Goal: Communication & Community: Answer question/provide support

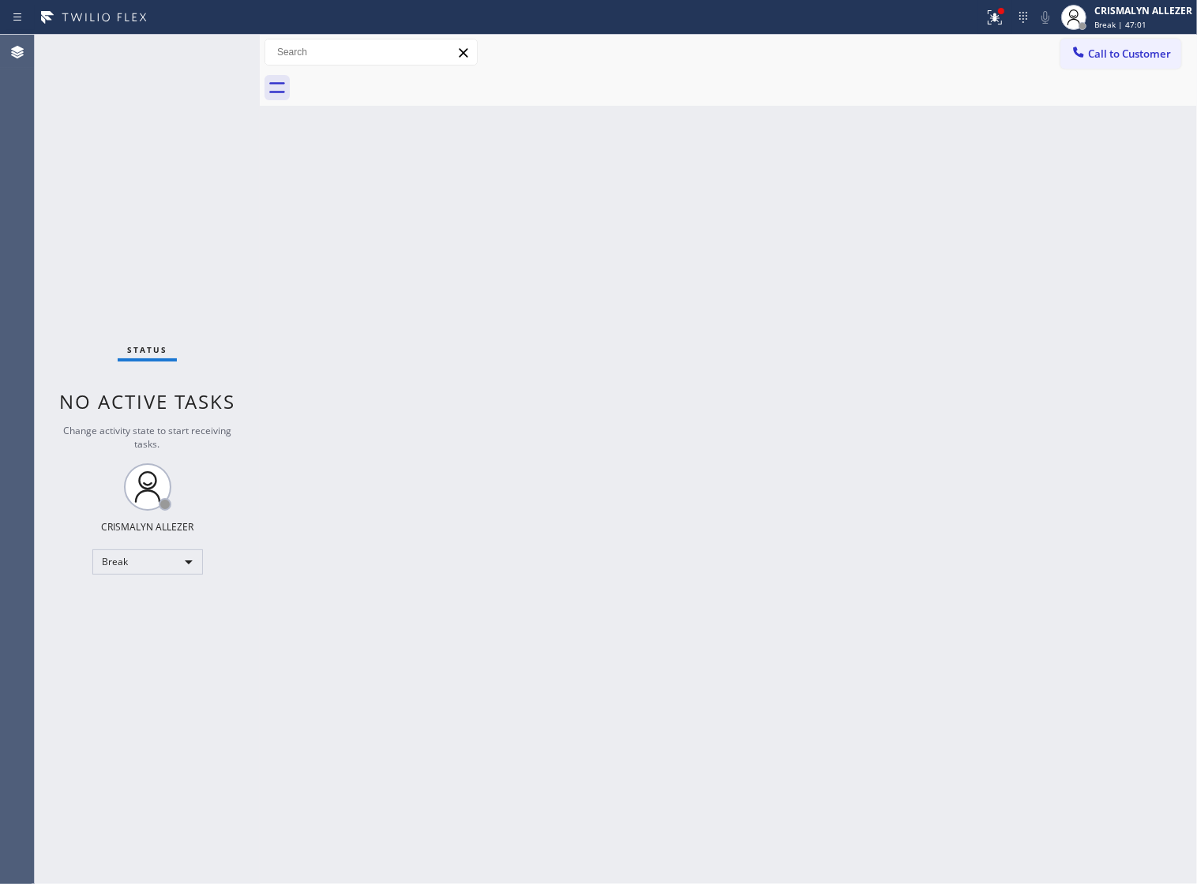
click at [1107, 53] on span "Call to Customer" at bounding box center [1129, 54] width 83 height 14
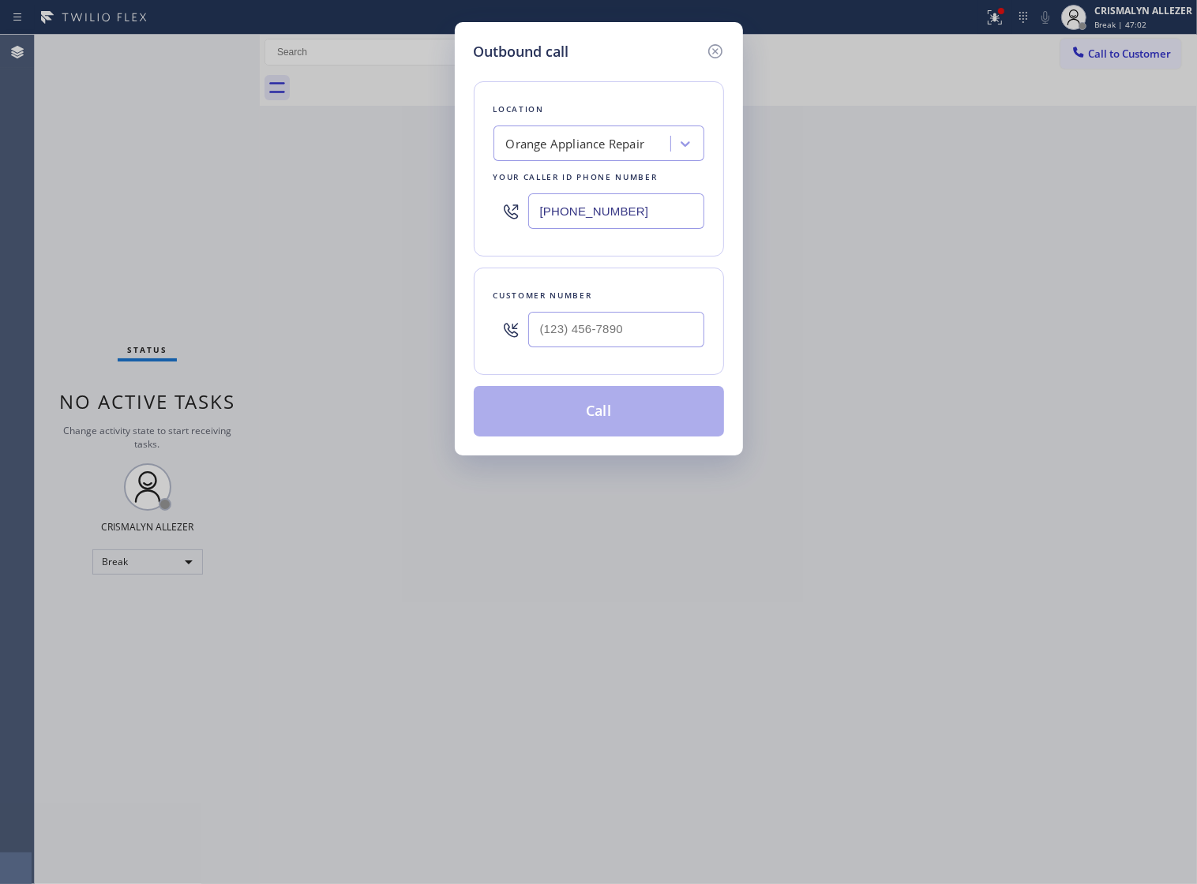
drag, startPoint x: 642, startPoint y: 219, endPoint x: 396, endPoint y: 213, distance: 246.4
click at [396, 213] on div "Outbound call Location Orange Appliance Repair Your caller id phone number [PHO…" at bounding box center [598, 442] width 1197 height 884
paste input "954) 835-4535"
type input "[PHONE_NUMBER]"
click at [628, 347] on input "(___) ___-____" at bounding box center [616, 330] width 176 height 36
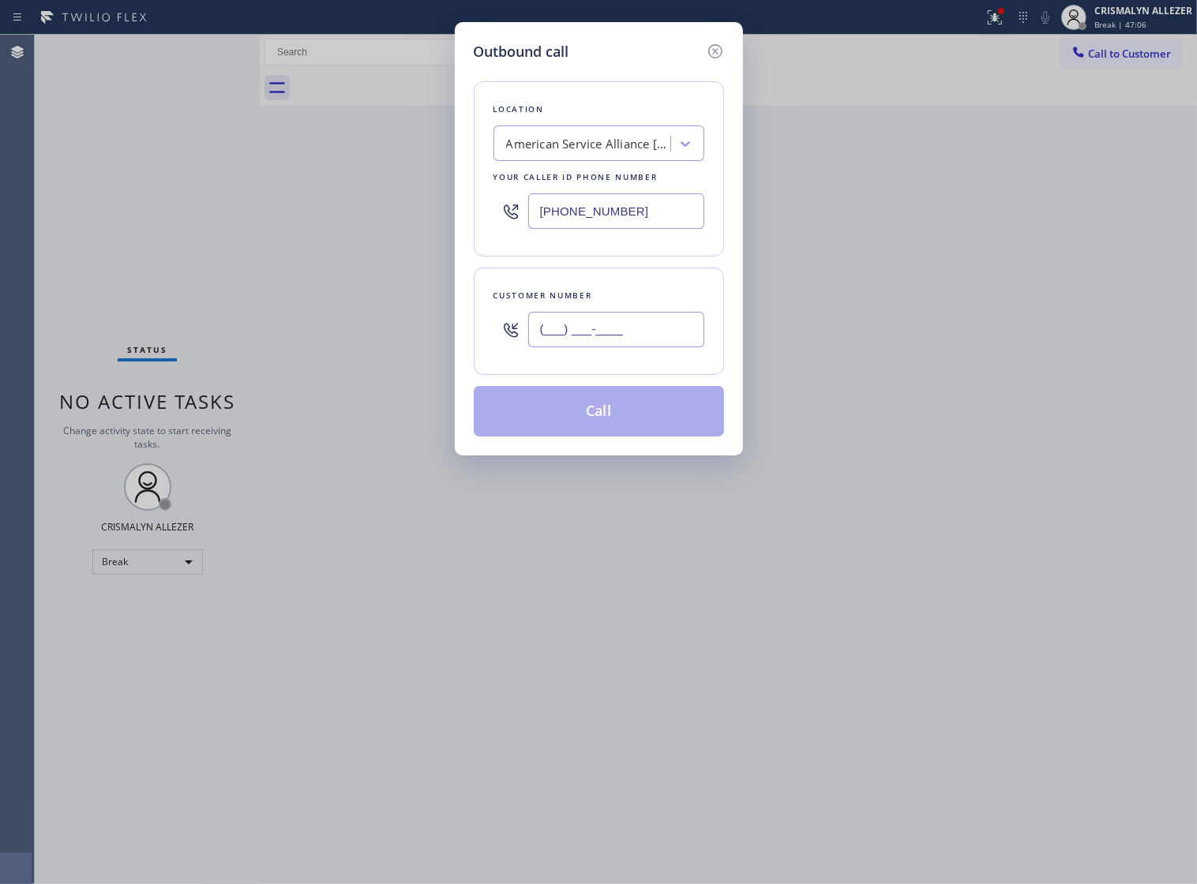
paste input "754) 215-4447"
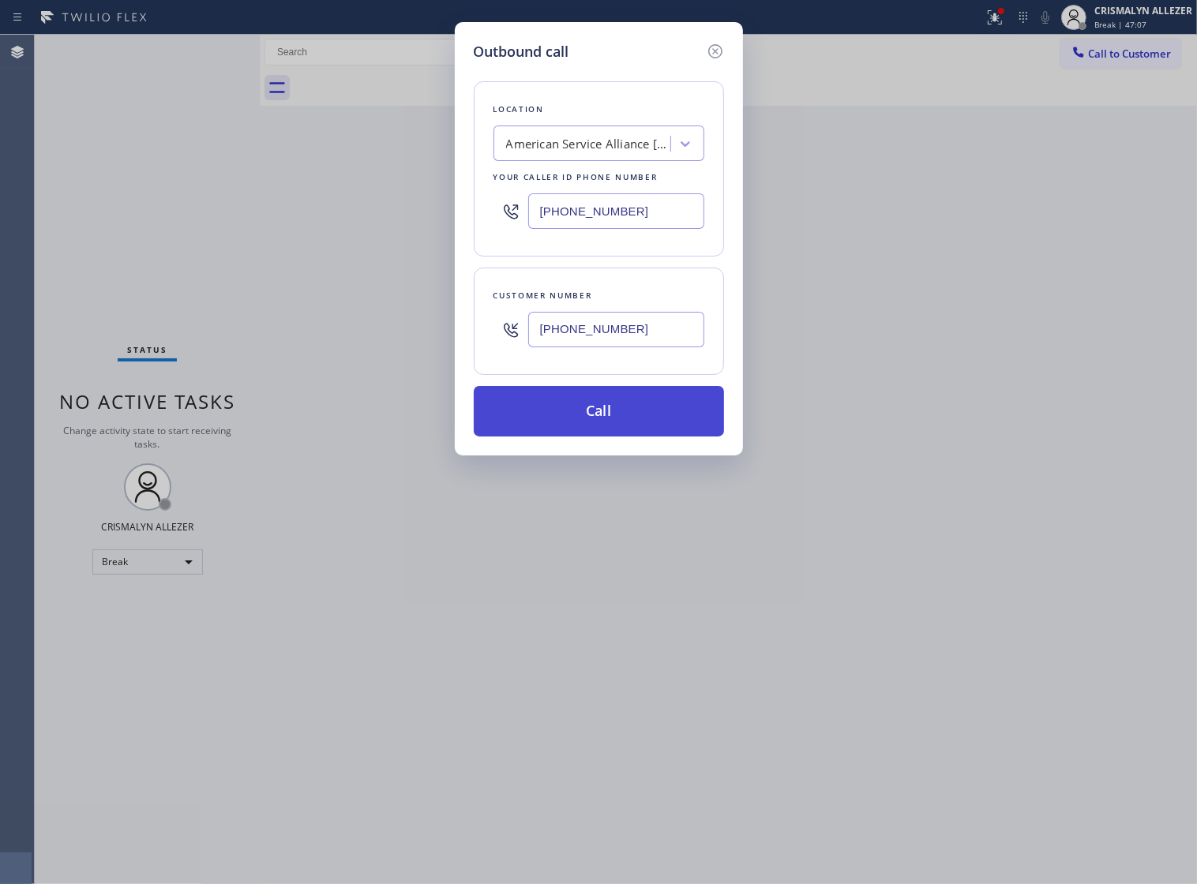
type input "[PHONE_NUMBER]"
click at [602, 436] on button "Call" at bounding box center [599, 411] width 250 height 51
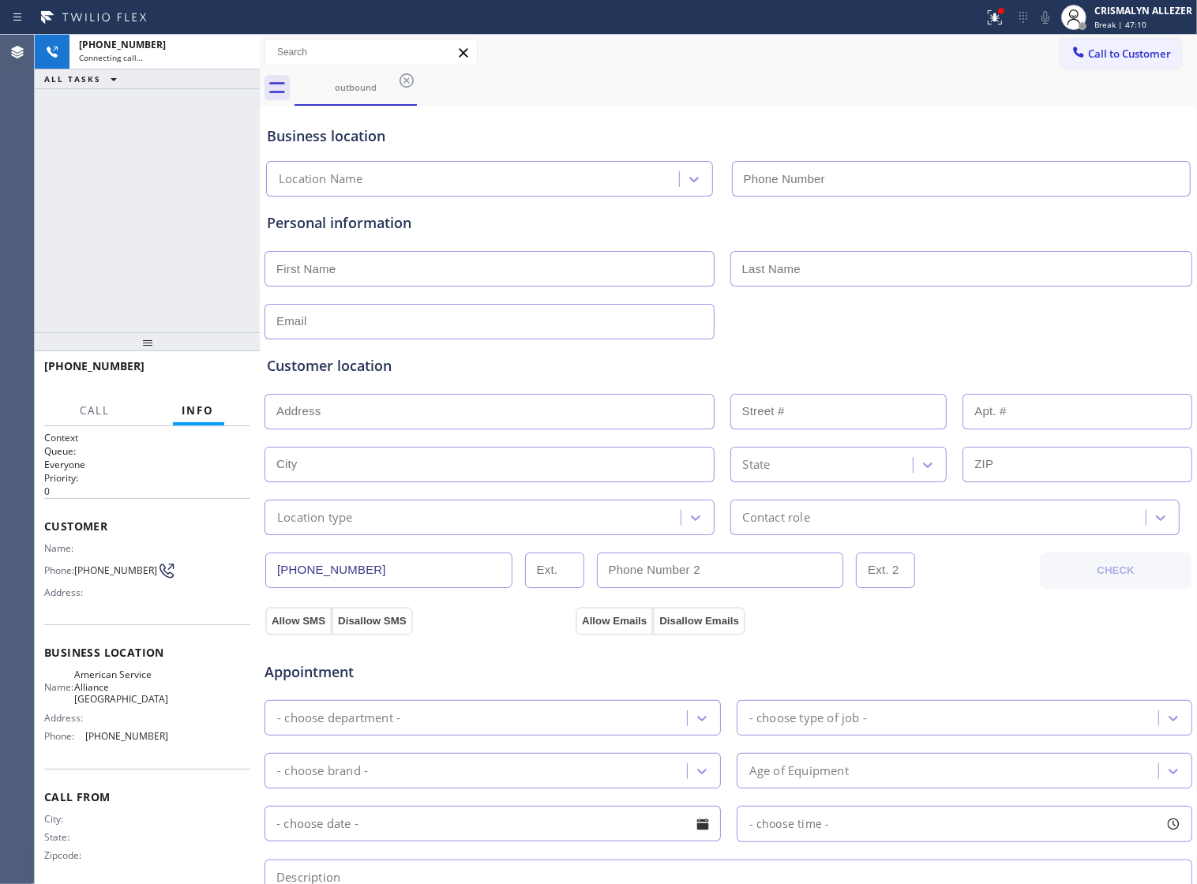
type input "[PHONE_NUMBER]"
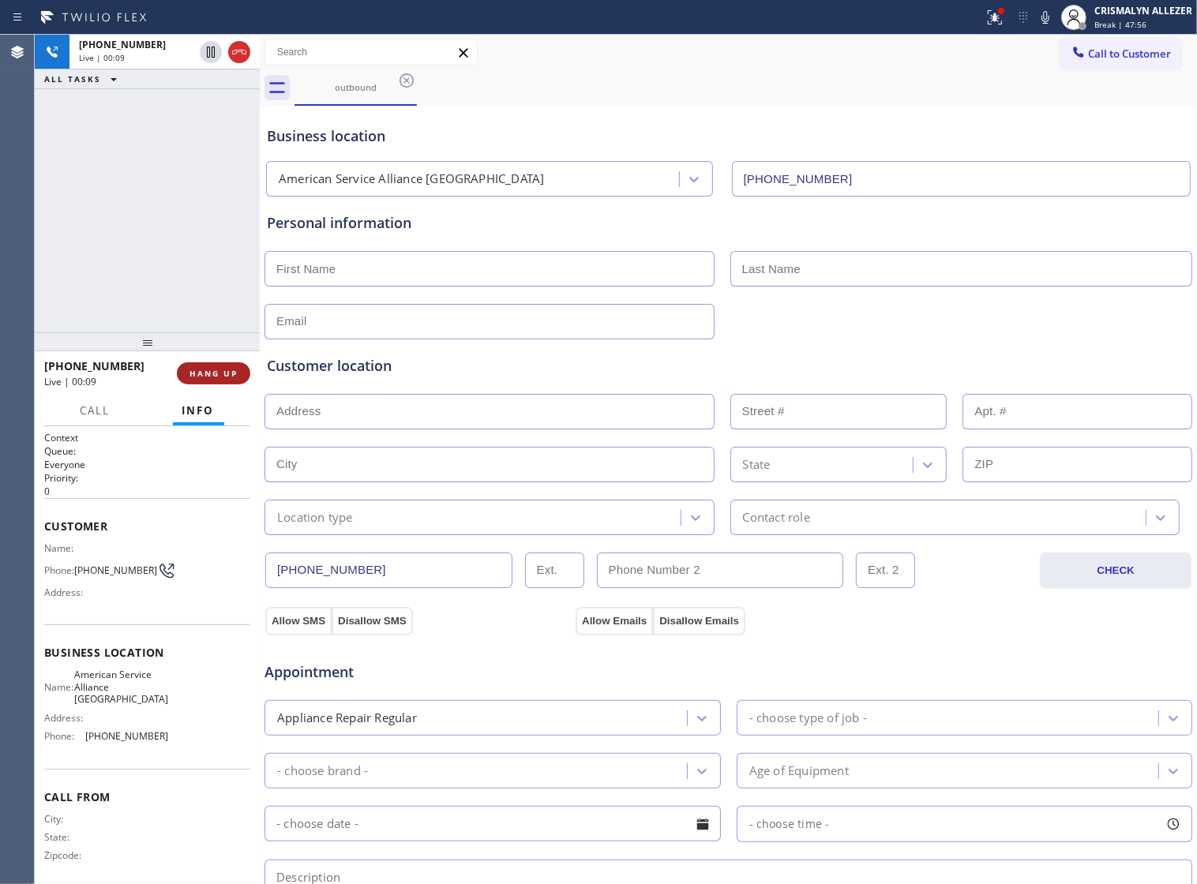
click at [213, 373] on span "HANG UP" at bounding box center [213, 373] width 48 height 11
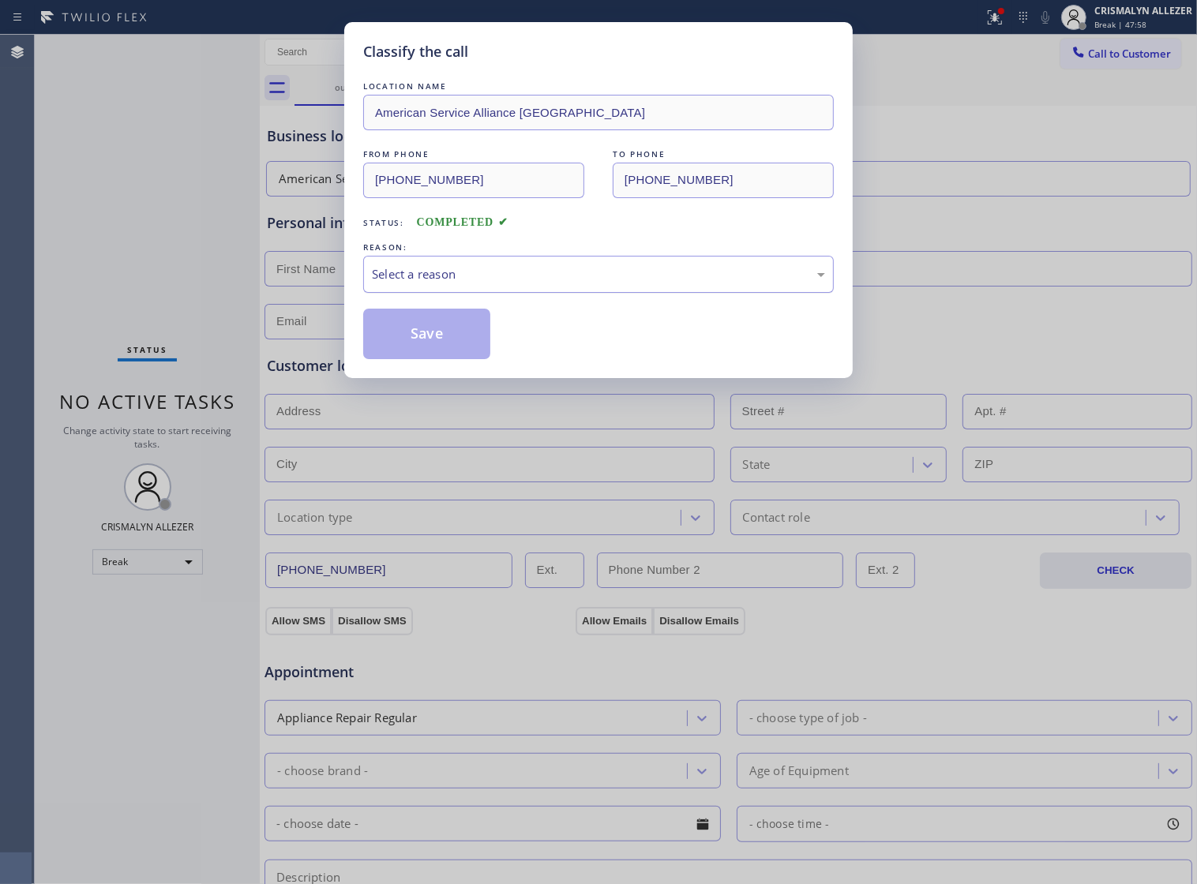
click at [588, 283] on div "Select a reason" at bounding box center [598, 274] width 453 height 18
click at [459, 359] on button "Save" at bounding box center [426, 334] width 127 height 51
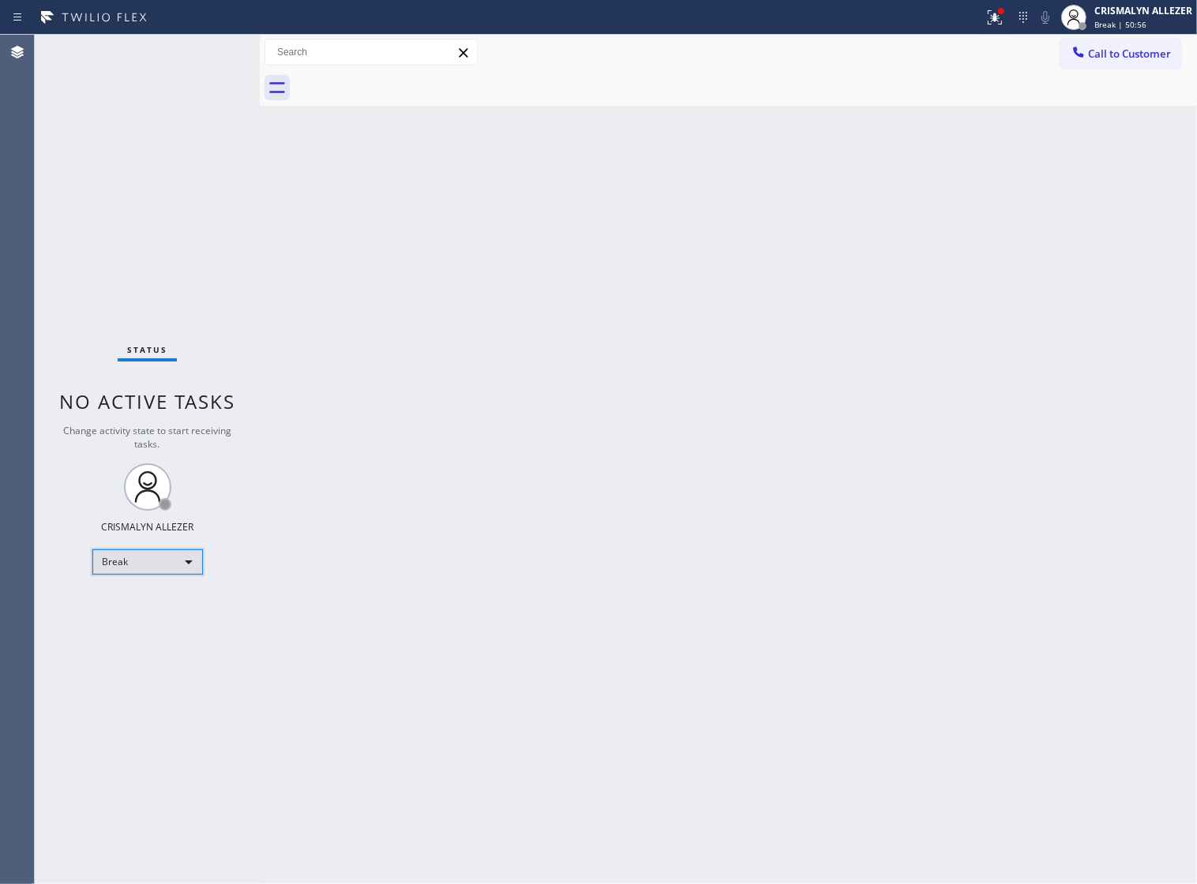
click at [191, 564] on div "Break" at bounding box center [147, 561] width 111 height 25
click at [168, 626] on li "Unavailable" at bounding box center [145, 623] width 107 height 19
click at [179, 562] on div "Unavailable" at bounding box center [147, 561] width 111 height 25
click at [151, 605] on li "Available" at bounding box center [145, 603] width 107 height 19
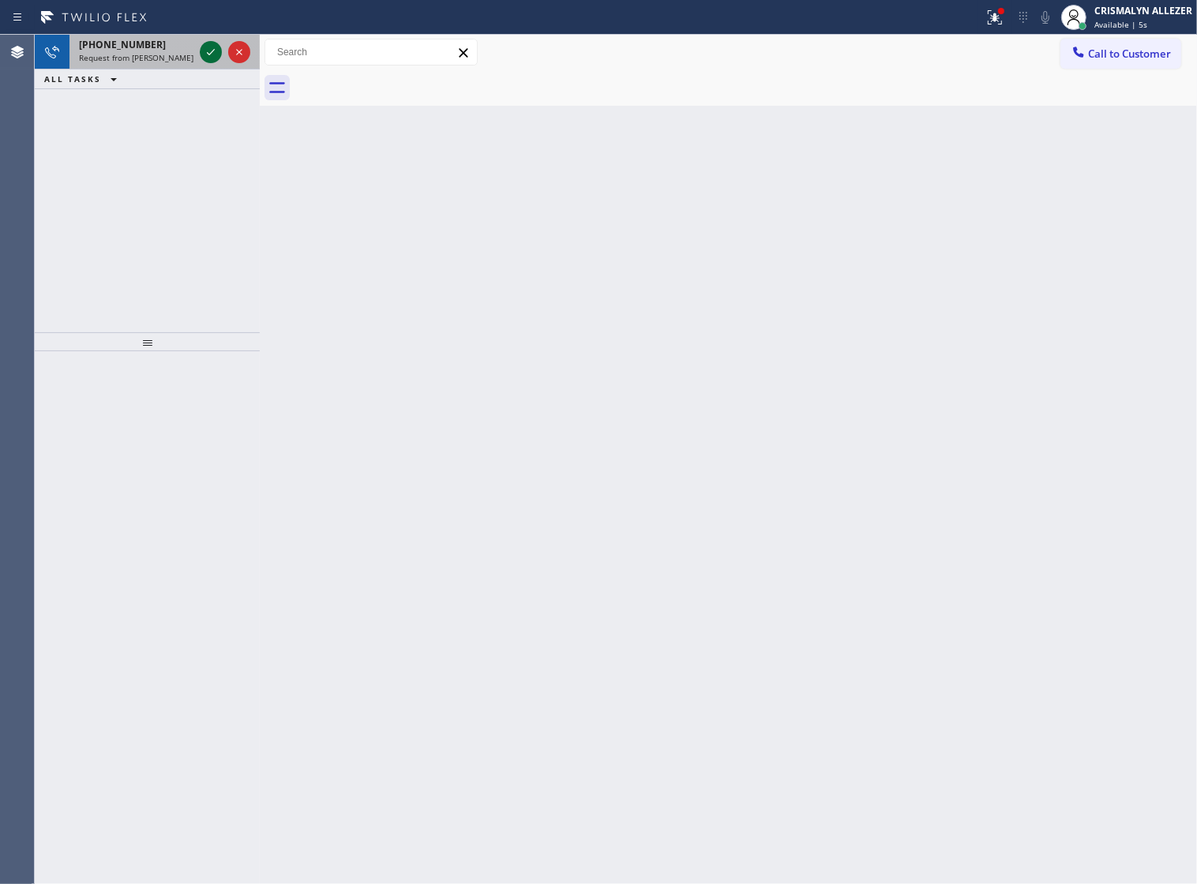
click at [207, 51] on icon at bounding box center [210, 52] width 19 height 19
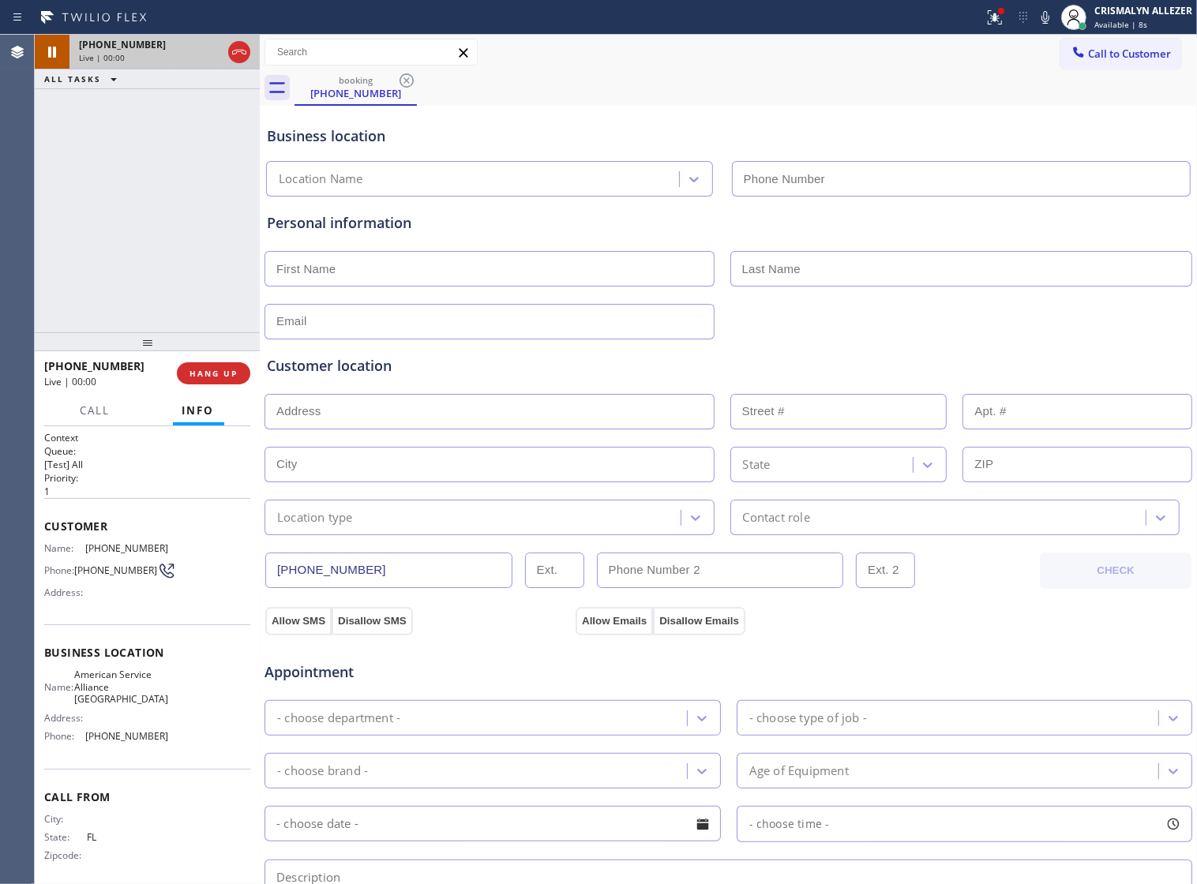
type input "[PHONE_NUMBER]"
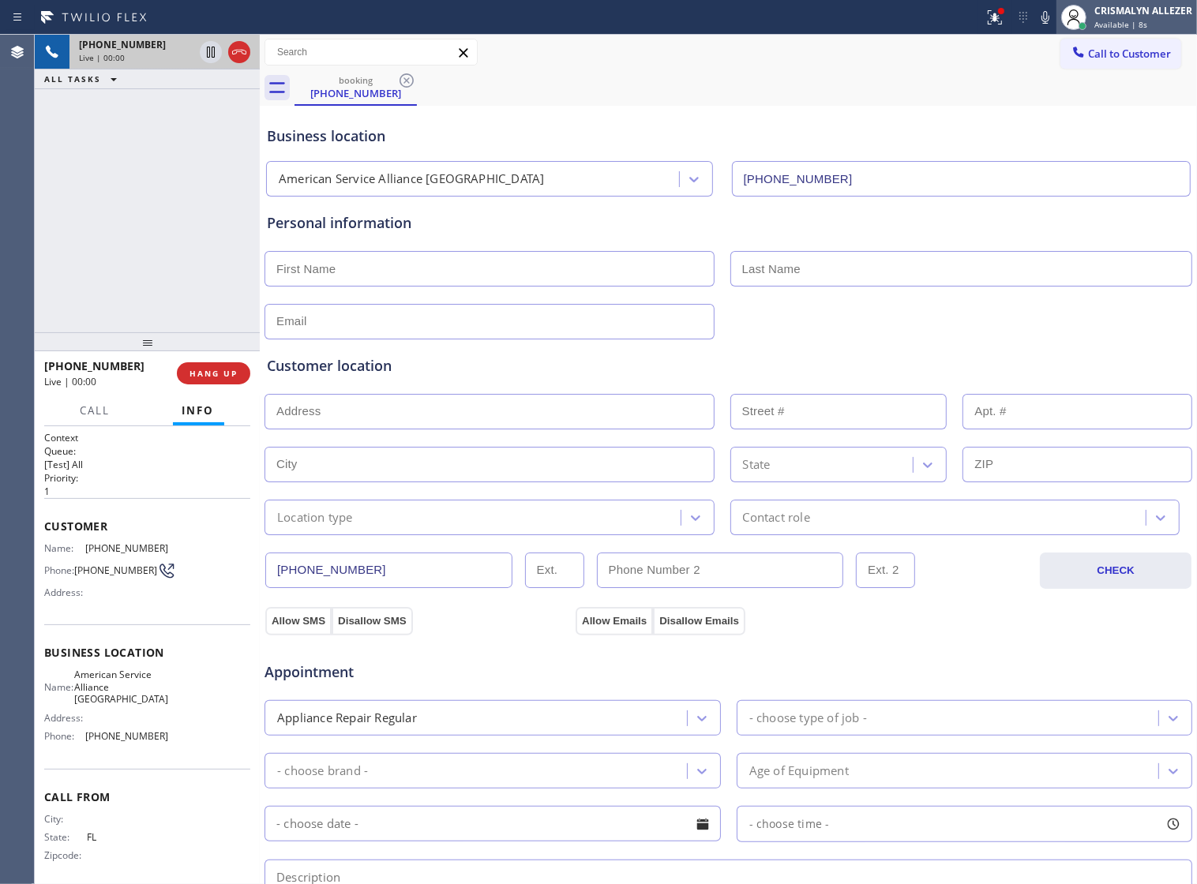
click at [1130, 19] on span "Available | 8s" at bounding box center [1120, 24] width 53 height 11
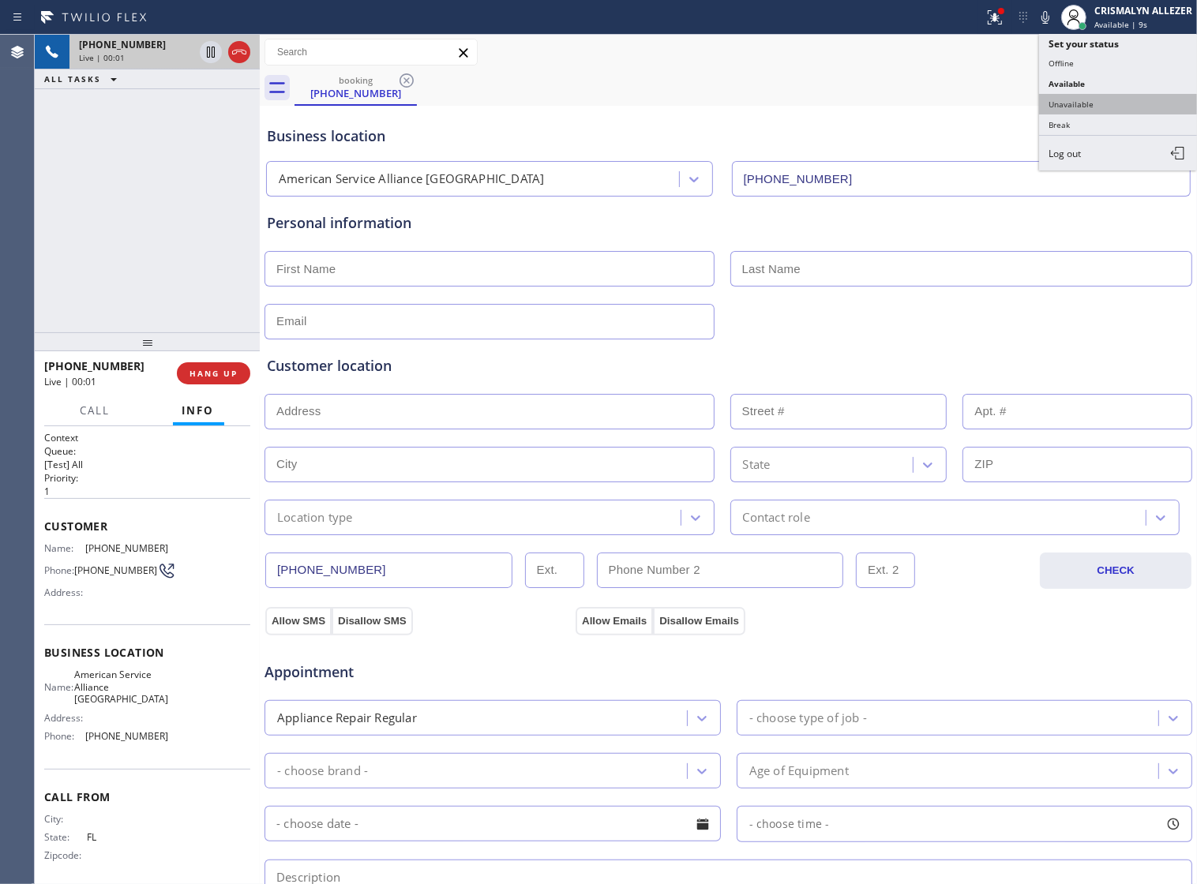
click at [1118, 108] on button "Unavailable" at bounding box center [1118, 104] width 158 height 21
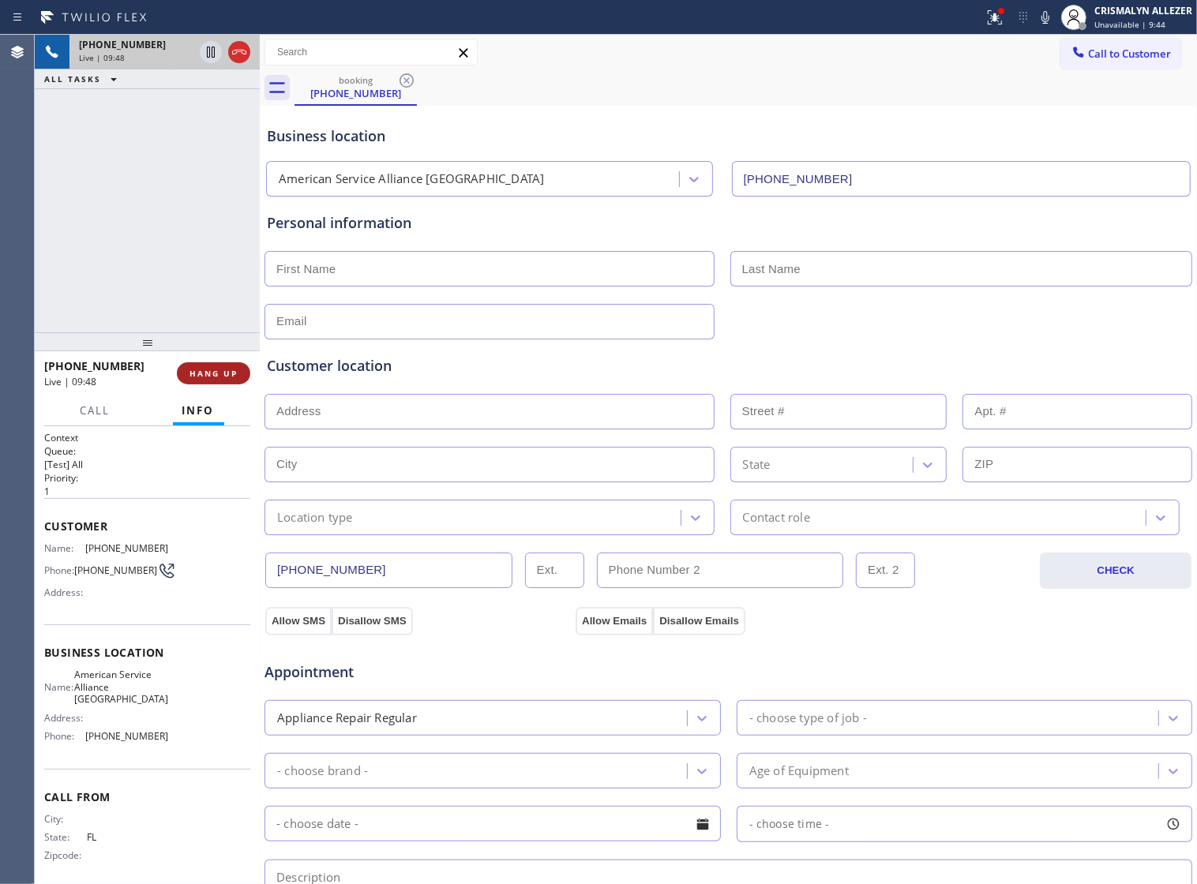
click at [201, 375] on span "HANG UP" at bounding box center [213, 373] width 48 height 11
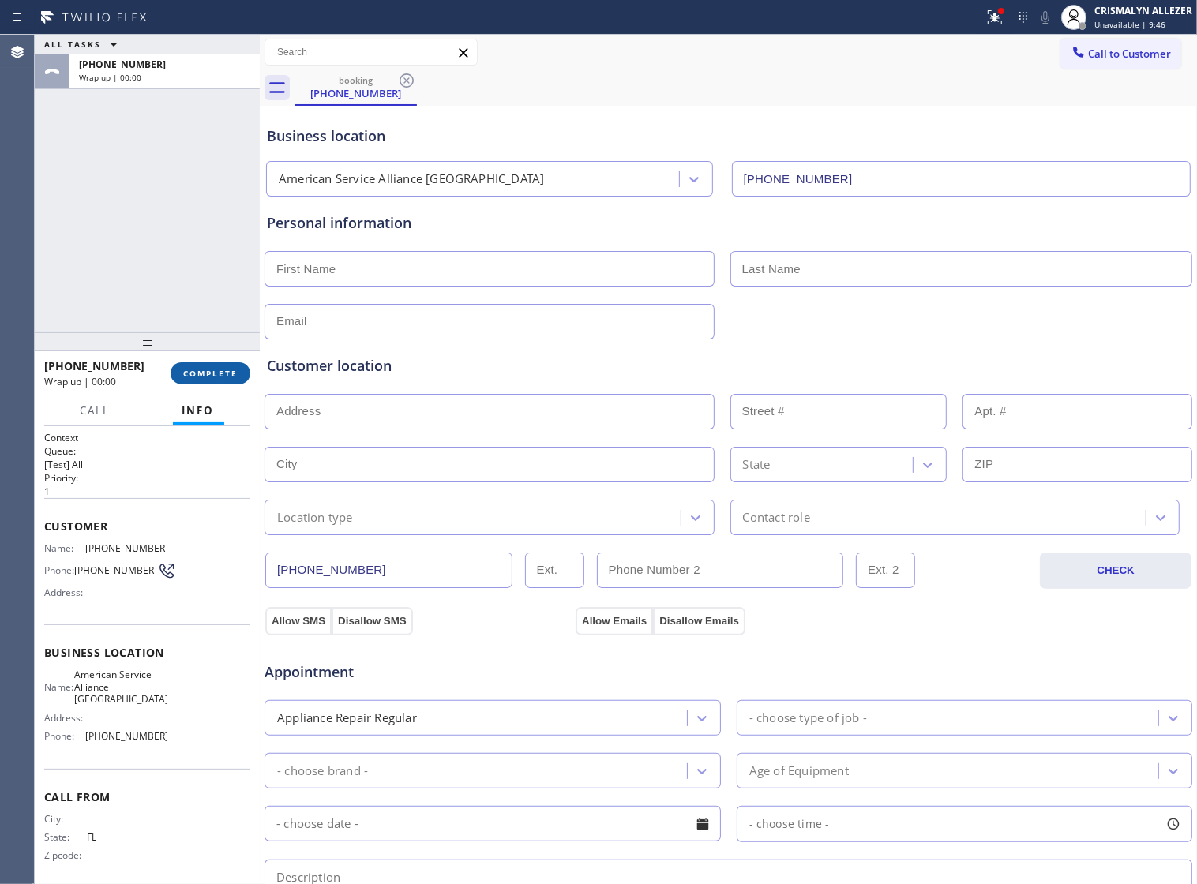
click at [201, 375] on span "COMPLETE" at bounding box center [210, 373] width 54 height 11
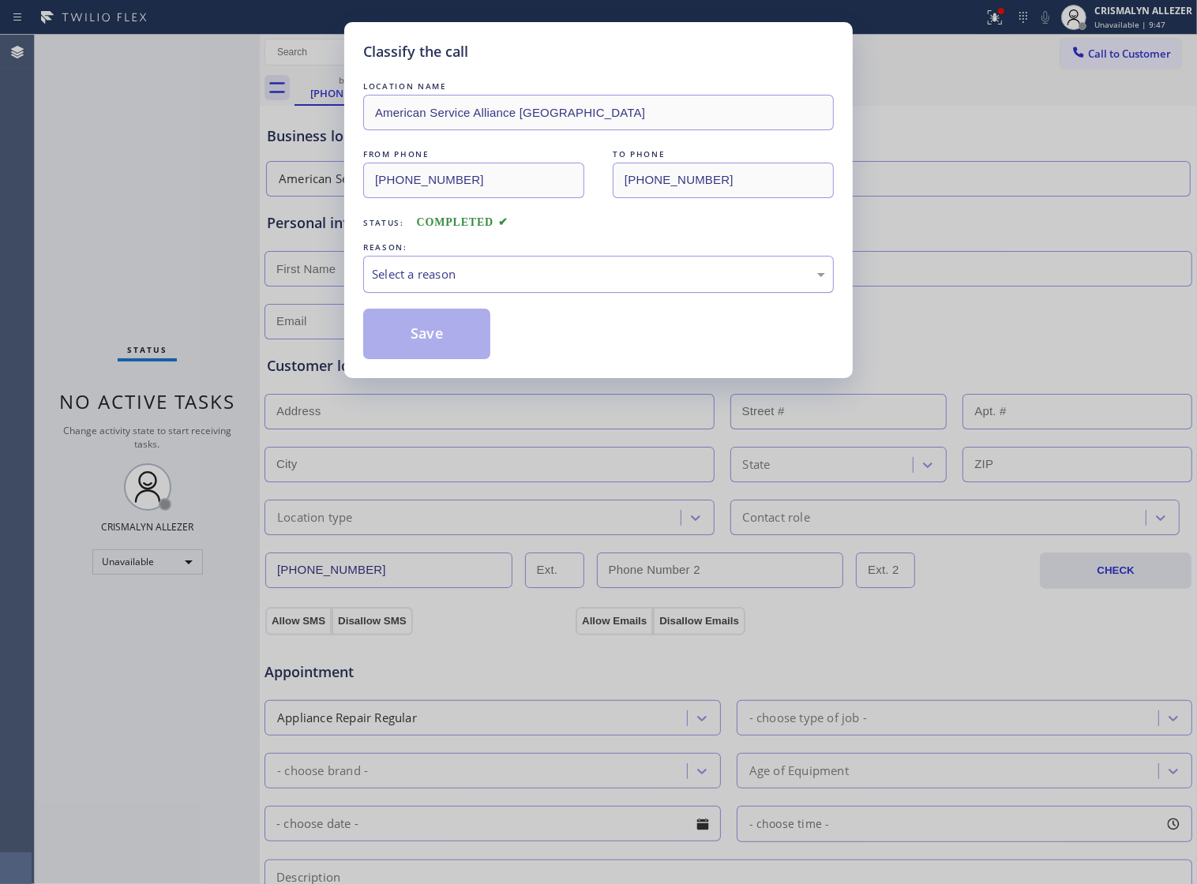
click at [535, 283] on div "Select a reason" at bounding box center [598, 274] width 453 height 18
click at [447, 359] on button "Save" at bounding box center [426, 334] width 127 height 51
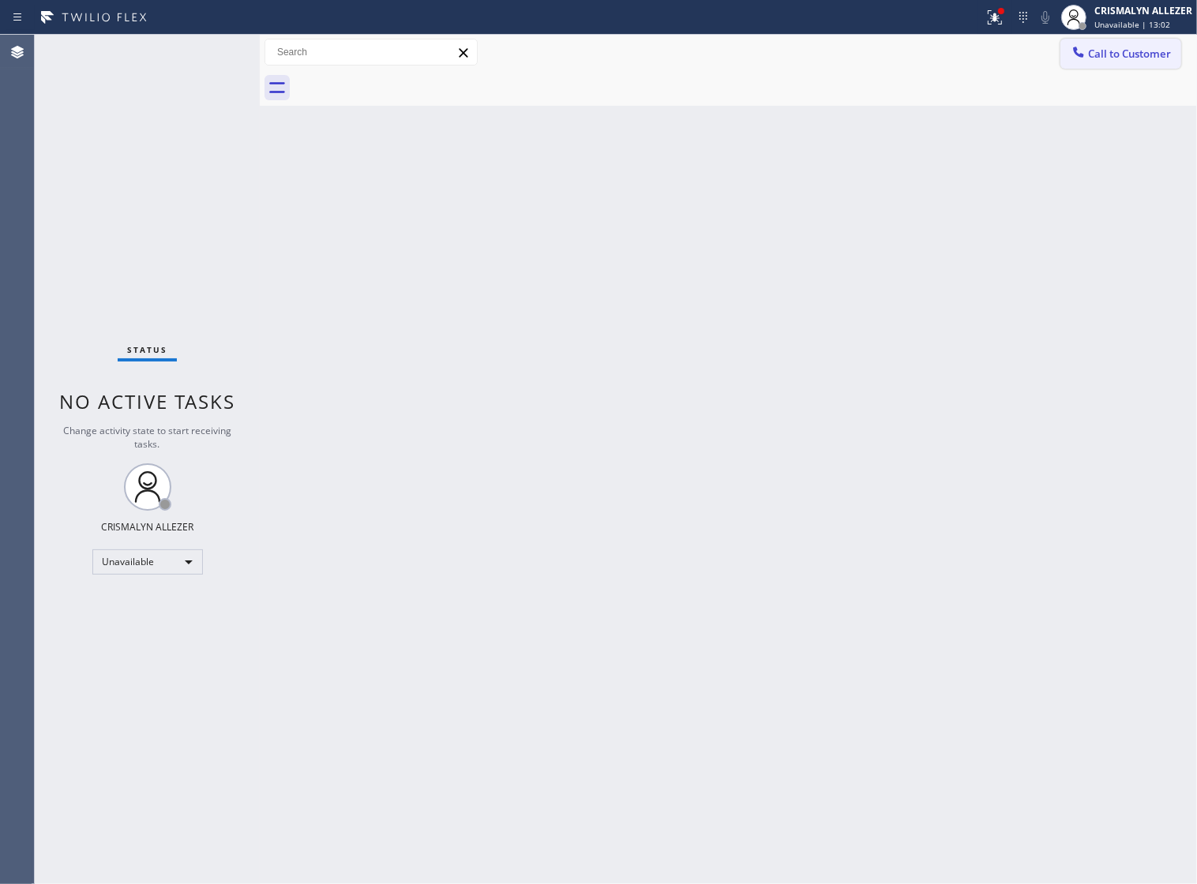
click at [1091, 57] on span "Call to Customer" at bounding box center [1129, 54] width 83 height 14
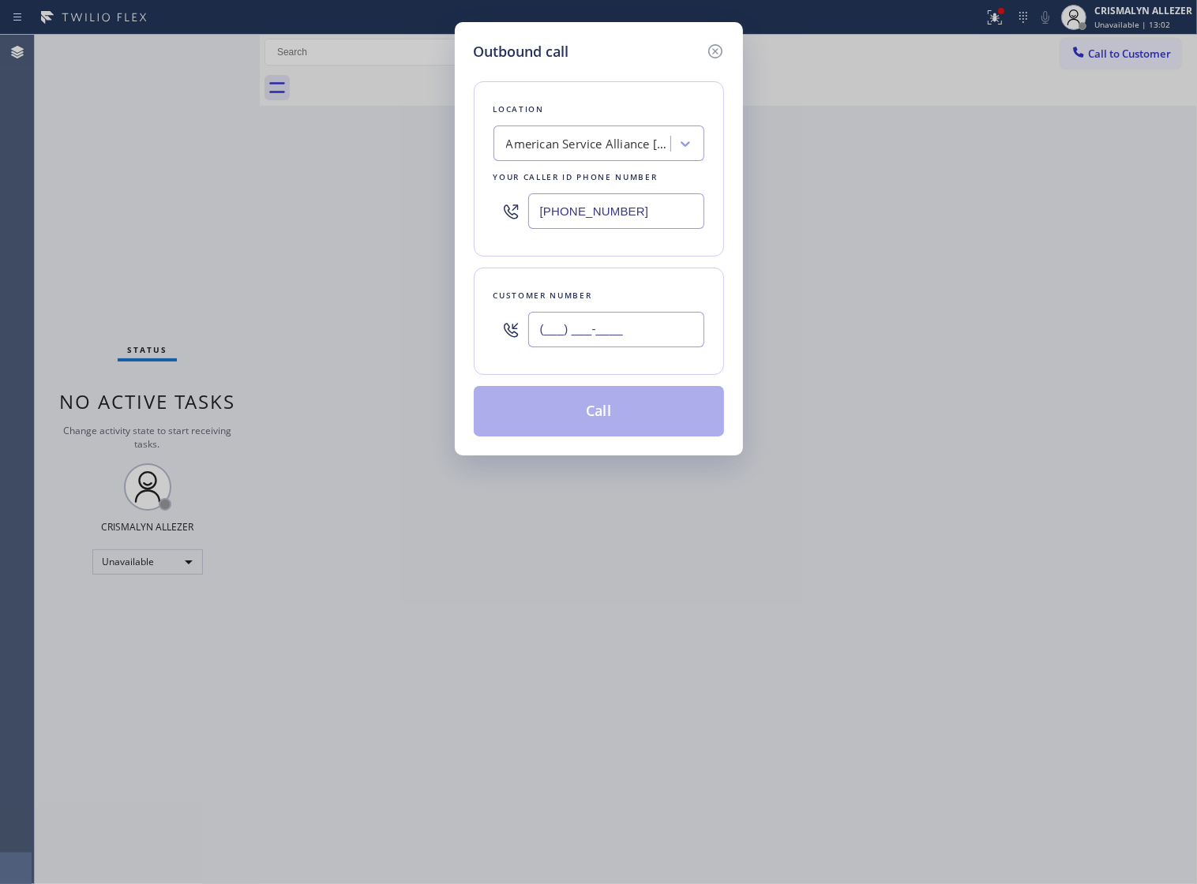
click at [655, 346] on input "(___) ___-____" at bounding box center [616, 330] width 176 height 36
paste input "562) 587-7344"
type input "[PHONE_NUMBER]"
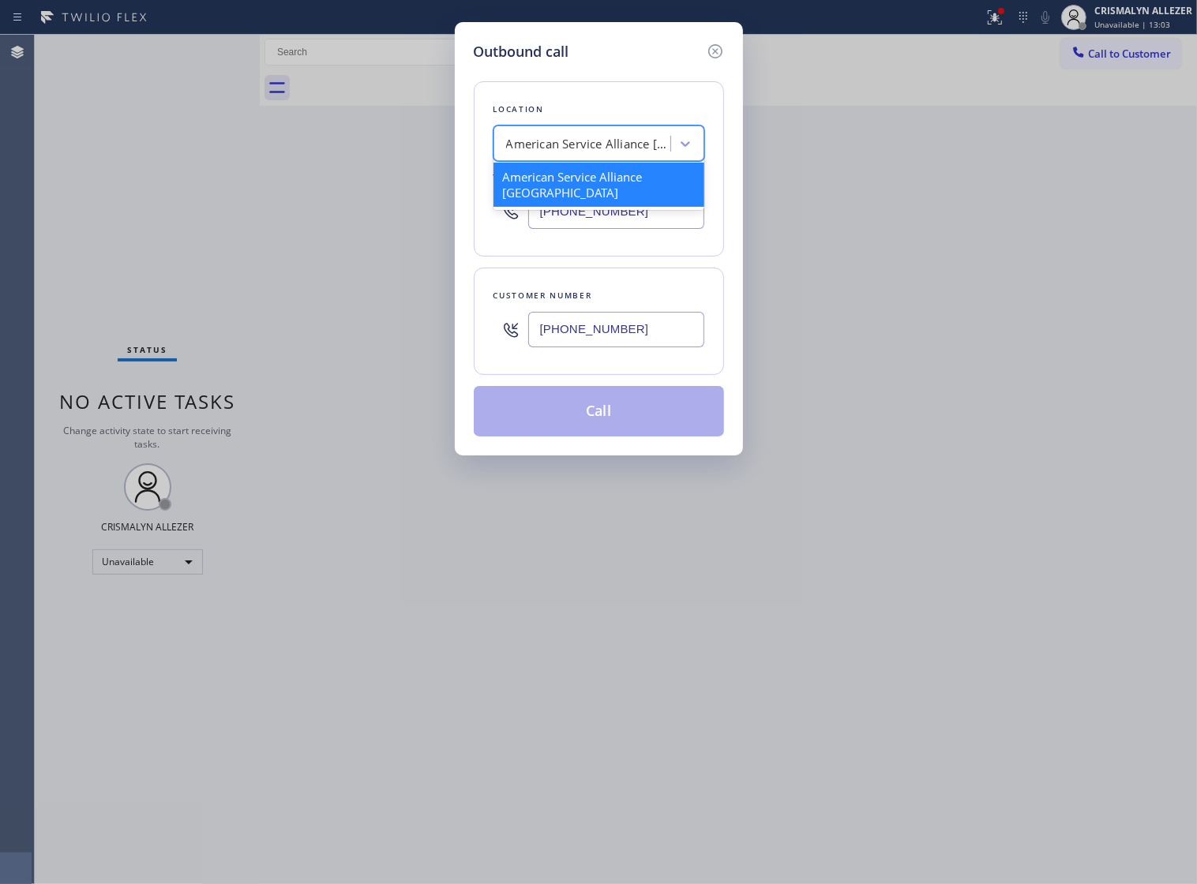
click at [637, 153] on div "American Service Alliance [GEOGRAPHIC_DATA]" at bounding box center [589, 144] width 166 height 18
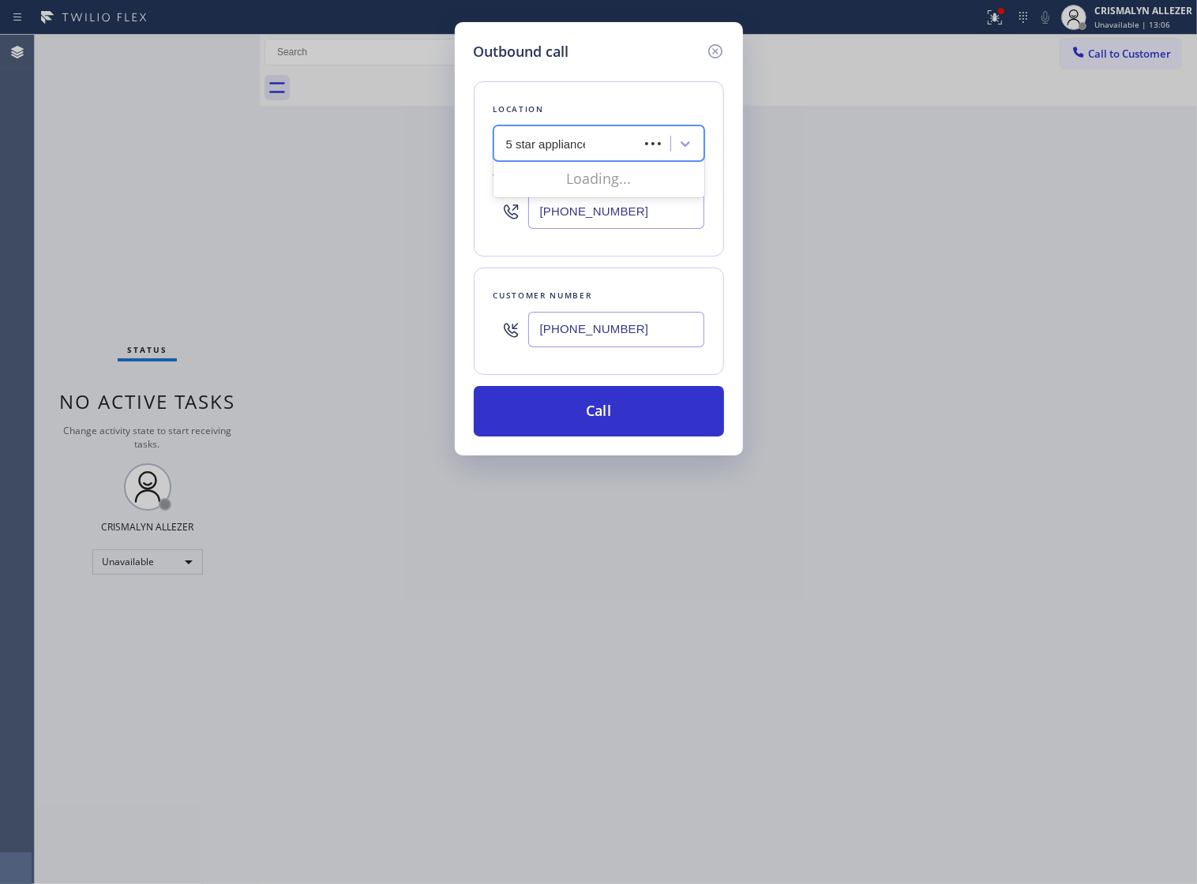
type input "5 star appliance re"
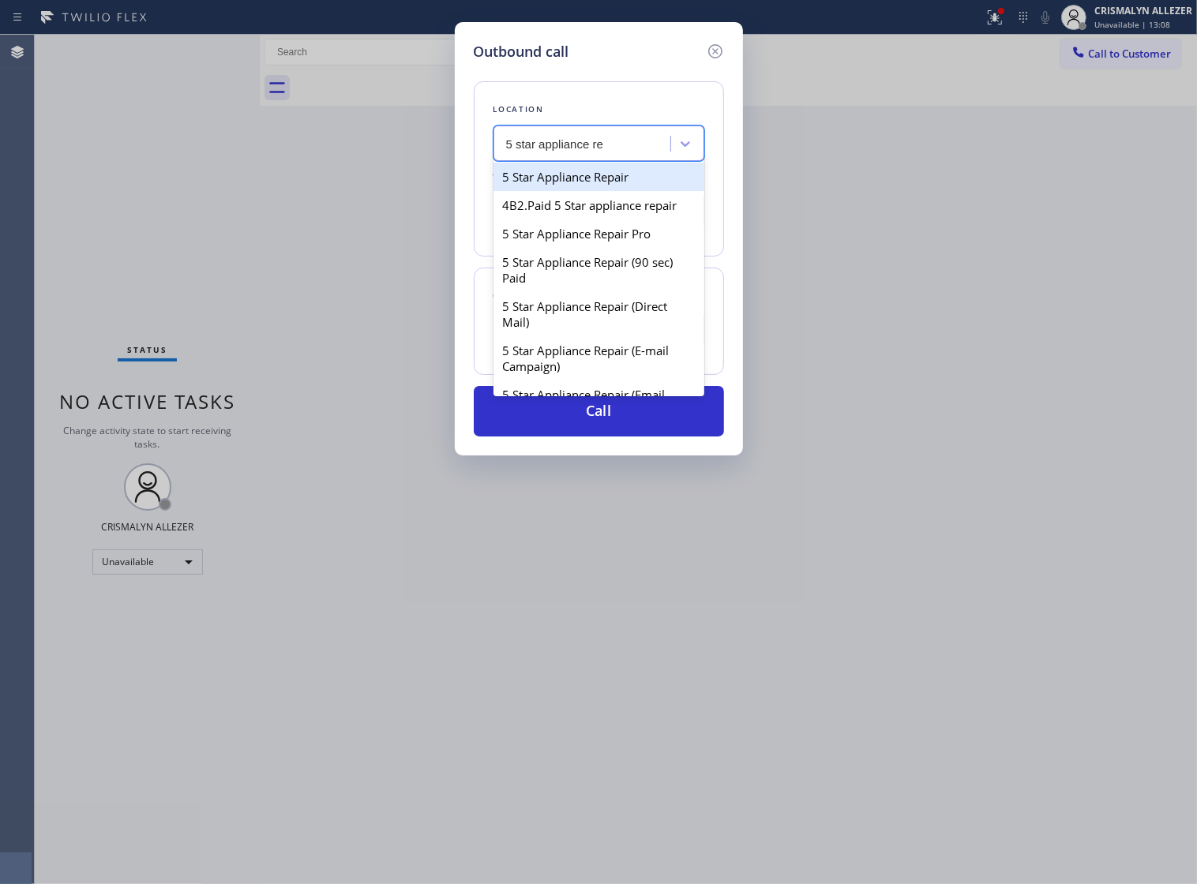
click at [602, 183] on div "5 Star Appliance Repair" at bounding box center [598, 177] width 211 height 28
type input "[PHONE_NUMBER]"
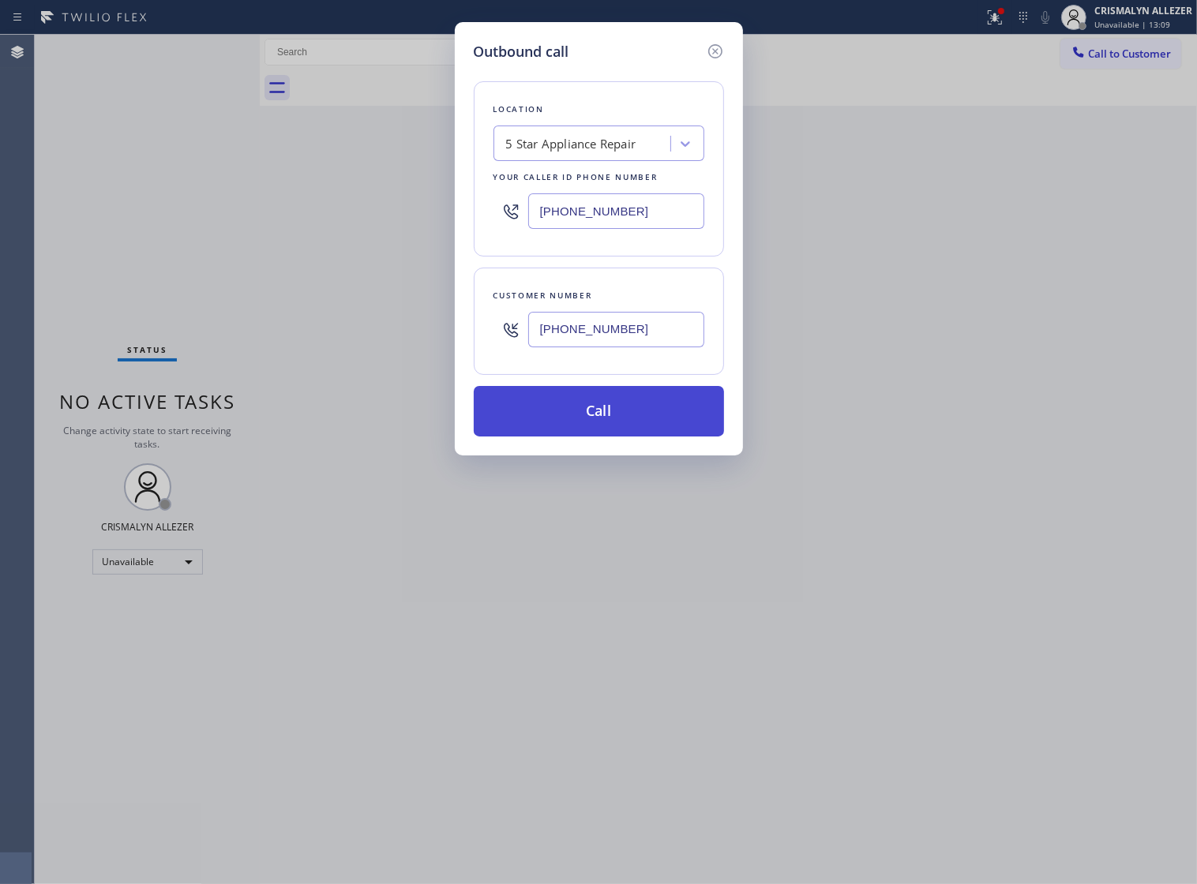
click at [610, 424] on button "Call" at bounding box center [599, 411] width 250 height 51
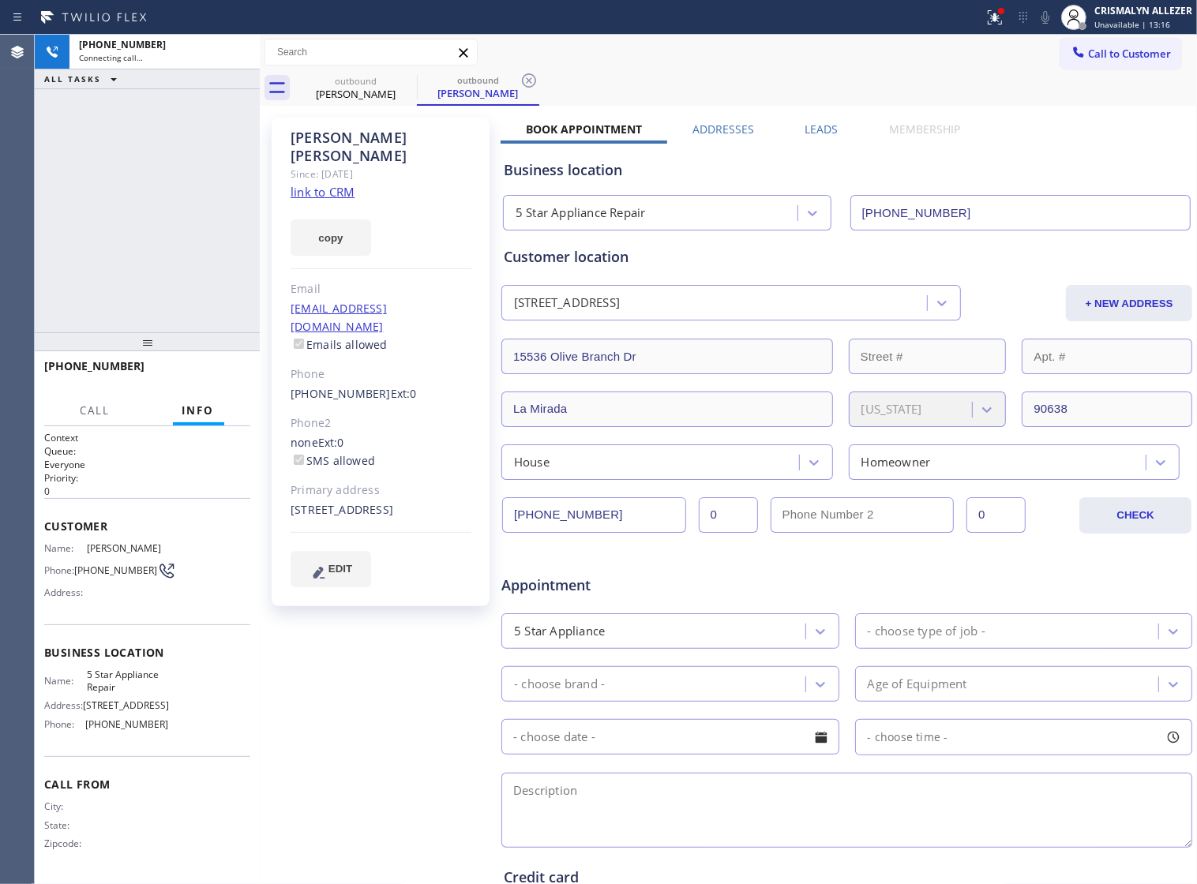
type input "[PHONE_NUMBER]"
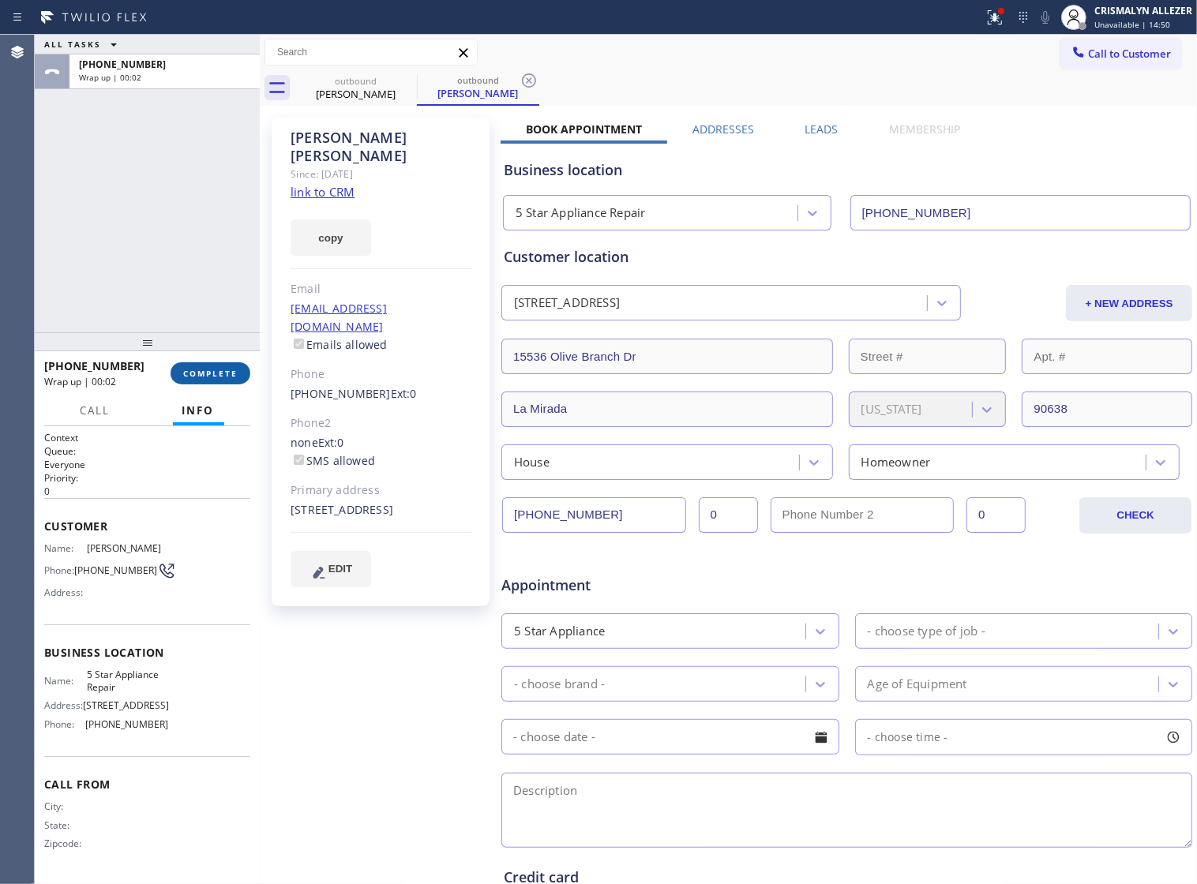
click at [205, 371] on span "COMPLETE" at bounding box center [210, 373] width 54 height 11
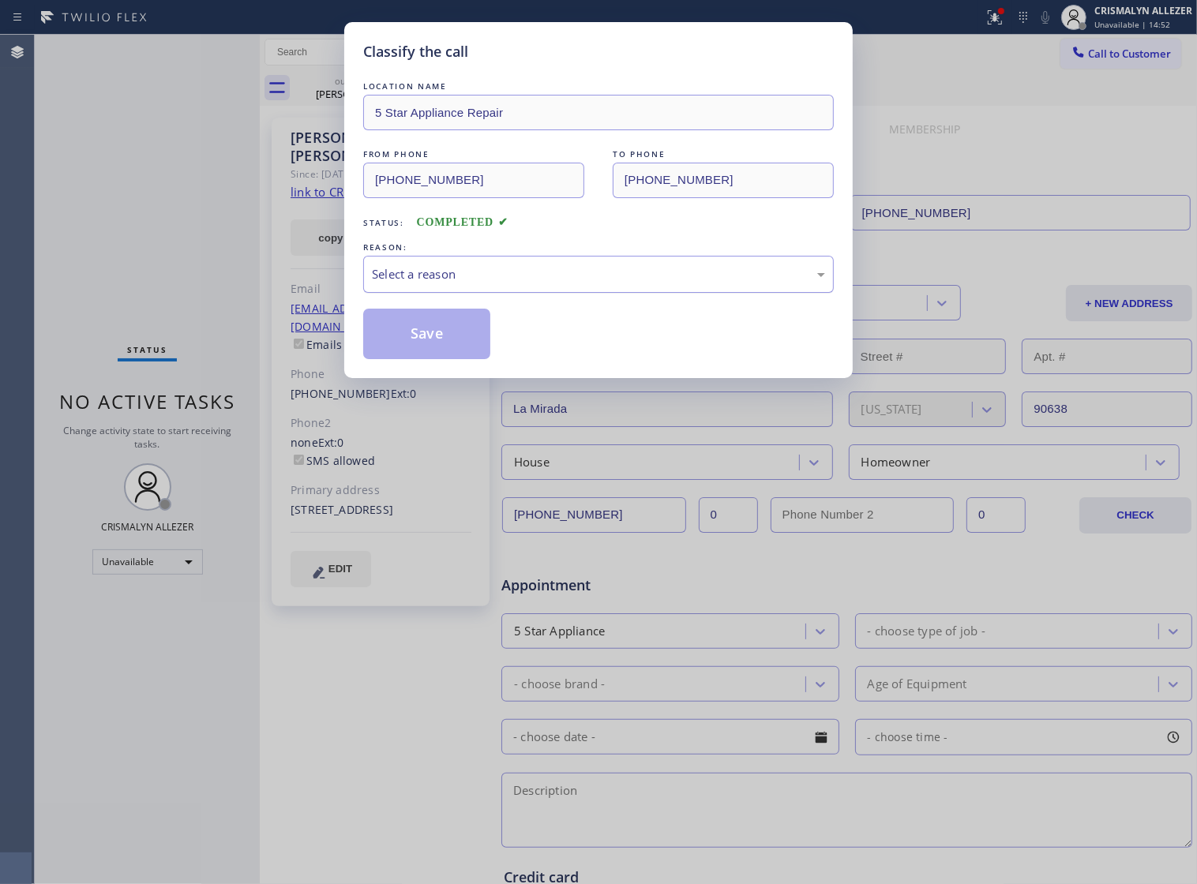
click at [557, 282] on div "Select a reason" at bounding box center [598, 274] width 453 height 18
click at [446, 359] on button "Save" at bounding box center [426, 334] width 127 height 51
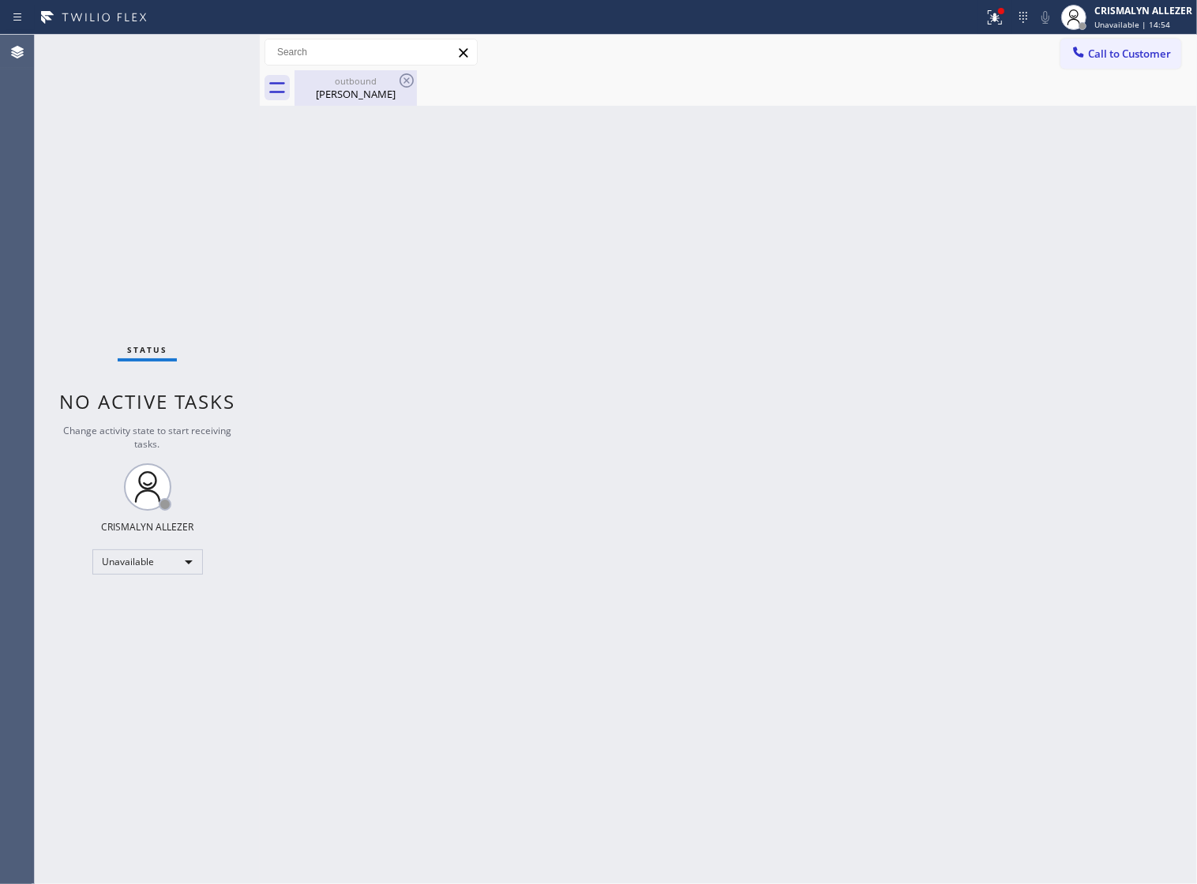
click at [363, 97] on div "Chad Cassady" at bounding box center [355, 94] width 119 height 14
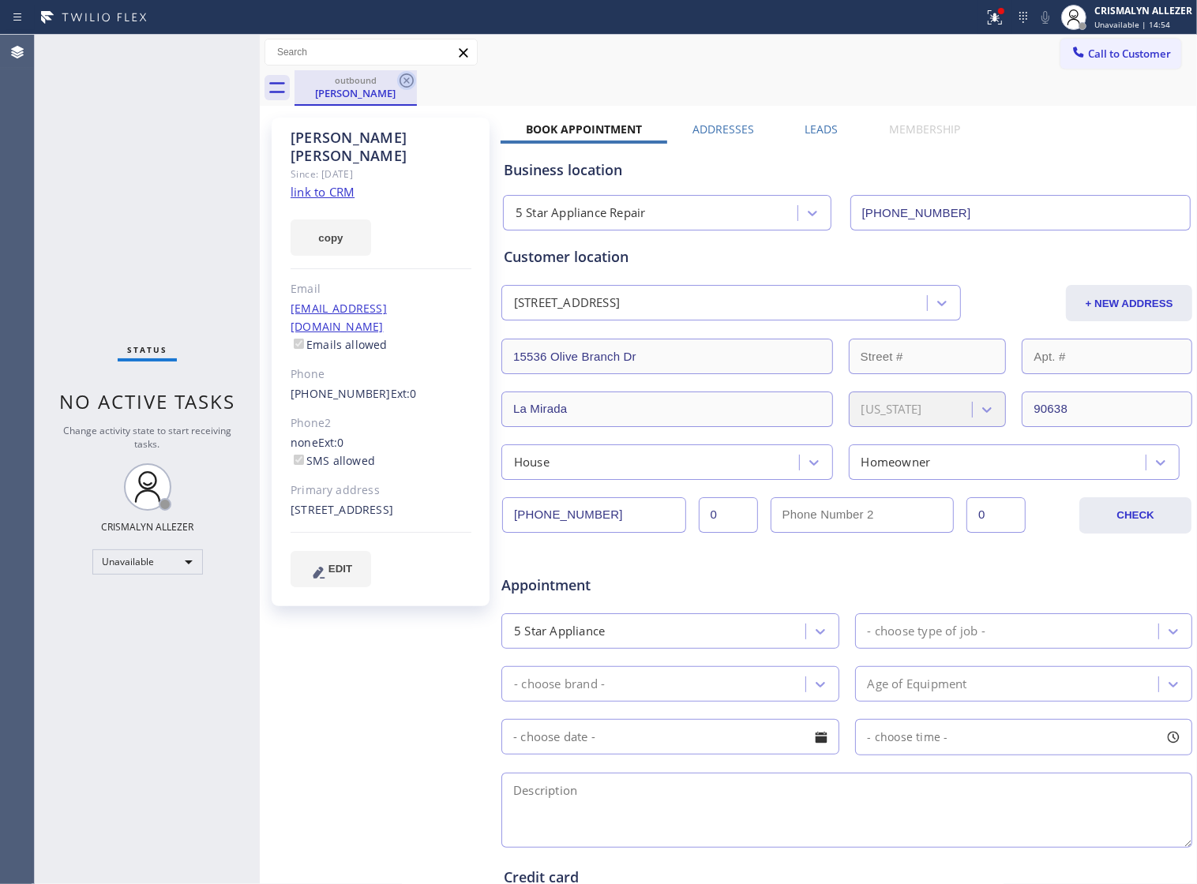
click at [404, 79] on icon at bounding box center [406, 80] width 14 height 14
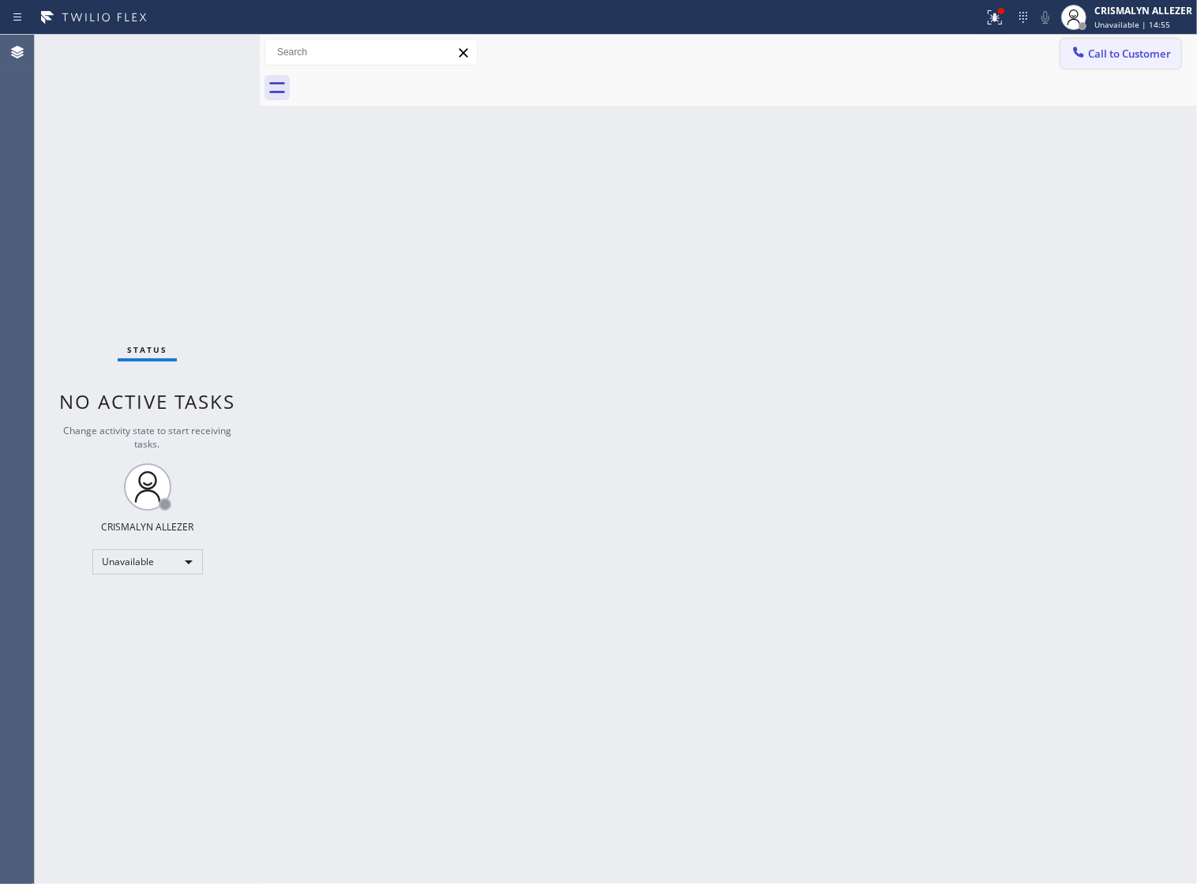
click at [1108, 56] on span "Call to Customer" at bounding box center [1129, 54] width 83 height 14
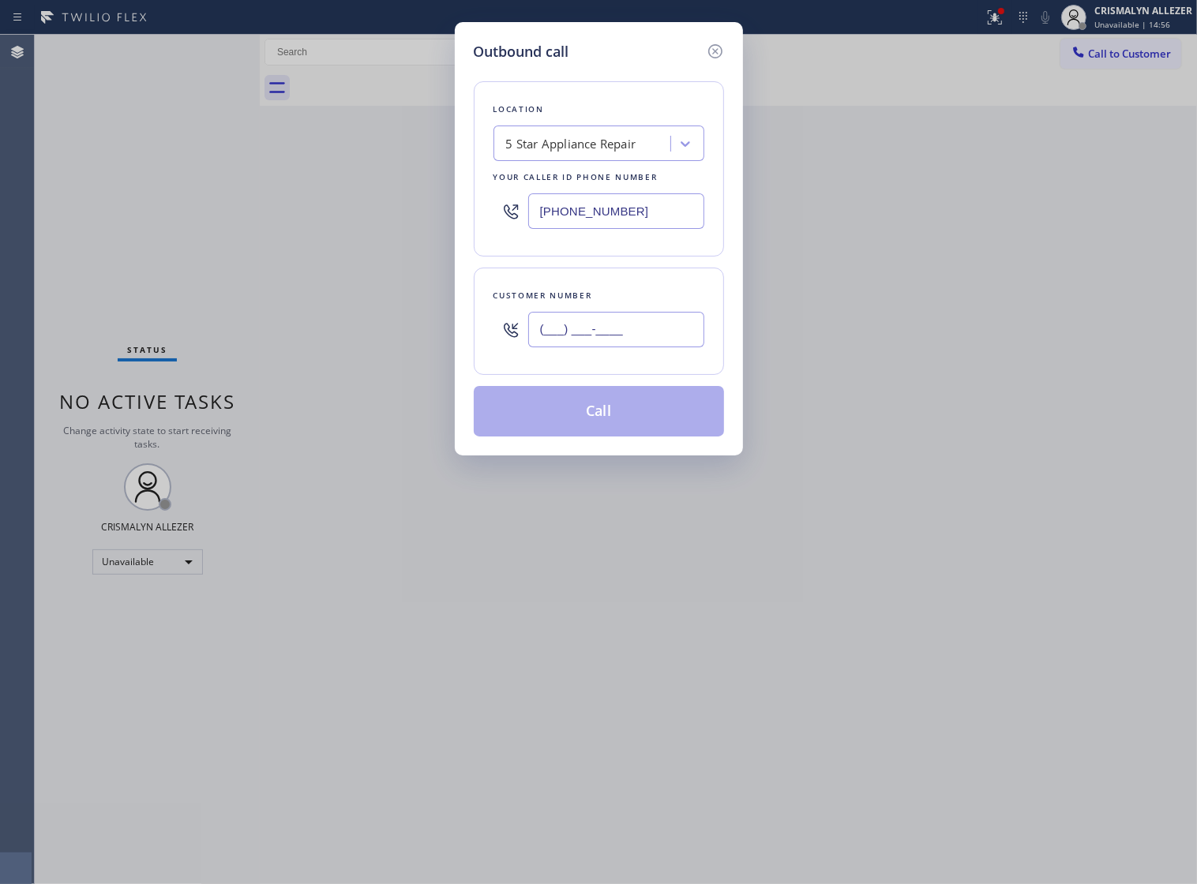
click at [660, 347] on input "(___) ___-____" at bounding box center [616, 330] width 176 height 36
paste input "436) 946"
drag, startPoint x: 668, startPoint y: 350, endPoint x: 255, endPoint y: 351, distance: 412.9
click at [255, 351] on div "Outbound call Location 5 Star Appliance Repair Your caller id phone number (855…" at bounding box center [598, 442] width 1197 height 884
paste input "562) 587-7344"
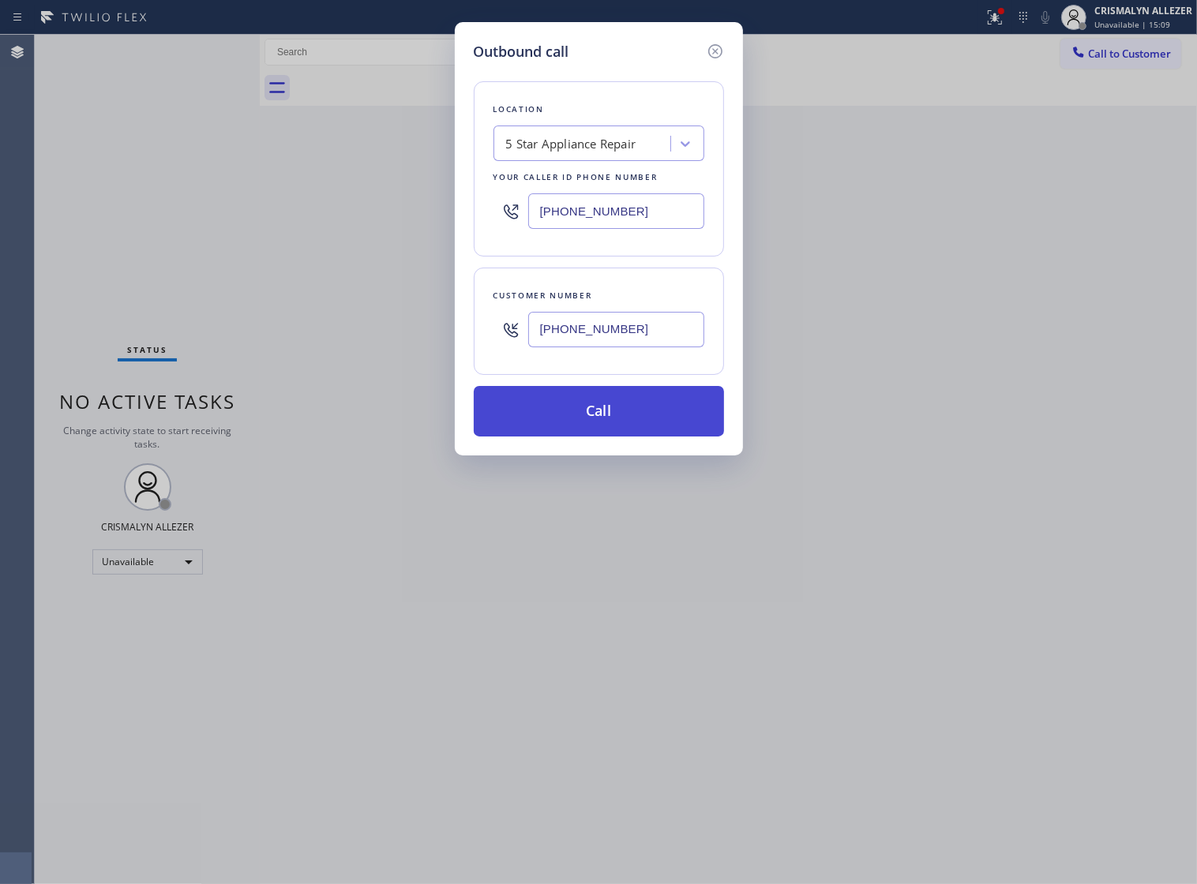
type input "(562) 587-7344"
click at [601, 434] on button "Call" at bounding box center [599, 411] width 250 height 51
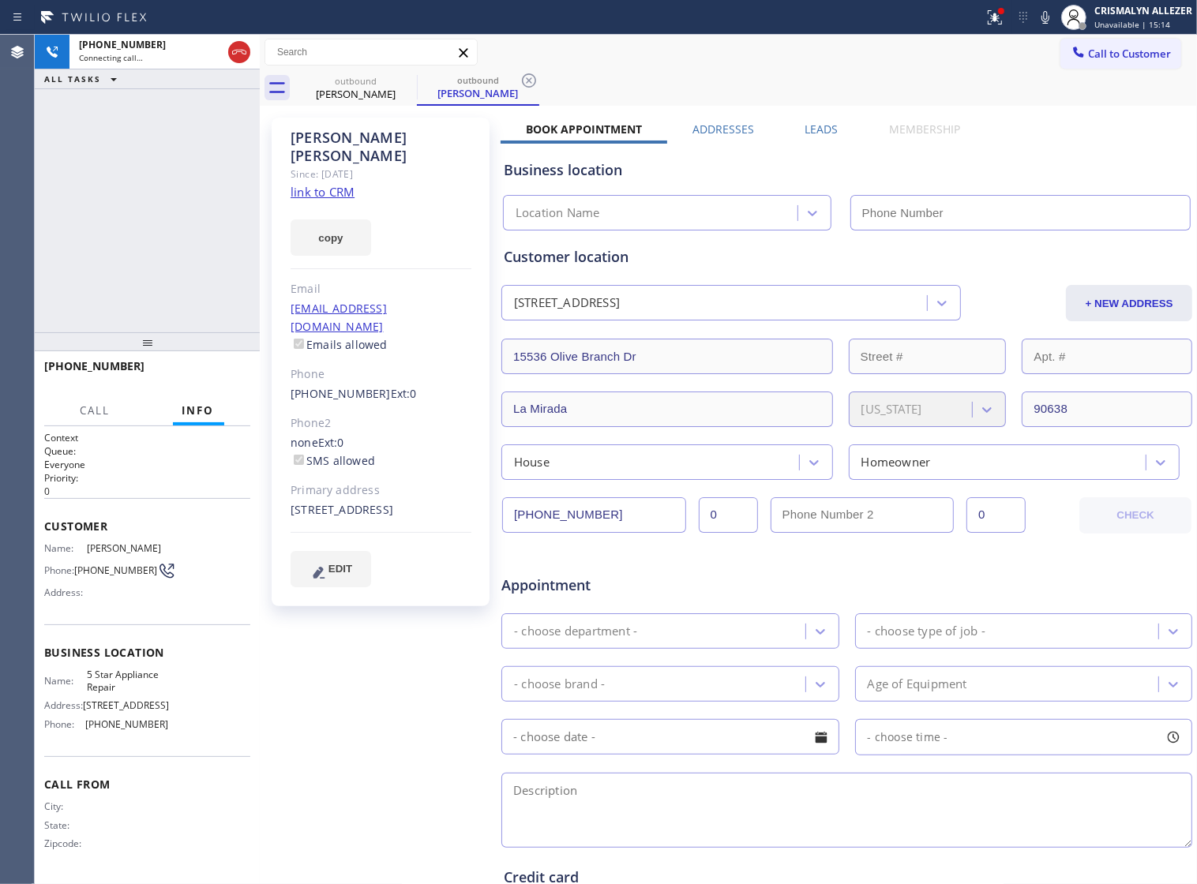
type input "[PHONE_NUMBER]"
click at [206, 375] on span "HANG UP" at bounding box center [213, 373] width 48 height 11
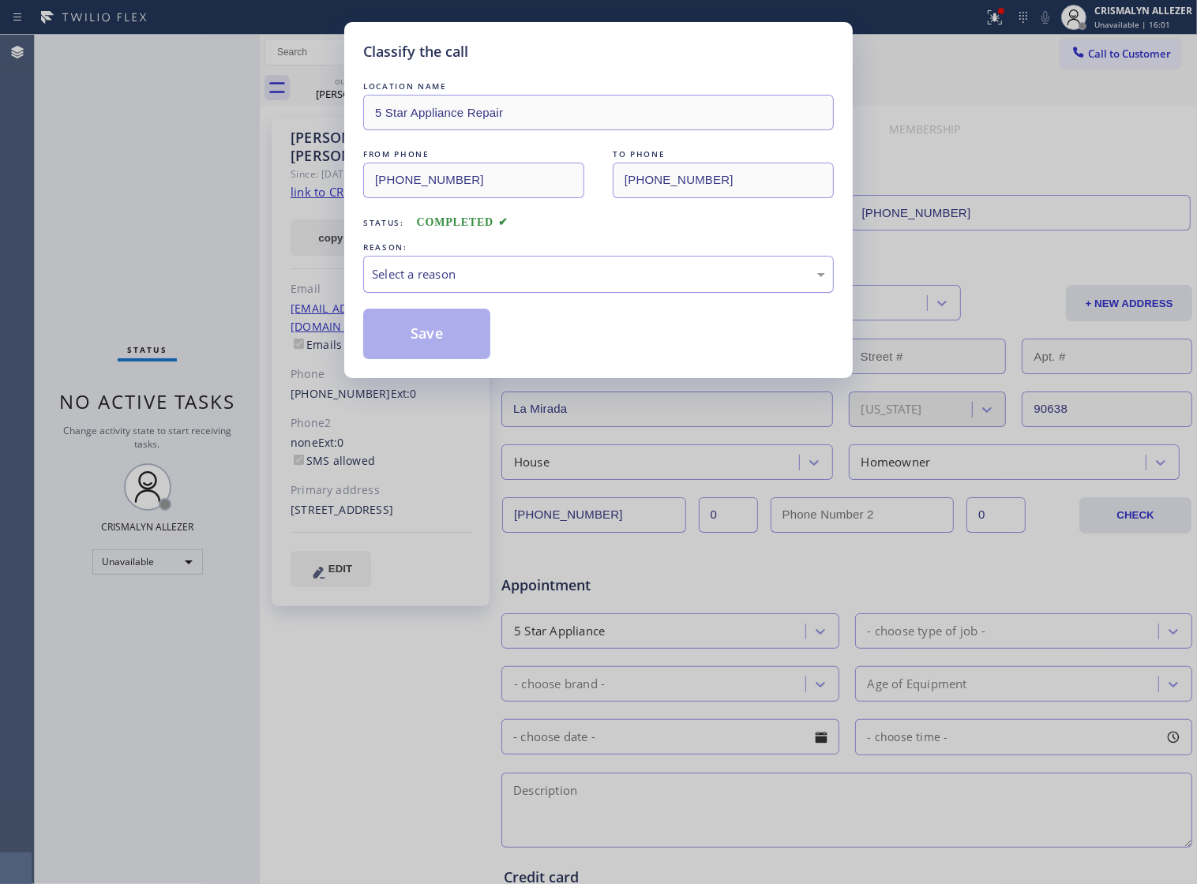
click at [563, 283] on div "Select a reason" at bounding box center [598, 274] width 453 height 18
click at [424, 344] on button "Save" at bounding box center [426, 334] width 127 height 51
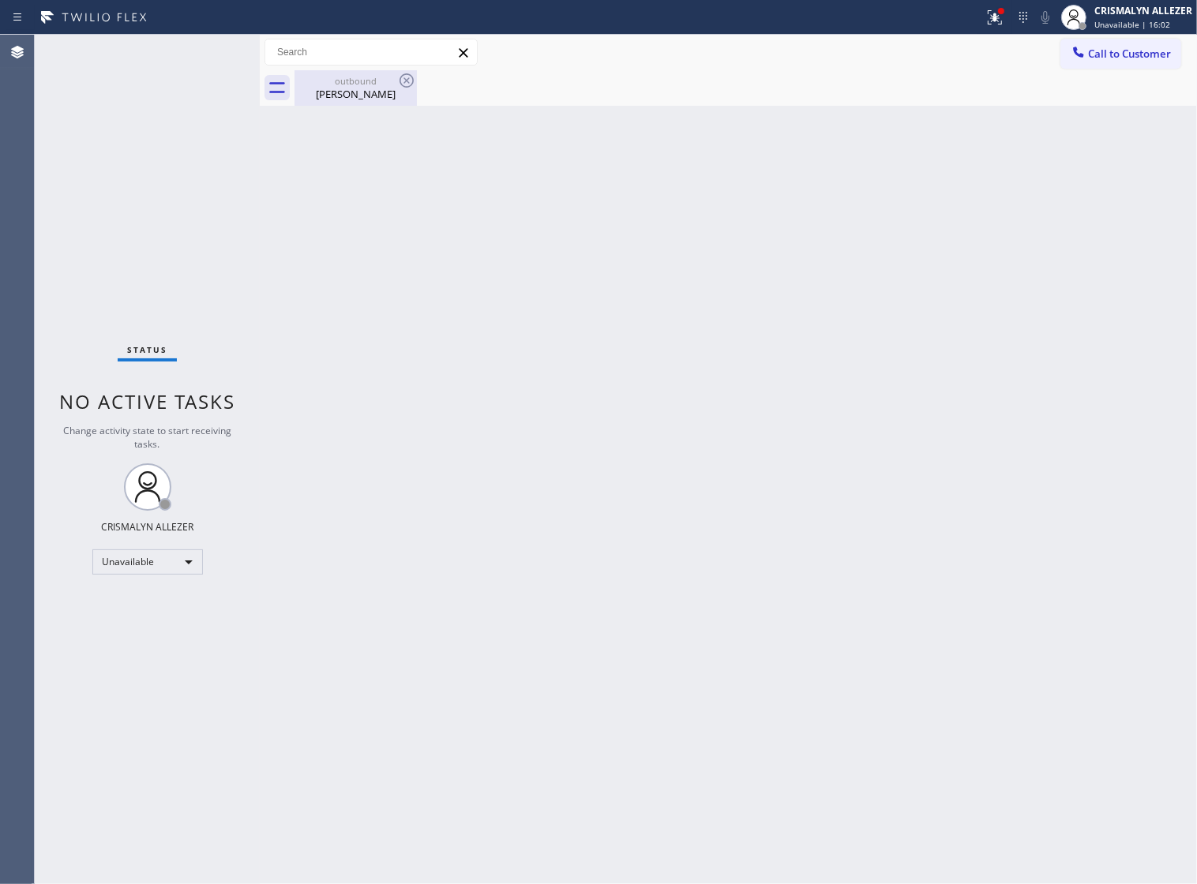
click at [364, 105] on div "Back to Dashboard Change Sender ID Customers Technicians Select a contact Outbo…" at bounding box center [728, 459] width 937 height 849
click at [411, 84] on icon at bounding box center [406, 80] width 14 height 14
click at [401, 77] on icon at bounding box center [406, 80] width 19 height 19
click at [363, 93] on div "Chad Cassady" at bounding box center [355, 94] width 119 height 14
click at [1119, 54] on span "Call to Customer" at bounding box center [1129, 54] width 83 height 14
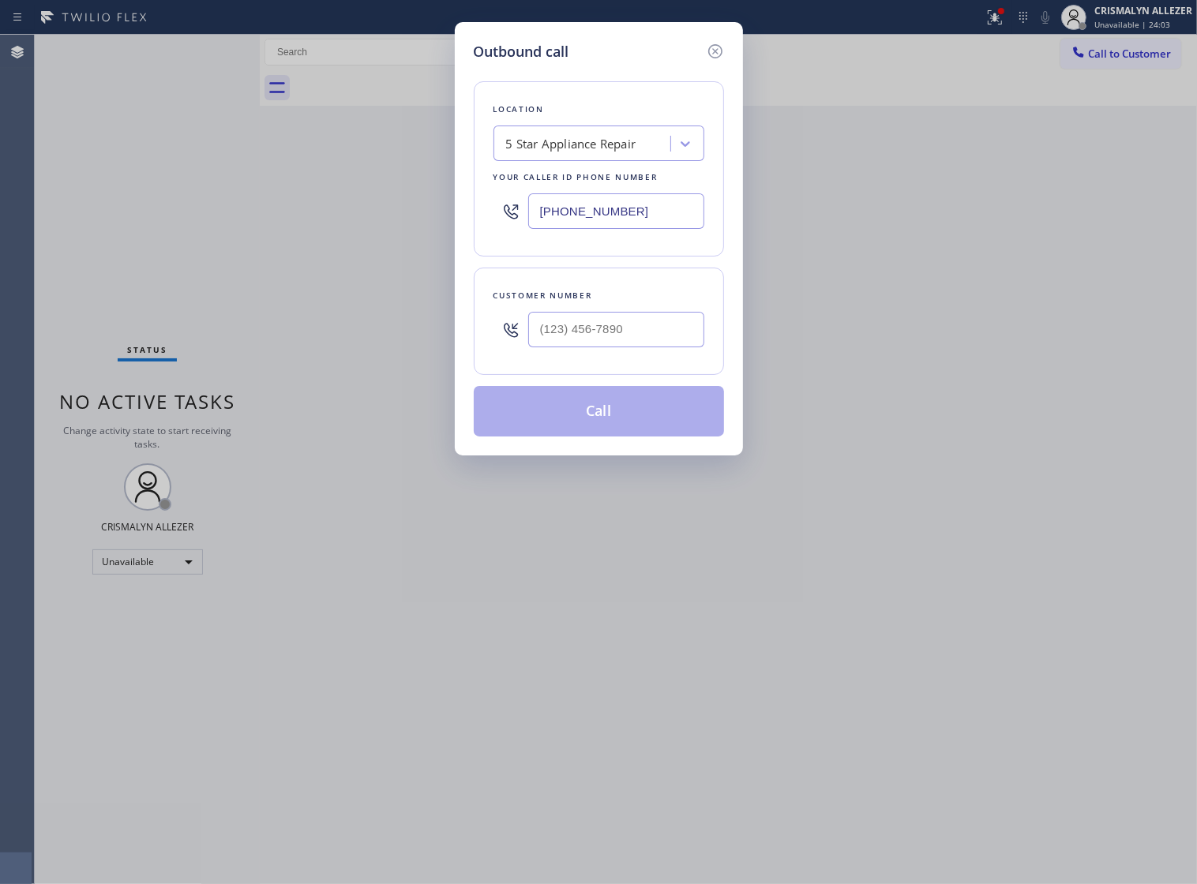
click at [534, 171] on div "Location 5 Star Appliance Repair Your caller id phone number (855) 731-4952" at bounding box center [599, 168] width 250 height 175
click at [596, 152] on div "5 Star Appliance Repair" at bounding box center [571, 144] width 130 height 18
paste input "Local Plumbers & Sewer Line Replacement LA"
type input "Local Plumbers & Sewer Line Replacement LA"
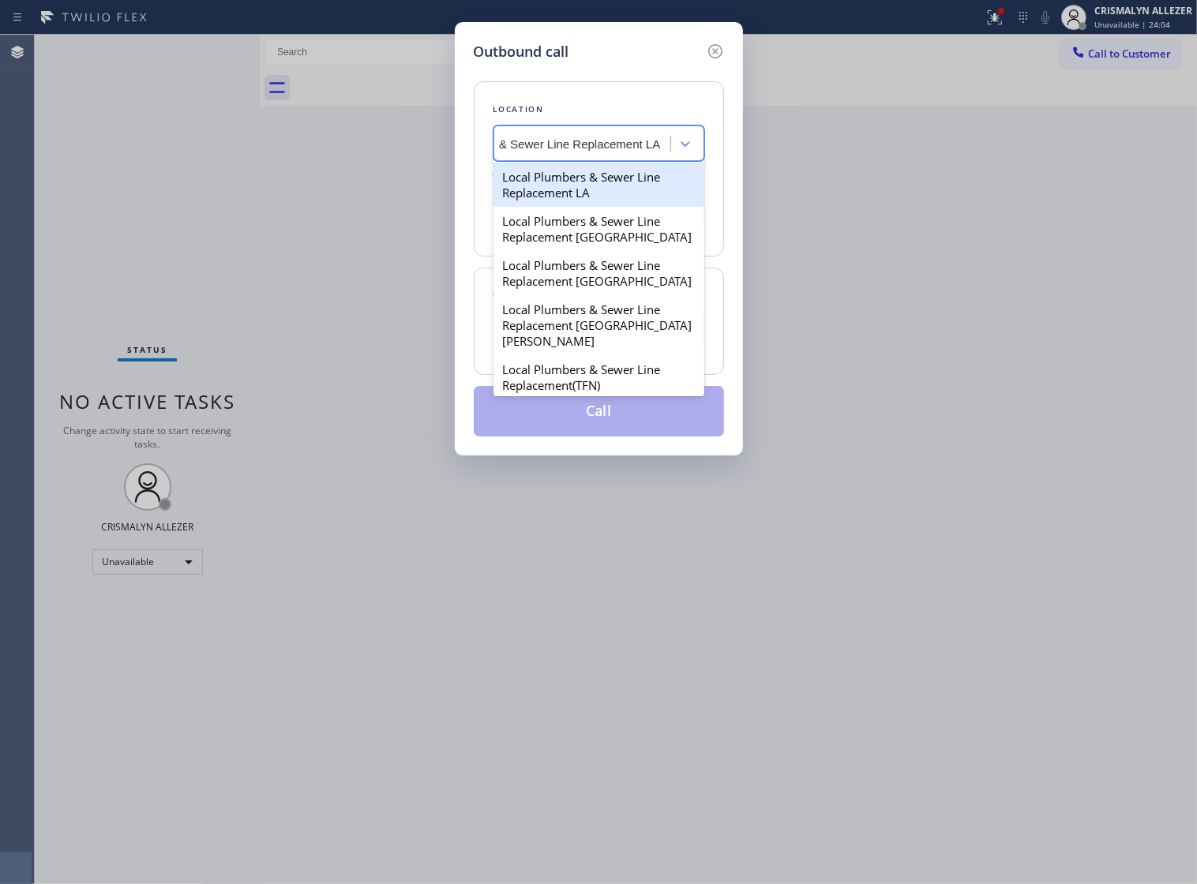
scroll to position [0, 92]
click at [555, 203] on div "Local Plumbers & Sewer Line Replacement LA" at bounding box center [598, 185] width 211 height 44
type input "(424) 377-8803"
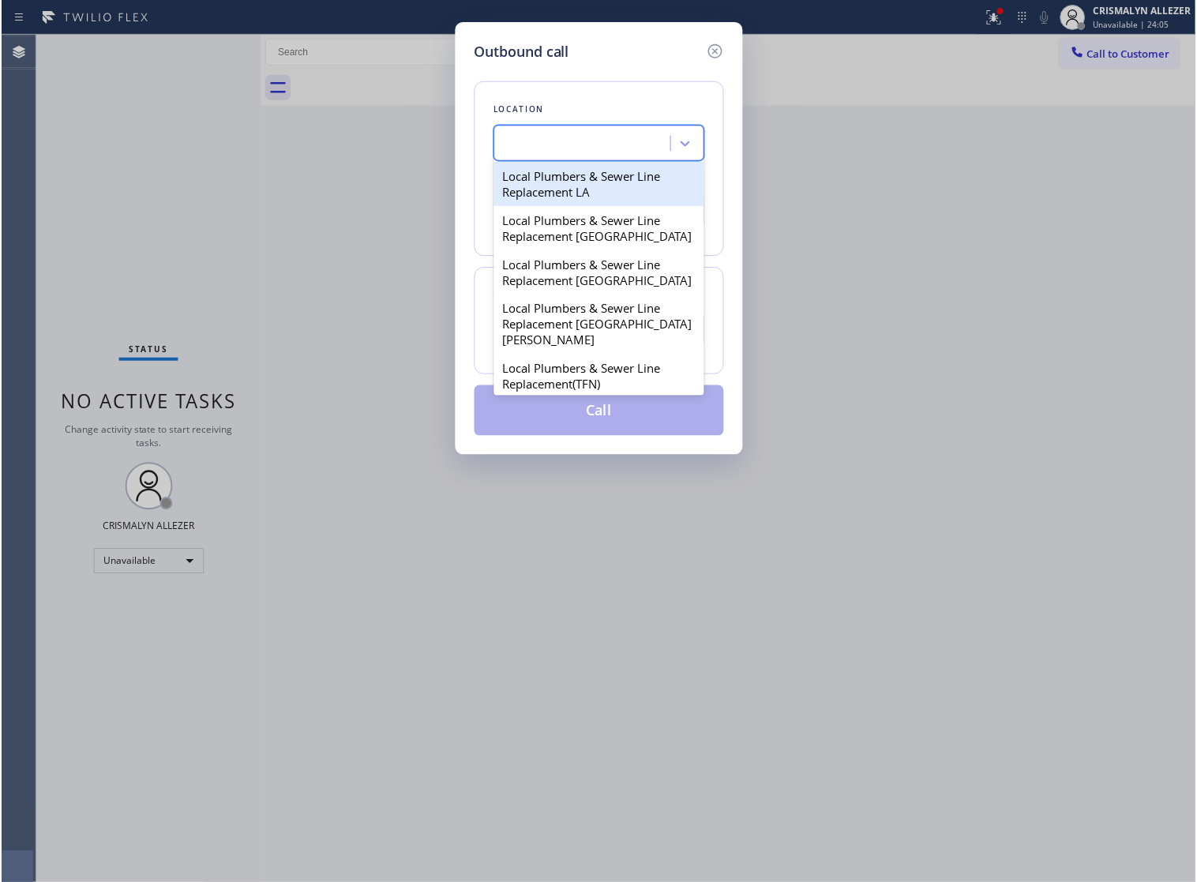
scroll to position [0, 1]
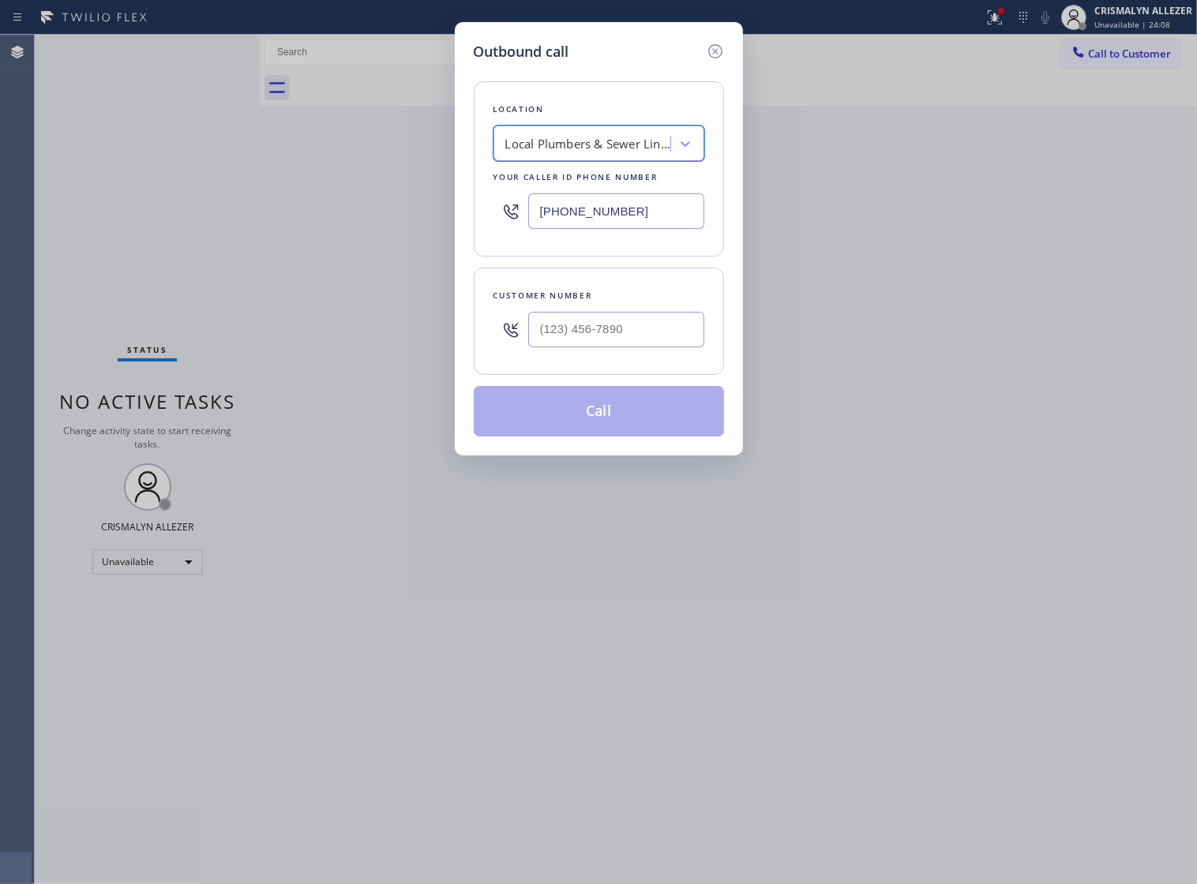
click at [605, 153] on div "Local Plumbers & Sewer Line Replacement LA" at bounding box center [588, 144] width 166 height 18
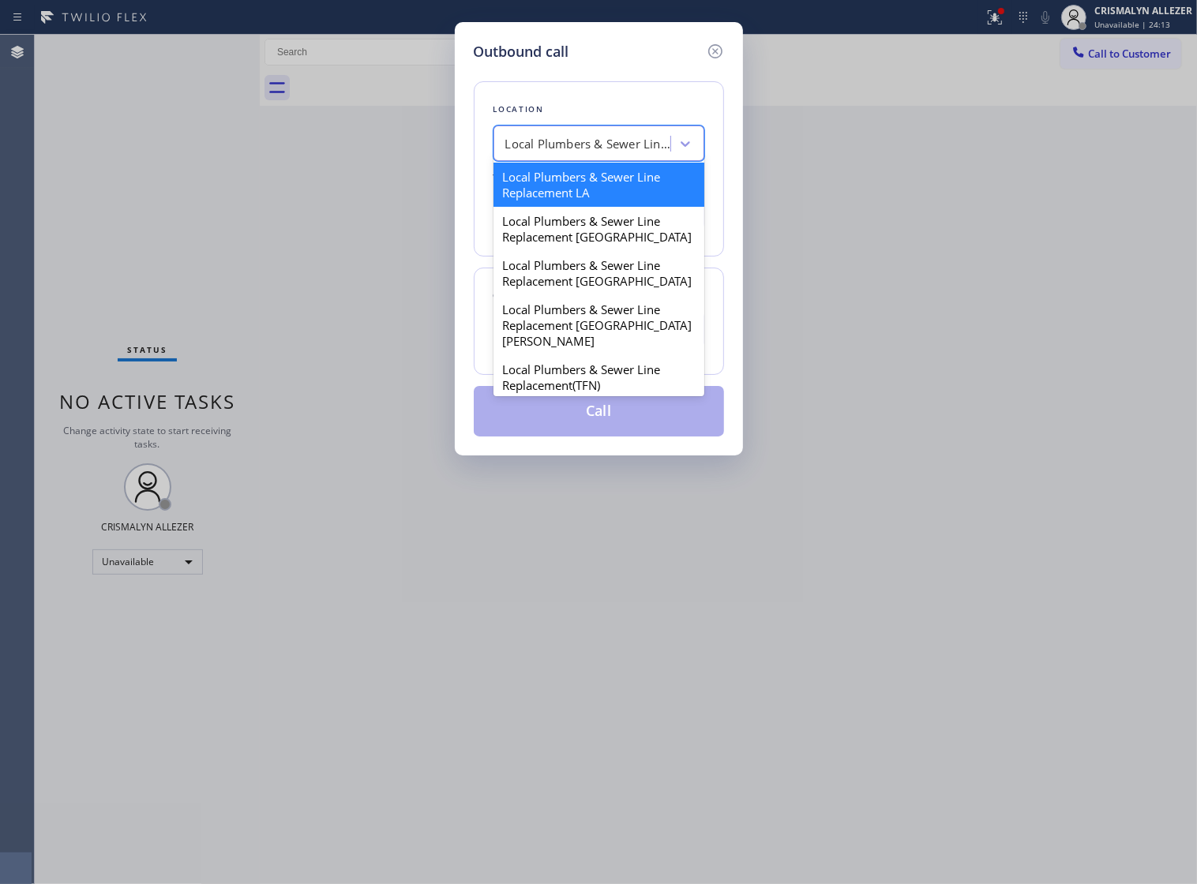
click at [609, 200] on div "Local Plumbers & Sewer Line Replacement LA" at bounding box center [598, 185] width 211 height 44
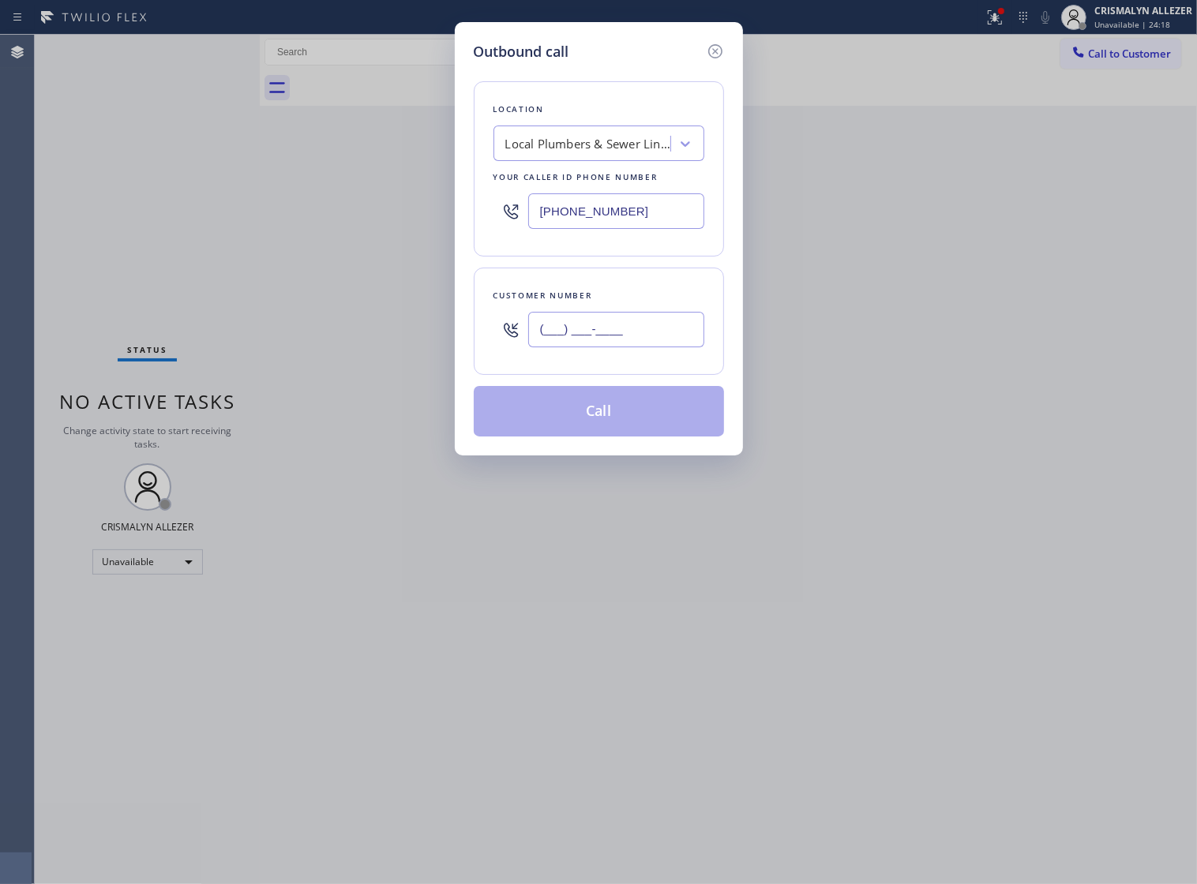
click at [641, 345] on input "(___) ___-____" at bounding box center [616, 330] width 176 height 36
paste input "951) 775-0330"
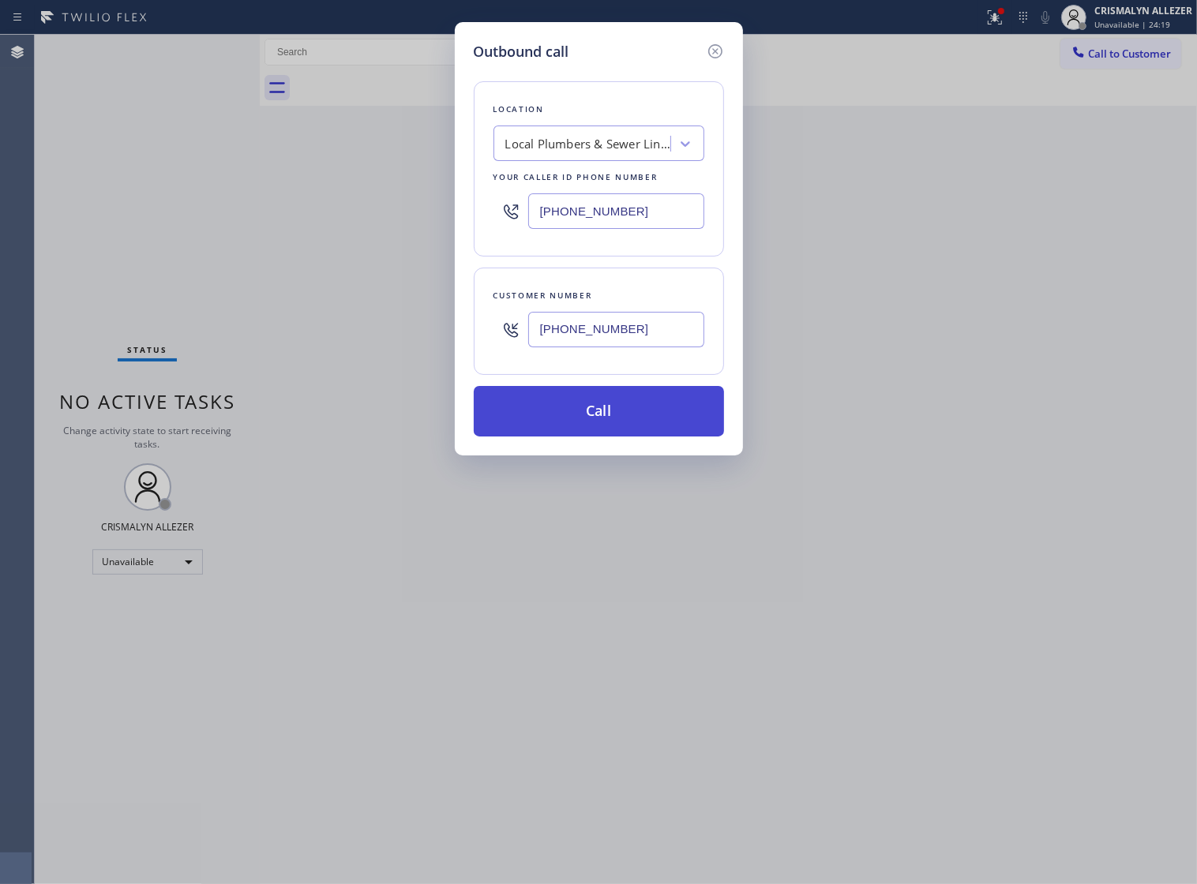
type input "(951) 775-0330"
click at [596, 435] on button "Call" at bounding box center [599, 411] width 250 height 51
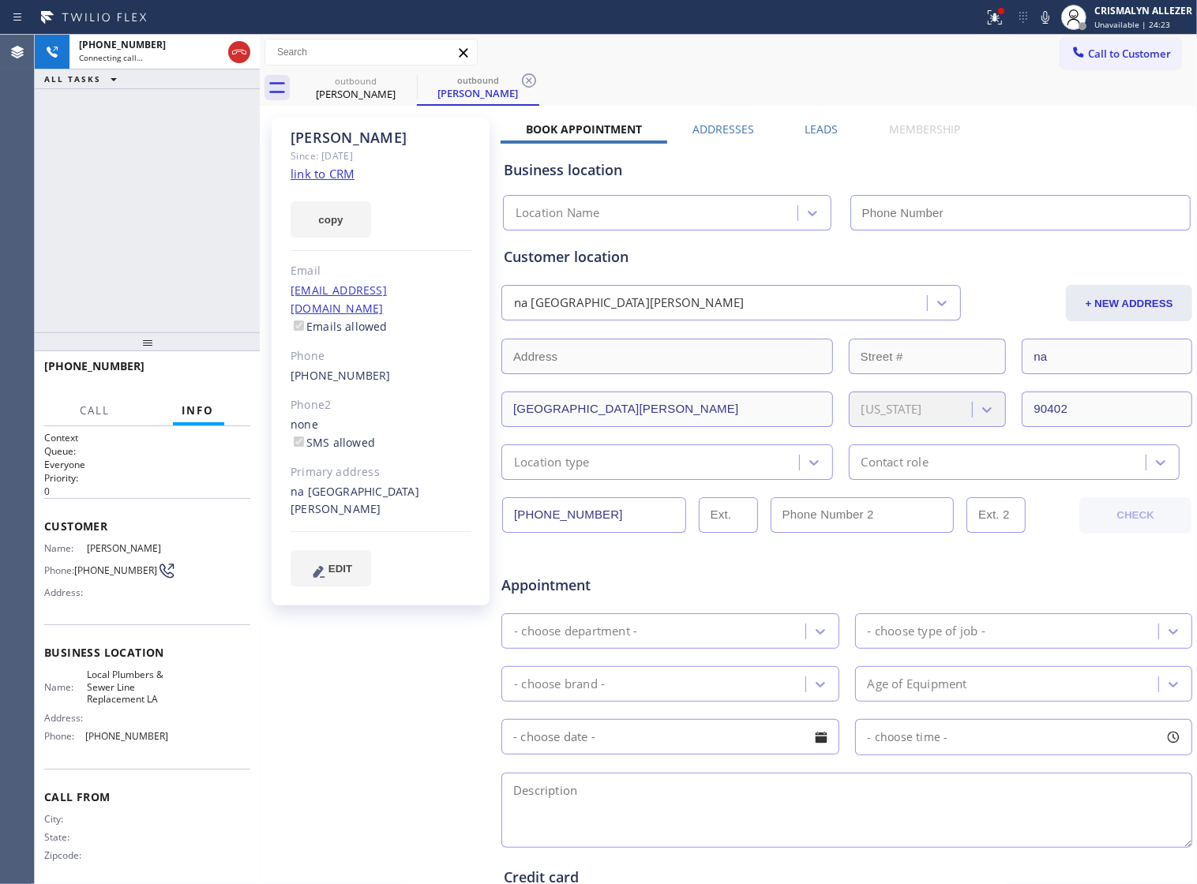
click at [321, 178] on link "link to CRM" at bounding box center [323, 174] width 64 height 16
type input "(424) 377-8803"
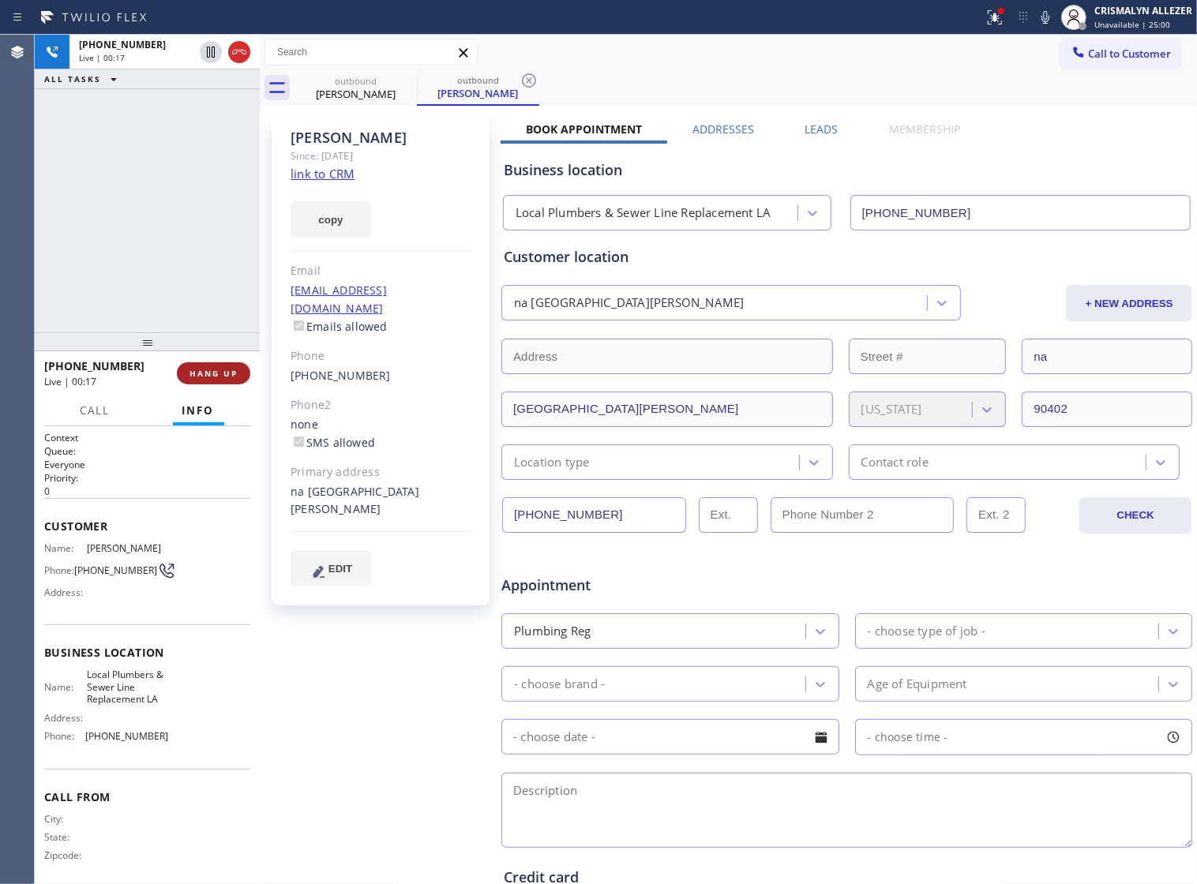
click at [204, 377] on span "HANG UP" at bounding box center [213, 373] width 48 height 11
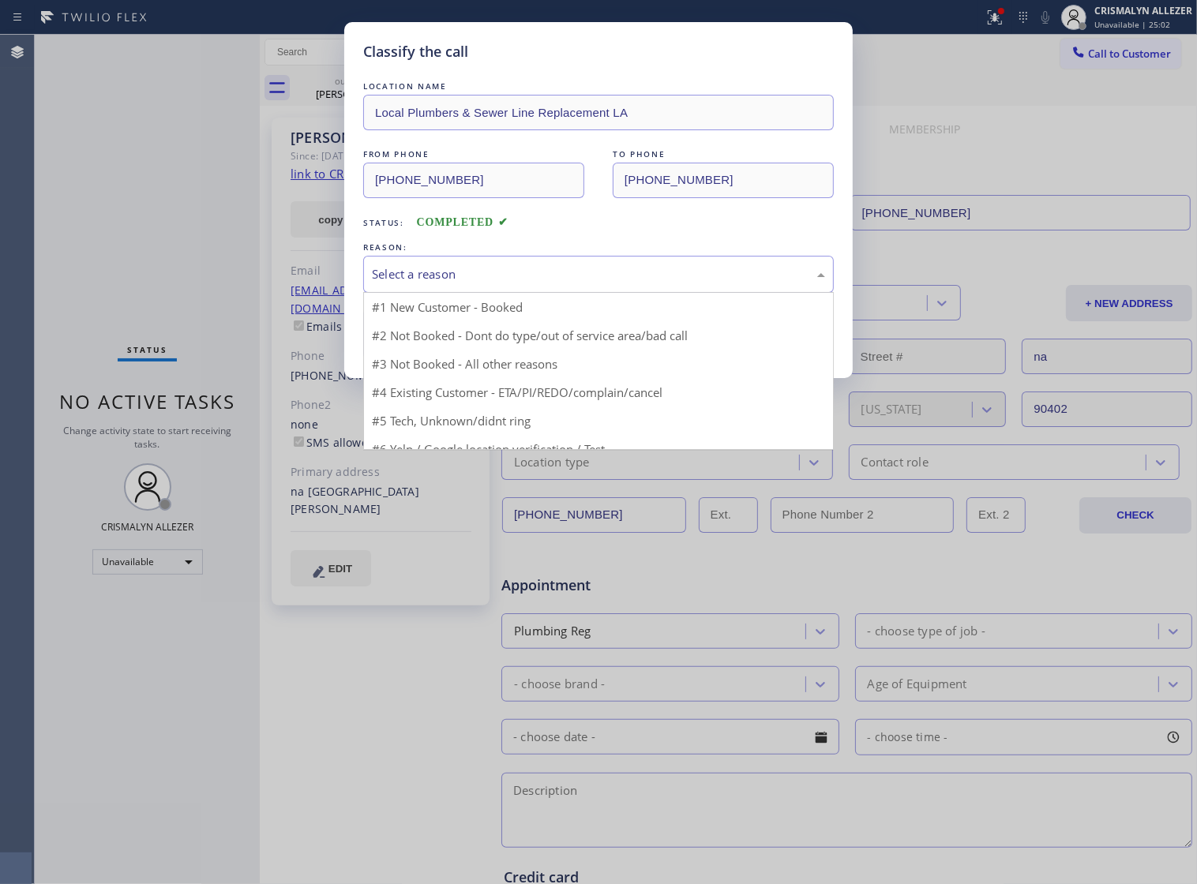
click at [579, 283] on div "Select a reason" at bounding box center [598, 274] width 453 height 18
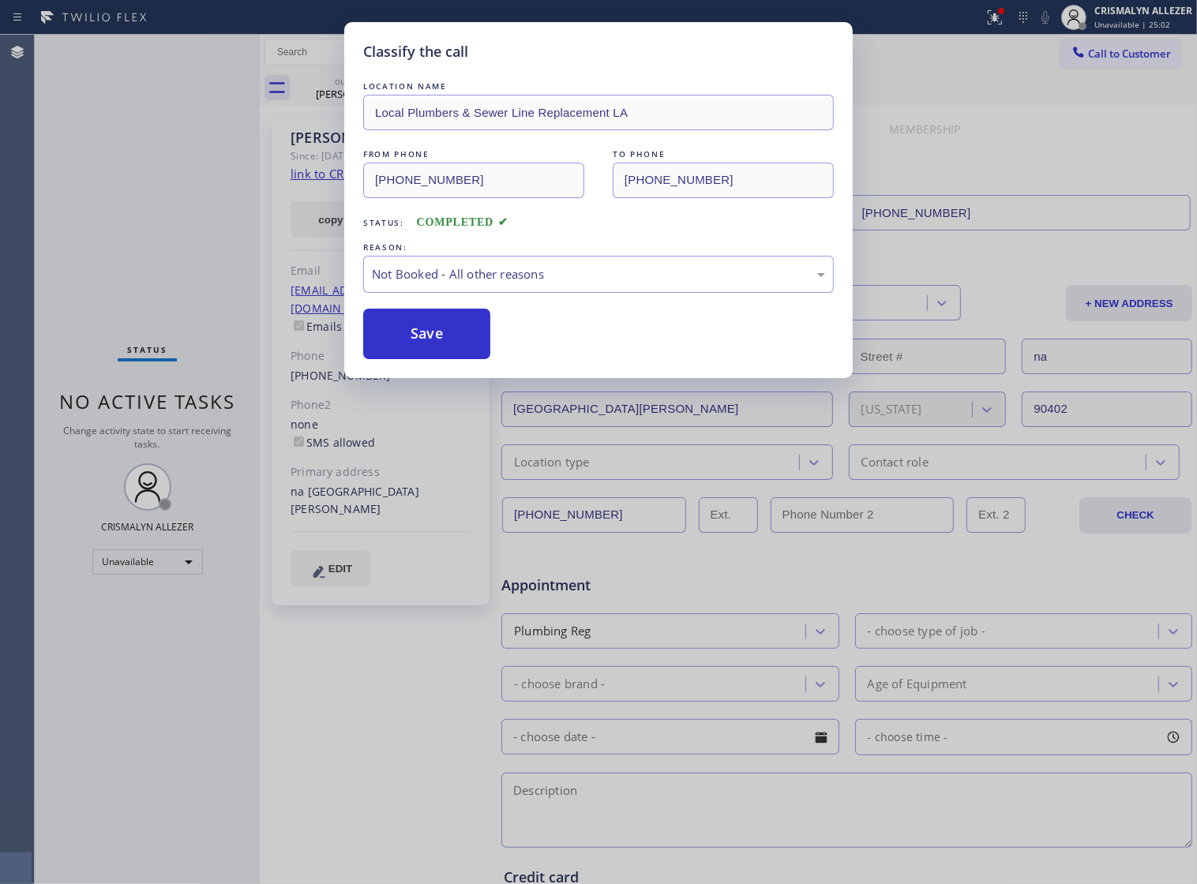
click at [456, 350] on button "Save" at bounding box center [426, 334] width 127 height 51
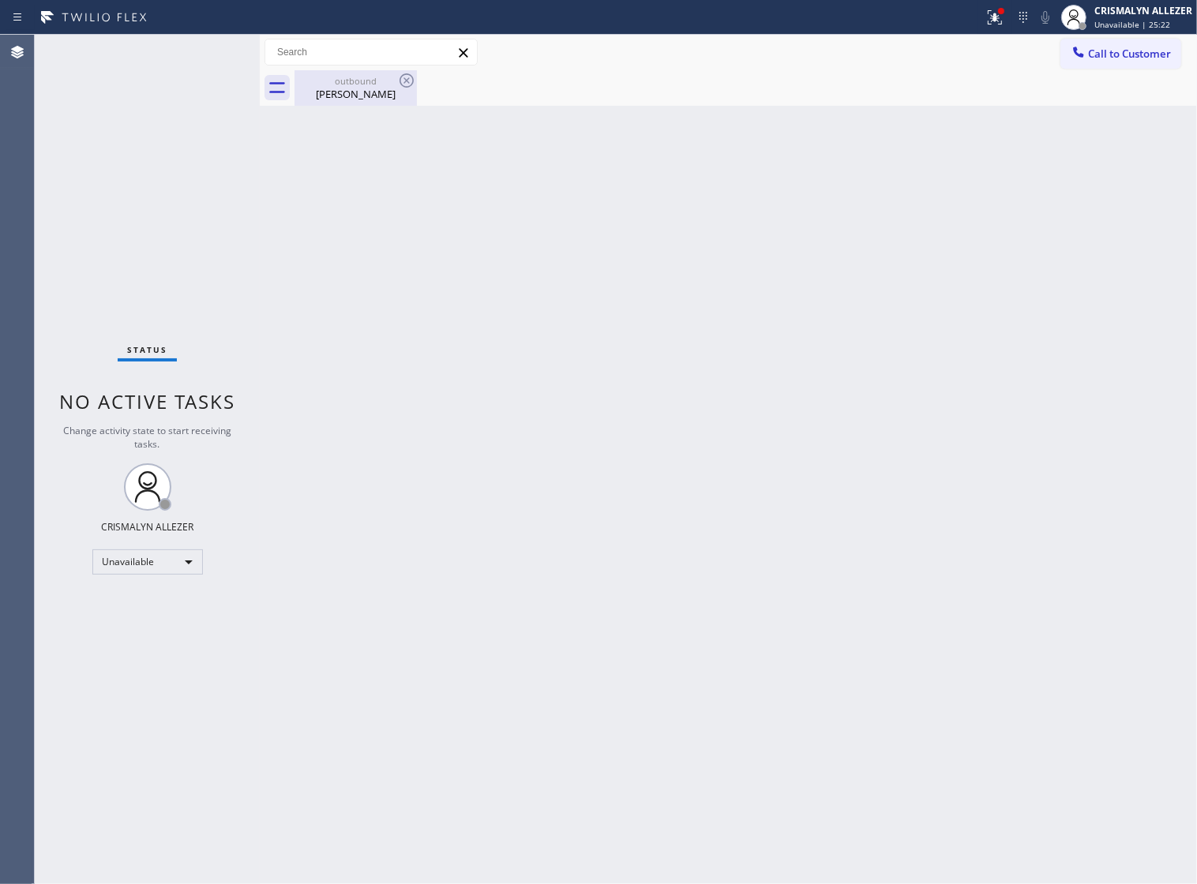
drag, startPoint x: 373, startPoint y: 87, endPoint x: 389, endPoint y: 81, distance: 16.7
click at [375, 85] on div "outbound Cody" at bounding box center [355, 88] width 119 height 36
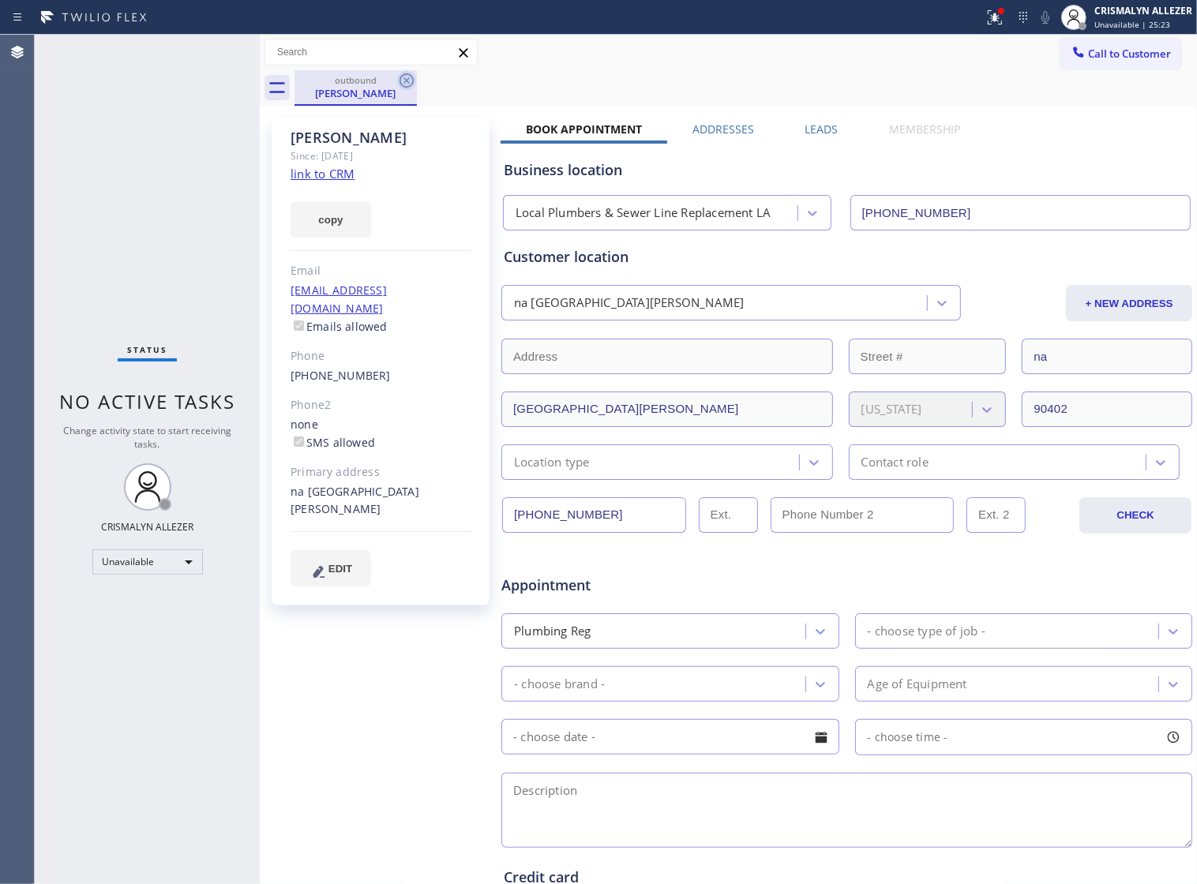
click at [403, 84] on icon at bounding box center [406, 80] width 19 height 19
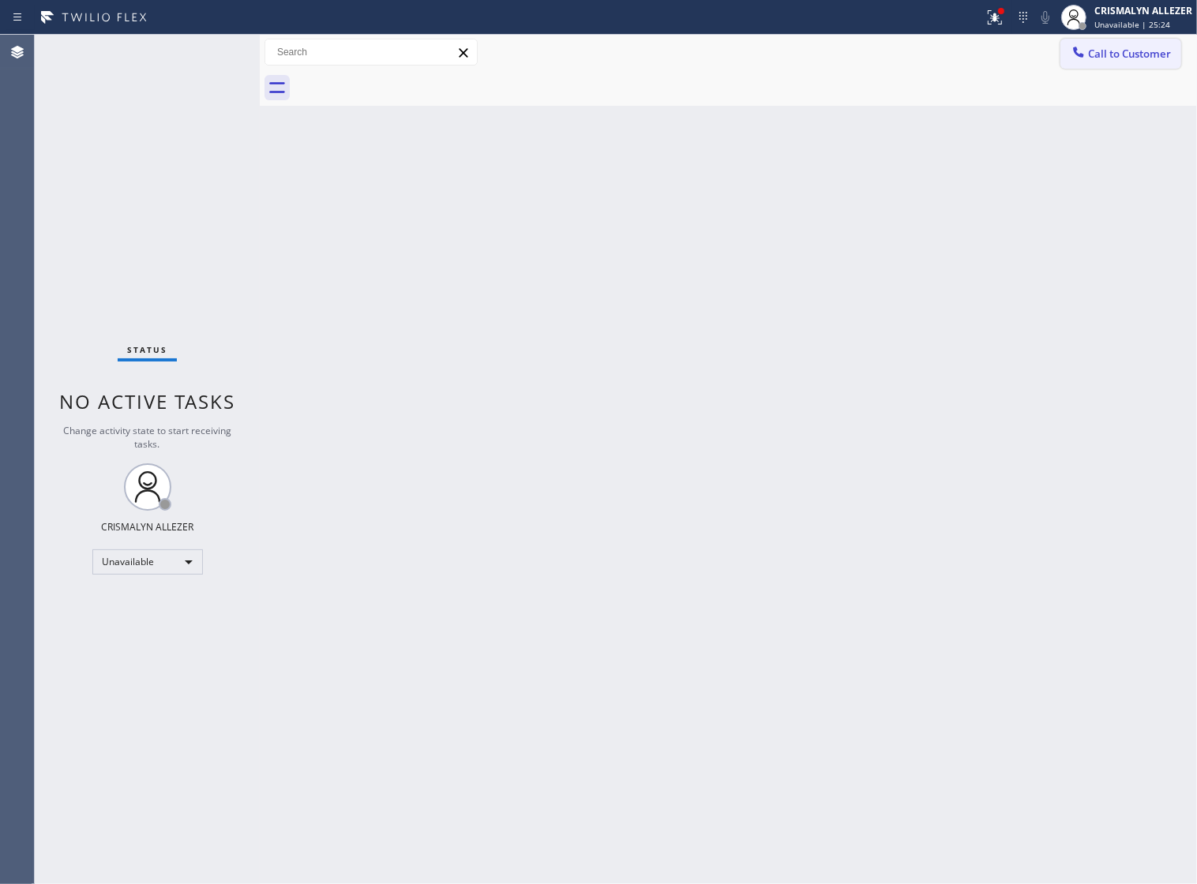
click at [1114, 58] on span "Call to Customer" at bounding box center [1129, 54] width 83 height 14
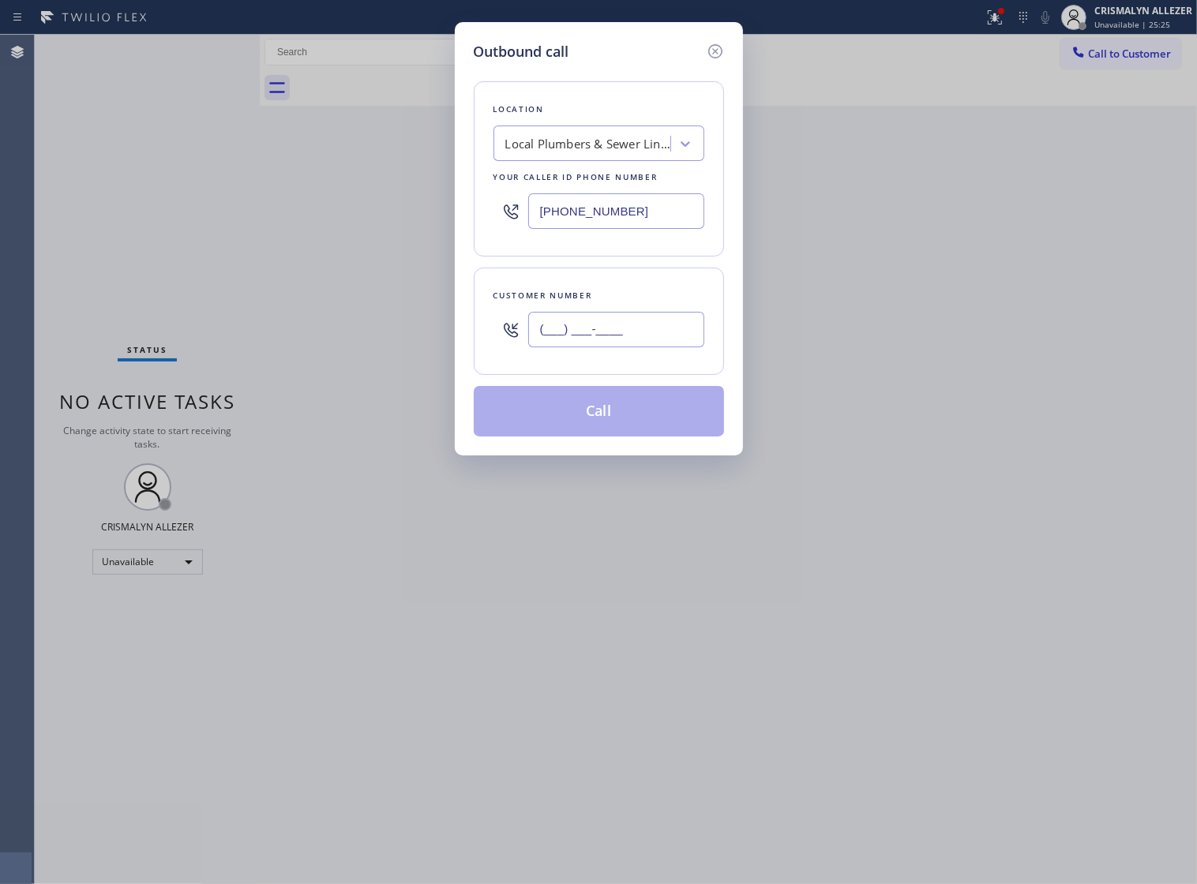
click at [656, 347] on input "(___) ___-____" at bounding box center [616, 330] width 176 height 36
paste input "562) 587-7344"
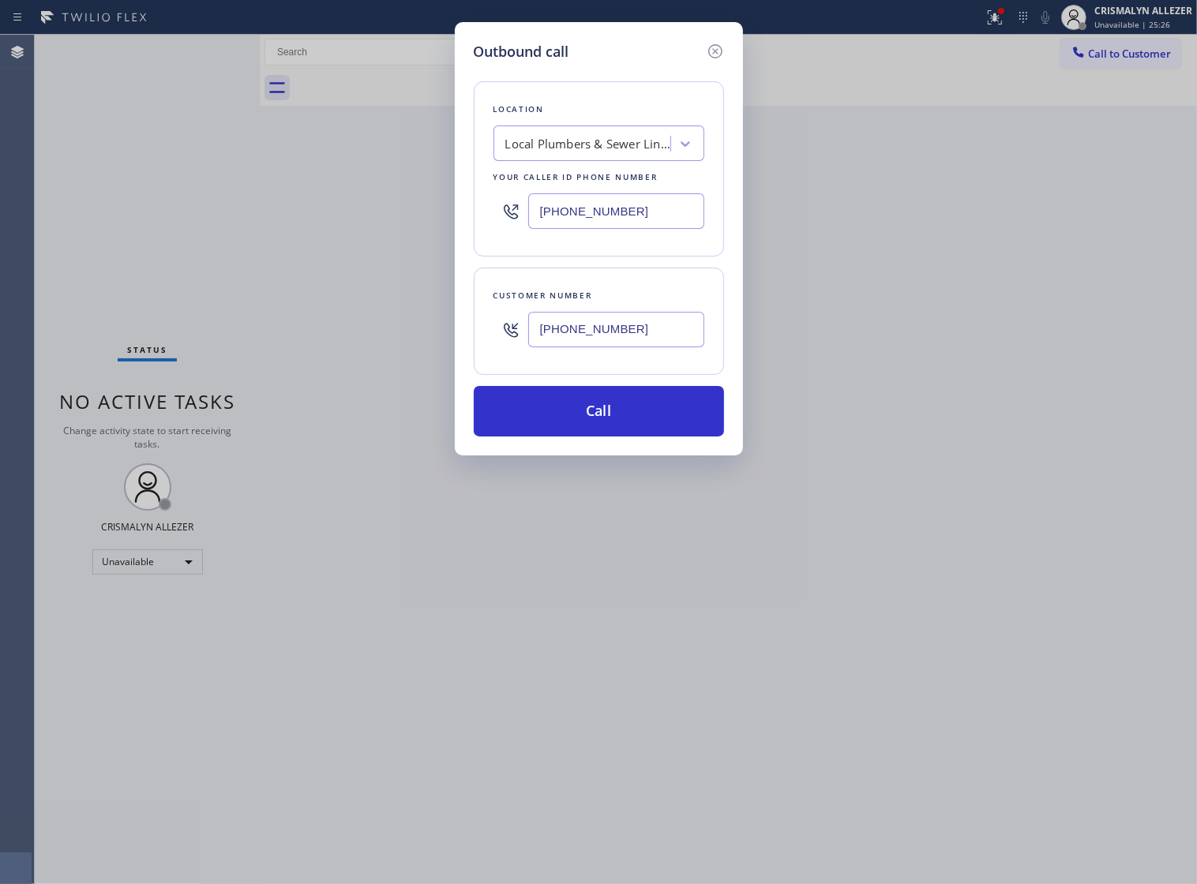
type input "(562) 587-7344"
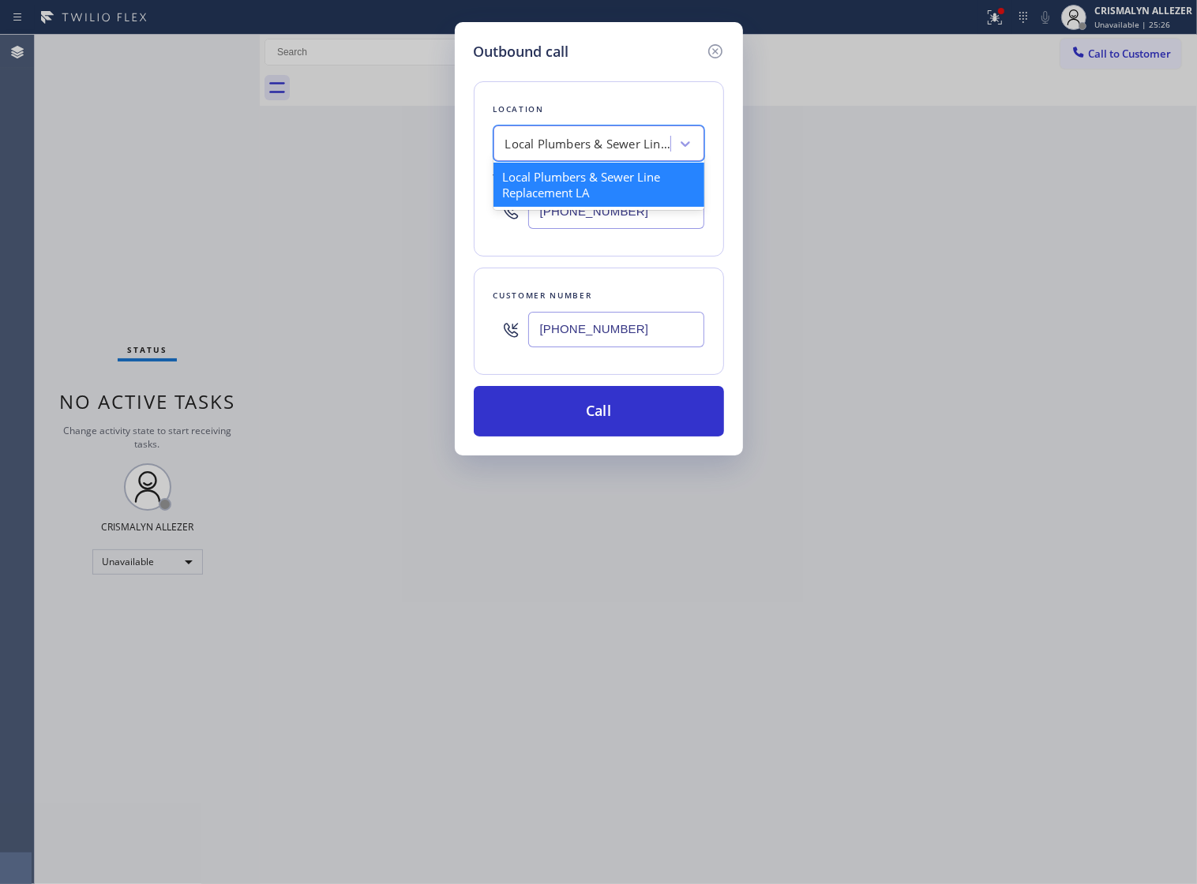
click at [584, 158] on div "Local Plumbers & Sewer Line Replacement LA" at bounding box center [584, 144] width 172 height 28
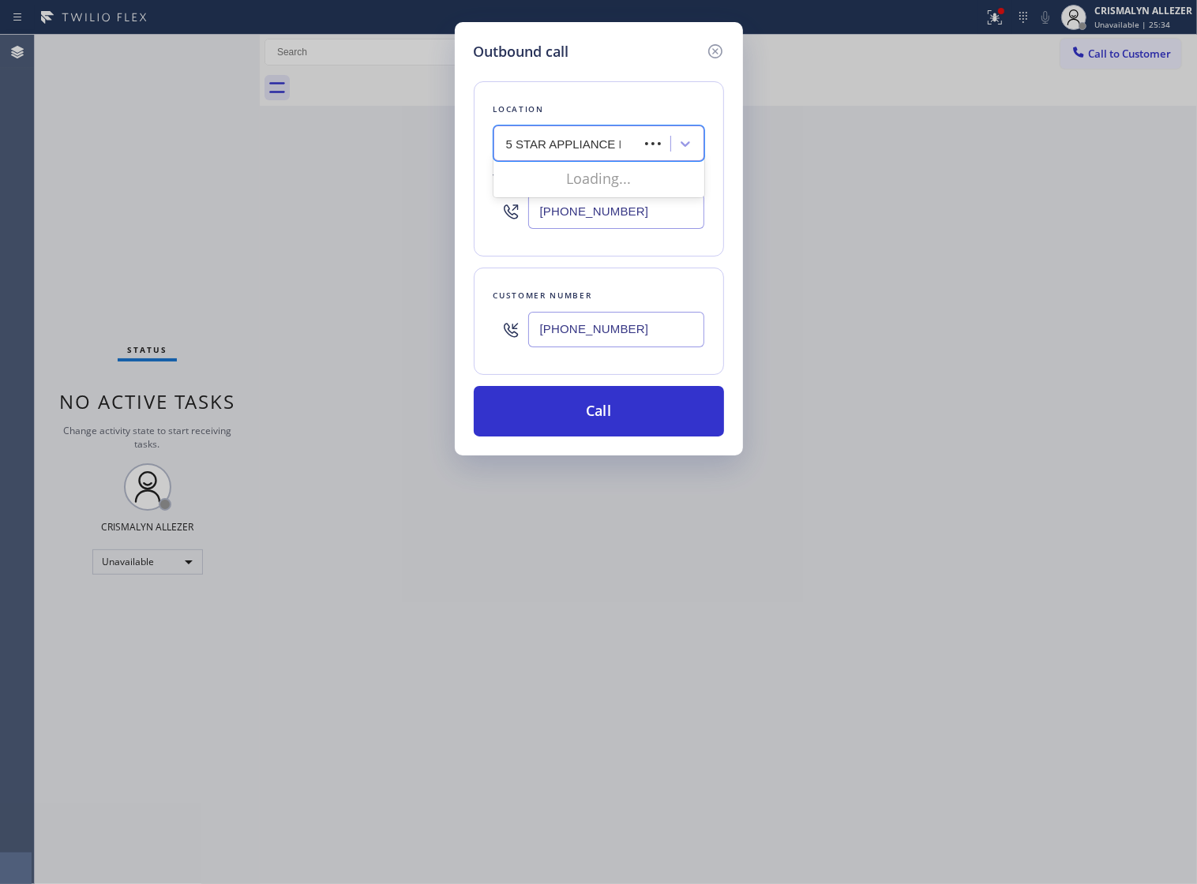
type input "5 STAR APPLIANCE RE"
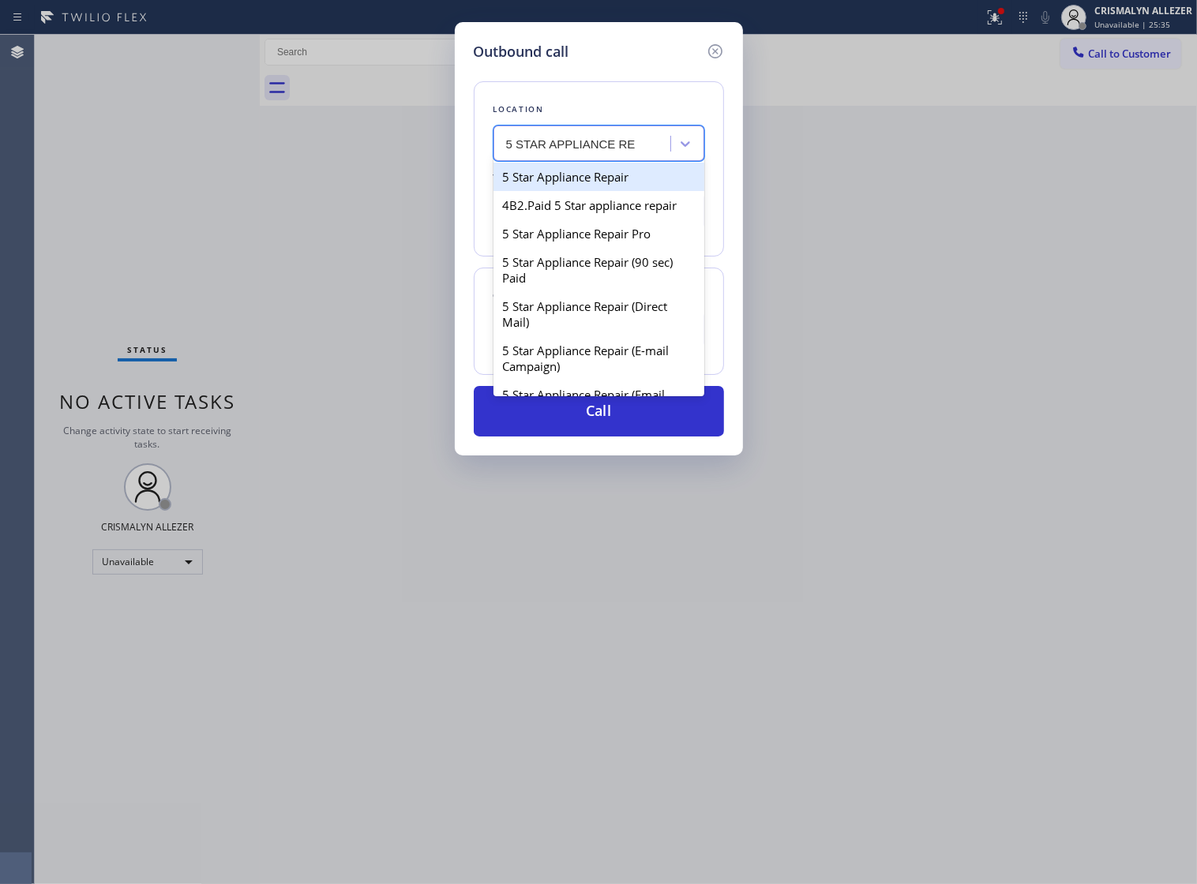
click at [602, 191] on div "5 Star Appliance Repair" at bounding box center [598, 177] width 211 height 28
type input "[PHONE_NUMBER]"
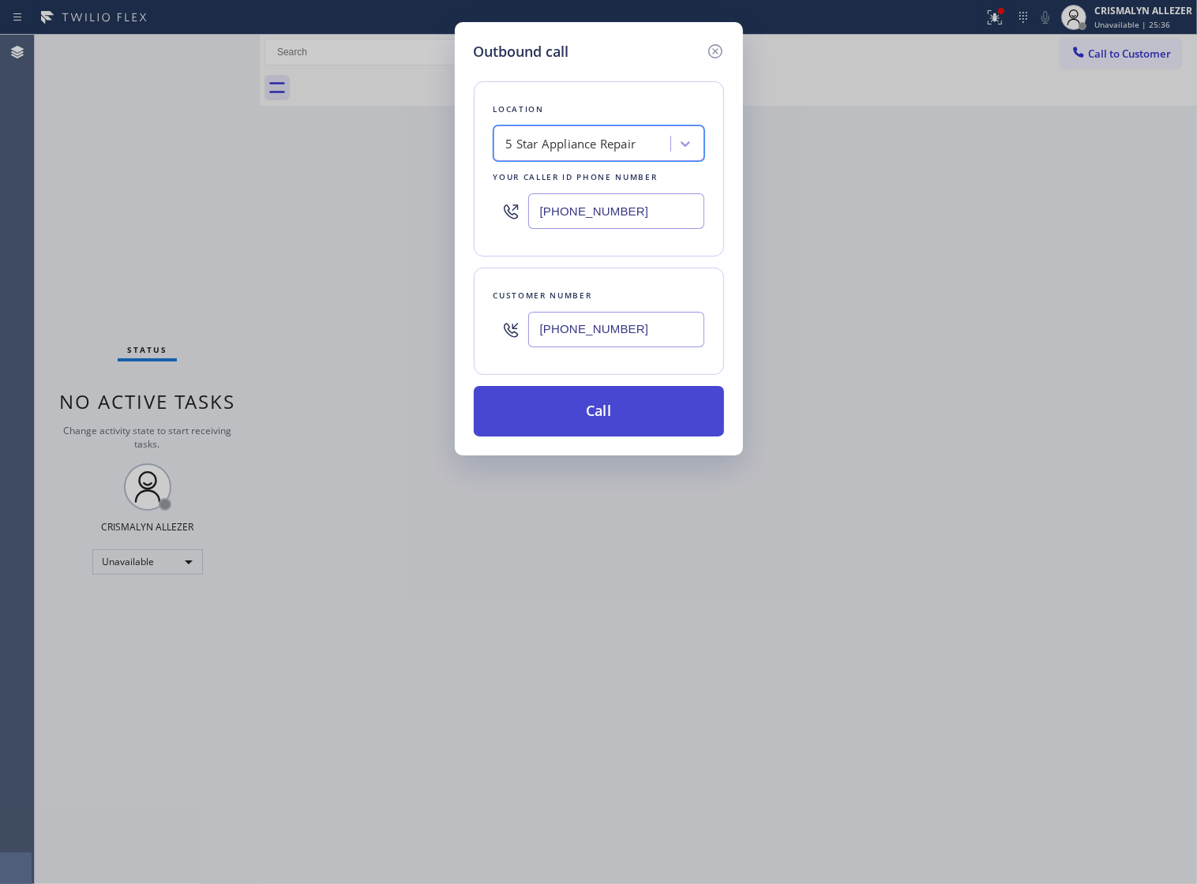
click at [628, 432] on button "Call" at bounding box center [599, 411] width 250 height 51
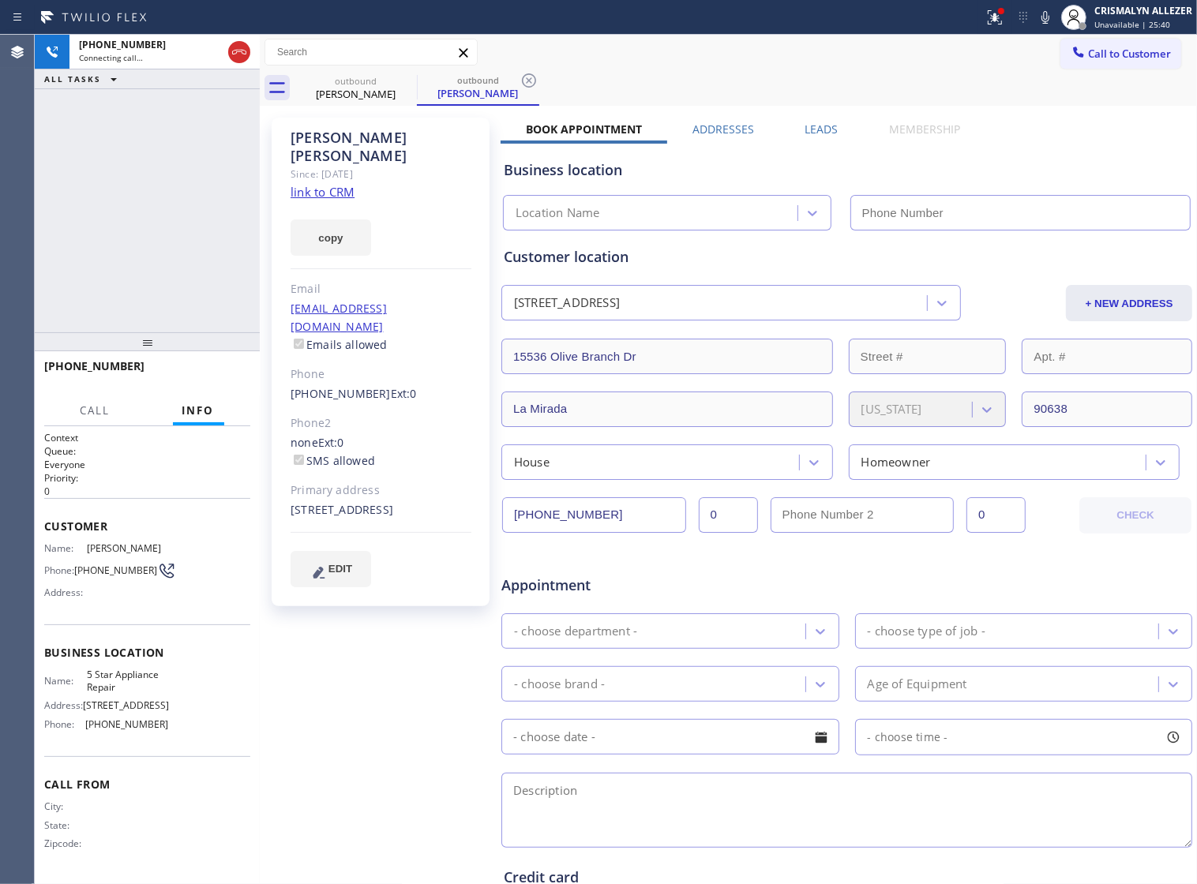
type input "[PHONE_NUMBER]"
click at [213, 377] on span "HANG UP" at bounding box center [213, 373] width 48 height 11
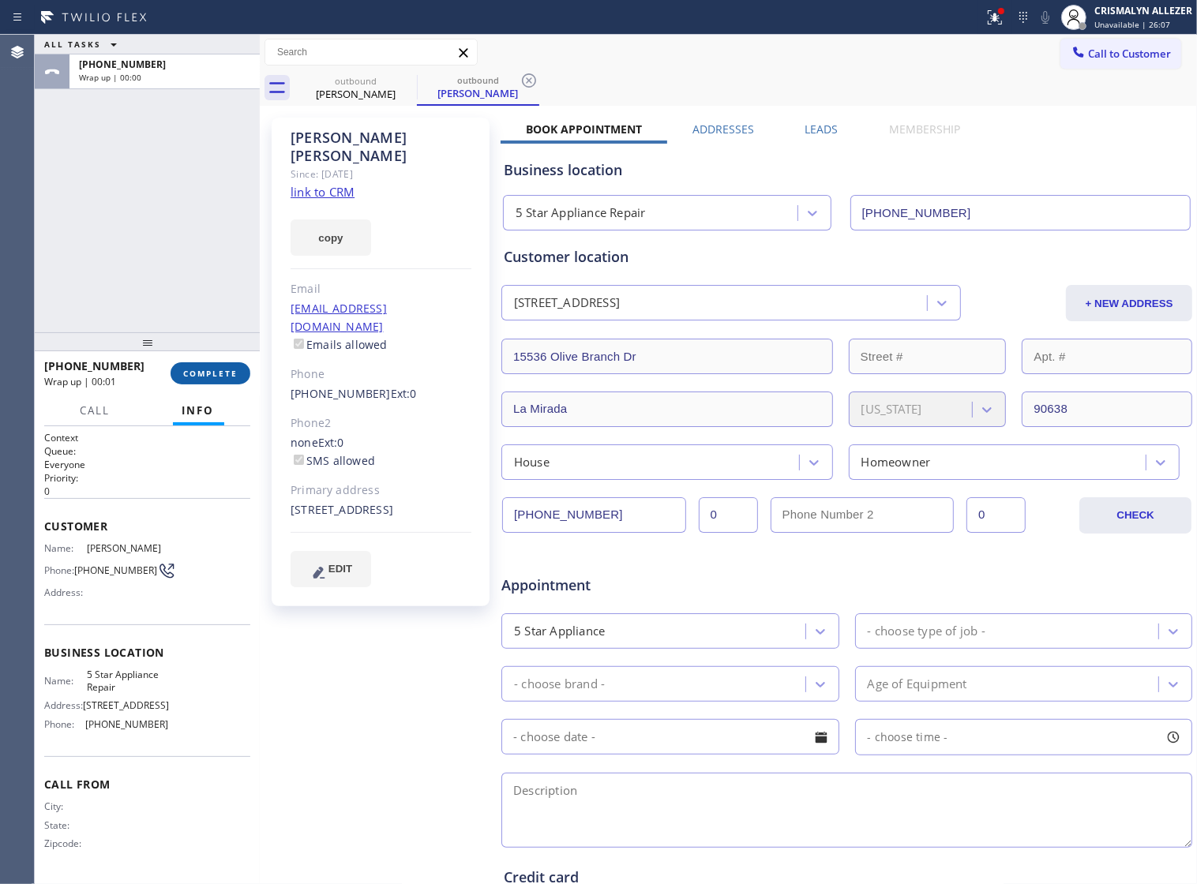
click at [197, 377] on span "COMPLETE" at bounding box center [210, 373] width 54 height 11
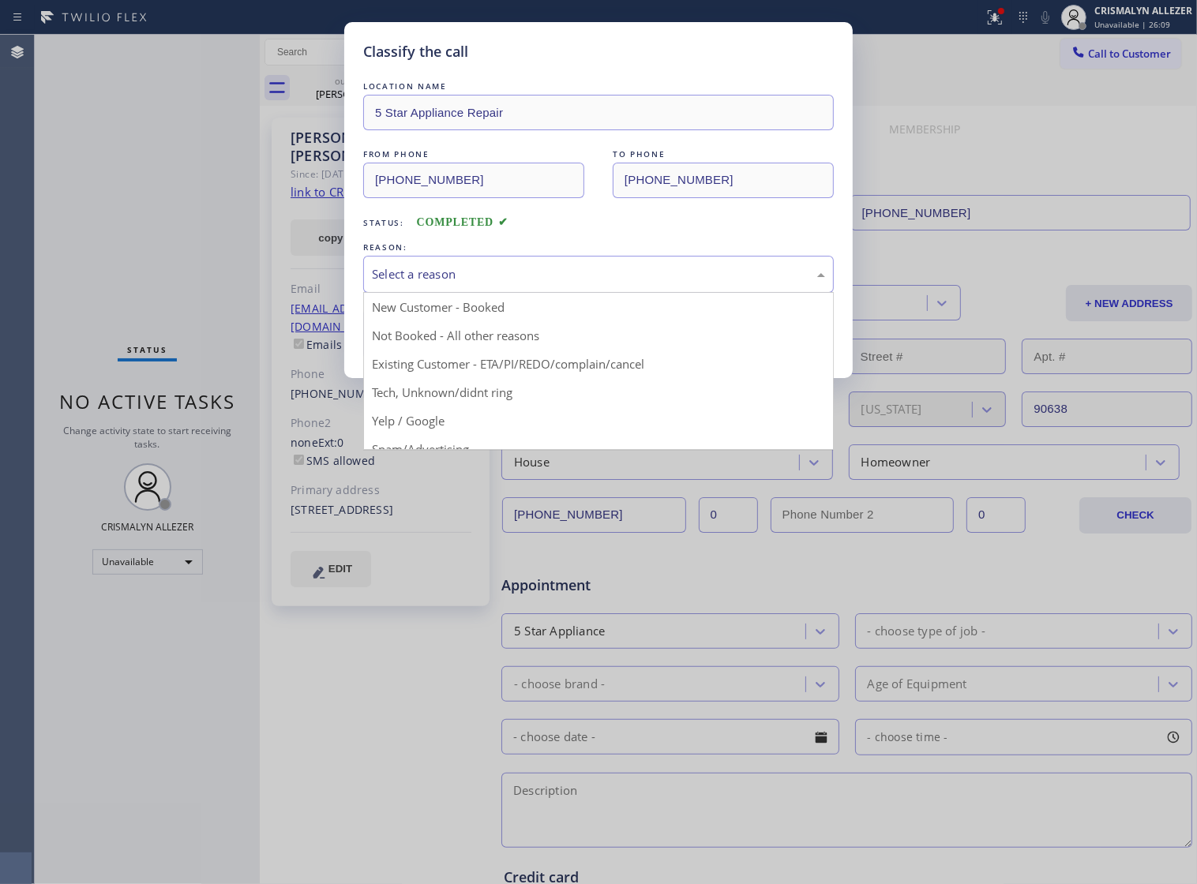
click at [587, 283] on div "Select a reason" at bounding box center [598, 274] width 453 height 18
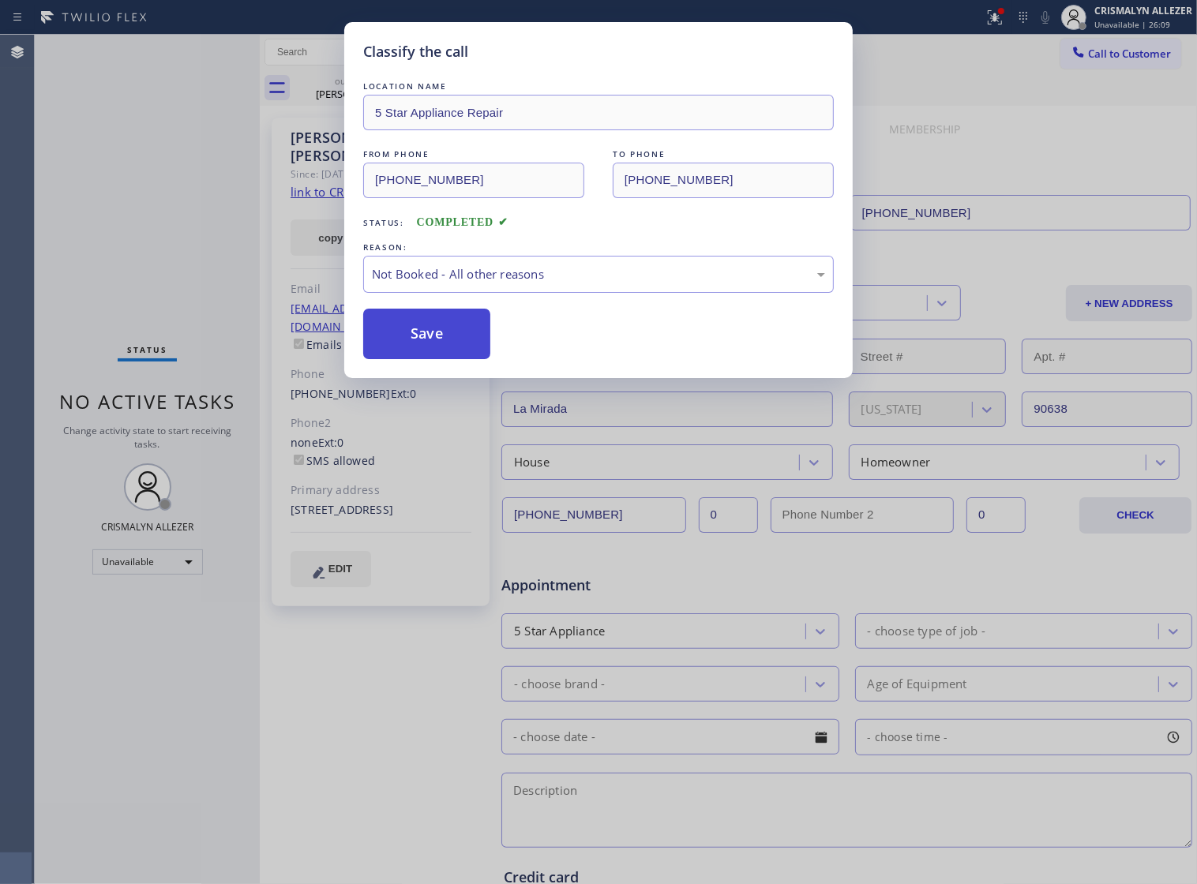
click at [446, 342] on button "Save" at bounding box center [426, 334] width 127 height 51
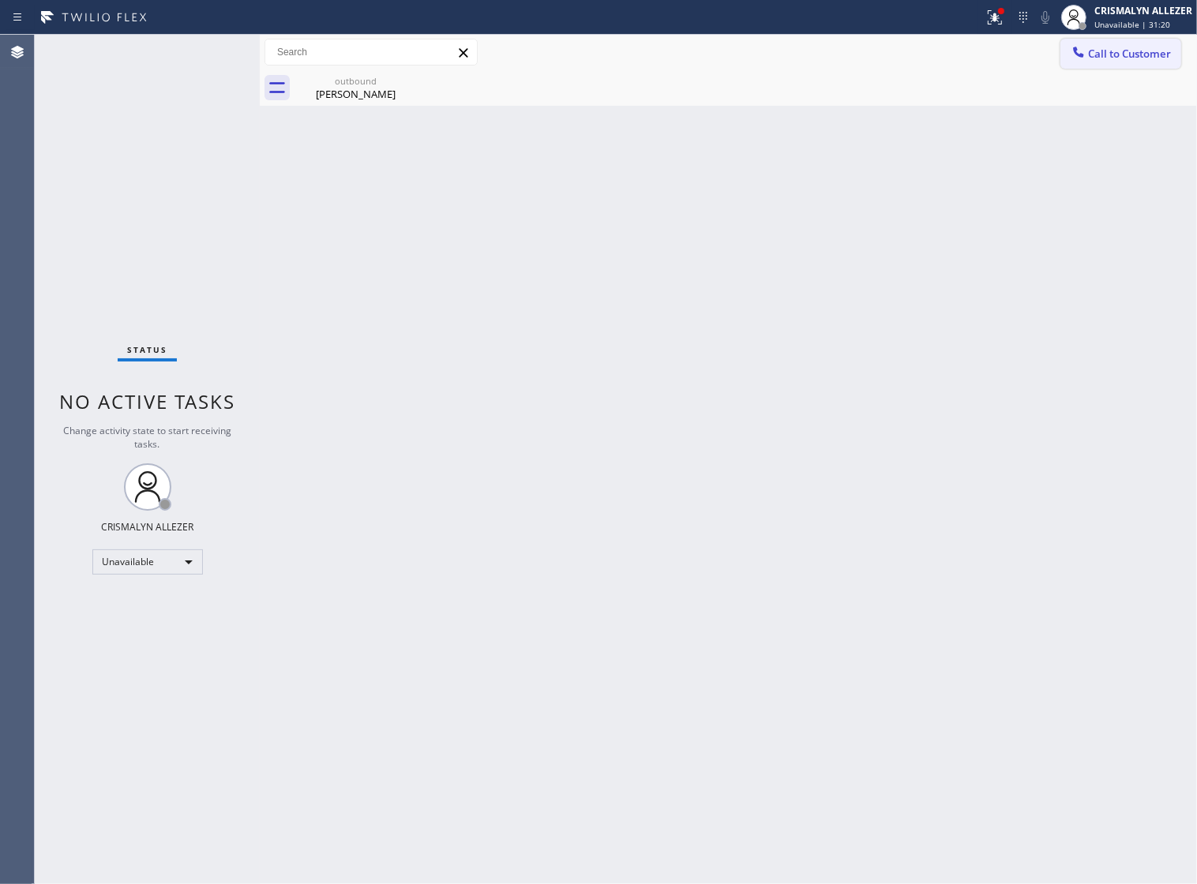
click at [1103, 48] on span "Call to Customer" at bounding box center [1129, 54] width 83 height 14
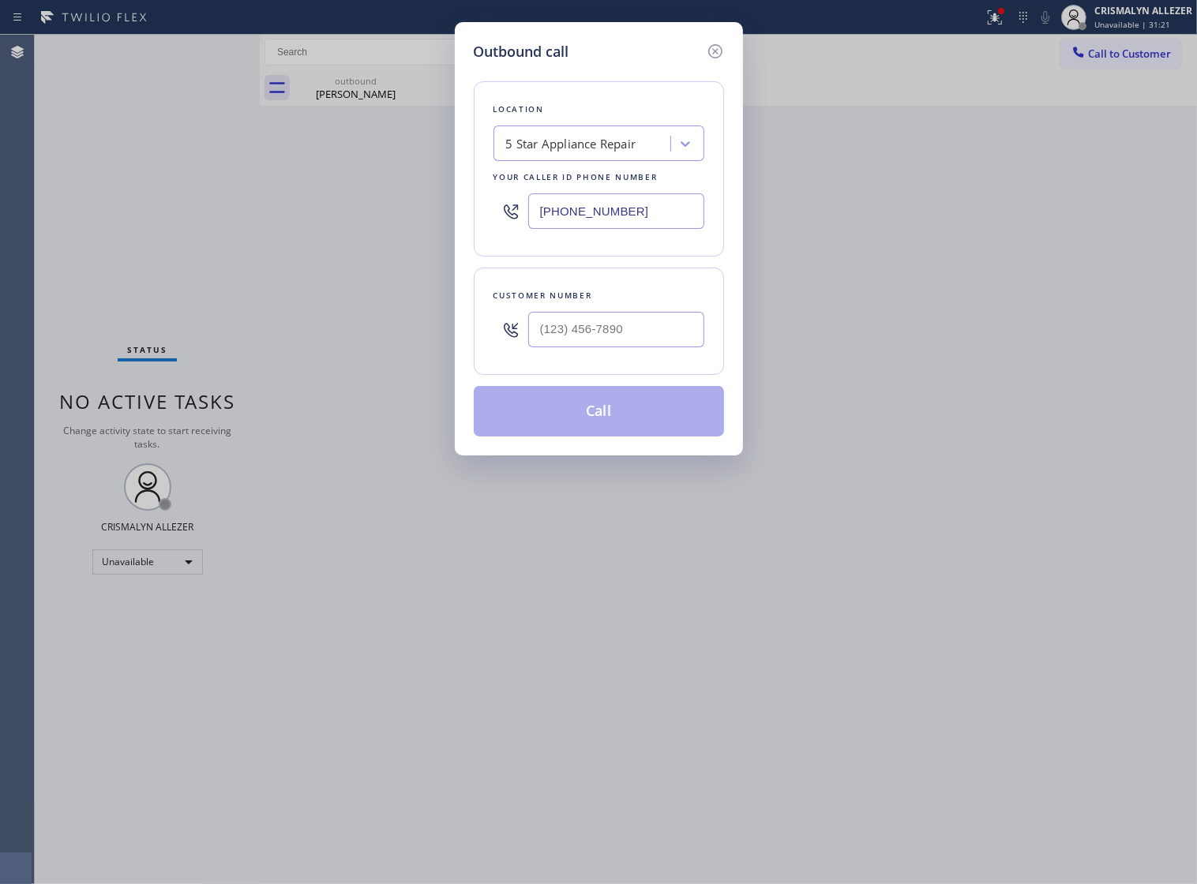
drag, startPoint x: 648, startPoint y: 215, endPoint x: 306, endPoint y: 249, distance: 343.6
click at [306, 249] on div "Outbound call Location 5 Star Appliance Repair Your caller id phone number (855…" at bounding box center [598, 442] width 1197 height 884
paste input "18) 824-6428"
type input "(818) 824-6428"
click at [622, 343] on input "(___) ___-____" at bounding box center [616, 330] width 176 height 36
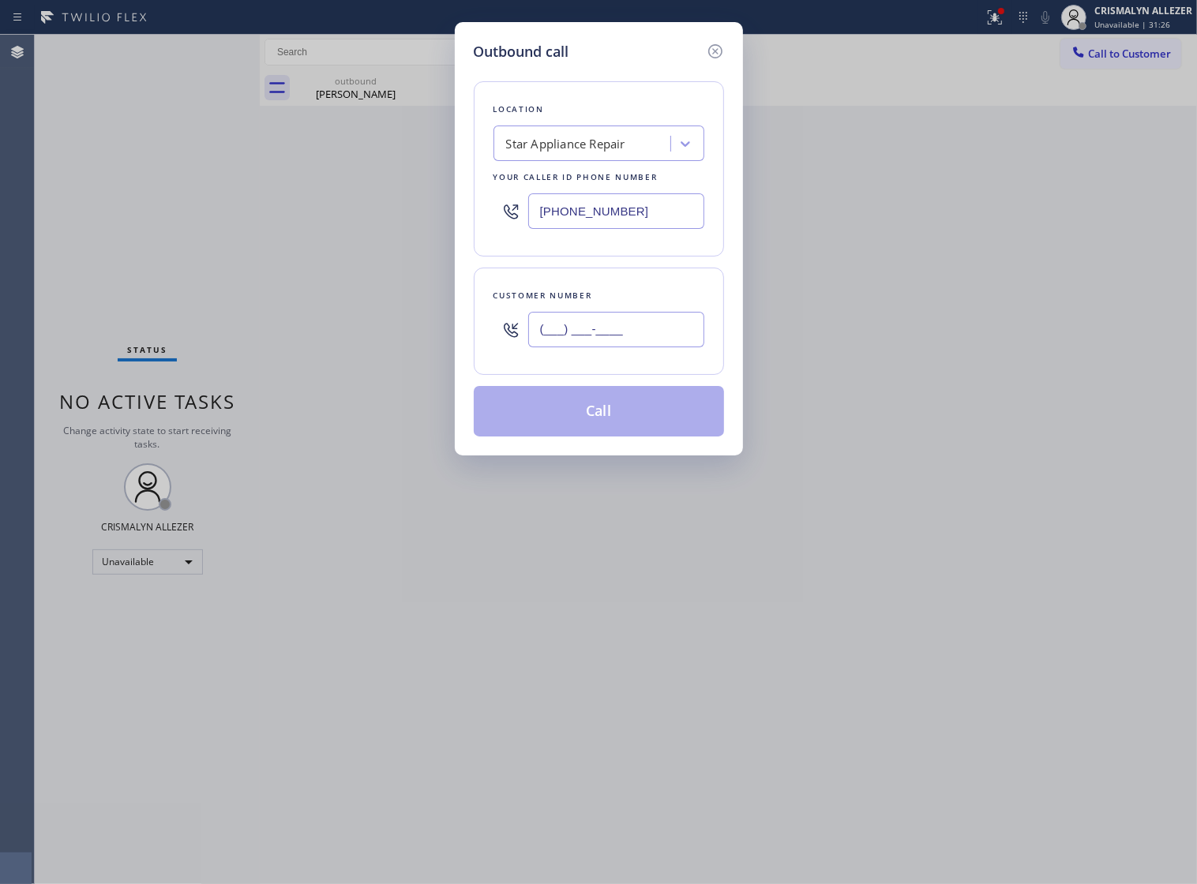
paste input "424) 346-3811"
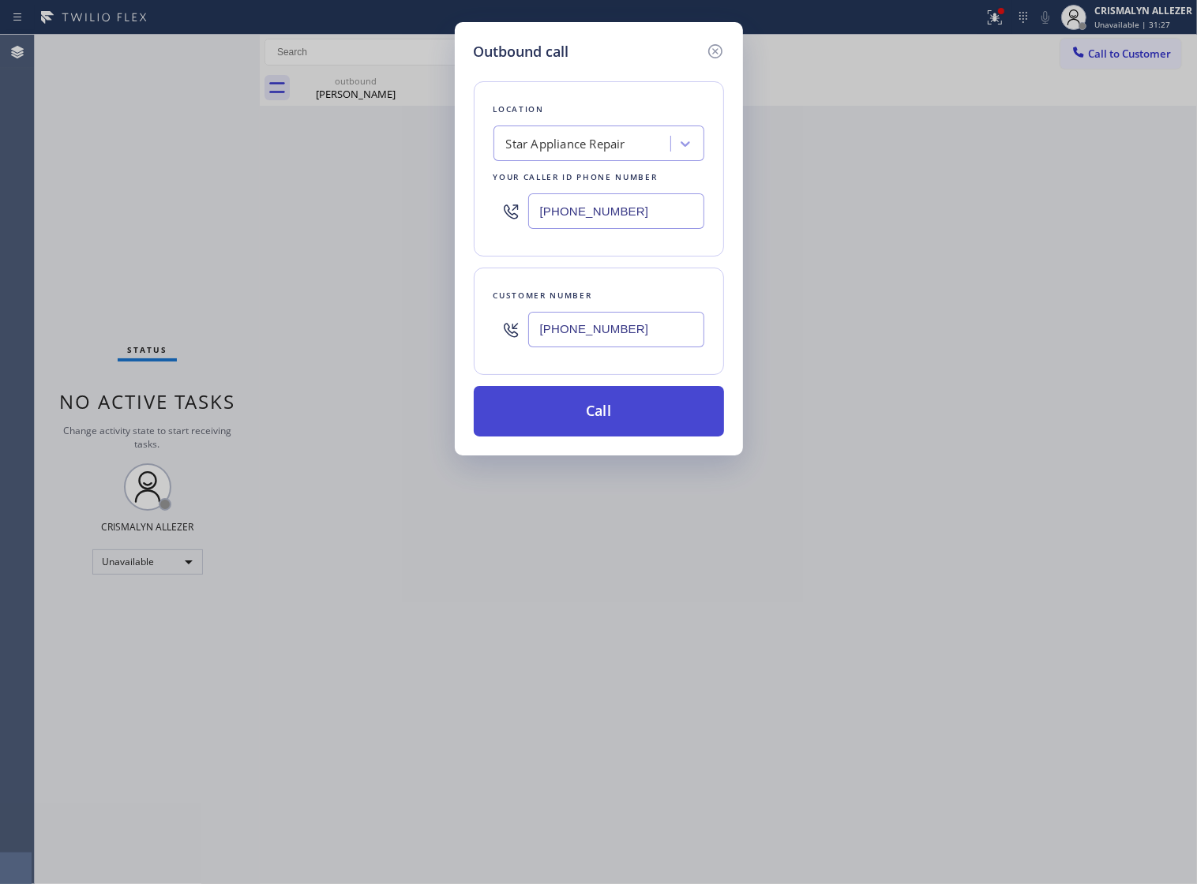
type input "(424) 346-3811"
click at [605, 436] on button "Call" at bounding box center [599, 411] width 250 height 51
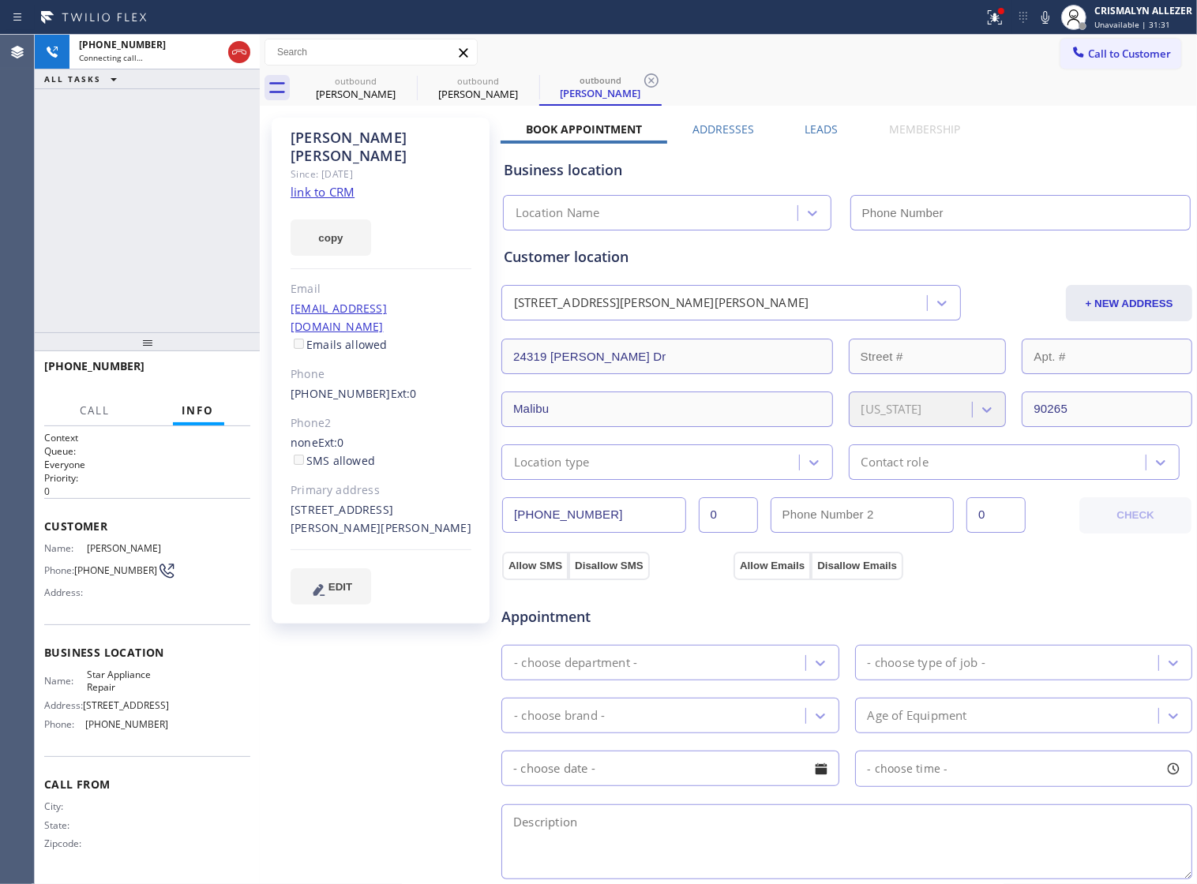
type input "(818) 824-6428"
click at [336, 184] on link "link to CRM" at bounding box center [323, 192] width 64 height 16
click at [210, 373] on span "HANG UP" at bounding box center [213, 373] width 48 height 11
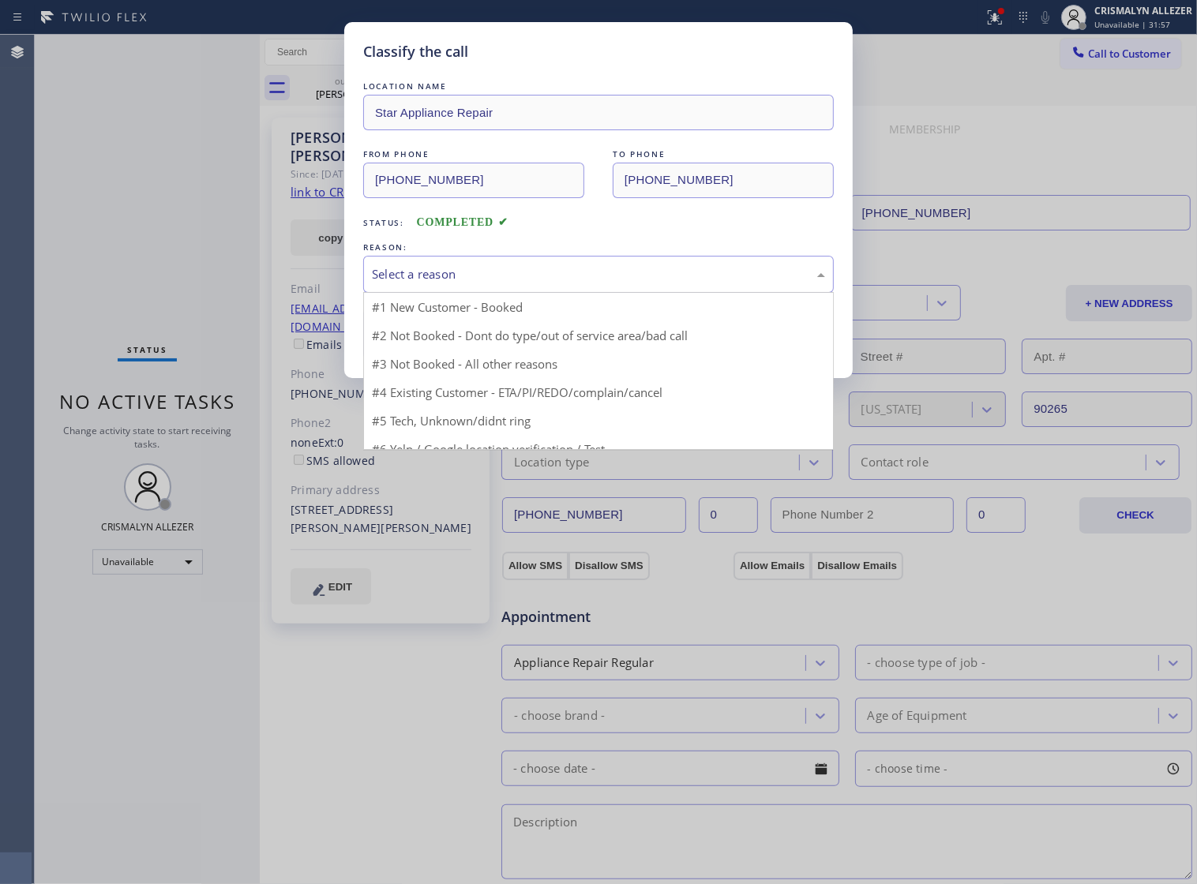
click at [608, 283] on div "Select a reason" at bounding box center [598, 274] width 453 height 18
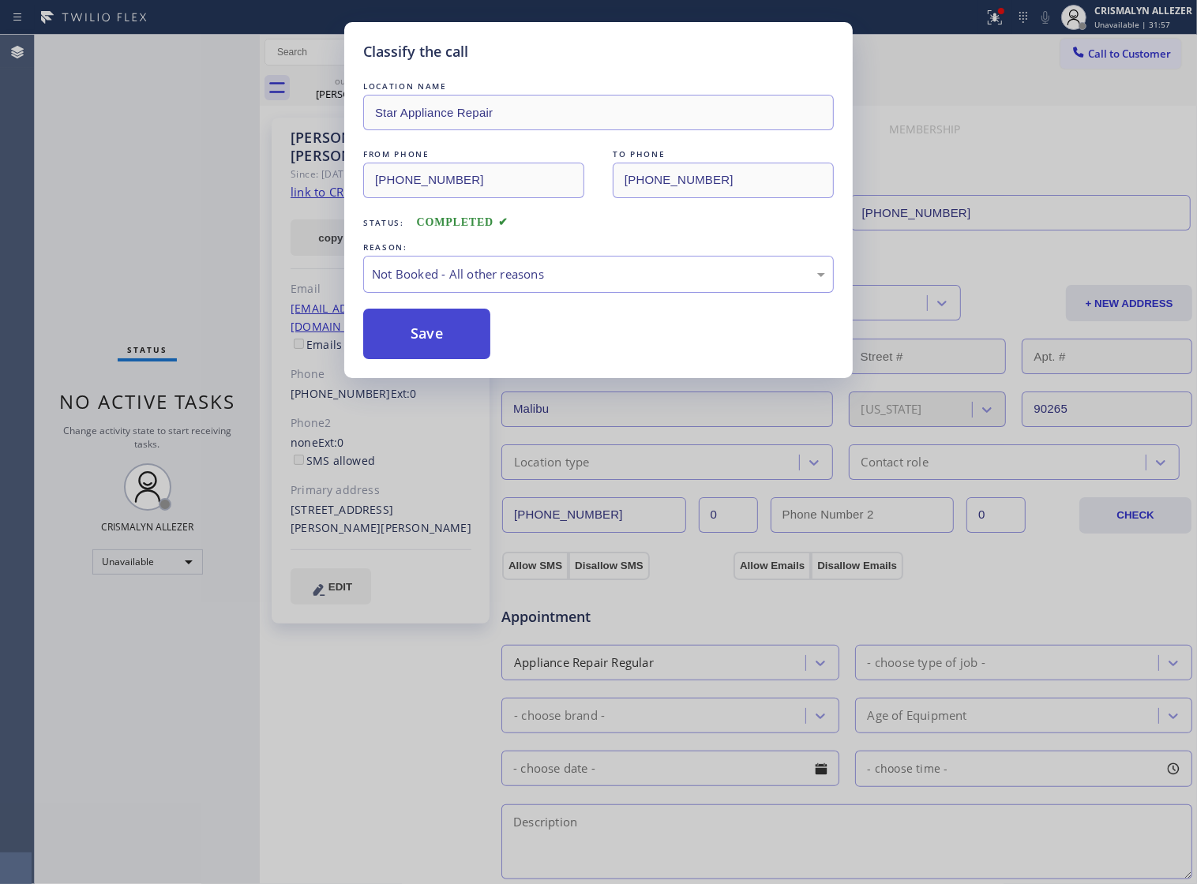
click at [416, 359] on button "Save" at bounding box center [426, 334] width 127 height 51
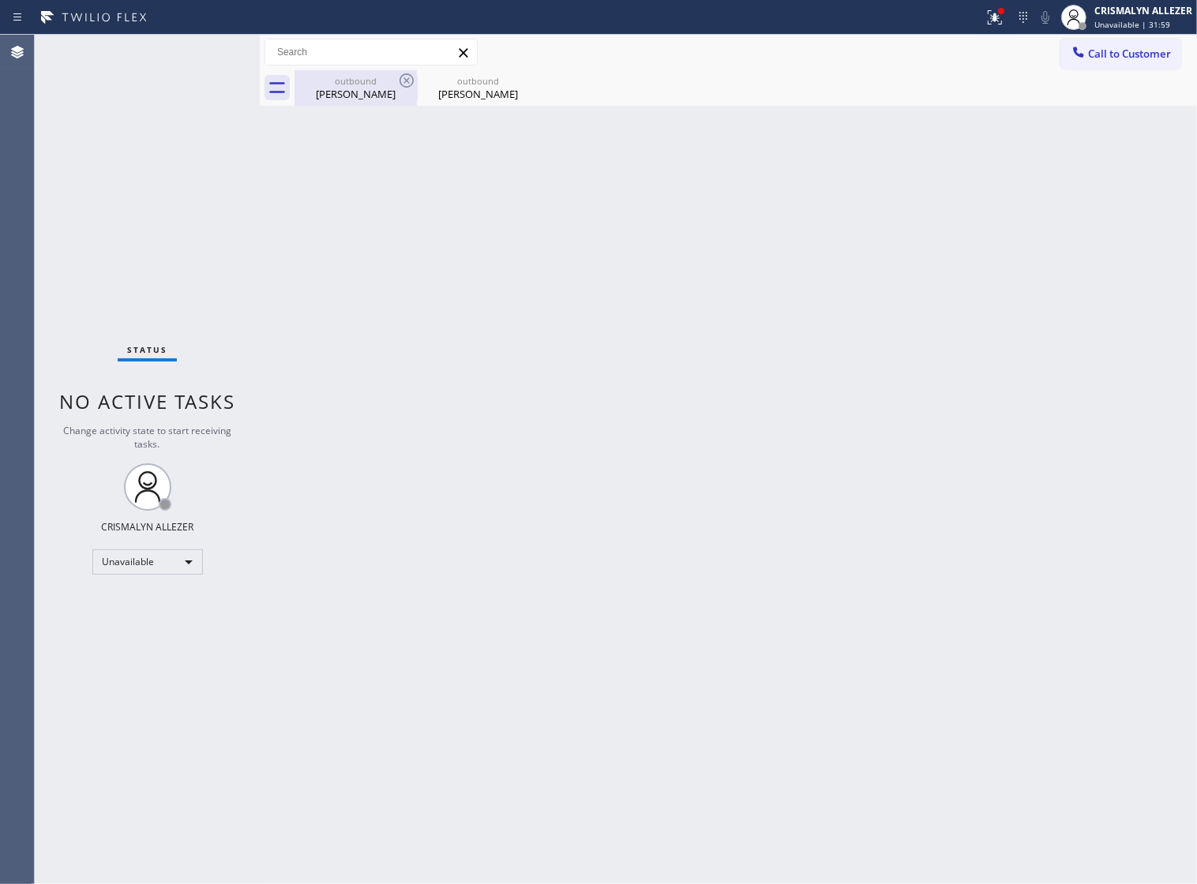
click at [353, 99] on div "Chad Cassady" at bounding box center [355, 94] width 119 height 14
type input "[PHONE_NUMBER]"
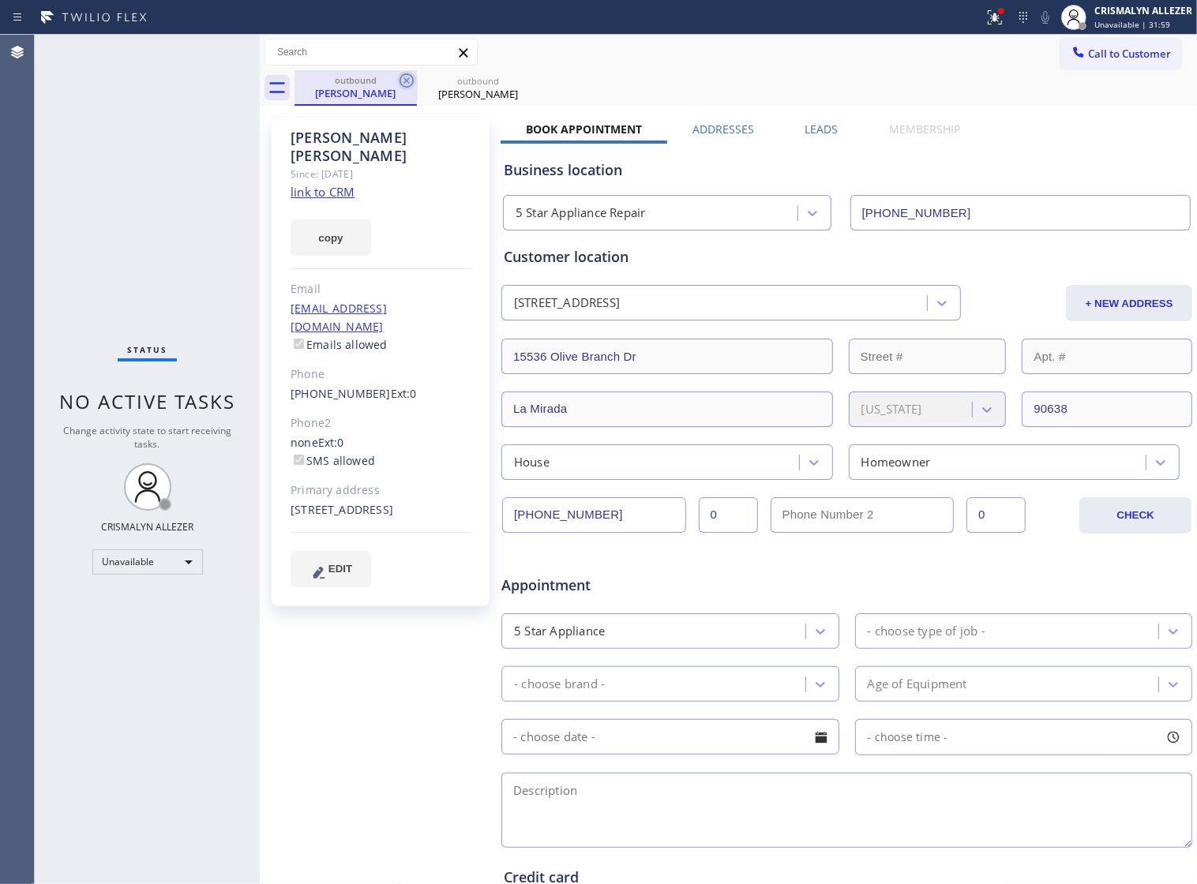
click at [397, 81] on icon at bounding box center [406, 80] width 19 height 19
type input "(818) 824-6428"
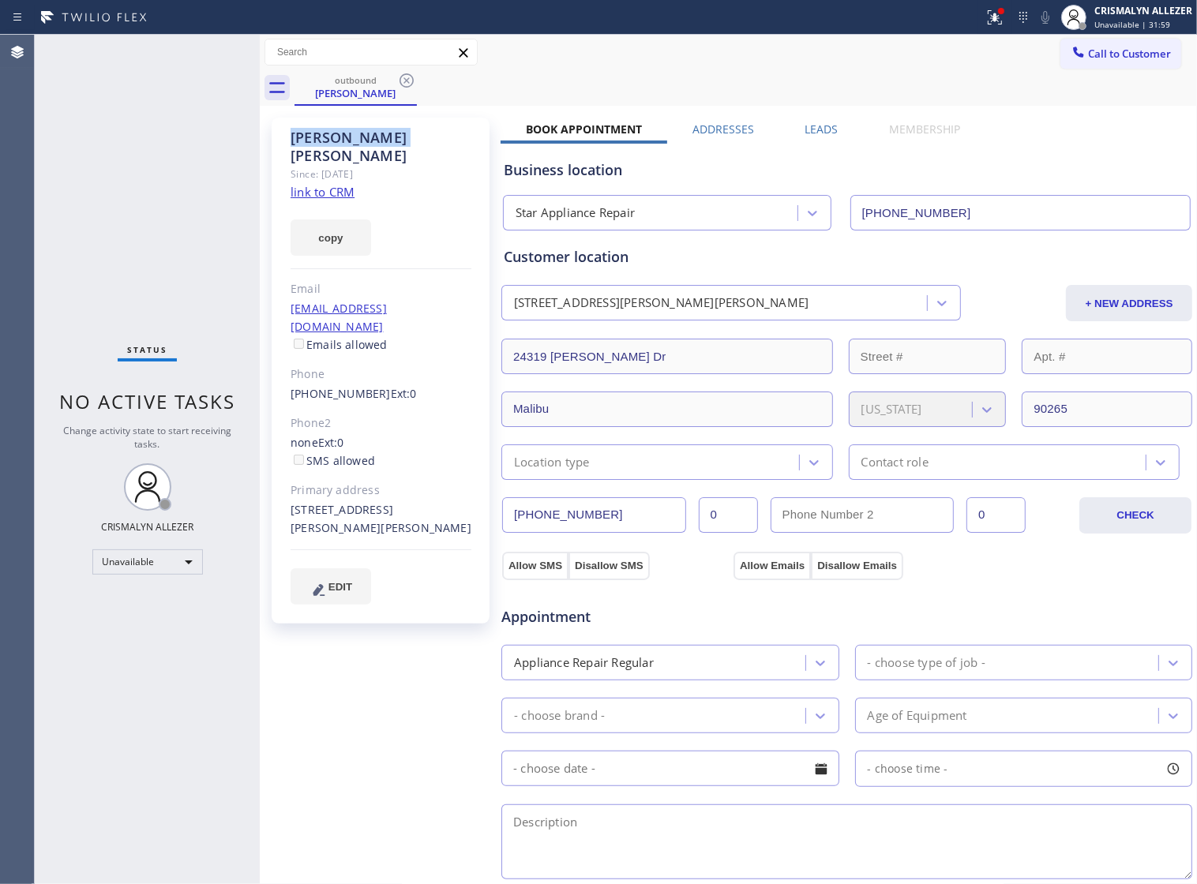
click at [397, 81] on icon at bounding box center [406, 80] width 19 height 19
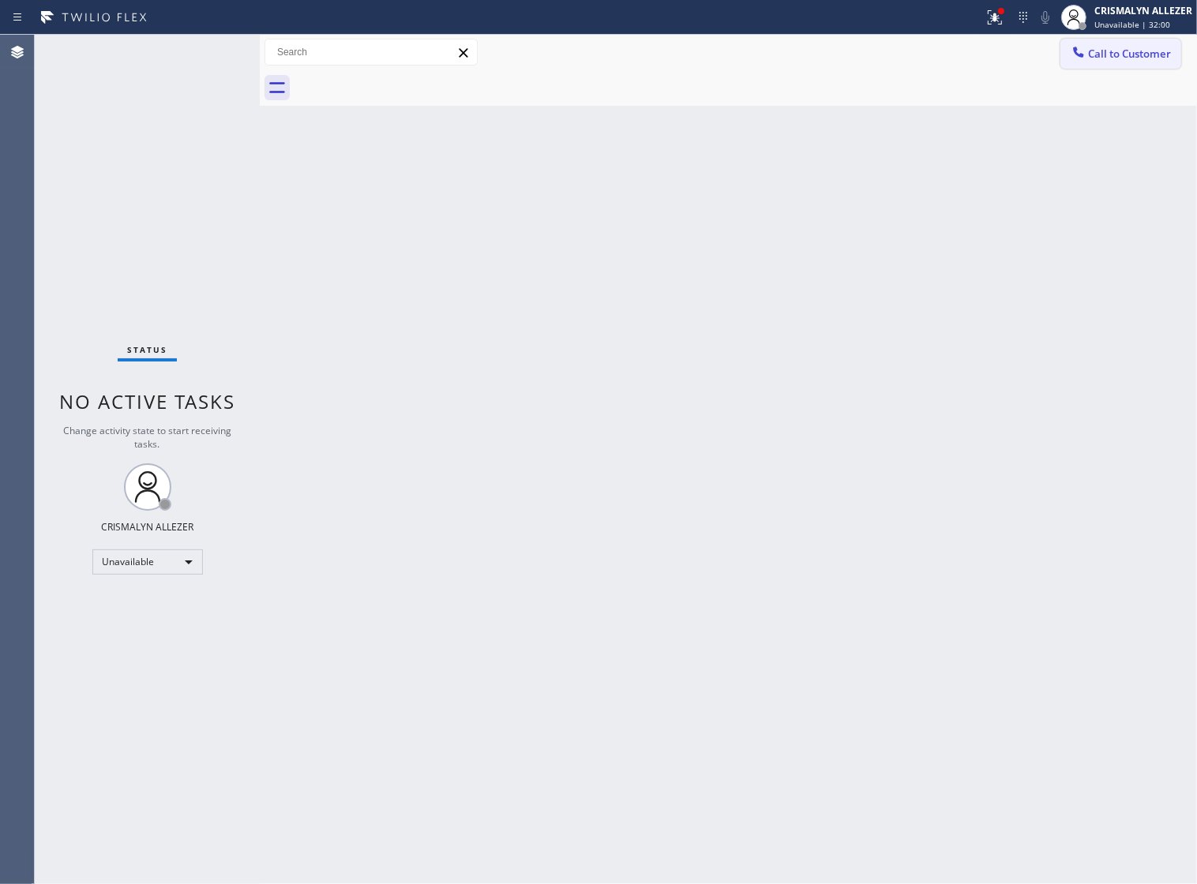
click at [1146, 59] on span "Call to Customer" at bounding box center [1129, 54] width 83 height 14
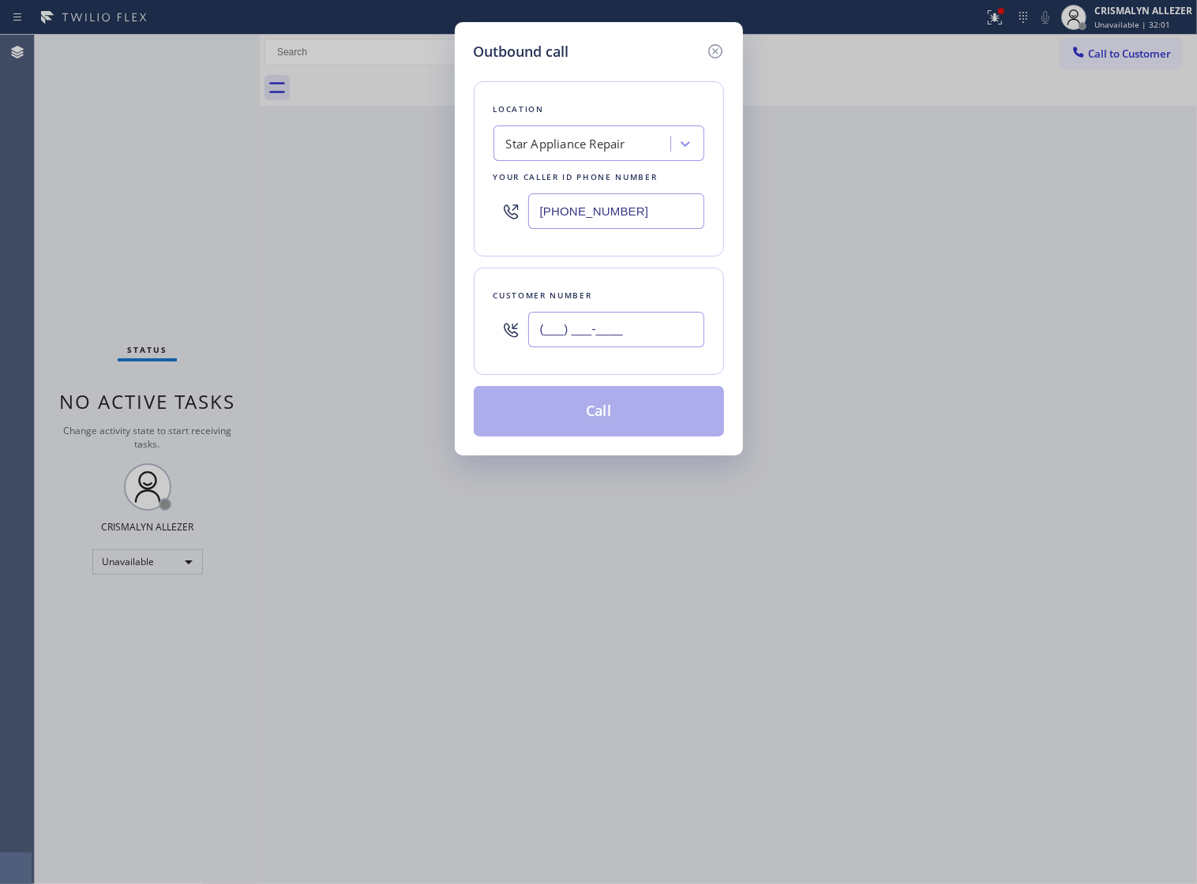
click at [650, 336] on input "(___) ___-____" at bounding box center [616, 330] width 176 height 36
paste input "text"
type input "(___) ___-____"
click at [634, 343] on input "(___) ___-____" at bounding box center [616, 330] width 176 height 36
paste input "424) 346-3811"
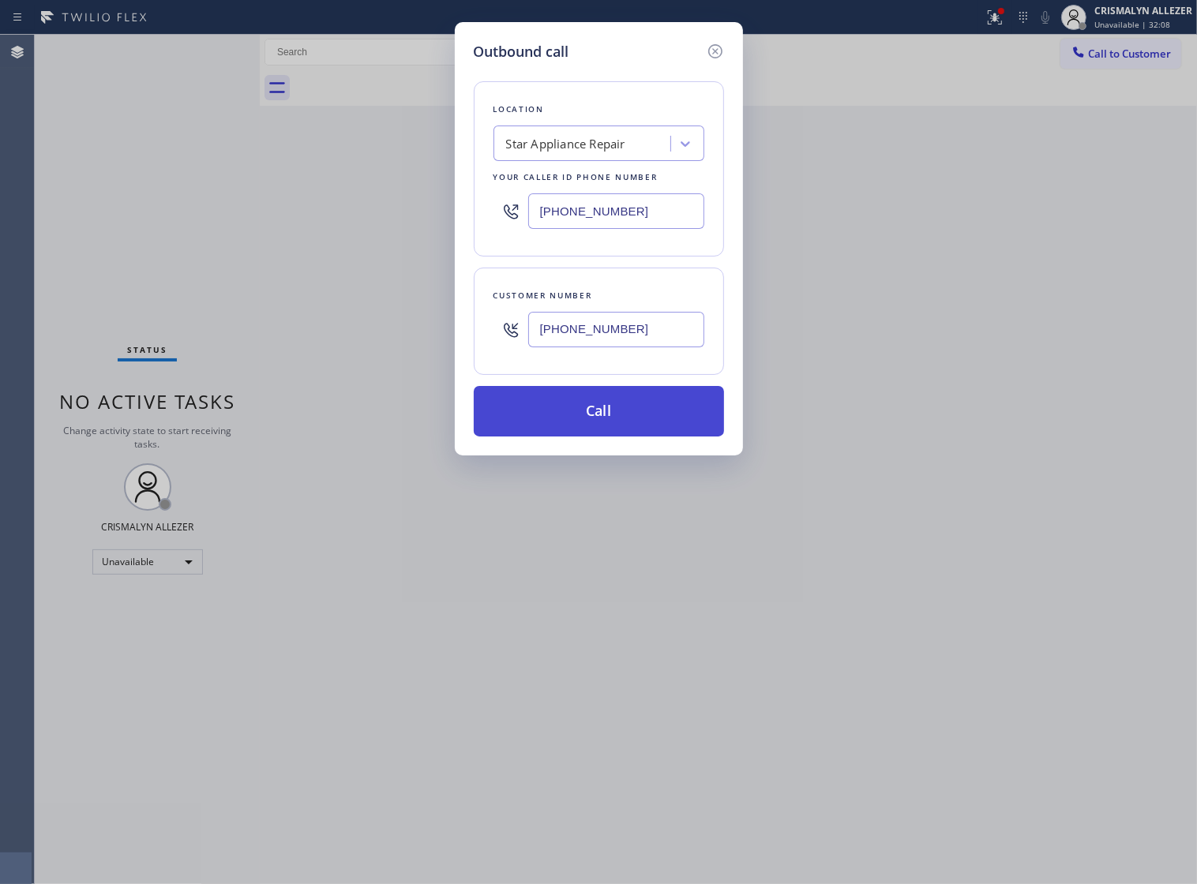
type input "(424) 346-3811"
click at [602, 437] on button "Call" at bounding box center [599, 411] width 250 height 51
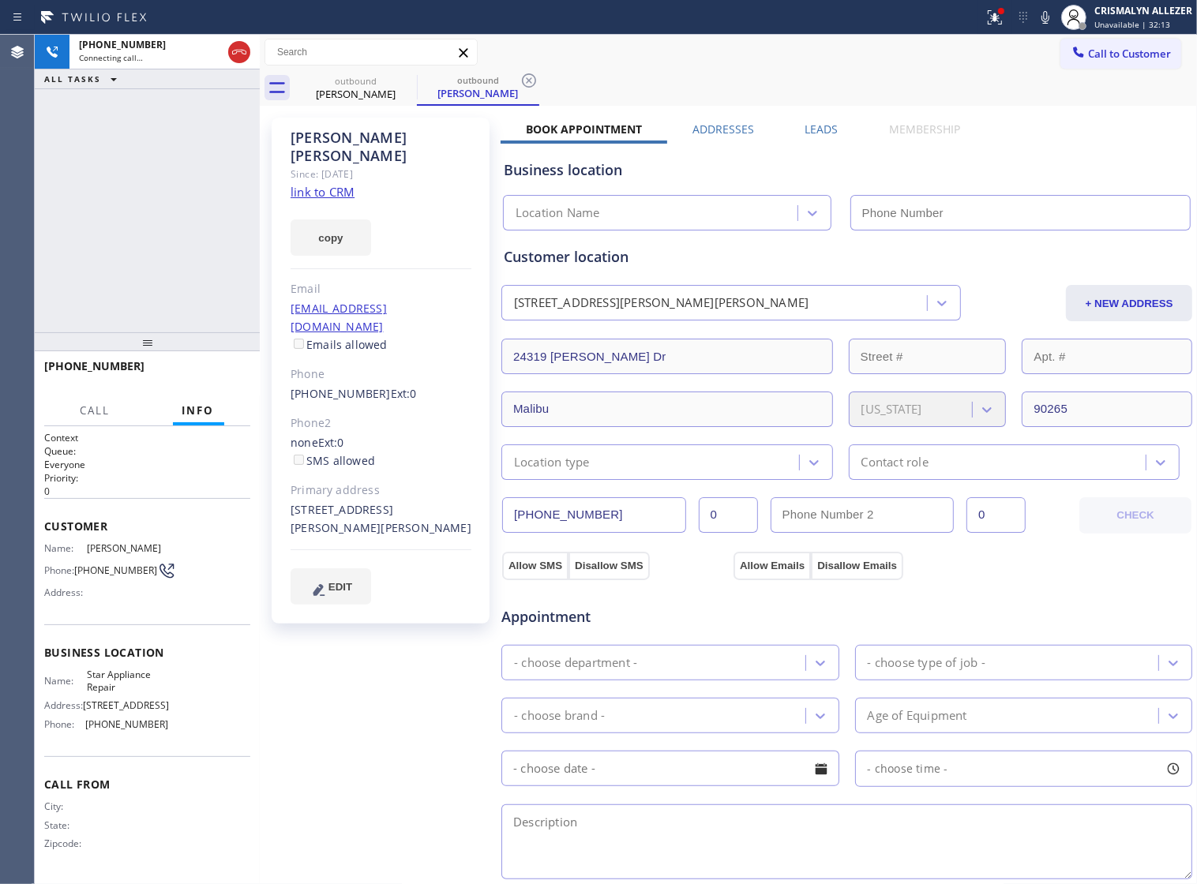
type input "(818) 824-6428"
click at [204, 377] on span "HANG UP" at bounding box center [213, 373] width 48 height 11
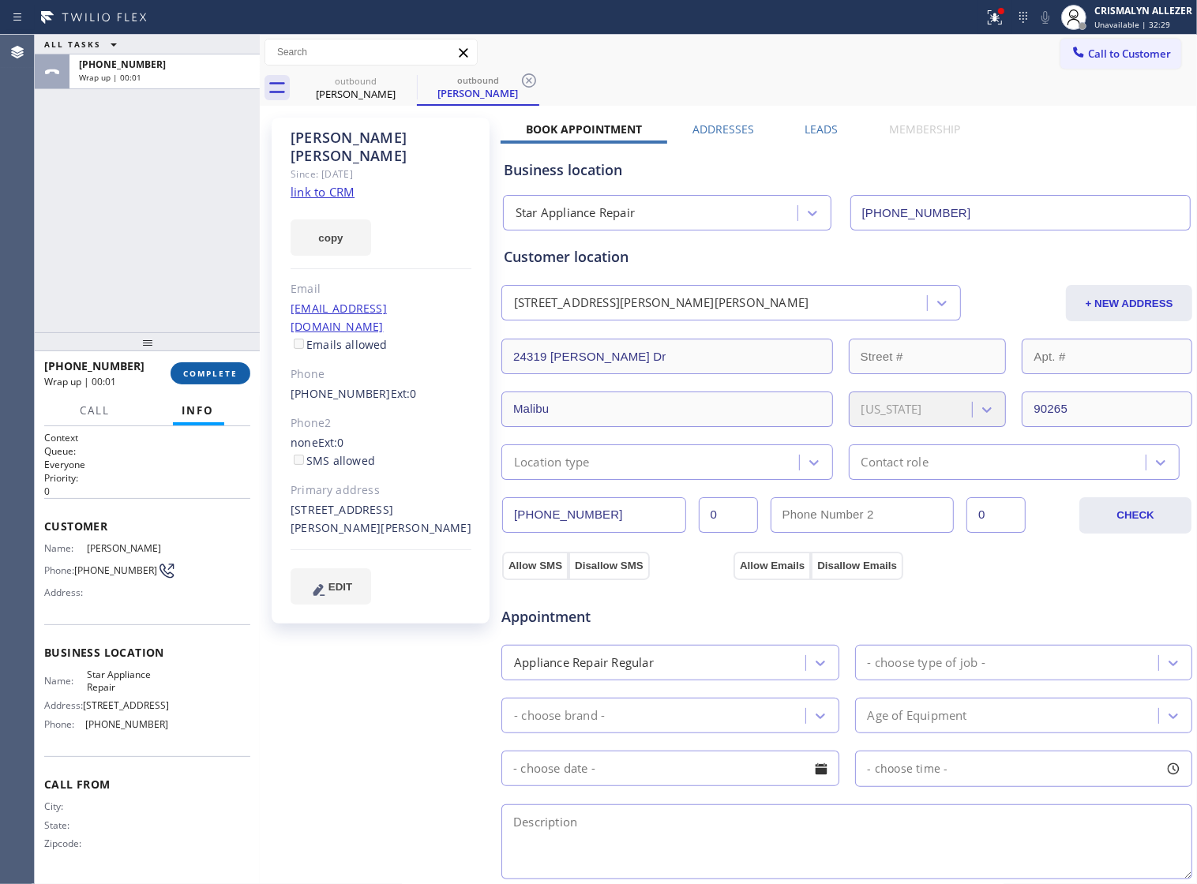
click at [210, 376] on span "COMPLETE" at bounding box center [210, 373] width 54 height 11
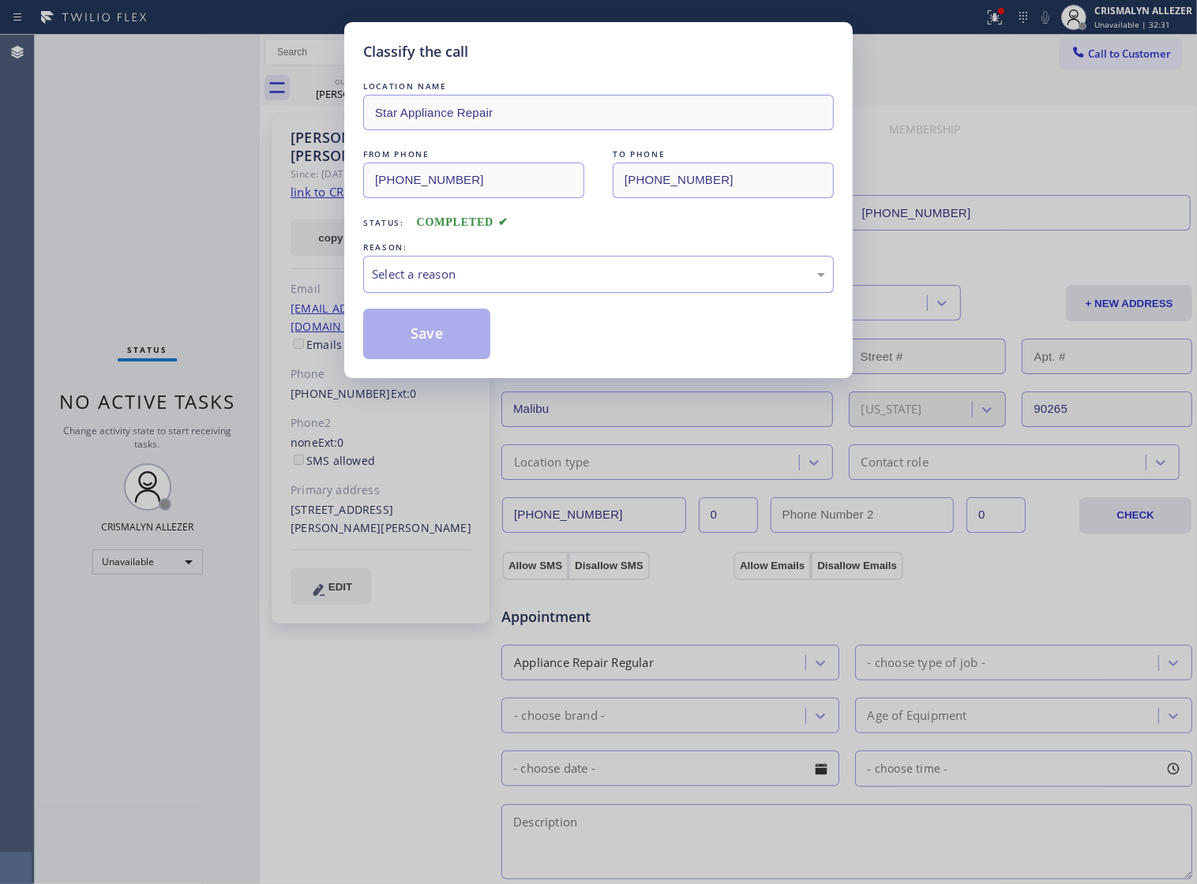
click at [662, 283] on div "Select a reason" at bounding box center [598, 274] width 453 height 18
click at [418, 359] on button "Save" at bounding box center [426, 334] width 127 height 51
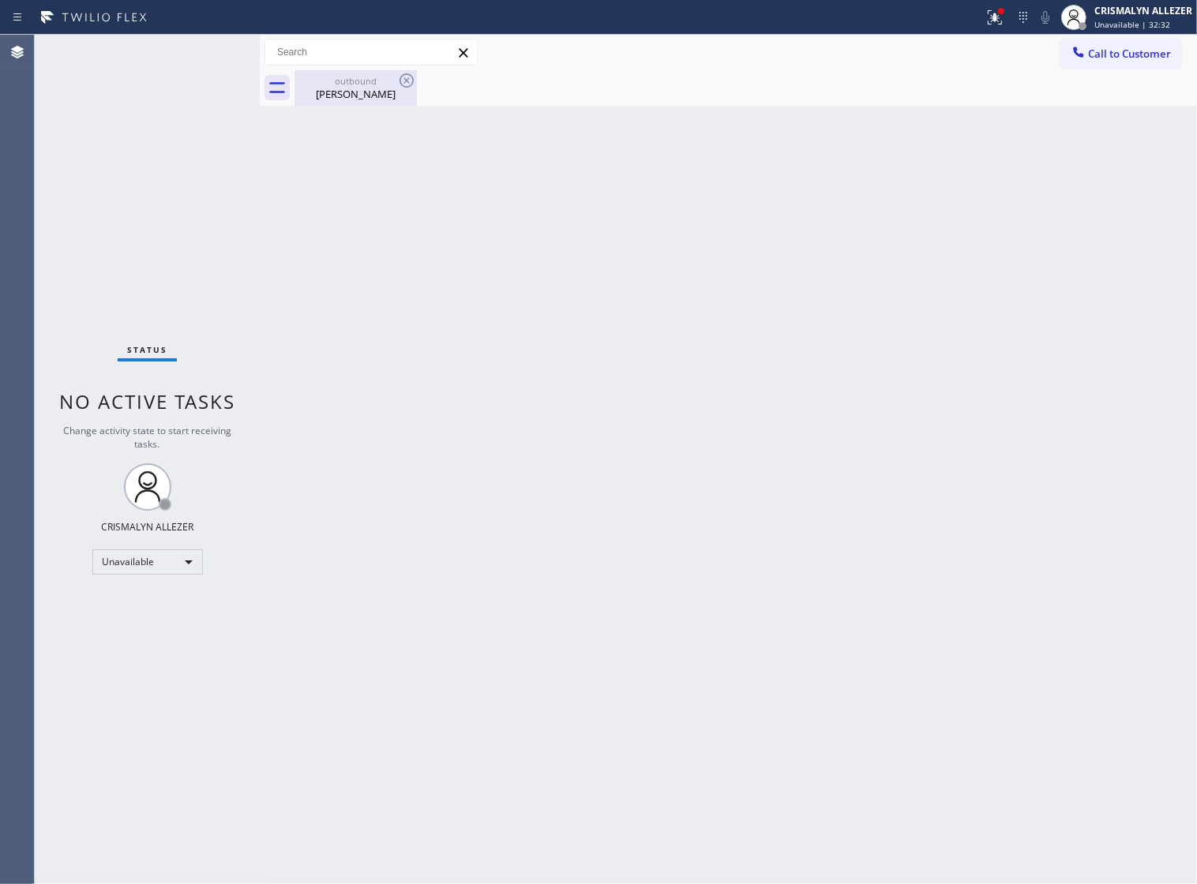
click at [367, 96] on div "Amy Doran" at bounding box center [355, 94] width 119 height 14
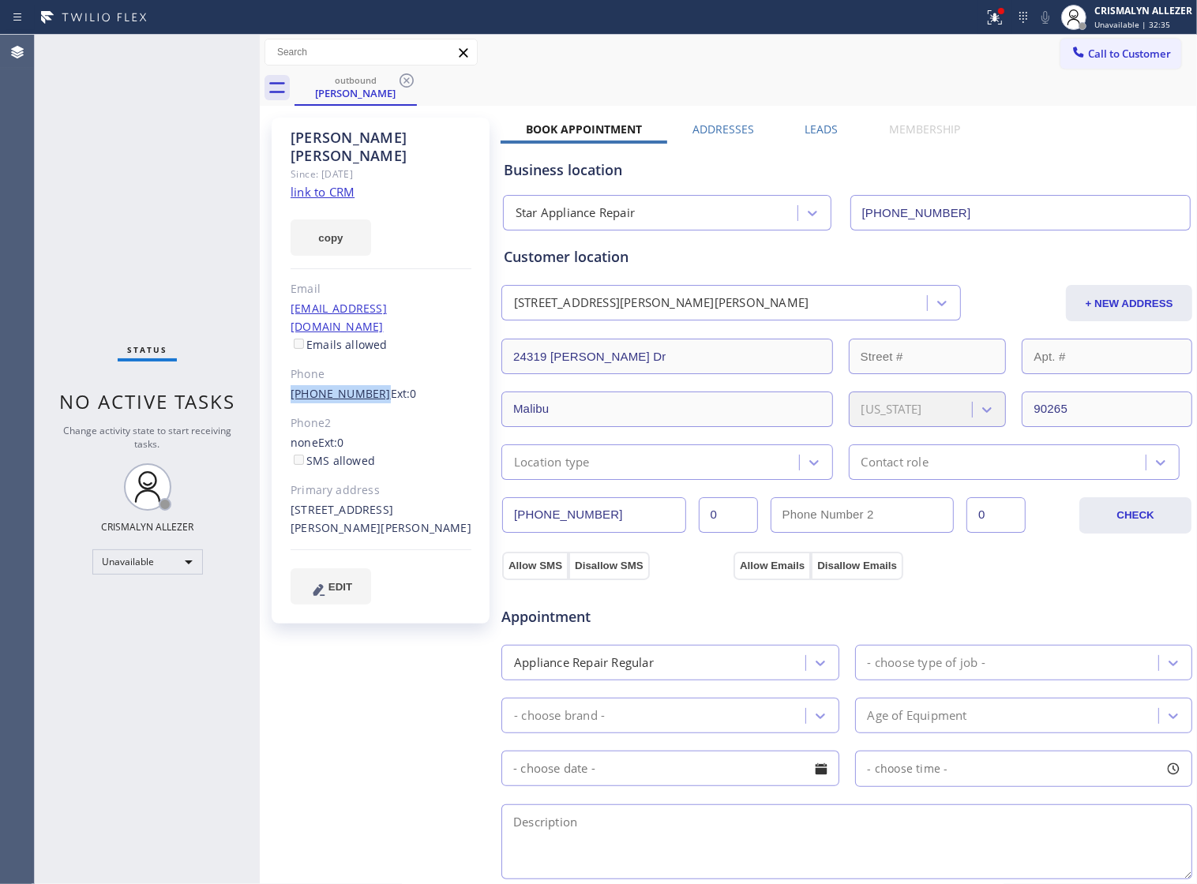
drag, startPoint x: 289, startPoint y: 353, endPoint x: 366, endPoint y: 359, distance: 76.8
click at [366, 359] on div "Amy Doran Since: 20 may 2020 link to CRM copy Email amydorandg@gmail.com Emails…" at bounding box center [381, 371] width 218 height 506
copy link "(424) 346-3811"
click at [404, 77] on icon at bounding box center [406, 80] width 19 height 19
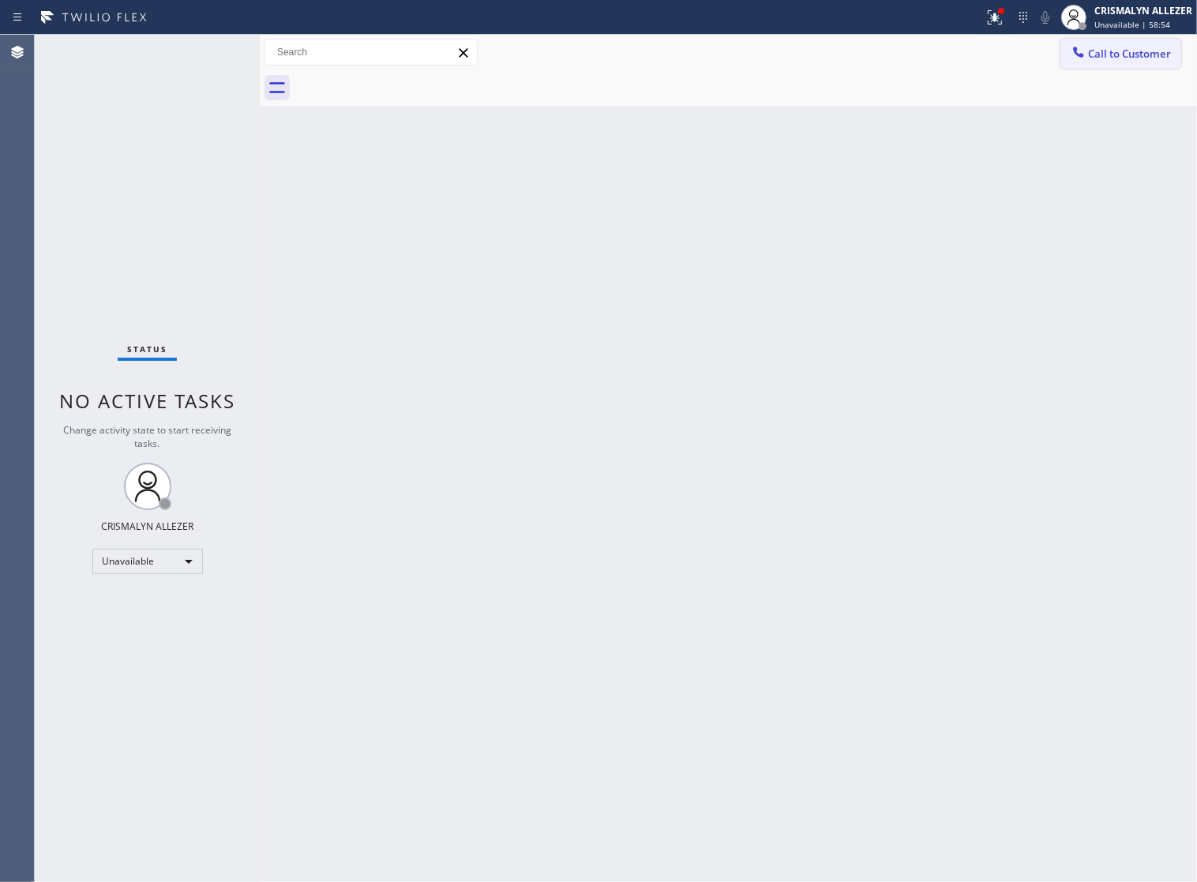
click at [1097, 61] on span "Call to Customer" at bounding box center [1129, 54] width 83 height 14
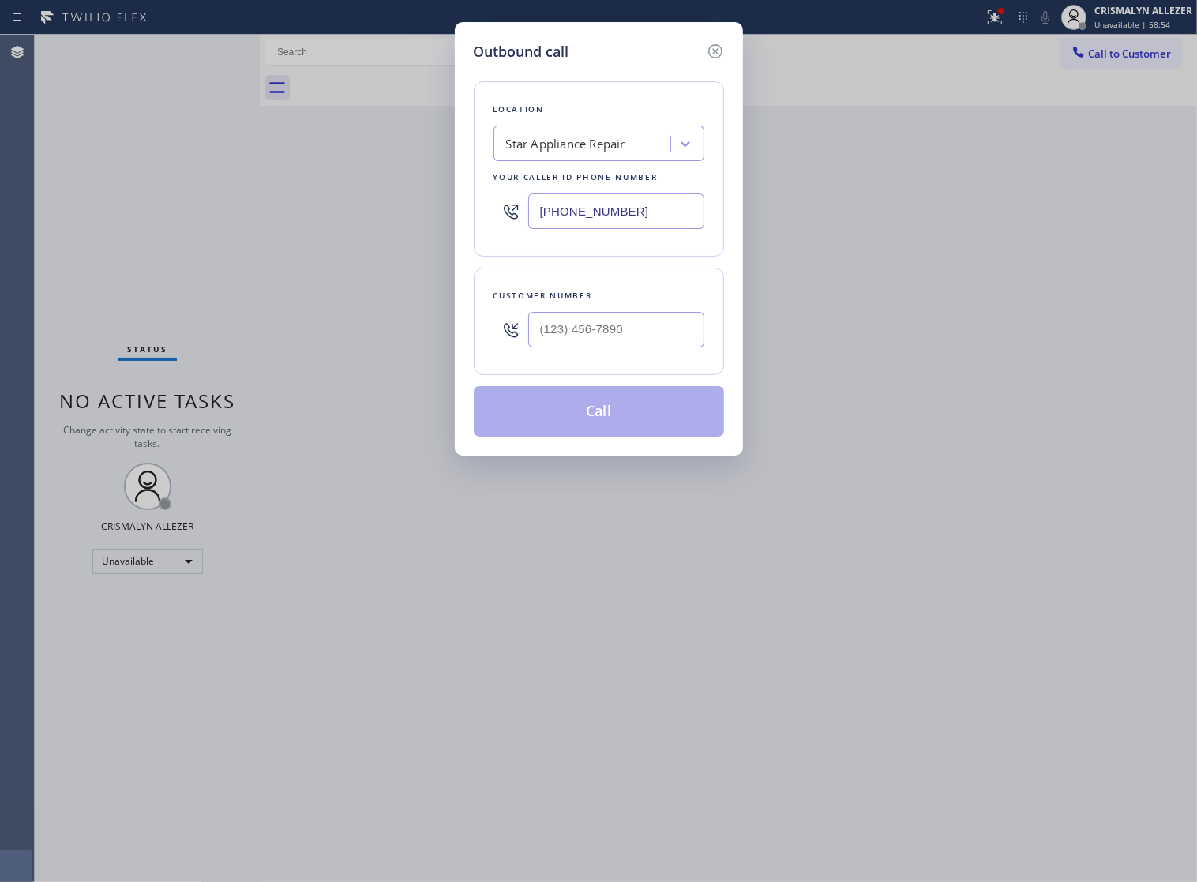
drag, startPoint x: 647, startPoint y: 227, endPoint x: 274, endPoint y: 216, distance: 373.6
click at [275, 216] on div "Outbound call Location Star Appliance Repair Your caller id phone number (818) …" at bounding box center [598, 441] width 1197 height 882
paste input "773) 639-1329"
type input "(773) 639-1329"
click at [653, 326] on div at bounding box center [616, 329] width 176 height 51
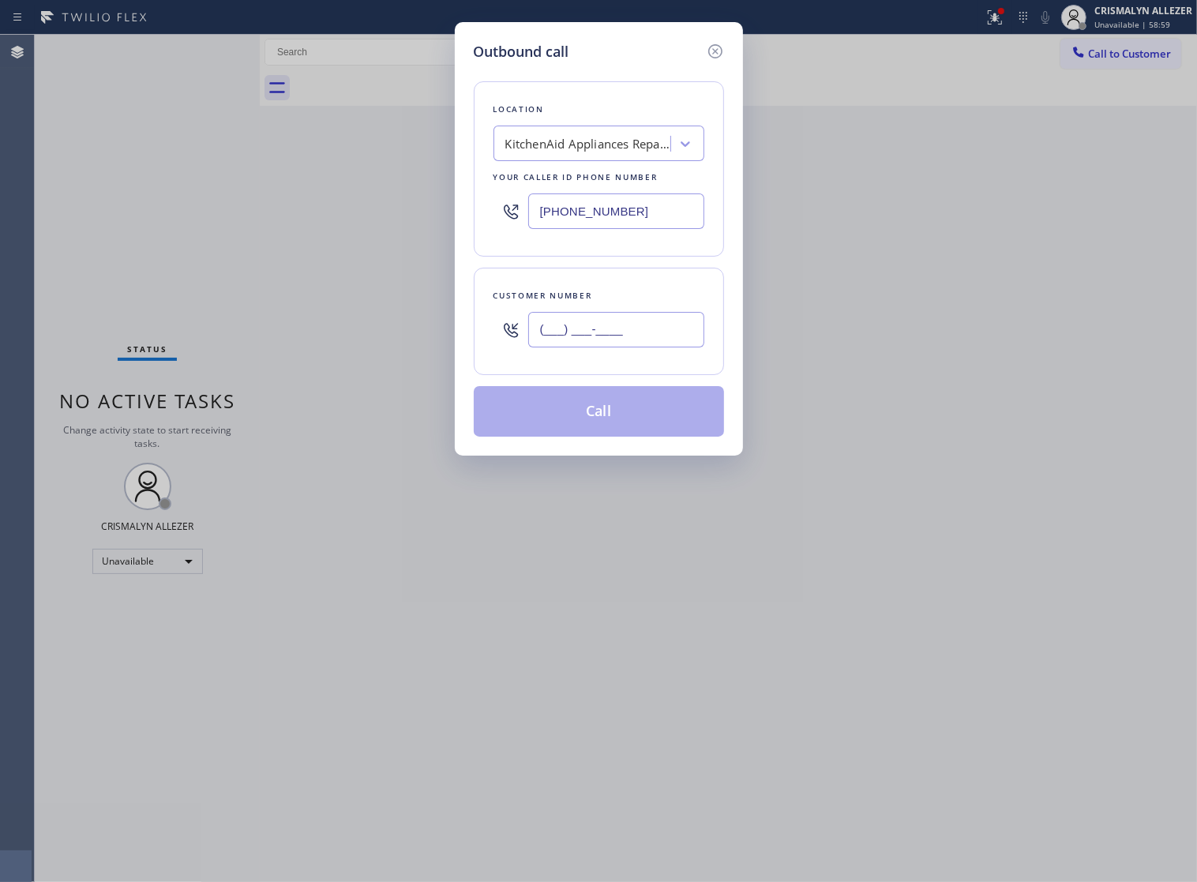
click at [655, 336] on input "(___) ___-____" at bounding box center [616, 330] width 176 height 36
paste input "312) 375-9277"
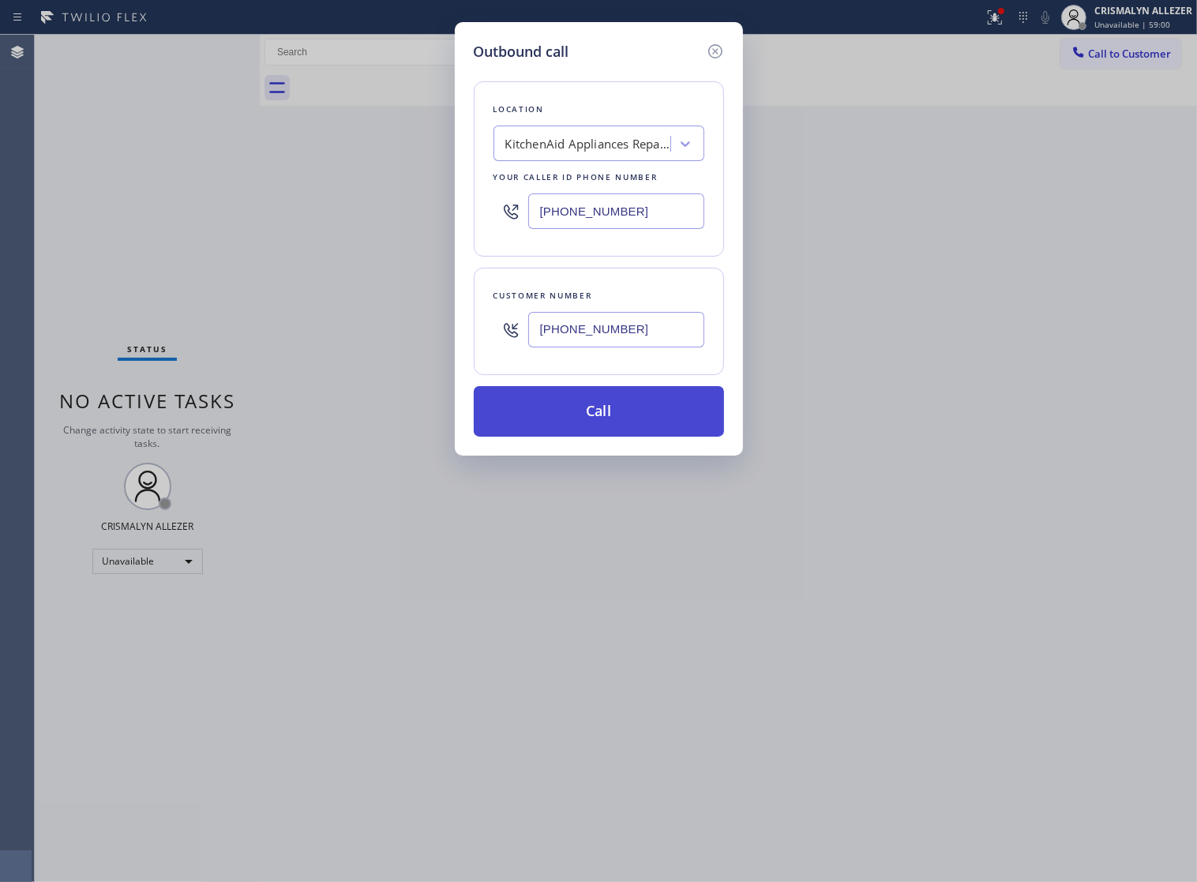
type input "(312) 375-9277"
click at [605, 434] on button "Call" at bounding box center [599, 411] width 250 height 51
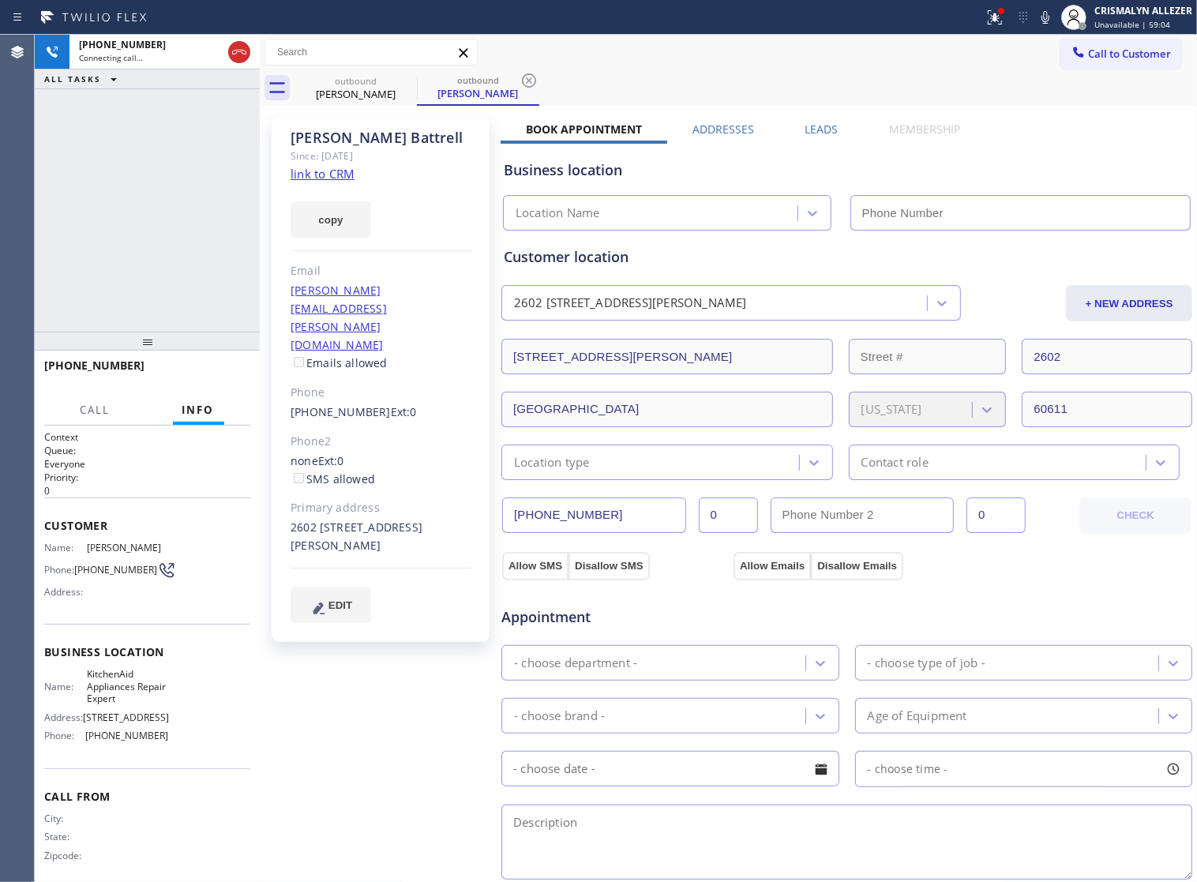
click at [328, 171] on link "link to CRM" at bounding box center [323, 174] width 64 height 16
type input "(773) 639-1329"
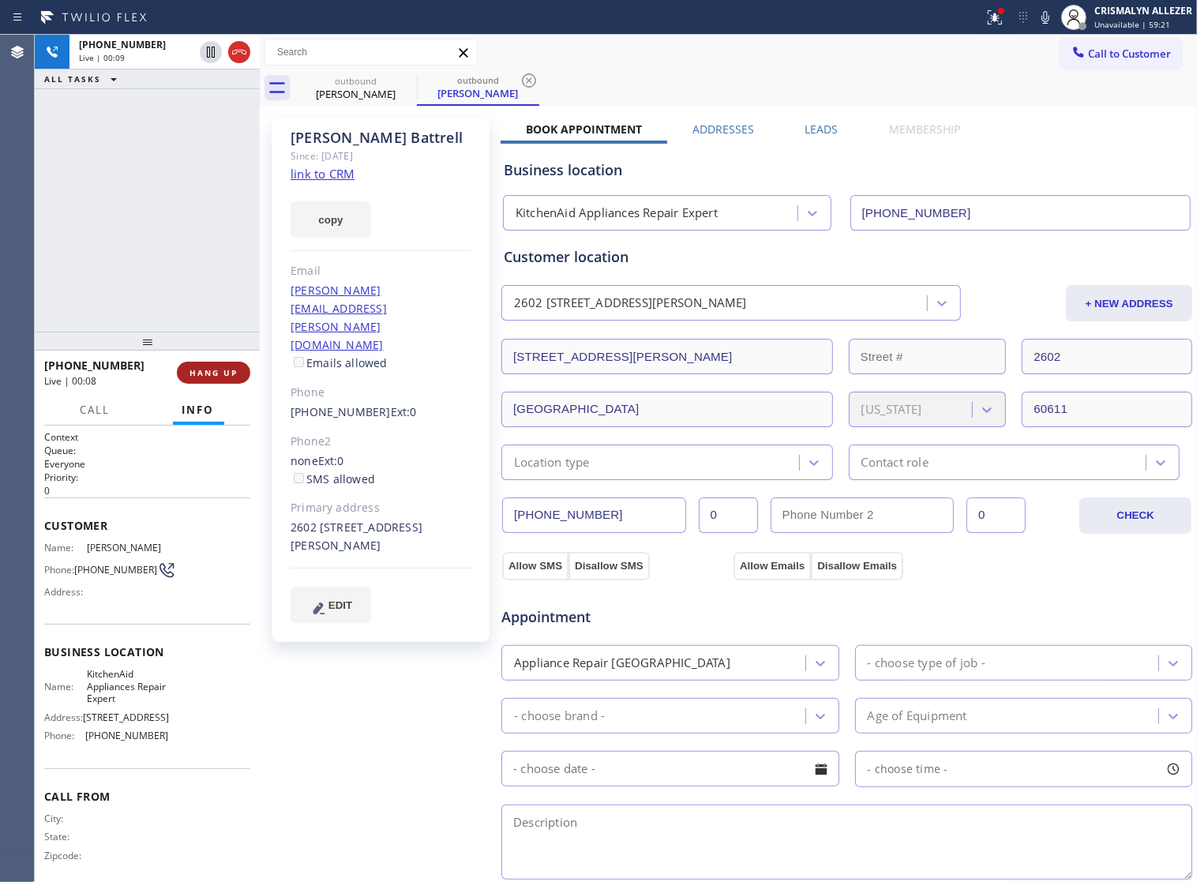
click at [193, 369] on span "HANG UP" at bounding box center [213, 372] width 48 height 11
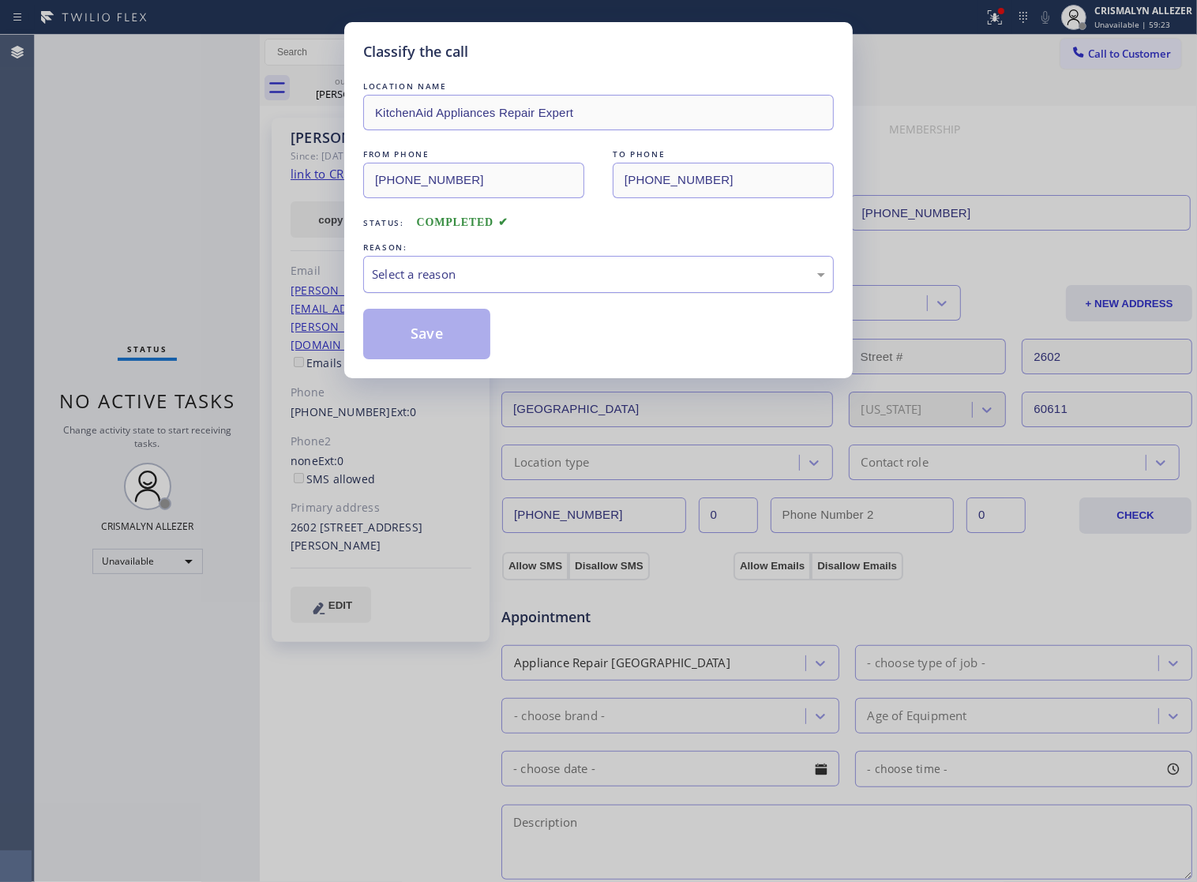
click at [561, 283] on div "Select a reason" at bounding box center [598, 274] width 453 height 18
click at [428, 359] on button "Save" at bounding box center [426, 334] width 127 height 51
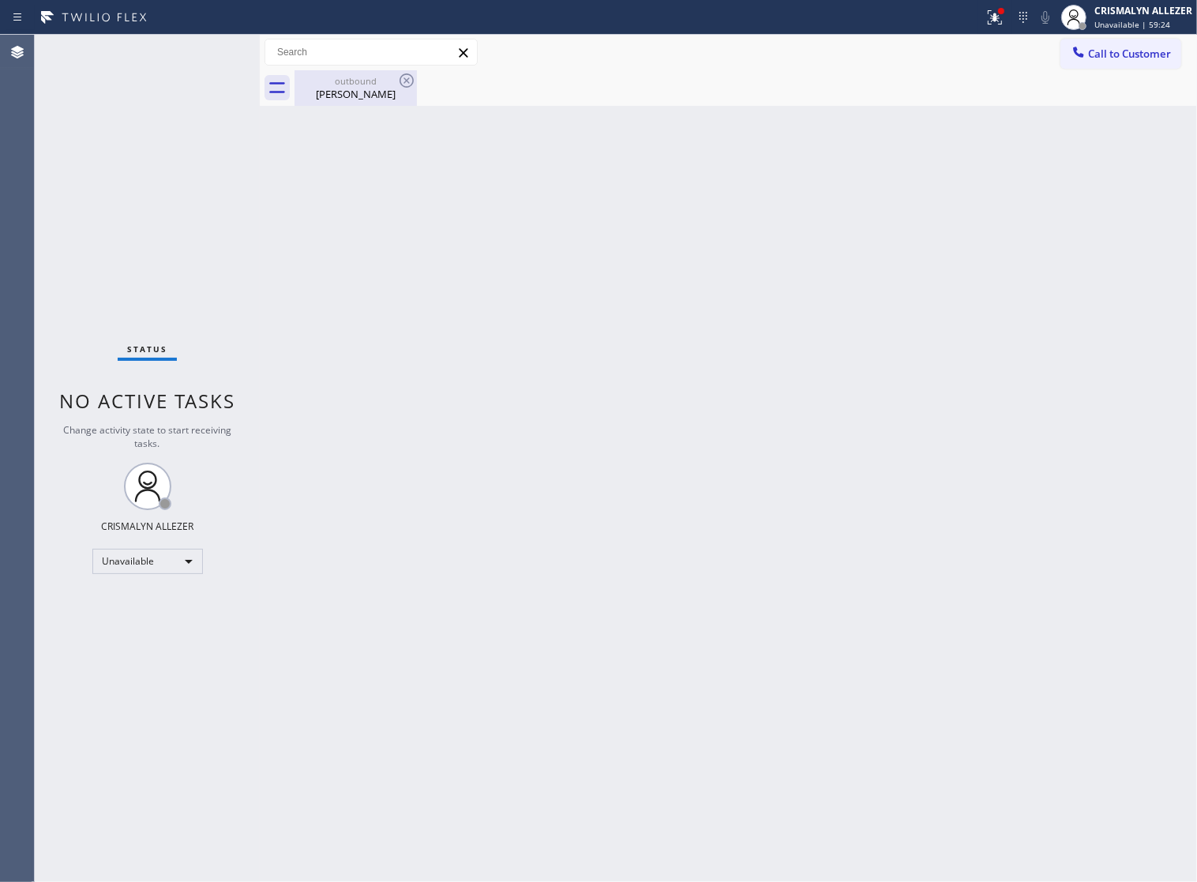
click at [350, 97] on div "Ann Battrell" at bounding box center [355, 94] width 119 height 14
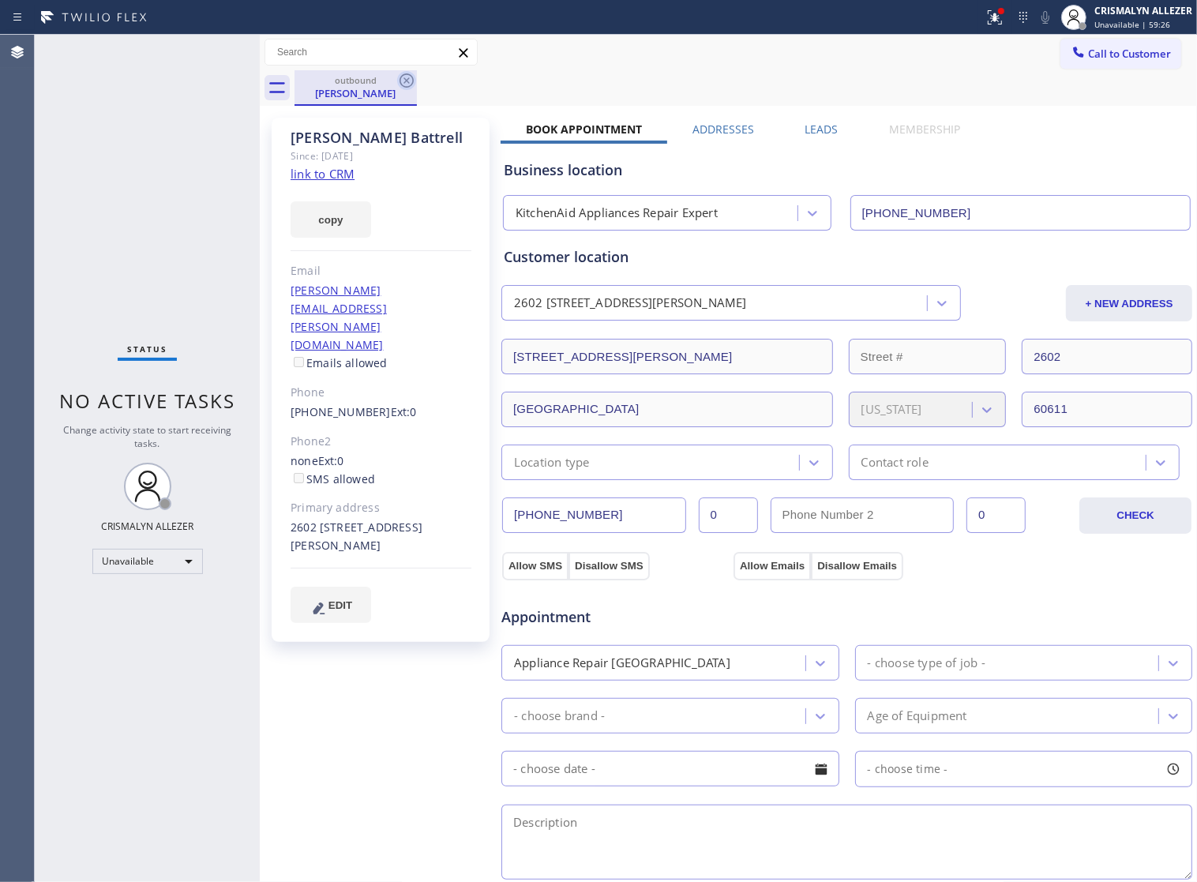
click at [397, 87] on icon at bounding box center [406, 80] width 19 height 19
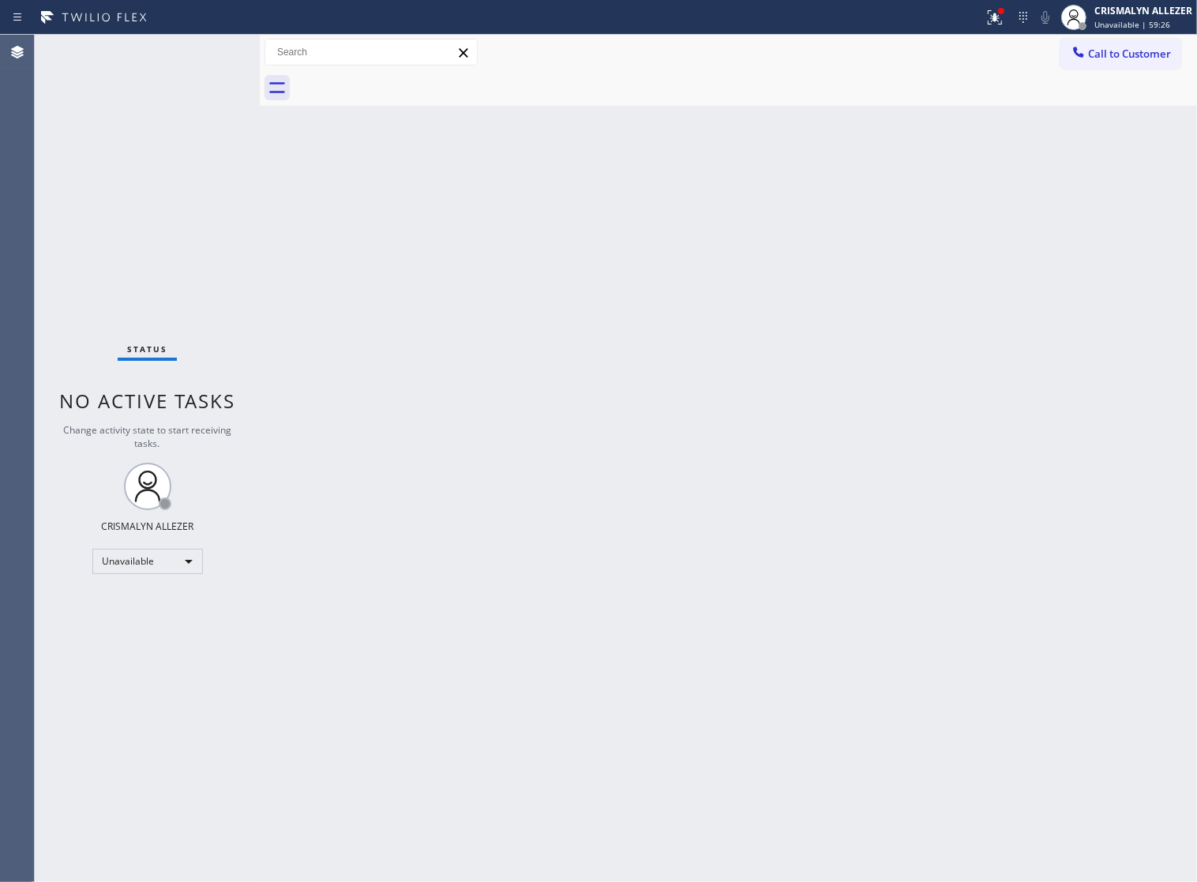
click at [1088, 47] on span "Call to Customer" at bounding box center [1129, 54] width 83 height 14
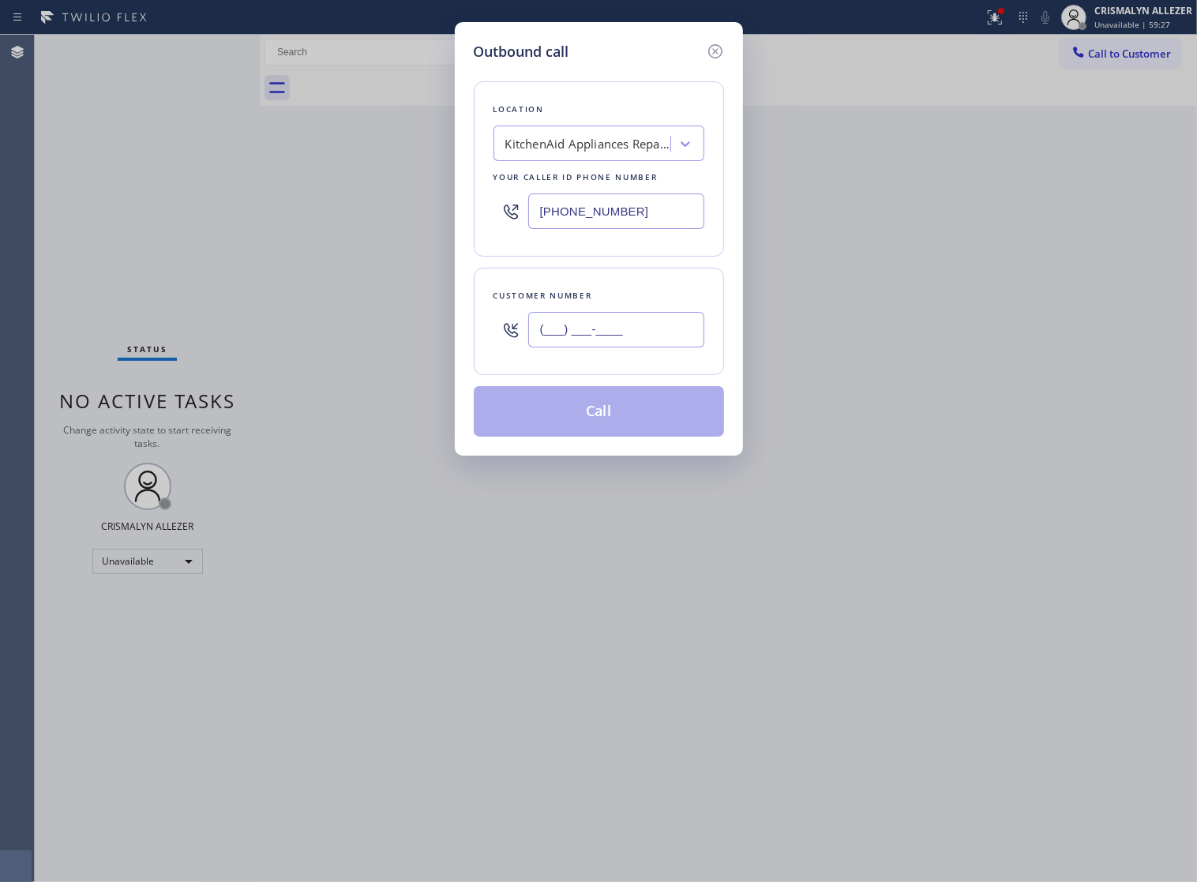
click at [648, 347] on input "(___) ___-____" at bounding box center [616, 330] width 176 height 36
type input "(___) ___-____"
paste input "312) 375-9277"
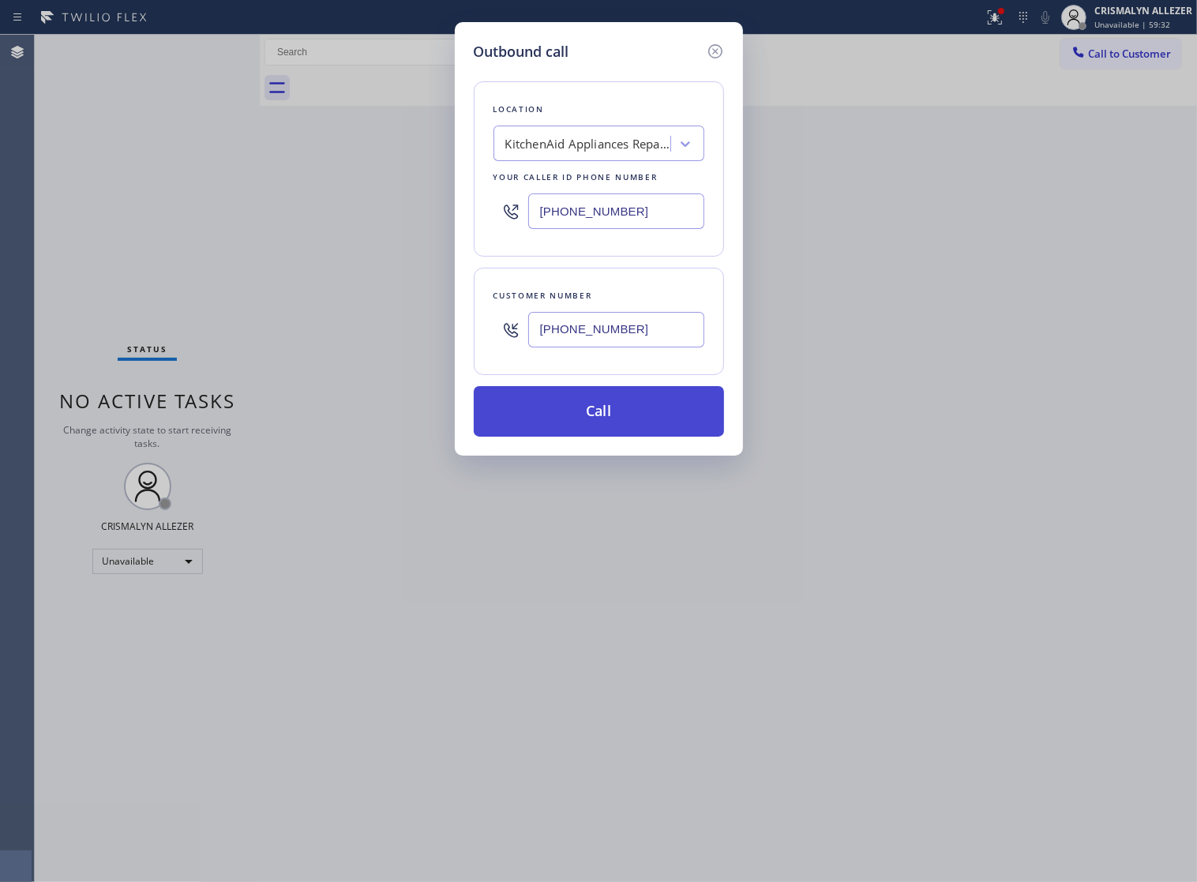
type input "(312) 375-9277"
click at [608, 437] on button "Call" at bounding box center [599, 411] width 250 height 51
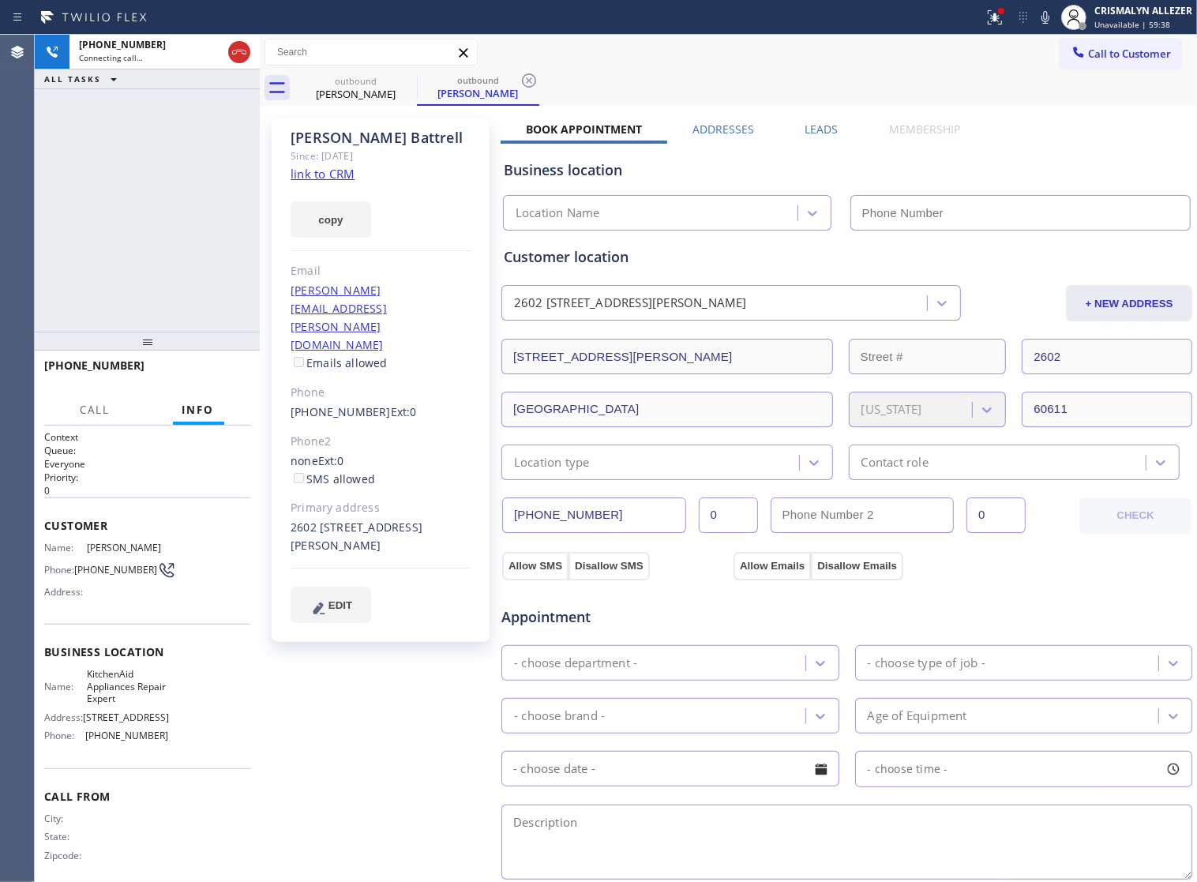
type input "(773) 639-1329"
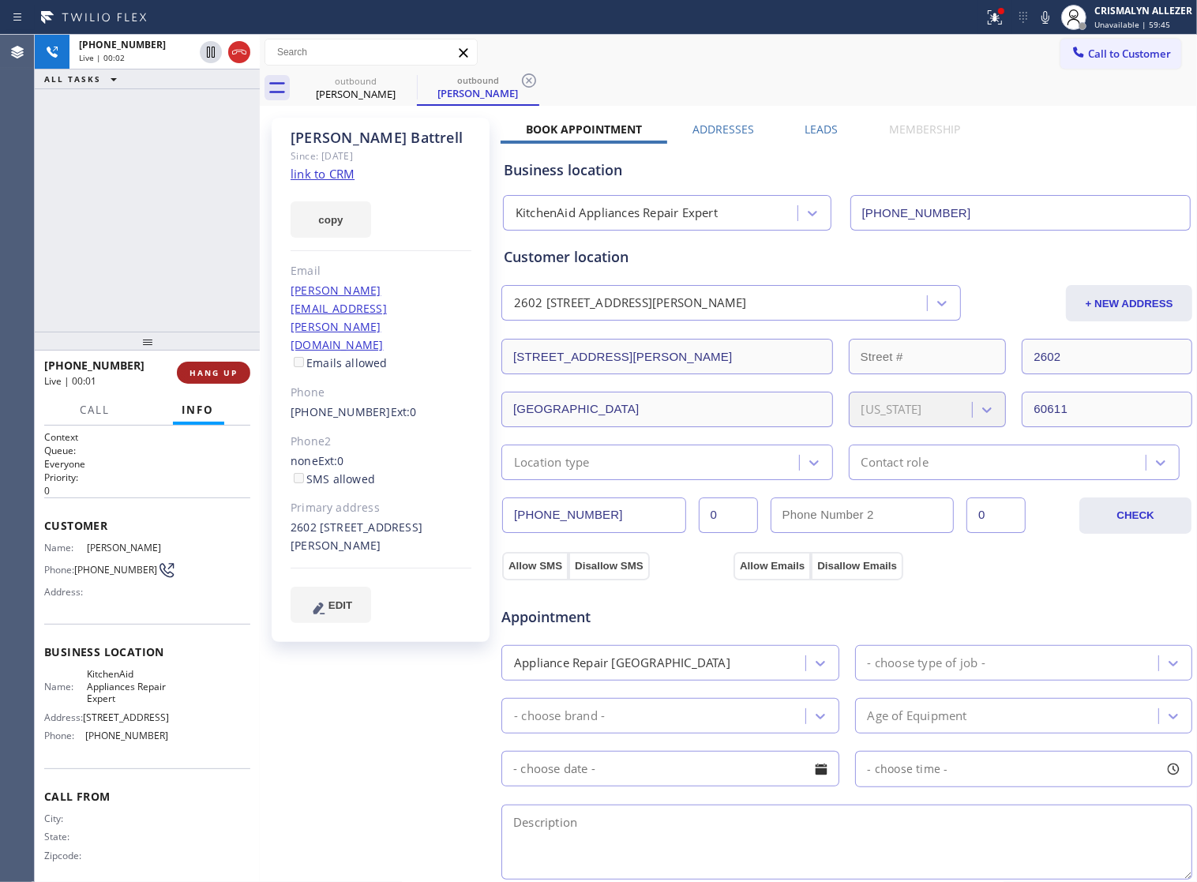
click at [199, 372] on span "HANG UP" at bounding box center [213, 372] width 48 height 11
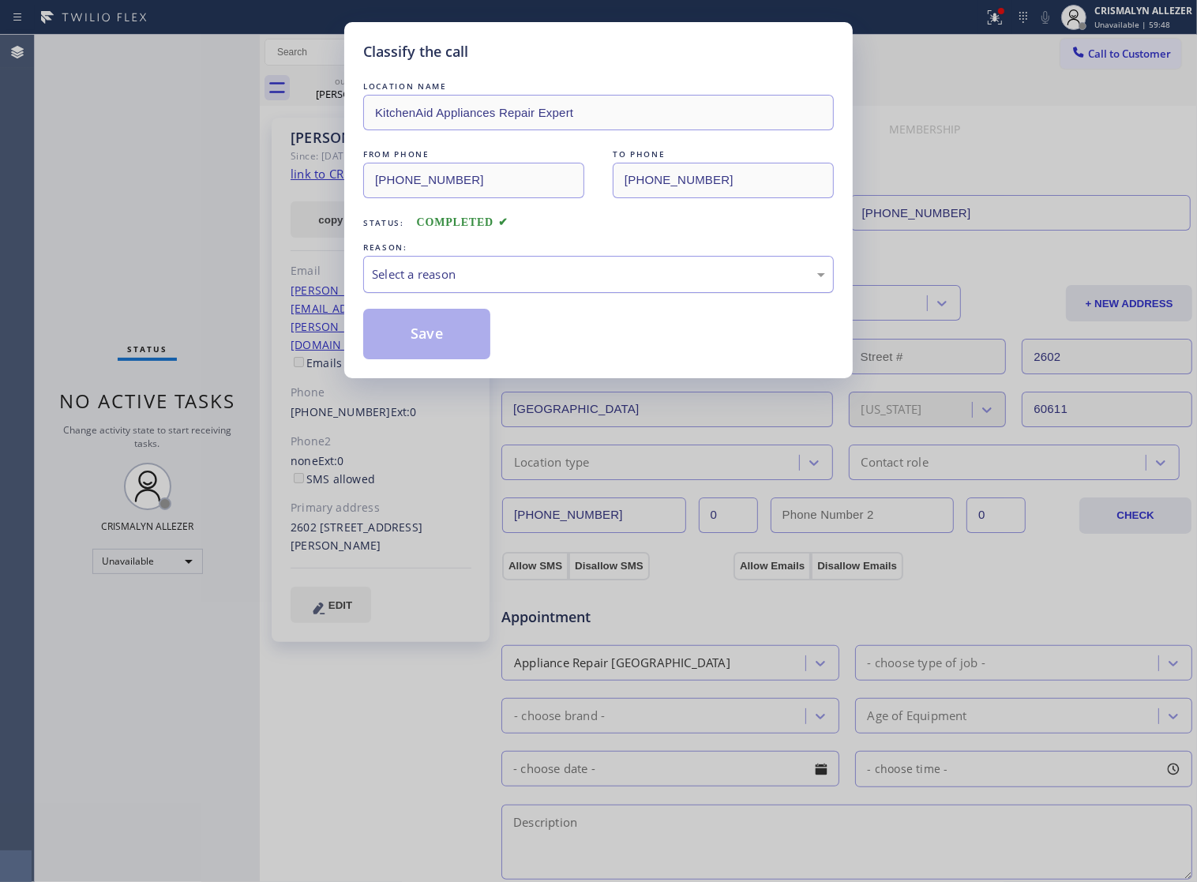
click at [621, 283] on div "Select a reason" at bounding box center [598, 274] width 453 height 18
click at [427, 355] on button "Save" at bounding box center [426, 334] width 127 height 51
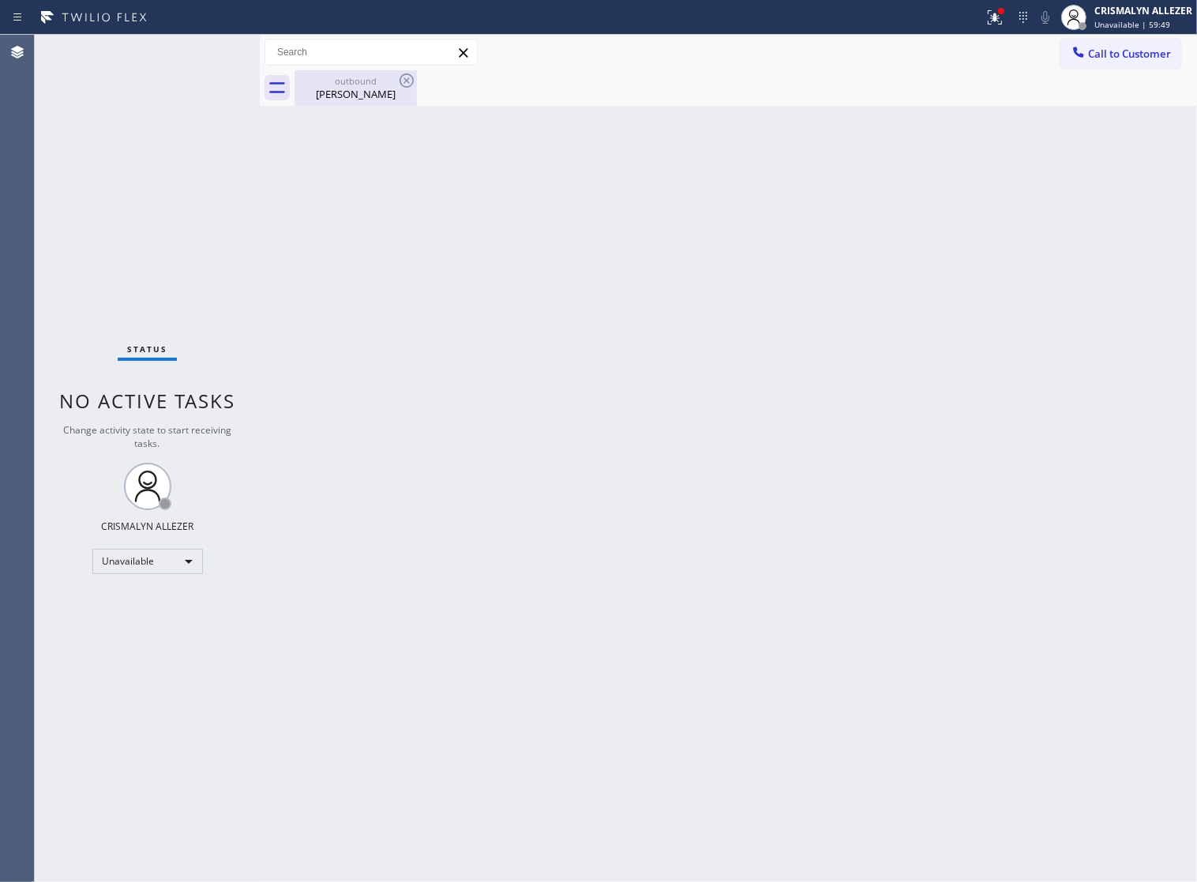
click at [341, 84] on div "outbound" at bounding box center [355, 81] width 119 height 12
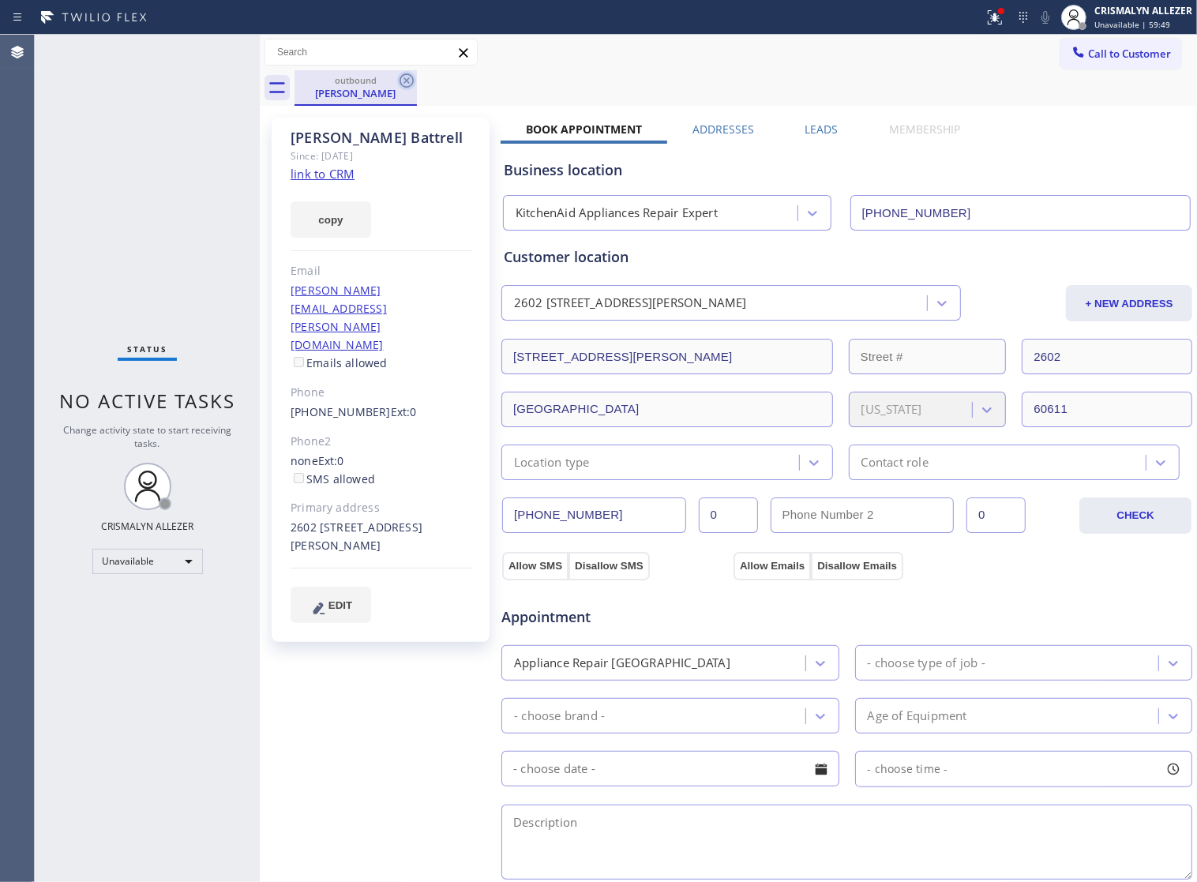
click at [403, 81] on icon at bounding box center [406, 80] width 19 height 19
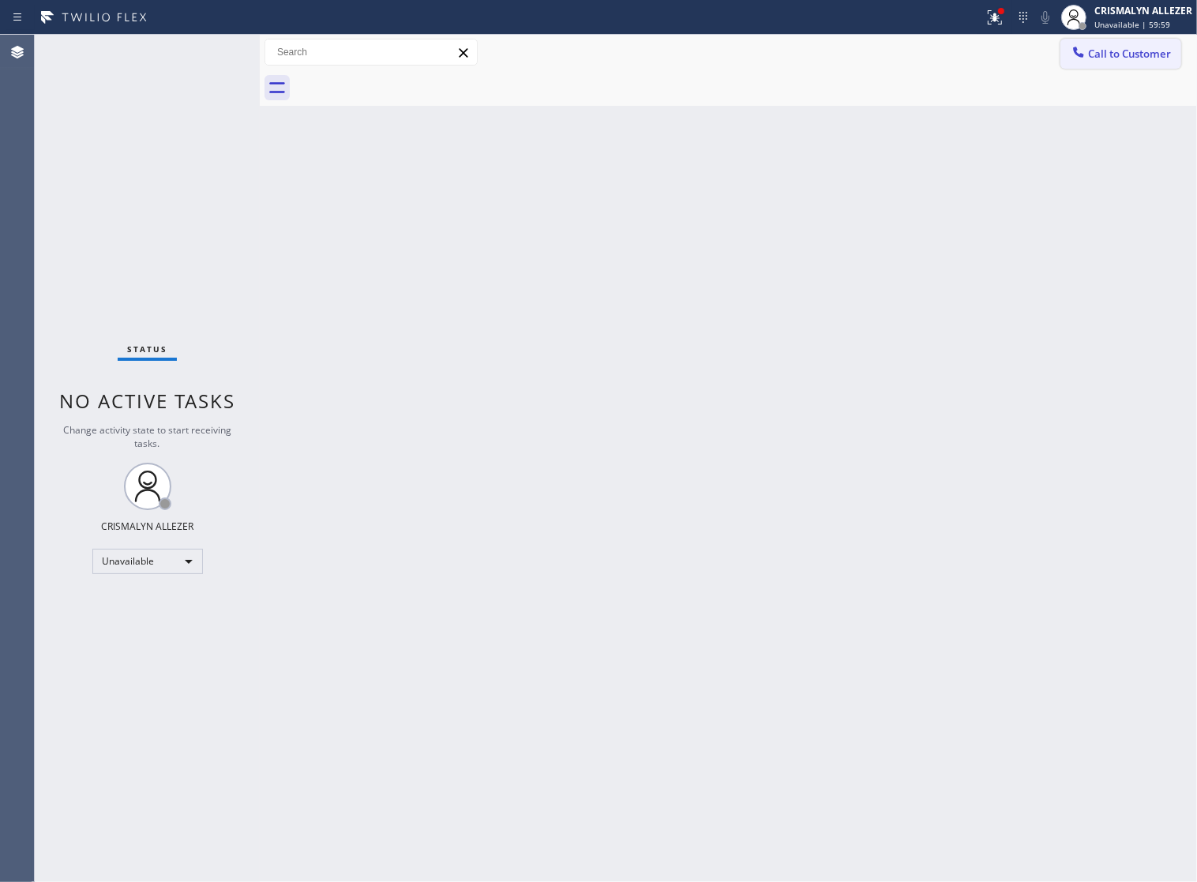
click at [1117, 47] on span "Call to Customer" at bounding box center [1129, 54] width 83 height 14
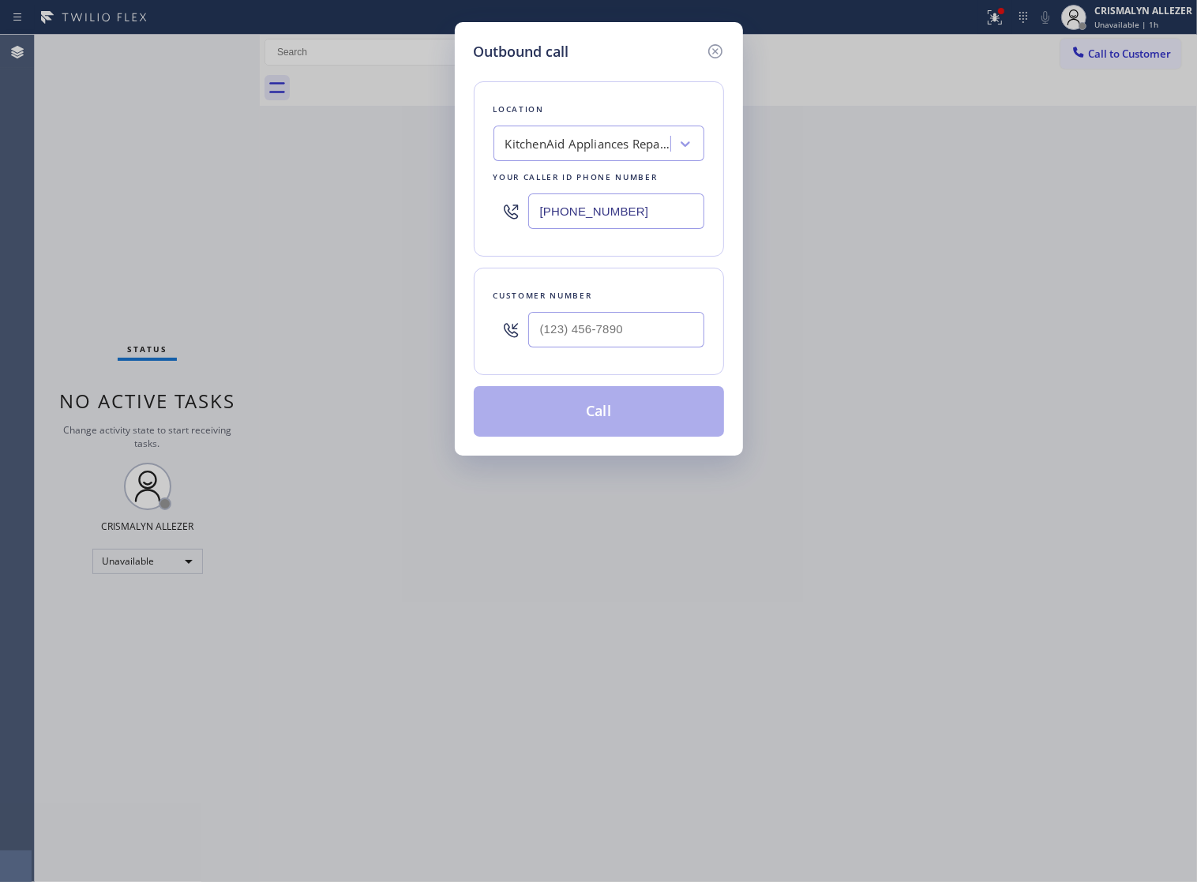
drag, startPoint x: 683, startPoint y: 216, endPoint x: 267, endPoint y: 207, distance: 416.1
click at [266, 209] on div "Outbound call Location KitchenAid Appliances Repair Expert Your caller id phone…" at bounding box center [598, 441] width 1197 height 882
type input "(___) ___-____"
paste input "855) 731-4952"
type input "[PHONE_NUMBER]"
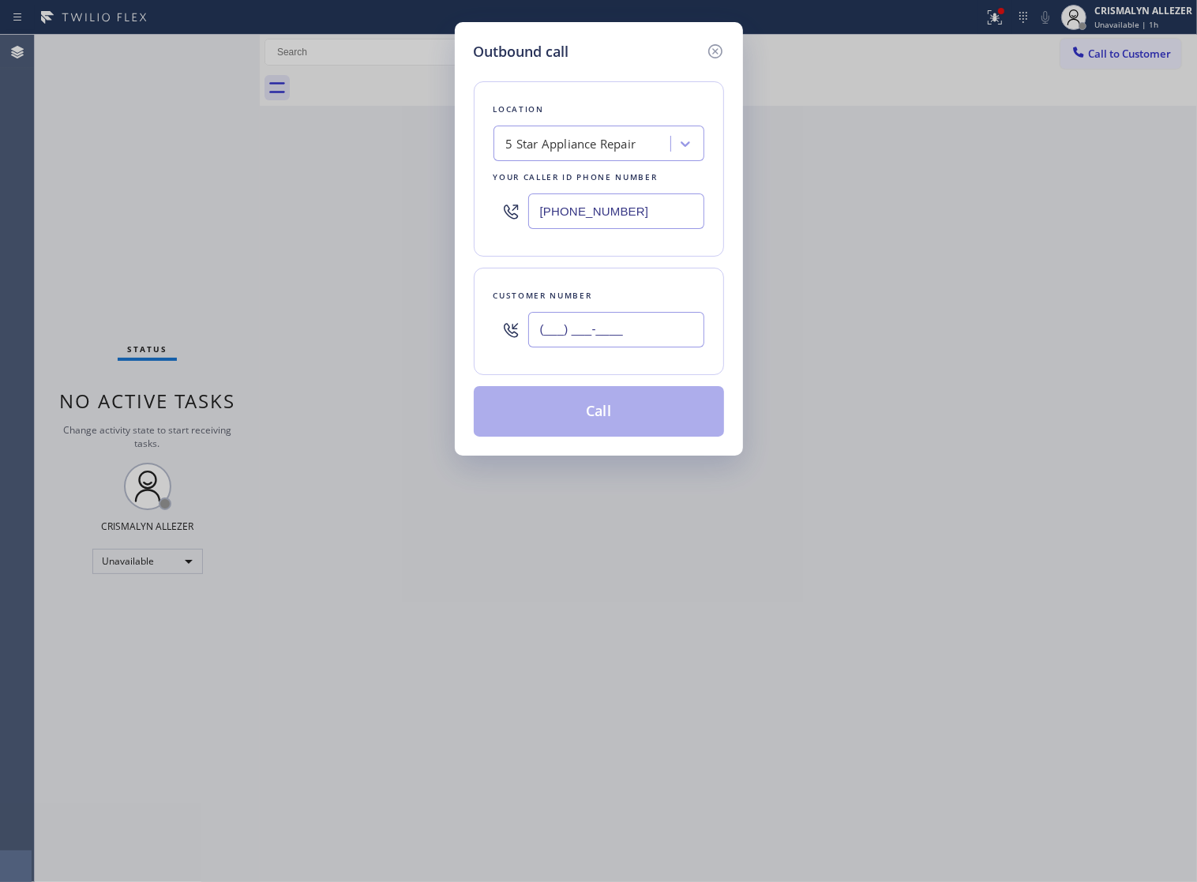
click at [661, 347] on input "(___) ___-____" at bounding box center [616, 330] width 176 height 36
paste input "818) 632-1454"
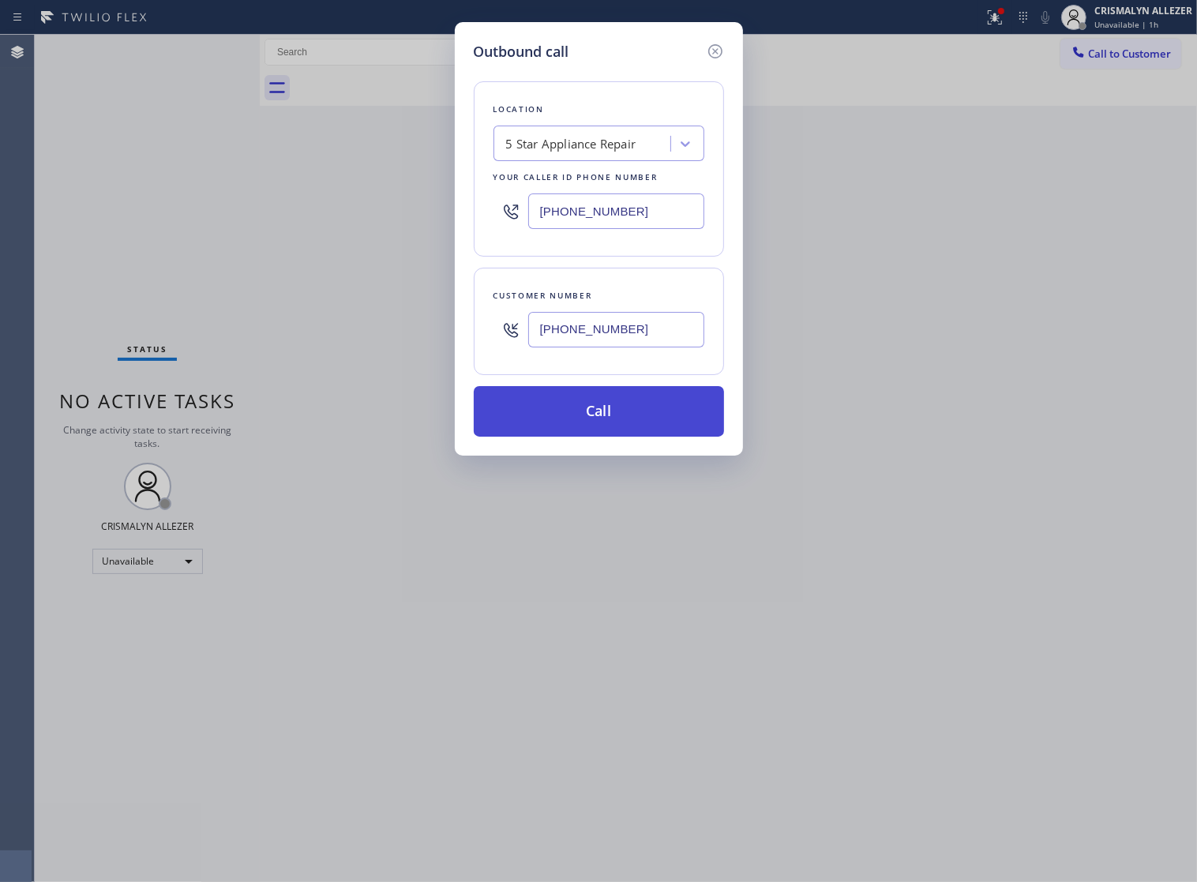
type input "(818) 632-1454"
click at [602, 436] on button "Call" at bounding box center [599, 411] width 250 height 51
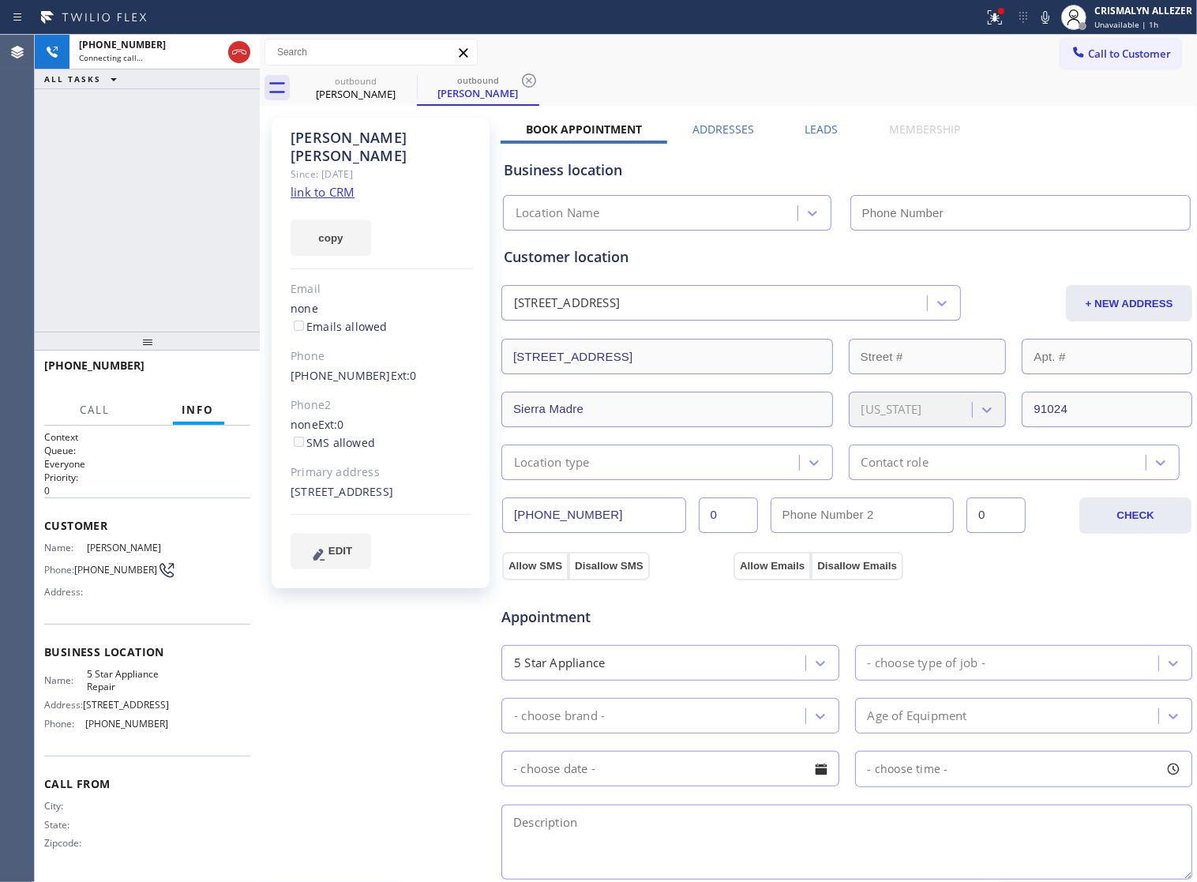
drag, startPoint x: 330, startPoint y: 183, endPoint x: 340, endPoint y: 176, distance: 12.5
click at [333, 179] on div "Antonia Kehoe Since: 20 may 2020 link to CRM copy Email none Emails allowed Pho…" at bounding box center [381, 353] width 218 height 471
click at [340, 184] on link "link to CRM" at bounding box center [323, 192] width 64 height 16
type input "[PHONE_NUMBER]"
click at [219, 377] on span "HANG UP" at bounding box center [213, 372] width 48 height 11
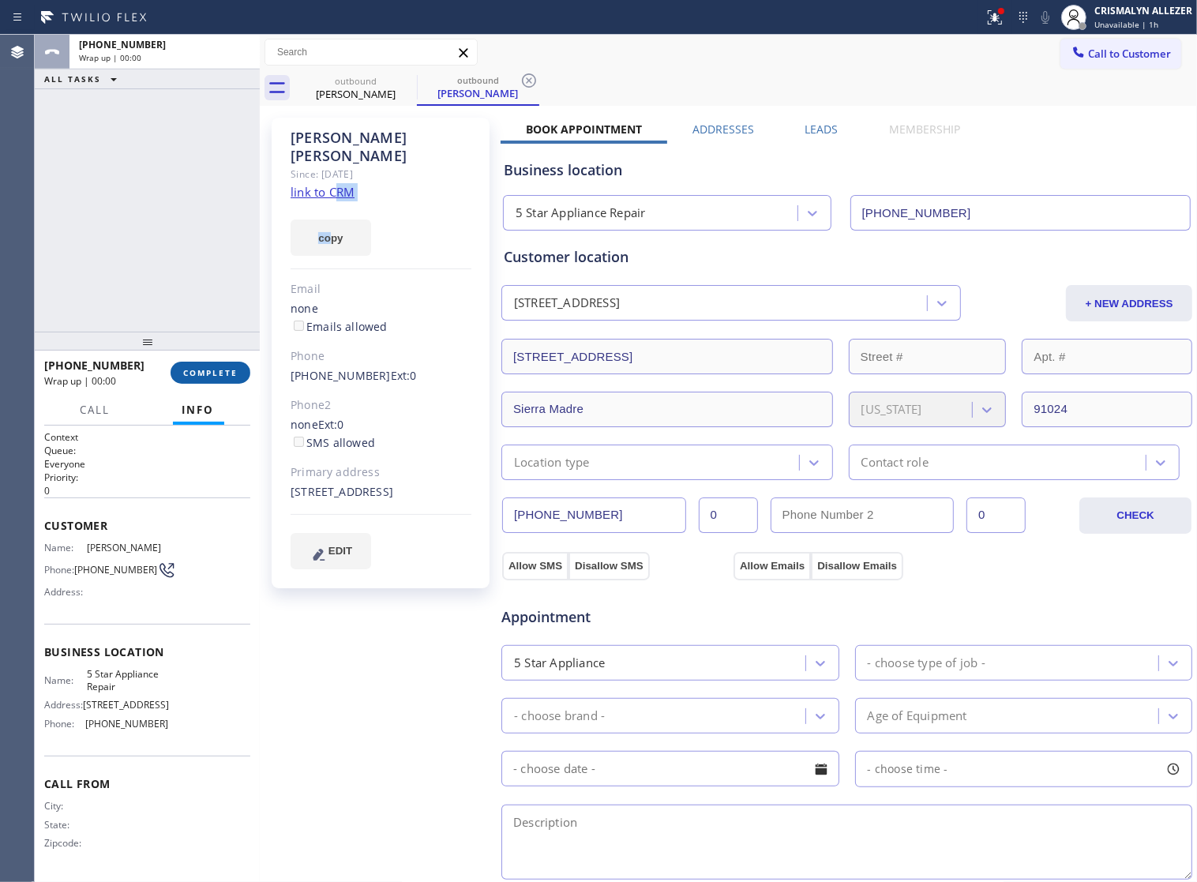
click at [219, 377] on span "COMPLETE" at bounding box center [210, 372] width 54 height 11
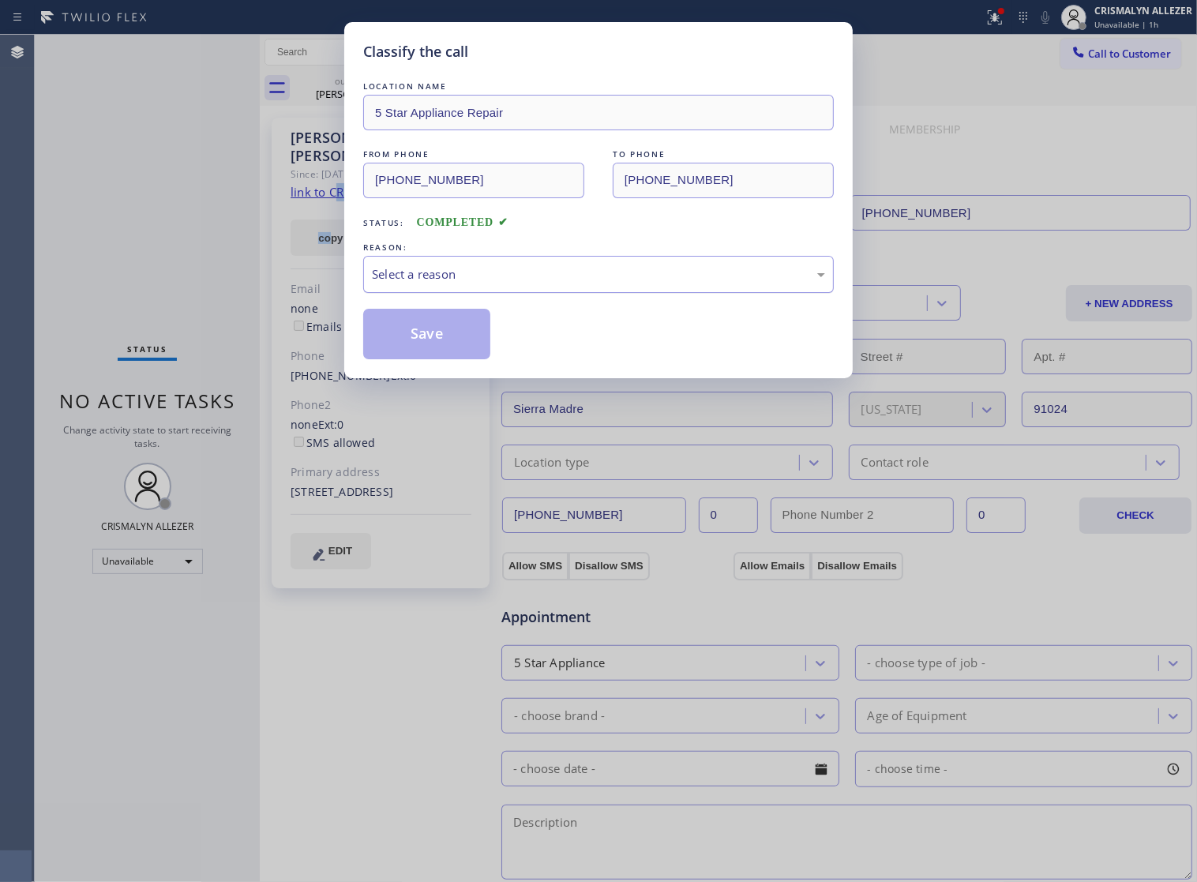
click at [575, 283] on div "Select a reason" at bounding box center [598, 274] width 453 height 18
click at [442, 358] on button "Save" at bounding box center [426, 334] width 127 height 51
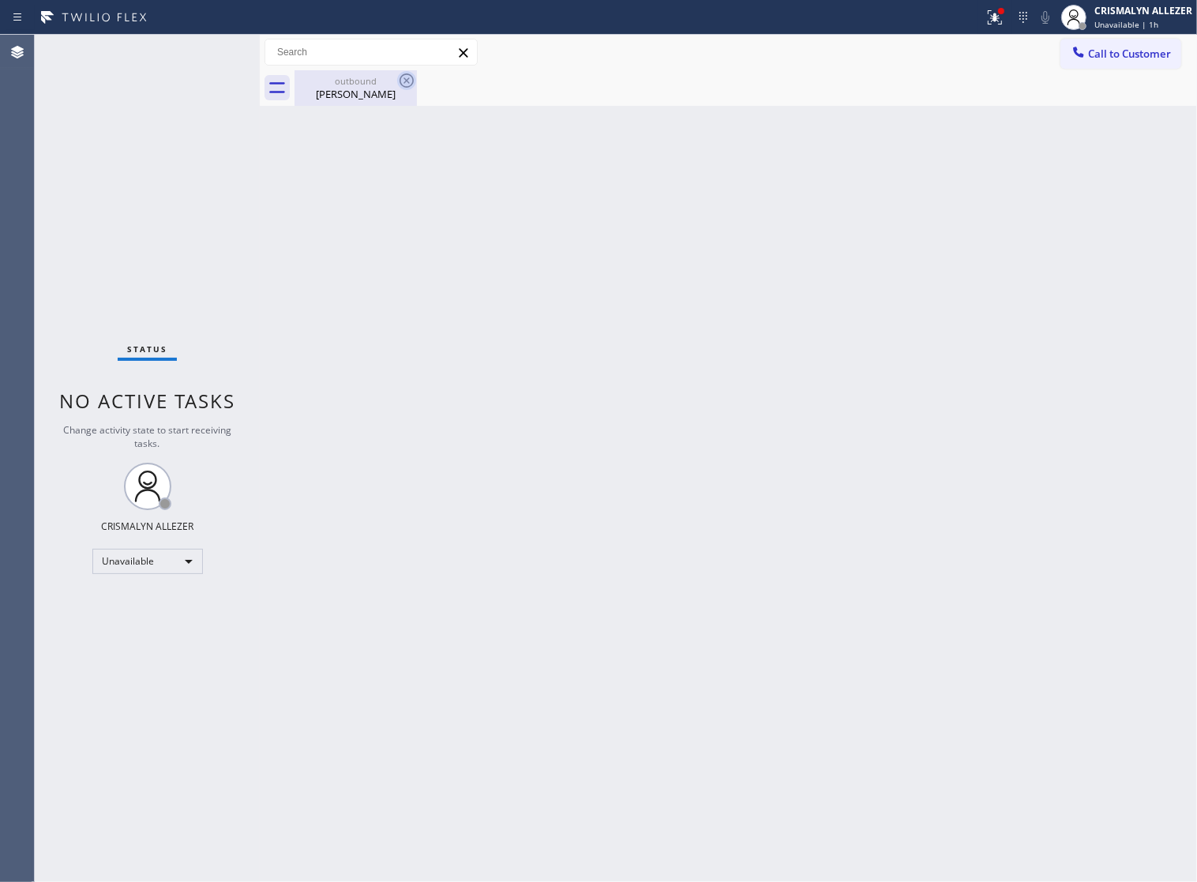
drag, startPoint x: 358, startPoint y: 95, endPoint x: 404, endPoint y: 80, distance: 48.9
click at [367, 92] on div "Antonia Kehoe" at bounding box center [355, 94] width 119 height 14
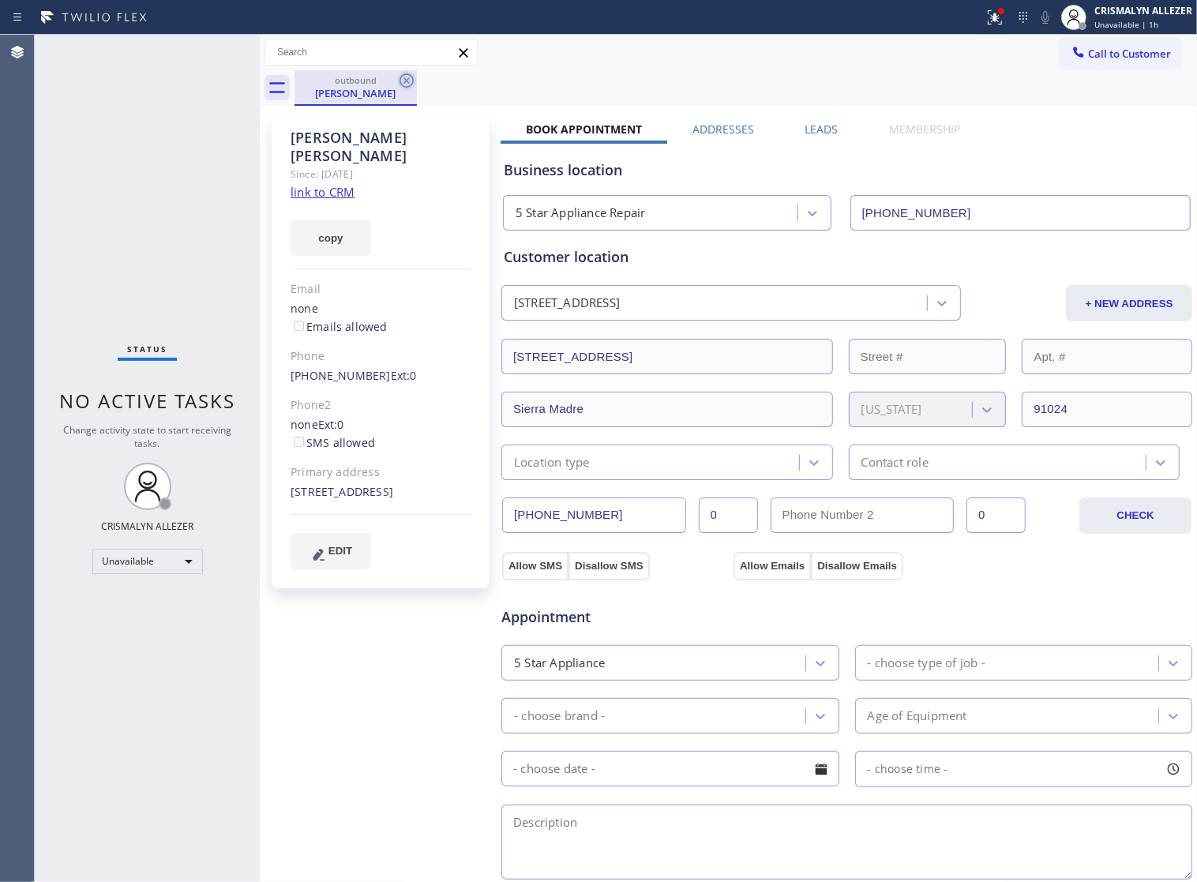
click at [404, 80] on icon at bounding box center [406, 80] width 19 height 19
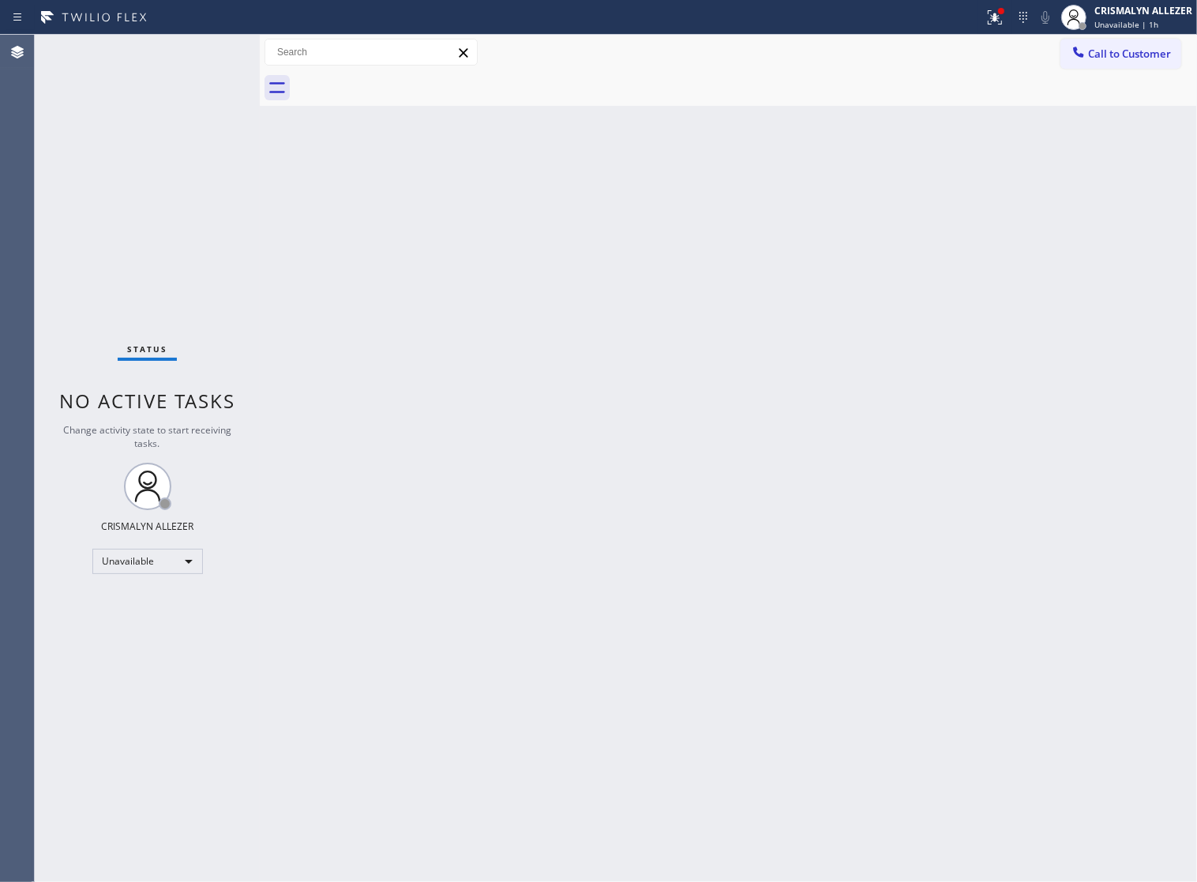
click at [1097, 54] on span "Call to Customer" at bounding box center [1129, 54] width 83 height 14
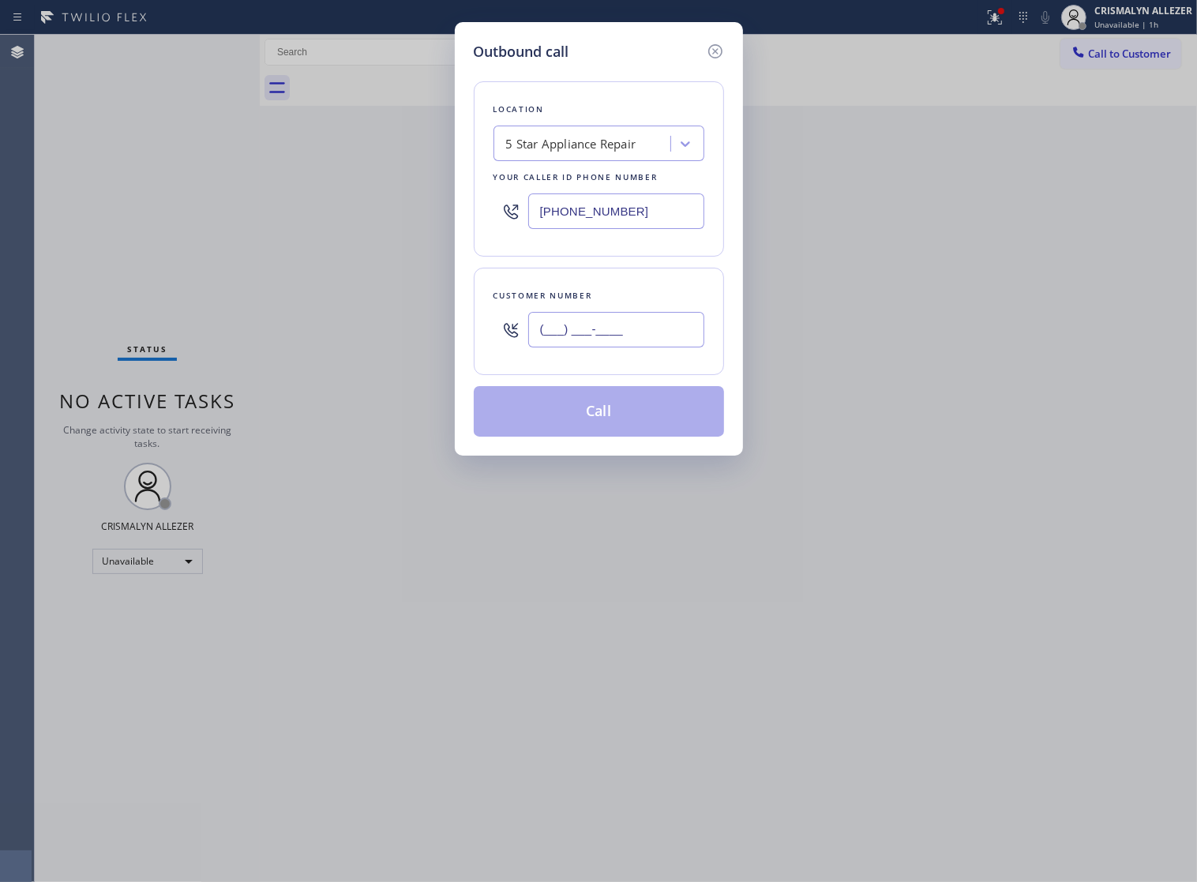
click at [673, 347] on input "(___) ___-____" at bounding box center [616, 330] width 176 height 36
paste input "818) 632-1454"
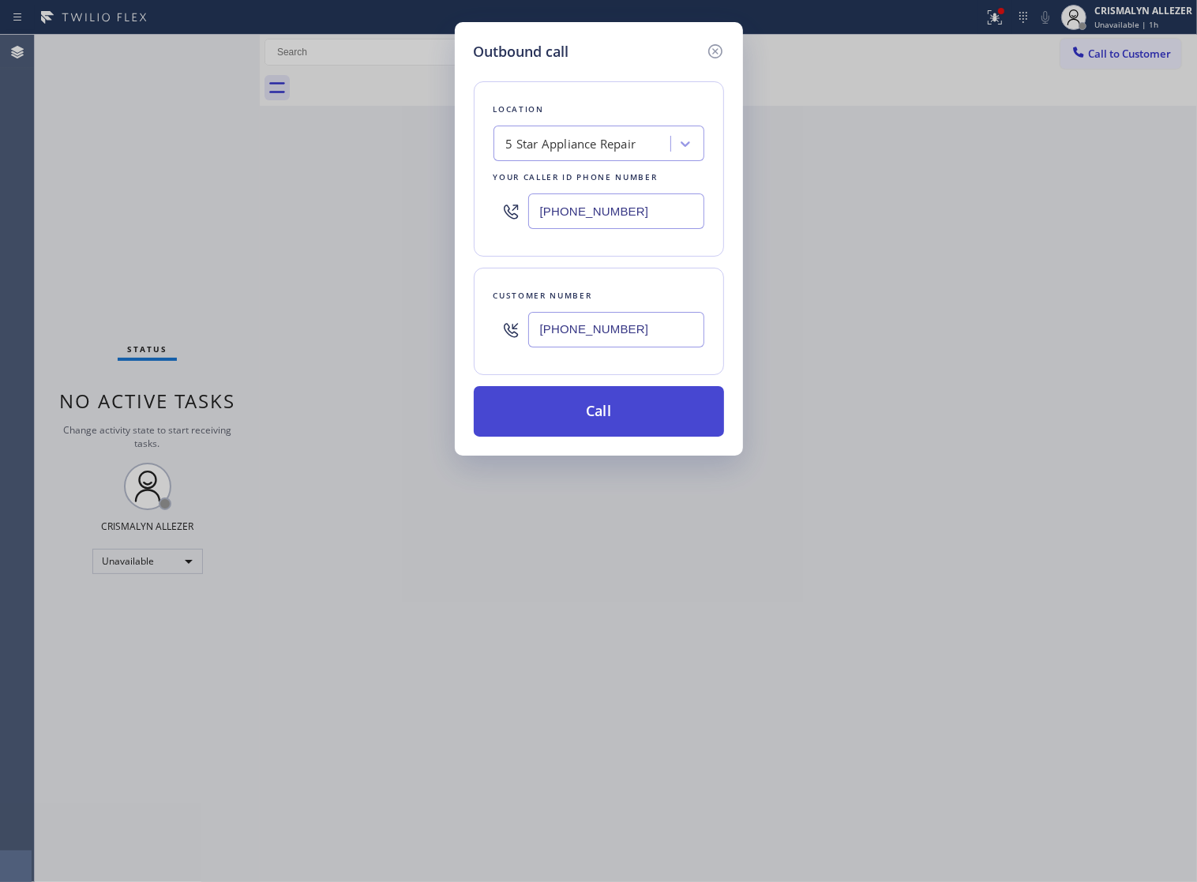
type input "(818) 632-1454"
click at [606, 432] on button "Call" at bounding box center [599, 411] width 250 height 51
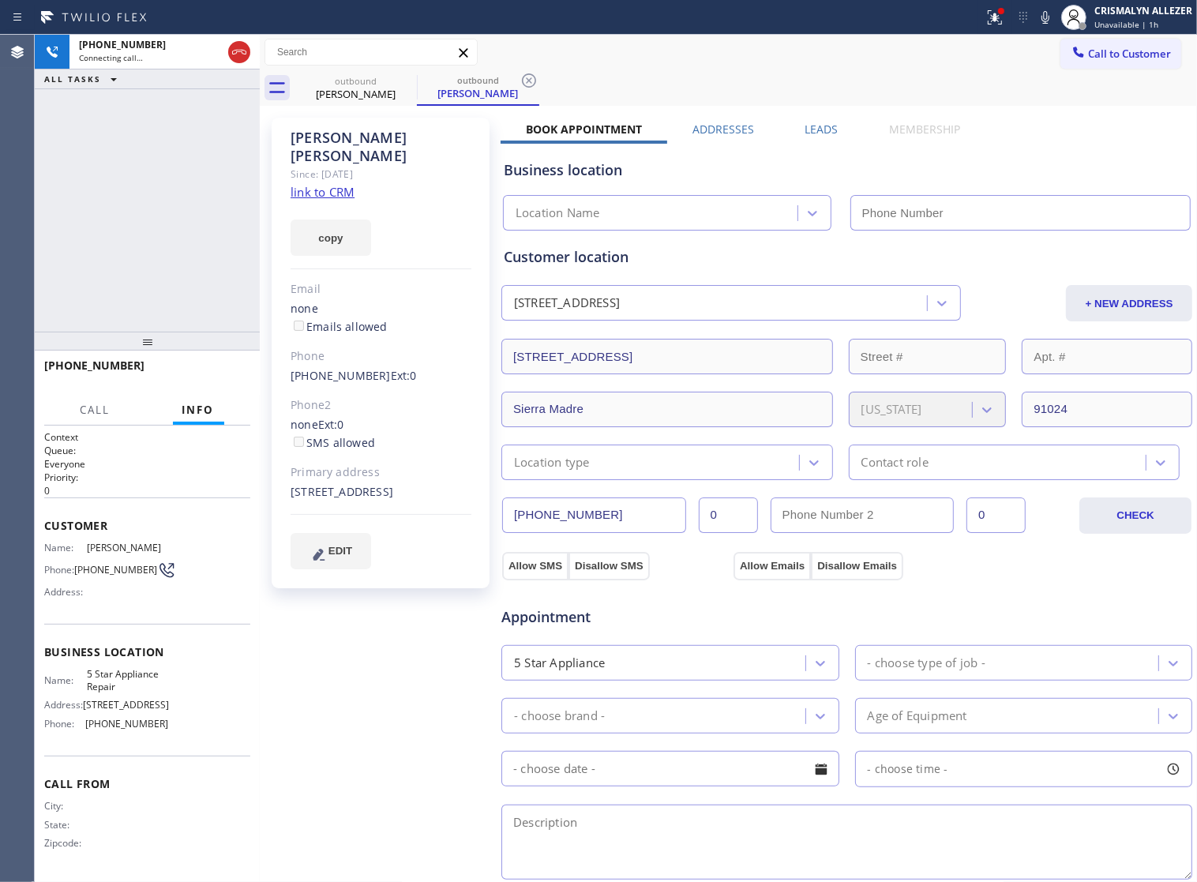
type input "[PHONE_NUMBER]"
click at [221, 377] on span "HANG UP" at bounding box center [213, 372] width 48 height 11
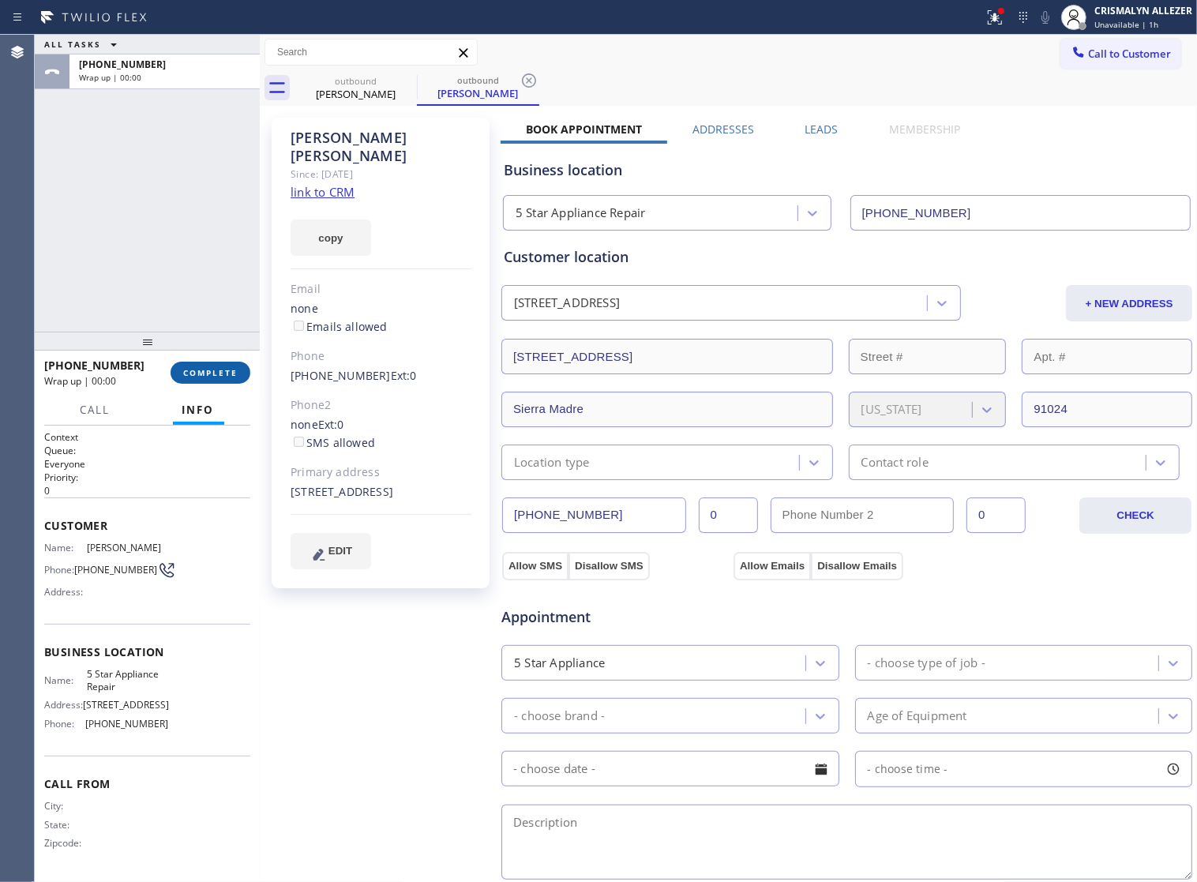
click at [196, 373] on span "COMPLETE" at bounding box center [210, 372] width 54 height 11
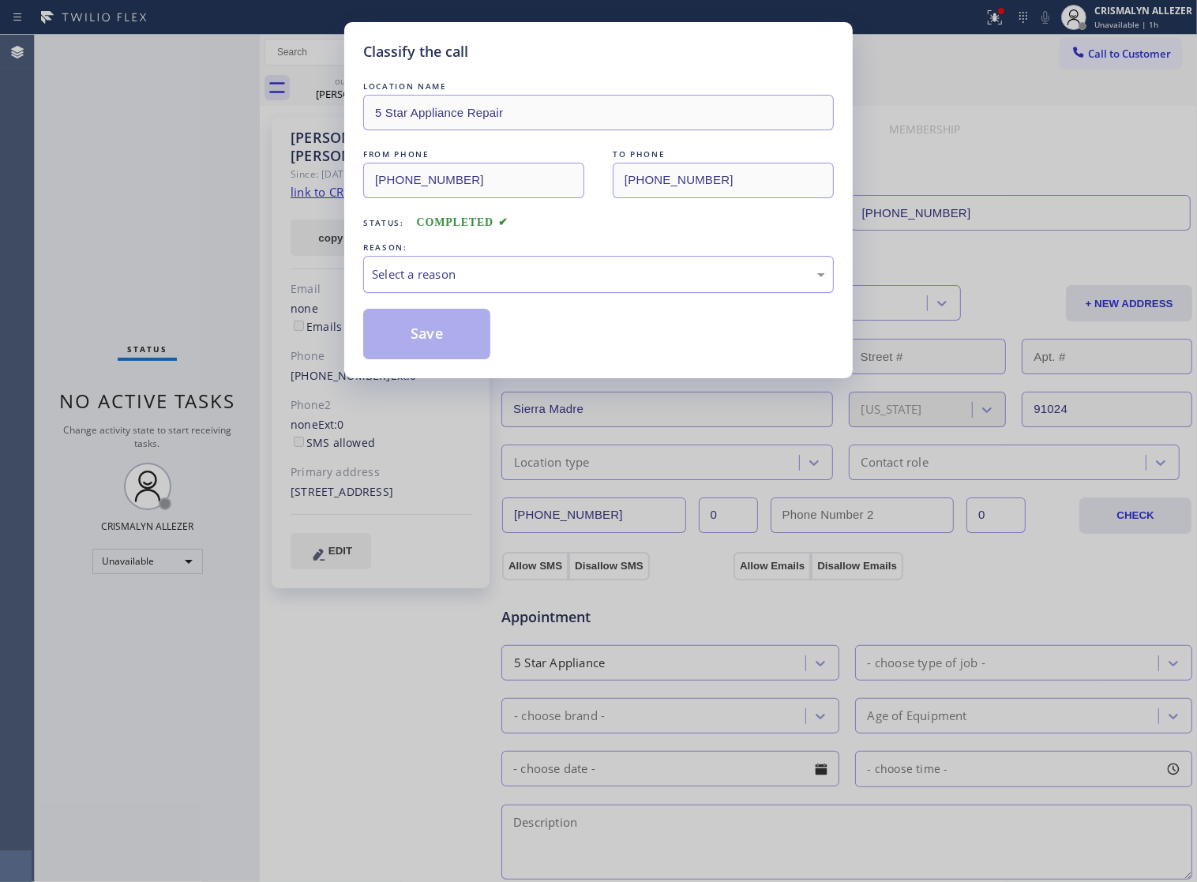
click at [625, 283] on div "Select a reason" at bounding box center [598, 274] width 453 height 18
click at [415, 359] on button "Save" at bounding box center [426, 334] width 127 height 51
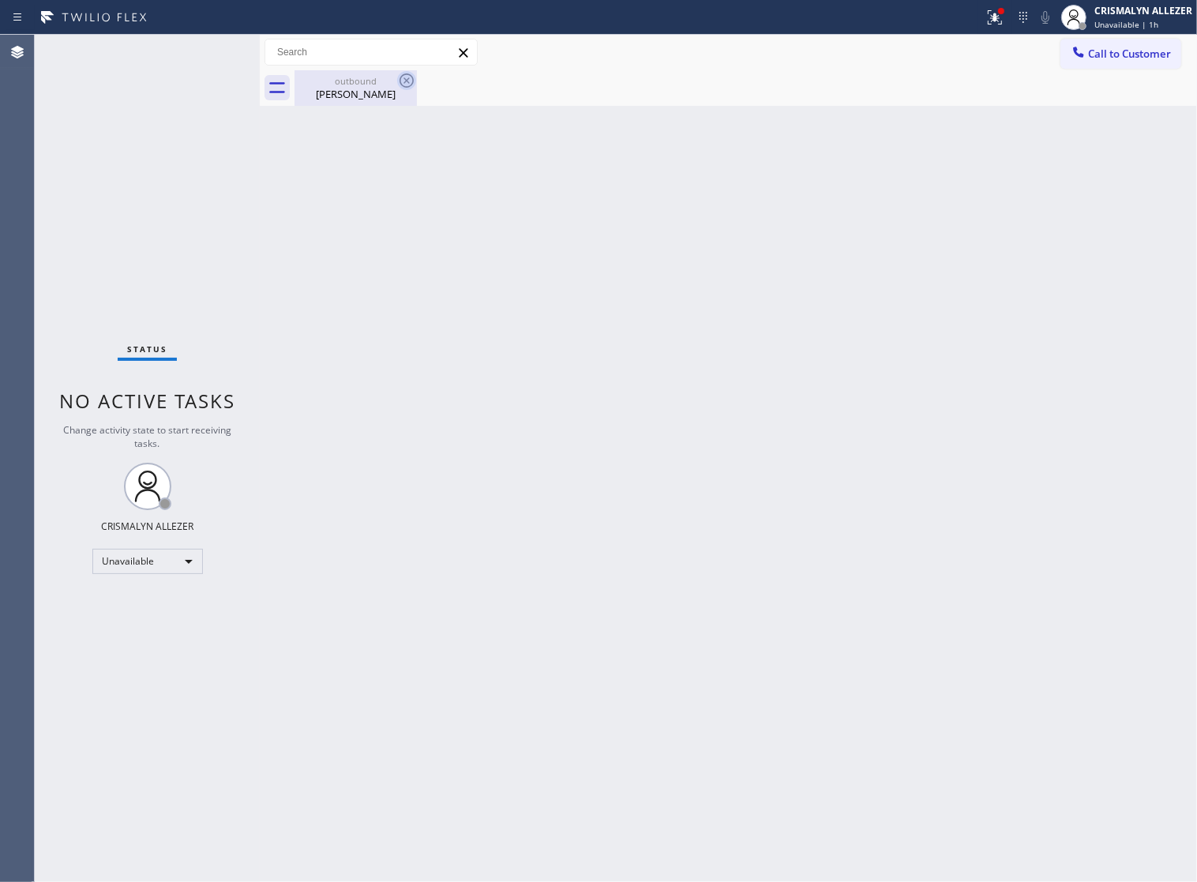
drag, startPoint x: 353, startPoint y: 96, endPoint x: 414, endPoint y: 84, distance: 62.7
click at [365, 92] on div "Antonia Kehoe" at bounding box center [355, 94] width 119 height 14
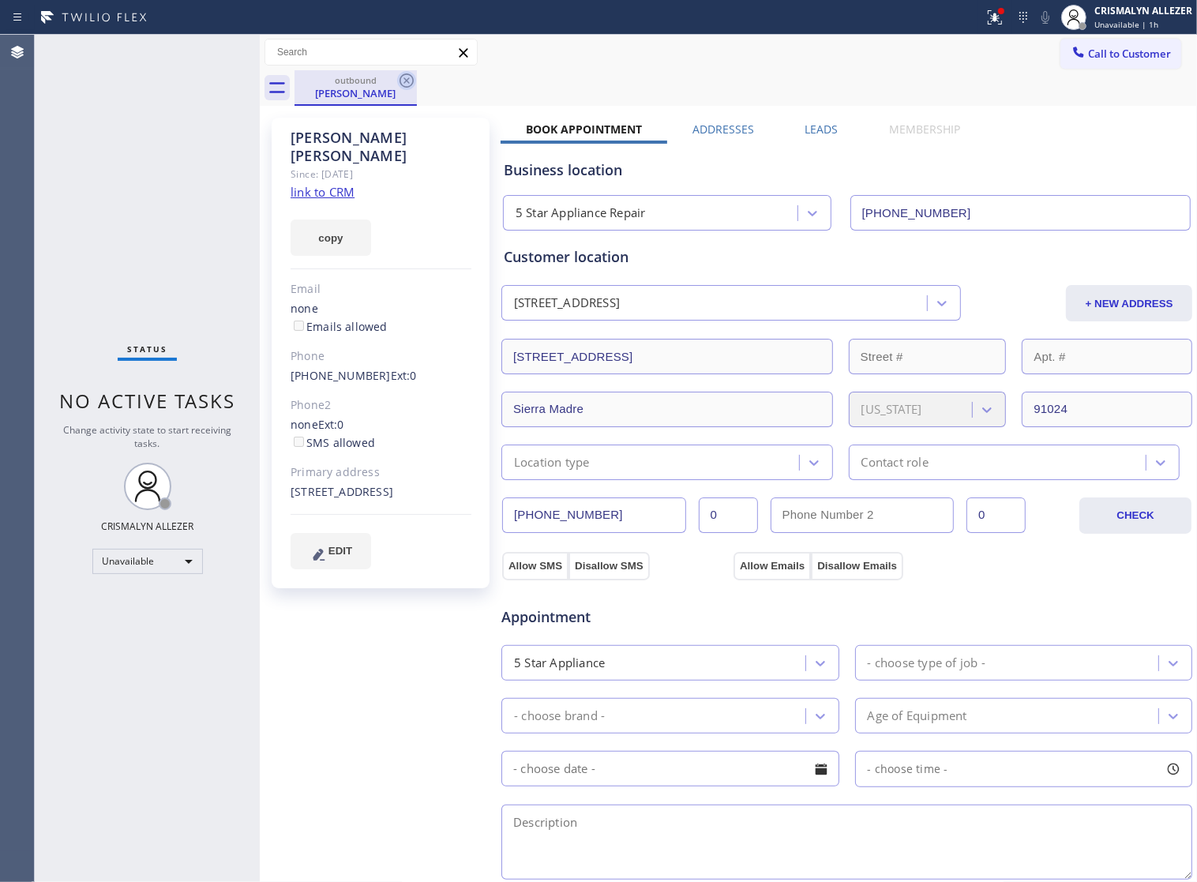
click at [405, 76] on icon at bounding box center [406, 80] width 19 height 19
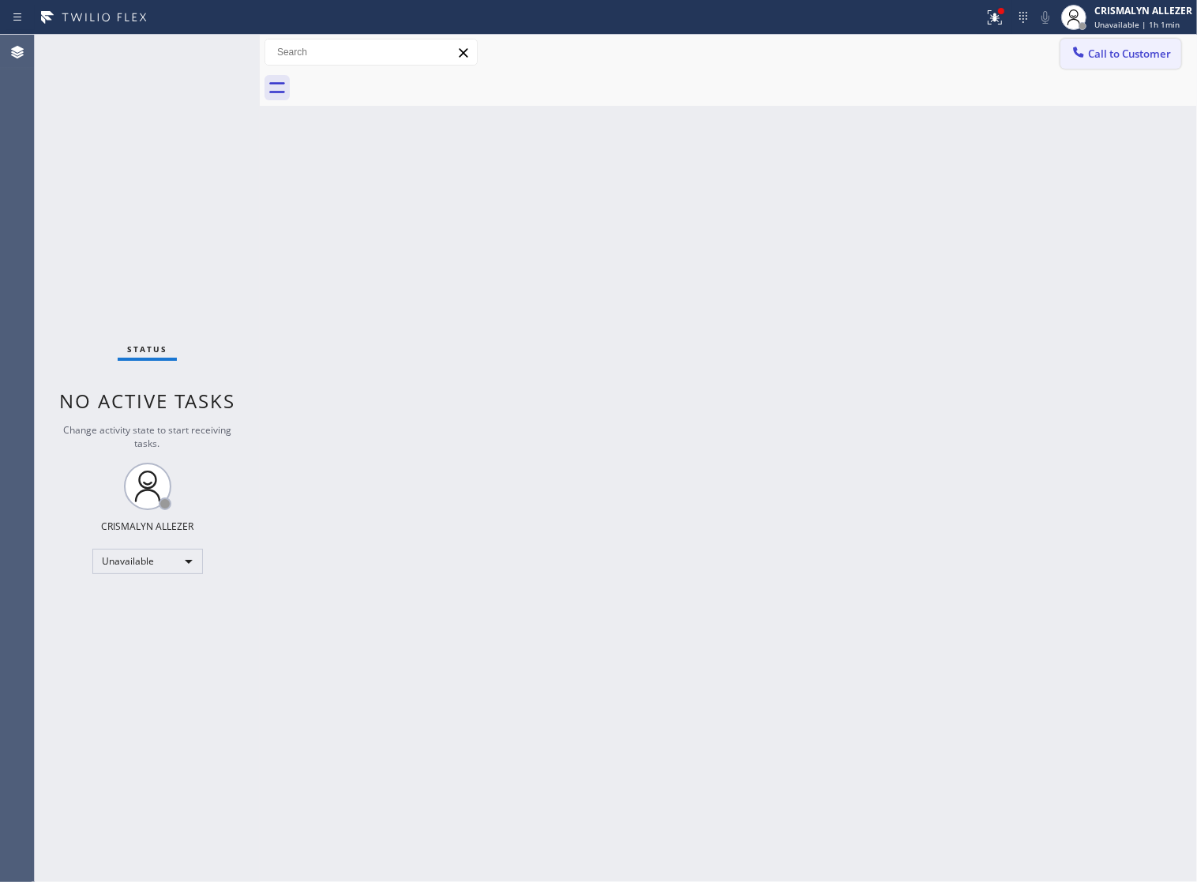
drag, startPoint x: 1180, startPoint y: 50, endPoint x: 841, endPoint y: 178, distance: 362.8
click at [1179, 50] on button "Call to Customer" at bounding box center [1120, 54] width 121 height 30
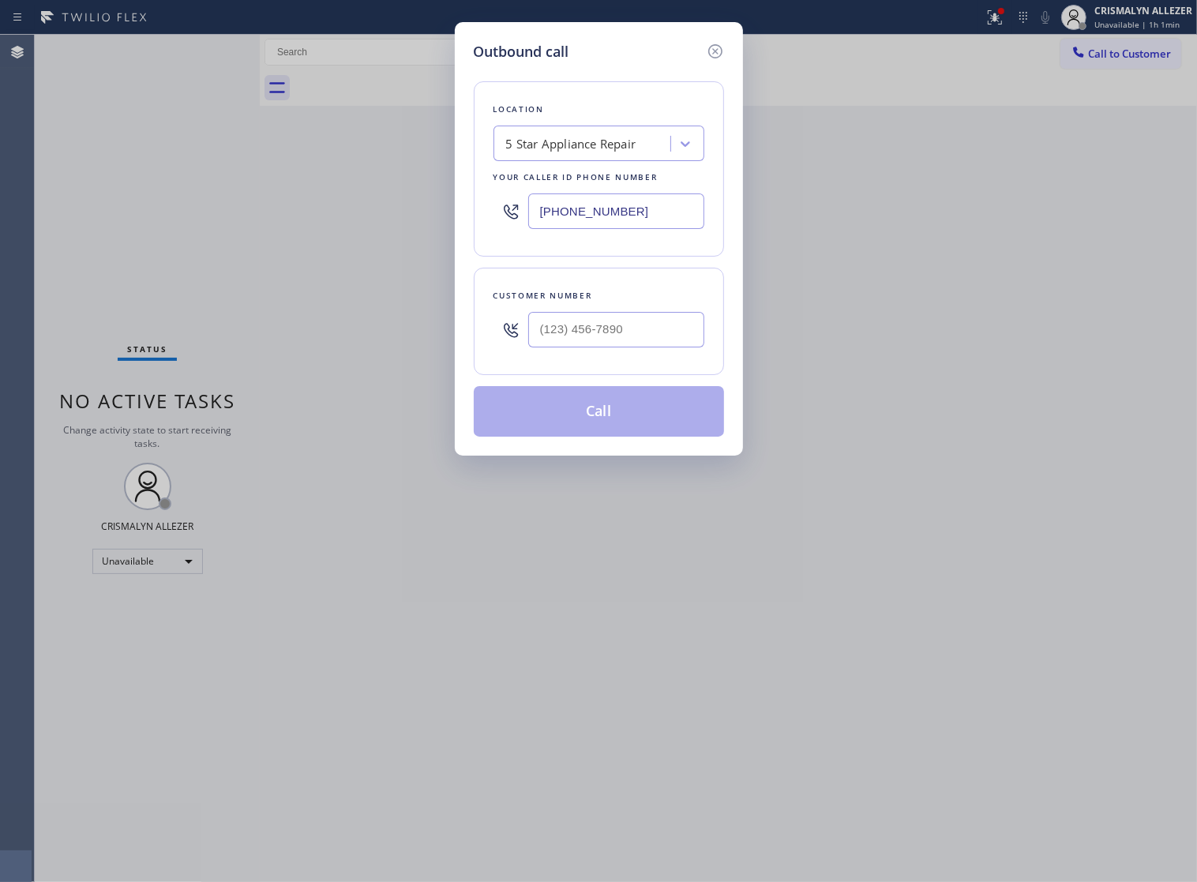
drag, startPoint x: 681, startPoint y: 219, endPoint x: 194, endPoint y: 214, distance: 487.1
click at [276, 222] on div "Outbound call Location 5 Star Appliance Repair Your caller id phone number (855…" at bounding box center [598, 441] width 1197 height 882
paste input "text"
type input "[PHONE_NUMBER]"
click at [636, 347] on input "(___) ___-____" at bounding box center [616, 330] width 176 height 36
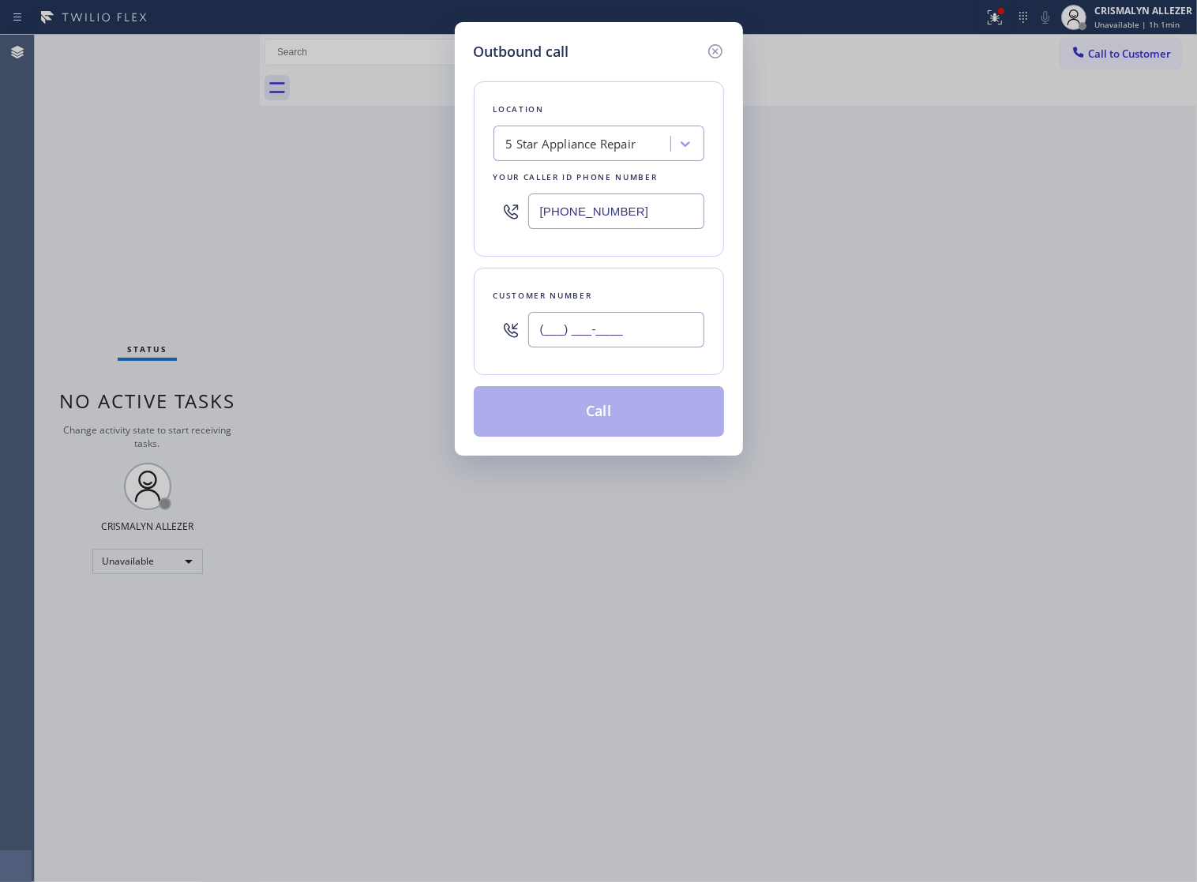
paste input "818) 632-1454"
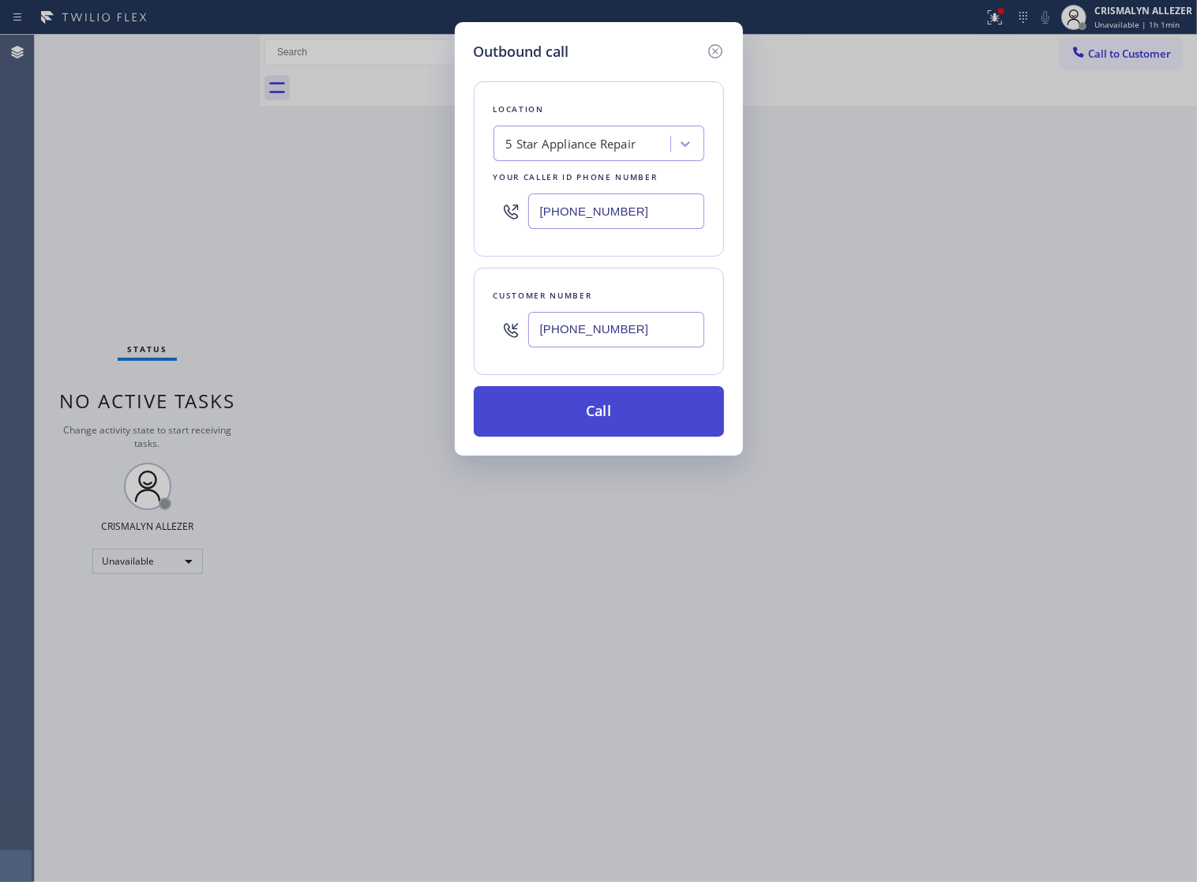
type input "(818) 632-1454"
click at [624, 437] on button "Call" at bounding box center [599, 411] width 250 height 51
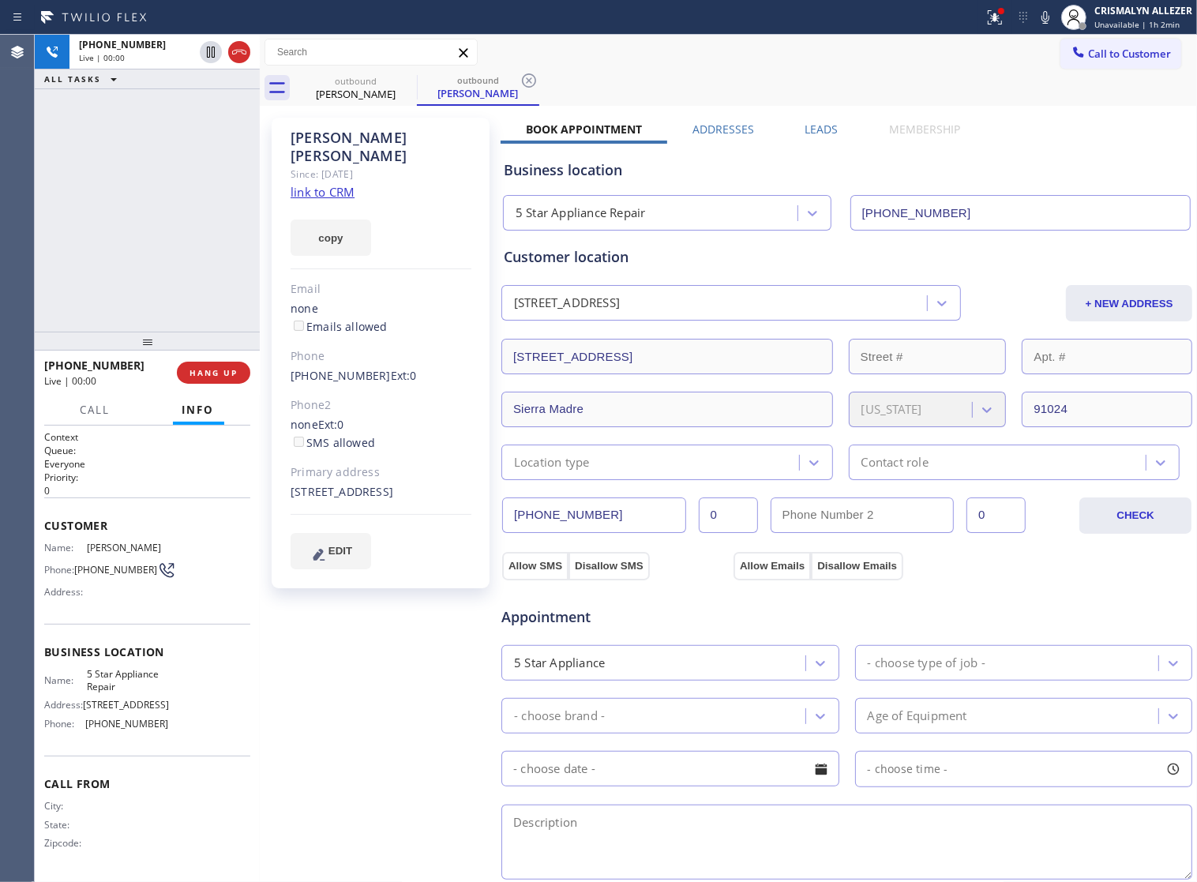
type input "[PHONE_NUMBER]"
click at [210, 371] on span "HANG UP" at bounding box center [213, 372] width 48 height 11
click at [209, 371] on span "HANG UP" at bounding box center [213, 372] width 48 height 11
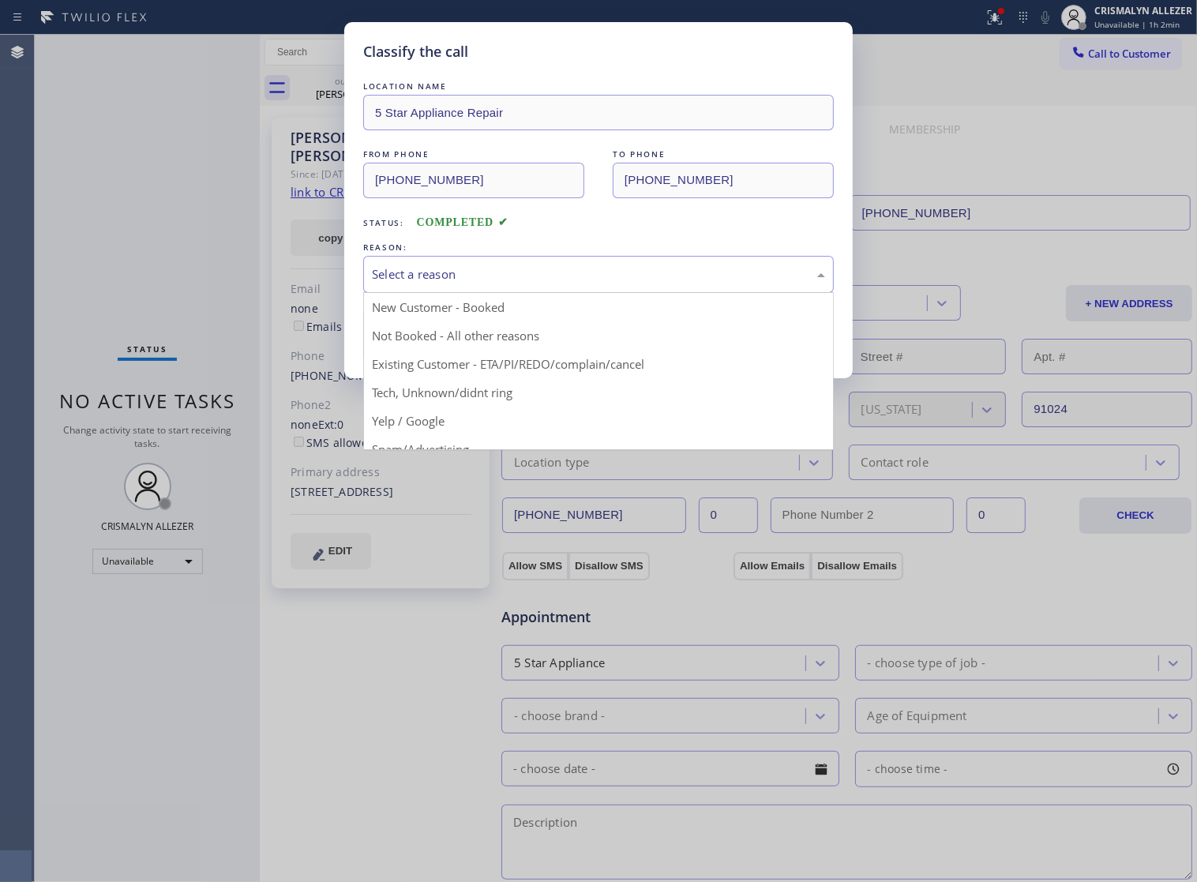
click at [569, 283] on div "Select a reason" at bounding box center [598, 274] width 453 height 18
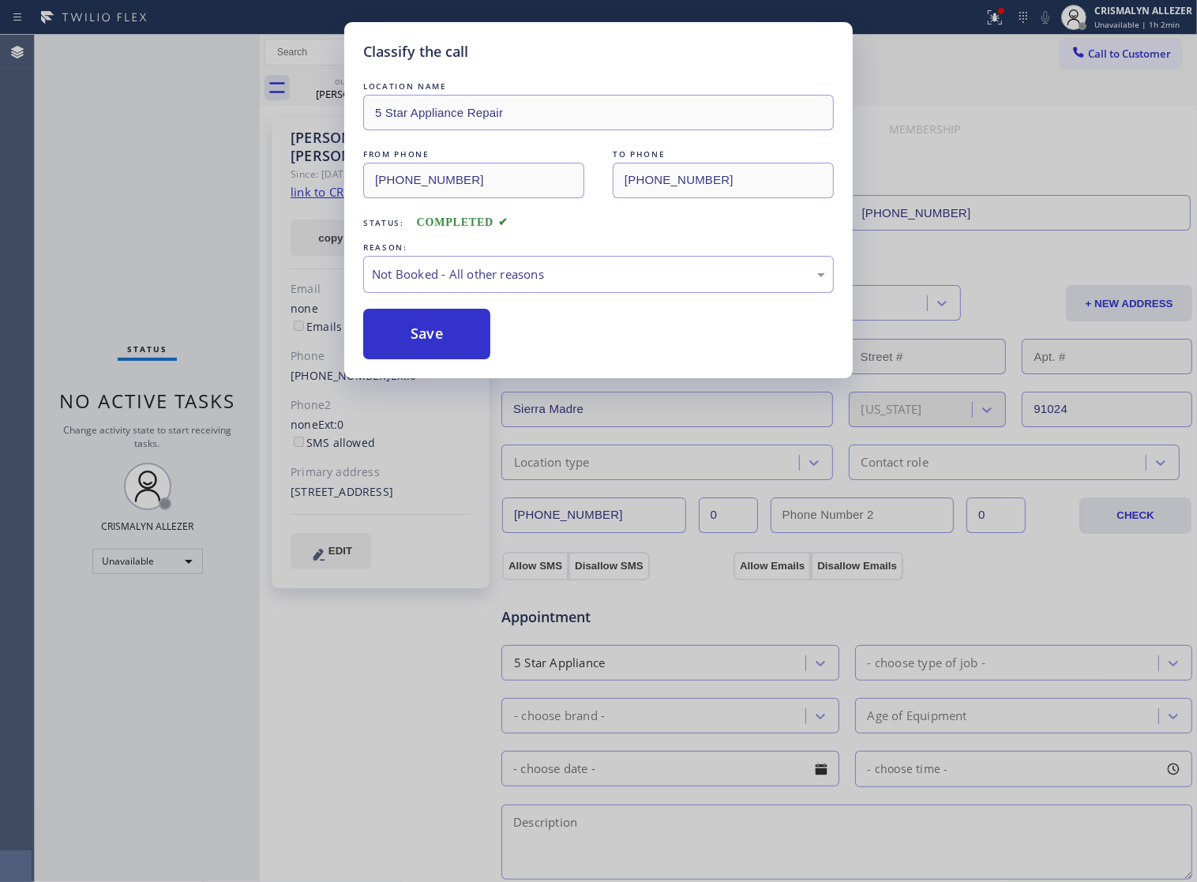
click at [418, 359] on button "Save" at bounding box center [426, 334] width 127 height 51
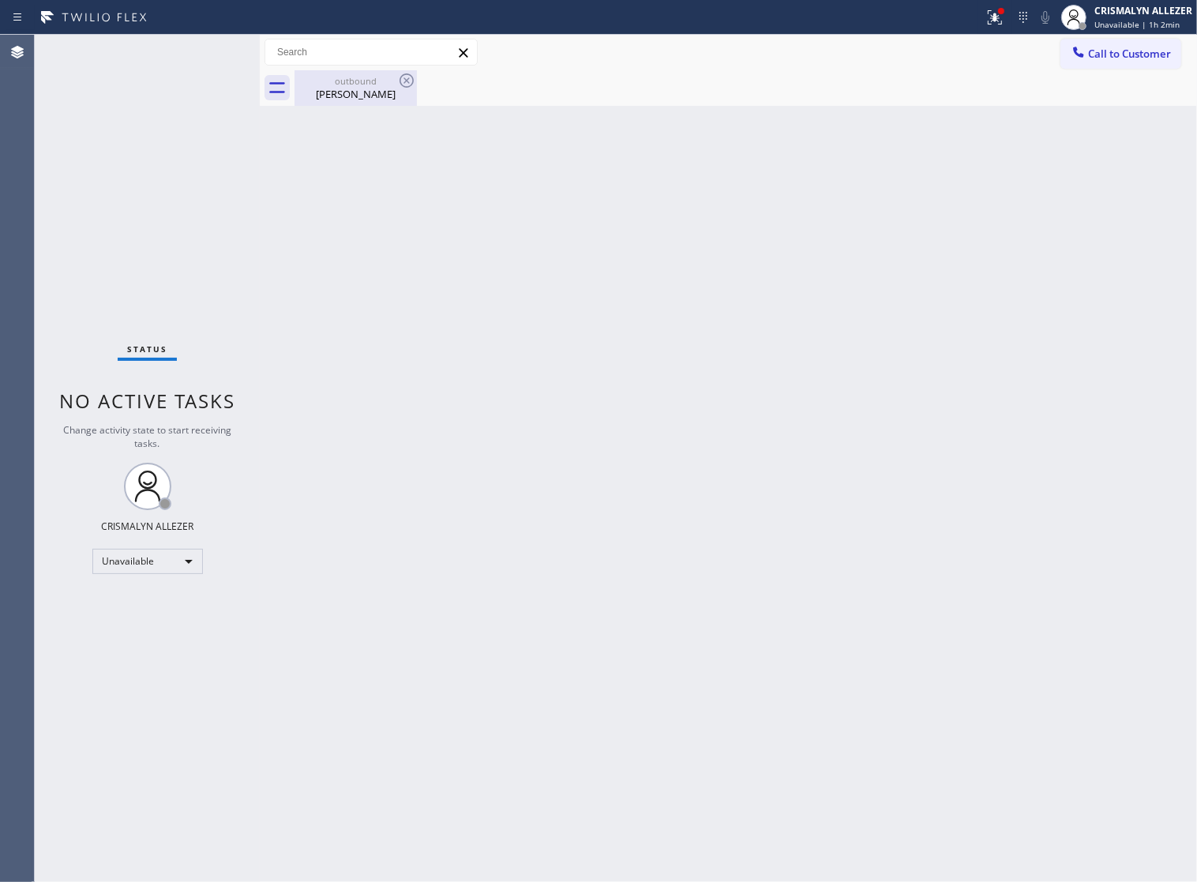
drag, startPoint x: 328, startPoint y: 84, endPoint x: 384, endPoint y: 81, distance: 56.9
click at [329, 84] on div "outbound" at bounding box center [355, 81] width 119 height 12
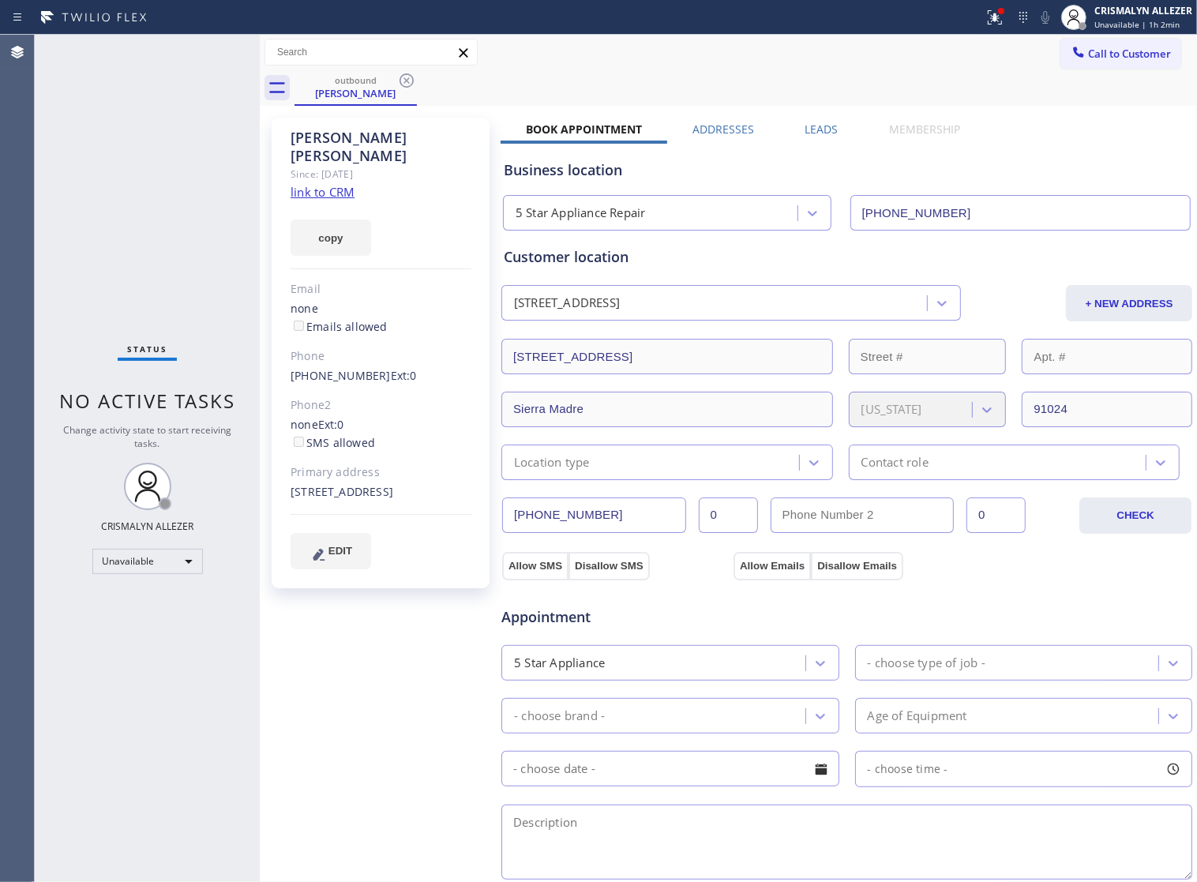
click at [405, 77] on icon at bounding box center [406, 80] width 19 height 19
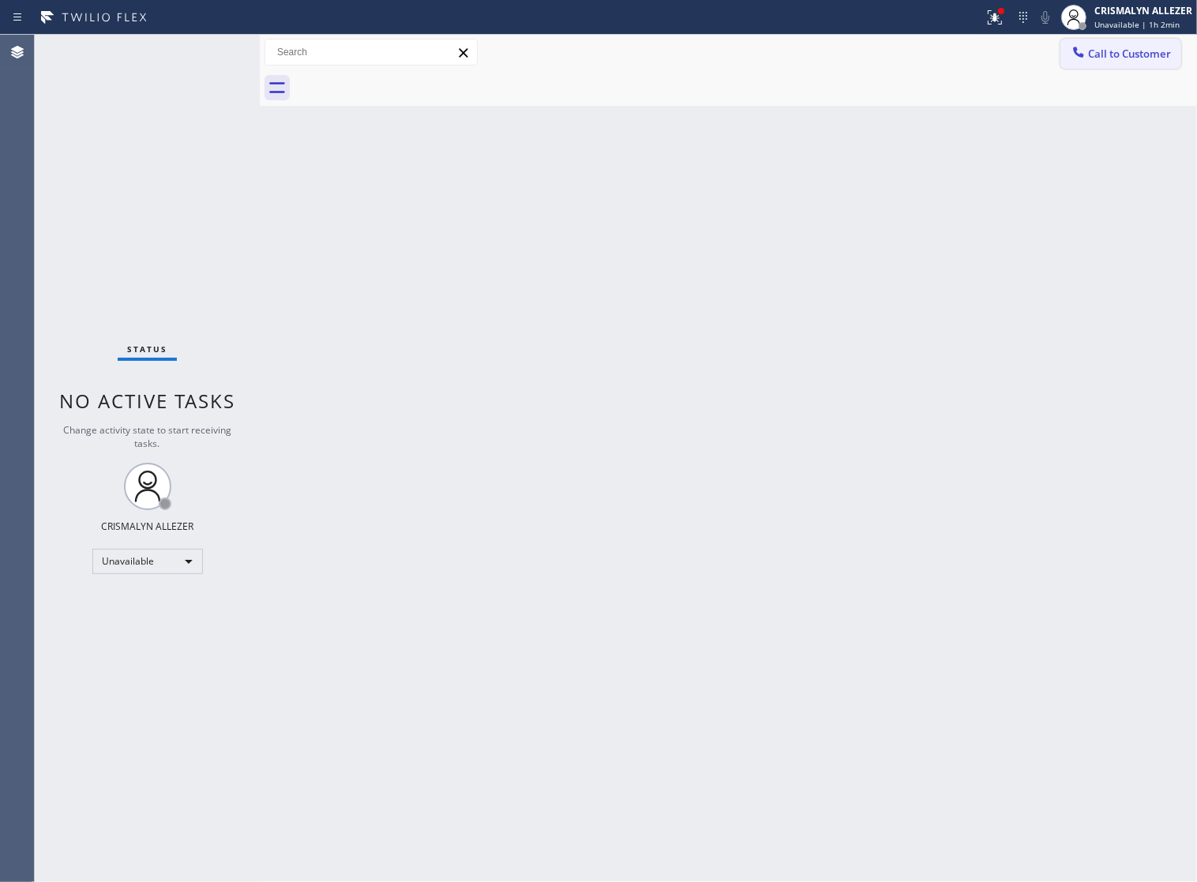
click at [1088, 47] on span "Call to Customer" at bounding box center [1129, 54] width 83 height 14
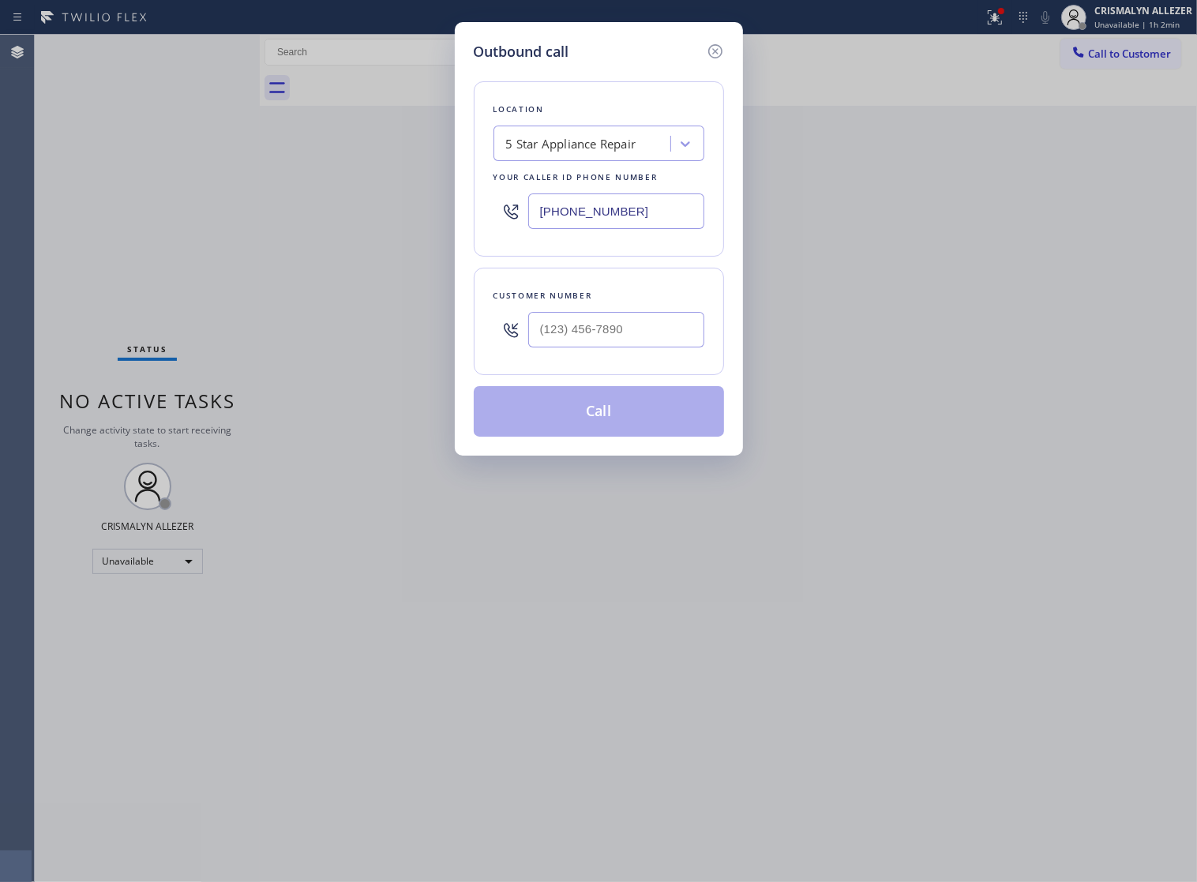
drag, startPoint x: 662, startPoint y: 223, endPoint x: 294, endPoint y: 227, distance: 367.9
click at [296, 227] on div "Outbound call Location 5 Star Appliance Repair Your caller id phone number (855…" at bounding box center [598, 441] width 1197 height 882
paste input "text"
type input "[PHONE_NUMBER]"
click at [679, 355] on div at bounding box center [616, 329] width 176 height 51
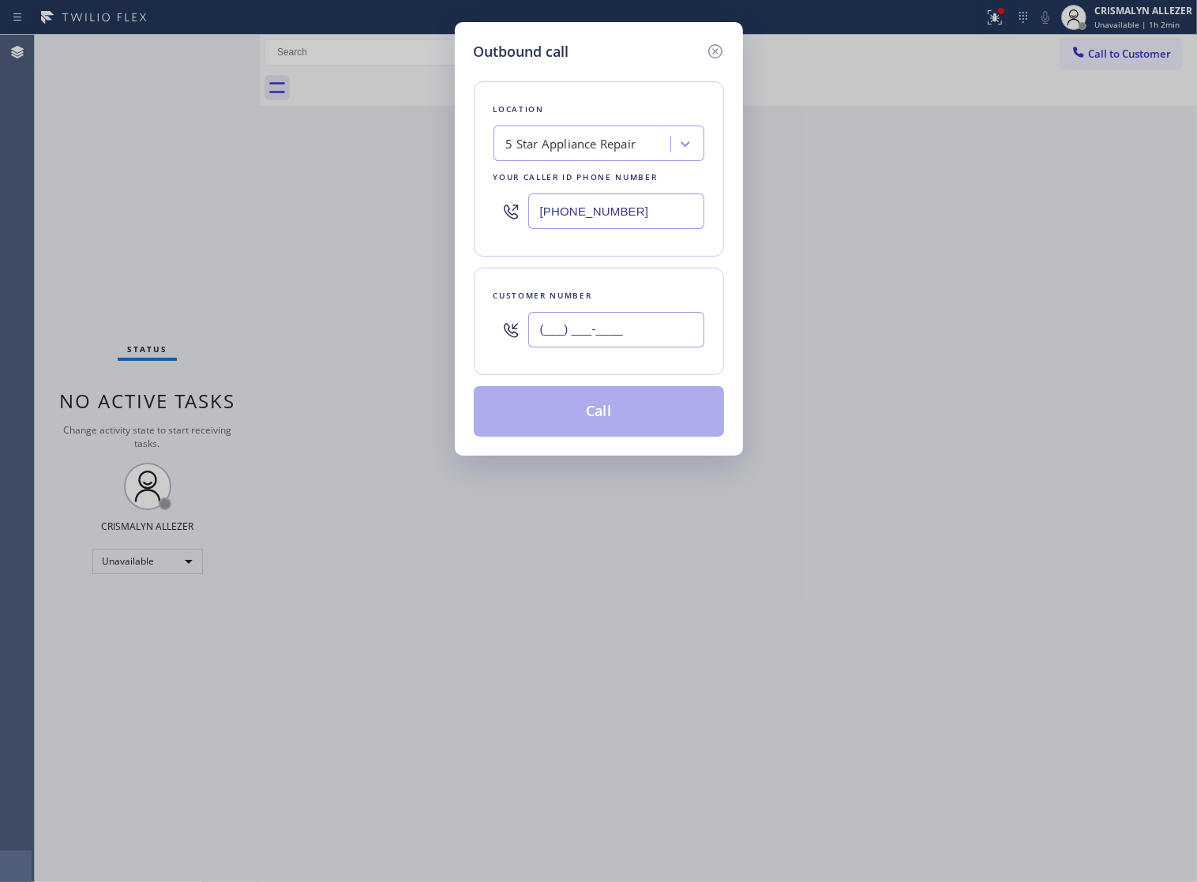
click at [662, 346] on input "(___) ___-____" at bounding box center [616, 330] width 176 height 36
paste input "443) 691-0234"
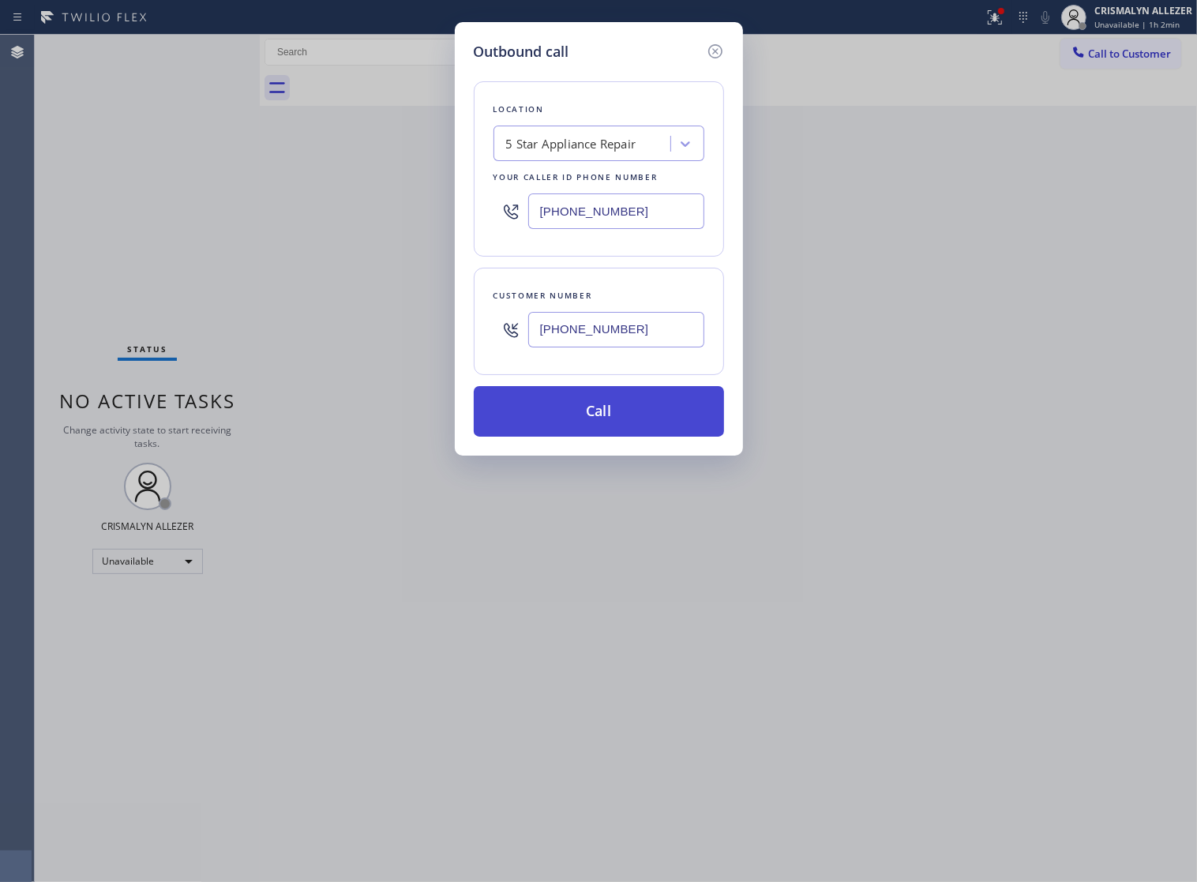
type input "(443) 691-0234"
click at [613, 427] on button "Call" at bounding box center [599, 411] width 250 height 51
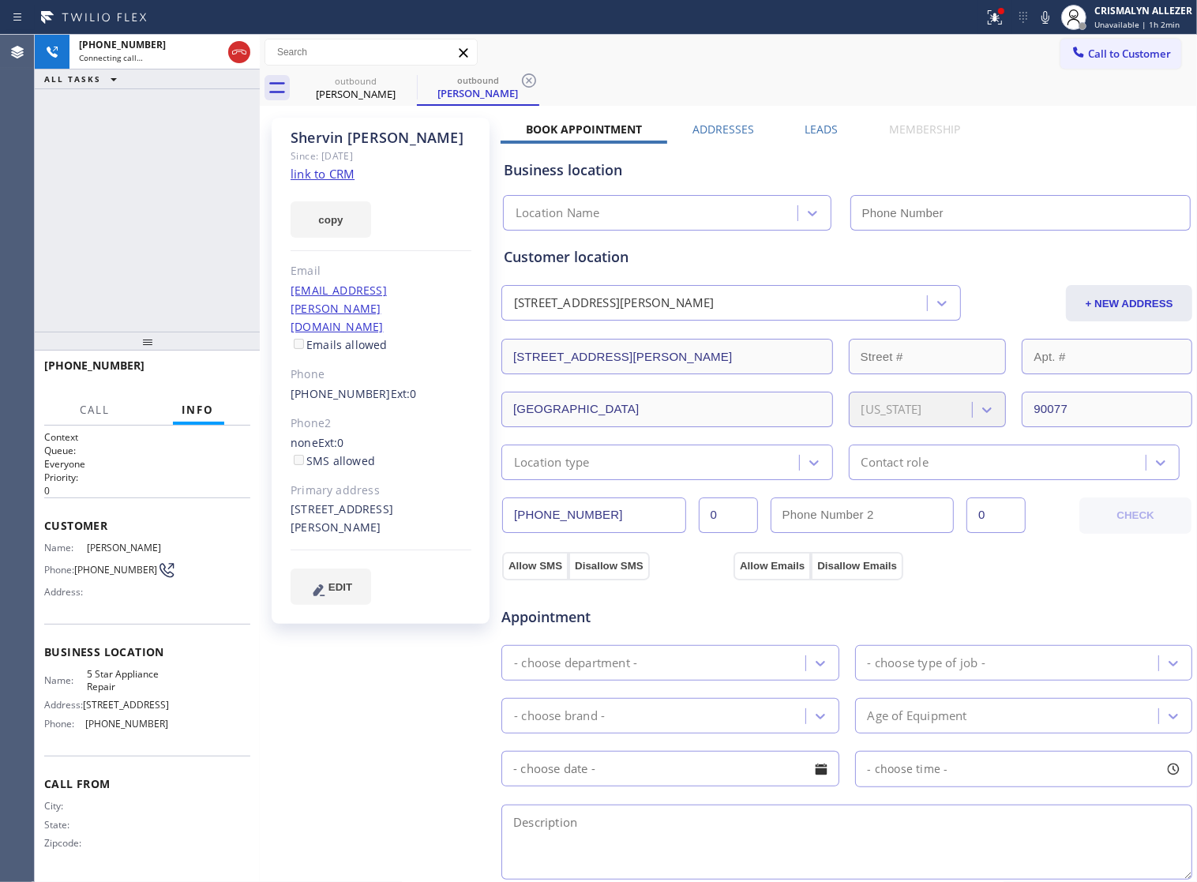
click at [309, 172] on link "link to CRM" at bounding box center [323, 174] width 64 height 16
type input "[PHONE_NUMBER]"
click at [202, 373] on span "HANG UP" at bounding box center [213, 372] width 48 height 11
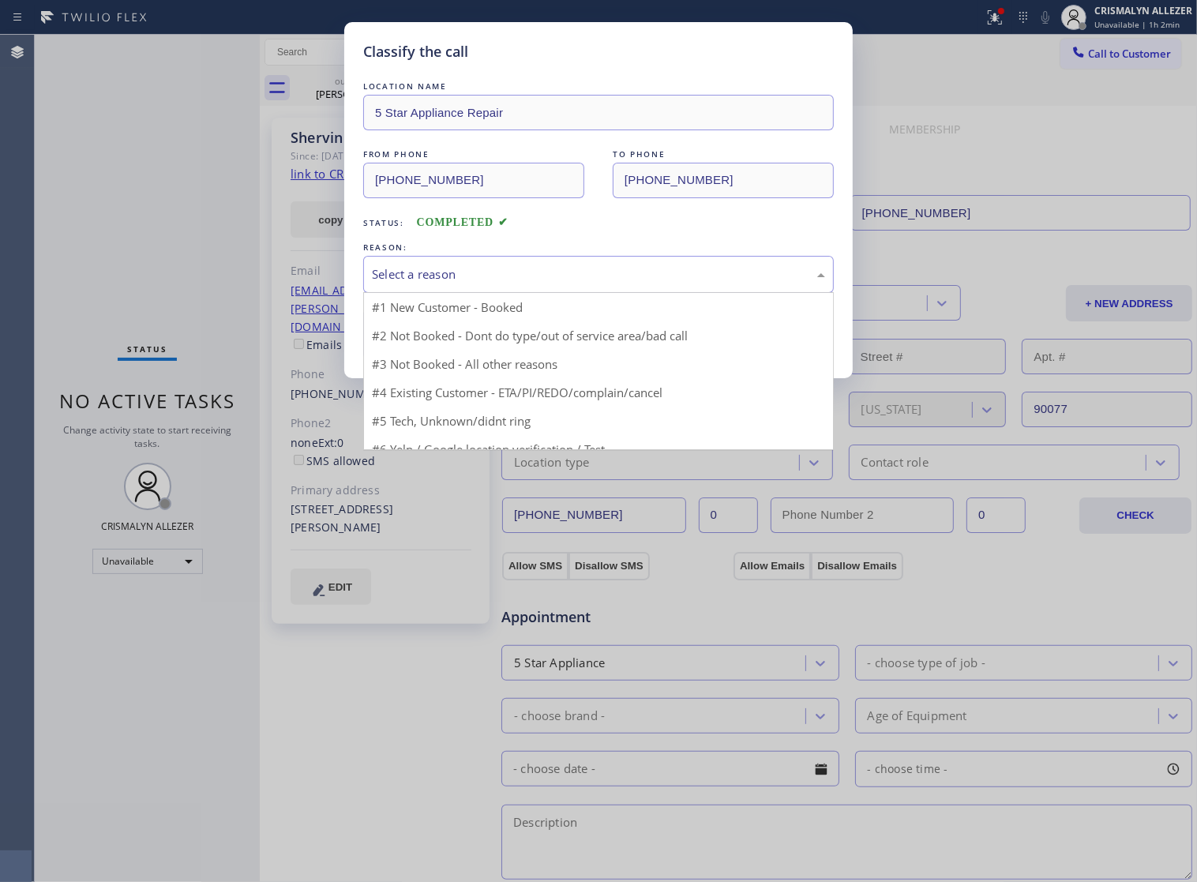
click at [609, 283] on div "Select a reason" at bounding box center [598, 274] width 453 height 18
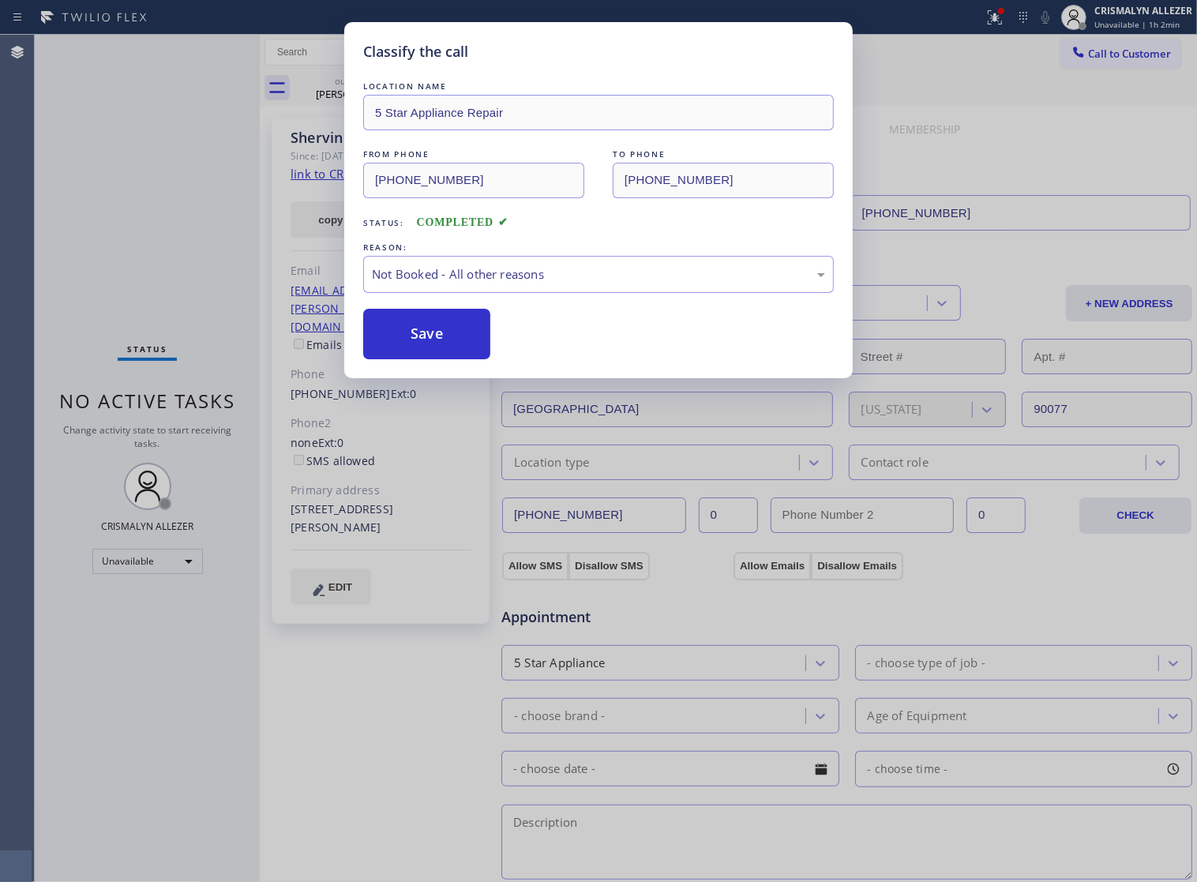
click at [459, 359] on button "Save" at bounding box center [426, 334] width 127 height 51
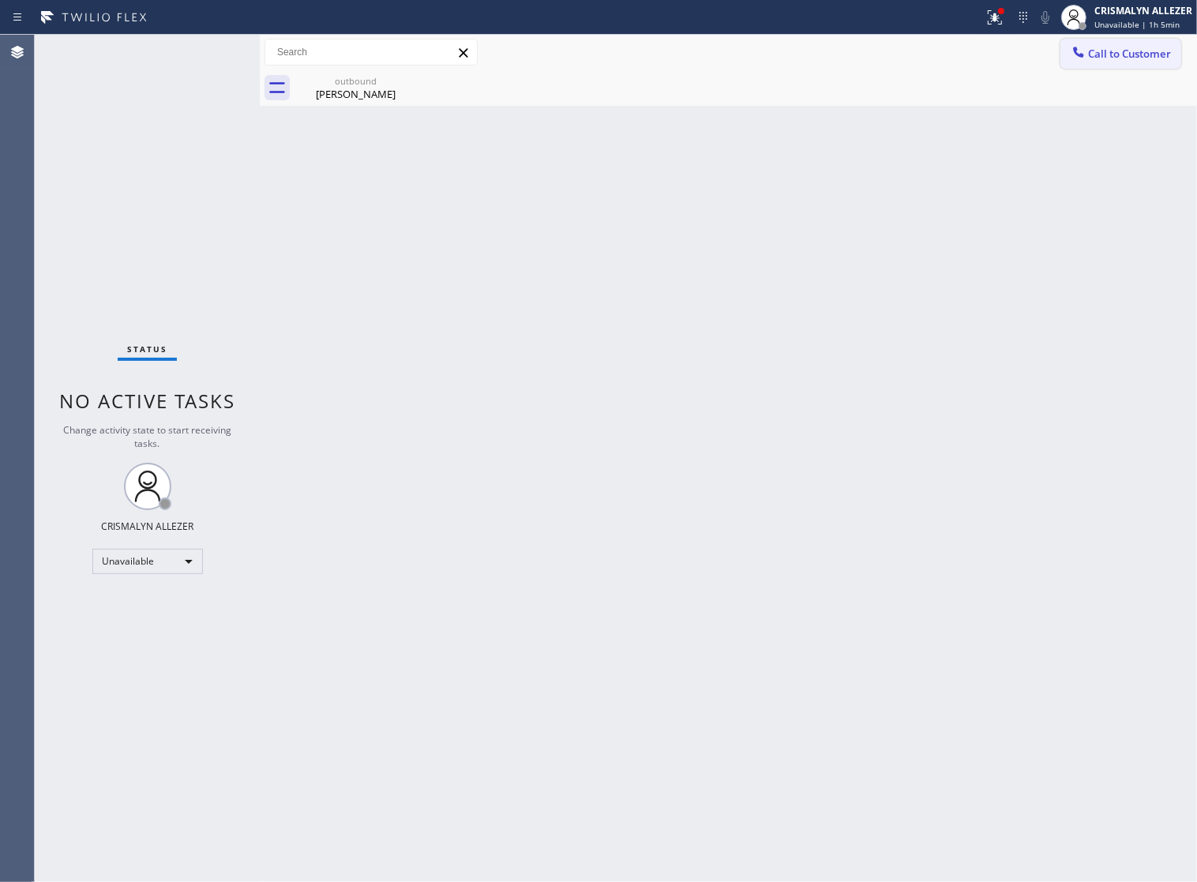
click at [1106, 57] on span "Call to Customer" at bounding box center [1129, 54] width 83 height 14
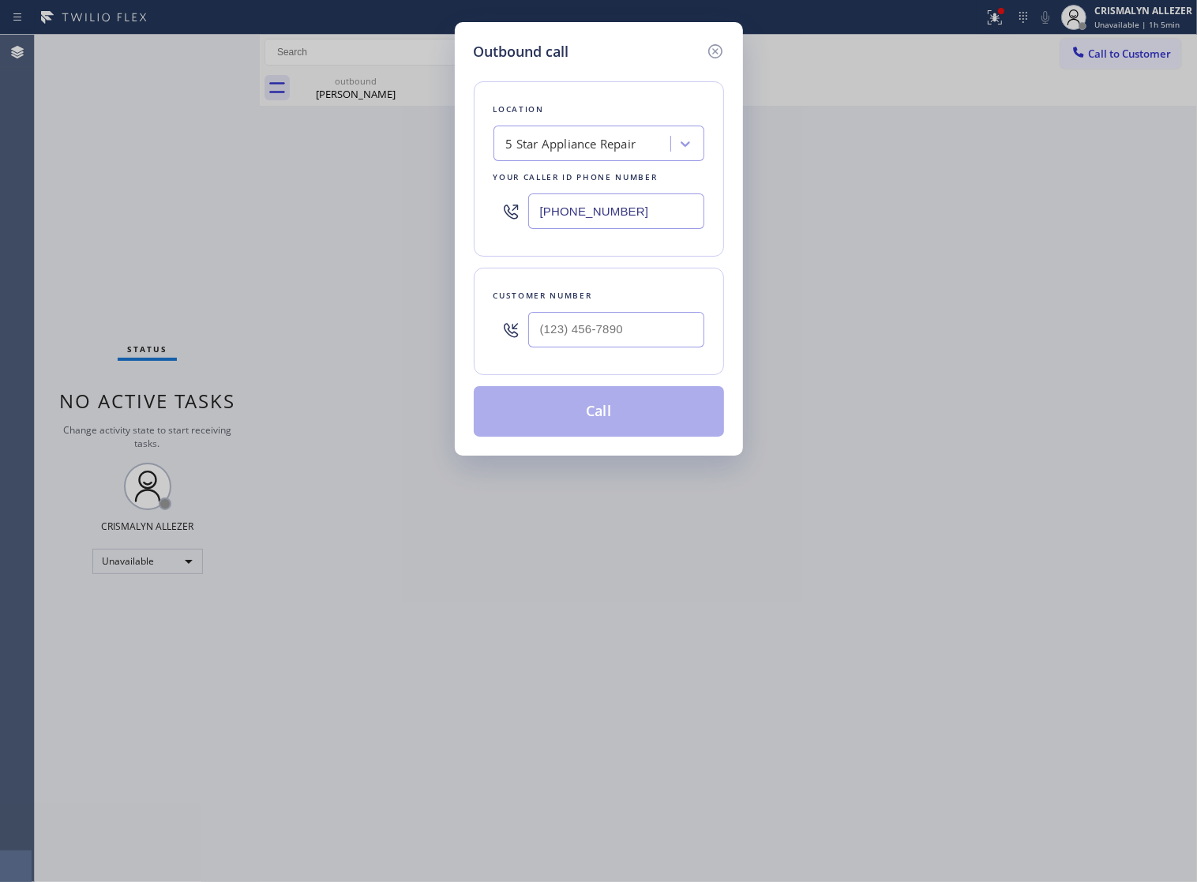
drag, startPoint x: 679, startPoint y: 219, endPoint x: 237, endPoint y: 223, distance: 442.1
click at [238, 223] on div "Outbound call Location 5 Star Appliance Repair Your caller id phone number (855…" at bounding box center [598, 441] width 1197 height 882
paste input "650) 935-4987"
type input "(650) 935-4987"
click at [660, 347] on input "(___) ___-____" at bounding box center [616, 330] width 176 height 36
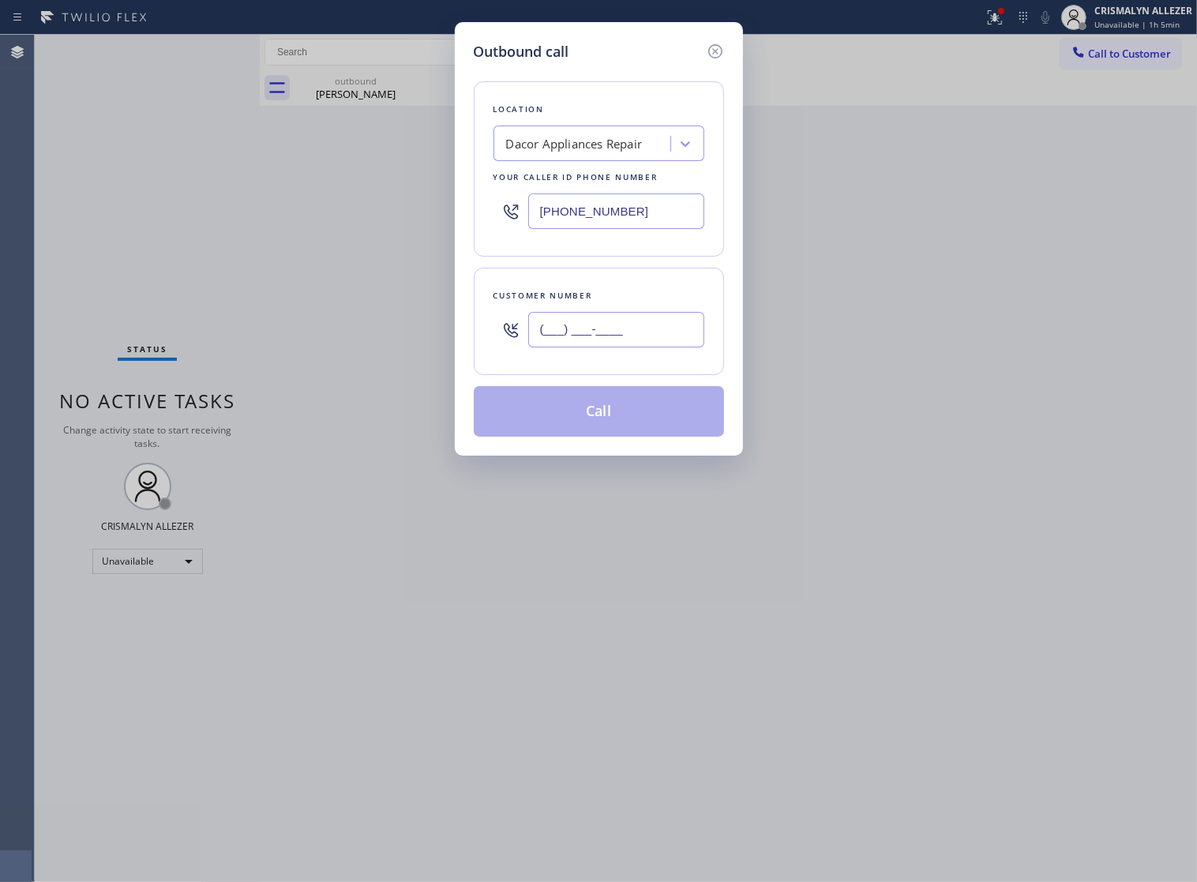
paste input "650) 924-5728"
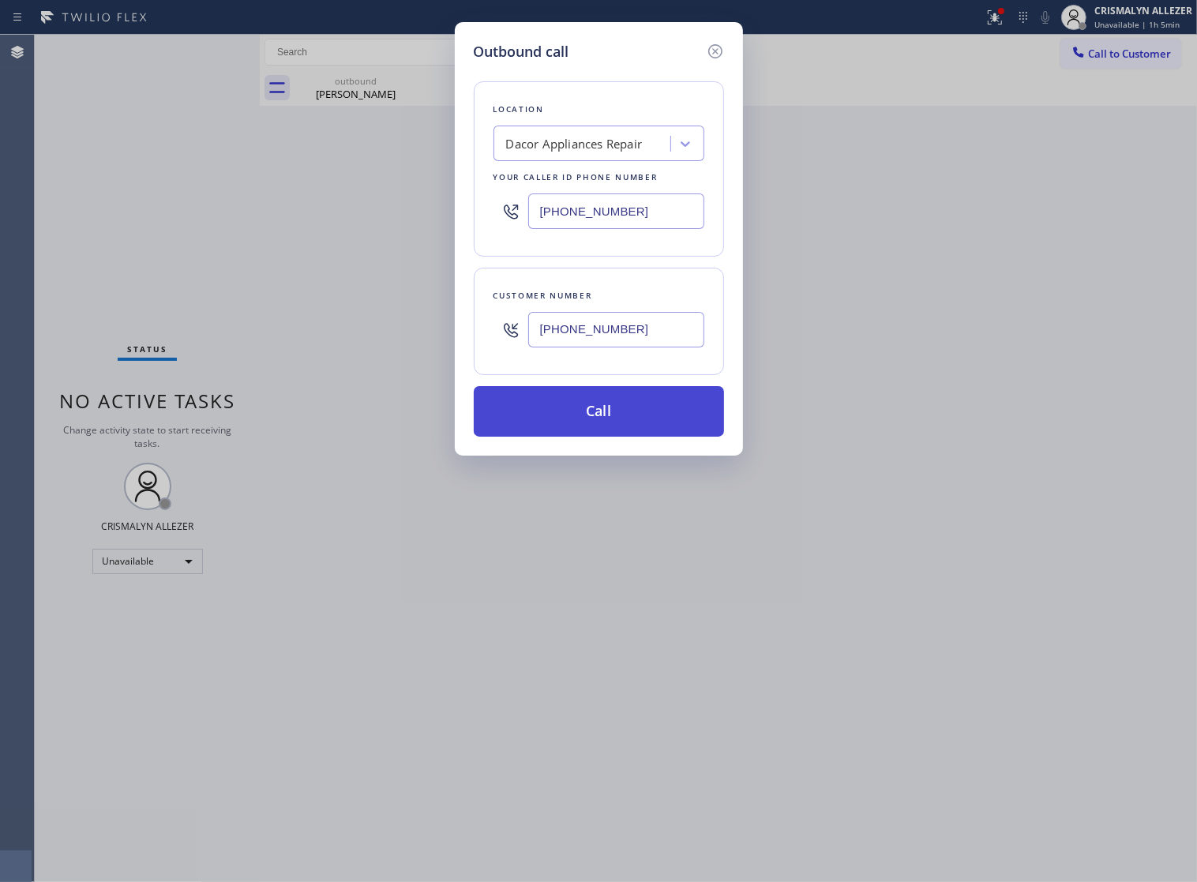
type input "(650) 924-5728"
click at [606, 437] on button "Call" at bounding box center [599, 411] width 250 height 51
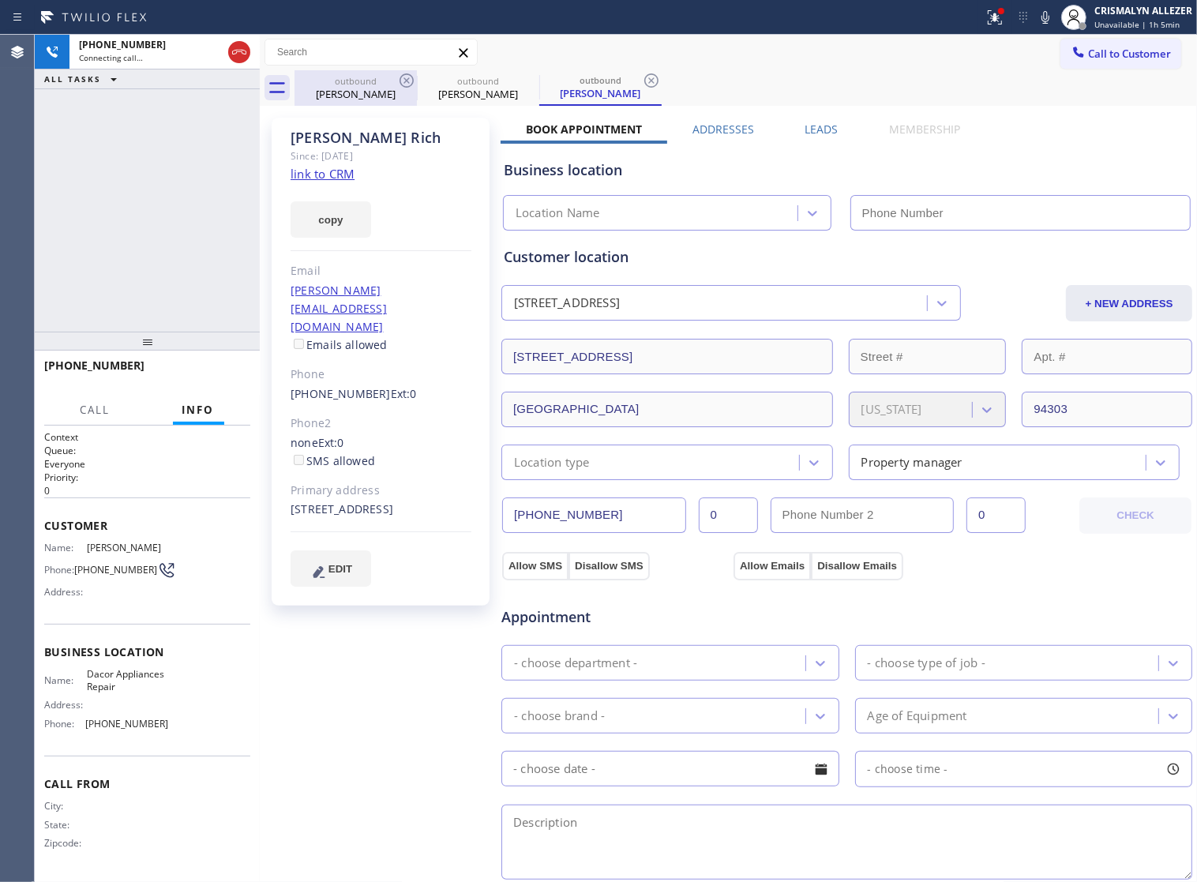
click at [364, 99] on div "Shervin Rabizadeh" at bounding box center [355, 94] width 119 height 14
type input "[PHONE_NUMBER]"
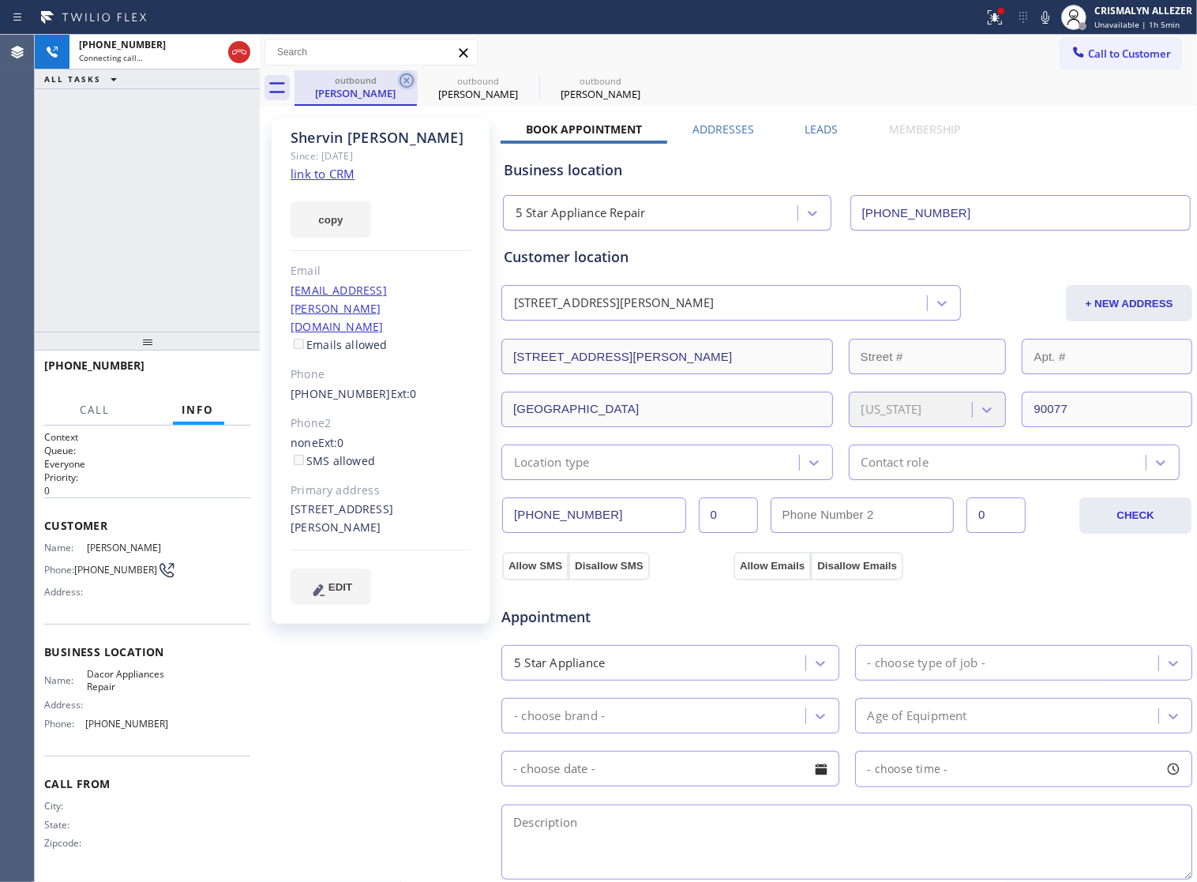
type input "(650) 935-4987"
click at [409, 79] on icon at bounding box center [406, 80] width 19 height 19
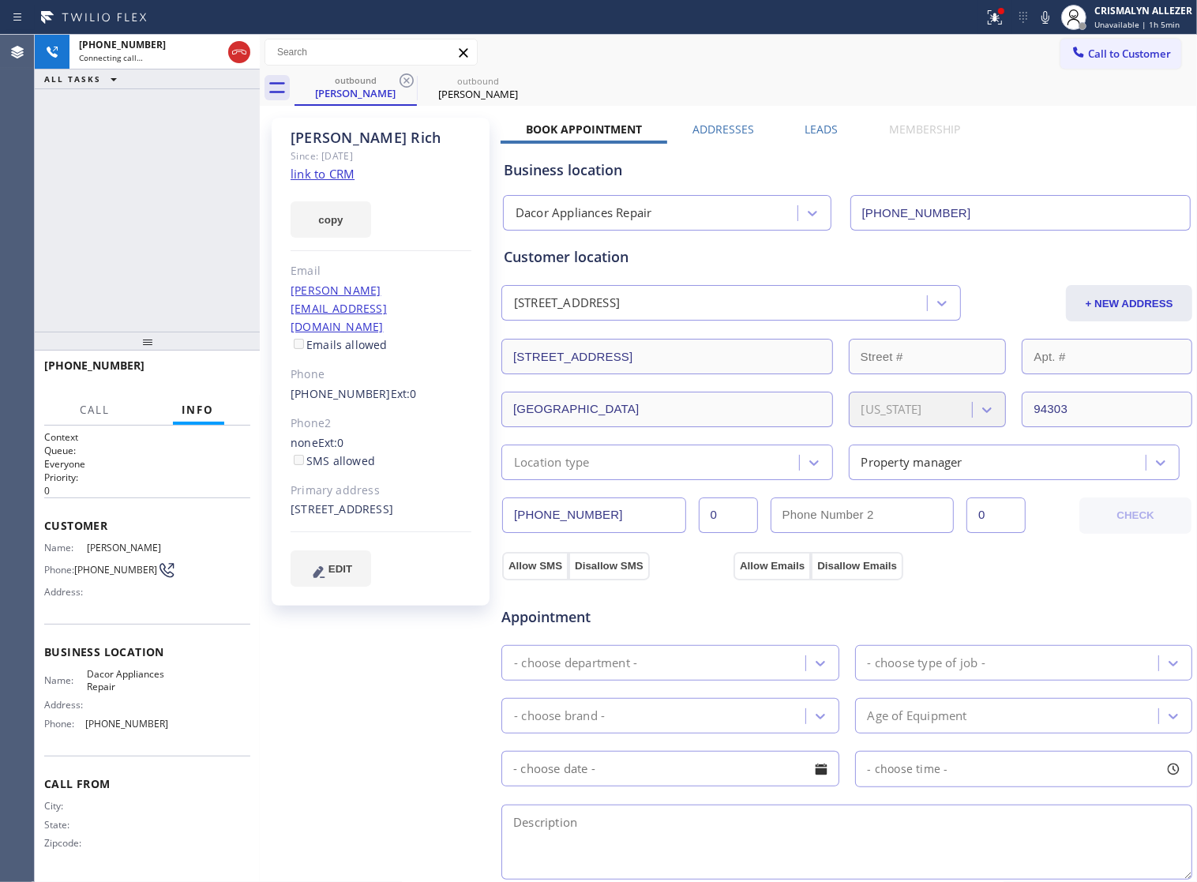
click at [321, 174] on link "link to CRM" at bounding box center [323, 174] width 64 height 16
click at [182, 375] on button "HANG UP" at bounding box center [213, 373] width 73 height 22
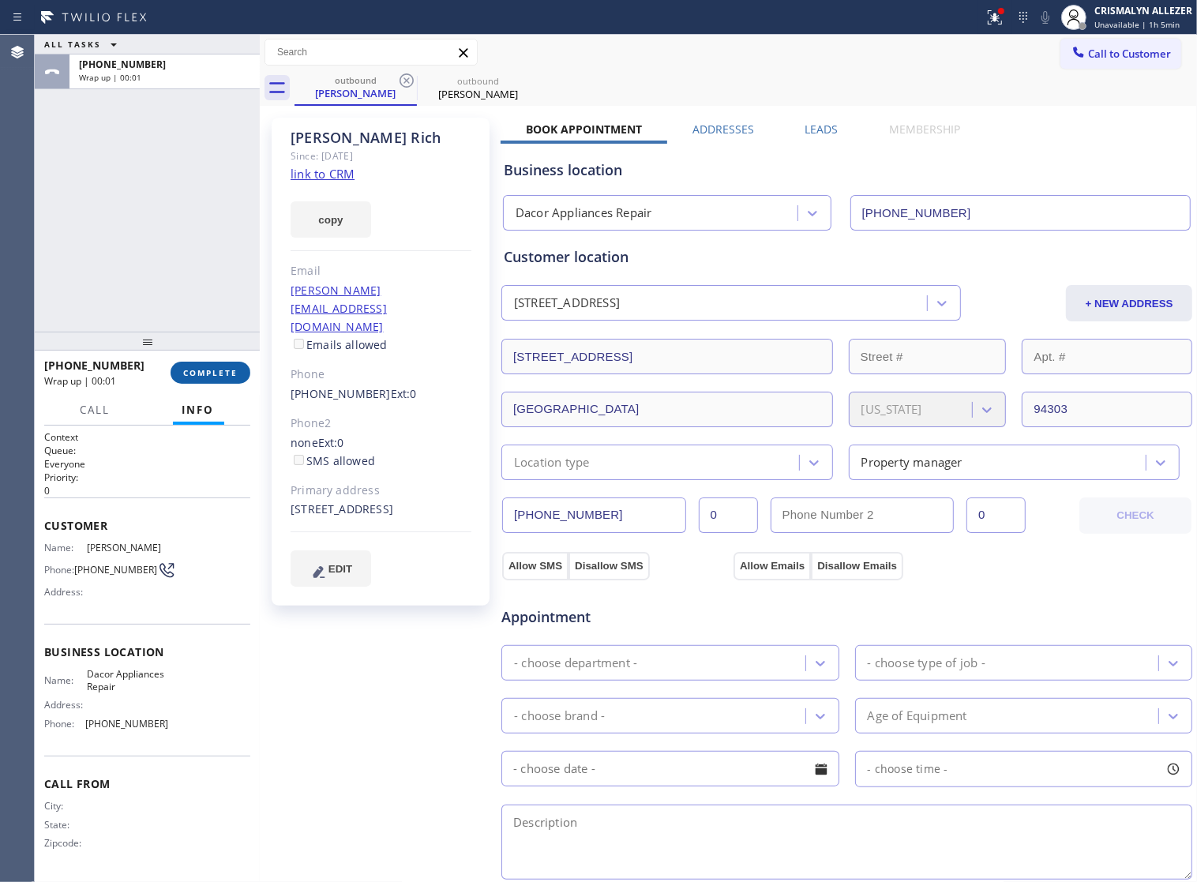
click at [219, 373] on span "COMPLETE" at bounding box center [210, 372] width 54 height 11
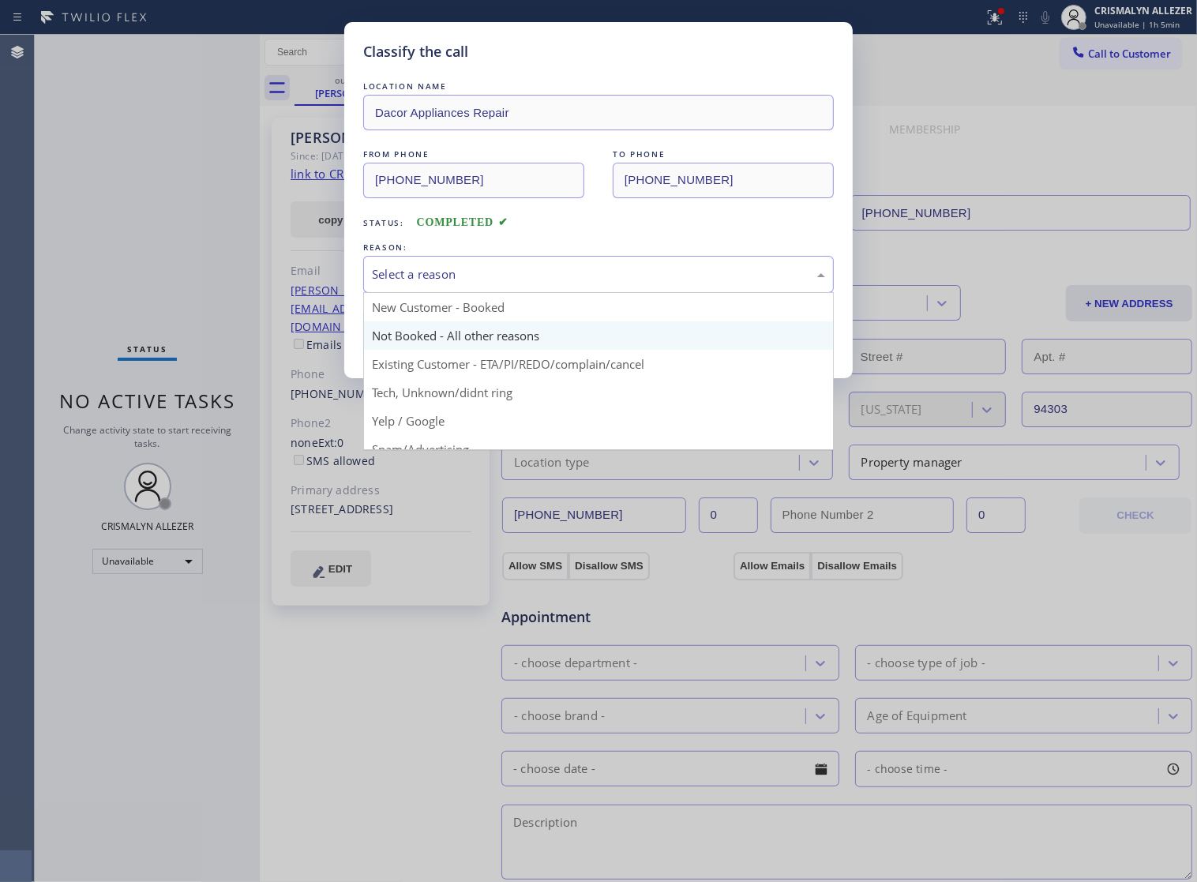
drag, startPoint x: 636, startPoint y: 294, endPoint x: 496, endPoint y: 342, distance: 147.5
click at [630, 283] on div "Select a reason" at bounding box center [598, 274] width 453 height 18
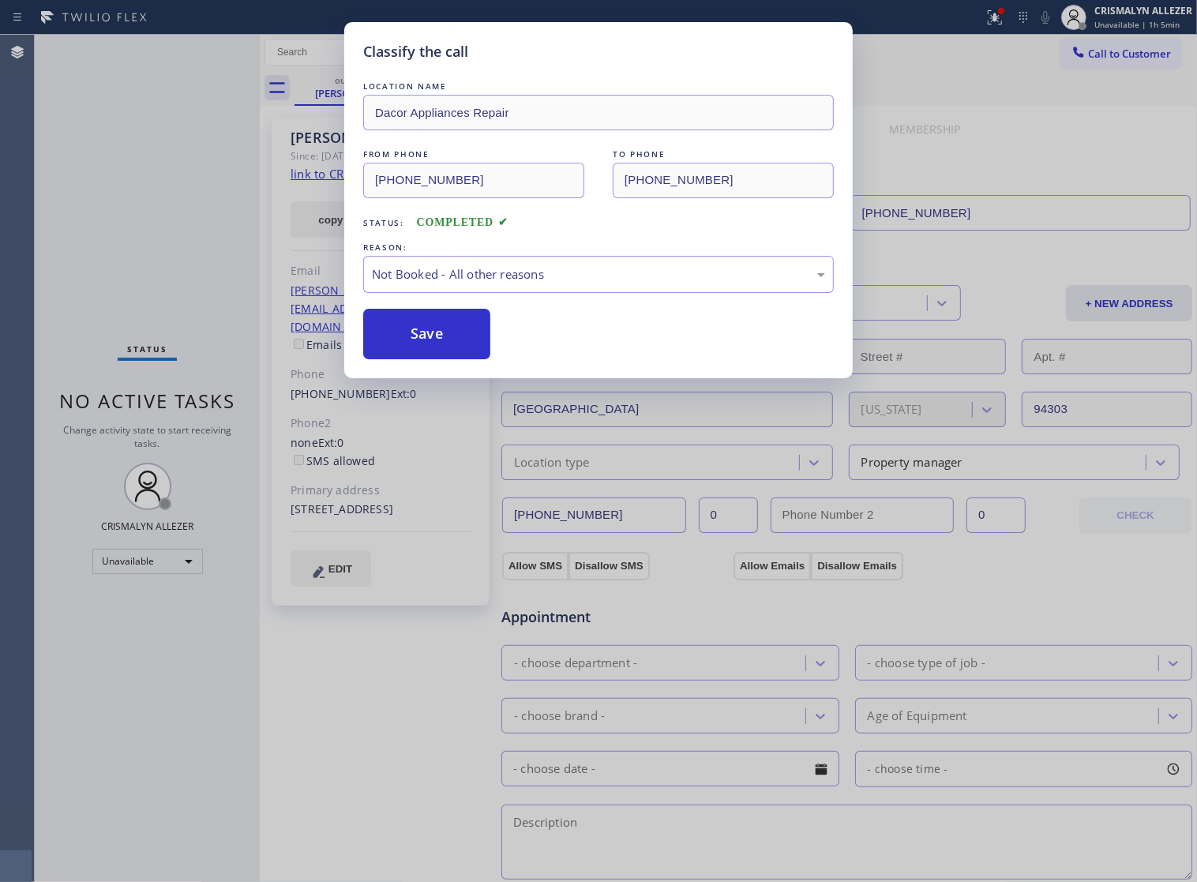
click at [440, 356] on button "Save" at bounding box center [426, 334] width 127 height 51
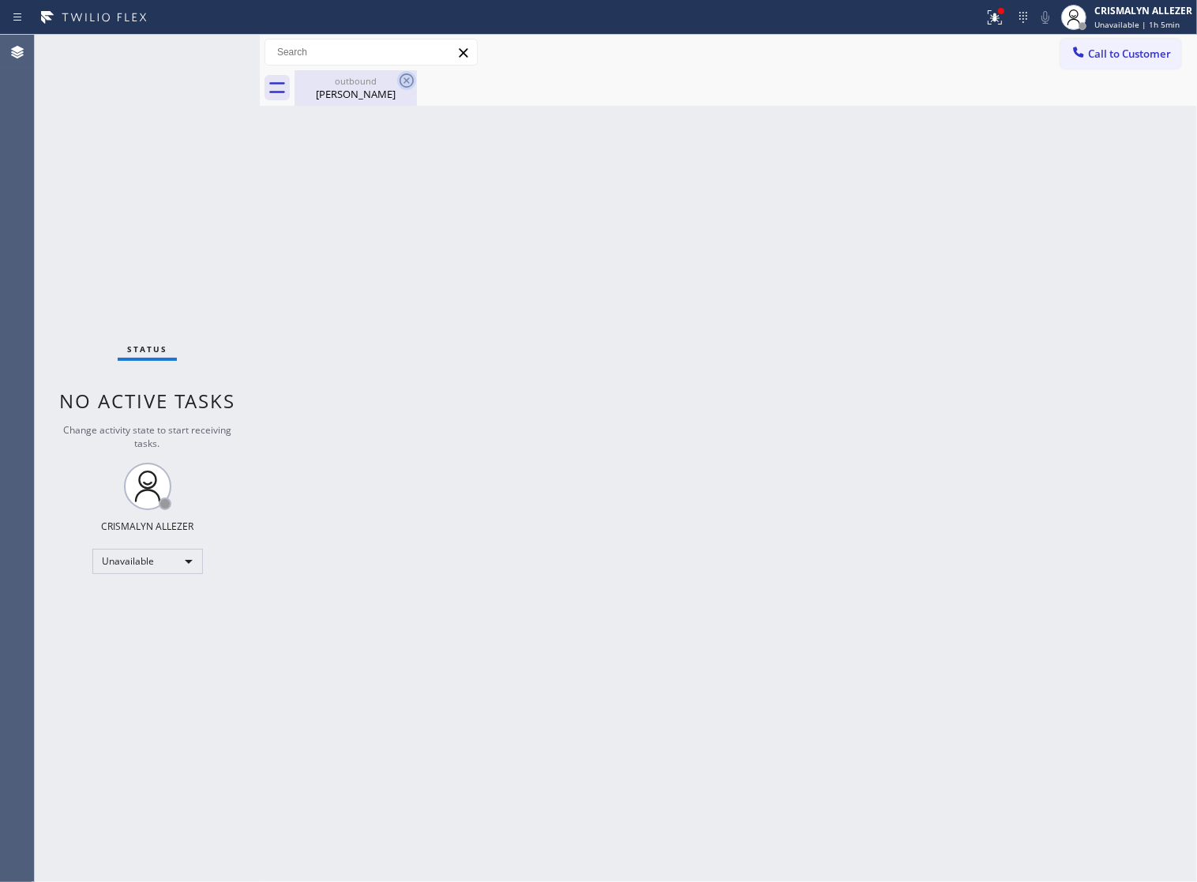
drag, startPoint x: 364, startPoint y: 99, endPoint x: 408, endPoint y: 87, distance: 46.0
click at [369, 97] on div "Molly Rich" at bounding box center [355, 94] width 119 height 14
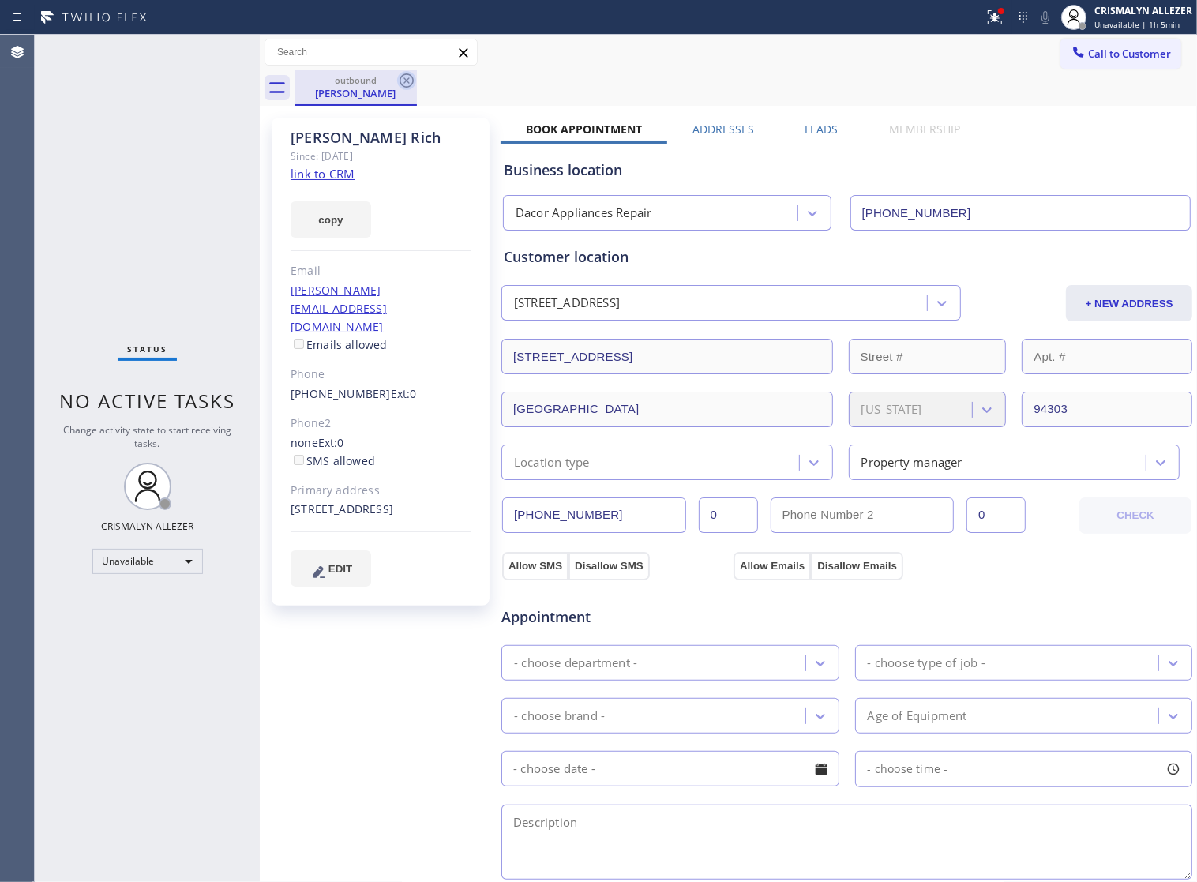
click at [408, 87] on icon at bounding box center [406, 80] width 14 height 14
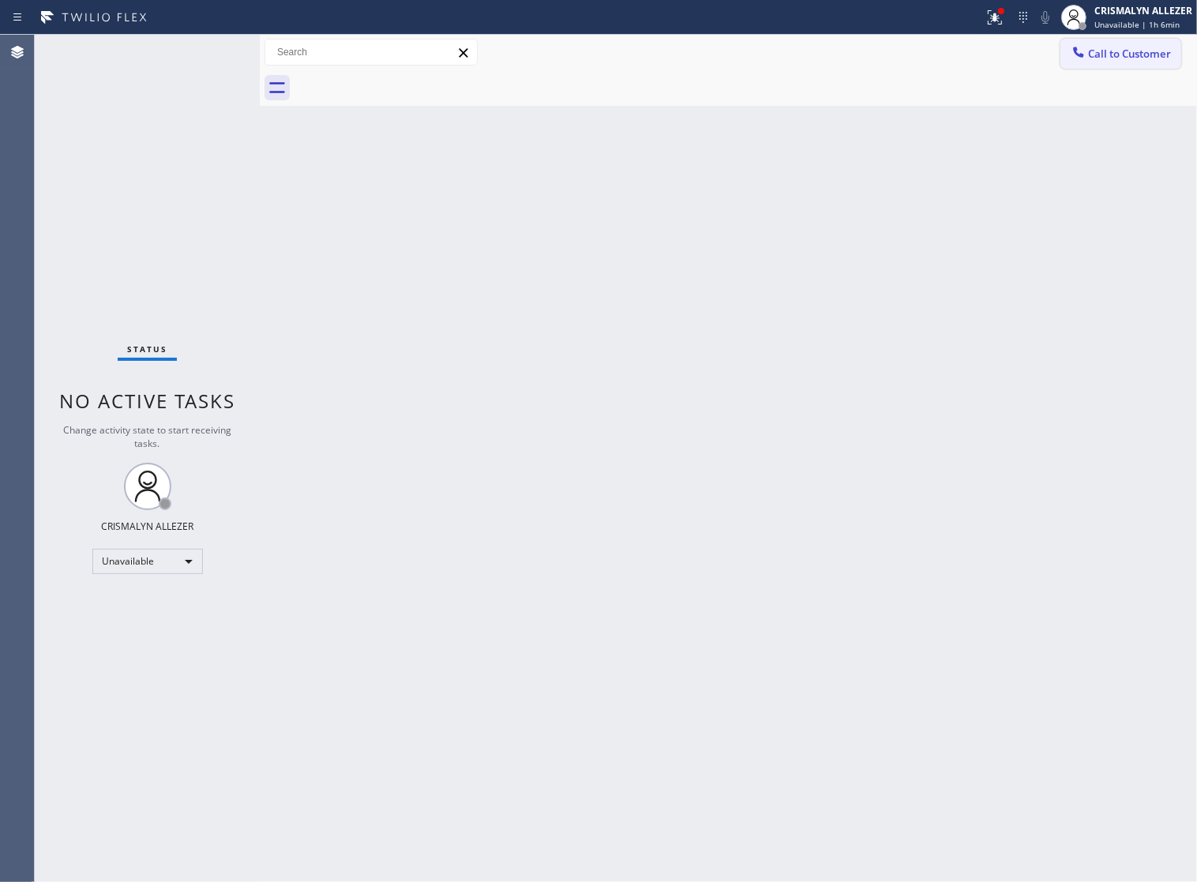
click at [1101, 60] on span "Call to Customer" at bounding box center [1129, 54] width 83 height 14
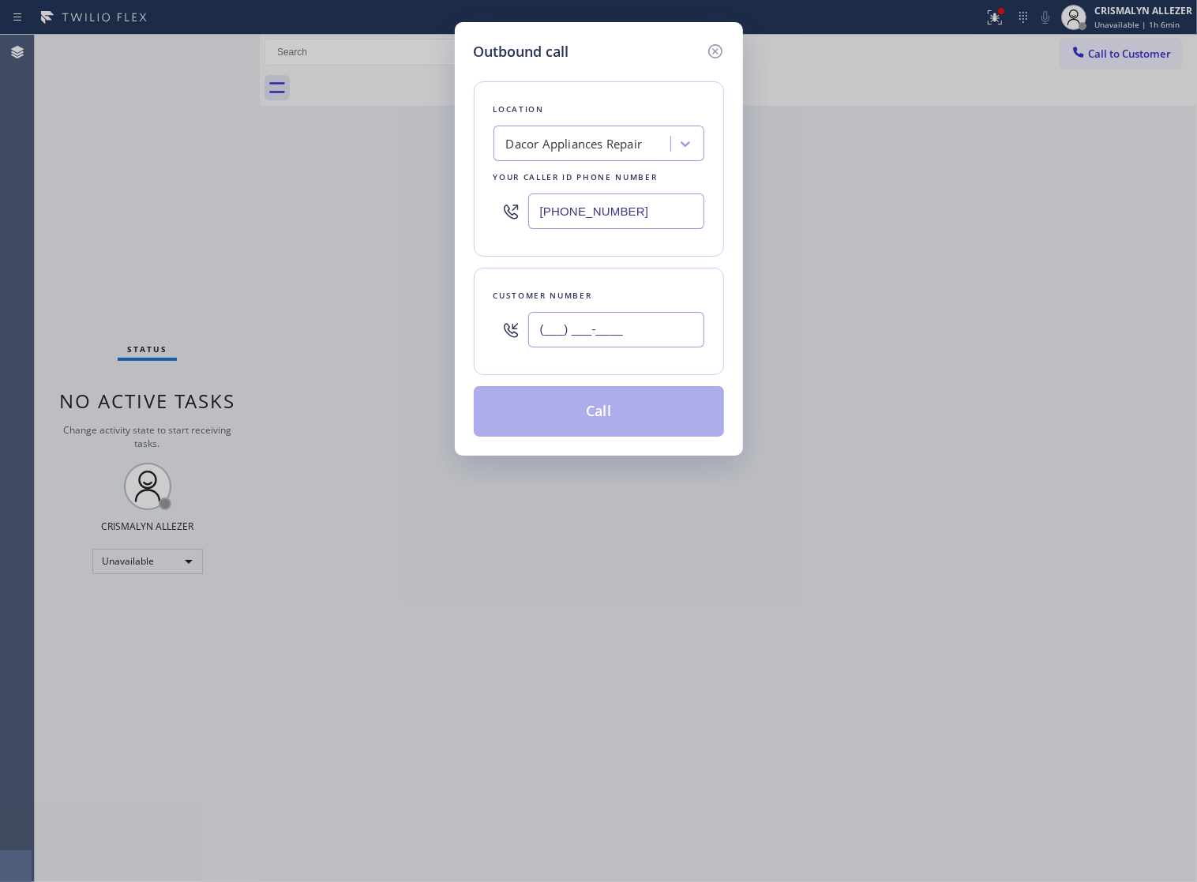
click at [638, 347] on input "(___) ___-____" at bounding box center [616, 330] width 176 height 36
paste input "text"
type input "(___) ___-____"
paste input "650) 924-5728"
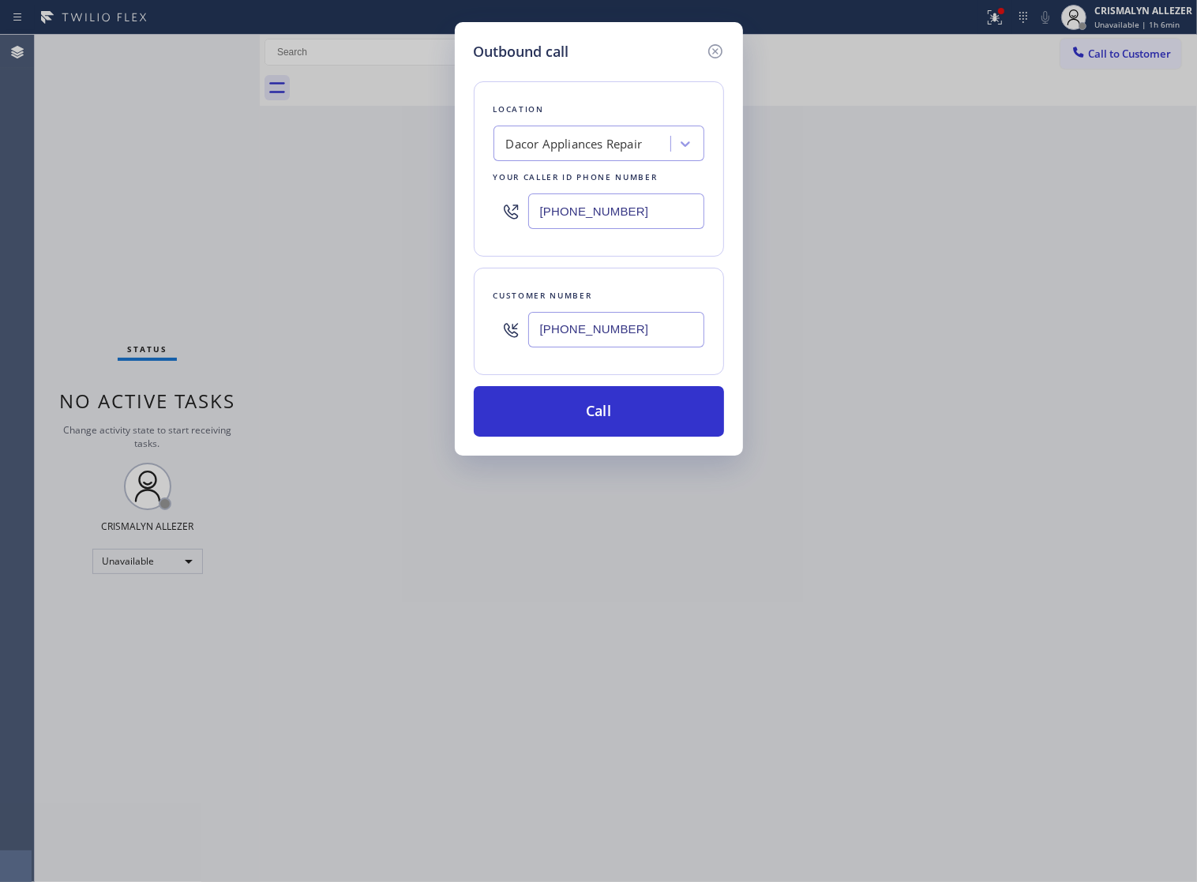
type input "(650) 924-5728"
click at [602, 454] on div "Outbound call Location Dacor Appliances Repair Your caller id phone number (650…" at bounding box center [599, 238] width 288 height 433
click at [606, 435] on button "Call" at bounding box center [599, 411] width 250 height 51
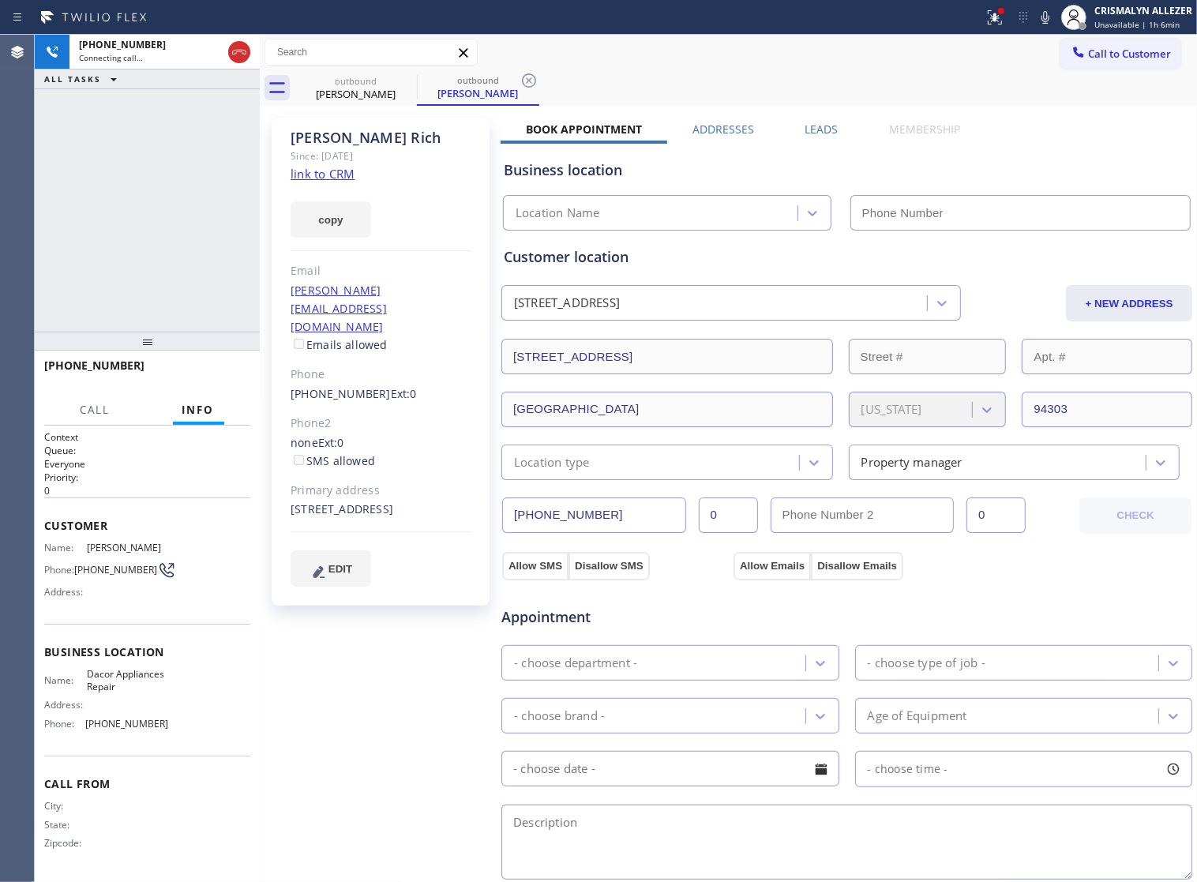
type input "(650) 935-4987"
click at [203, 367] on span "HANG UP" at bounding box center [213, 372] width 48 height 11
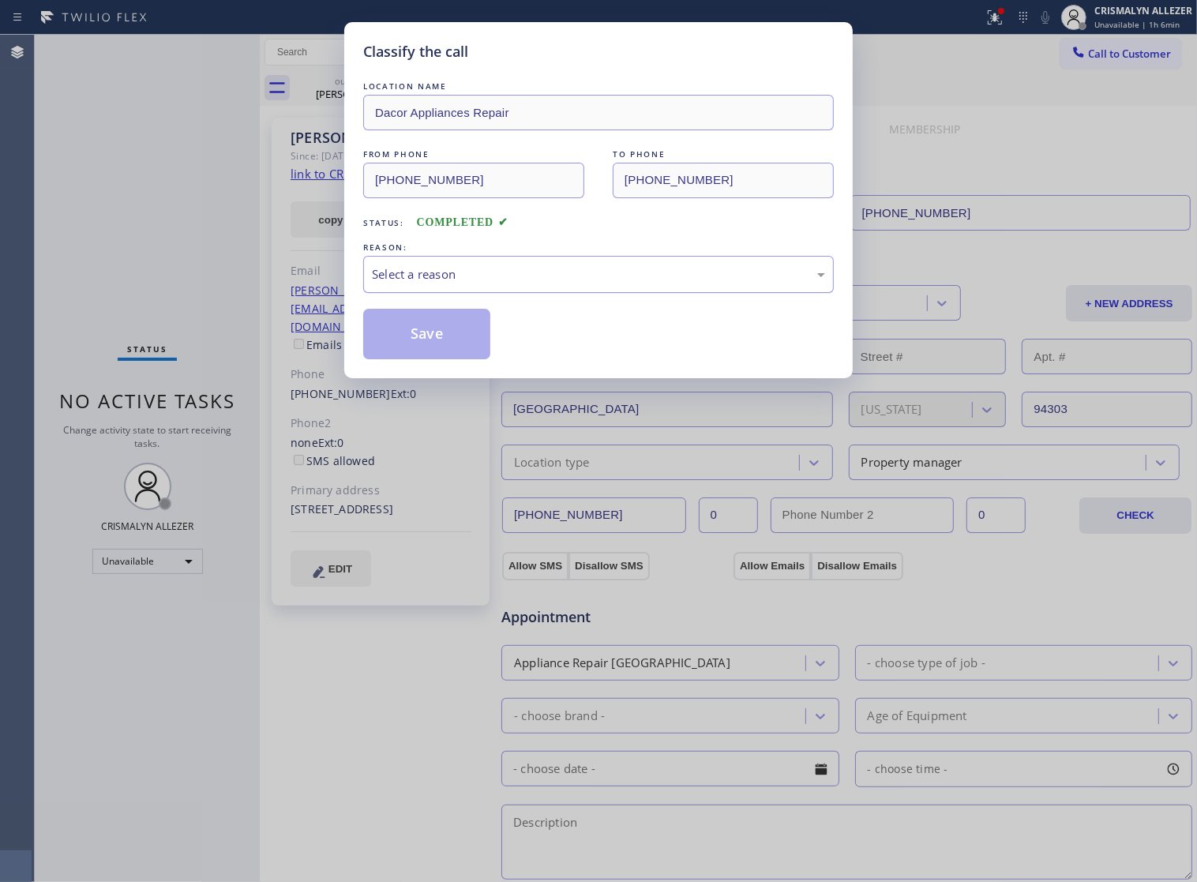
click at [588, 293] on div "Select a reason" at bounding box center [598, 274] width 471 height 37
click at [407, 343] on button "Save" at bounding box center [426, 334] width 127 height 51
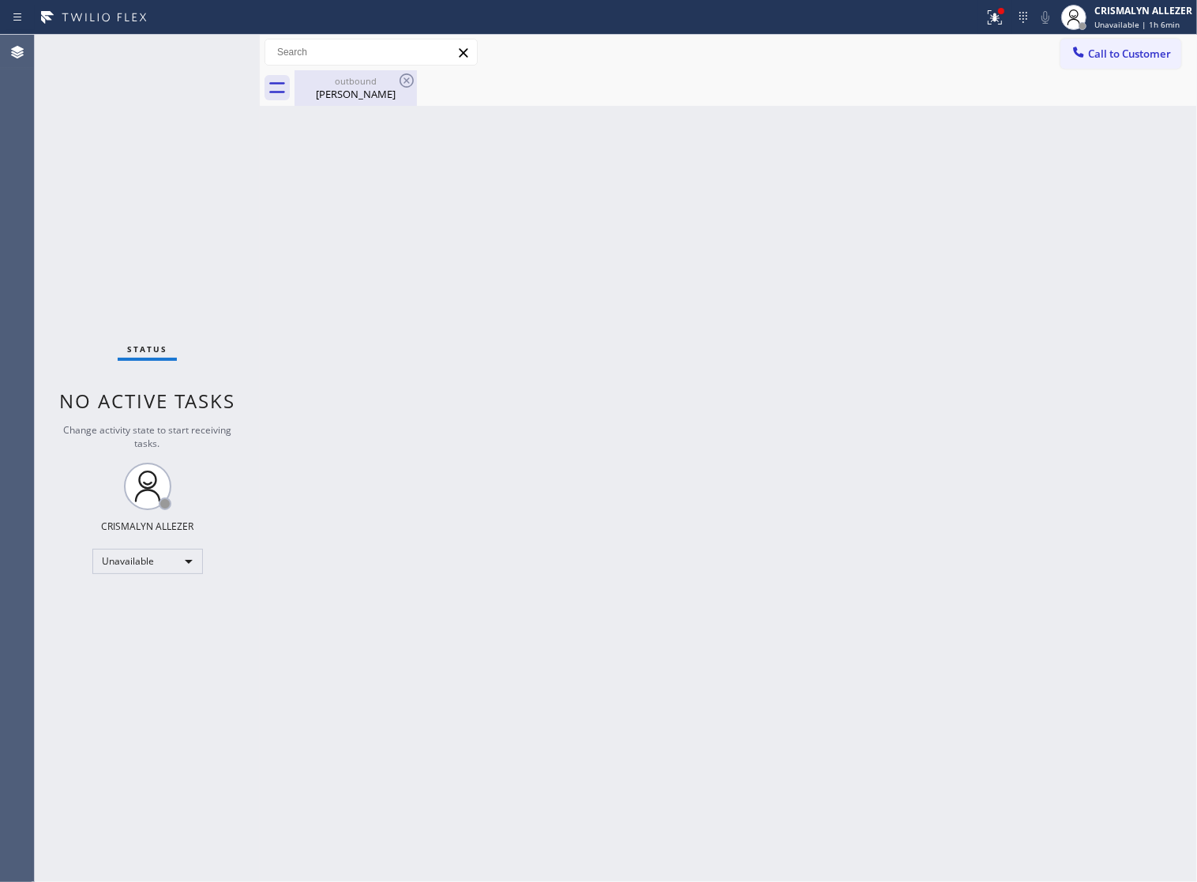
click at [346, 96] on div "Molly Rich" at bounding box center [355, 94] width 119 height 14
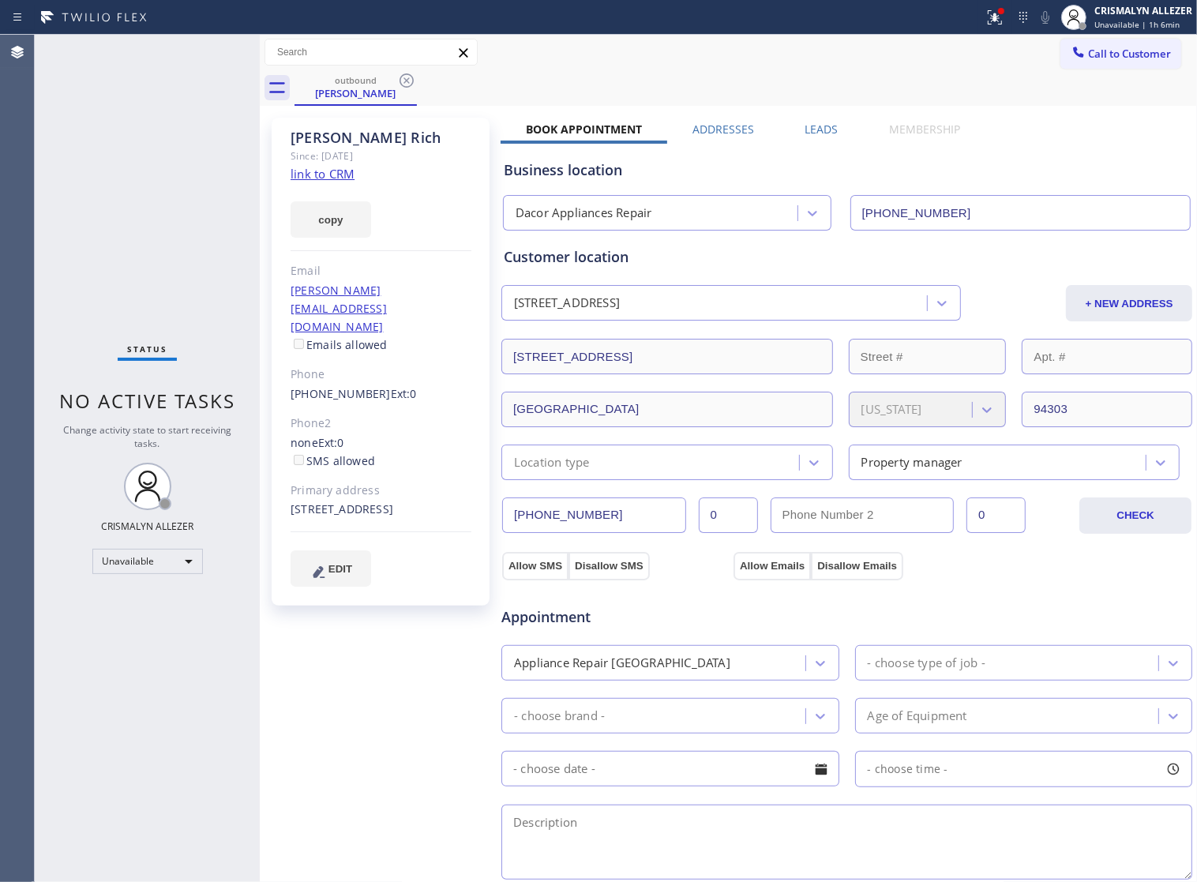
click at [796, 122] on div "Leads" at bounding box center [822, 133] width 84 height 22
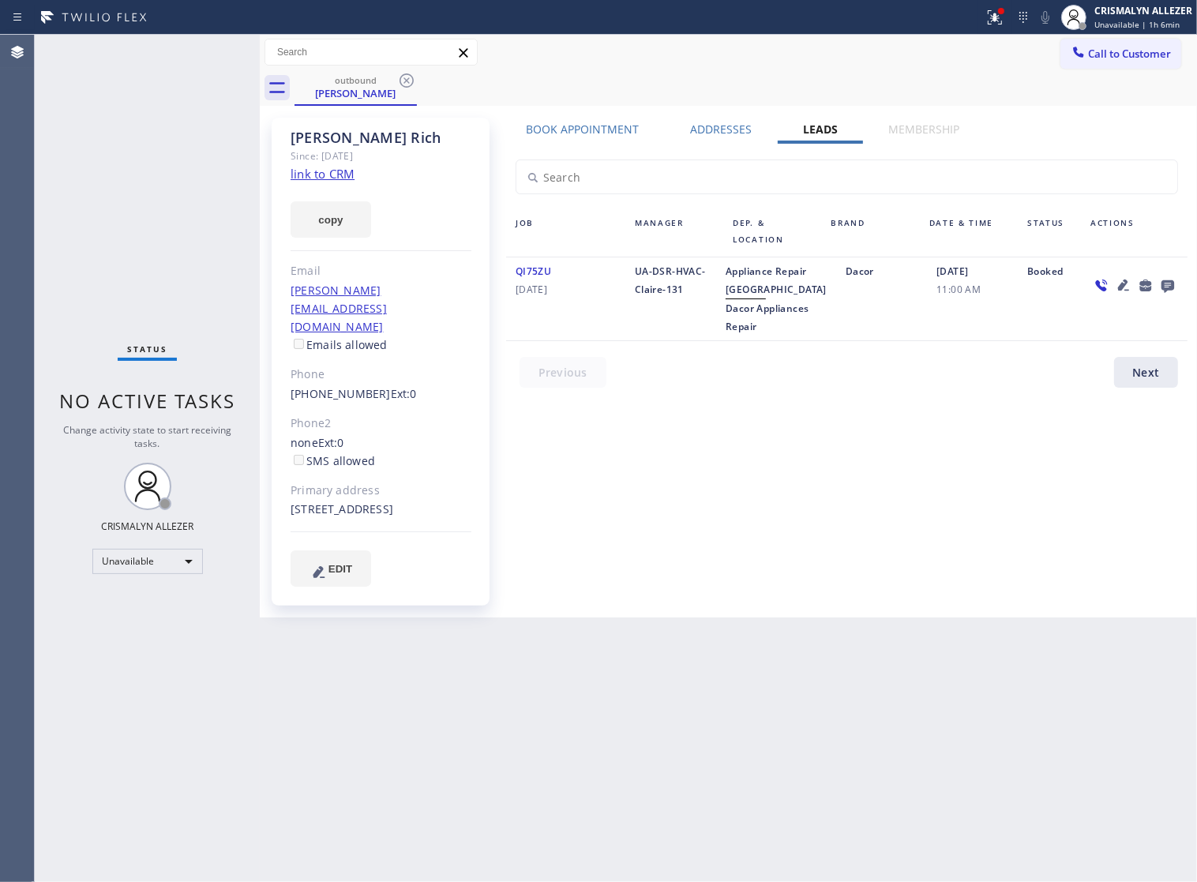
drag, startPoint x: 1167, startPoint y: 294, endPoint x: 1174, endPoint y: 285, distance: 11.2
click at [1174, 285] on icon at bounding box center [1167, 286] width 19 height 20
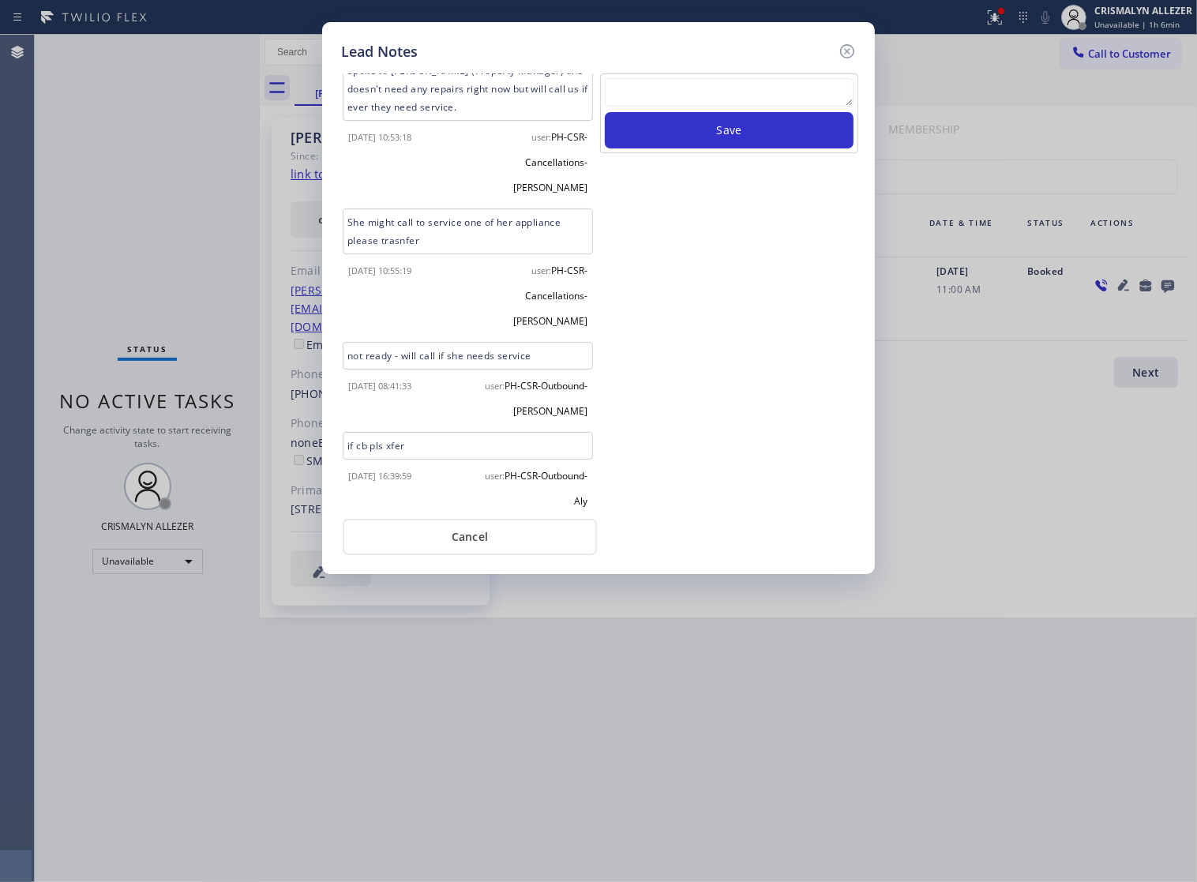
scroll to position [245, 0]
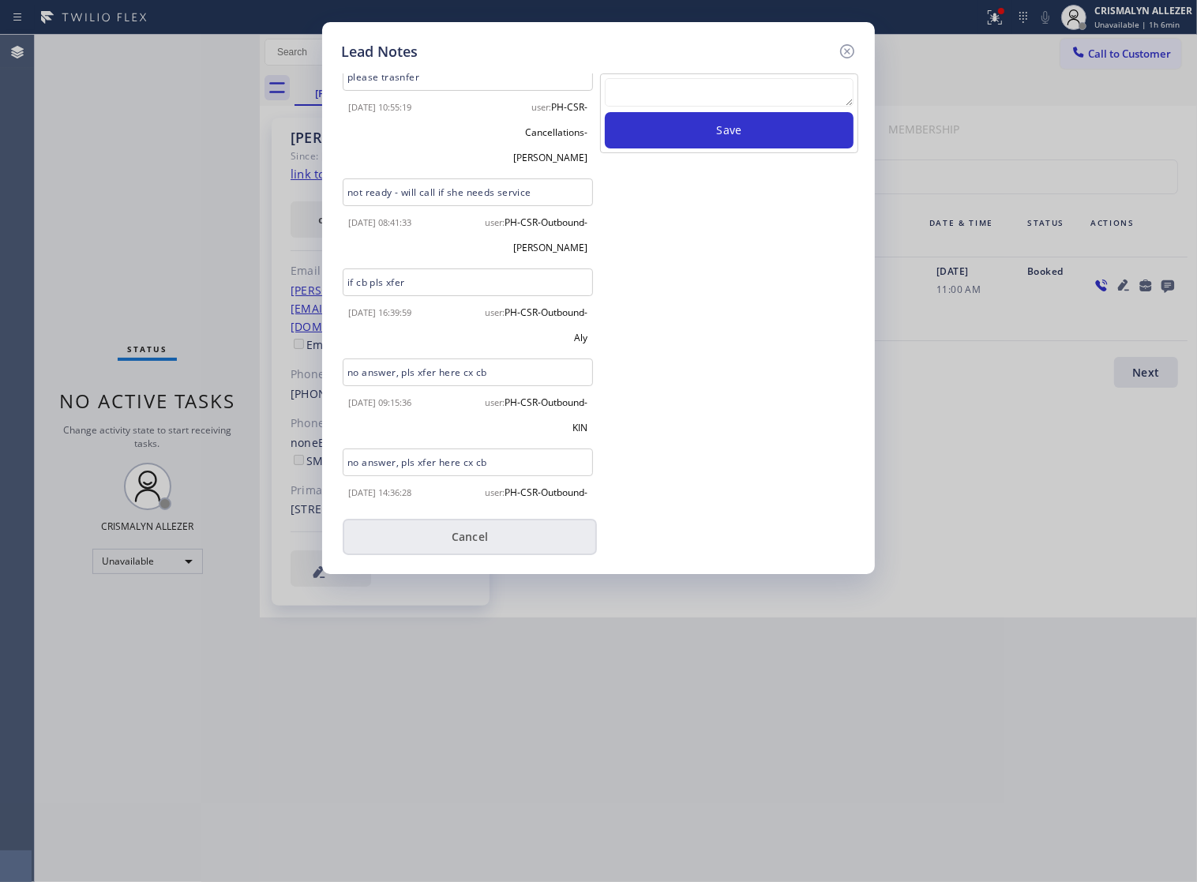
click at [482, 543] on button "Cancel" at bounding box center [470, 537] width 254 height 36
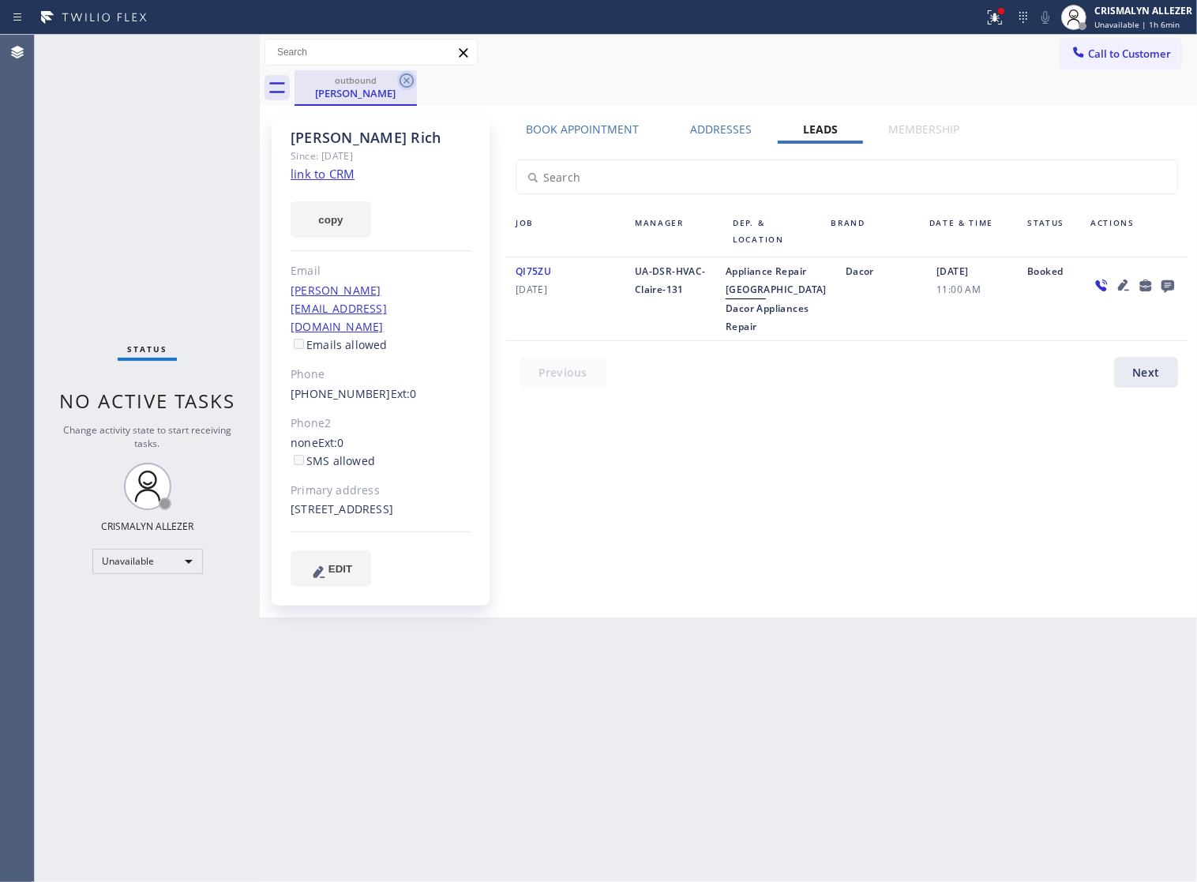
click at [407, 80] on icon at bounding box center [406, 80] width 14 height 14
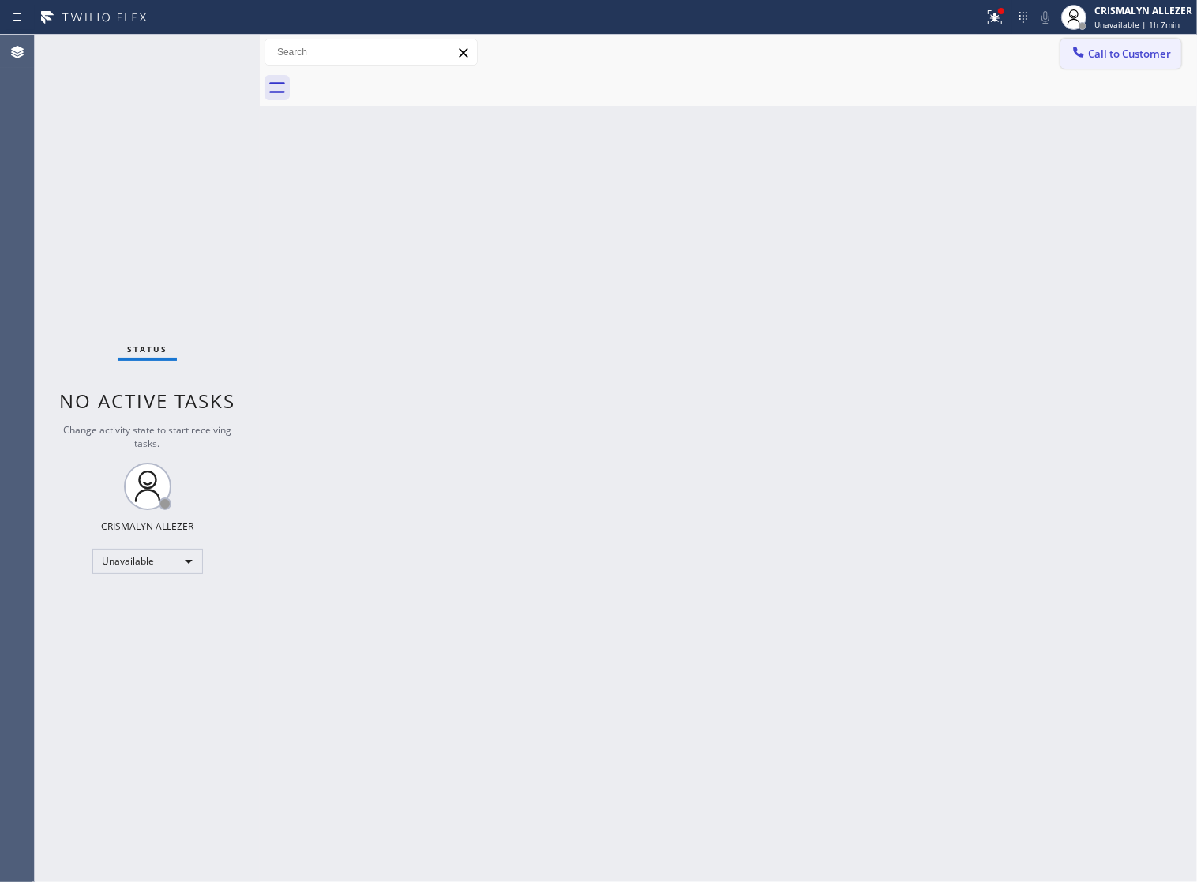
click at [1115, 56] on span "Call to Customer" at bounding box center [1129, 54] width 83 height 14
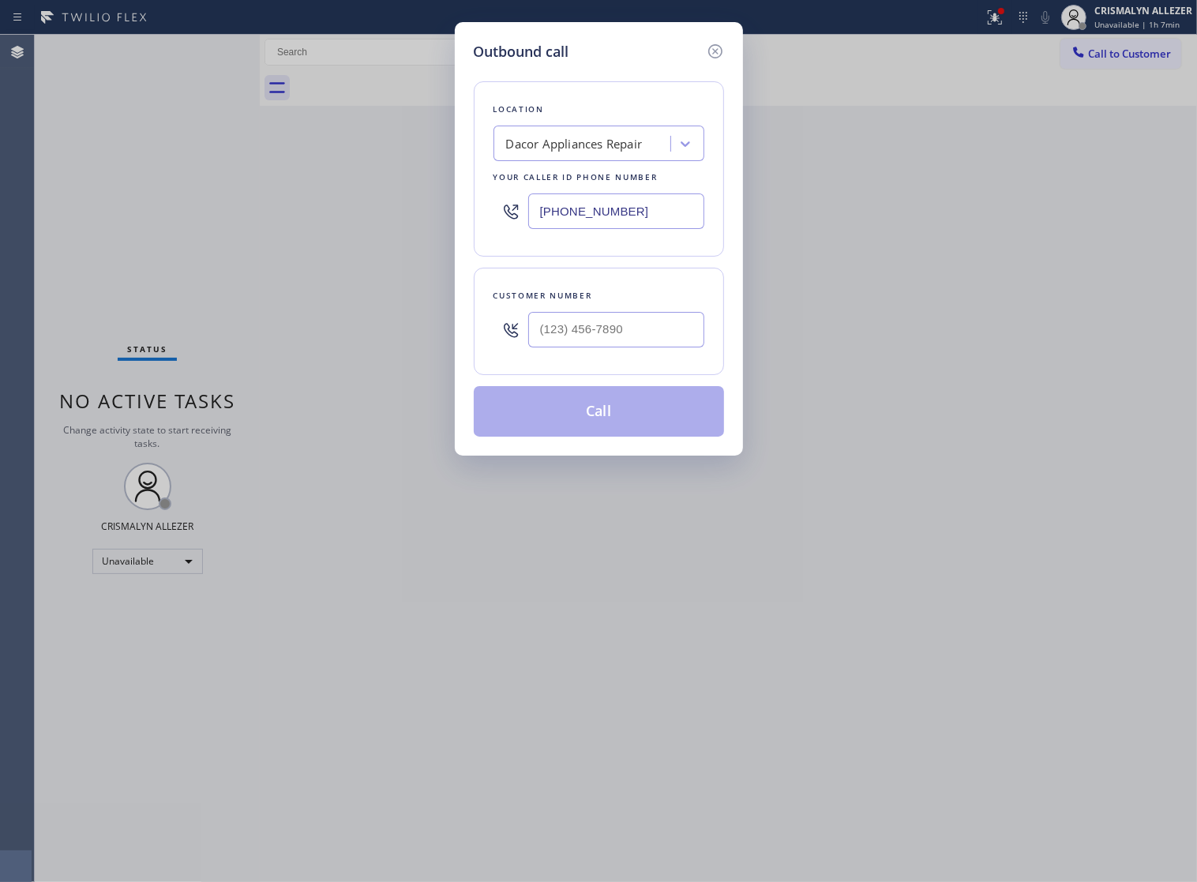
drag, startPoint x: 658, startPoint y: 219, endPoint x: 332, endPoint y: 234, distance: 326.4
click at [332, 234] on div "Outbound call Location Dacor Appliances Repair Your caller id phone number (650…" at bounding box center [598, 441] width 1197 height 882
paste input "310) 878-4022"
type input "(310) 878-4022"
click at [677, 343] on input "(___) ___-____" at bounding box center [616, 330] width 176 height 36
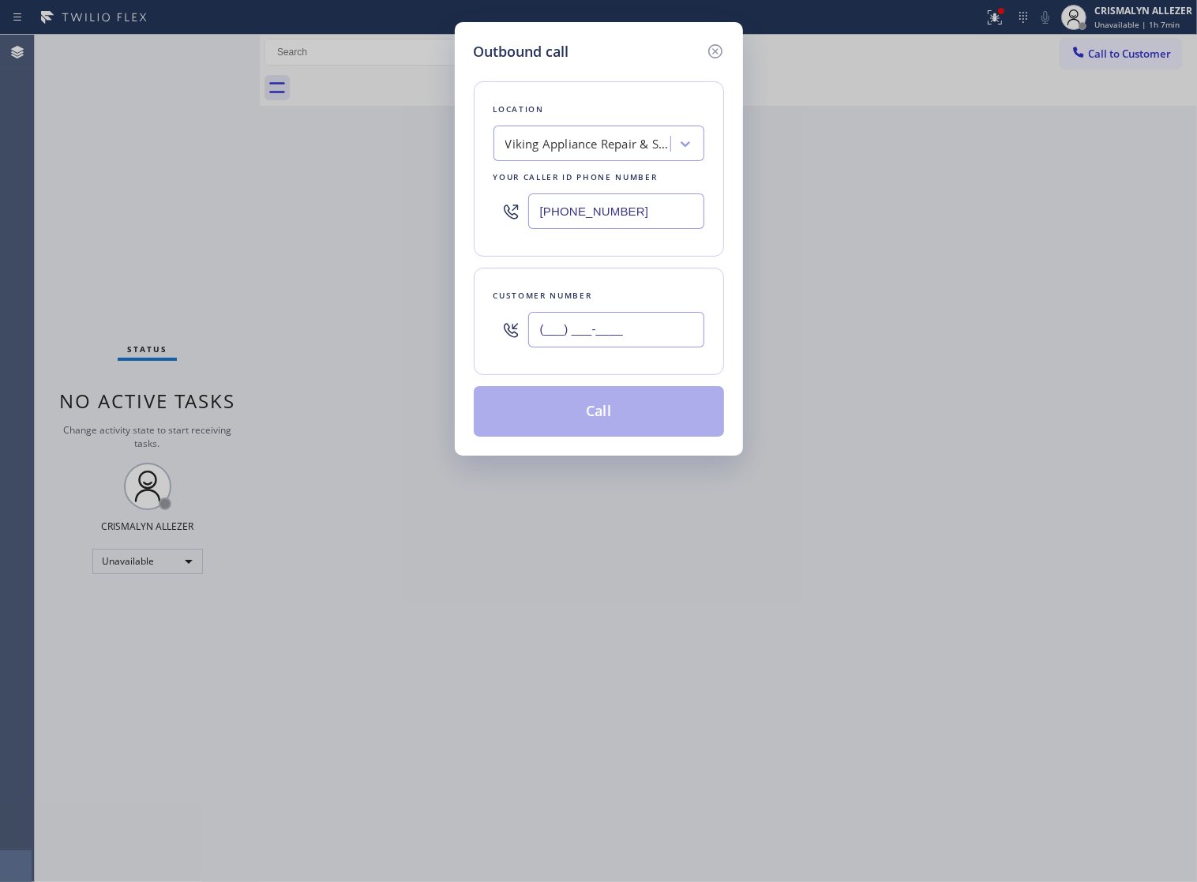
paste input "310) 459-5825"
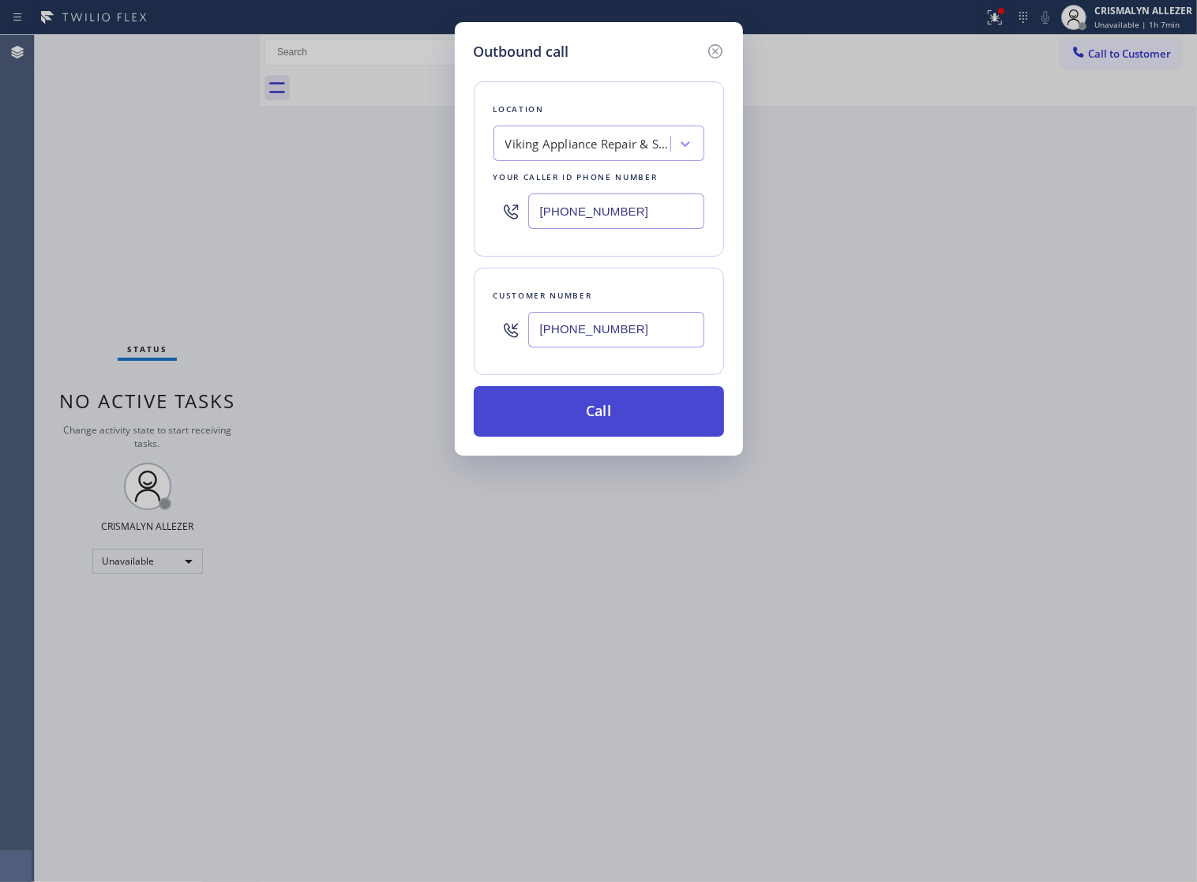
type input "(310) 459-5825"
click at [609, 437] on button "Call" at bounding box center [599, 411] width 250 height 51
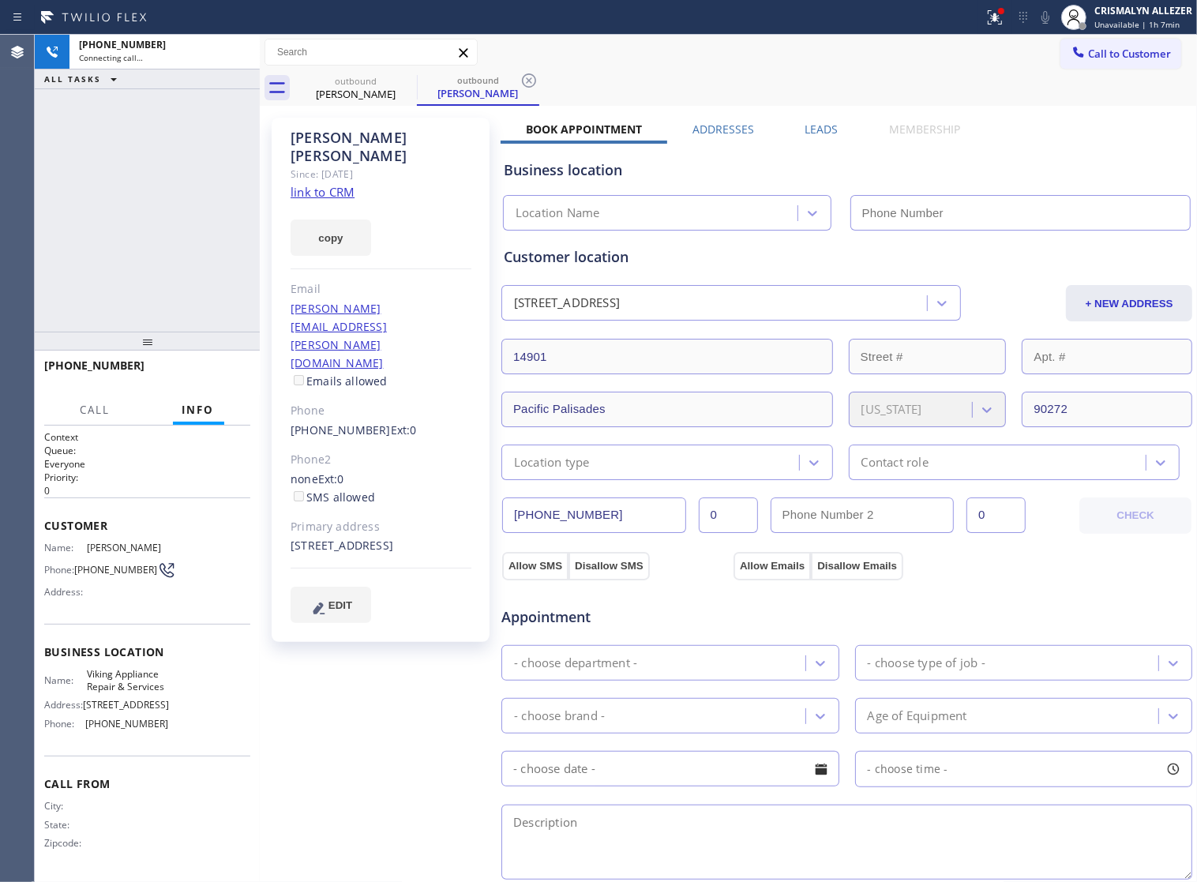
click at [321, 184] on link "link to CRM" at bounding box center [323, 192] width 64 height 16
type input "(310) 878-4022"
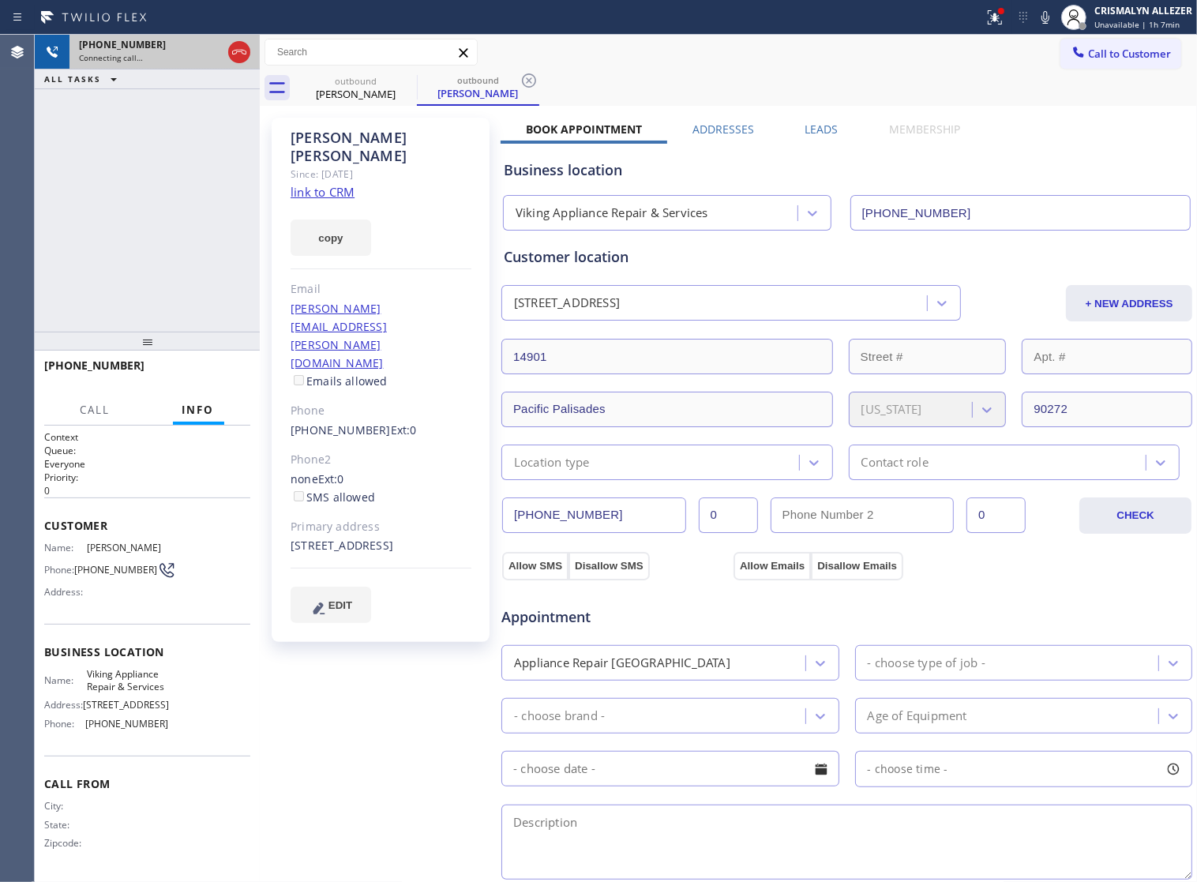
click at [231, 62] on div at bounding box center [239, 52] width 28 height 35
click at [234, 55] on icon at bounding box center [239, 52] width 19 height 19
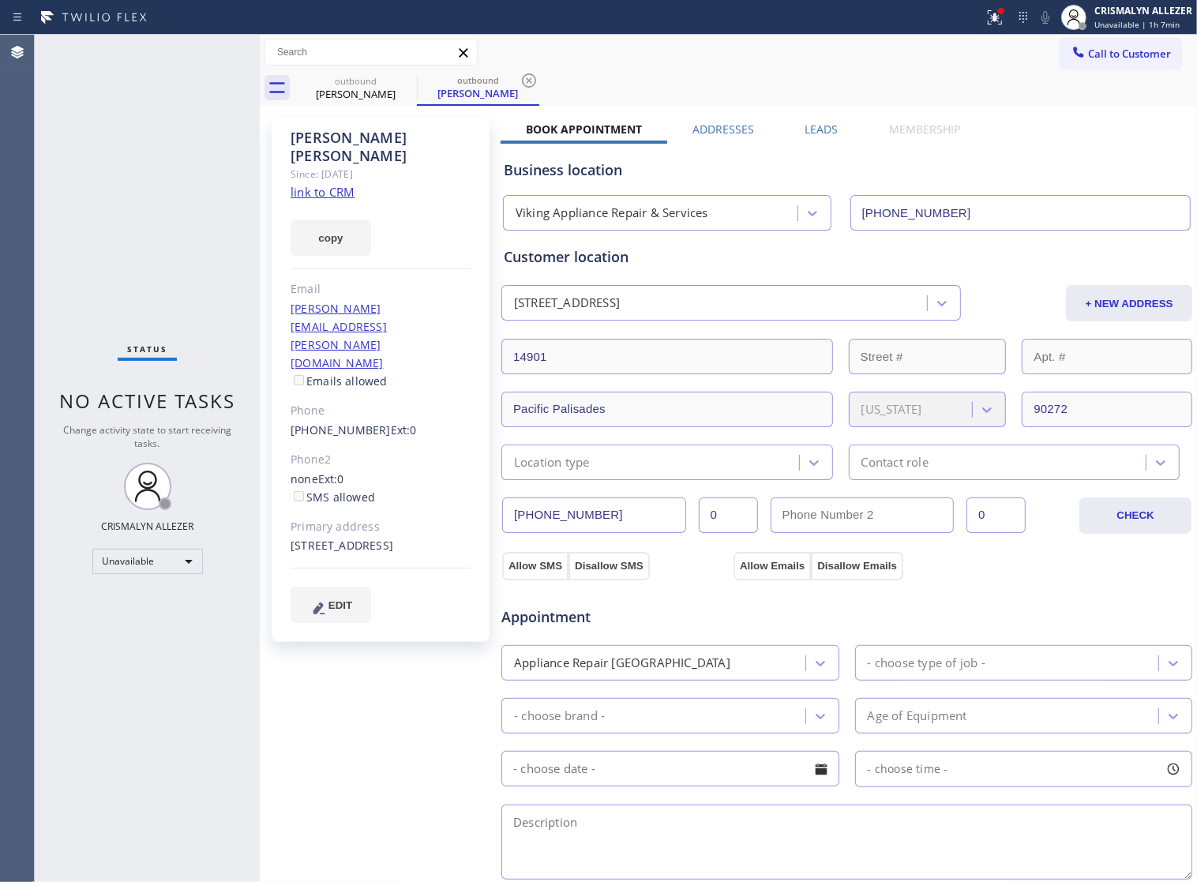
click at [817, 128] on label "Leads" at bounding box center [821, 129] width 33 height 15
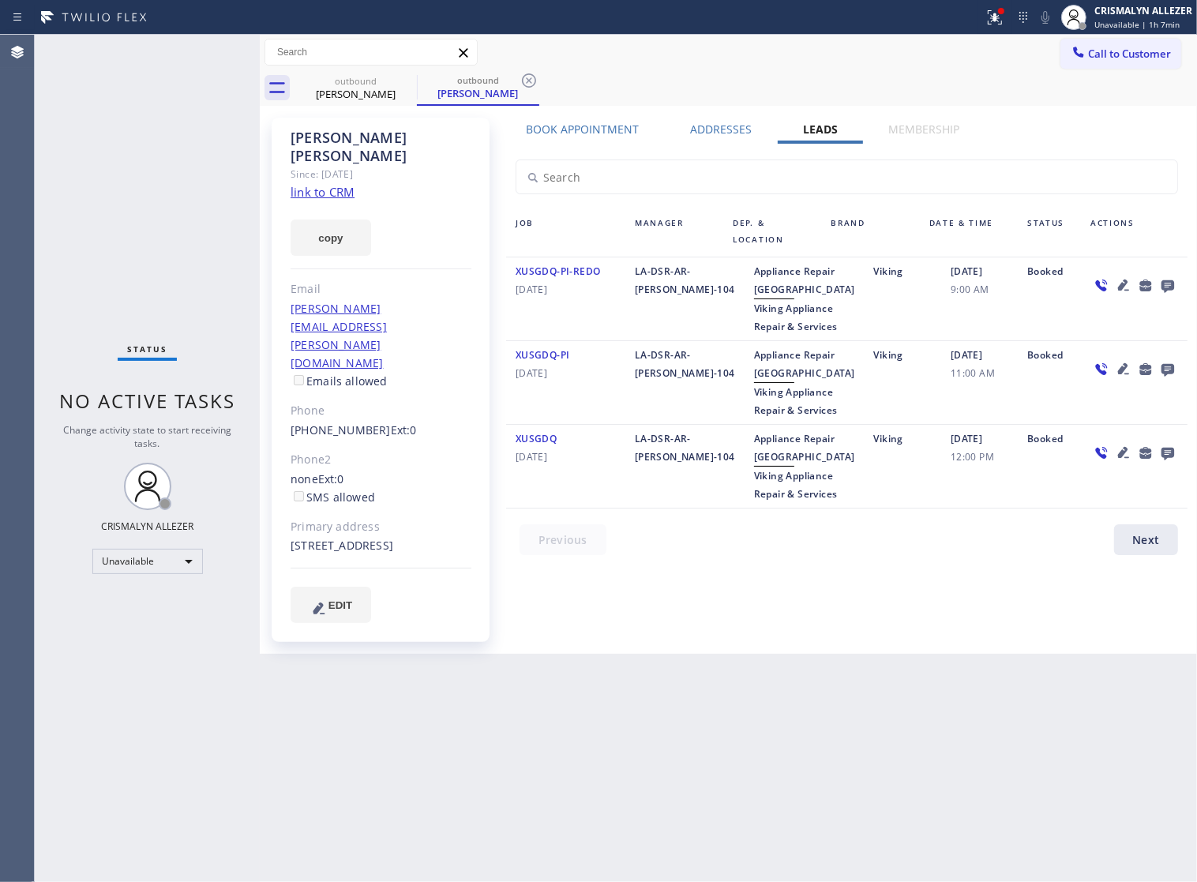
click at [1168, 291] on icon at bounding box center [1167, 286] width 13 height 13
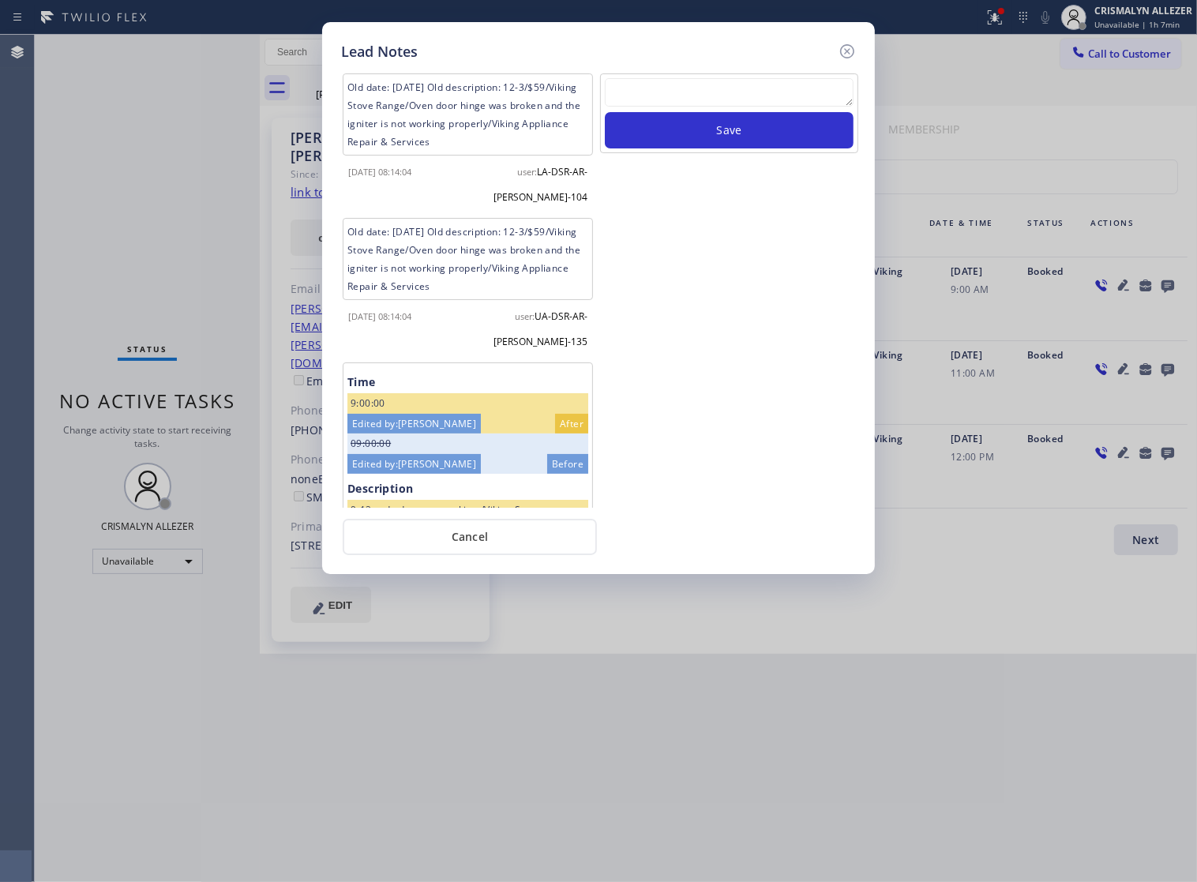
click at [648, 95] on textarea at bounding box center [729, 92] width 249 height 28
paste textarea "routed to vm"
type textarea "routed to vm"
click at [723, 144] on button "Save" at bounding box center [729, 130] width 249 height 36
click at [486, 547] on button "Cancel" at bounding box center [470, 537] width 254 height 36
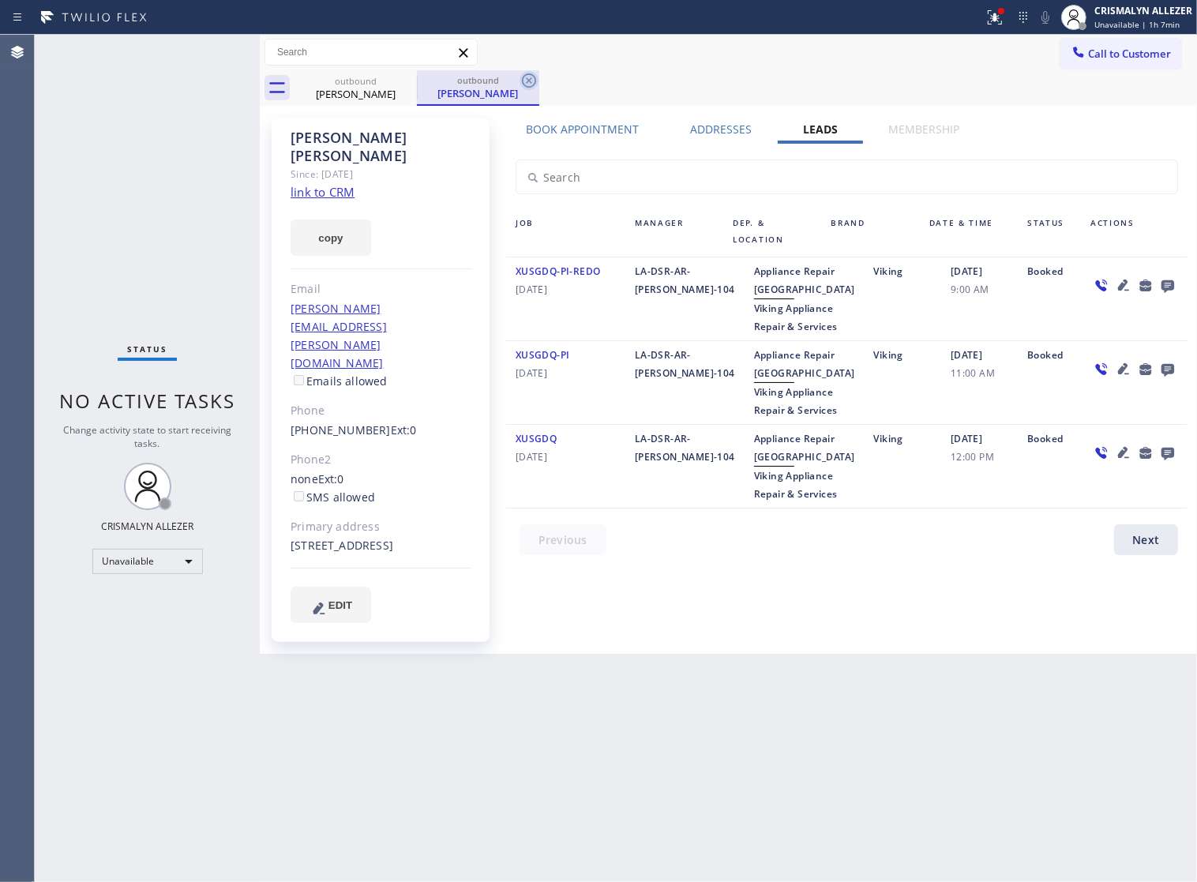
click at [523, 80] on icon at bounding box center [529, 80] width 14 height 14
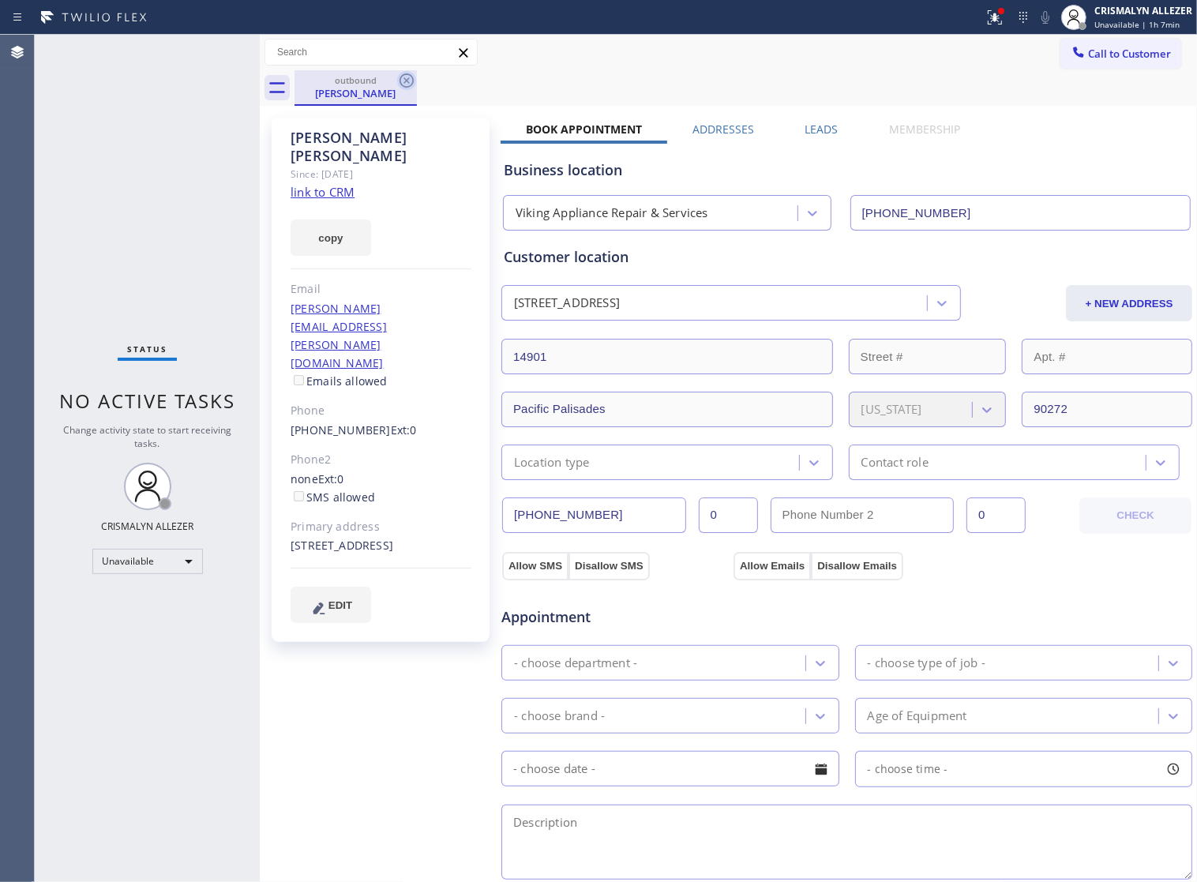
click at [407, 80] on icon at bounding box center [406, 80] width 14 height 14
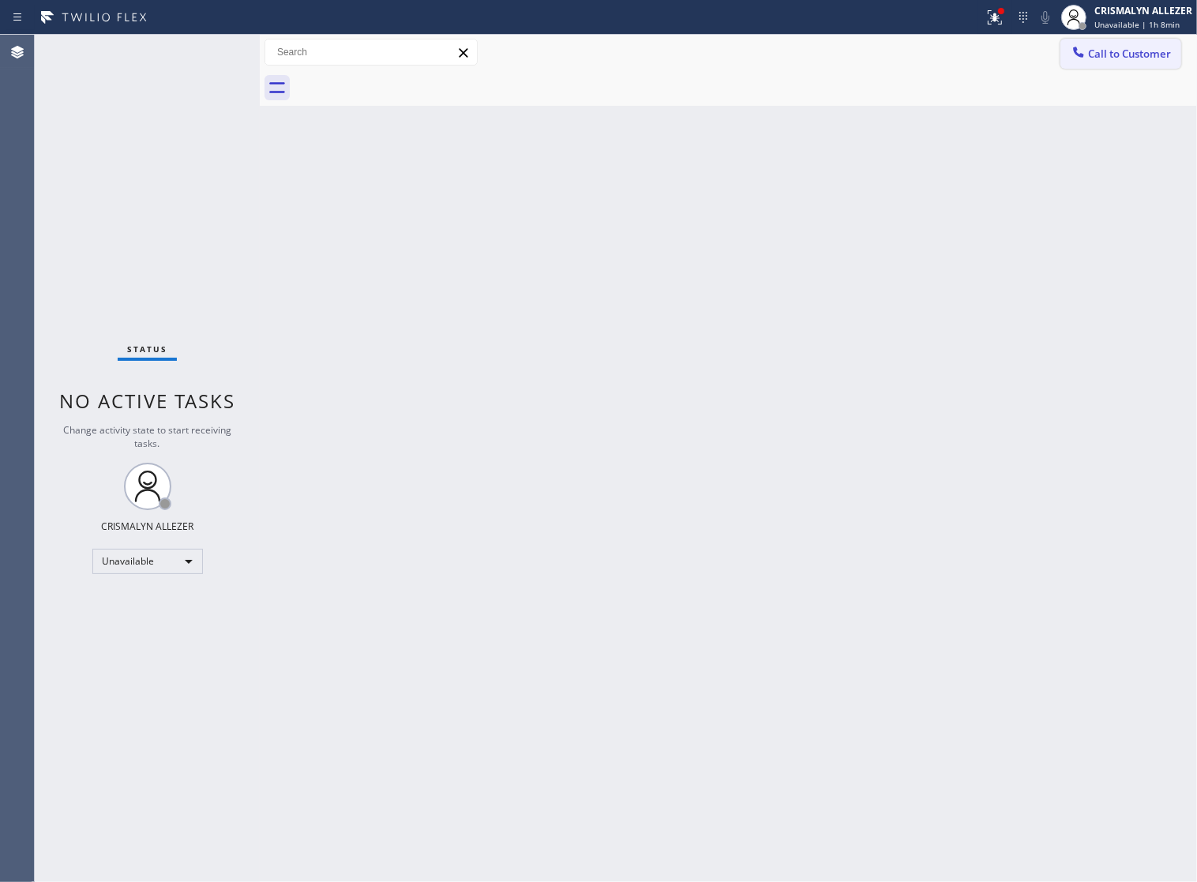
click at [1146, 54] on span "Call to Customer" at bounding box center [1129, 54] width 83 height 14
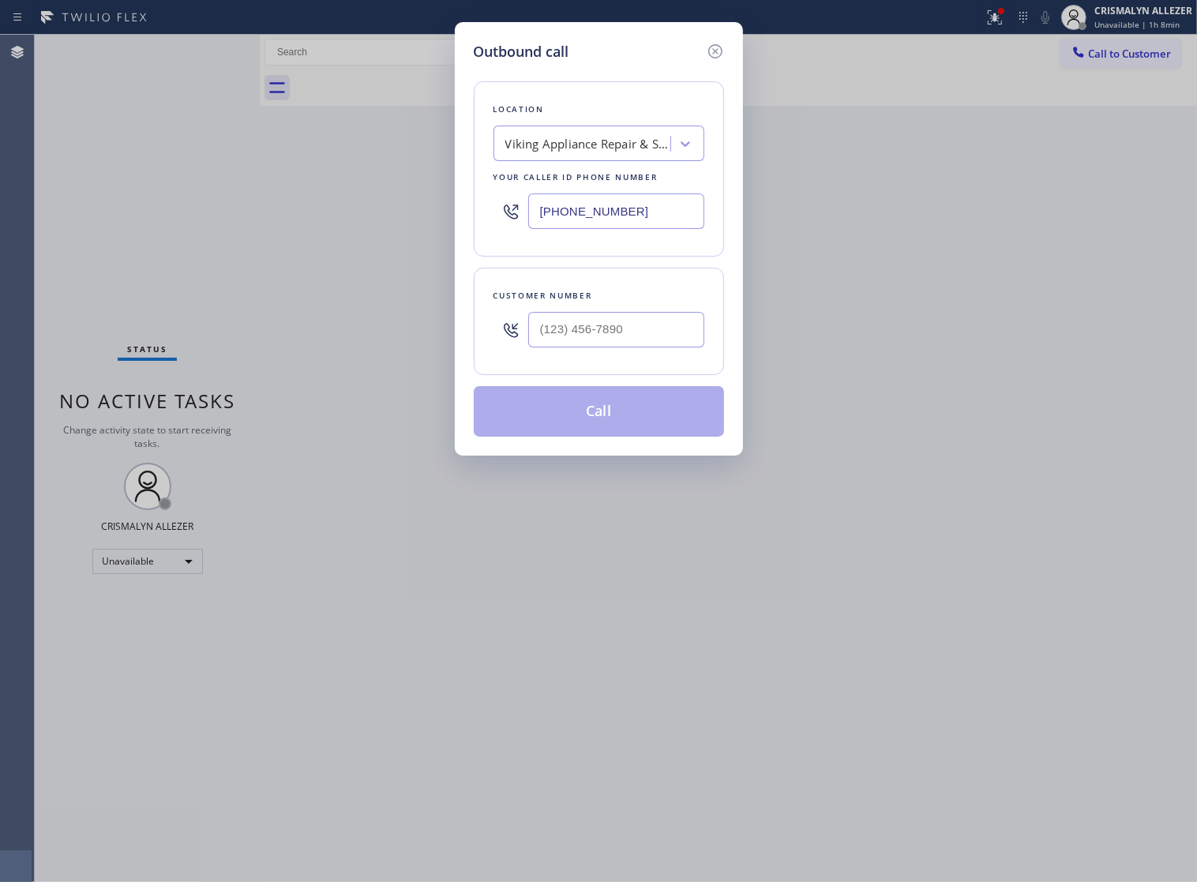
drag, startPoint x: 341, startPoint y: 221, endPoint x: 280, endPoint y: 217, distance: 60.9
click at [268, 219] on div "Outbound call Location Viking Appliance Repair & Services Your caller id phone …" at bounding box center [598, 441] width 1197 height 882
paste input "855) 797-9911"
type input "(855) 797-9911"
click at [629, 347] on input "(___) ___-____" at bounding box center [616, 330] width 176 height 36
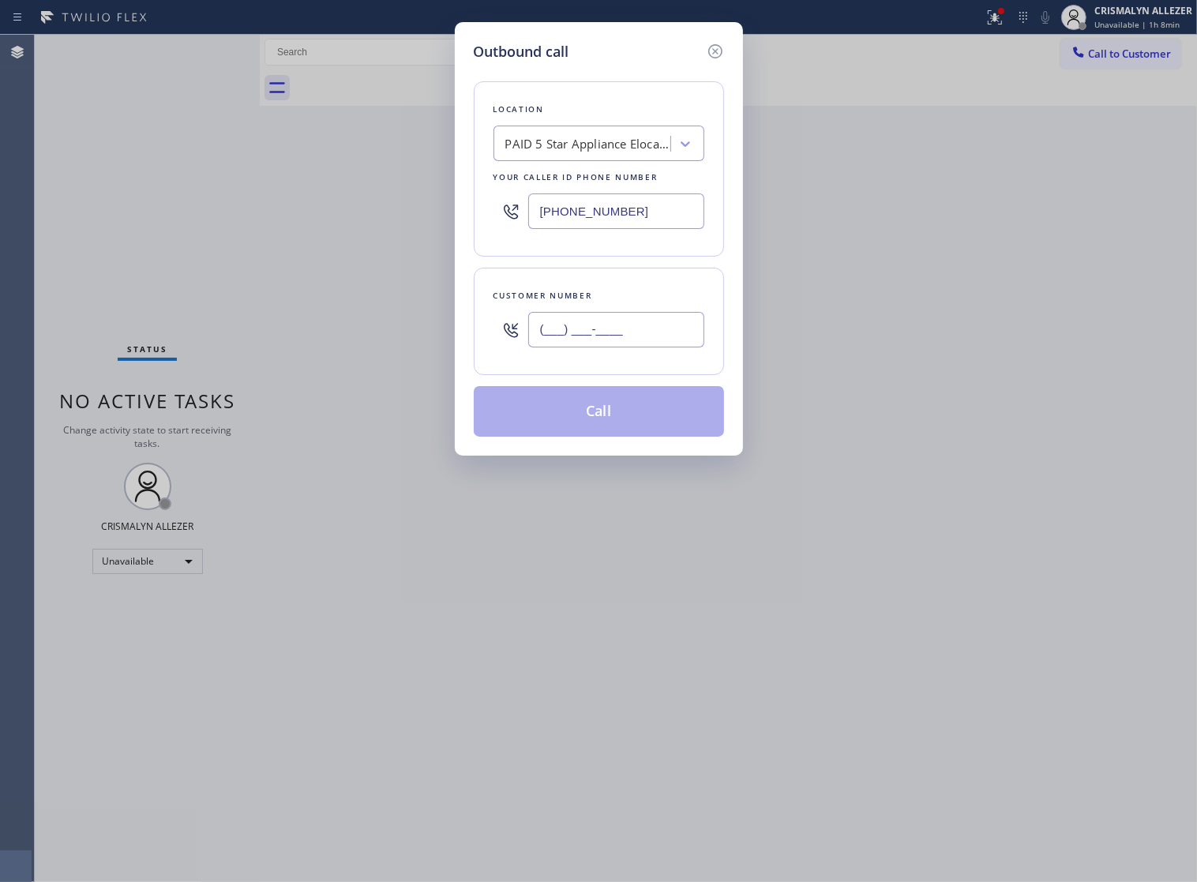
paste input "562) 832-0312"
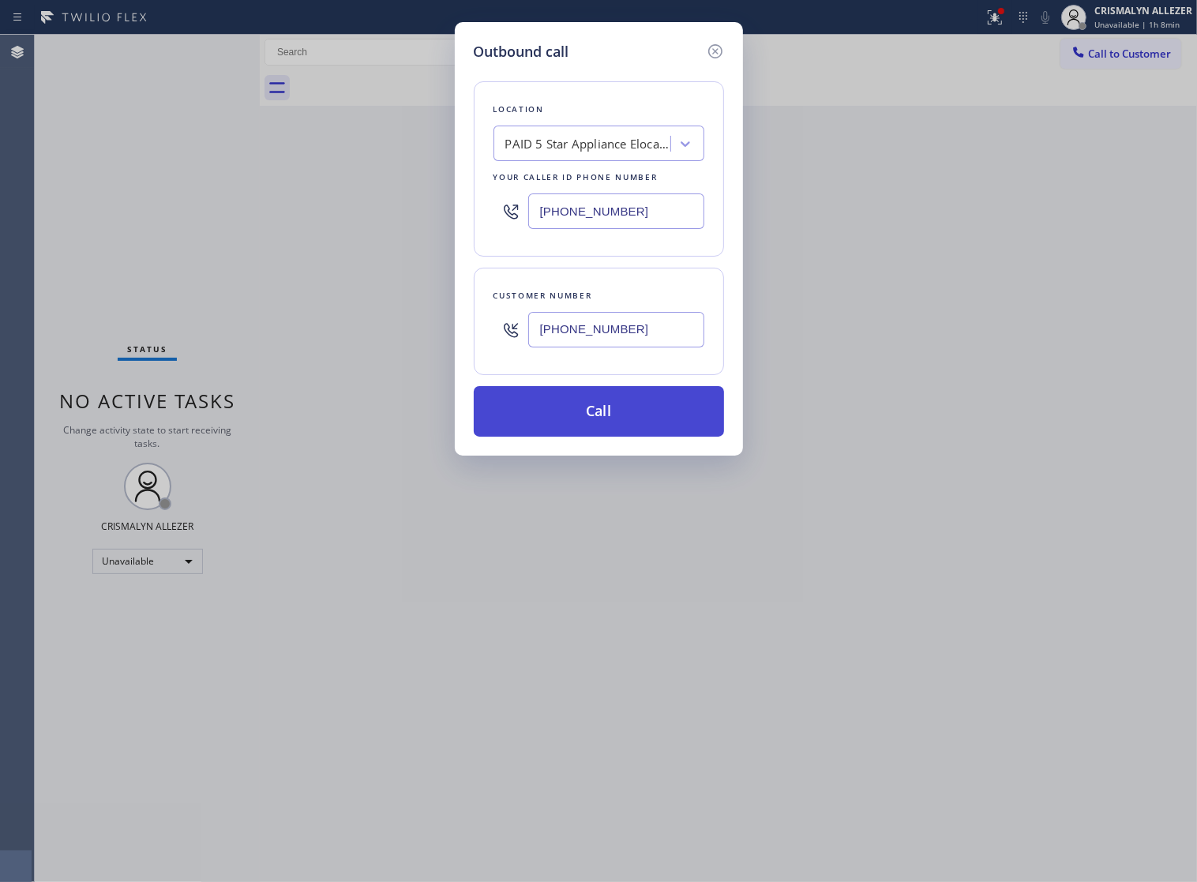
type input "(562) 832-0312"
click at [609, 437] on button "Call" at bounding box center [599, 411] width 250 height 51
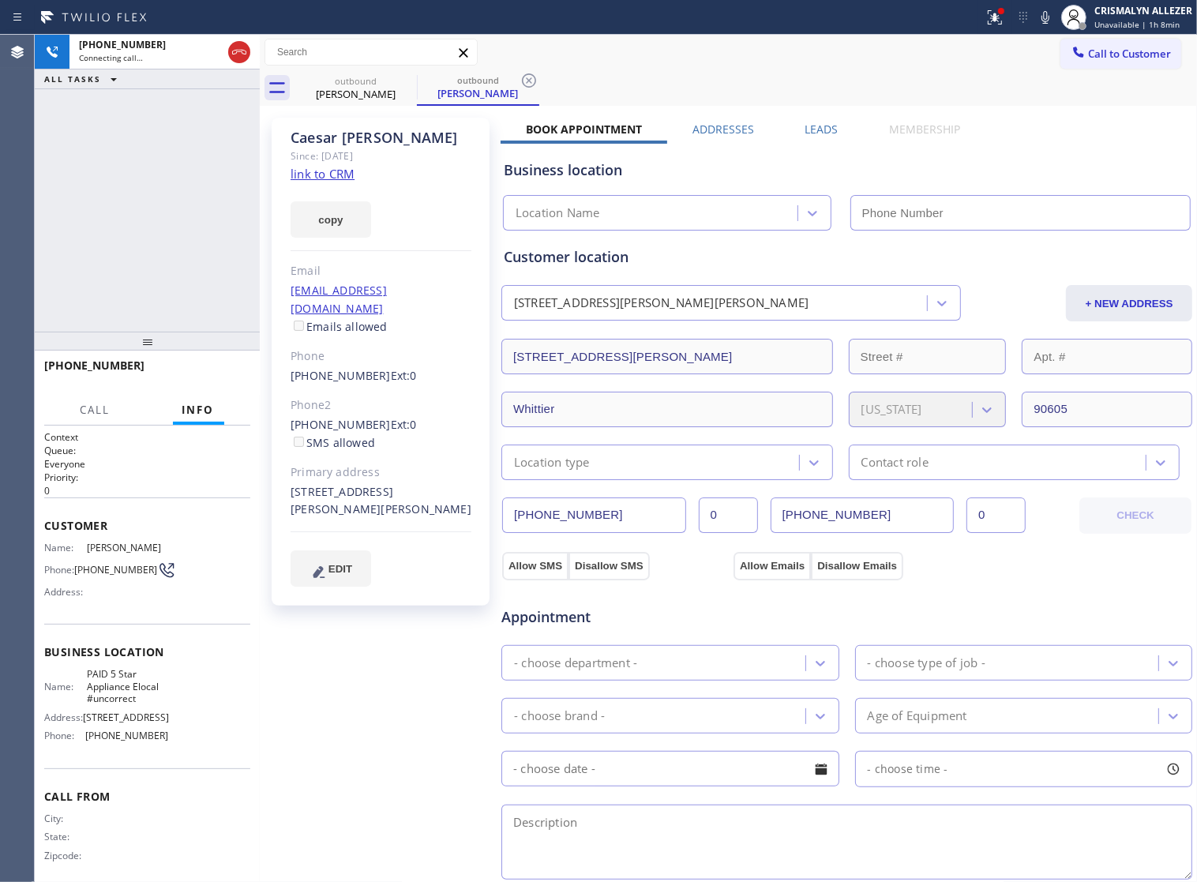
click at [338, 170] on link "link to CRM" at bounding box center [323, 174] width 64 height 16
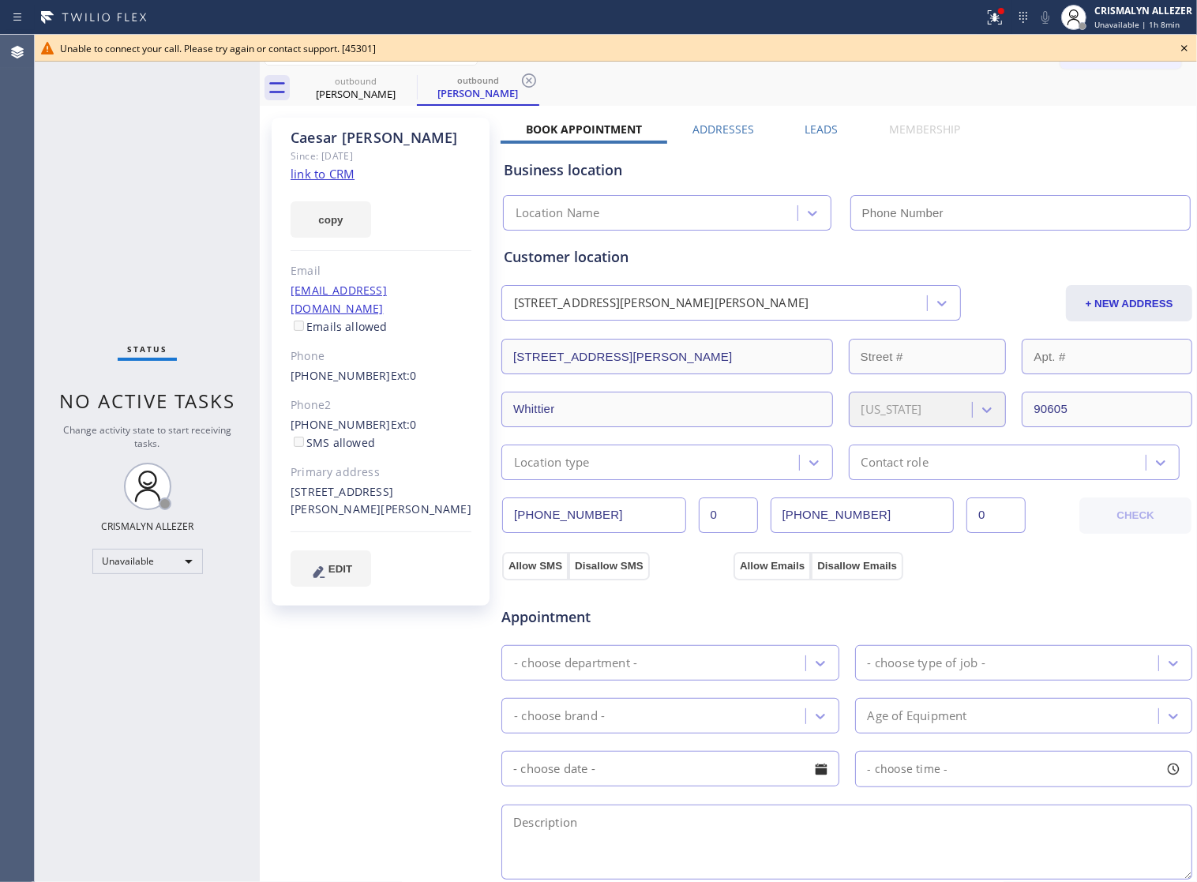
type input "(855) 797-9911"
click at [1182, 47] on icon at bounding box center [1184, 48] width 19 height 19
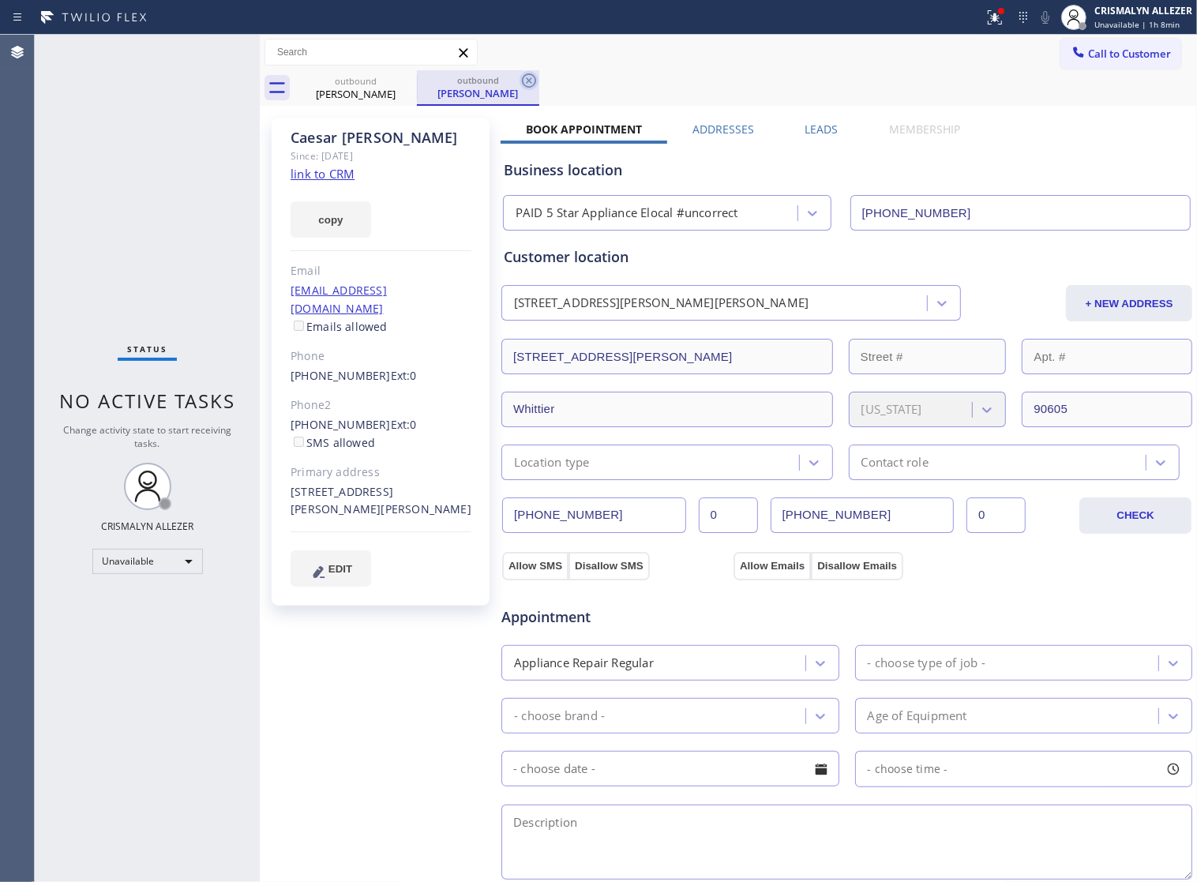
click at [533, 80] on icon at bounding box center [528, 80] width 19 height 19
click at [400, 83] on icon at bounding box center [406, 80] width 14 height 14
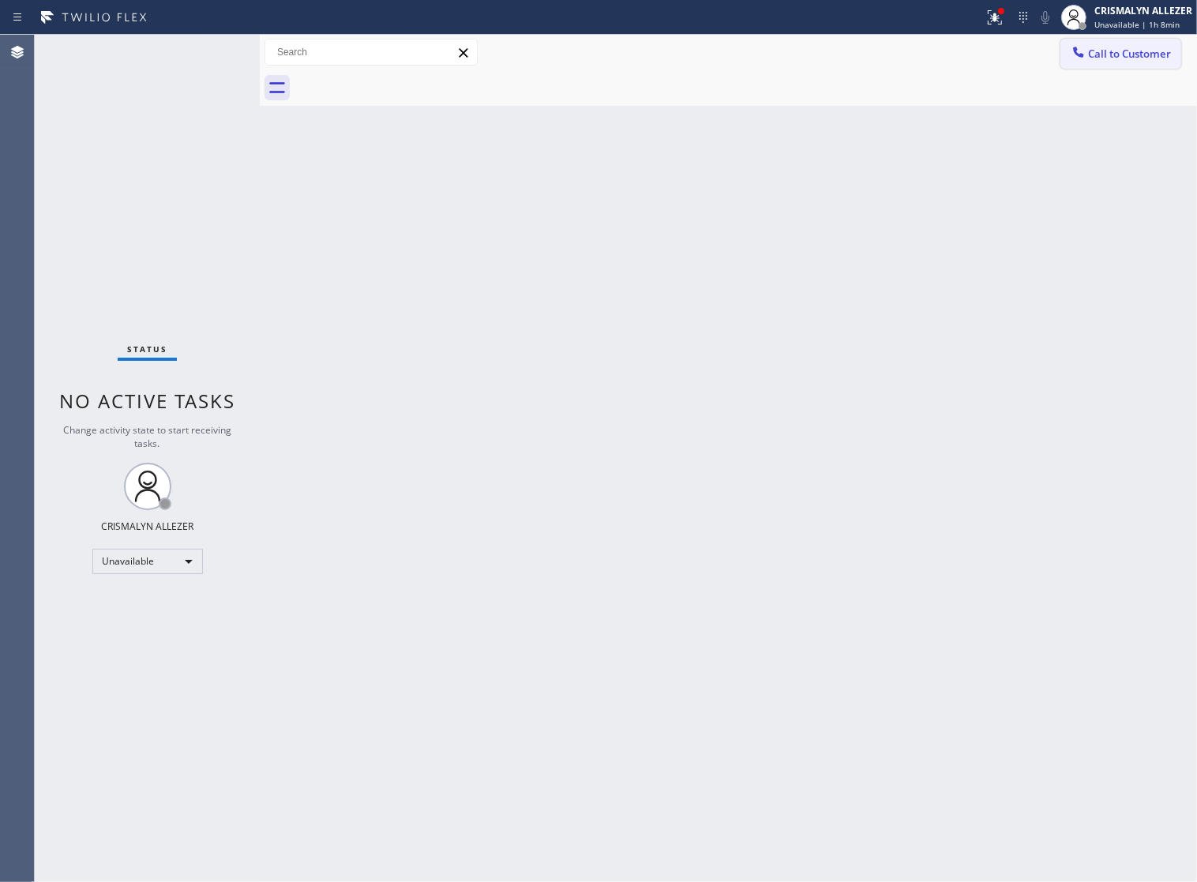
click at [1119, 52] on span "Call to Customer" at bounding box center [1129, 54] width 83 height 14
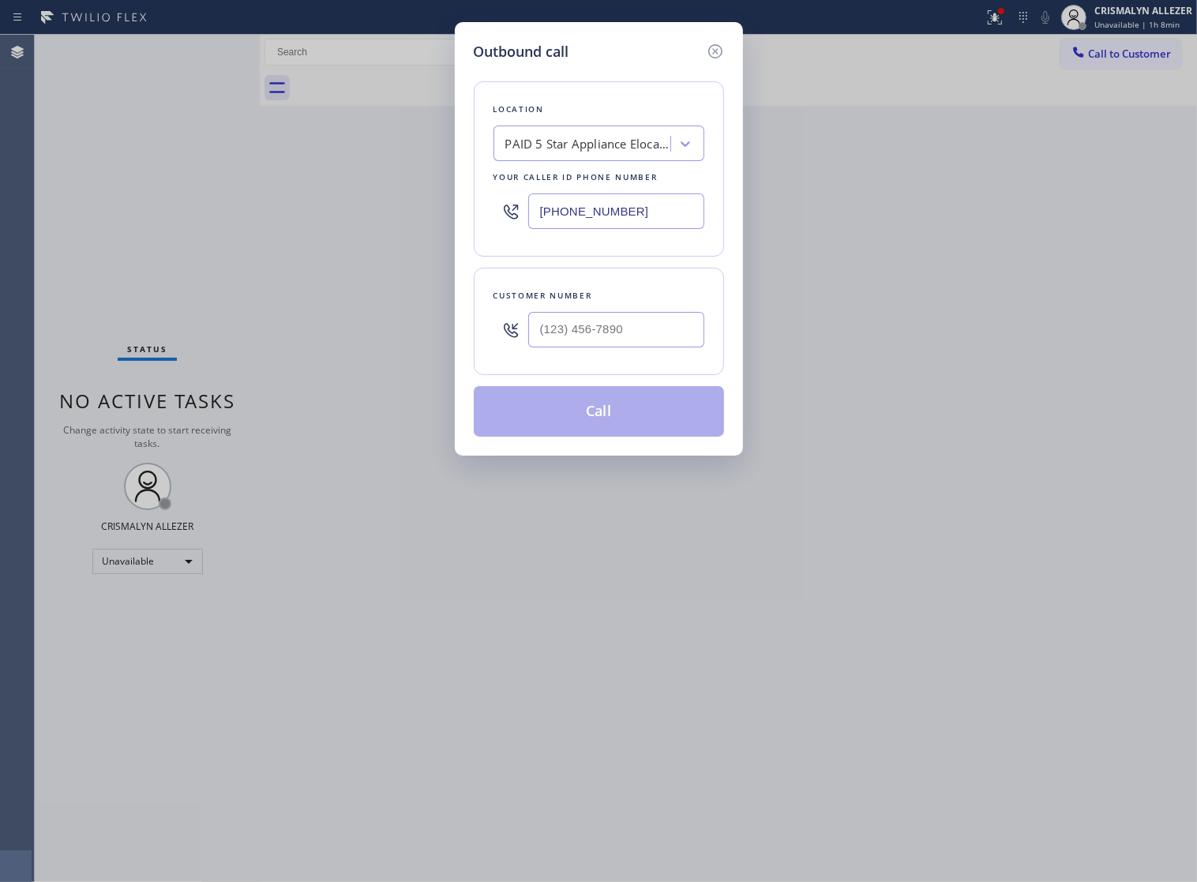
drag, startPoint x: 673, startPoint y: 225, endPoint x: 257, endPoint y: 222, distance: 416.1
click at [258, 223] on div "Outbound call Location PAID 5 Star Appliance Elocal #uncorrect Your caller id p…" at bounding box center [598, 441] width 1197 height 882
paste input "text"
type input "(855) 797-9911"
click at [586, 152] on div "PAID 5 Star Appliance Elocal #uncorrect" at bounding box center [588, 144] width 166 height 18
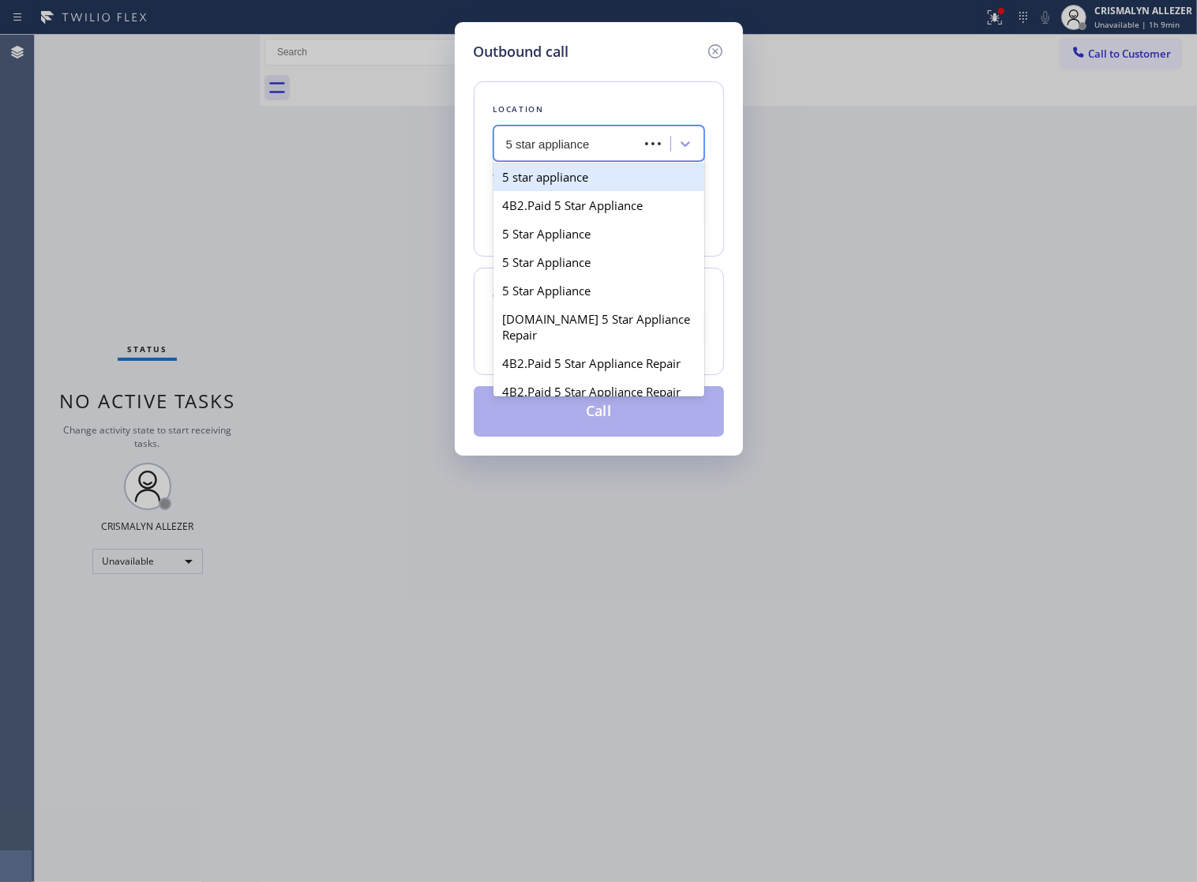
type input "5 star appliance re"
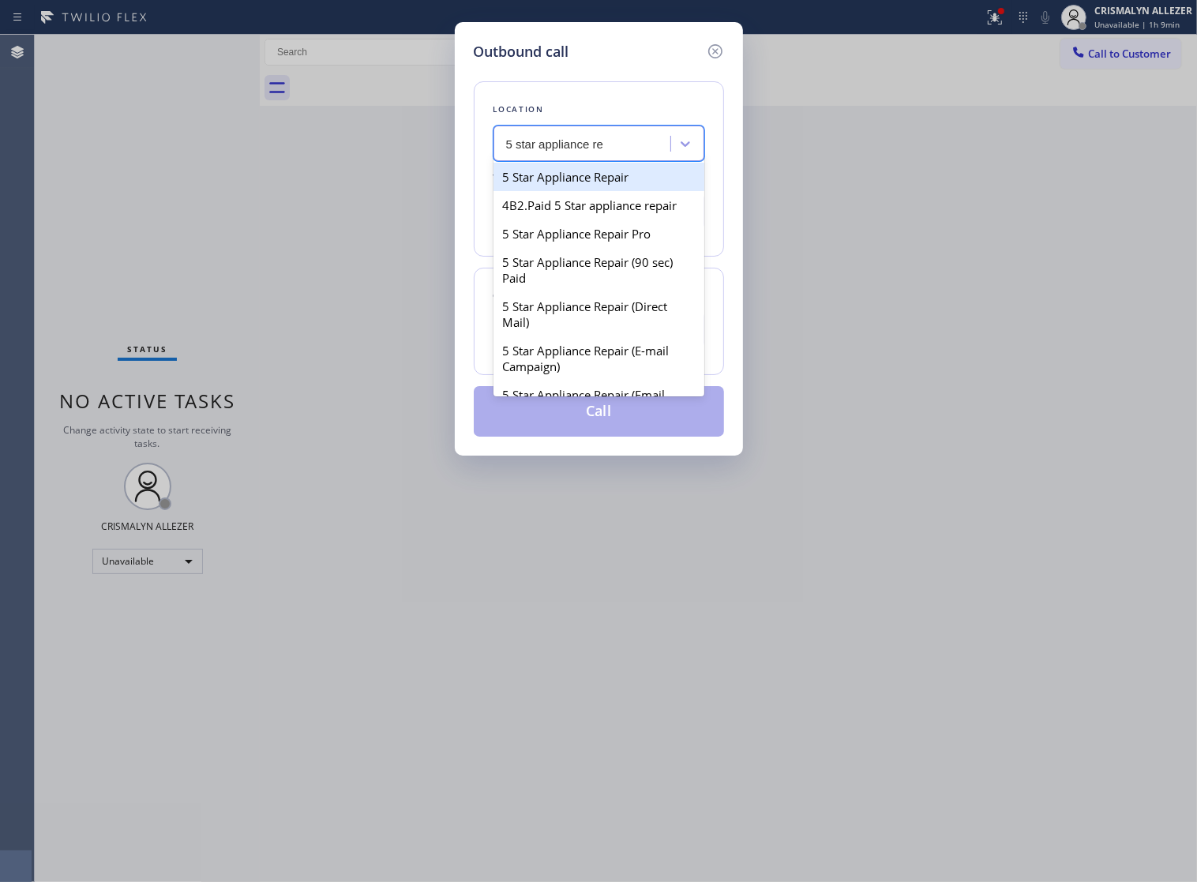
click at [585, 191] on div "5 Star Appliance Repair" at bounding box center [598, 177] width 211 height 28
type input "[PHONE_NUMBER]"
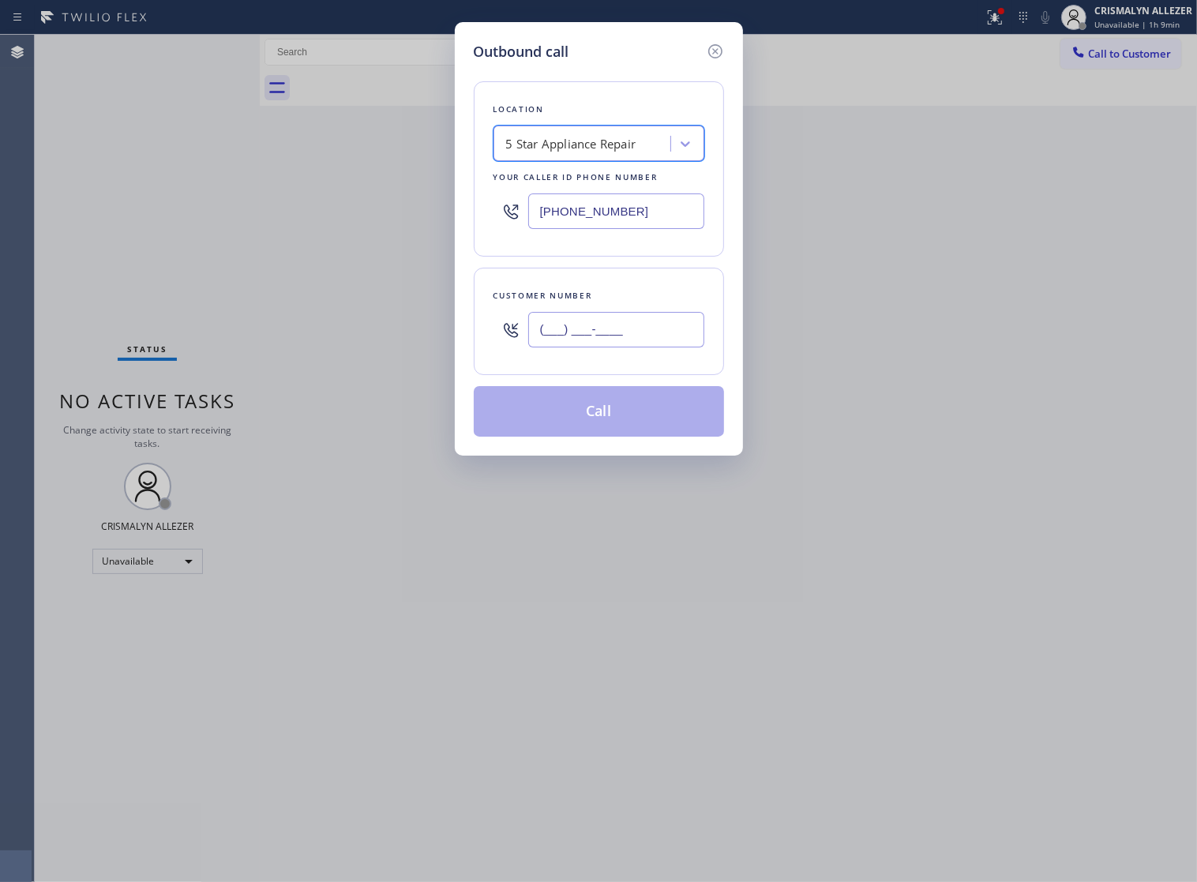
click at [639, 347] on input "(___) ___-____" at bounding box center [616, 330] width 176 height 36
paste input "562) 832-0312"
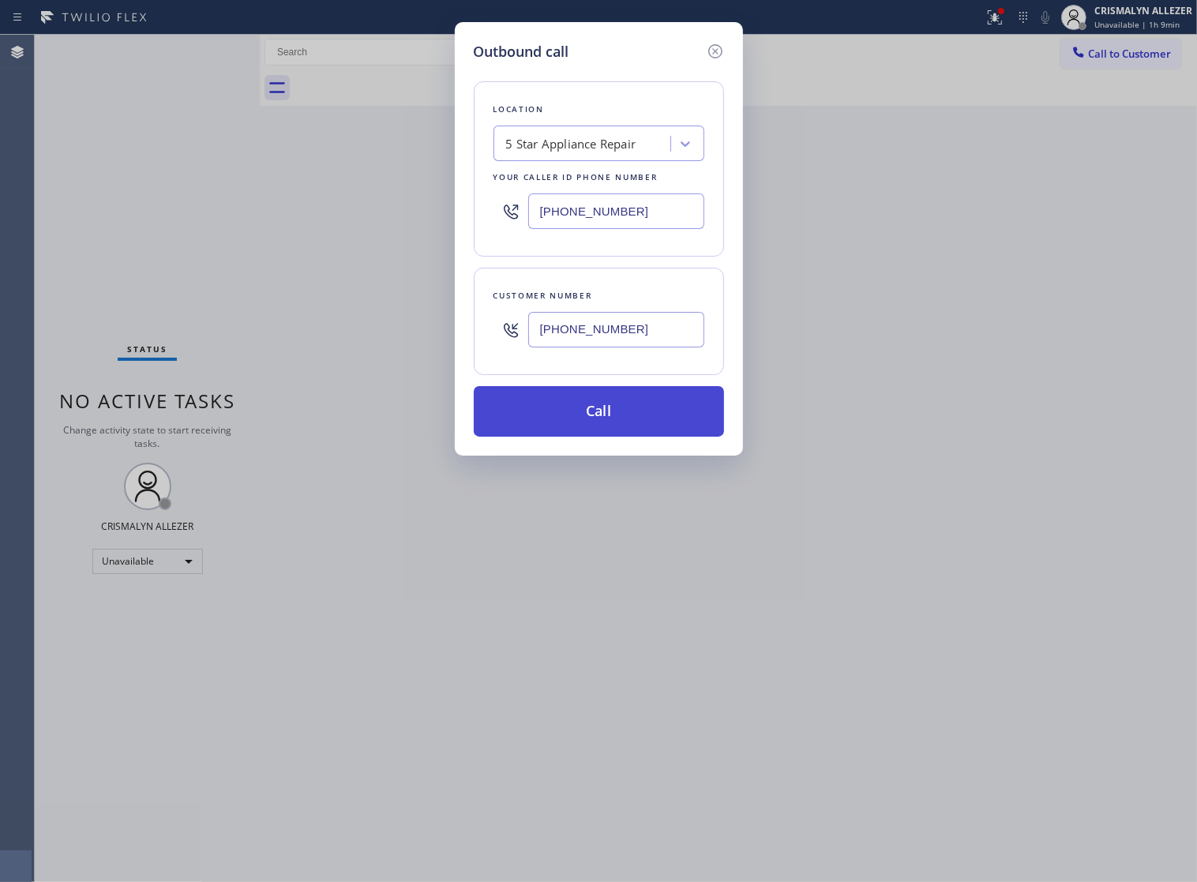
type input "(562) 832-0312"
click at [609, 437] on button "Call" at bounding box center [599, 411] width 250 height 51
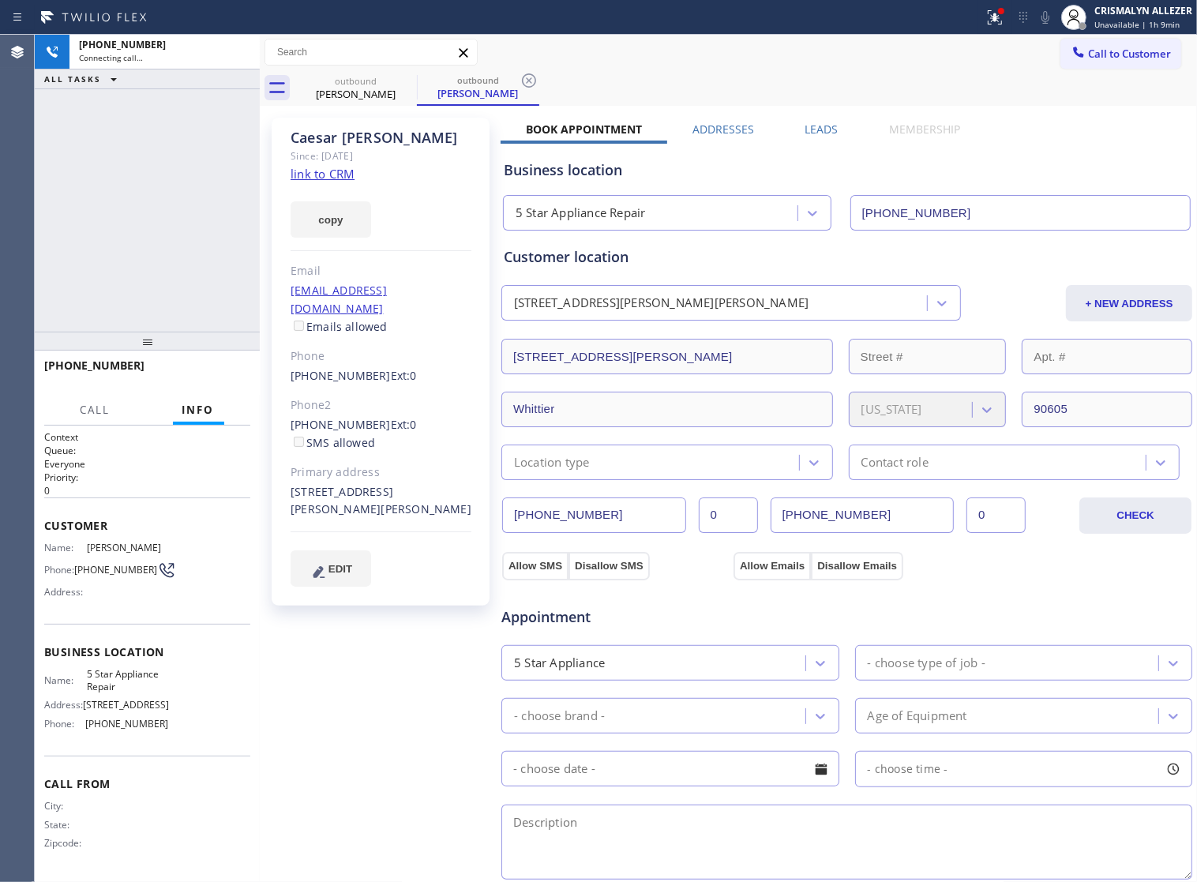
type input "[PHONE_NUMBER]"
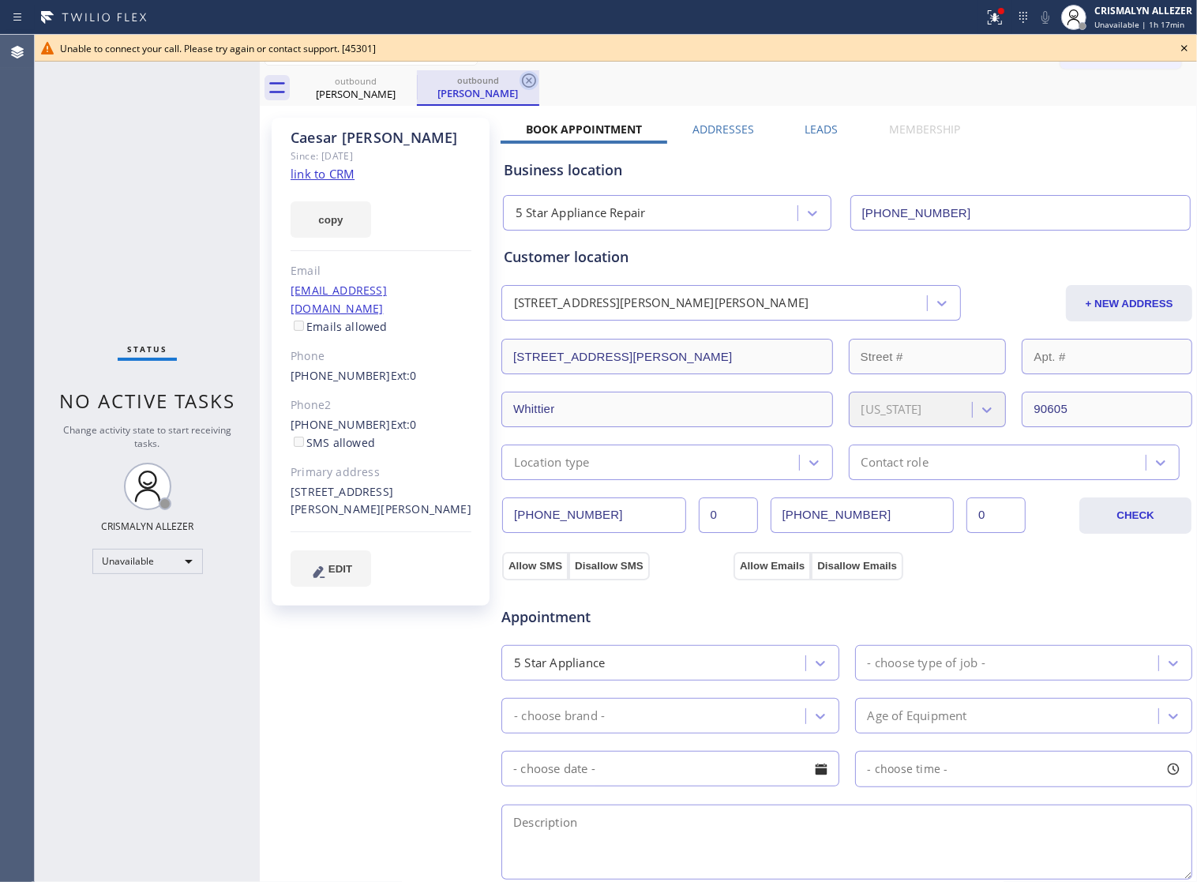
click at [526, 81] on icon at bounding box center [528, 80] width 19 height 19
click at [1180, 49] on icon at bounding box center [1184, 48] width 19 height 19
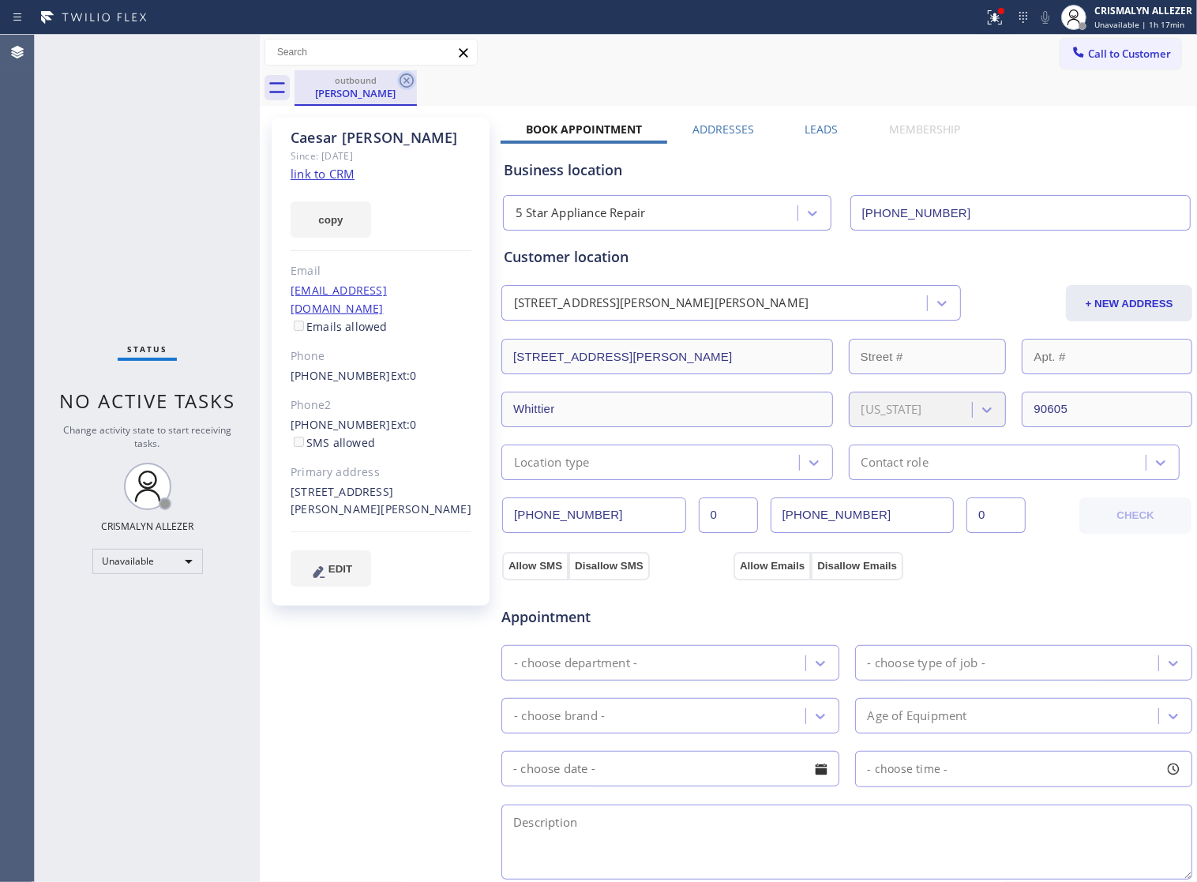
click at [403, 73] on icon at bounding box center [406, 80] width 19 height 19
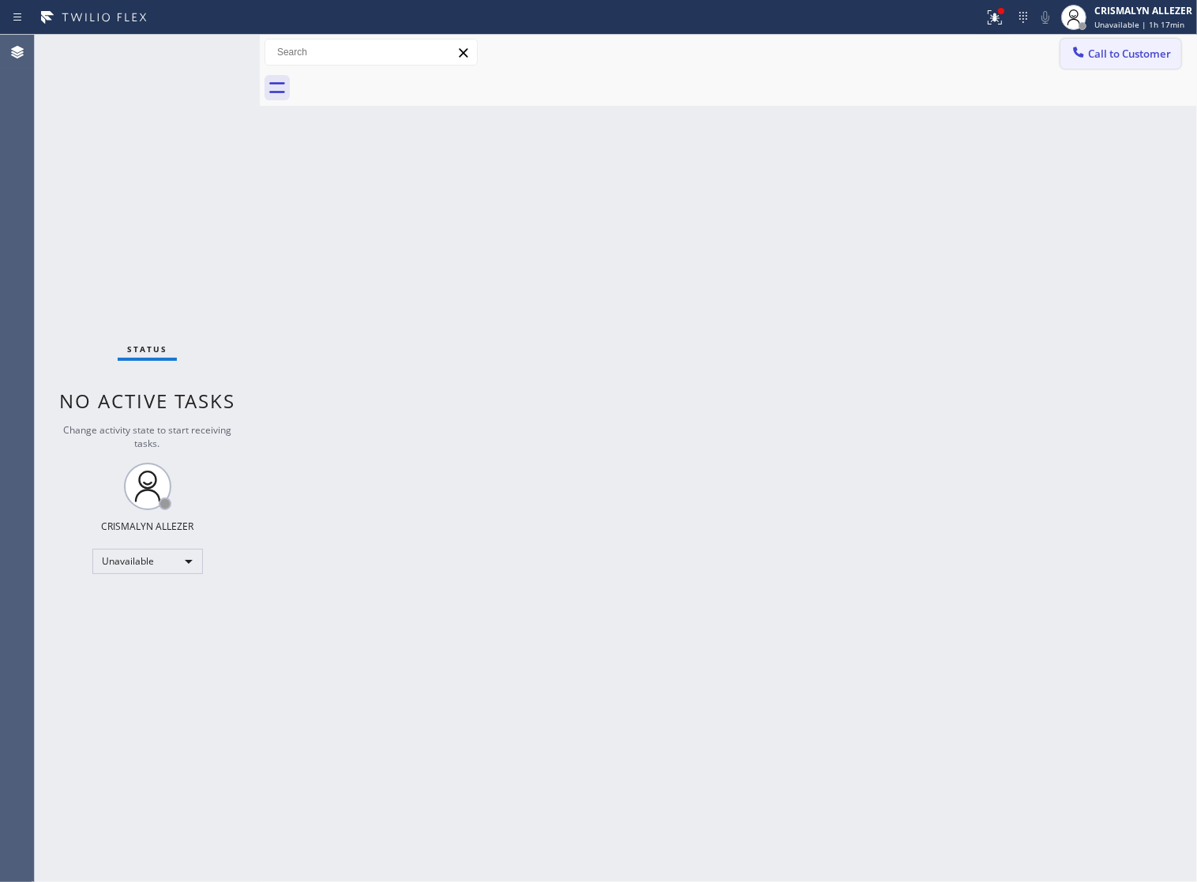
click at [1137, 47] on span "Call to Customer" at bounding box center [1129, 54] width 83 height 14
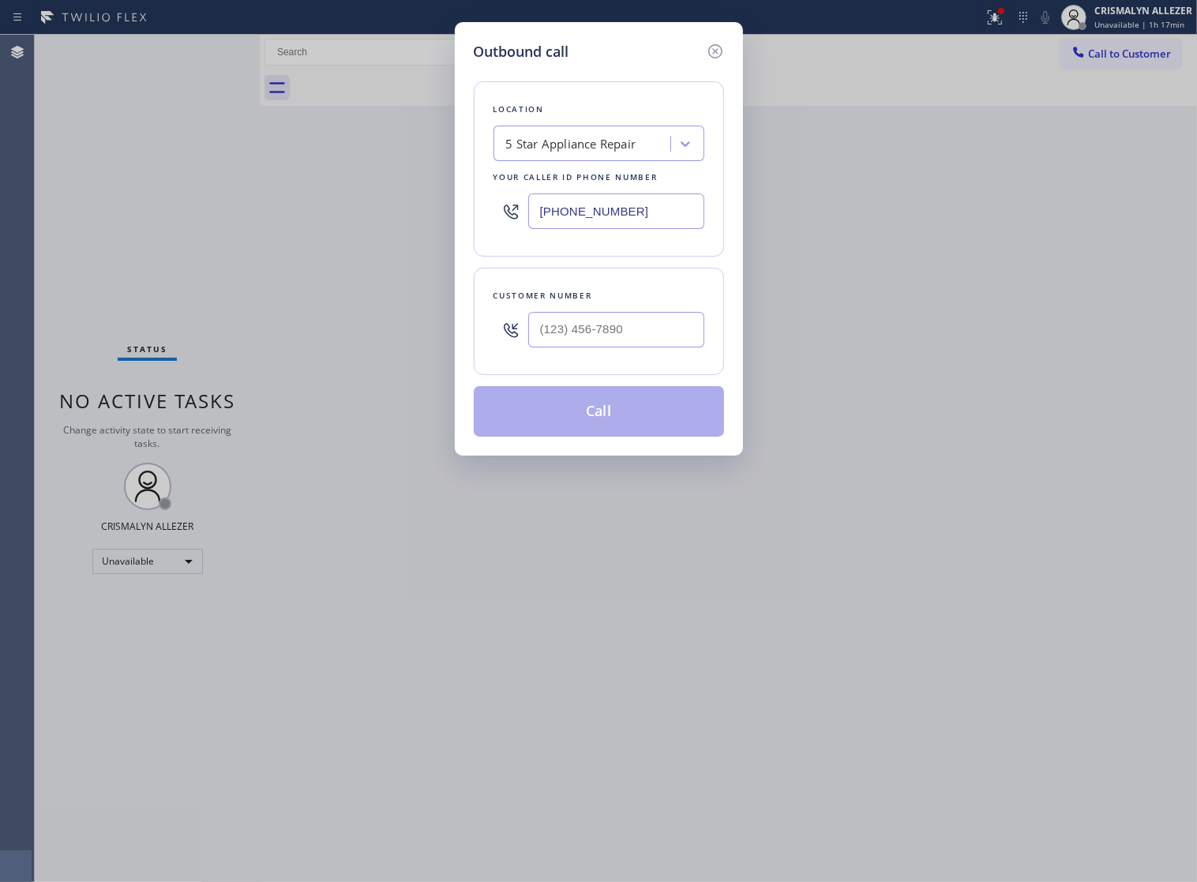
drag, startPoint x: 666, startPoint y: 221, endPoint x: 200, endPoint y: 172, distance: 468.4
click at [105, 209] on div "Outbound call Location 5 Star Appliance Repair Your caller id phone number (855…" at bounding box center [598, 441] width 1197 height 882
paste input "650) 897-4237"
type input "(650) 897-4237"
click at [654, 347] on input "(___) ___-____" at bounding box center [616, 330] width 176 height 36
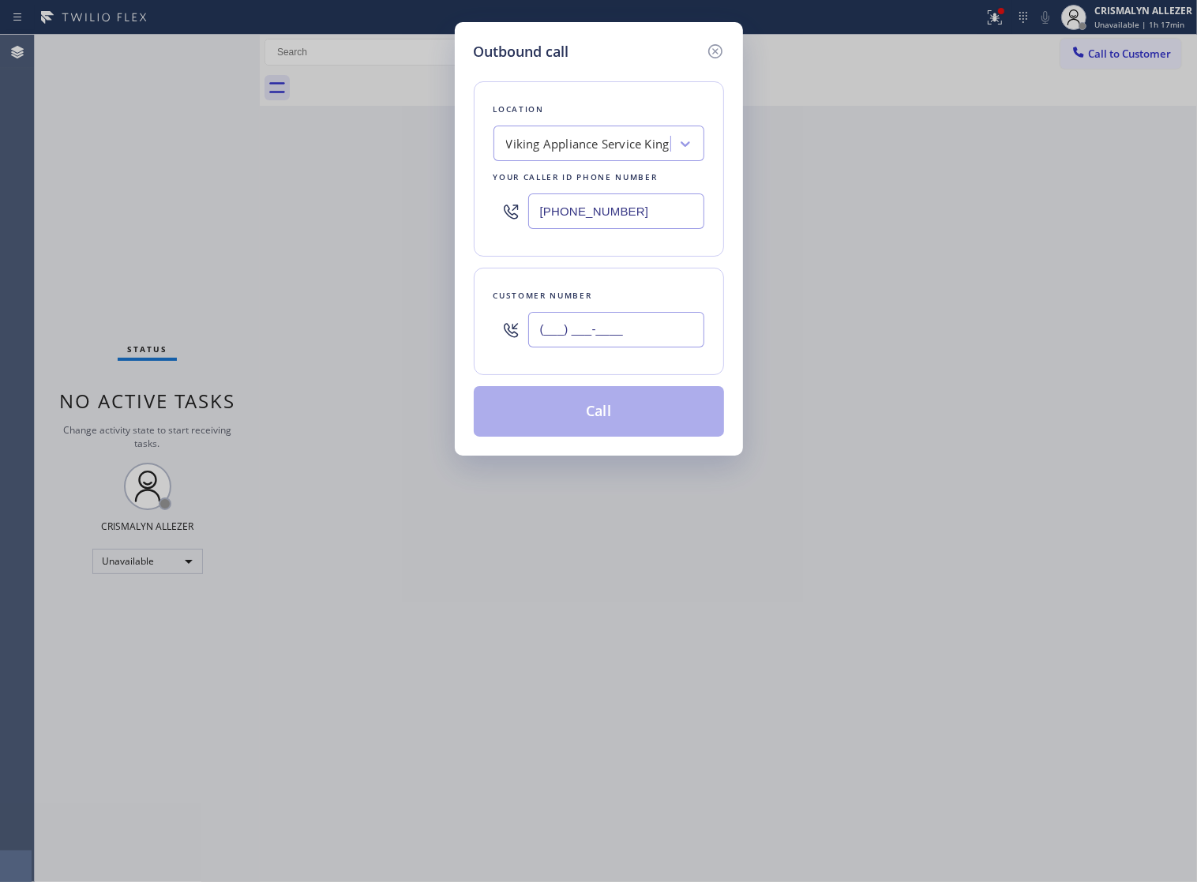
paste input "408) 203-1068"
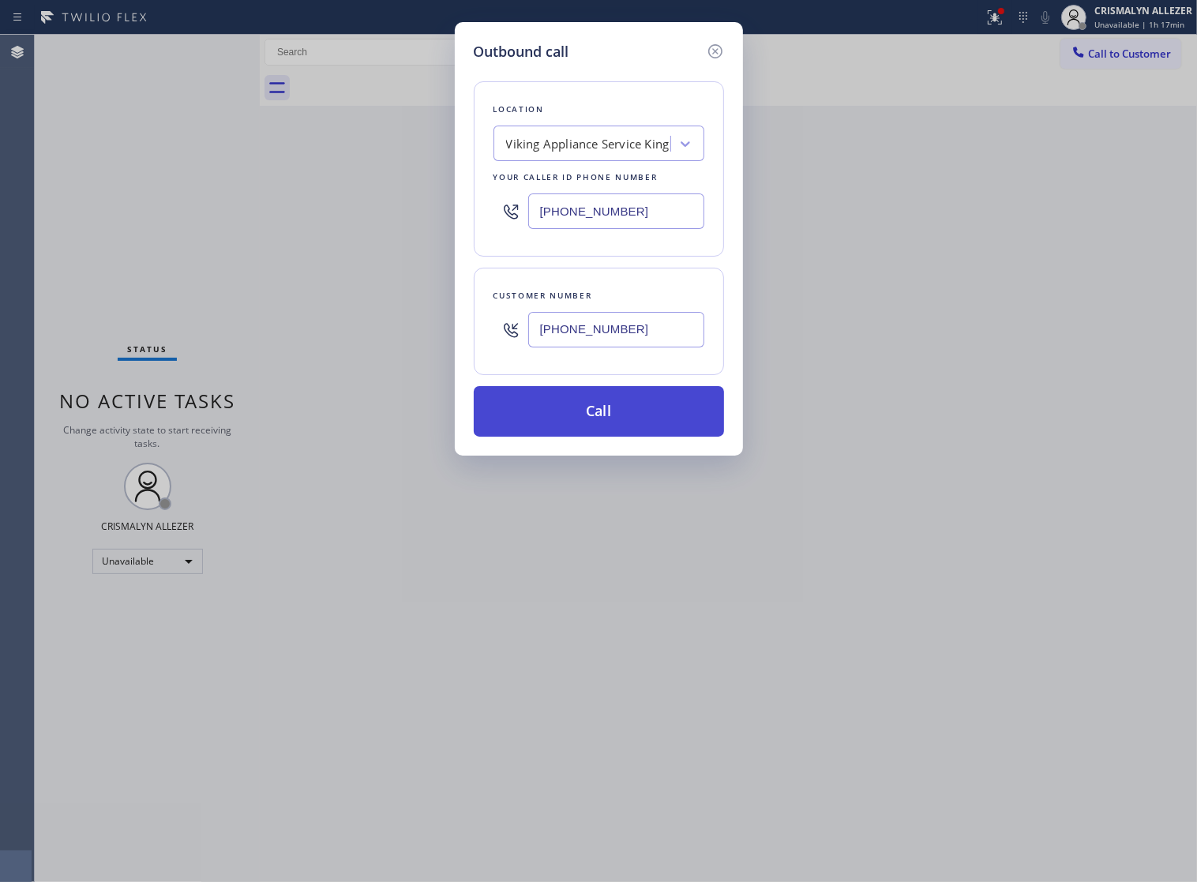
type input "(408) 203-1068"
click at [594, 426] on button "Call" at bounding box center [599, 411] width 250 height 51
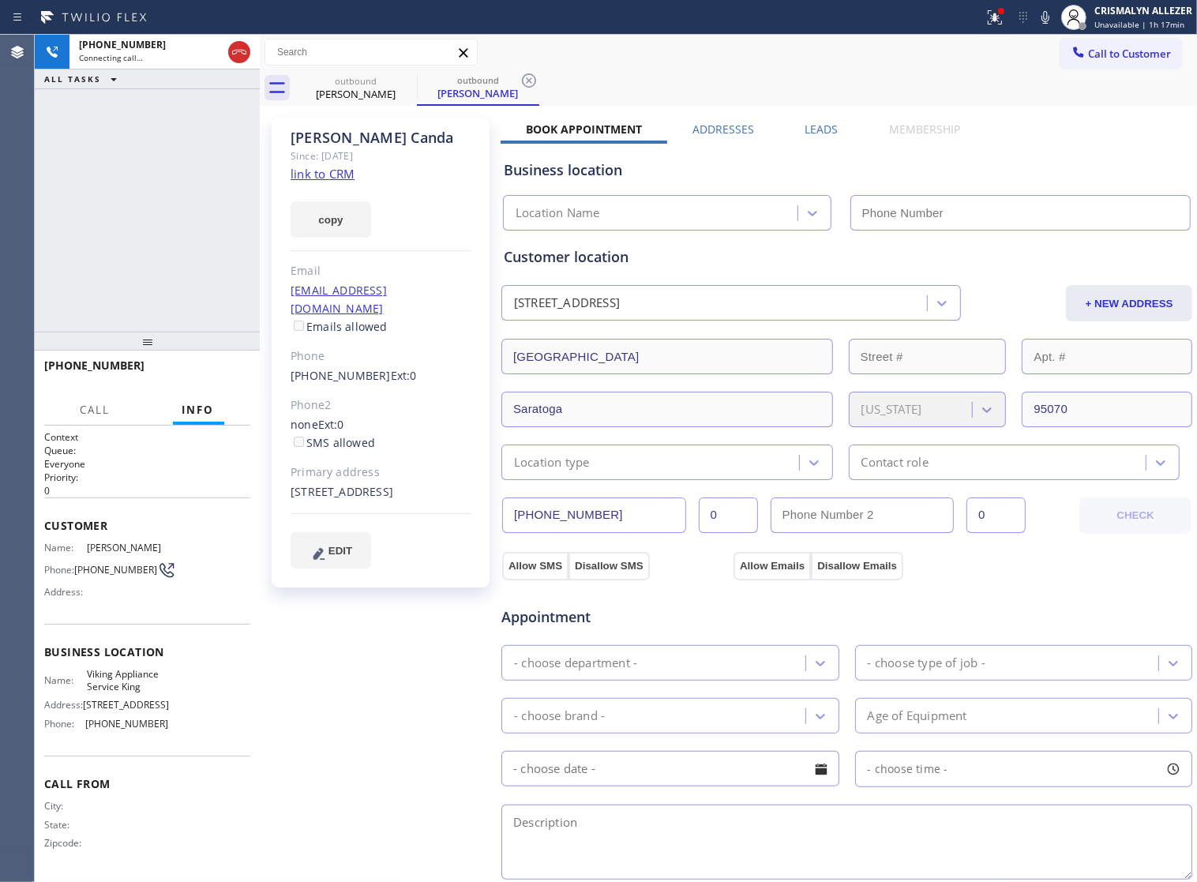
click at [344, 171] on link "link to CRM" at bounding box center [323, 174] width 64 height 16
type input "(650) 897-4237"
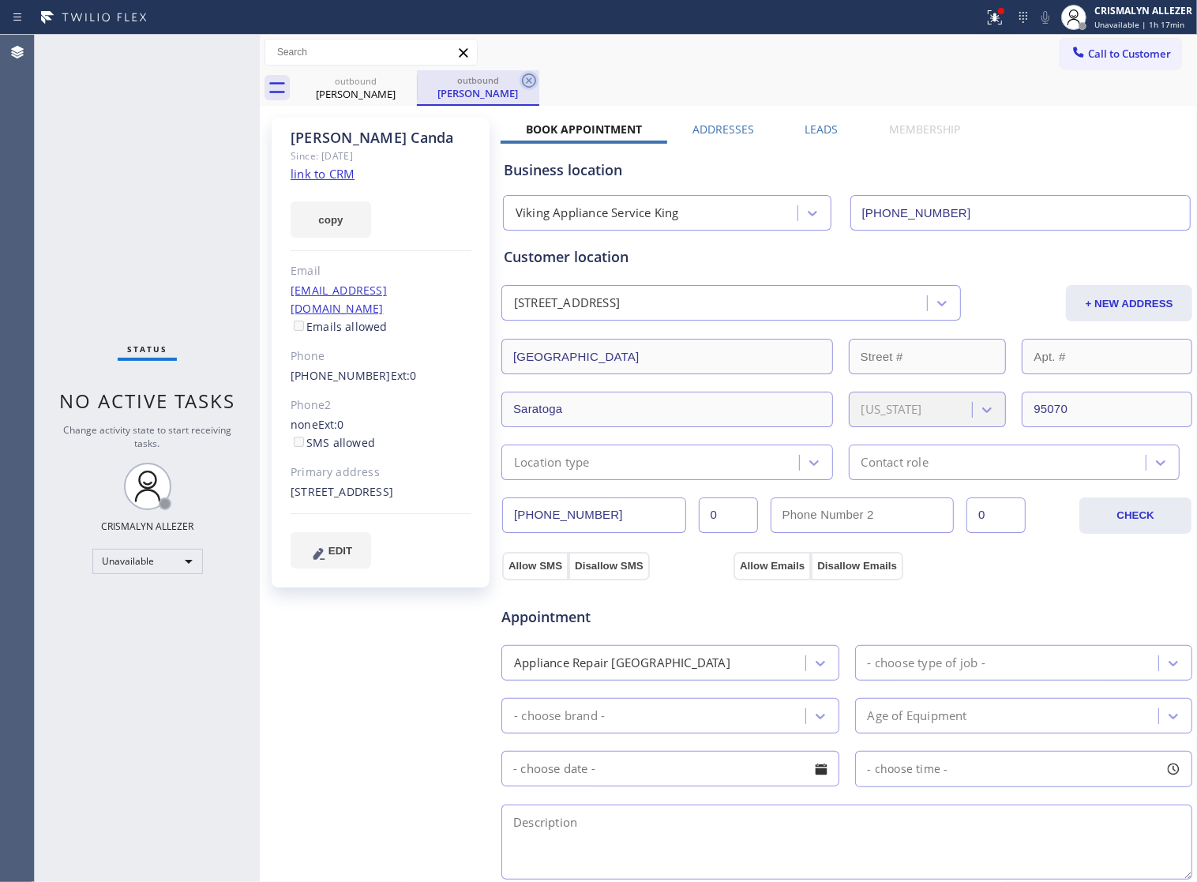
click at [531, 76] on icon at bounding box center [528, 80] width 19 height 19
click at [408, 81] on icon at bounding box center [406, 80] width 19 height 19
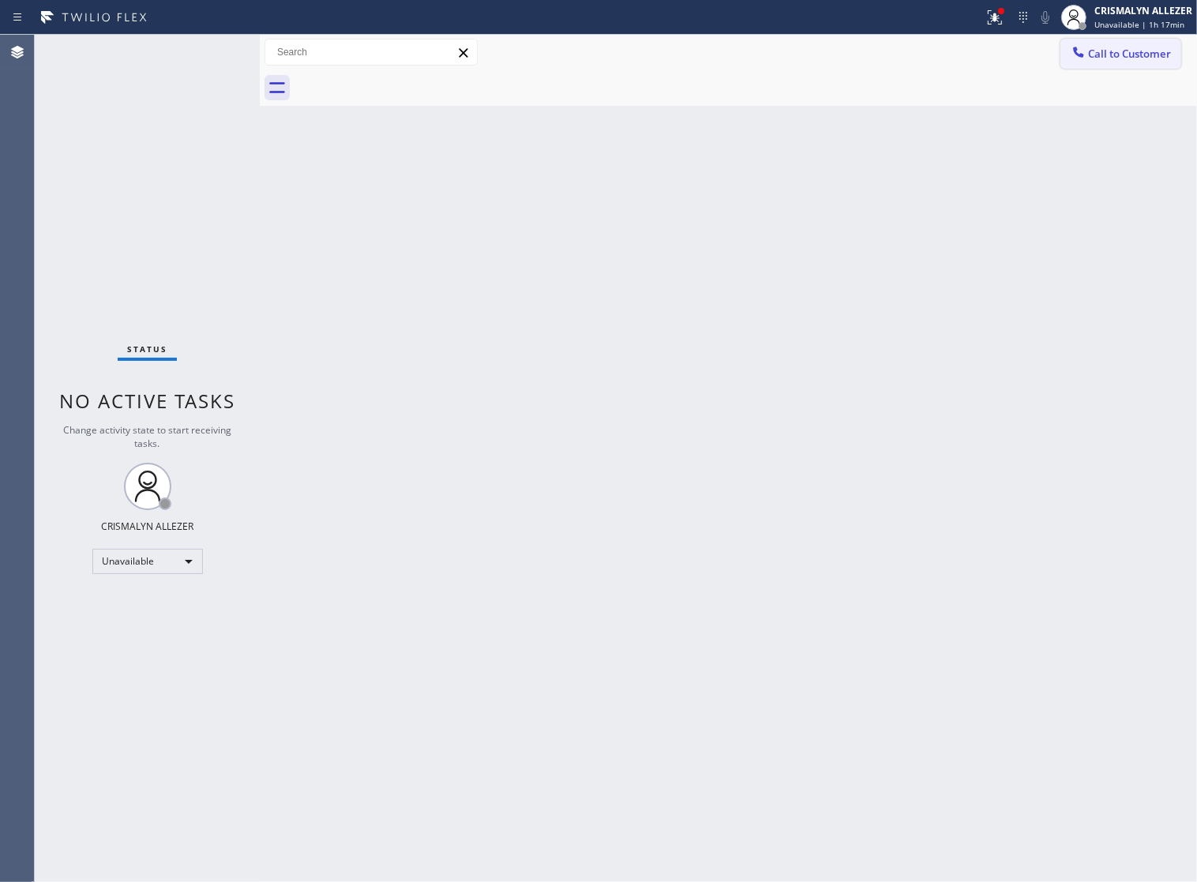
click at [1117, 63] on button "Call to Customer" at bounding box center [1120, 54] width 121 height 30
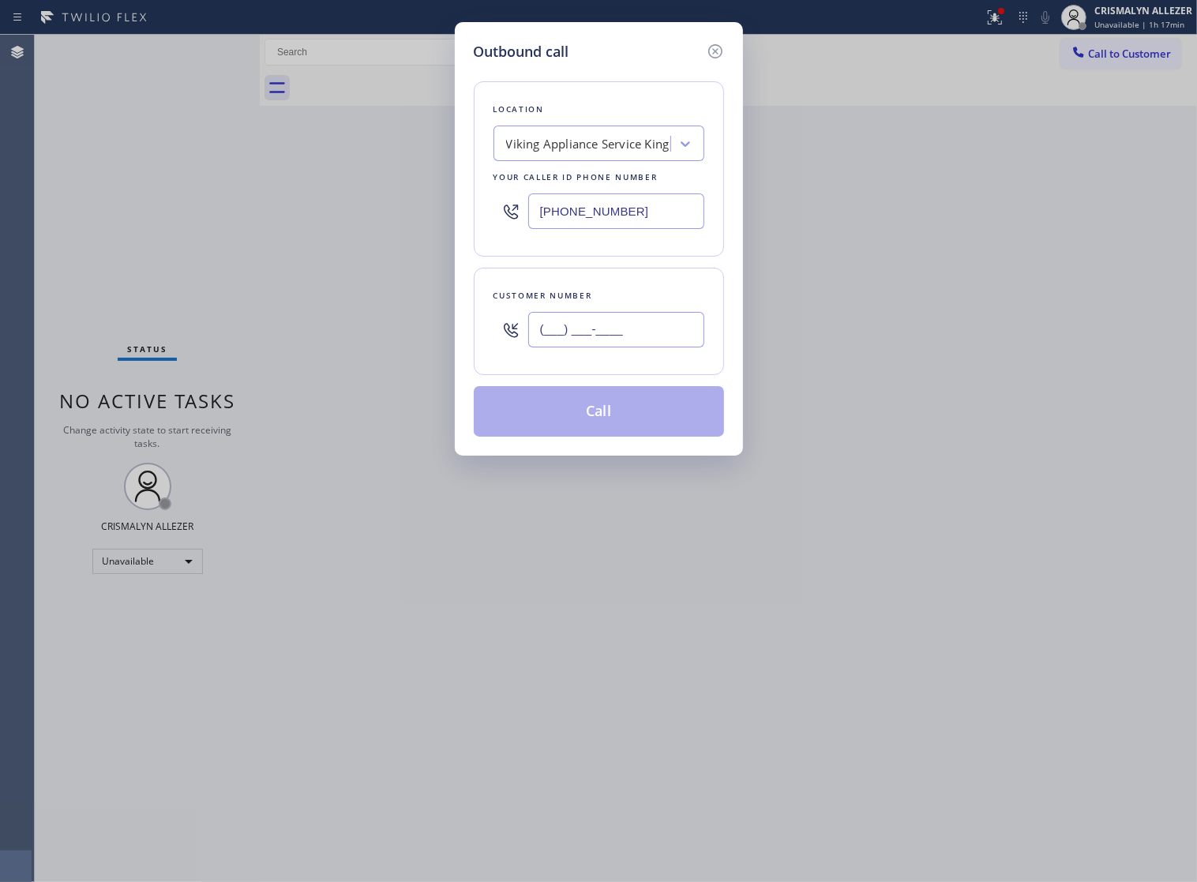
click at [676, 347] on input "(___) ___-____" at bounding box center [616, 330] width 176 height 36
paste input "408) 203-1068"
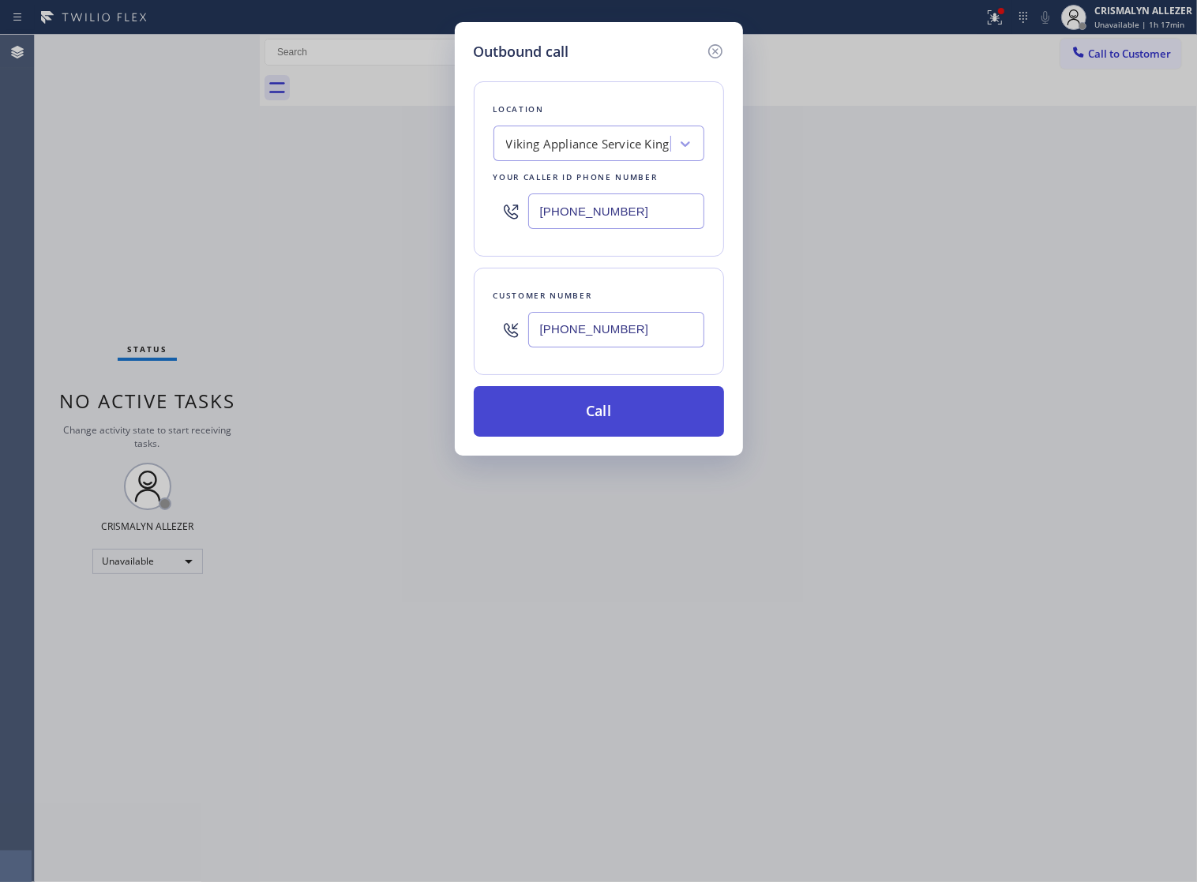
type input "(408) 203-1068"
click at [617, 431] on button "Call" at bounding box center [599, 411] width 250 height 51
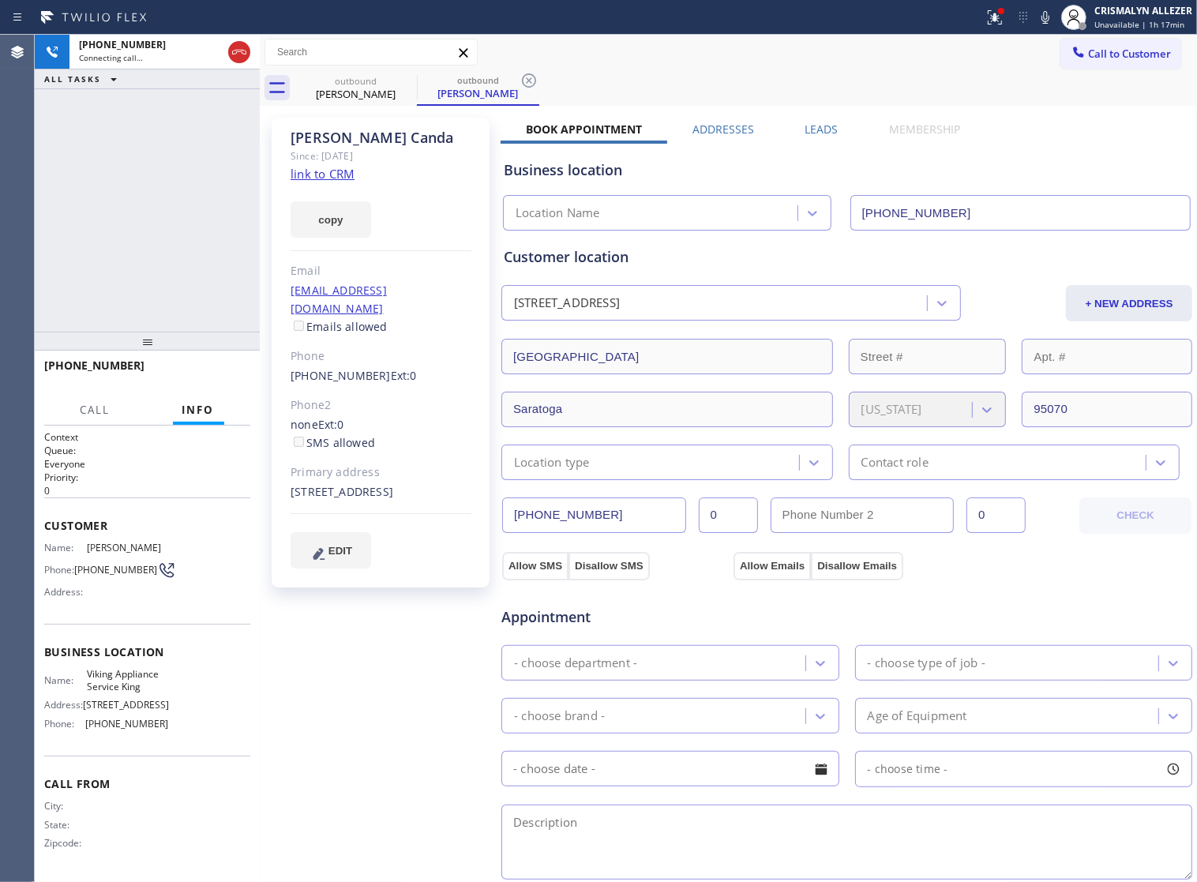
click at [827, 133] on label "Leads" at bounding box center [821, 129] width 33 height 15
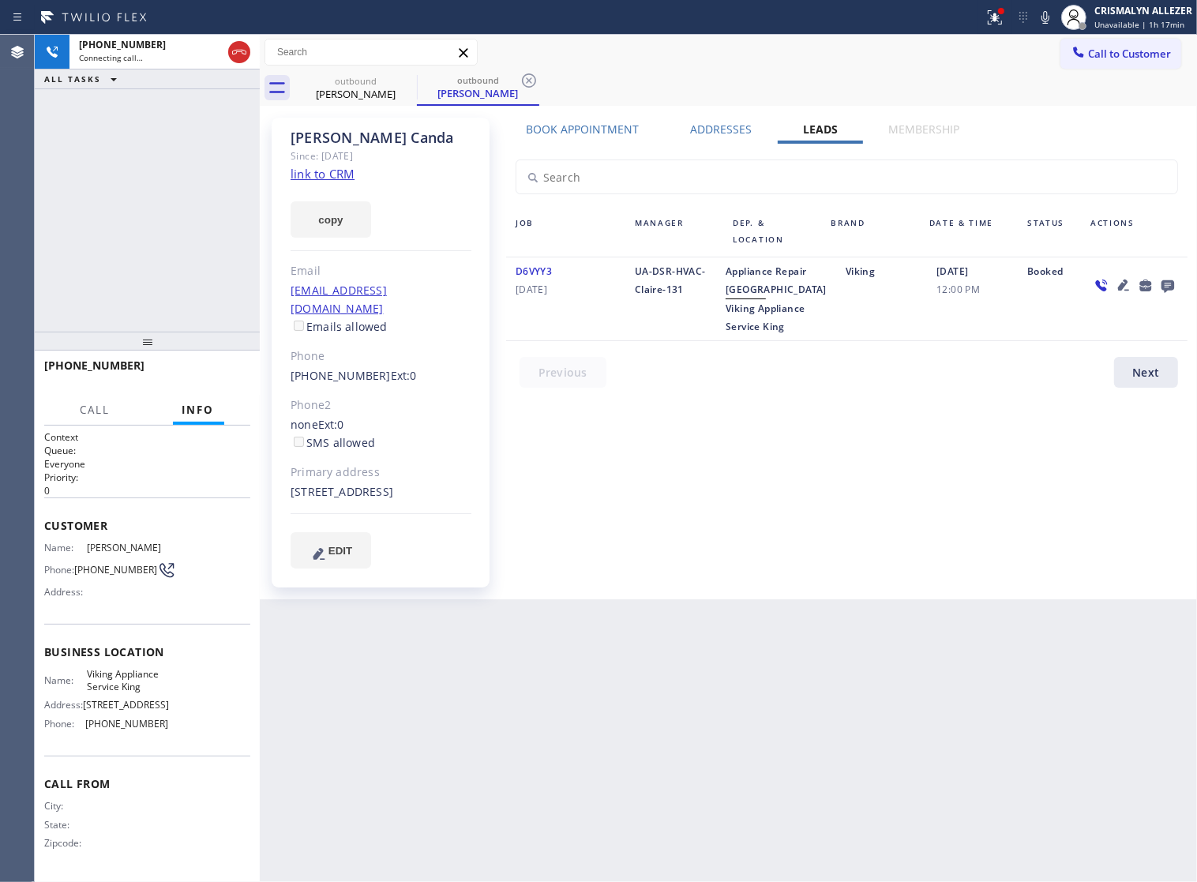
click at [1166, 288] on icon at bounding box center [1167, 286] width 13 height 13
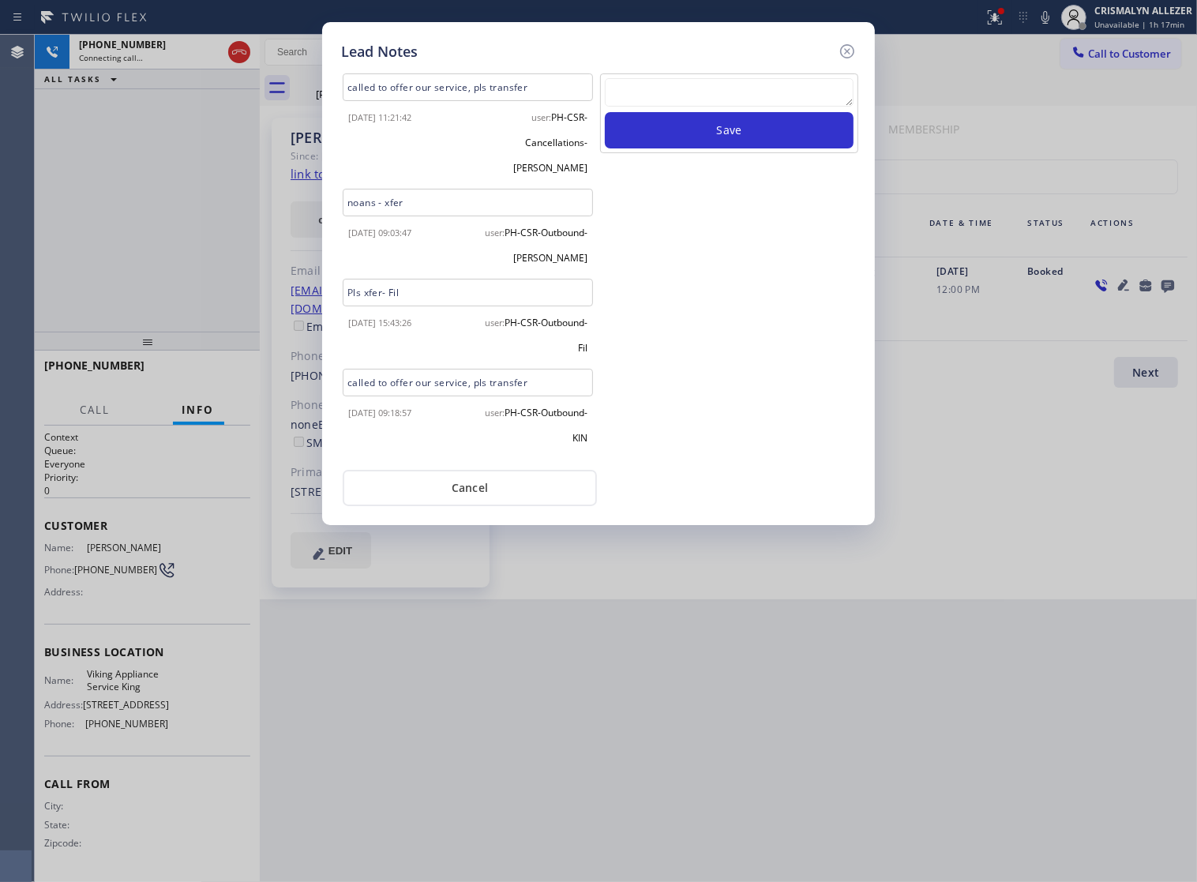
click at [708, 97] on textarea at bounding box center [729, 92] width 249 height 28
paste textarea "no answer | pls xfer if cx calls back"
type textarea "no answer | pls xfer if cx calls back"
click at [717, 144] on button "Save" at bounding box center [729, 130] width 249 height 36
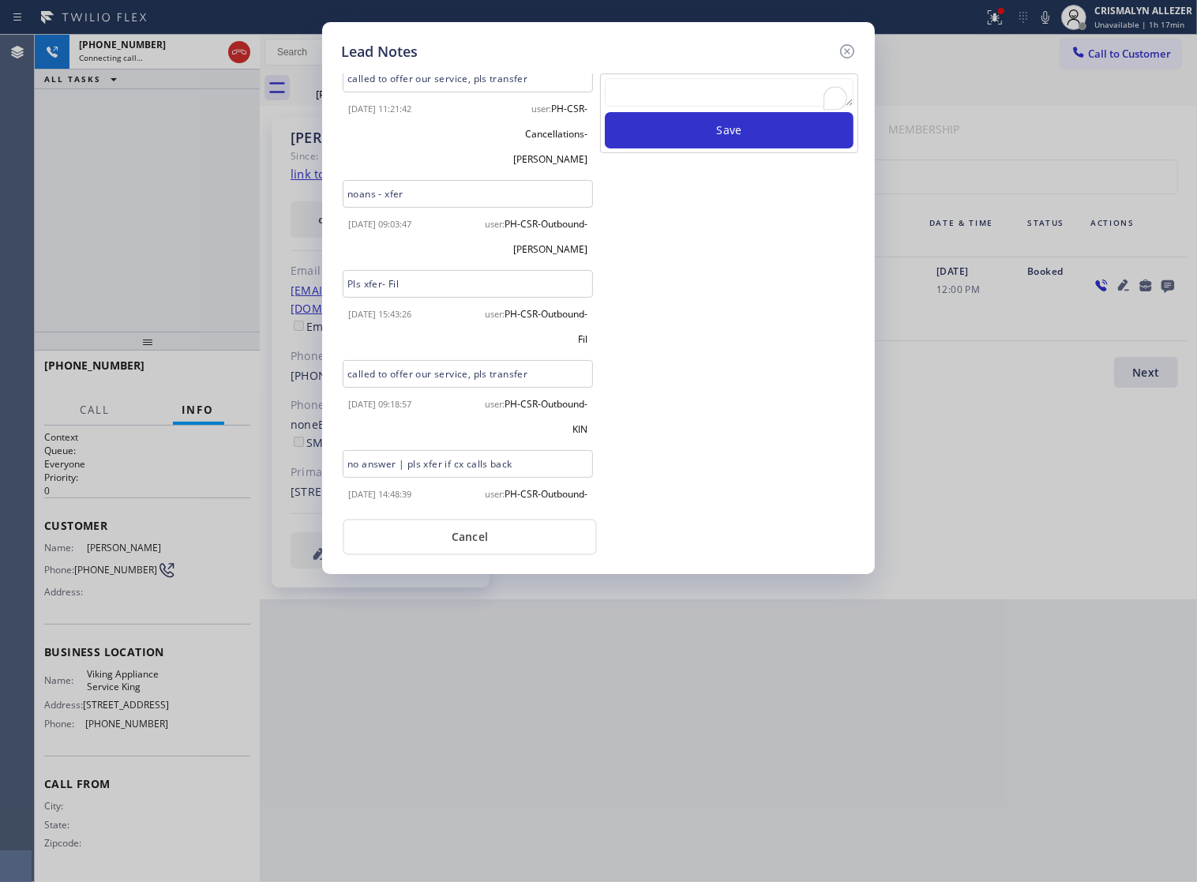
scroll to position [12, 0]
click at [478, 555] on button "Cancel" at bounding box center [470, 537] width 254 height 36
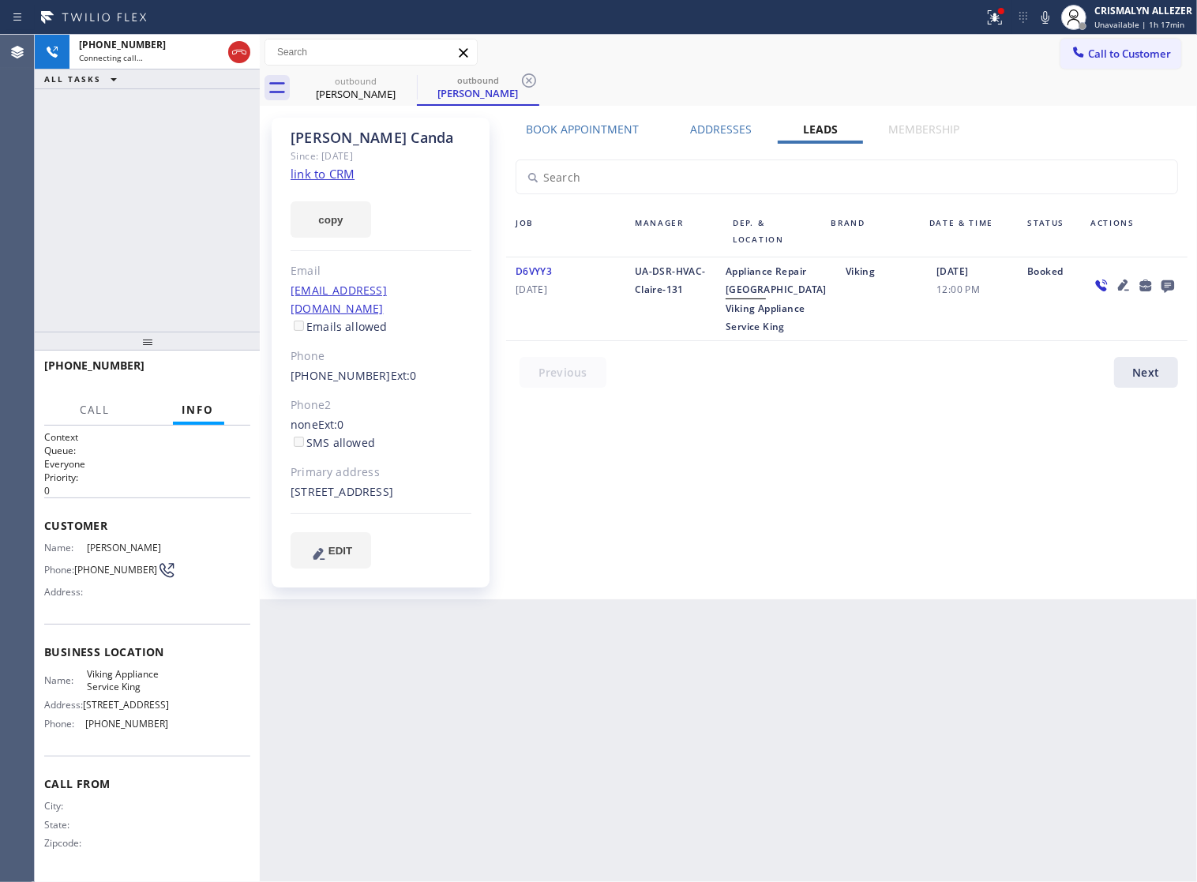
click at [587, 123] on label "Book Appointment" at bounding box center [582, 129] width 113 height 15
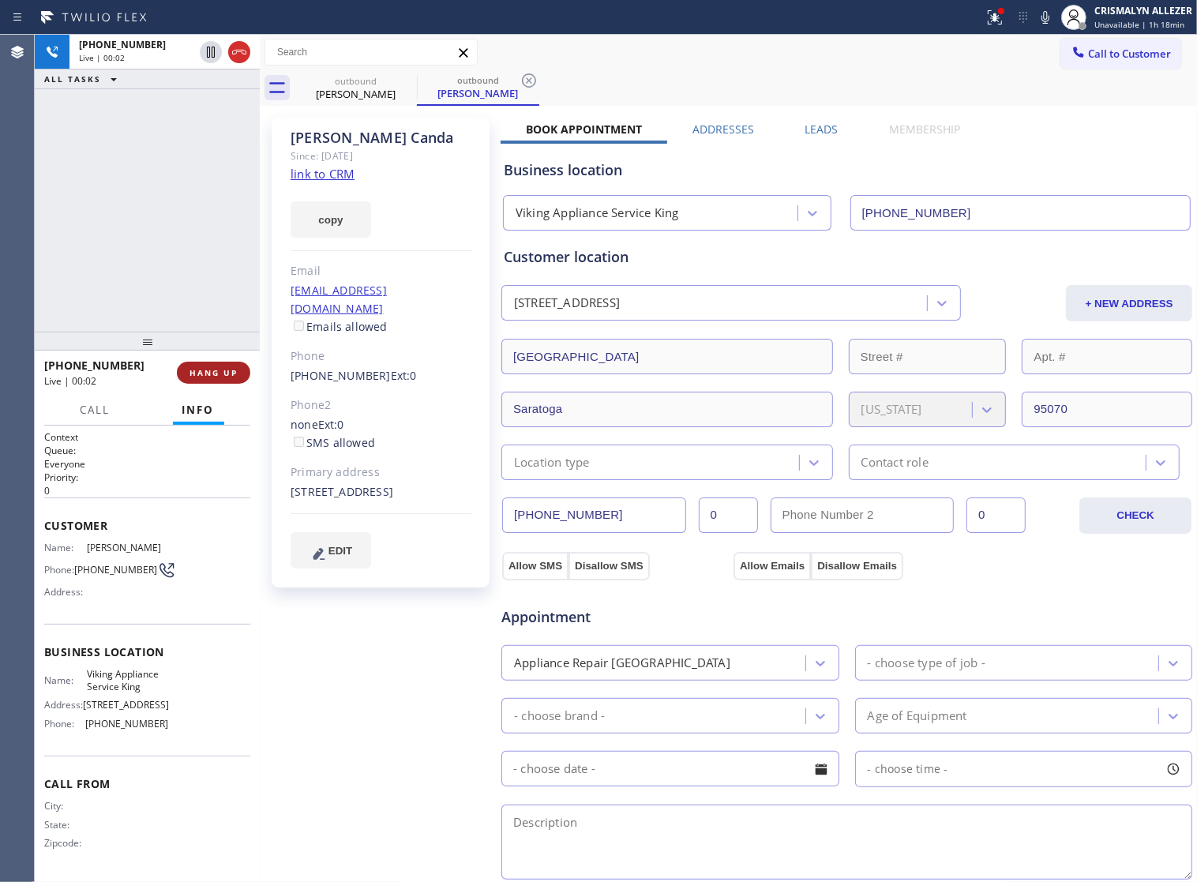
click at [204, 373] on span "HANG UP" at bounding box center [213, 372] width 48 height 11
click at [204, 373] on span "COMPLETE" at bounding box center [210, 372] width 54 height 11
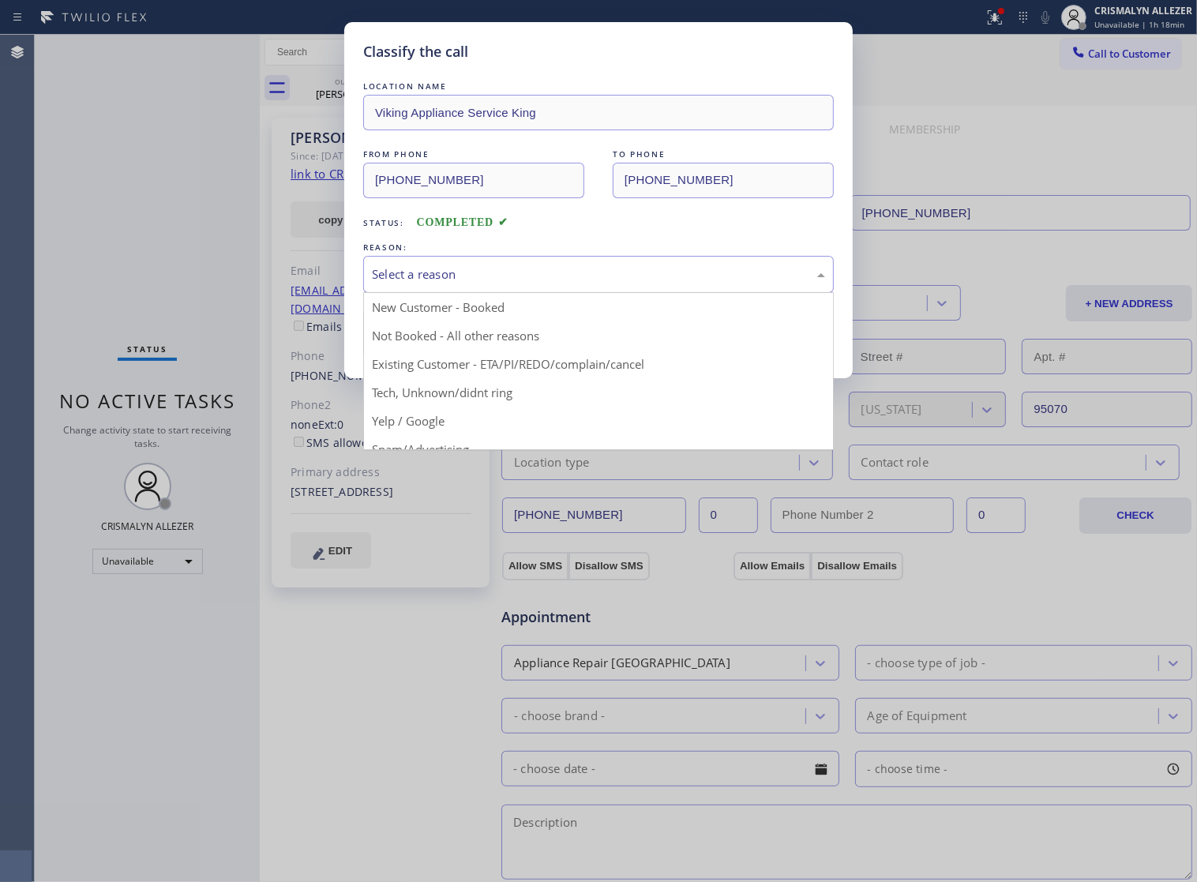
click at [632, 293] on div "Select a reason" at bounding box center [598, 274] width 471 height 37
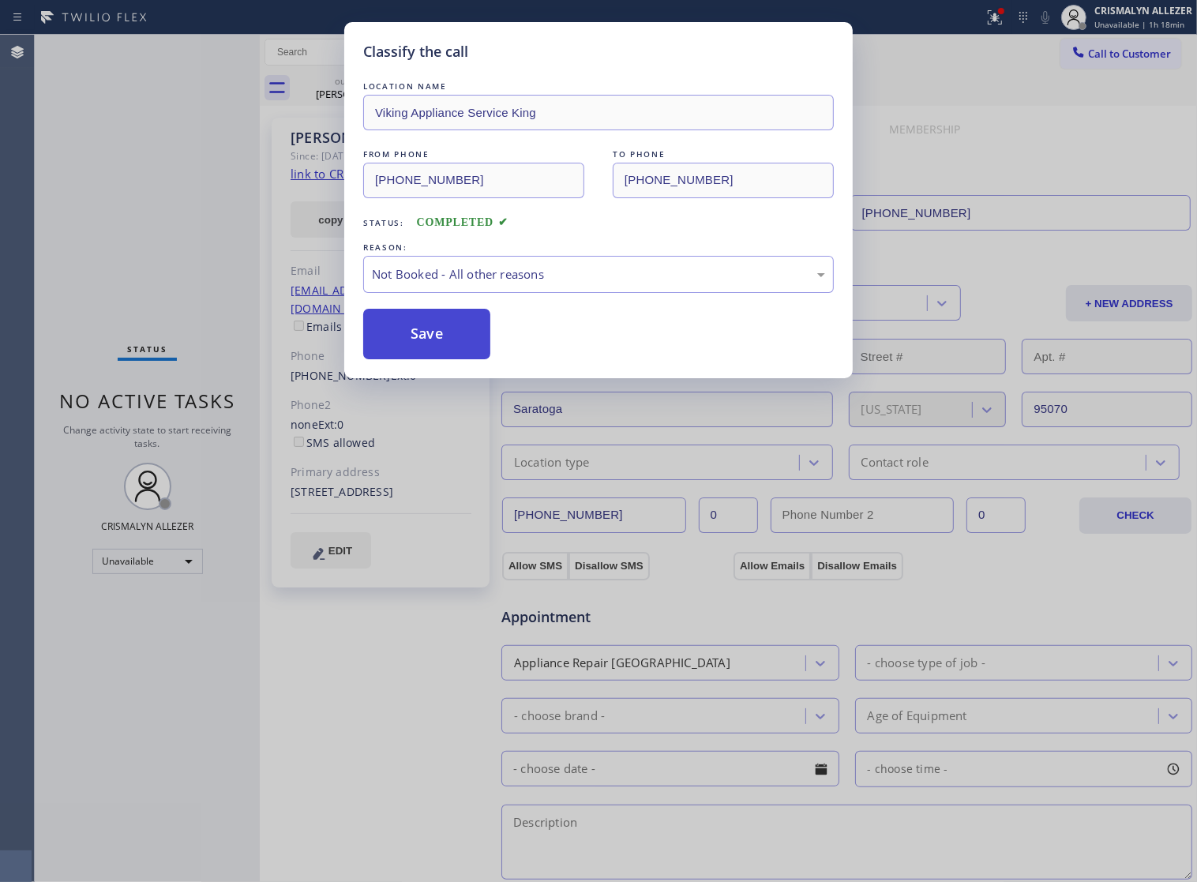
click at [435, 348] on button "Save" at bounding box center [426, 334] width 127 height 51
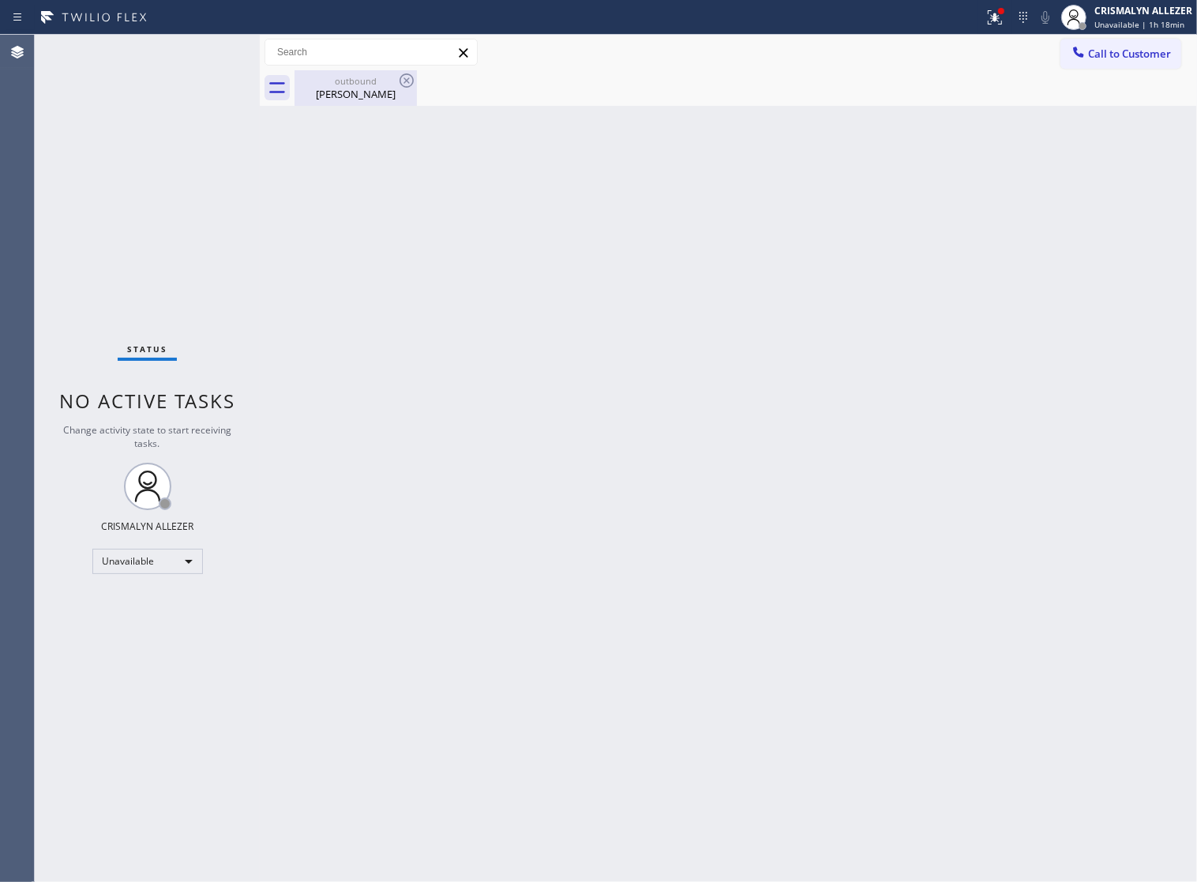
click at [342, 96] on div "Michael Canda" at bounding box center [355, 94] width 119 height 14
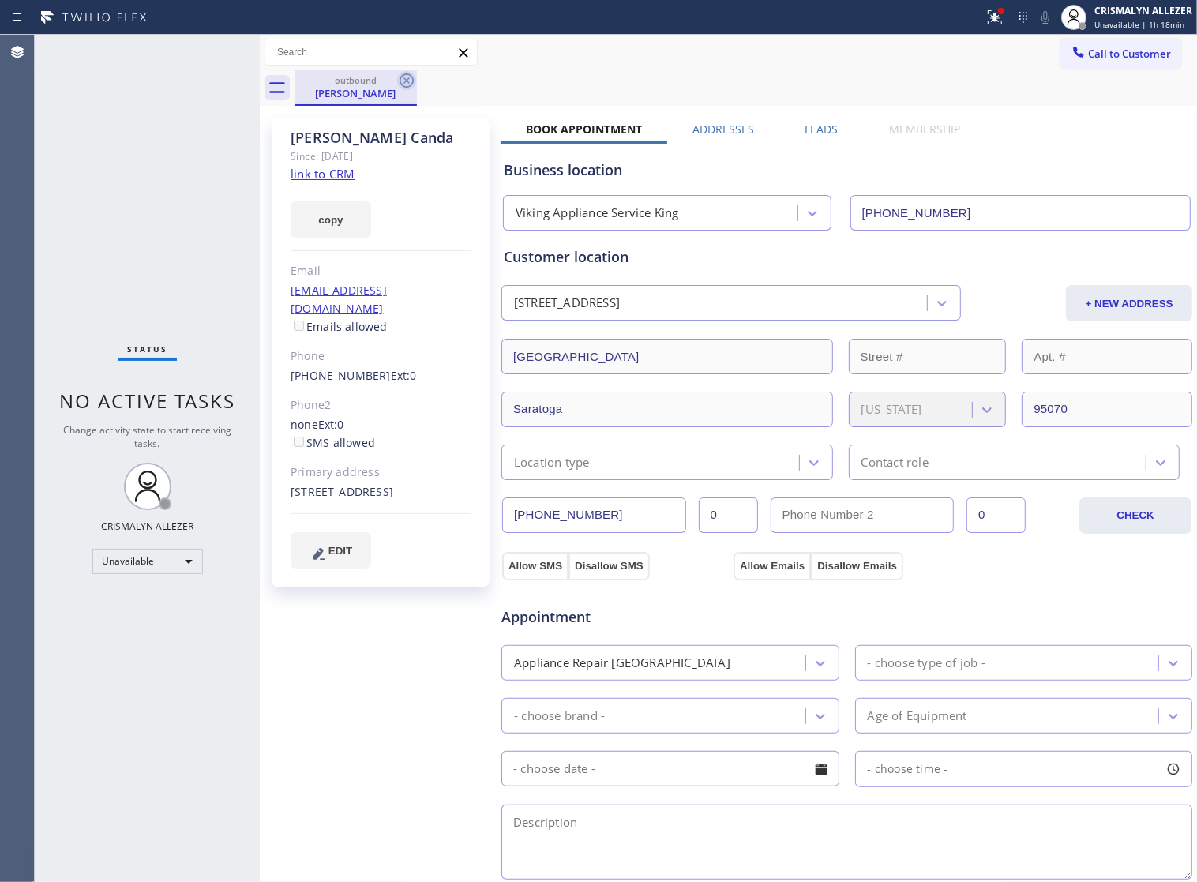
click at [411, 84] on icon at bounding box center [406, 80] width 14 height 14
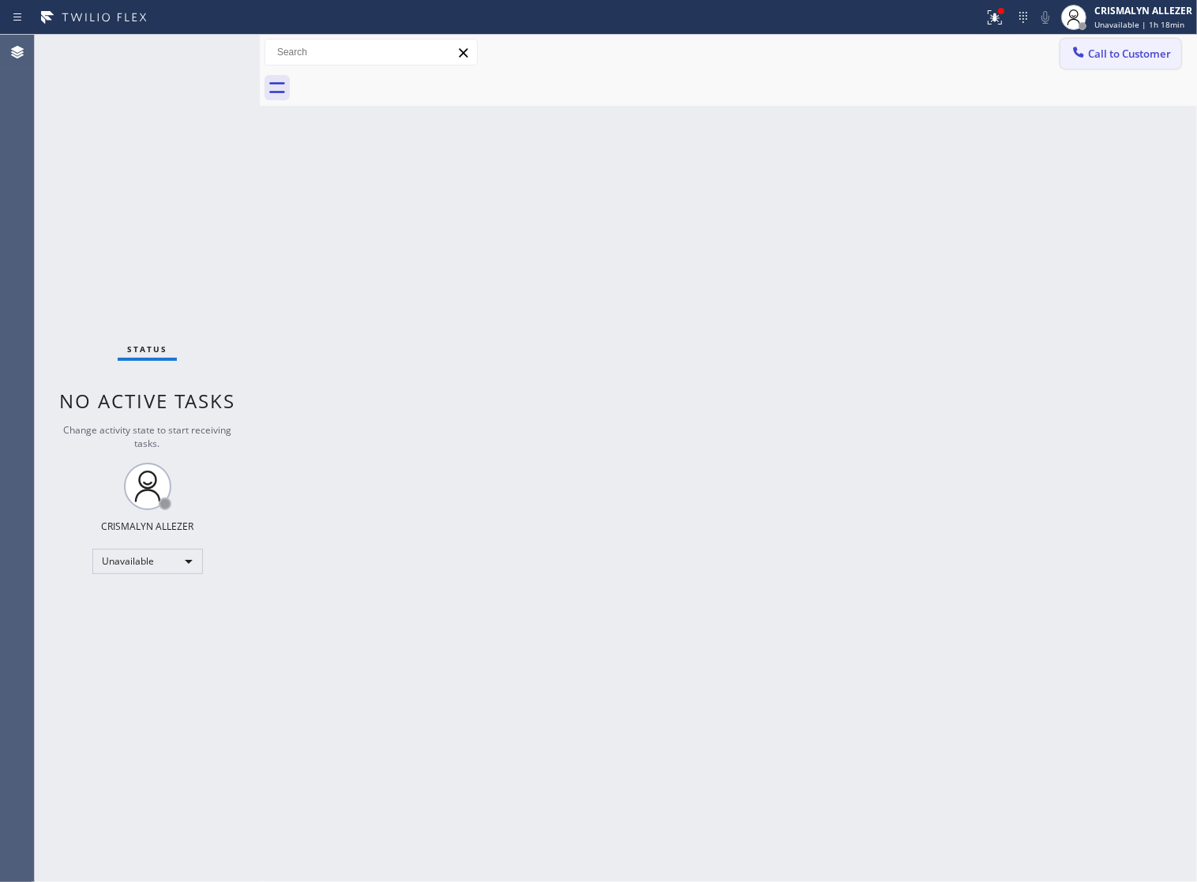
click at [1130, 47] on span "Call to Customer" at bounding box center [1129, 54] width 83 height 14
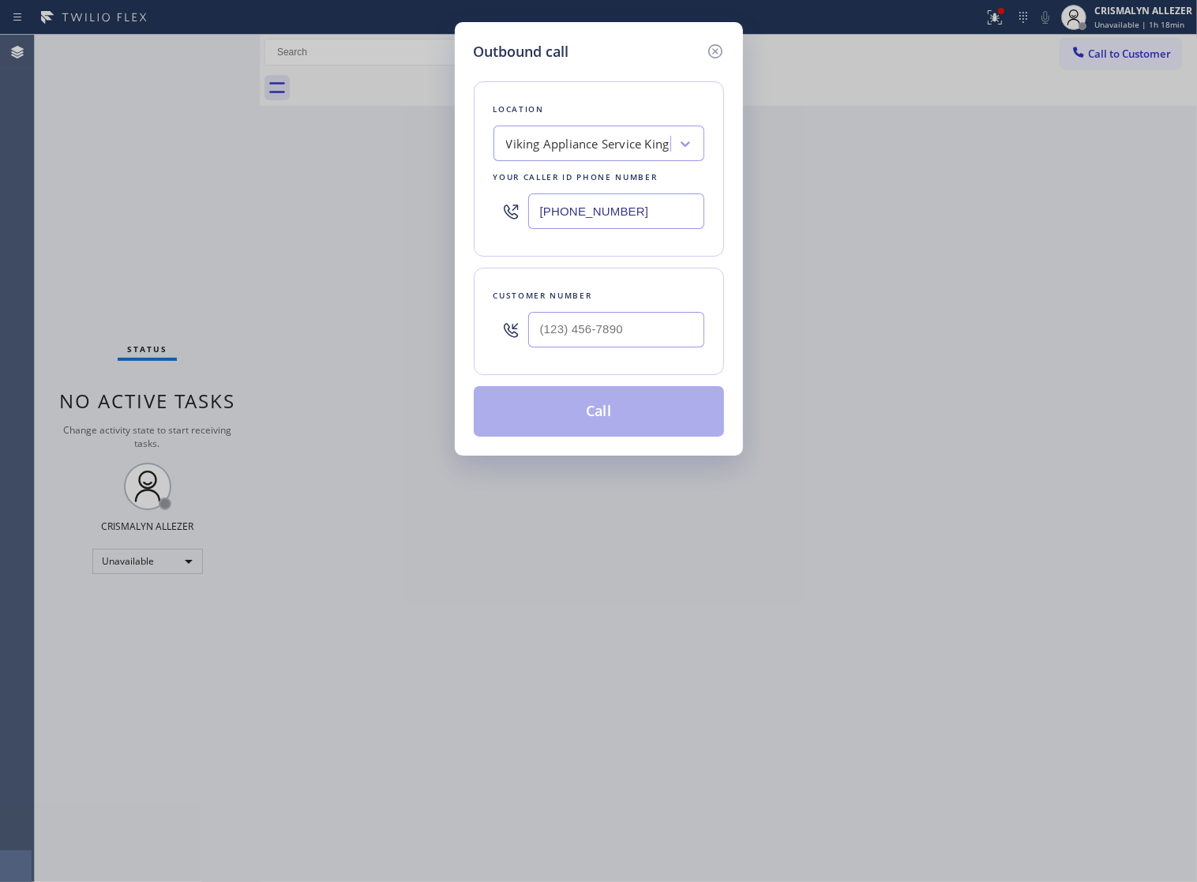
drag, startPoint x: 612, startPoint y: 219, endPoint x: 276, endPoint y: 234, distance: 335.9
click at [285, 234] on div "Outbound call Location Viking Appliance Service King Your caller id phone numbe…" at bounding box center [598, 441] width 1197 height 882
paste input "855) 797-9911"
type input "(855) 797-9911"
click at [633, 345] on input "(___) ___-____" at bounding box center [616, 330] width 176 height 36
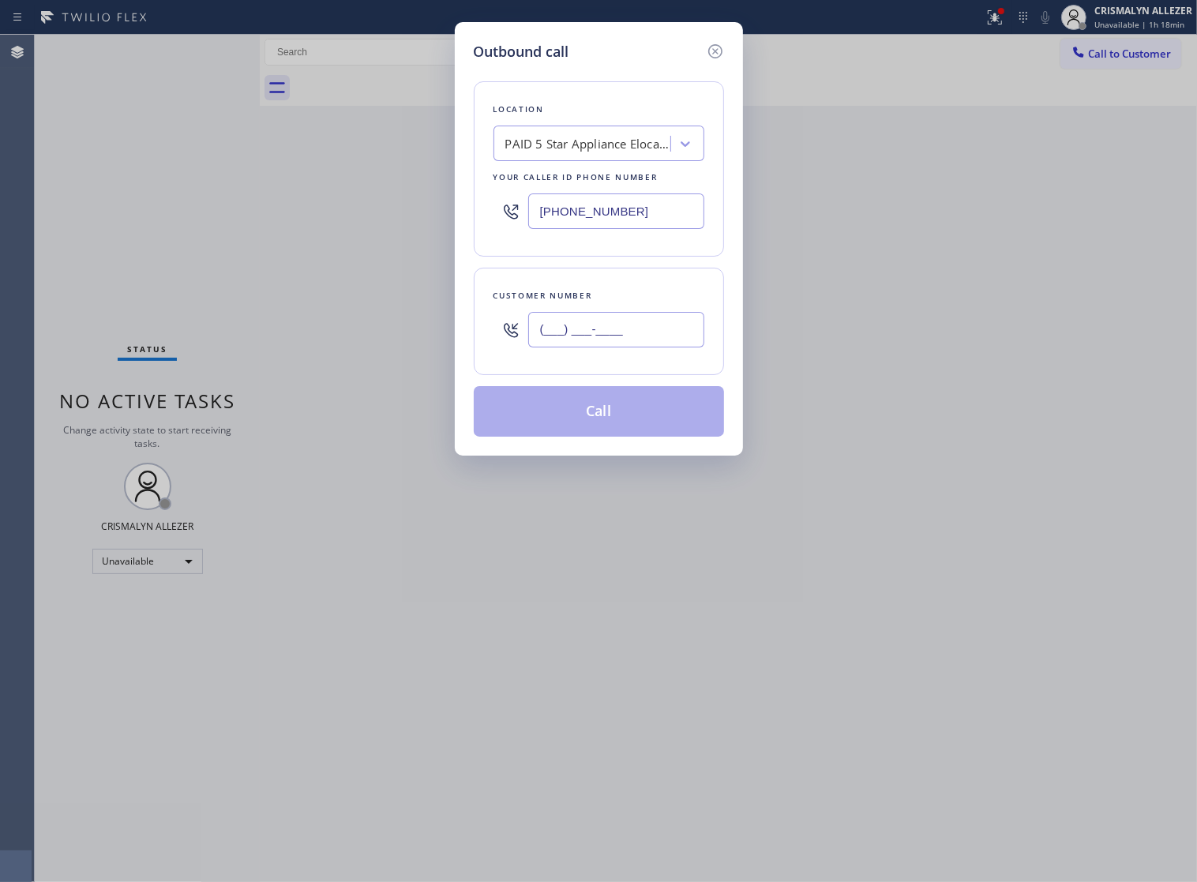
paste input "305) 342-1697"
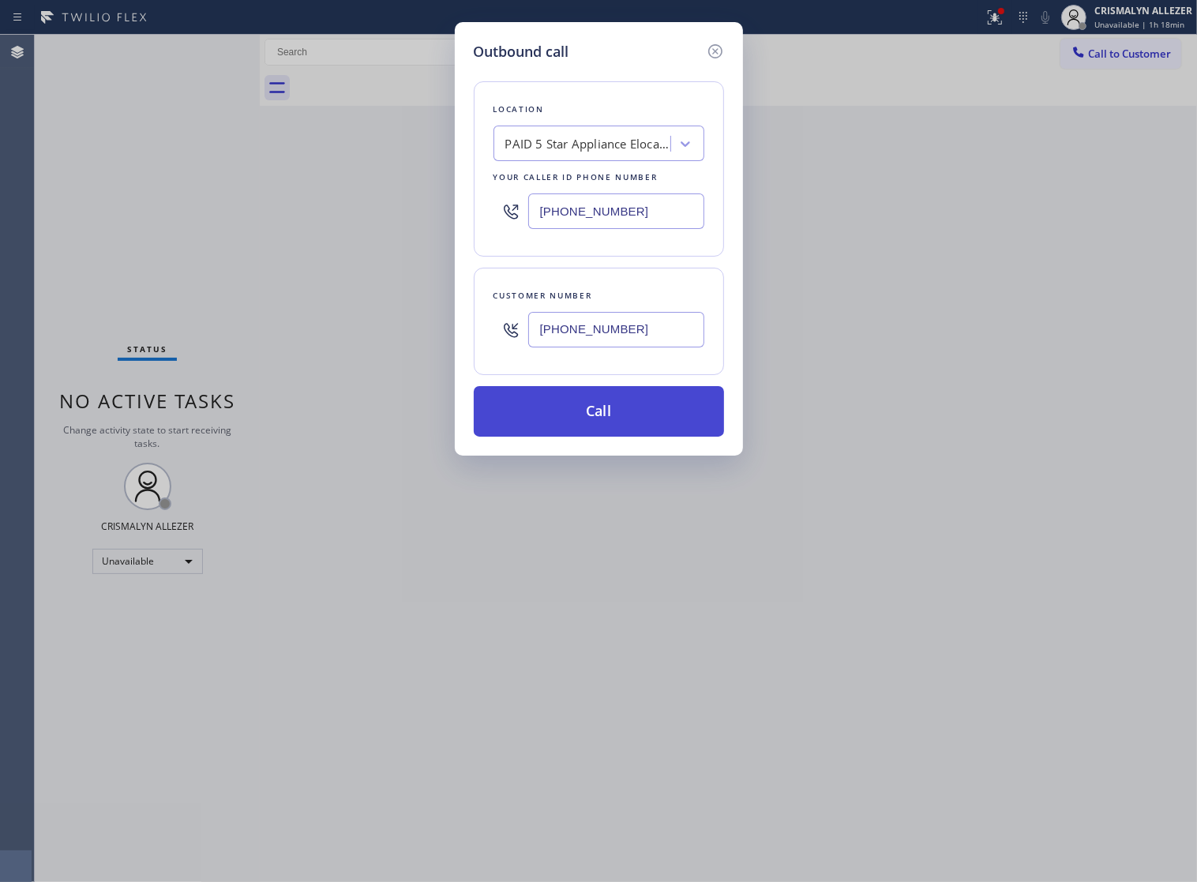
type input "(305) 342-1697"
click at [601, 437] on button "Call" at bounding box center [599, 411] width 250 height 51
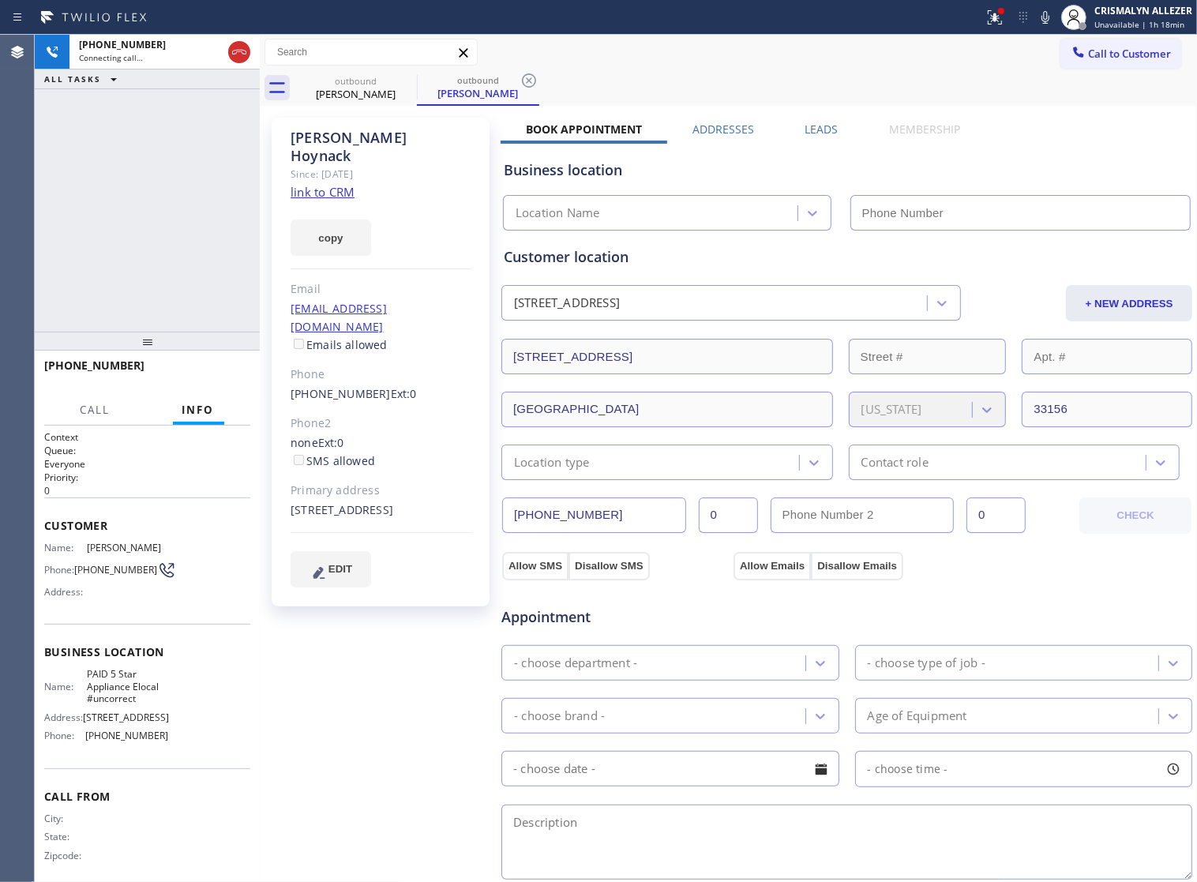
click at [329, 184] on link "link to CRM" at bounding box center [323, 192] width 64 height 16
type input "(855) 797-9911"
click at [202, 369] on span "HANG UP" at bounding box center [213, 372] width 48 height 11
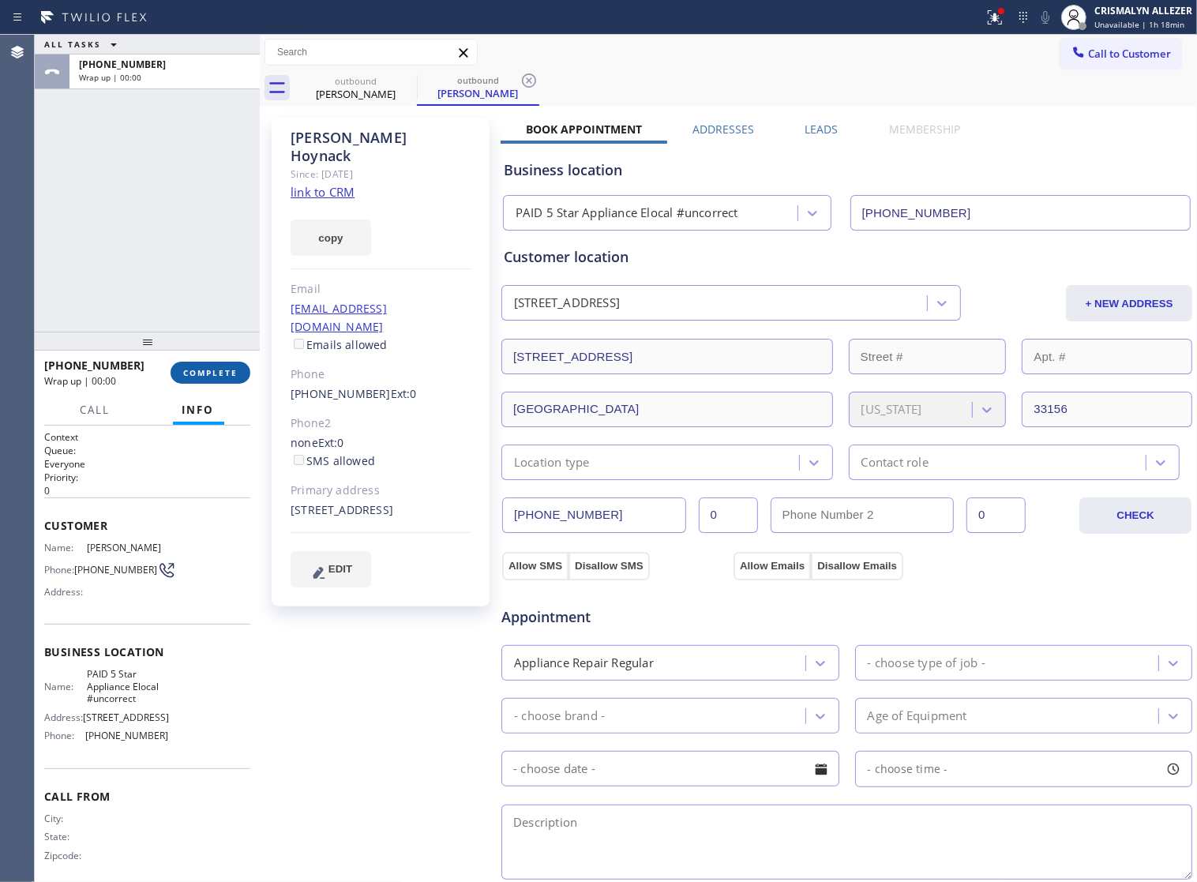
click at [202, 369] on span "COMPLETE" at bounding box center [210, 372] width 54 height 11
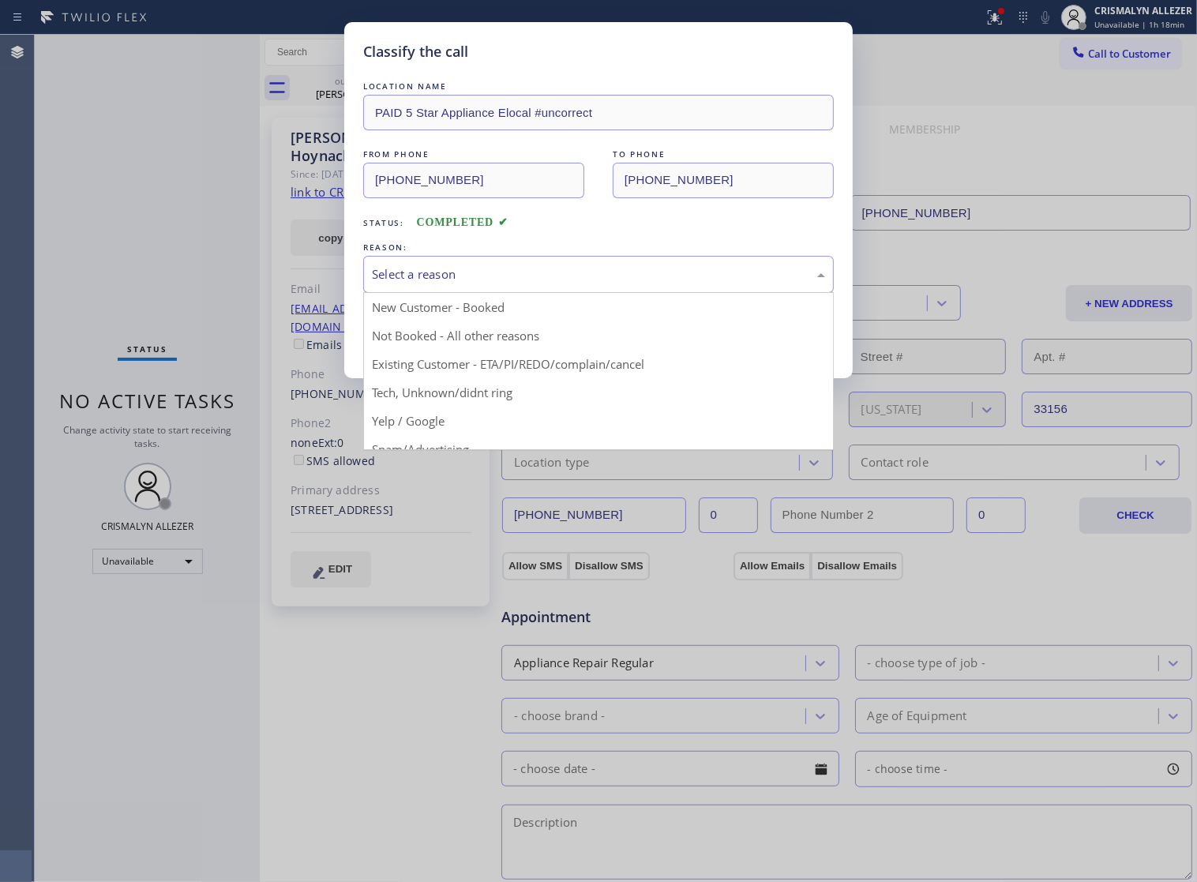
click at [574, 283] on div "Select a reason" at bounding box center [598, 274] width 453 height 18
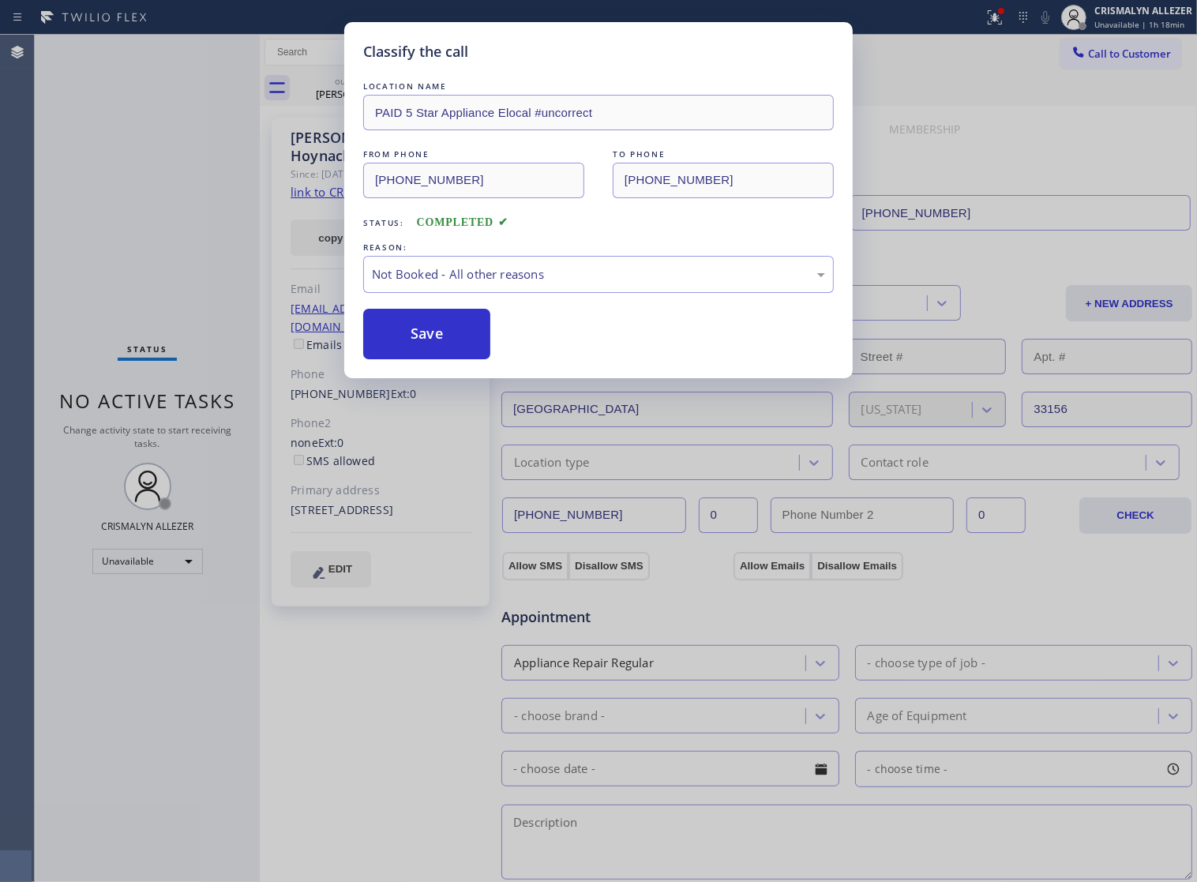
click at [427, 354] on button "Save" at bounding box center [426, 334] width 127 height 51
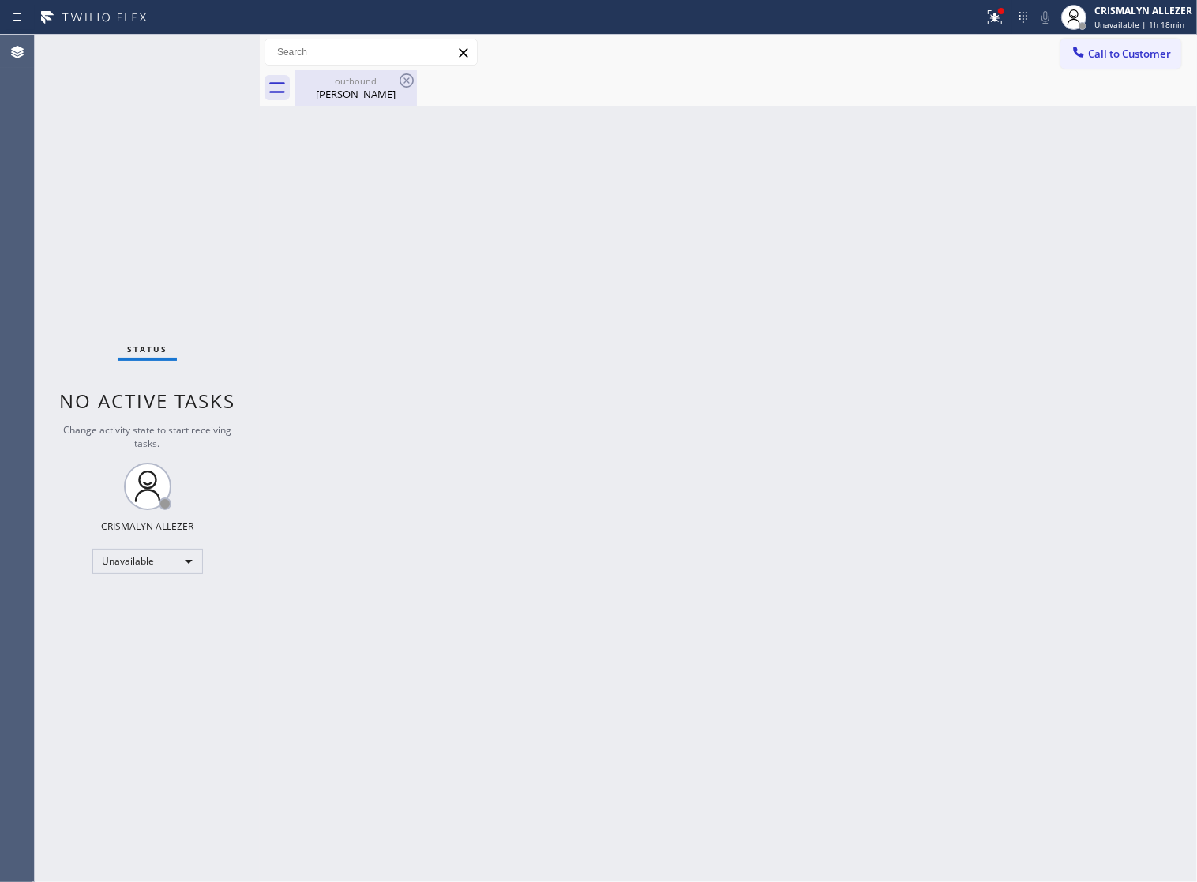
click at [346, 93] on div "Beatris Hoynack" at bounding box center [355, 94] width 119 height 14
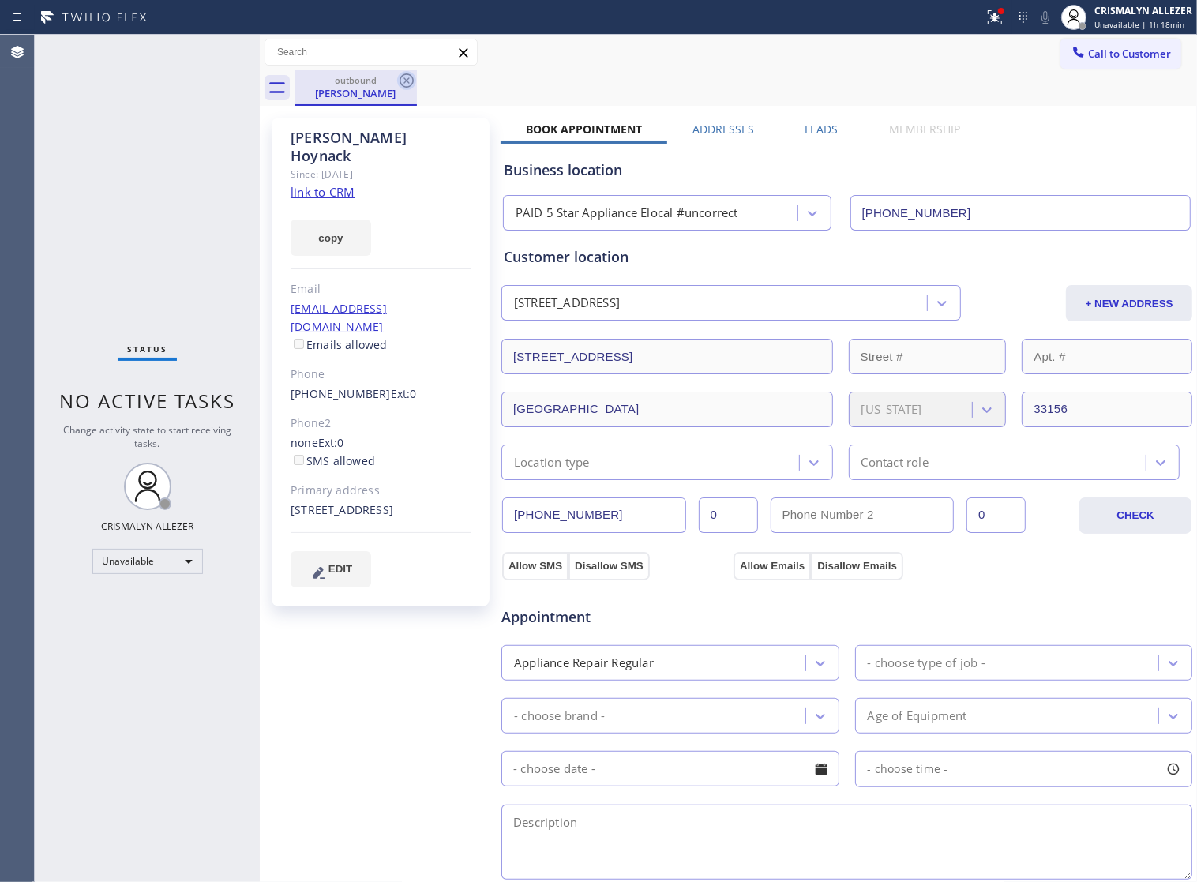
click at [409, 81] on icon at bounding box center [406, 80] width 19 height 19
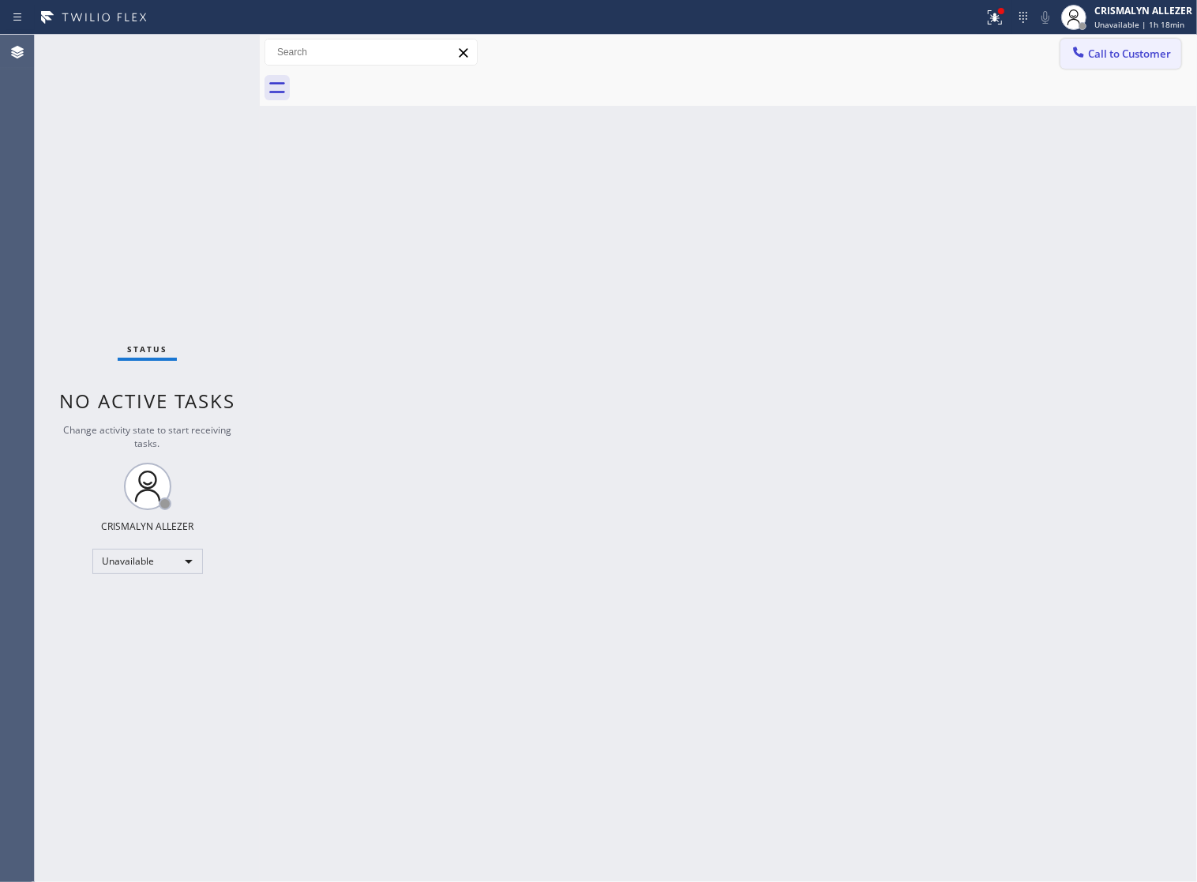
click at [1118, 47] on span "Call to Customer" at bounding box center [1129, 54] width 83 height 14
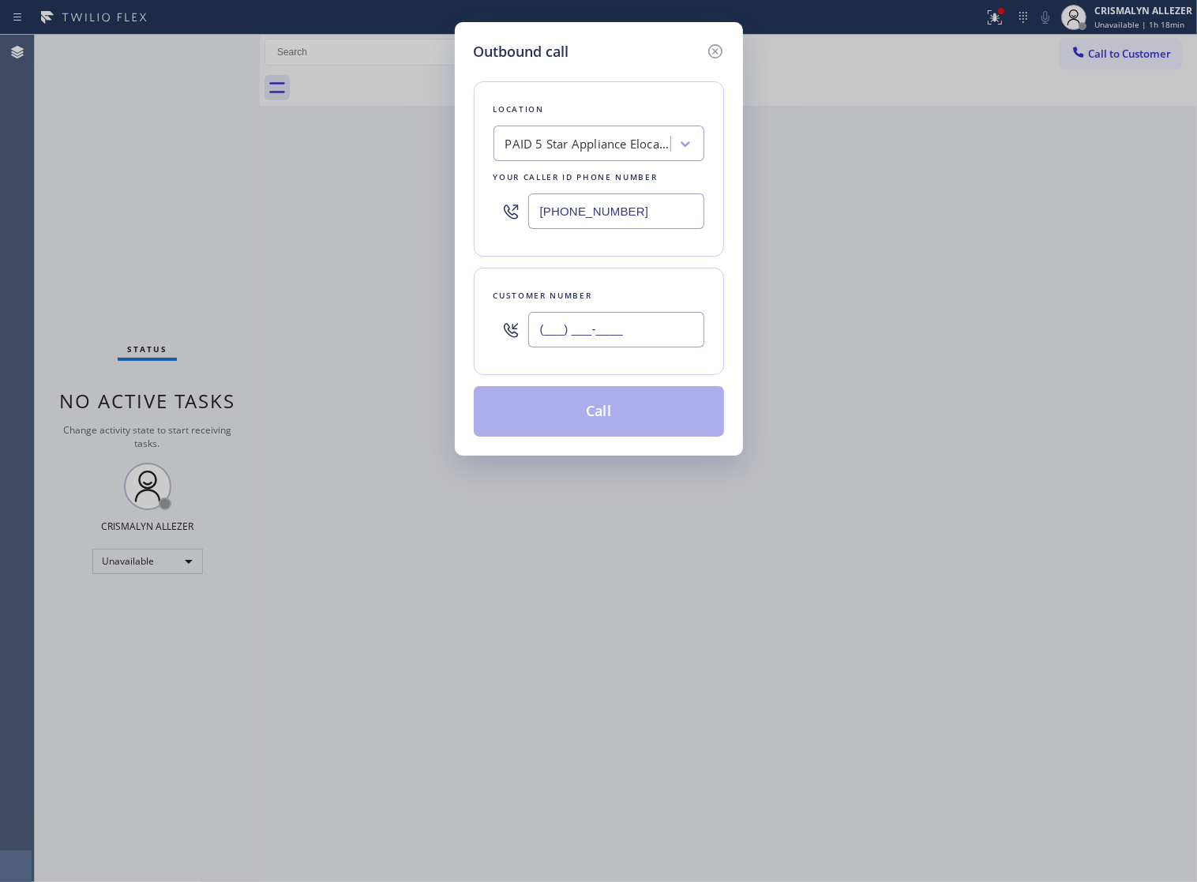
click at [677, 333] on input "(___) ___-____" at bounding box center [616, 330] width 176 height 36
paste input "305) 342-1697"
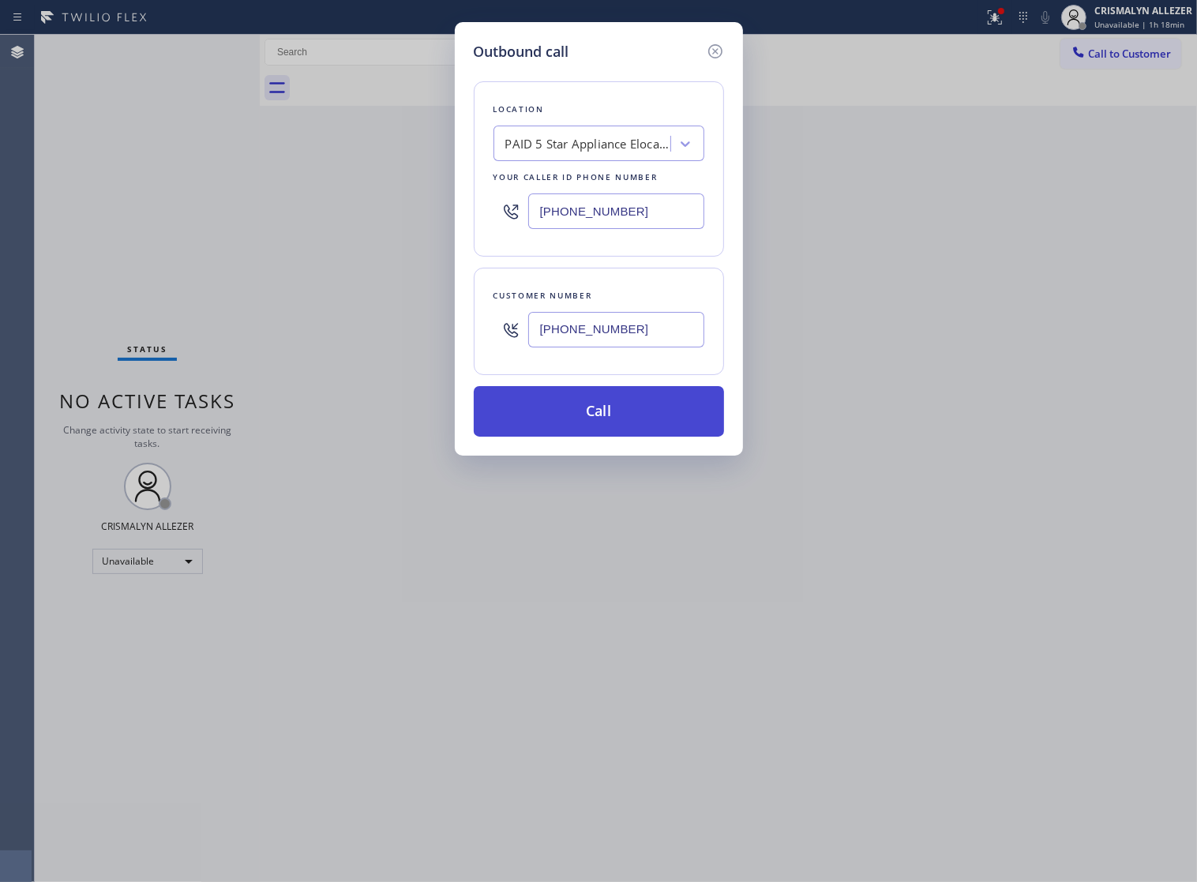
type input "(305) 342-1697"
click at [605, 437] on button "Call" at bounding box center [599, 411] width 250 height 51
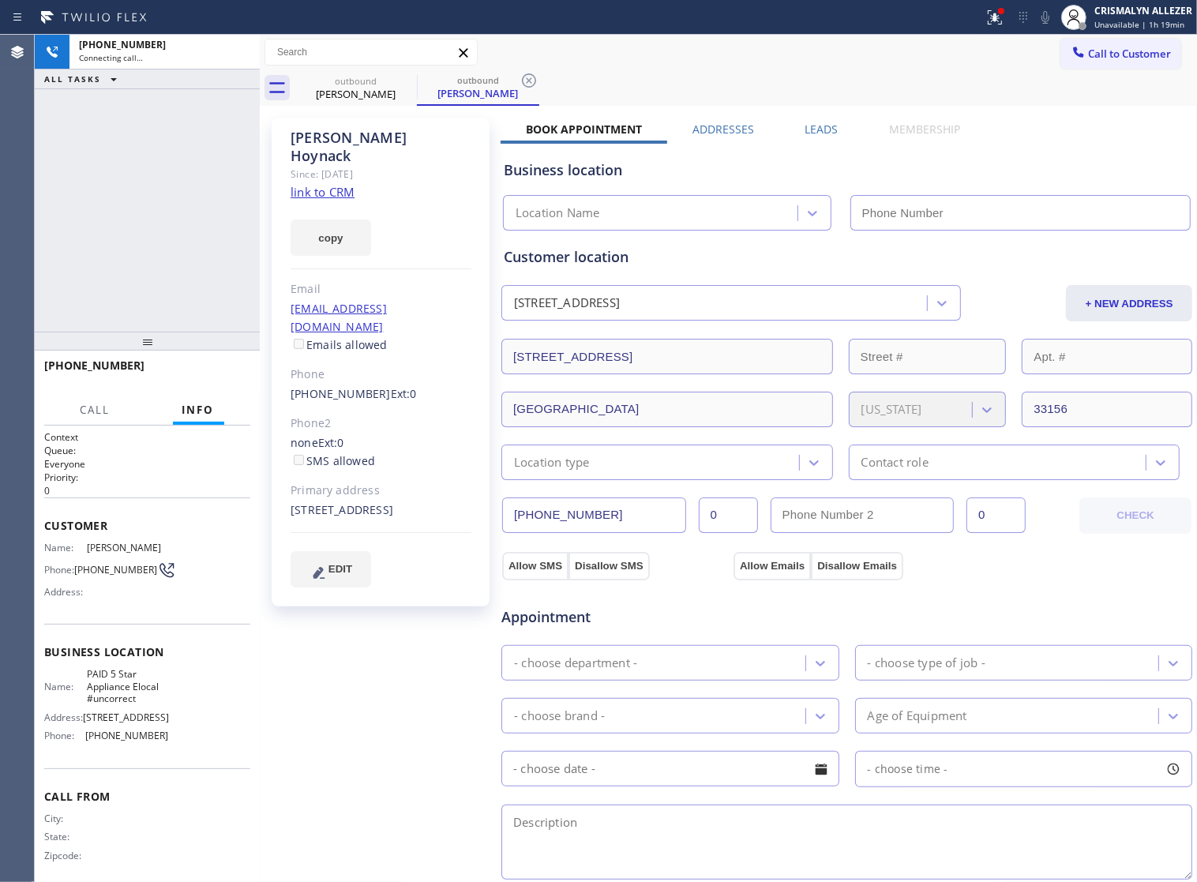
type input "(855) 797-9911"
click at [813, 123] on label "Leads" at bounding box center [821, 129] width 33 height 15
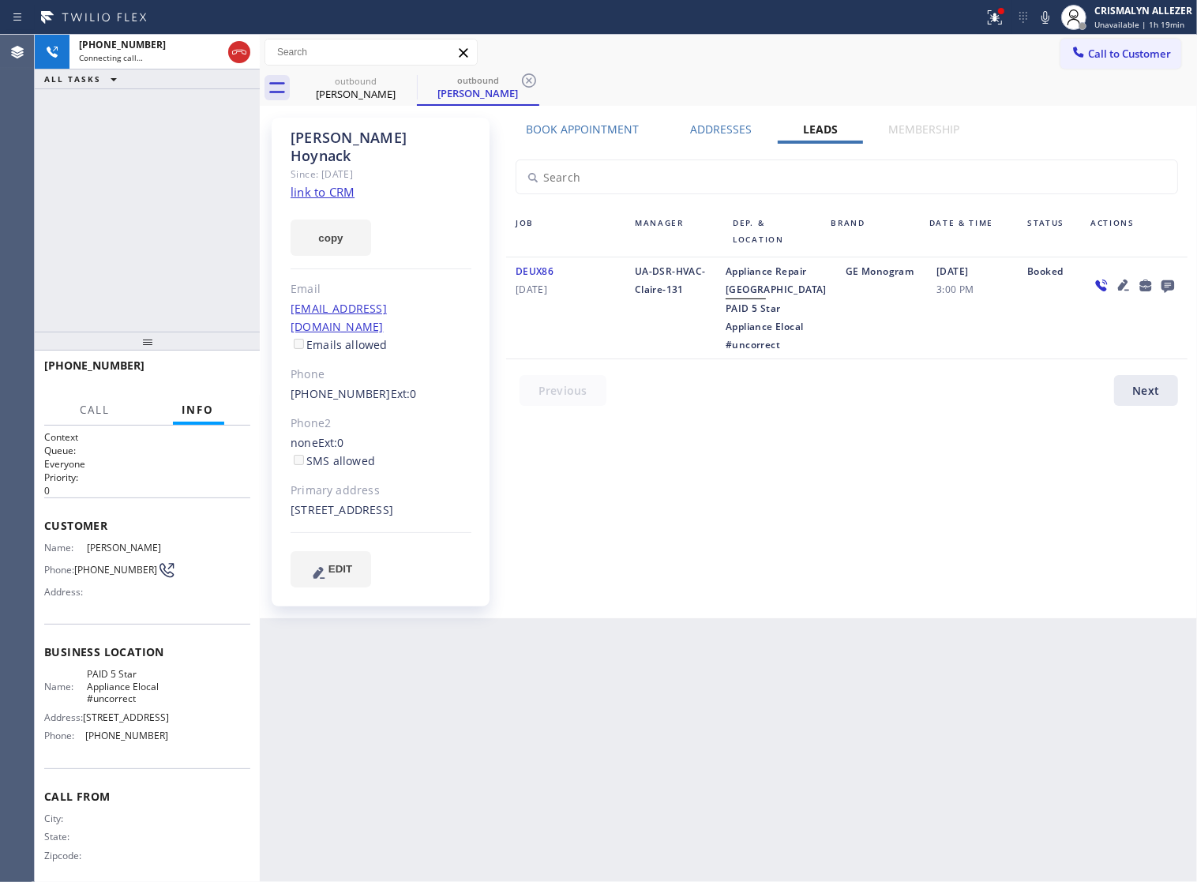
click at [1164, 288] on icon at bounding box center [1167, 286] width 13 height 13
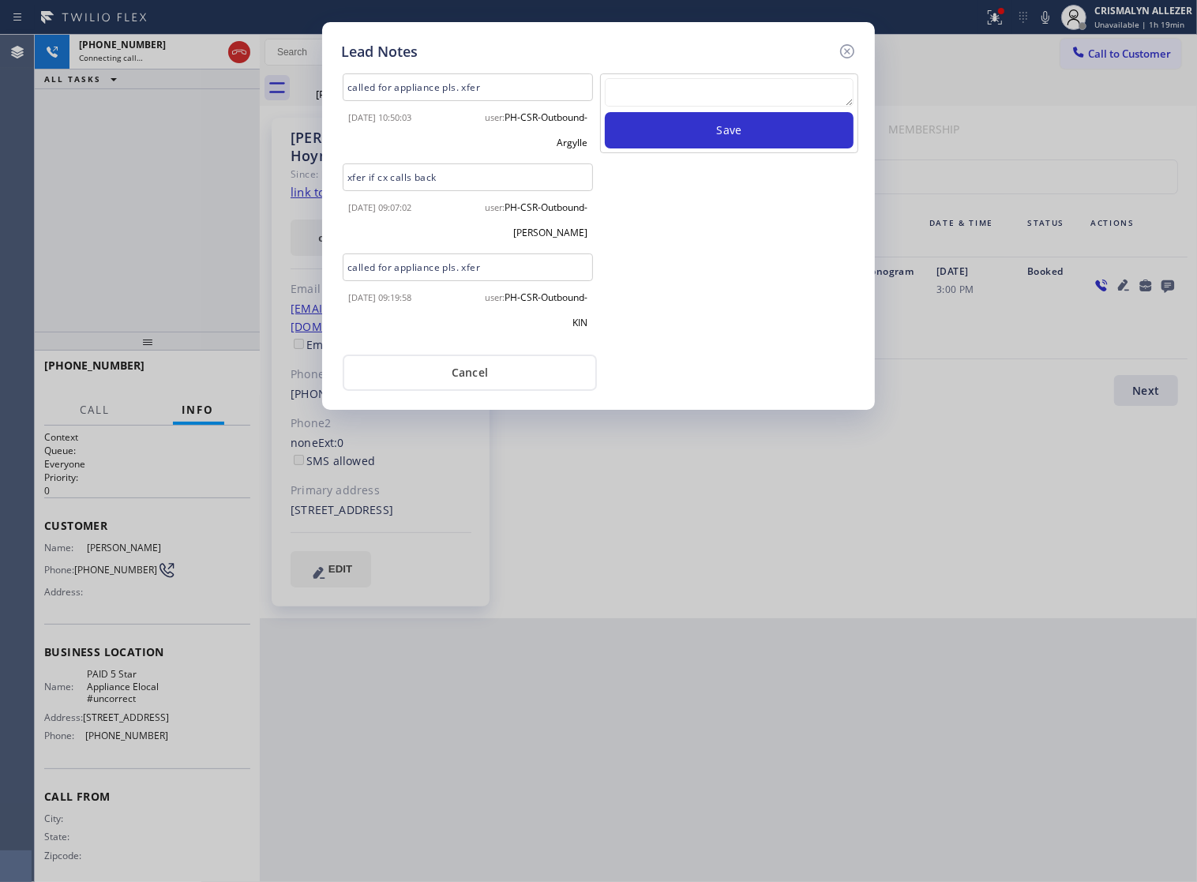
click at [750, 96] on textarea at bounding box center [729, 92] width 249 height 28
paste textarea "no answer | pls xfer if cx calls back"
type textarea "no answer | pls xfer if cx calls back"
click at [744, 139] on button "Save" at bounding box center [729, 130] width 249 height 36
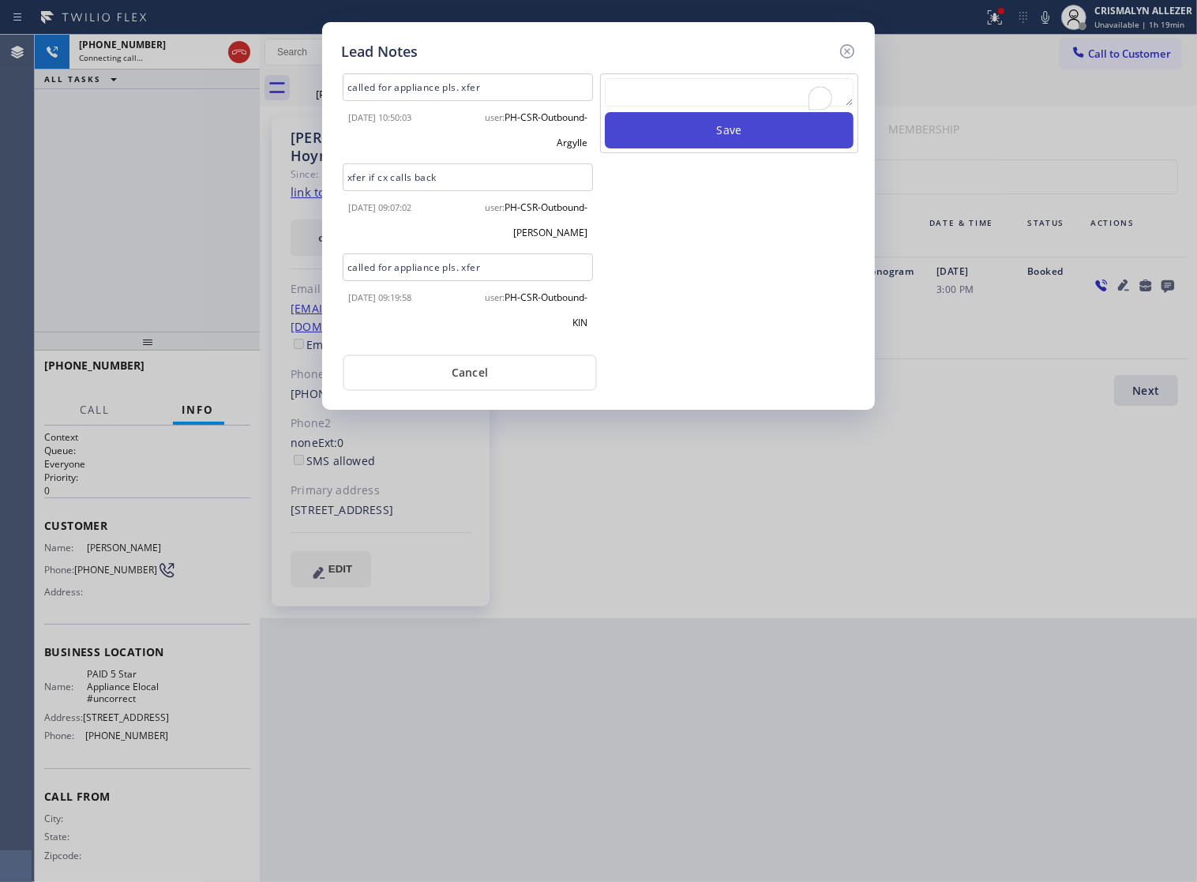
scroll to position [0, 0]
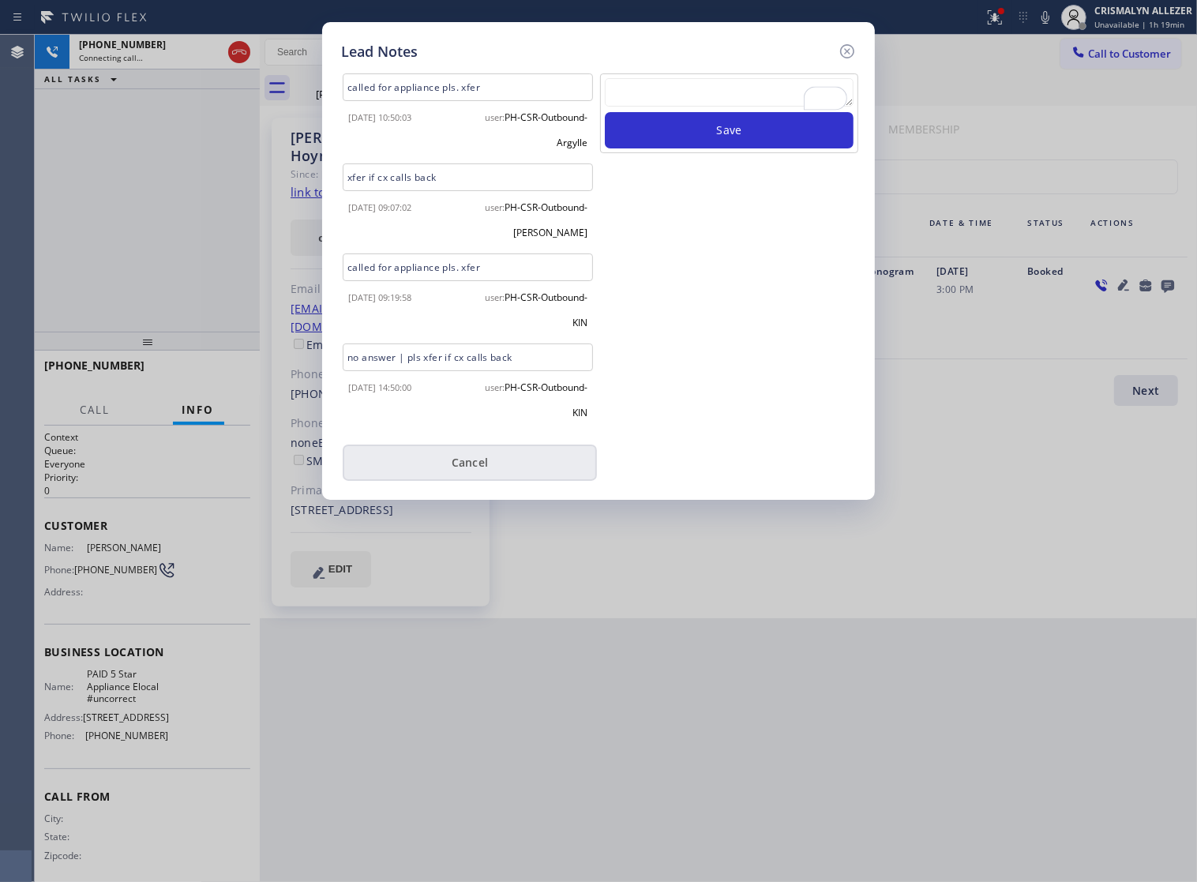
click at [486, 468] on button "Cancel" at bounding box center [470, 462] width 254 height 36
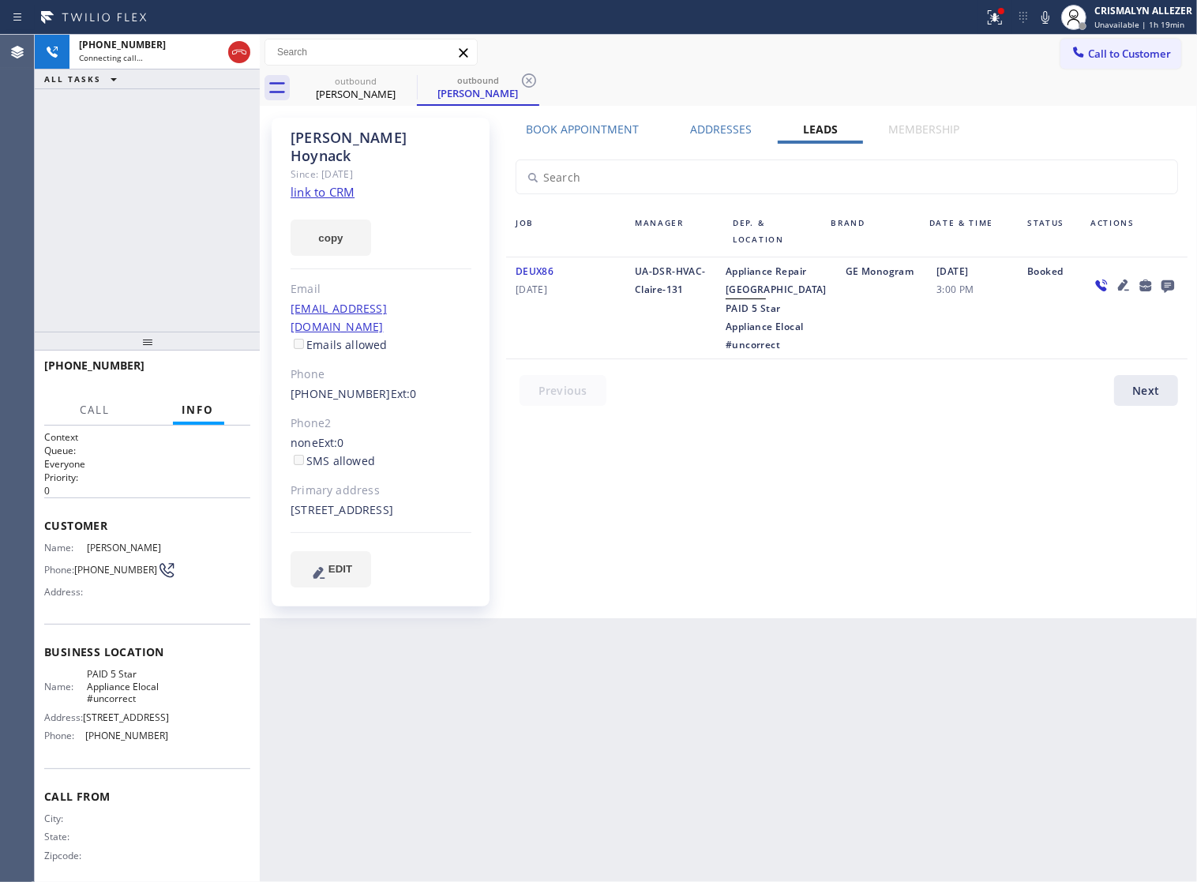
click at [590, 131] on label "Book Appointment" at bounding box center [582, 129] width 113 height 15
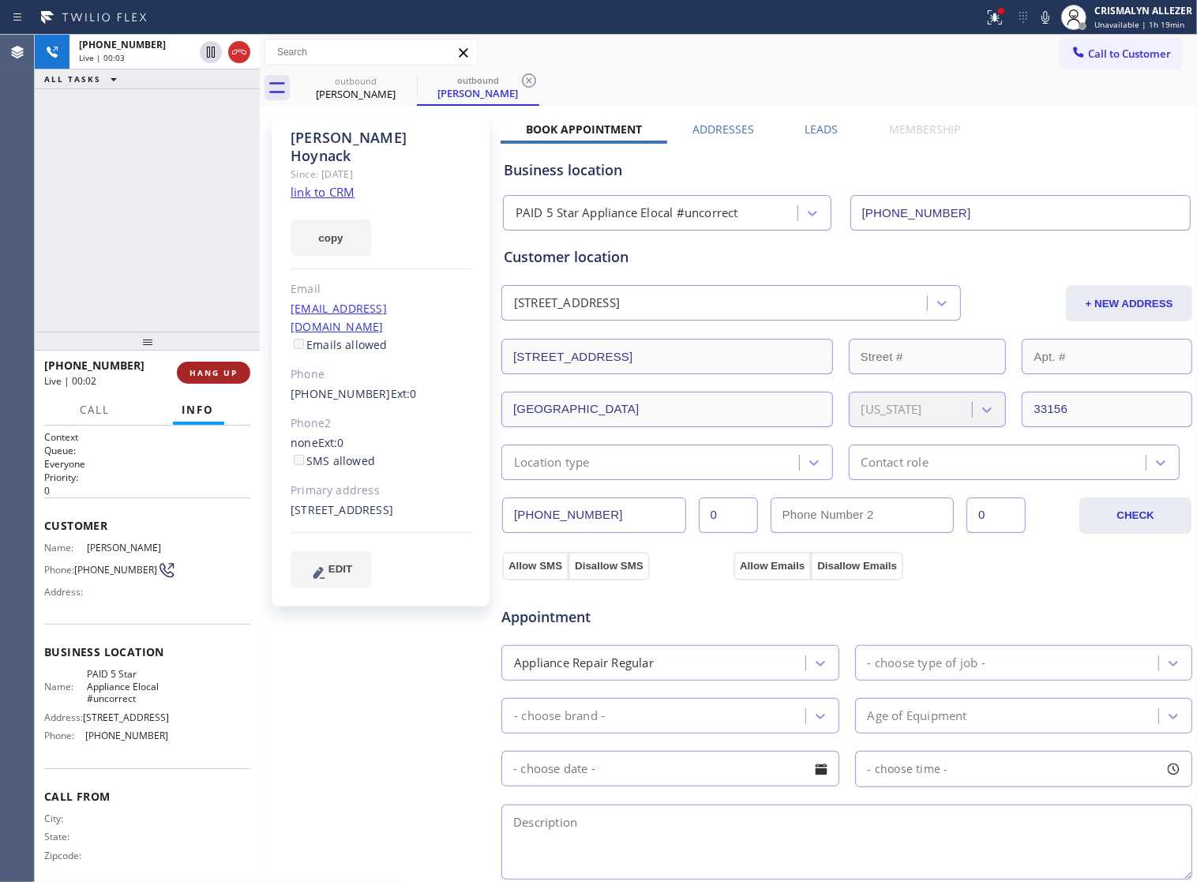
click at [209, 367] on span "HANG UP" at bounding box center [213, 372] width 48 height 11
click at [214, 375] on span "COMPLETE" at bounding box center [210, 372] width 54 height 11
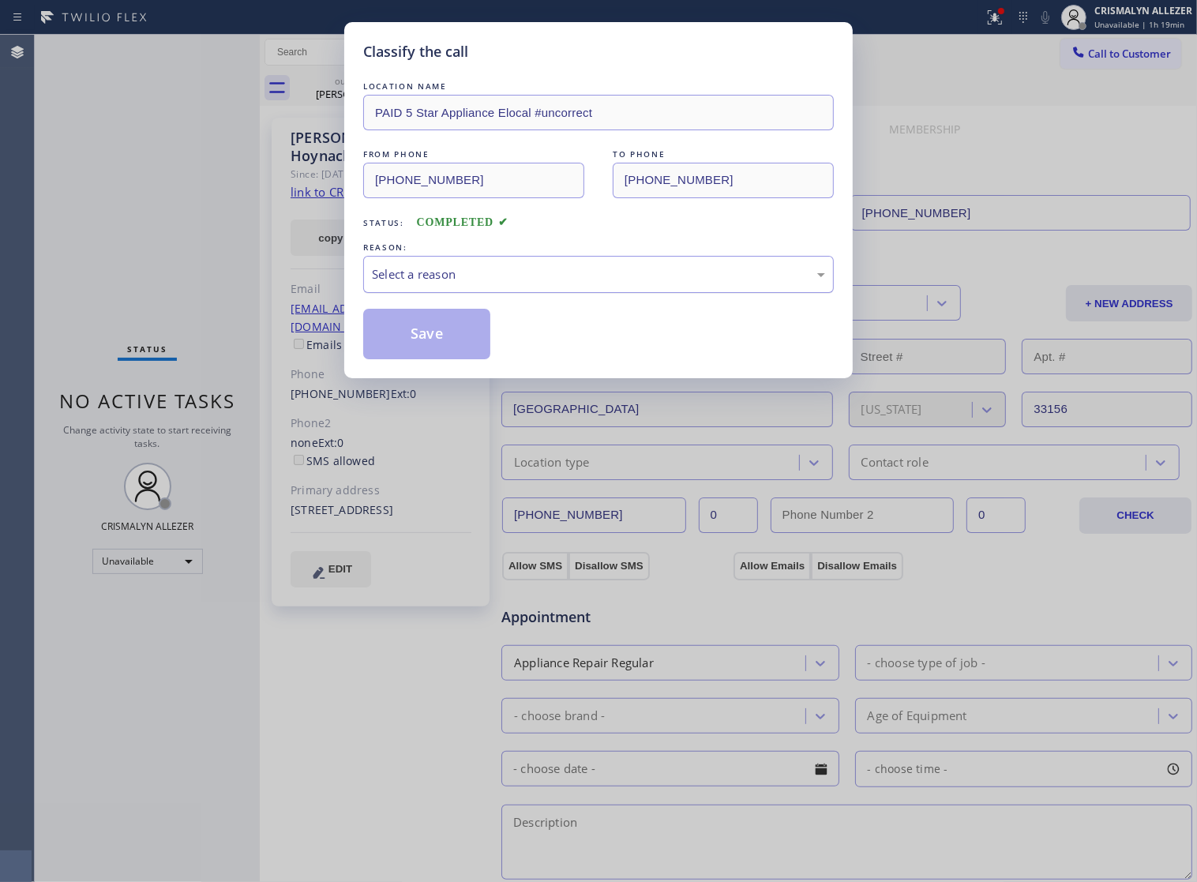
click at [604, 283] on div "Select a reason" at bounding box center [598, 274] width 453 height 18
click at [426, 359] on button "Save" at bounding box center [426, 334] width 127 height 51
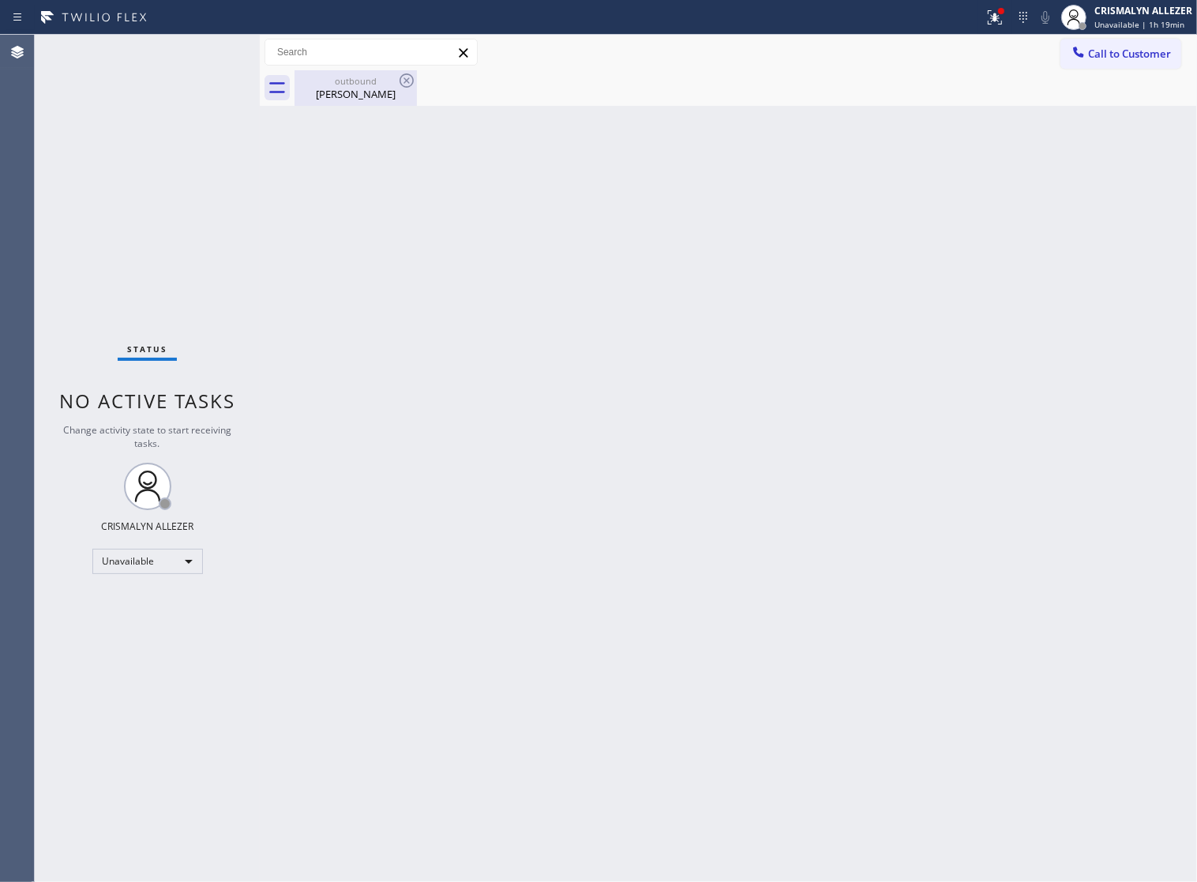
click at [347, 96] on div "Beatris Hoynack" at bounding box center [355, 94] width 119 height 14
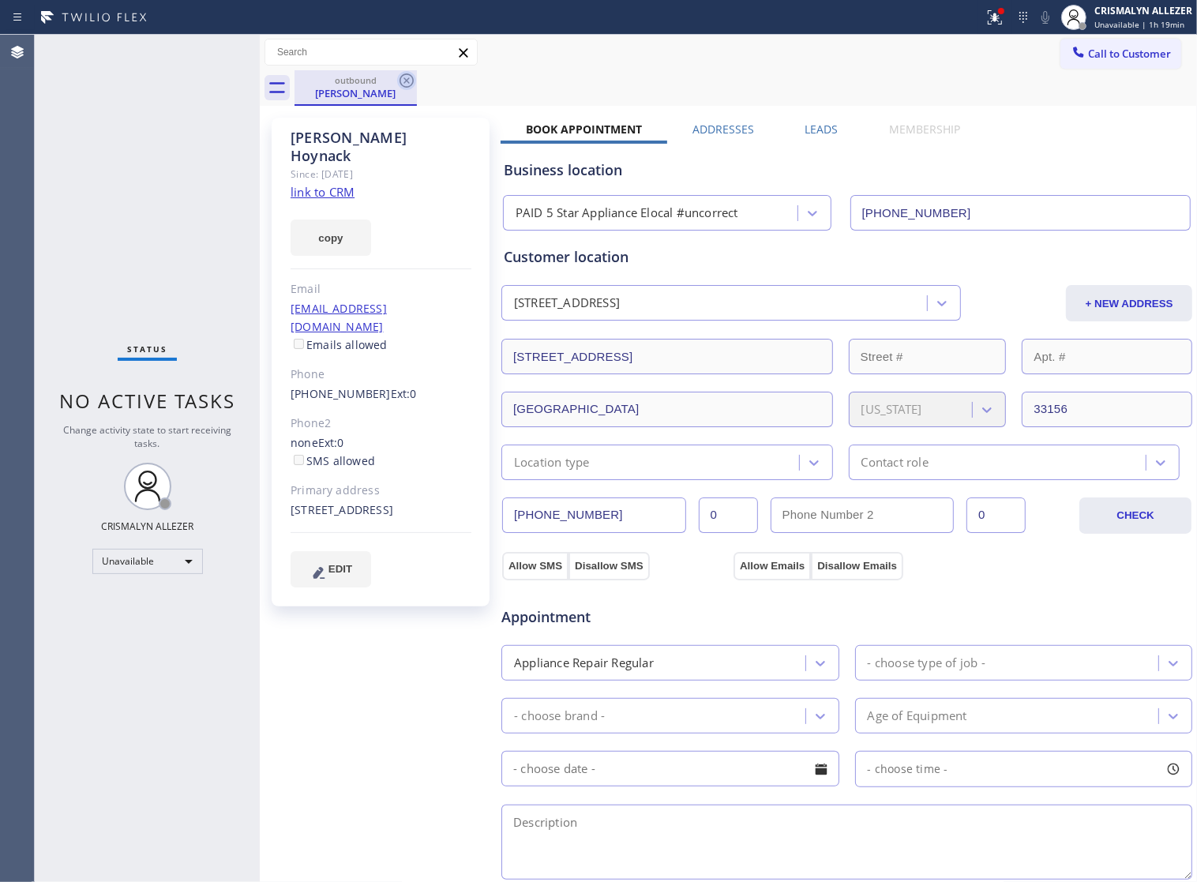
click at [408, 80] on icon at bounding box center [406, 80] width 19 height 19
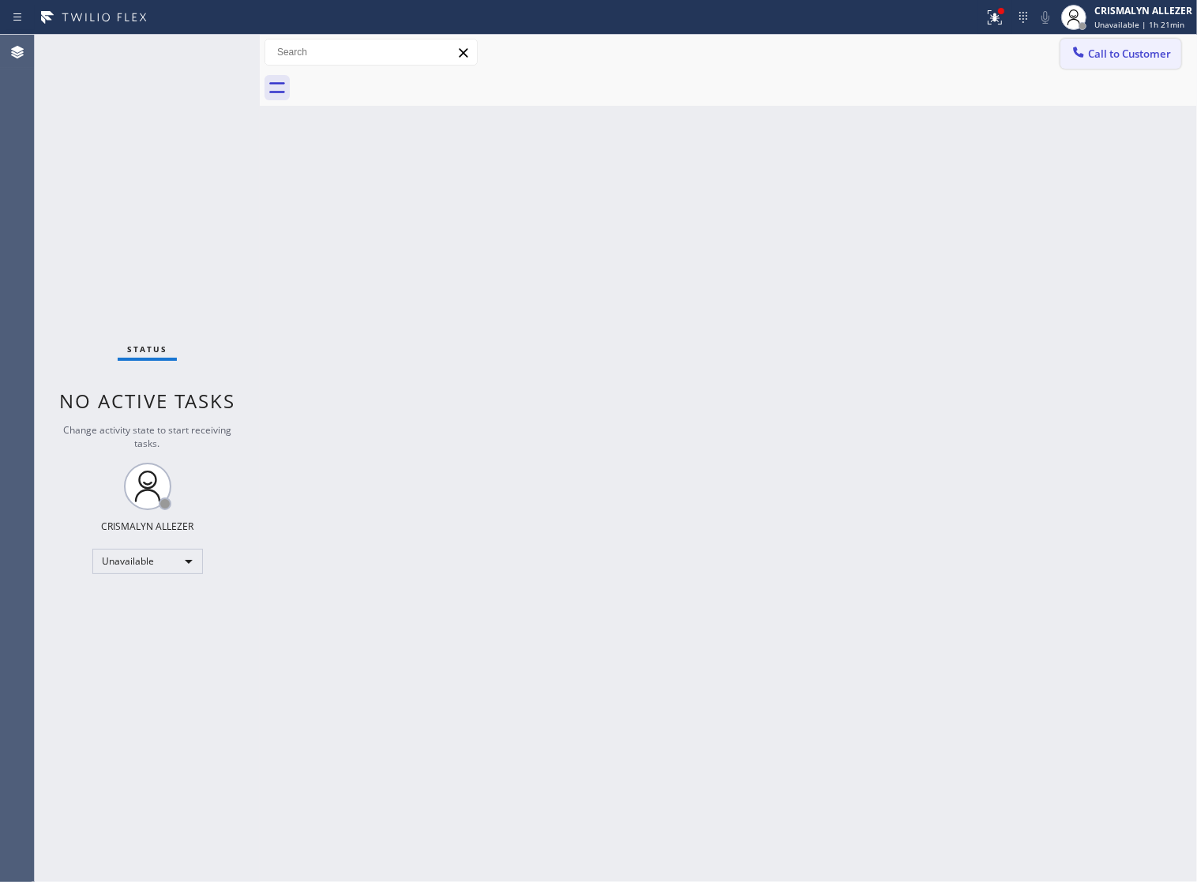
click at [1135, 57] on span "Call to Customer" at bounding box center [1129, 54] width 83 height 14
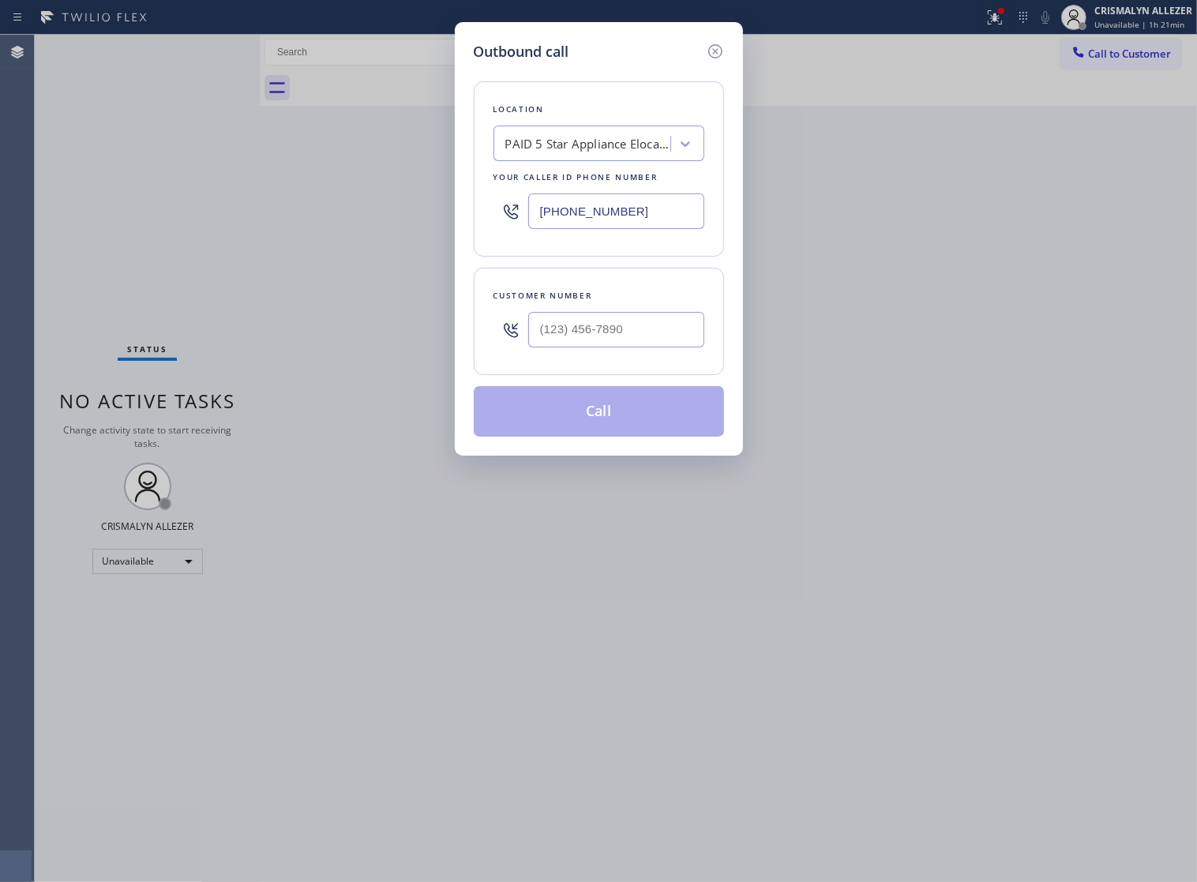
drag, startPoint x: 675, startPoint y: 226, endPoint x: 344, endPoint y: 223, distance: 330.8
click at [344, 223] on div "Outbound call Location PAID 5 Star Appliance Elocal #uncorrect Your caller id p…" at bounding box center [598, 441] width 1197 height 882
paste input "646) 362-9413"
type input "(855) 797-9911"
click at [654, 347] on input "(___) ___-____" at bounding box center [616, 330] width 176 height 36
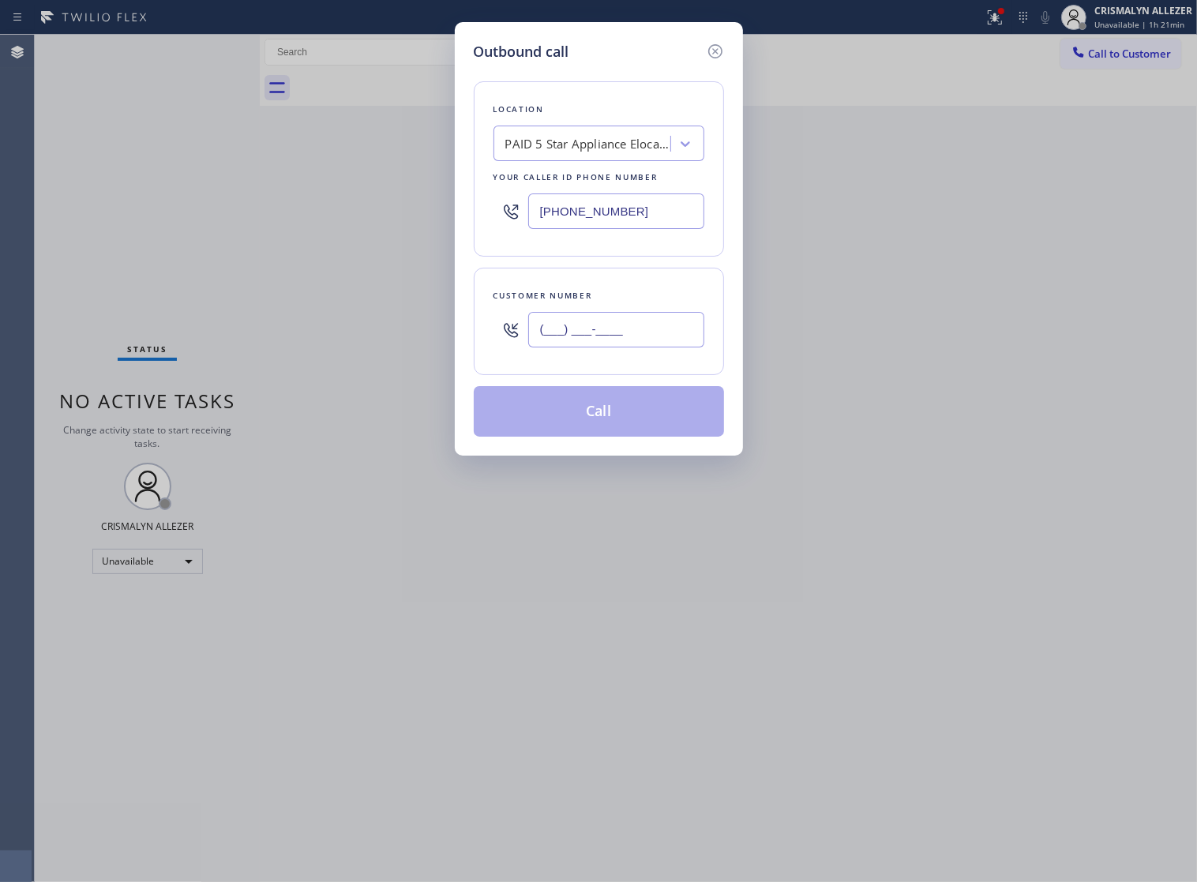
paste input "929) 433-9935"
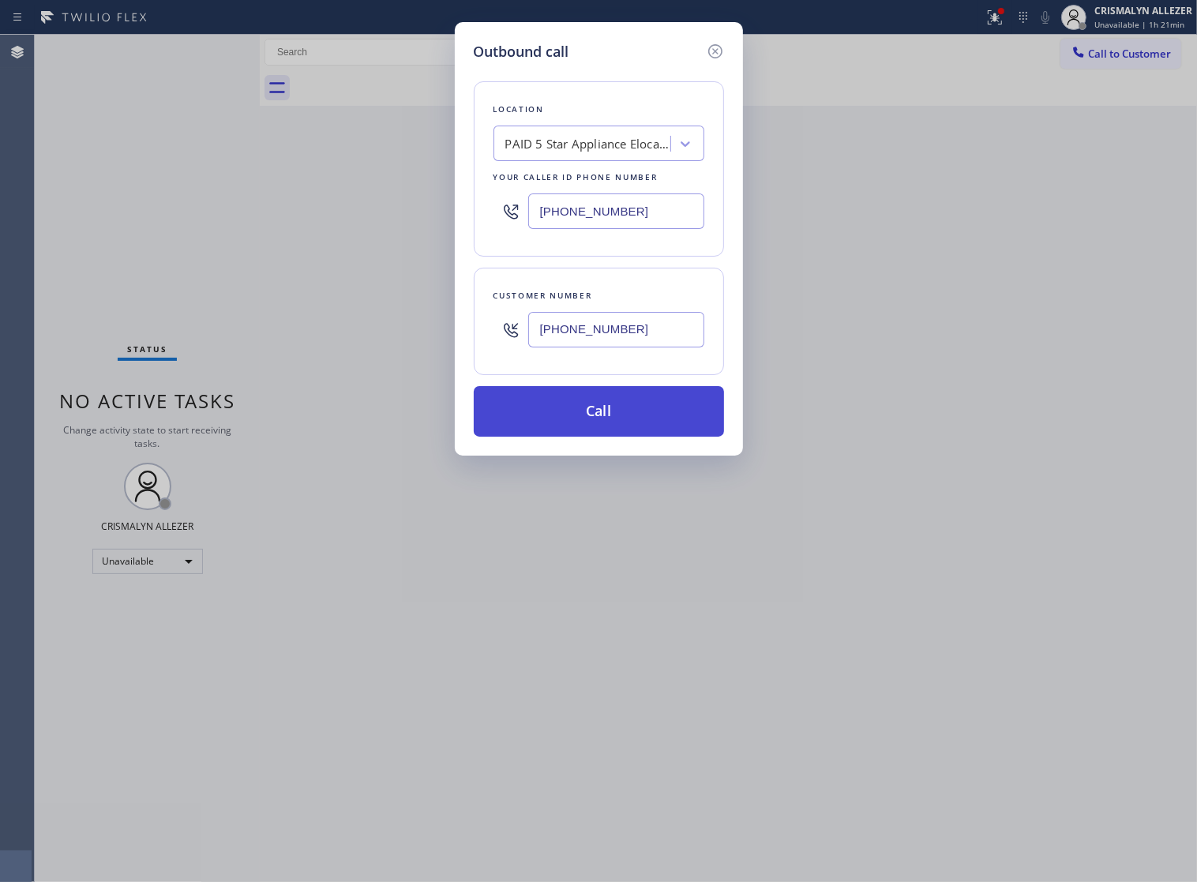
type input "(929) 433-9935"
click at [592, 437] on button "Call" at bounding box center [599, 411] width 250 height 51
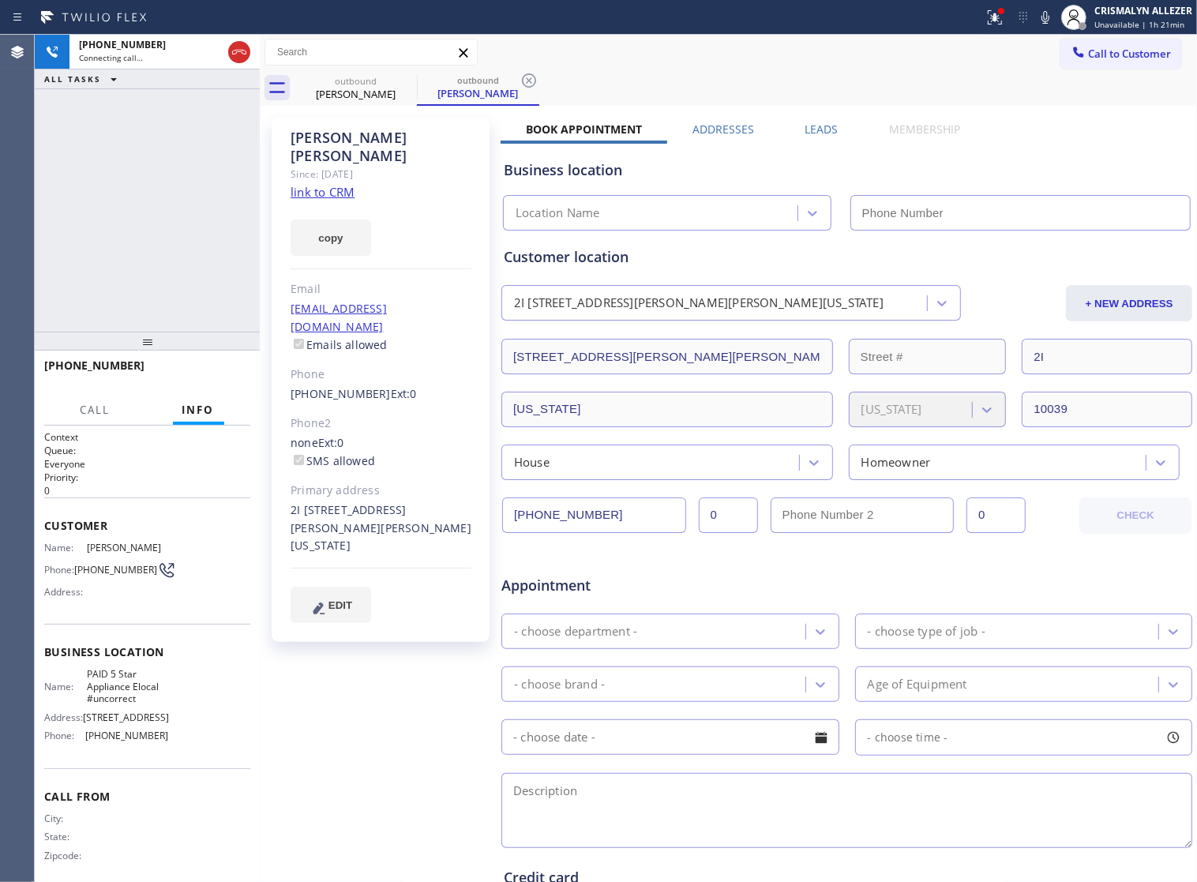
click at [309, 184] on link "link to CRM" at bounding box center [323, 192] width 64 height 16
type input "(855) 797-9911"
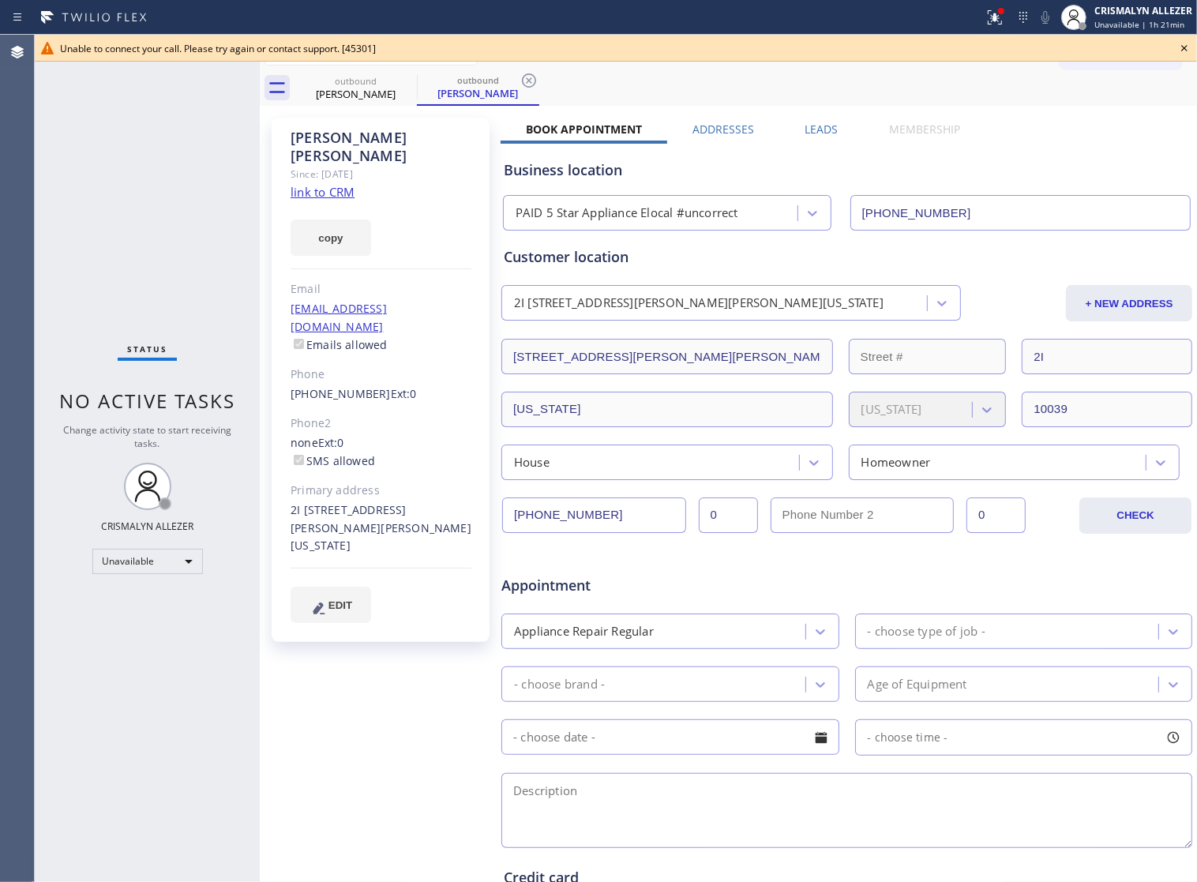
click at [1186, 49] on icon at bounding box center [1184, 48] width 6 height 6
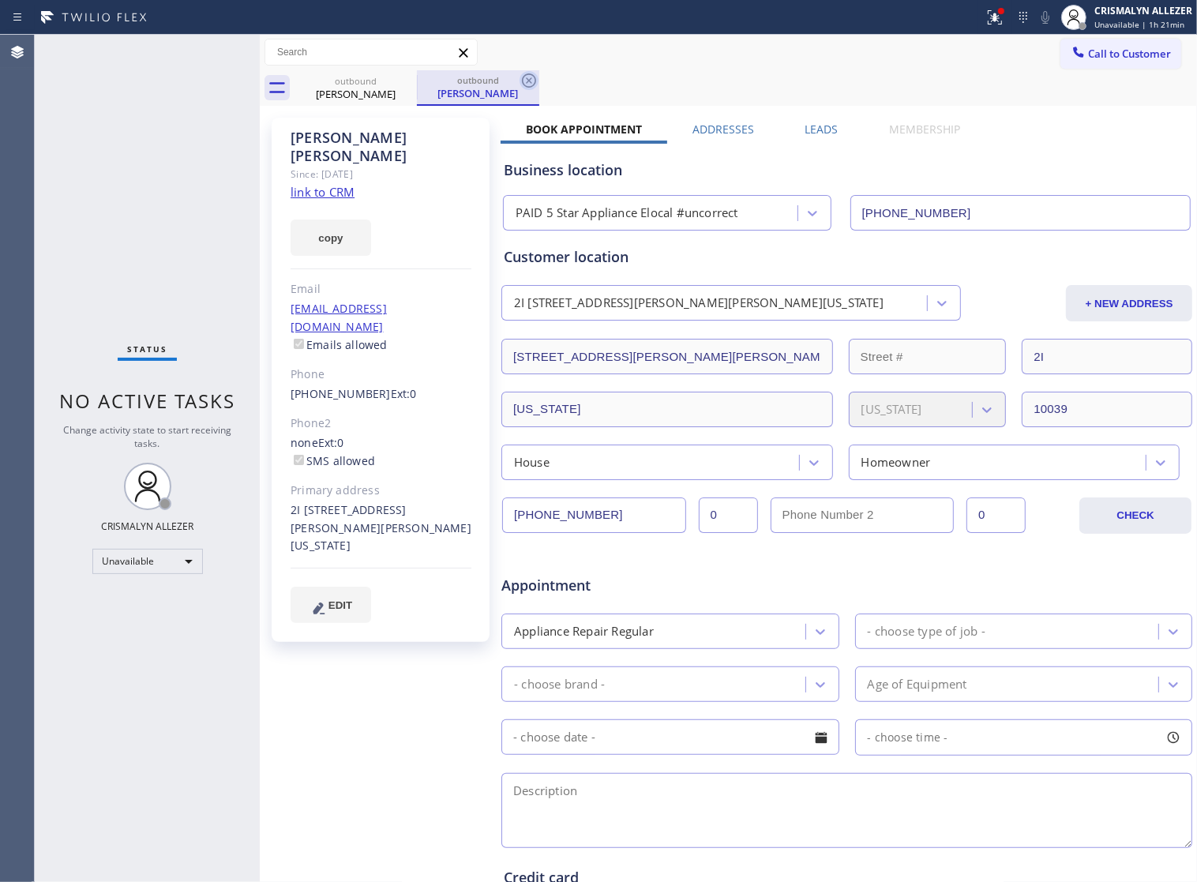
click at [527, 83] on icon at bounding box center [529, 80] width 14 height 14
click at [403, 80] on icon at bounding box center [406, 80] width 19 height 19
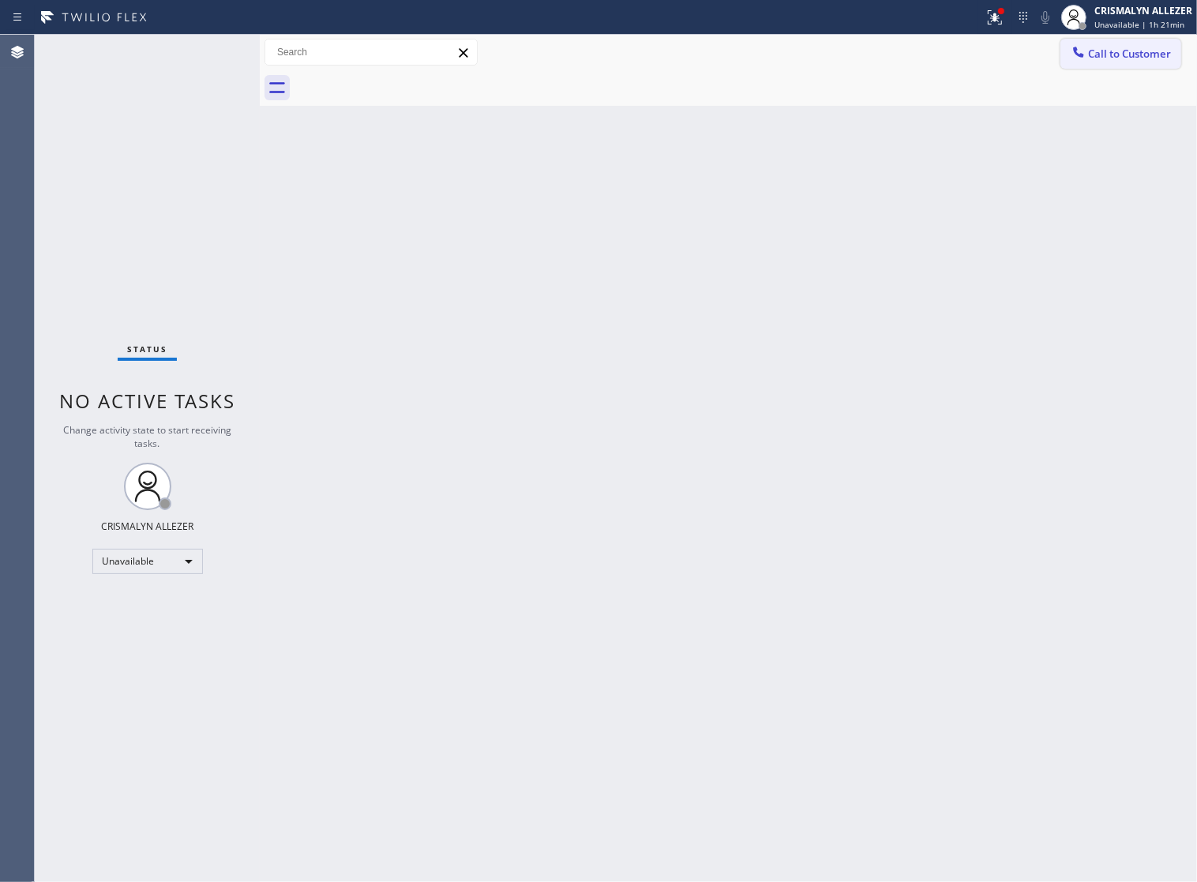
click at [1158, 61] on span "Call to Customer" at bounding box center [1129, 54] width 83 height 14
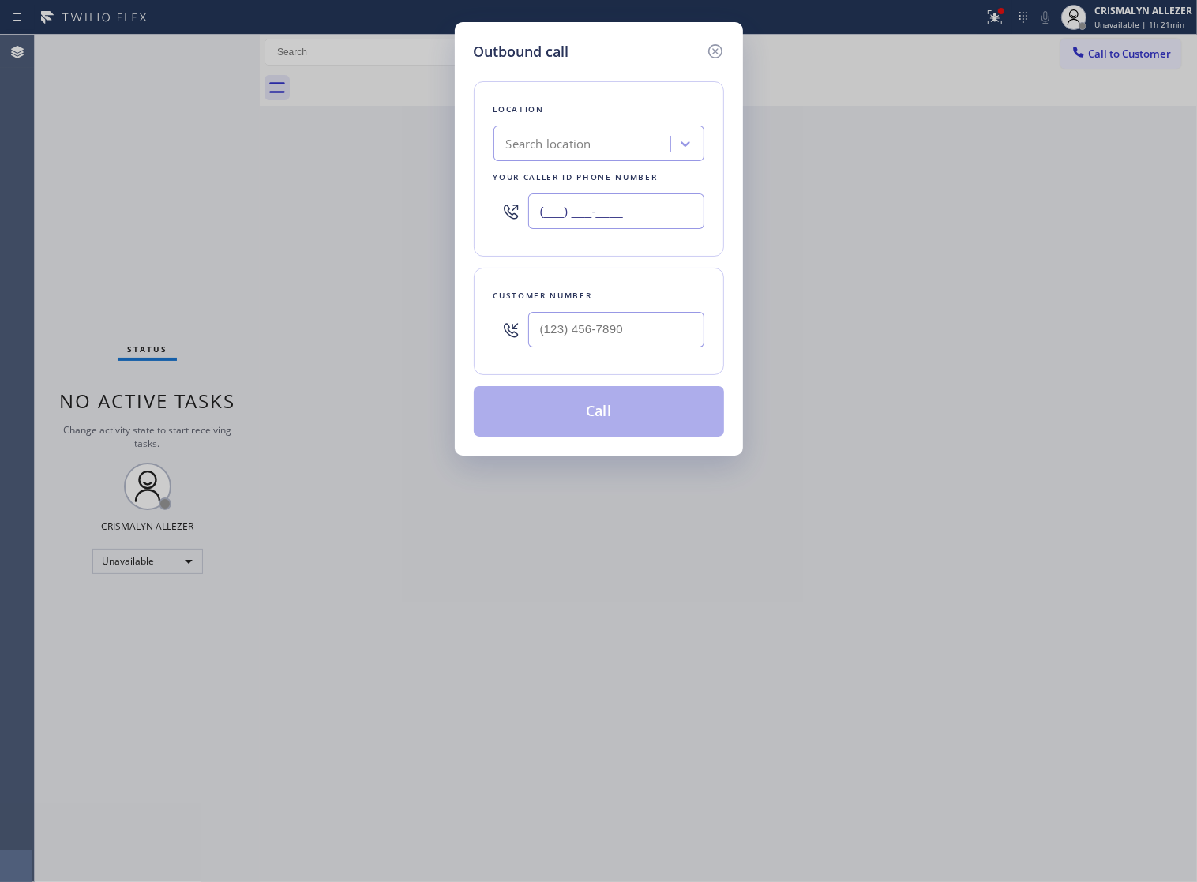
drag, startPoint x: 688, startPoint y: 222, endPoint x: 186, endPoint y: 231, distance: 502.2
click at [186, 233] on div "Outbound call Location Search location Your caller id phone number (___) ___-__…" at bounding box center [598, 441] width 1197 height 882
paste input "646) 362-9413"
drag, startPoint x: 667, startPoint y: 217, endPoint x: 0, endPoint y: 216, distance: 667.1
click at [0, 216] on div "Outbound call Location Search location Your caller id phone number (646) 362-94…" at bounding box center [598, 441] width 1197 height 882
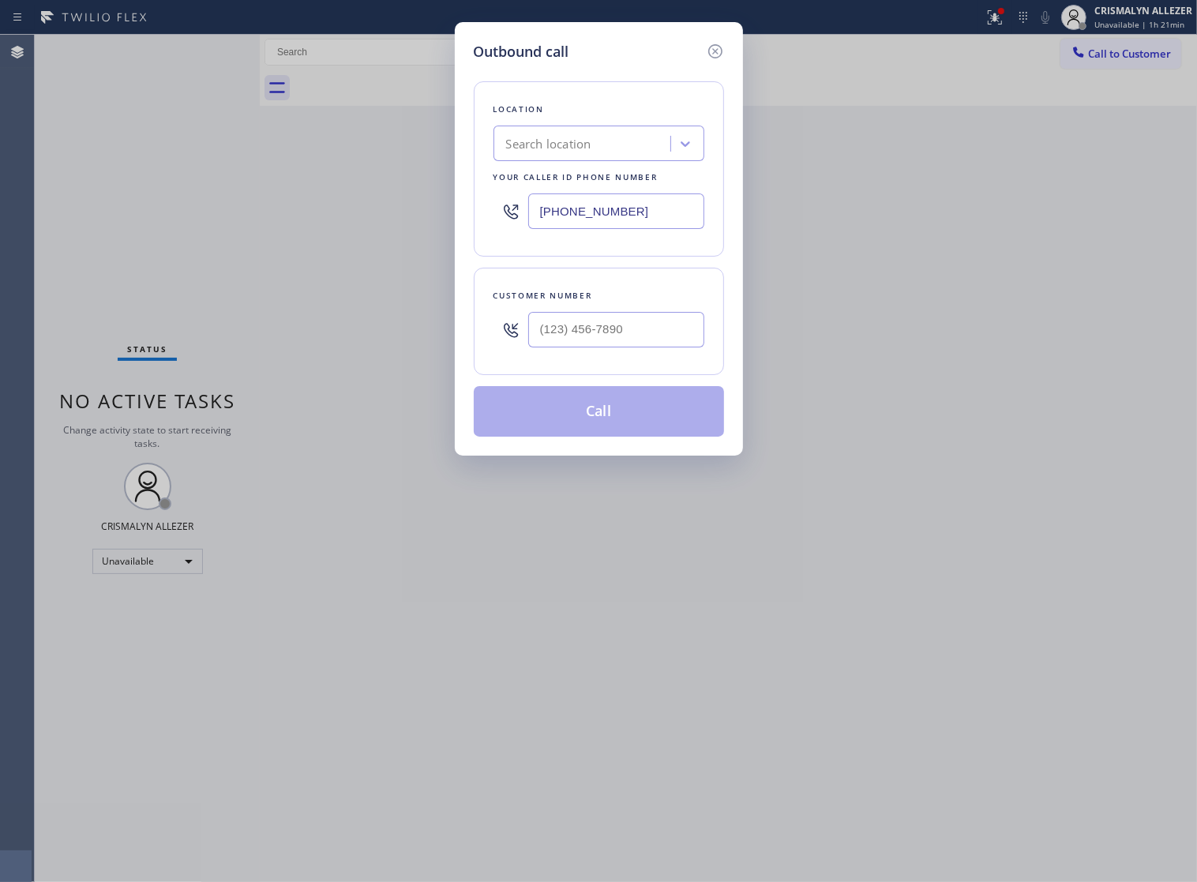
paste input "text"
drag, startPoint x: 661, startPoint y: 215, endPoint x: 300, endPoint y: 231, distance: 361.1
click at [300, 231] on div "Outbound call Location Search location Your caller id phone number (646) 362-94…" at bounding box center [598, 441] width 1197 height 882
paste input "text"
drag, startPoint x: 671, startPoint y: 230, endPoint x: -3, endPoint y: 223, distance: 674.2
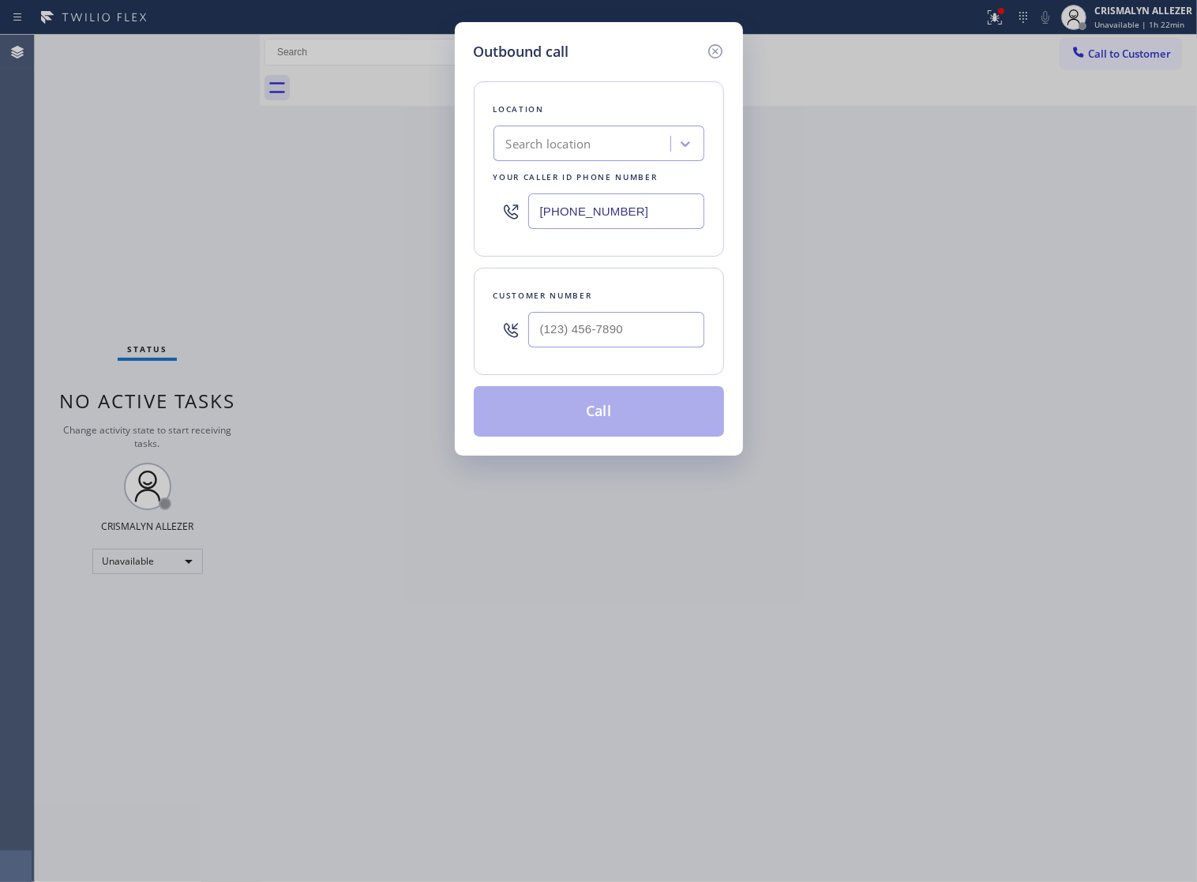
click at [0, 223] on html "Status report Issues detected These issues could affect your workflow. Please c…" at bounding box center [598, 441] width 1197 height 882
paste input "860) 544-6116"
type input "(860) 544-6116"
click at [630, 340] on input "(___) ___-____" at bounding box center [616, 330] width 176 height 36
paste input "929) 433-9935"
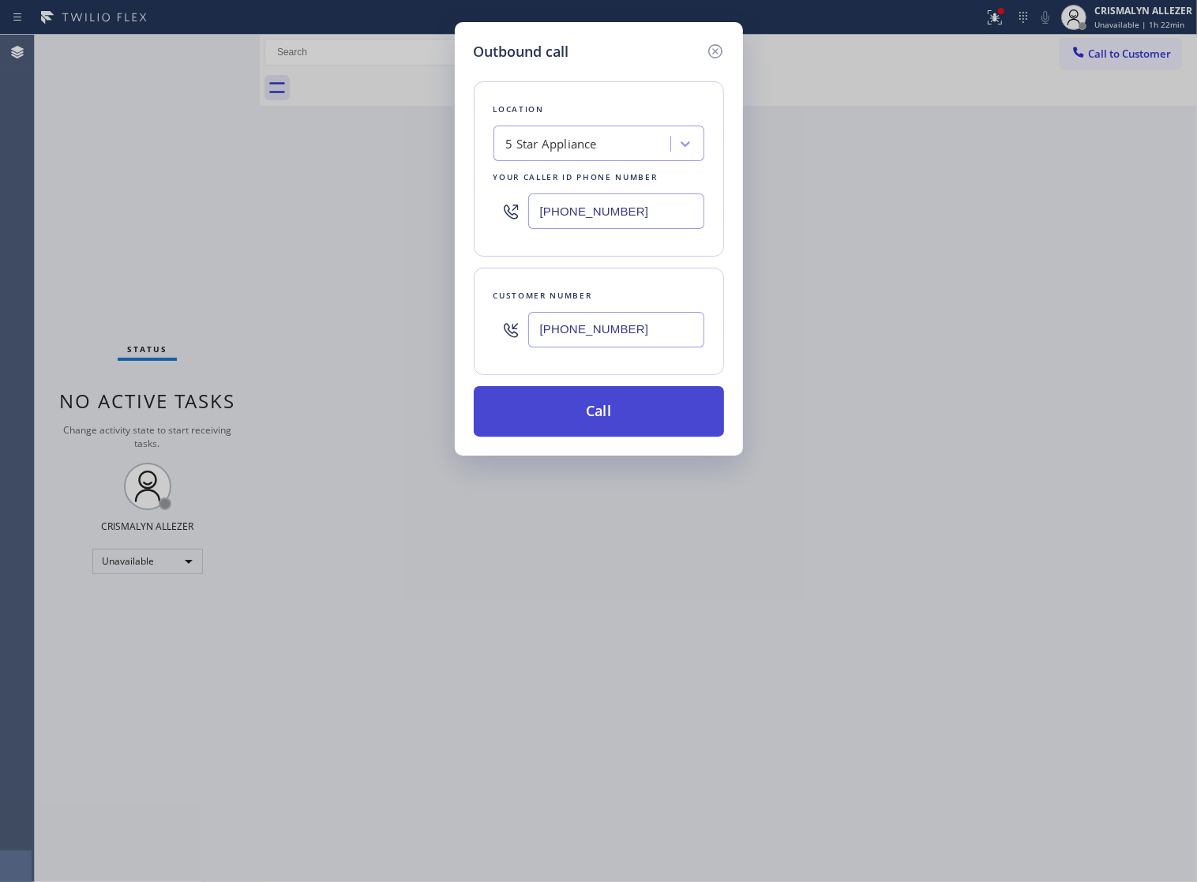
type input "(929) 433-9935"
click at [606, 432] on button "Call" at bounding box center [599, 411] width 250 height 51
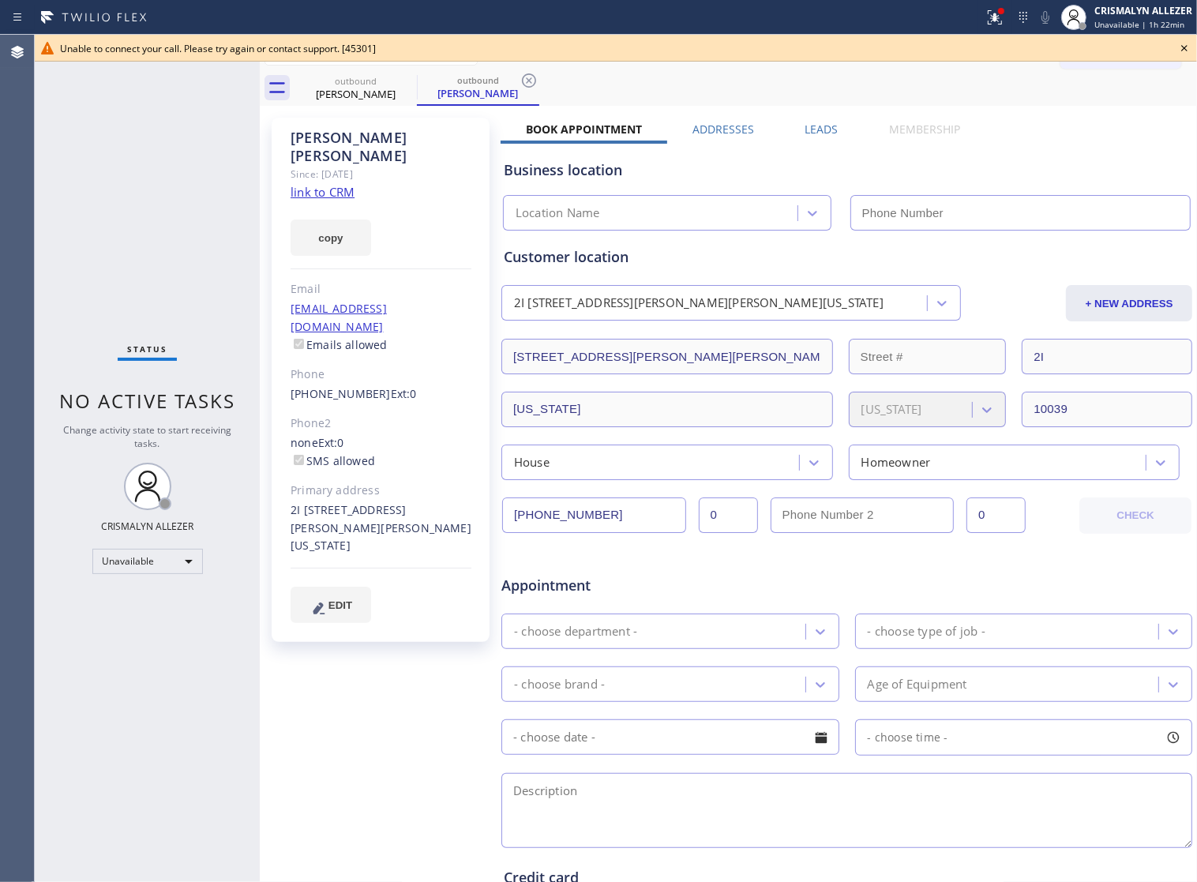
type input "(860) 544-6116"
click at [1184, 45] on icon at bounding box center [1184, 48] width 19 height 19
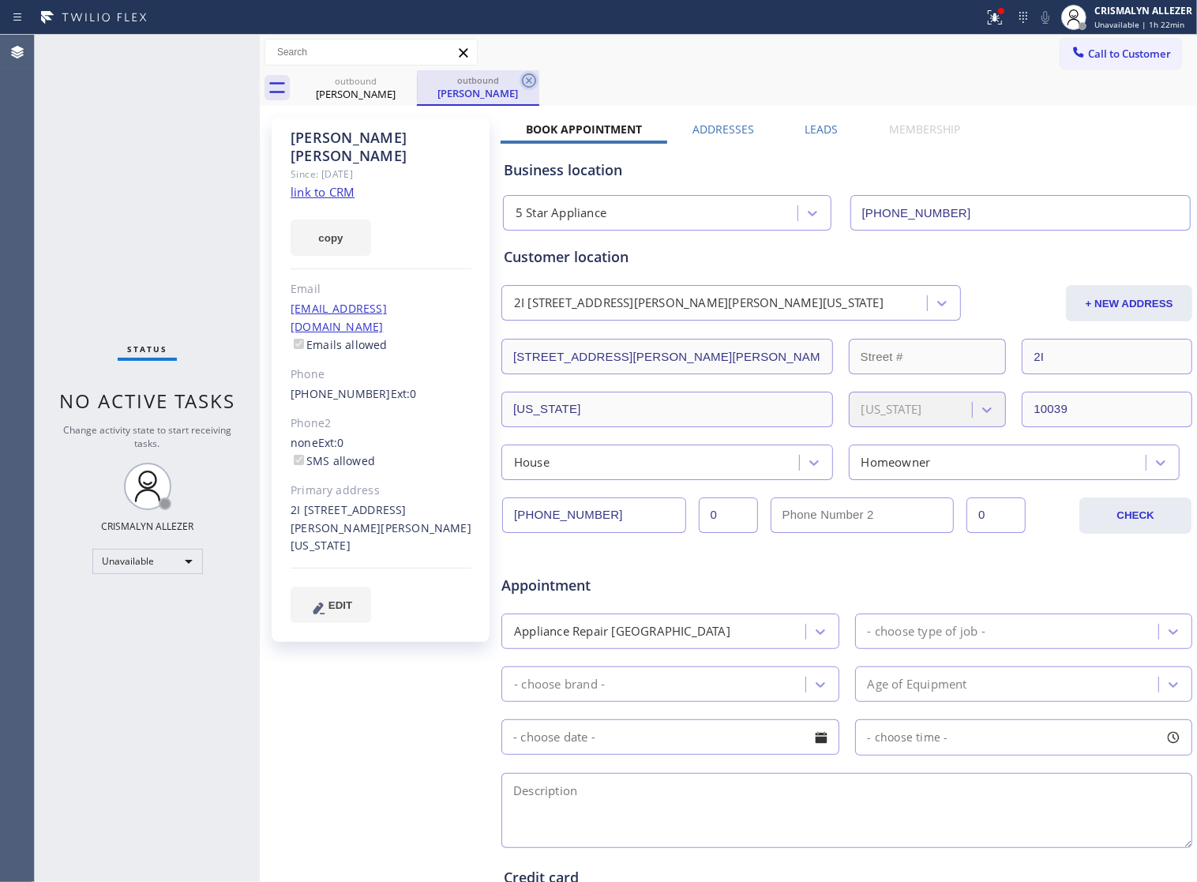
click at [529, 81] on icon at bounding box center [528, 80] width 19 height 19
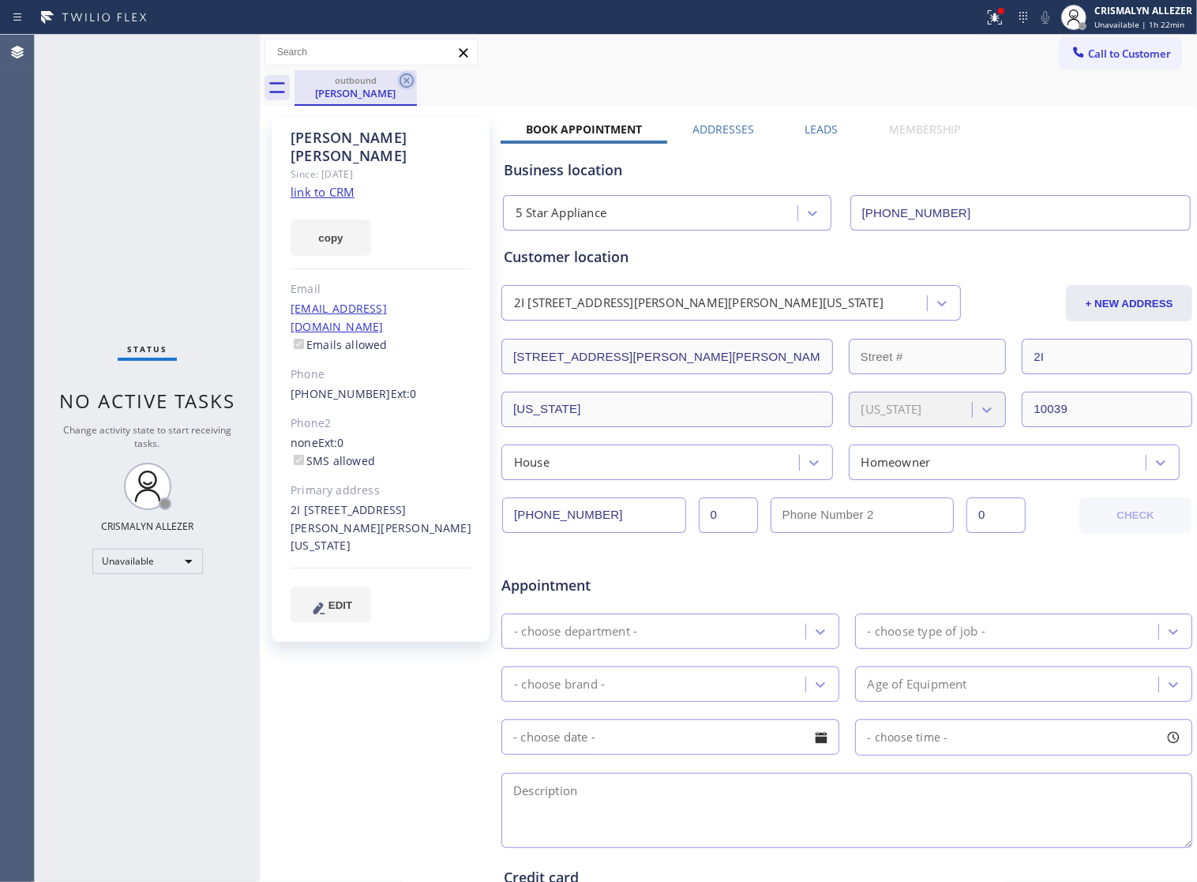
click at [407, 81] on icon at bounding box center [406, 80] width 14 height 14
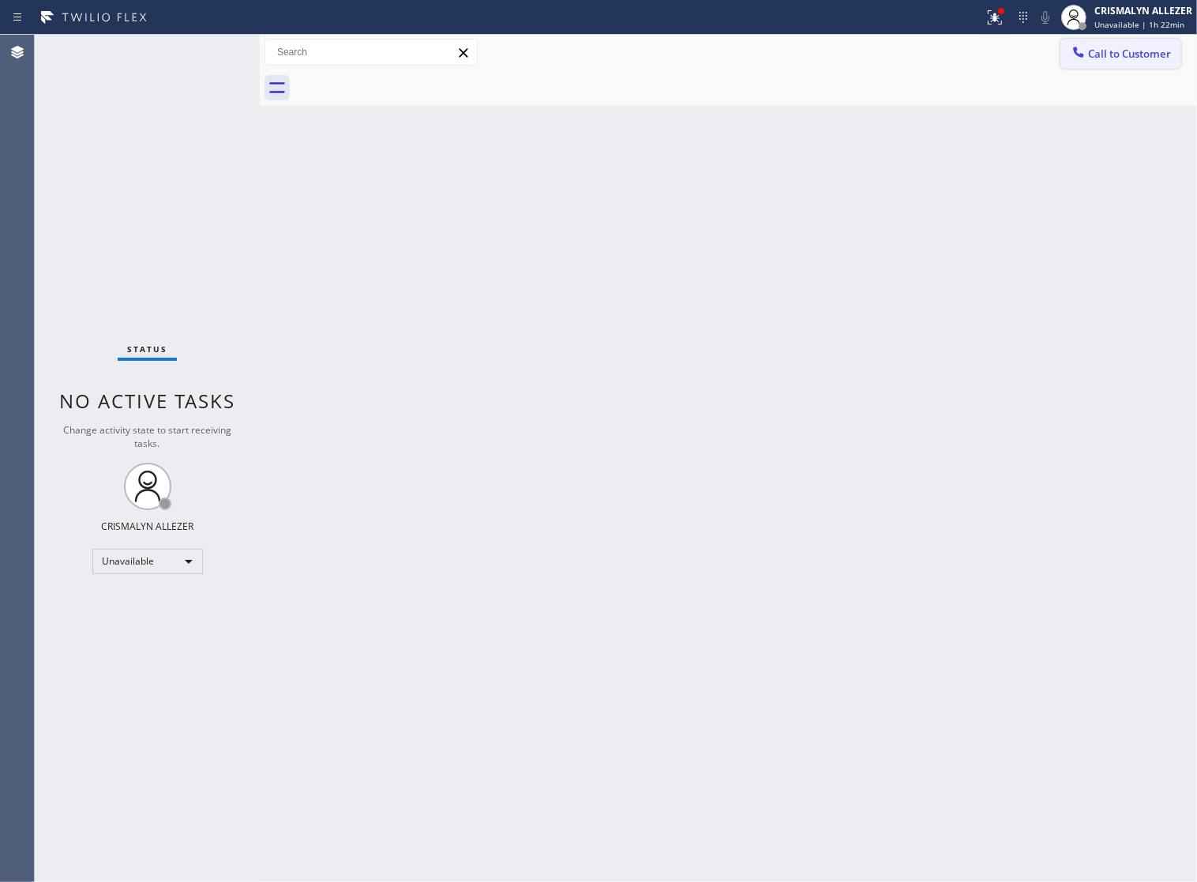
click at [1142, 55] on span "Call to Customer" at bounding box center [1129, 54] width 83 height 14
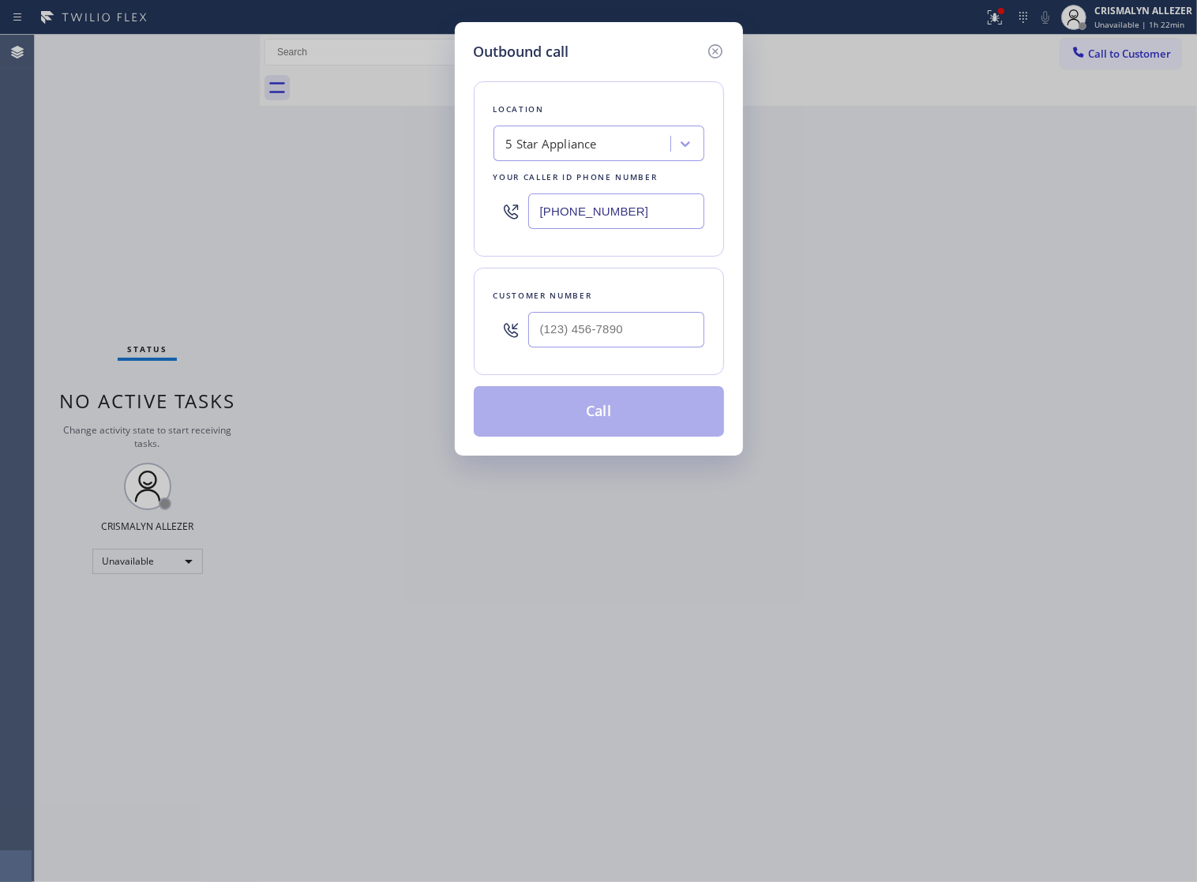
drag, startPoint x: 637, startPoint y: 225, endPoint x: 206, endPoint y: 222, distance: 431.1
click at [241, 223] on div "Outbound call Location 5 Star Appliance Your caller id phone number (860) 544-6…" at bounding box center [598, 441] width 1197 height 882
paste input "18) 805-0820"
type input "(818) 805-0820"
click at [640, 347] on input "(___) ___-____" at bounding box center [616, 330] width 176 height 36
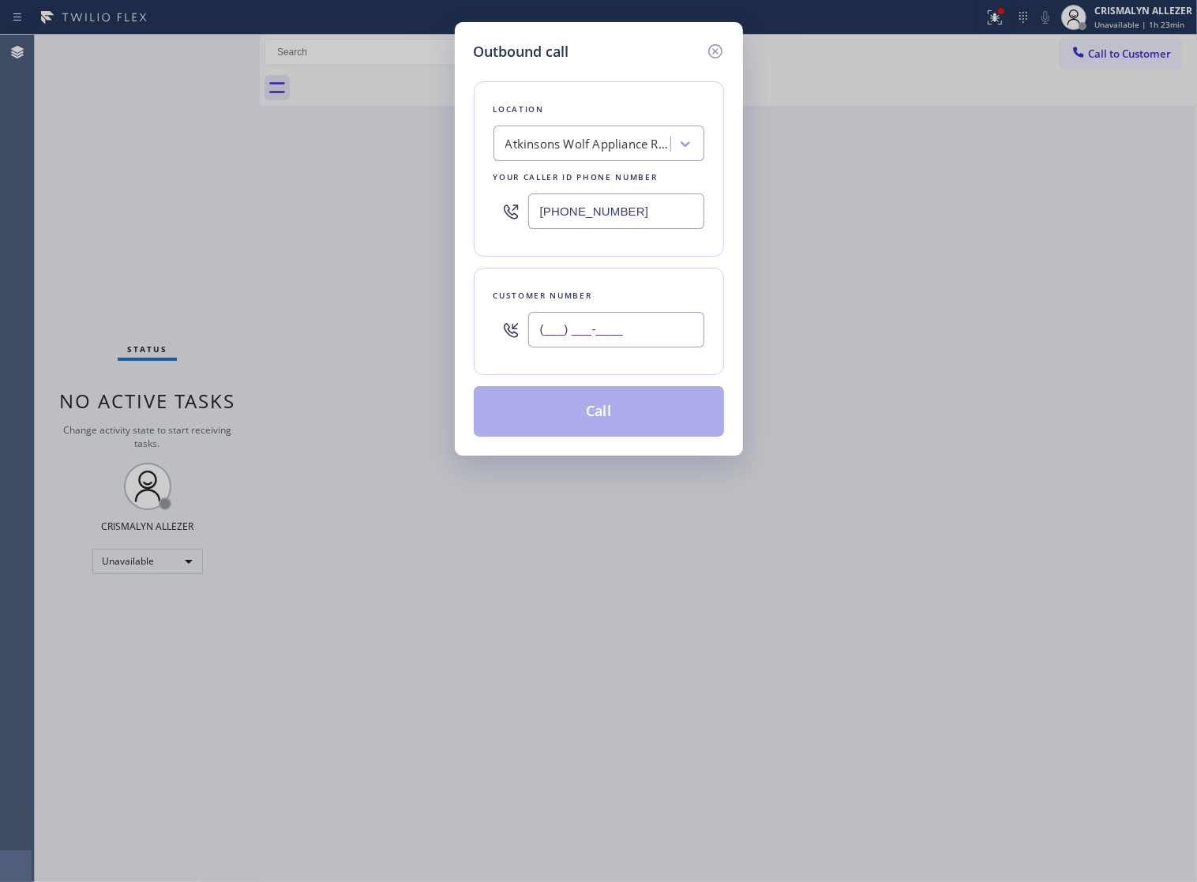
paste input "310) 738-4618"
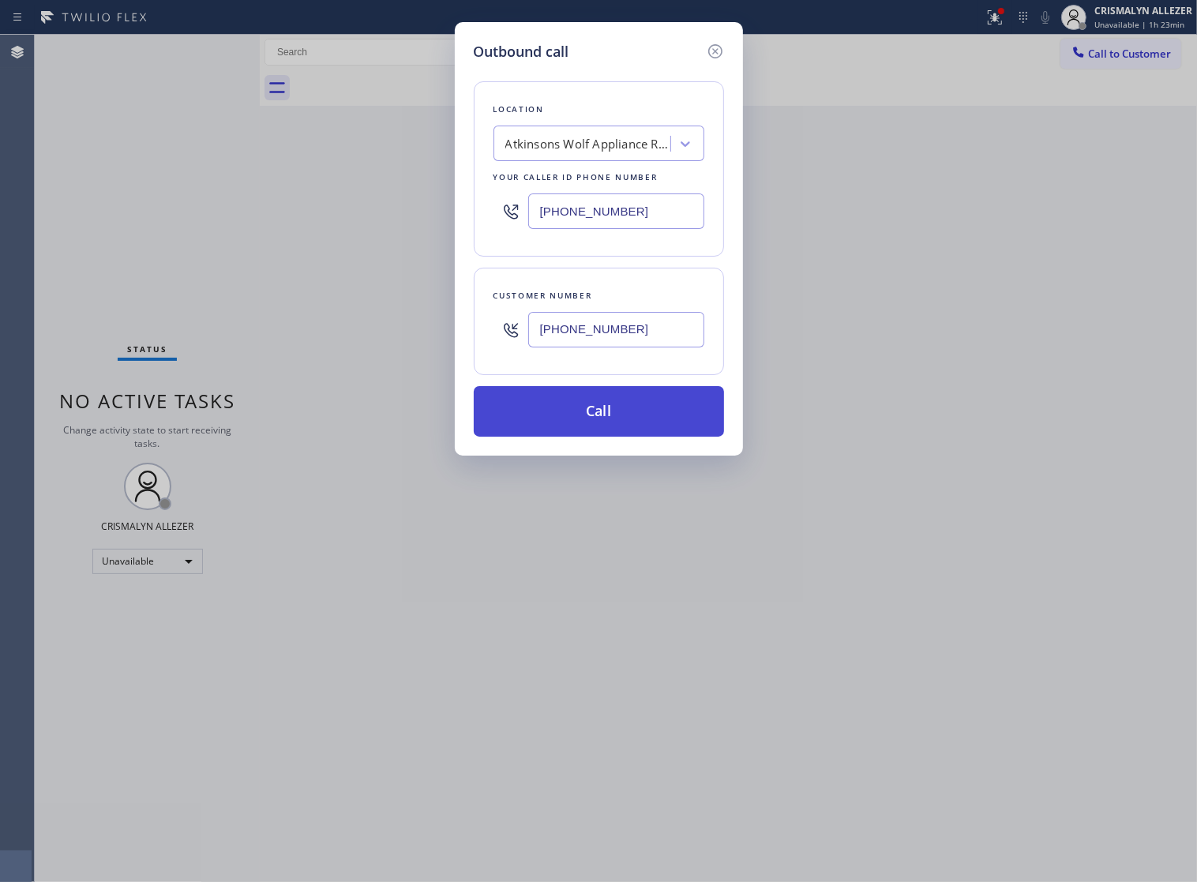
type input "(310) 738-4618"
click at [618, 414] on button "Call" at bounding box center [599, 411] width 250 height 51
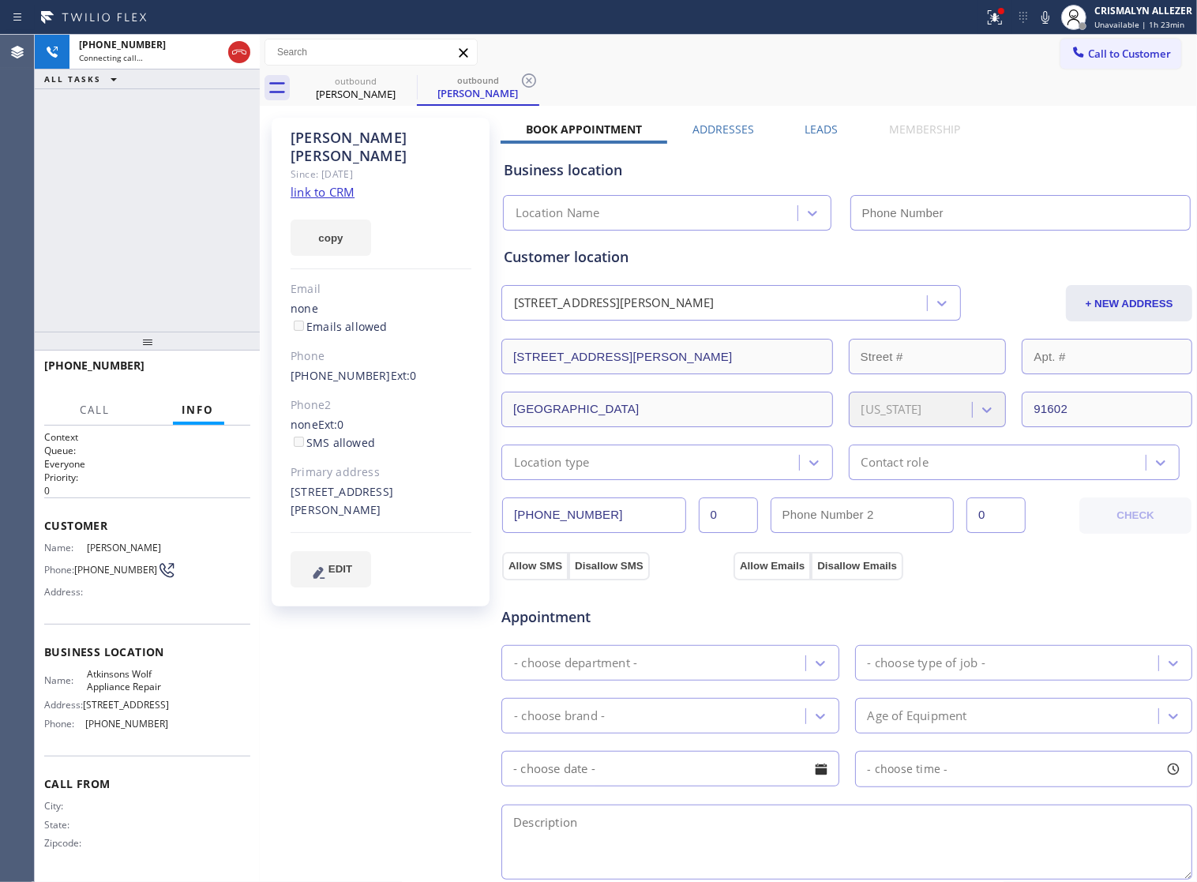
click at [333, 184] on link "link to CRM" at bounding box center [323, 192] width 64 height 16
type input "(818) 805-0820"
click at [209, 373] on span "HANG UP" at bounding box center [213, 372] width 48 height 11
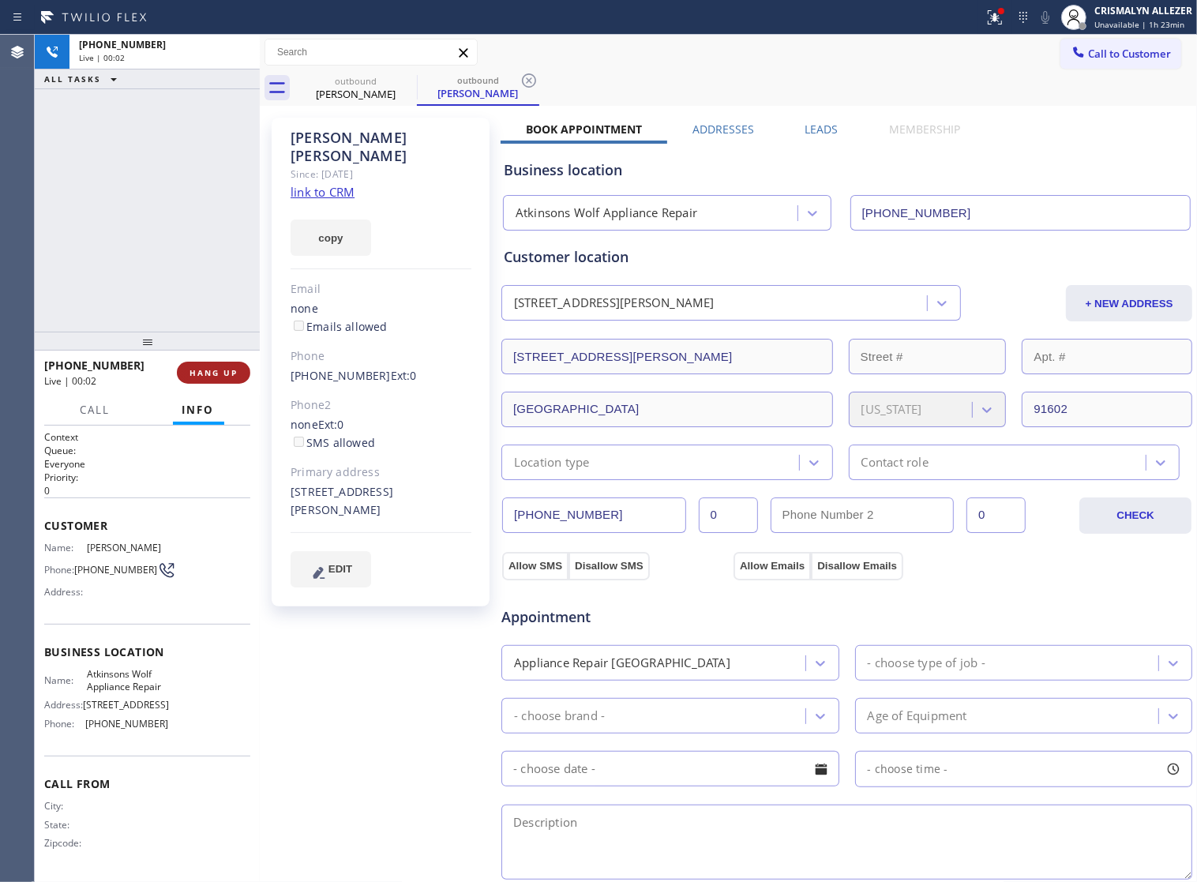
click at [209, 373] on span "HANG UP" at bounding box center [213, 372] width 48 height 11
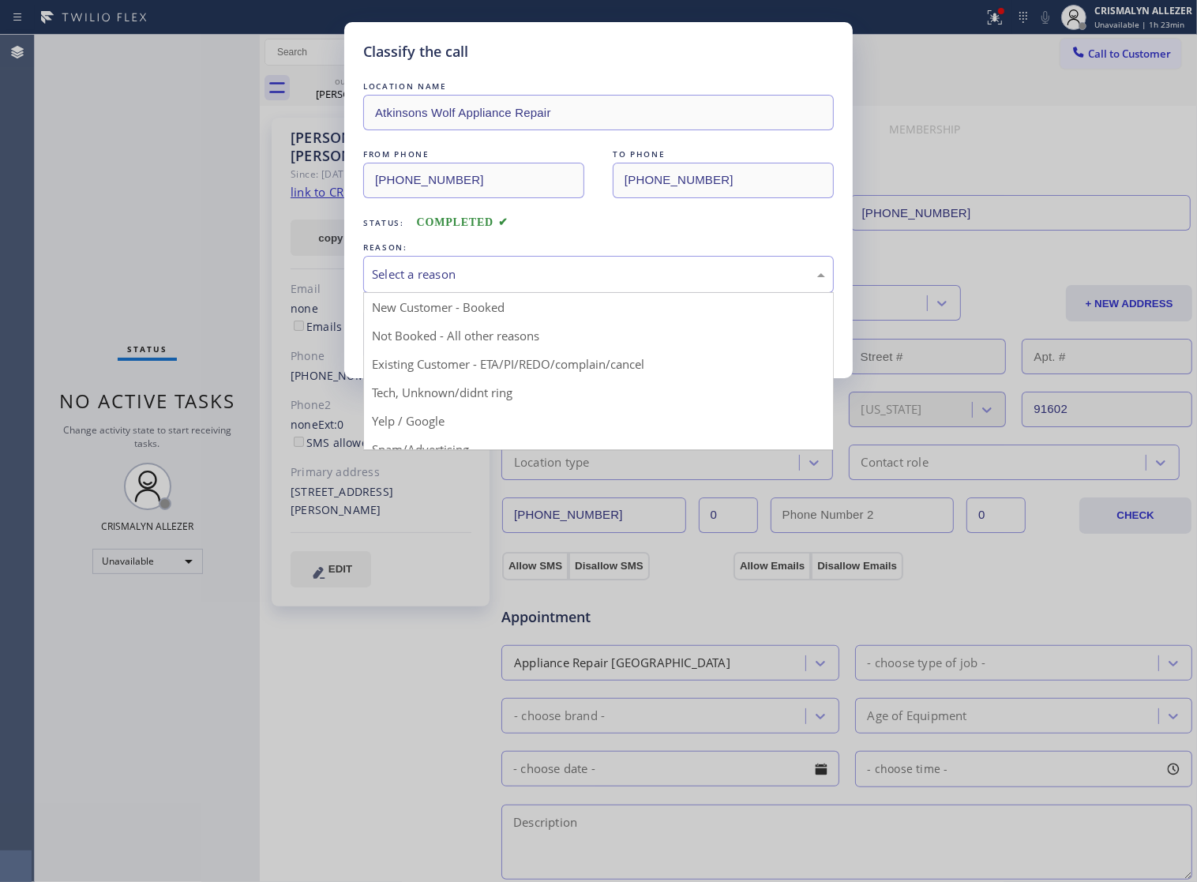
click at [550, 283] on div "Select a reason" at bounding box center [598, 274] width 453 height 18
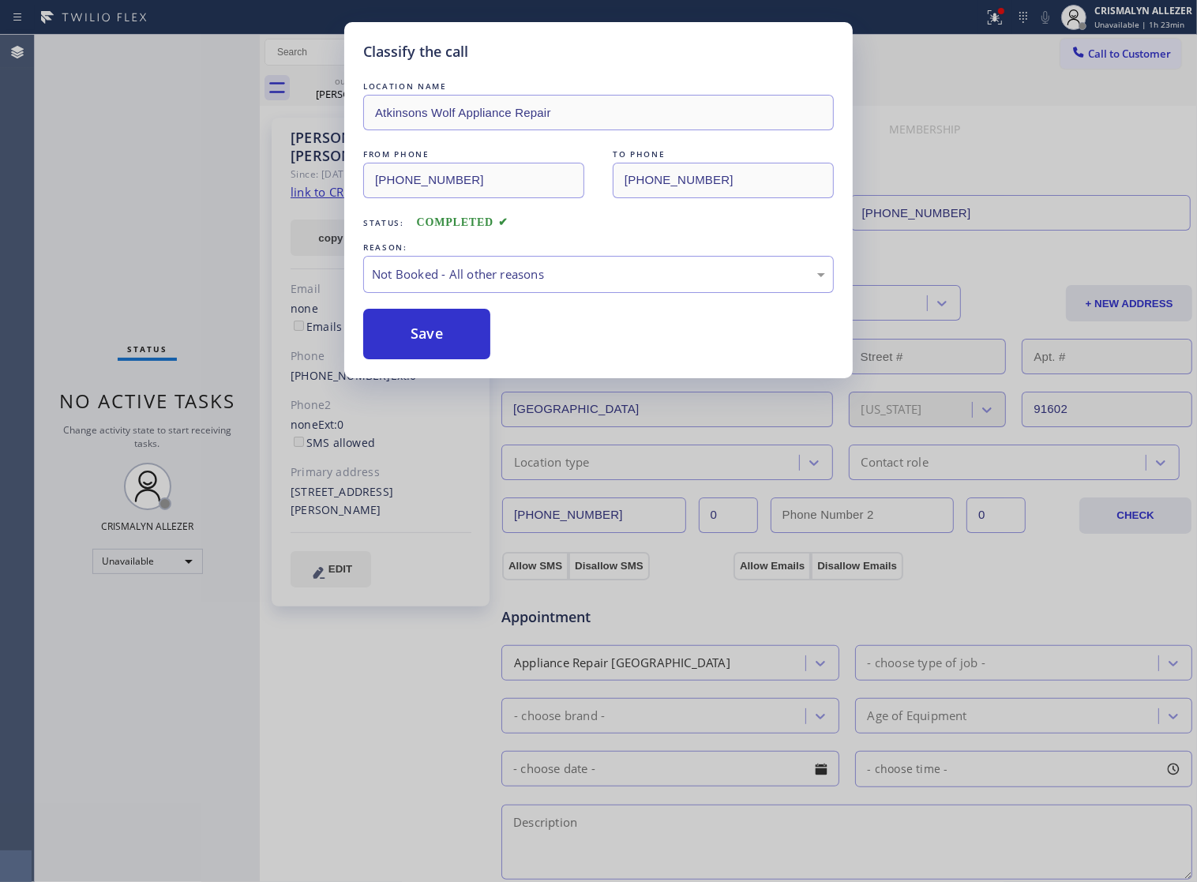
click at [456, 346] on button "Save" at bounding box center [426, 334] width 127 height 51
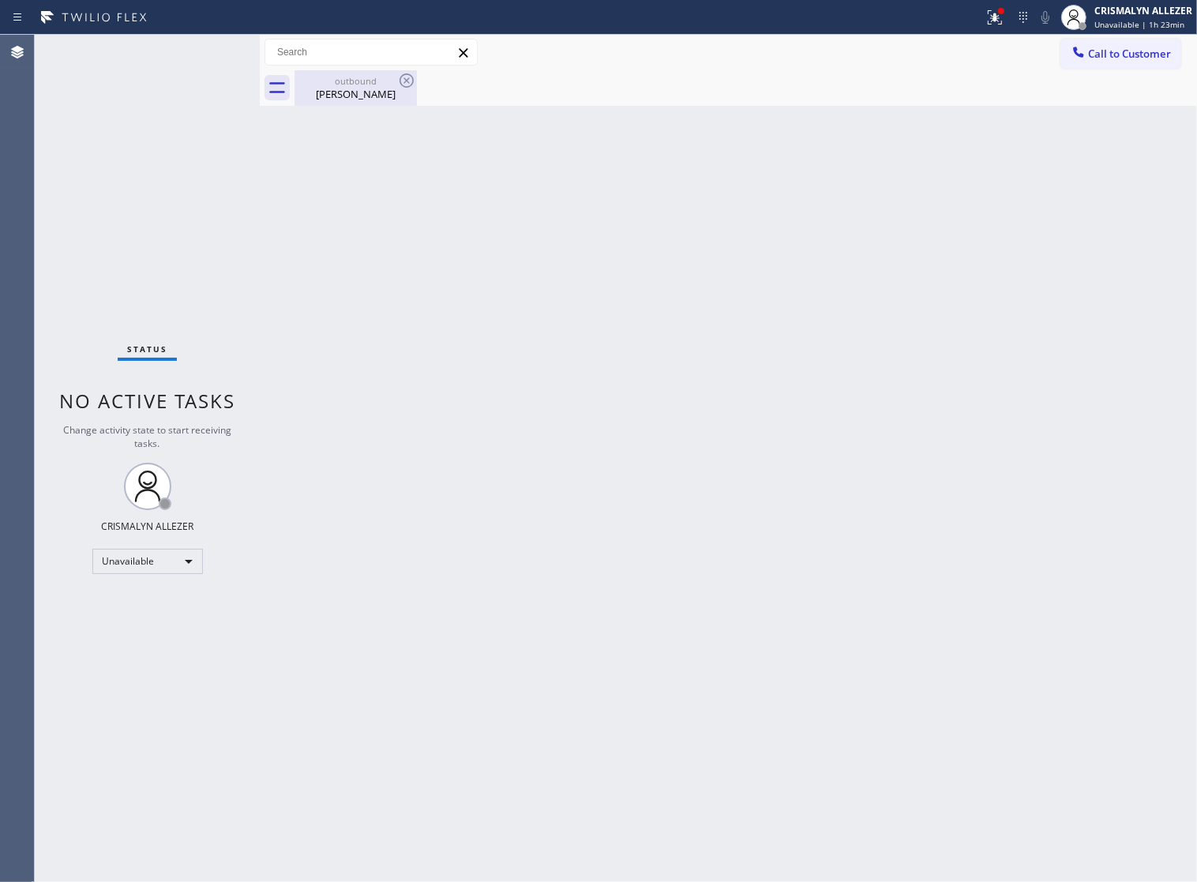
click at [328, 95] on div "Hillary Fogelson" at bounding box center [355, 94] width 119 height 14
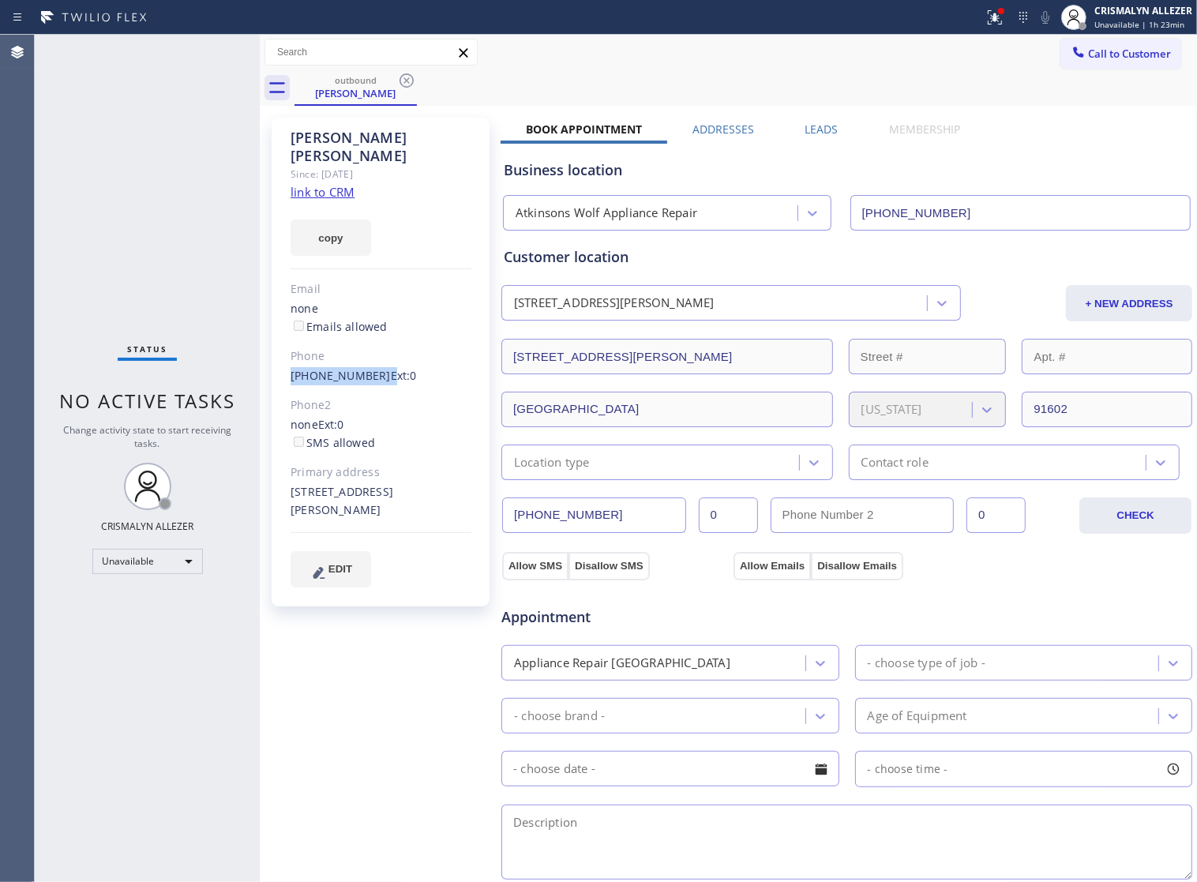
drag, startPoint x: 283, startPoint y: 360, endPoint x: 371, endPoint y: 359, distance: 88.4
click at [371, 359] on div "Hillary Fogelson Since: 20 may 2020 link to CRM copy Email none Emails allowed …" at bounding box center [381, 362] width 218 height 489
click at [397, 77] on icon at bounding box center [406, 80] width 19 height 19
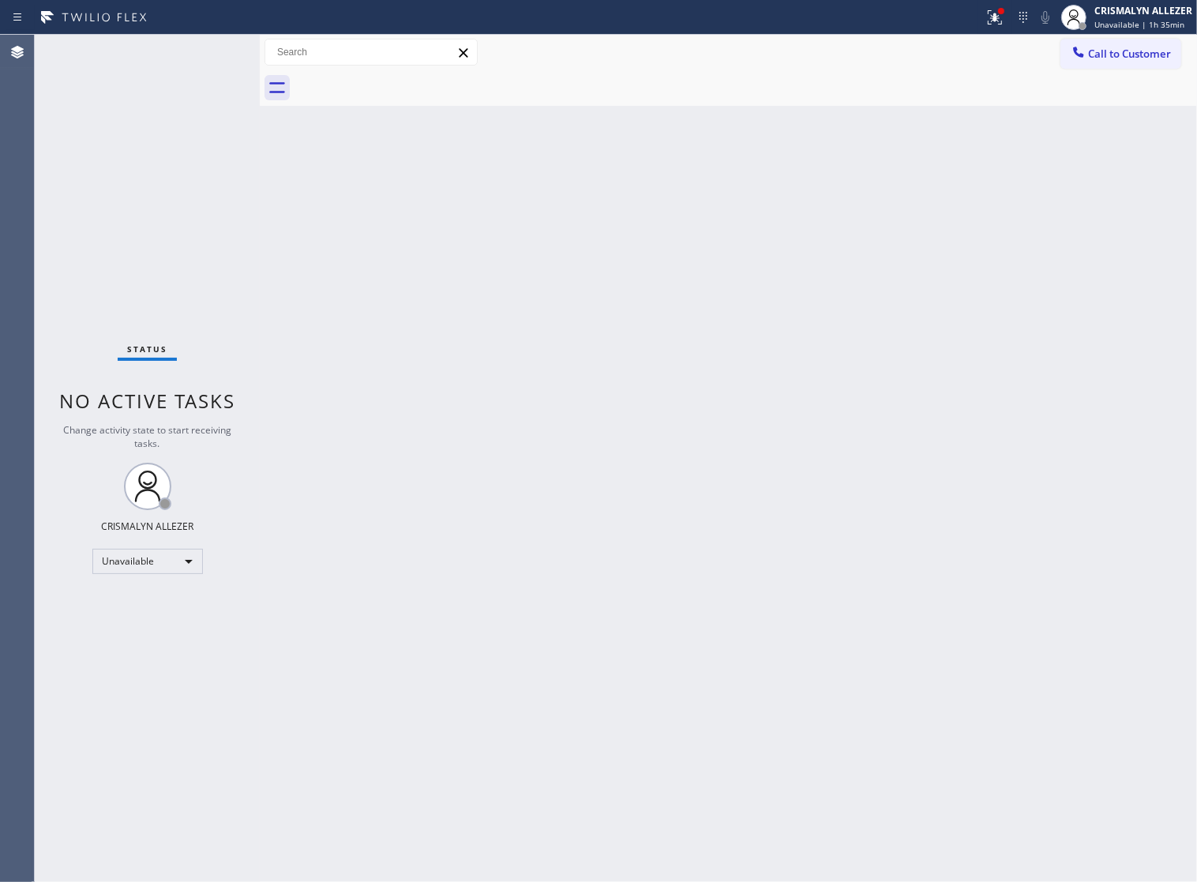
click at [1131, 47] on span "Call to Customer" at bounding box center [1129, 54] width 83 height 14
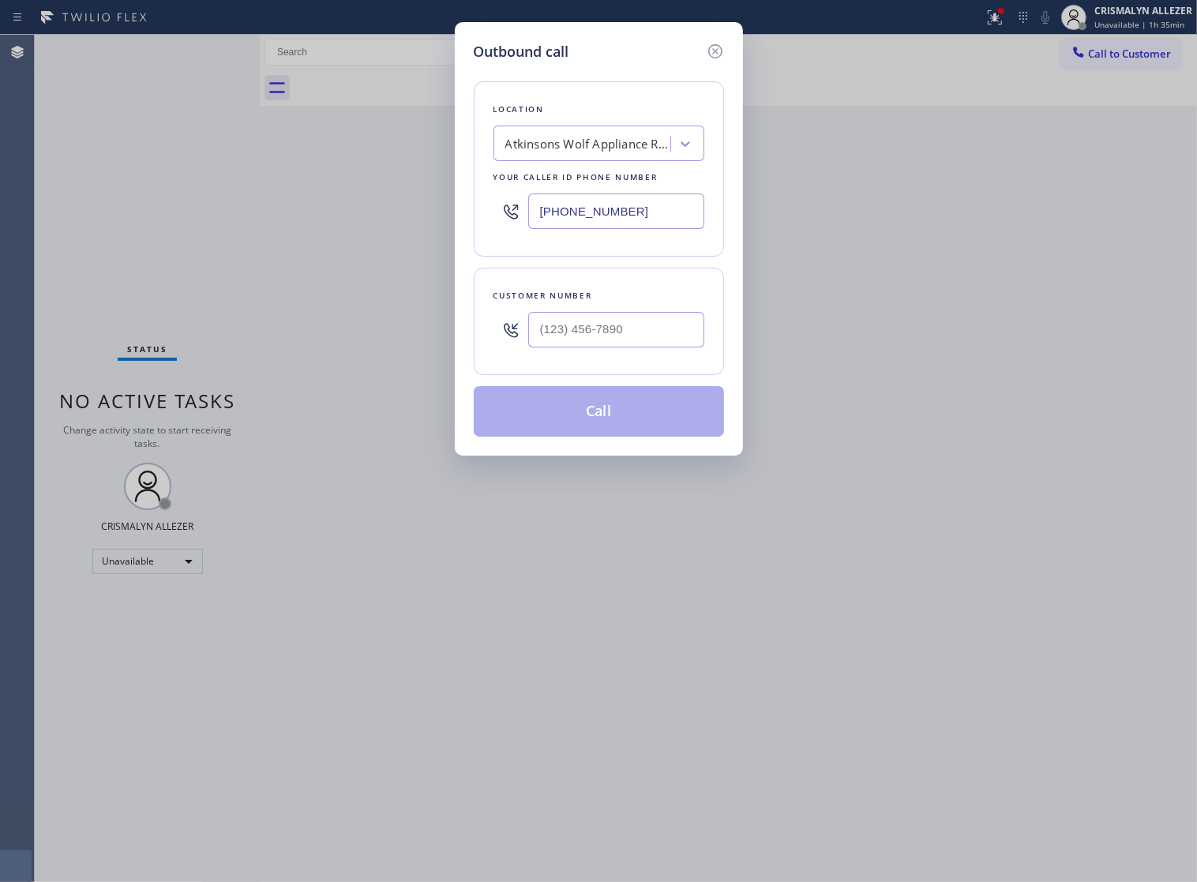
drag, startPoint x: 657, startPoint y: 227, endPoint x: 209, endPoint y: 225, distance: 447.6
click at [302, 226] on div "Outbound call Location Atkinsons Wolf Appliance Repair Your caller id phone num…" at bounding box center [598, 441] width 1197 height 882
paste input "760) 362-8239"
type input "(760) 362-8239"
click at [666, 347] on input "(___) ___-____" at bounding box center [616, 330] width 176 height 36
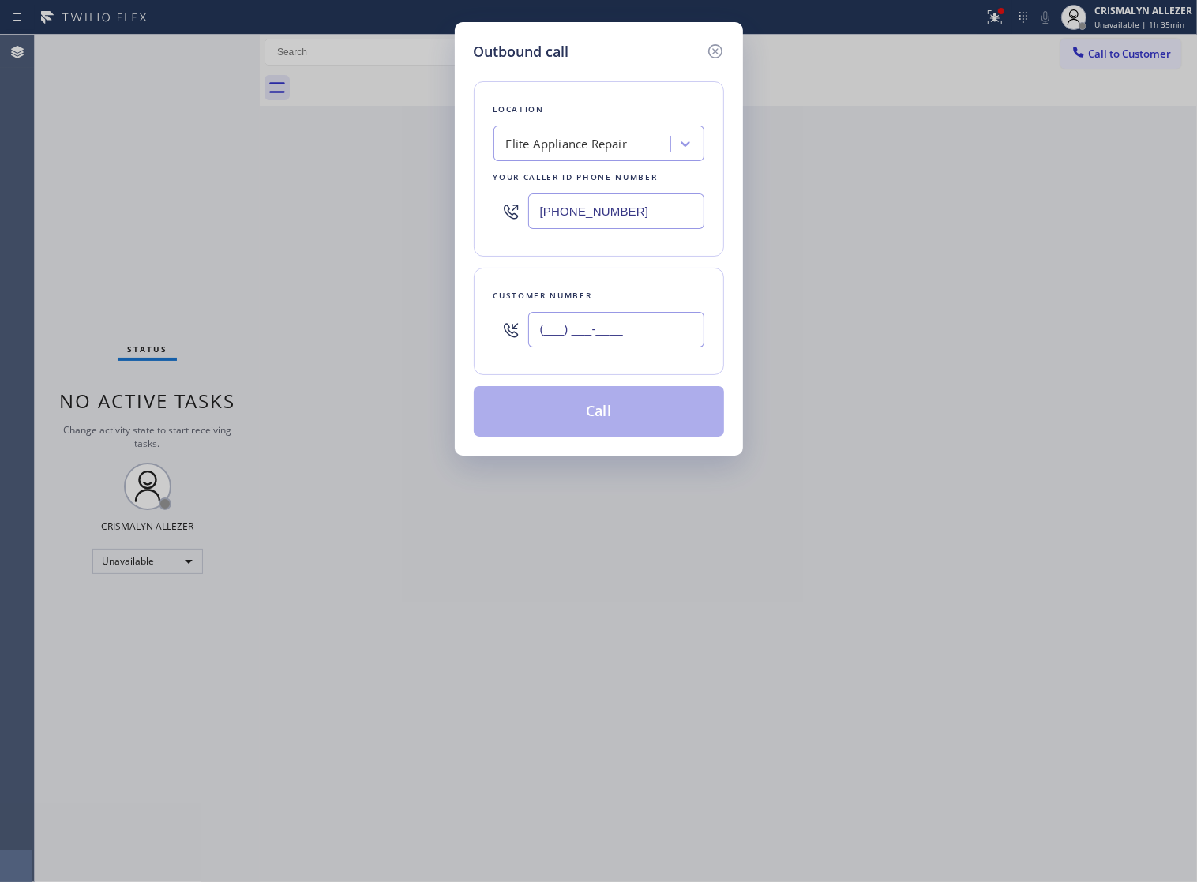
paste input "619) 723-9101"
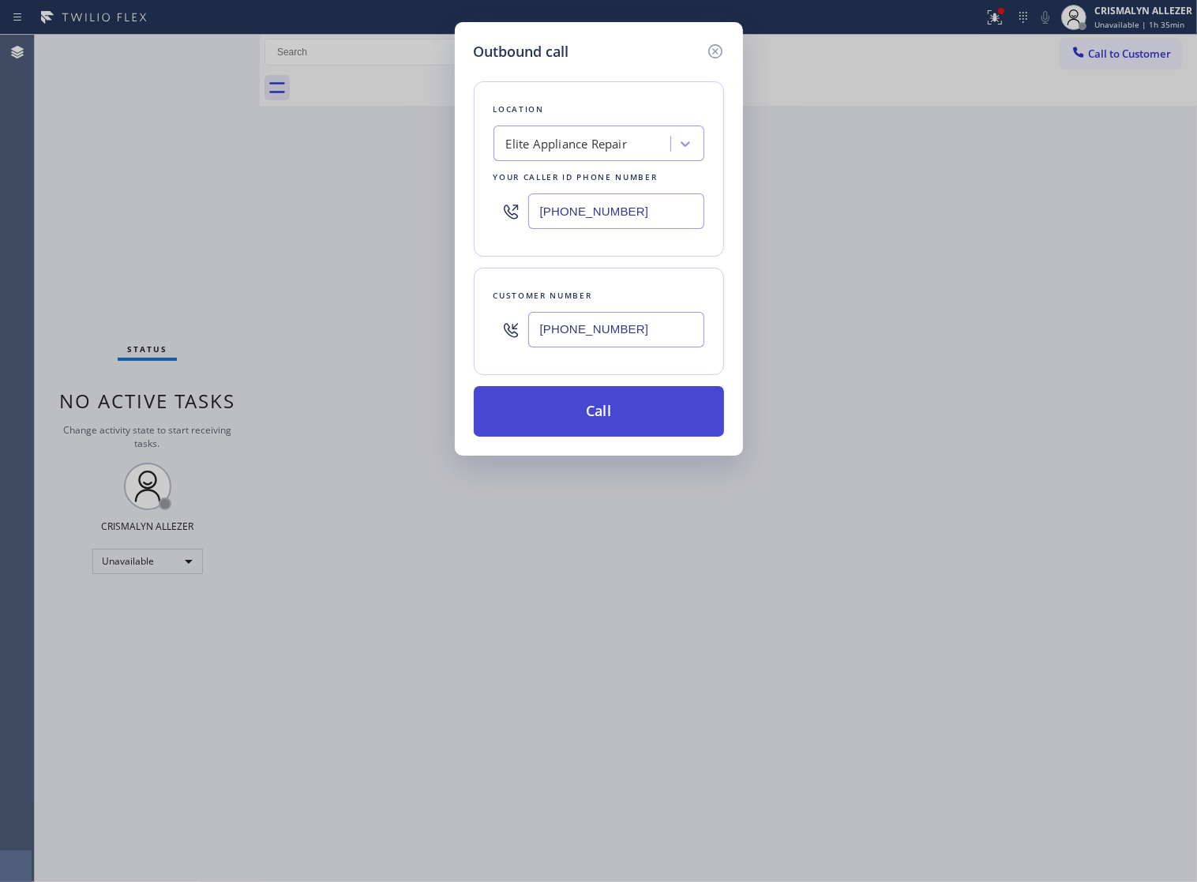
type input "(619) 723-9101"
click at [613, 437] on button "Call" at bounding box center [599, 411] width 250 height 51
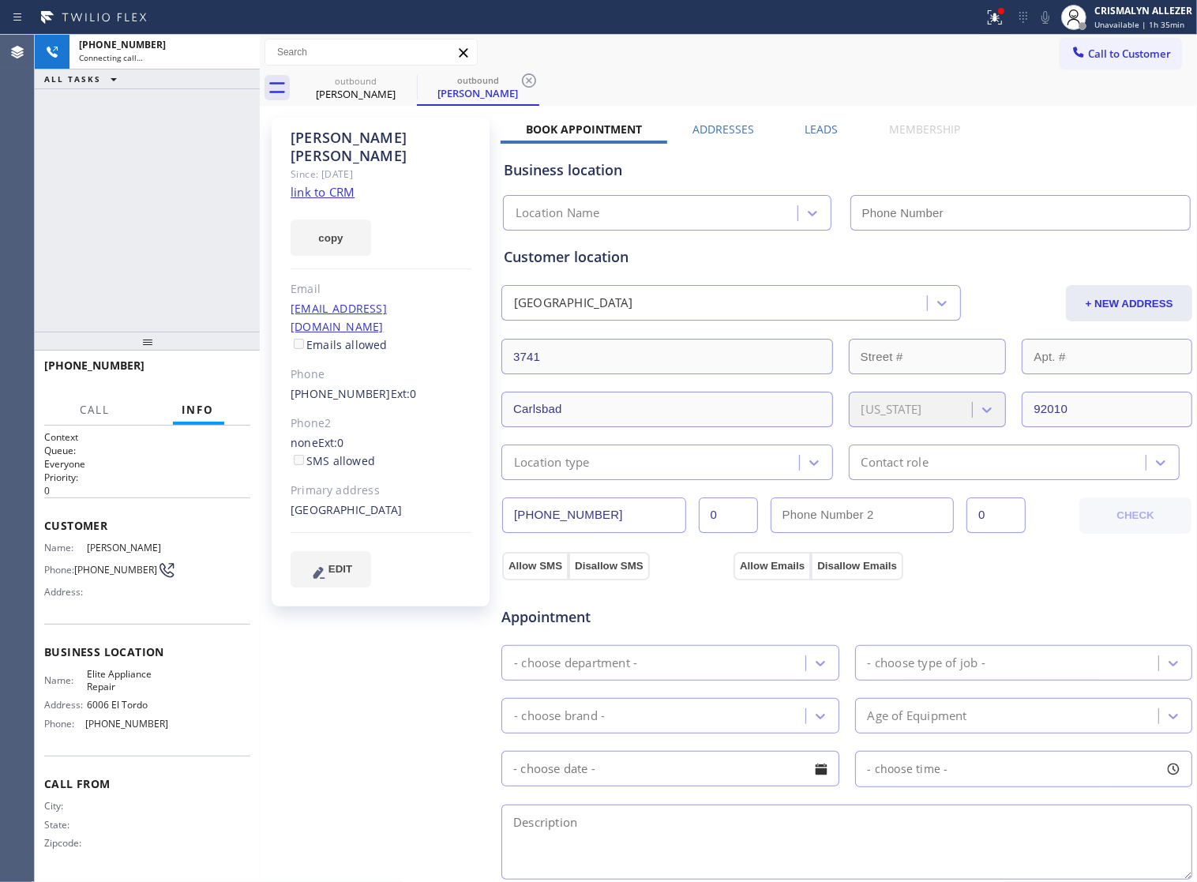
click at [332, 184] on link "link to CRM" at bounding box center [323, 192] width 64 height 16
type input "(760) 362-8239"
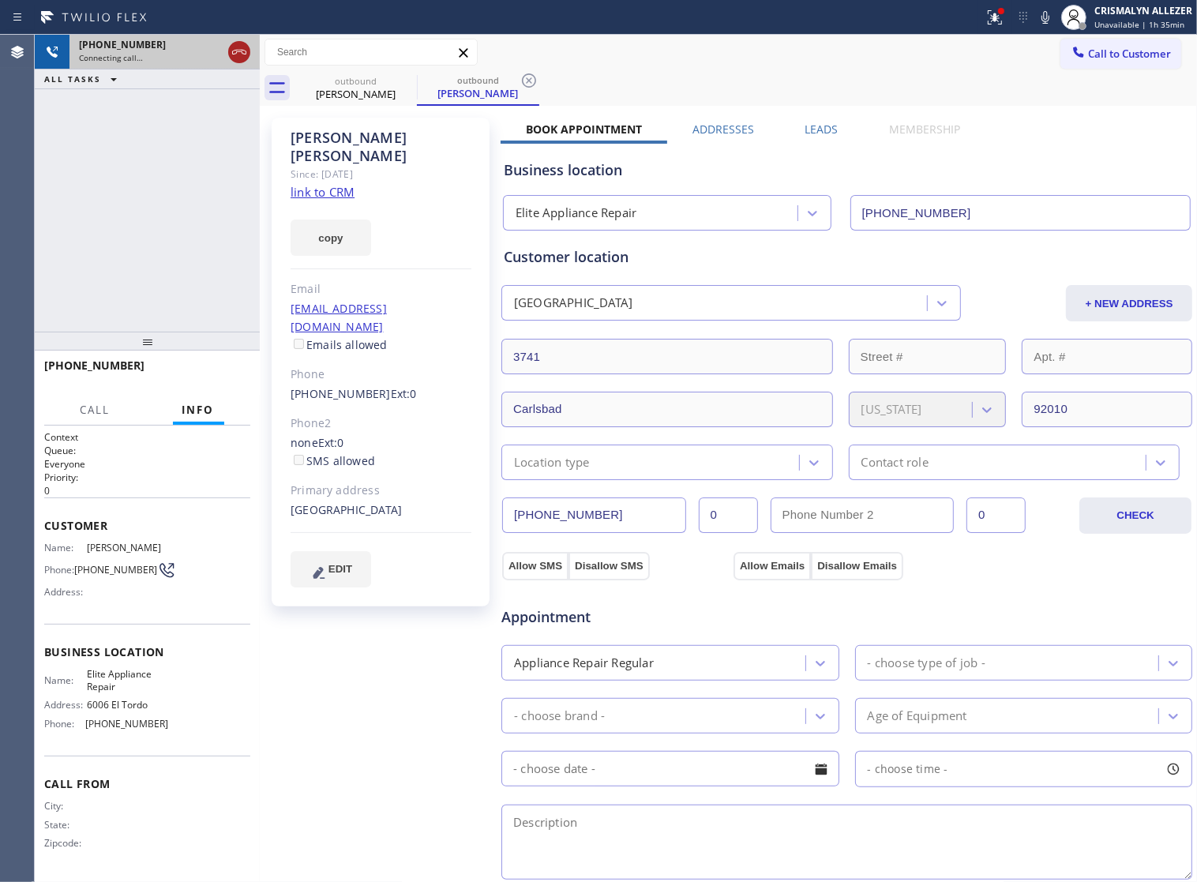
click at [238, 59] on icon at bounding box center [239, 52] width 19 height 19
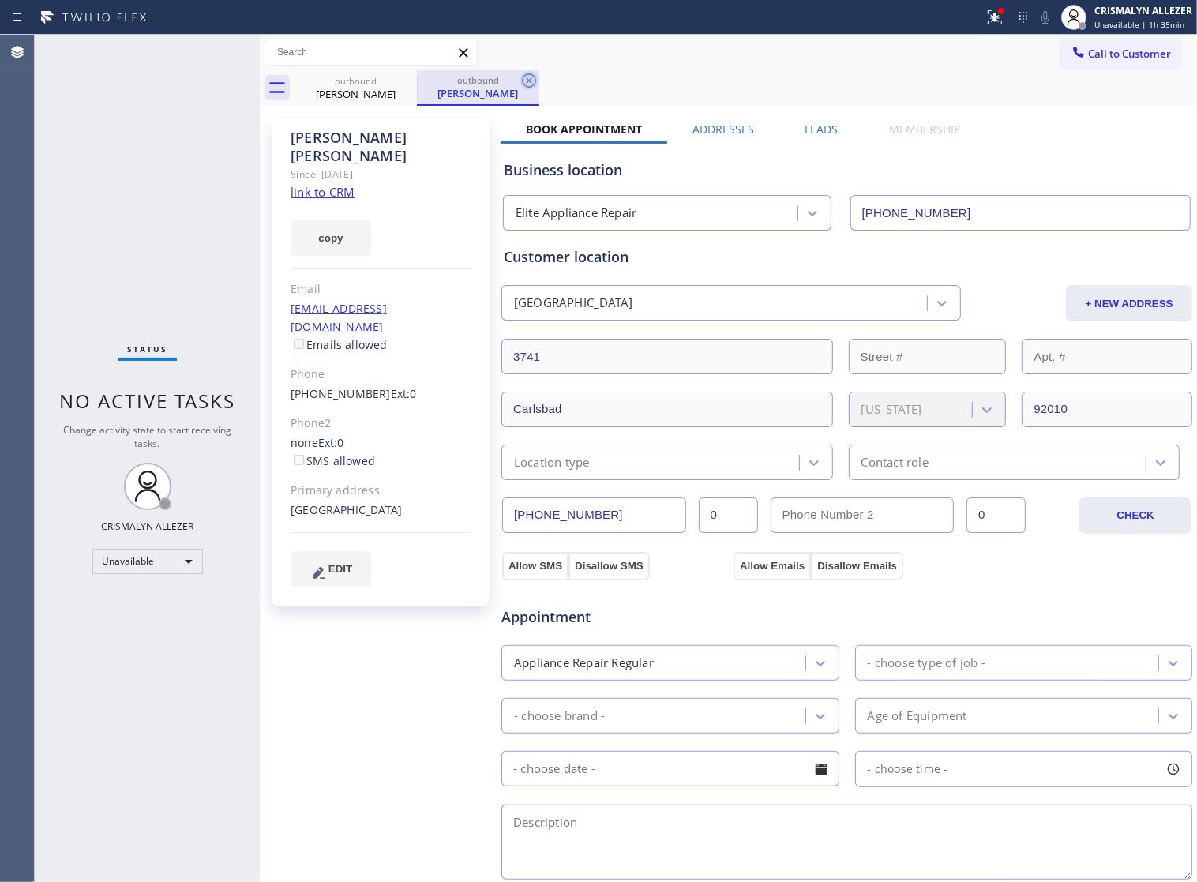
click at [523, 84] on icon at bounding box center [528, 80] width 19 height 19
click at [388, 81] on div "outbound" at bounding box center [355, 80] width 119 height 12
click at [399, 81] on icon at bounding box center [406, 80] width 14 height 14
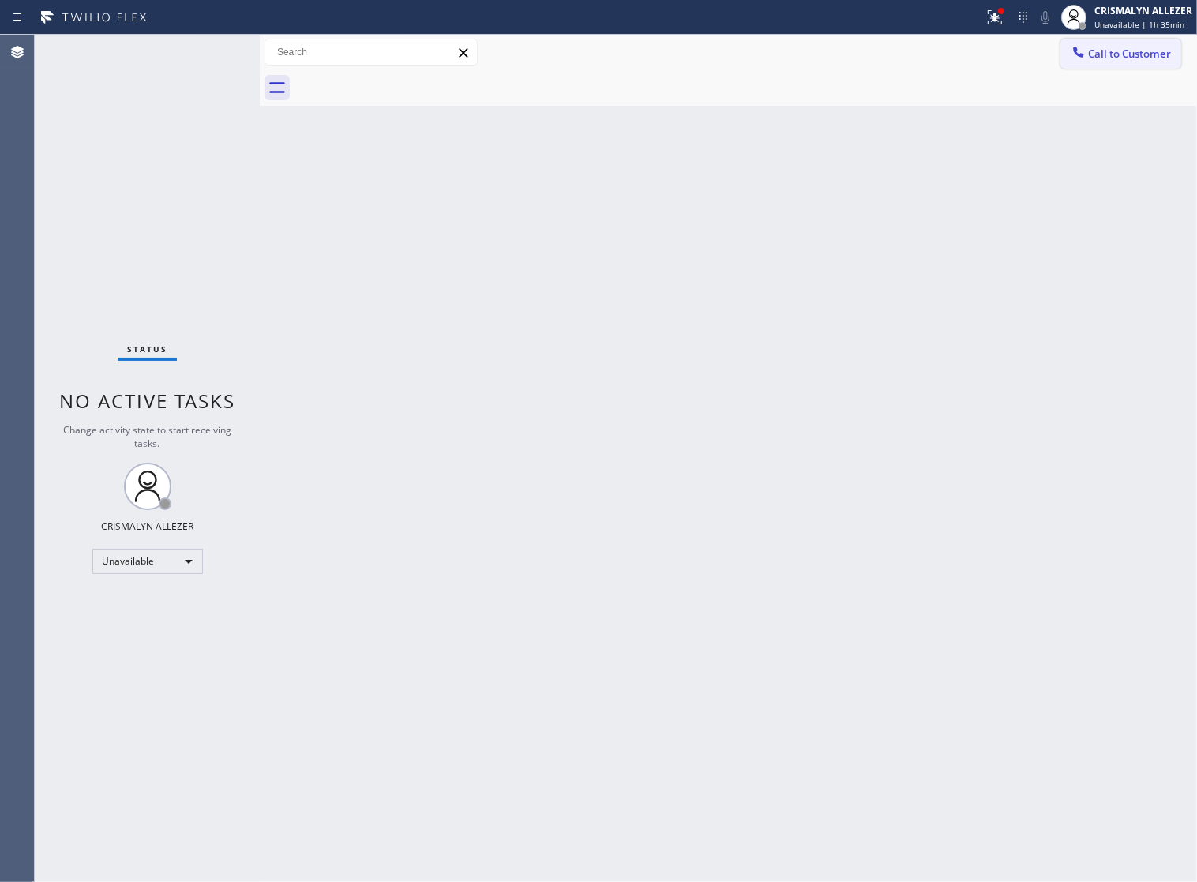
click at [1143, 47] on span "Call to Customer" at bounding box center [1129, 54] width 83 height 14
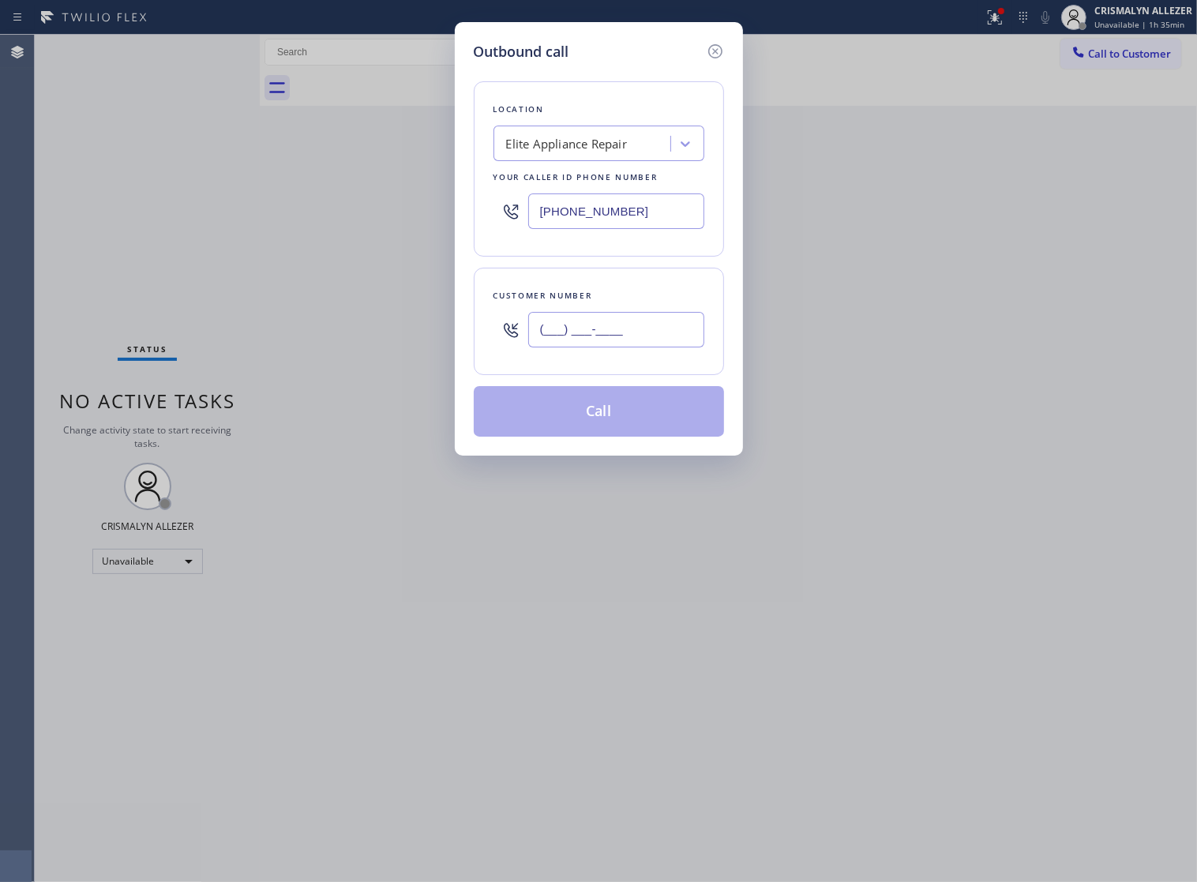
click at [667, 332] on input "(___) ___-____" at bounding box center [616, 330] width 176 height 36
type input "(___) ___-____"
paste input "619) 723-9101"
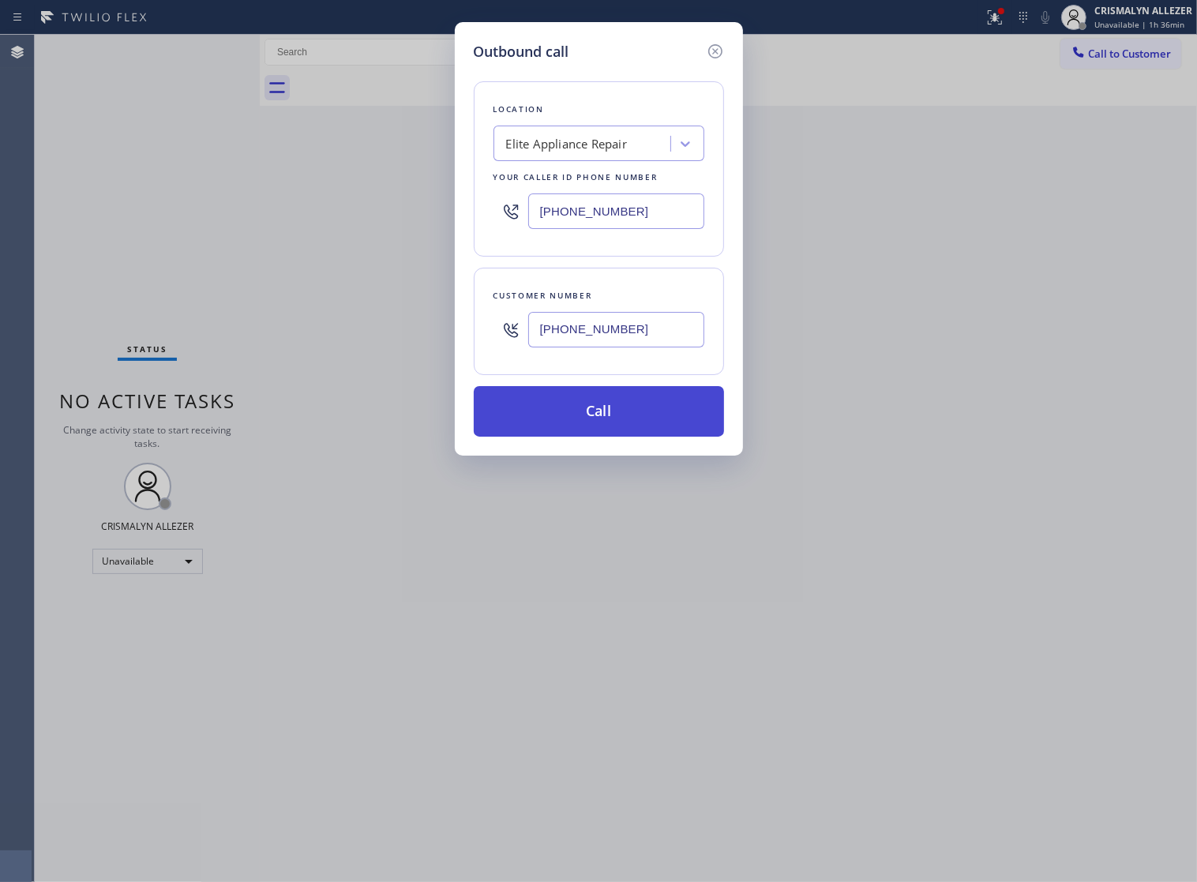
type input "(619) 723-9101"
click at [606, 437] on button "Call" at bounding box center [599, 411] width 250 height 51
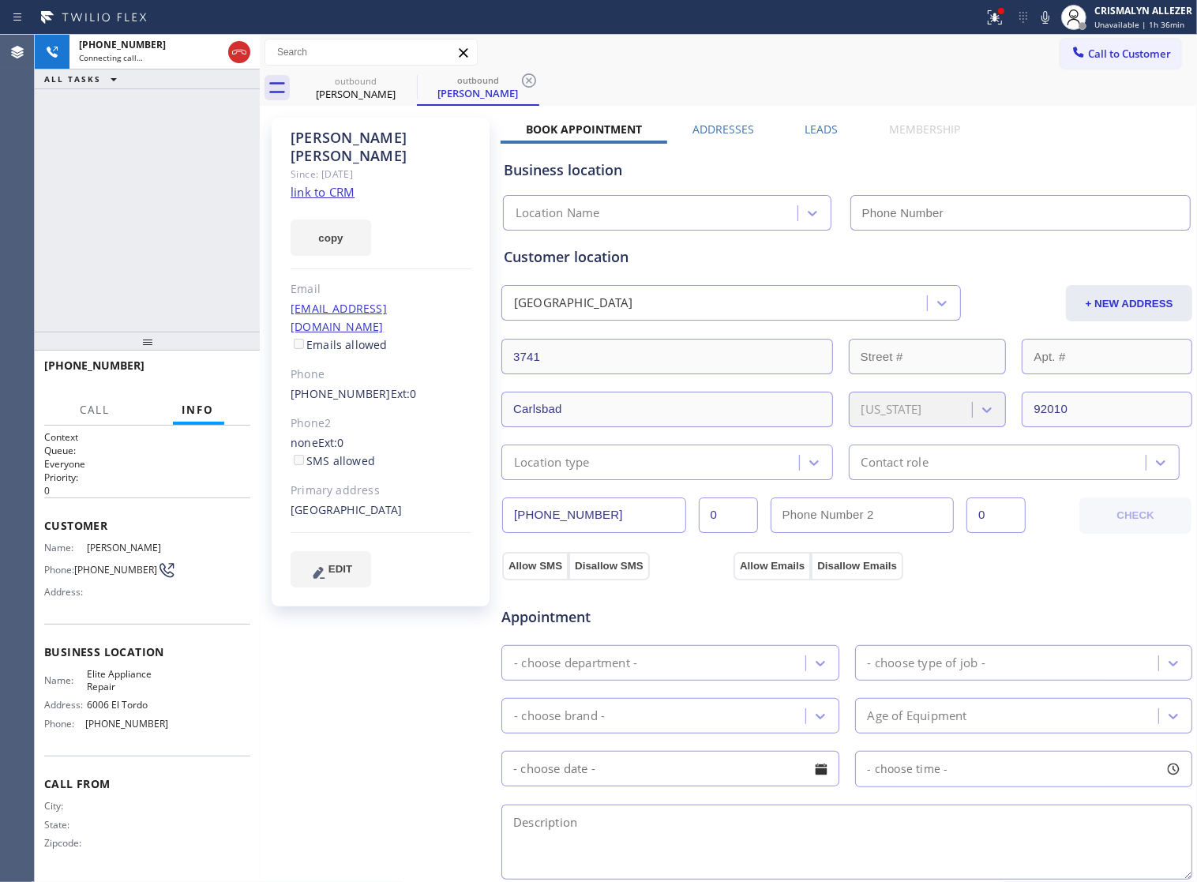
type input "(760) 362-8239"
click at [223, 234] on div "+16197239101 Connecting call… ALL TASKS ALL TASKS ACTIVE TASKS TASKS IN WRAP UP" at bounding box center [147, 183] width 225 height 297
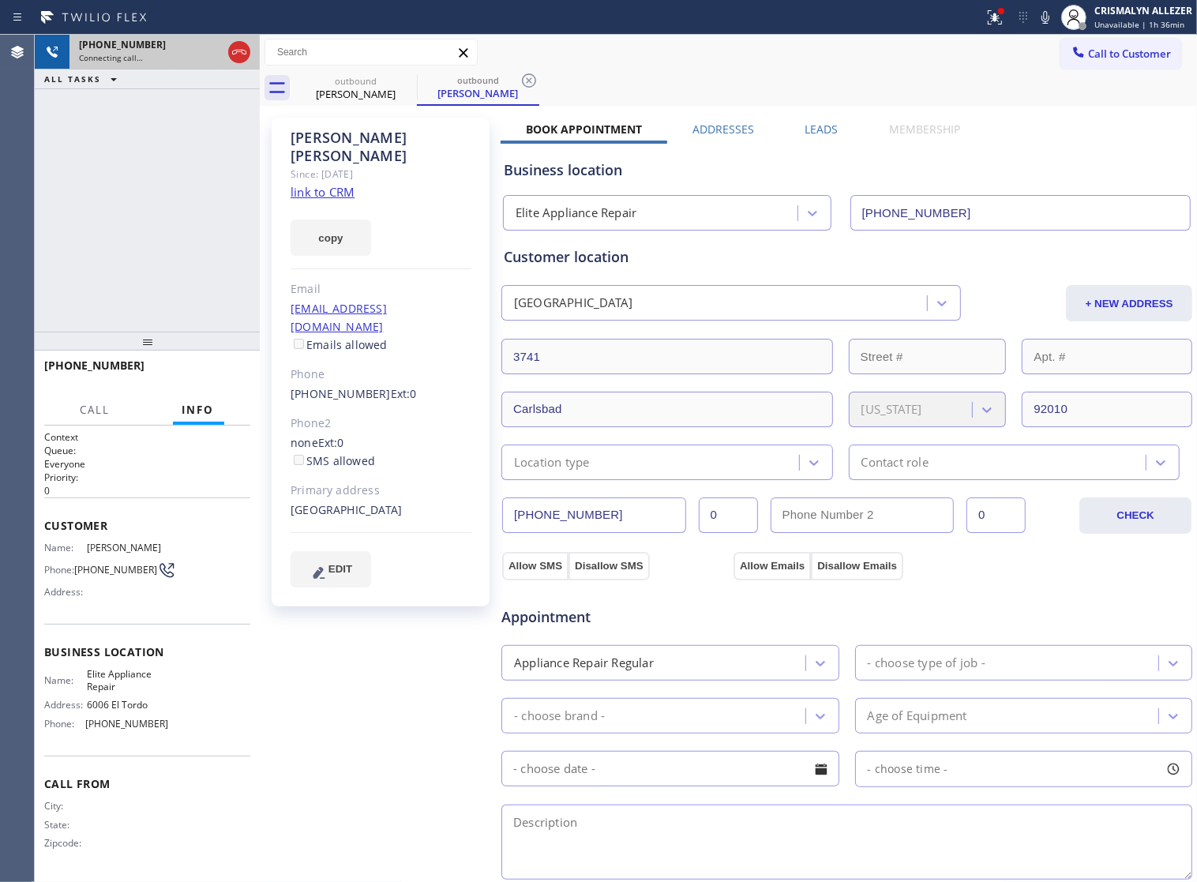
drag, startPoint x: 231, startPoint y: 58, endPoint x: 219, endPoint y: 64, distance: 14.1
click at [231, 58] on icon at bounding box center [239, 52] width 19 height 19
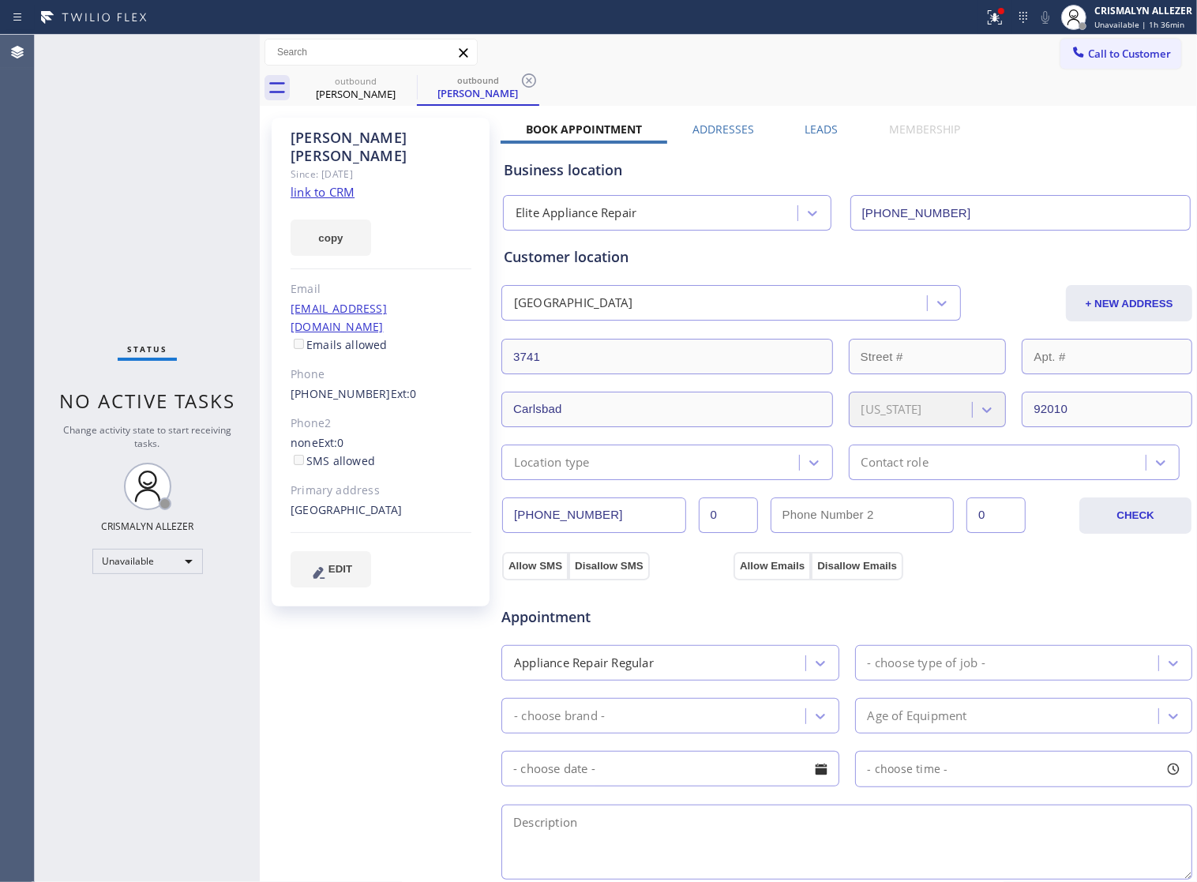
click at [813, 137] on div "Business location Elite Appliance Repair (760) 362-8239" at bounding box center [847, 183] width 692 height 93
click at [805, 126] on label "Leads" at bounding box center [821, 129] width 33 height 15
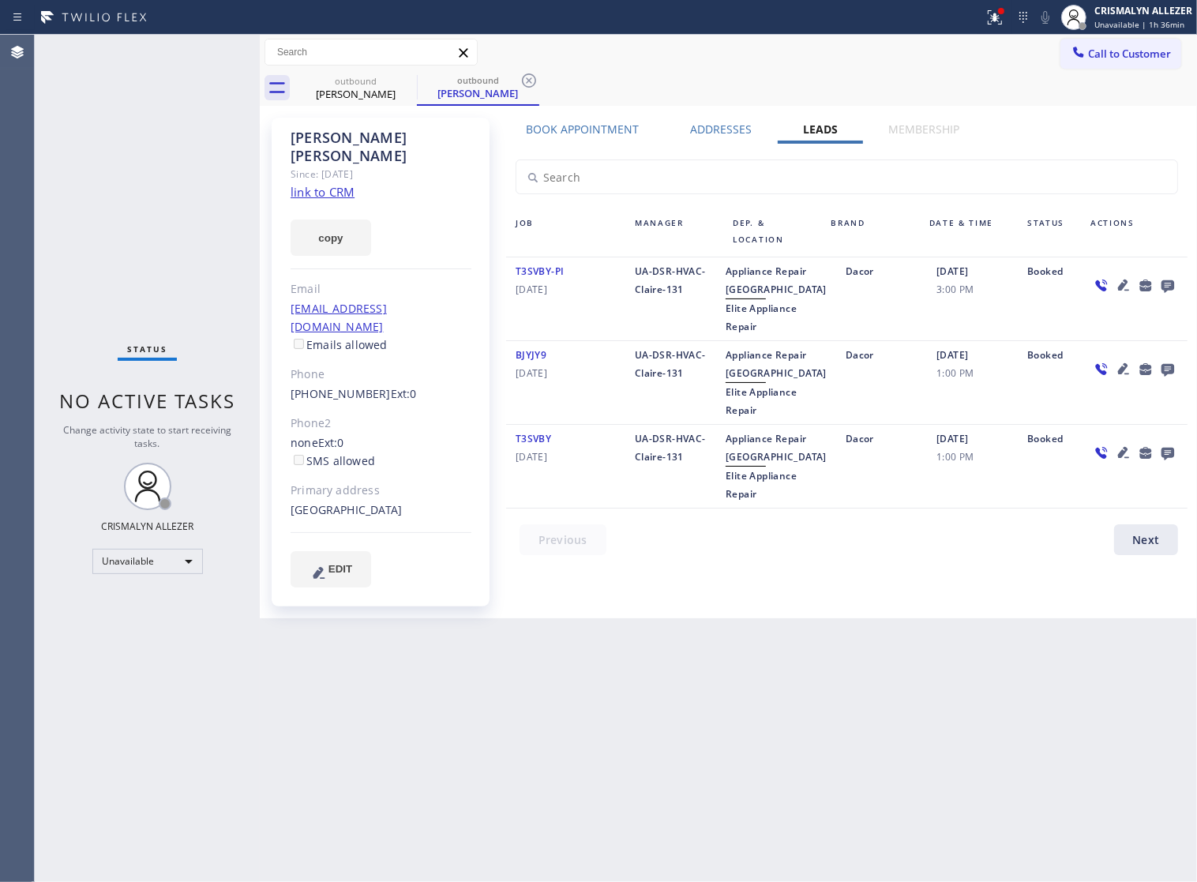
click at [1167, 298] on div at bounding box center [1134, 298] width 107 height 73
click at [1165, 290] on icon at bounding box center [1167, 286] width 13 height 13
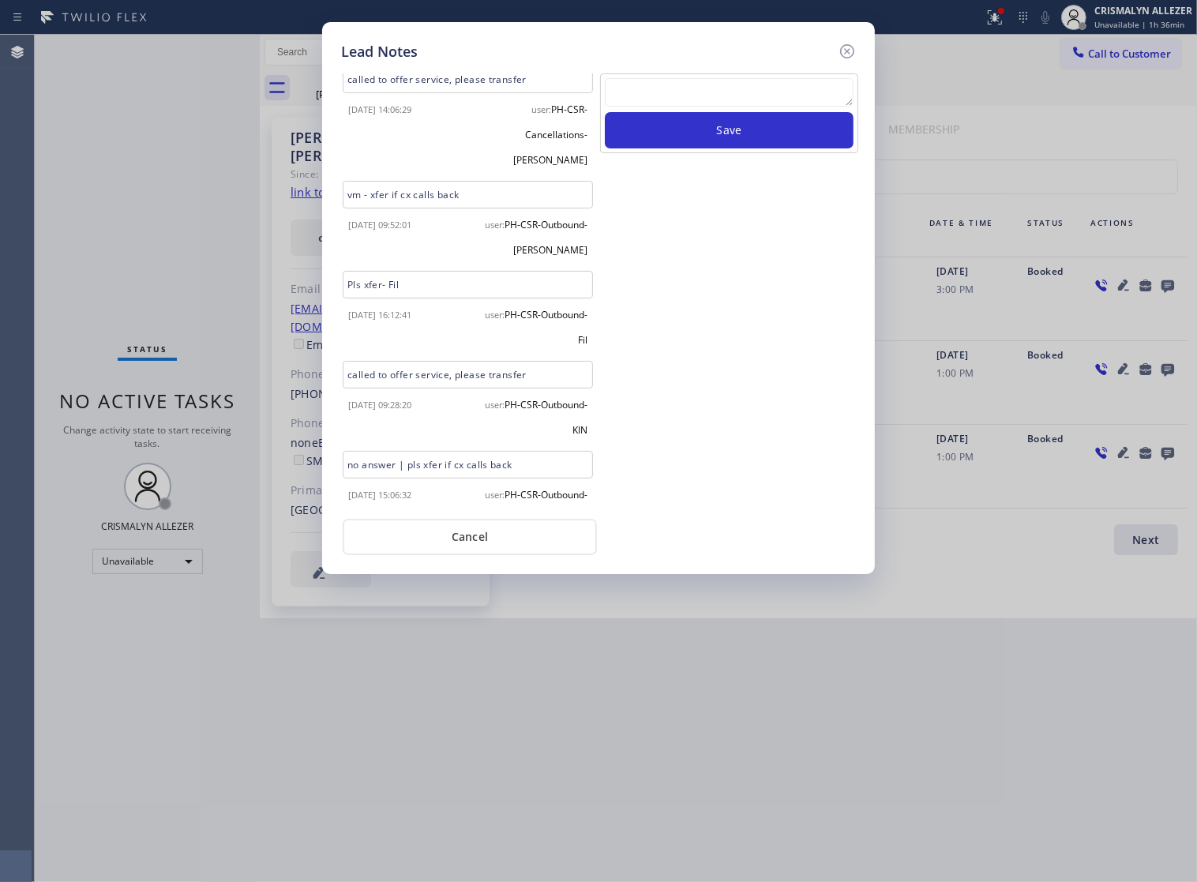
scroll to position [432, 0]
click at [444, 546] on button "Cancel" at bounding box center [470, 537] width 254 height 36
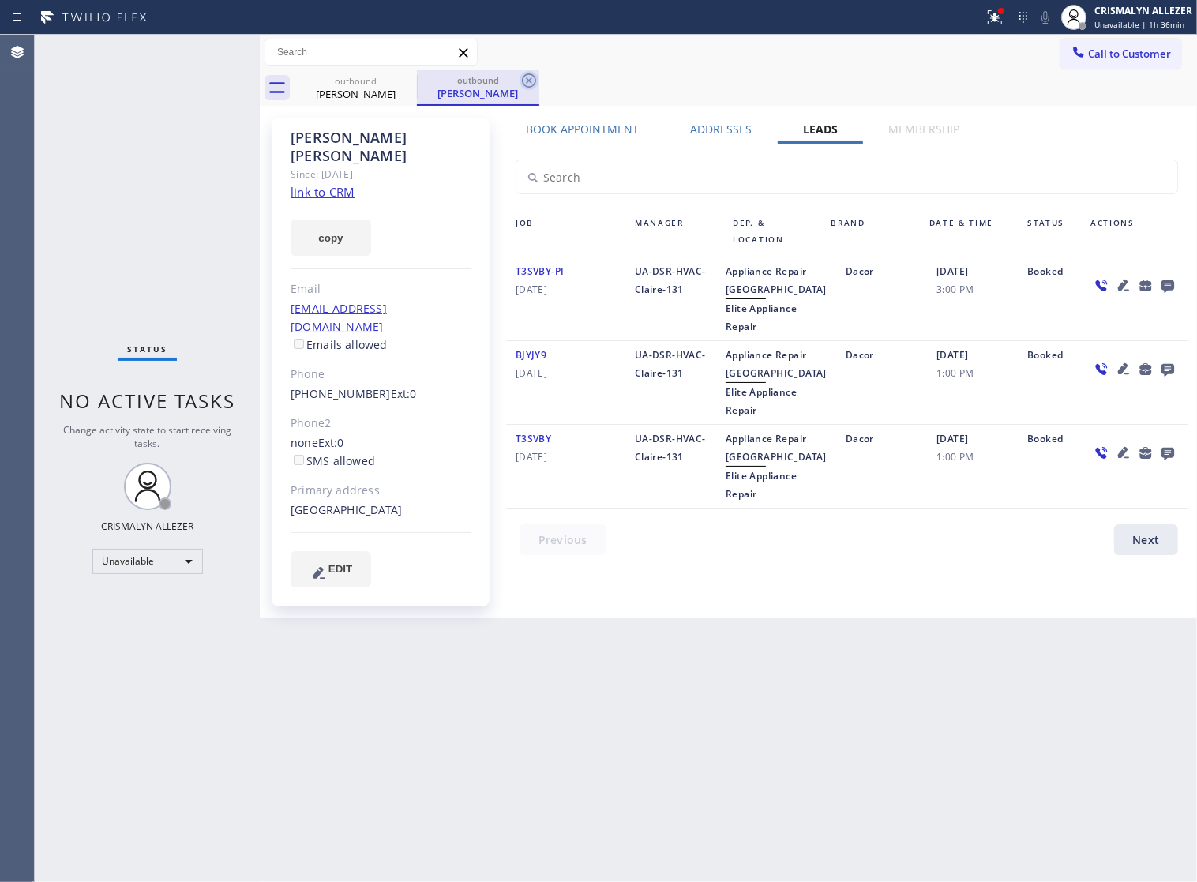
click at [527, 77] on icon at bounding box center [528, 80] width 19 height 19
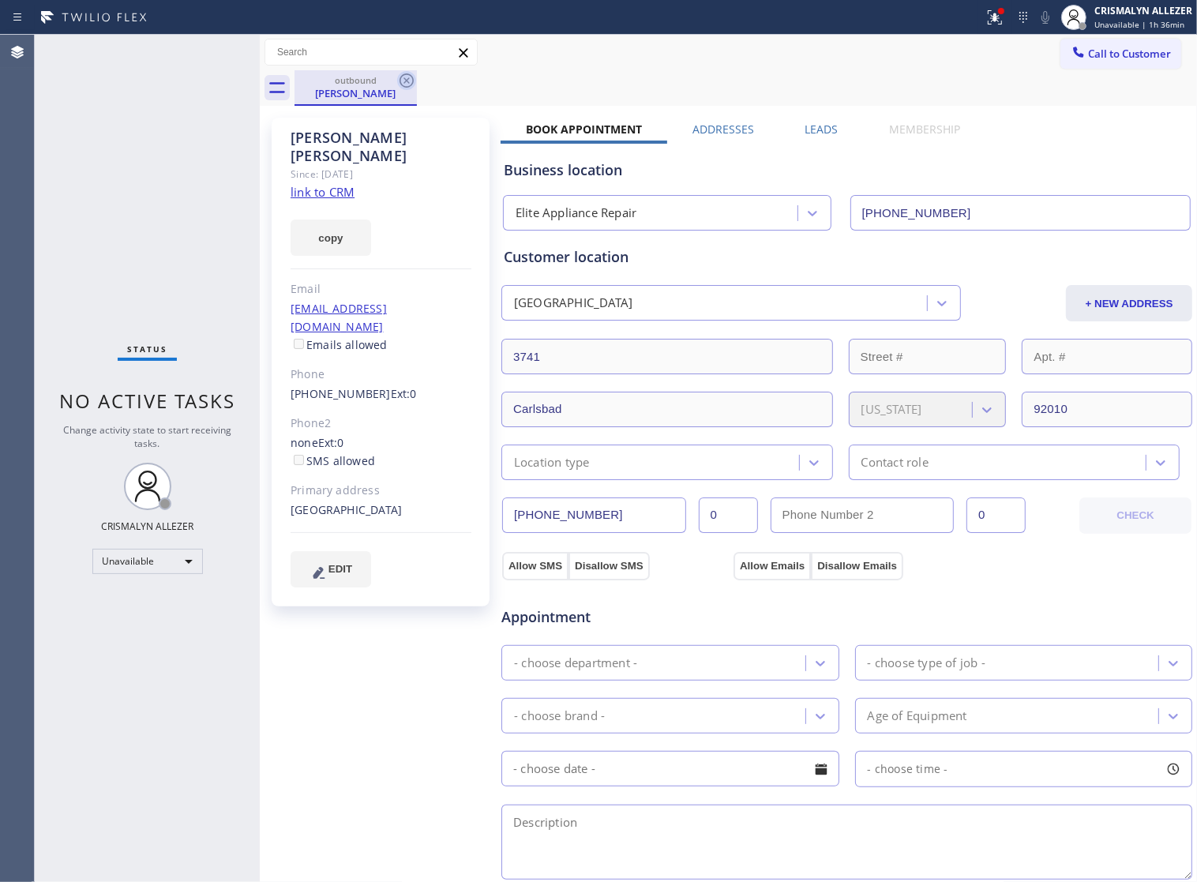
click at [408, 81] on icon at bounding box center [406, 80] width 19 height 19
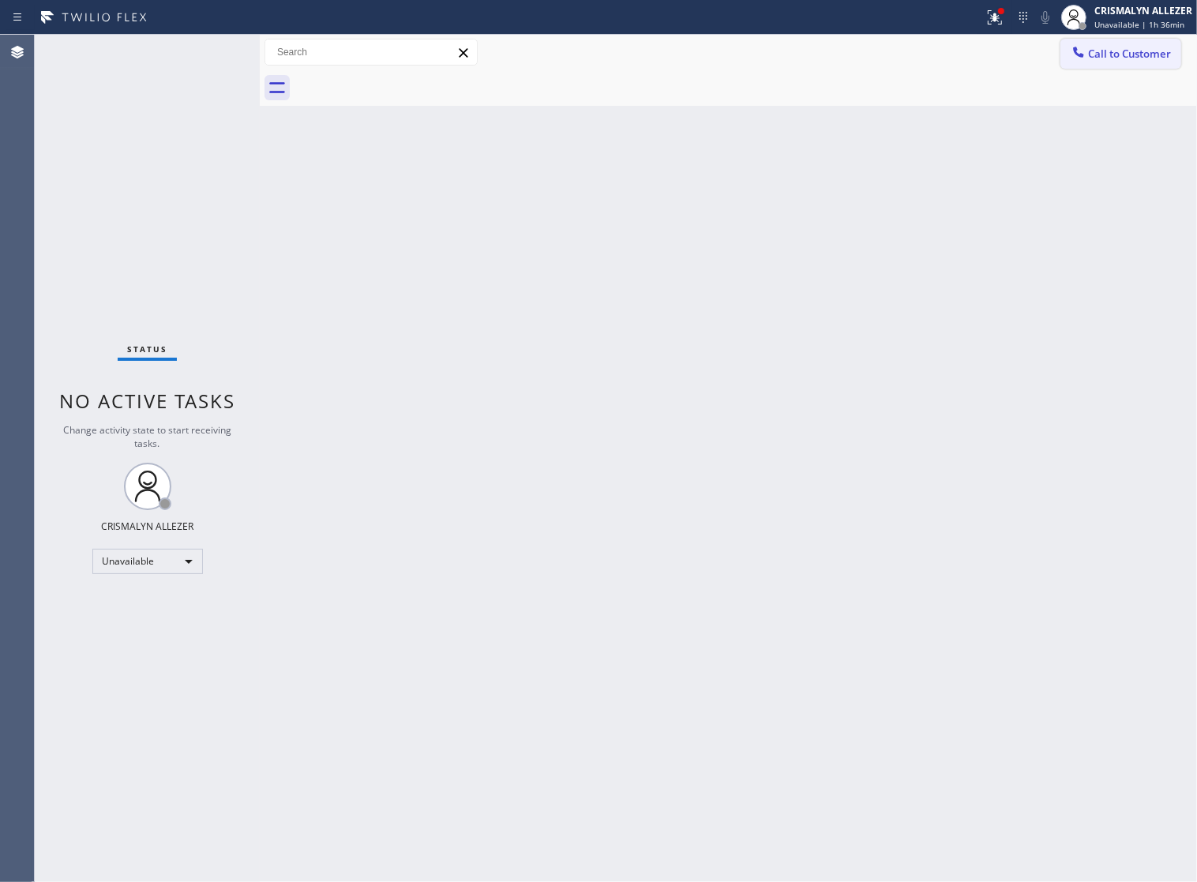
click at [1094, 61] on span "Call to Customer" at bounding box center [1129, 54] width 83 height 14
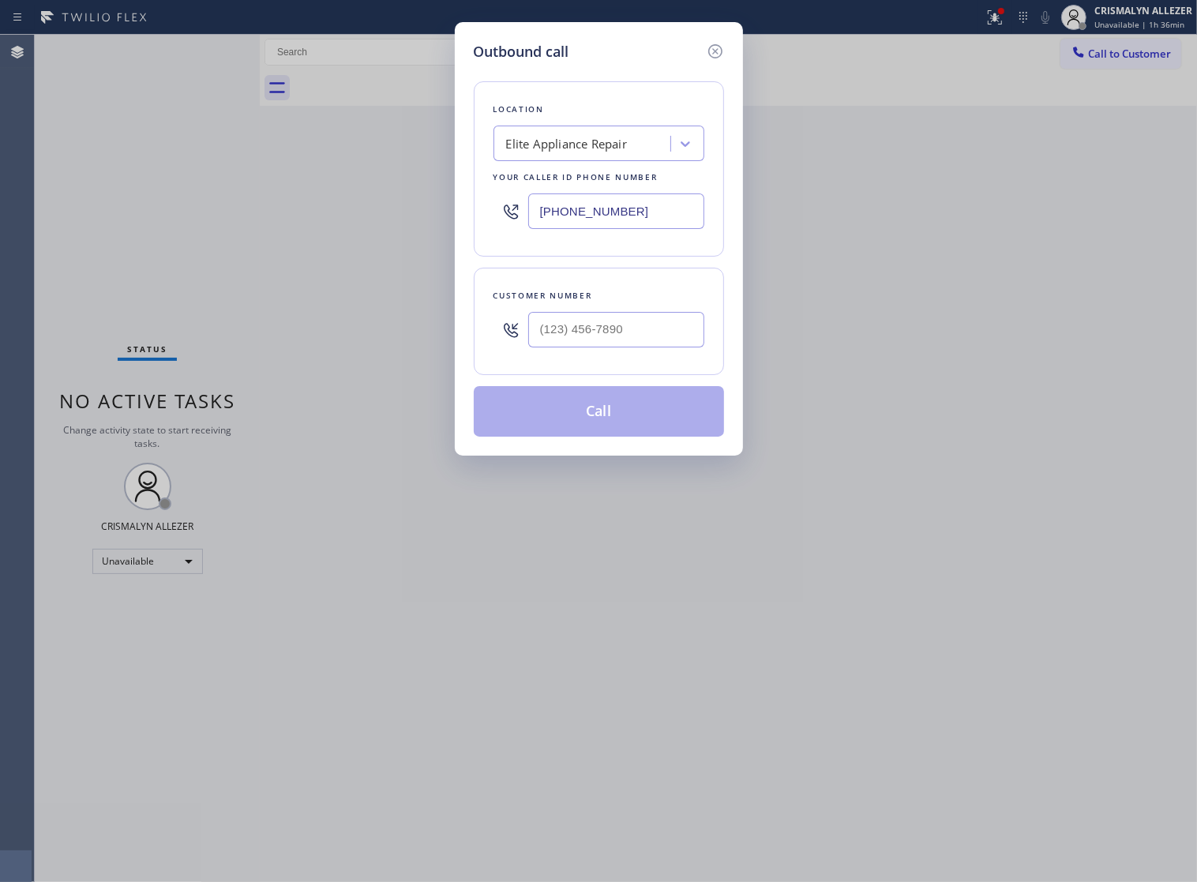
drag, startPoint x: 673, startPoint y: 217, endPoint x: 183, endPoint y: 213, distance: 490.3
click at [229, 215] on div "Outbound call Location Elite Appliance Repair Your caller id phone number (760)…" at bounding box center [598, 441] width 1197 height 882
paste input "424) 273-8866"
type input "(424) 273-8866"
click at [650, 346] on input "(___) ___-____" at bounding box center [616, 330] width 176 height 36
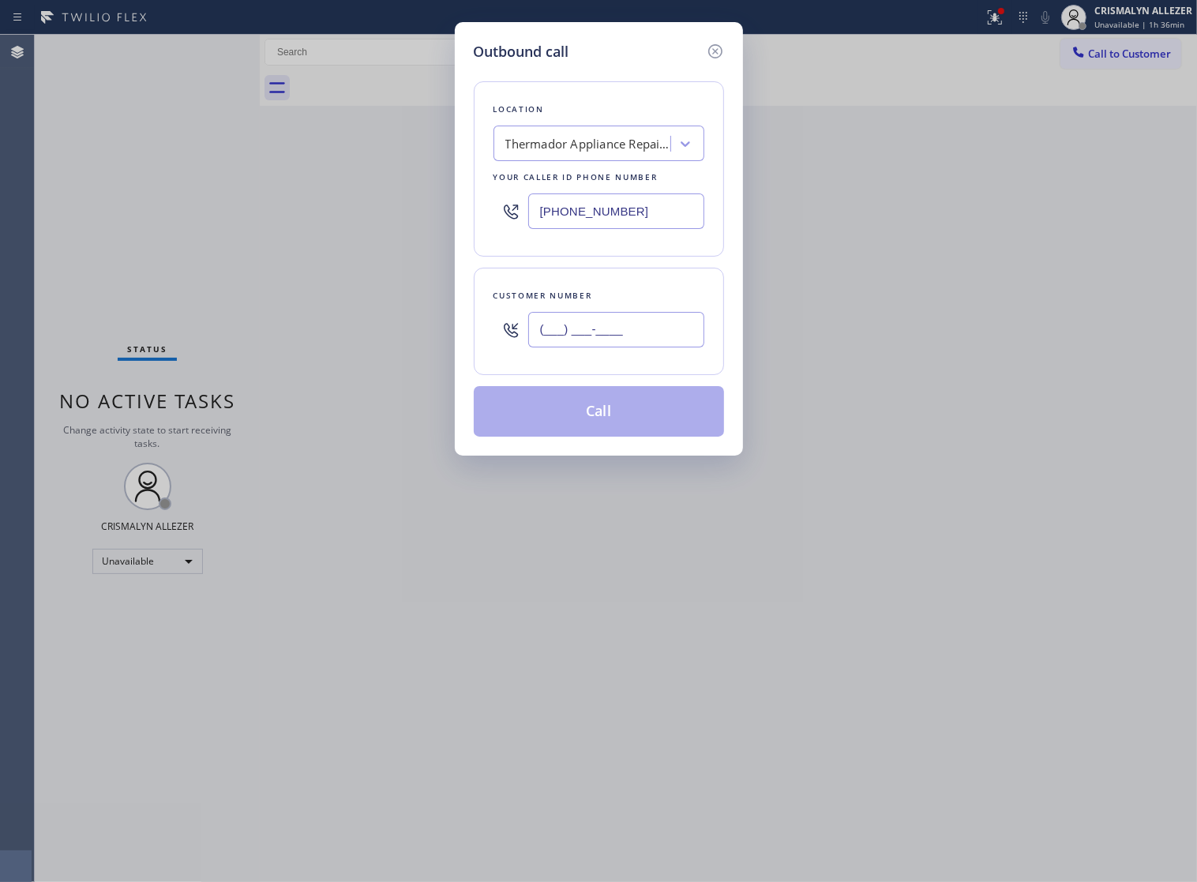
paste input "310) 540-2909"
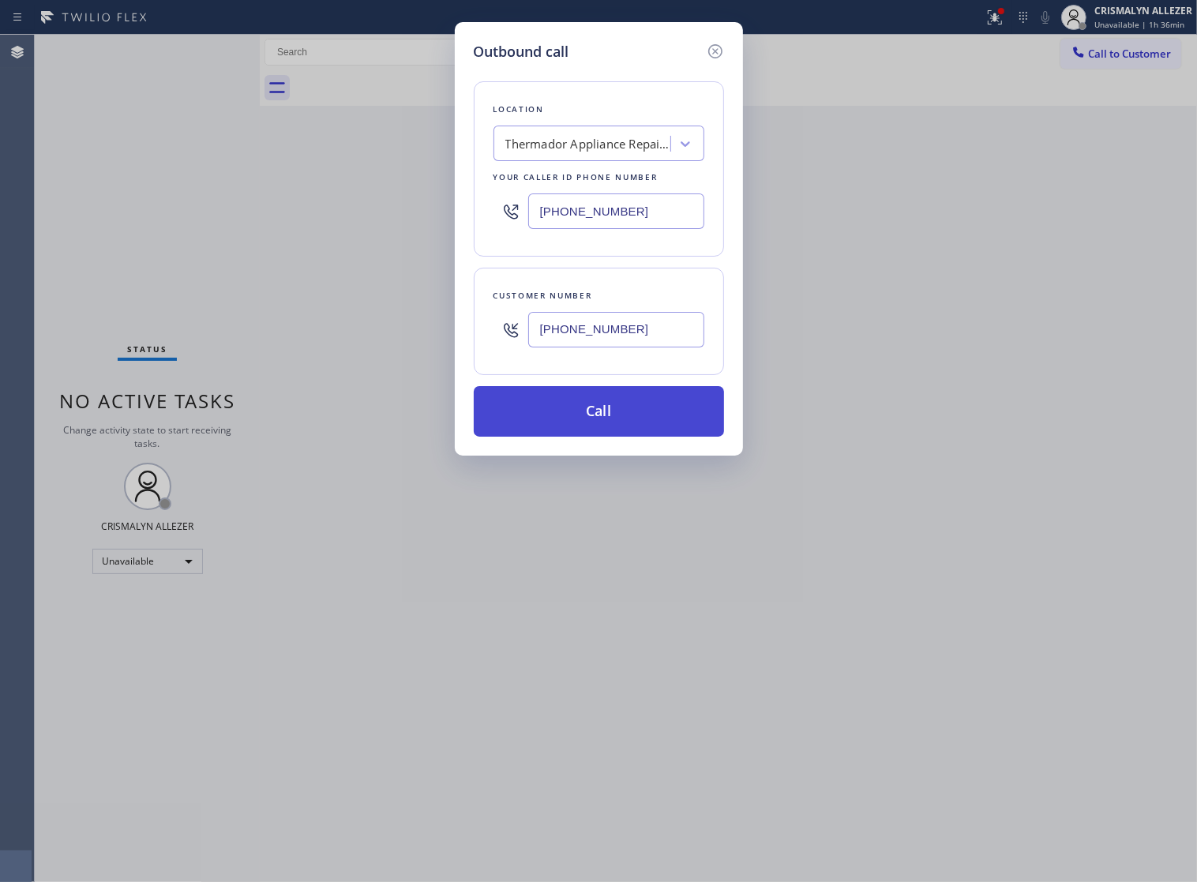
type input "(310) 540-2909"
click at [602, 437] on button "Call" at bounding box center [599, 411] width 250 height 51
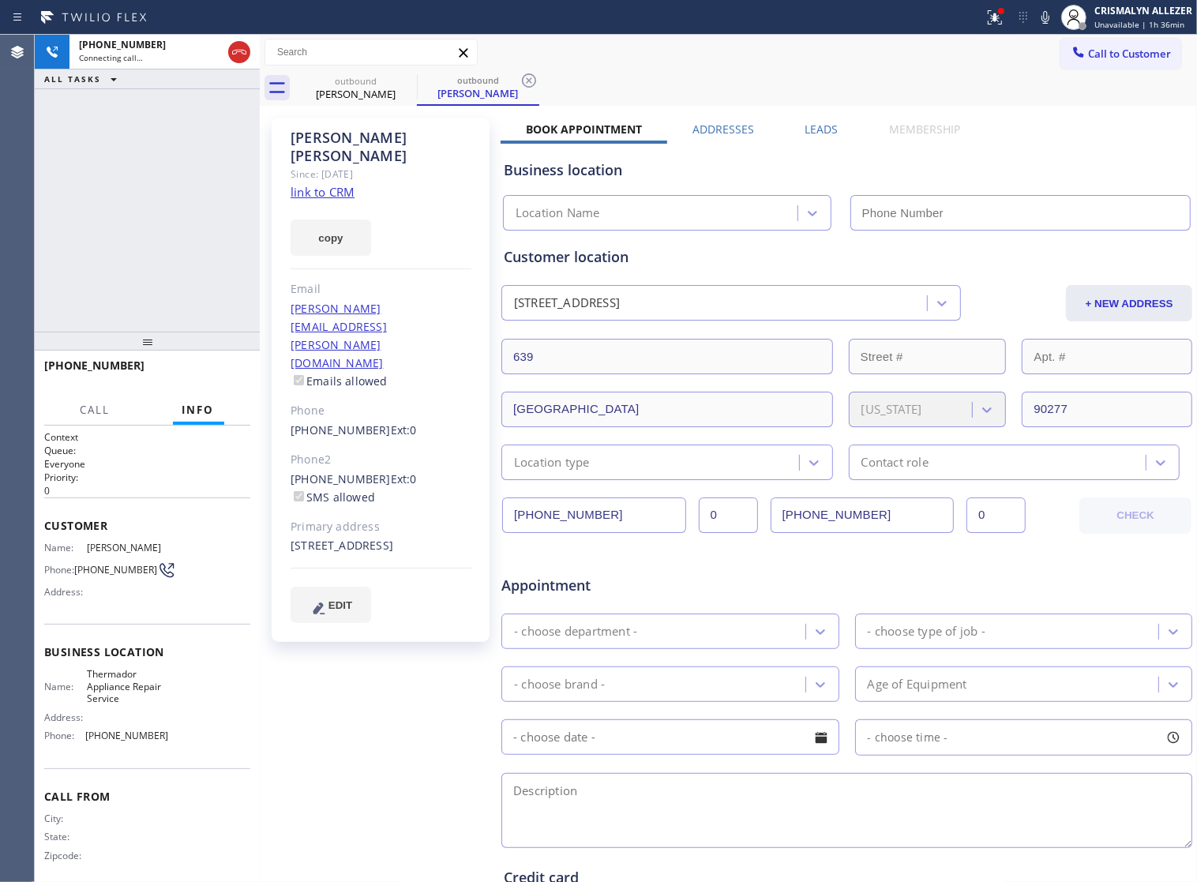
click at [324, 184] on link "link to CRM" at bounding box center [323, 192] width 64 height 16
type input "(424) 273-8866"
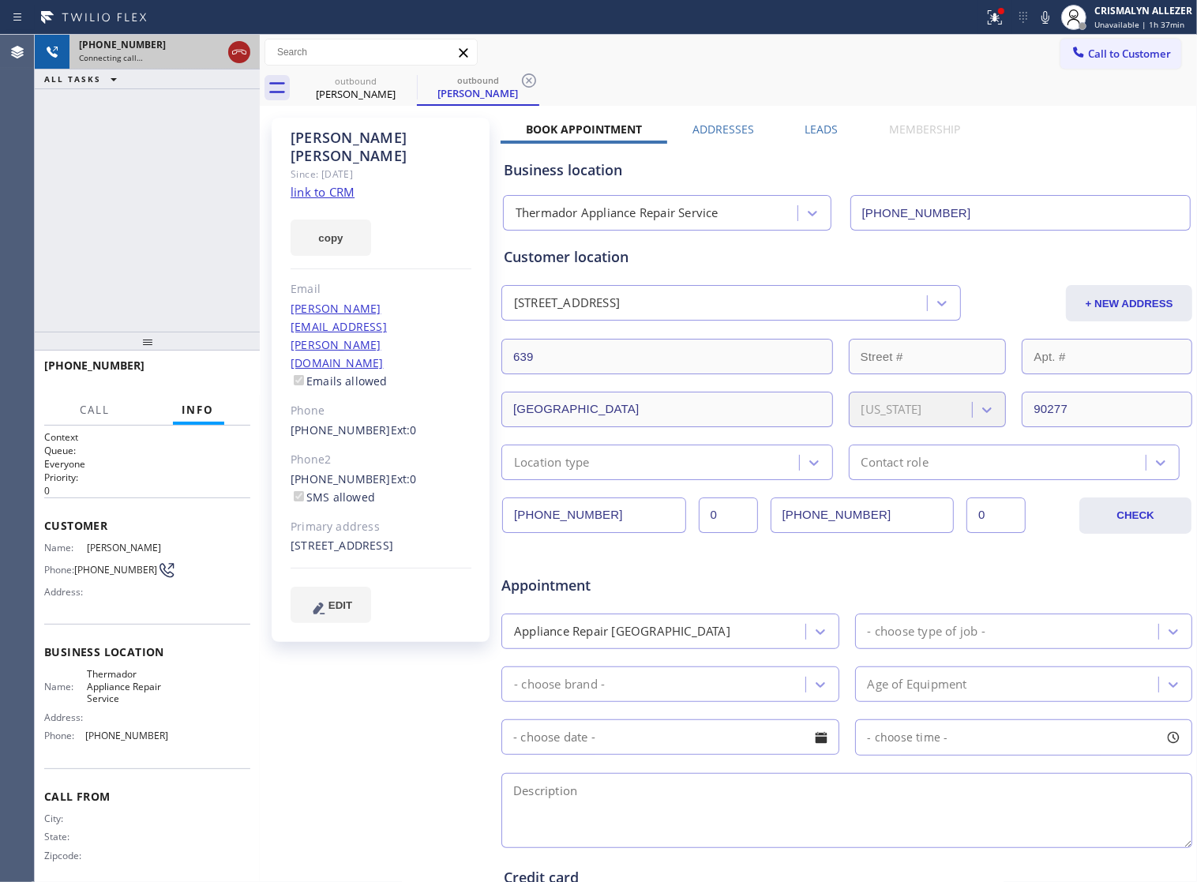
click at [234, 59] on icon at bounding box center [239, 52] width 19 height 19
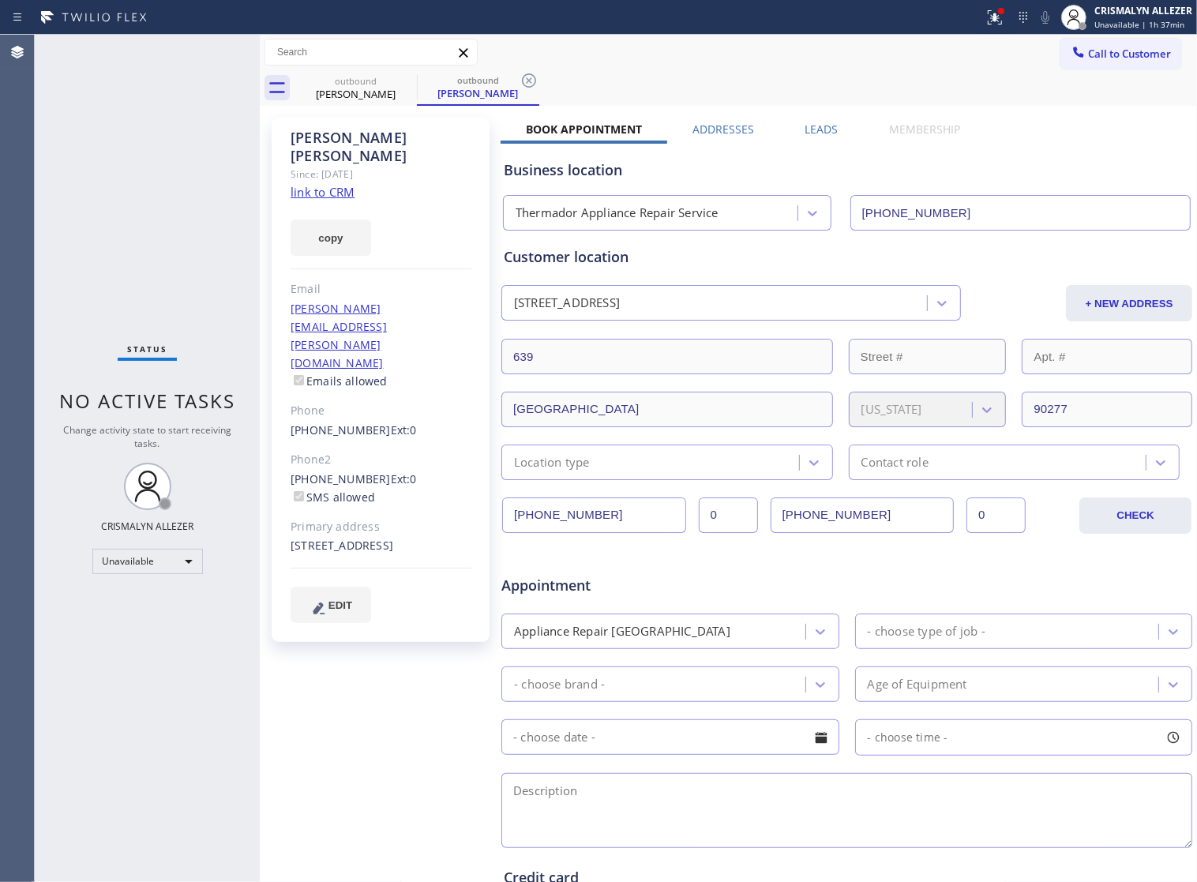
drag, startPoint x: 525, startPoint y: 84, endPoint x: 486, endPoint y: 84, distance: 39.5
click at [525, 84] on icon at bounding box center [529, 80] width 14 height 14
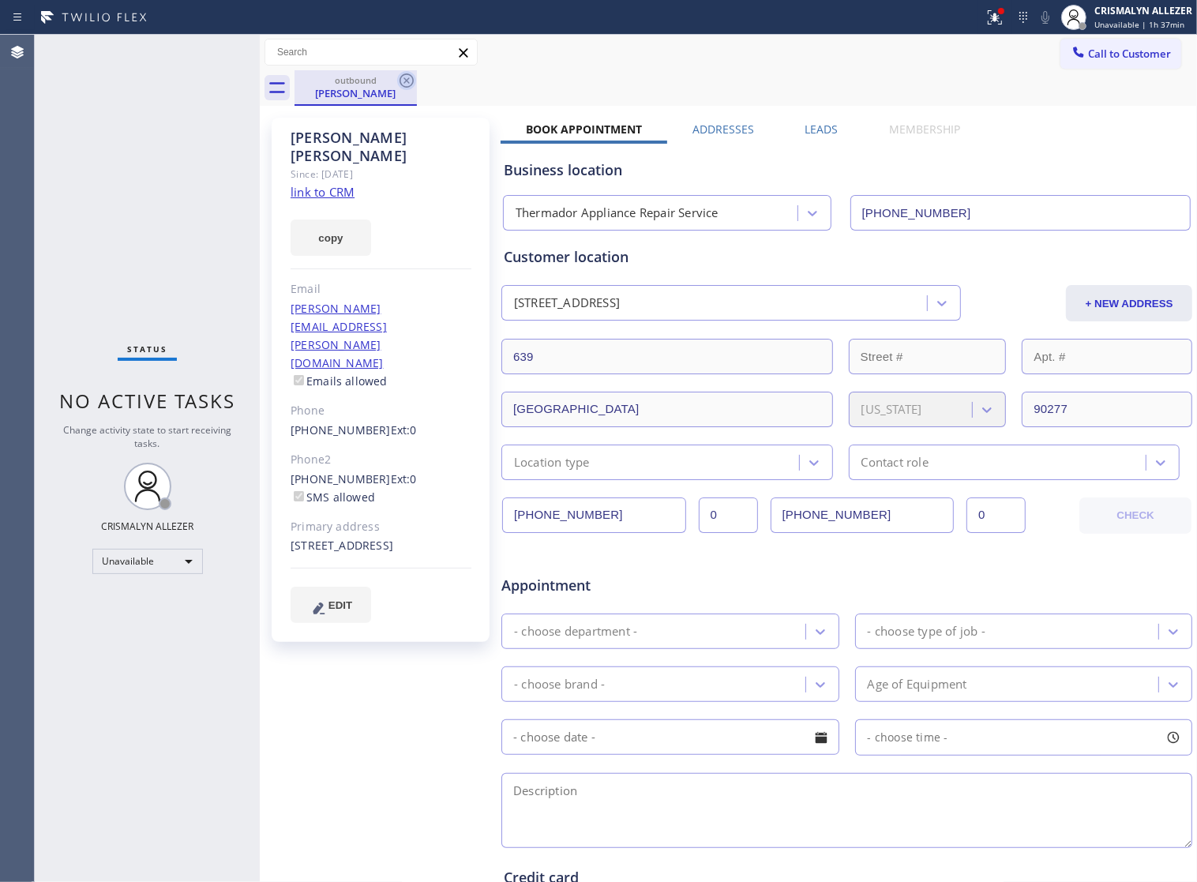
click at [403, 79] on icon at bounding box center [406, 80] width 19 height 19
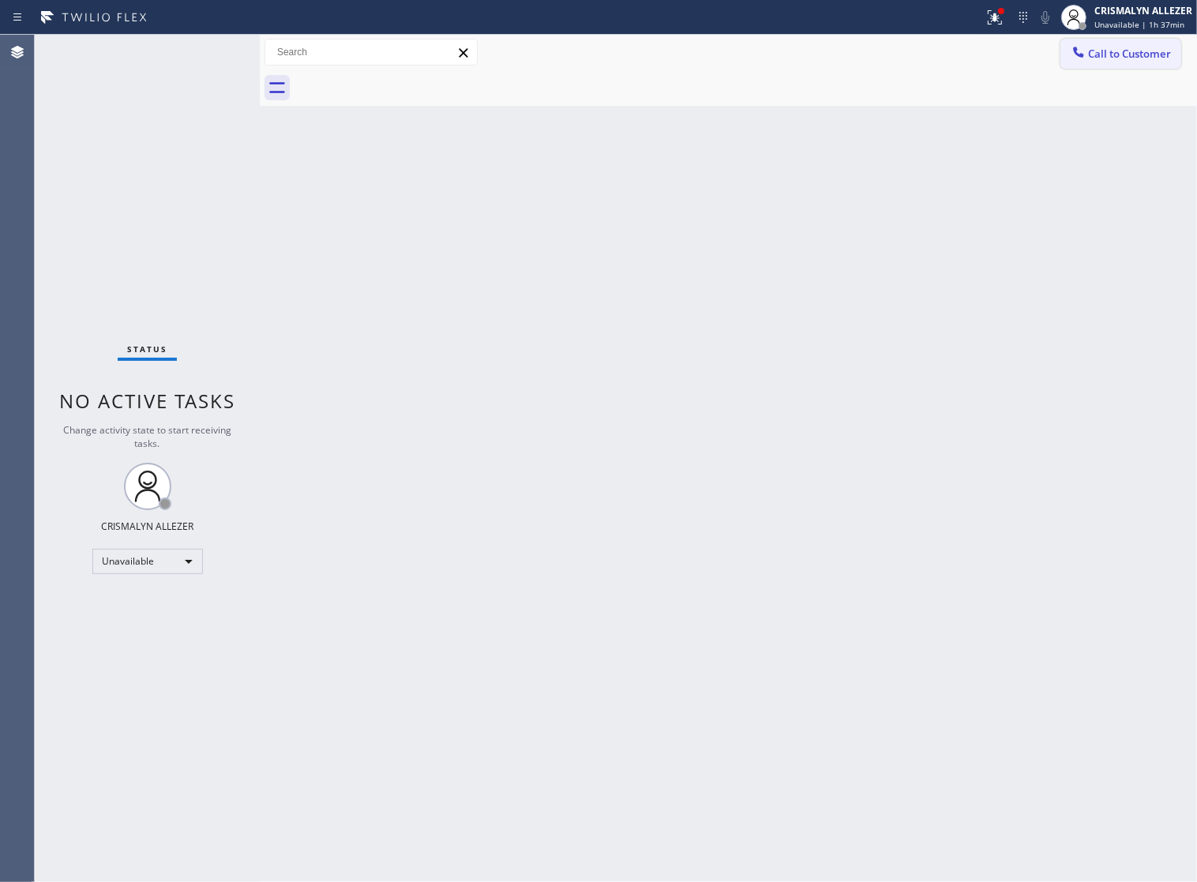
click at [1168, 41] on button "Call to Customer" at bounding box center [1120, 54] width 121 height 30
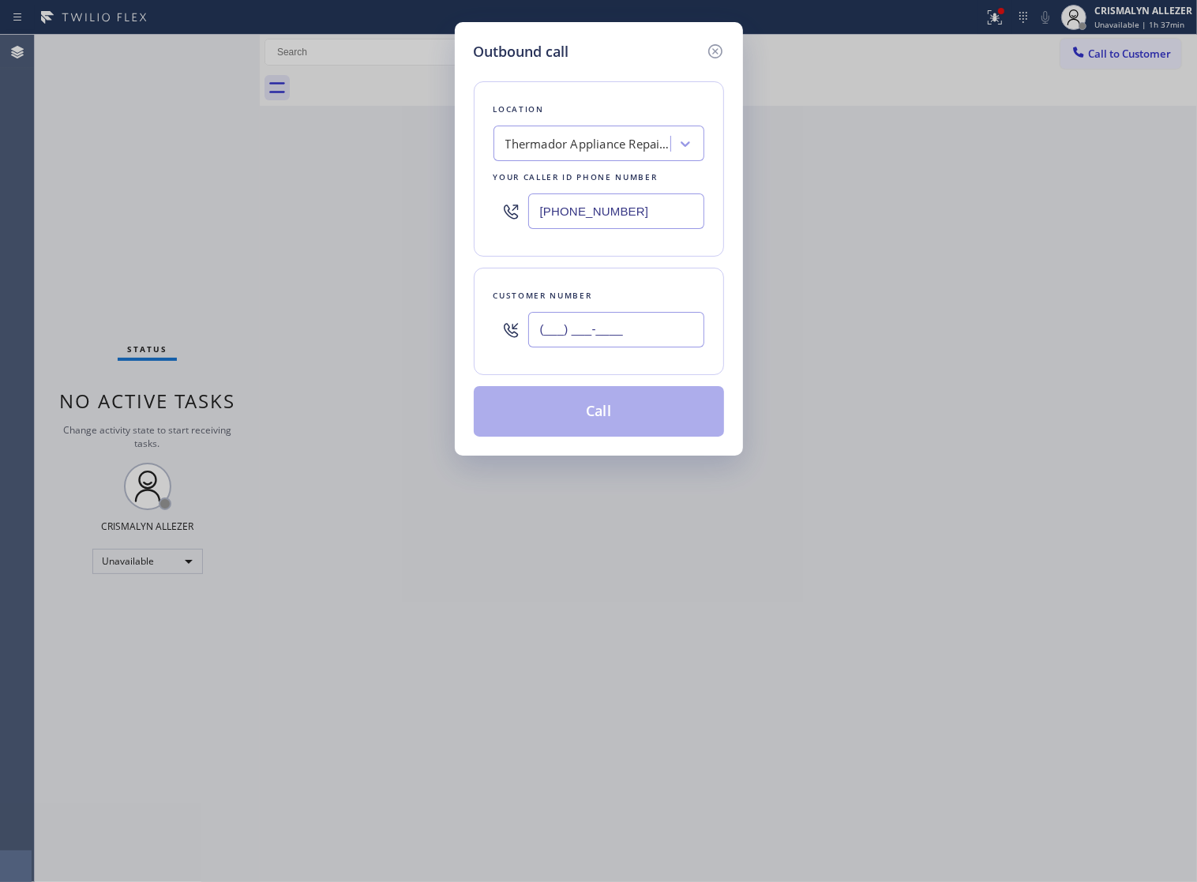
click at [662, 332] on input "(___) ___-____" at bounding box center [616, 330] width 176 height 36
paste input "310) 714-3304"
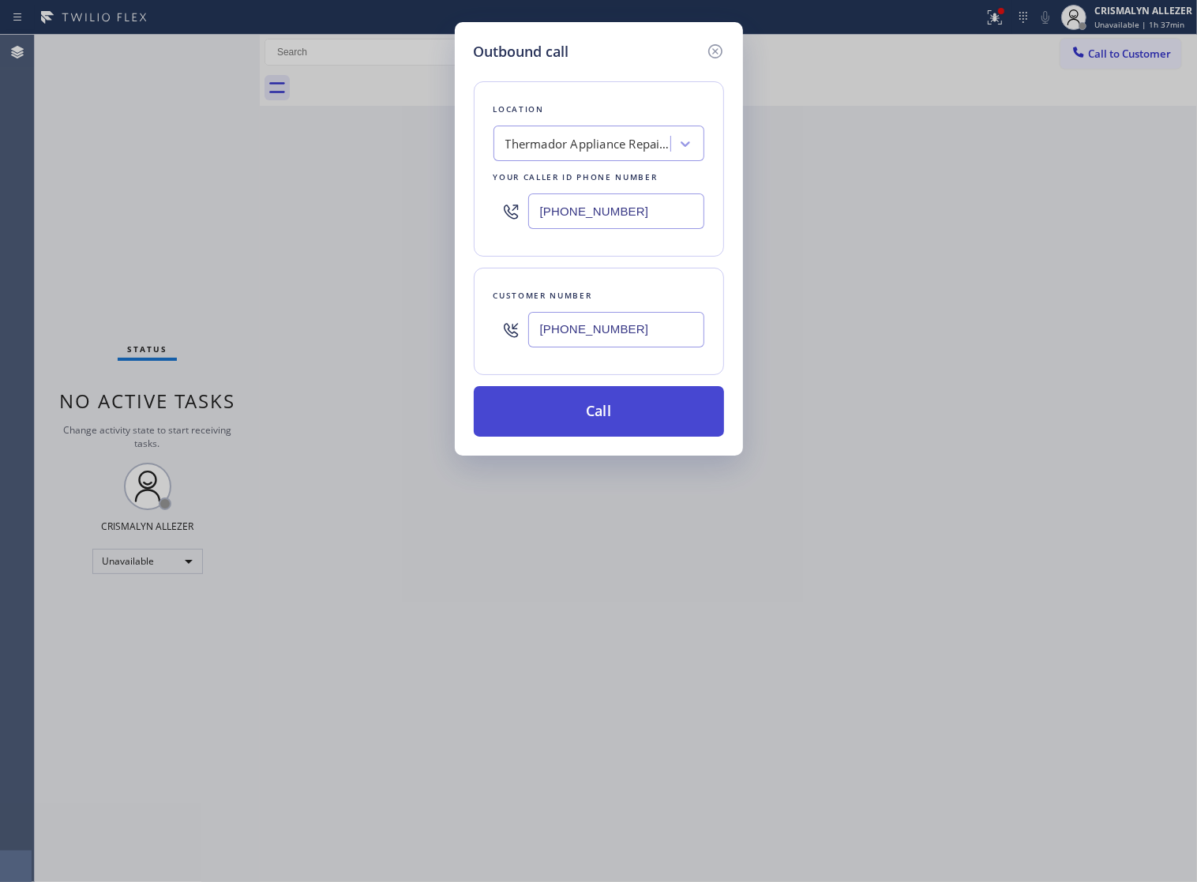
type input "(310) 714-3304"
click at [618, 433] on button "Call" at bounding box center [599, 411] width 250 height 51
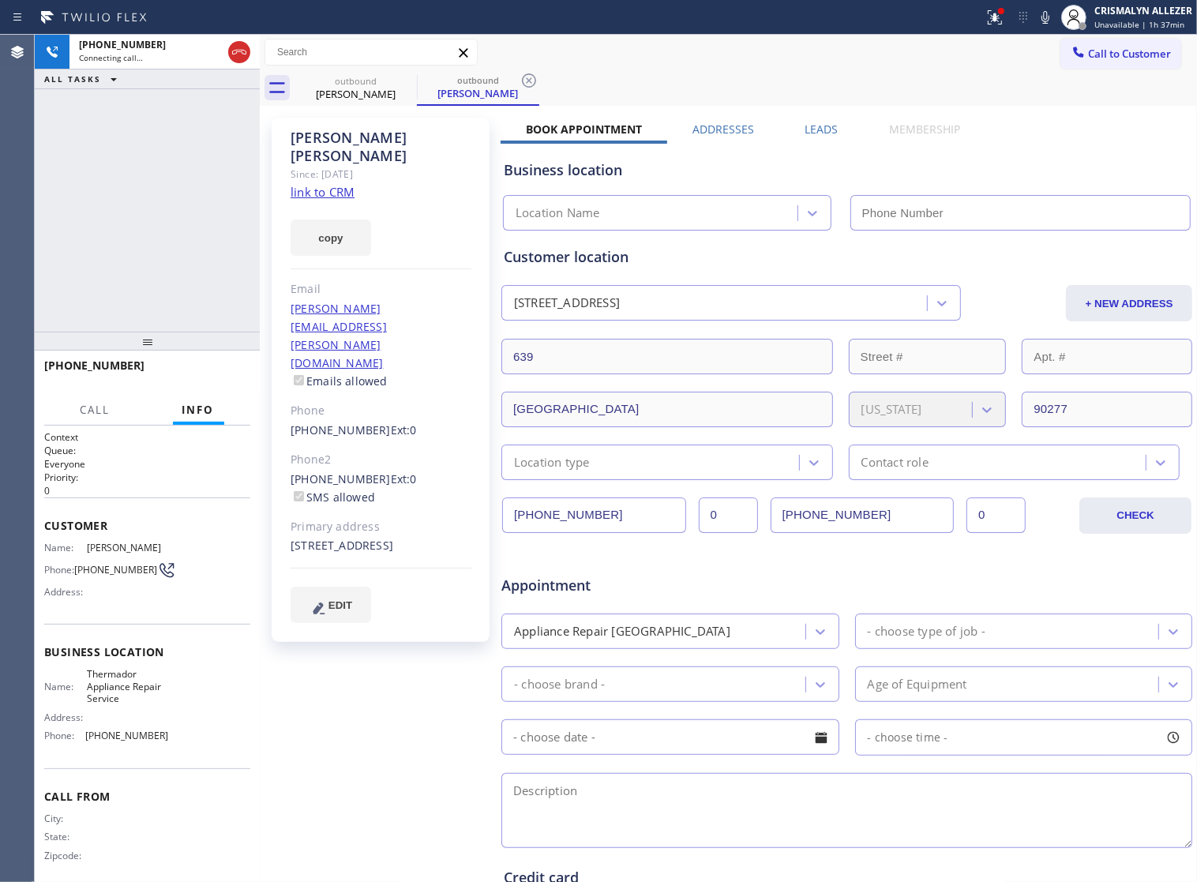
click at [810, 129] on label "Leads" at bounding box center [821, 129] width 33 height 15
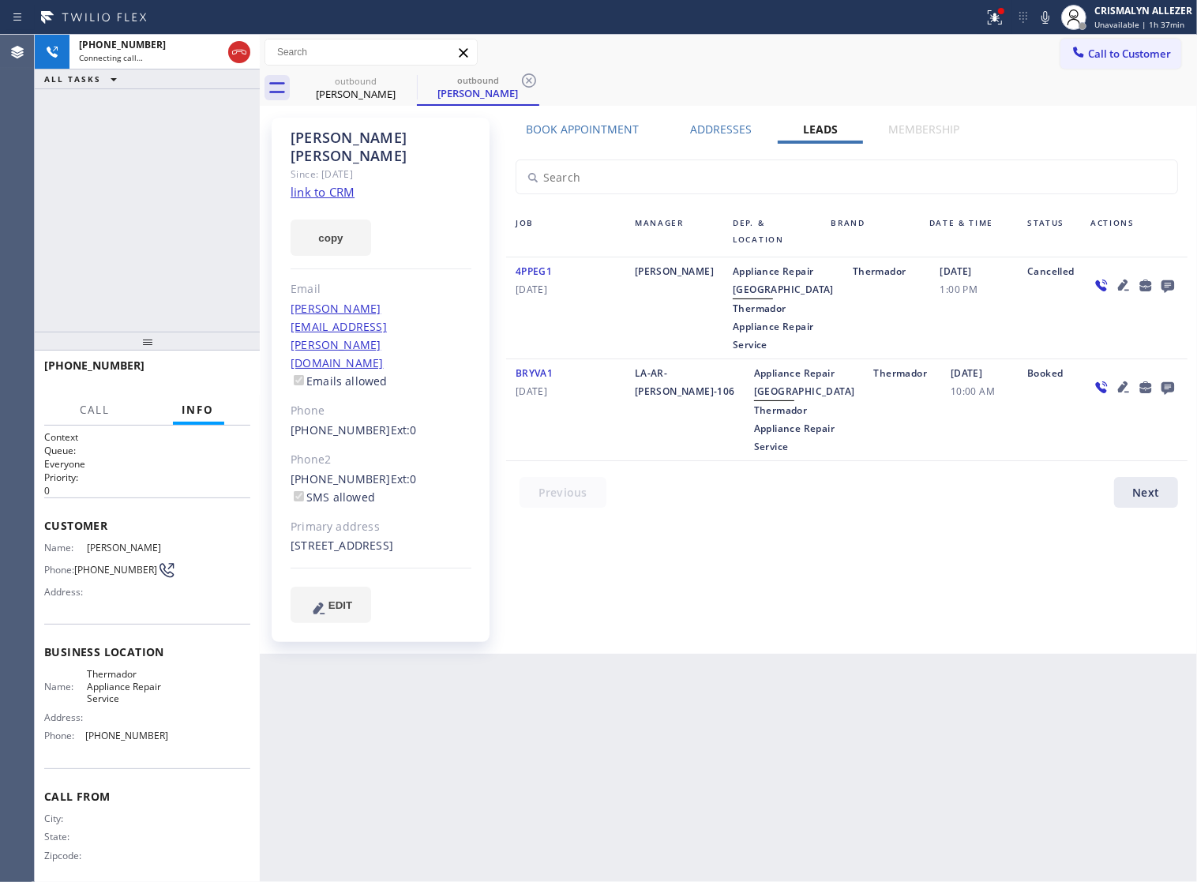
click at [1170, 289] on icon at bounding box center [1167, 286] width 13 height 13
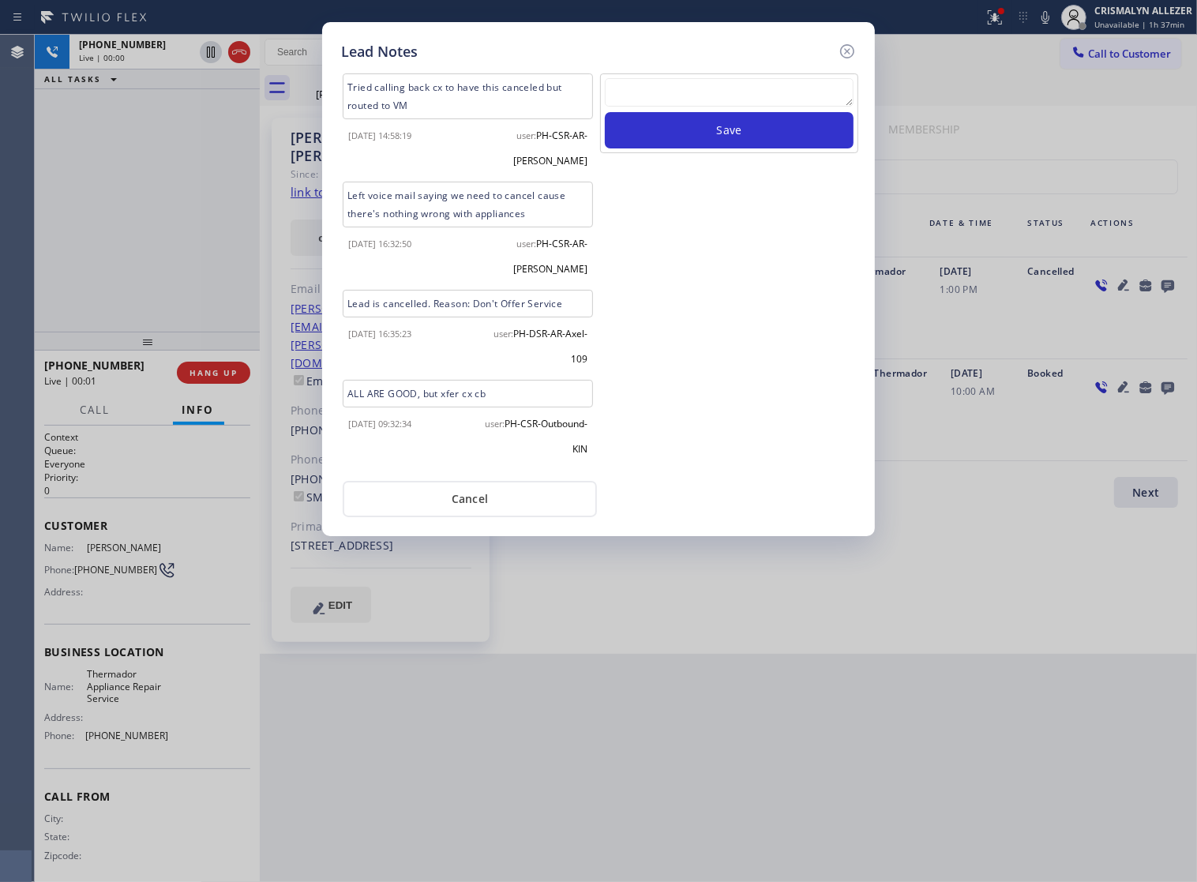
click at [679, 107] on textarea at bounding box center [729, 92] width 249 height 28
paste textarea "no answer | pls xfer if cx calls back"
type textarea "no answer | pls xfer if cx calls back"
click at [720, 138] on button "Save" at bounding box center [729, 130] width 249 height 36
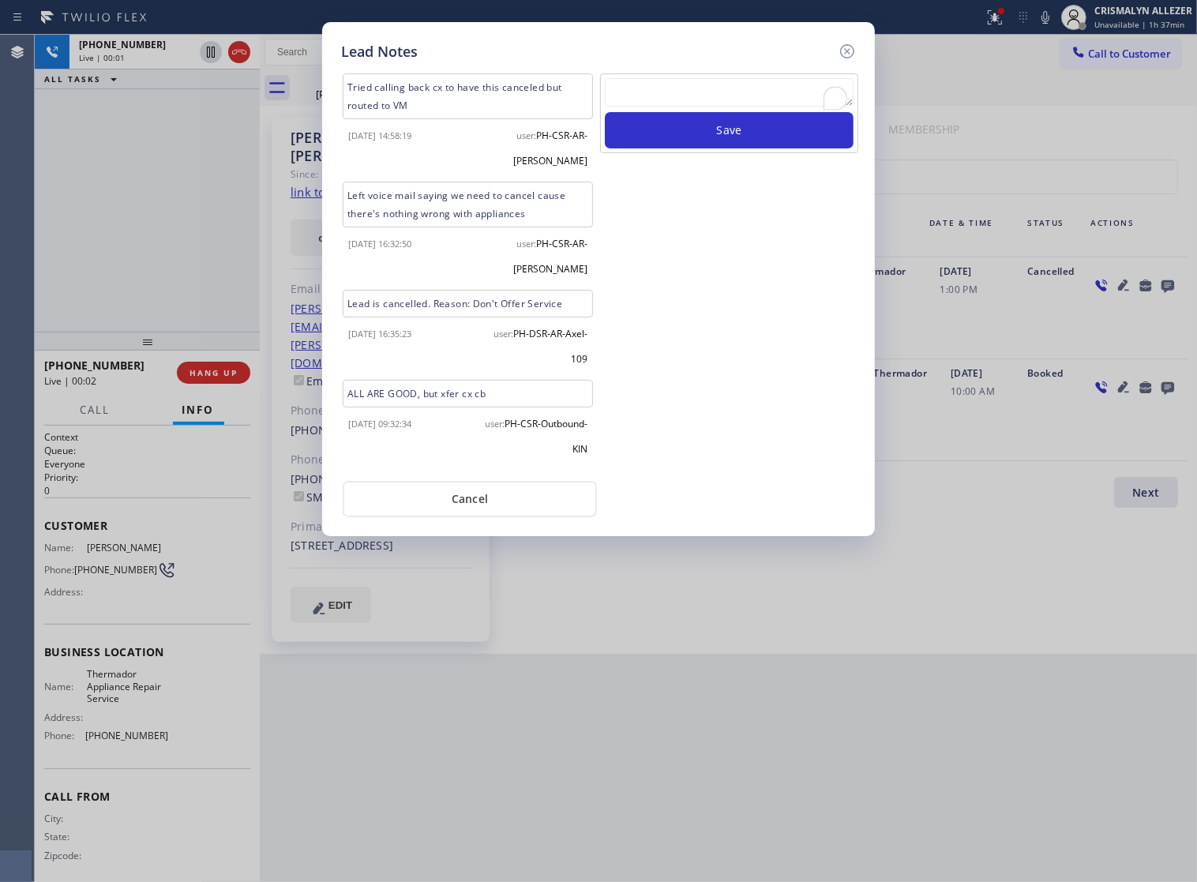
scroll to position [0, 0]
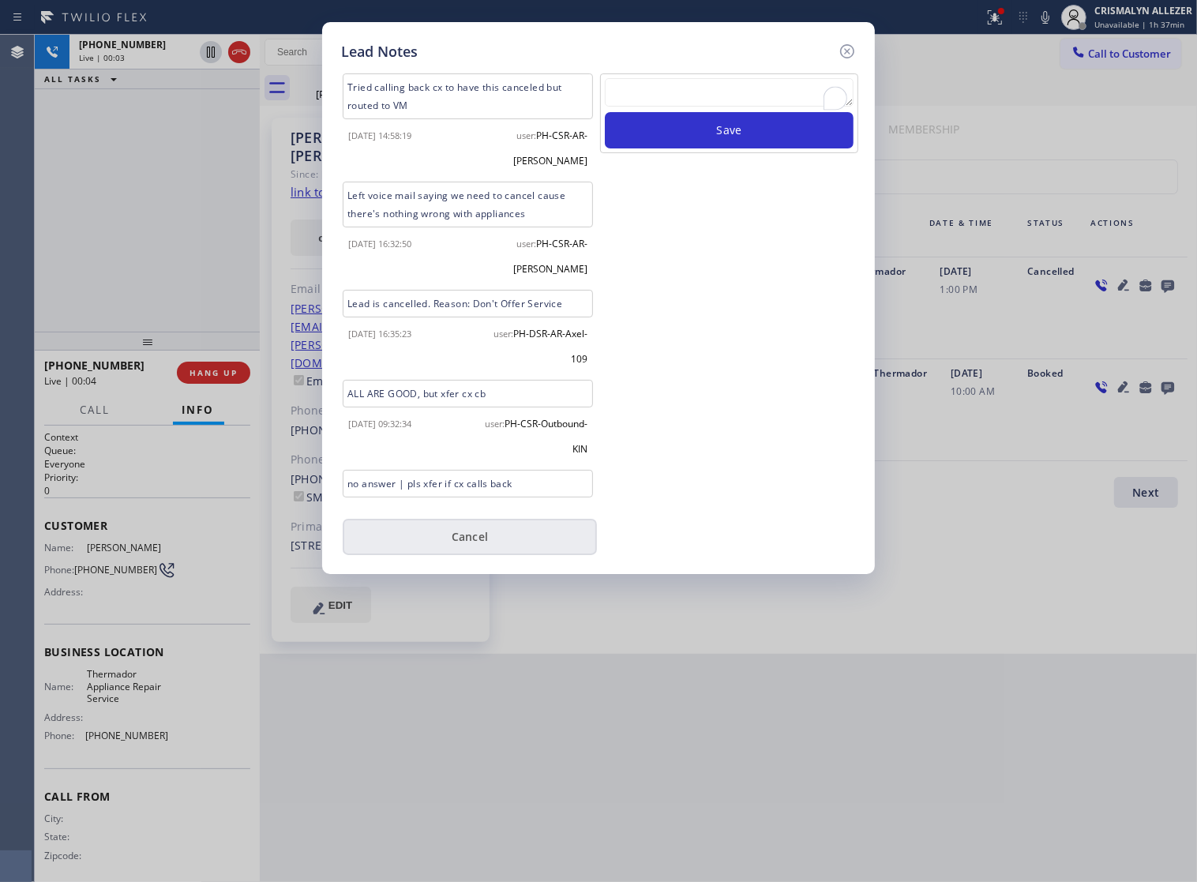
click at [470, 546] on button "Cancel" at bounding box center [470, 537] width 254 height 36
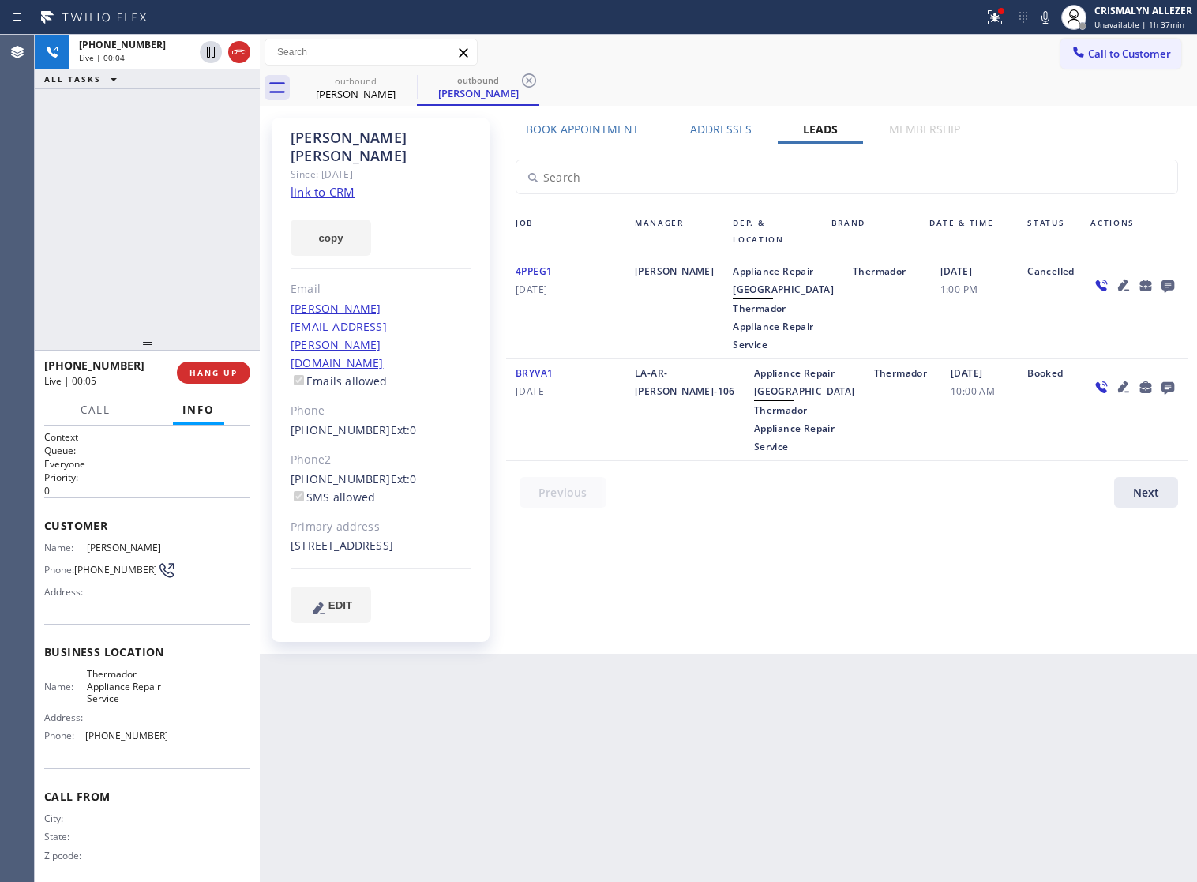
click at [191, 384] on div "+13107143304 Live | 00:05 HANG UP" at bounding box center [147, 372] width 206 height 41
click at [208, 379] on button "HANG UP" at bounding box center [213, 373] width 73 height 22
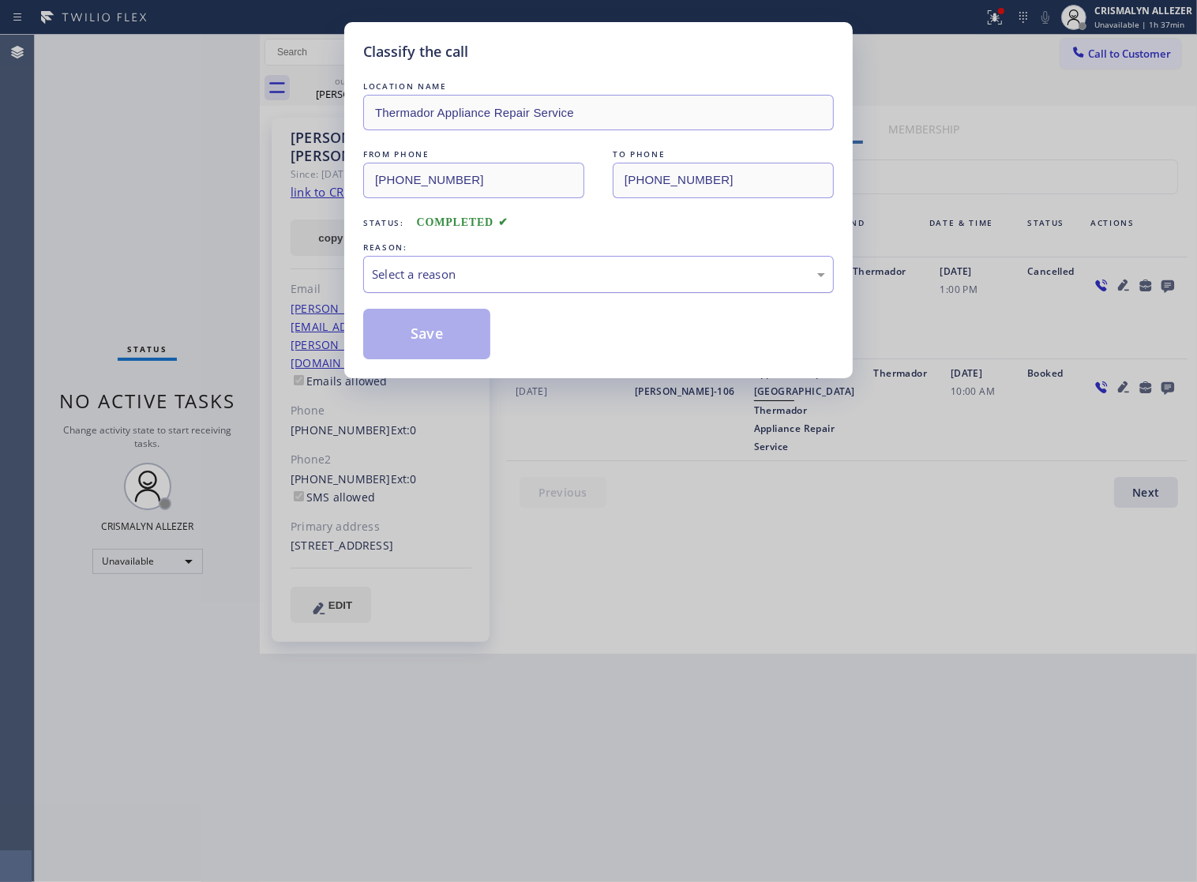
click at [624, 283] on div "Select a reason" at bounding box center [598, 274] width 453 height 18
click at [488, 344] on button "Save" at bounding box center [426, 334] width 127 height 51
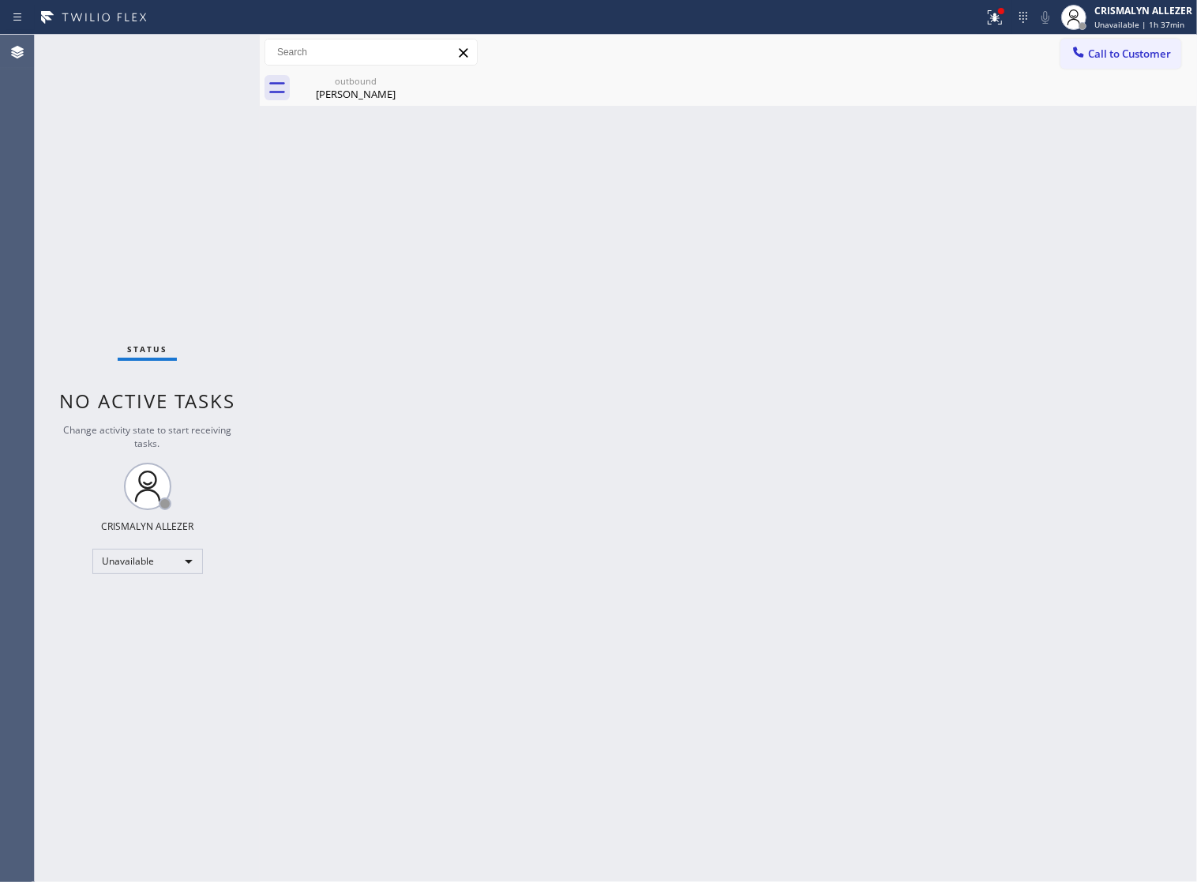
click at [412, 363] on div "Back to Dashboard Change Sender ID Customers Technicians Select a contact Outbo…" at bounding box center [728, 458] width 937 height 847
drag, startPoint x: 379, startPoint y: 105, endPoint x: 411, endPoint y: 81, distance: 39.5
click at [385, 96] on div "Back to Dashboard Change Sender ID Customers Technicians Select a contact Outbo…" at bounding box center [728, 458] width 937 height 847
click at [412, 77] on icon at bounding box center [406, 80] width 14 height 14
drag, startPoint x: 365, startPoint y: 93, endPoint x: 383, endPoint y: 88, distance: 18.8
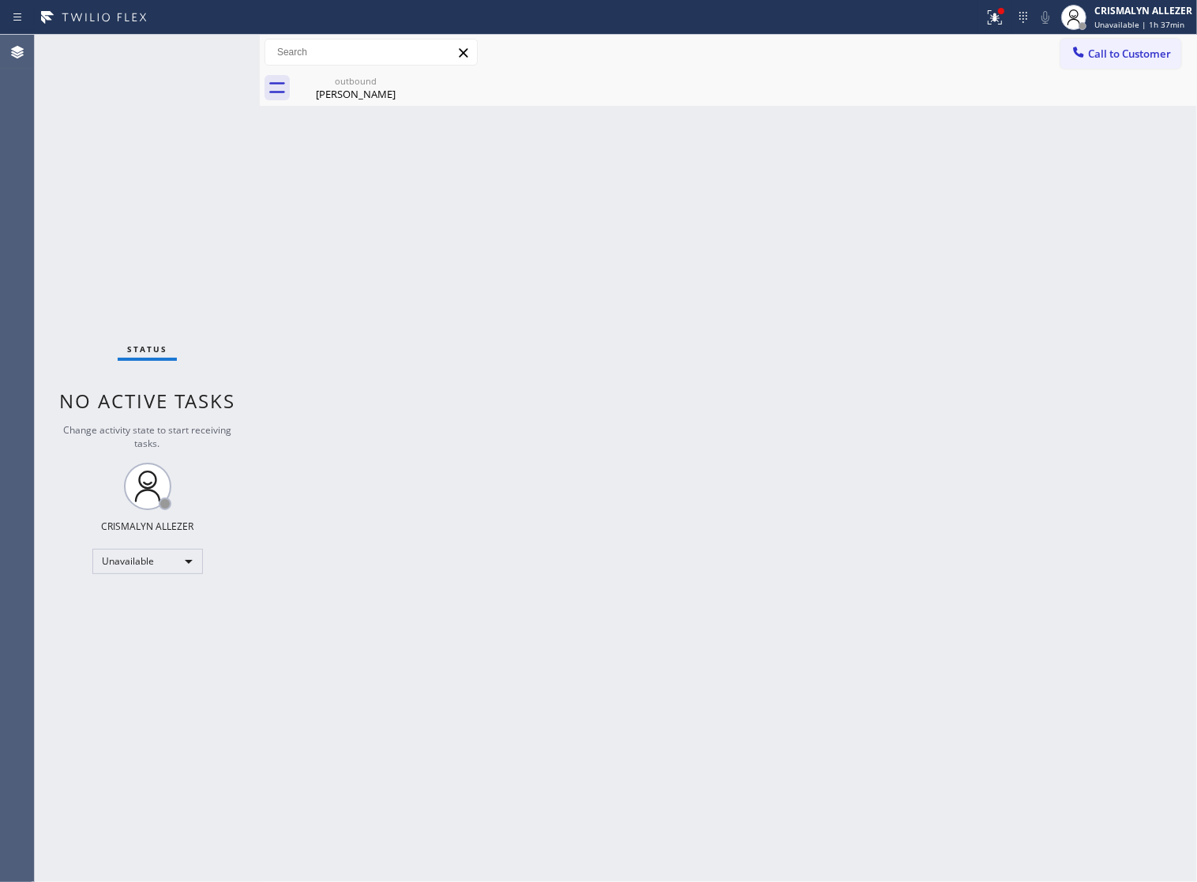
click at [366, 93] on div "[PERSON_NAME]" at bounding box center [355, 94] width 119 height 14
click at [1088, 57] on span "Call to Customer" at bounding box center [1129, 54] width 83 height 14
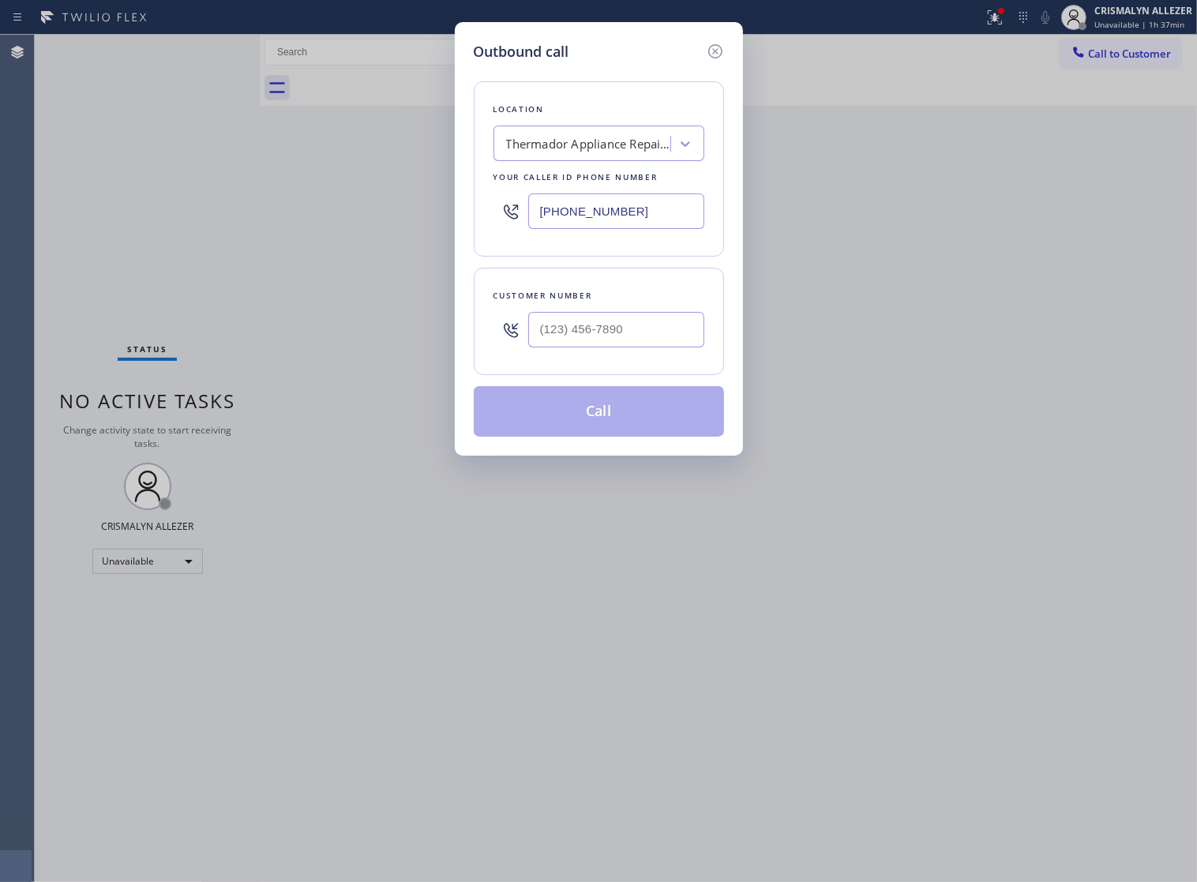
drag, startPoint x: 679, startPoint y: 219, endPoint x: 207, endPoint y: 200, distance: 472.5
click at [243, 203] on div "Outbound call Location Thermador Appliance Repair Service Your caller id phone …" at bounding box center [598, 441] width 1197 height 882
paste input "747) 233-4400"
type input "(747) 233-4400"
click at [643, 347] on input "(___) ___-____" at bounding box center [616, 330] width 176 height 36
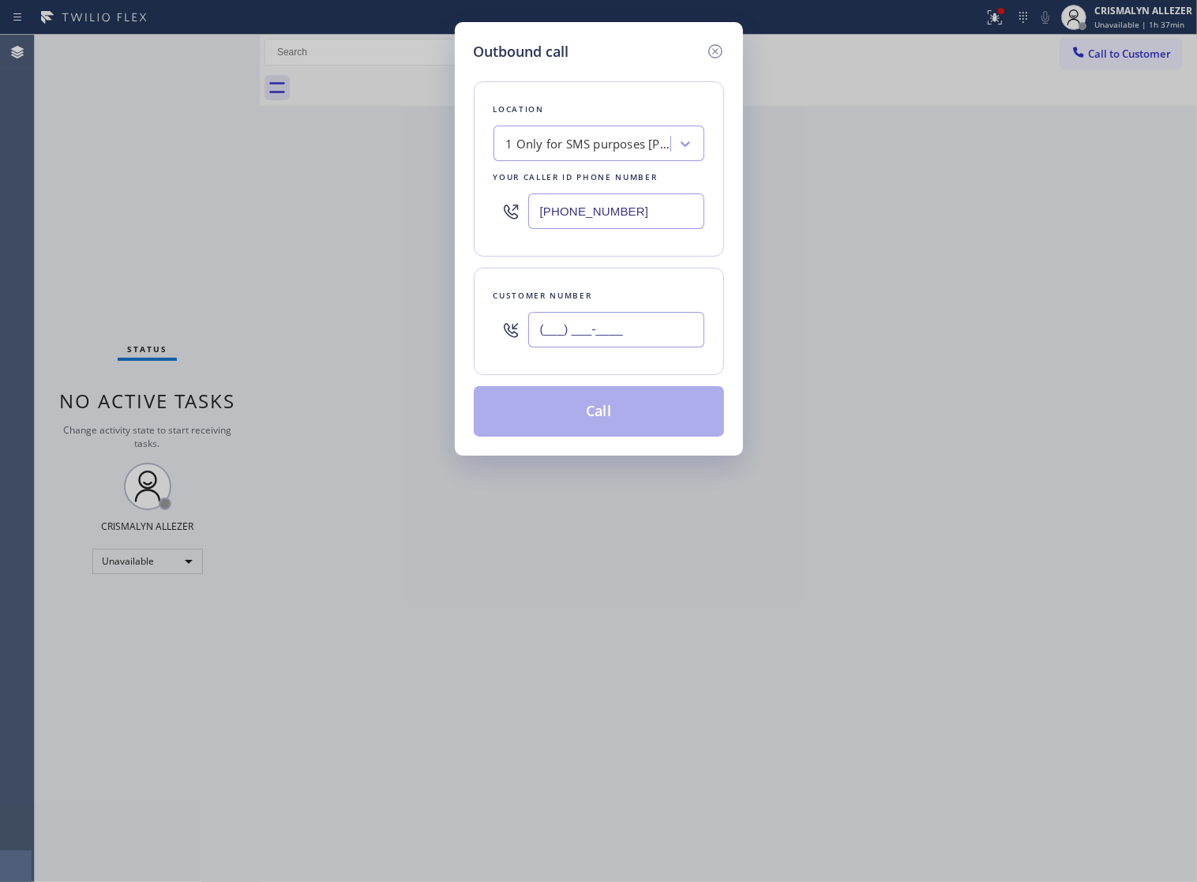
paste input "949) 697-2894"
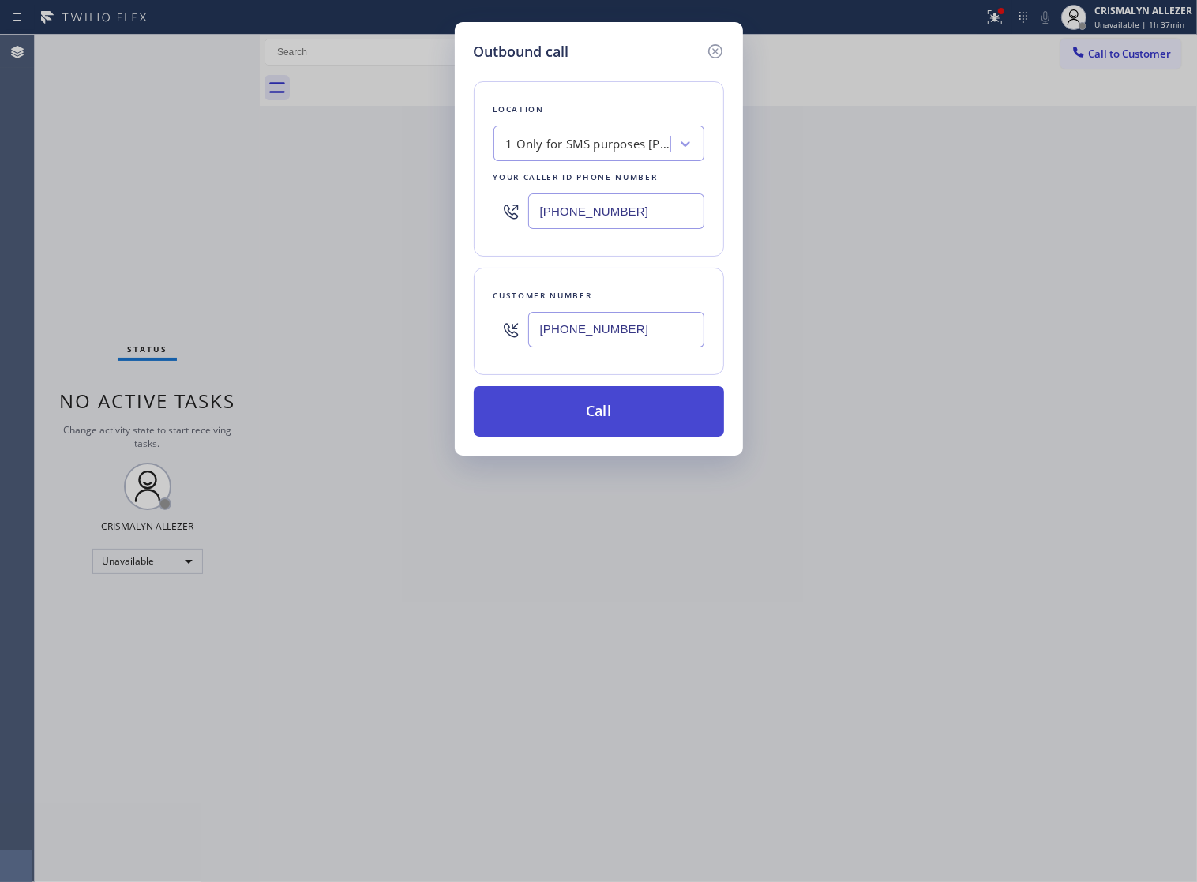
type input "(949) 697-2894"
click at [600, 437] on button "Call" at bounding box center [599, 411] width 250 height 51
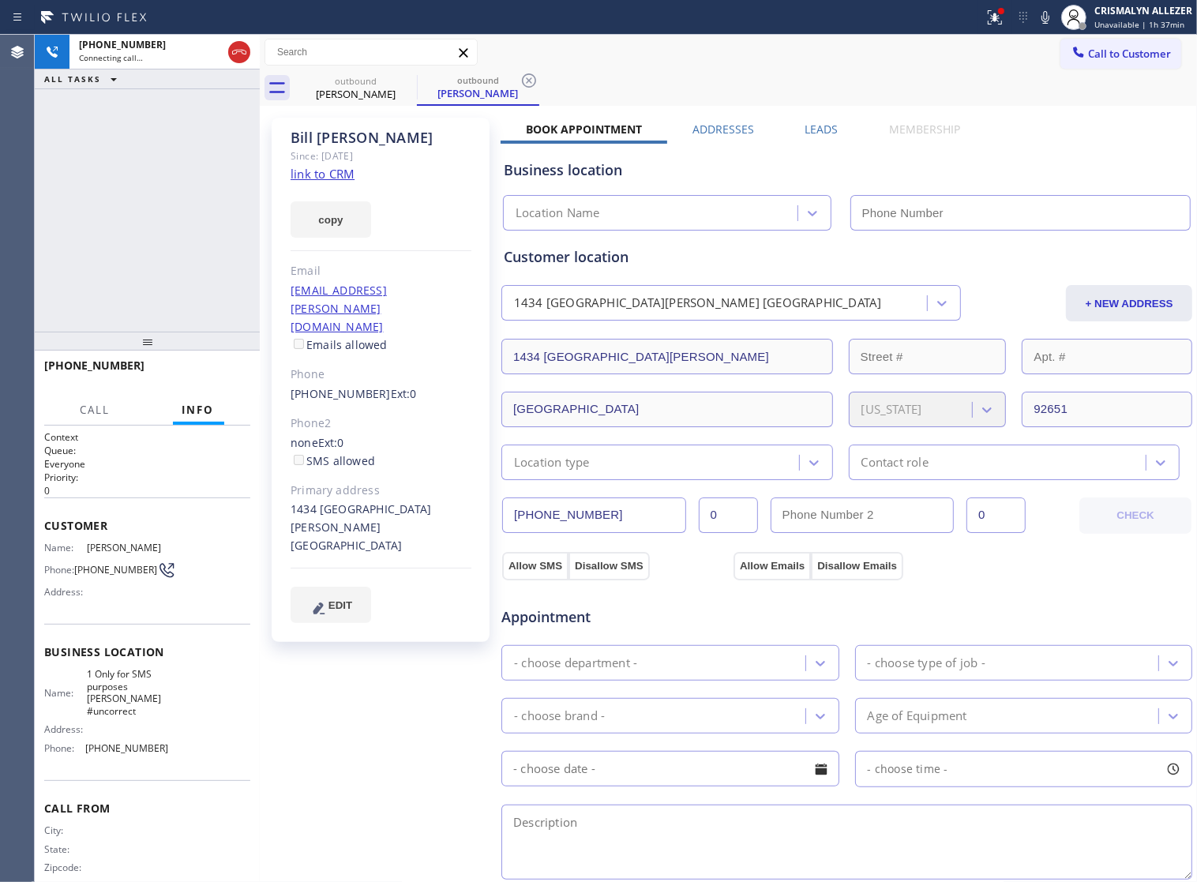
type input "(747) 233-4400"
click at [332, 170] on link "link to CRM" at bounding box center [323, 174] width 64 height 16
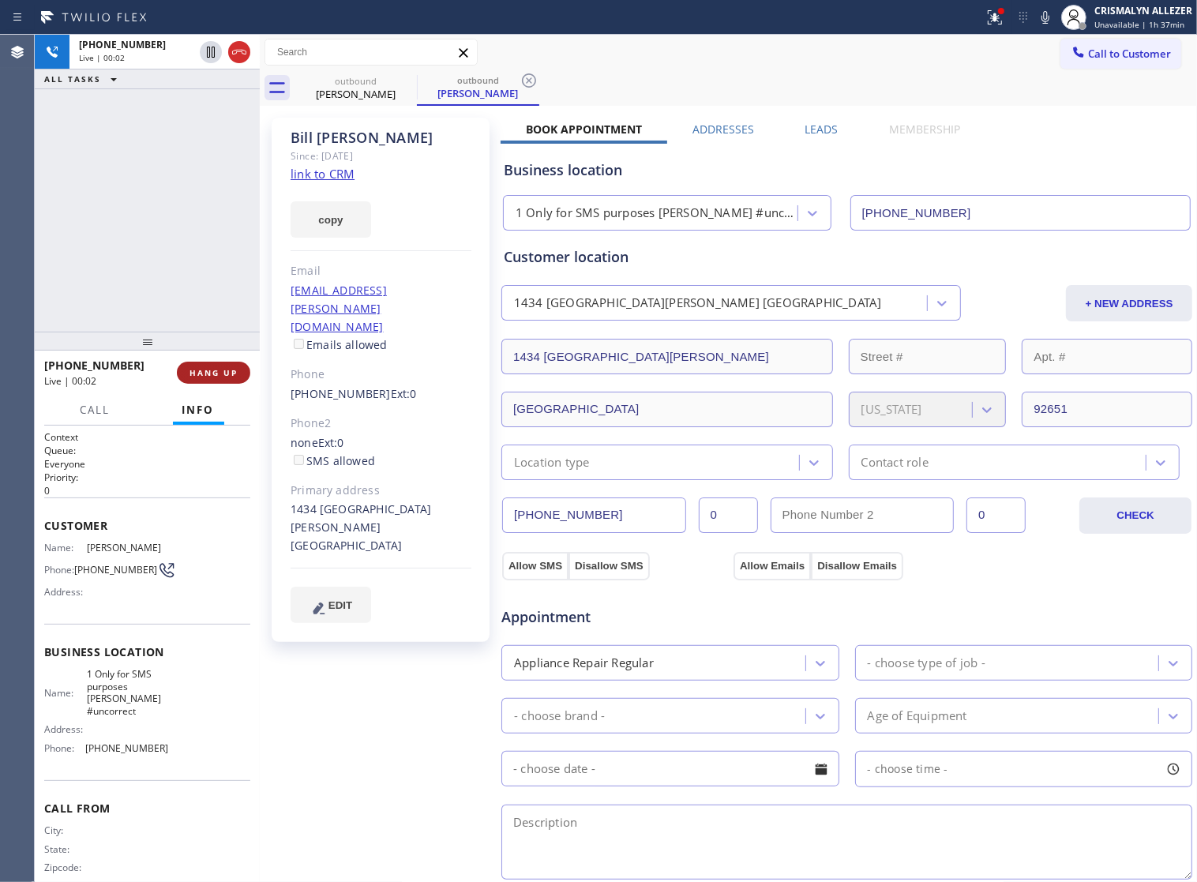
click at [219, 369] on span "HANG UP" at bounding box center [213, 372] width 48 height 11
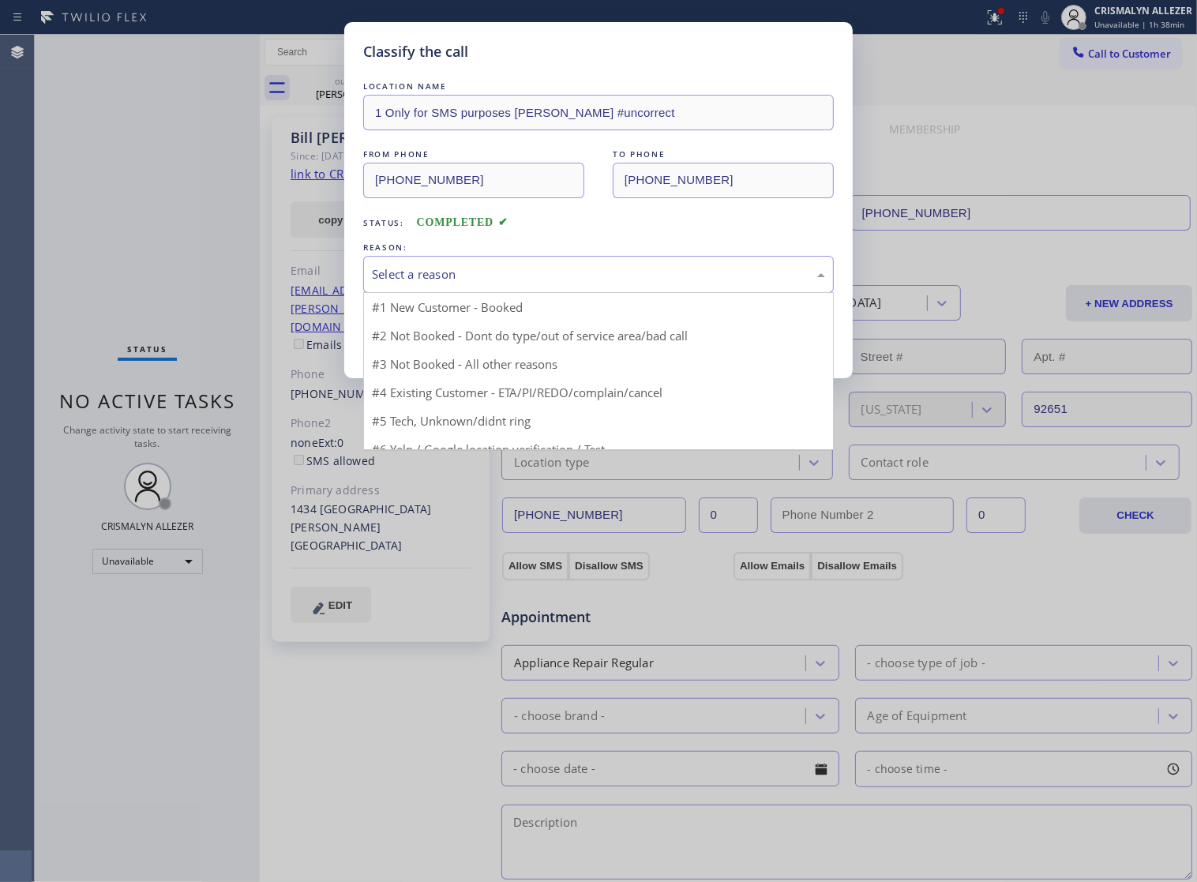
drag, startPoint x: 577, startPoint y: 286, endPoint x: 423, endPoint y: 355, distance: 168.9
click at [576, 283] on div "Select a reason" at bounding box center [598, 274] width 453 height 18
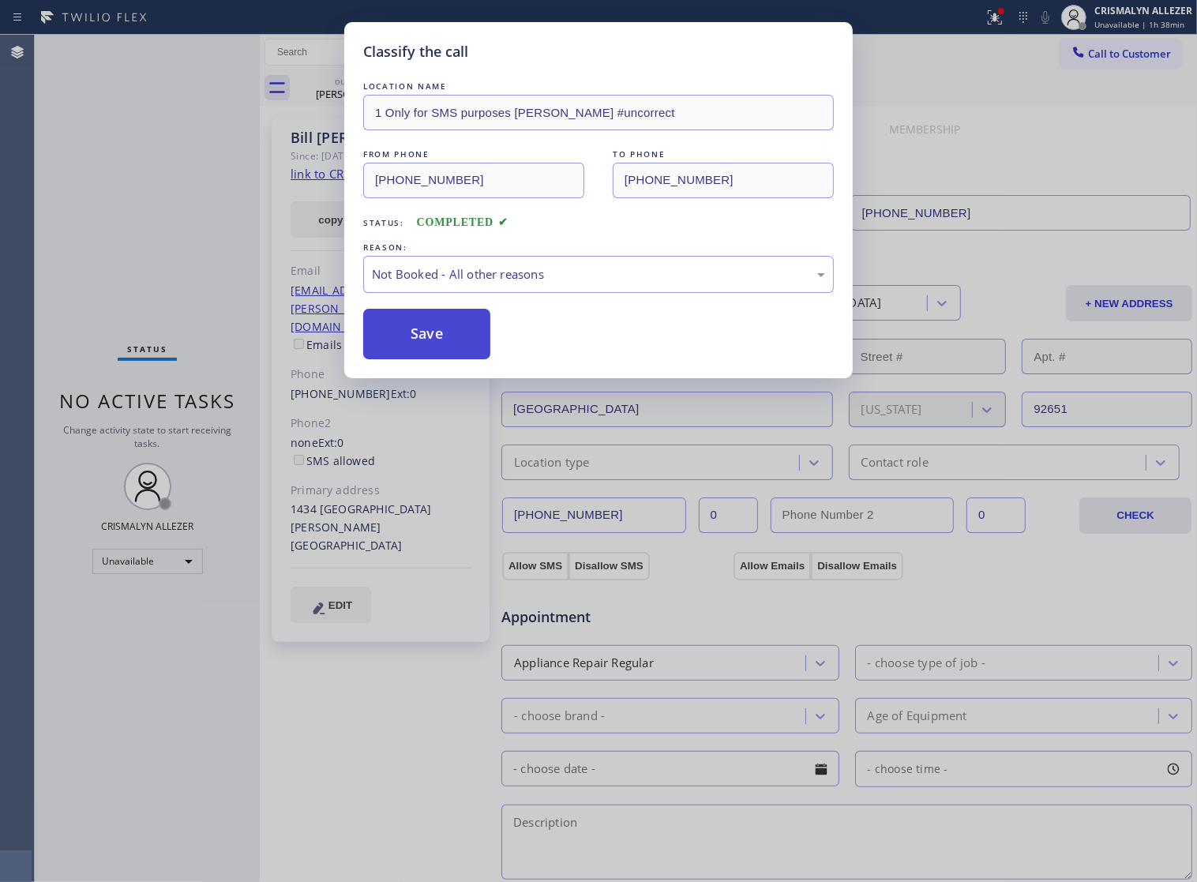
click at [403, 359] on button "Save" at bounding box center [426, 334] width 127 height 51
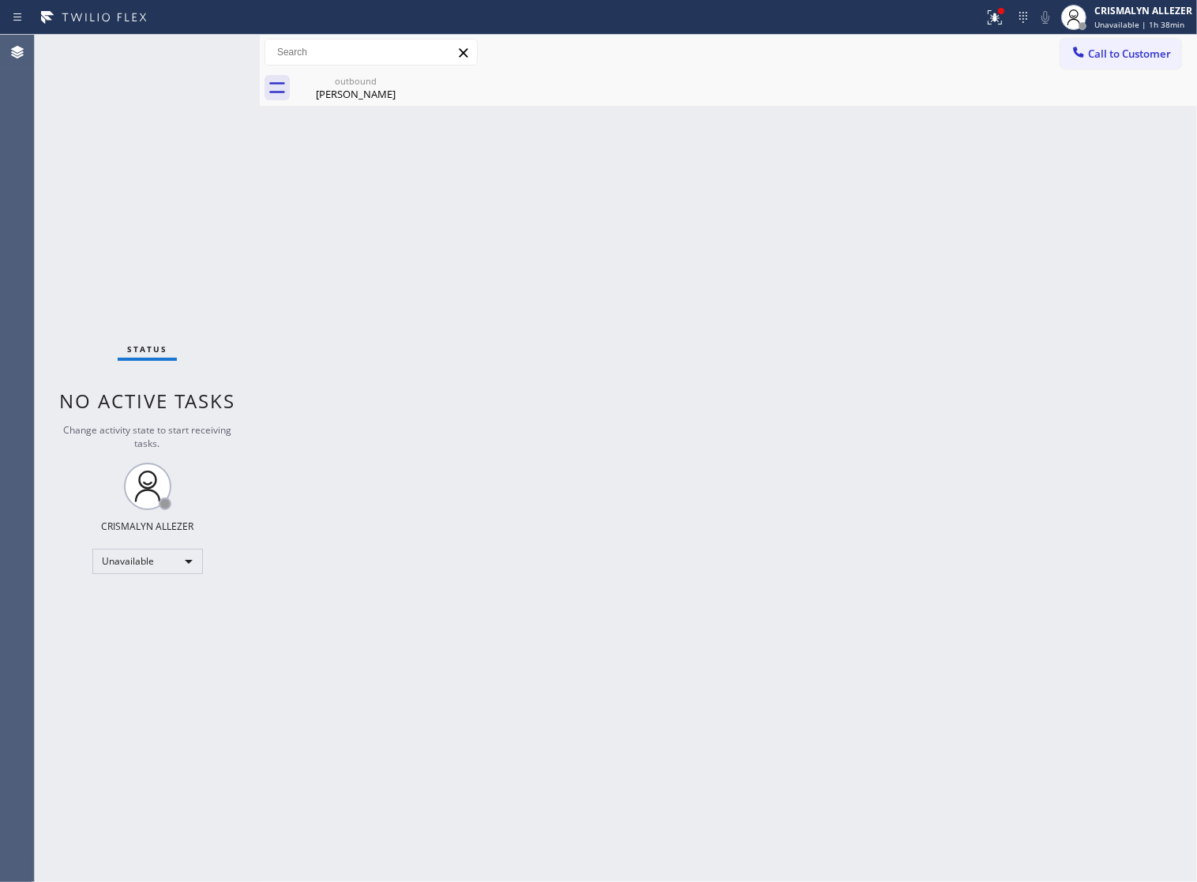
click at [348, 84] on div "outbound" at bounding box center [355, 81] width 119 height 12
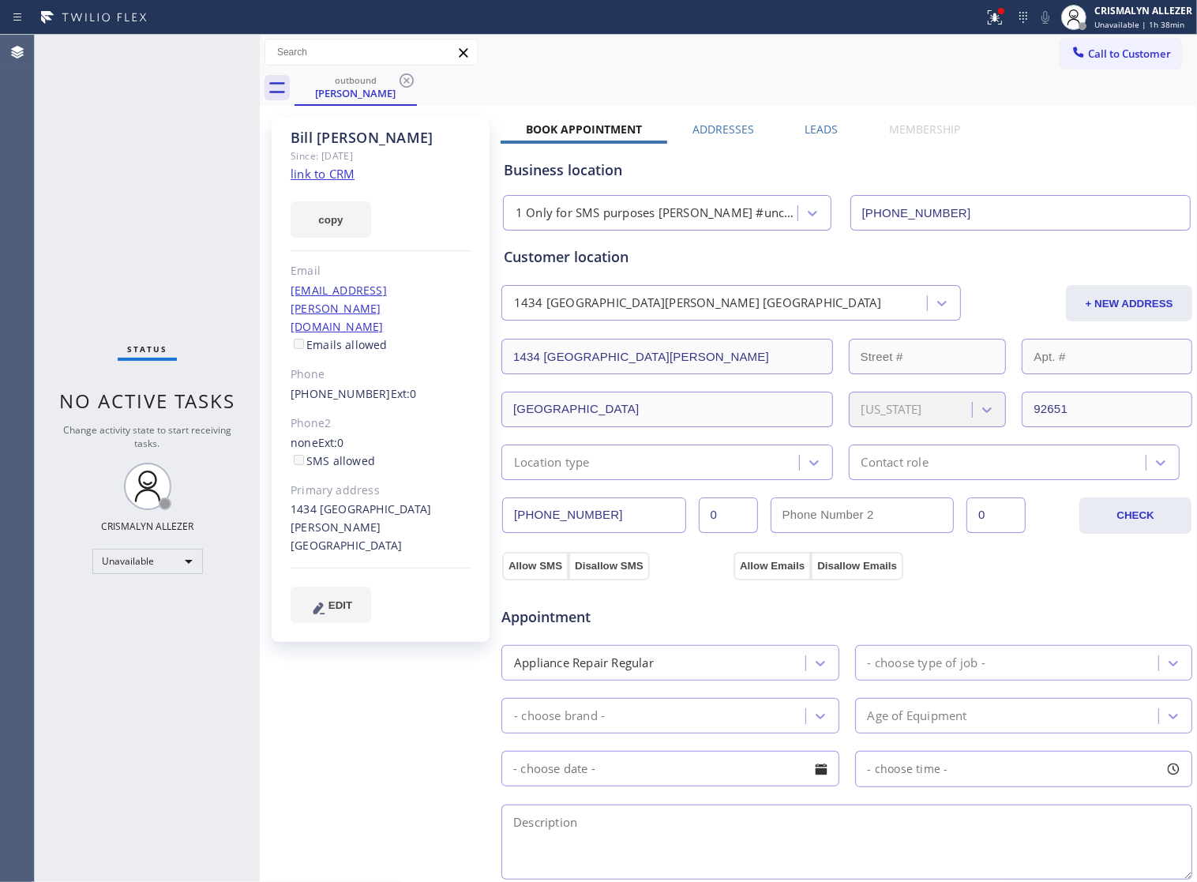
click at [823, 131] on label "Leads" at bounding box center [821, 129] width 33 height 15
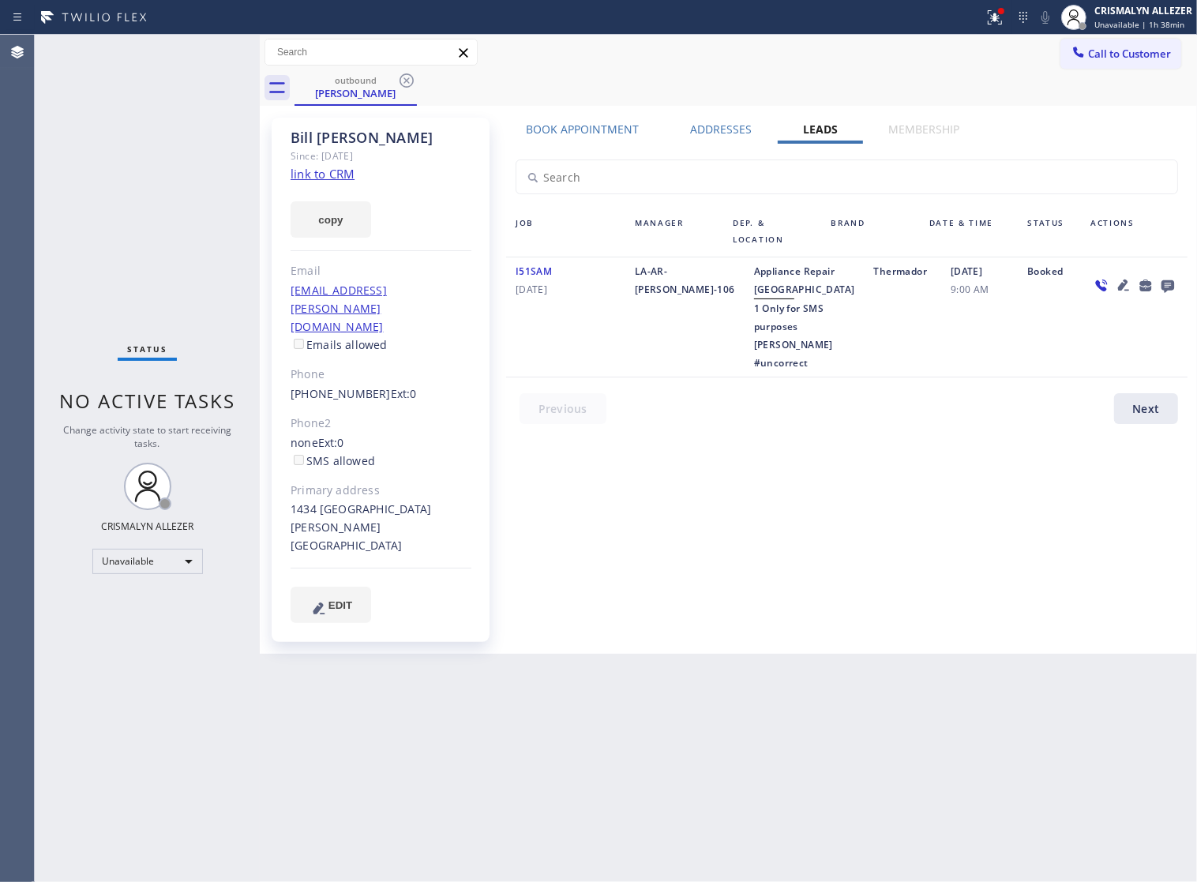
click at [1173, 282] on icon at bounding box center [1167, 286] width 19 height 20
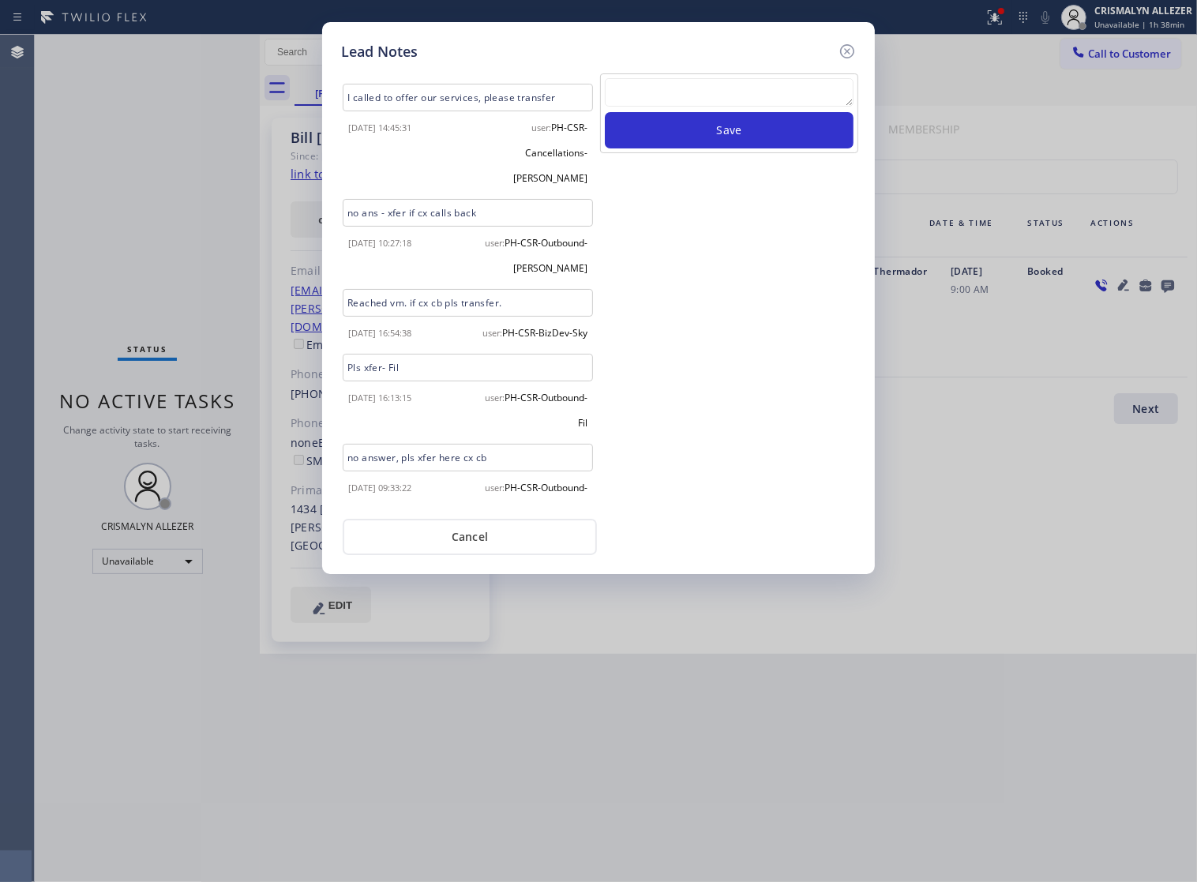
scroll to position [360, 0]
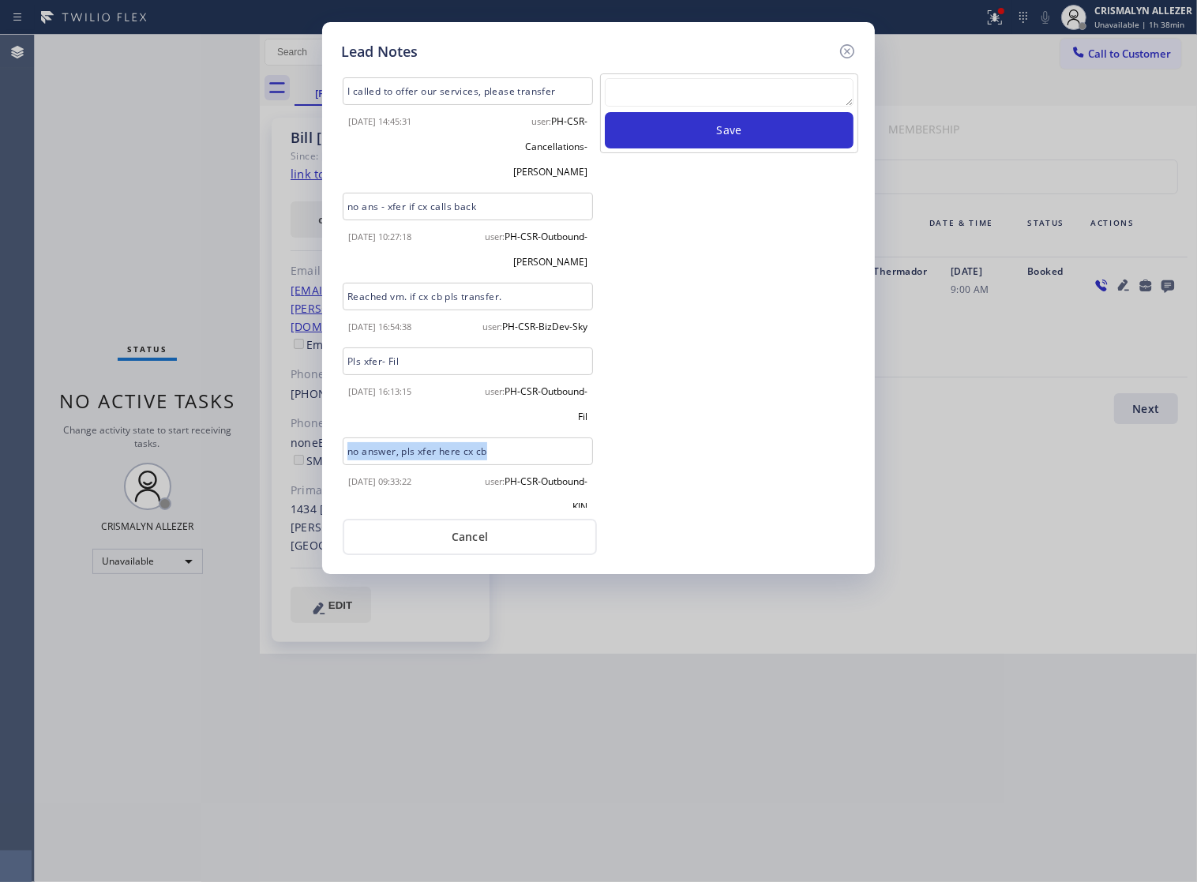
drag, startPoint x: 503, startPoint y: 433, endPoint x: 277, endPoint y: 434, distance: 225.8
click at [277, 434] on div "Lead Notes Location 1 Only for SMS purposes - Sam Edited by: Louis After Therma…" at bounding box center [598, 441] width 1197 height 882
copy div "no answer, pls xfer here cx cb"
click at [782, 99] on textarea at bounding box center [729, 92] width 249 height 28
paste textarea "no answer, pls xfer here cx cb"
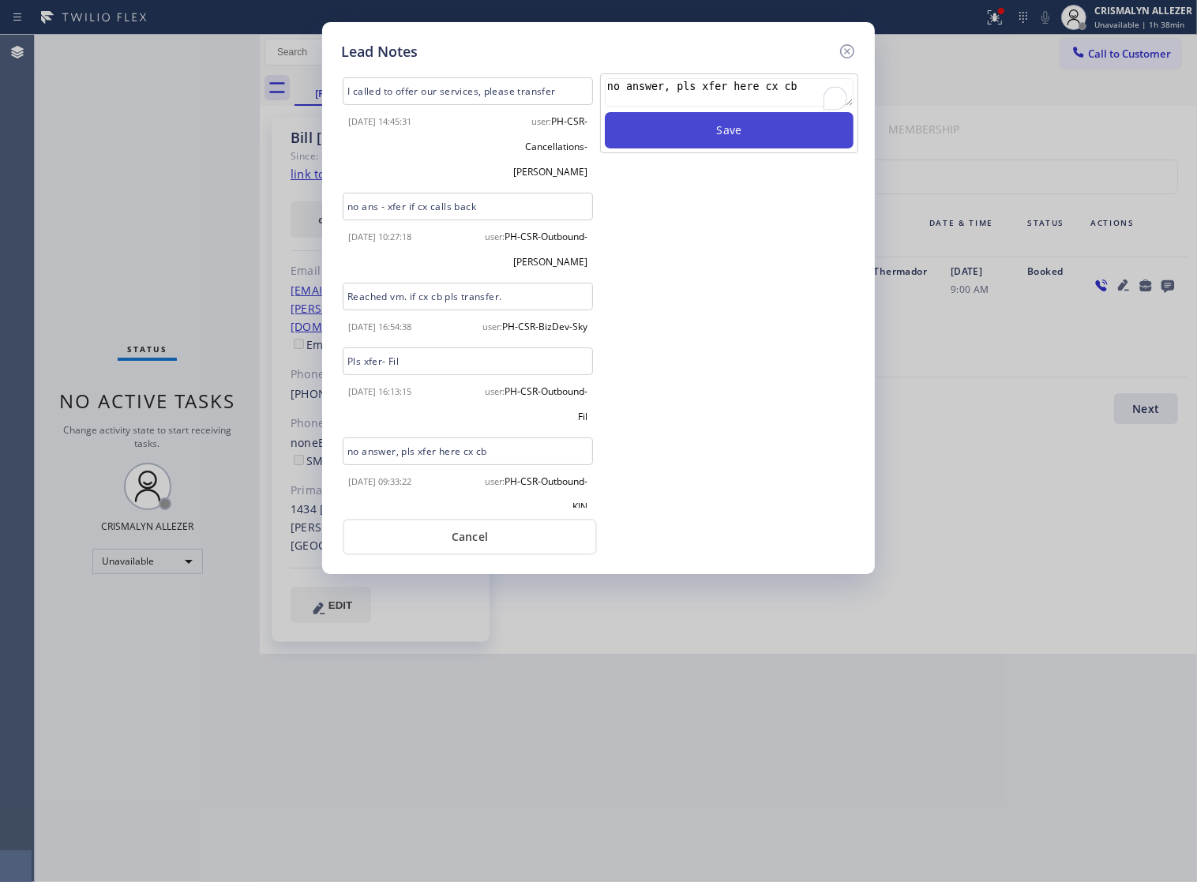
type textarea "no answer, pls xfer here cx cb"
click at [738, 139] on button "Save" at bounding box center [729, 130] width 249 height 36
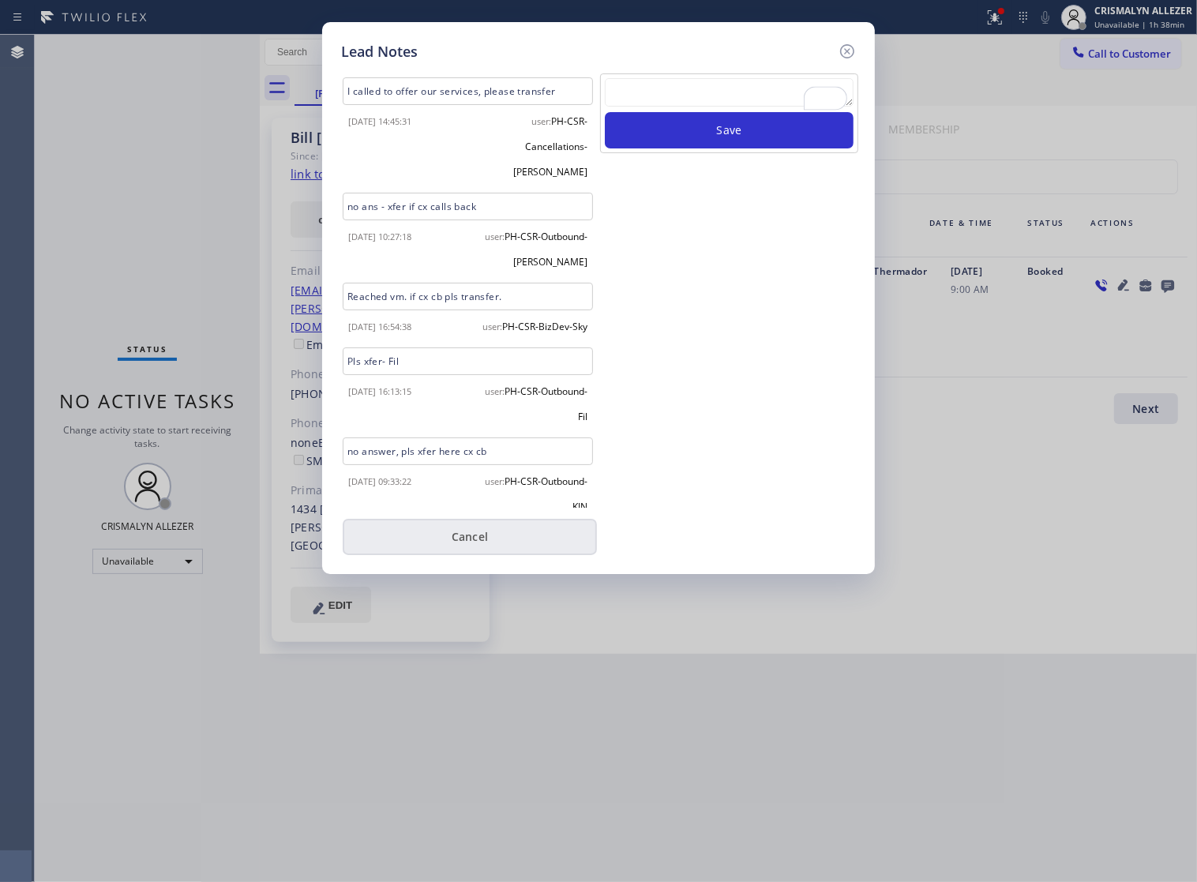
click at [490, 553] on button "Cancel" at bounding box center [470, 537] width 254 height 36
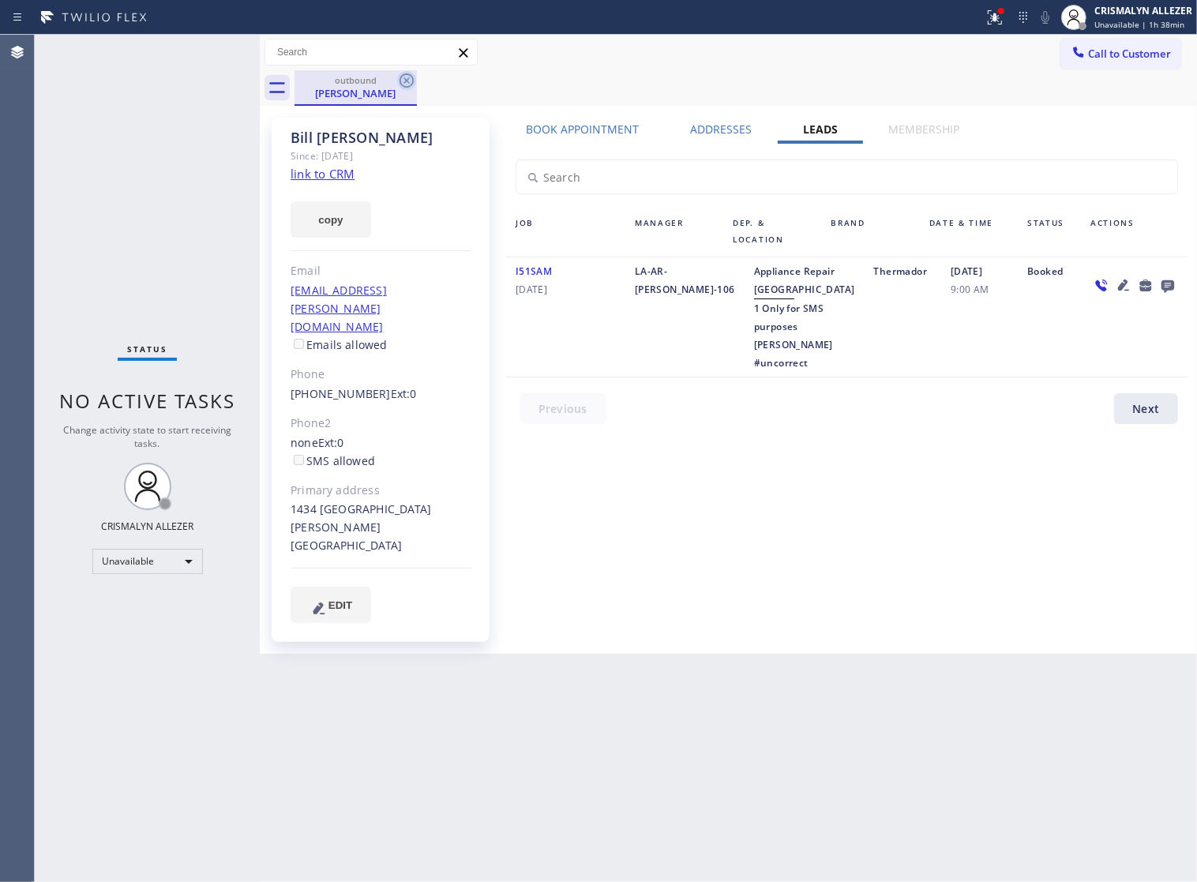
click at [401, 81] on icon at bounding box center [406, 80] width 19 height 19
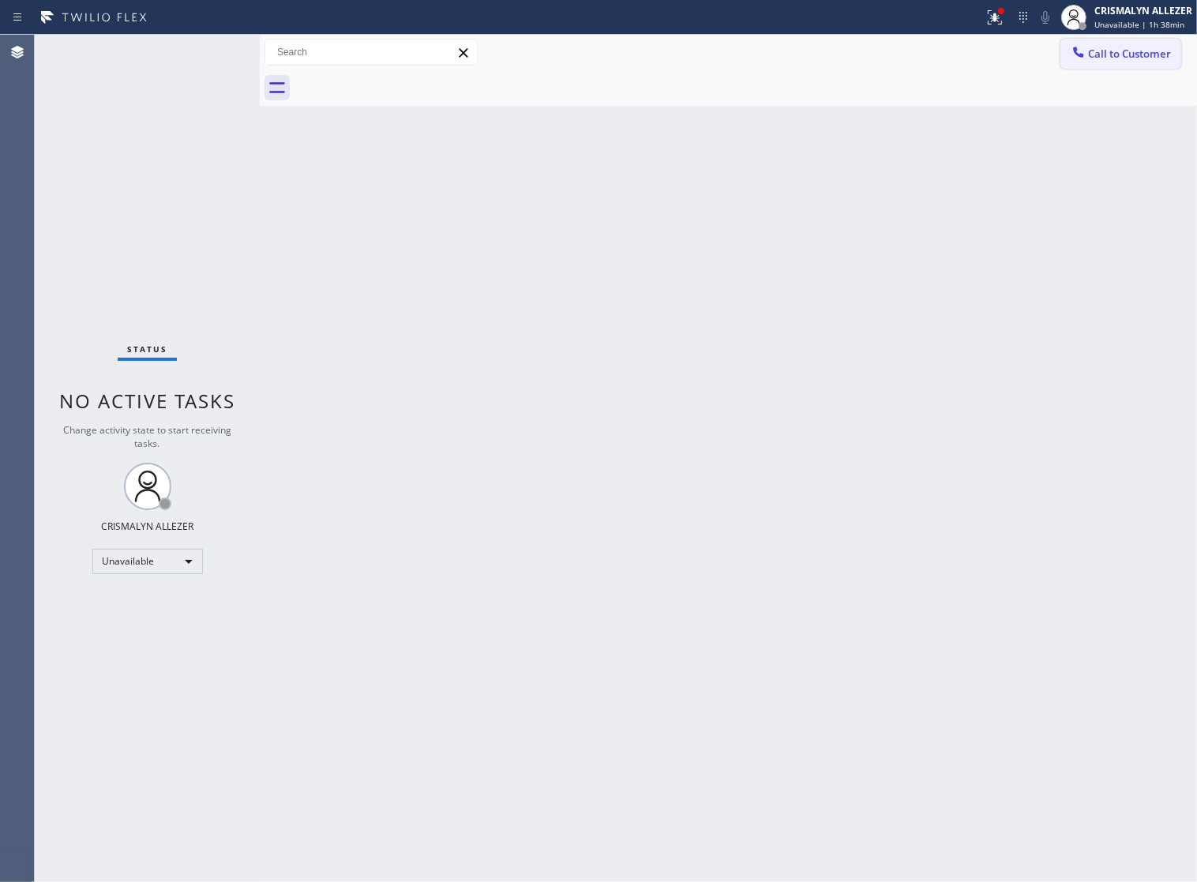
click at [1103, 59] on span "Call to Customer" at bounding box center [1129, 54] width 83 height 14
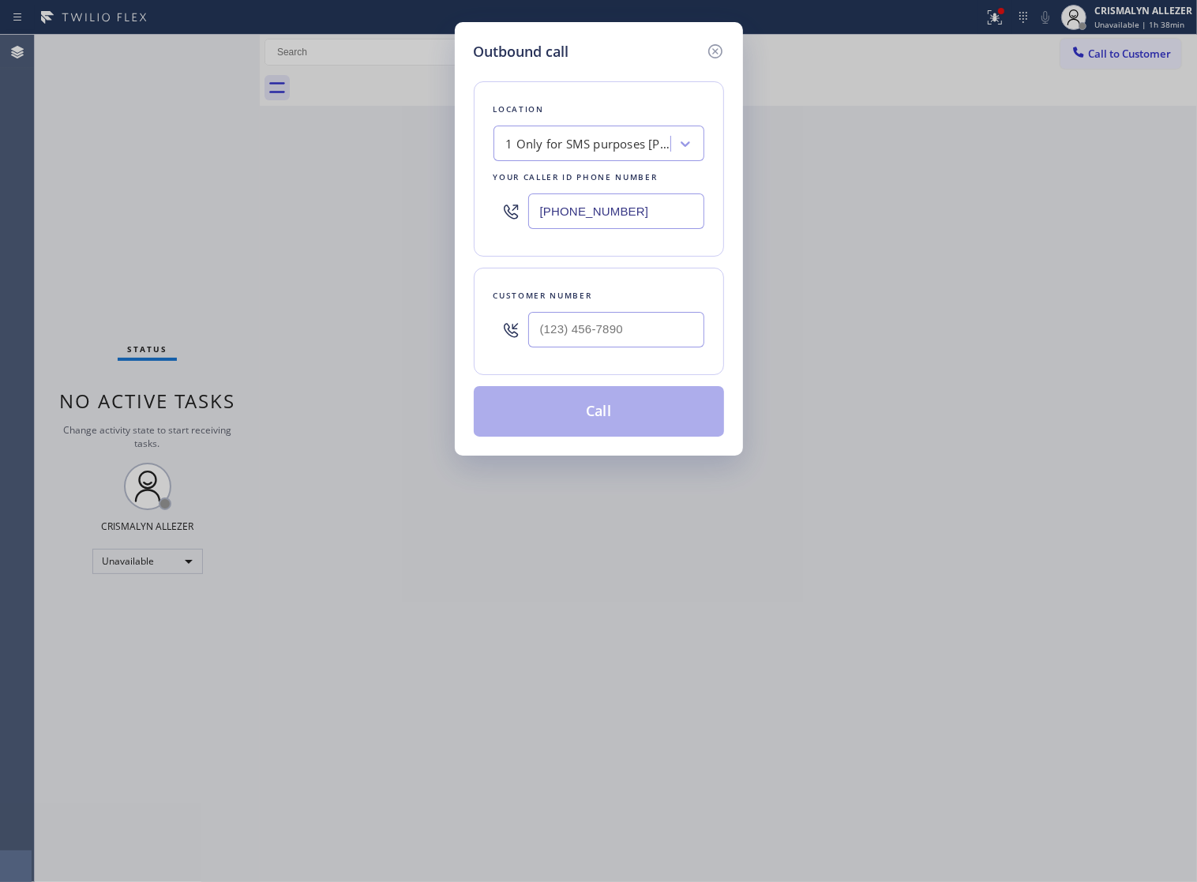
drag, startPoint x: 649, startPoint y: 227, endPoint x: 246, endPoint y: 217, distance: 403.5
click at [297, 230] on div "Outbound call Location 1 Only for SMS purposes Sam #uncorrect Your caller id ph…" at bounding box center [598, 441] width 1197 height 882
paste input "213) 296-033"
type input "(213) 296-0330"
click at [638, 347] on input "(___) ___-____" at bounding box center [616, 330] width 176 height 36
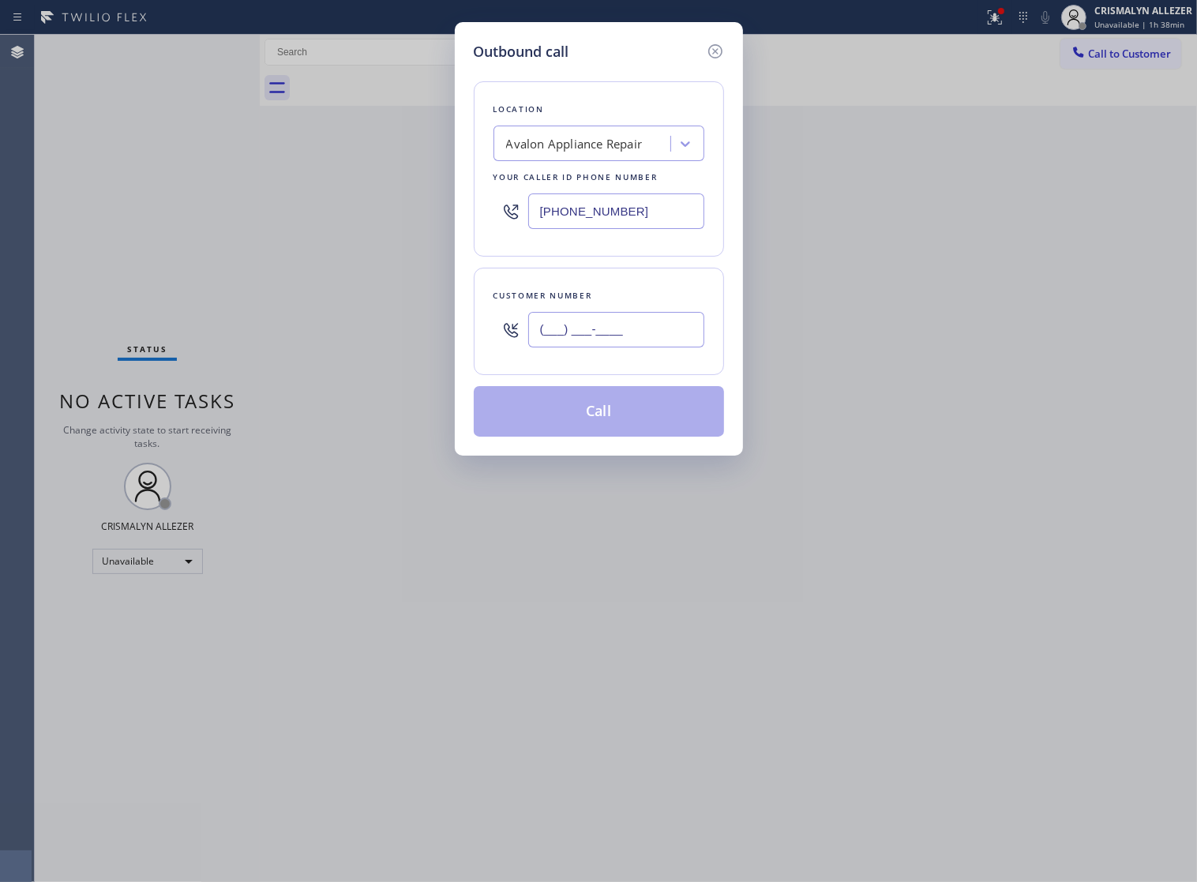
paste input "562) 650-4687"
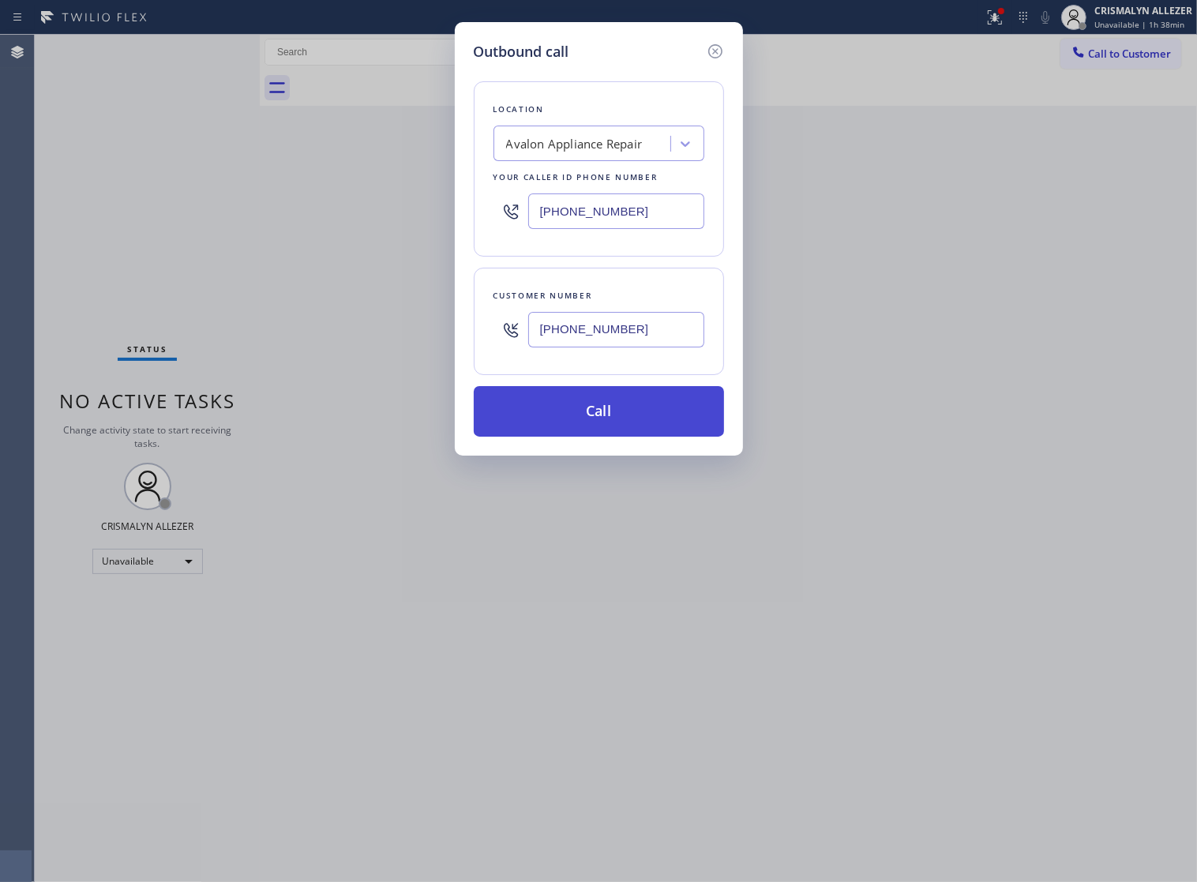
type input "(562) 650-4687"
click at [620, 427] on button "Call" at bounding box center [599, 411] width 250 height 51
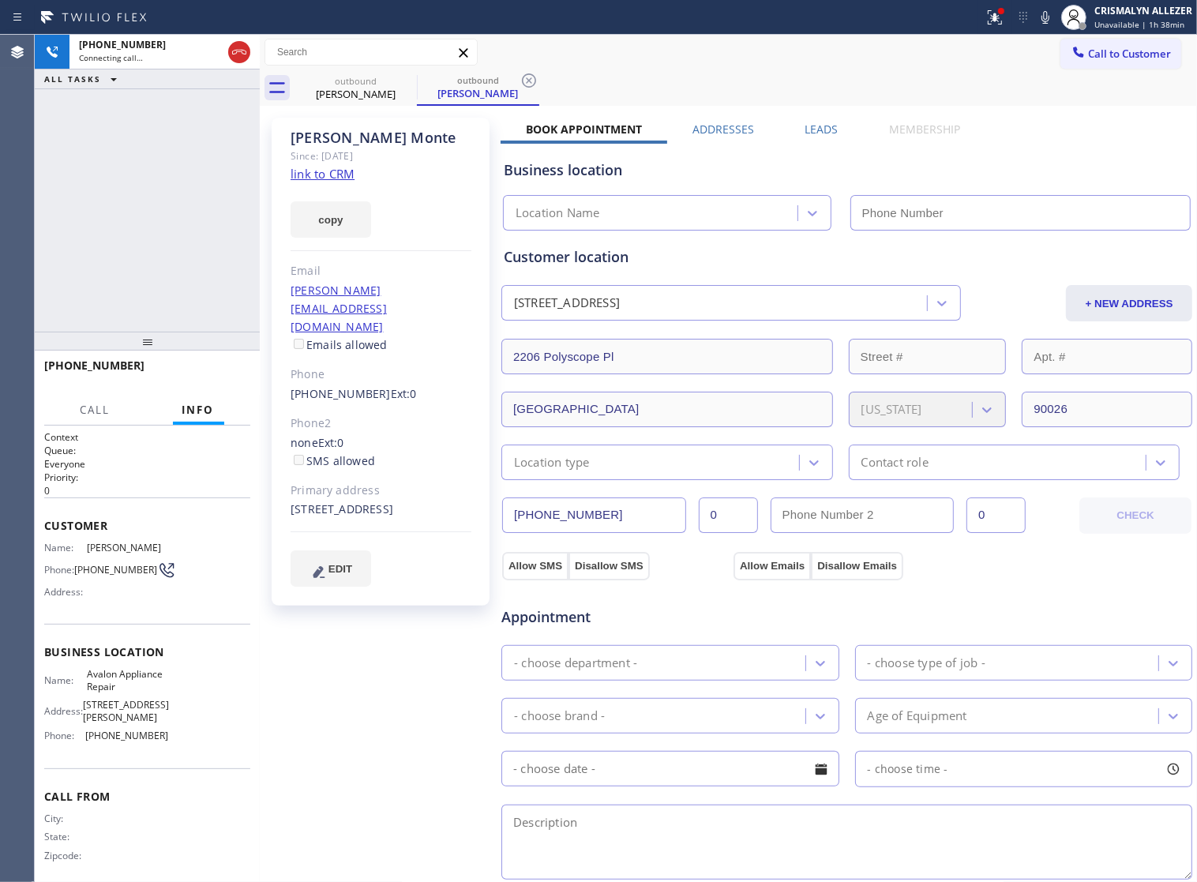
type input "(213) 296-0330"
click at [194, 376] on span "HANG UP" at bounding box center [213, 372] width 48 height 11
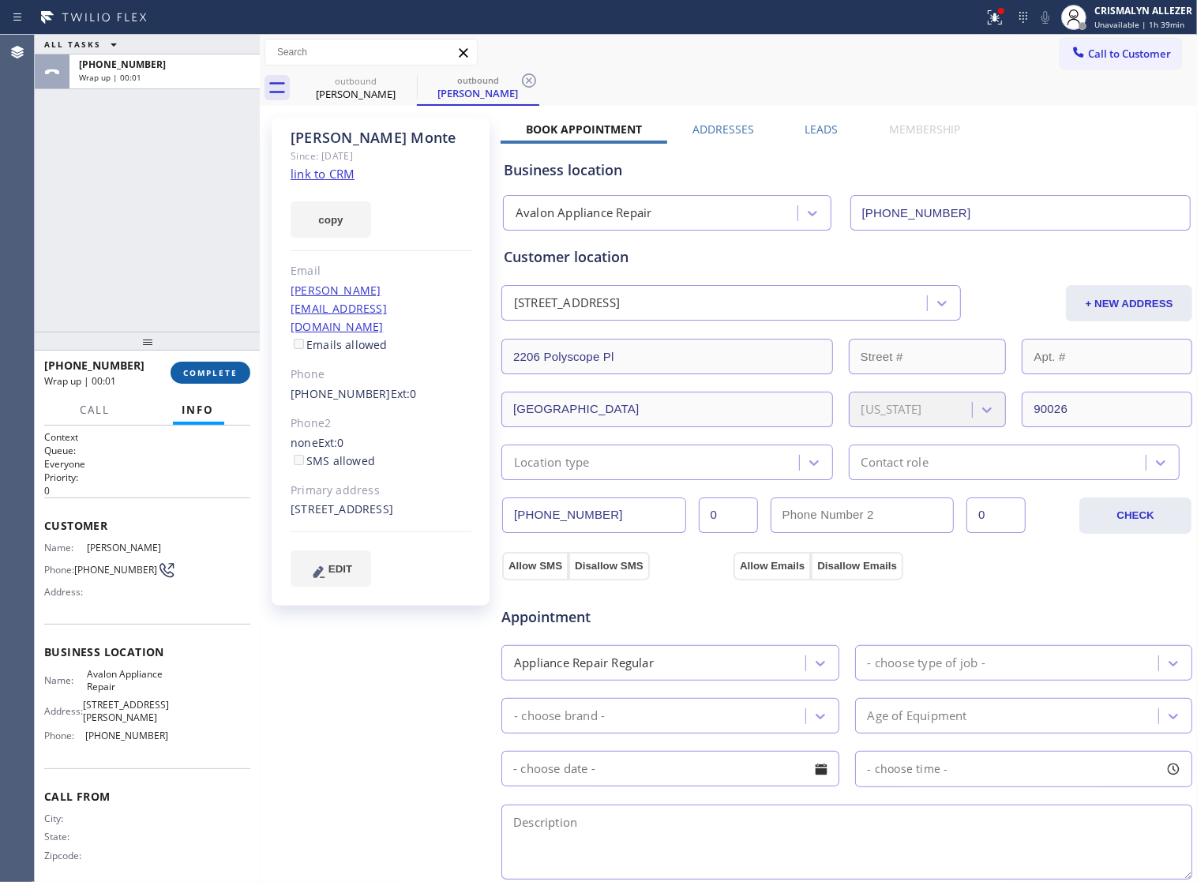
click at [215, 364] on button "COMPLETE" at bounding box center [211, 373] width 80 height 22
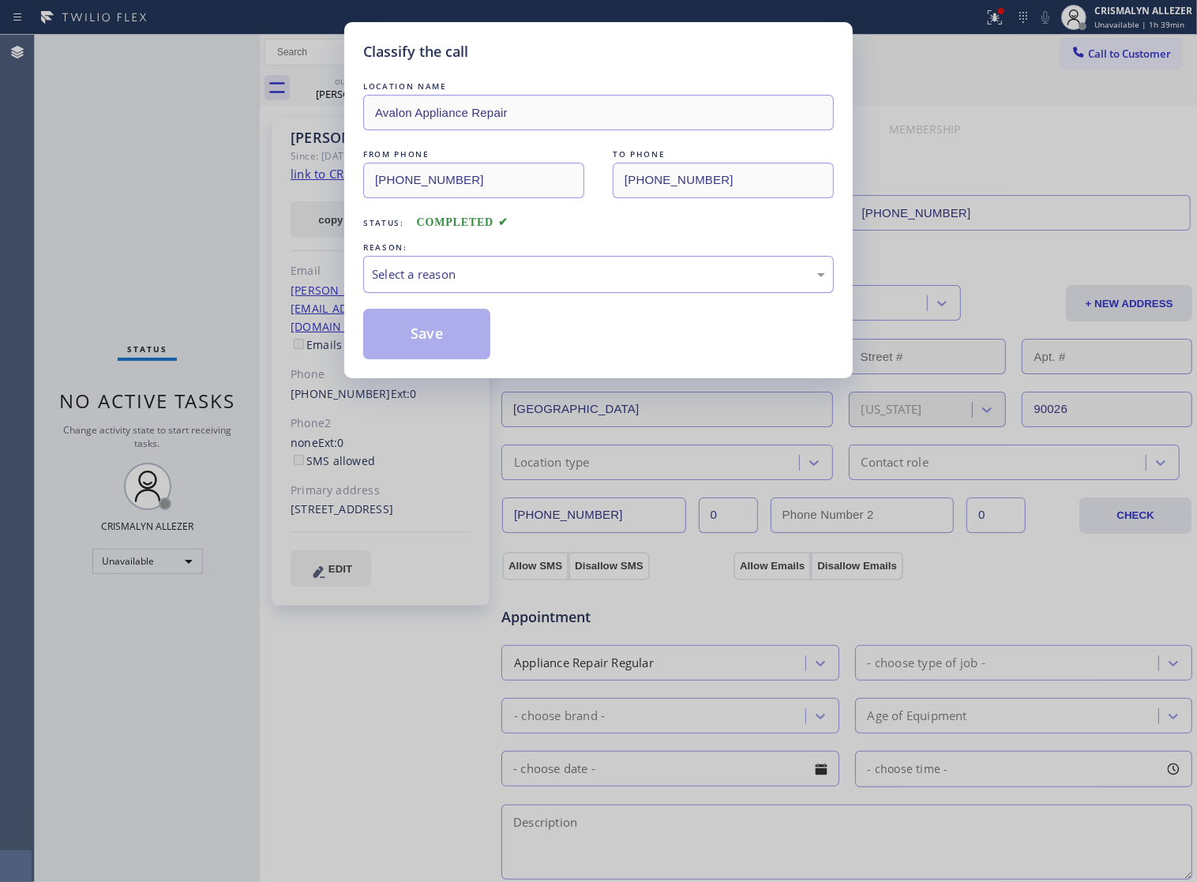
click at [581, 283] on div "Select a reason" at bounding box center [598, 274] width 453 height 18
click at [444, 348] on button "Save" at bounding box center [426, 334] width 127 height 51
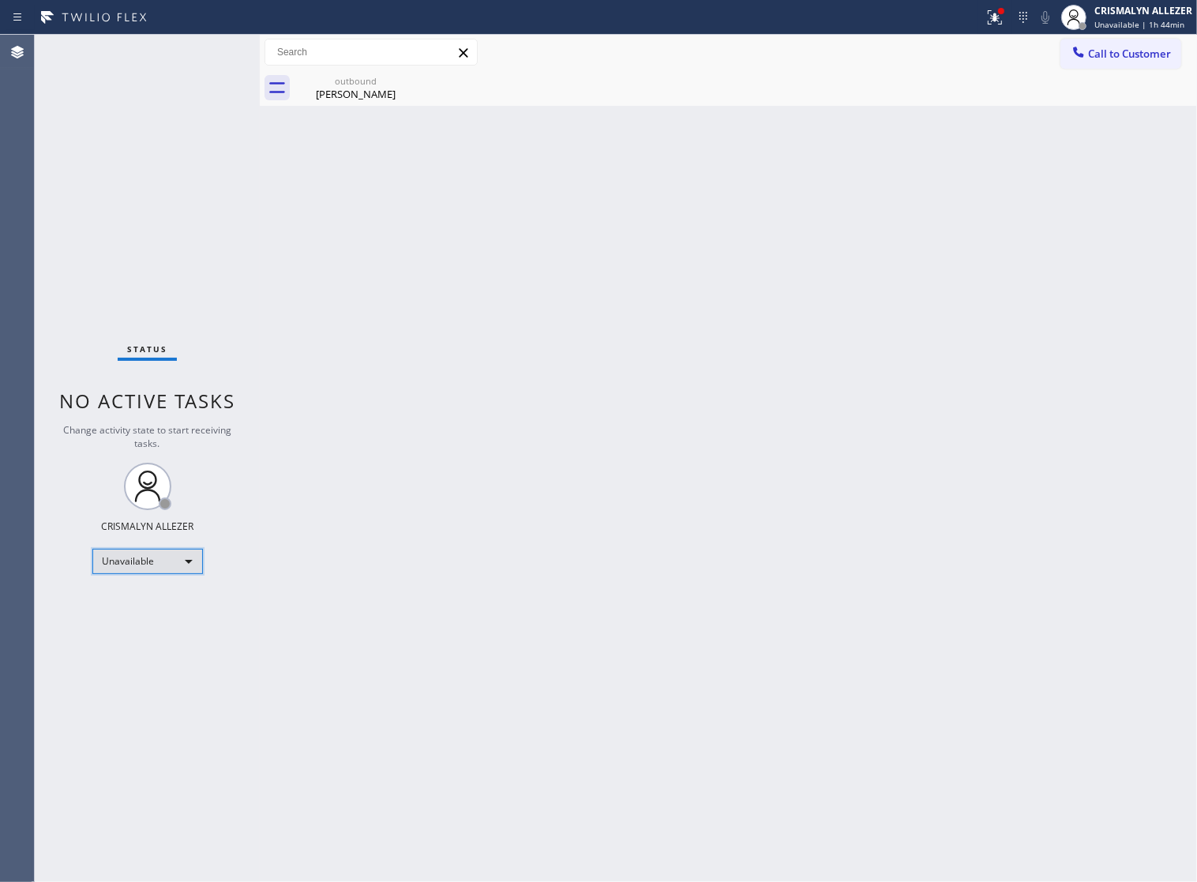
click at [180, 566] on div "Unavailable" at bounding box center [147, 561] width 111 height 25
click at [156, 644] on li "Break" at bounding box center [145, 642] width 107 height 19
click at [182, 563] on div "Break" at bounding box center [147, 561] width 111 height 25
click at [156, 620] on li "Unavailable" at bounding box center [145, 622] width 107 height 19
click at [353, 97] on div "Kevin Monte" at bounding box center [355, 94] width 119 height 14
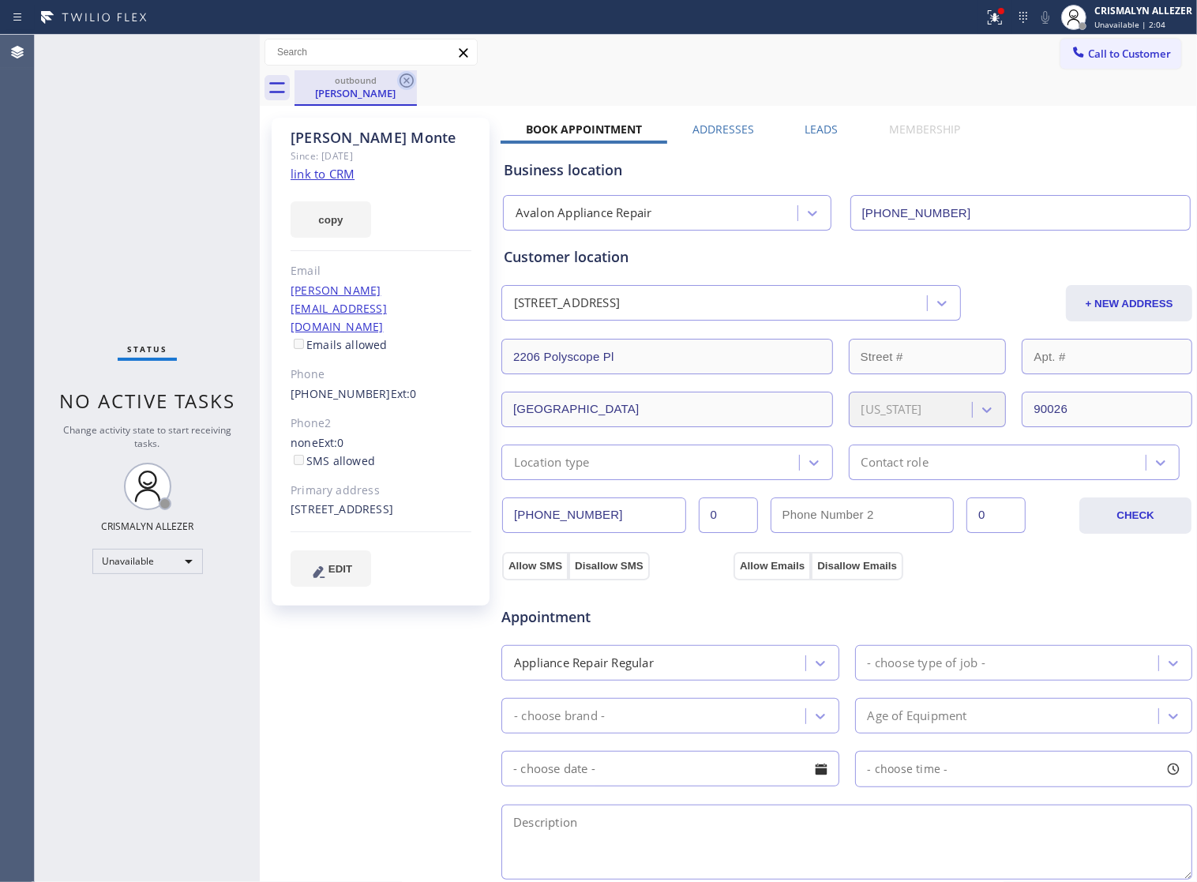
click at [403, 81] on icon at bounding box center [406, 80] width 19 height 19
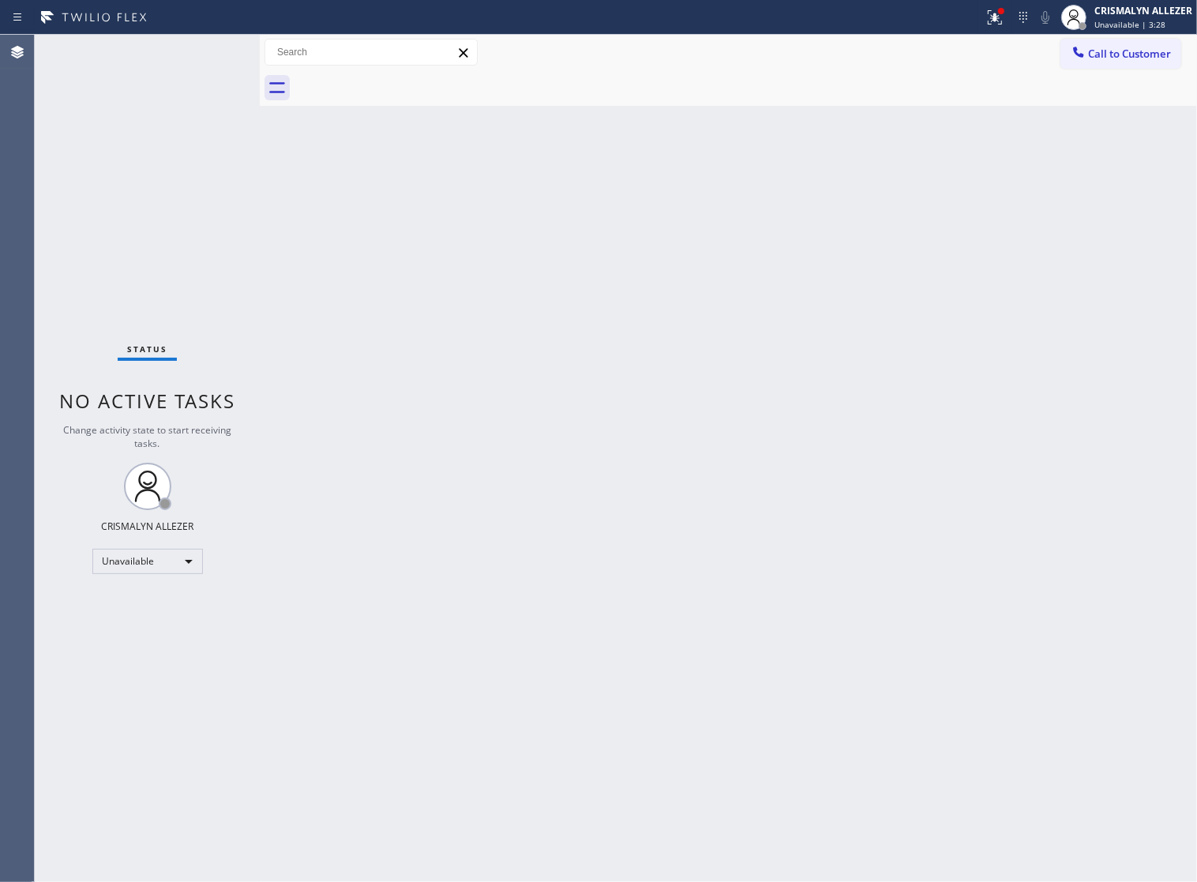
drag, startPoint x: 846, startPoint y: 99, endPoint x: 917, endPoint y: 6, distance: 116.1
click at [855, 84] on div at bounding box center [745, 88] width 902 height 36
click at [1139, 58] on span "Call to Customer" at bounding box center [1129, 54] width 83 height 14
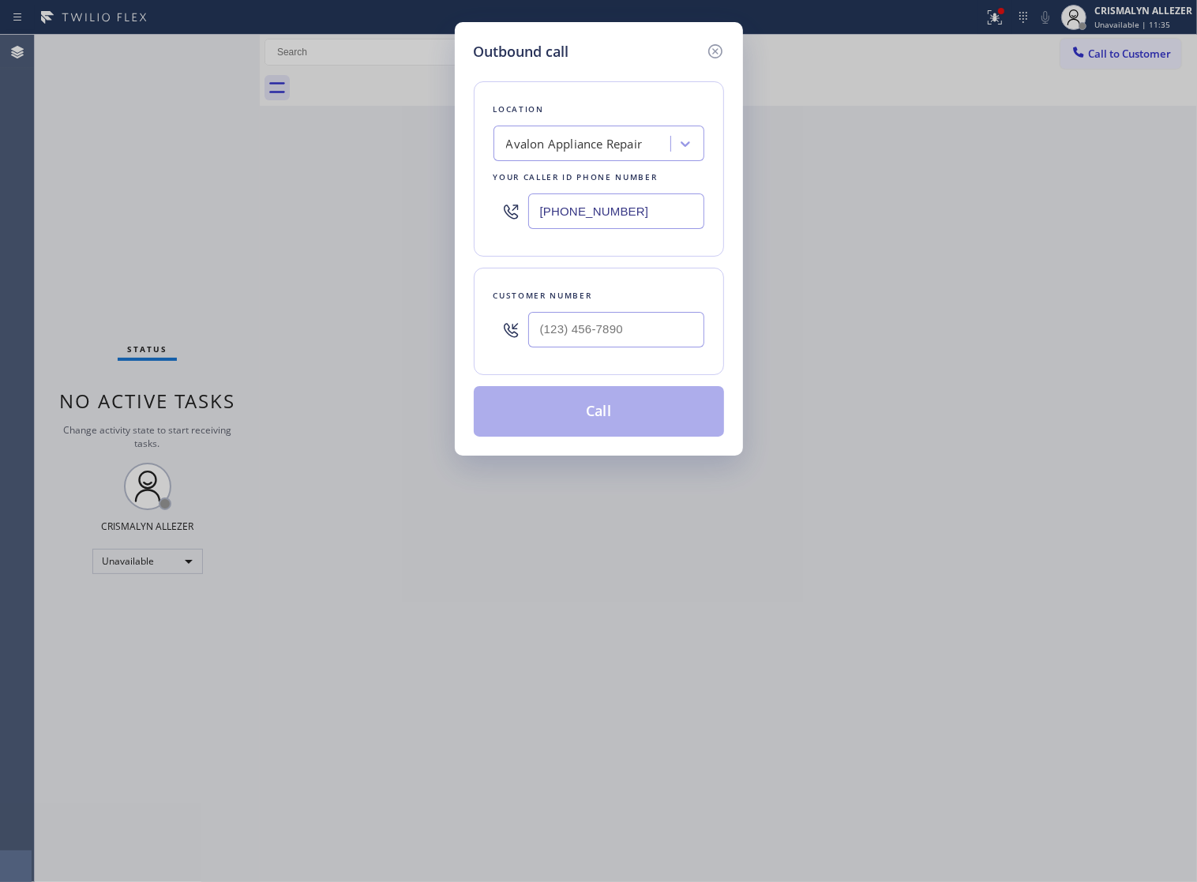
drag, startPoint x: 675, startPoint y: 227, endPoint x: 174, endPoint y: 227, distance: 501.3
click at [187, 223] on div "Outbound call Location Avalon Appliance Repair Your caller id phone number (213…" at bounding box center [598, 441] width 1197 height 882
paste input "415) 639-9084"
type input "(415) 639-9084"
click at [637, 339] on input "(___) ___-____" at bounding box center [616, 330] width 176 height 36
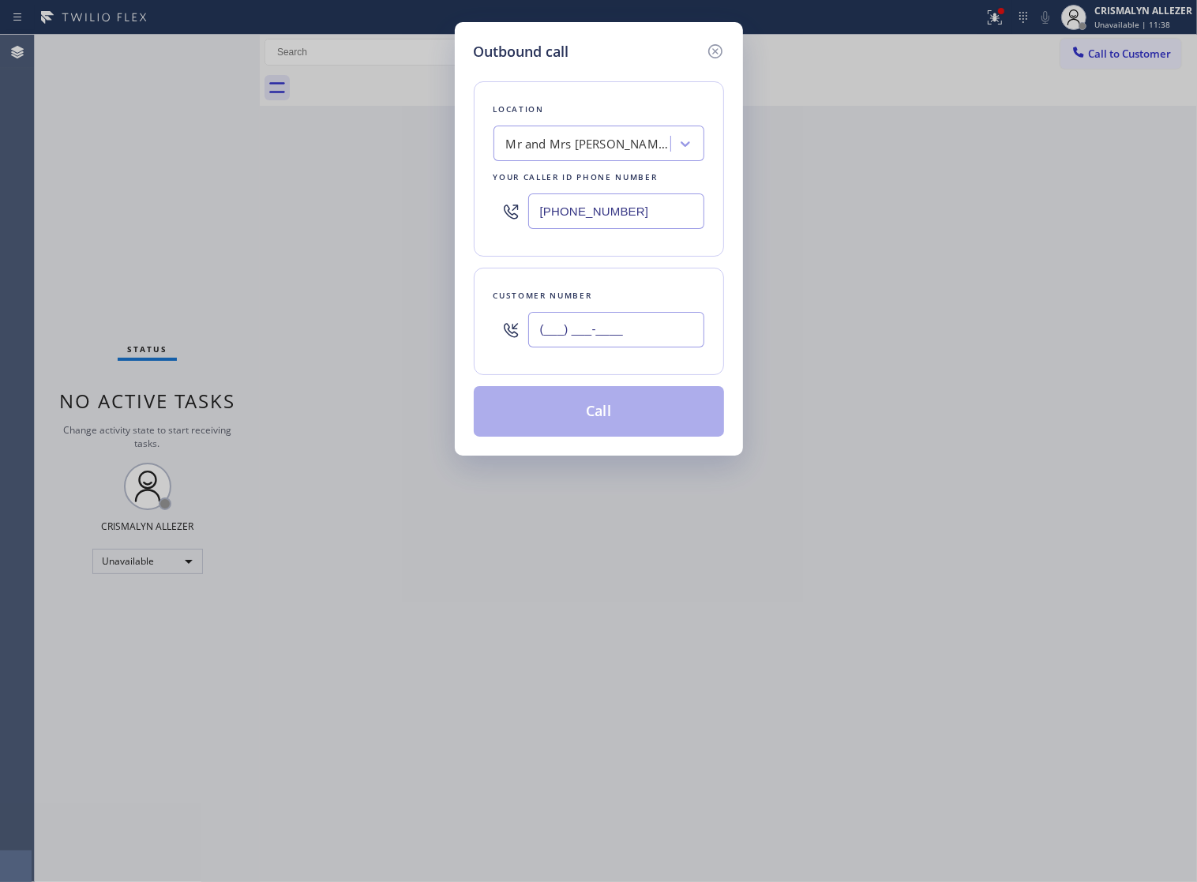
paste input "415) 983-8619"
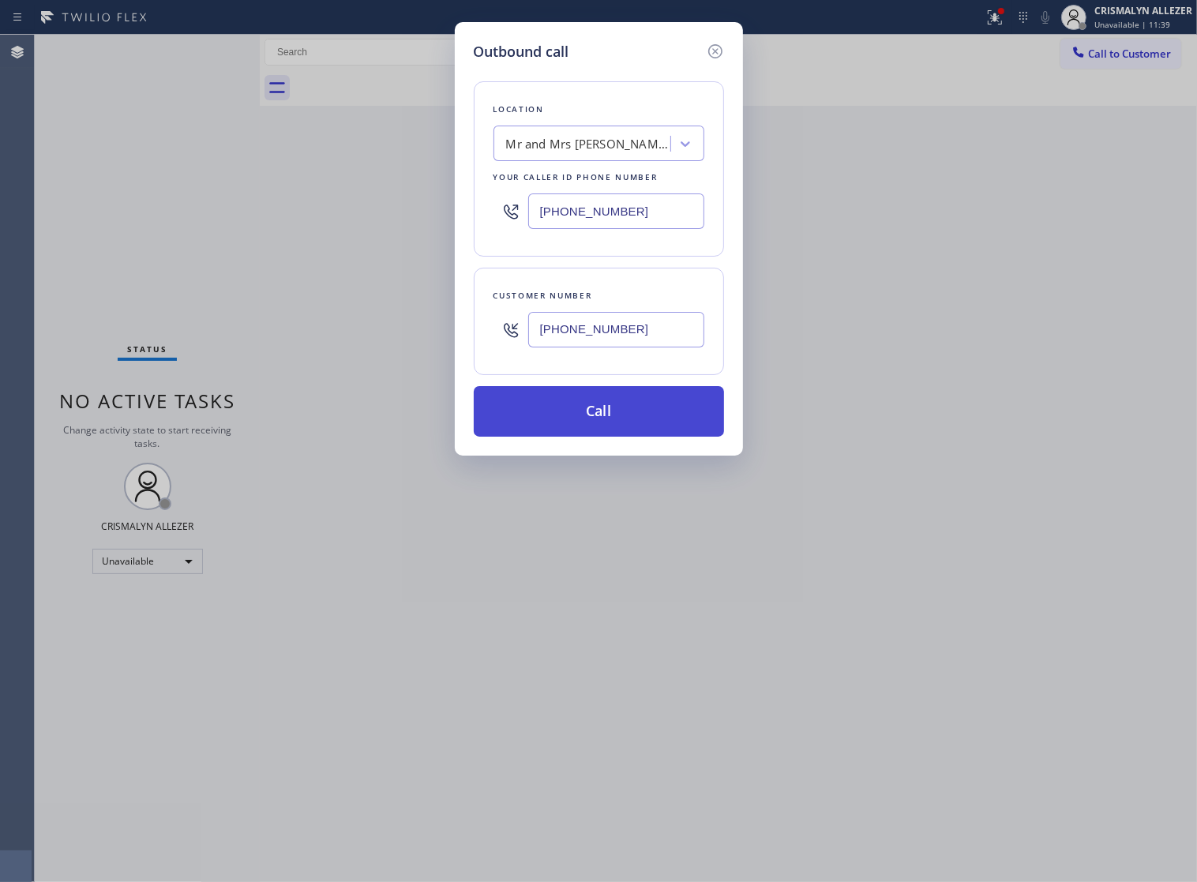
type input "(415) 983-8619"
click at [590, 436] on button "Call" at bounding box center [599, 411] width 250 height 51
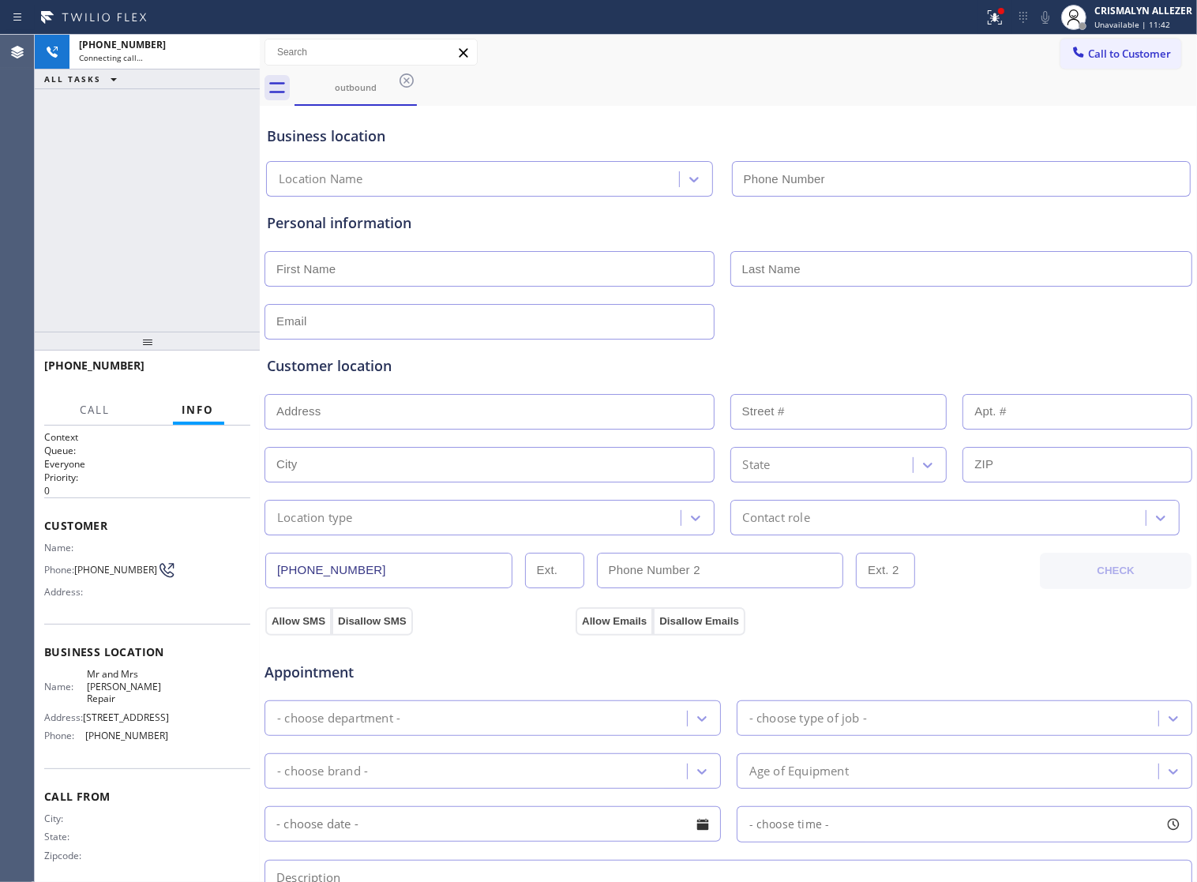
type input "(415) 639-9084"
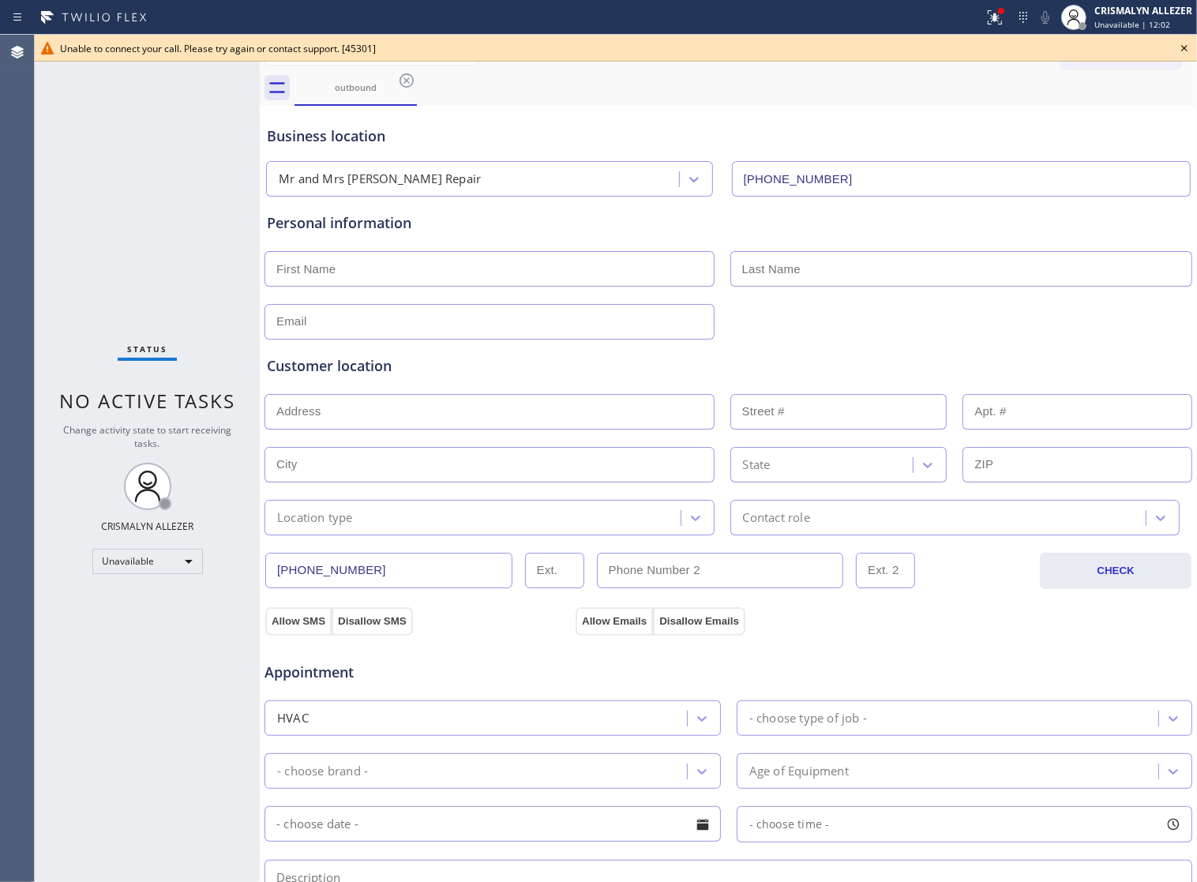
click at [1180, 45] on icon at bounding box center [1184, 48] width 19 height 19
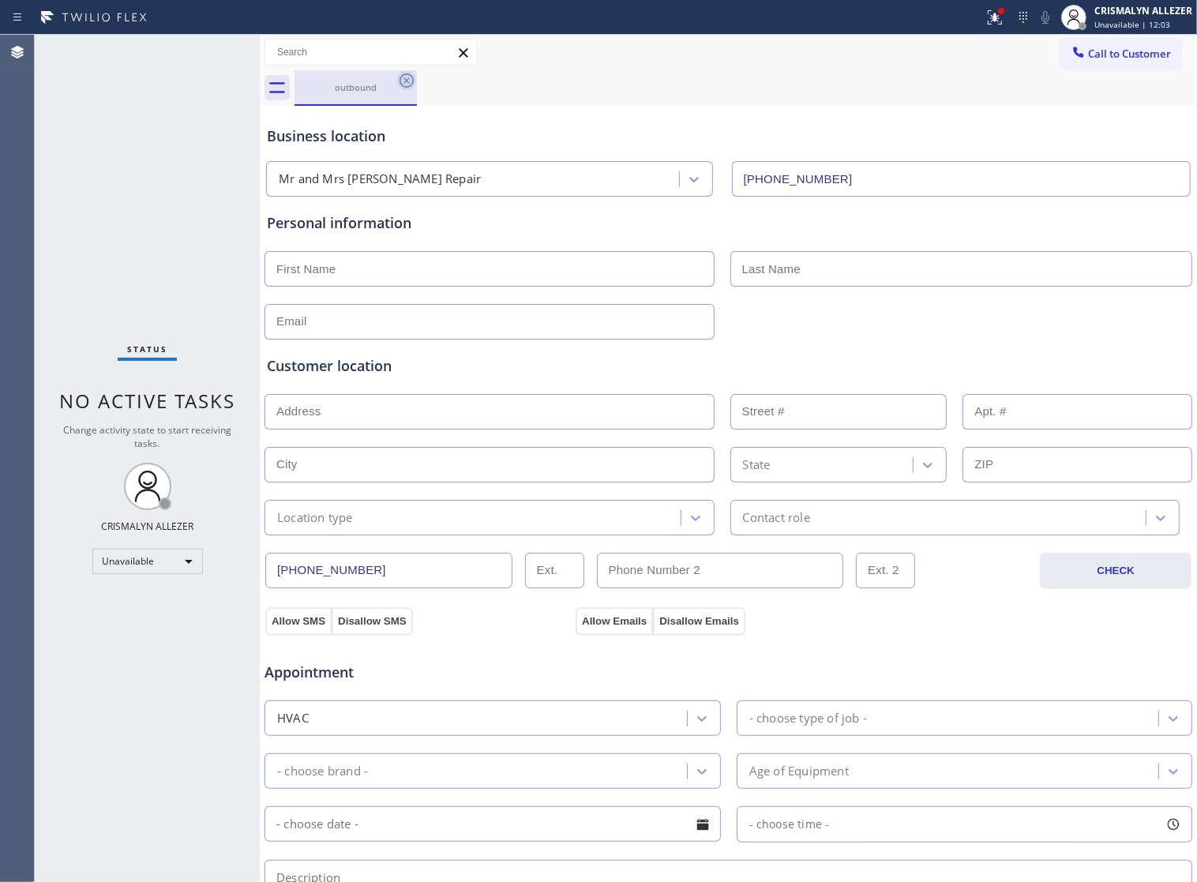
click at [400, 81] on icon at bounding box center [406, 80] width 14 height 14
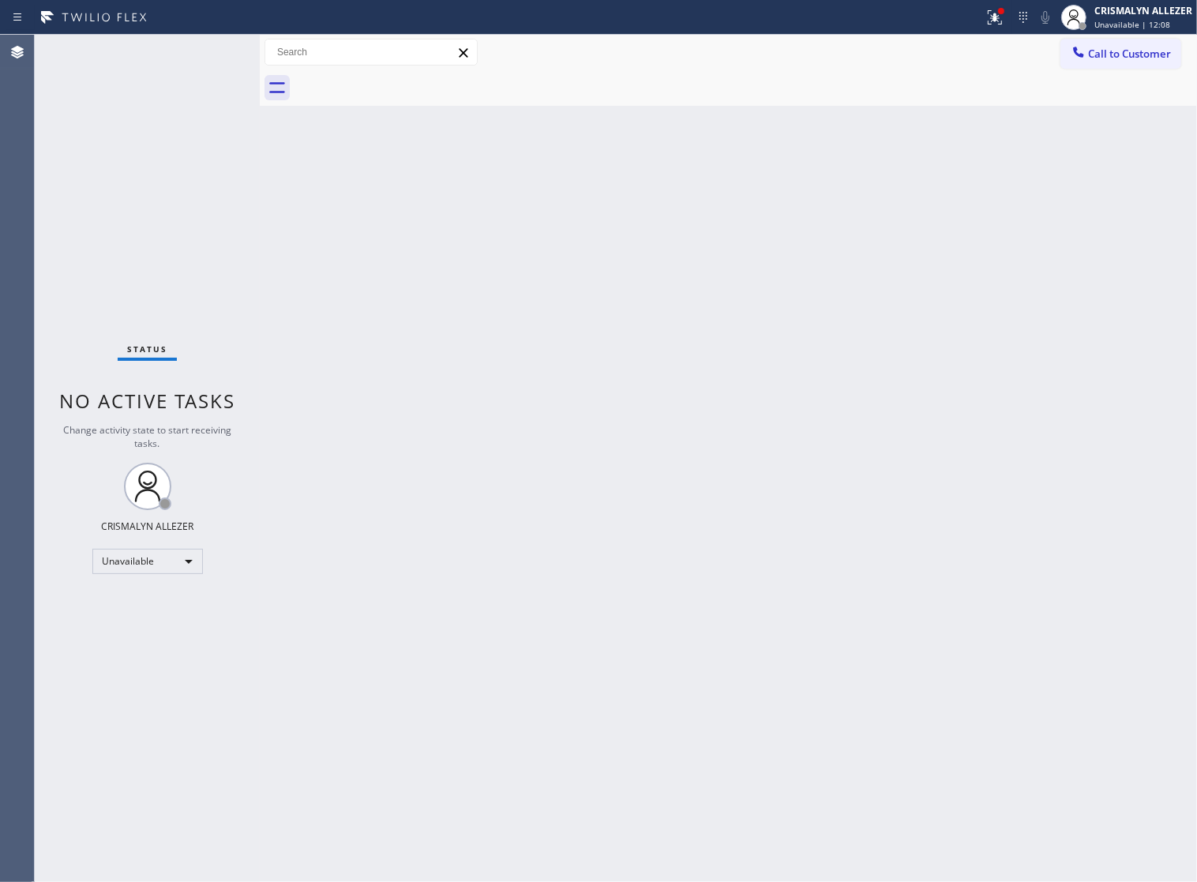
drag, startPoint x: 748, startPoint y: 312, endPoint x: 1017, endPoint y: 104, distance: 339.4
click at [755, 305] on div "Back to Dashboard Change Sender ID Customers Technicians Select a contact Outbo…" at bounding box center [728, 458] width 937 height 847
click at [1105, 55] on span "Call to Customer" at bounding box center [1129, 54] width 83 height 14
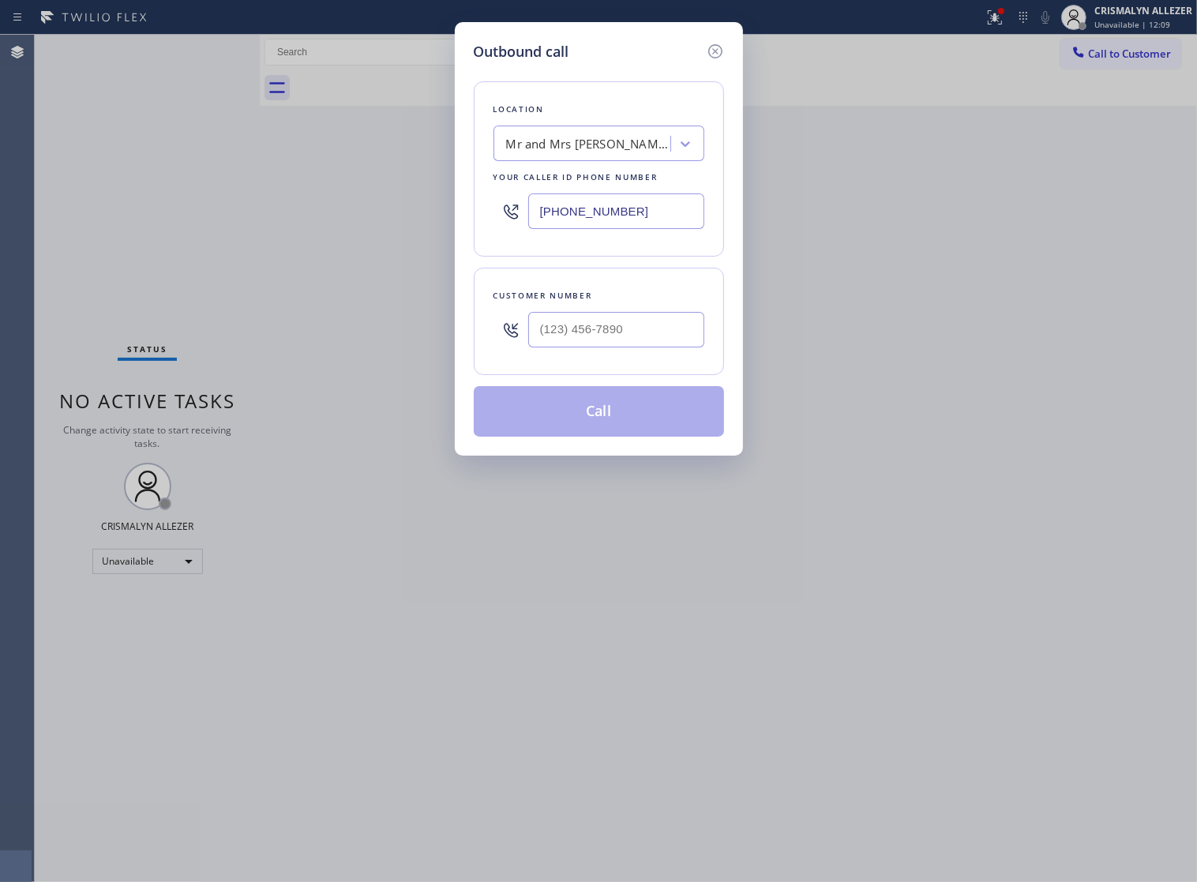
drag, startPoint x: 652, startPoint y: 222, endPoint x: 190, endPoint y: 201, distance: 462.3
click at [360, 213] on div "Outbound call Location Mr and Mrs Support Repair Your caller id phone number (4…" at bounding box center [598, 441] width 1197 height 882
paste input "323) 672-4555"
drag, startPoint x: 657, startPoint y: 211, endPoint x: 861, endPoint y: 366, distance: 256.4
click at [197, 205] on div "Outbound call Location Mr and Mrs Support Repair Your caller id phone number (4…" at bounding box center [598, 441] width 1197 height 882
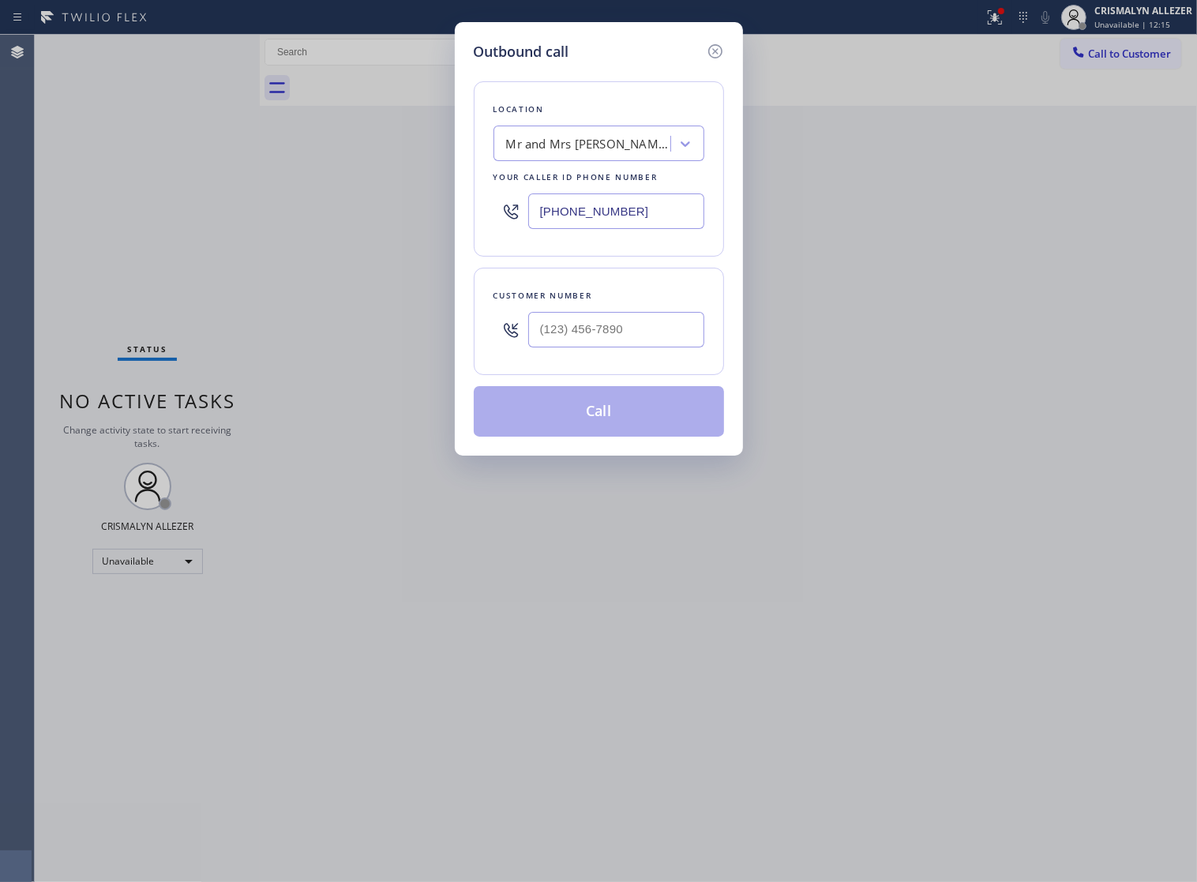
paste input "714) 559-3502"
click at [660, 226] on input "(714) 559-3502" at bounding box center [616, 211] width 176 height 36
type input "(714) 559-3502"
click at [647, 344] on input "(___) ___-____" at bounding box center [616, 330] width 176 height 36
paste input "915) 291-8565"
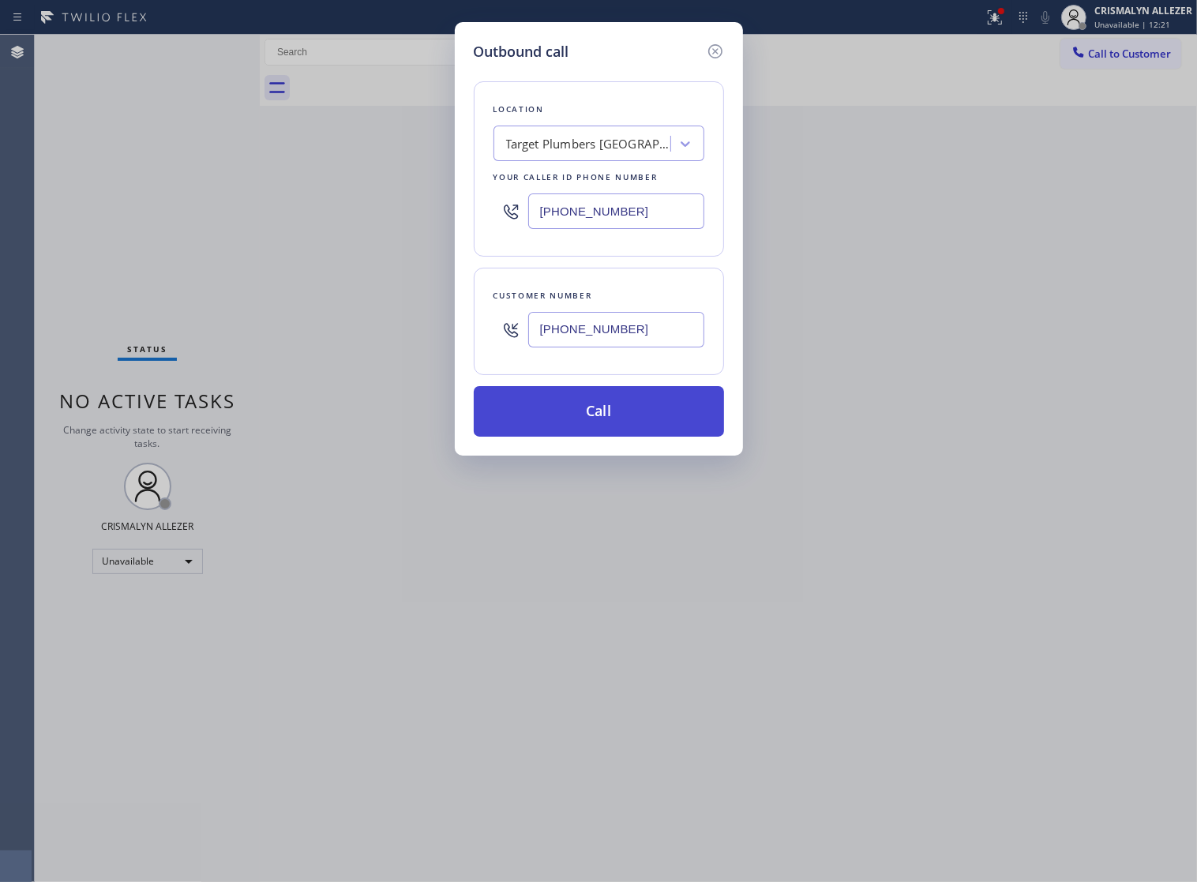
type input "(915) 291-8565"
click at [600, 431] on button "Call" at bounding box center [599, 411] width 250 height 51
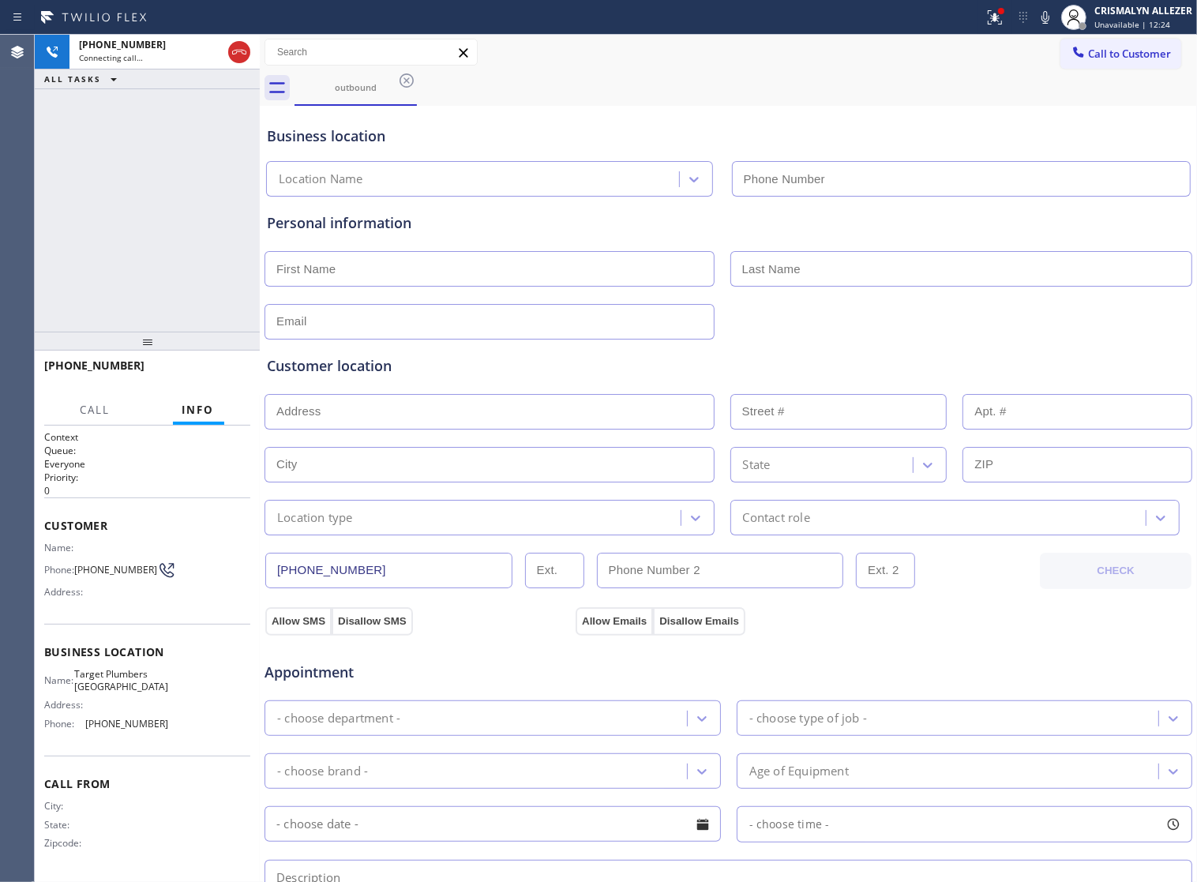
type input "(714) 559-3502"
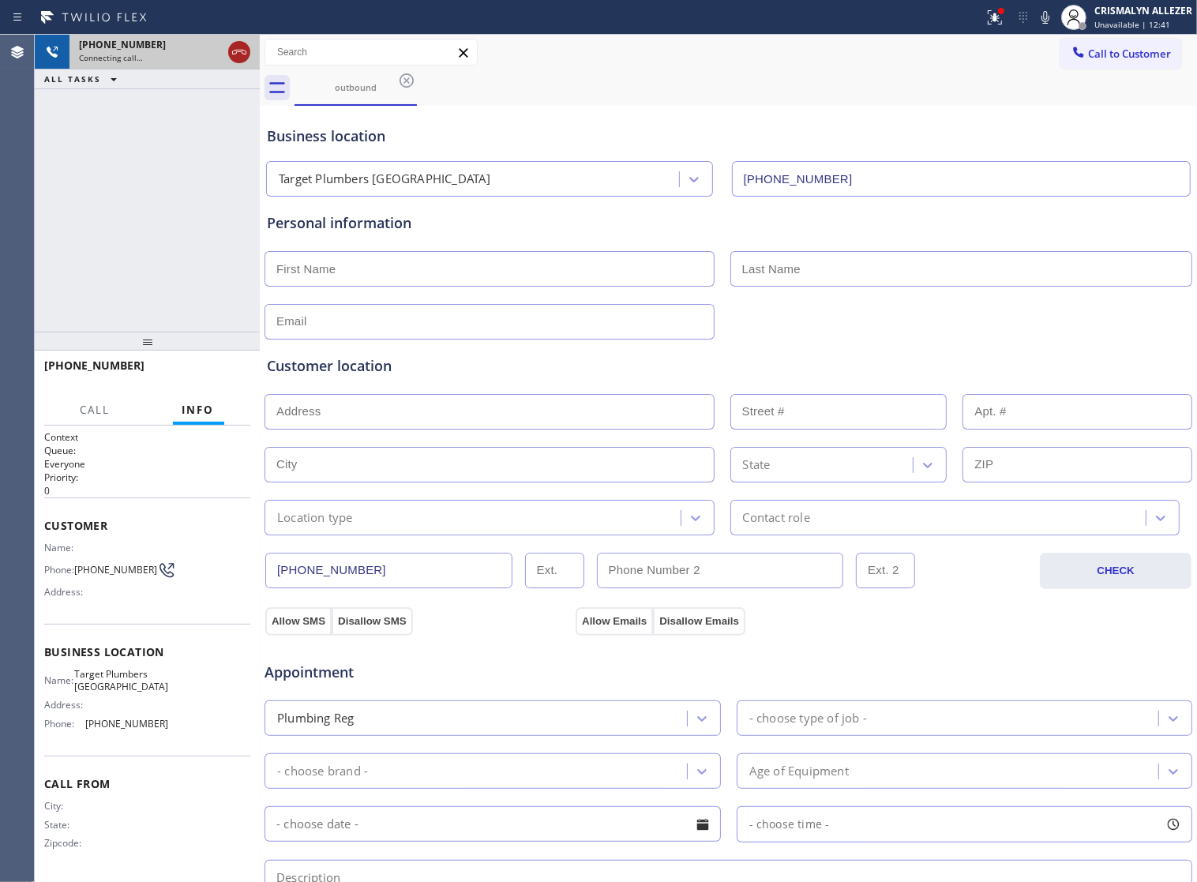
click at [239, 56] on icon at bounding box center [239, 52] width 19 height 19
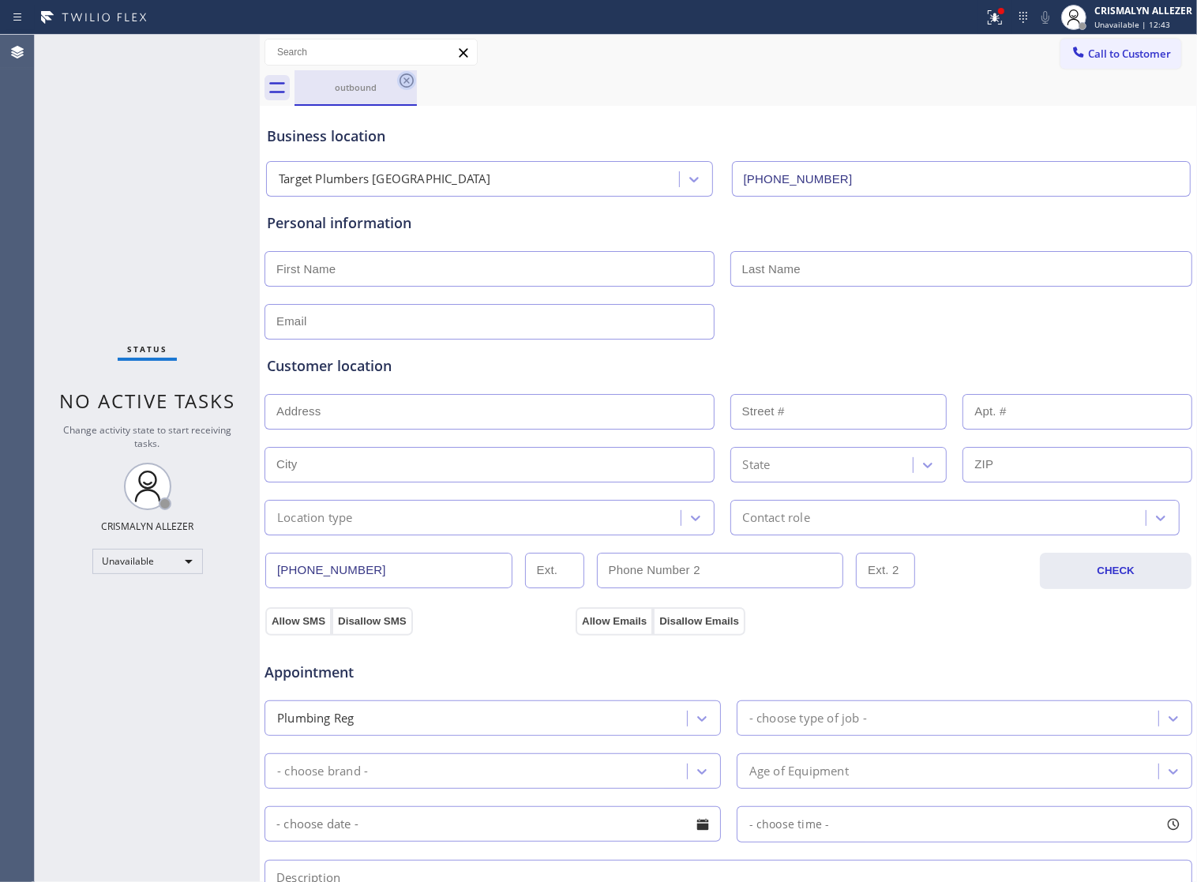
click at [411, 81] on icon at bounding box center [406, 80] width 19 height 19
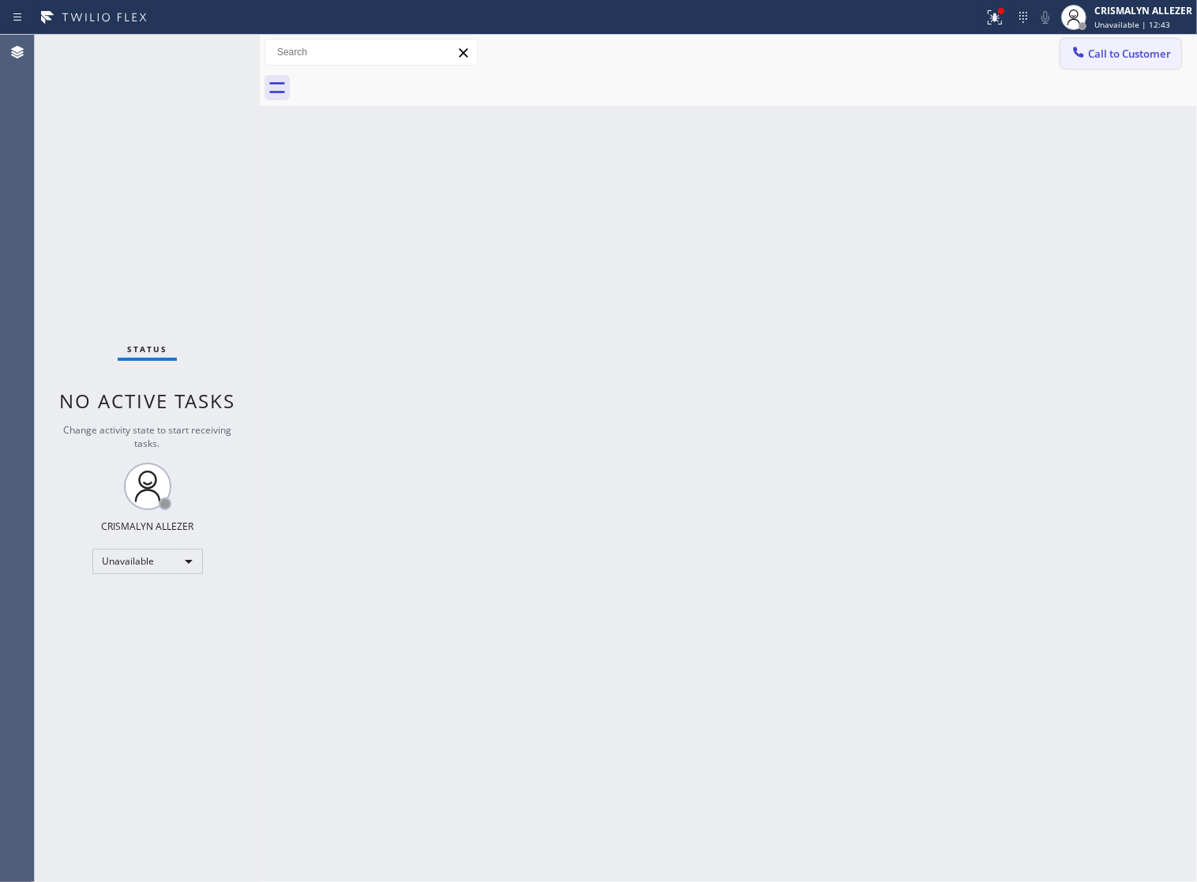
click at [1125, 47] on span "Call to Customer" at bounding box center [1129, 54] width 83 height 14
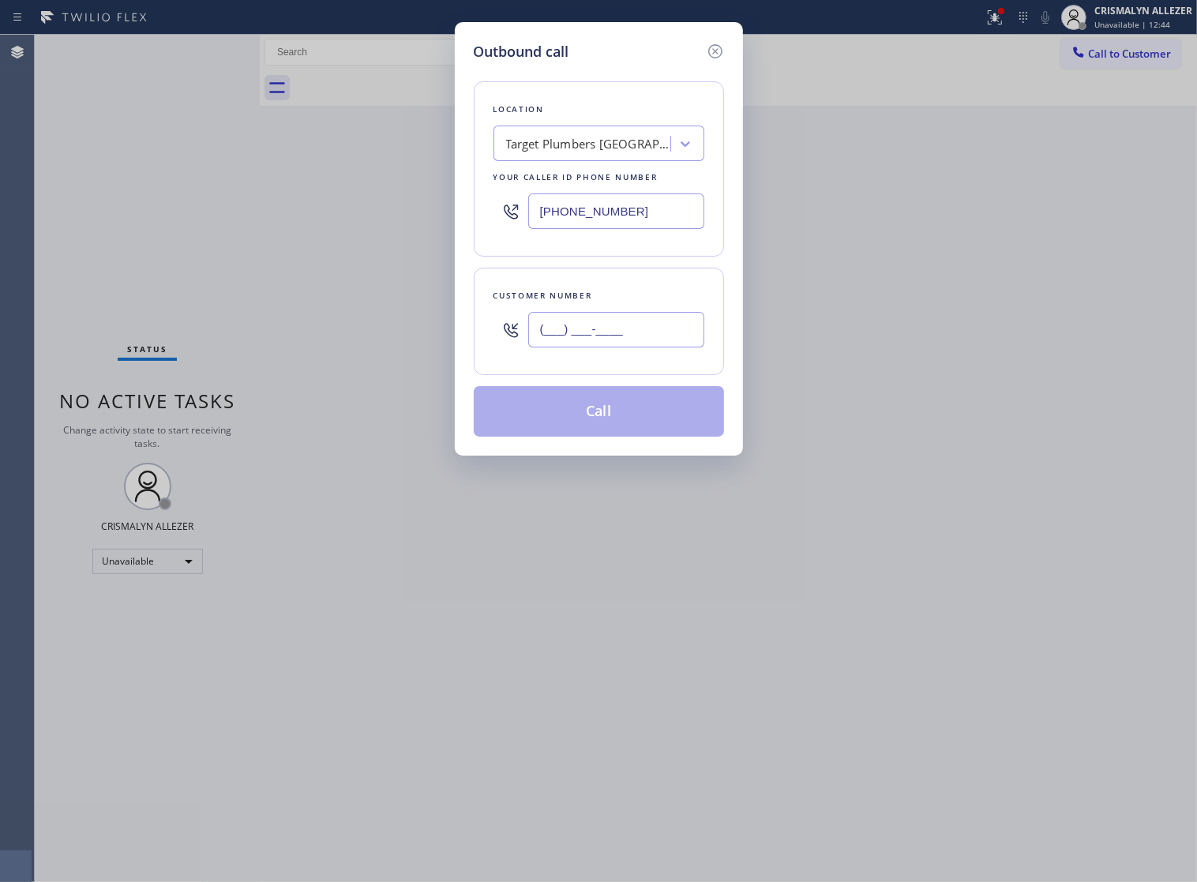
click at [669, 347] on input "(___) ___-____" at bounding box center [616, 330] width 176 height 36
paste input "915) 291-8565"
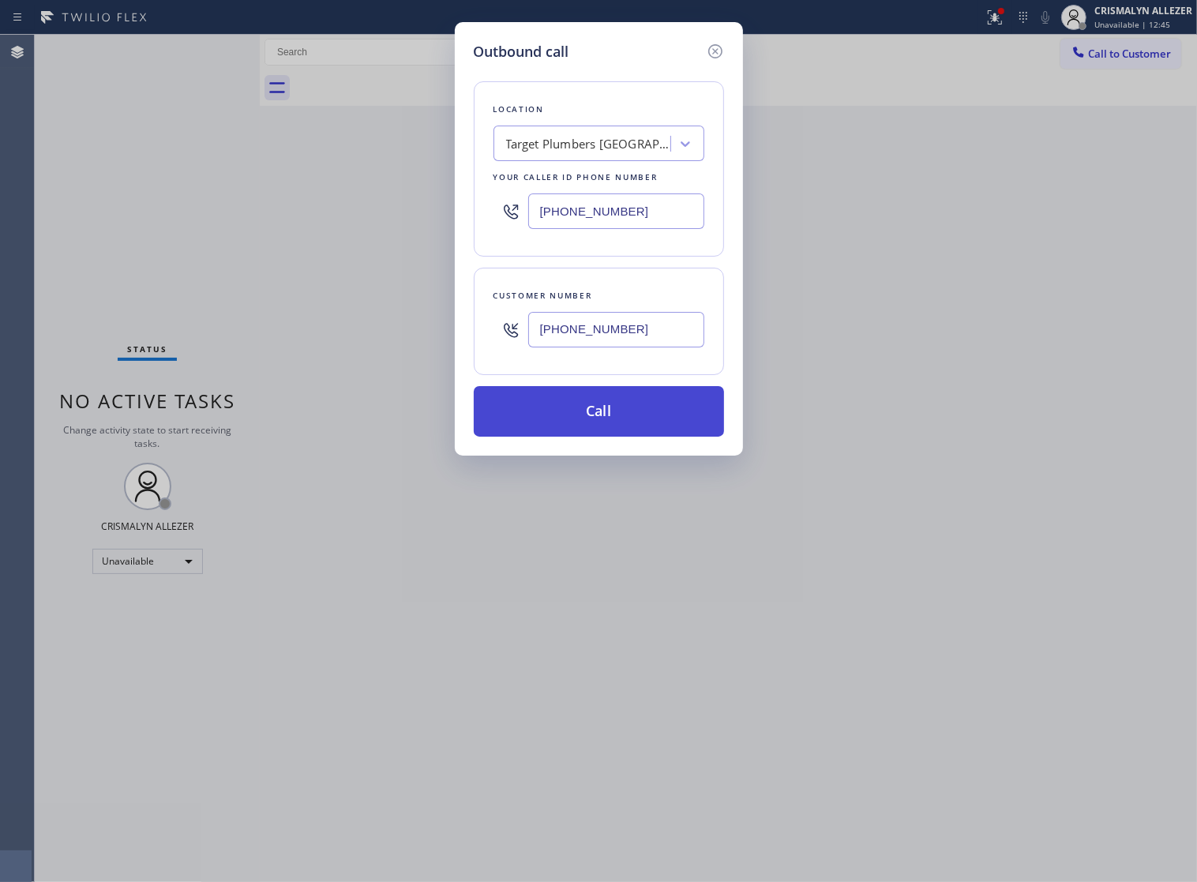
type input "(915) 291-8565"
click at [608, 437] on button "Call" at bounding box center [599, 411] width 250 height 51
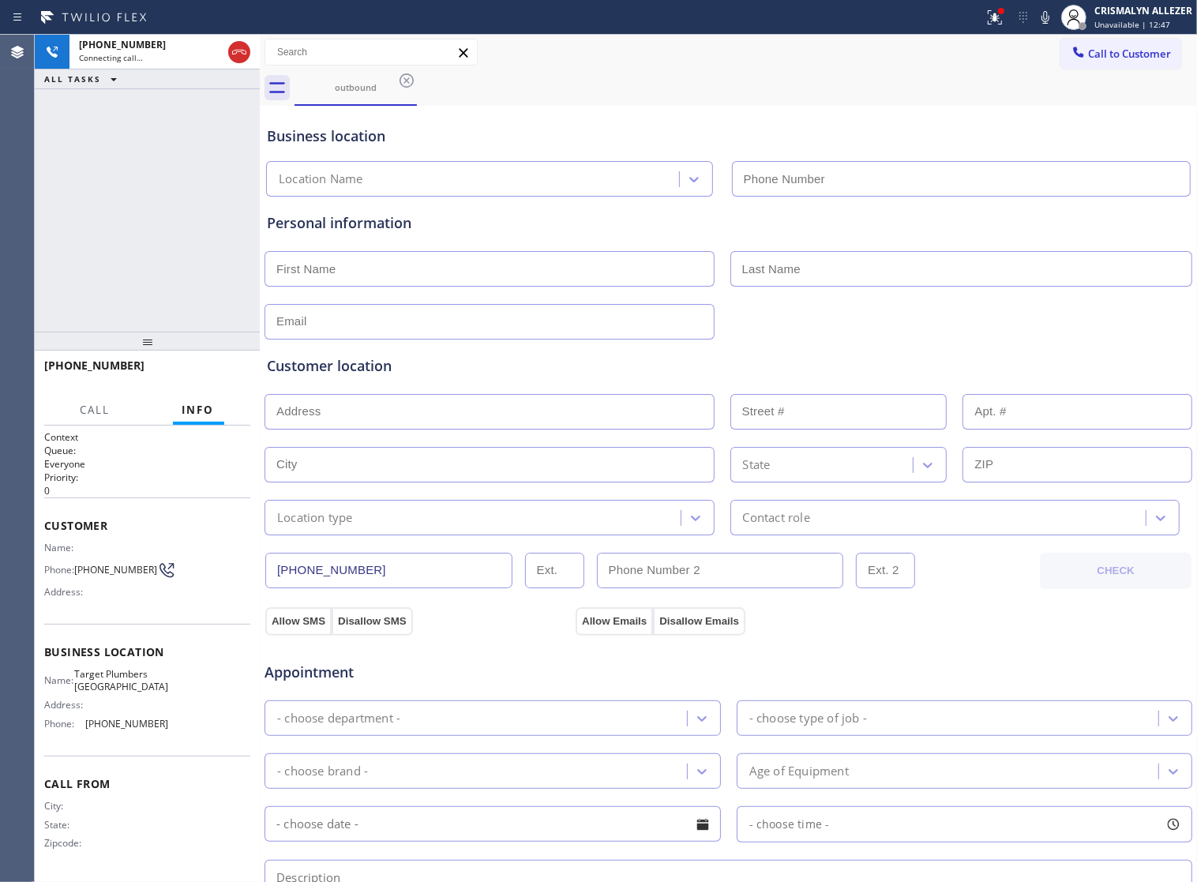
type input "(714) 559-3502"
click at [847, 100] on div "outbound" at bounding box center [745, 88] width 902 height 36
click at [200, 369] on span "HANG UP" at bounding box center [213, 372] width 48 height 11
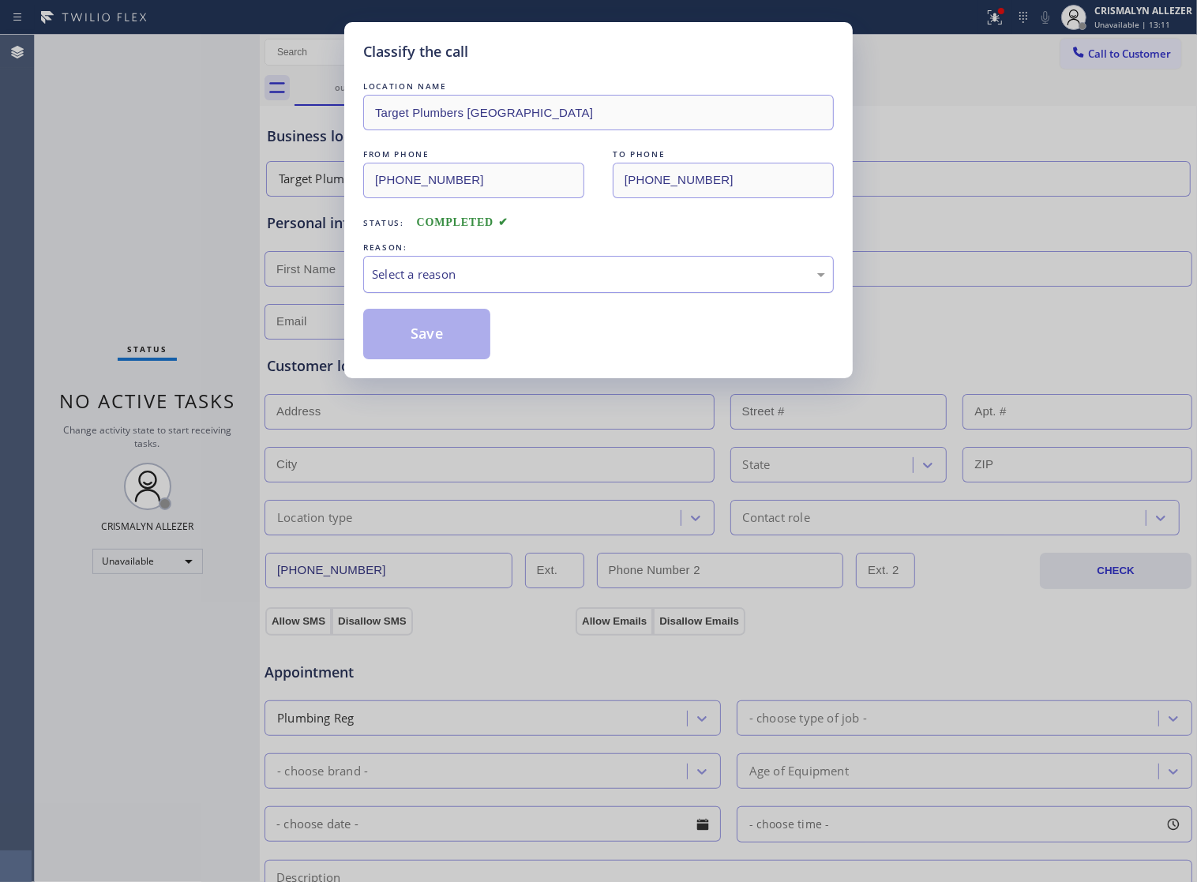
click at [534, 283] on div "Select a reason" at bounding box center [598, 274] width 453 height 18
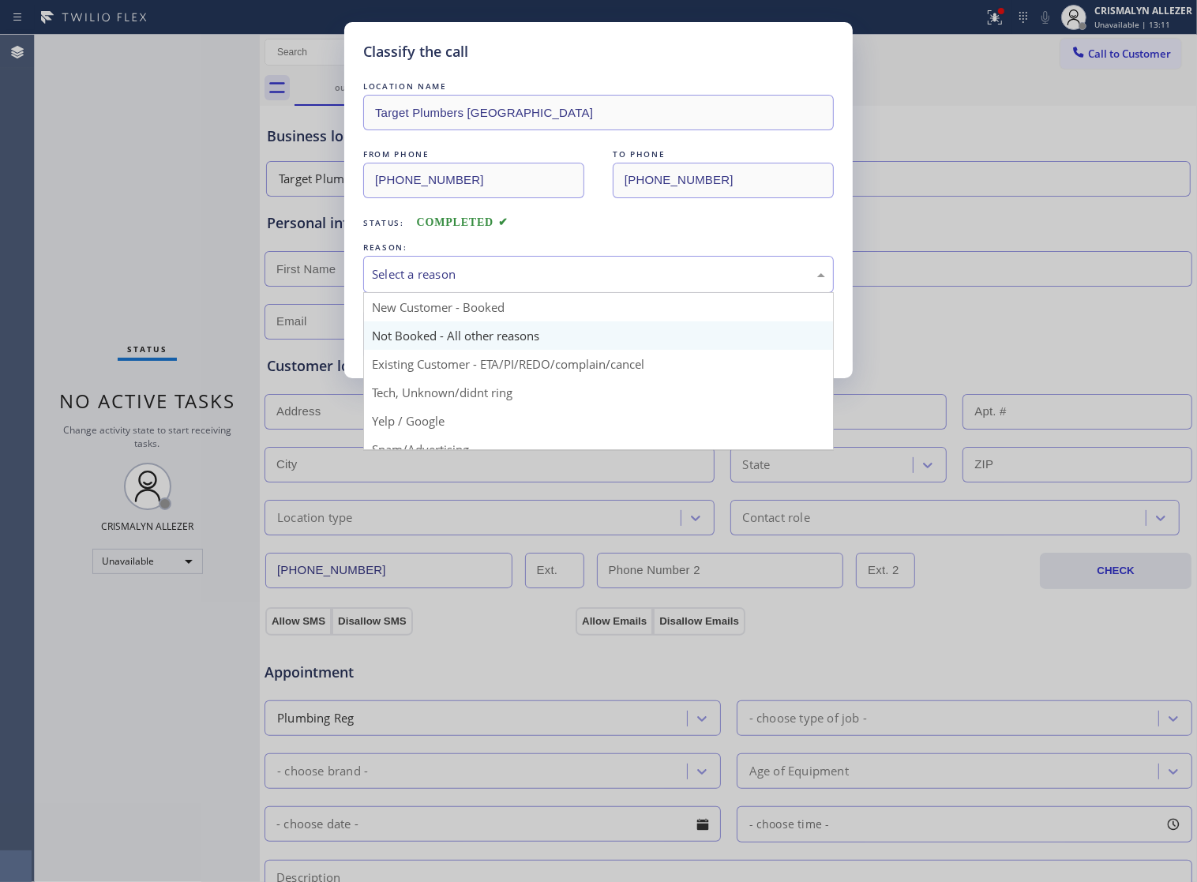
scroll to position [108, 0]
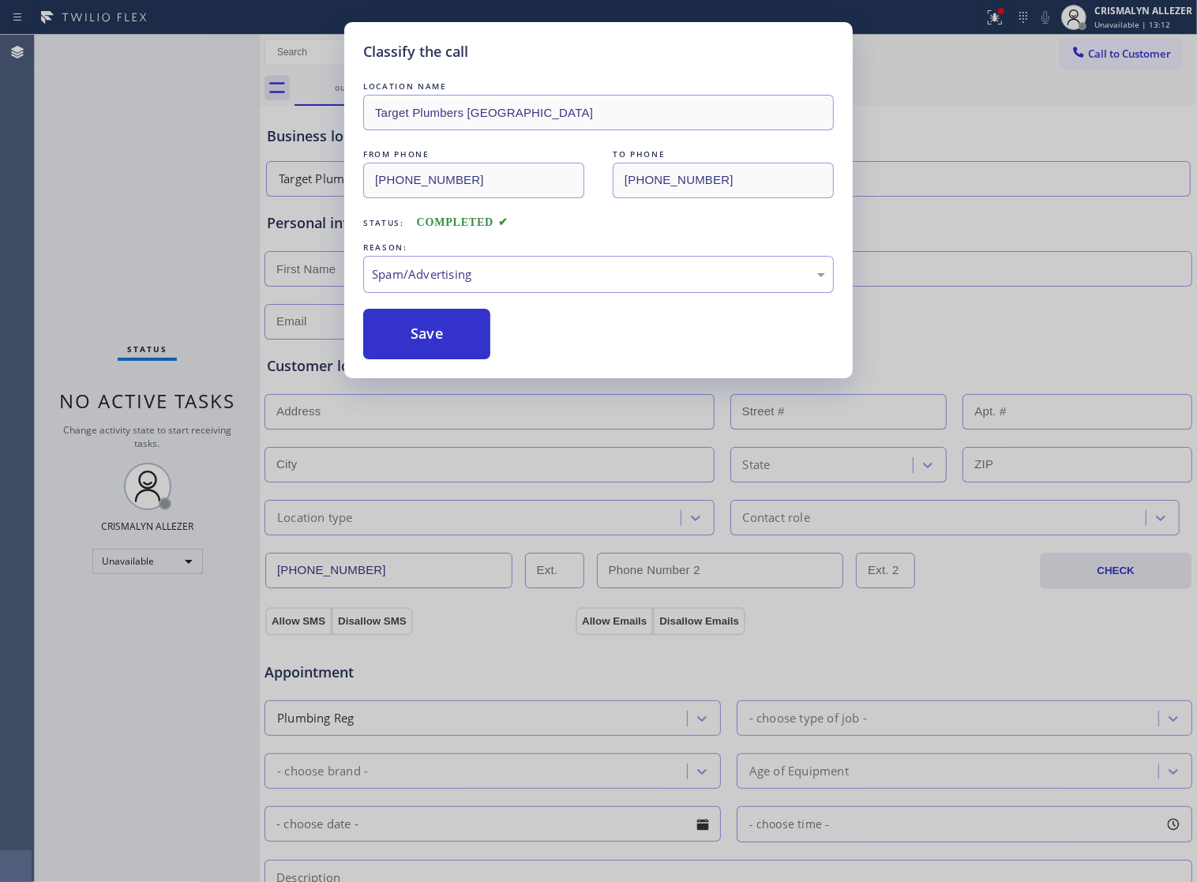
click at [451, 359] on button "Save" at bounding box center [426, 334] width 127 height 51
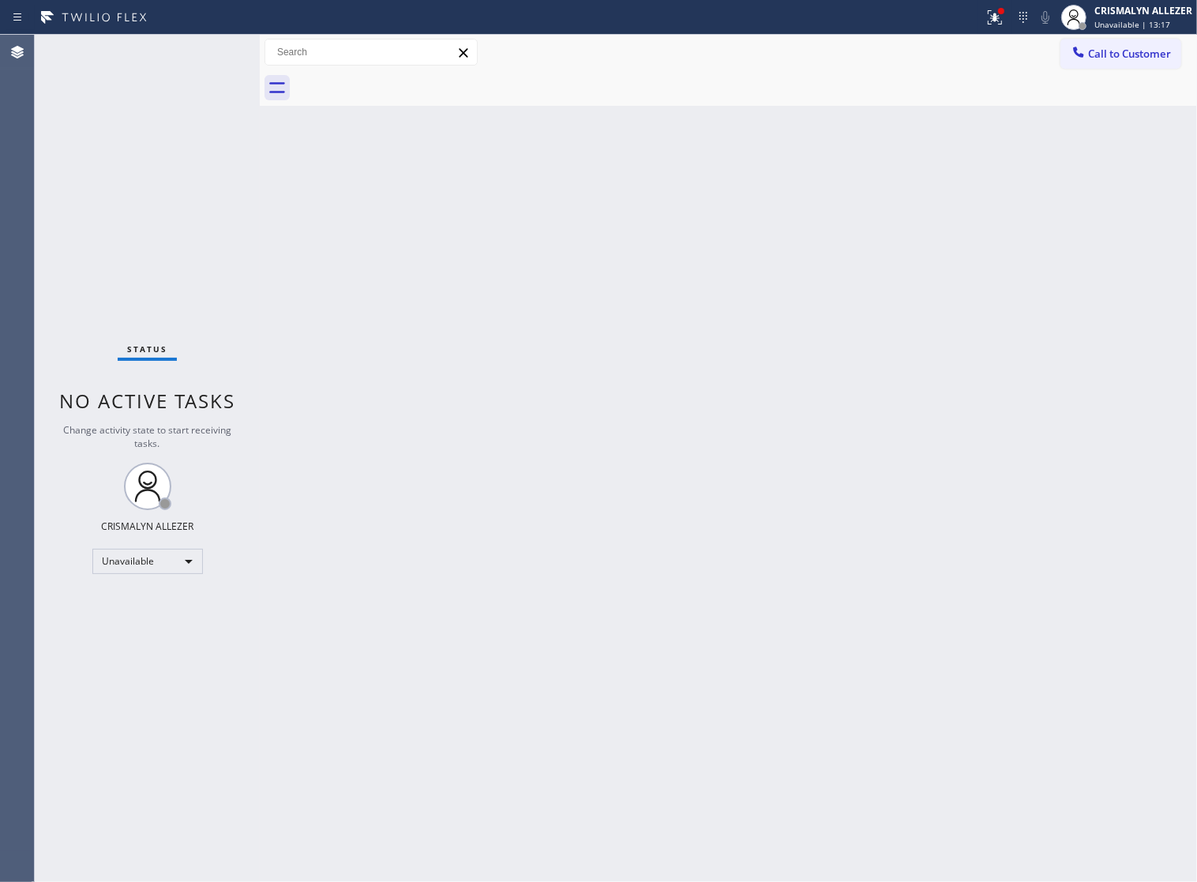
drag, startPoint x: 870, startPoint y: 392, endPoint x: 1018, endPoint y: 174, distance: 263.6
click at [870, 389] on div "Back to Dashboard Change Sender ID Customers Technicians Select a contact Outbo…" at bounding box center [728, 458] width 937 height 847
click at [1089, 61] on span "Call to Customer" at bounding box center [1129, 54] width 83 height 14
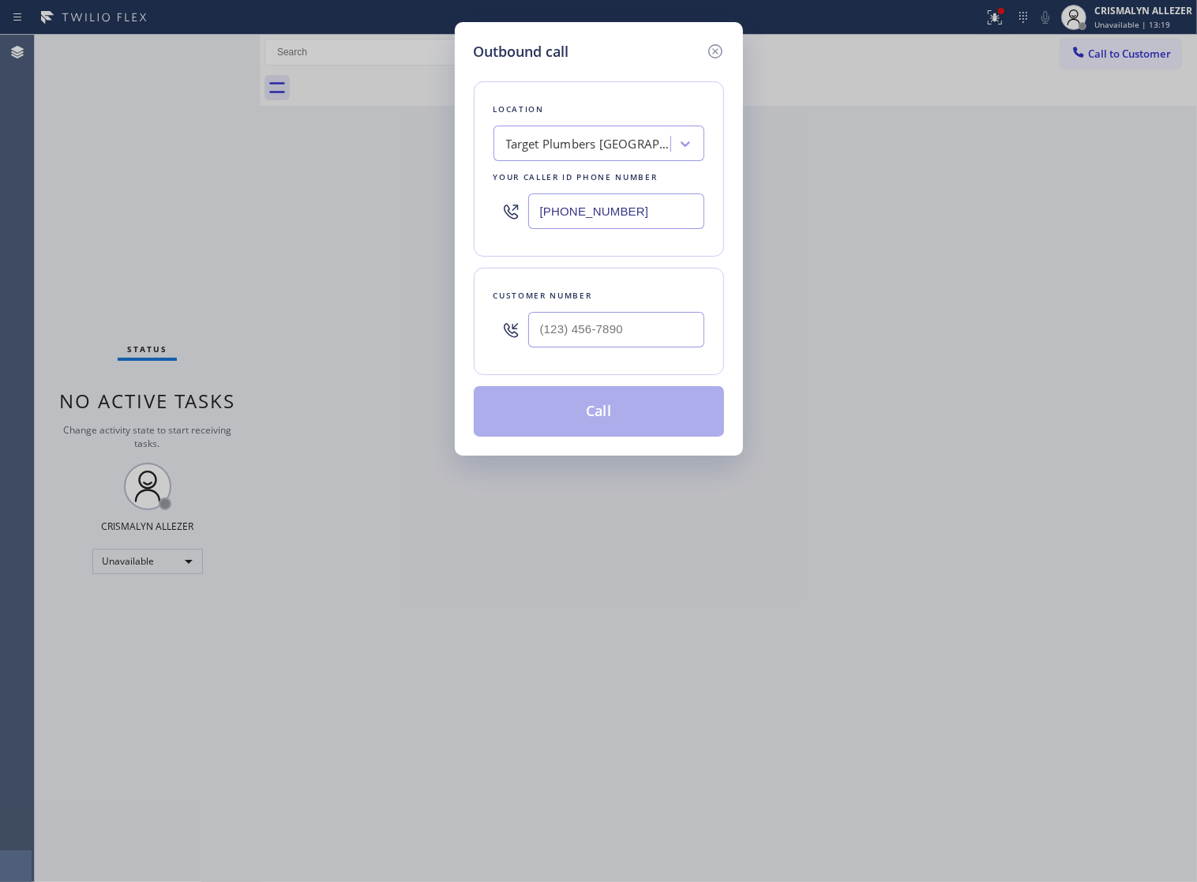
drag, startPoint x: 215, startPoint y: 227, endPoint x: 636, endPoint y: 332, distance: 433.5
click at [77, 233] on div "Outbound call Location Target Plumbers Anaheim Your caller id phone number (714…" at bounding box center [598, 441] width 1197 height 882
paste input "27) 477-9939"
type input "(727) 477-9939"
click at [673, 347] on input "(___) ___-____" at bounding box center [616, 330] width 176 height 36
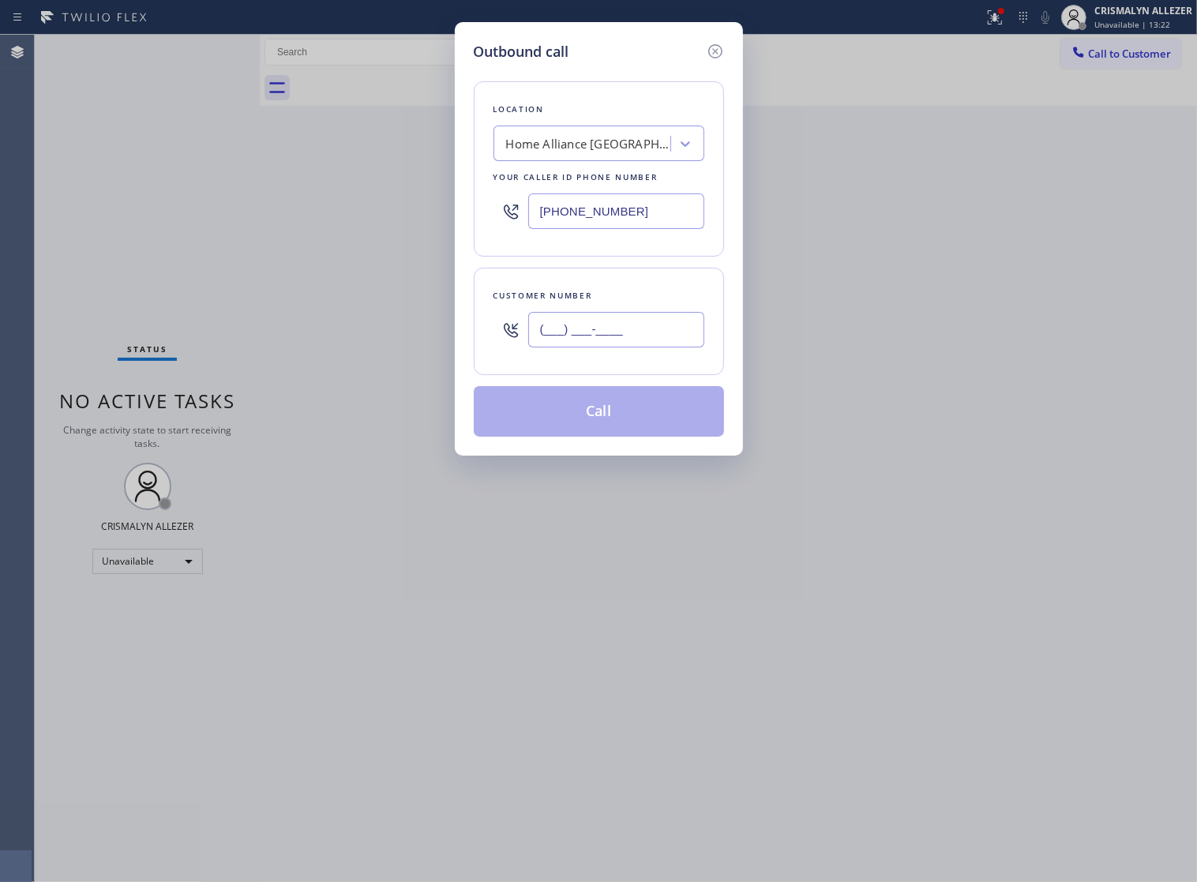
paste input "727) 229-9055"
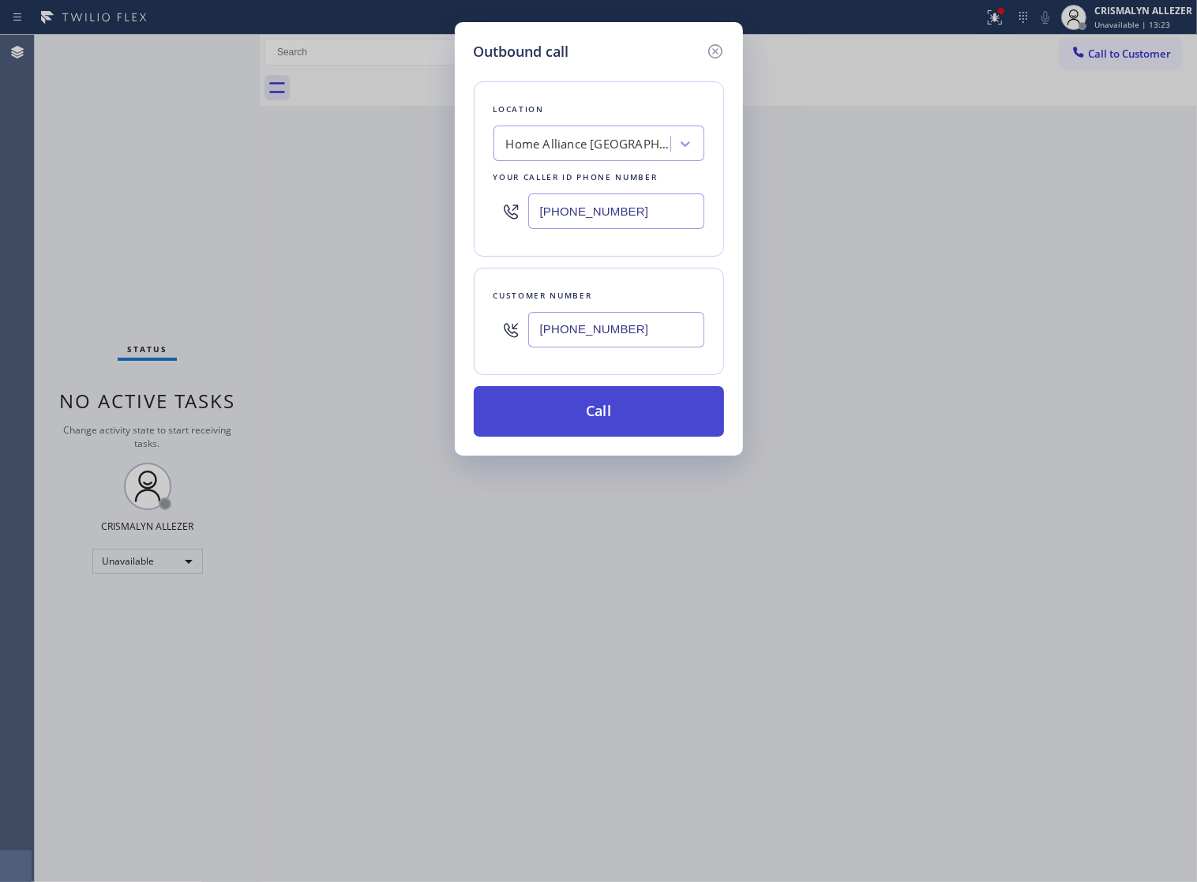
type input "(727) 229-9055"
click at [620, 433] on button "Call" at bounding box center [599, 411] width 250 height 51
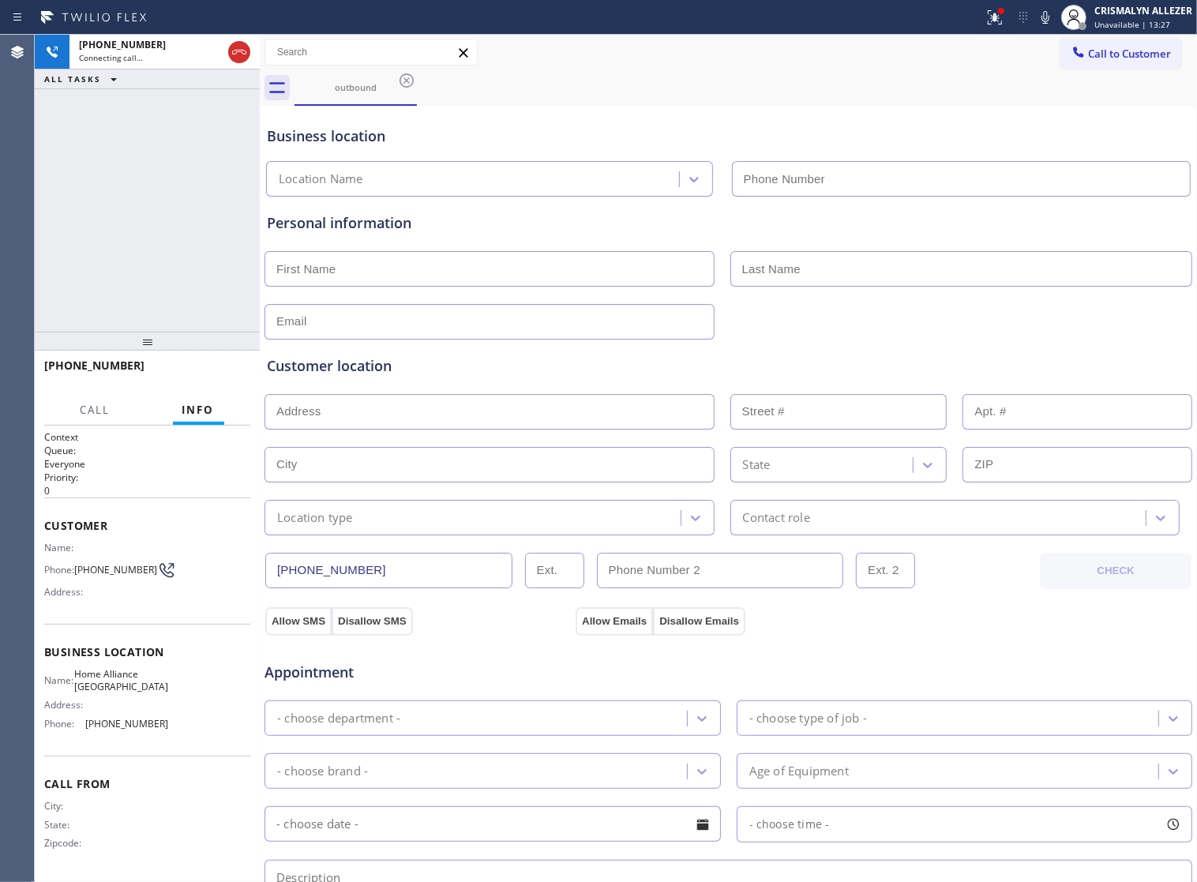
type input "(727) 477-9939"
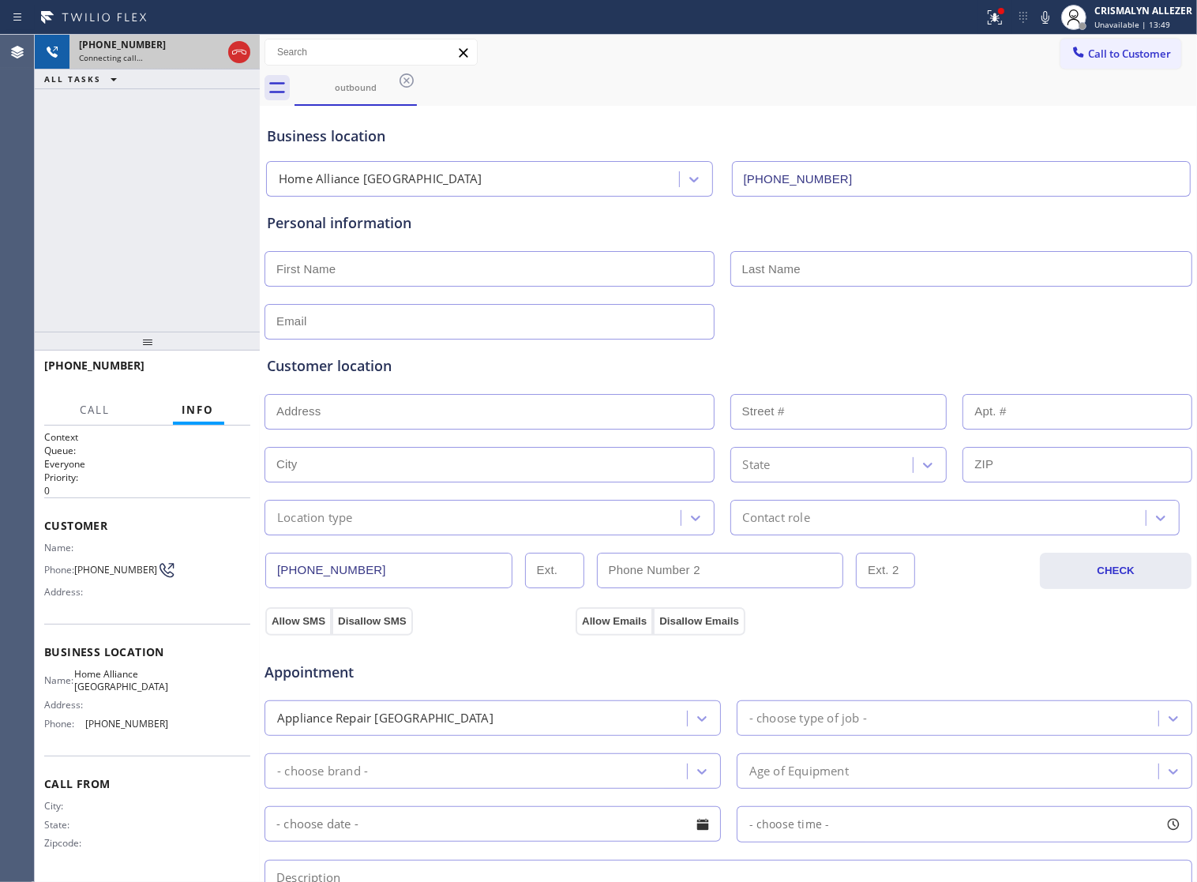
click at [237, 64] on div at bounding box center [239, 52] width 28 height 35
click at [237, 57] on icon at bounding box center [239, 52] width 19 height 19
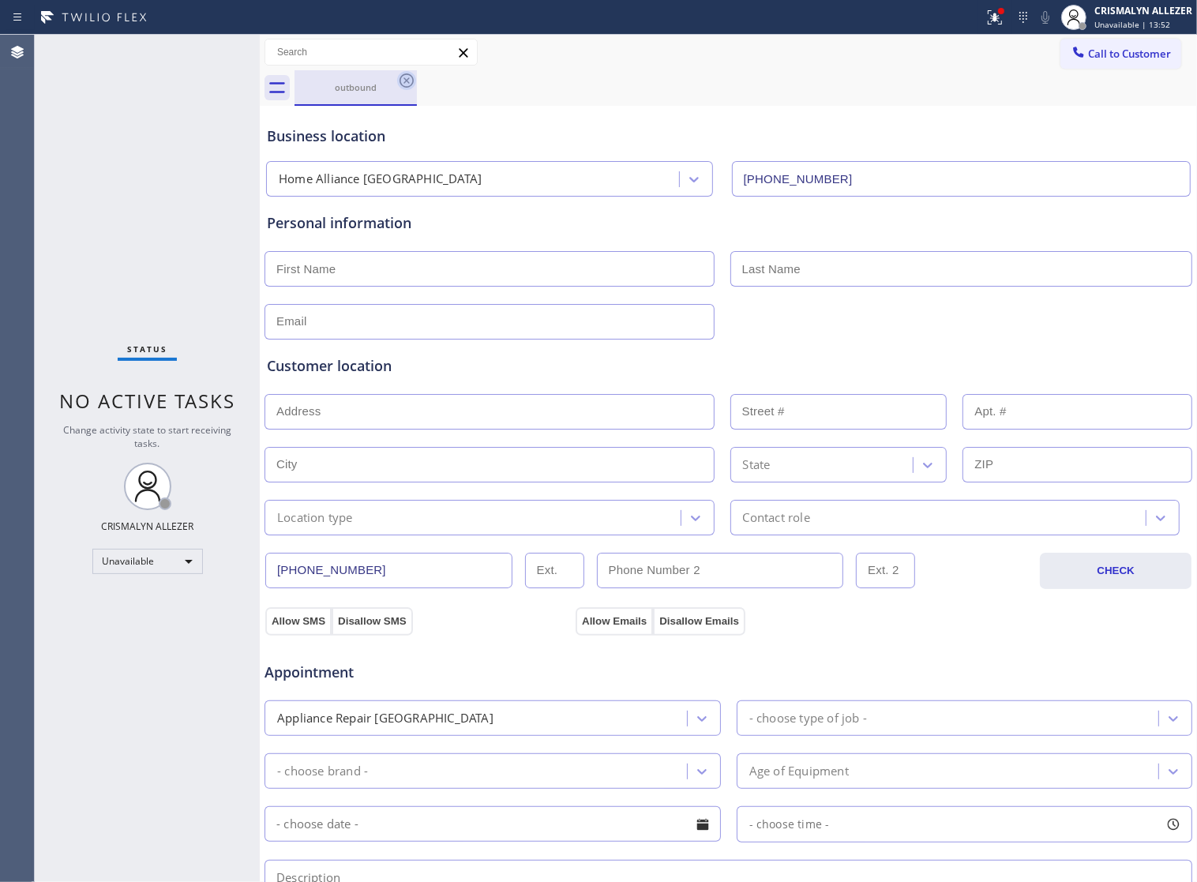
click at [405, 84] on icon at bounding box center [406, 80] width 19 height 19
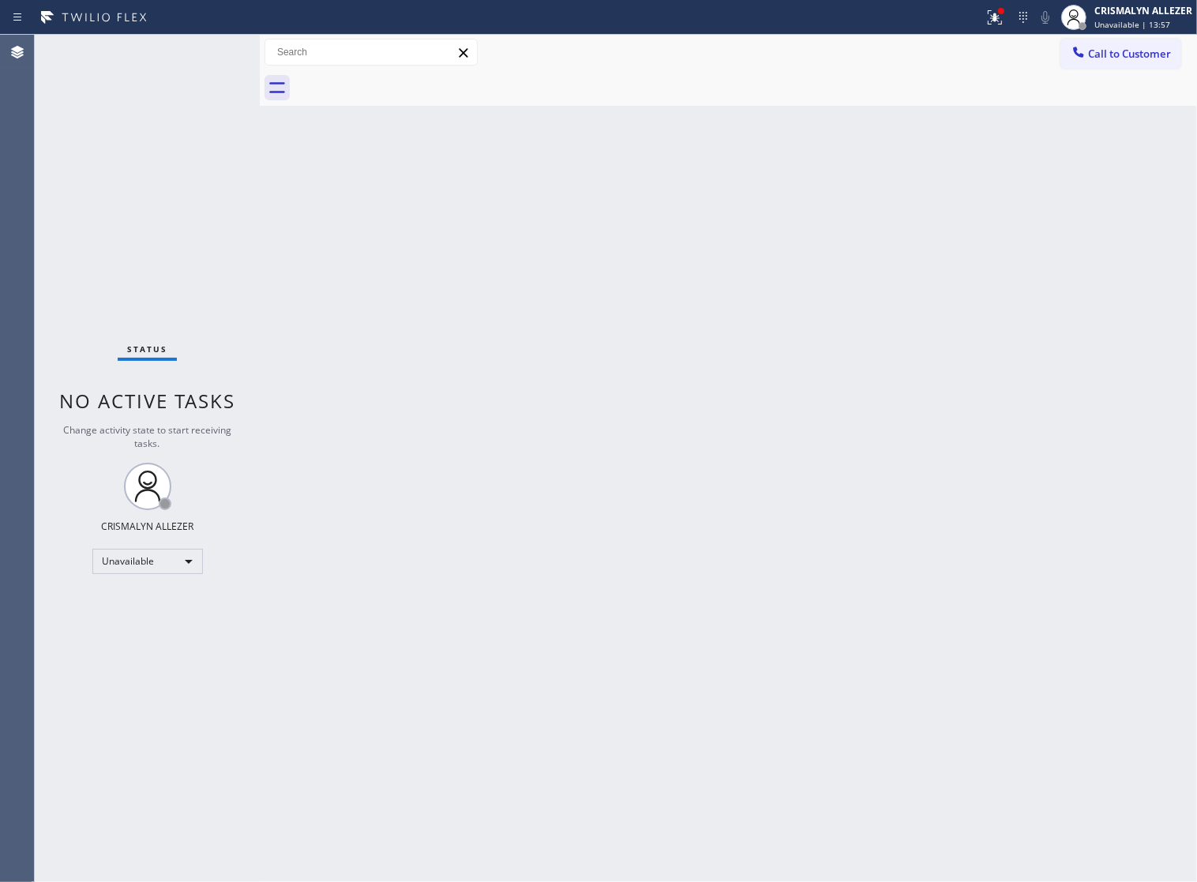
drag, startPoint x: 741, startPoint y: 377, endPoint x: 1080, endPoint y: 103, distance: 436.7
click at [763, 365] on div "Back to Dashboard Change Sender ID Customers Technicians Select a contact Outbo…" at bounding box center [728, 458] width 937 height 847
click at [1121, 50] on span "Call to Customer" at bounding box center [1129, 54] width 83 height 14
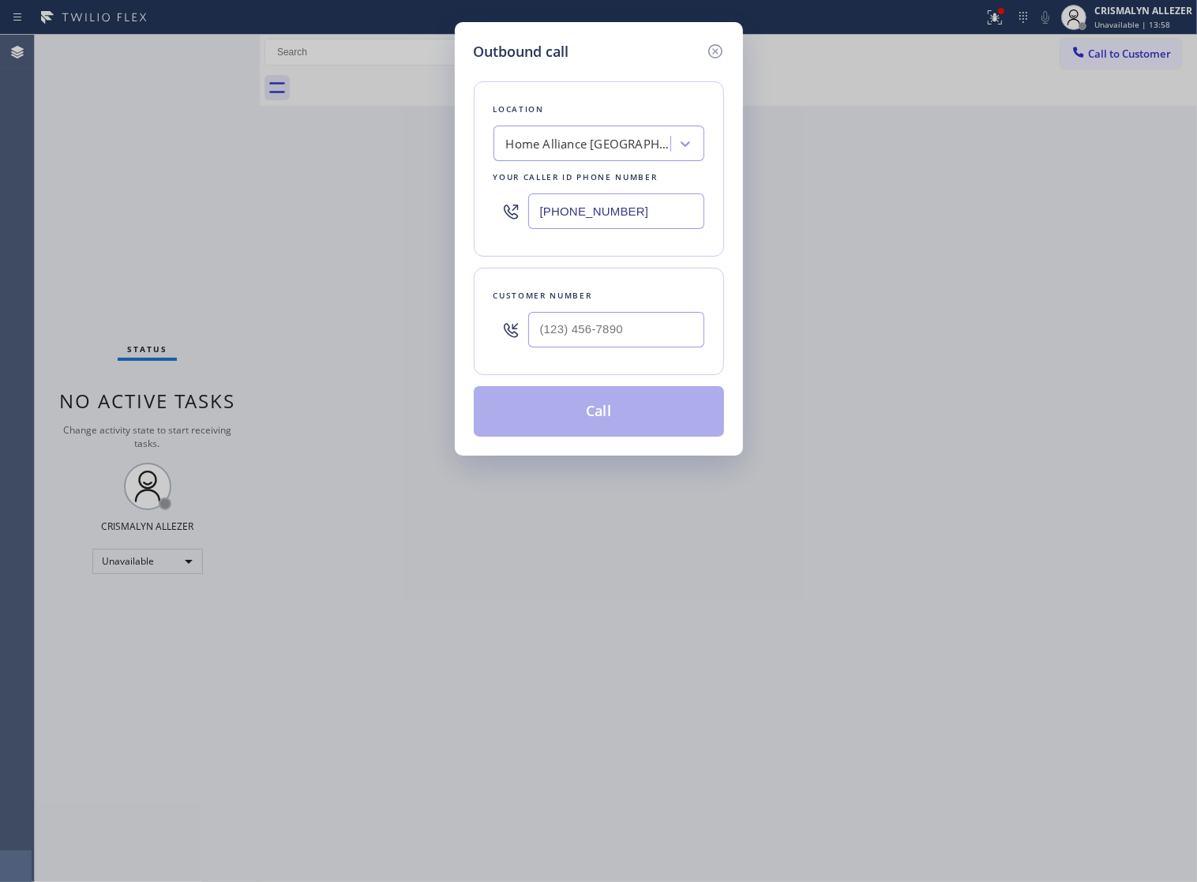
drag, startPoint x: 659, startPoint y: 235, endPoint x: 223, endPoint y: 242, distance: 436.6
click at [223, 242] on div "Outbound call Location Home Alliance Greater Northdale Your caller id phone num…" at bounding box center [598, 441] width 1197 height 882
paste input "425) 230-6424"
type input "(425) 230-6424"
click at [605, 344] on input "(___) ___-____" at bounding box center [616, 330] width 176 height 36
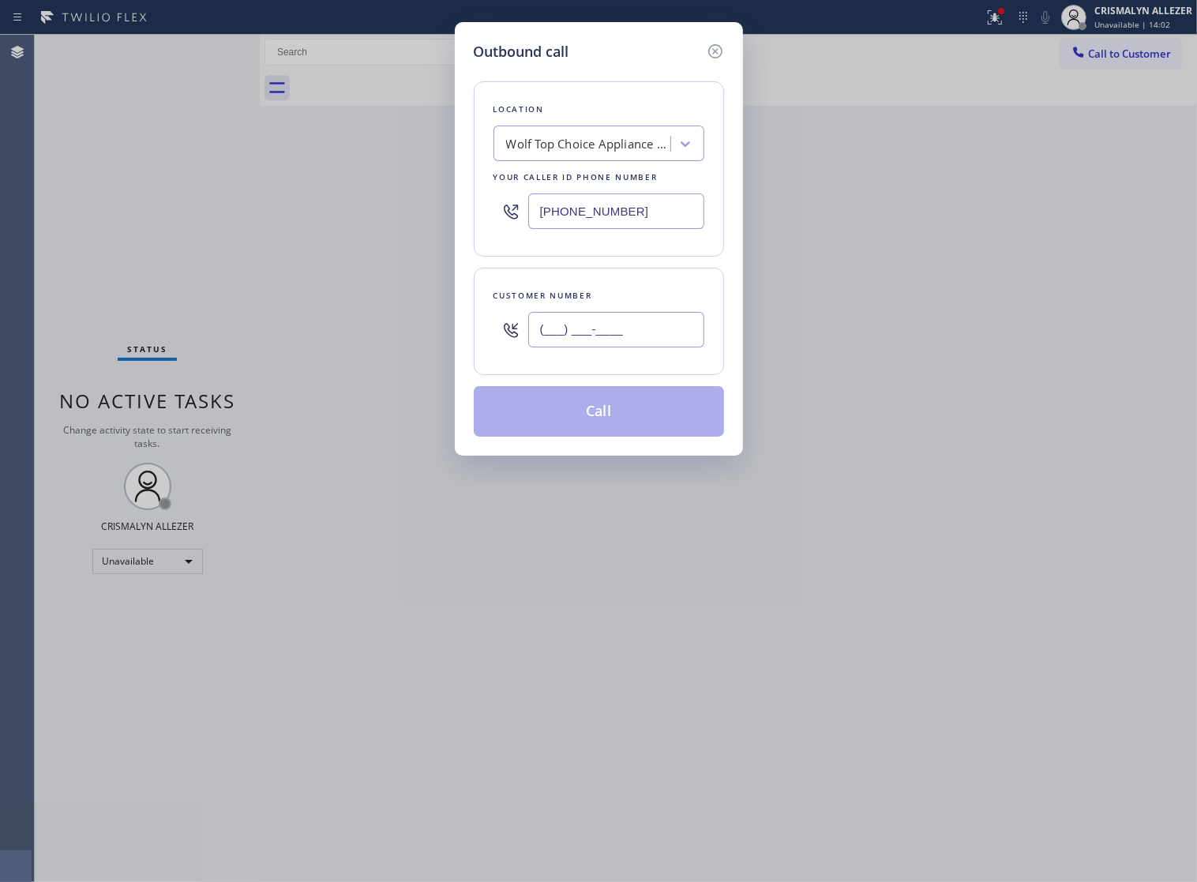
paste input "208) 954-6405"
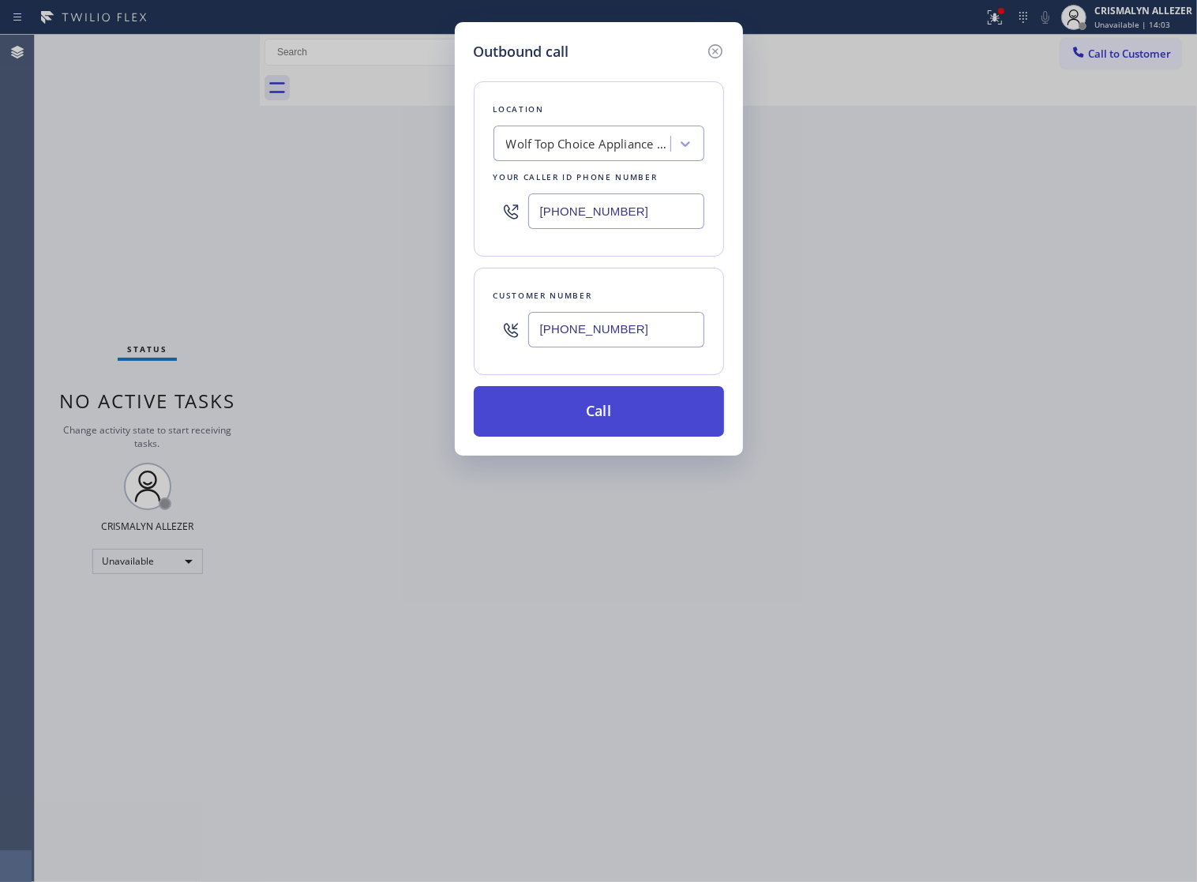
type input "(208) 954-6405"
click at [605, 428] on button "Call" at bounding box center [599, 411] width 250 height 51
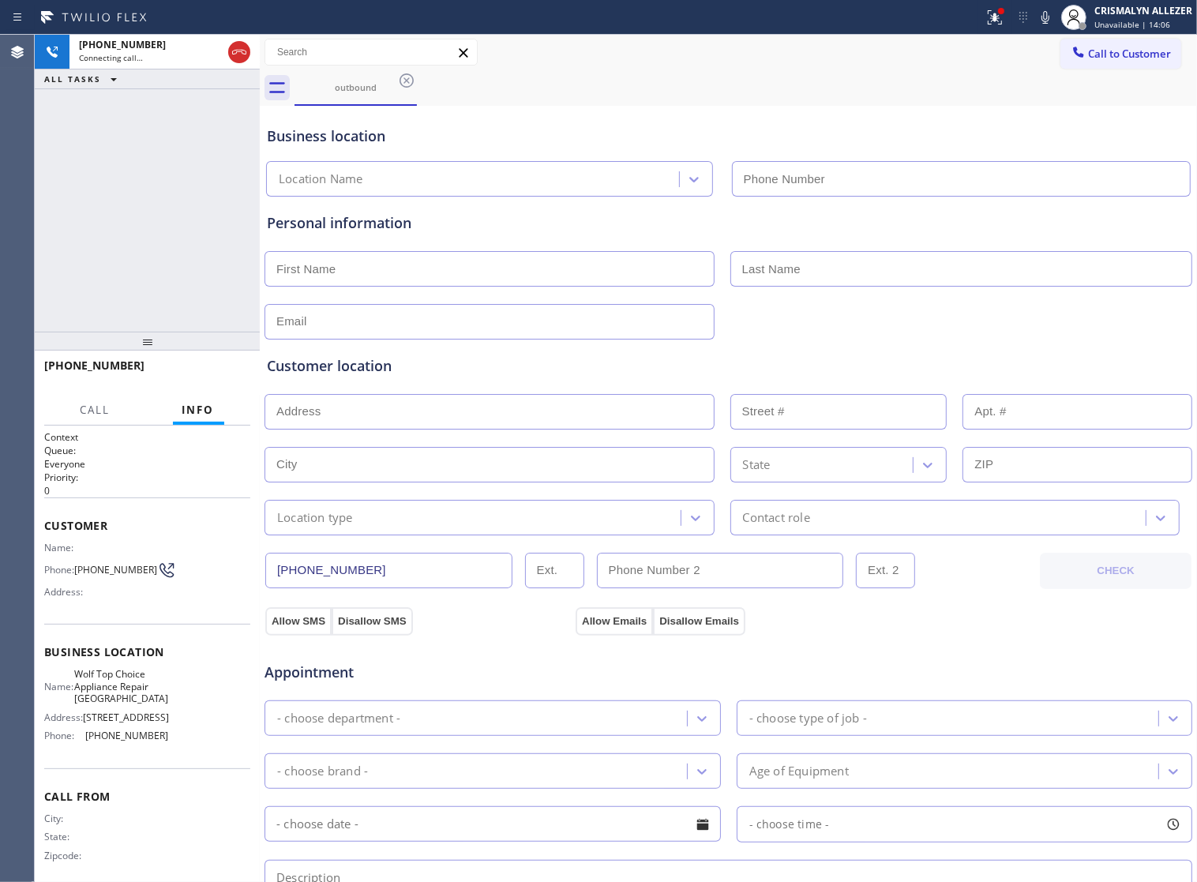
type input "(425) 230-6424"
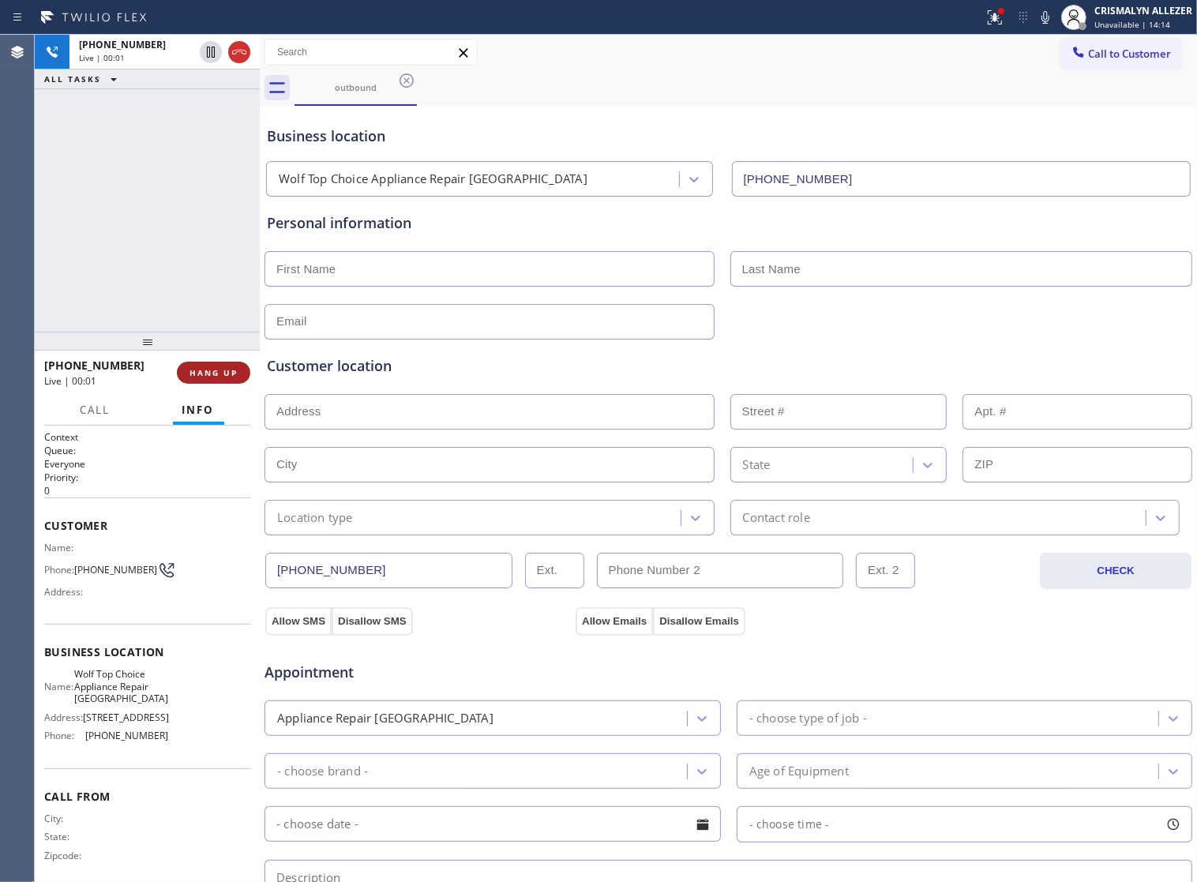
click at [211, 367] on span "HANG UP" at bounding box center [213, 372] width 48 height 11
click at [211, 373] on span "HANG UP" at bounding box center [213, 372] width 48 height 11
click at [183, 372] on span "COMPLETE" at bounding box center [210, 372] width 54 height 11
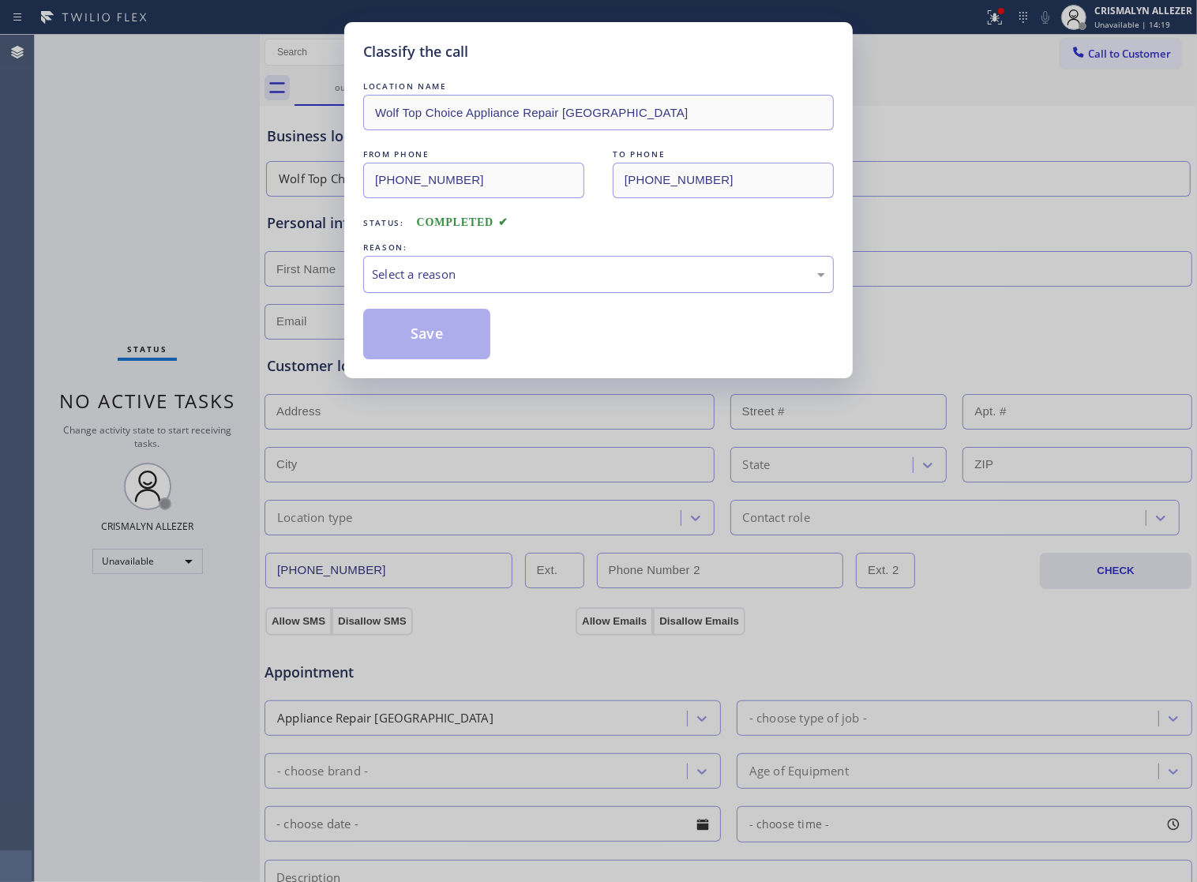
click at [632, 278] on div "Select a reason" at bounding box center [598, 274] width 471 height 37
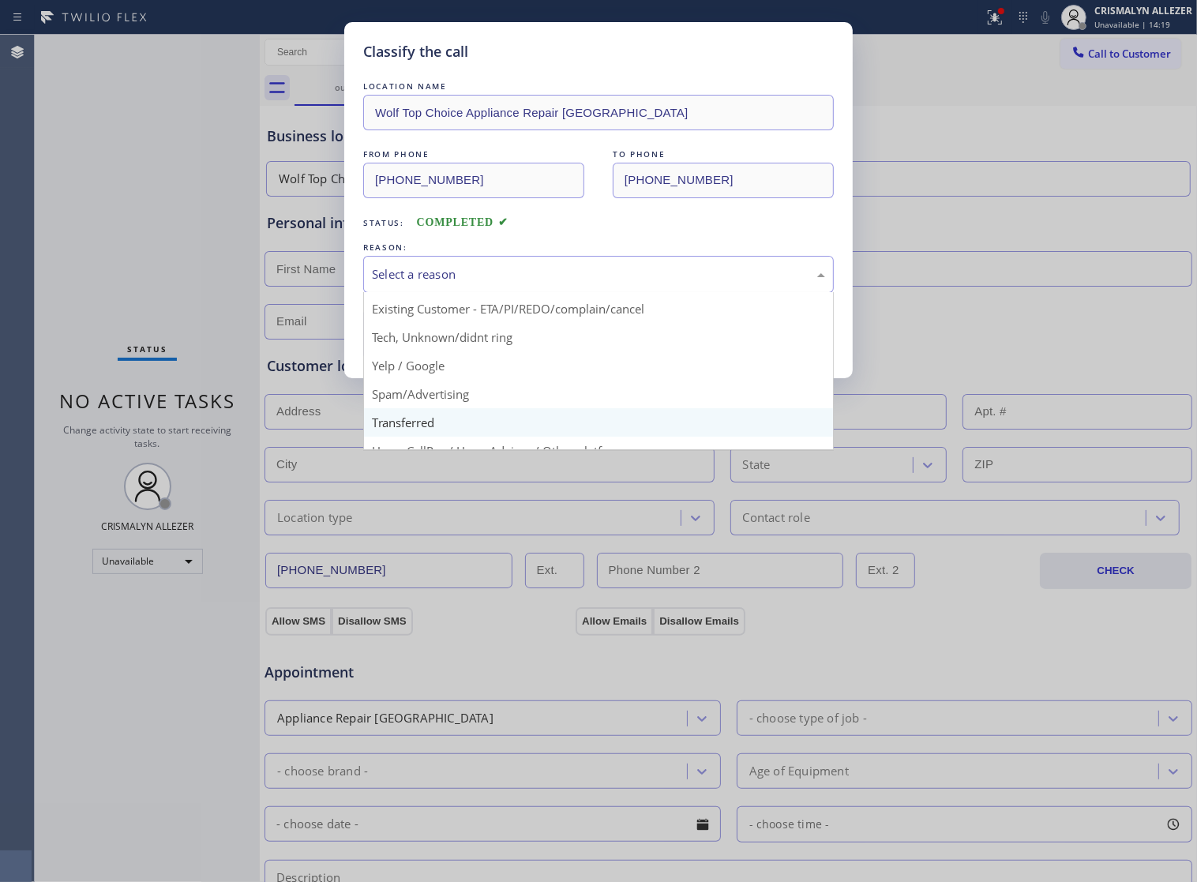
scroll to position [108, 0]
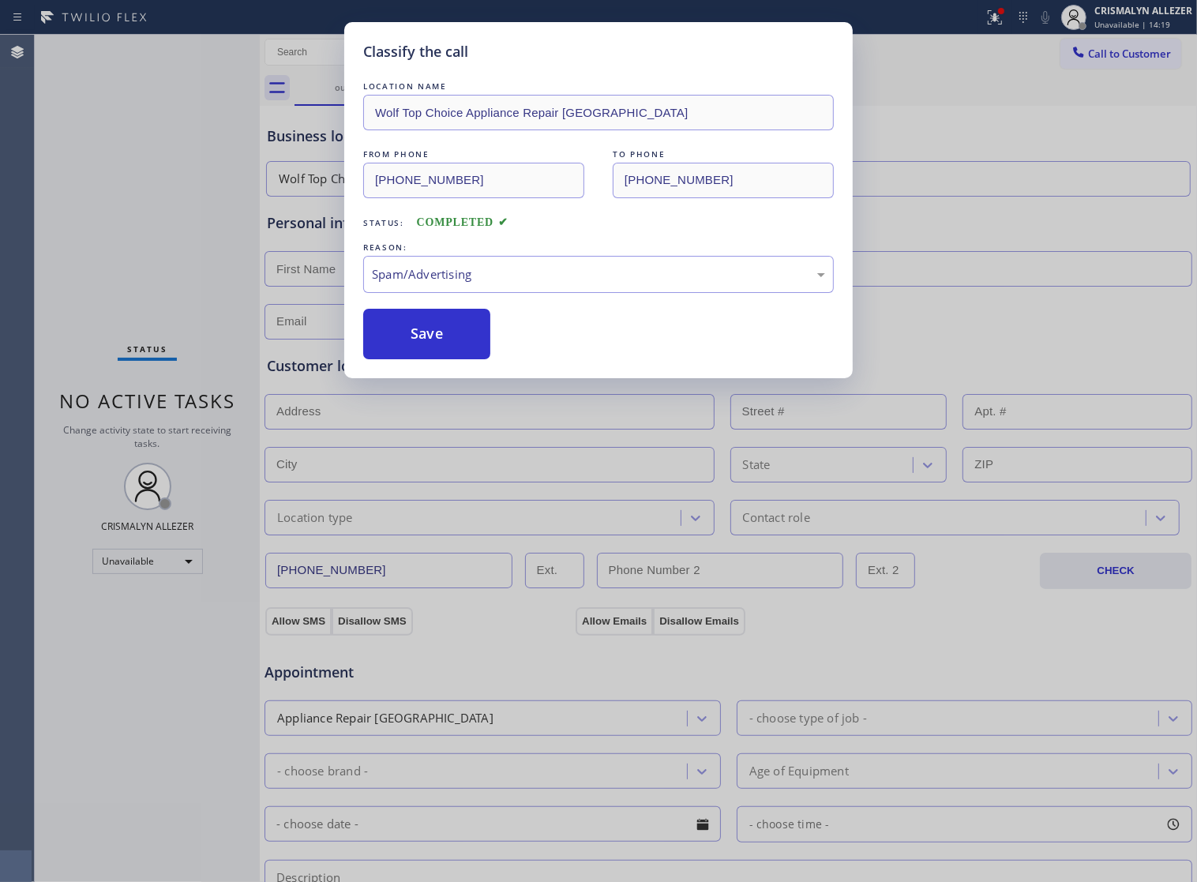
click at [454, 359] on button "Save" at bounding box center [426, 334] width 127 height 51
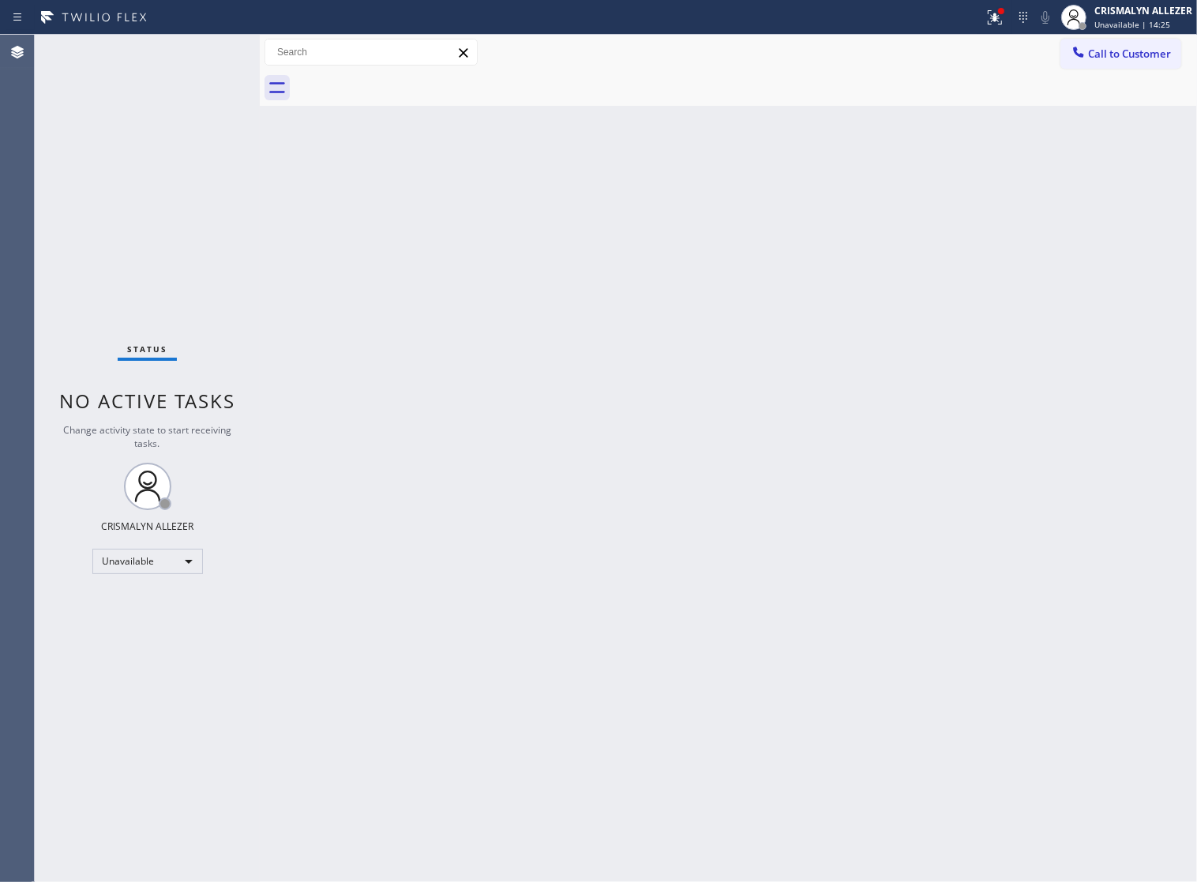
click at [1121, 58] on span "Call to Customer" at bounding box center [1129, 54] width 83 height 14
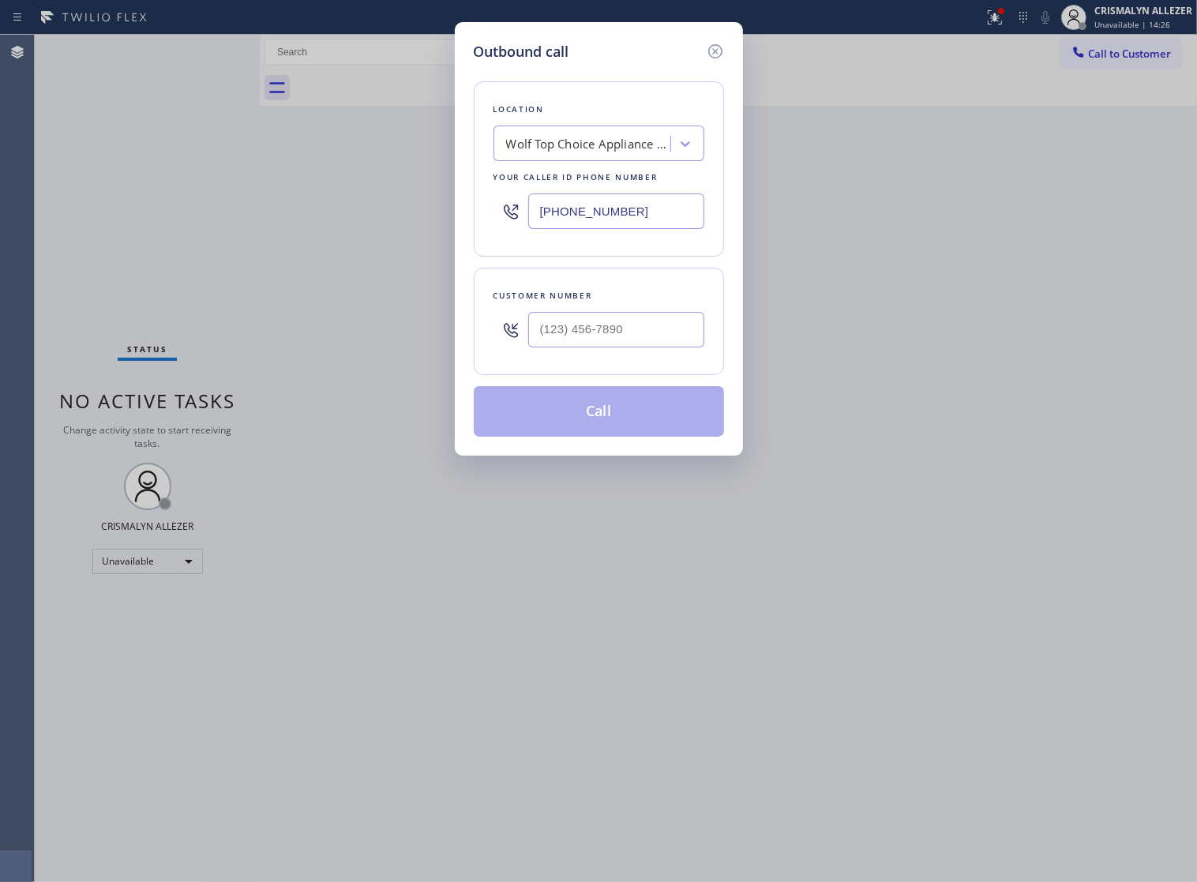
drag, startPoint x: 661, startPoint y: 231, endPoint x: 230, endPoint y: 211, distance: 431.5
click at [246, 211] on div "Outbound call Location Wolf Top Choice Appliance Repair Kirkland Your caller id…" at bounding box center [598, 441] width 1197 height 882
paste input "4) 289-6019"
drag, startPoint x: 681, startPoint y: 227, endPoint x: 163, endPoint y: 235, distance: 518.0
click at [167, 235] on div "Outbound call Location M Thermador Appliance Repair Your caller id phone number…" at bounding box center [598, 441] width 1197 height 882
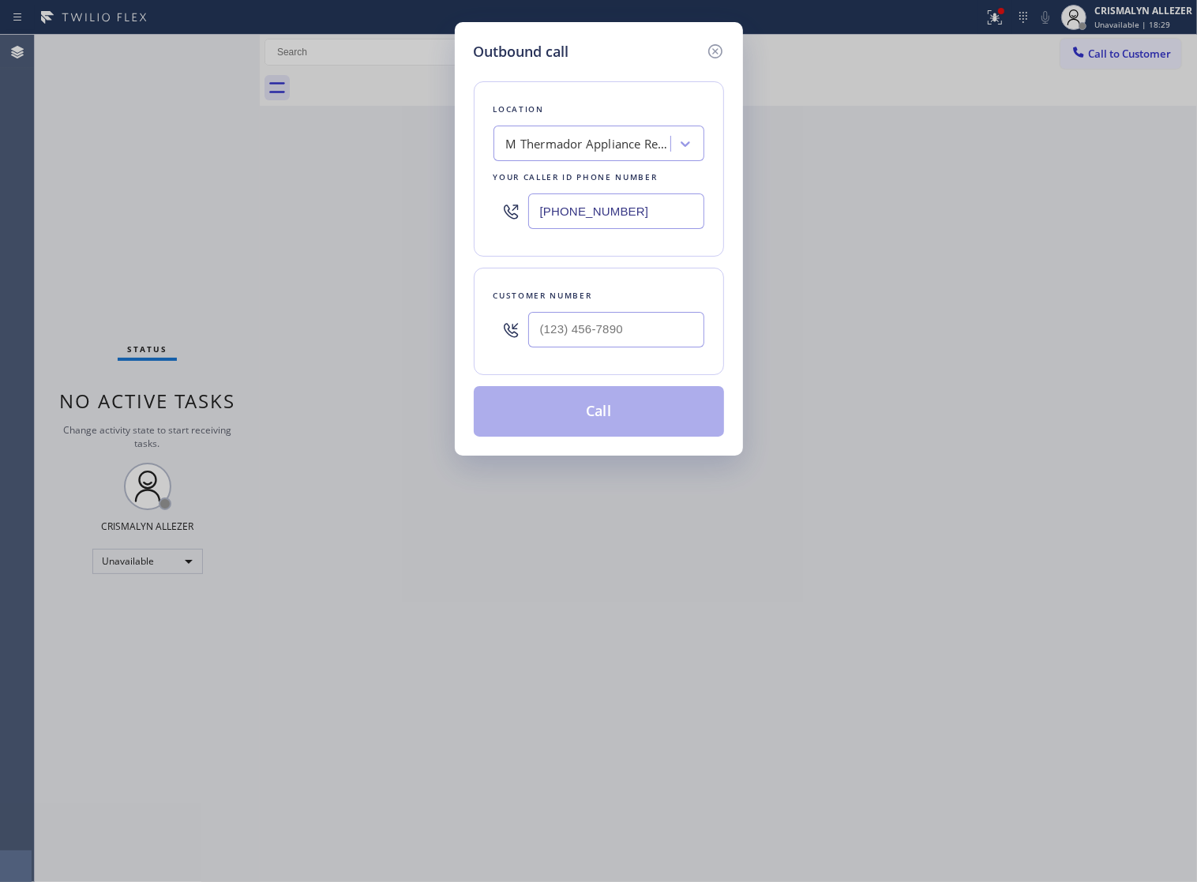
paste input "text"
type input "(424) 289-6019"
click at [673, 347] on input "(___) ___-____" at bounding box center [616, 330] width 176 height 36
paste input "626) 755-4909"
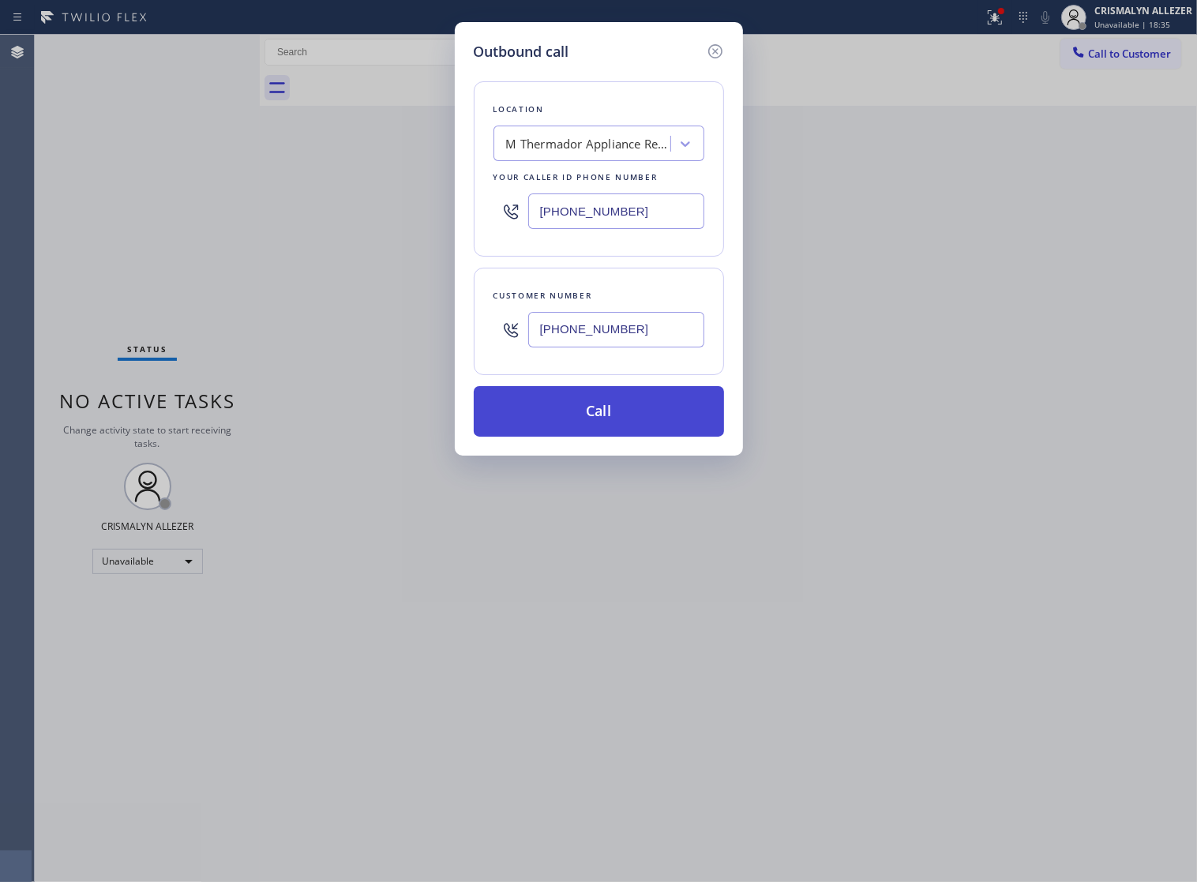
type input "(626) 755-4909"
click at [621, 432] on button "Call" at bounding box center [599, 411] width 250 height 51
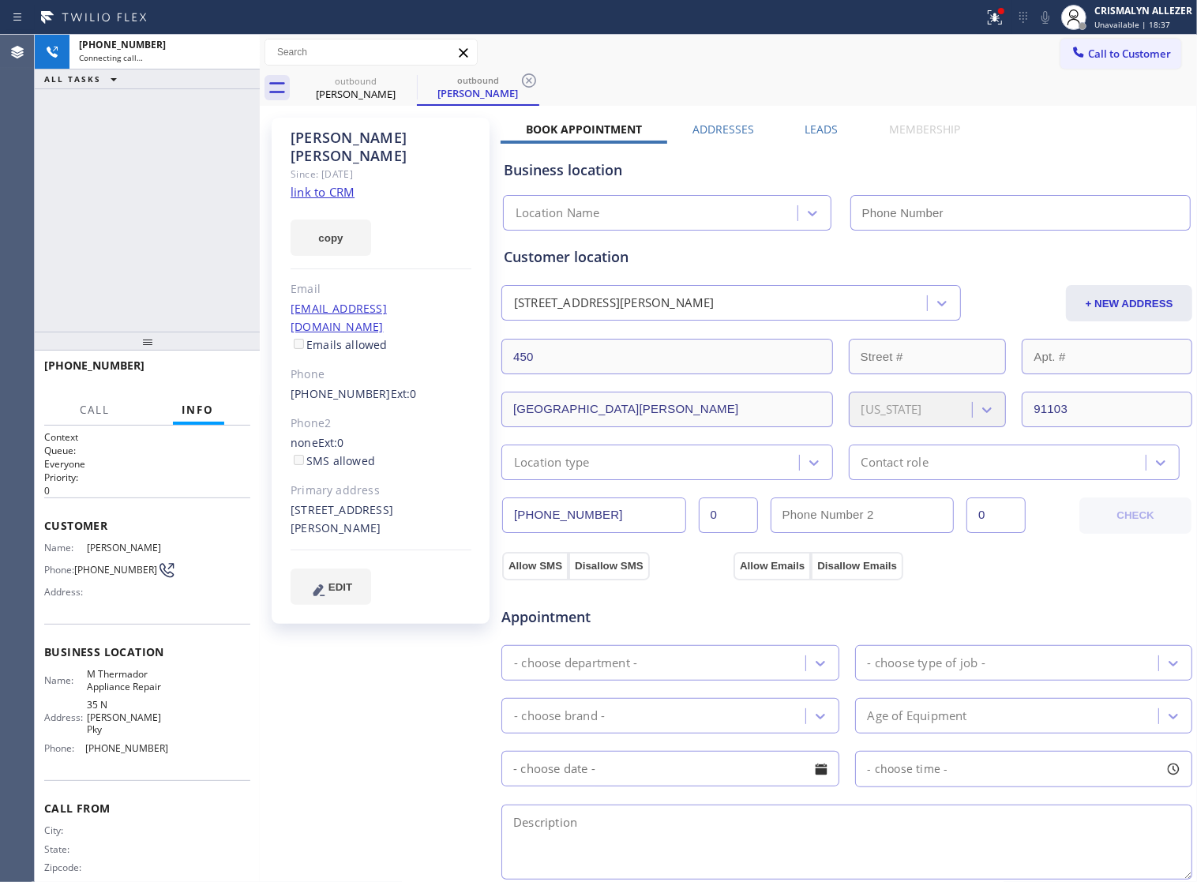
click at [325, 184] on link "link to CRM" at bounding box center [323, 192] width 64 height 16
type input "(424) 289-6019"
click at [821, 126] on label "Leads" at bounding box center [821, 129] width 33 height 15
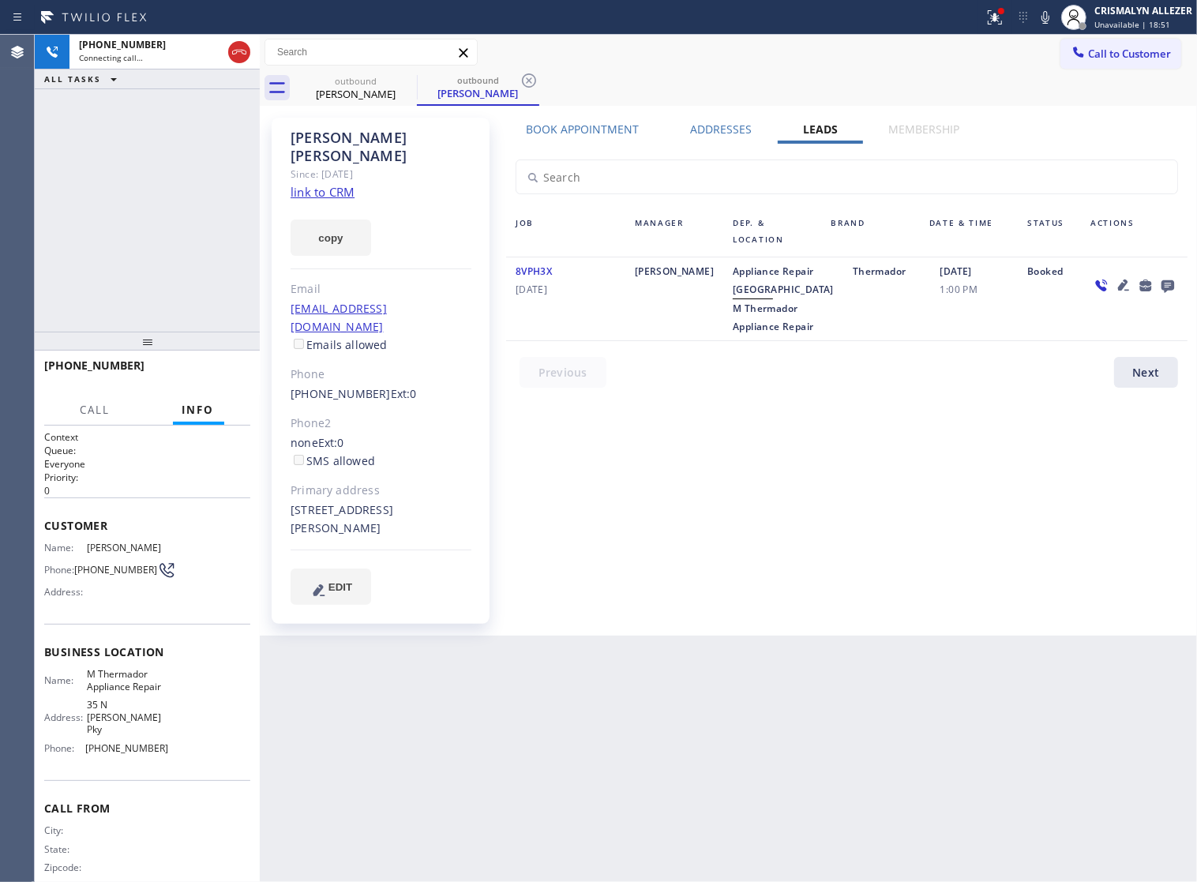
click at [1168, 285] on icon at bounding box center [1167, 286] width 13 height 13
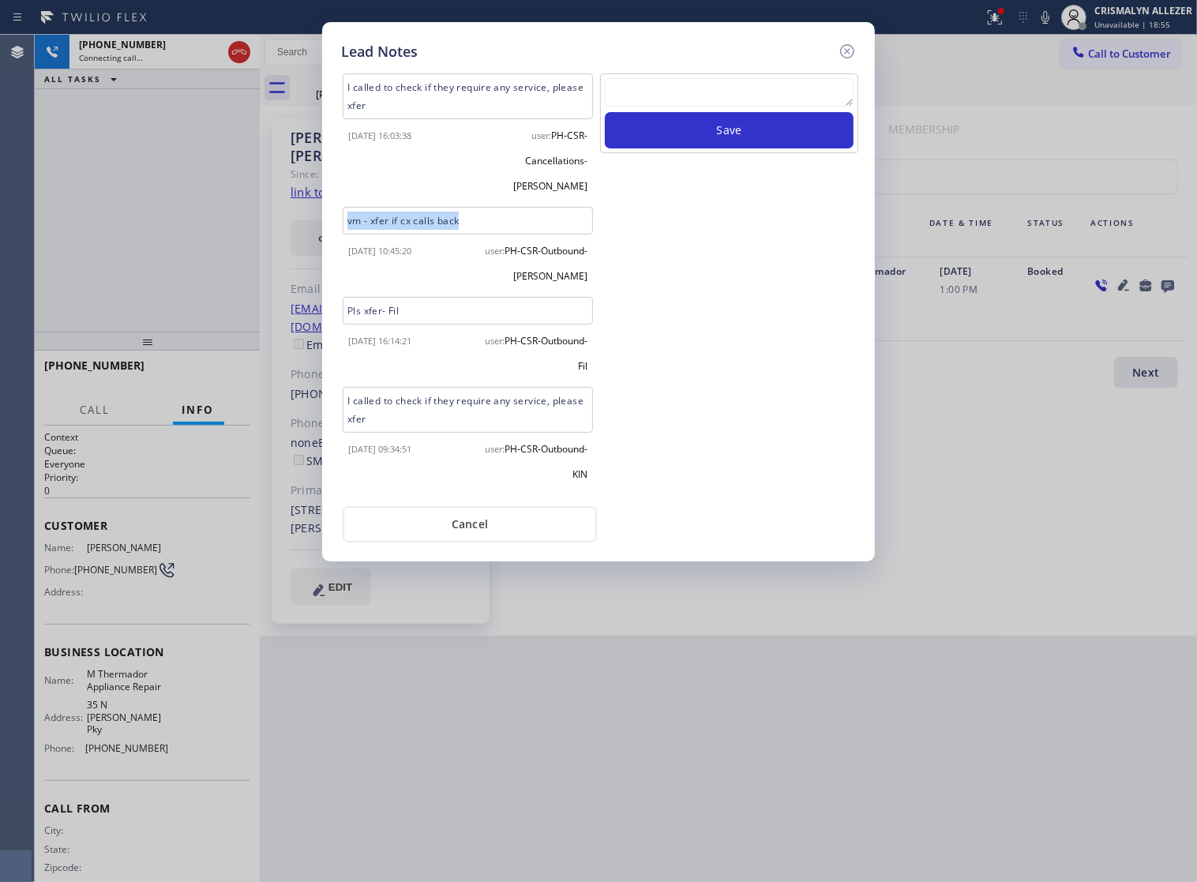
drag, startPoint x: 452, startPoint y: 197, endPoint x: 251, endPoint y: 201, distance: 200.6
click at [251, 201] on div "Lead Notes I called to check if they require any service, please xfer 2024-10-1…" at bounding box center [598, 441] width 1197 height 882
copy div "vm - xfer if cx calls back"
click at [792, 96] on textarea at bounding box center [729, 92] width 249 height 28
paste textarea "vm - xfer if cx calls back"
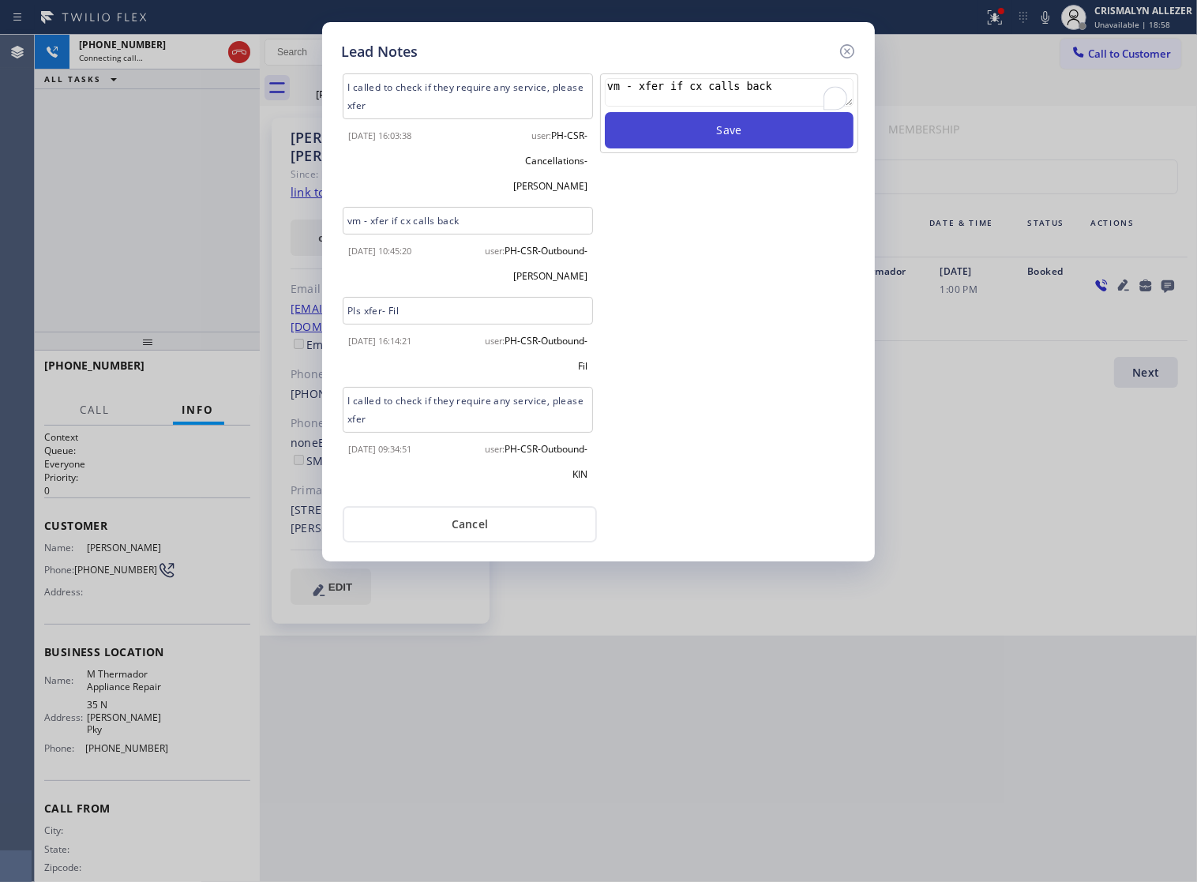
type textarea "vm - xfer if cx calls back"
click at [712, 137] on button "Save" at bounding box center [729, 130] width 249 height 36
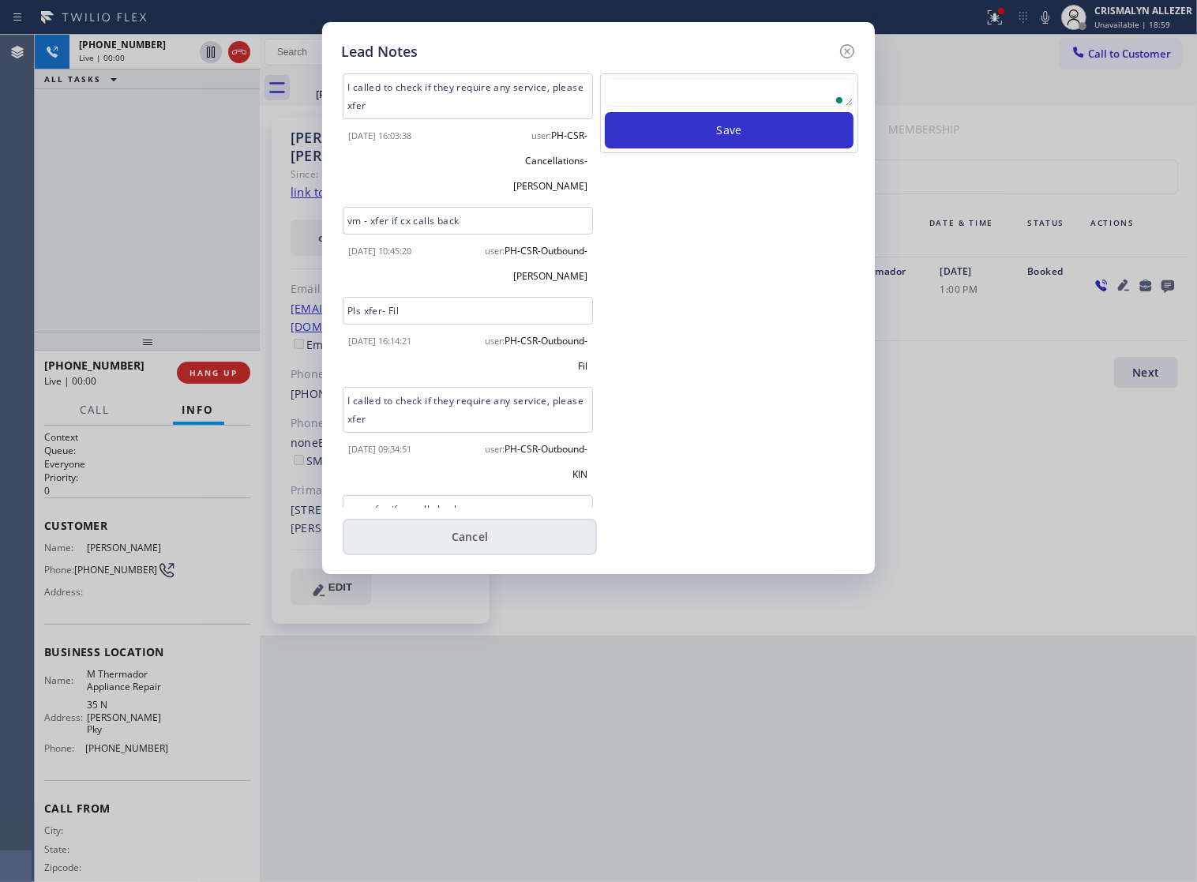
click at [472, 518] on div "I called to check if they require any service, please xfer 2024-10-11 16:03:38 …" at bounding box center [598, 308] width 515 height 493
click at [475, 542] on button "Cancel" at bounding box center [470, 537] width 254 height 36
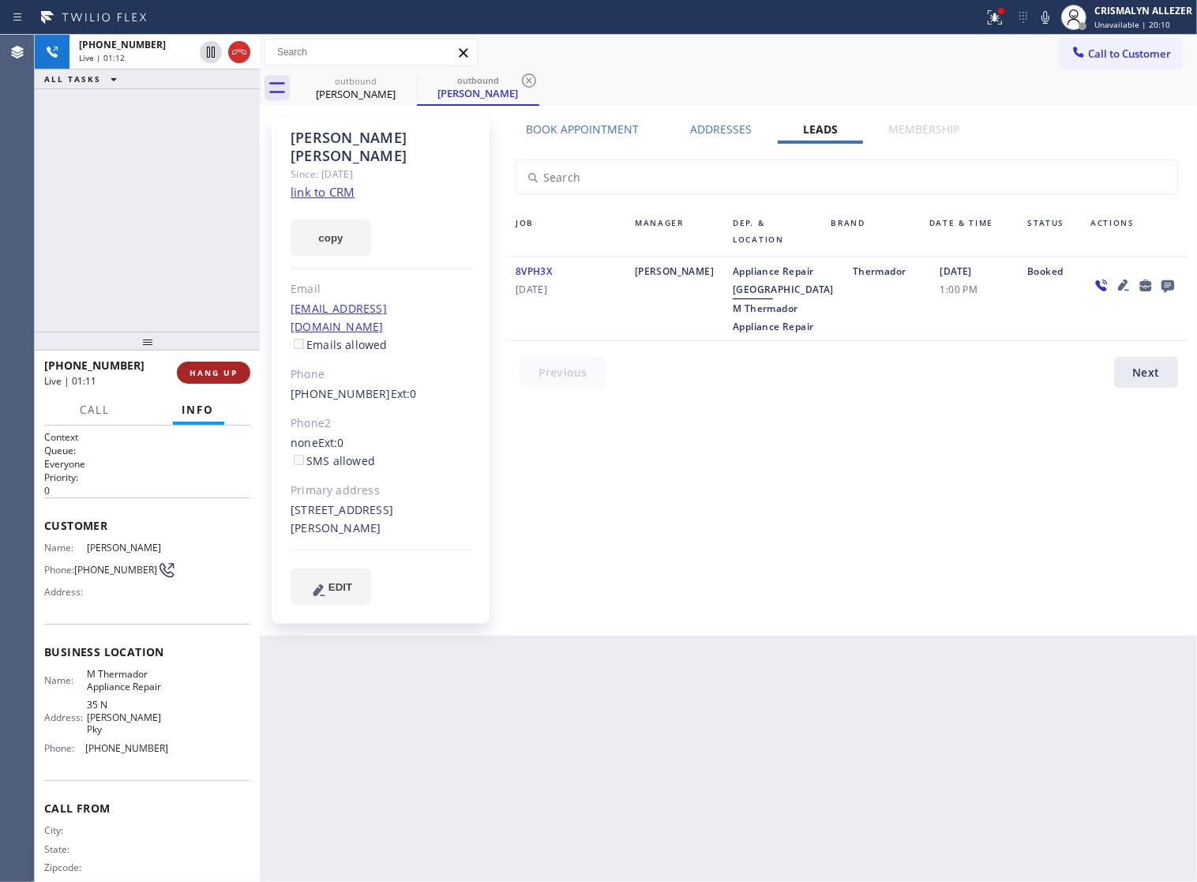
click at [213, 377] on span "HANG UP" at bounding box center [213, 372] width 48 height 11
click at [213, 377] on span "COMPLETE" at bounding box center [210, 372] width 54 height 11
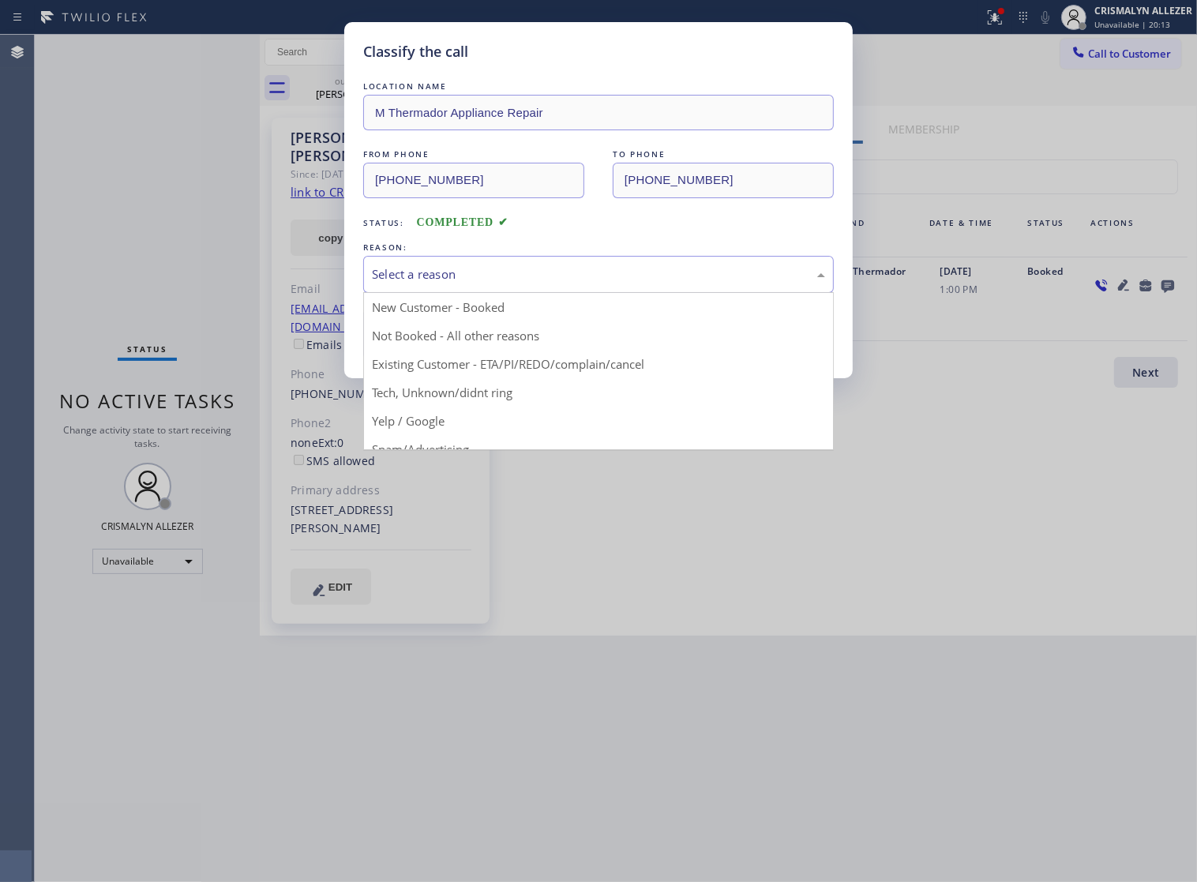
click at [577, 283] on div "Select a reason" at bounding box center [598, 274] width 453 height 18
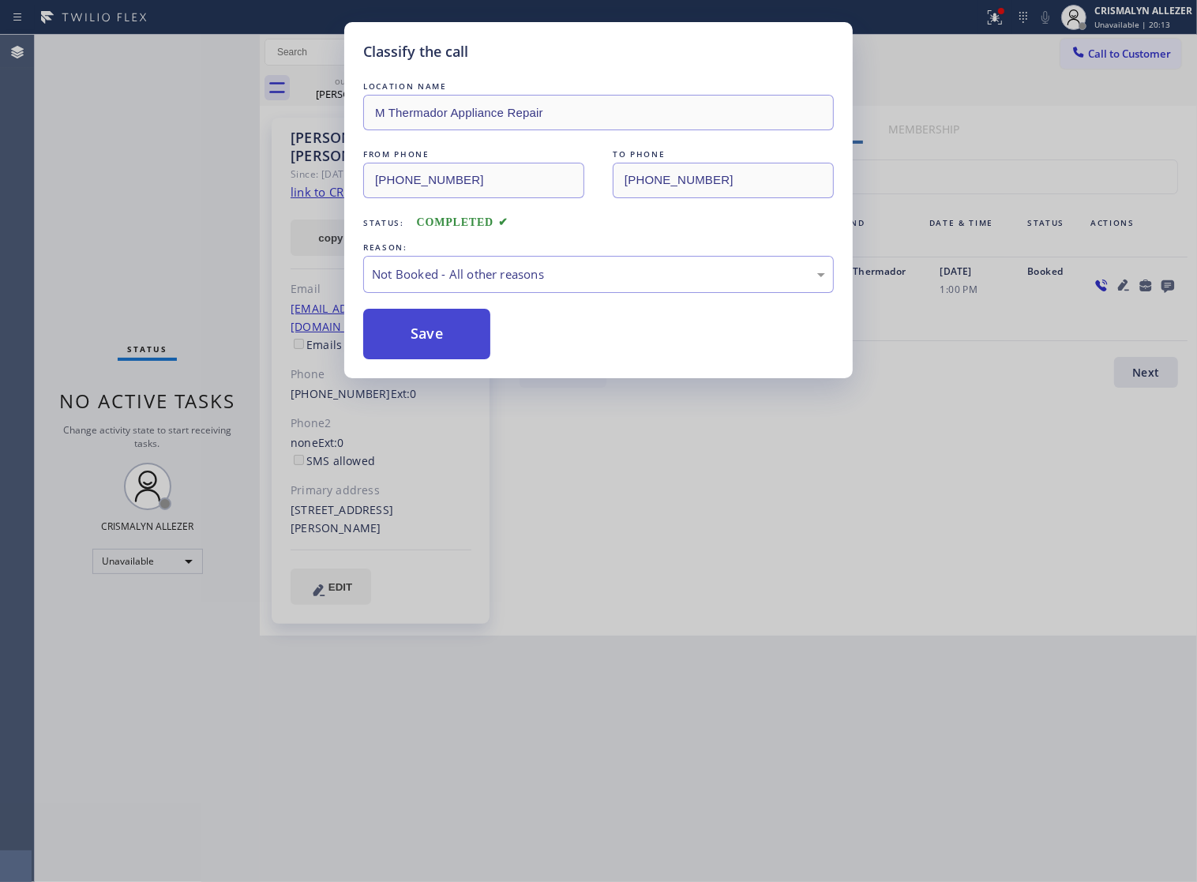
click at [443, 355] on button "Save" at bounding box center [426, 334] width 127 height 51
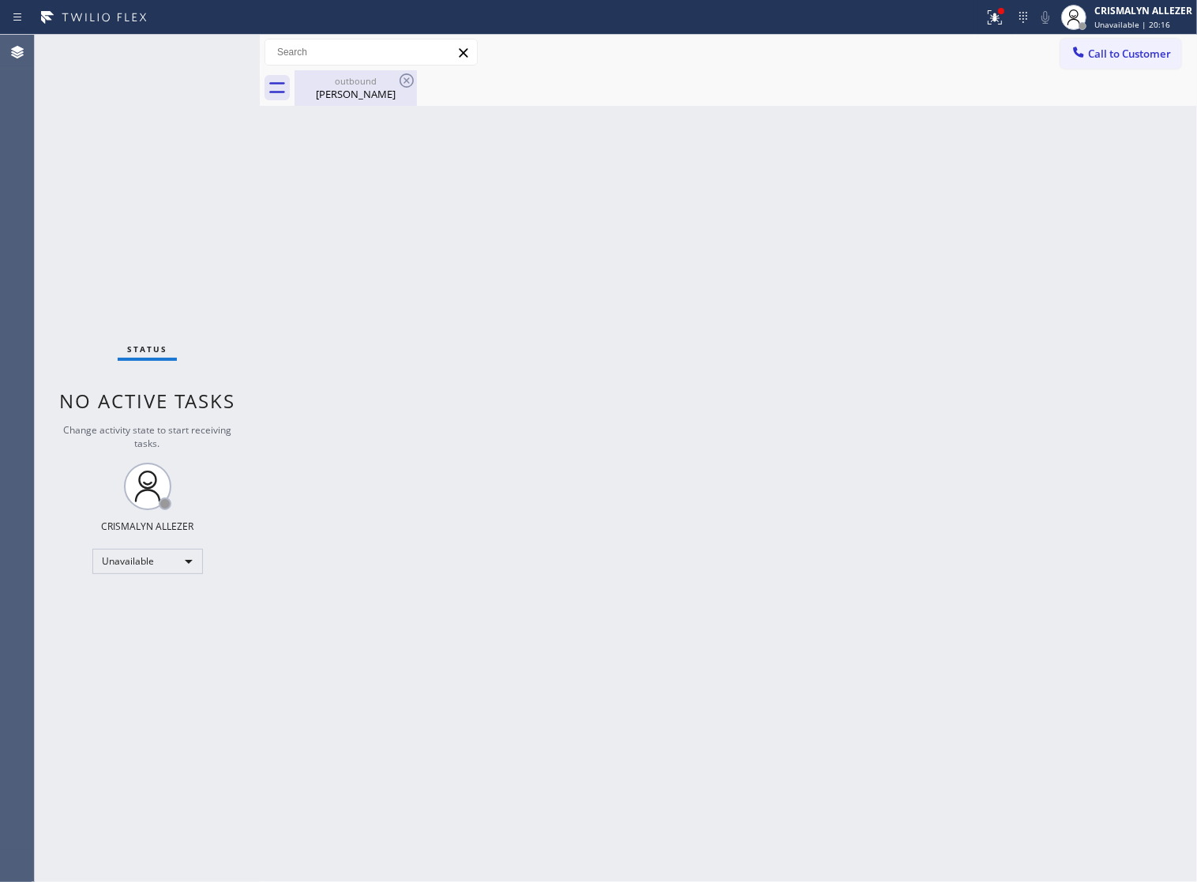
click at [349, 85] on div "outbound" at bounding box center [355, 81] width 119 height 12
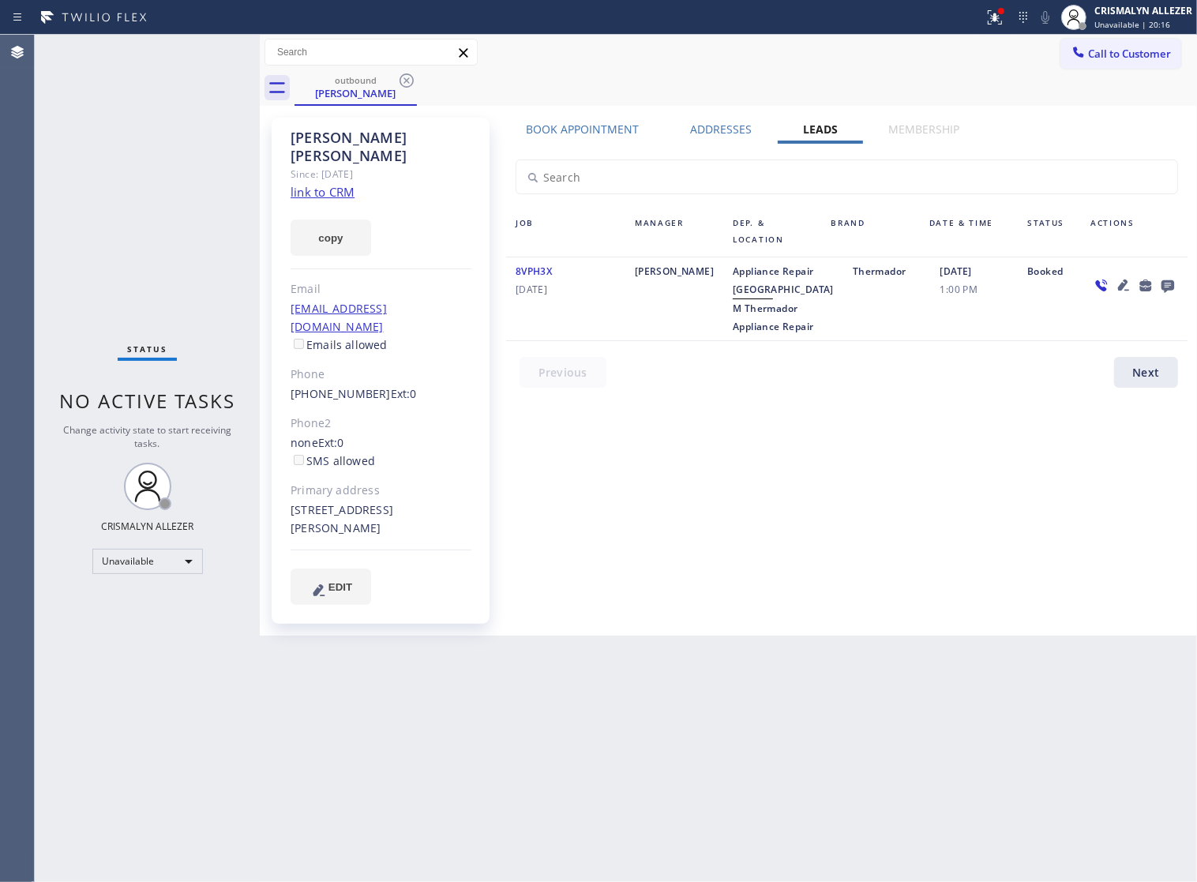
click at [1168, 289] on icon at bounding box center [1167, 286] width 19 height 20
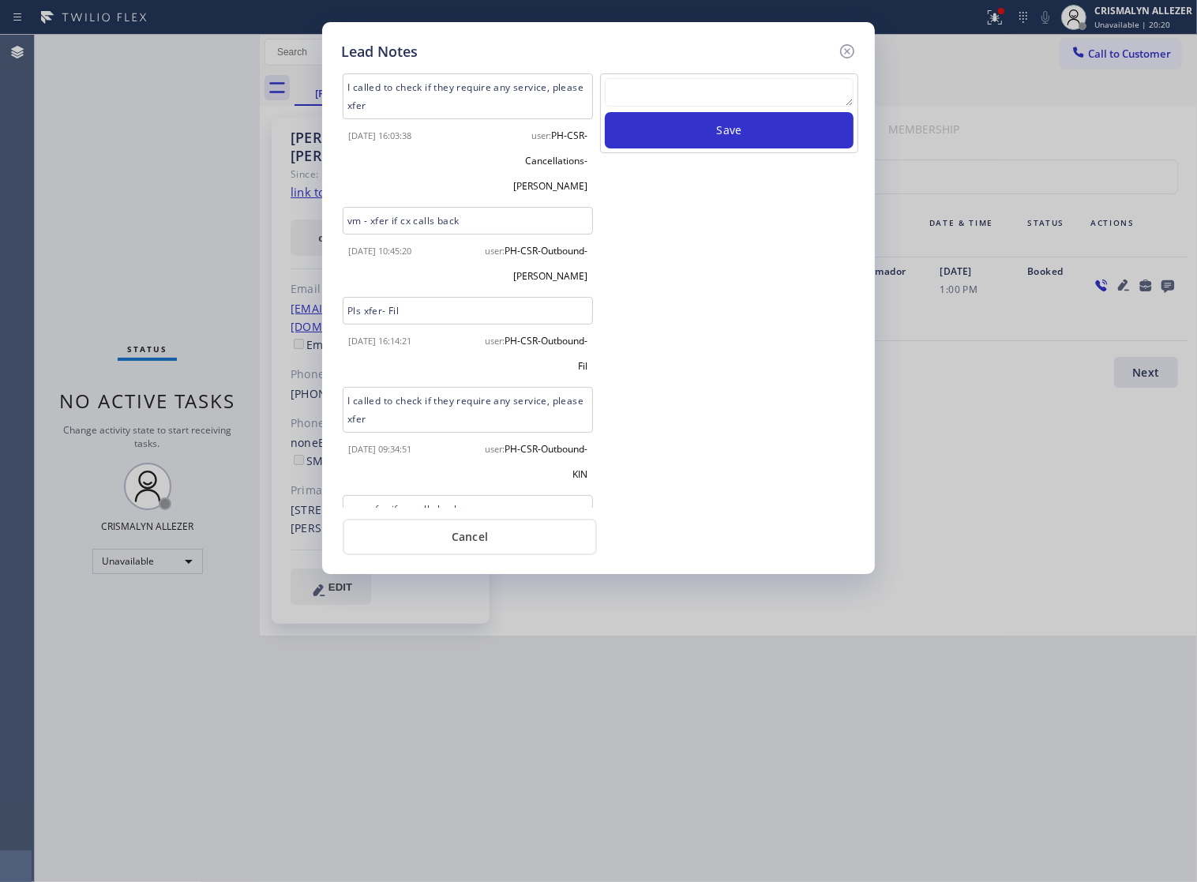
click at [650, 107] on textarea at bounding box center [729, 92] width 249 height 28
paste textarea "ALL ARE GOOD, but xfer cx cb"
type textarea "ALL ARE GOOD, but xfer cx cb"
click at [736, 148] on button "Save" at bounding box center [729, 130] width 249 height 36
click at [478, 549] on button "Cancel" at bounding box center [470, 537] width 254 height 36
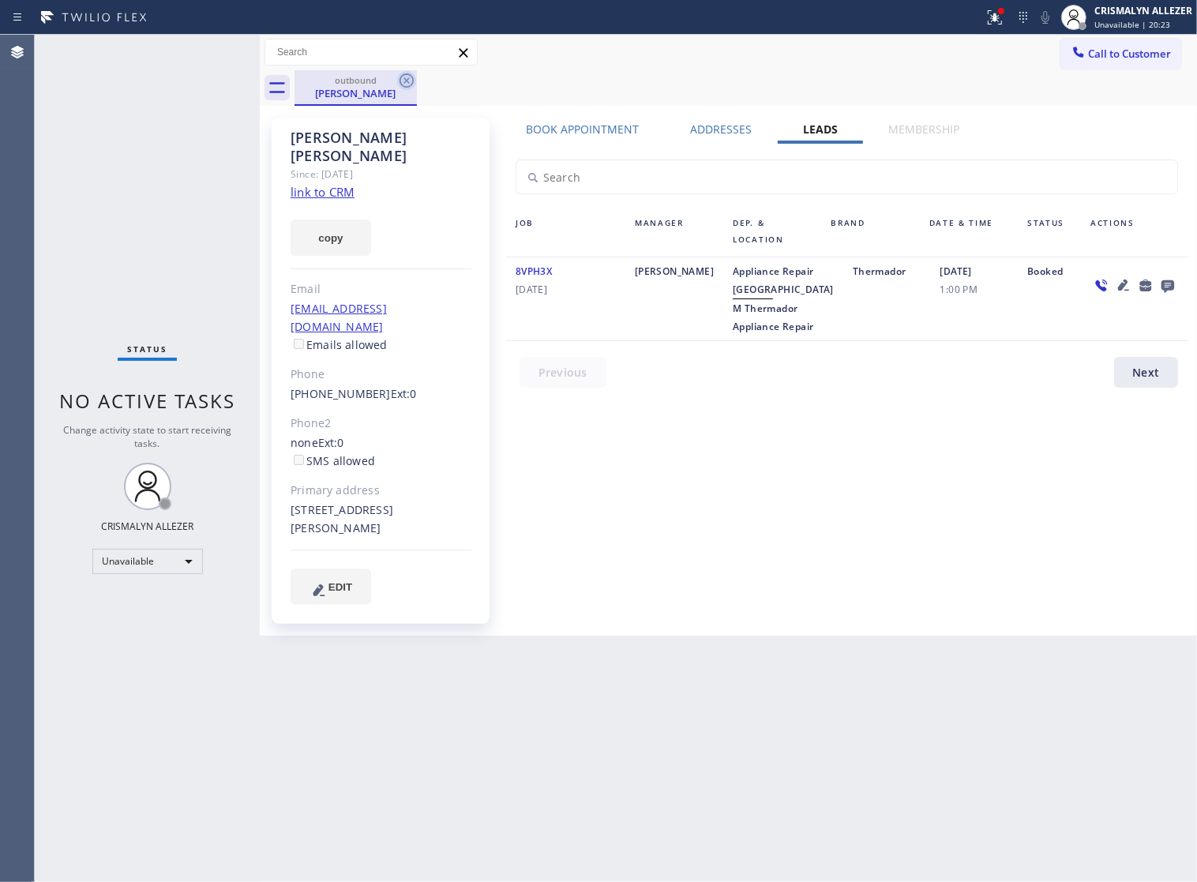
click at [405, 83] on icon at bounding box center [406, 80] width 19 height 19
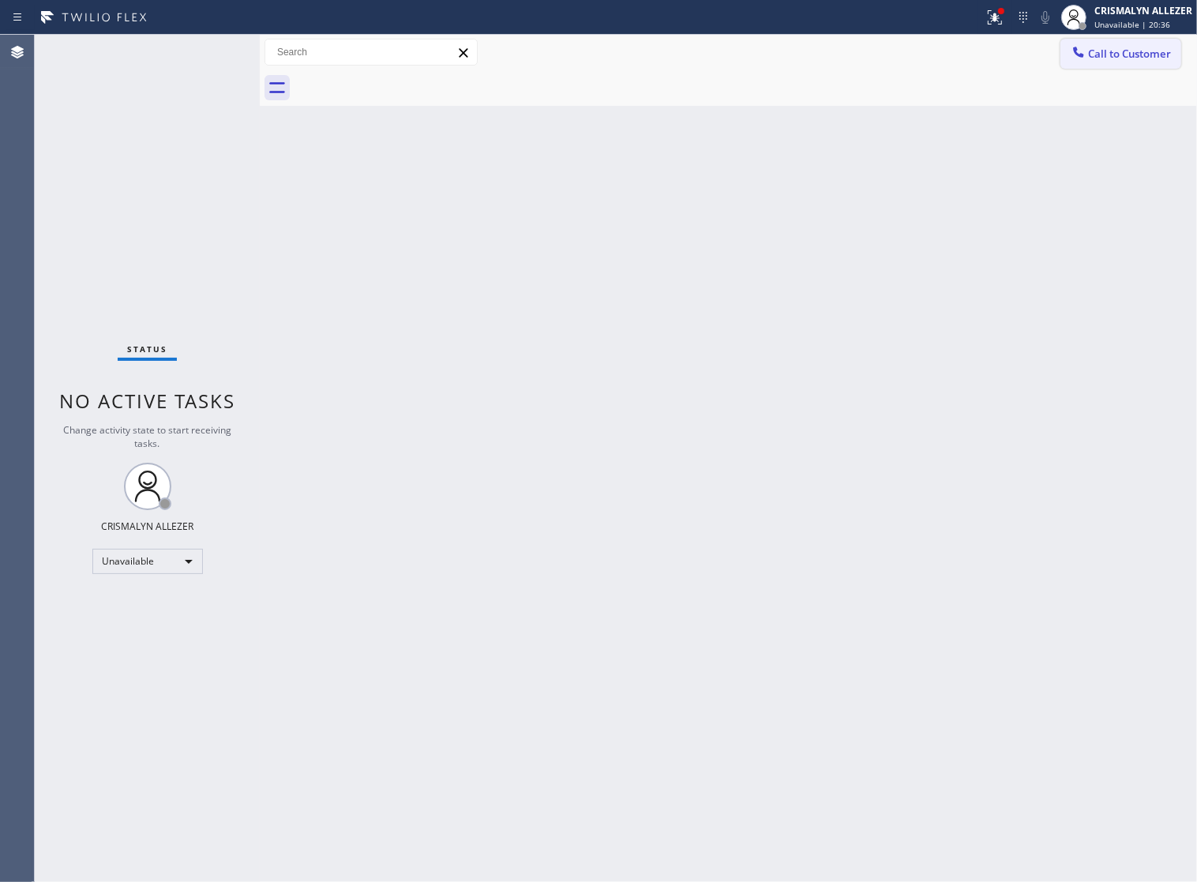
click at [1099, 66] on button "Call to Customer" at bounding box center [1120, 54] width 121 height 30
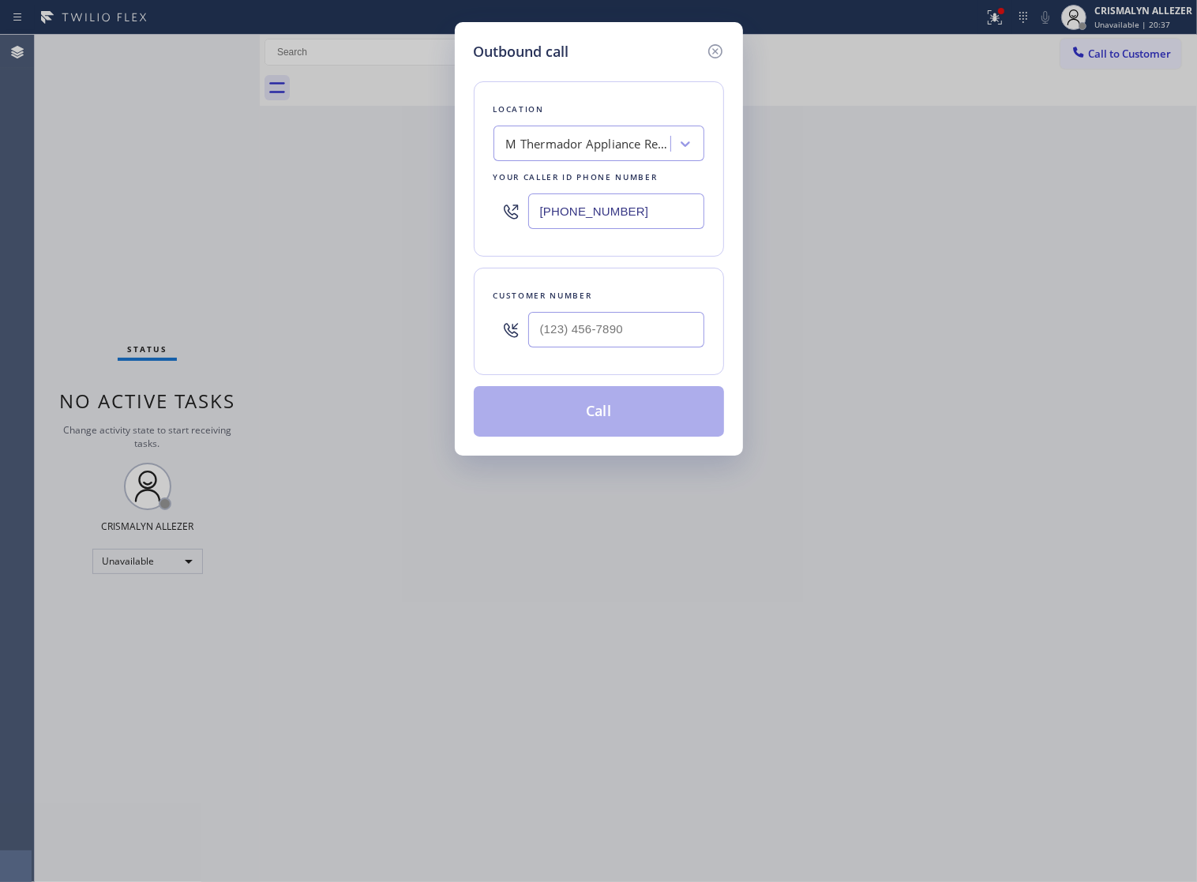
drag, startPoint x: 676, startPoint y: 211, endPoint x: 318, endPoint y: 226, distance: 357.9
click at [395, 234] on div "Outbound call Location M Thermador Appliance Repair Your caller id phone number…" at bounding box center [598, 441] width 1197 height 882
paste input "206) 257-3257"
type input "(206) 257-3257"
click at [657, 347] on input "(___) ___-____" at bounding box center [616, 330] width 176 height 36
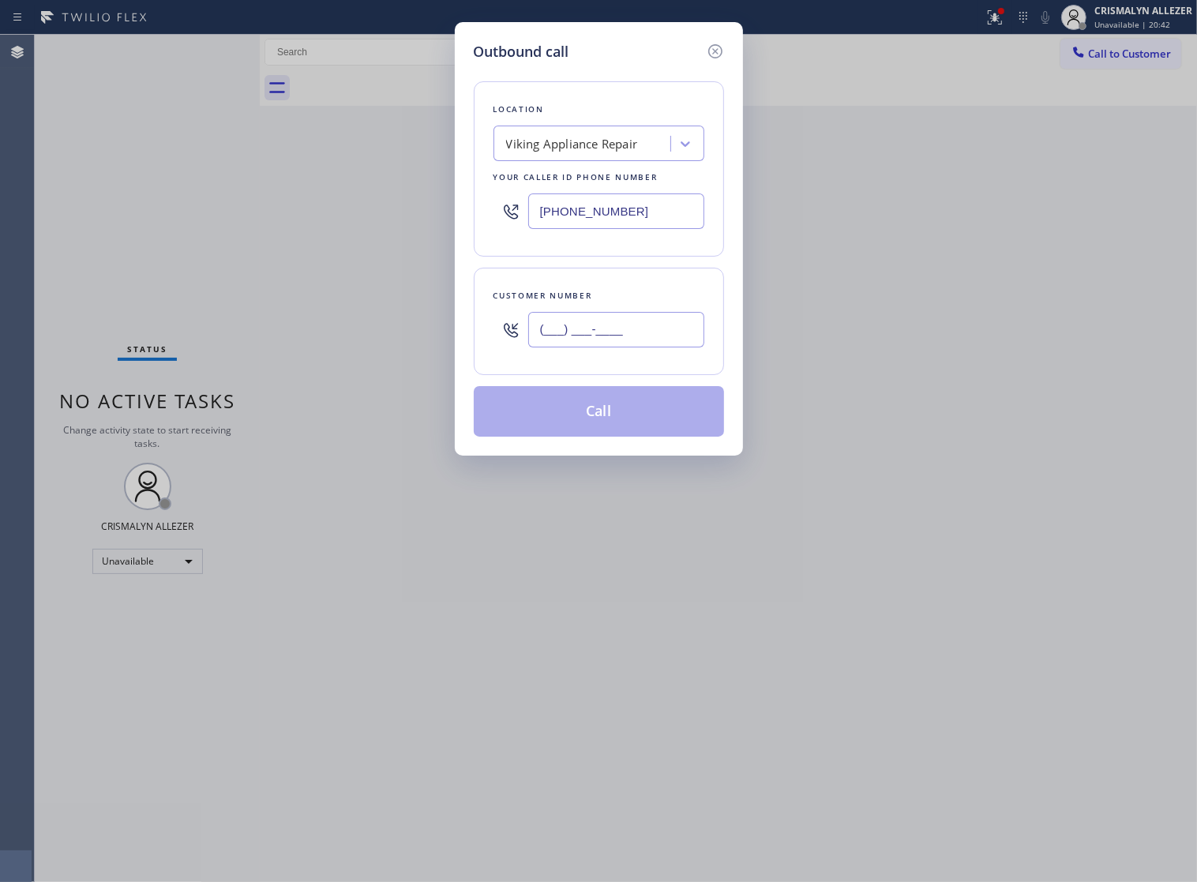
paste input "206) 363-2410"
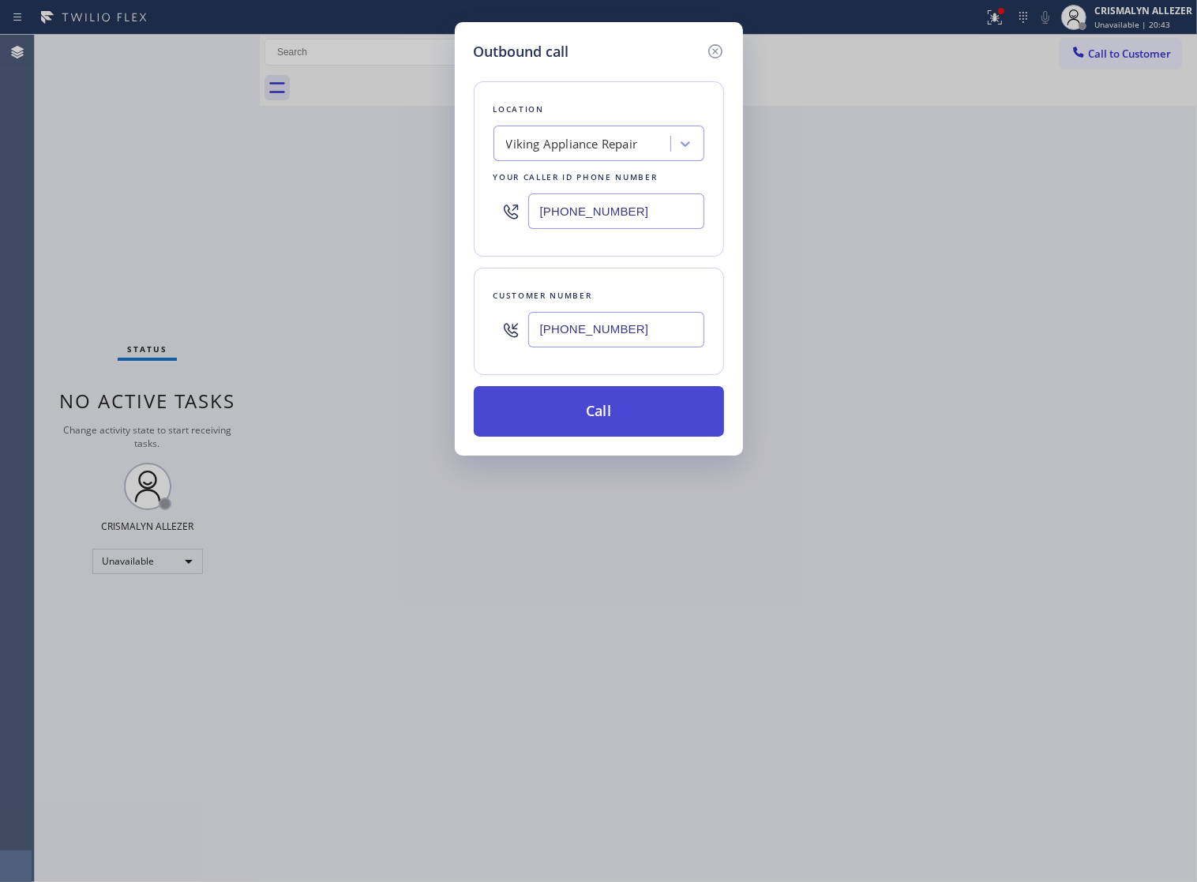
type input "(206) 363-2410"
click at [609, 437] on button "Call" at bounding box center [599, 411] width 250 height 51
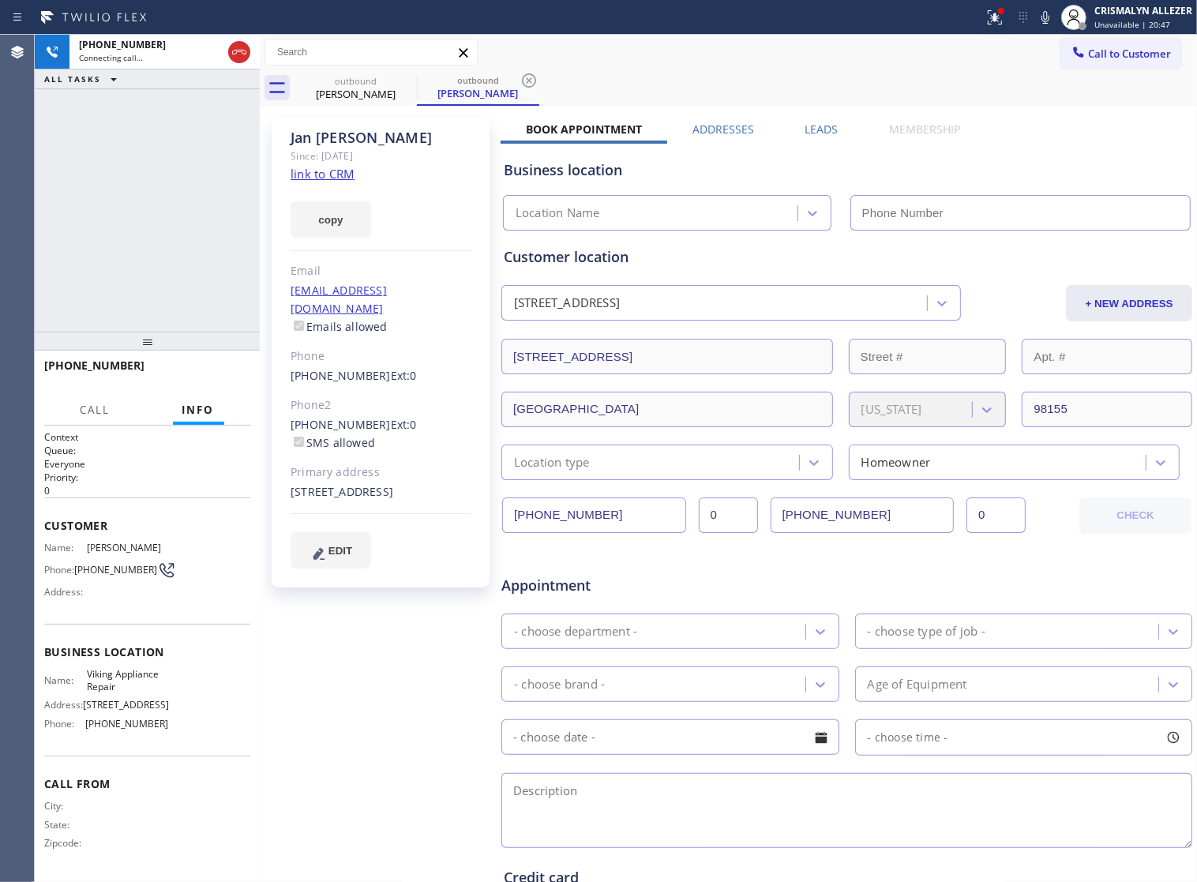
click at [332, 178] on link "link to CRM" at bounding box center [323, 174] width 64 height 16
type input "(206) 257-3257"
click at [831, 127] on label "Leads" at bounding box center [821, 129] width 33 height 15
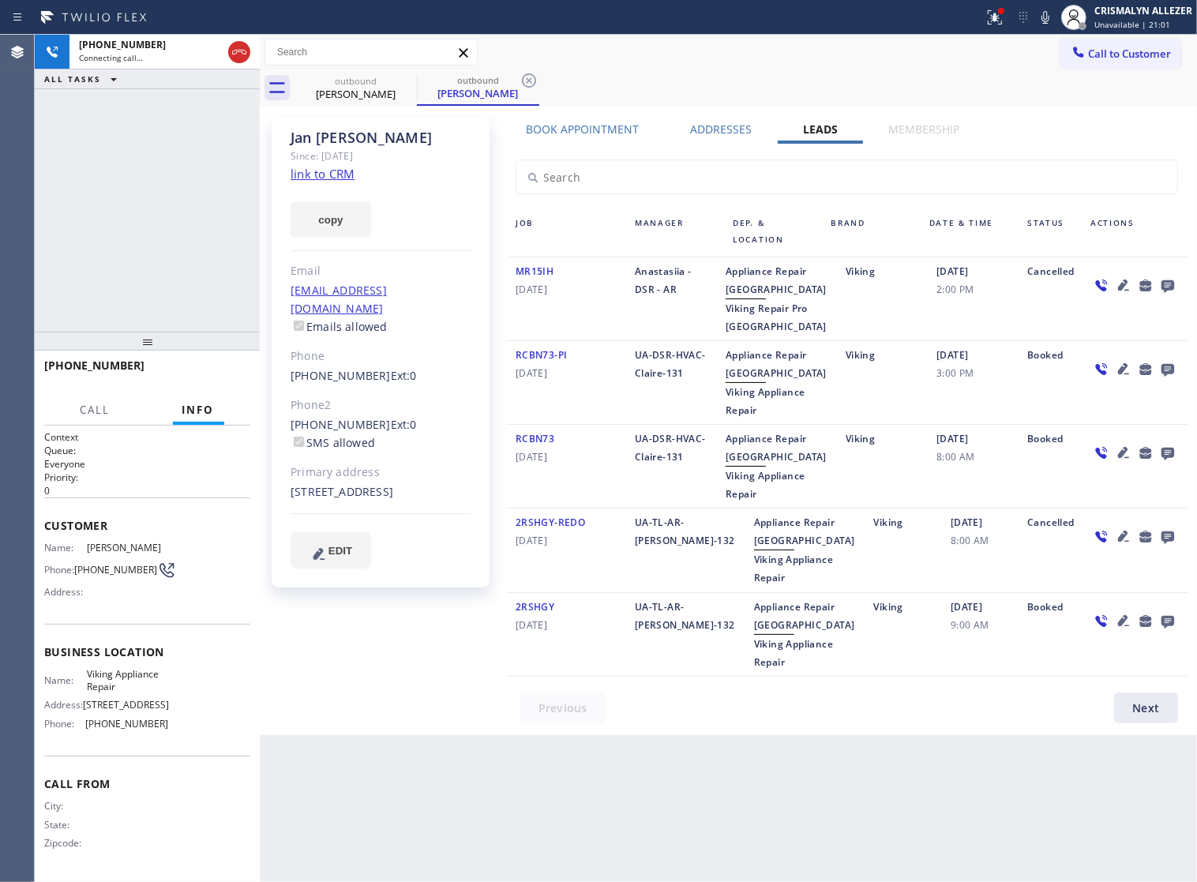
click at [1161, 286] on icon at bounding box center [1167, 286] width 13 height 13
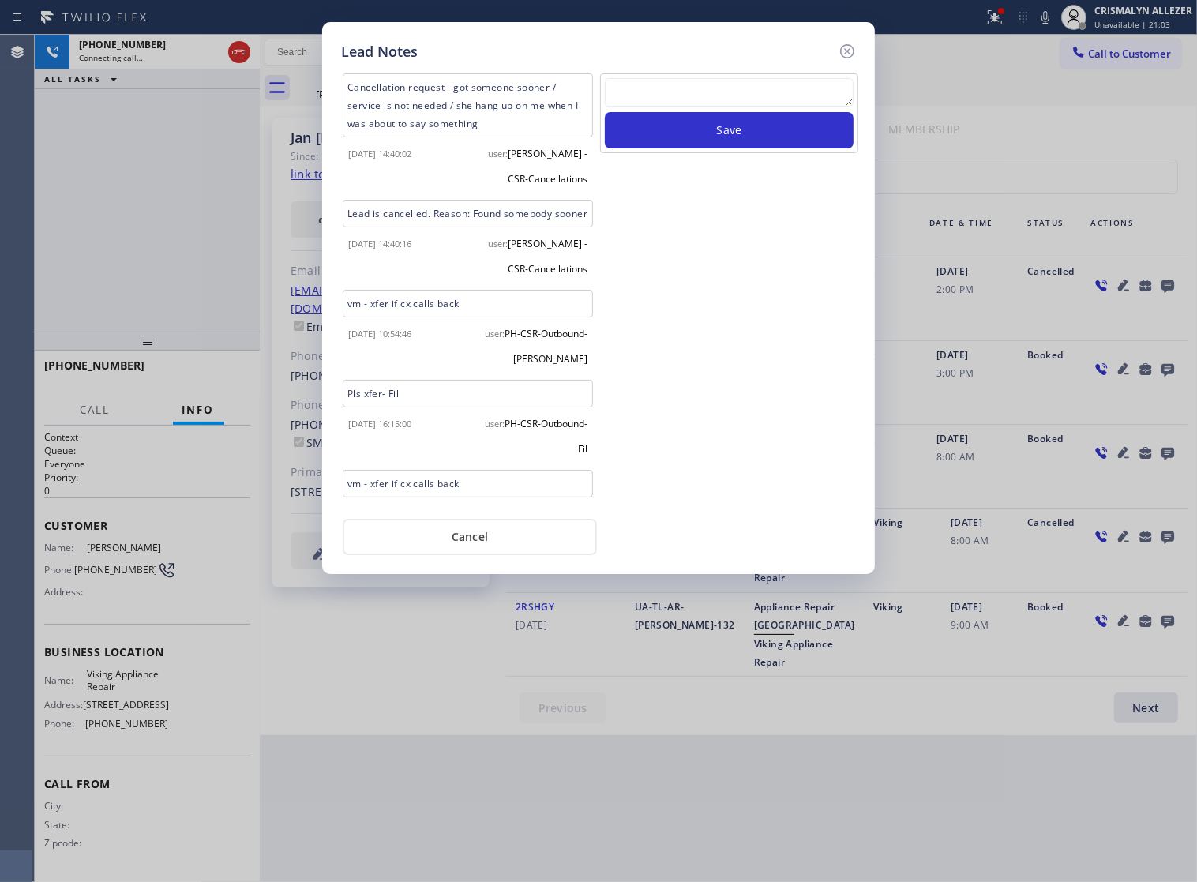
click at [708, 97] on textarea at bounding box center [729, 92] width 249 height 28
paste textarea "no answer | pls xfer if cx calls back"
type textarea "no answer | pls xfer if cx calls back"
click at [714, 141] on button "Save" at bounding box center [729, 130] width 249 height 36
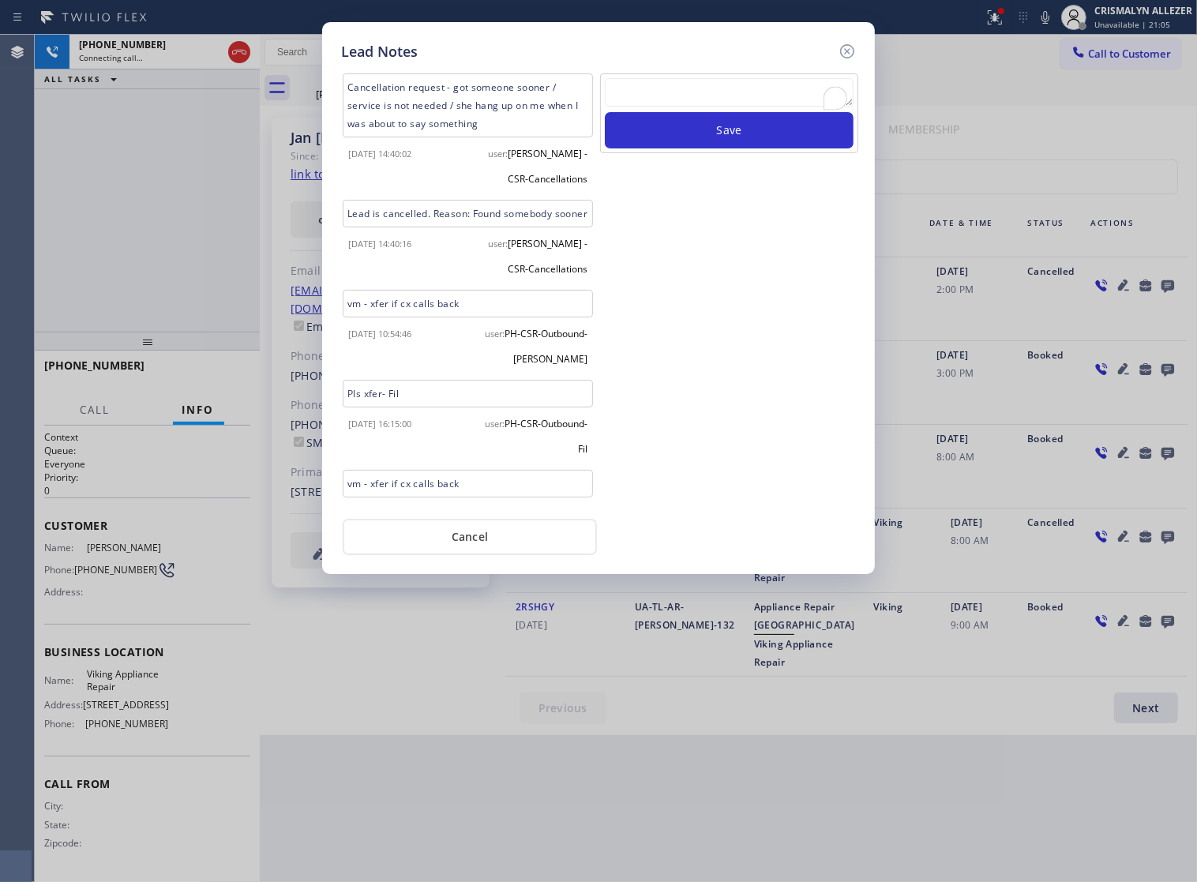
scroll to position [0, 0]
click at [464, 545] on button "Cancel" at bounding box center [470, 537] width 254 height 36
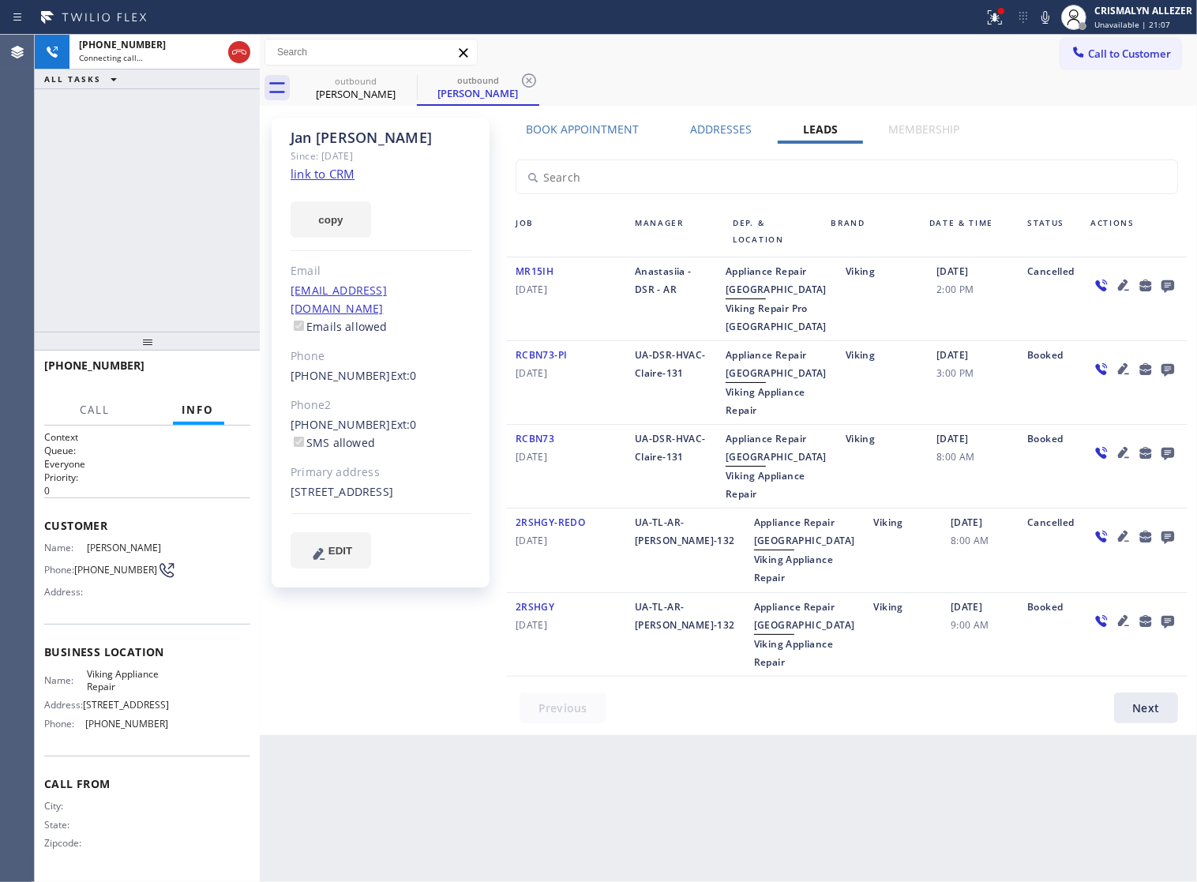
click at [570, 134] on label "Book Appointment" at bounding box center [582, 129] width 113 height 15
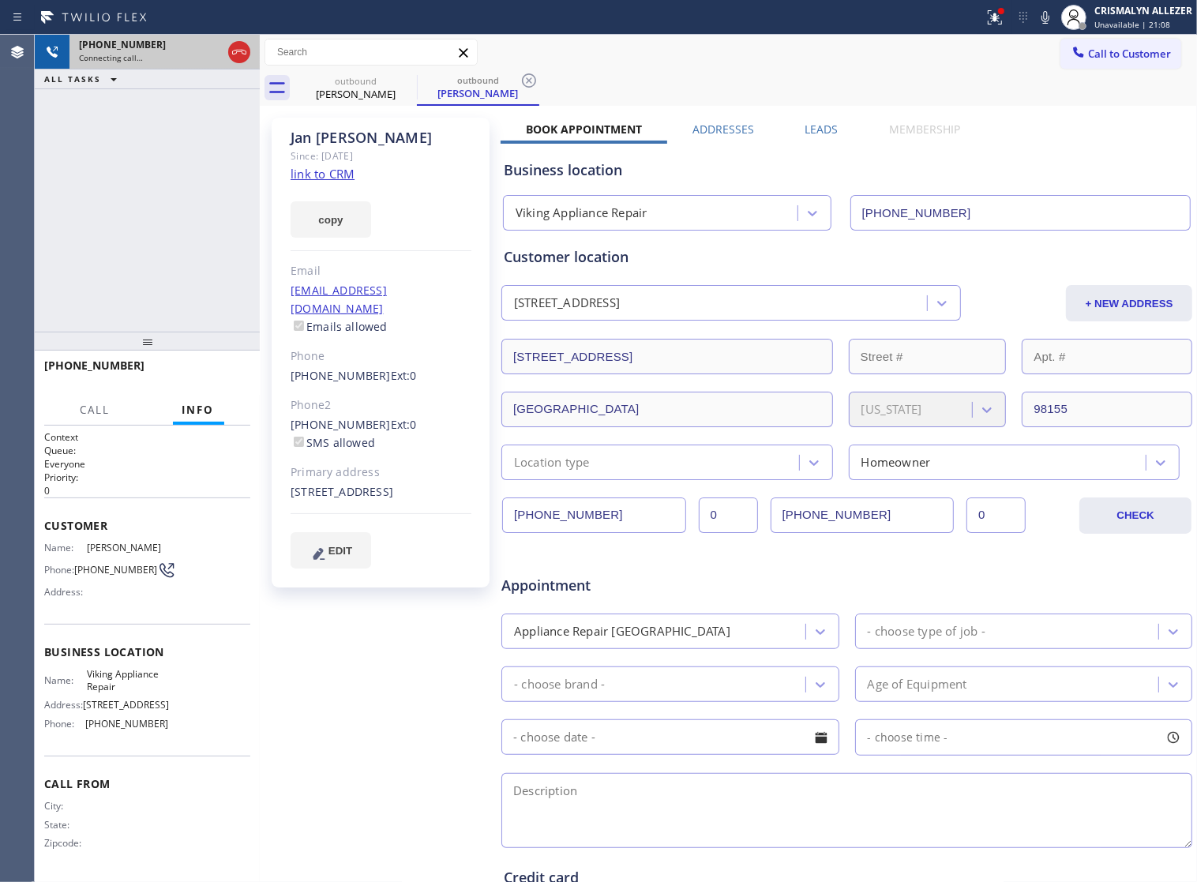
click at [246, 63] on div at bounding box center [239, 52] width 28 height 35
click at [242, 54] on icon at bounding box center [239, 52] width 19 height 19
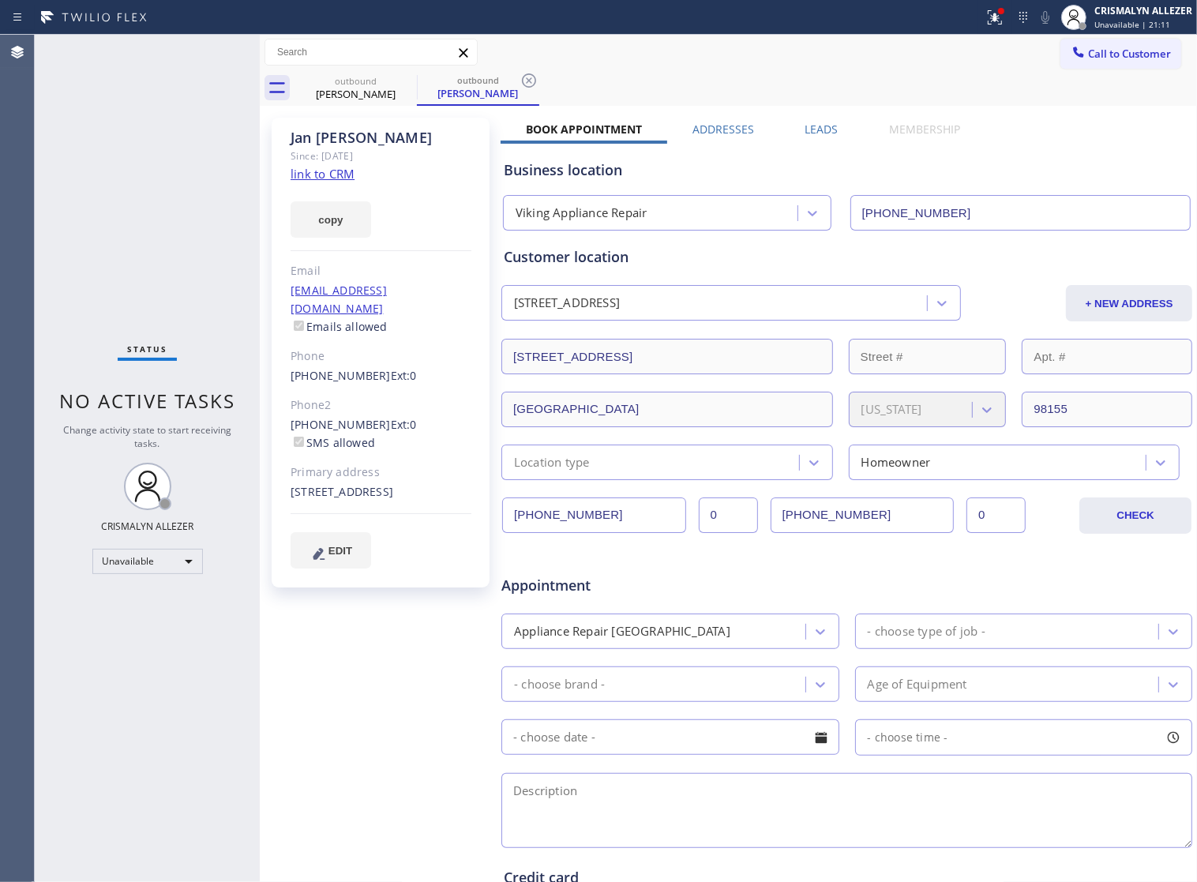
drag, startPoint x: 529, startPoint y: 76, endPoint x: 444, endPoint y: 88, distance: 86.1
click at [529, 76] on icon at bounding box center [528, 80] width 19 height 19
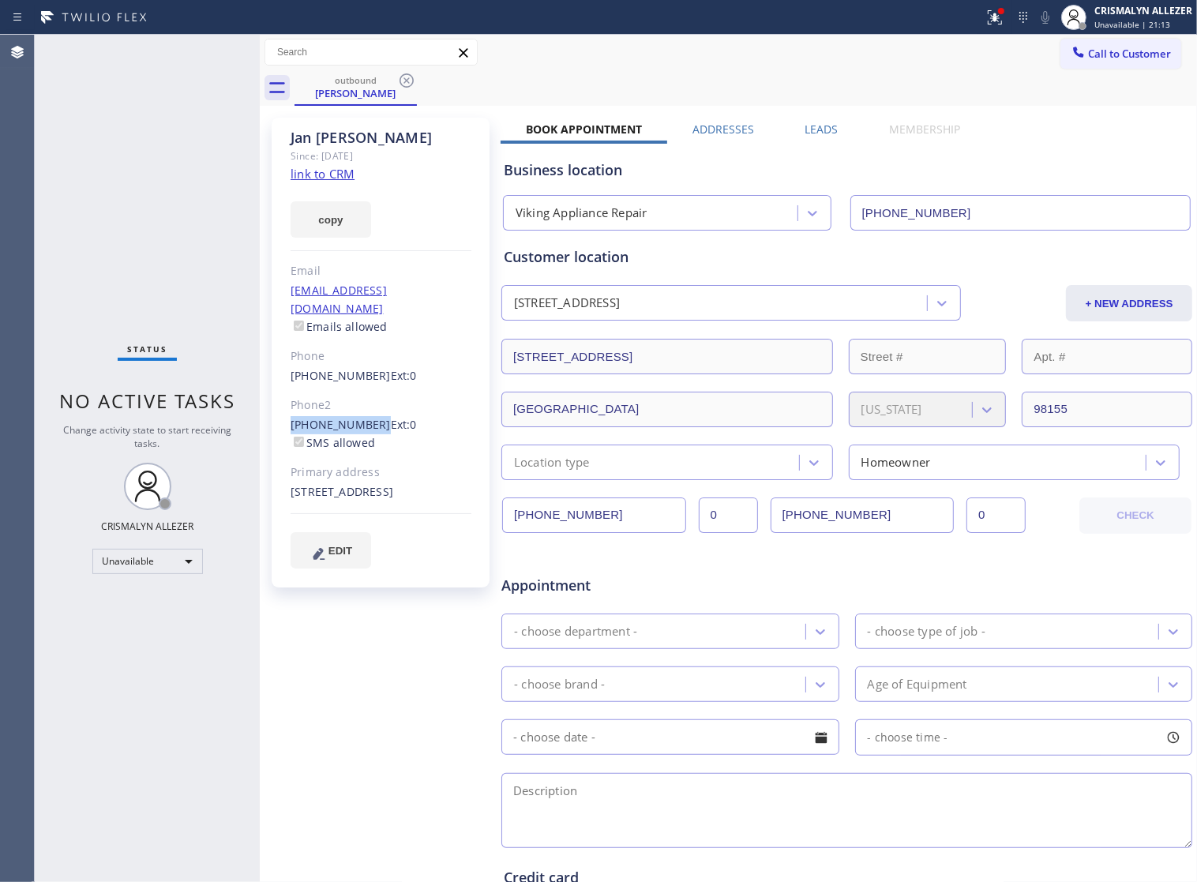
drag, startPoint x: 288, startPoint y: 405, endPoint x: 367, endPoint y: 414, distance: 79.5
click at [367, 414] on div "Jan Davis Since: 20 may 2020 link to CRM copy Email jndvs50@gmail.com Emails al…" at bounding box center [381, 353] width 218 height 470
copy link "(206) 363-2410"
click at [407, 81] on icon at bounding box center [406, 80] width 14 height 14
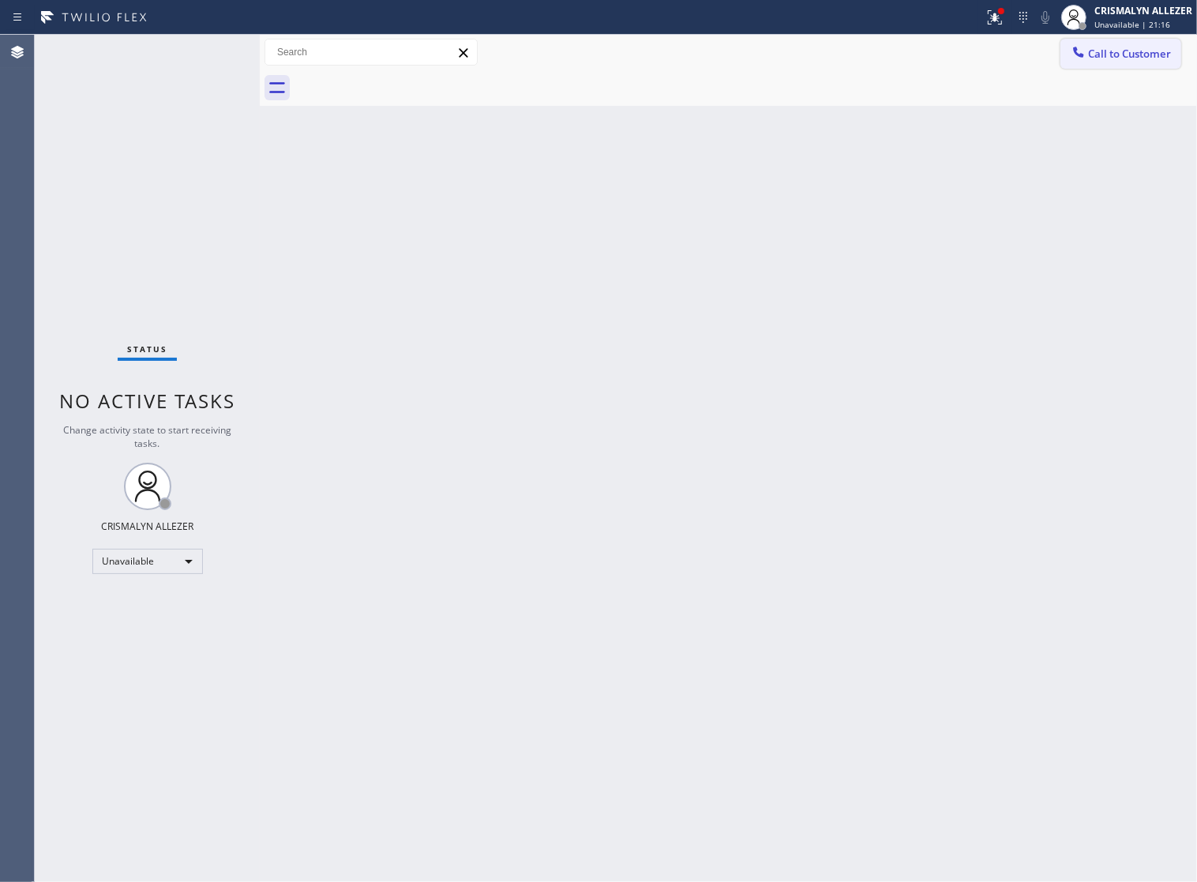
click at [1105, 53] on span "Call to Customer" at bounding box center [1129, 54] width 83 height 14
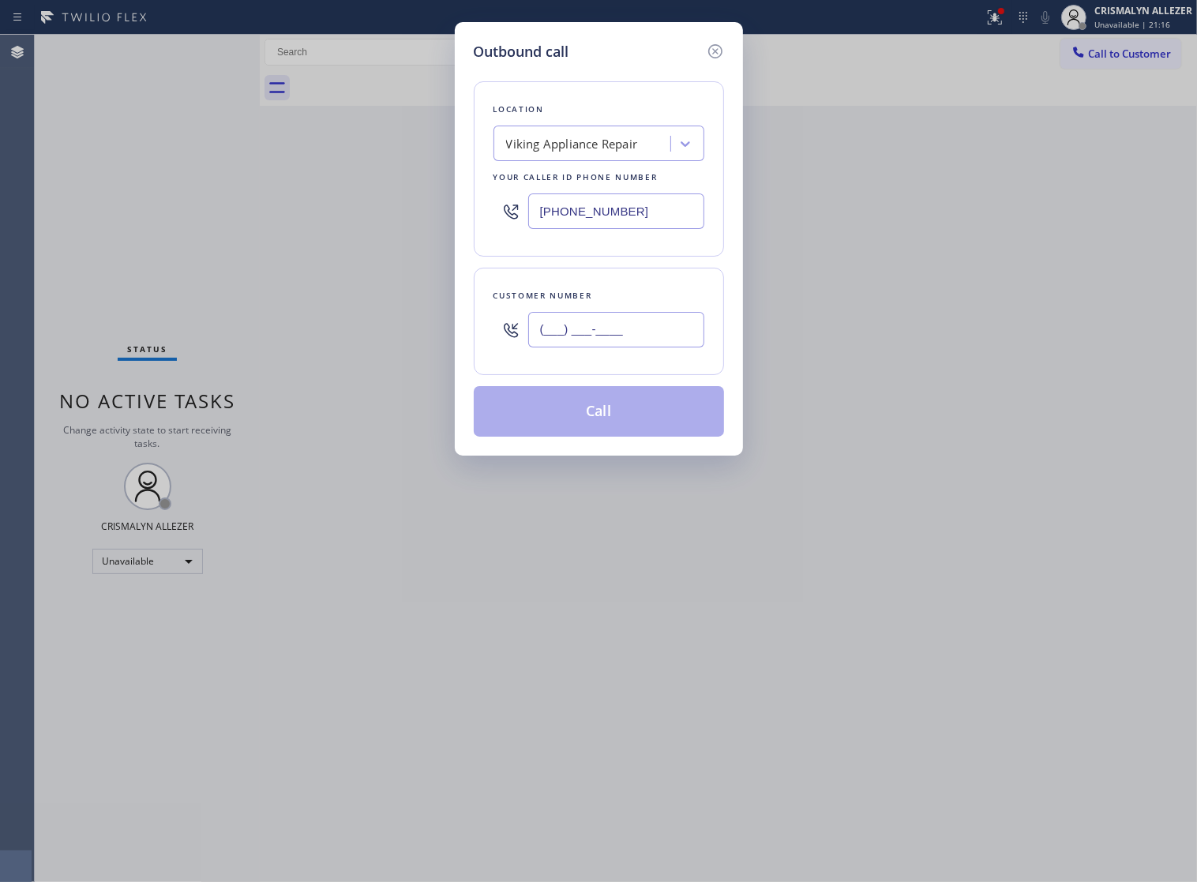
click at [637, 337] on input "(___) ___-____" at bounding box center [616, 330] width 176 height 36
paste input "206) 363-2410"
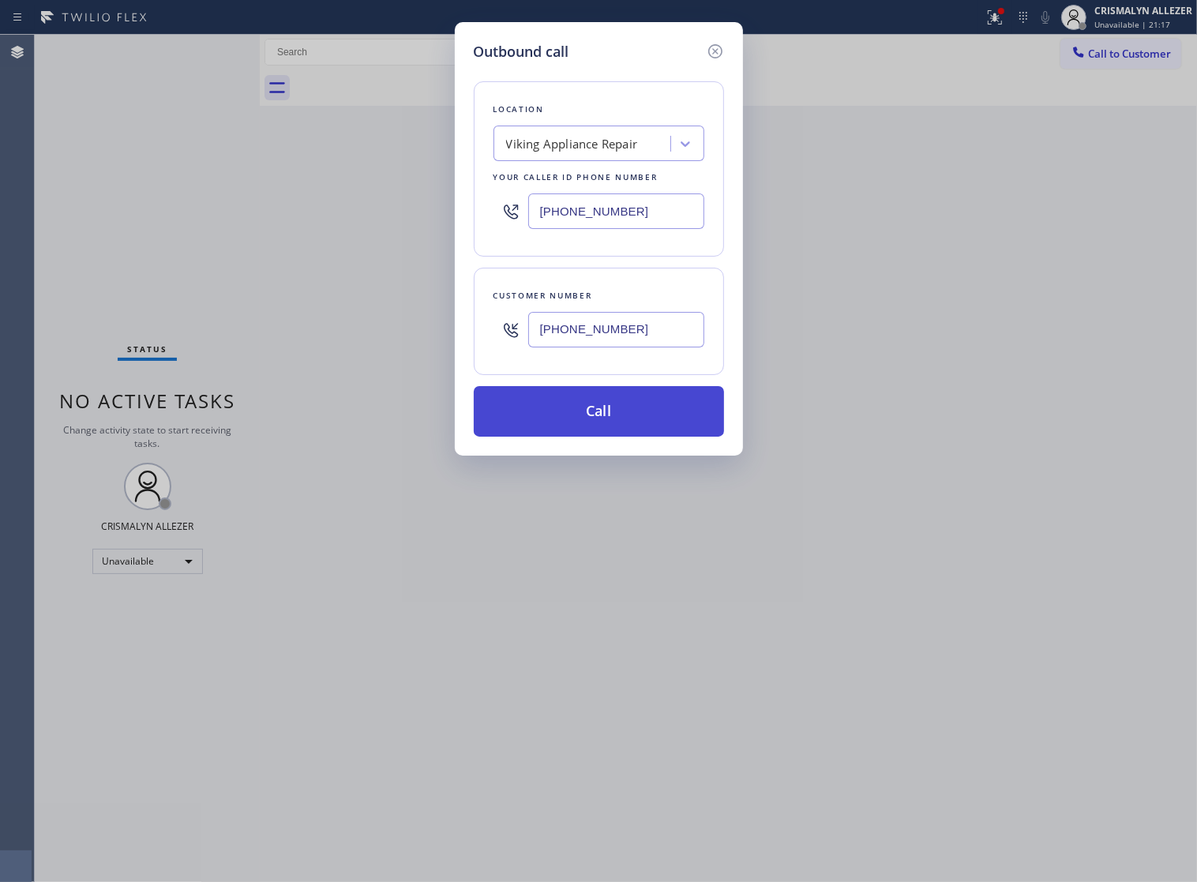
type input "(206) 363-2410"
click at [598, 437] on button "Call" at bounding box center [599, 411] width 250 height 51
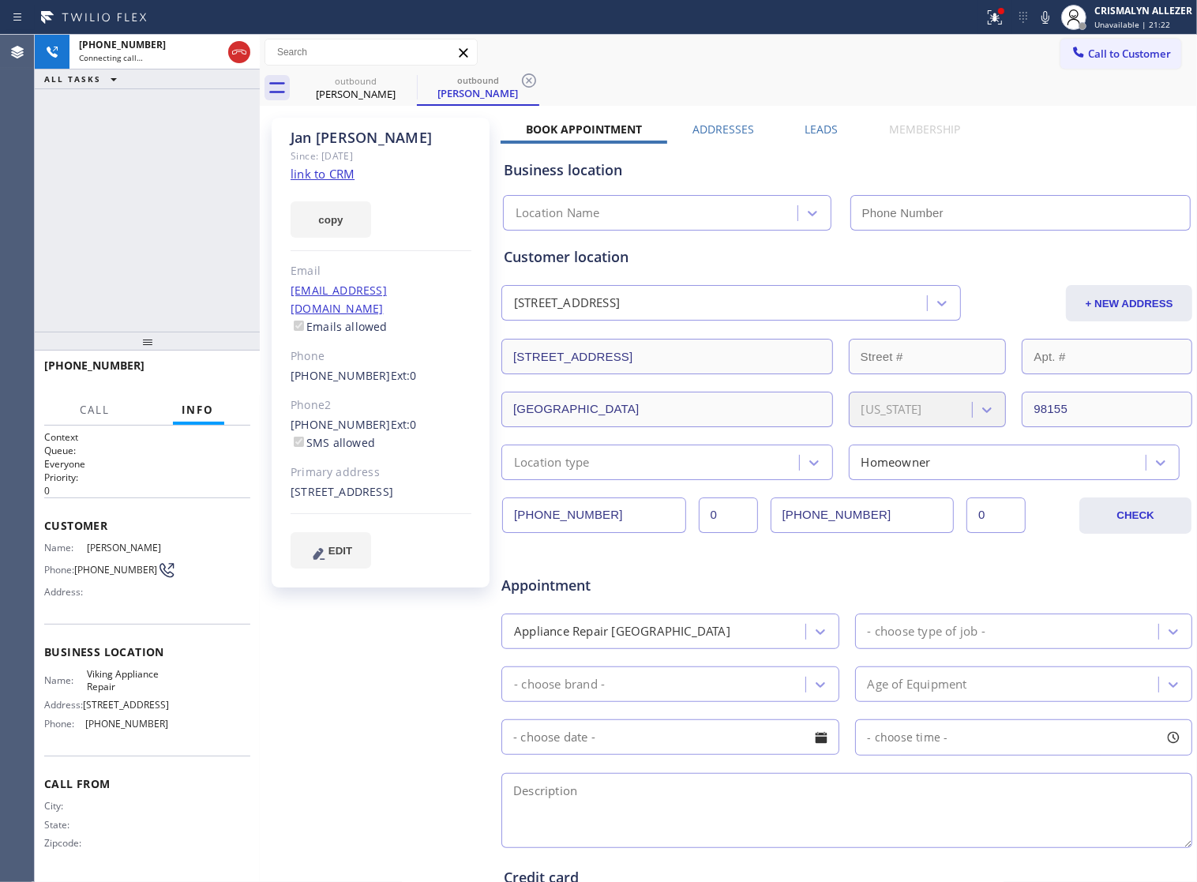
type input "(206) 257-3257"
click at [239, 52] on icon at bounding box center [239, 52] width 19 height 19
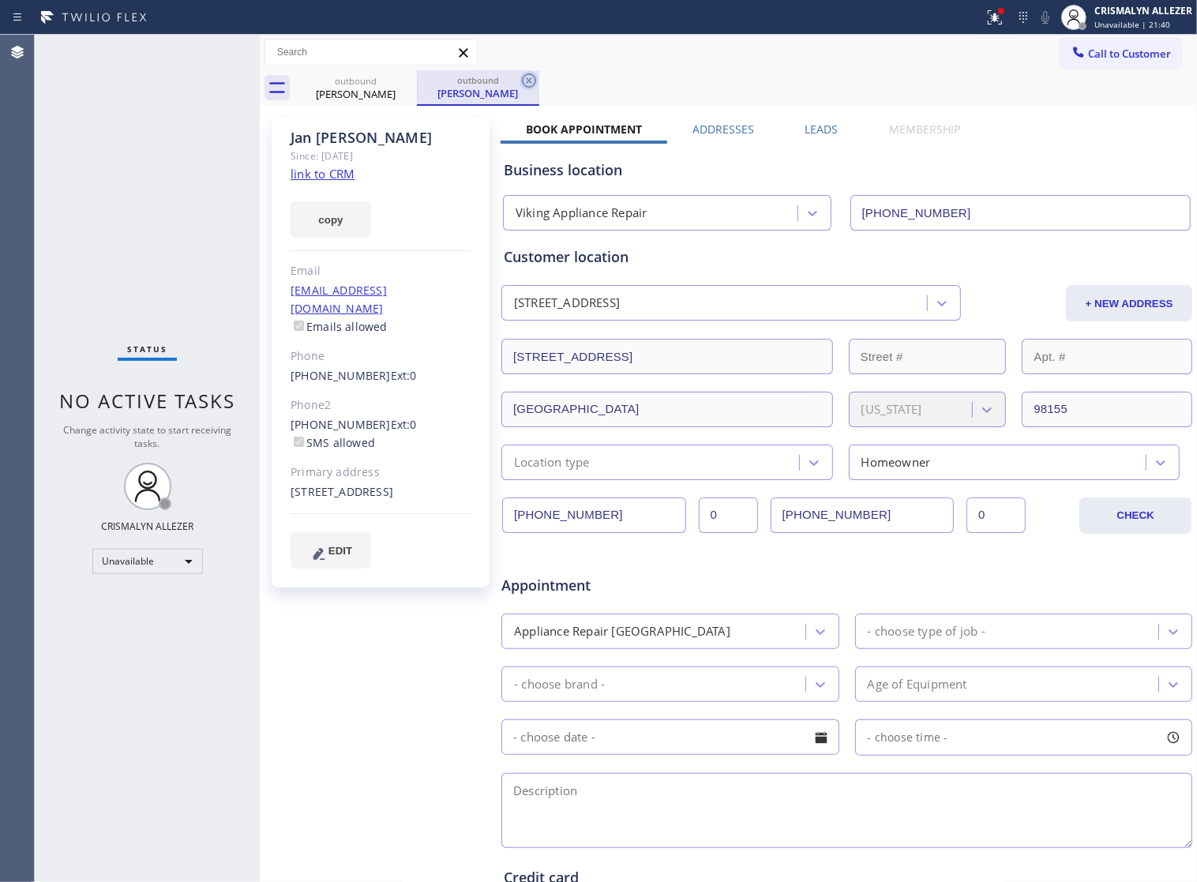
click at [530, 87] on icon at bounding box center [529, 80] width 14 height 14
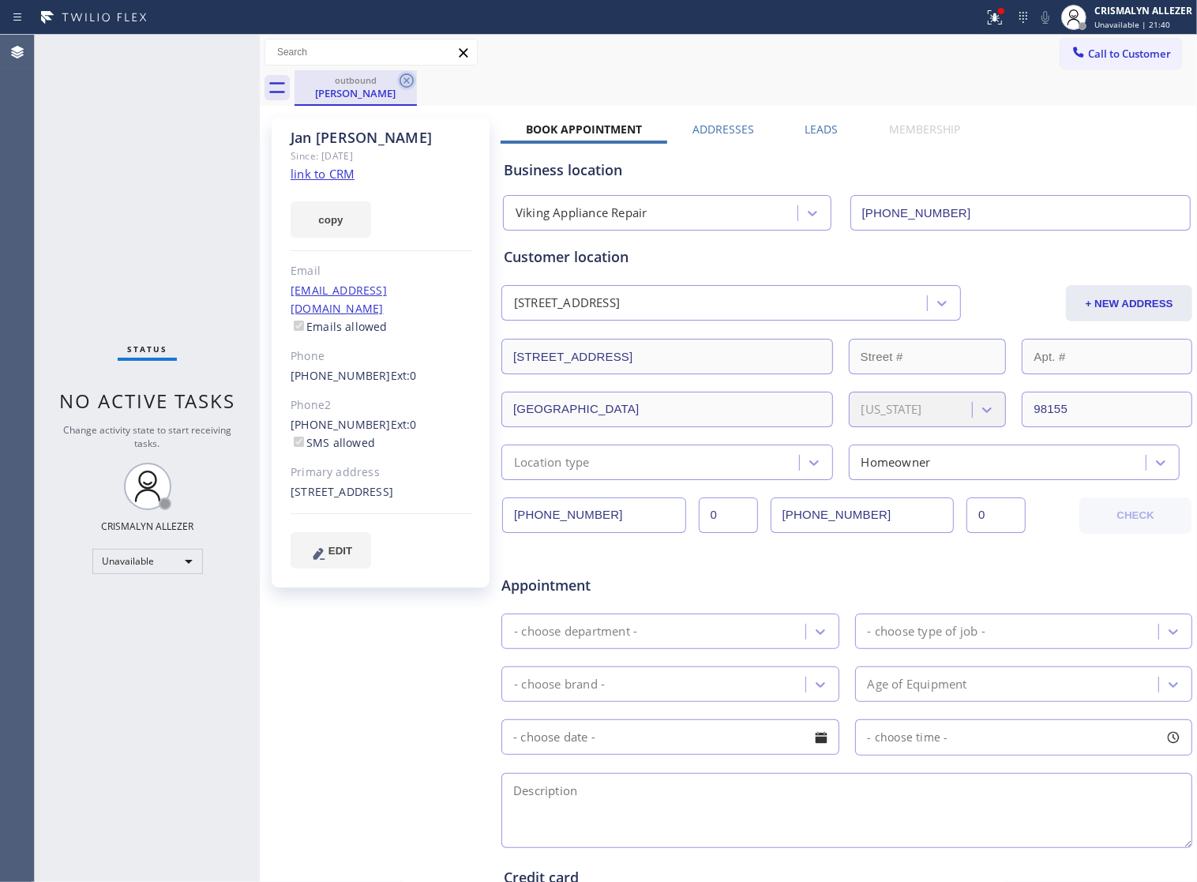
drag, startPoint x: 411, startPoint y: 83, endPoint x: 415, endPoint y: 52, distance: 31.2
click at [411, 81] on icon at bounding box center [406, 80] width 19 height 19
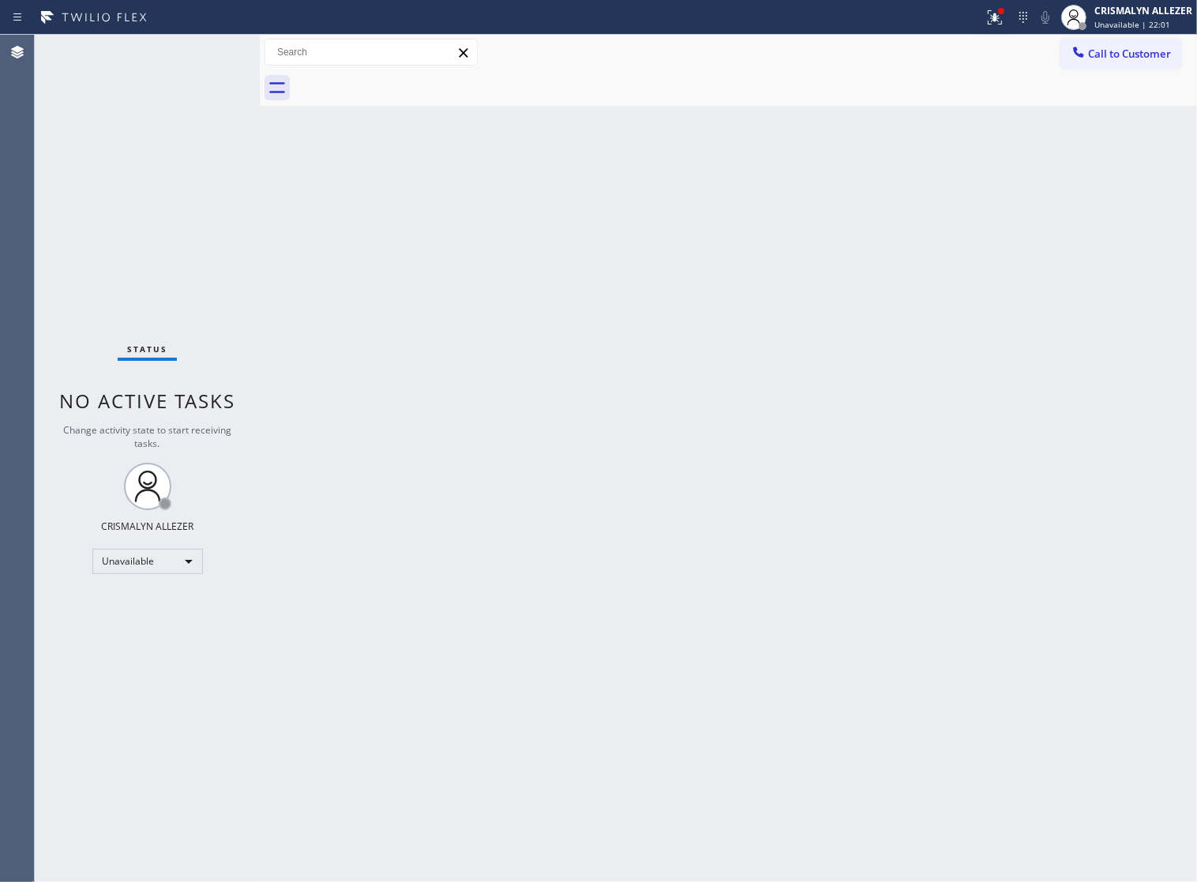
click at [1127, 53] on span "Call to Customer" at bounding box center [1129, 54] width 83 height 14
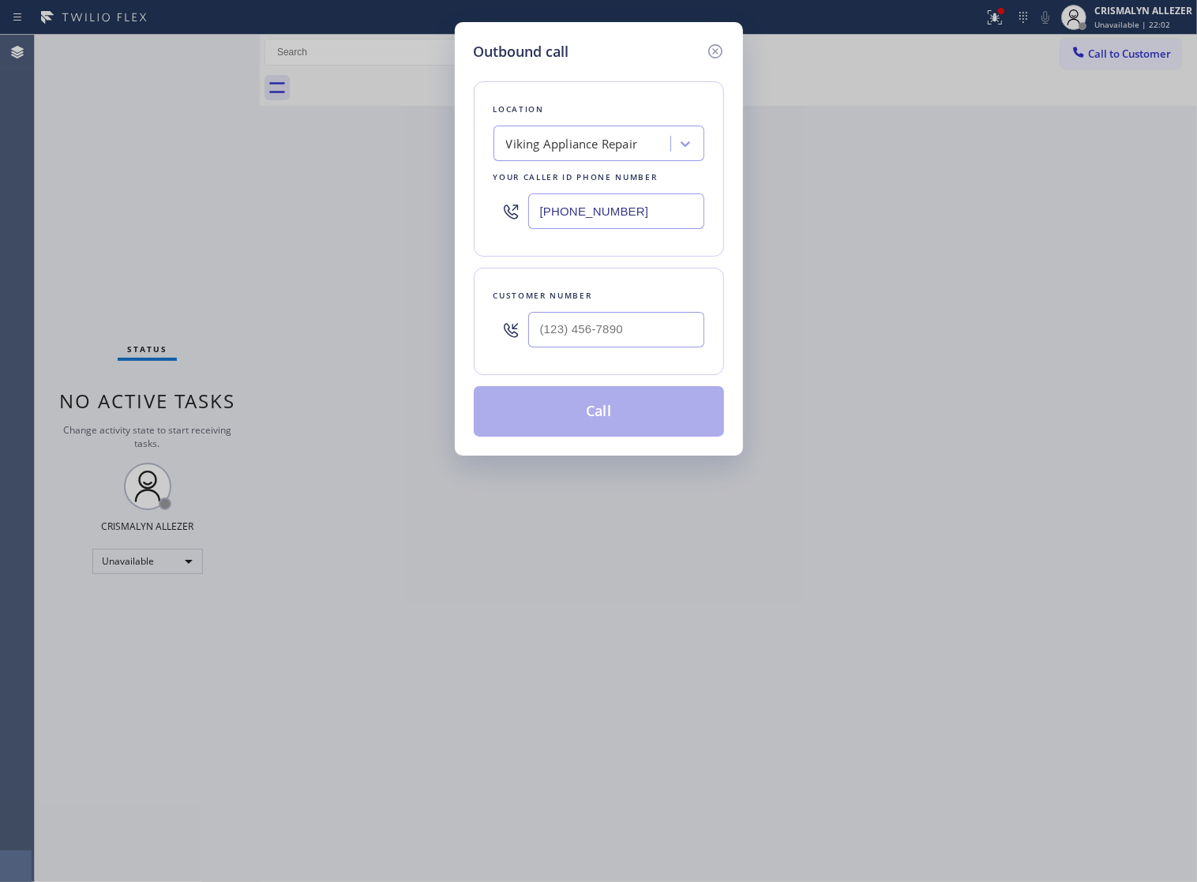
drag, startPoint x: 652, startPoint y: 225, endPoint x: 269, endPoint y: 215, distance: 383.0
click at [364, 219] on div "Outbound call Location Viking Appliance Repair Your caller id phone number (206…" at bounding box center [598, 441] width 1197 height 882
paste input "13) 788-2826"
type input "(213) 788-2826"
click at [639, 336] on input "(___) ___-____" at bounding box center [616, 330] width 176 height 36
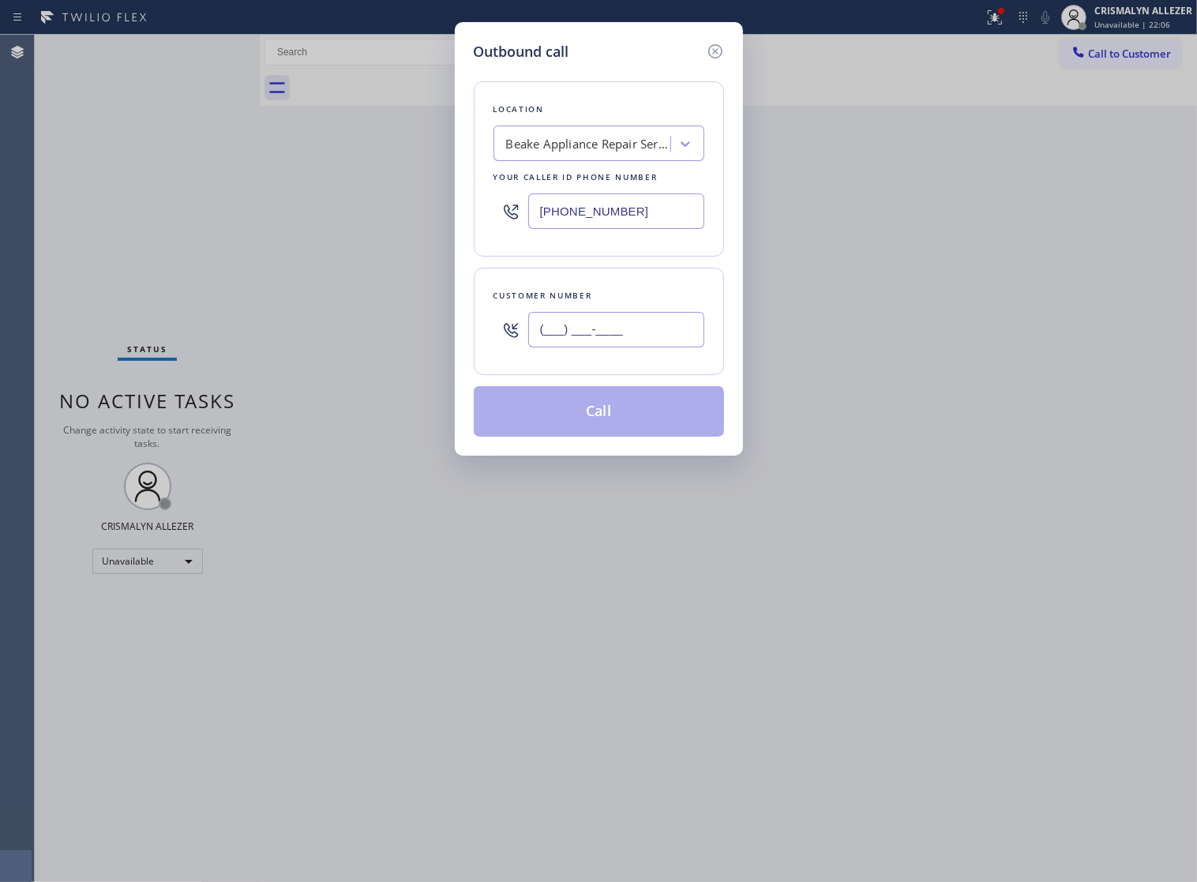
paste input "323) 256-2246"
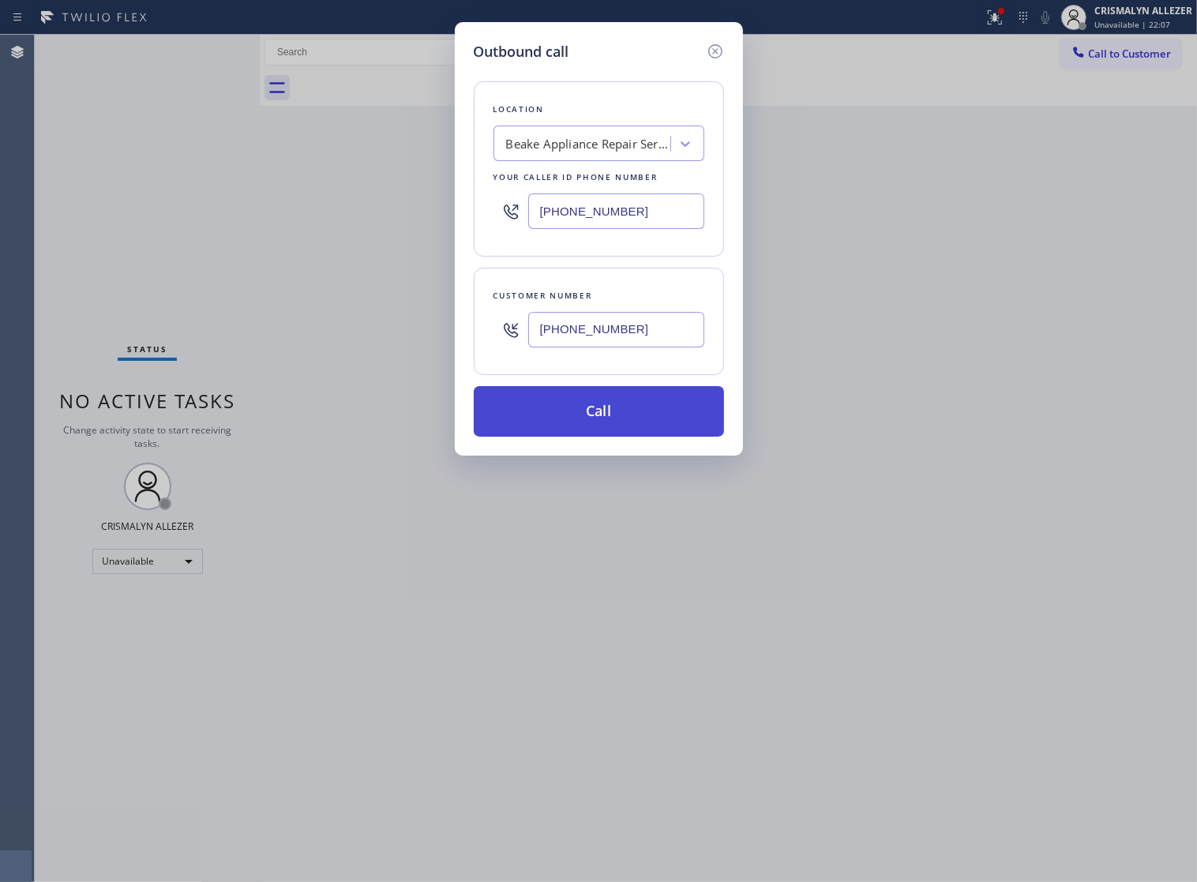
type input "(323) 256-2246"
click at [620, 432] on button "Call" at bounding box center [599, 411] width 250 height 51
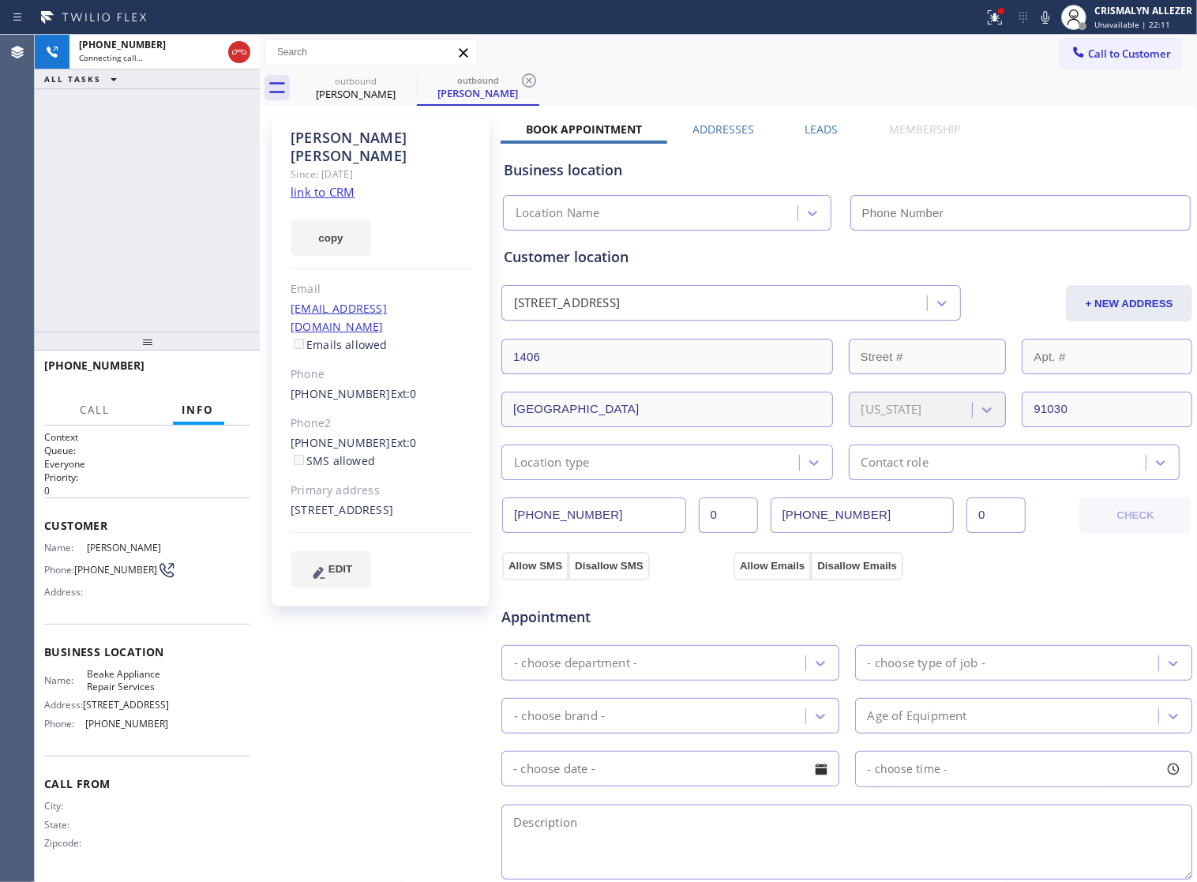
click at [317, 184] on link "link to CRM" at bounding box center [323, 192] width 64 height 16
type input "(213) 788-2826"
click at [189, 372] on span "HANG UP" at bounding box center [213, 372] width 48 height 11
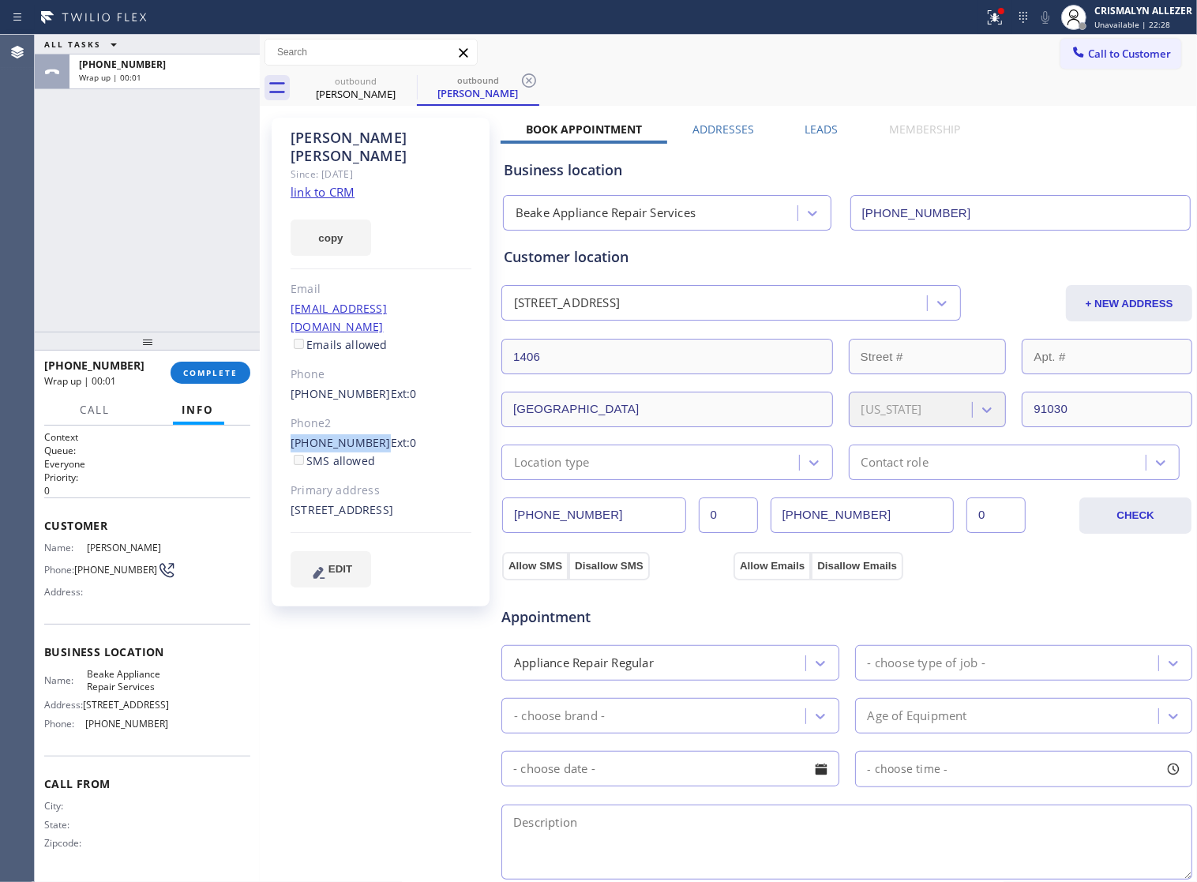
drag, startPoint x: 285, startPoint y: 411, endPoint x: 369, endPoint y: 411, distance: 84.5
click at [369, 411] on div "Brent Harris Since: 20 may 2020 link to CRM copy Email vertexconstruction@sbcgl…" at bounding box center [381, 362] width 218 height 489
copy link "(213) 703-3129"
click at [215, 362] on button "COMPLETE" at bounding box center [211, 373] width 80 height 22
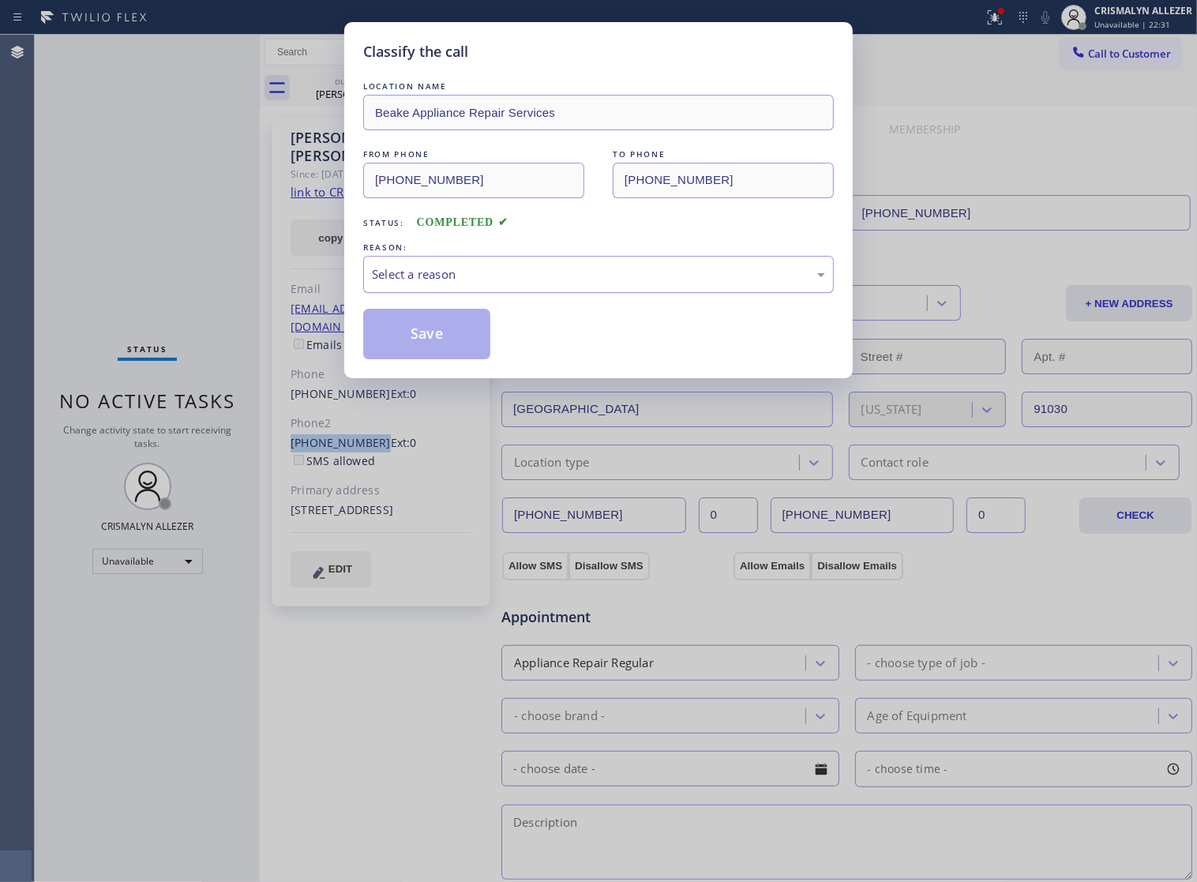
click at [516, 283] on div "Select a reason" at bounding box center [598, 274] width 453 height 18
click at [420, 358] on button "Save" at bounding box center [426, 334] width 127 height 51
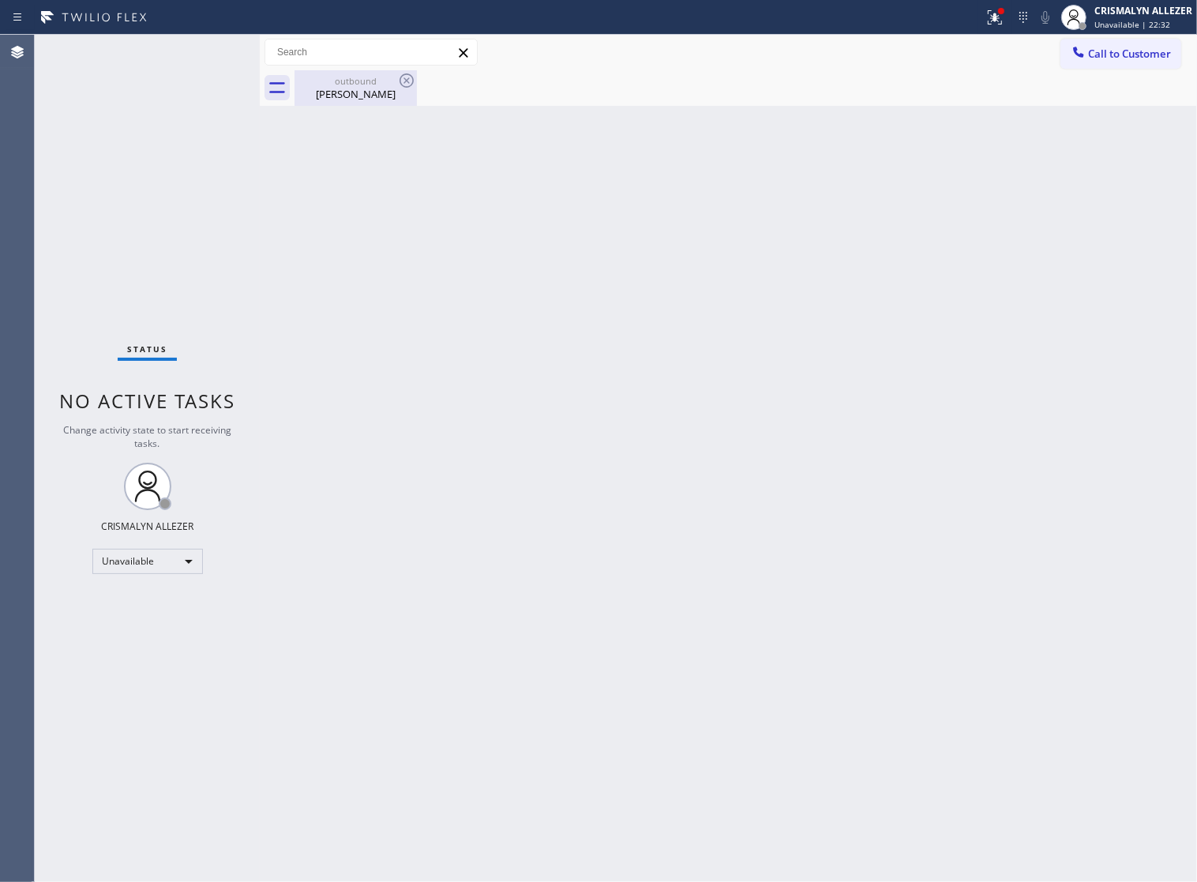
click at [348, 99] on div "Brent Harris" at bounding box center [355, 94] width 119 height 14
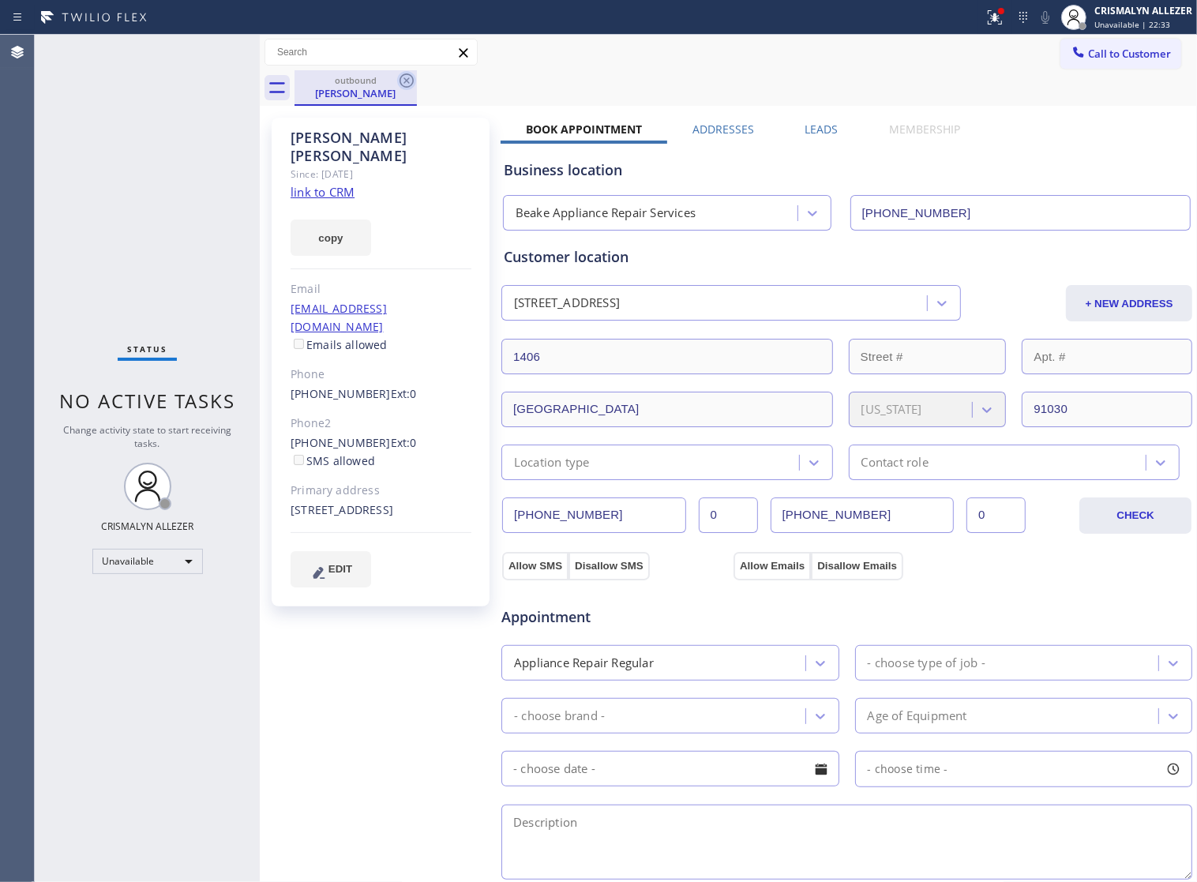
click at [405, 80] on icon at bounding box center [406, 80] width 14 height 14
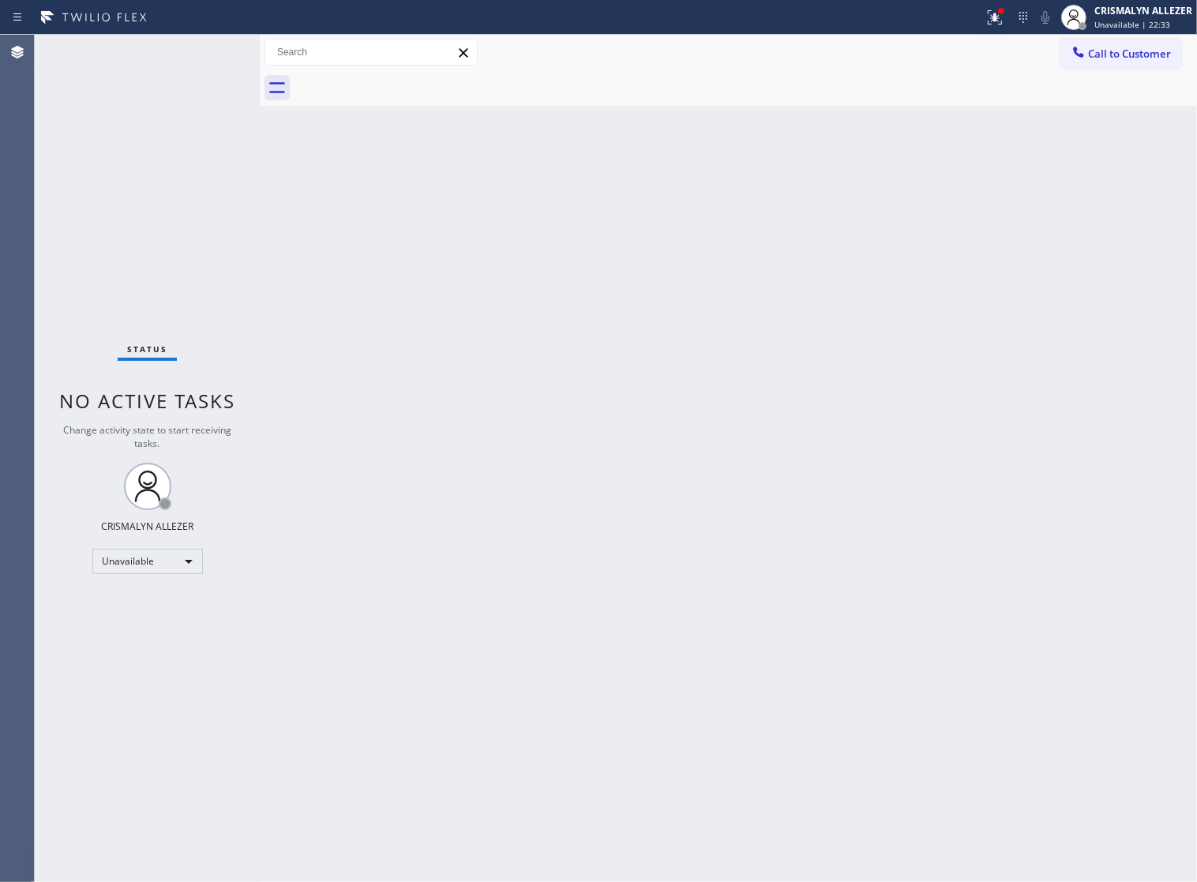
click at [1126, 64] on button "Call to Customer" at bounding box center [1120, 54] width 121 height 30
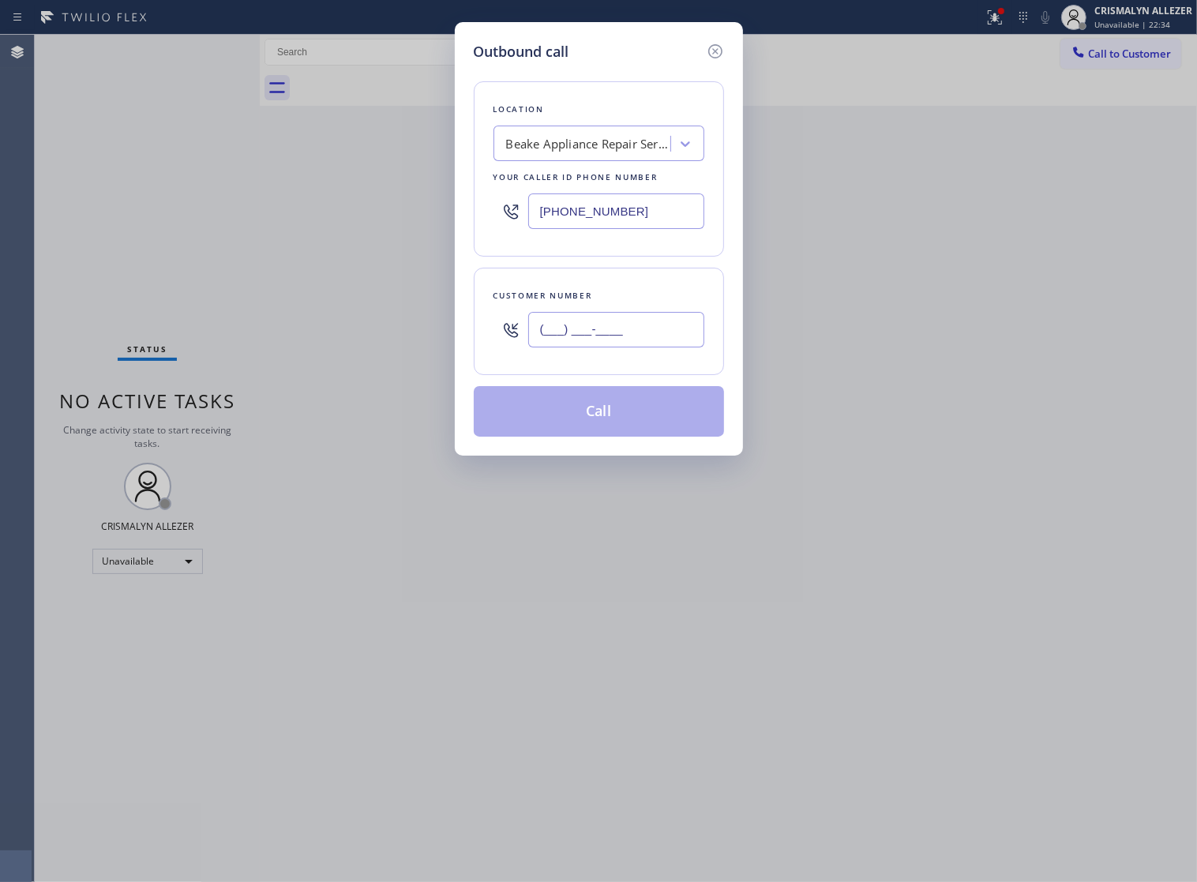
click at [656, 347] on input "(___) ___-____" at bounding box center [616, 330] width 176 height 36
paste input "213) 703-3129"
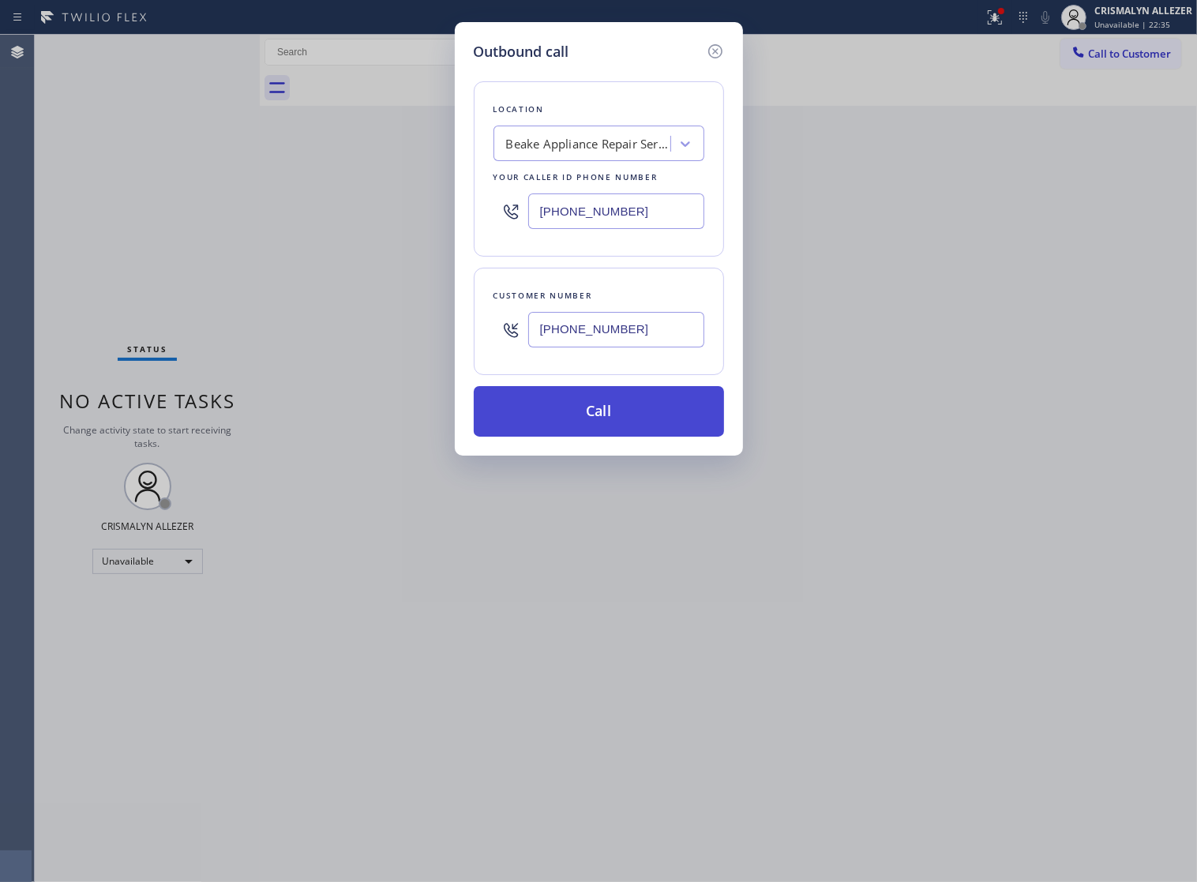
type input "(213) 703-3129"
click at [604, 437] on button "Call" at bounding box center [599, 411] width 250 height 51
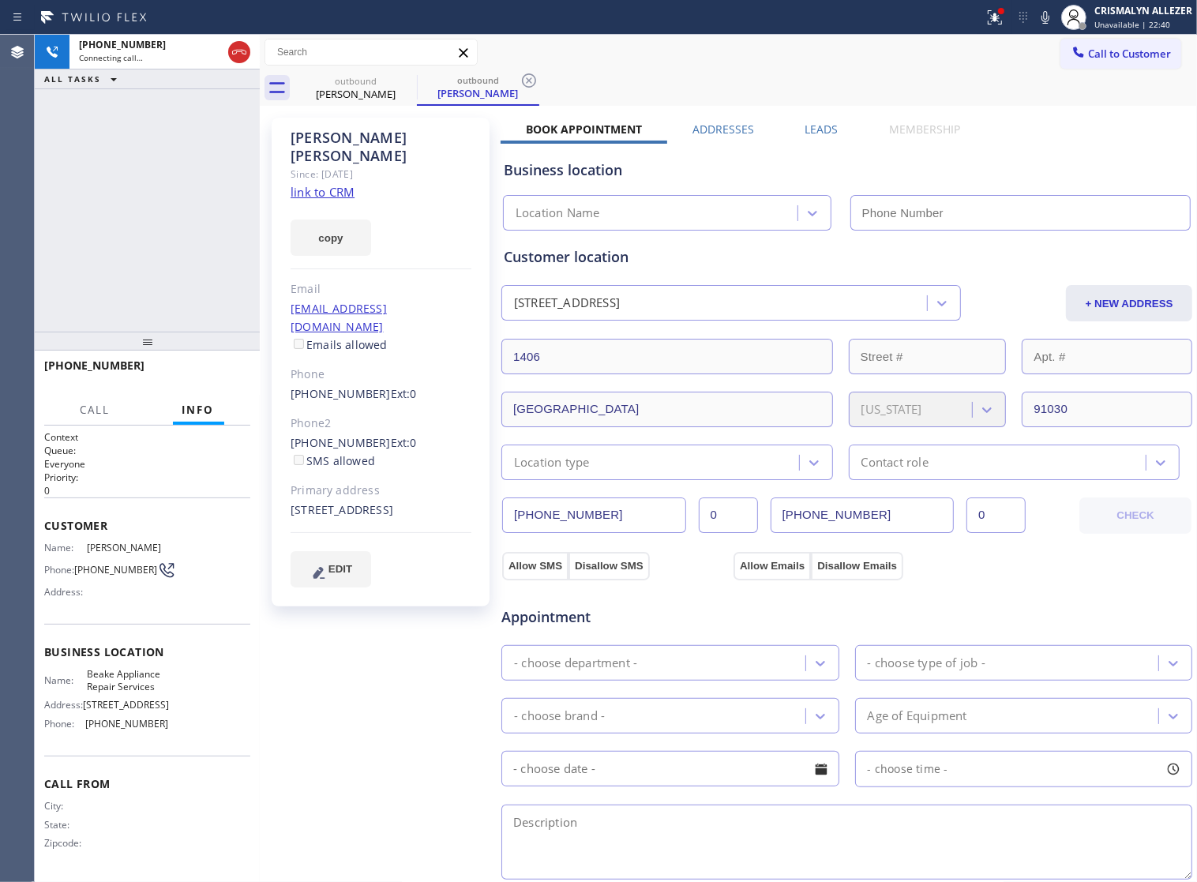
type input "(213) 788-2826"
click at [192, 369] on span "HANG UP" at bounding box center [213, 372] width 48 height 11
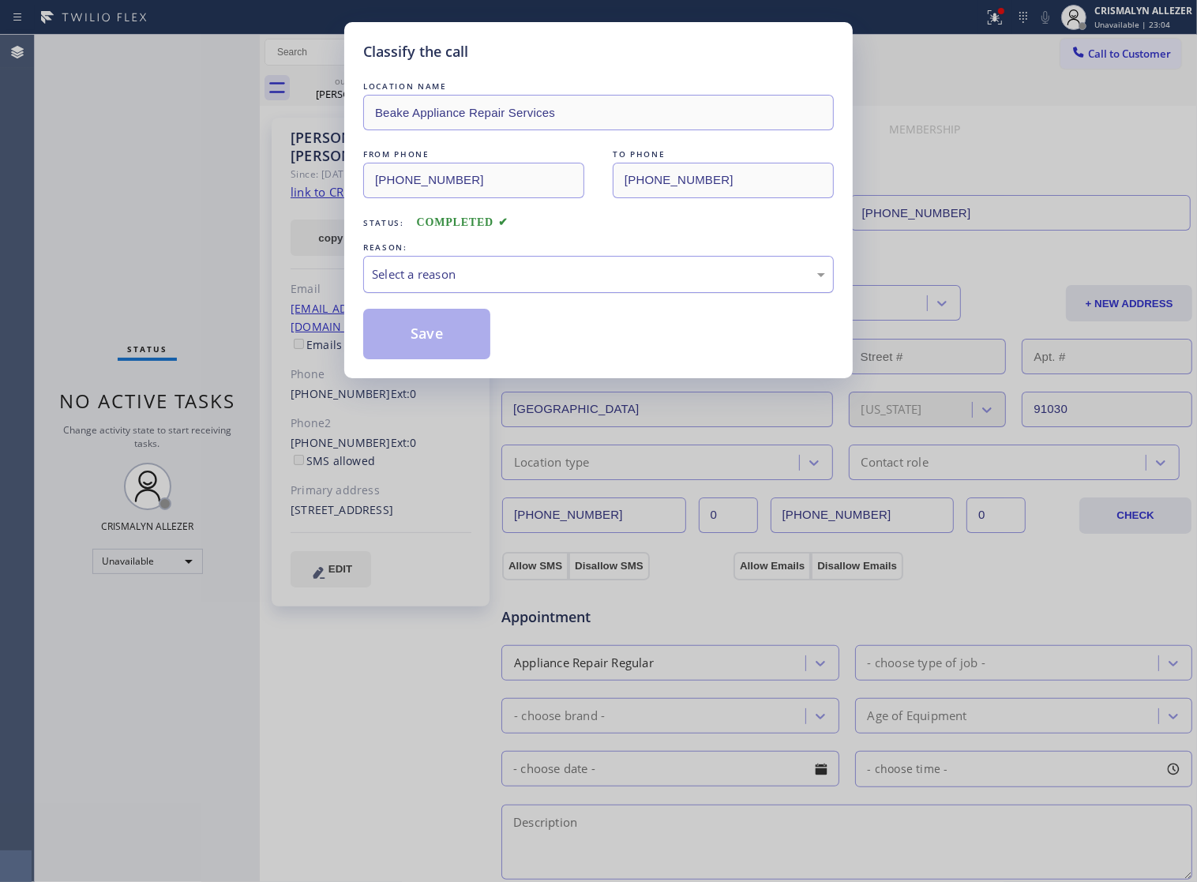
click at [533, 283] on div "Select a reason" at bounding box center [598, 274] width 453 height 18
click at [405, 355] on button "Save" at bounding box center [426, 334] width 127 height 51
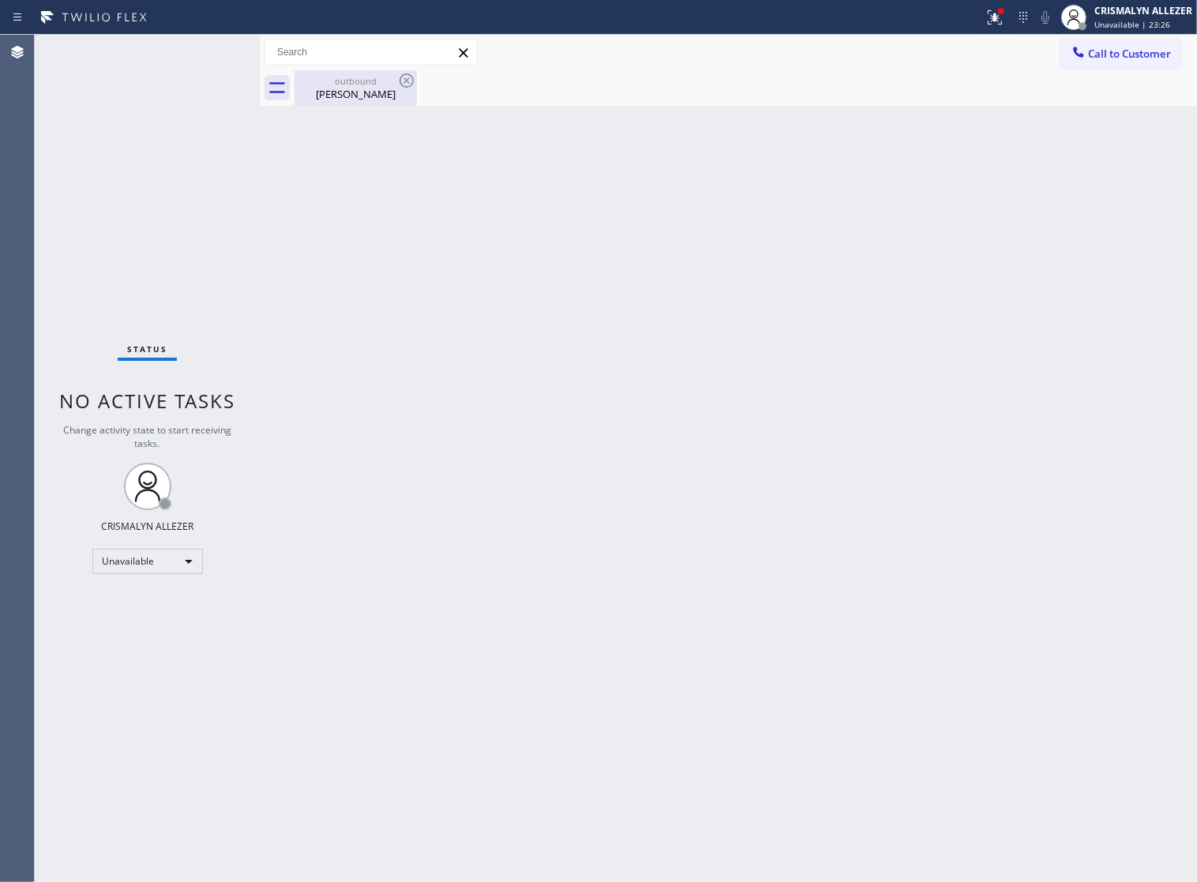
drag, startPoint x: 337, startPoint y: 91, endPoint x: 387, endPoint y: 88, distance: 49.8
click at [349, 91] on div "Brent Harris" at bounding box center [355, 94] width 119 height 14
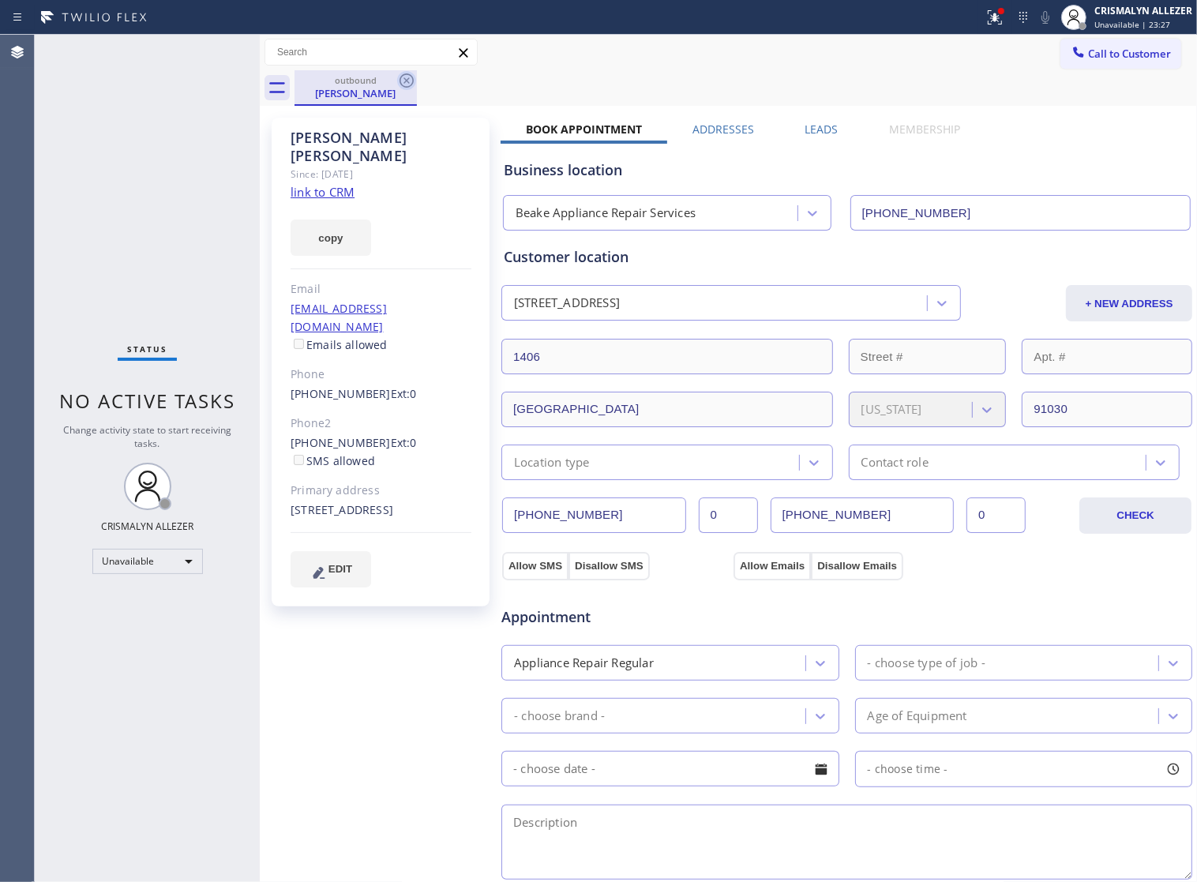
click at [407, 80] on icon at bounding box center [406, 80] width 14 height 14
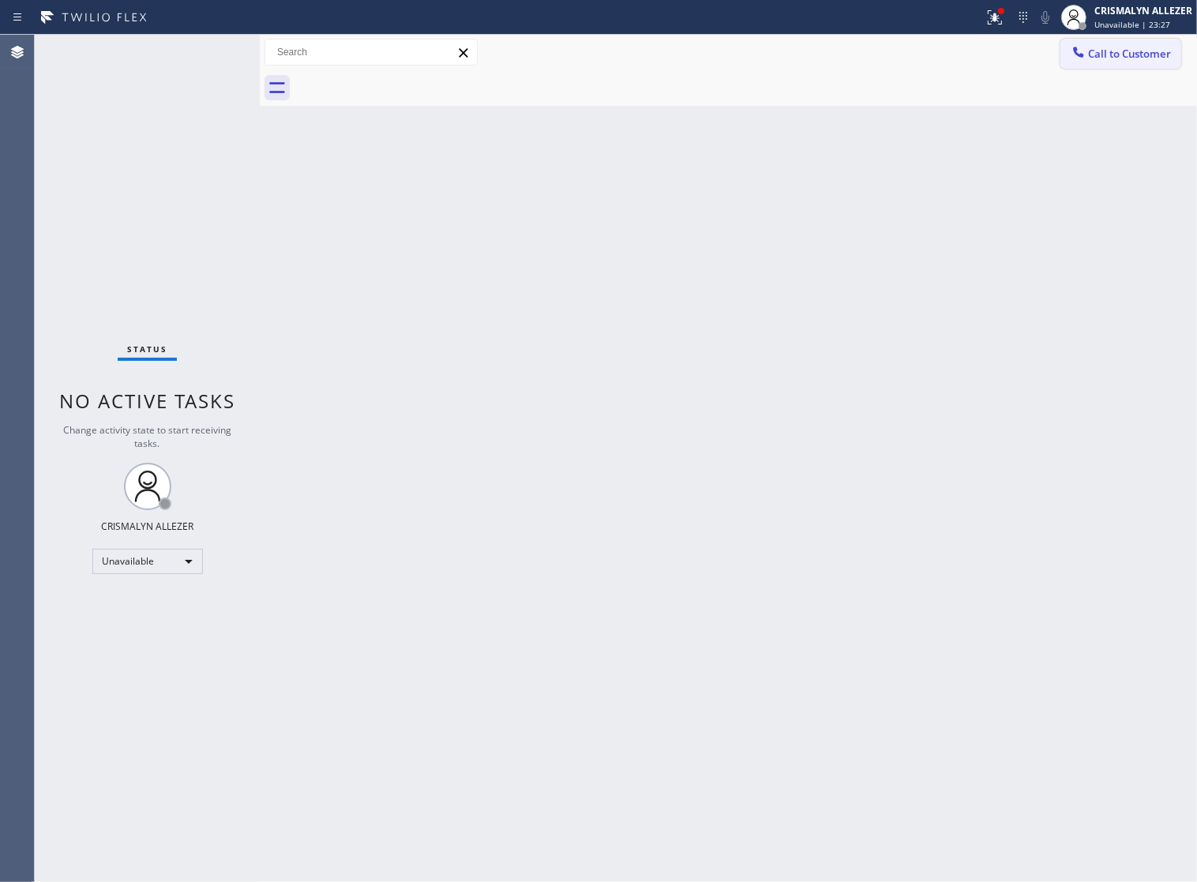
click at [1098, 60] on span "Call to Customer" at bounding box center [1129, 54] width 83 height 14
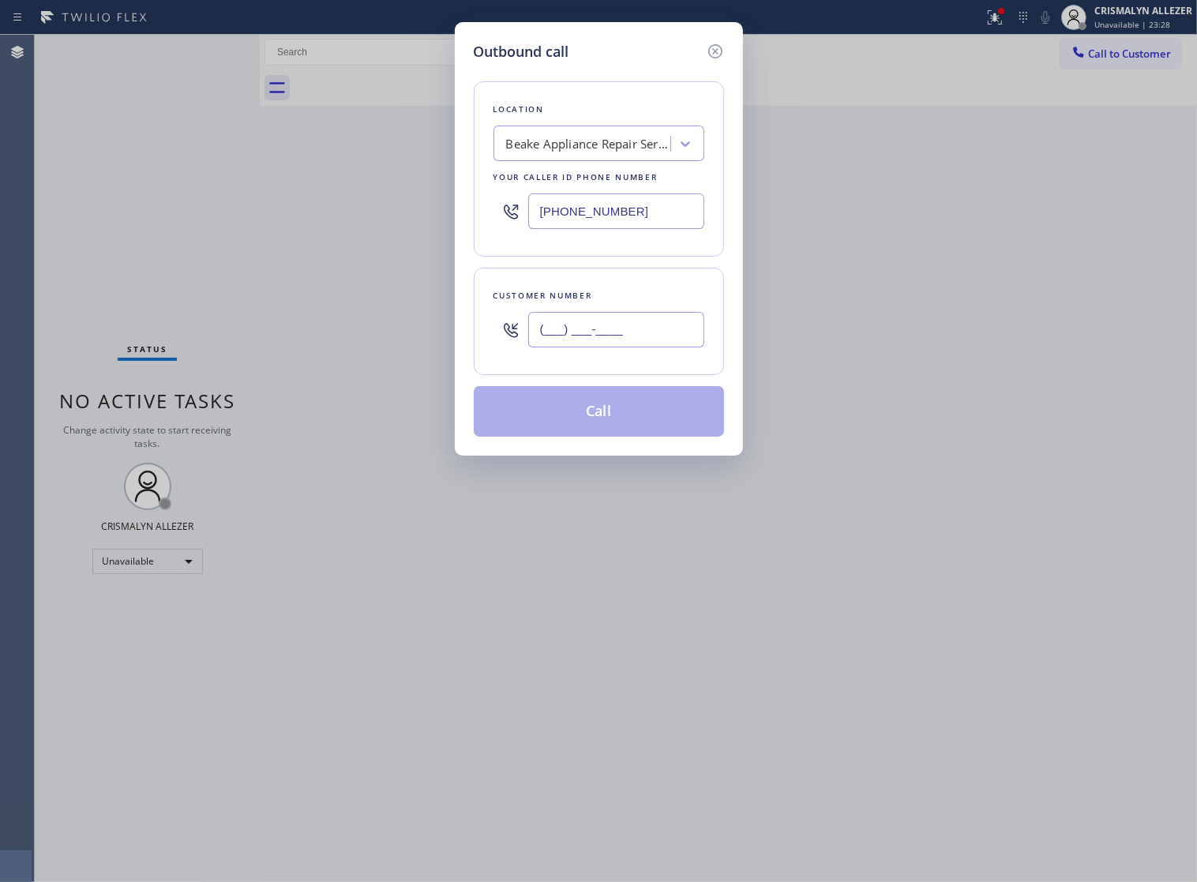
click at [663, 347] on input "(___) ___-____" at bounding box center [616, 330] width 176 height 36
paste input "951) 775-0330"
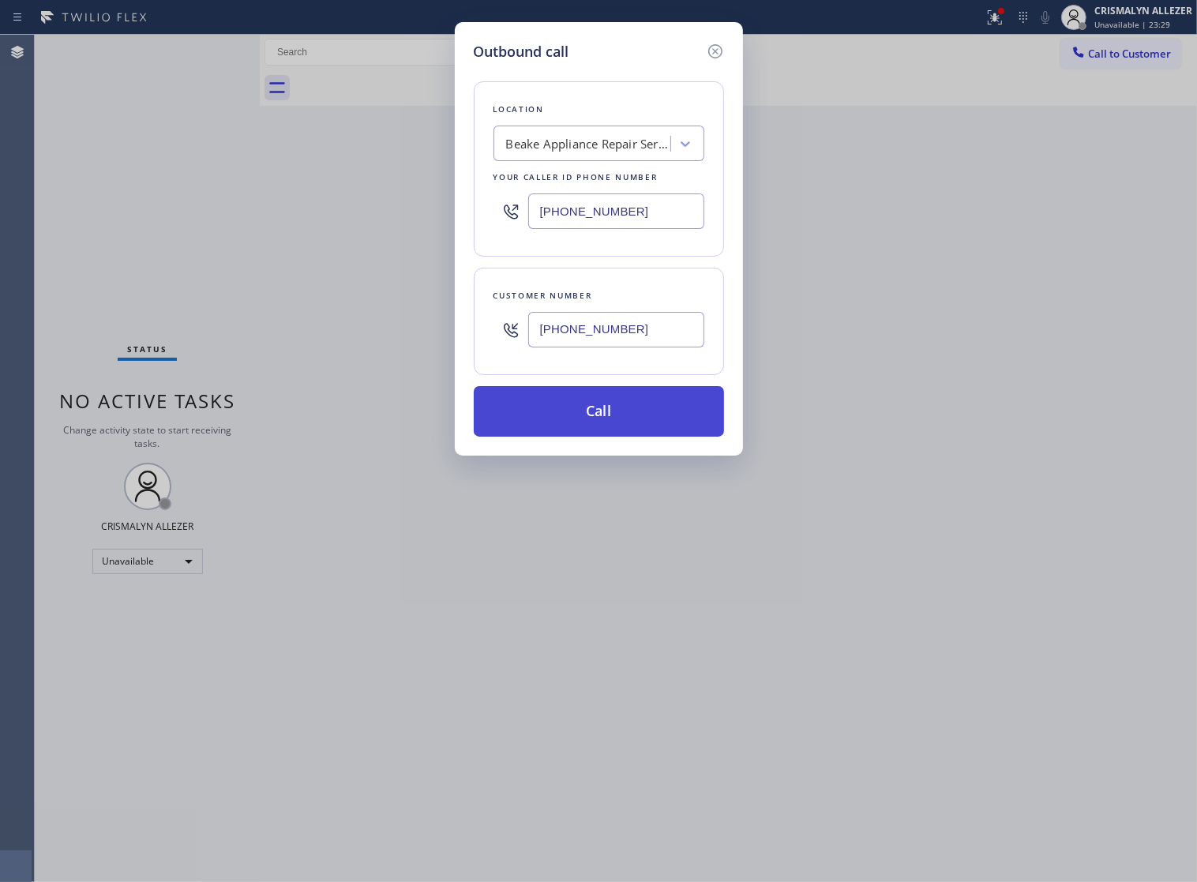
type input "[PHONE_NUMBER]"
click at [628, 431] on button "Call" at bounding box center [599, 411] width 250 height 51
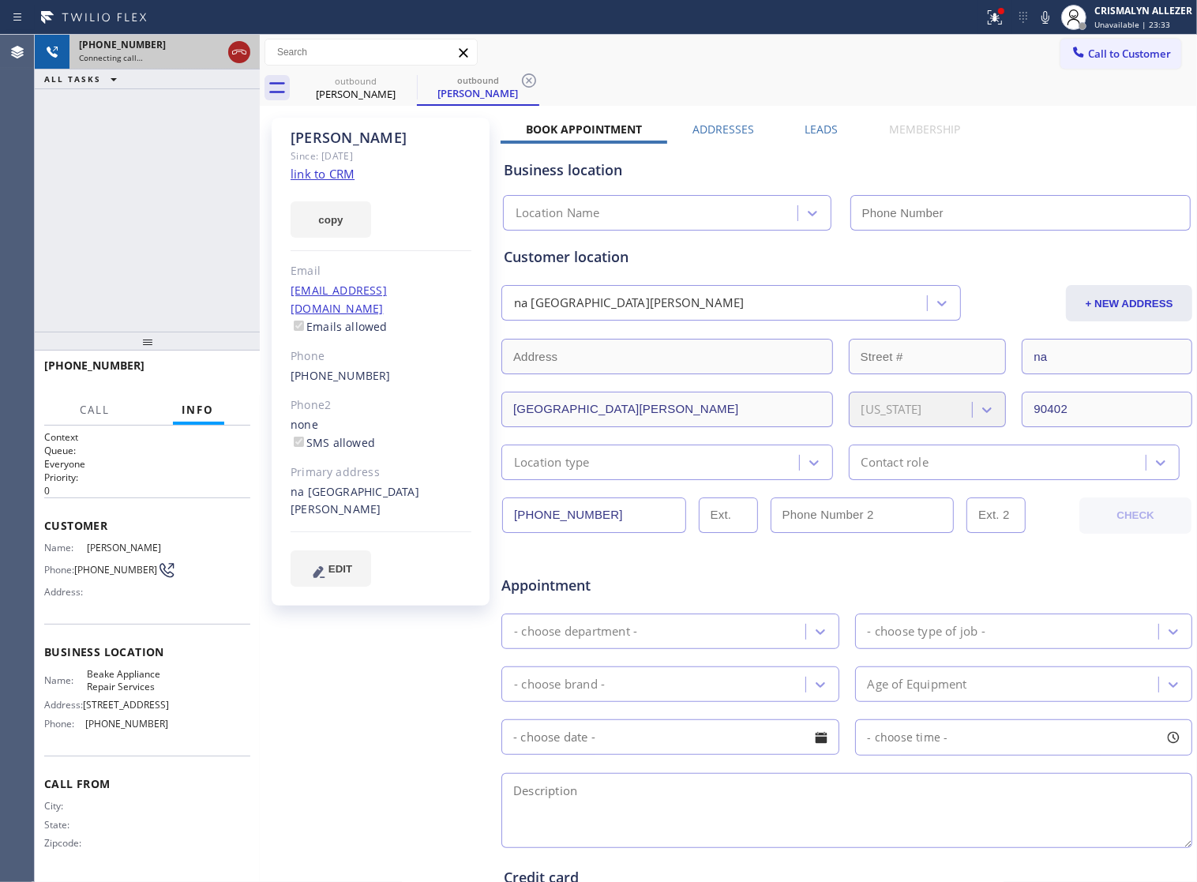
click at [237, 57] on icon at bounding box center [239, 52] width 19 height 19
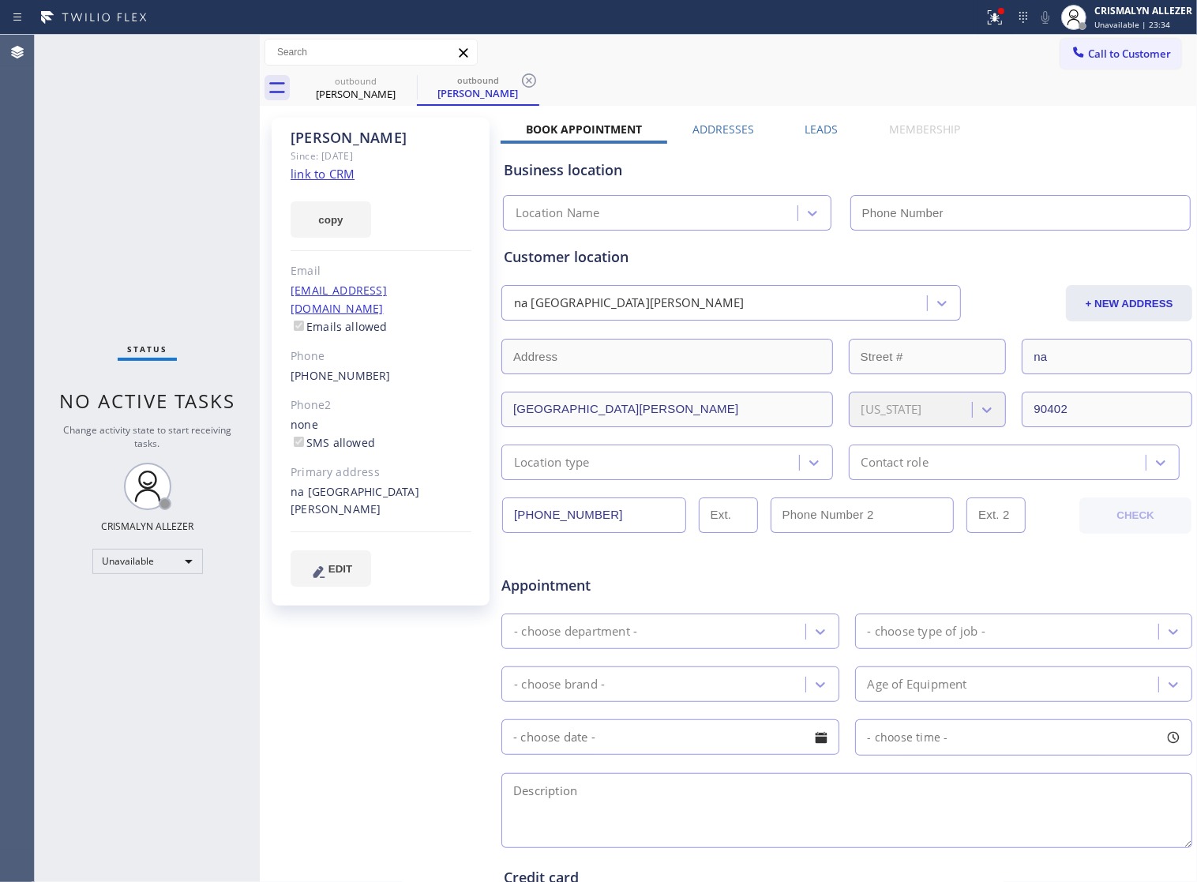
click at [338, 176] on link "link to CRM" at bounding box center [323, 174] width 64 height 16
type input "(213) 788-2826"
click at [506, 81] on div "outbound" at bounding box center [477, 80] width 119 height 12
click at [526, 79] on icon at bounding box center [528, 80] width 19 height 19
click at [405, 81] on icon at bounding box center [406, 80] width 19 height 19
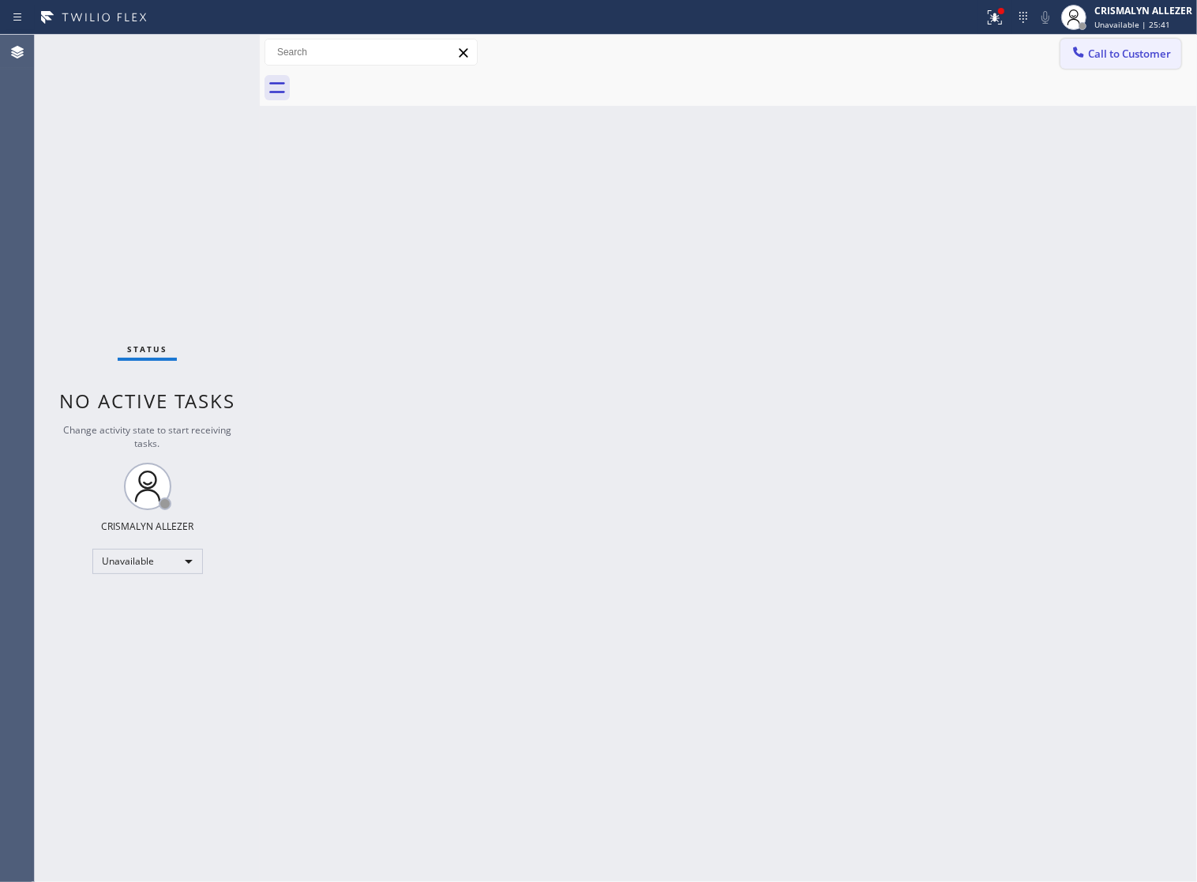
click at [1123, 47] on span "Call to Customer" at bounding box center [1129, 54] width 83 height 14
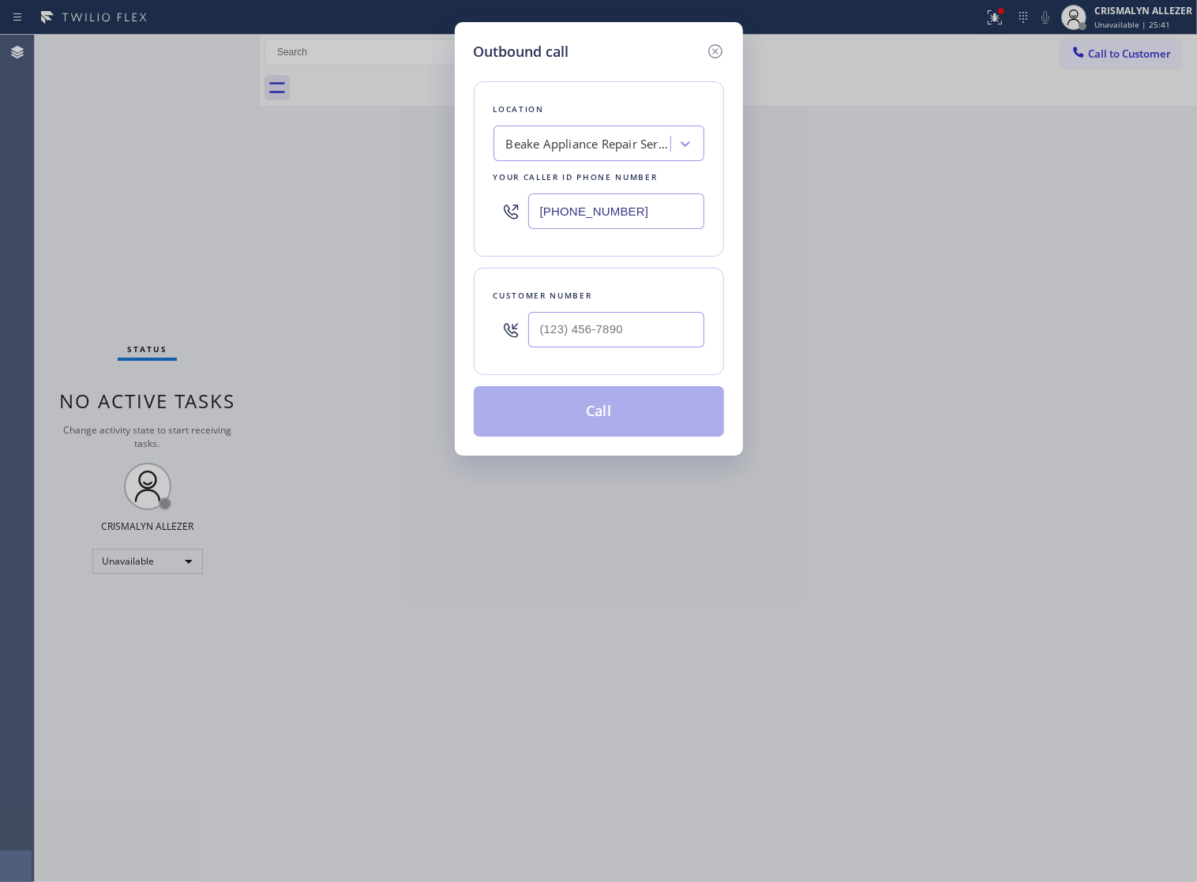
drag, startPoint x: 677, startPoint y: 218, endPoint x: 274, endPoint y: 226, distance: 402.7
click at [298, 227] on div "Outbound call Location Beake Appliance Repair Services Your caller id phone num…" at bounding box center [598, 441] width 1197 height 882
paste input "323) 982-7959"
type input "(323) 982-7959"
click at [643, 341] on input "(___) ___-____" at bounding box center [616, 330] width 176 height 36
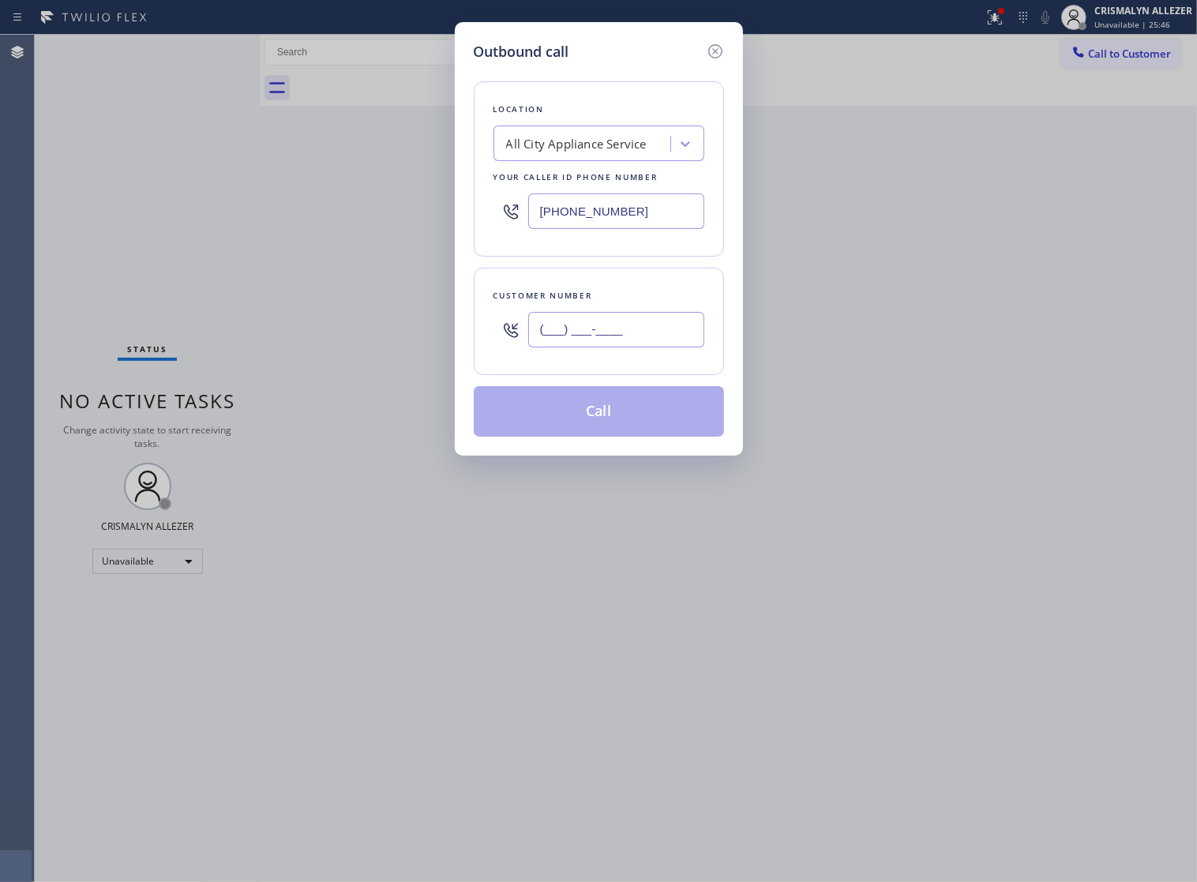
paste input "818) 822-9527"
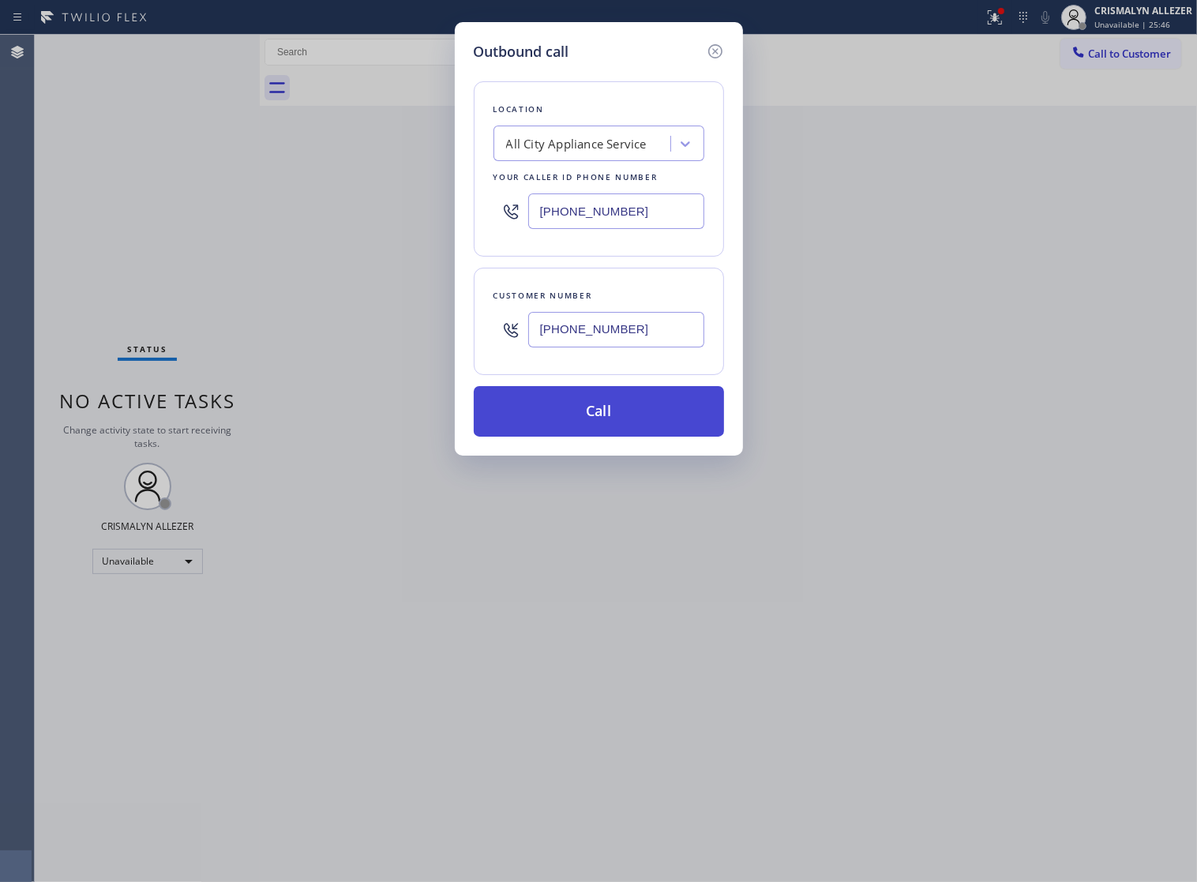
type input "(818) 822-9527"
click at [606, 426] on button "Call" at bounding box center [599, 411] width 250 height 51
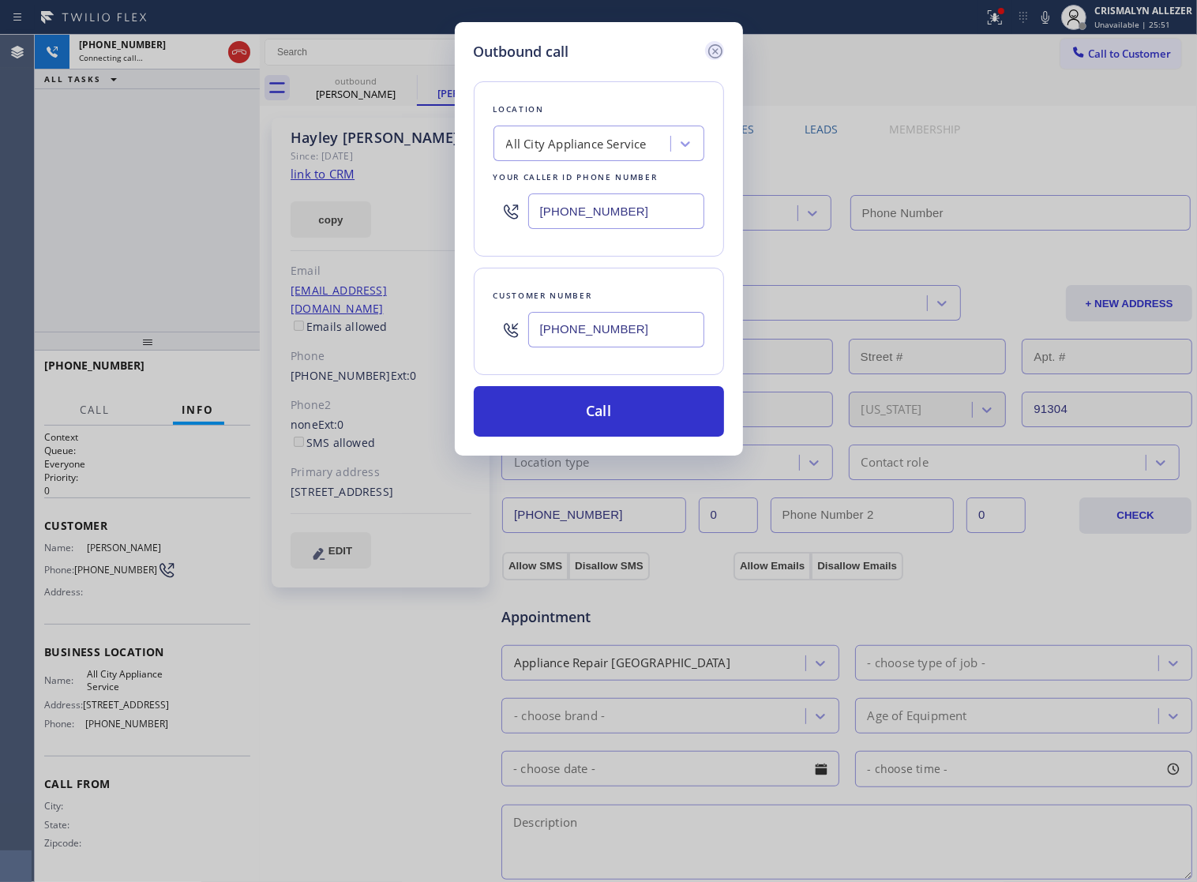
click at [719, 58] on icon at bounding box center [715, 51] width 19 height 19
type input "(323) 982-7959"
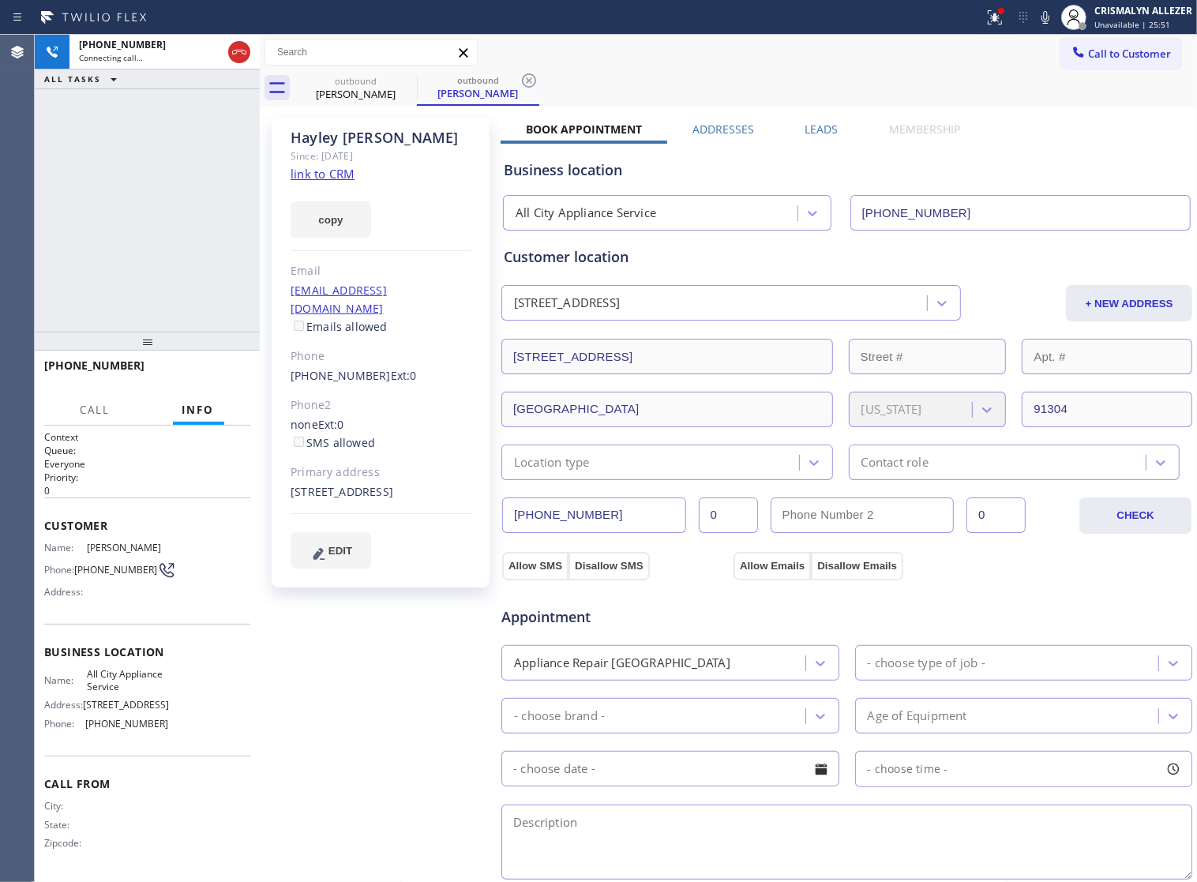
click at [314, 171] on link "link to CRM" at bounding box center [323, 174] width 64 height 16
click at [205, 373] on span "HANG UP" at bounding box center [213, 372] width 48 height 11
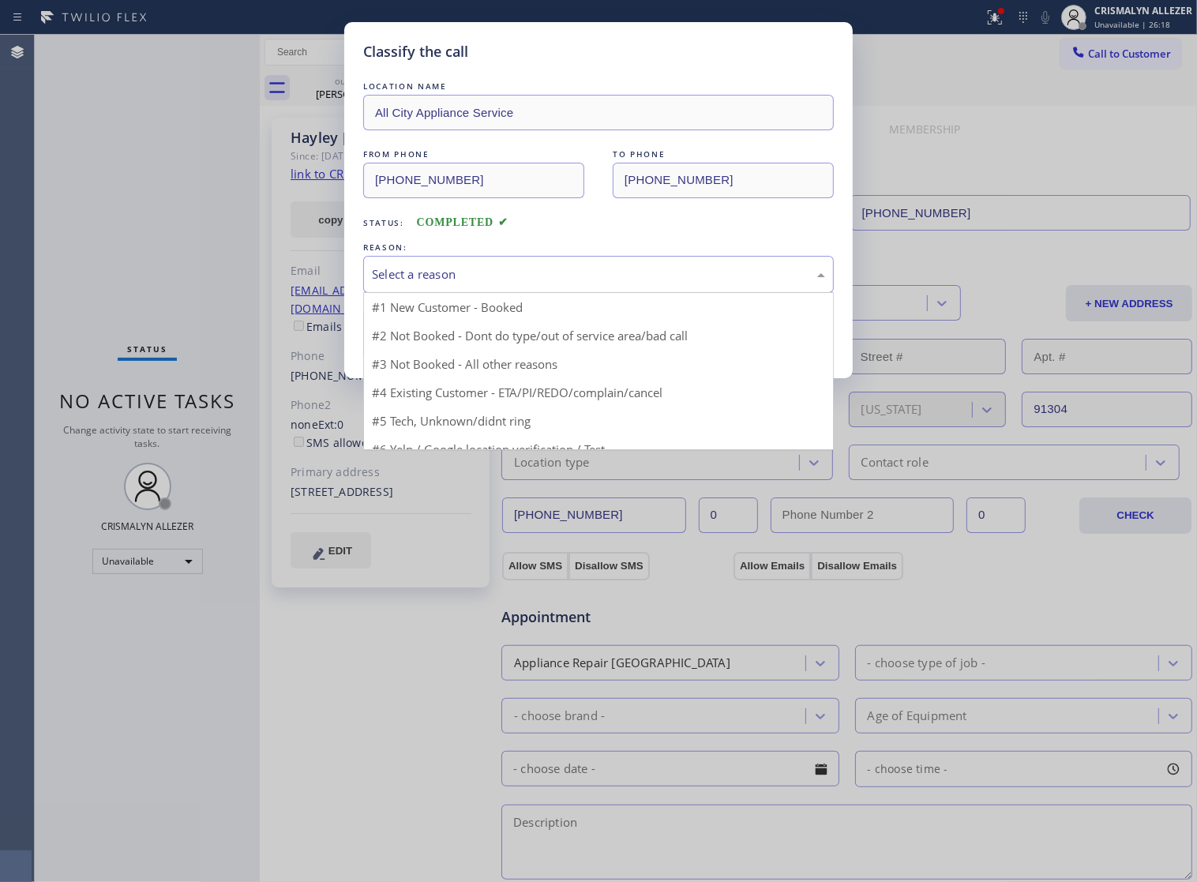
click at [577, 293] on div "Select a reason" at bounding box center [598, 274] width 471 height 37
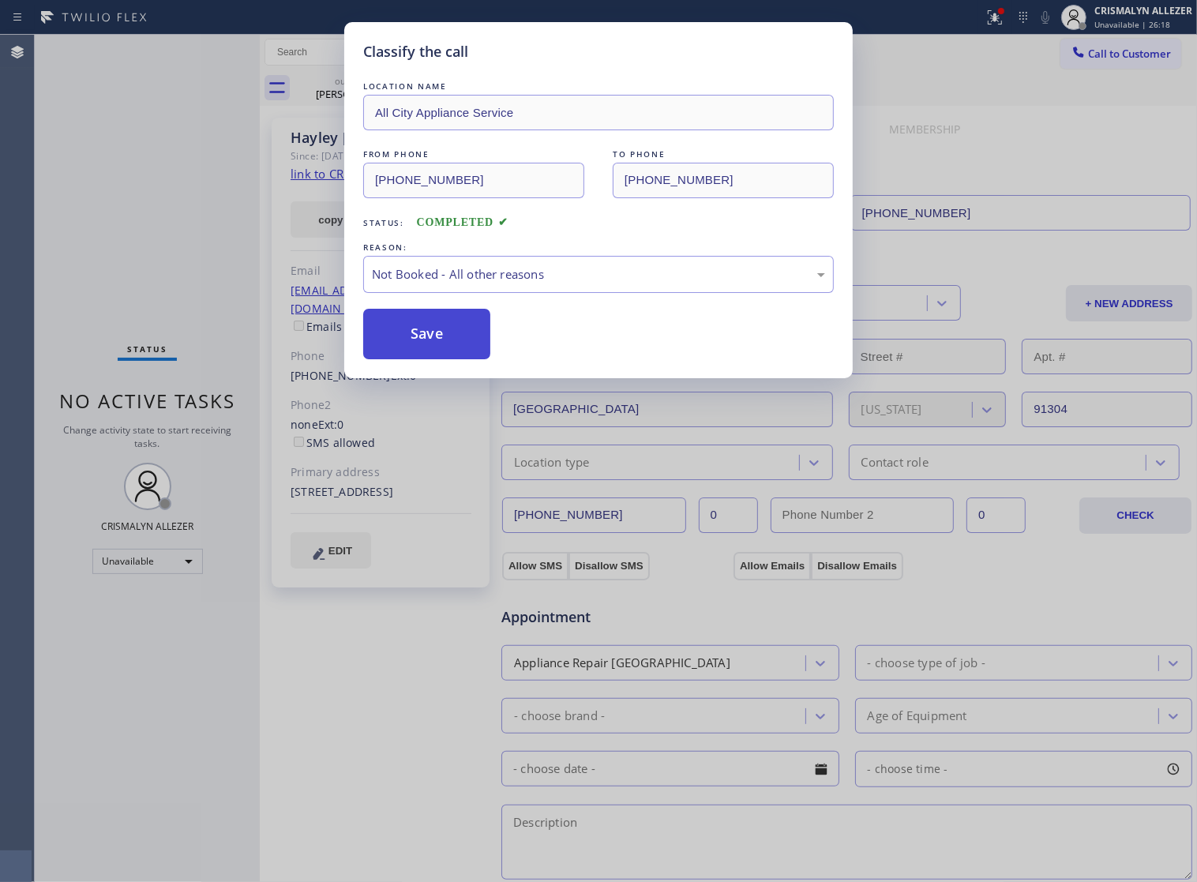
click at [440, 353] on button "Save" at bounding box center [426, 334] width 127 height 51
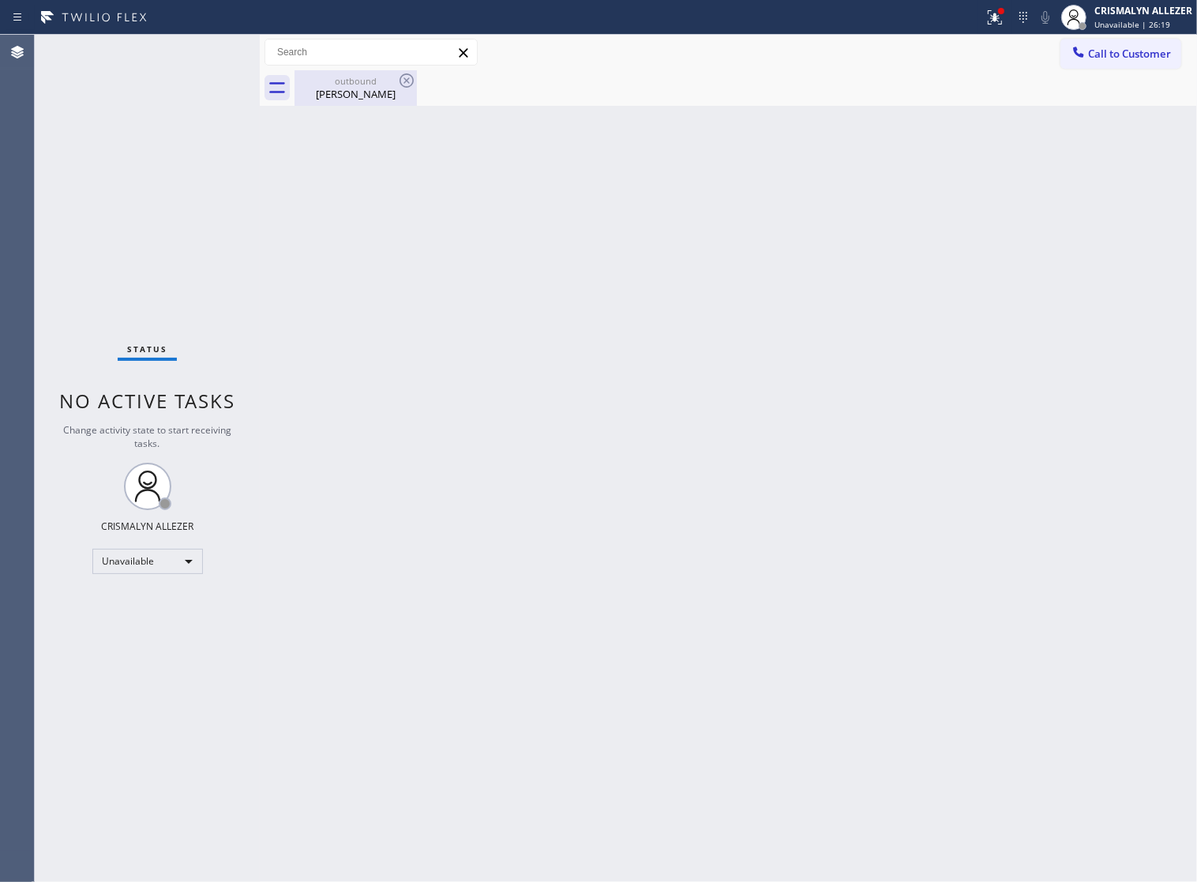
click at [350, 87] on div "Hayley Silvers" at bounding box center [355, 94] width 119 height 14
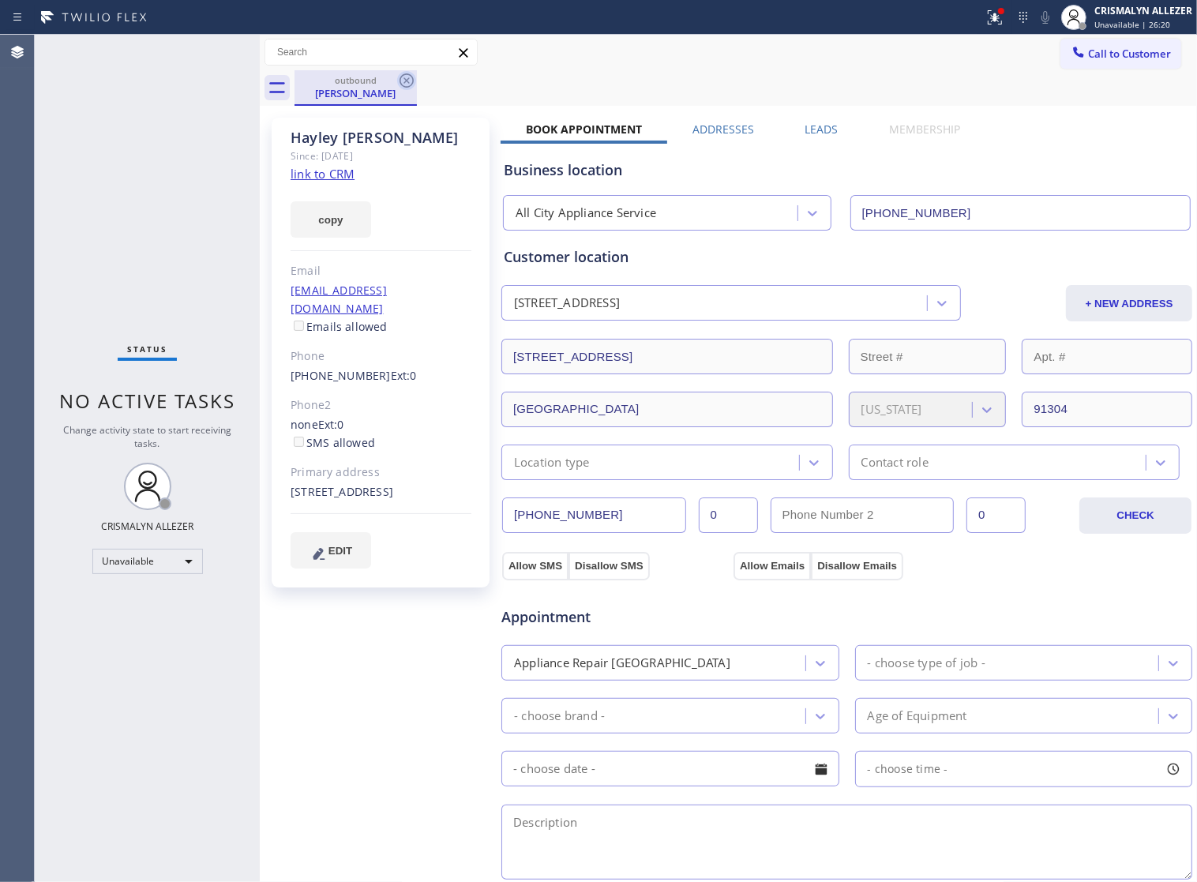
click at [405, 75] on icon at bounding box center [406, 80] width 19 height 19
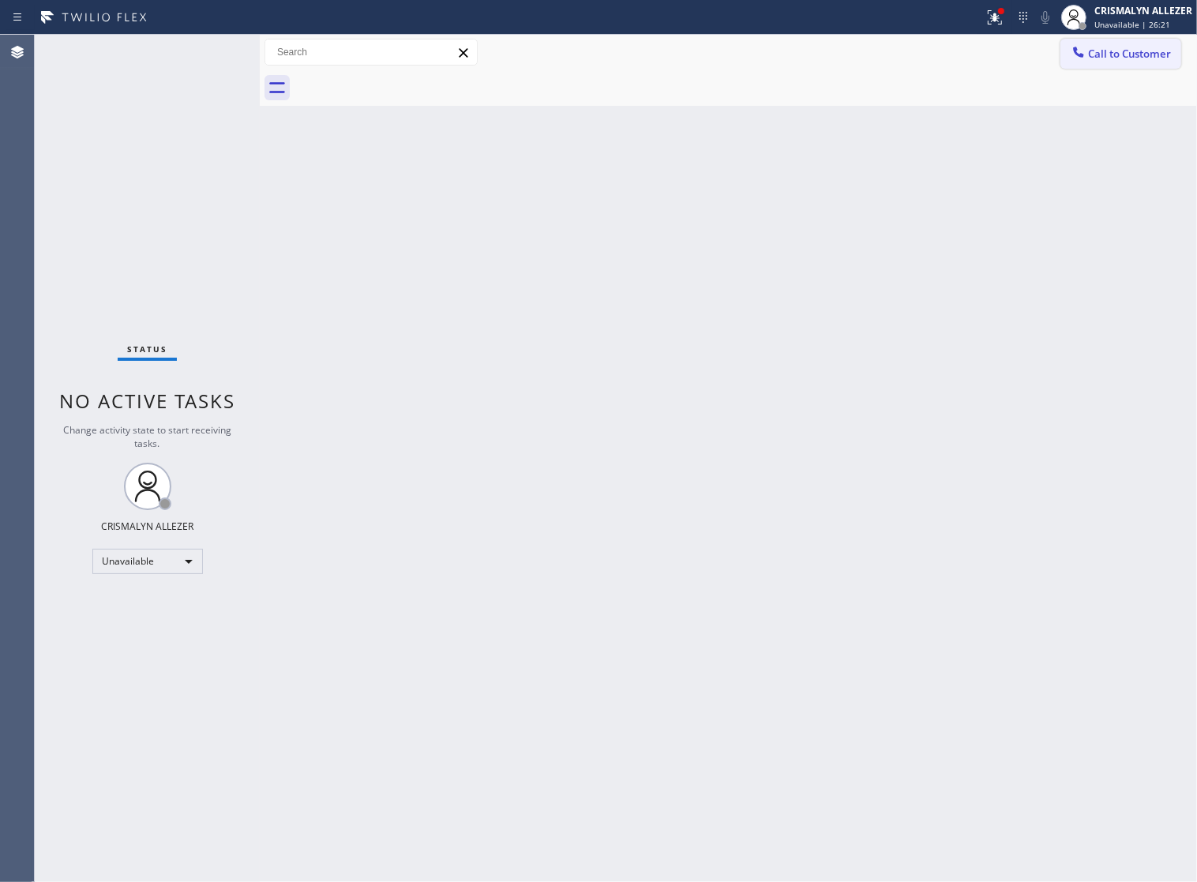
click at [1122, 55] on span "Call to Customer" at bounding box center [1129, 54] width 83 height 14
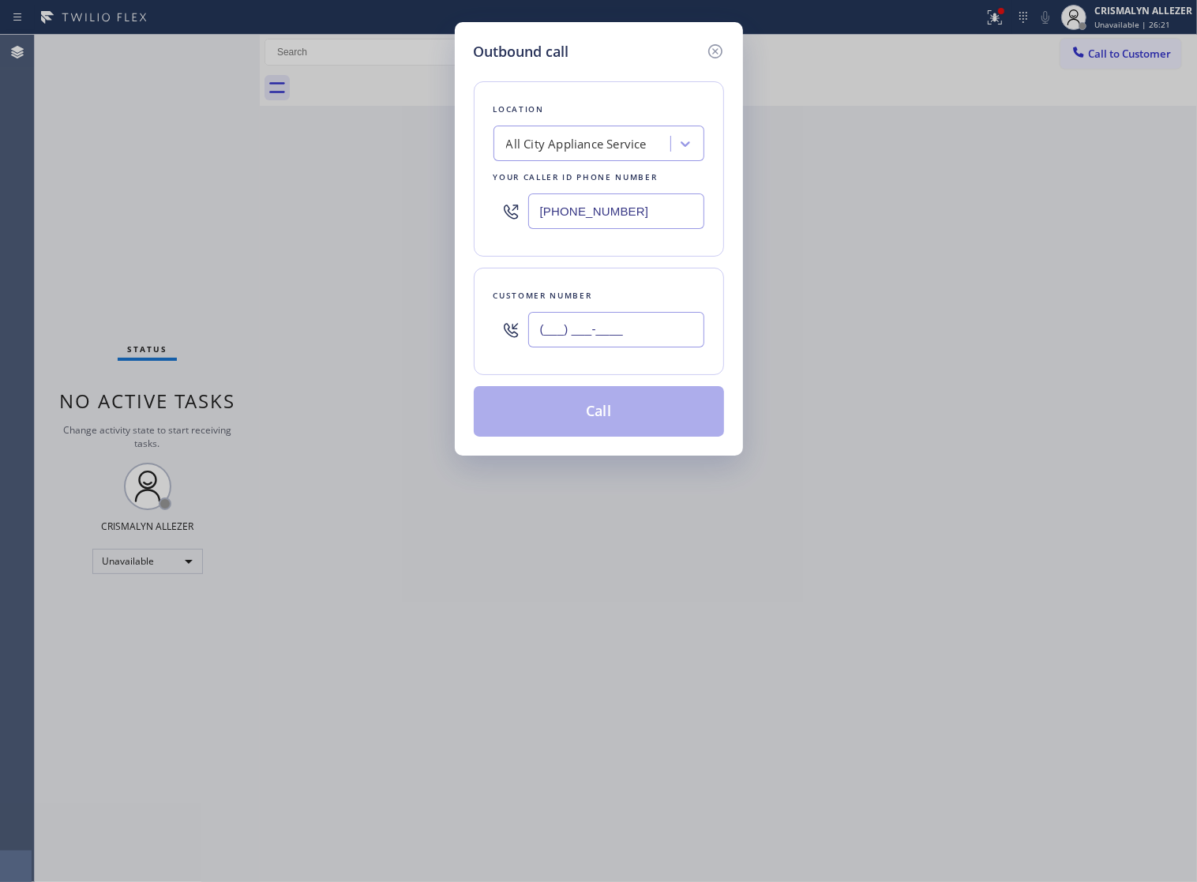
click at [663, 347] on input "(___) ___-____" at bounding box center [616, 330] width 176 height 36
paste input "text"
type input "(___) ___-____"
paste input "818) 822-9527"
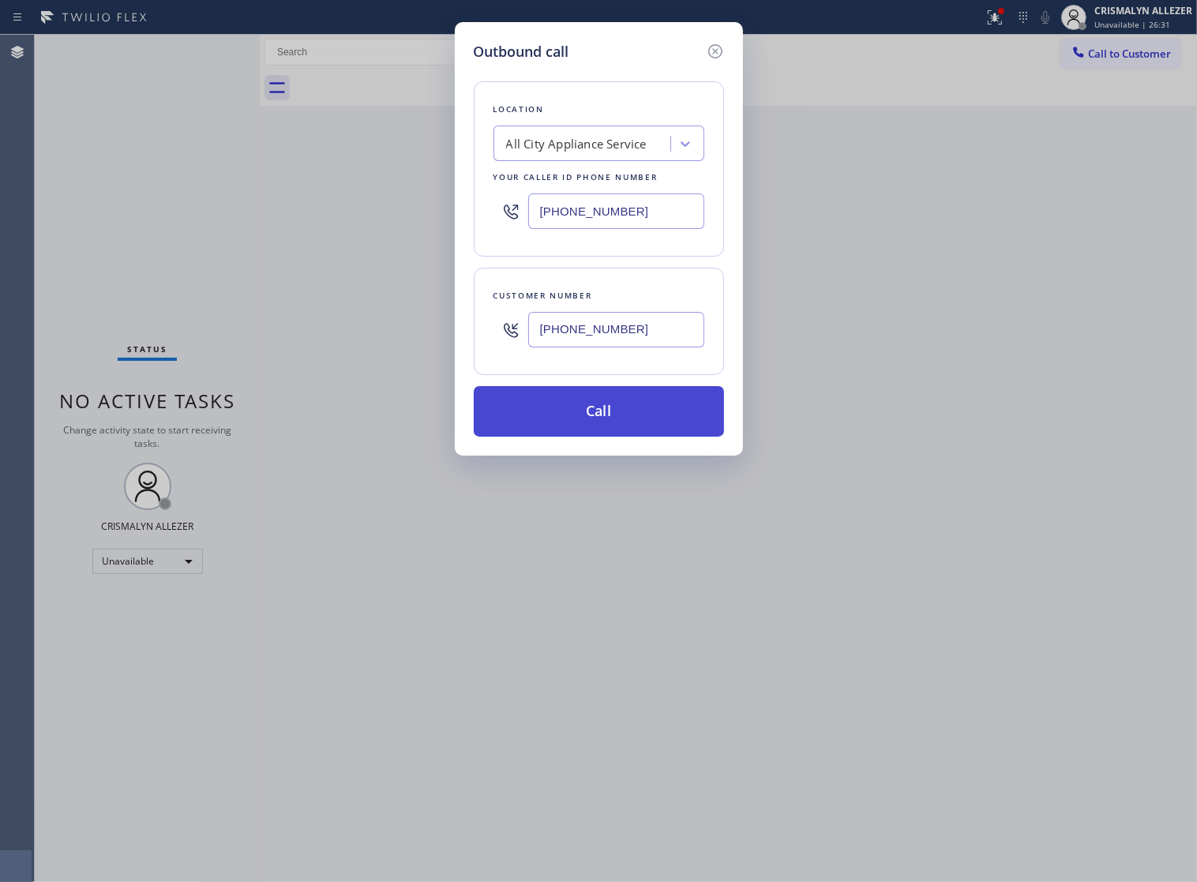
type input "(818) 822-9527"
click at [600, 437] on button "Call" at bounding box center [599, 411] width 250 height 51
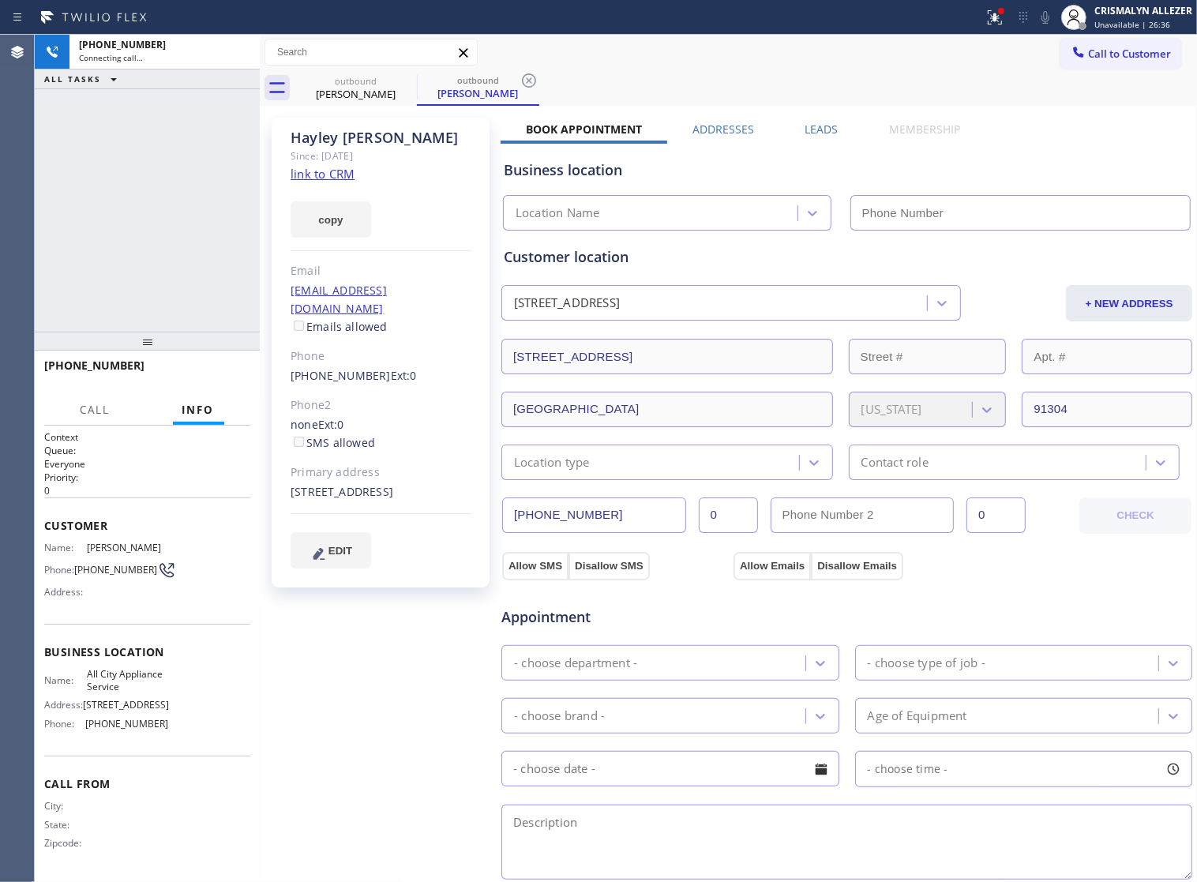
type input "(323) 982-7959"
click at [196, 369] on span "HANG UP" at bounding box center [213, 372] width 48 height 11
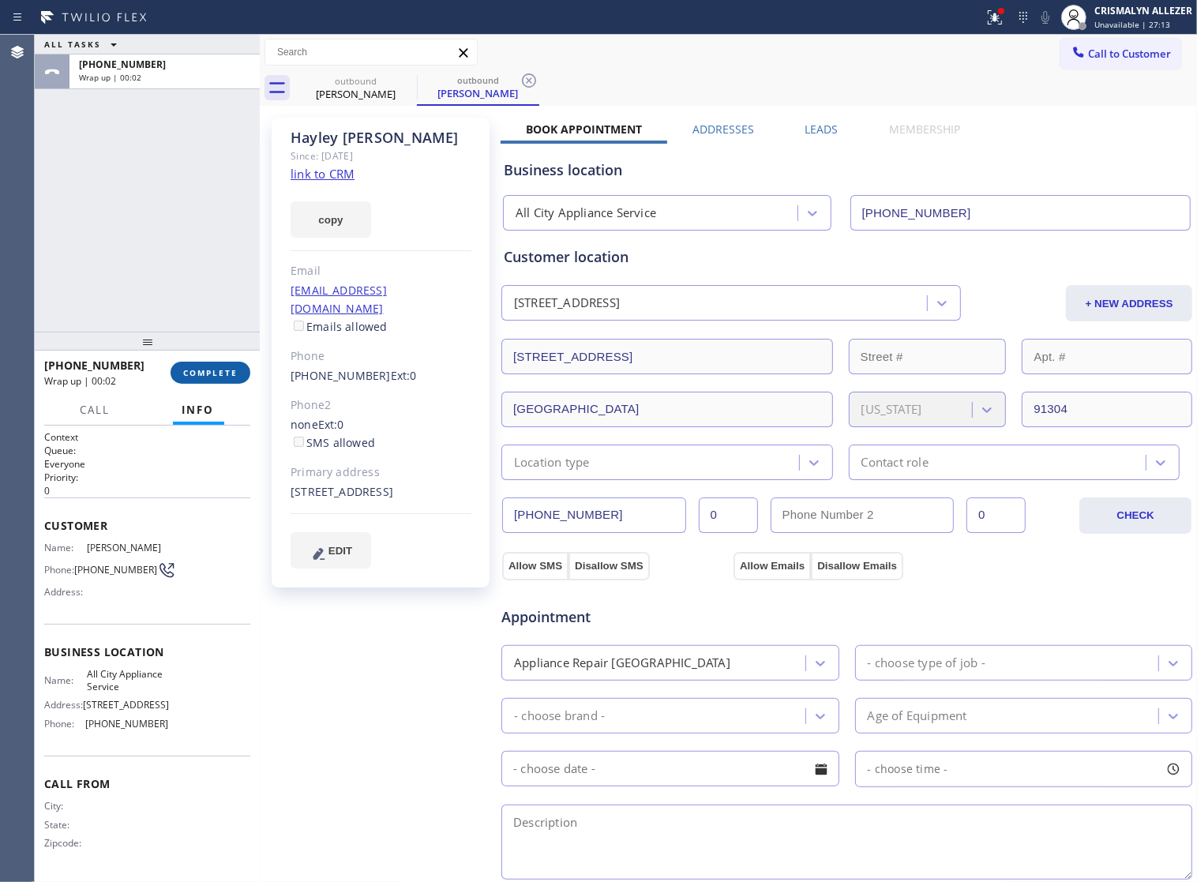
click at [207, 368] on span "COMPLETE" at bounding box center [210, 372] width 54 height 11
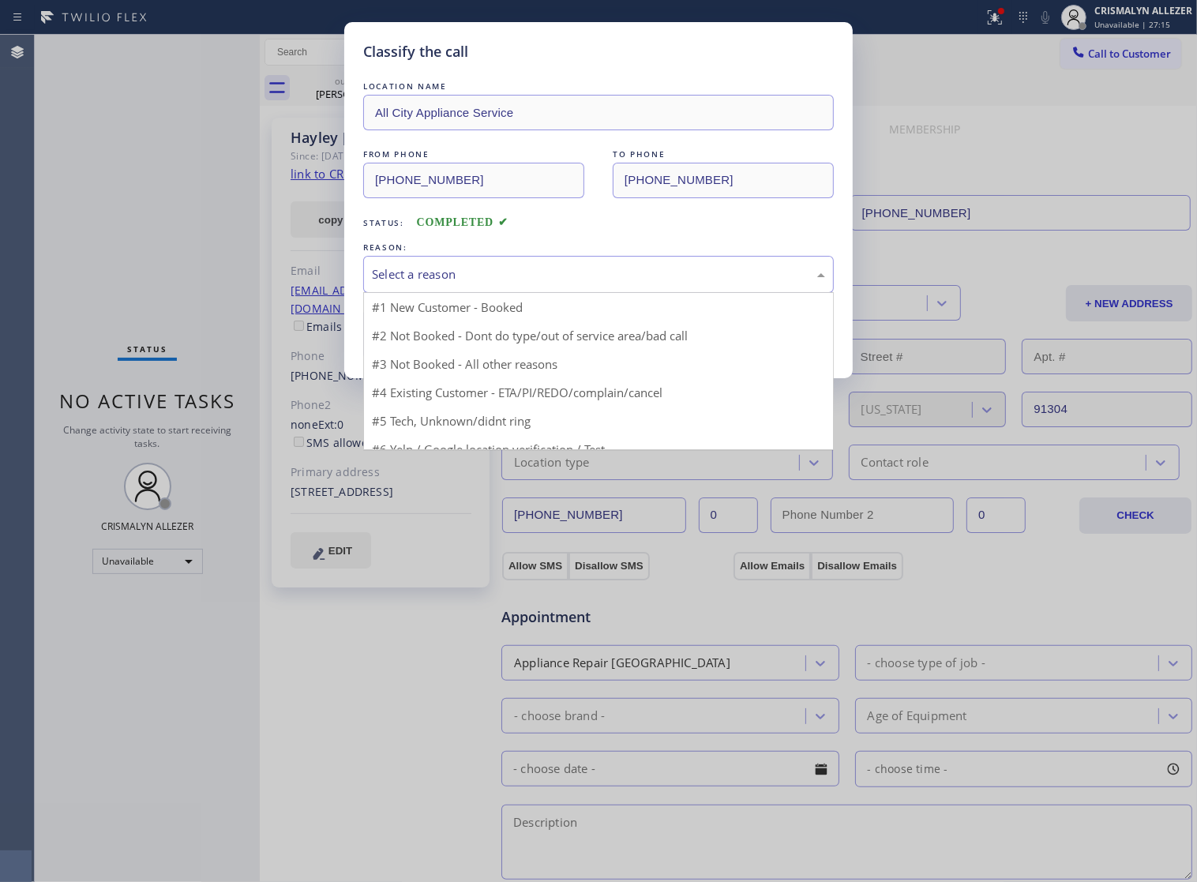
click at [573, 283] on div "Select a reason" at bounding box center [598, 274] width 453 height 18
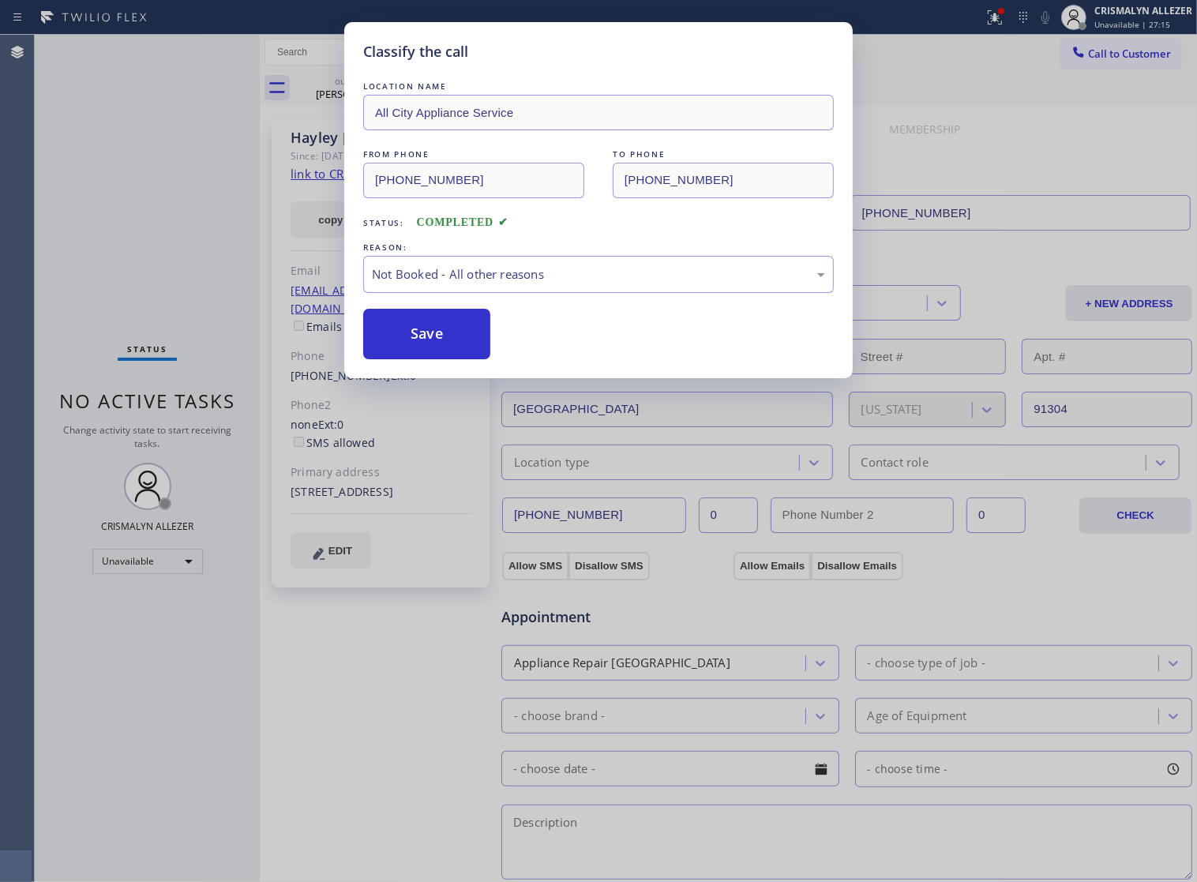
click at [448, 351] on button "Save" at bounding box center [426, 334] width 127 height 51
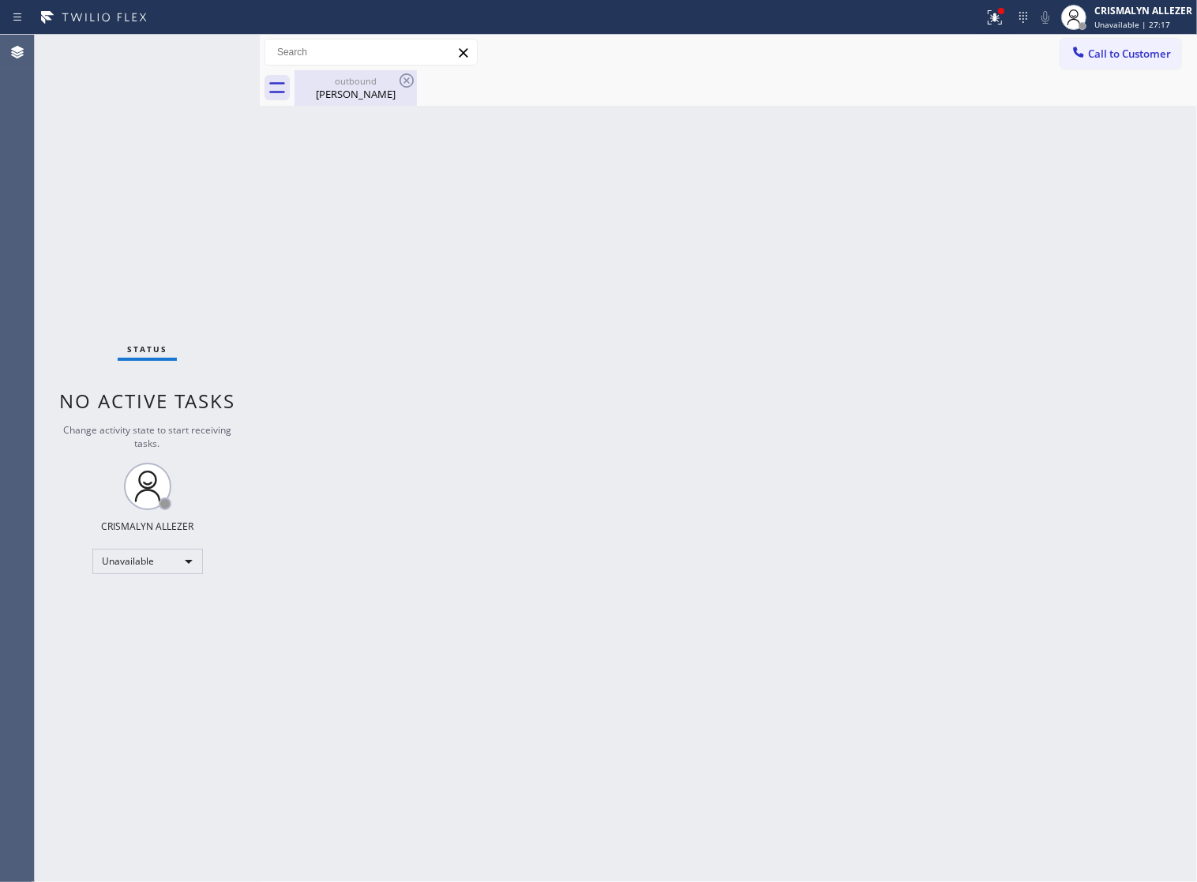
click at [359, 91] on div "Hayley Silvers" at bounding box center [355, 94] width 119 height 14
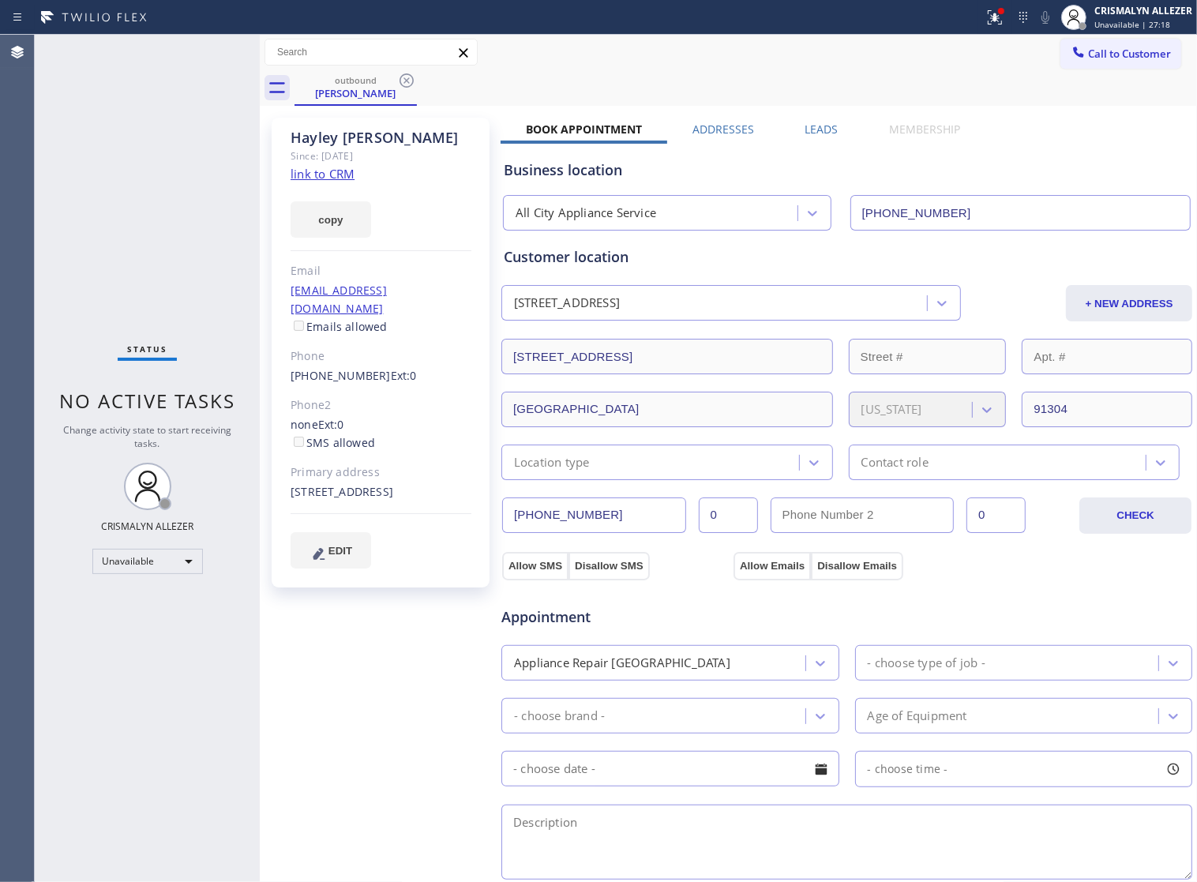
click at [403, 79] on icon at bounding box center [406, 80] width 19 height 19
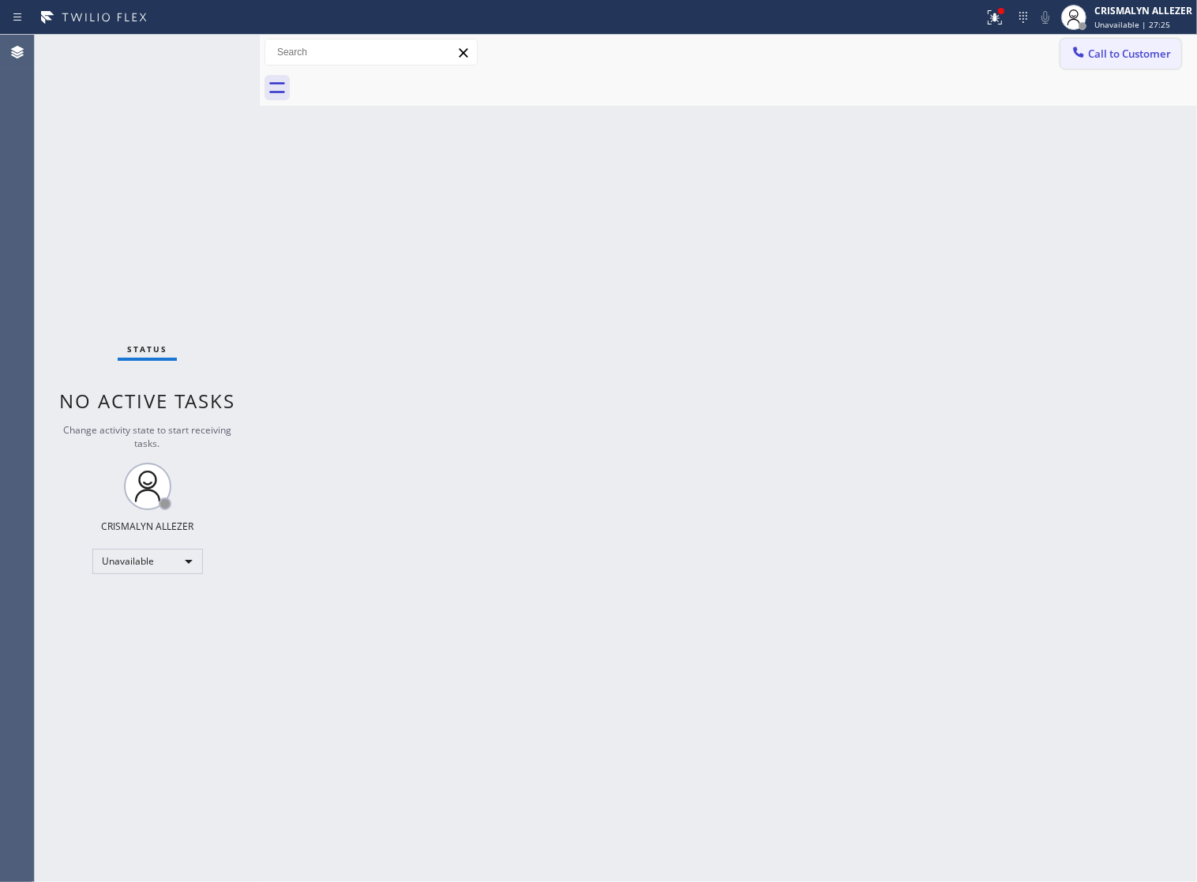
click at [1151, 61] on span "Call to Customer" at bounding box center [1129, 54] width 83 height 14
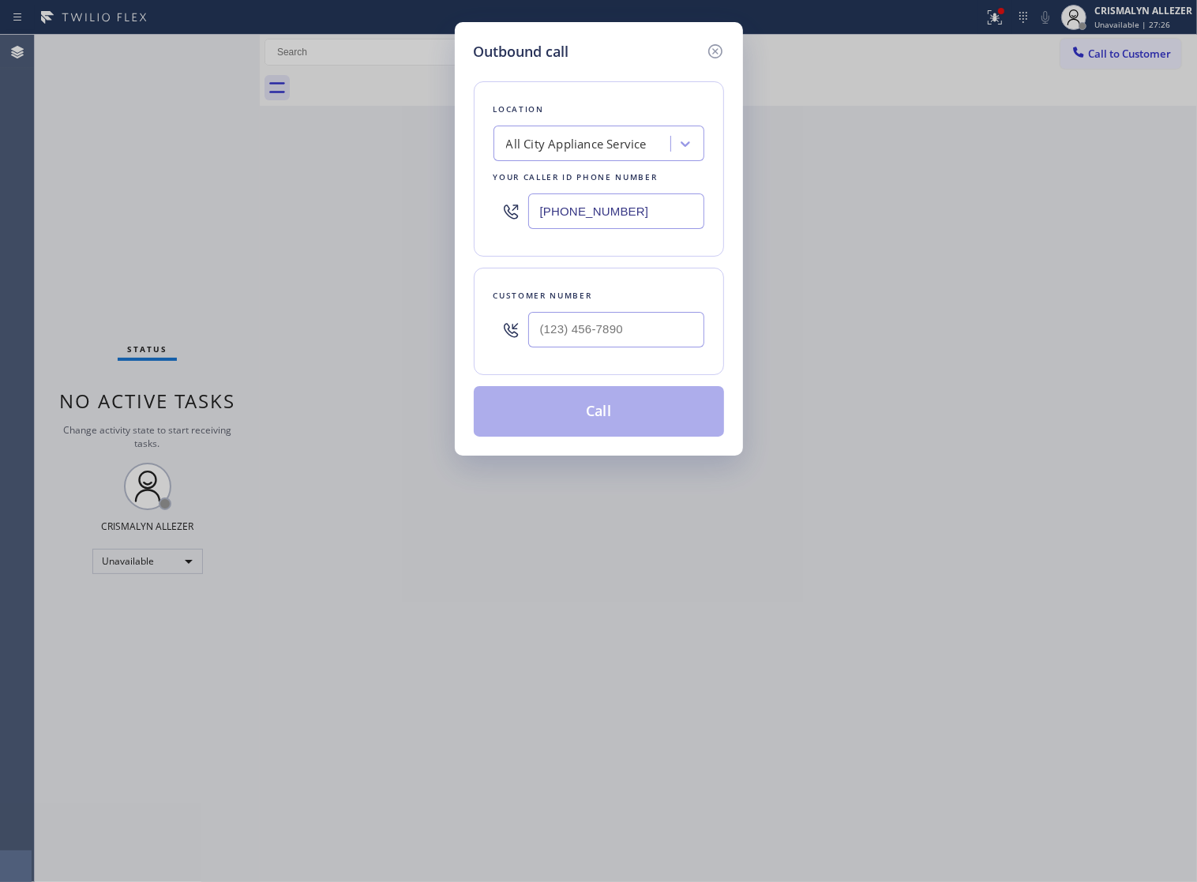
drag, startPoint x: 628, startPoint y: 226, endPoint x: 119, endPoint y: 222, distance: 509.2
click at [111, 226] on div "Outbound call Location All City Appliance Service Your caller id phone number (…" at bounding box center [598, 441] width 1197 height 882
paste input "510) 851-8202"
type input "(510) 851-8202"
click at [655, 338] on input "(___) ___-____" at bounding box center [616, 330] width 176 height 36
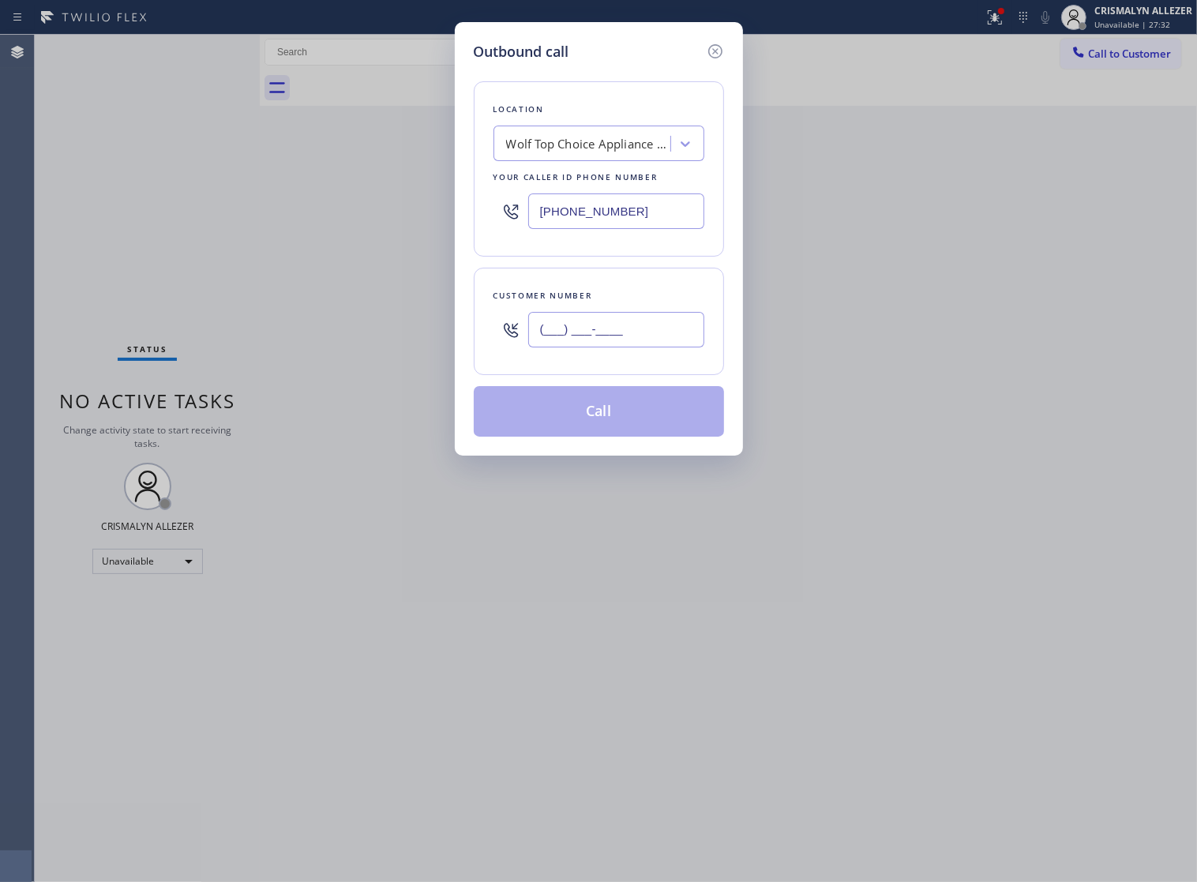
paste input "708) 491-0935"
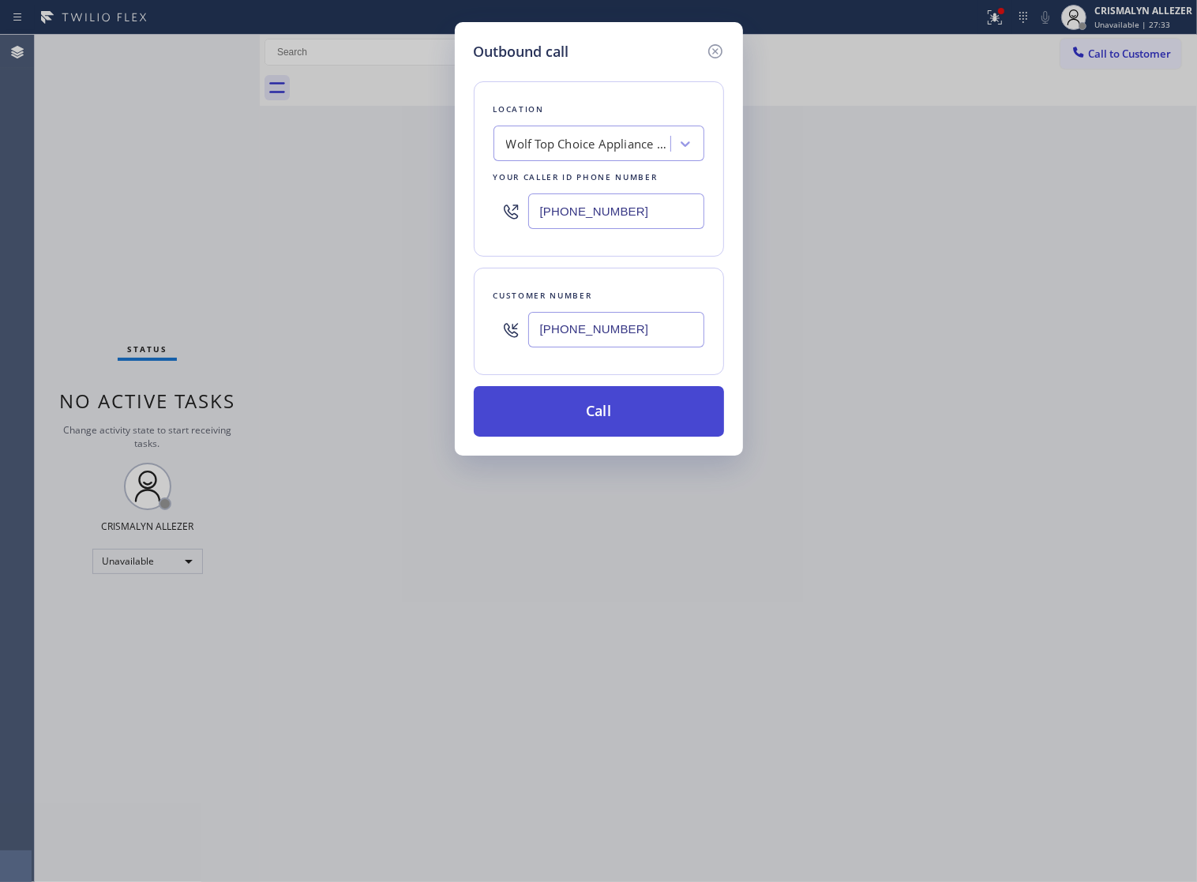
type input "(708) 491-0935"
click at [612, 429] on button "Call" at bounding box center [599, 411] width 250 height 51
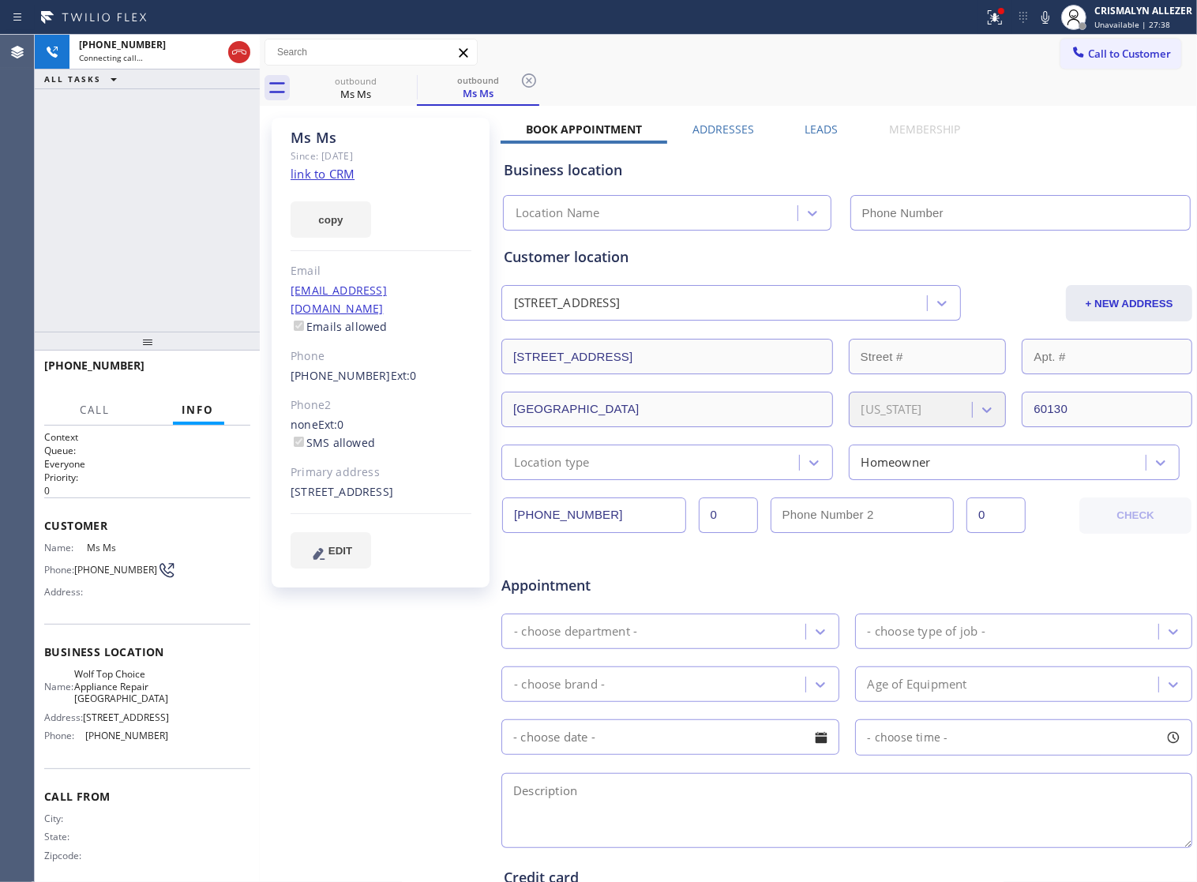
type input "(510) 851-8202"
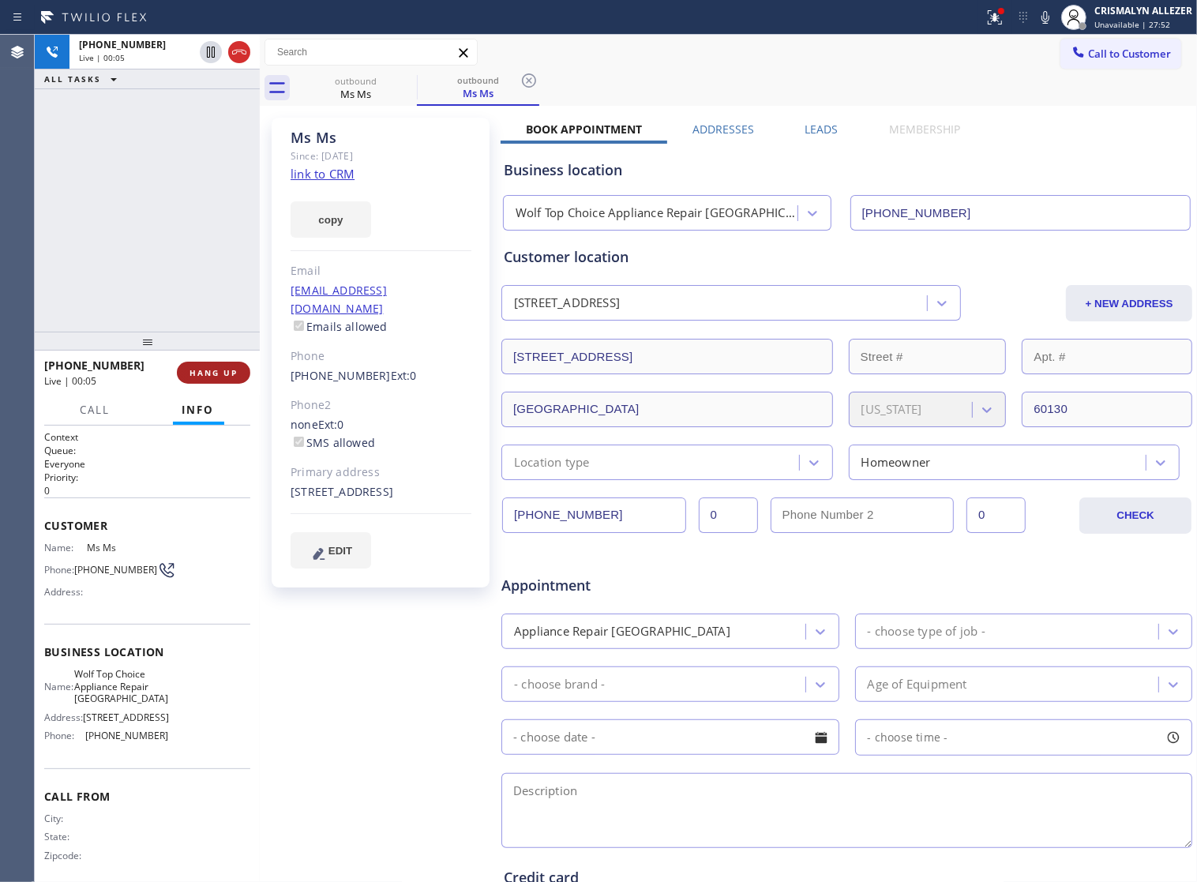
click at [196, 377] on span "HANG UP" at bounding box center [213, 372] width 48 height 11
click at [190, 371] on span "COMPLETE" at bounding box center [210, 372] width 54 height 11
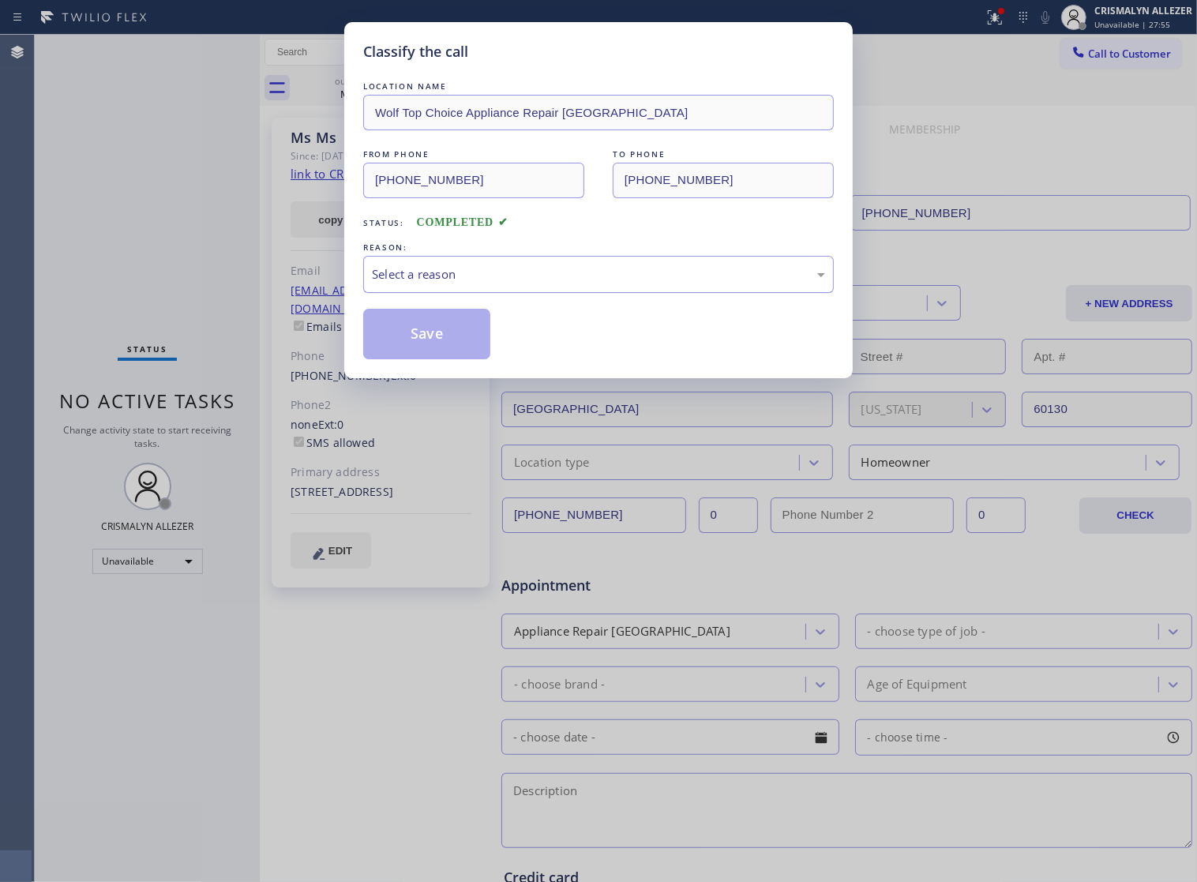
click at [545, 283] on div "Select a reason" at bounding box center [598, 274] width 453 height 18
click at [403, 355] on button "Save" at bounding box center [426, 334] width 127 height 51
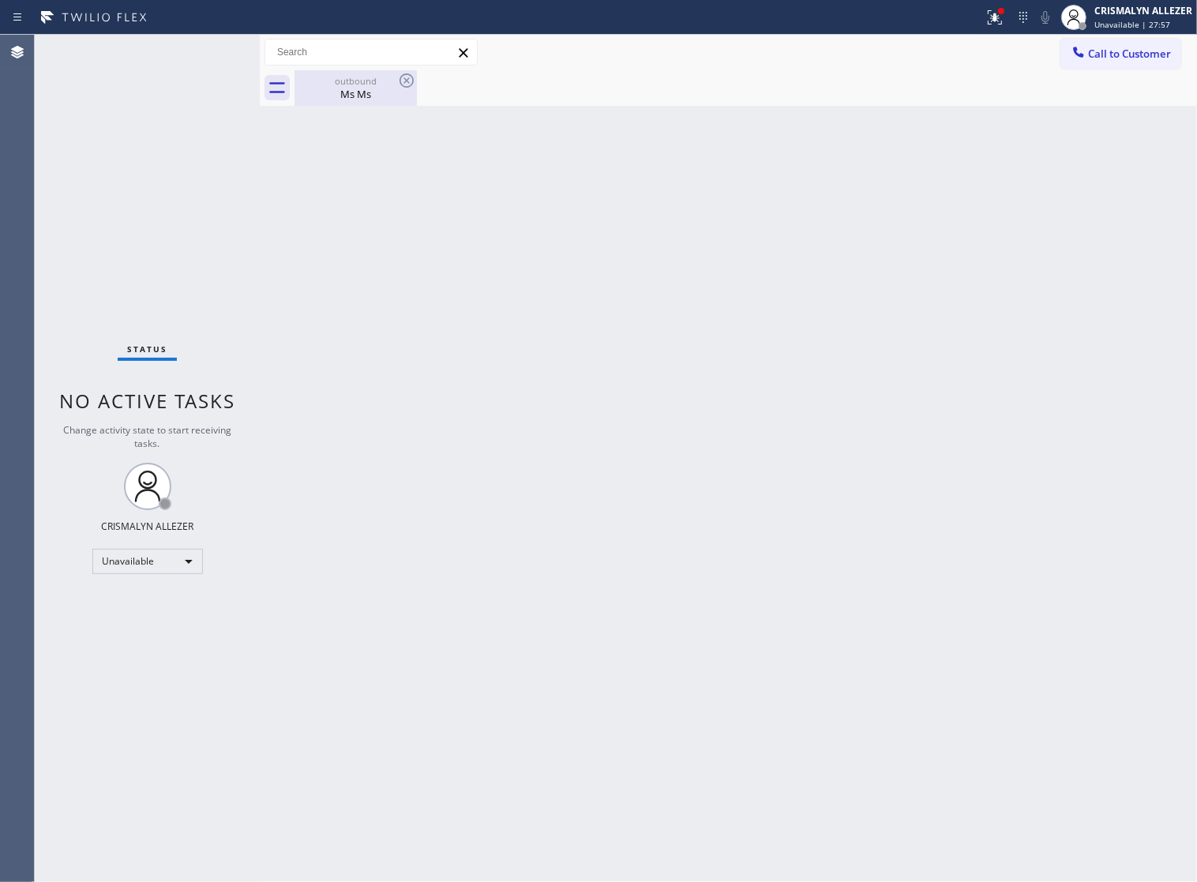
click at [375, 96] on div "Ms Ms" at bounding box center [355, 94] width 119 height 14
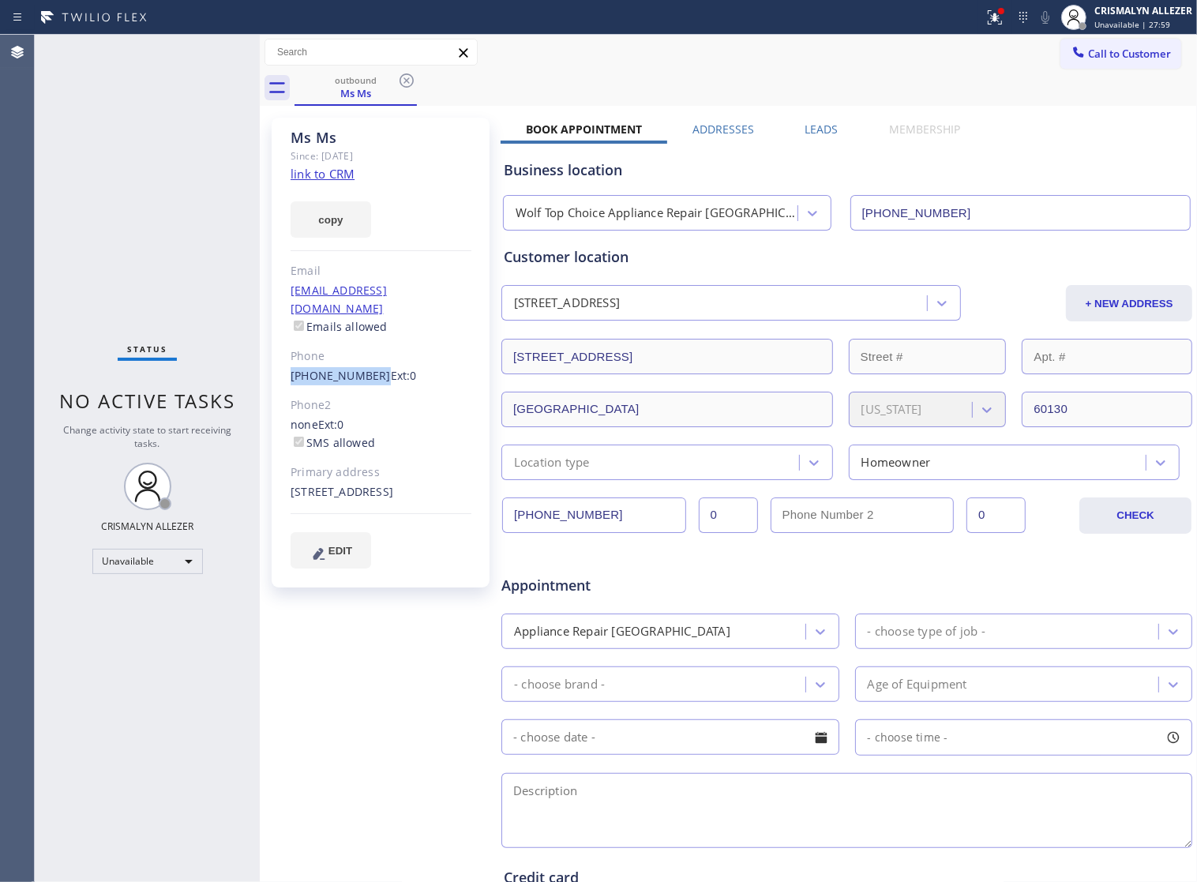
drag, startPoint x: 282, startPoint y: 359, endPoint x: 369, endPoint y: 366, distance: 87.1
click at [369, 366] on div "Ms Ms Since: 20 may 2020 link to CRM copy Email no@gmail.com Emails allowed Pho…" at bounding box center [381, 353] width 218 height 470
copy link "(708) 491-0935"
click at [411, 77] on icon at bounding box center [406, 80] width 19 height 19
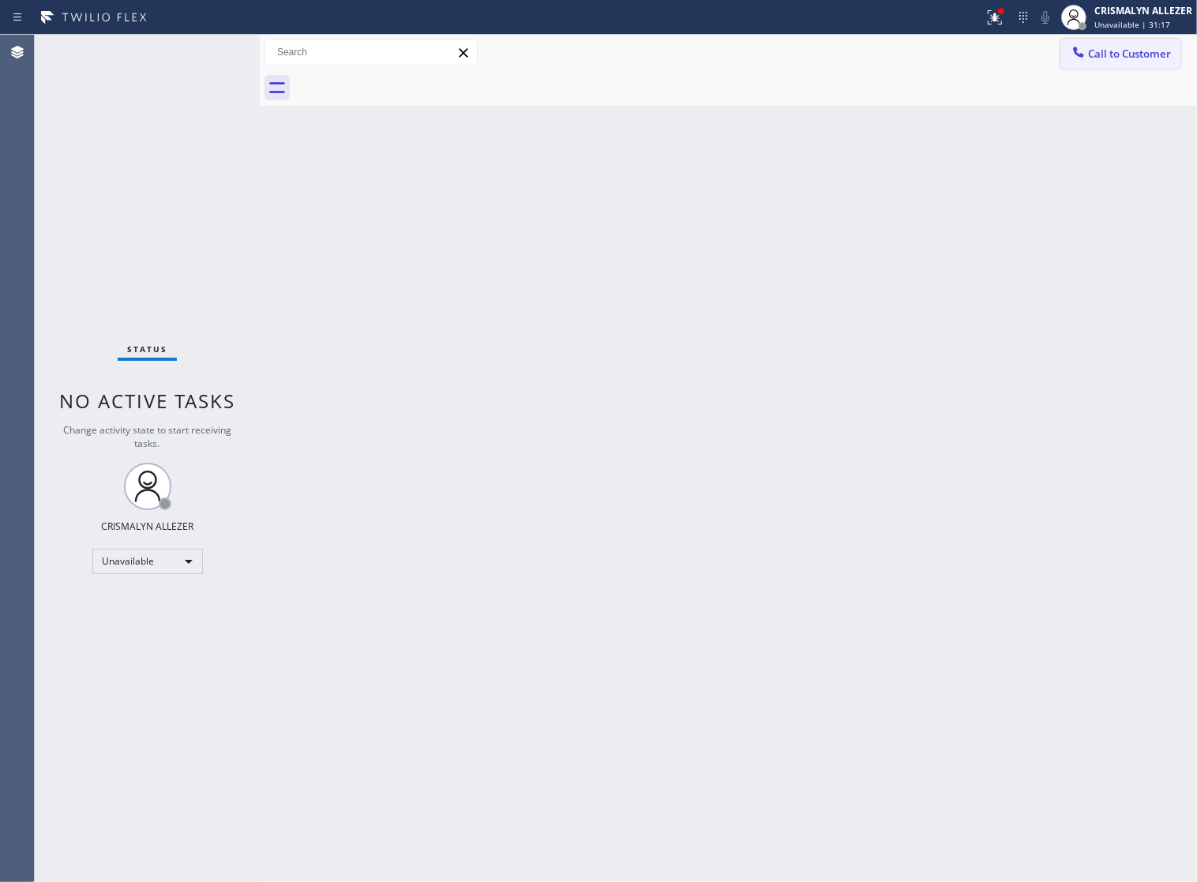
click at [1127, 55] on span "Call to Customer" at bounding box center [1129, 54] width 83 height 14
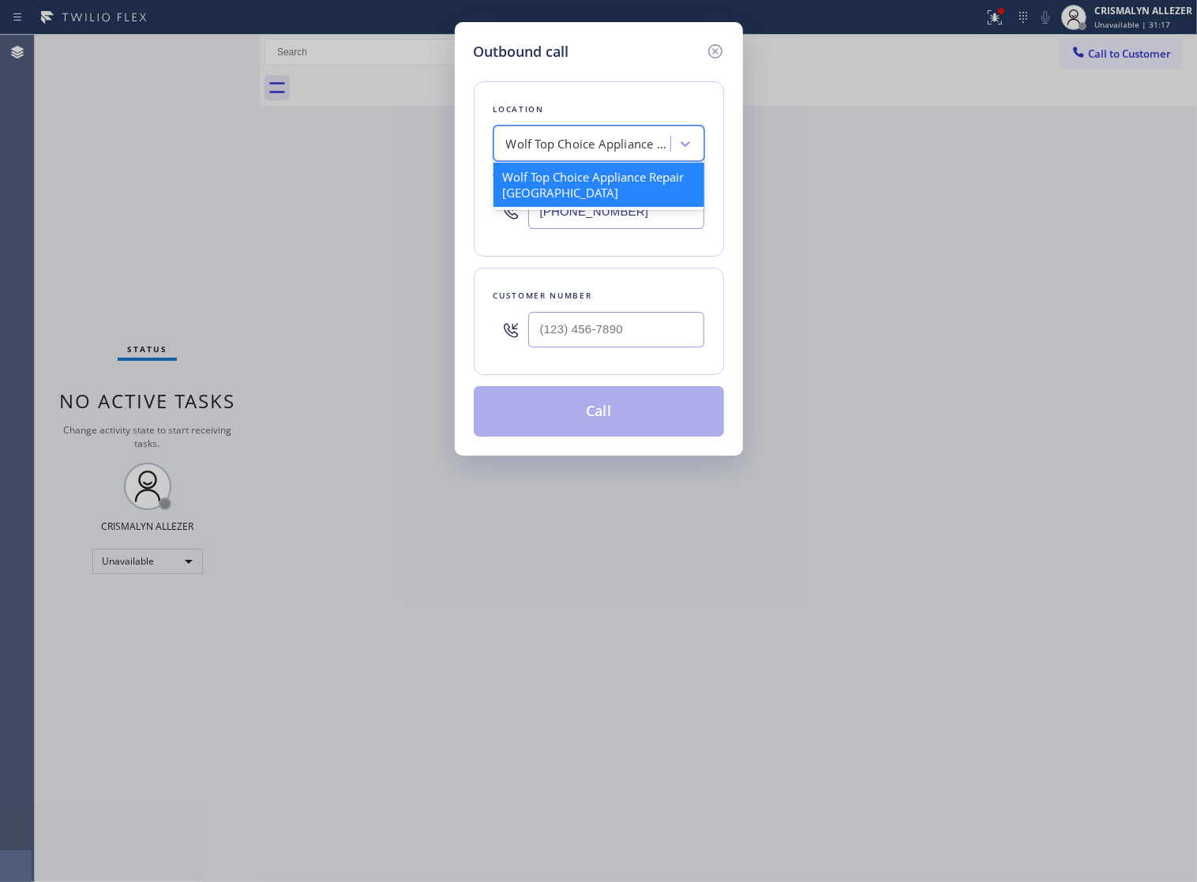
click at [618, 152] on div "Wolf Top Choice Appliance Repair Alameda" at bounding box center [589, 144] width 166 height 18
paste input "American Service Alliance Santa Barbara"
type input "American Service Alliance Santa Barbara"
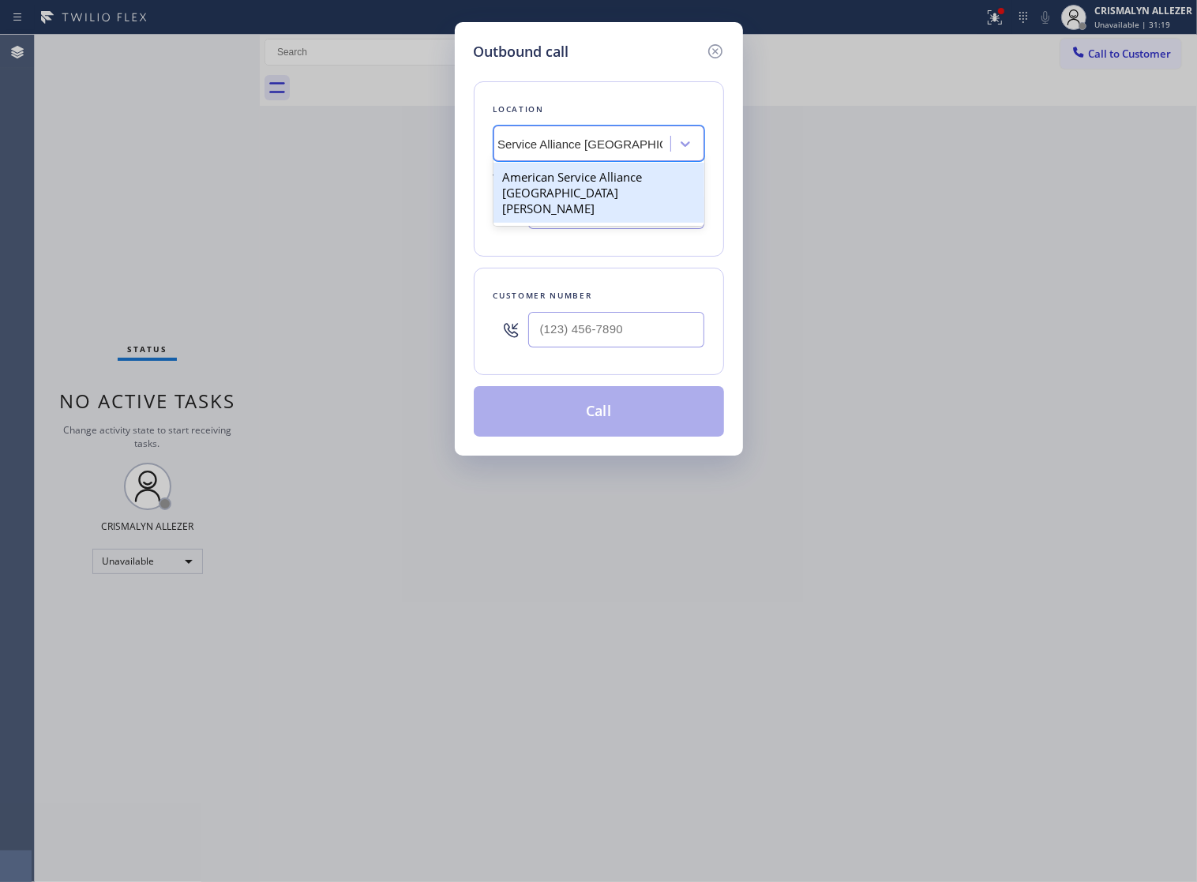
click at [586, 194] on div "American Service Alliance Santa Barbara" at bounding box center [598, 193] width 211 height 60
type input "(805) 420-7474"
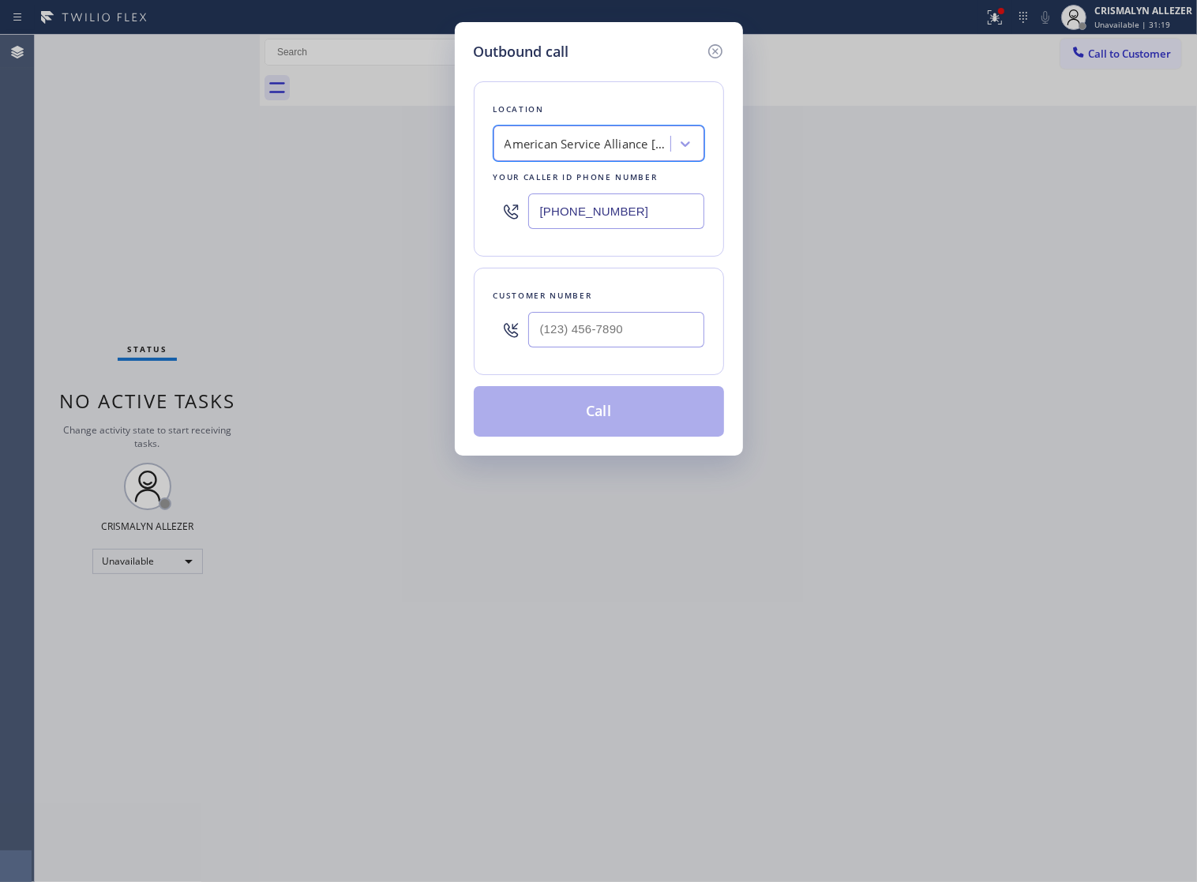
scroll to position [0, 1]
click at [654, 334] on input "(___) ___-____" at bounding box center [616, 330] width 176 height 36
paste input "text"
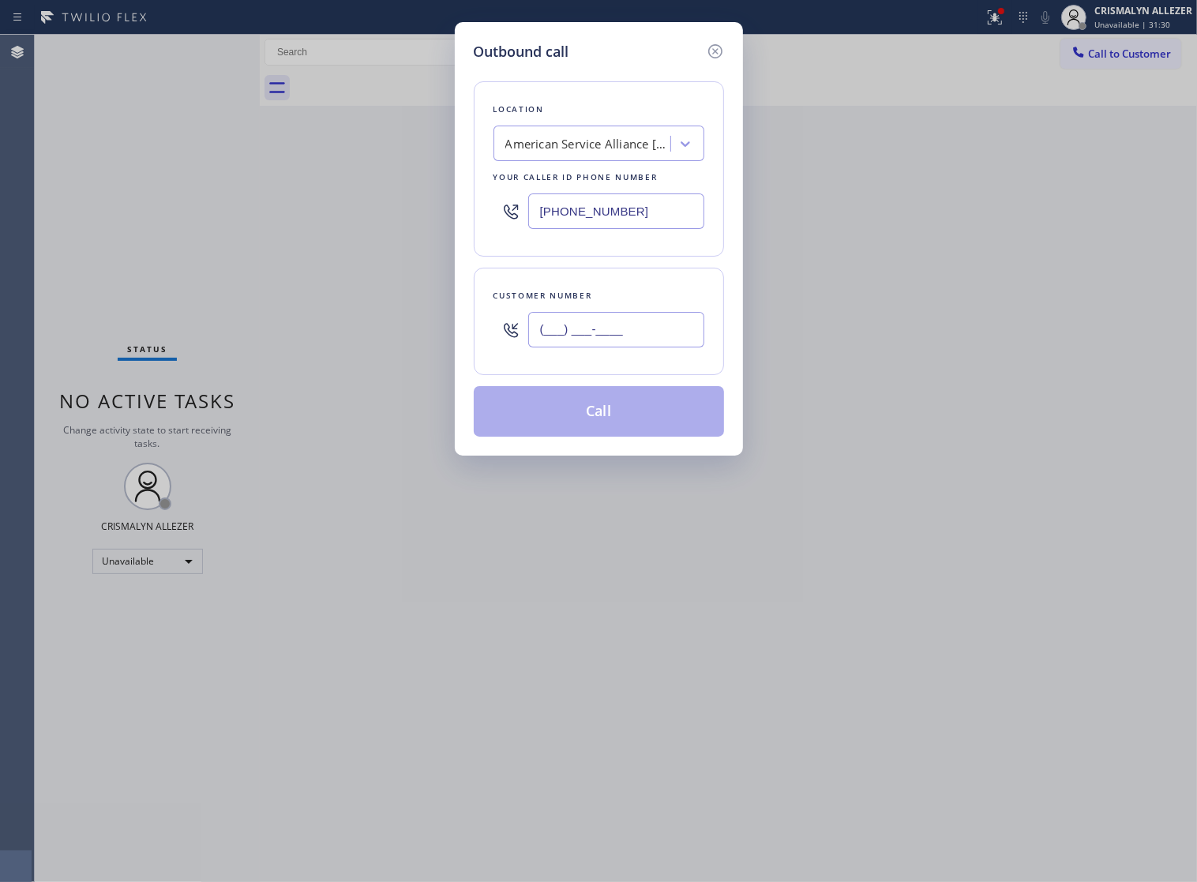
drag, startPoint x: 273, startPoint y: 336, endPoint x: 223, endPoint y: 336, distance: 49.7
click at [223, 336] on div "Outbound call Location American Service Alliance Santa Barbara Your caller id p…" at bounding box center [598, 441] width 1197 height 882
paste input "text"
type input "(___) ___-____"
paste input "805) 295-7521"
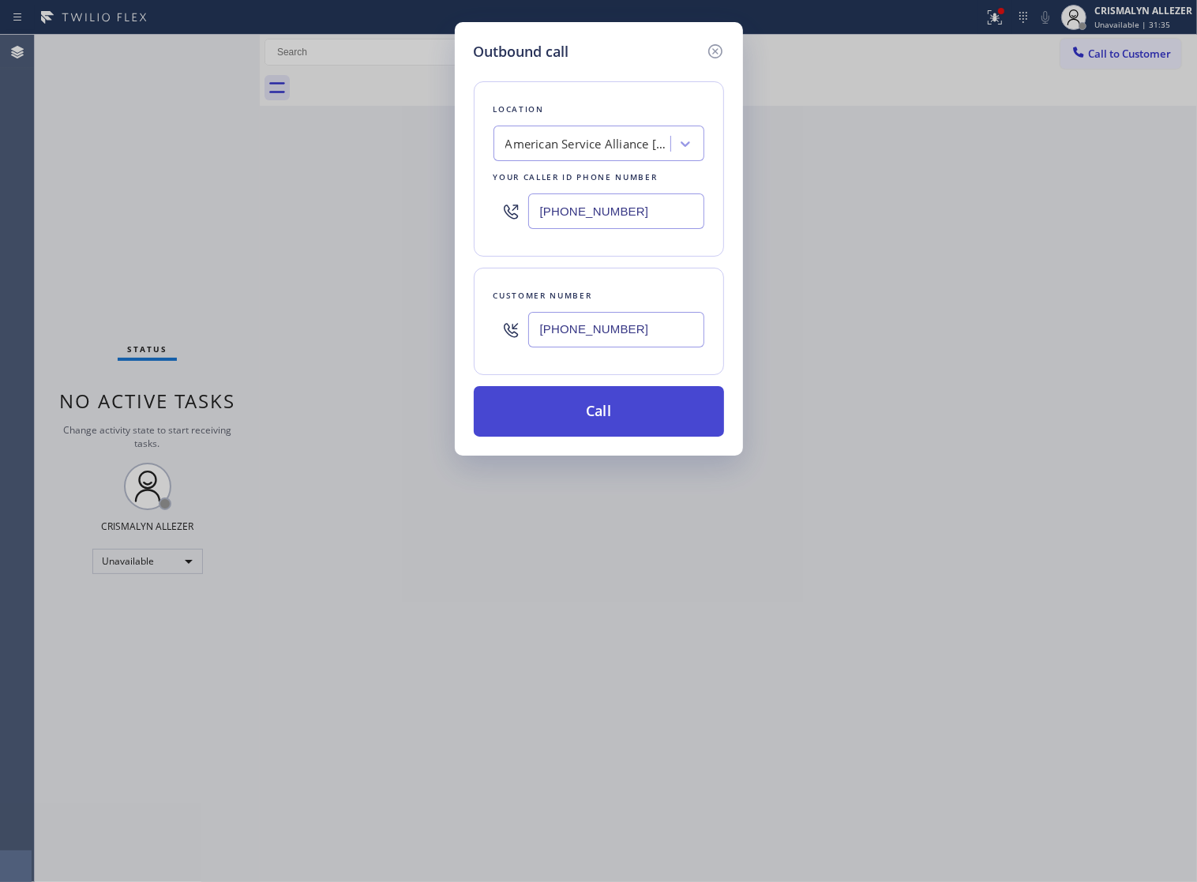
type input "(805) 295-7521"
click at [598, 420] on button "Call" at bounding box center [599, 411] width 250 height 51
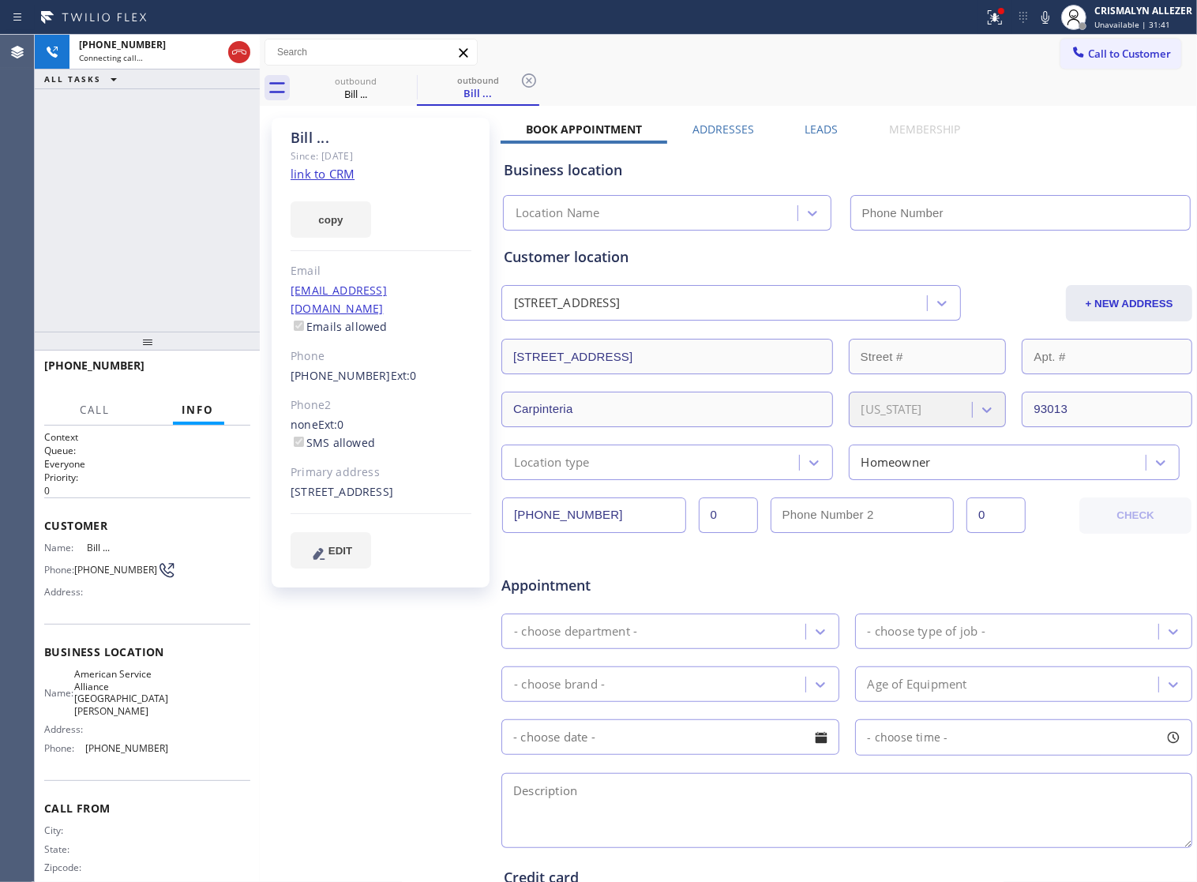
type input "(805) 420-7474"
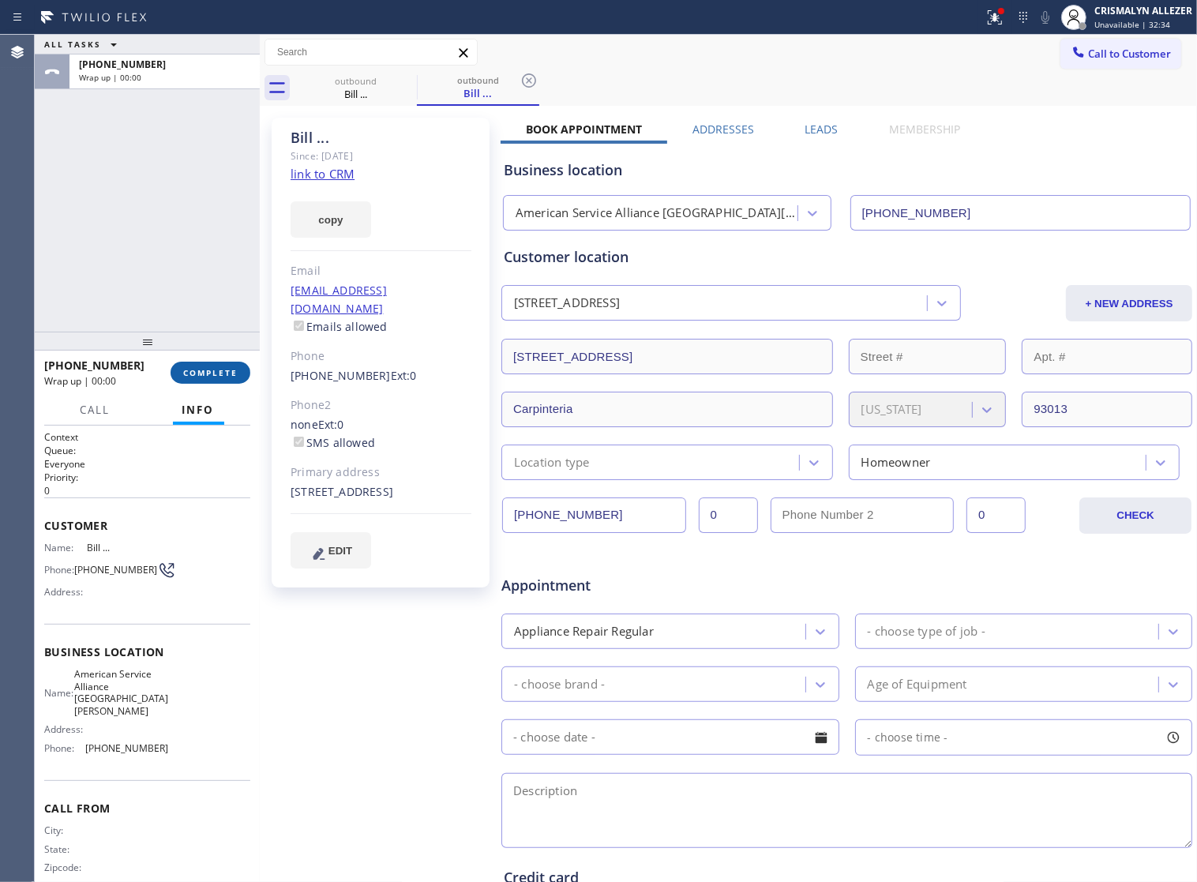
click at [210, 377] on span "COMPLETE" at bounding box center [210, 372] width 54 height 11
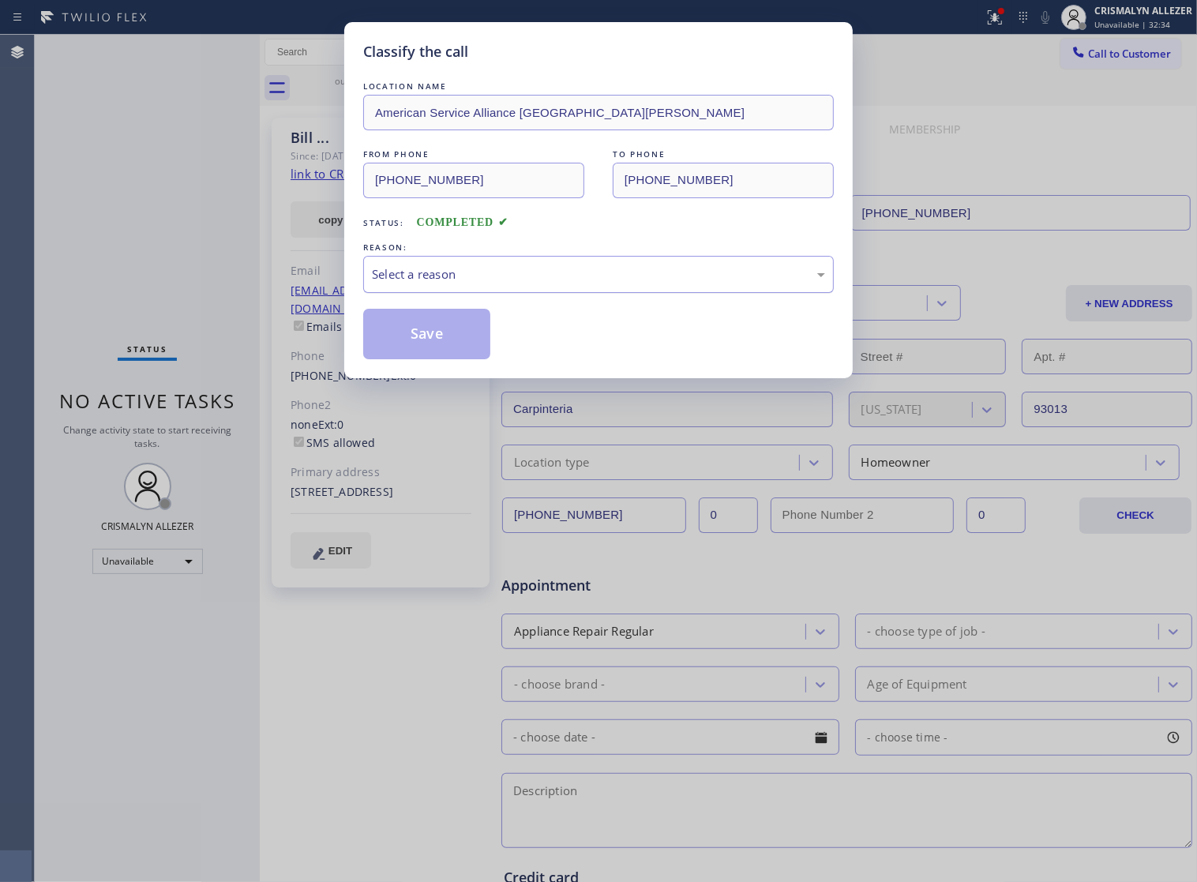
click at [642, 283] on div "Select a reason" at bounding box center [598, 274] width 453 height 18
click at [431, 358] on button "Save" at bounding box center [426, 334] width 127 height 51
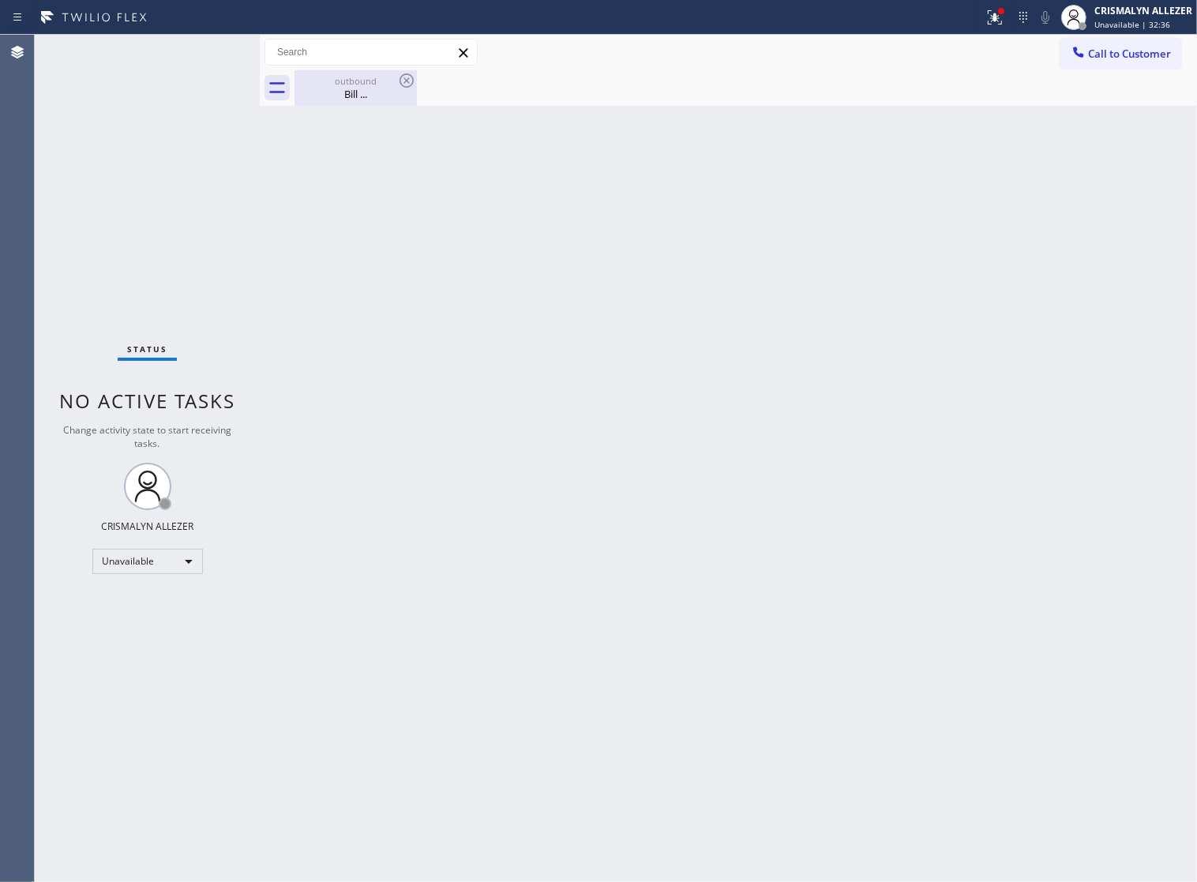
click at [339, 96] on div "Bill ..." at bounding box center [355, 94] width 119 height 14
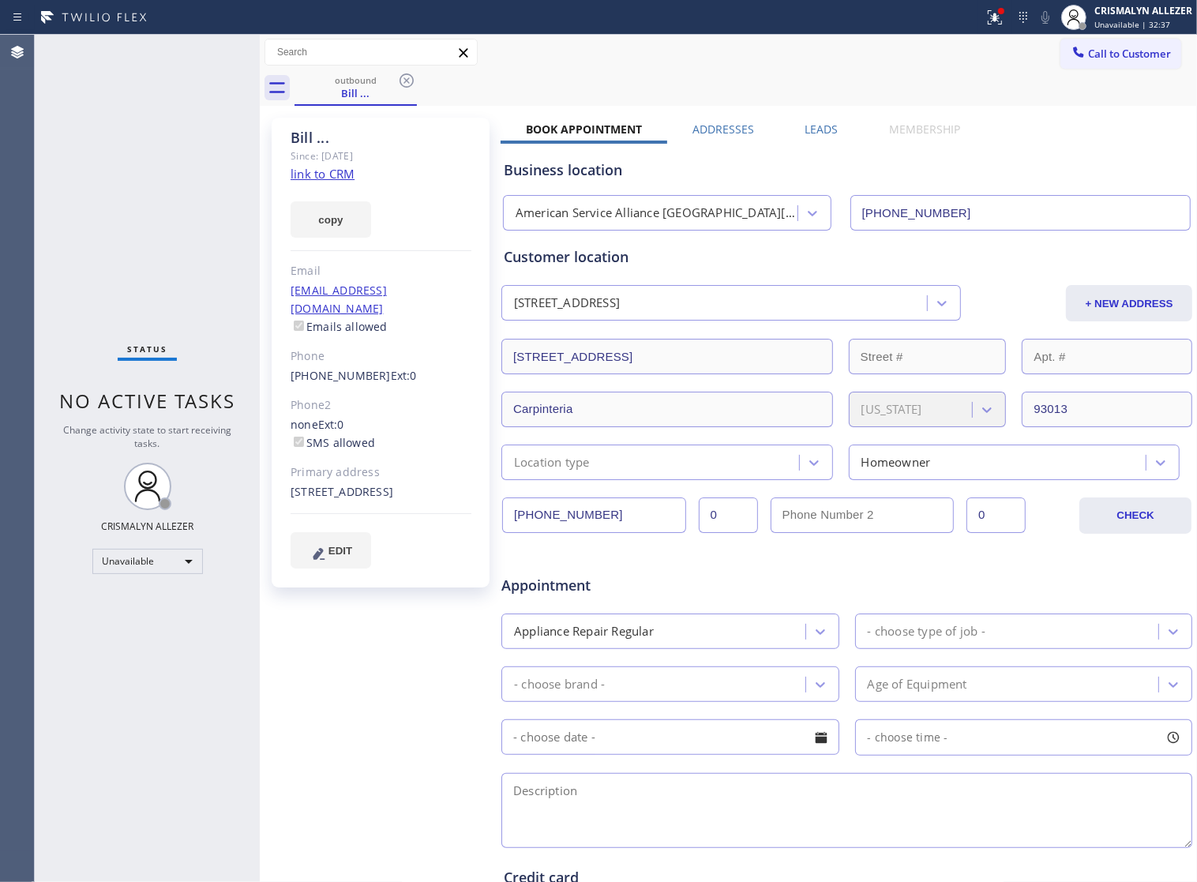
click at [822, 130] on label "Leads" at bounding box center [821, 129] width 33 height 15
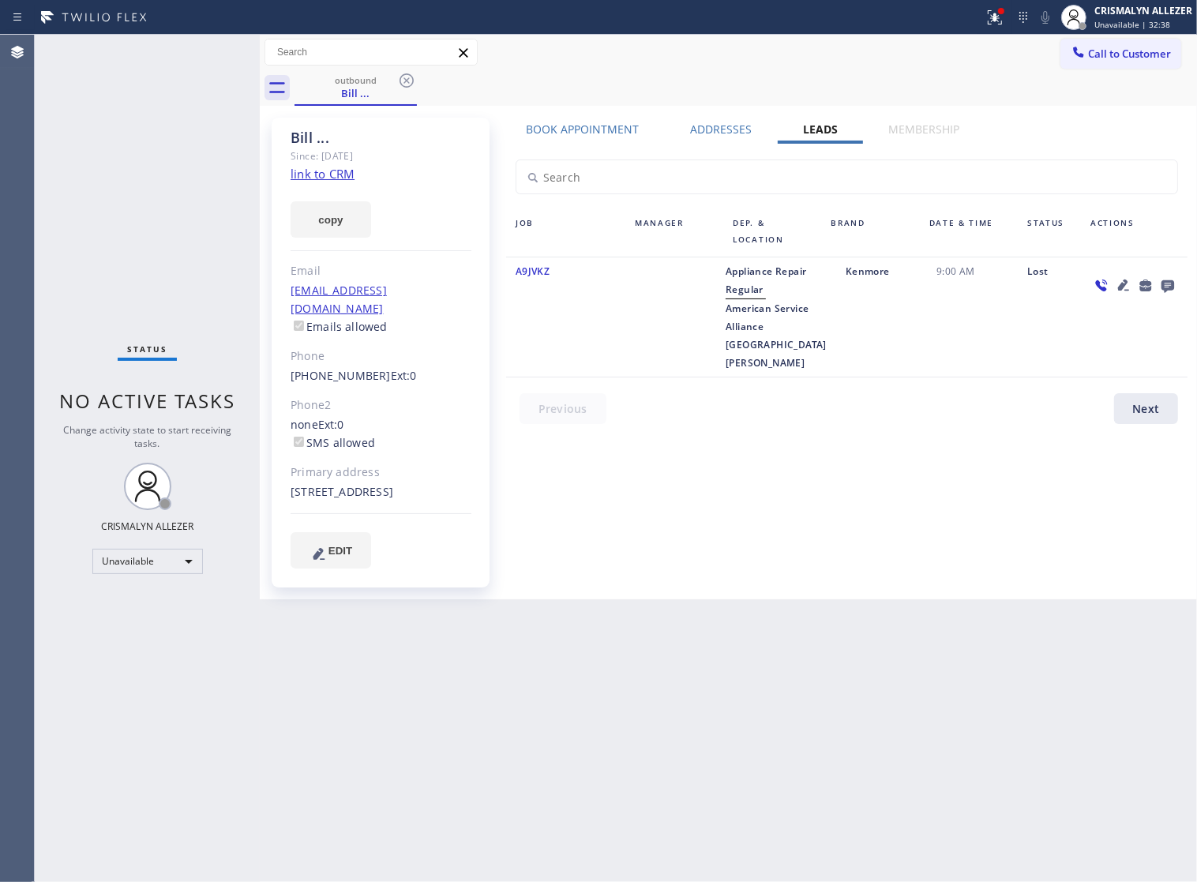
click at [1173, 290] on icon at bounding box center [1167, 286] width 13 height 13
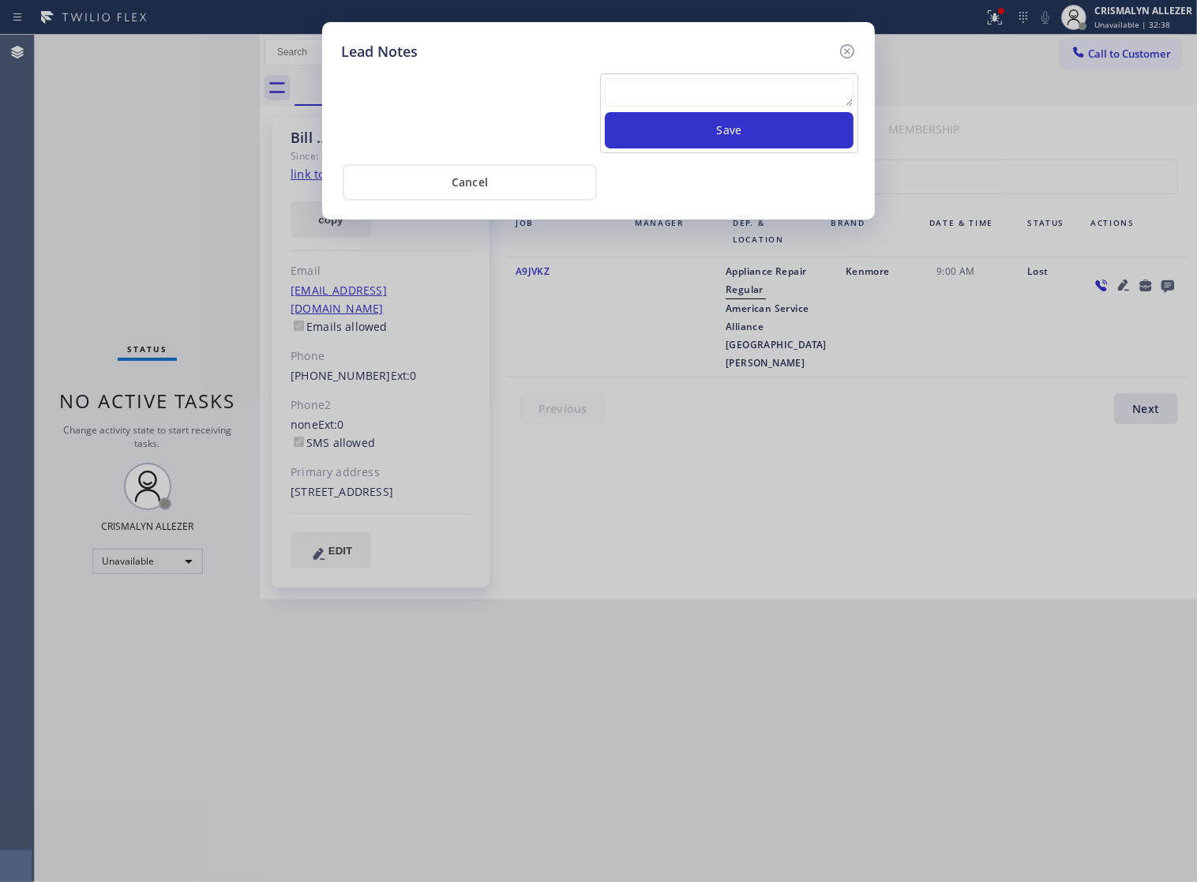
click at [650, 107] on textarea at bounding box center [729, 92] width 249 height 28
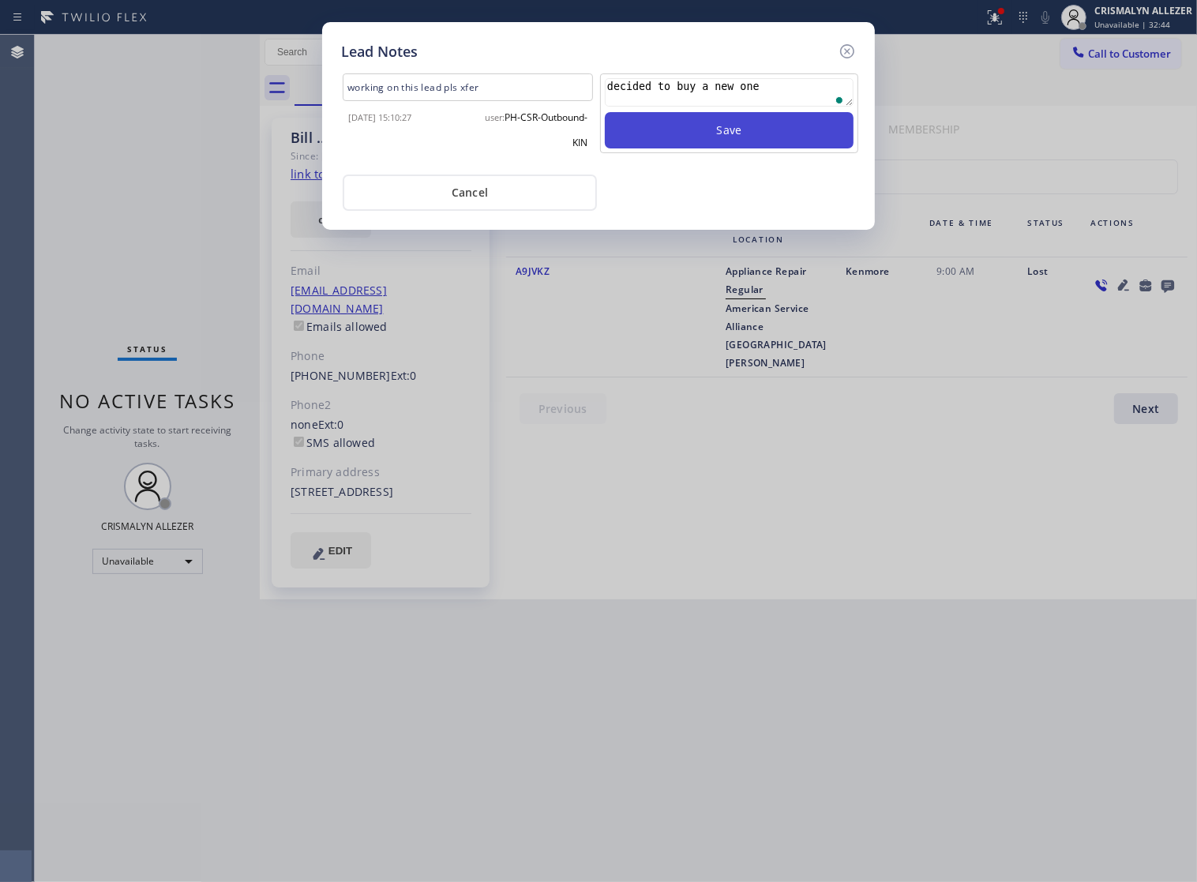
type textarea "decided to buy a new one"
click at [746, 146] on button "Save" at bounding box center [729, 130] width 249 height 36
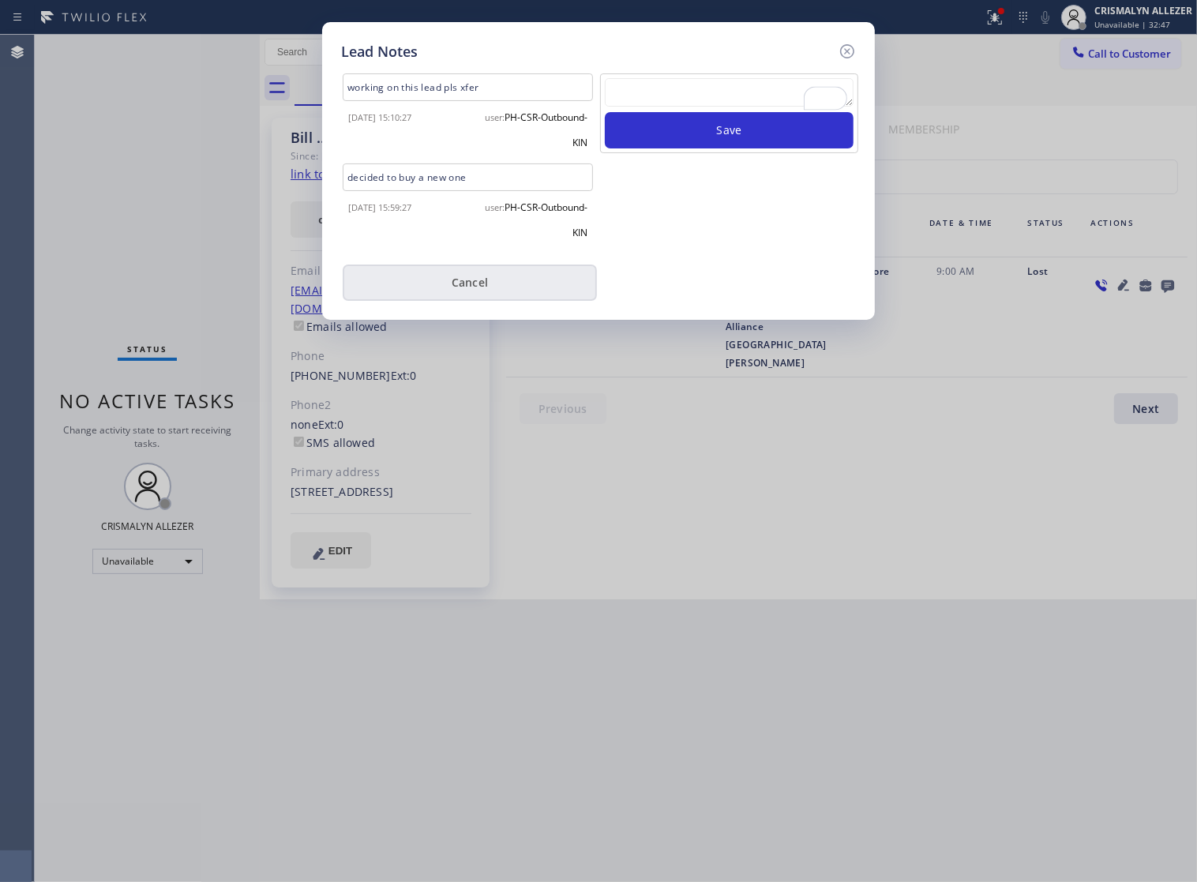
click at [471, 293] on button "Cancel" at bounding box center [470, 282] width 254 height 36
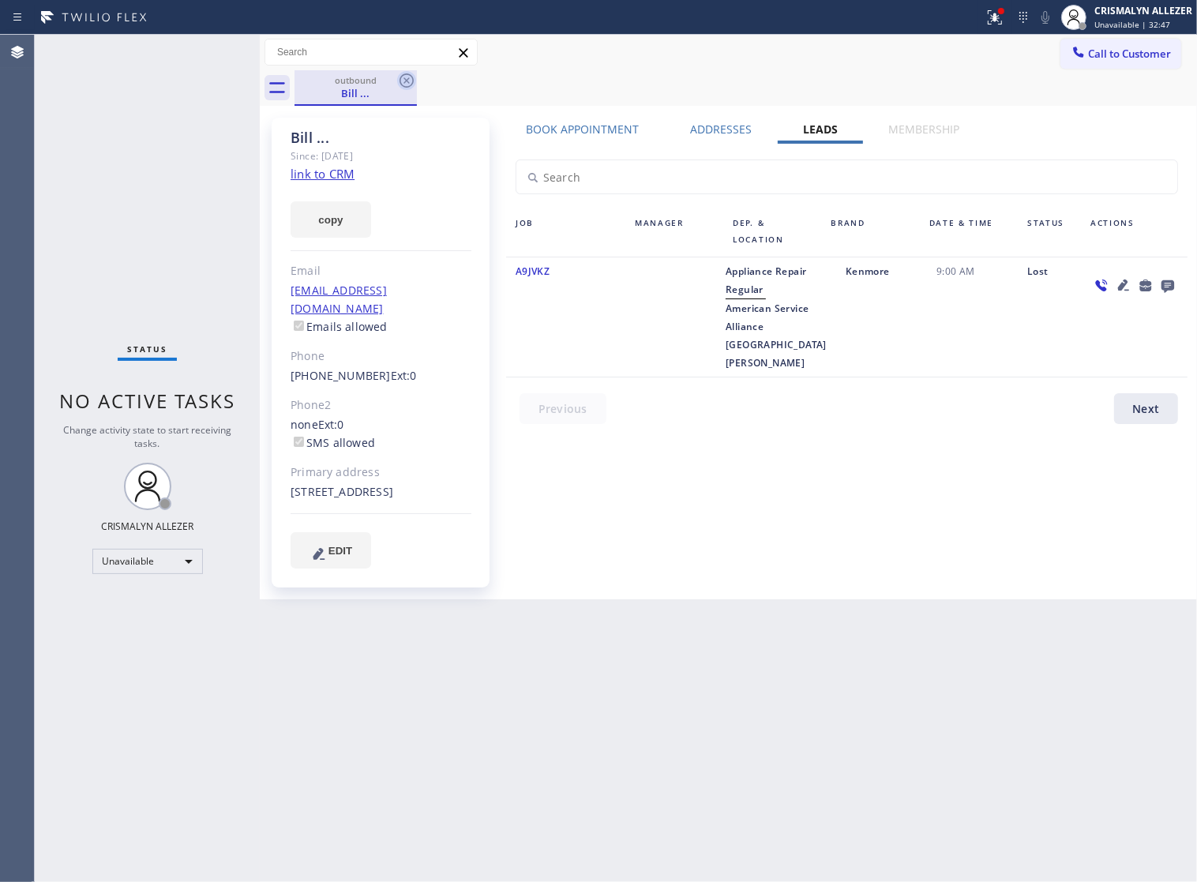
click at [405, 87] on icon at bounding box center [406, 80] width 14 height 14
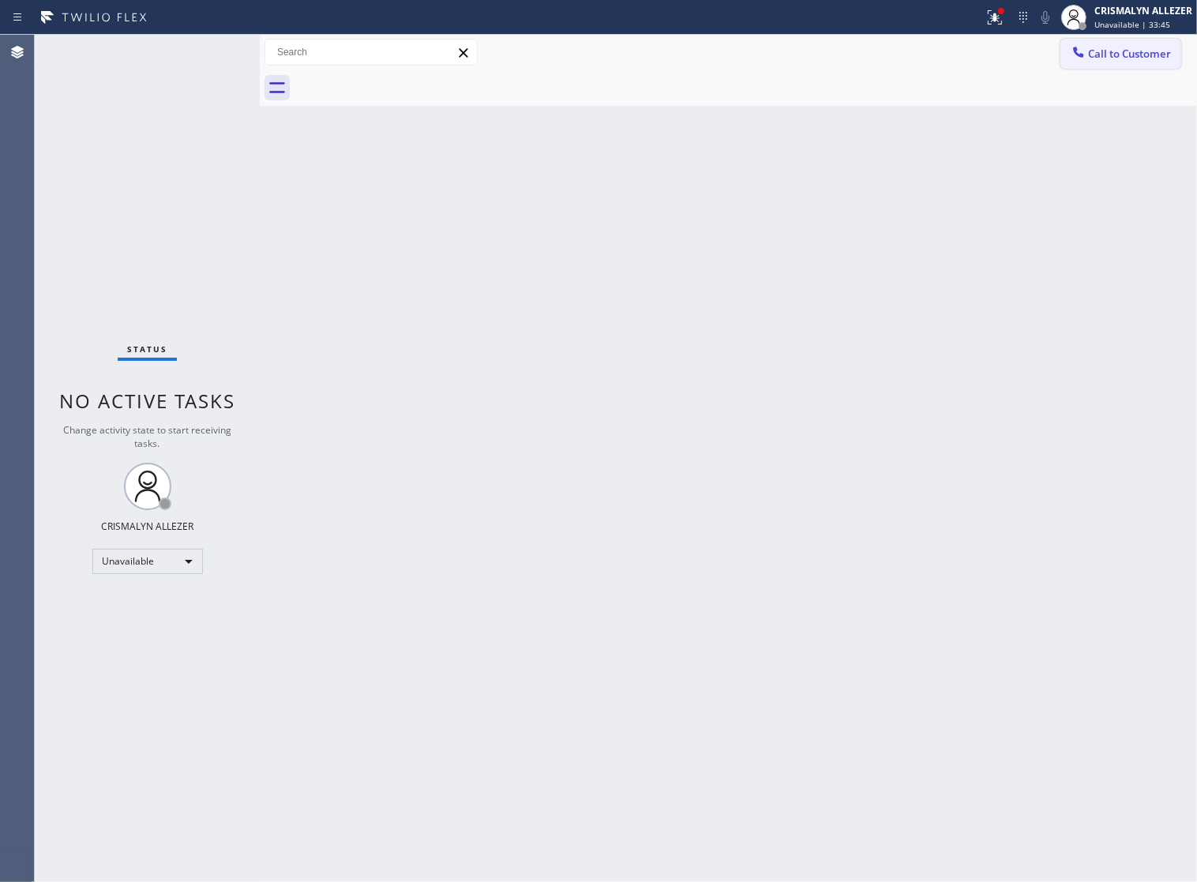
click at [1097, 56] on span "Call to Customer" at bounding box center [1129, 54] width 83 height 14
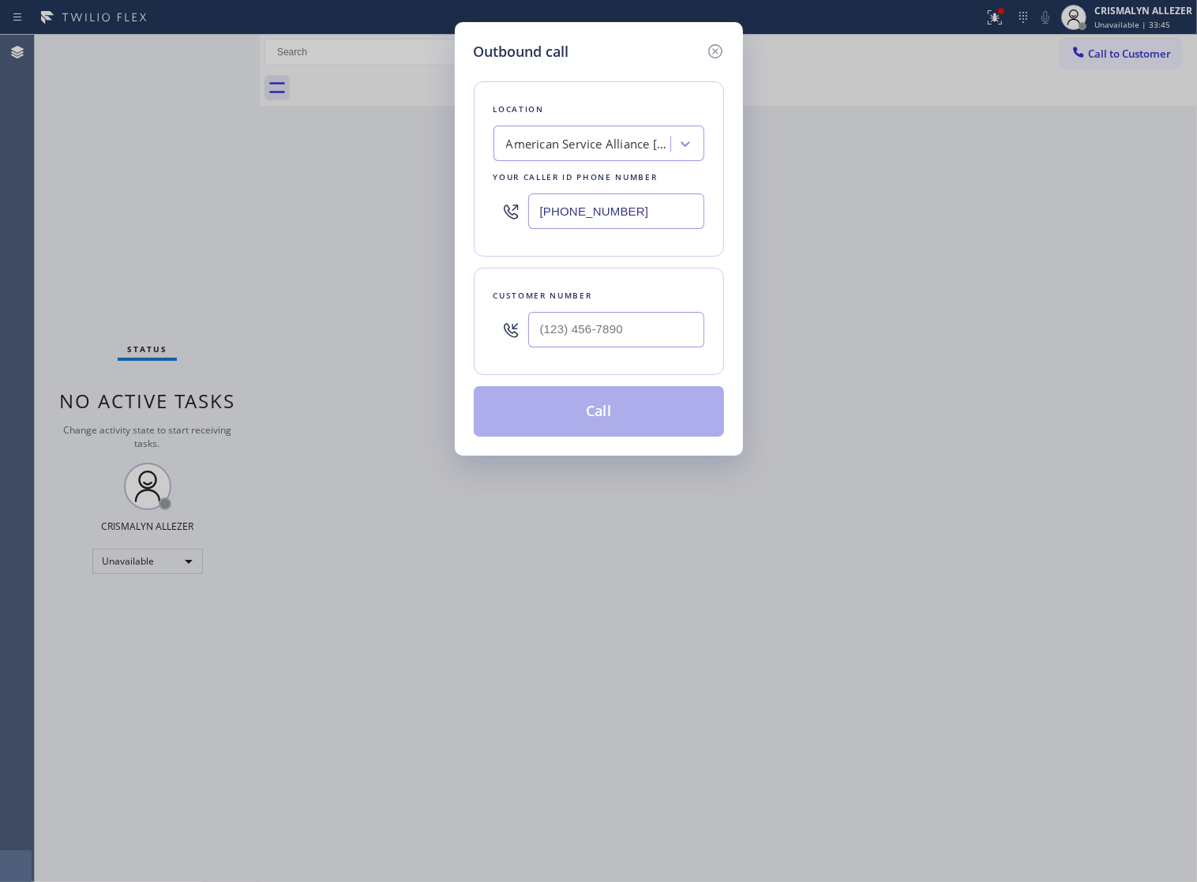
drag, startPoint x: 636, startPoint y: 218, endPoint x: 195, endPoint y: 207, distance: 441.5
click at [429, 214] on div "Outbound call Location American Service Alliance [GEOGRAPHIC_DATA][PERSON_NAME]…" at bounding box center [598, 441] width 1197 height 882
paste input "18) 962-4687"
type input "[PHONE_NUMBER]"
click at [643, 347] on input "(___) ___-____" at bounding box center [616, 330] width 176 height 36
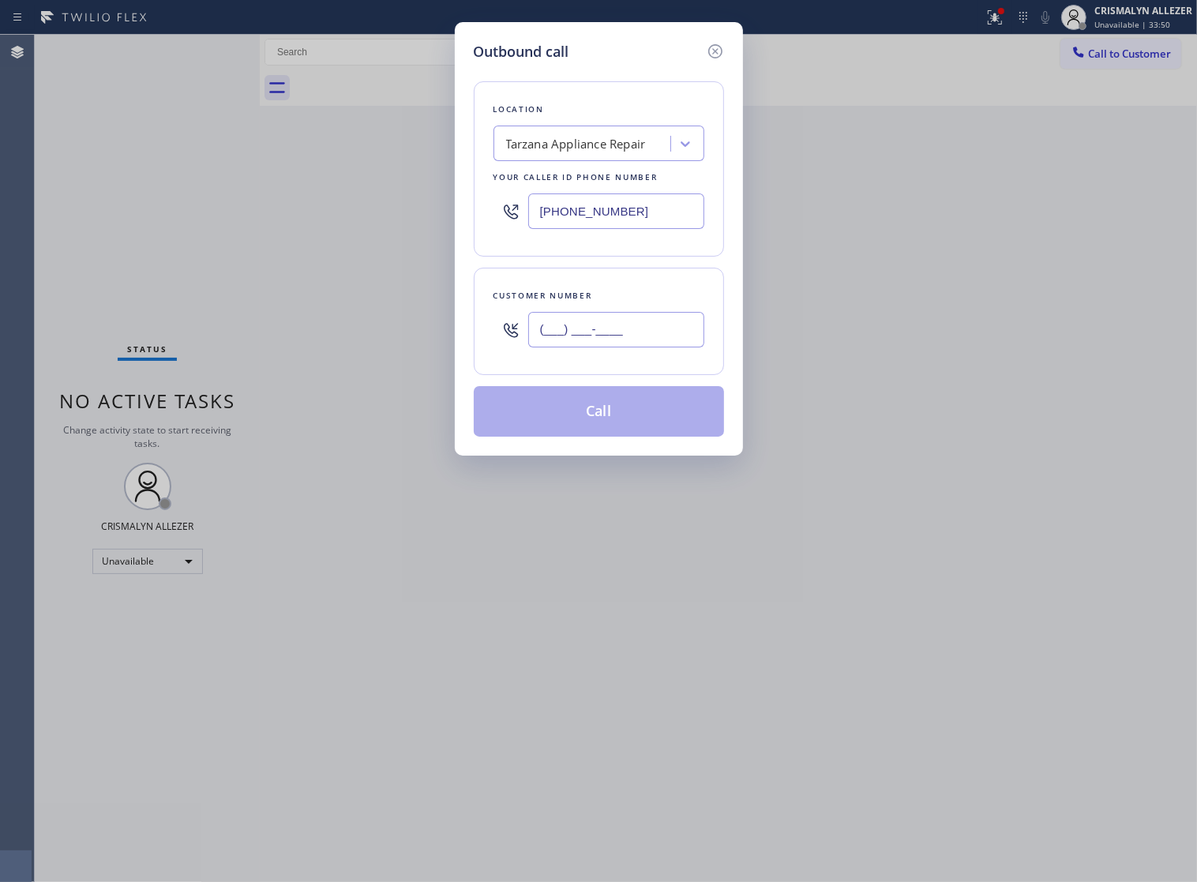
paste input "818) 996-1918"
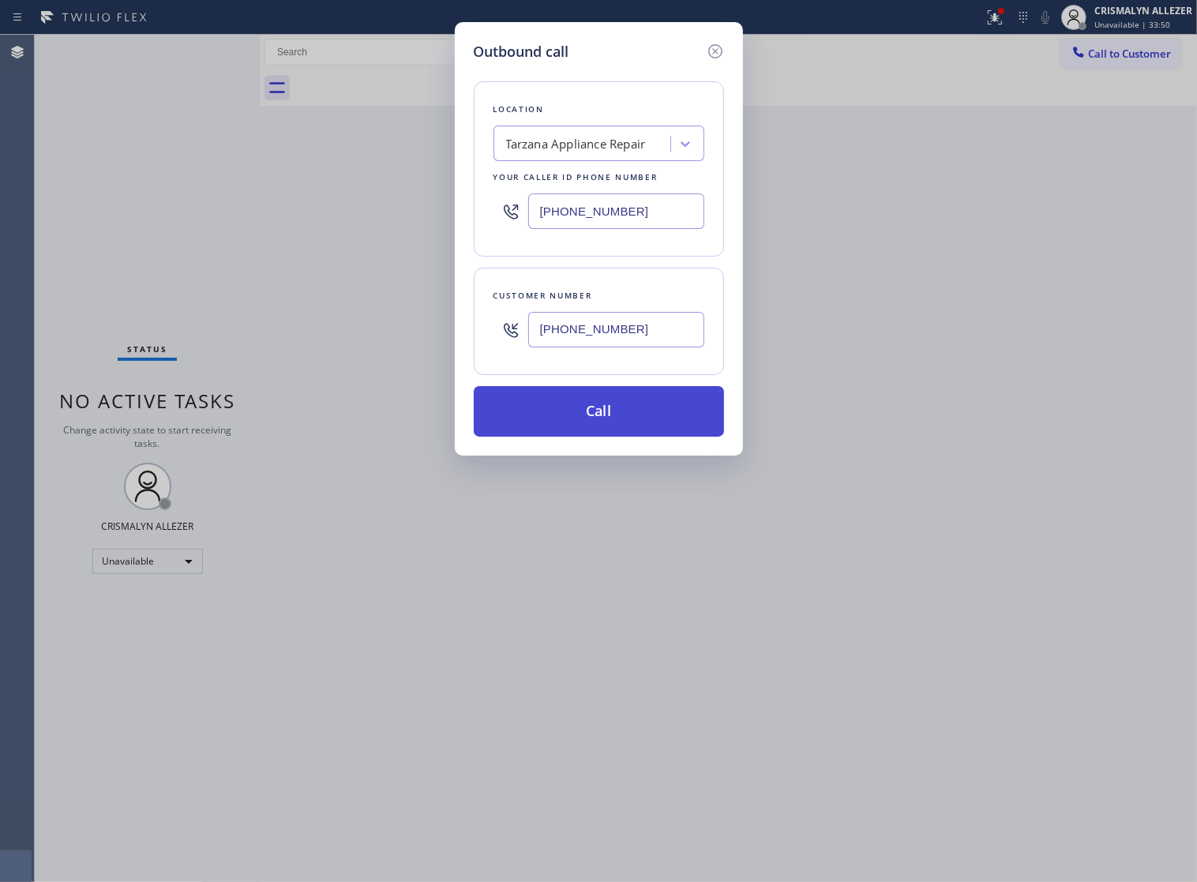
type input "[PHONE_NUMBER]"
click at [613, 437] on button "Call" at bounding box center [599, 411] width 250 height 51
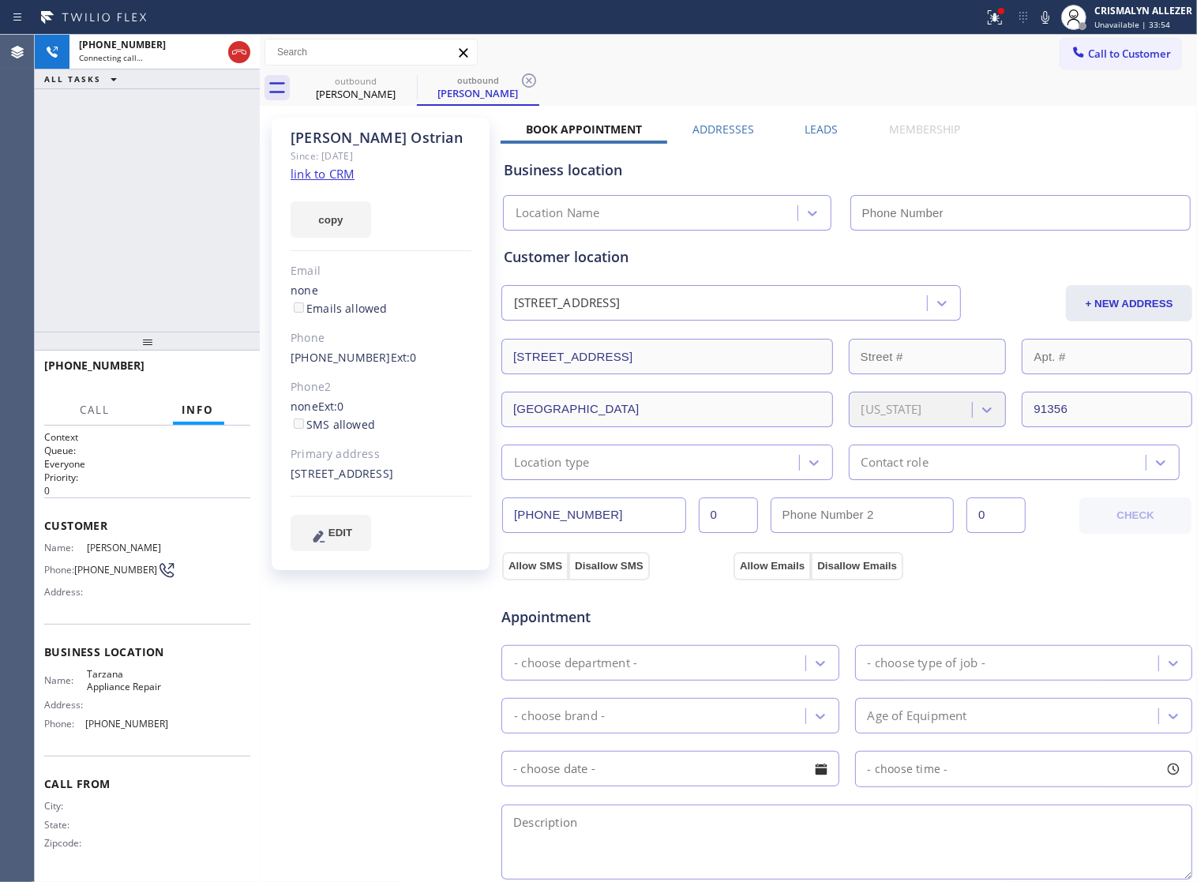
click at [334, 178] on link "link to CRM" at bounding box center [323, 174] width 64 height 16
type input "(818) 962-4687"
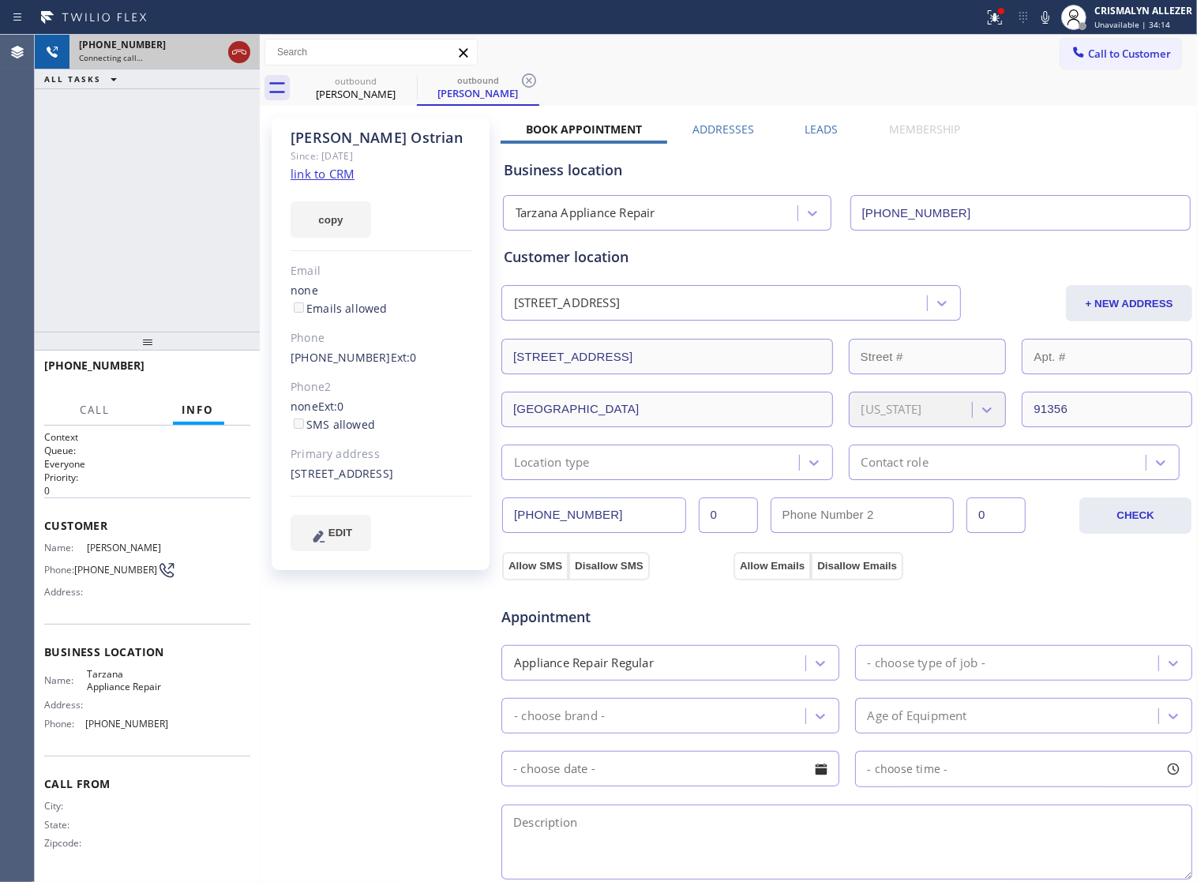
click at [237, 56] on icon at bounding box center [239, 52] width 19 height 19
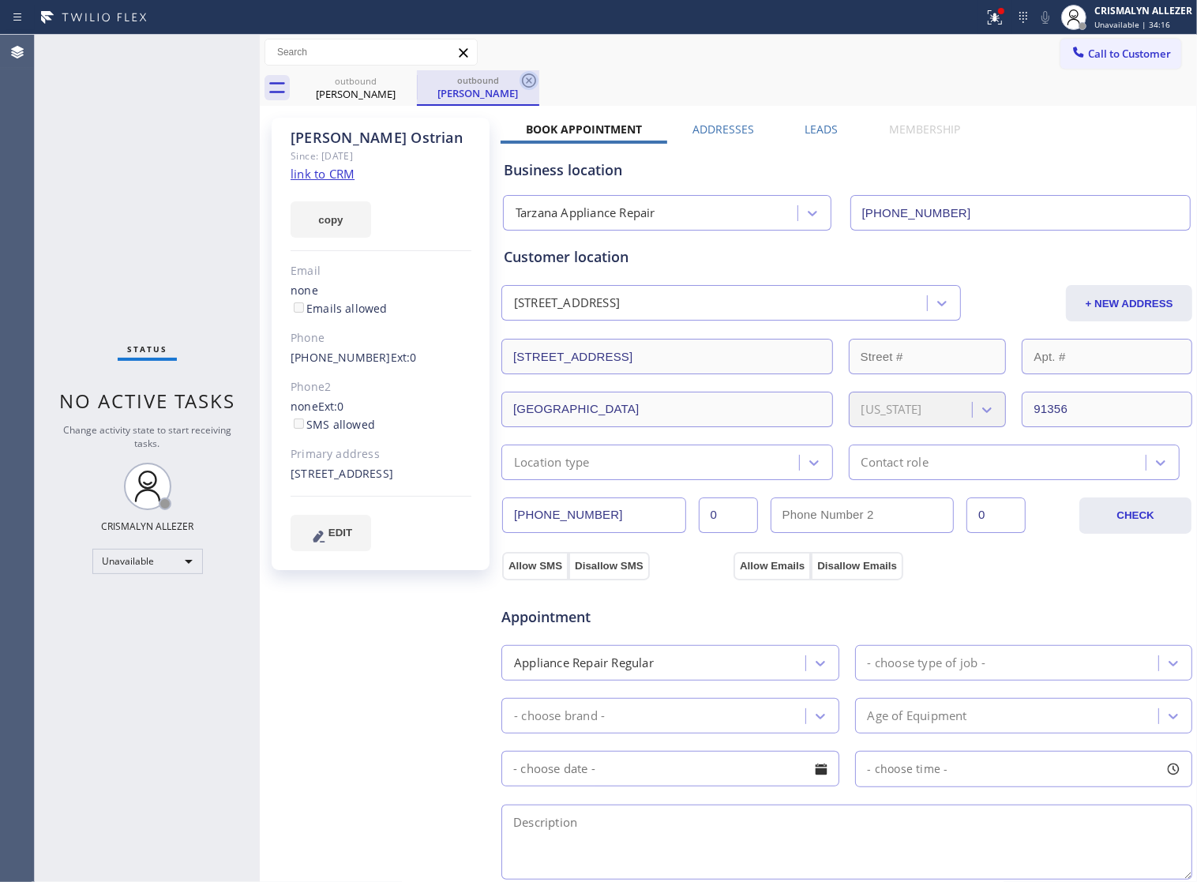
click at [521, 81] on icon at bounding box center [528, 80] width 19 height 19
click at [408, 87] on icon at bounding box center [406, 80] width 14 height 14
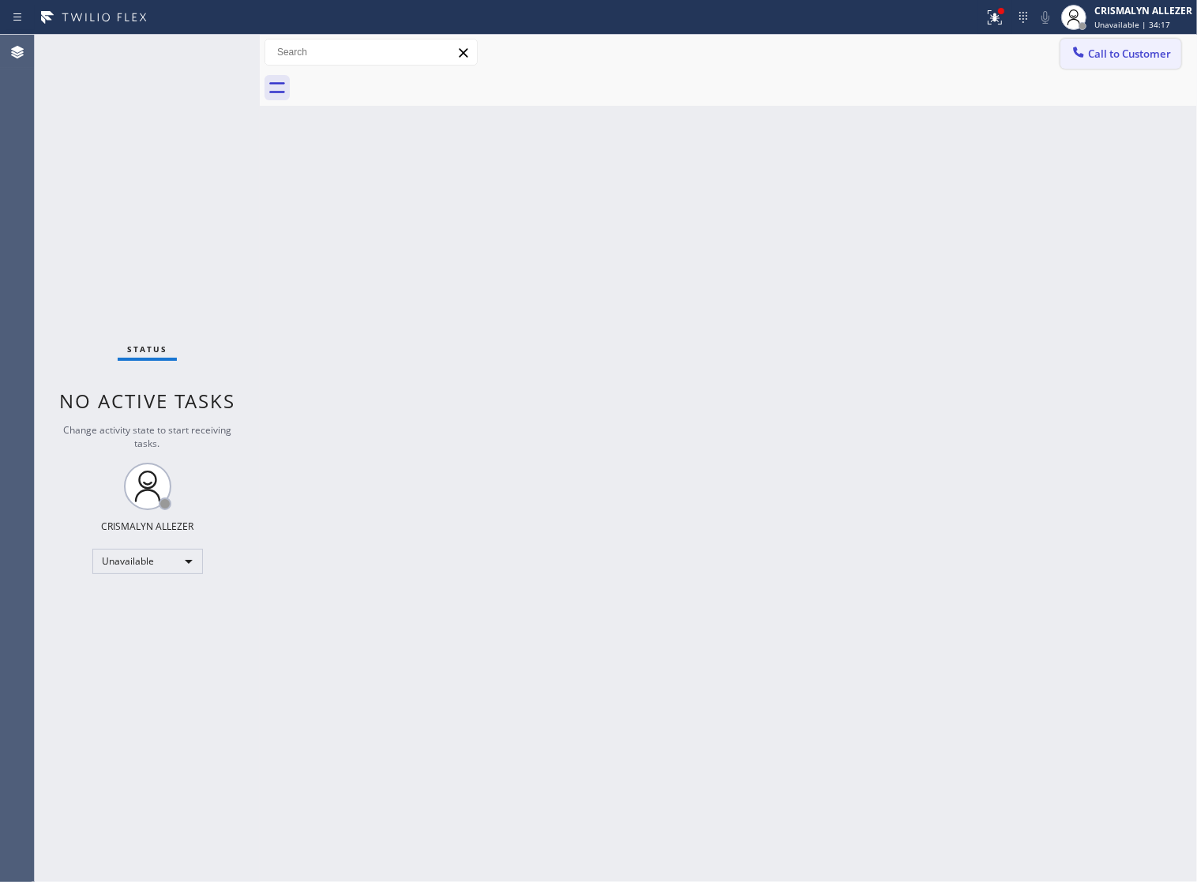
click at [1142, 57] on span "Call to Customer" at bounding box center [1129, 54] width 83 height 14
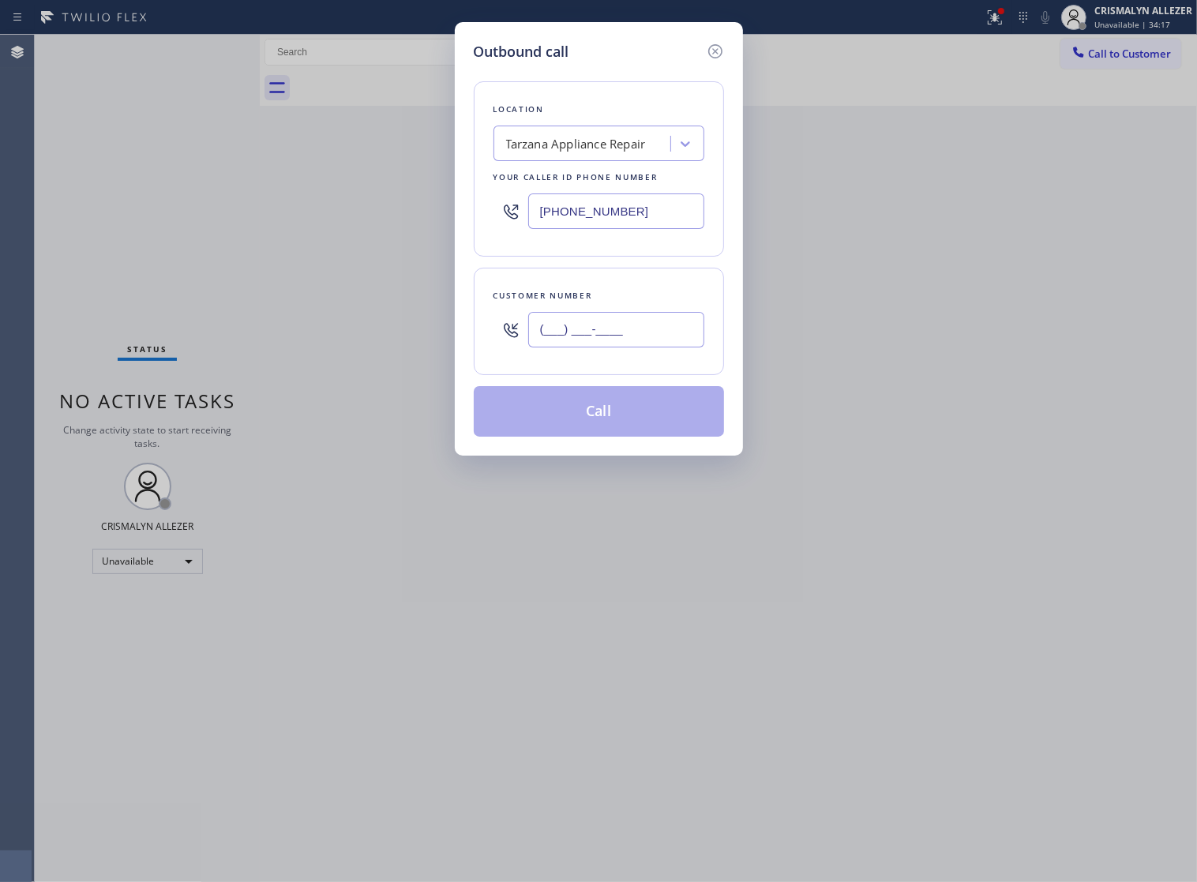
click at [665, 347] on input "(___) ___-____" at bounding box center [616, 330] width 176 height 36
paste input "text"
type input "(___) ___-____"
paste input "818) 996-1918"
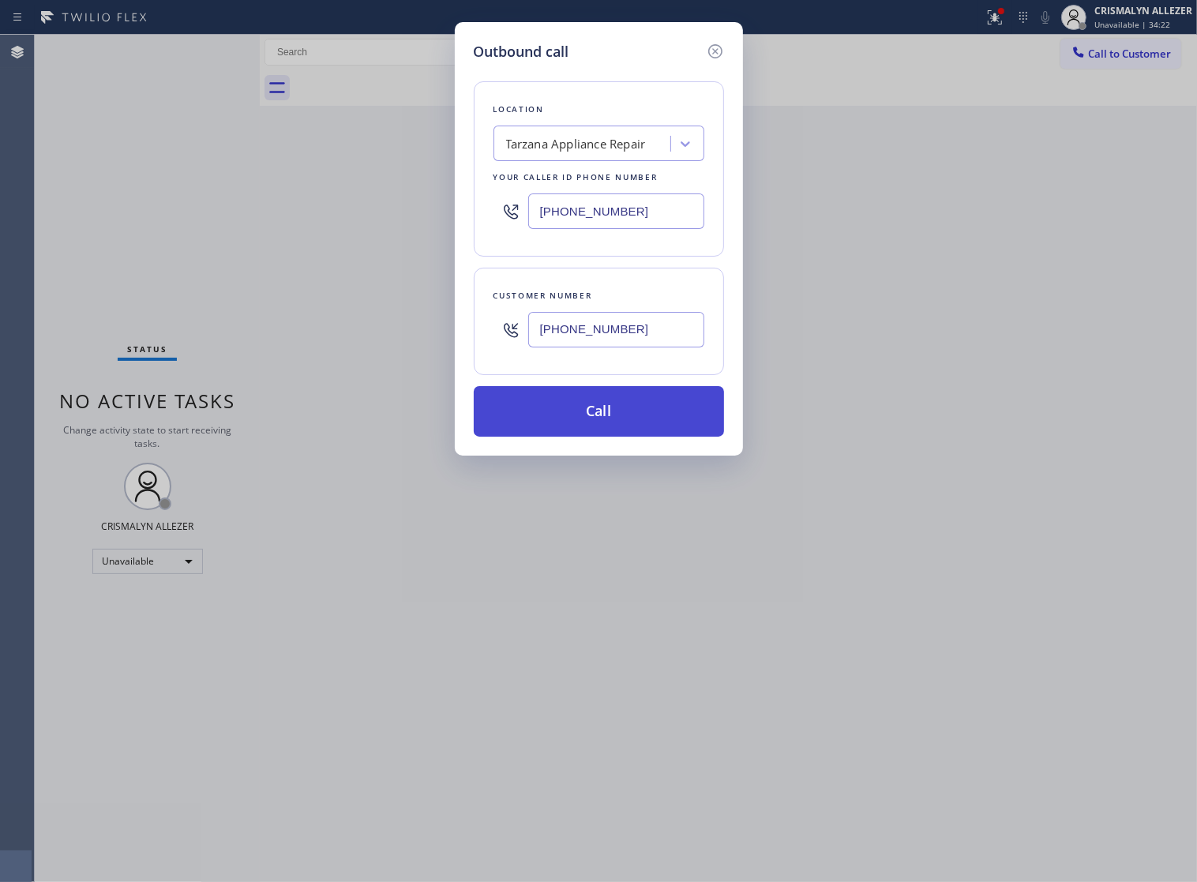
type input "(818) 996-1918"
click at [602, 429] on button "Call" at bounding box center [599, 411] width 250 height 51
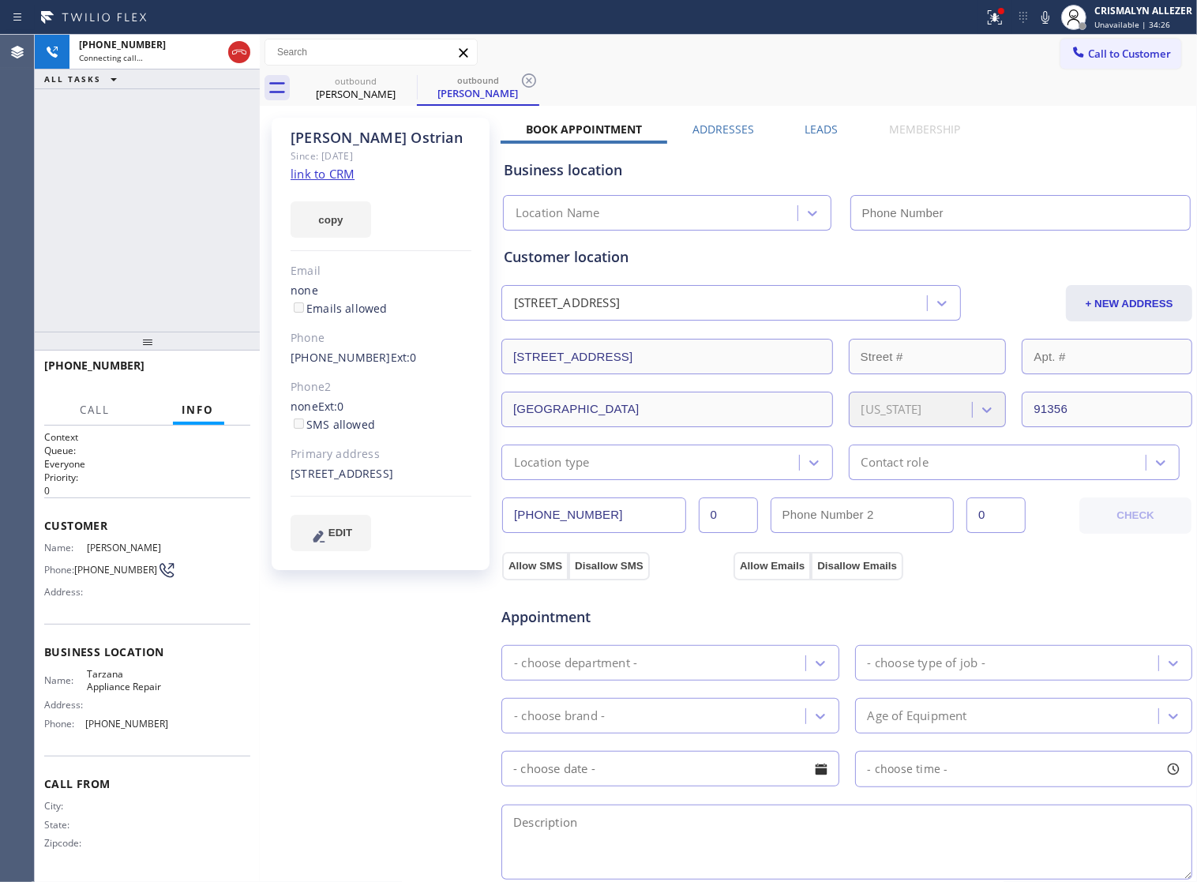
type input "(818) 962-4687"
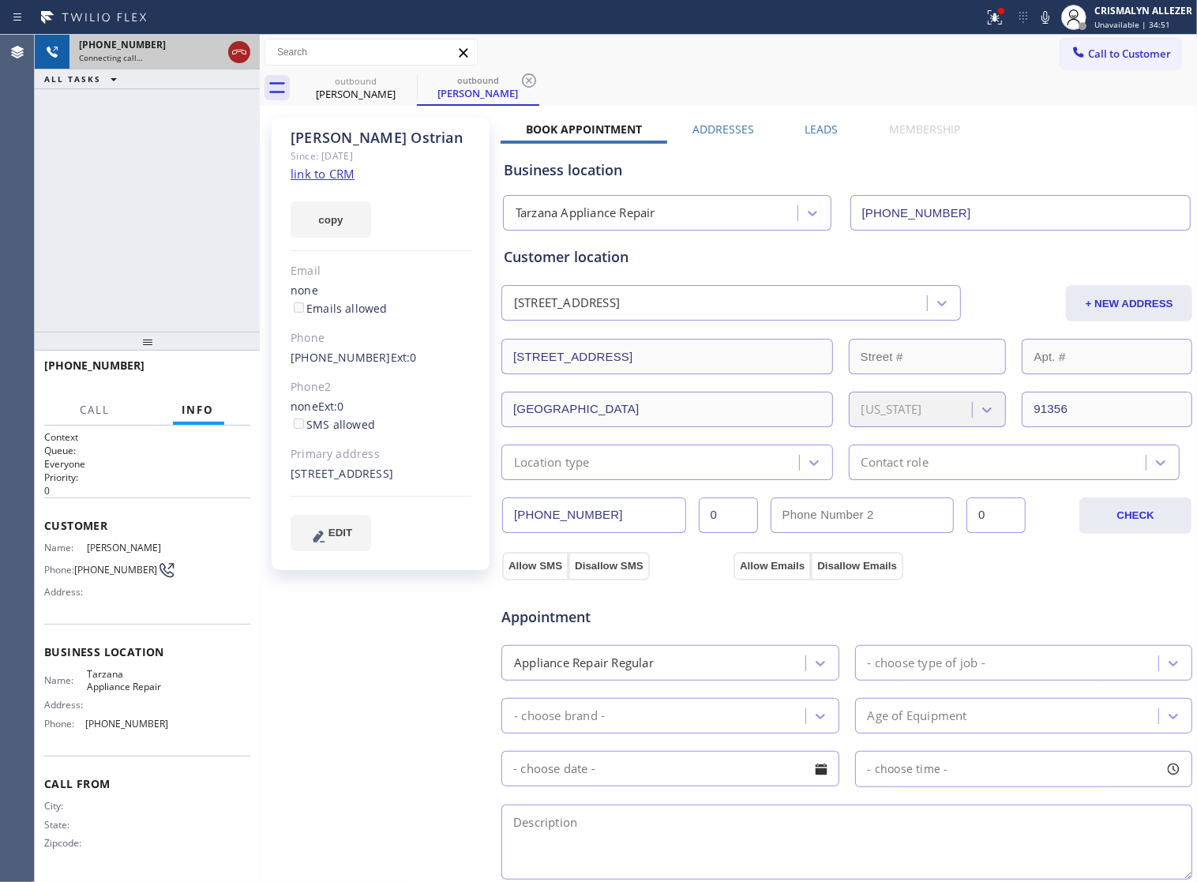
click at [245, 51] on icon at bounding box center [239, 52] width 19 height 19
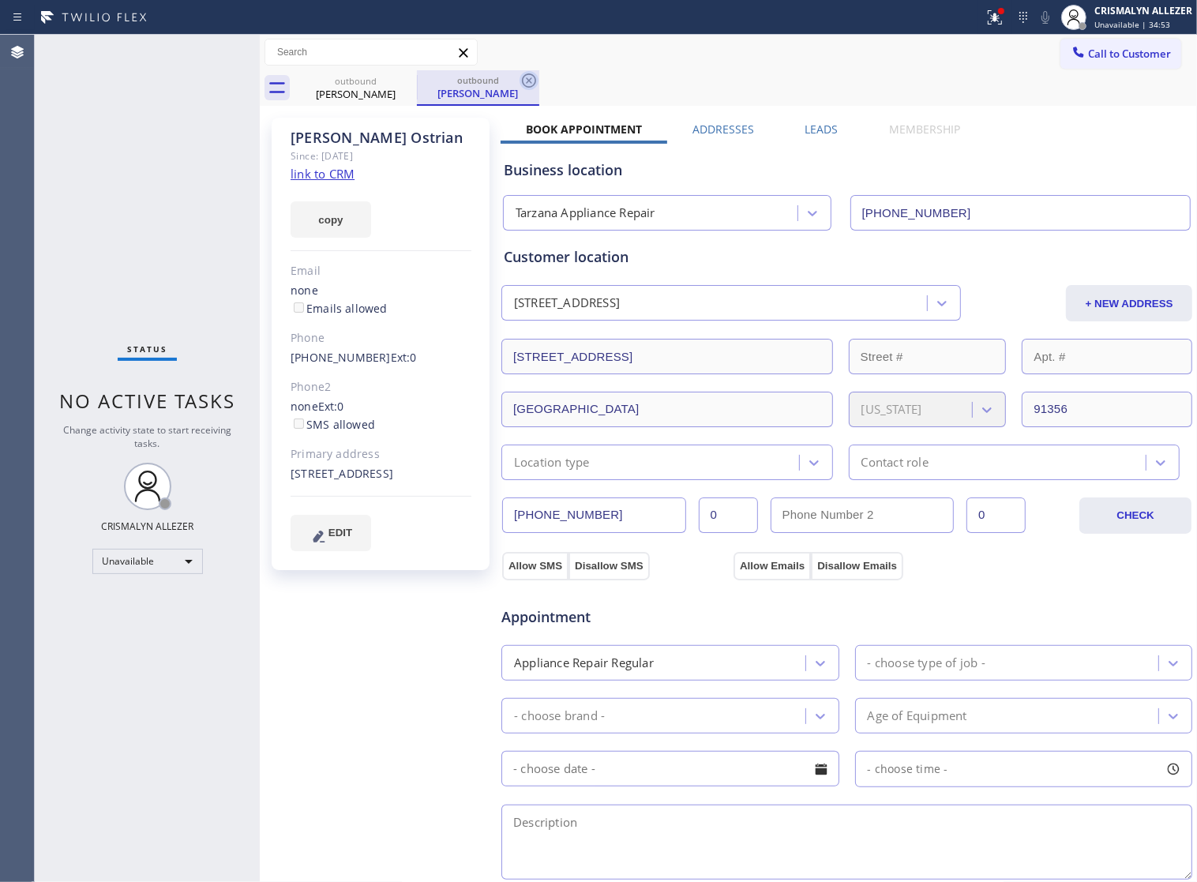
click at [531, 79] on icon at bounding box center [528, 80] width 19 height 19
click at [404, 79] on icon at bounding box center [406, 80] width 14 height 14
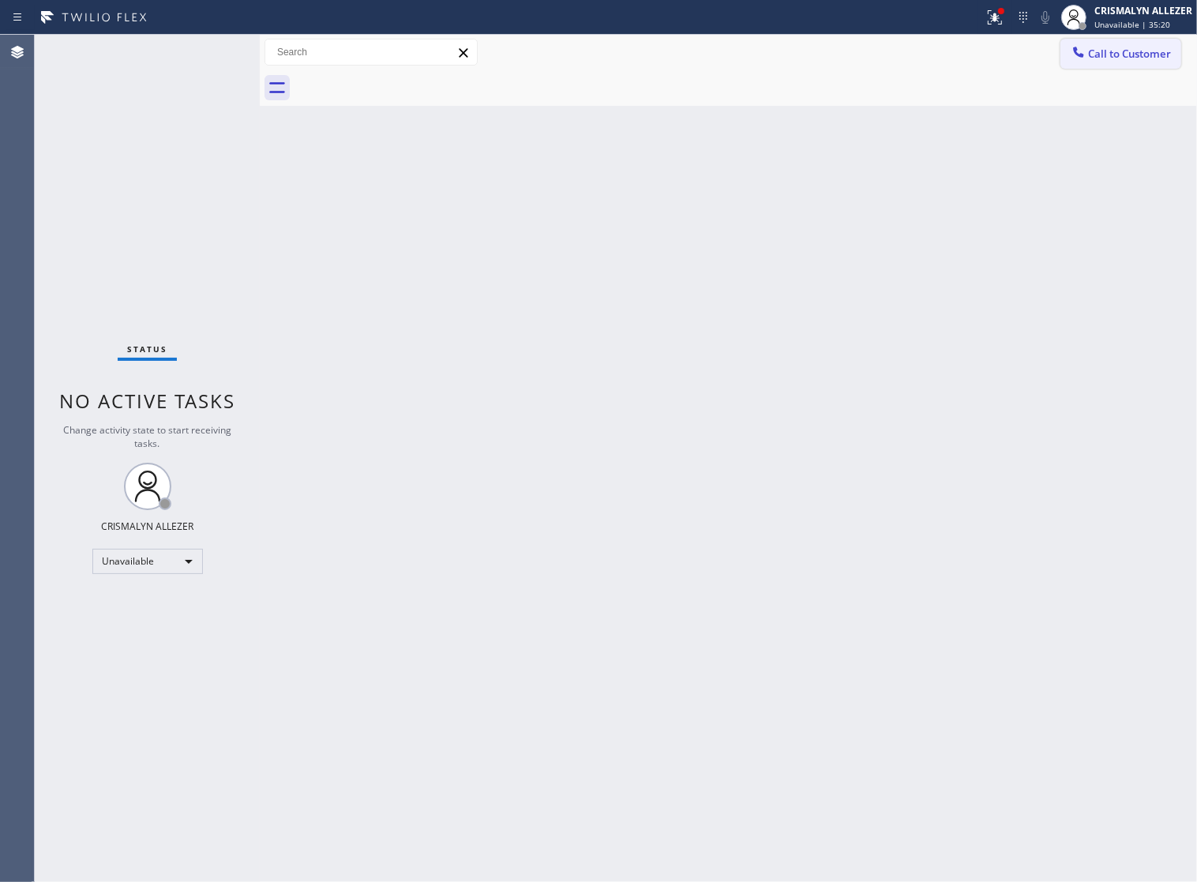
click at [1131, 60] on span "Call to Customer" at bounding box center [1129, 54] width 83 height 14
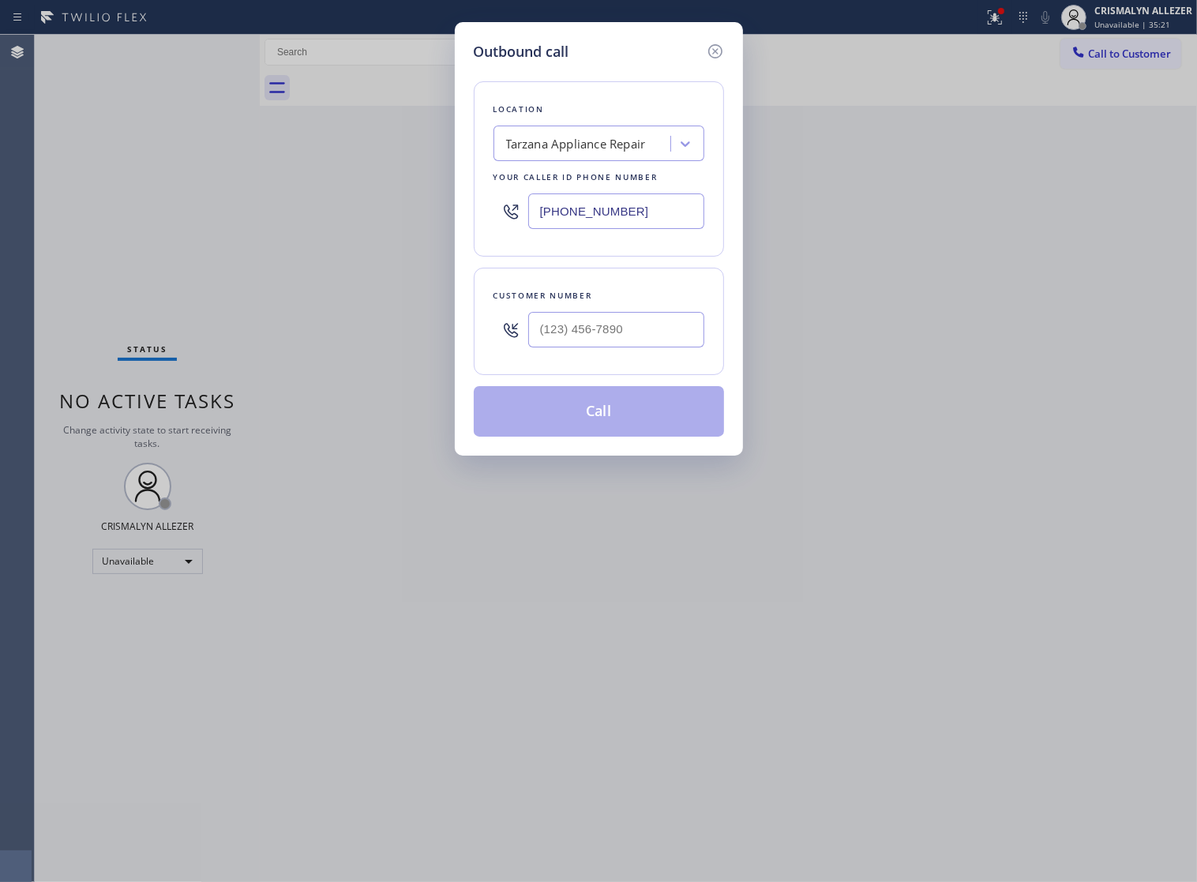
drag, startPoint x: 602, startPoint y: 218, endPoint x: 285, endPoint y: 223, distance: 317.4
click at [380, 223] on div "Outbound call Location Tarzana Appliance Repair Your caller id phone number (81…" at bounding box center [598, 441] width 1197 height 882
paste input "206) 257-325"
type input "(206) 257-3257"
click at [632, 346] on input "(___) ___-____" at bounding box center [616, 330] width 176 height 36
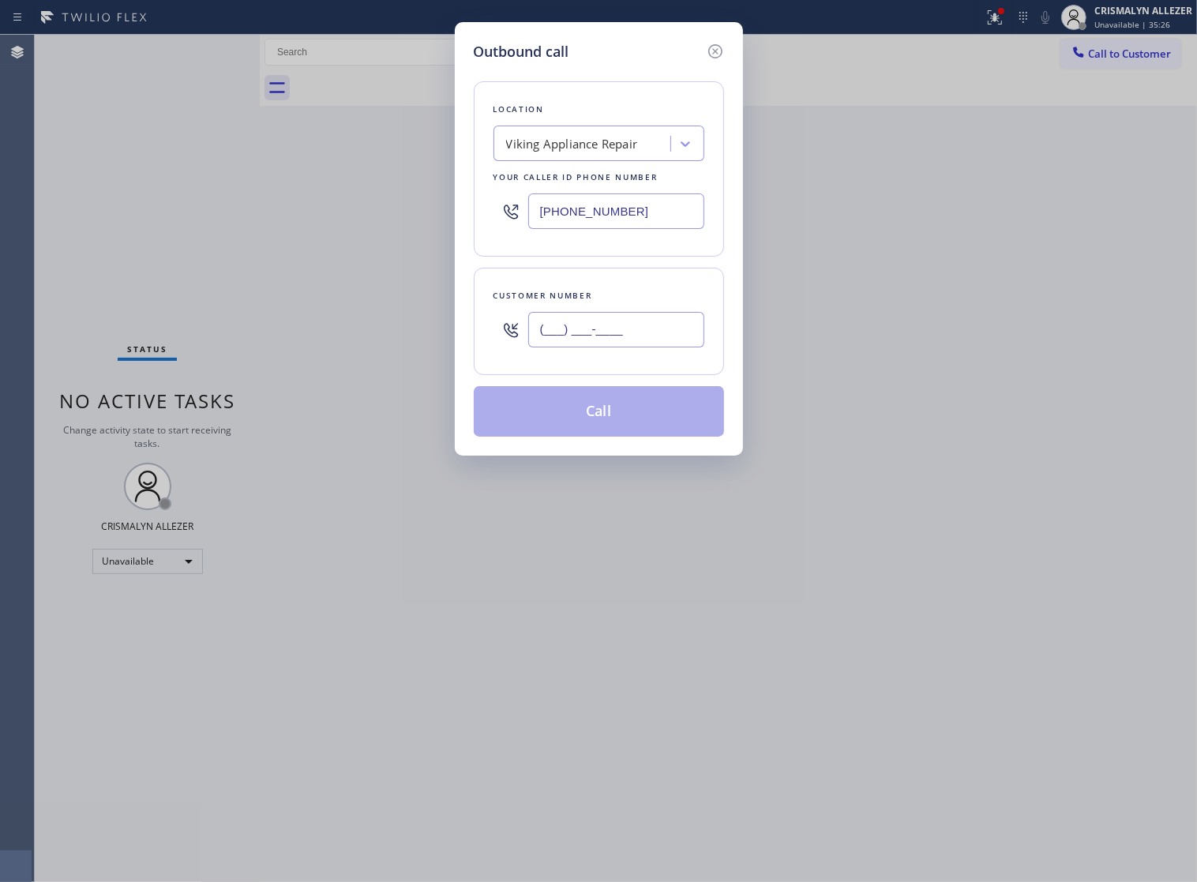
paste input "206) 979-6854"
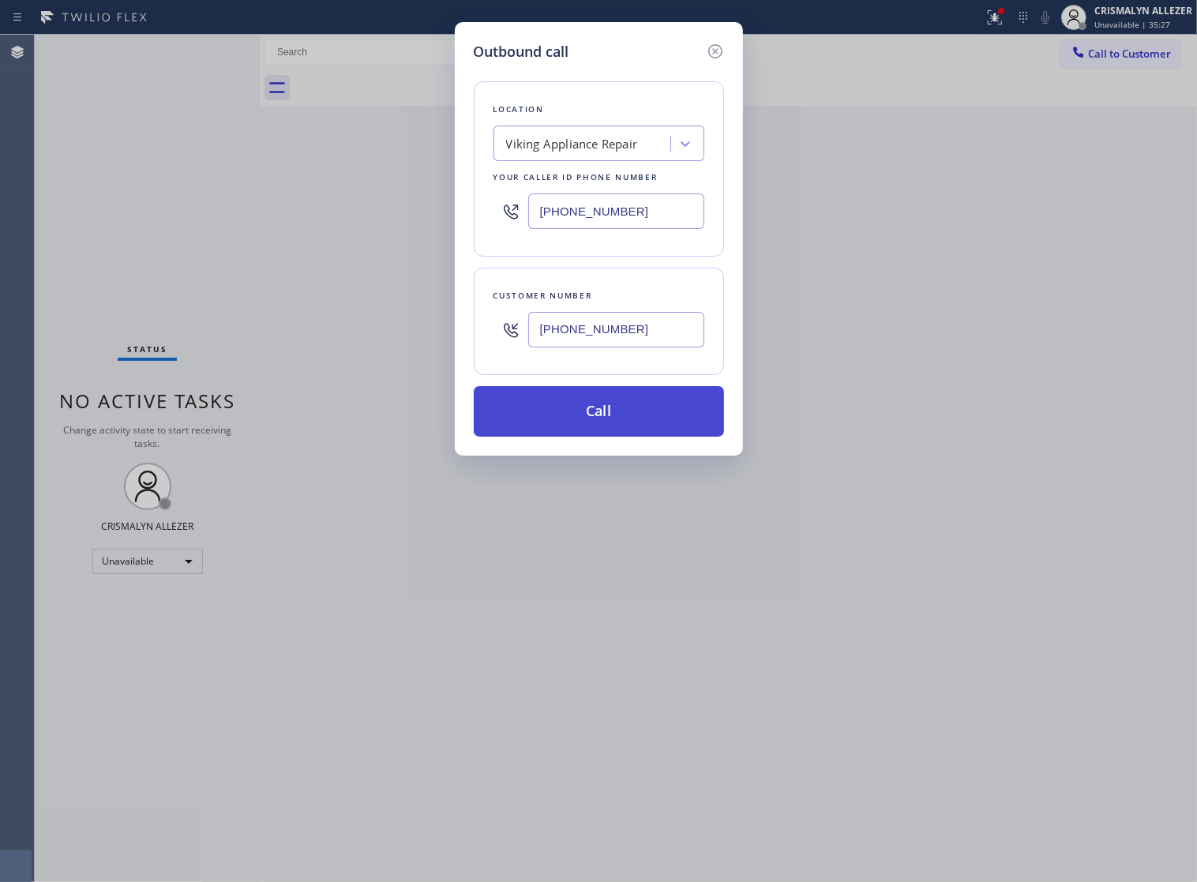
type input "(206) 979-6854"
click at [591, 437] on button "Call" at bounding box center [599, 411] width 250 height 51
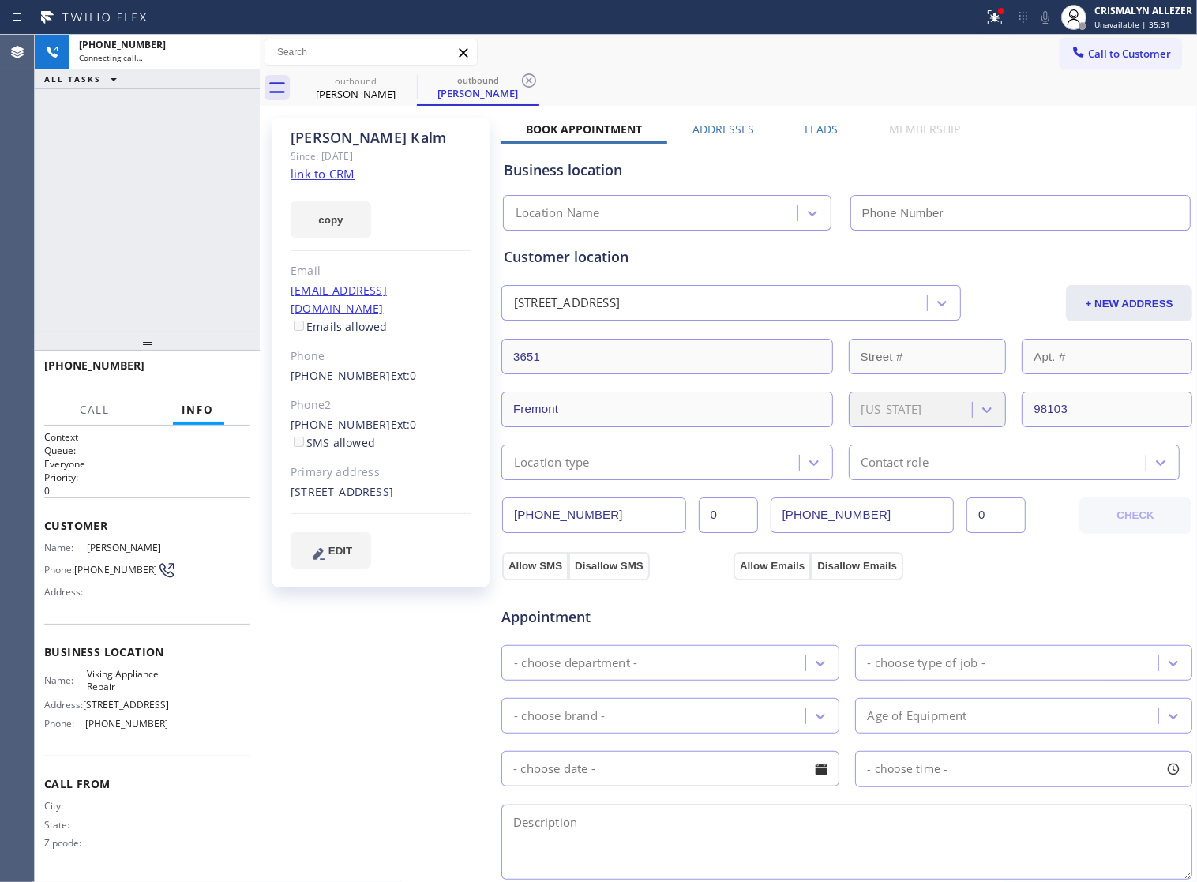
click at [336, 171] on link "link to CRM" at bounding box center [323, 174] width 64 height 16
type input "(206) 257-3257"
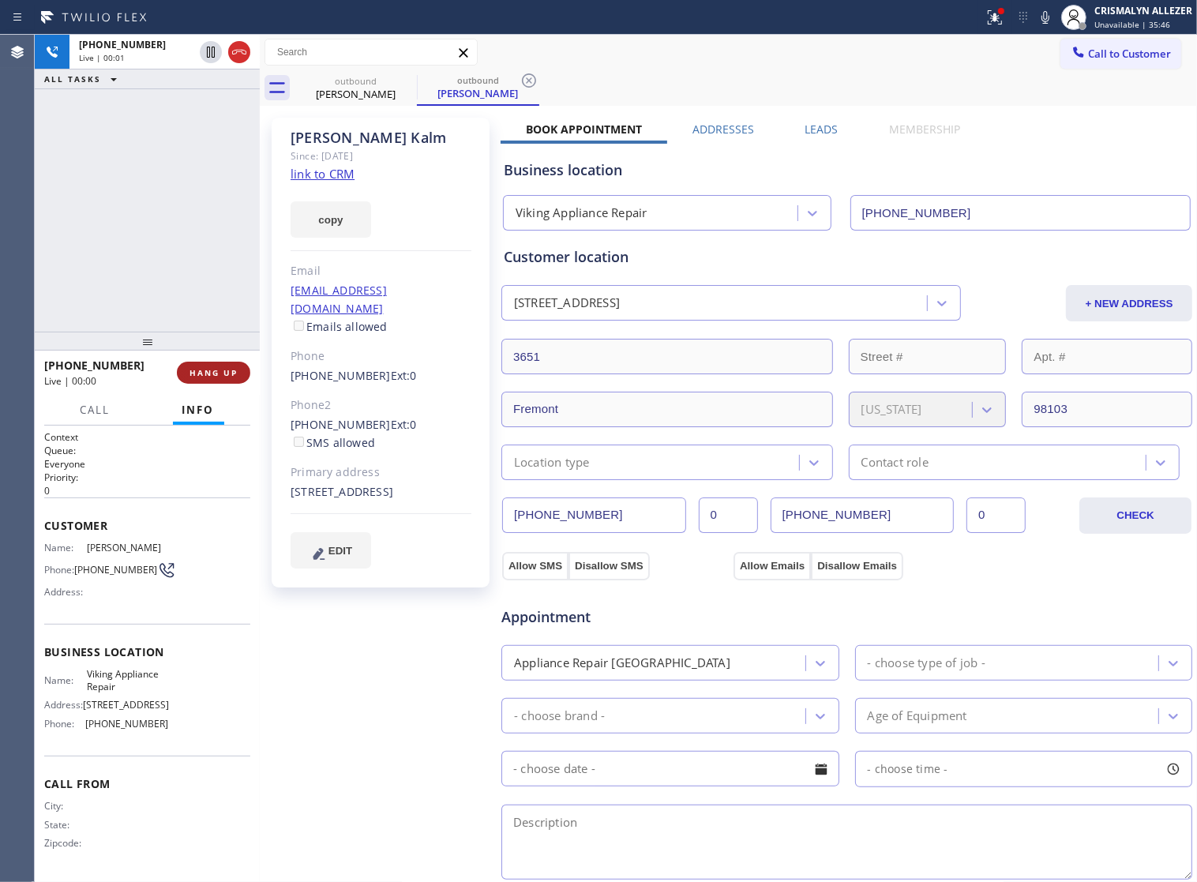
click at [189, 372] on span "HANG UP" at bounding box center [213, 372] width 48 height 11
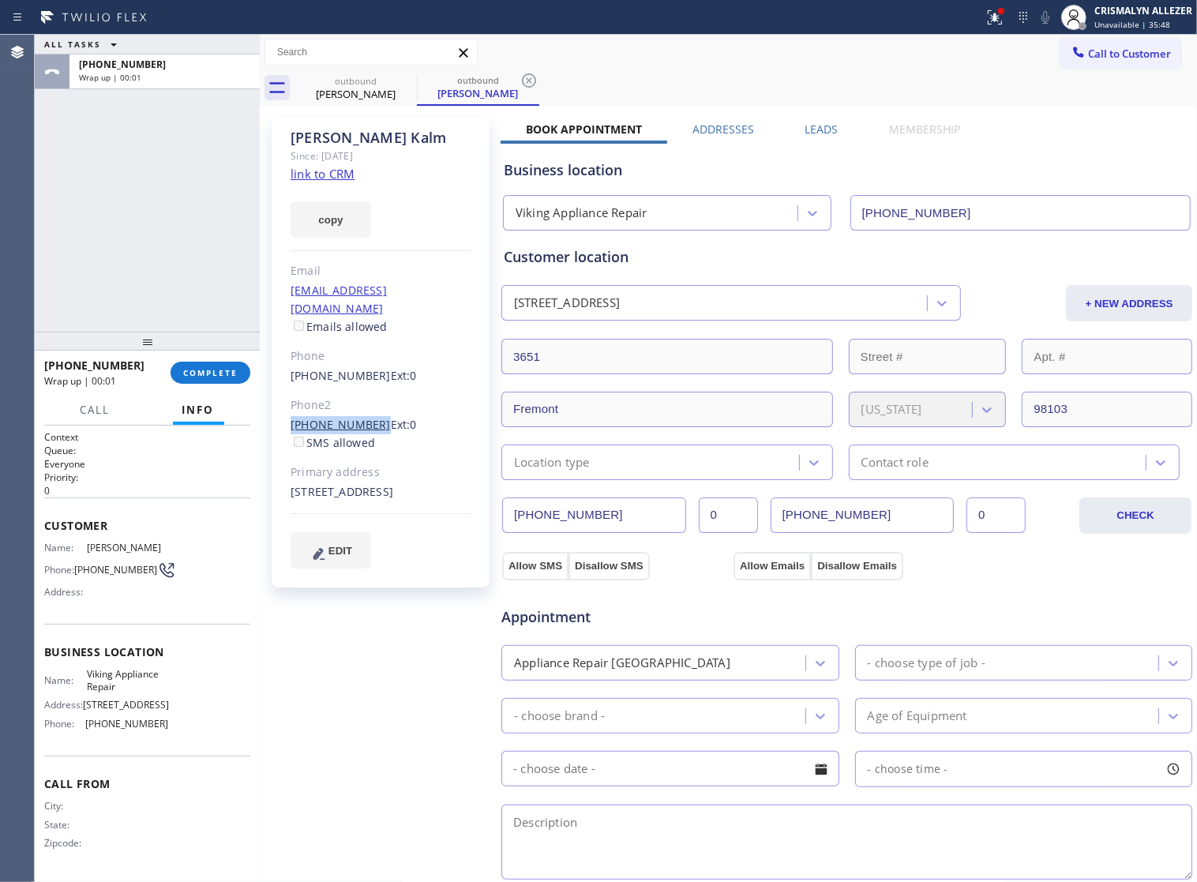
drag, startPoint x: 280, startPoint y: 408, endPoint x: 366, endPoint y: 412, distance: 85.4
click at [366, 412] on div "Katie Kalm Since: 20 may 2020 link to CRM copy Email kkalm143@gmail.com Emails …" at bounding box center [381, 353] width 218 height 470
copy link "(847) 987-1861"
click at [199, 373] on span "COMPLETE" at bounding box center [210, 372] width 54 height 11
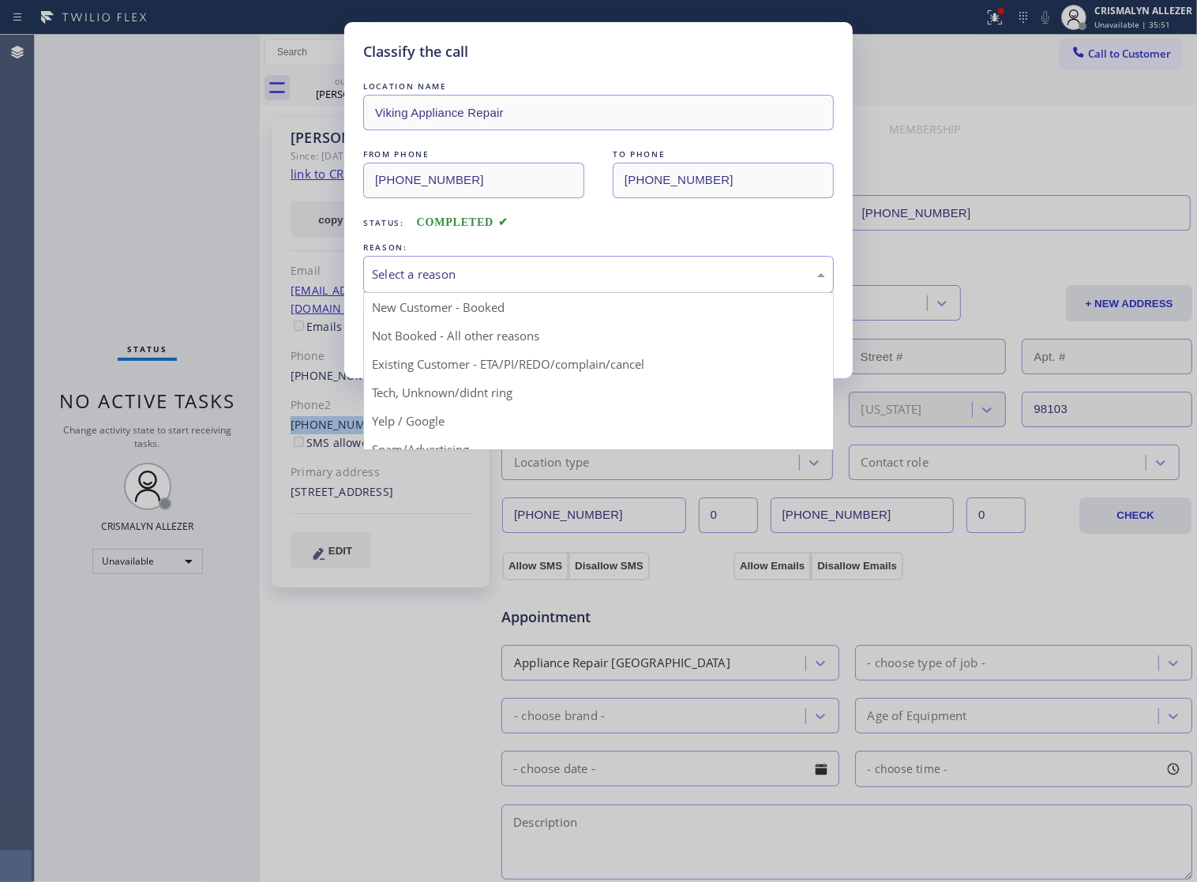
click at [513, 283] on div "Select a reason" at bounding box center [598, 274] width 453 height 18
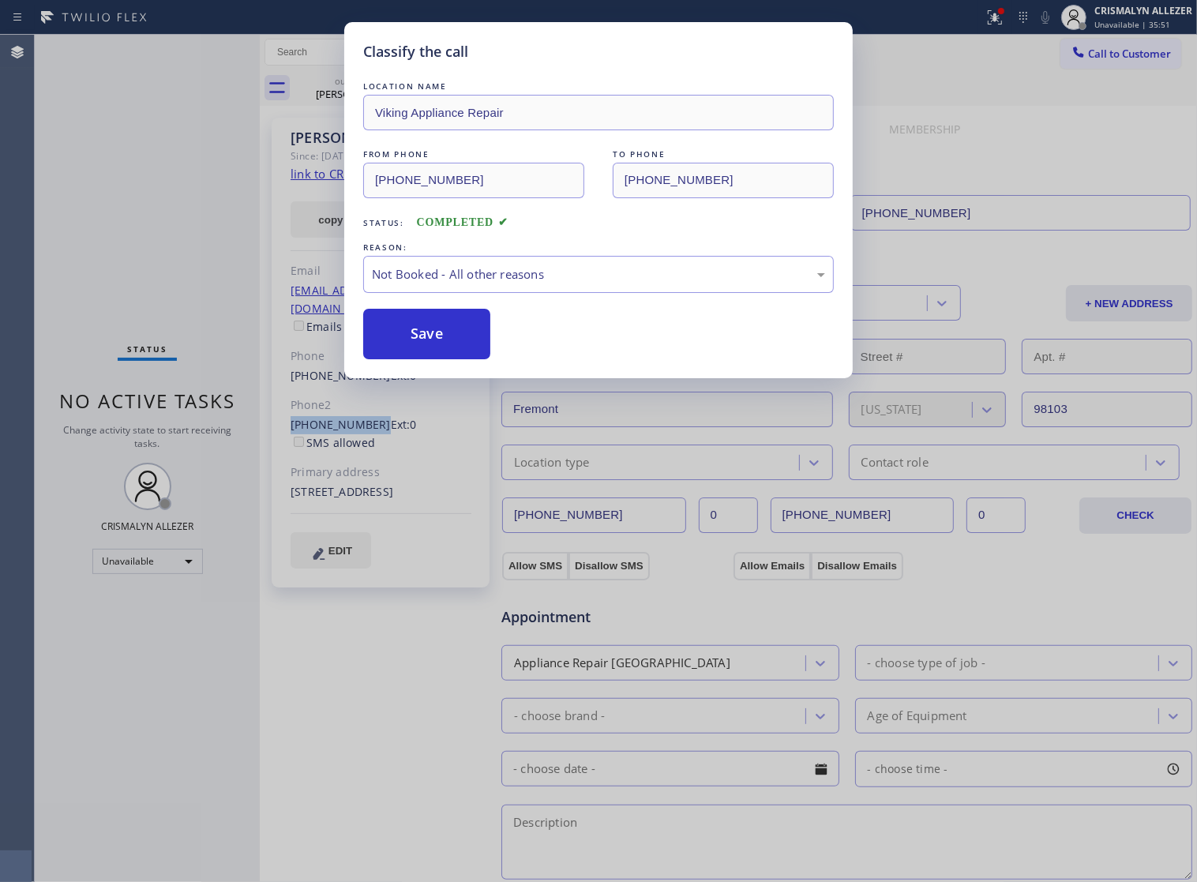
click at [411, 359] on button "Save" at bounding box center [426, 334] width 127 height 51
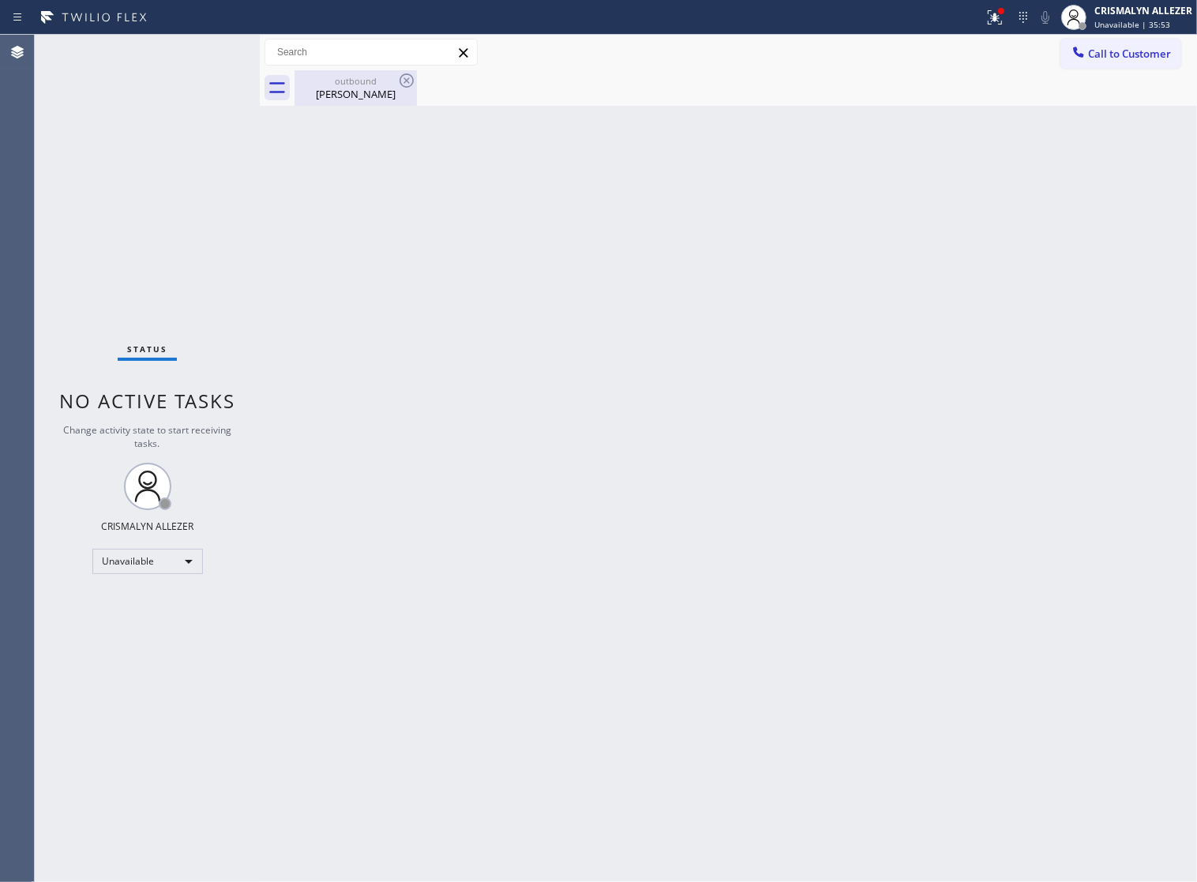
click at [366, 92] on div "Katie Kalm" at bounding box center [355, 94] width 119 height 14
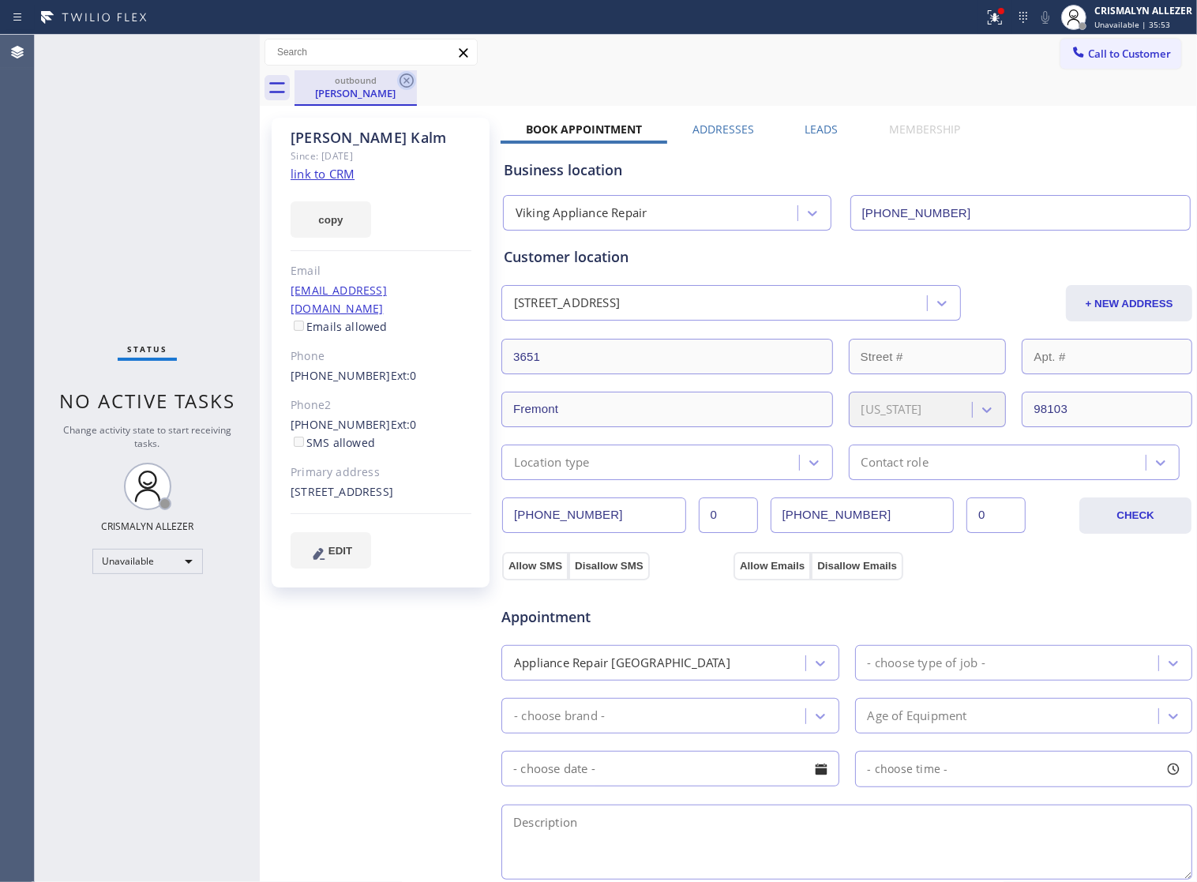
click at [399, 81] on icon at bounding box center [406, 80] width 19 height 19
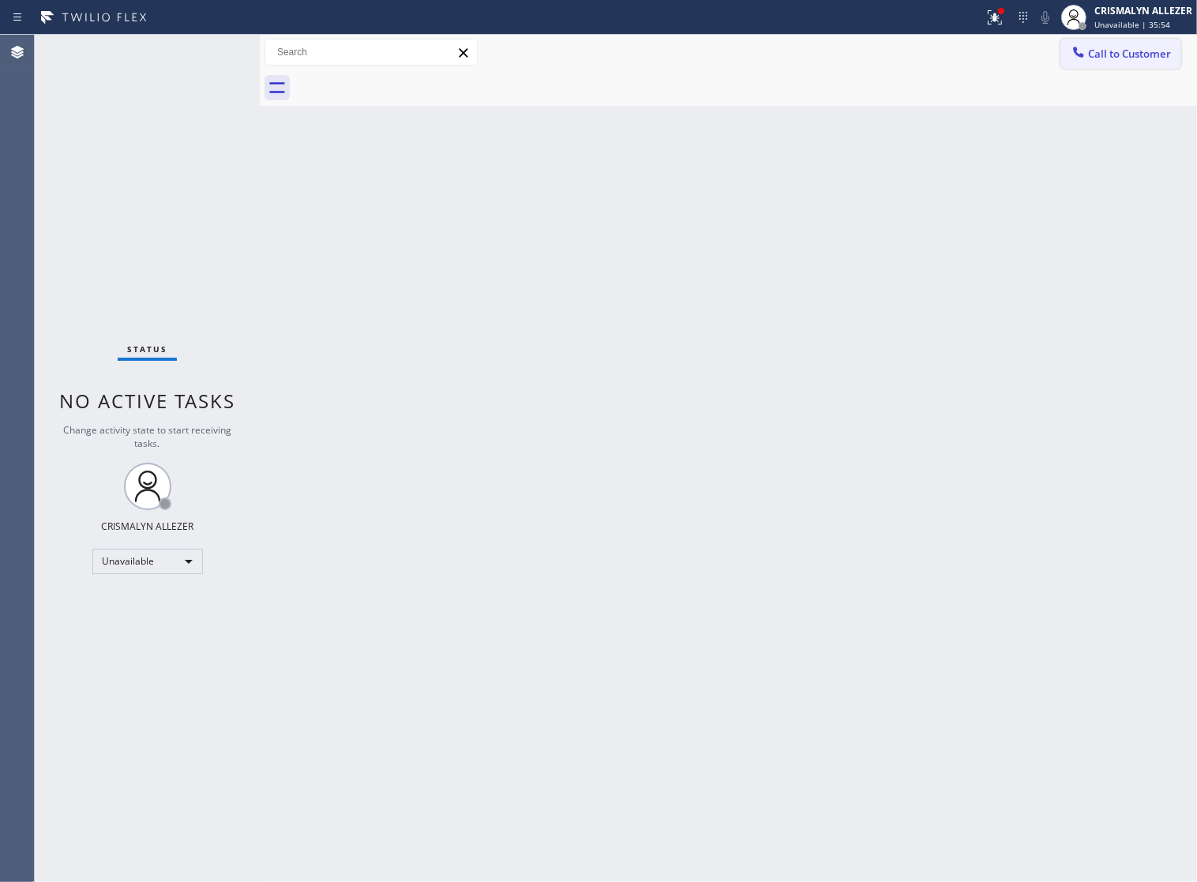
click at [1113, 56] on span "Call to Customer" at bounding box center [1129, 54] width 83 height 14
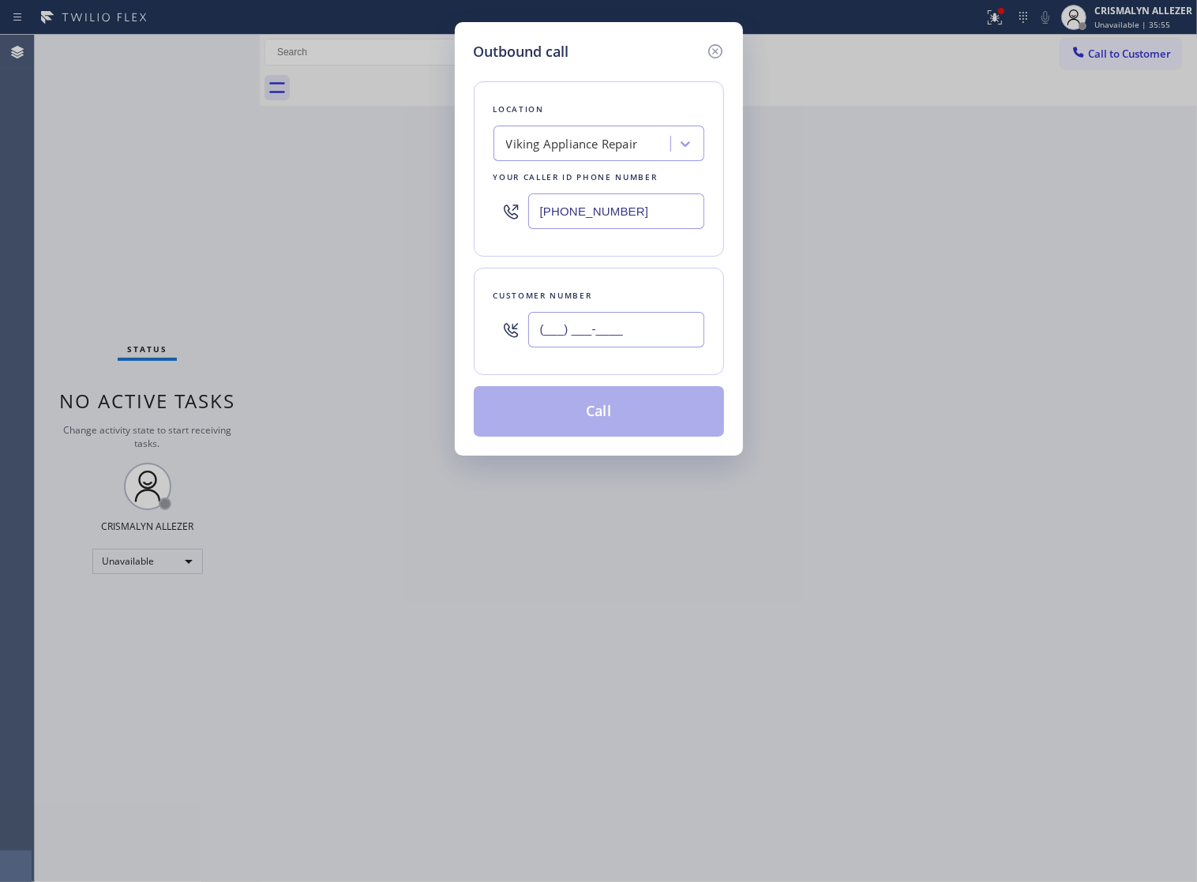
click at [660, 339] on input "(___) ___-____" at bounding box center [616, 330] width 176 height 36
paste input "847) 987-1861"
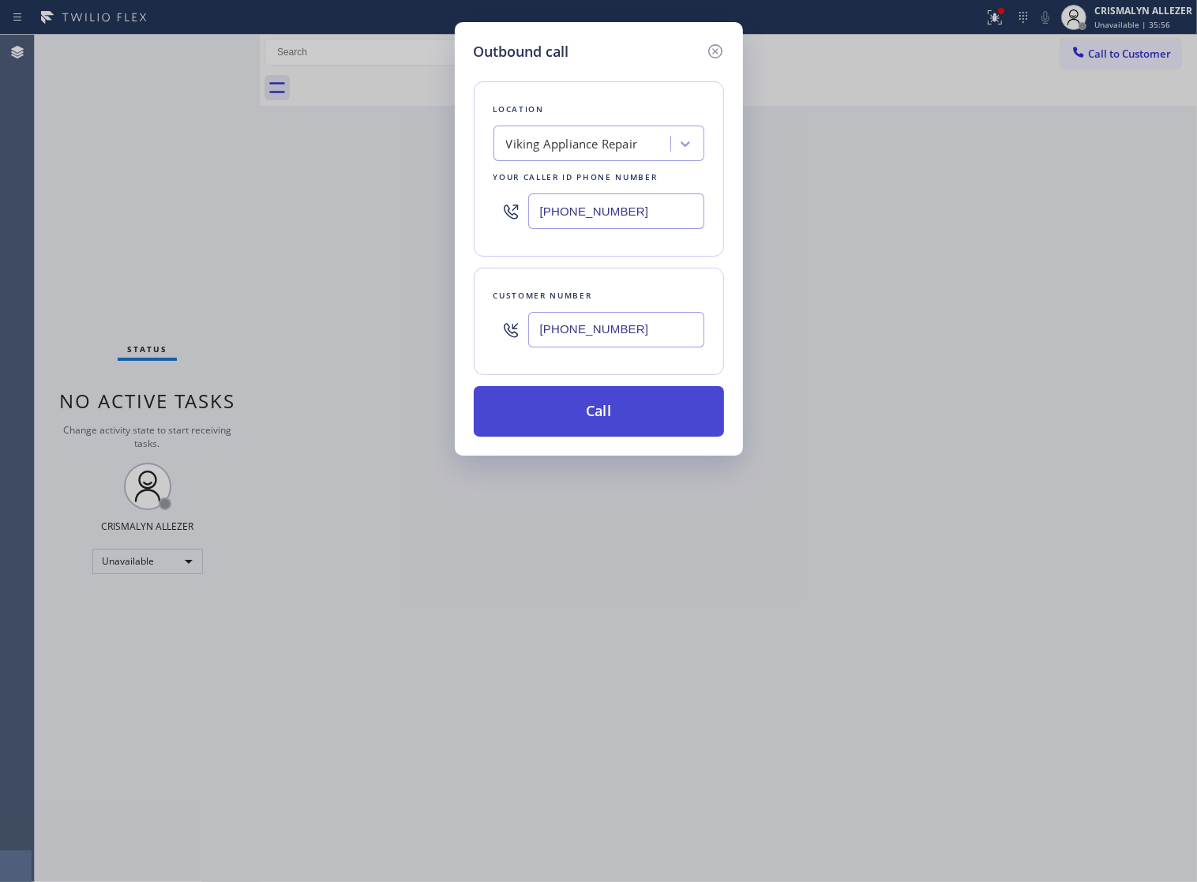
type input "(847) 987-1861"
click at [606, 434] on button "Call" at bounding box center [599, 411] width 250 height 51
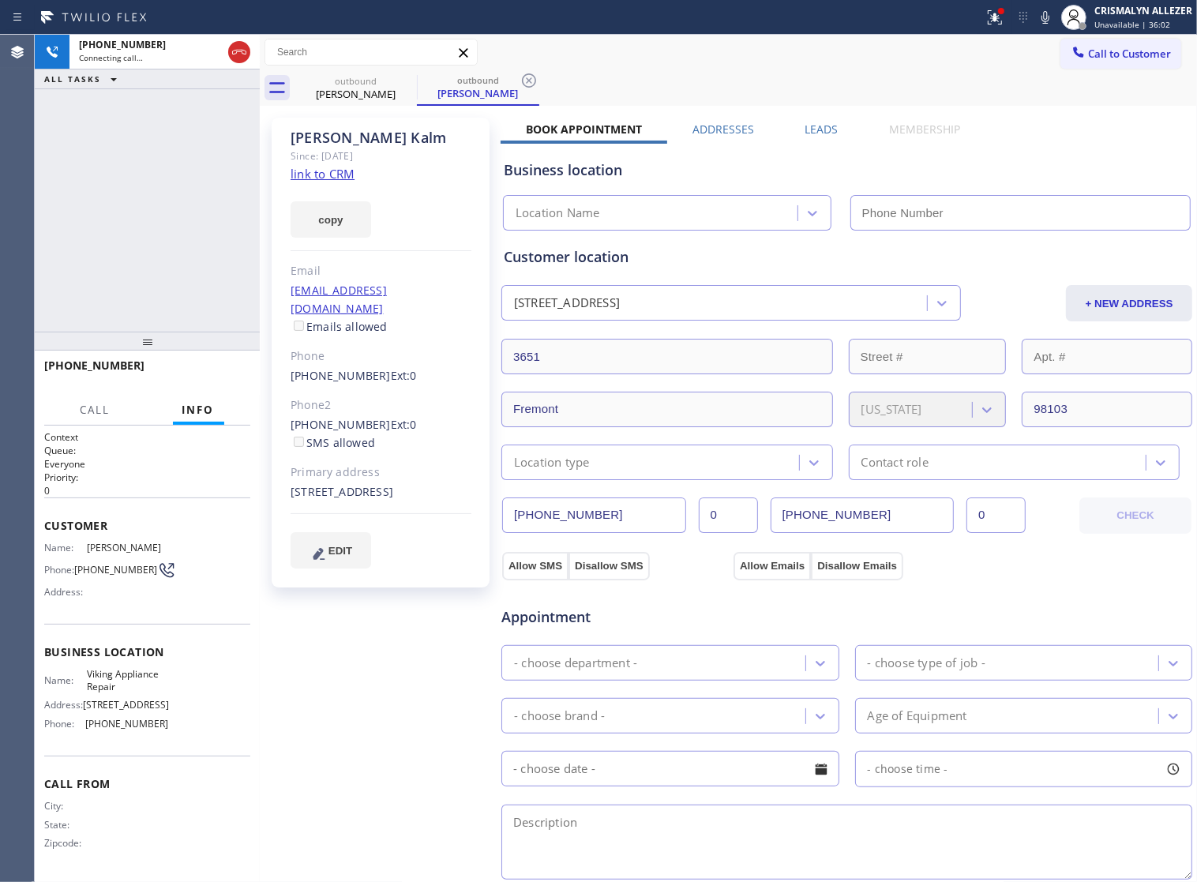
type input "(206) 257-3257"
click at [208, 369] on span "HANG UP" at bounding box center [213, 372] width 48 height 11
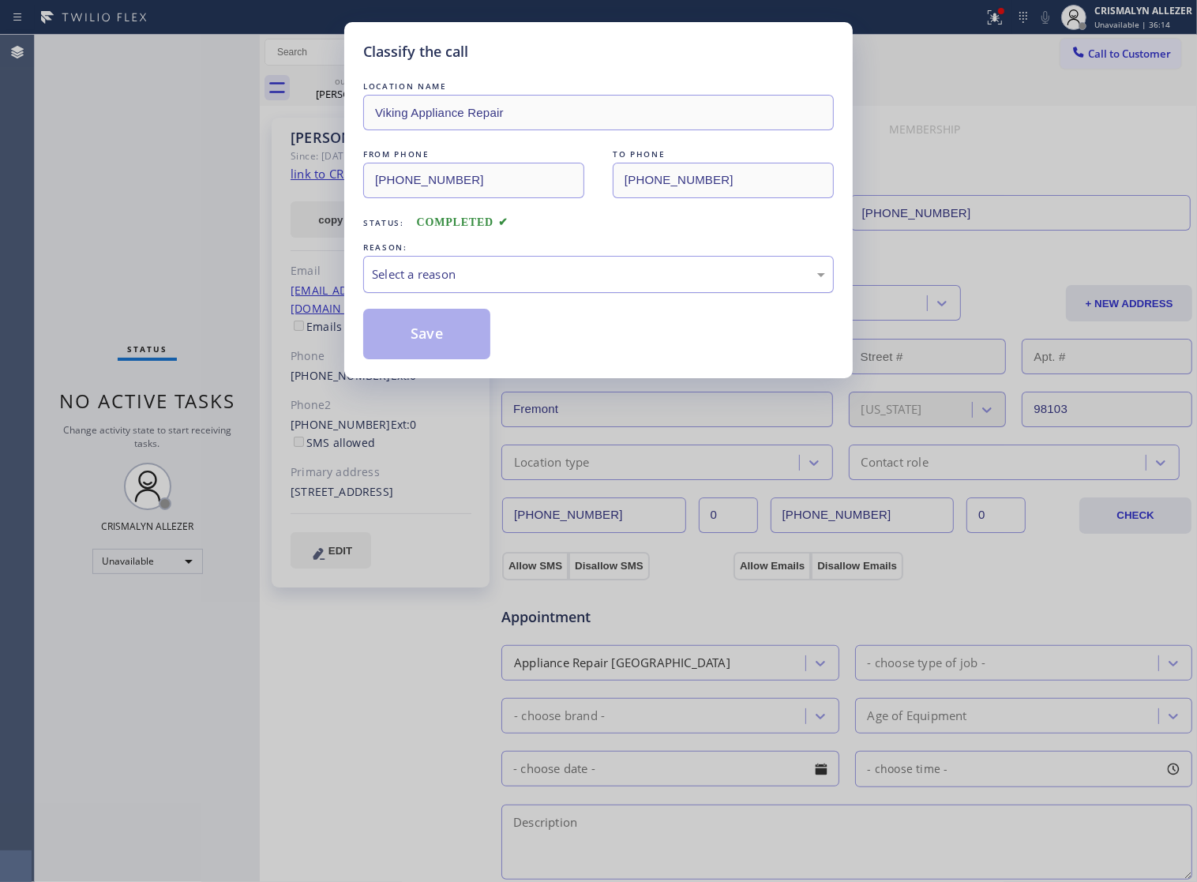
click at [549, 283] on div "Select a reason" at bounding box center [598, 274] width 453 height 18
click at [404, 350] on button "Save" at bounding box center [426, 334] width 127 height 51
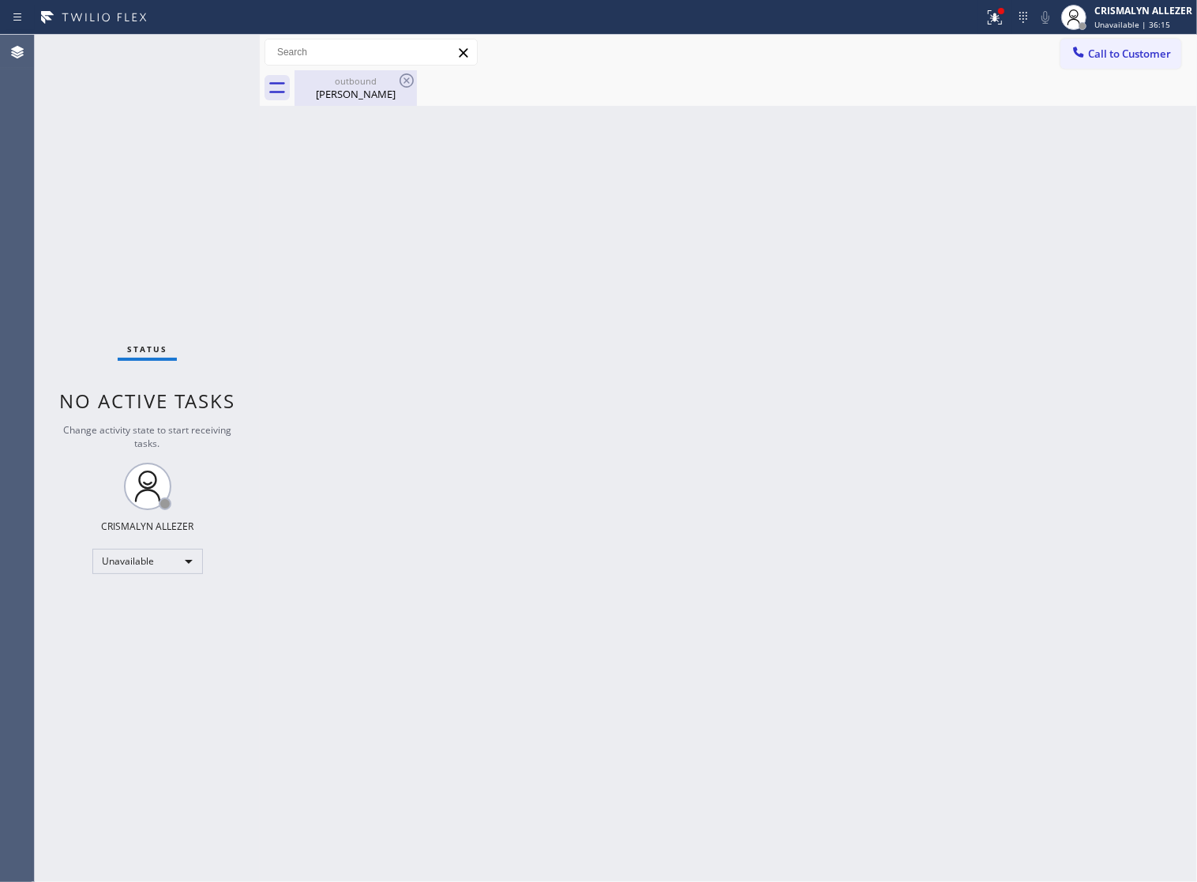
click at [338, 87] on div "Katie Kalm" at bounding box center [355, 94] width 119 height 14
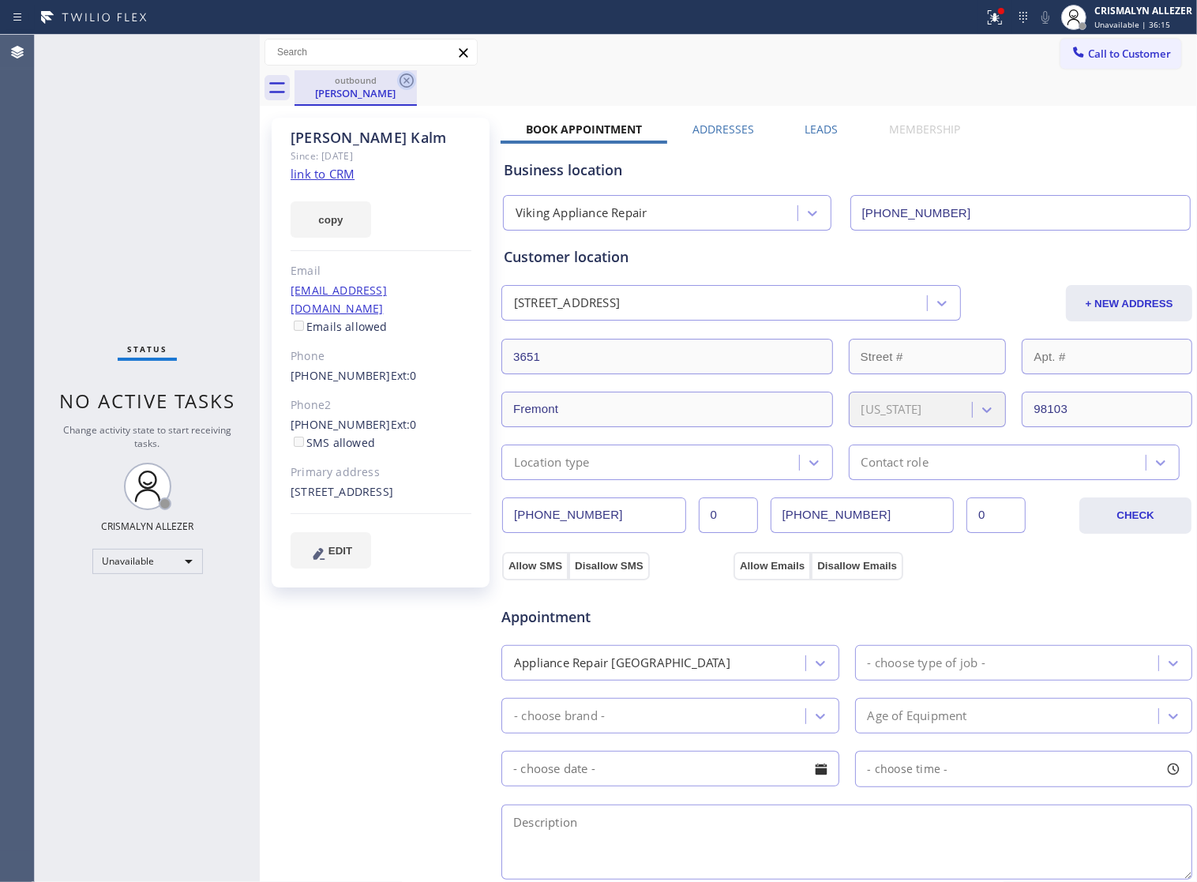
click at [409, 81] on icon at bounding box center [406, 80] width 19 height 19
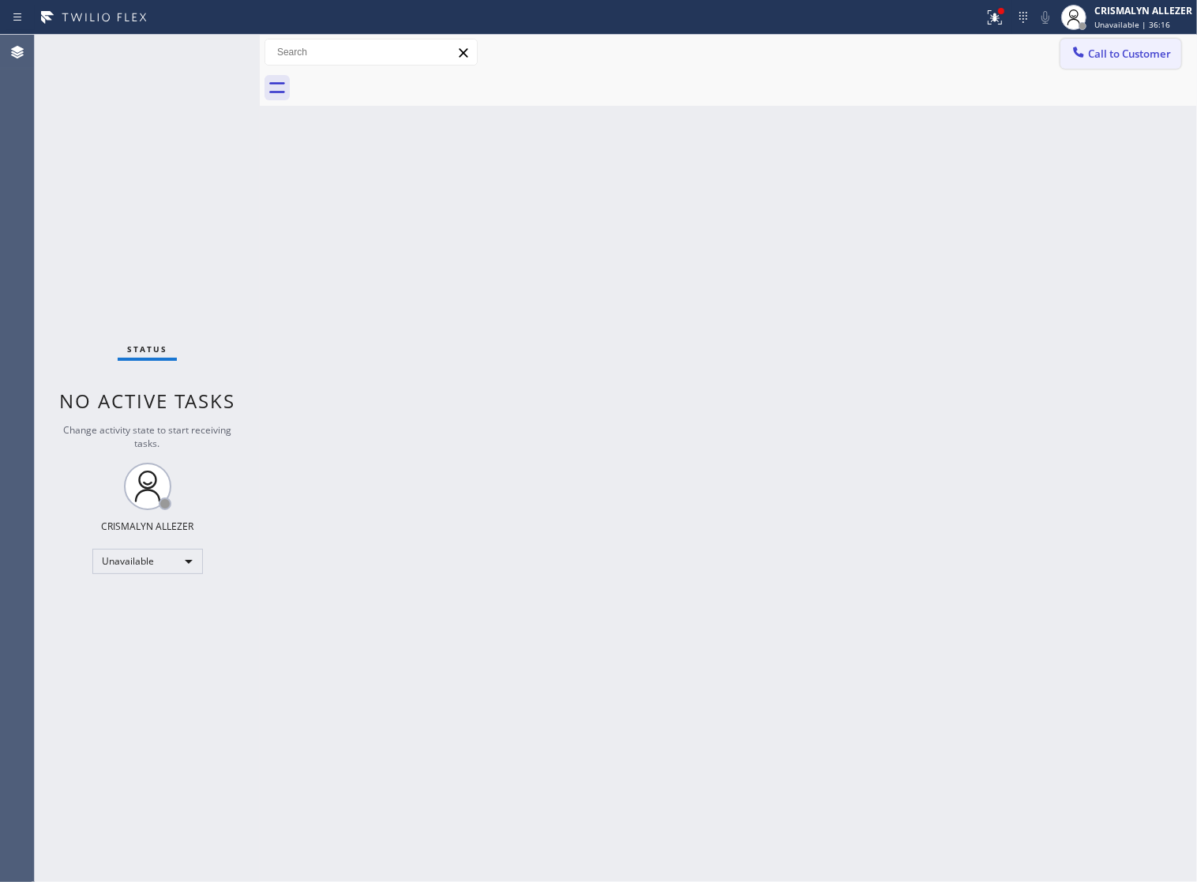
click at [1133, 47] on span "Call to Customer" at bounding box center [1129, 54] width 83 height 14
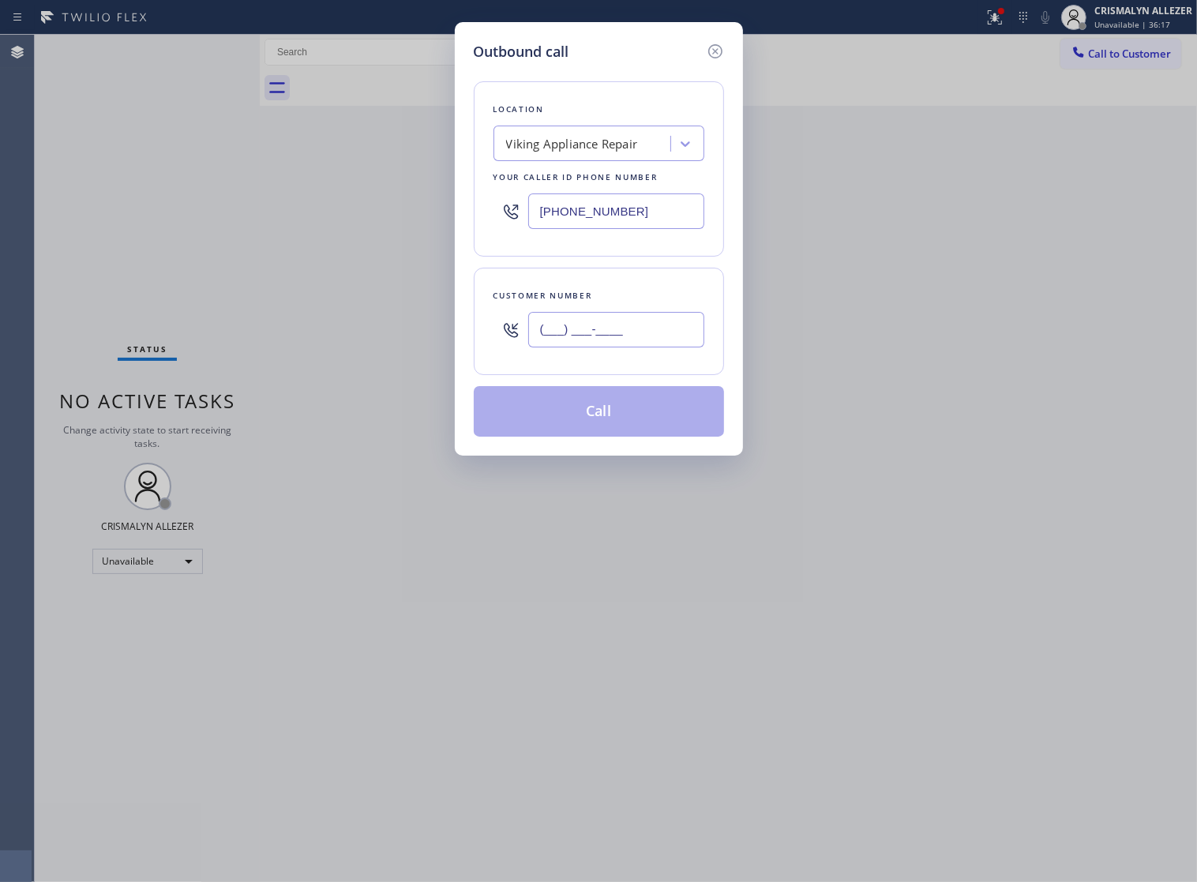
click at [664, 346] on input "(___) ___-____" at bounding box center [616, 330] width 176 height 36
paste input "847) 987-1861"
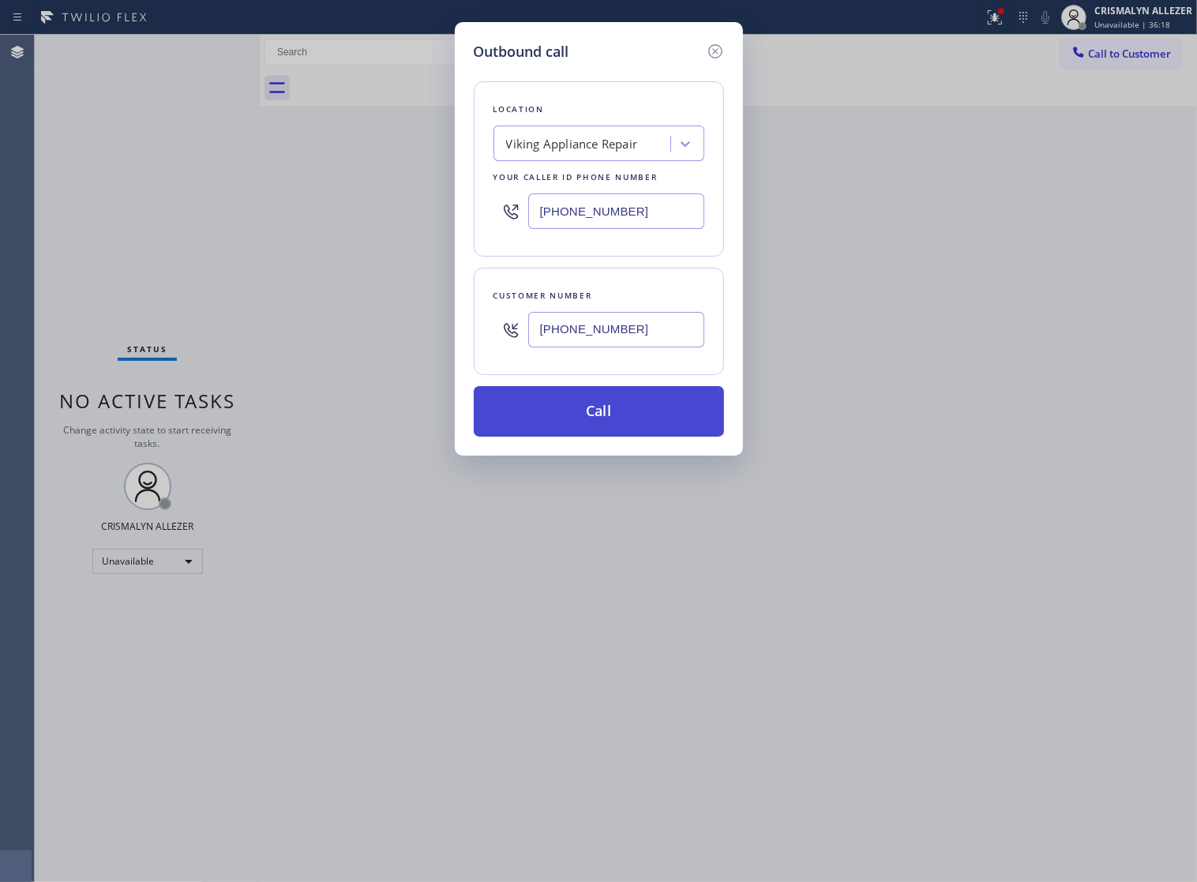
type input "(847) 987-1861"
click at [612, 436] on button "Call" at bounding box center [599, 411] width 250 height 51
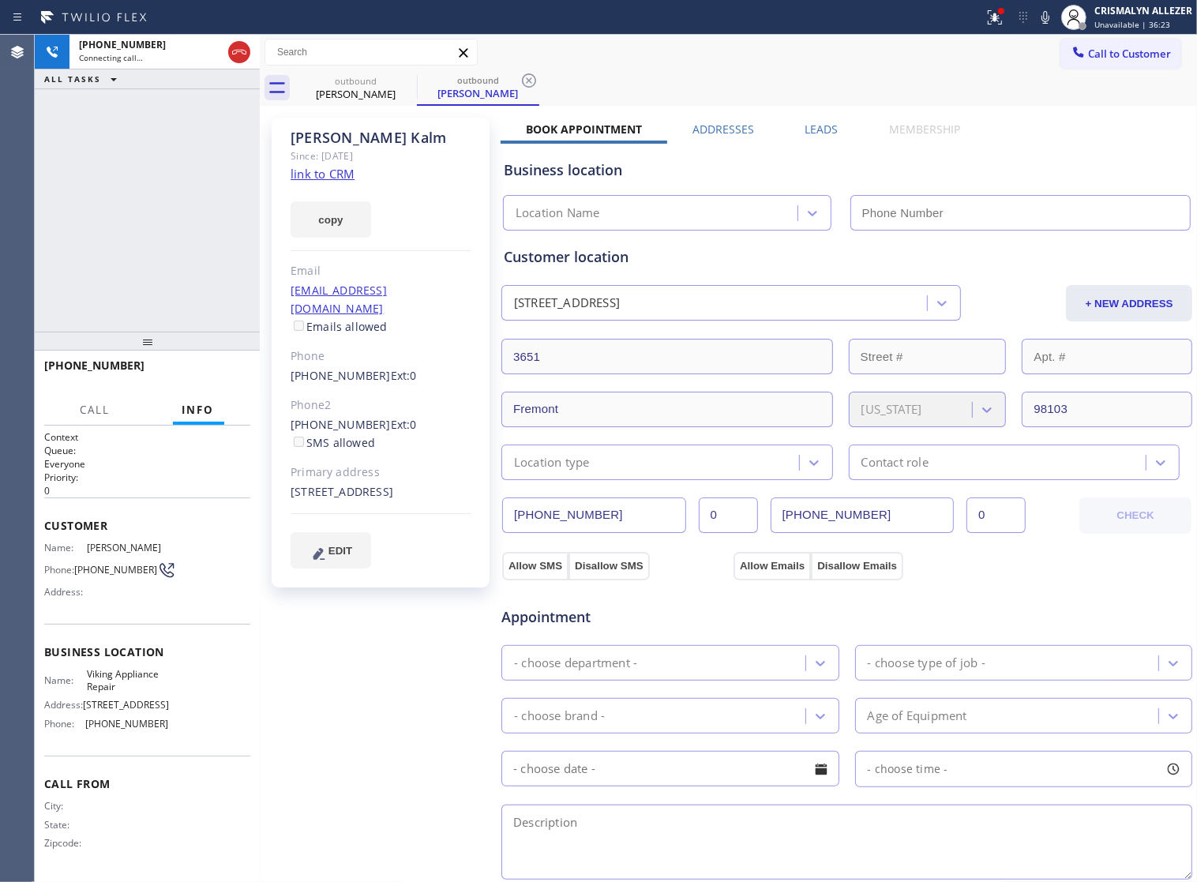
type input "(206) 257-3257"
click at [197, 368] on span "HANG UP" at bounding box center [213, 372] width 48 height 11
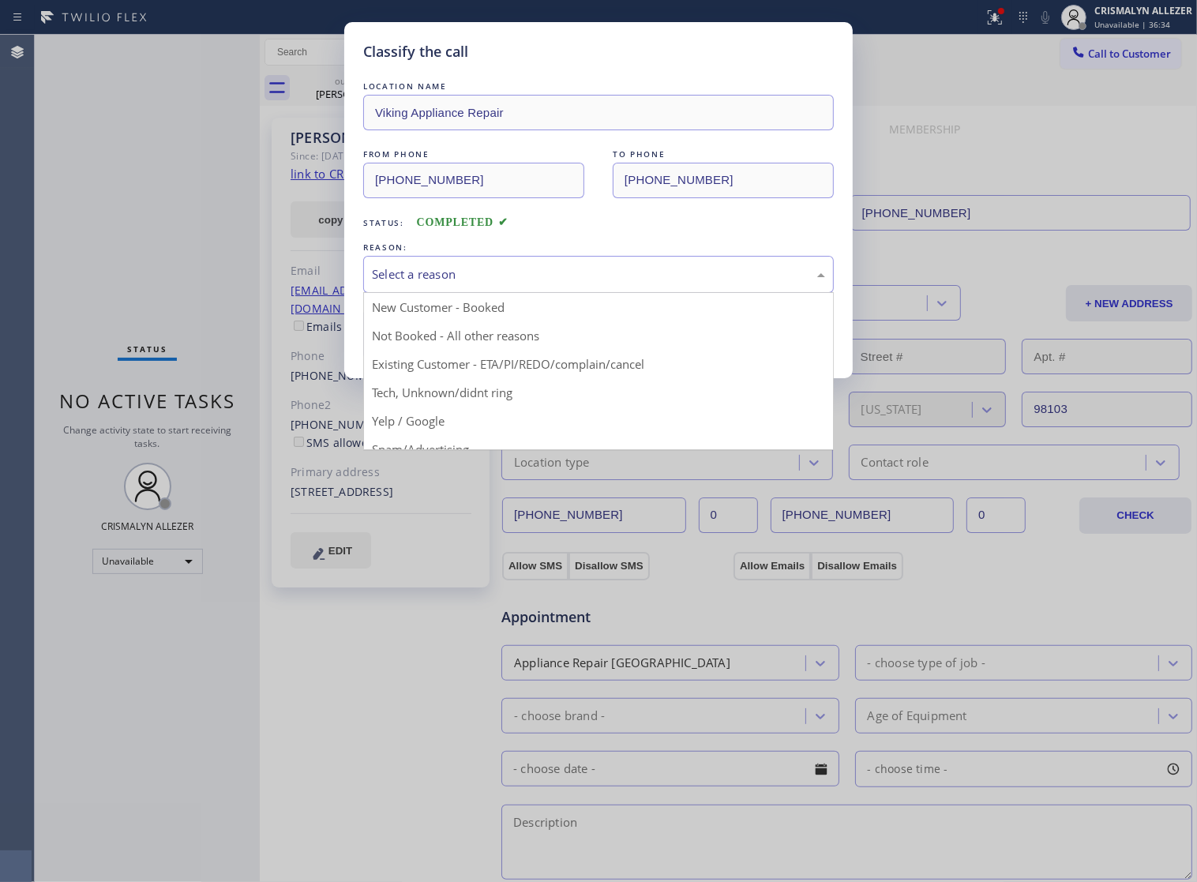
click at [578, 283] on div "Select a reason" at bounding box center [598, 274] width 453 height 18
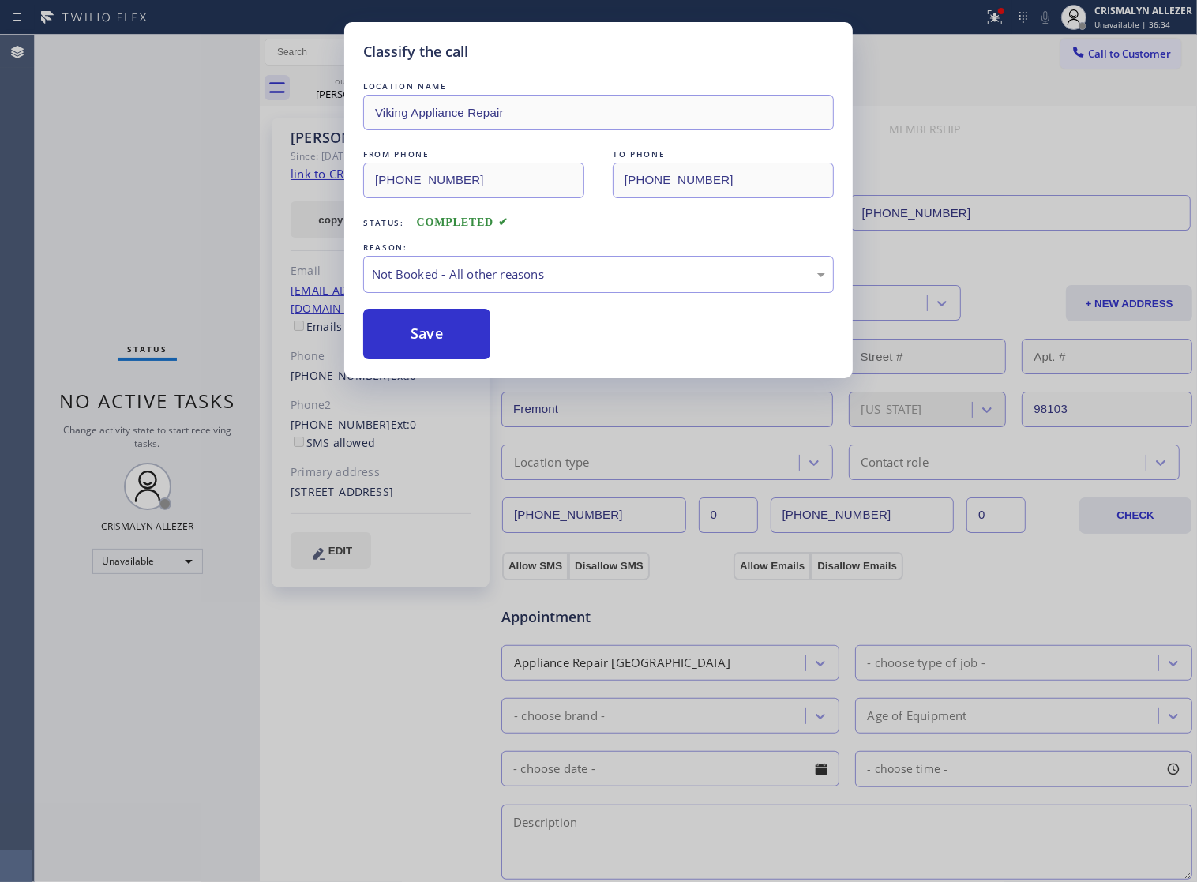
click at [416, 359] on button "Save" at bounding box center [426, 334] width 127 height 51
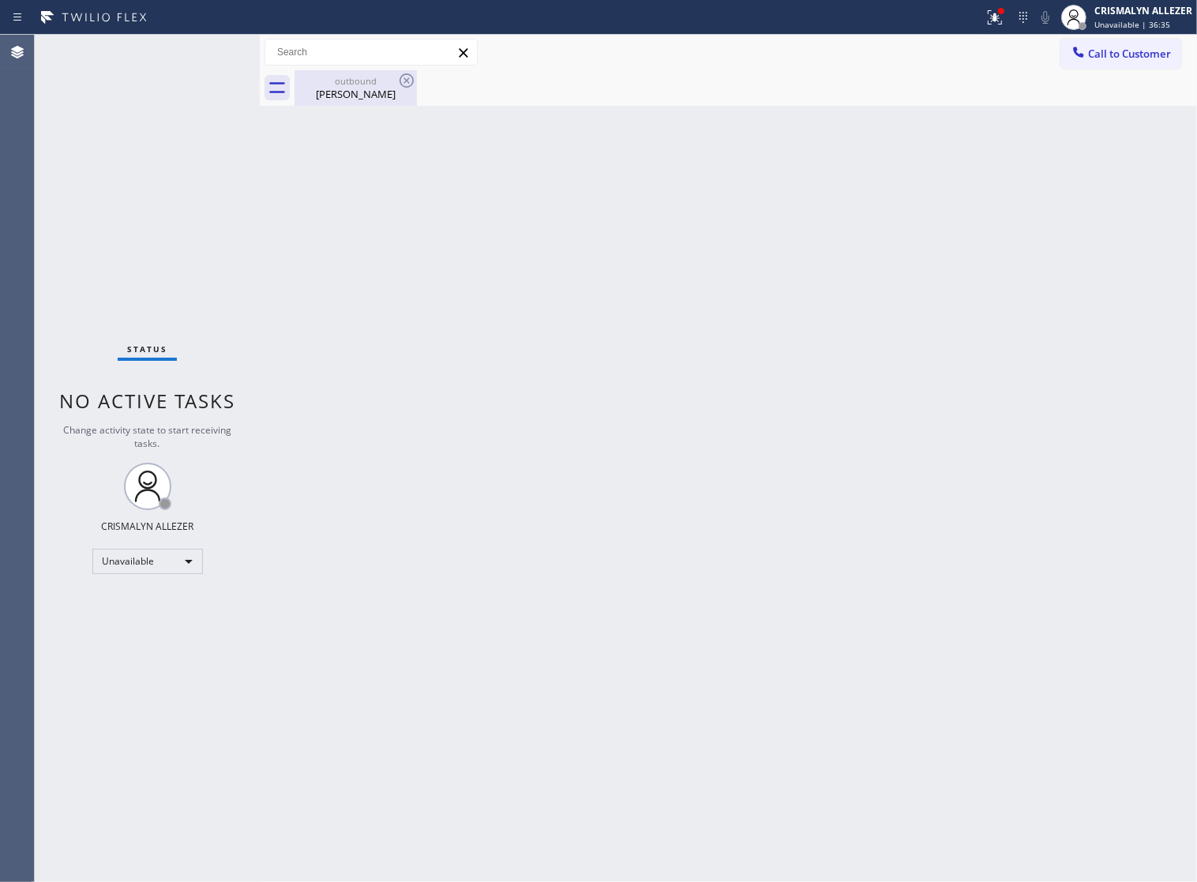
drag, startPoint x: 358, startPoint y: 89, endPoint x: 384, endPoint y: 83, distance: 27.6
click at [369, 89] on div "Katie Kalm" at bounding box center [355, 94] width 119 height 14
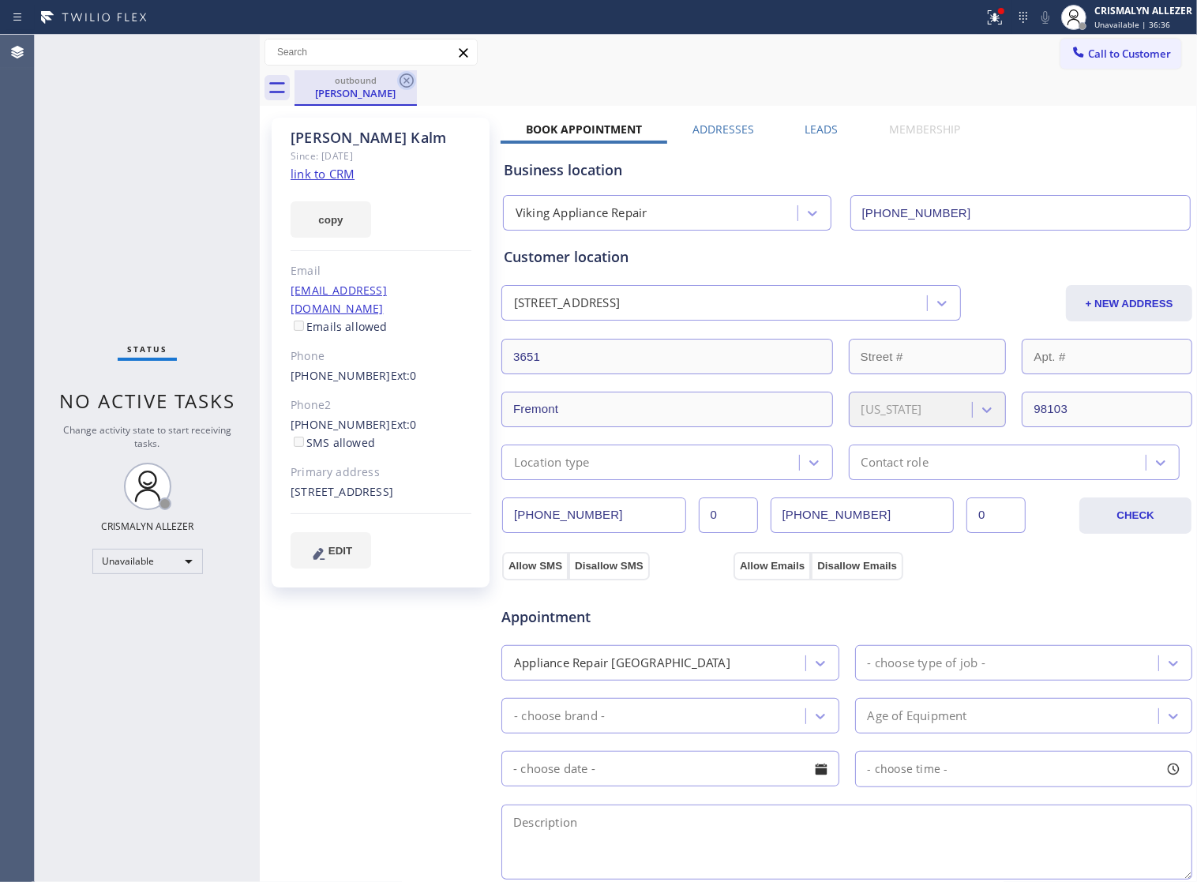
click at [400, 81] on icon at bounding box center [406, 80] width 14 height 14
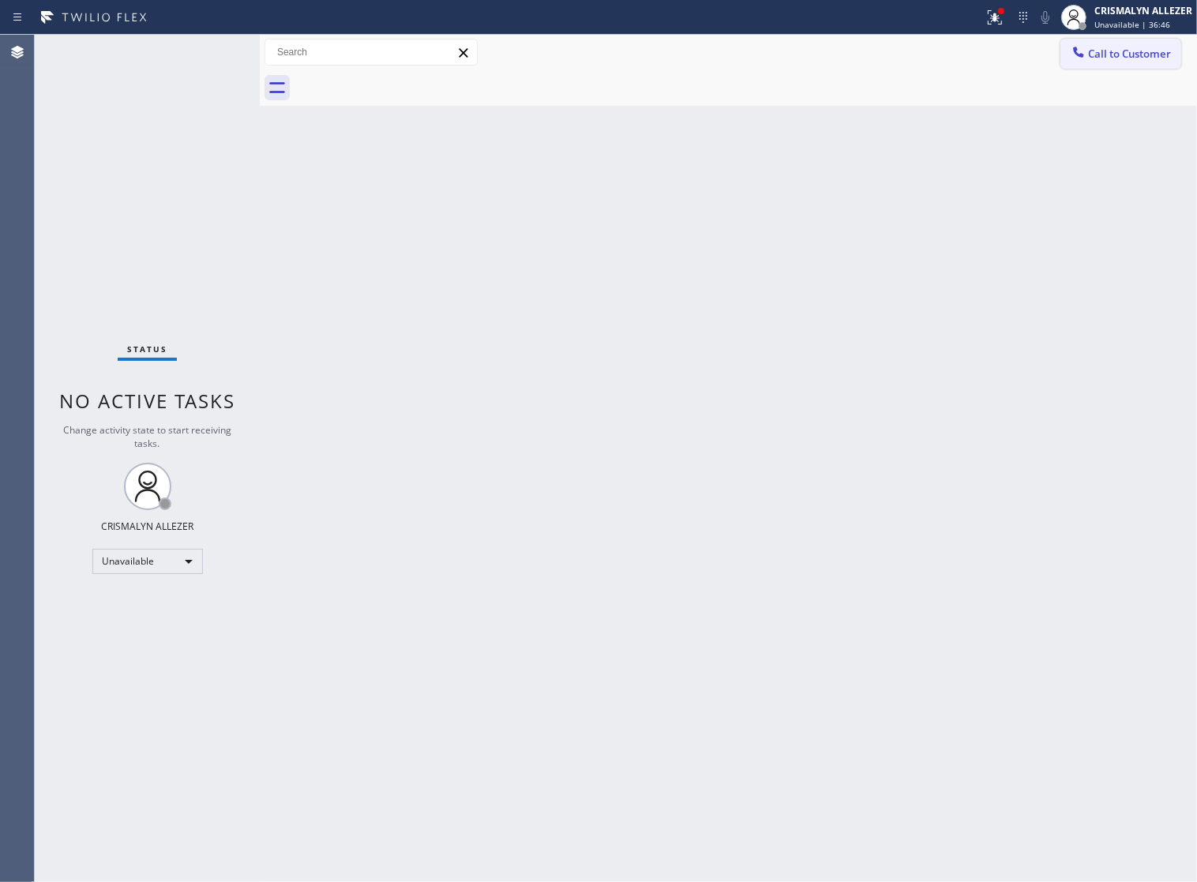
click at [1088, 61] on span "Call to Customer" at bounding box center [1129, 54] width 83 height 14
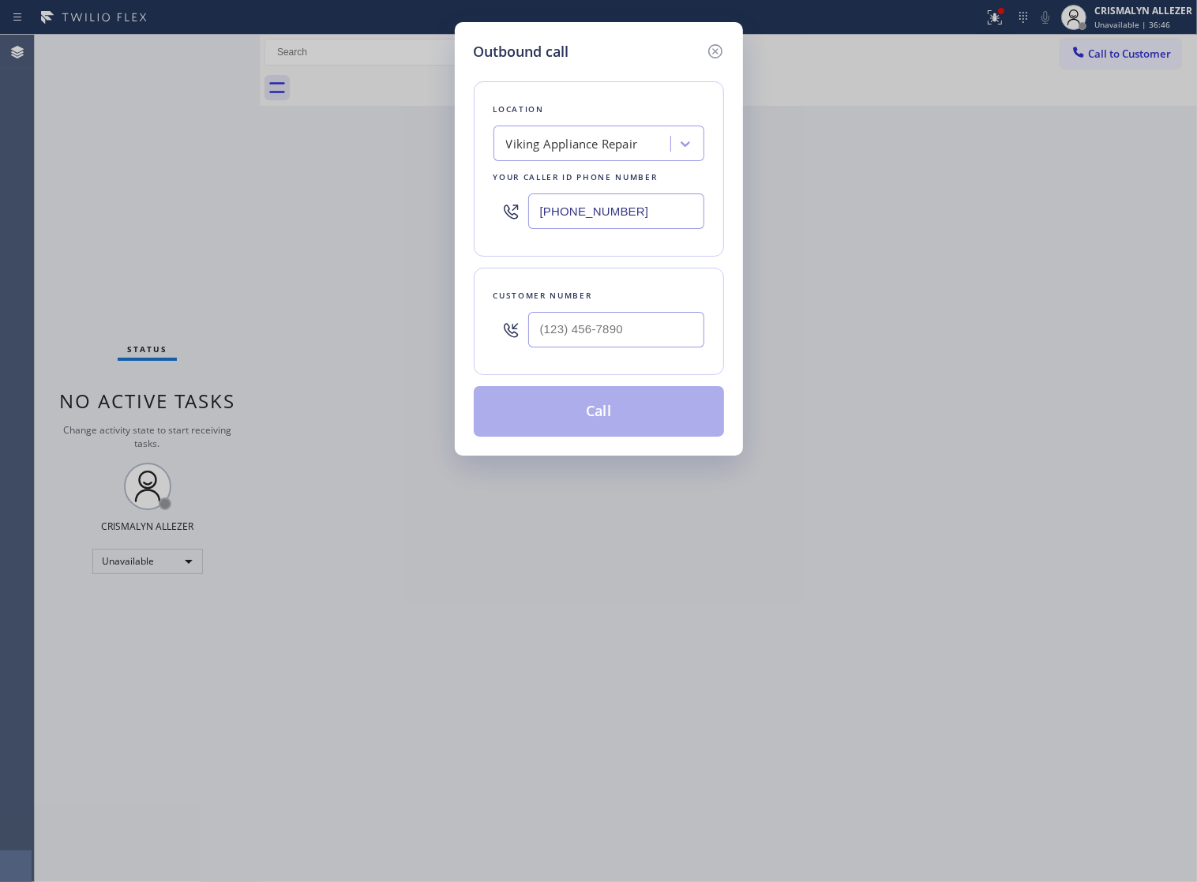
drag, startPoint x: 687, startPoint y: 221, endPoint x: 285, endPoint y: 229, distance: 401.9
click at [305, 227] on div "Outbound call Location Viking Appliance Repair Your caller id phone number (206…" at bounding box center [598, 441] width 1197 height 882
paste input "310) 740-973"
type input "(310) 740-9737"
click at [645, 345] on input "(___) ___-____" at bounding box center [616, 330] width 176 height 36
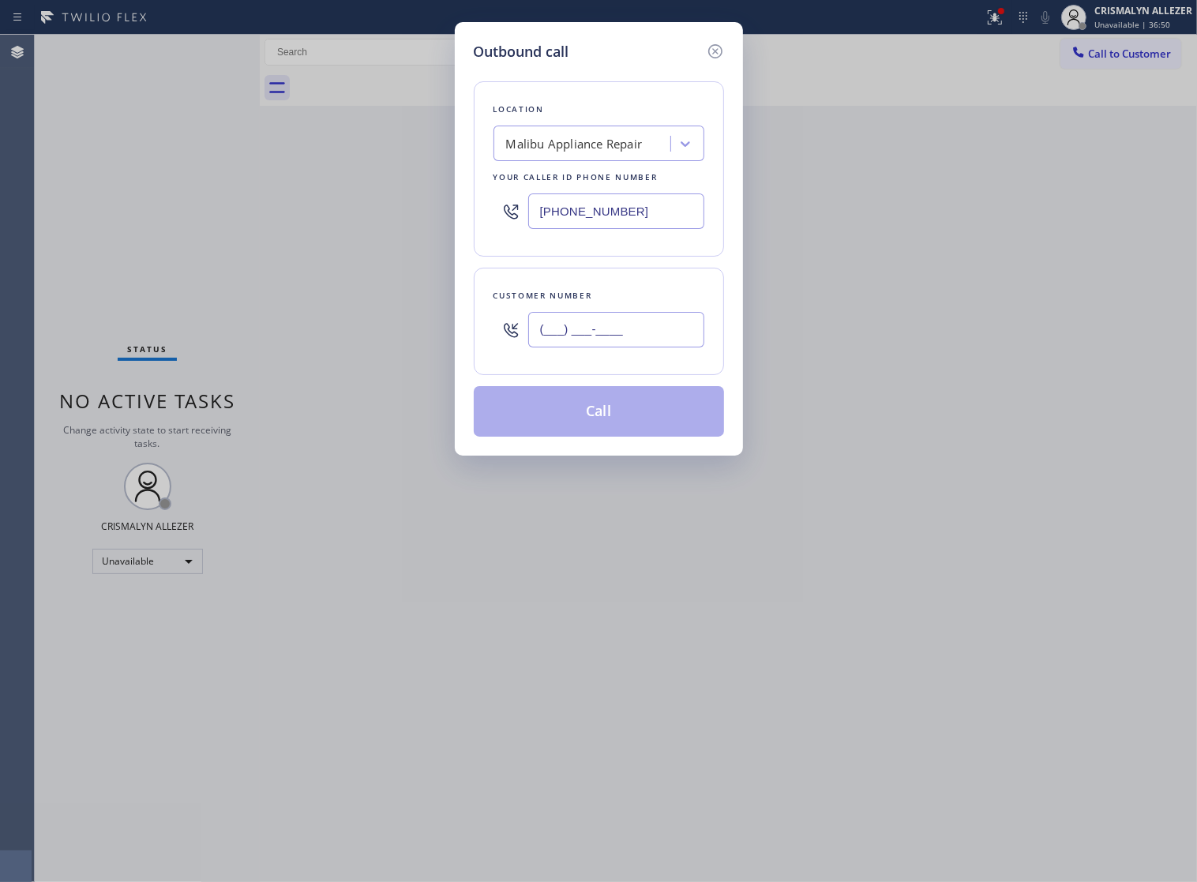
paste input "310) 457-6586"
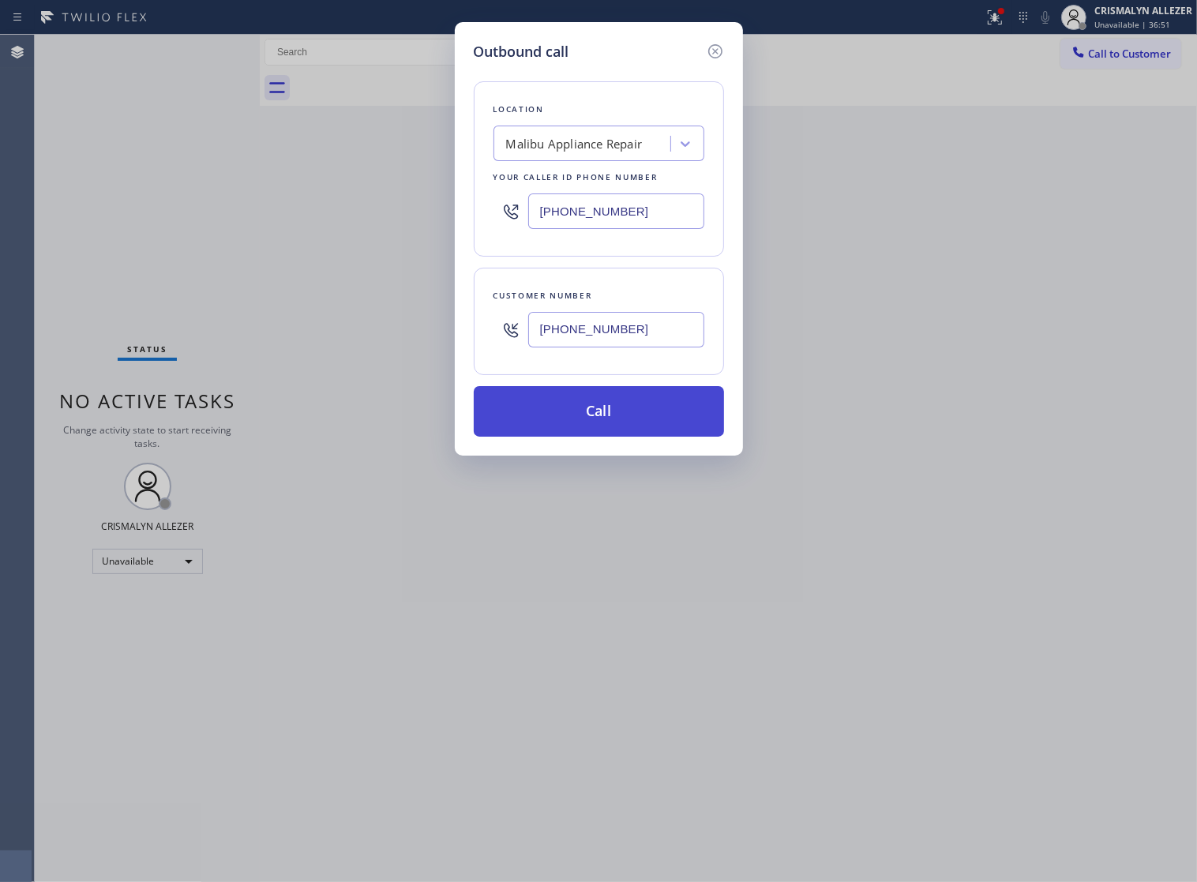
type input "(310) 457-6586"
click at [613, 429] on button "Call" at bounding box center [599, 411] width 250 height 51
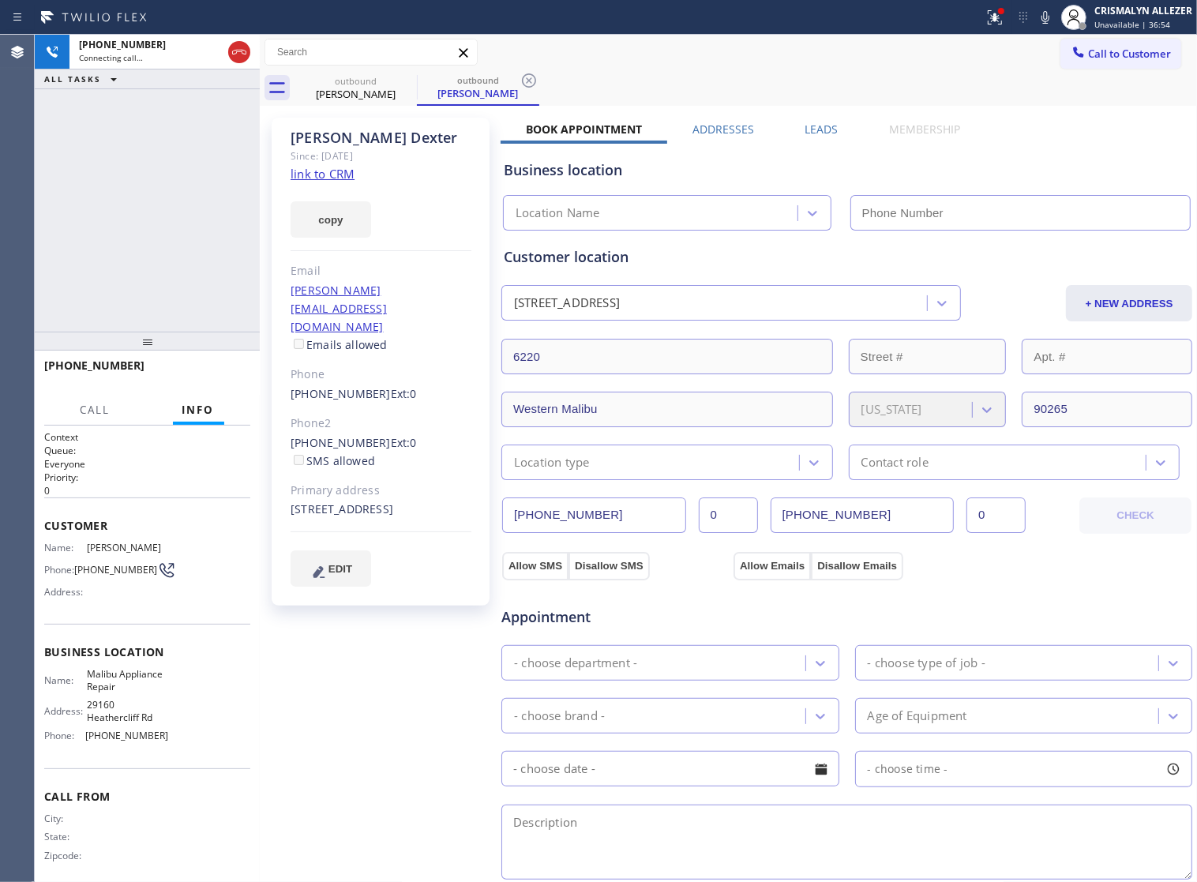
click at [324, 178] on link "link to CRM" at bounding box center [323, 174] width 64 height 16
type input "(310) 740-9737"
click at [198, 373] on span "HANG UP" at bounding box center [213, 372] width 48 height 11
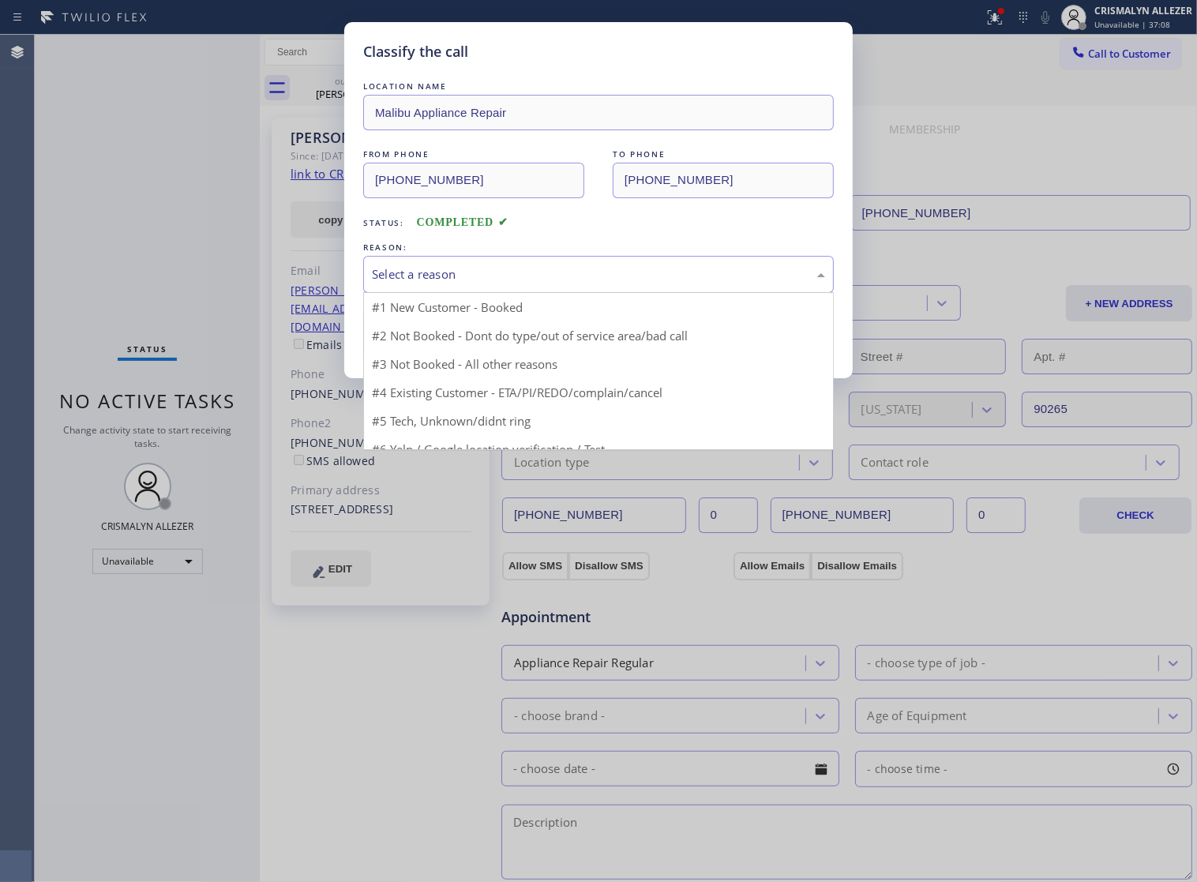
click at [598, 293] on div "Select a reason" at bounding box center [598, 274] width 471 height 37
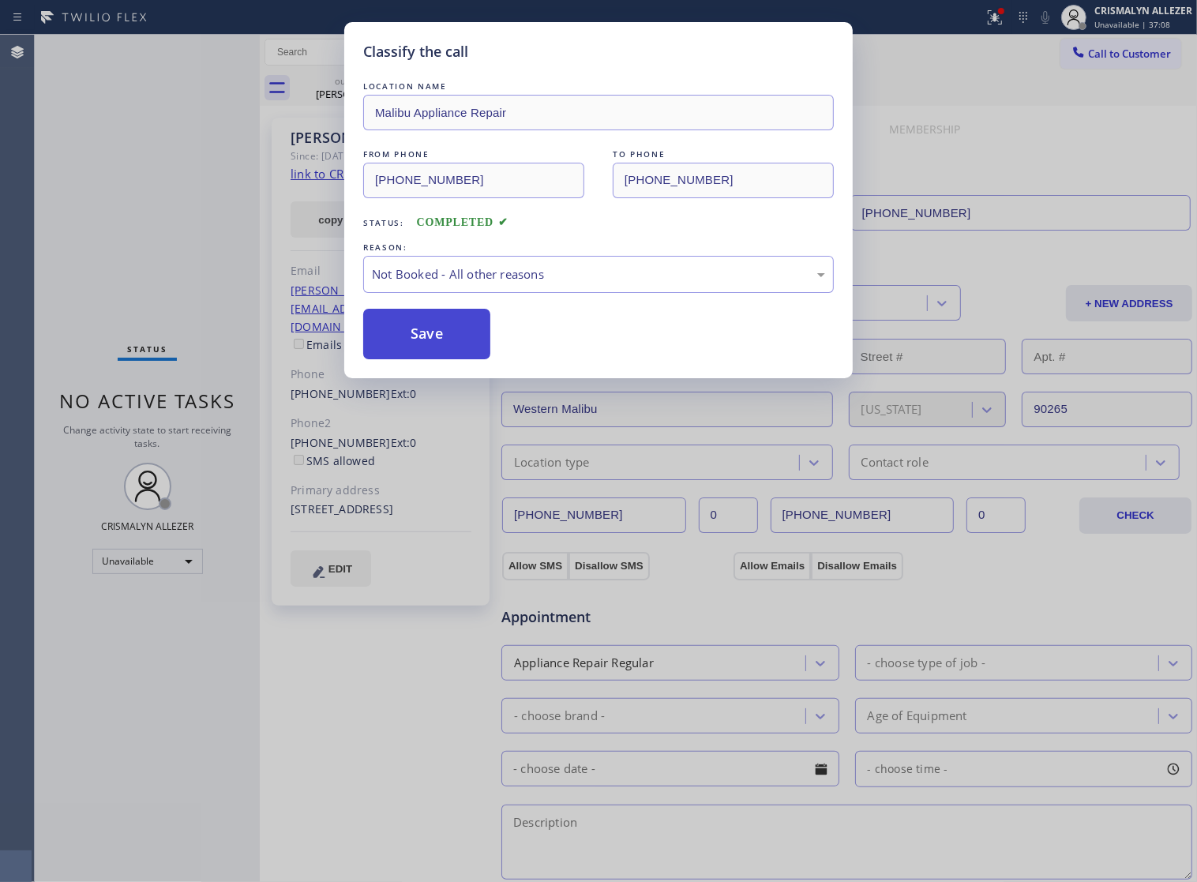
click at [448, 359] on button "Save" at bounding box center [426, 334] width 127 height 51
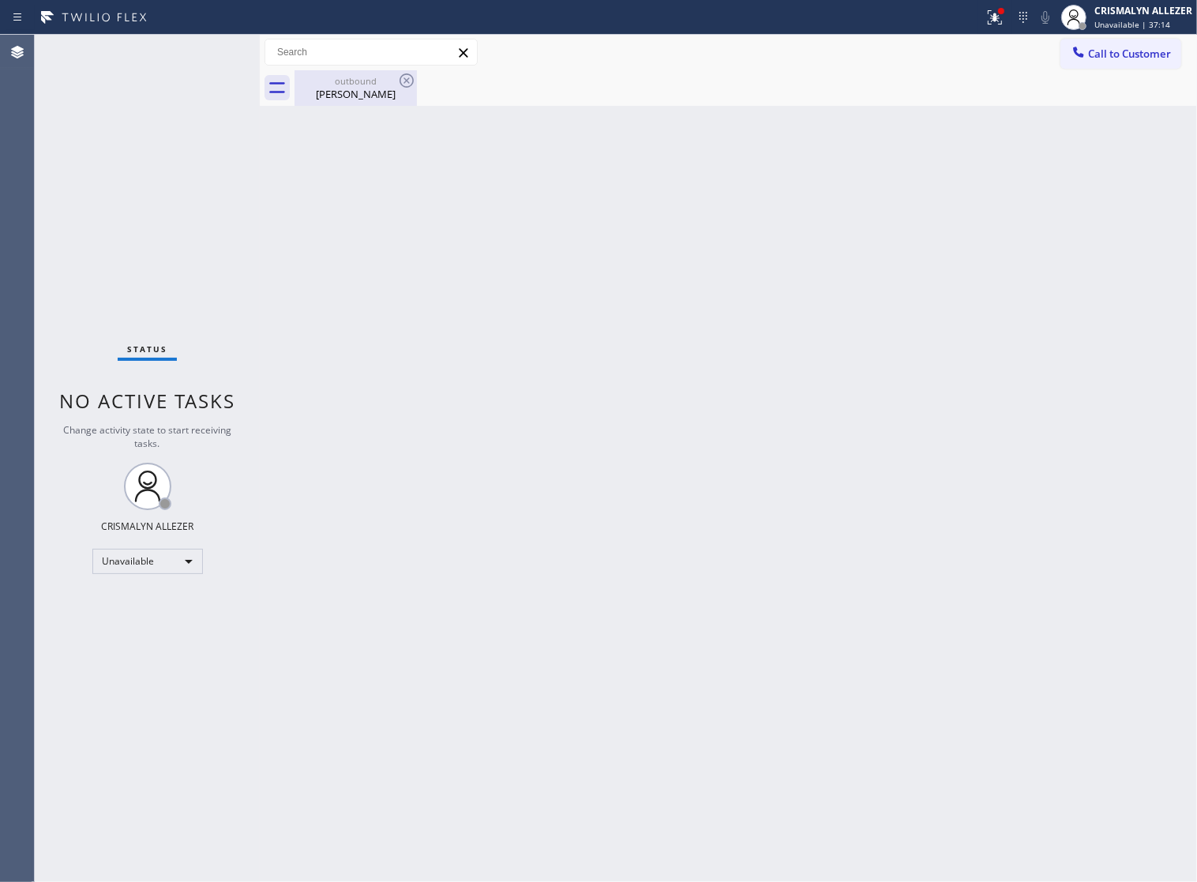
click at [338, 75] on div "outbound" at bounding box center [355, 81] width 119 height 12
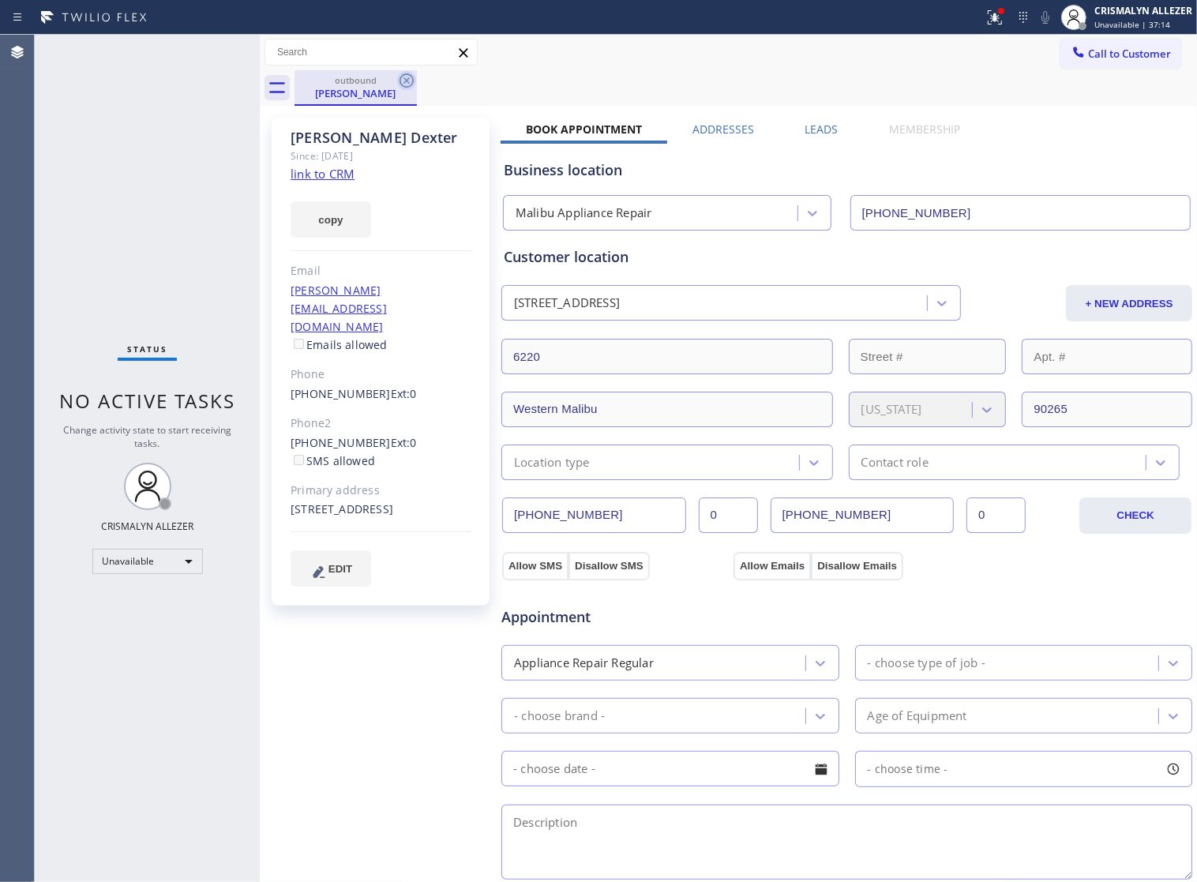
click at [401, 81] on icon at bounding box center [406, 80] width 19 height 19
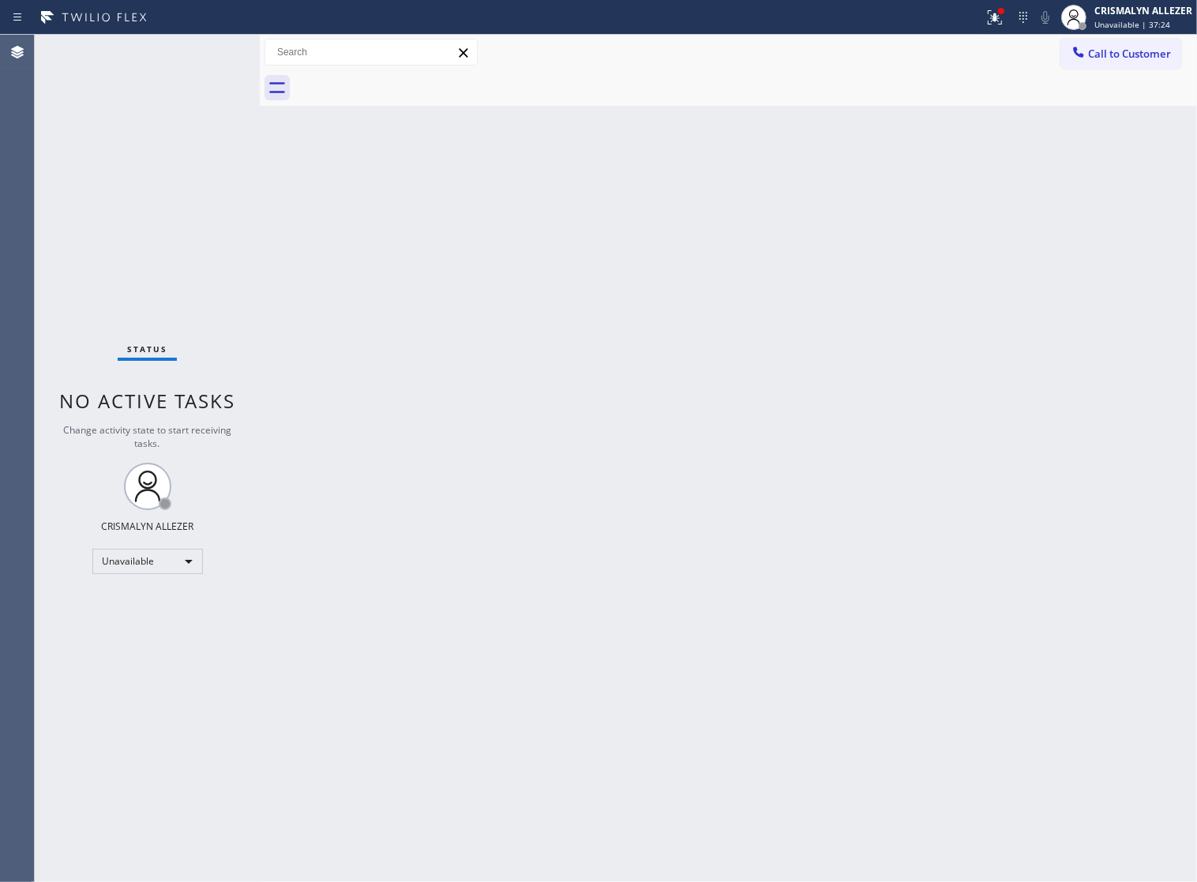
click at [1106, 70] on div at bounding box center [745, 88] width 902 height 36
click at [1114, 52] on span "Call to Customer" at bounding box center [1129, 54] width 83 height 14
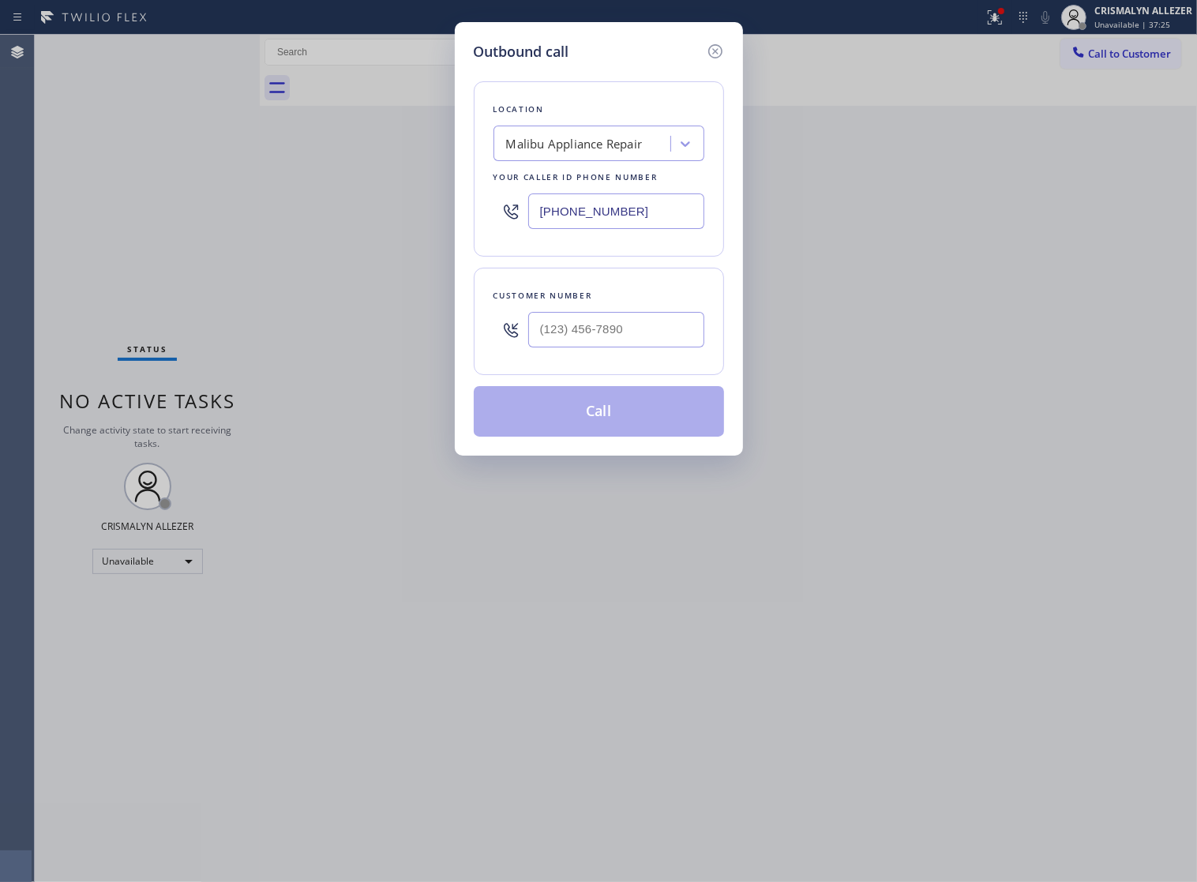
drag, startPoint x: 673, startPoint y: 231, endPoint x: 330, endPoint y: 206, distance: 344.4
click at [344, 206] on div "Outbound call Location Malibu Appliance Repair Your caller id phone number (310…" at bounding box center [598, 441] width 1197 height 882
paste input "650) 935-498"
type input "[PHONE_NUMBER]"
click at [652, 340] on input "(___) ___-____" at bounding box center [616, 330] width 176 height 36
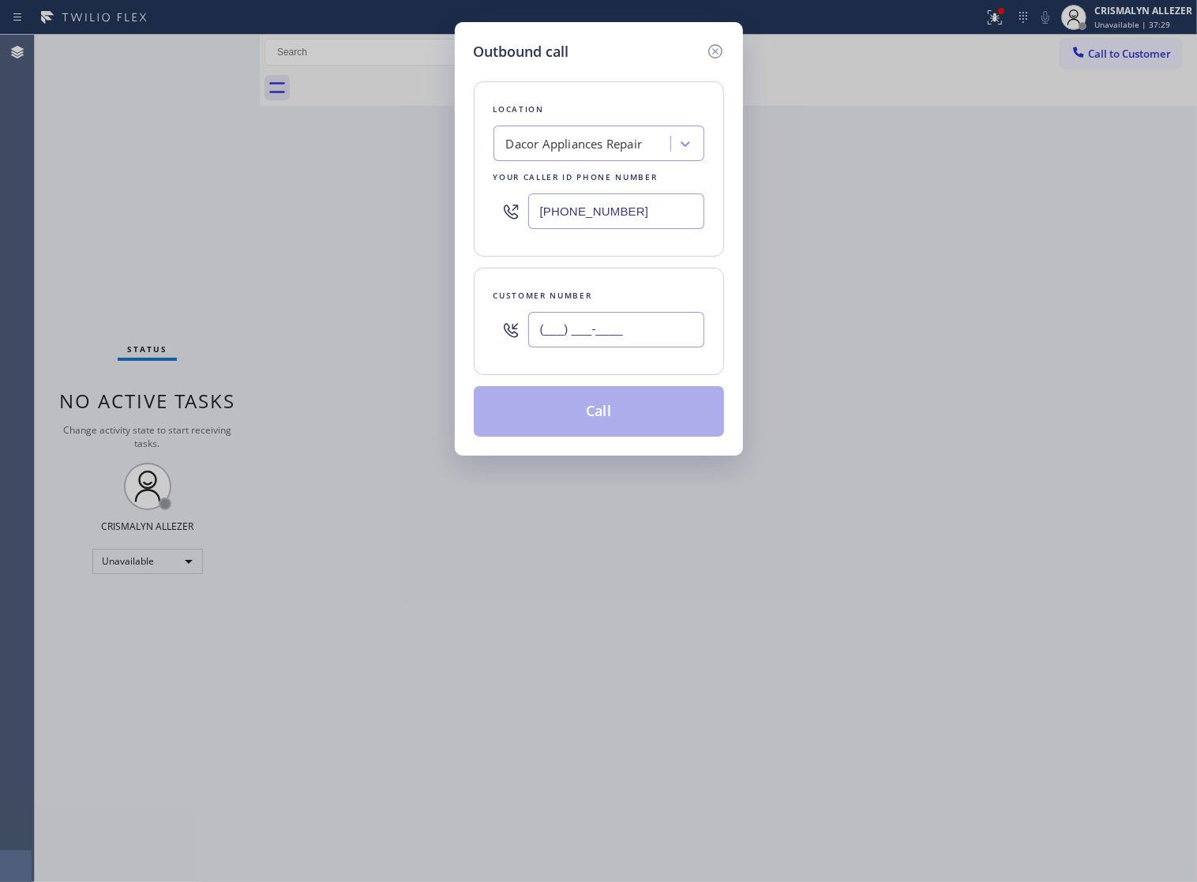
paste input "650) 573-6851"
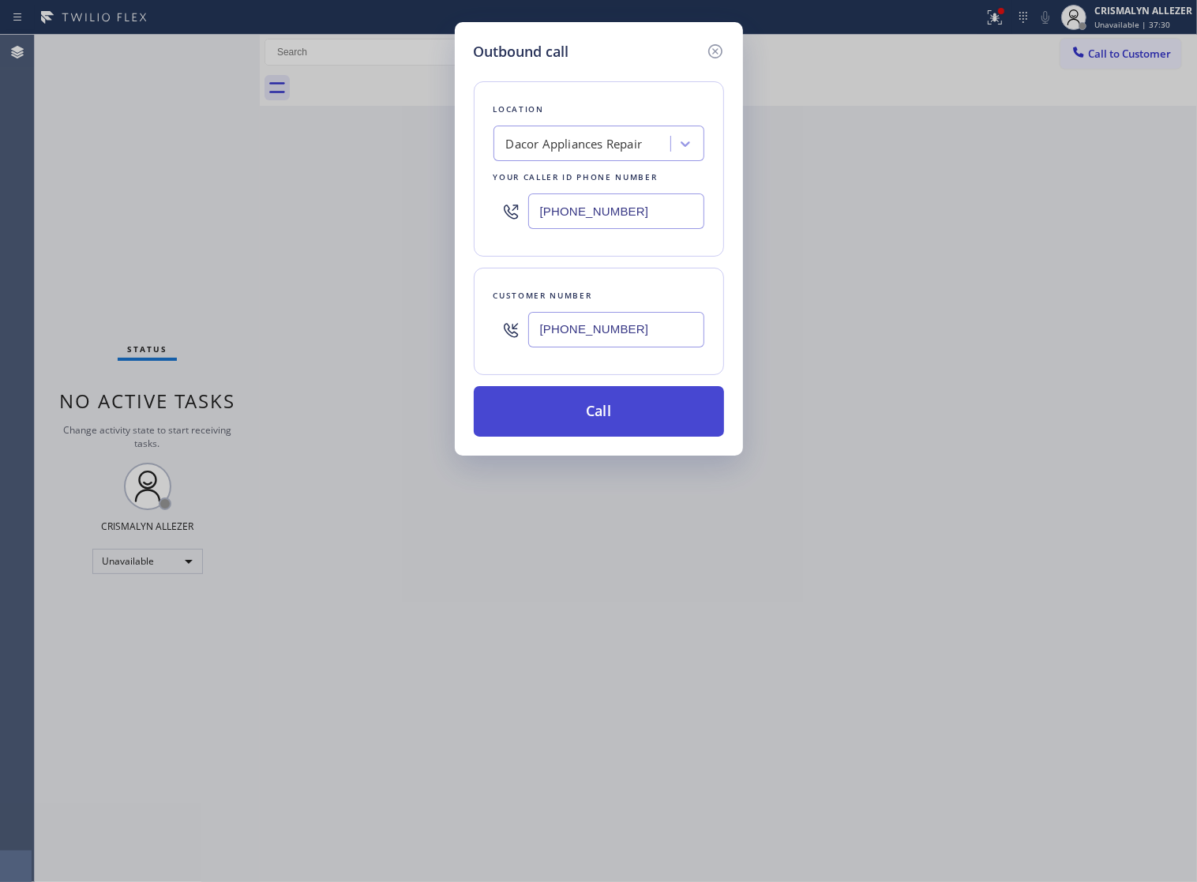
type input "(650) 573-6851"
click at [609, 424] on button "Call" at bounding box center [599, 411] width 250 height 51
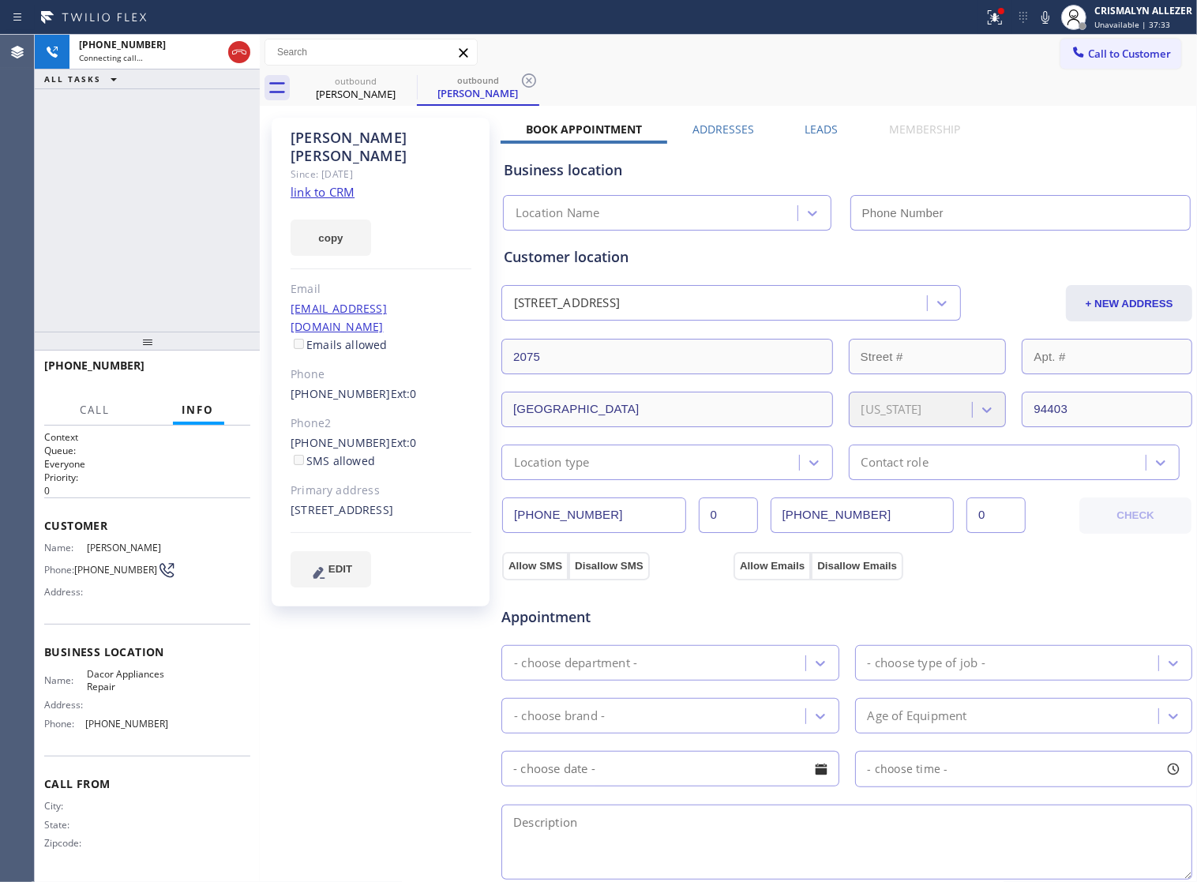
click at [317, 184] on link "link to CRM" at bounding box center [323, 192] width 64 height 16
type input "[PHONE_NUMBER]"
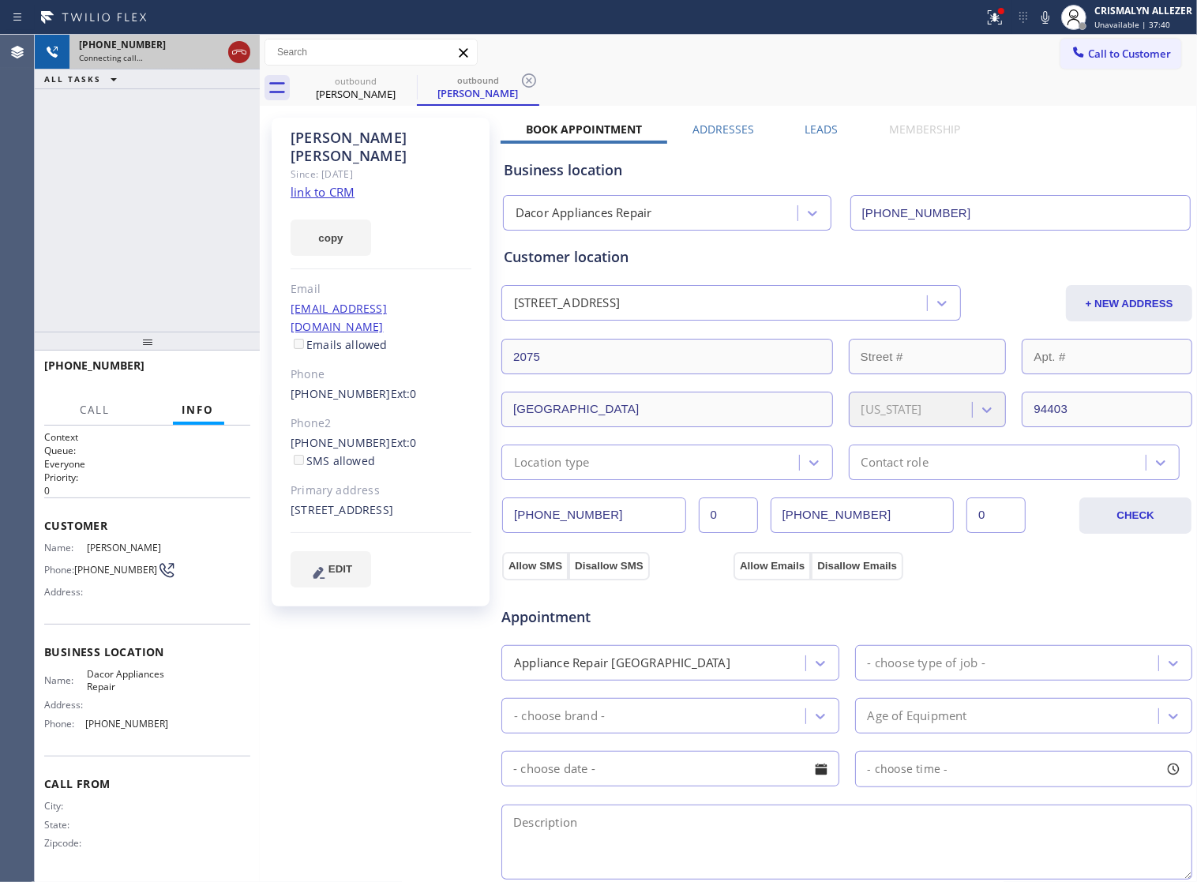
click at [238, 51] on icon at bounding box center [239, 52] width 14 height 5
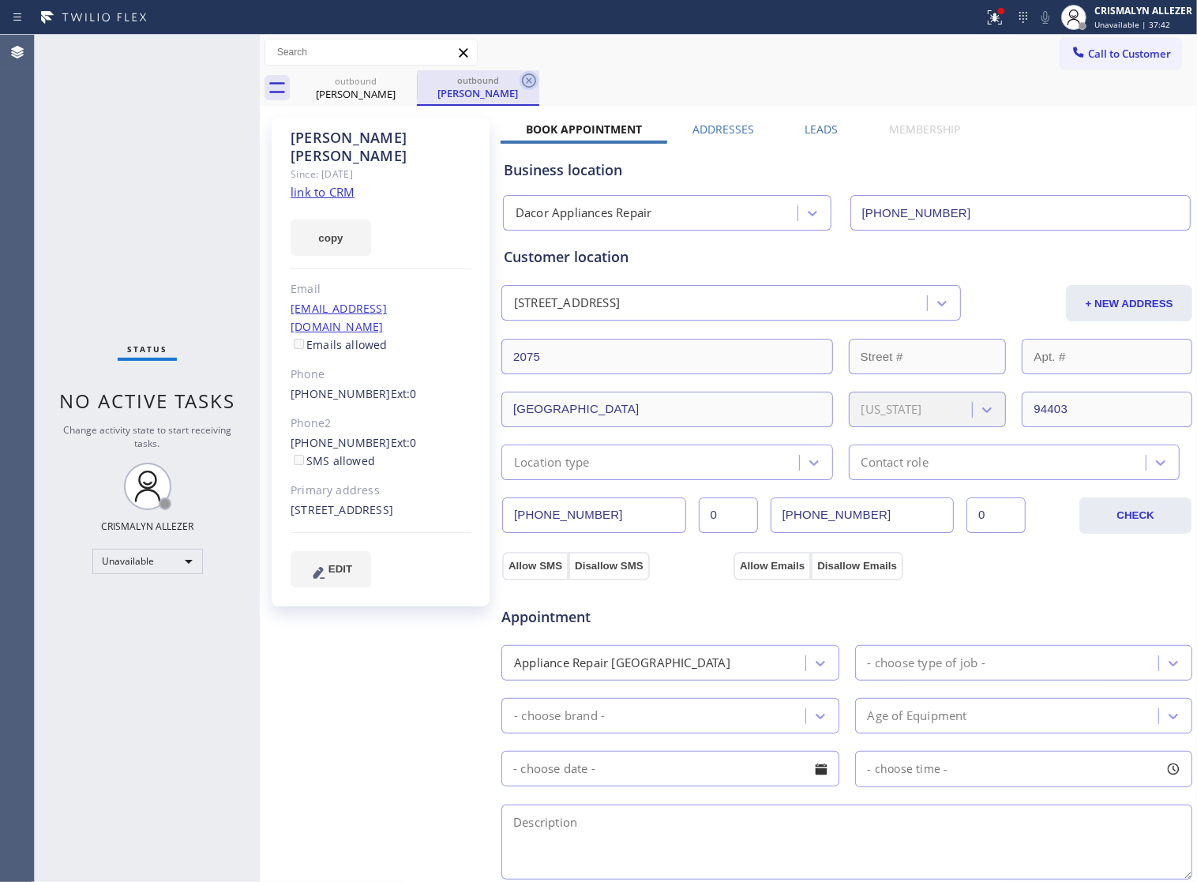
click at [525, 80] on icon at bounding box center [528, 80] width 19 height 19
click at [403, 81] on icon at bounding box center [406, 80] width 19 height 19
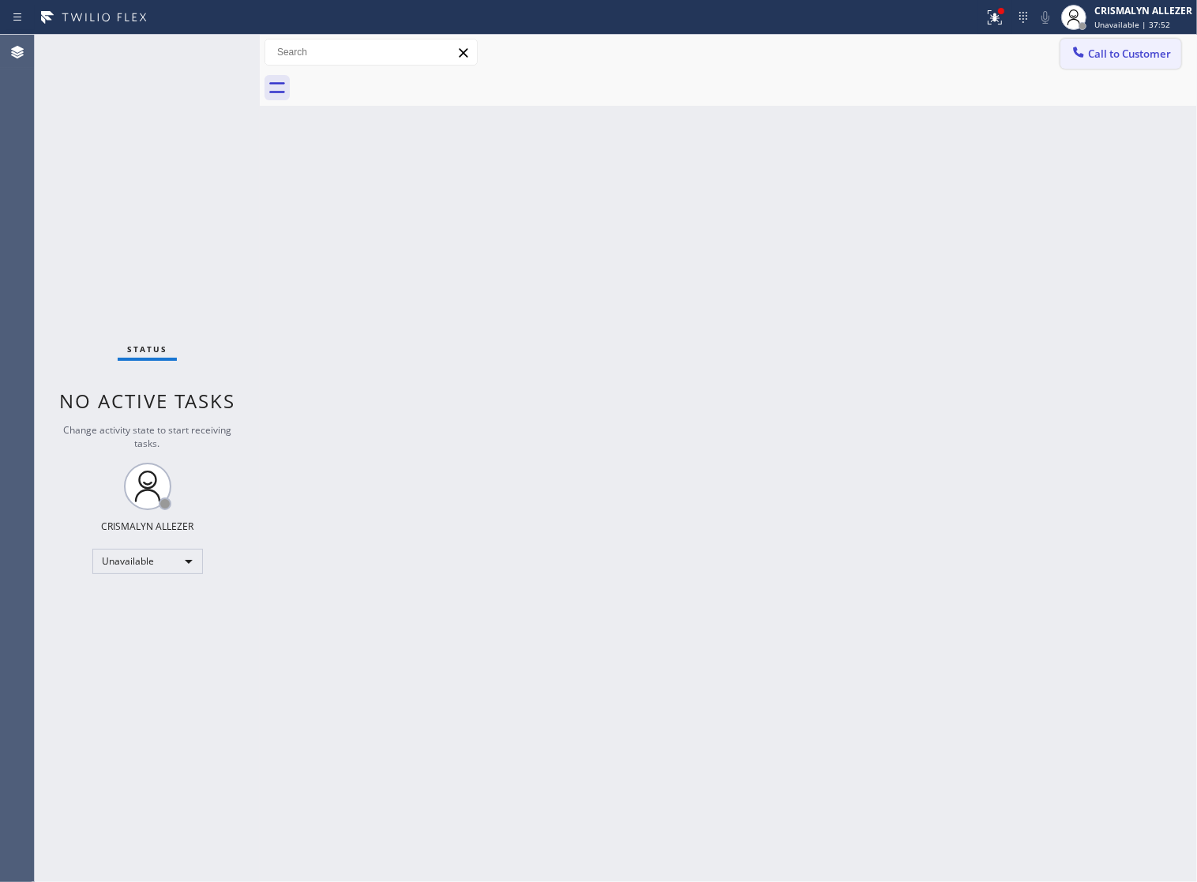
click at [1111, 57] on span "Call to Customer" at bounding box center [1129, 54] width 83 height 14
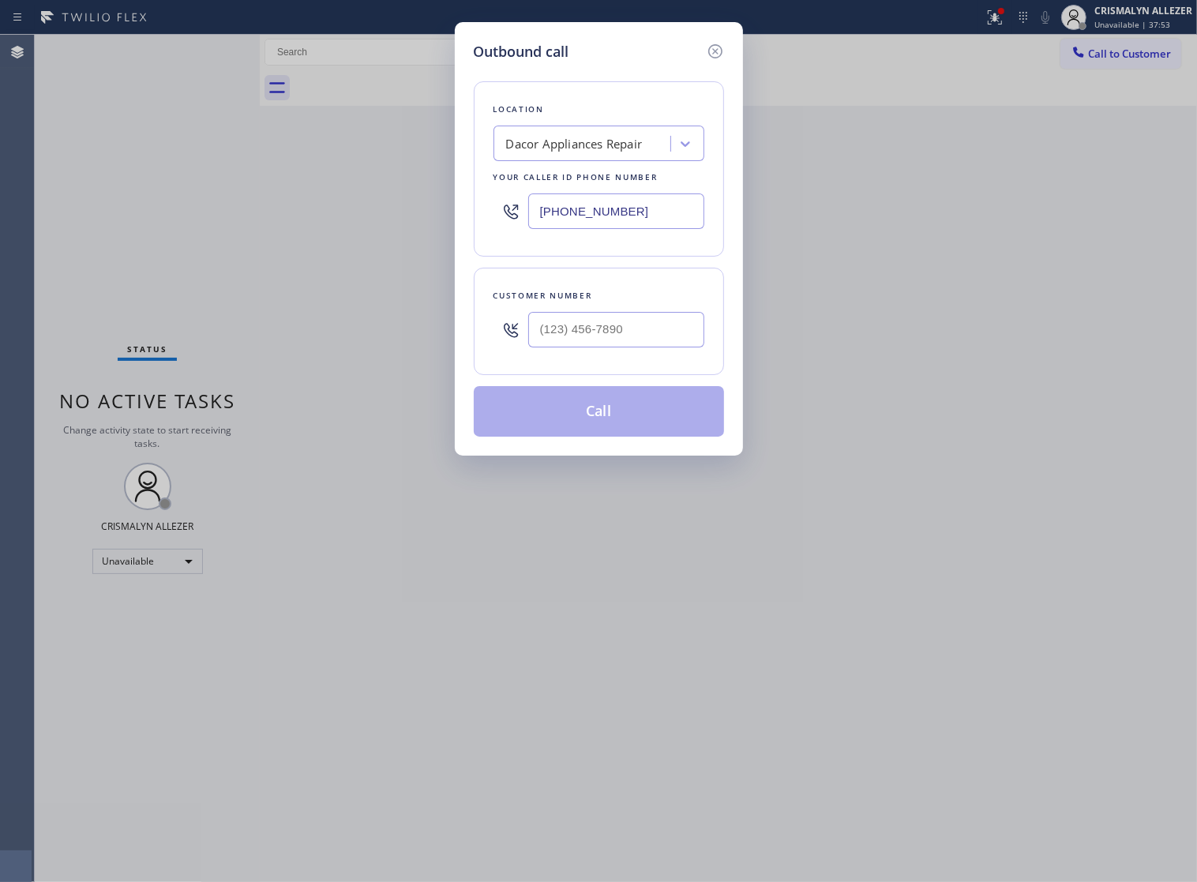
paste input "424) 273-8866"
drag, startPoint x: 655, startPoint y: 219, endPoint x: 201, endPoint y: 187, distance: 455.1
click at [225, 197] on div "Outbound call Location Dacor Appliances Repair Your caller id phone number (424…" at bounding box center [598, 441] width 1197 height 882
type input "[PHONE_NUMBER]"
click at [673, 343] on input "(___) ___-____" at bounding box center [616, 330] width 176 height 36
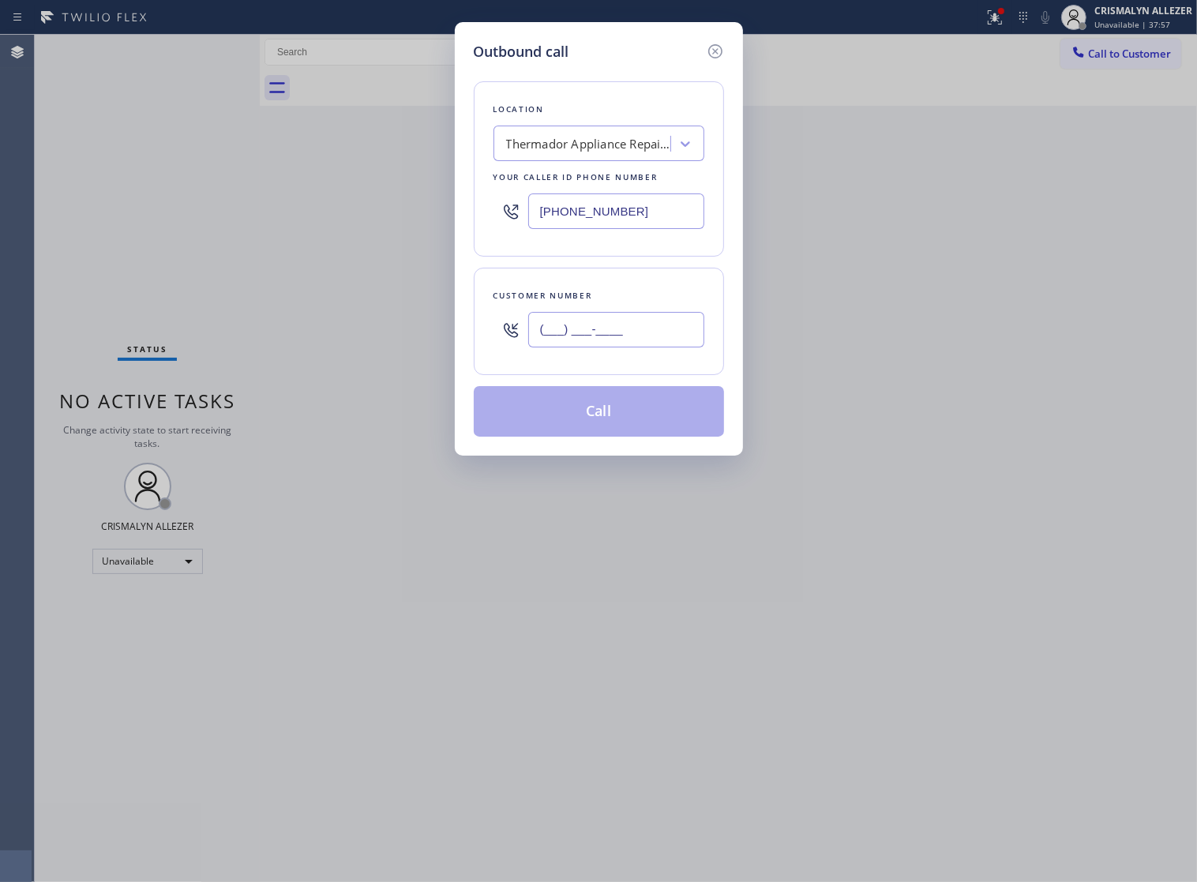
paste input "424) 273-8866"
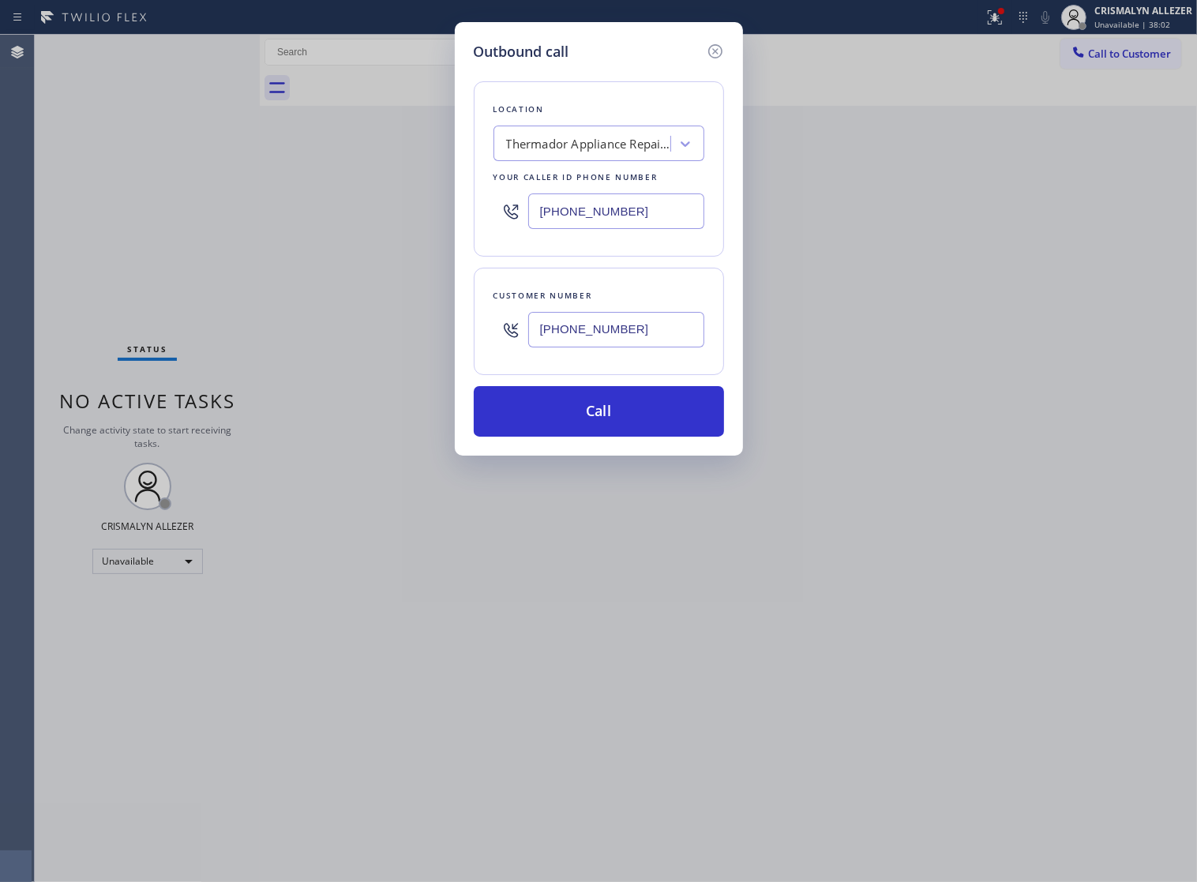
drag, startPoint x: 657, startPoint y: 354, endPoint x: 261, endPoint y: 336, distance: 396.7
click at [261, 336] on div "Outbound call Location Thermador Appliance Repair Service Your caller id phone …" at bounding box center [598, 441] width 1197 height 882
paste input "818) 388-1162"
type input "(818) 388-1162"
click at [640, 437] on button "Call" at bounding box center [599, 411] width 250 height 51
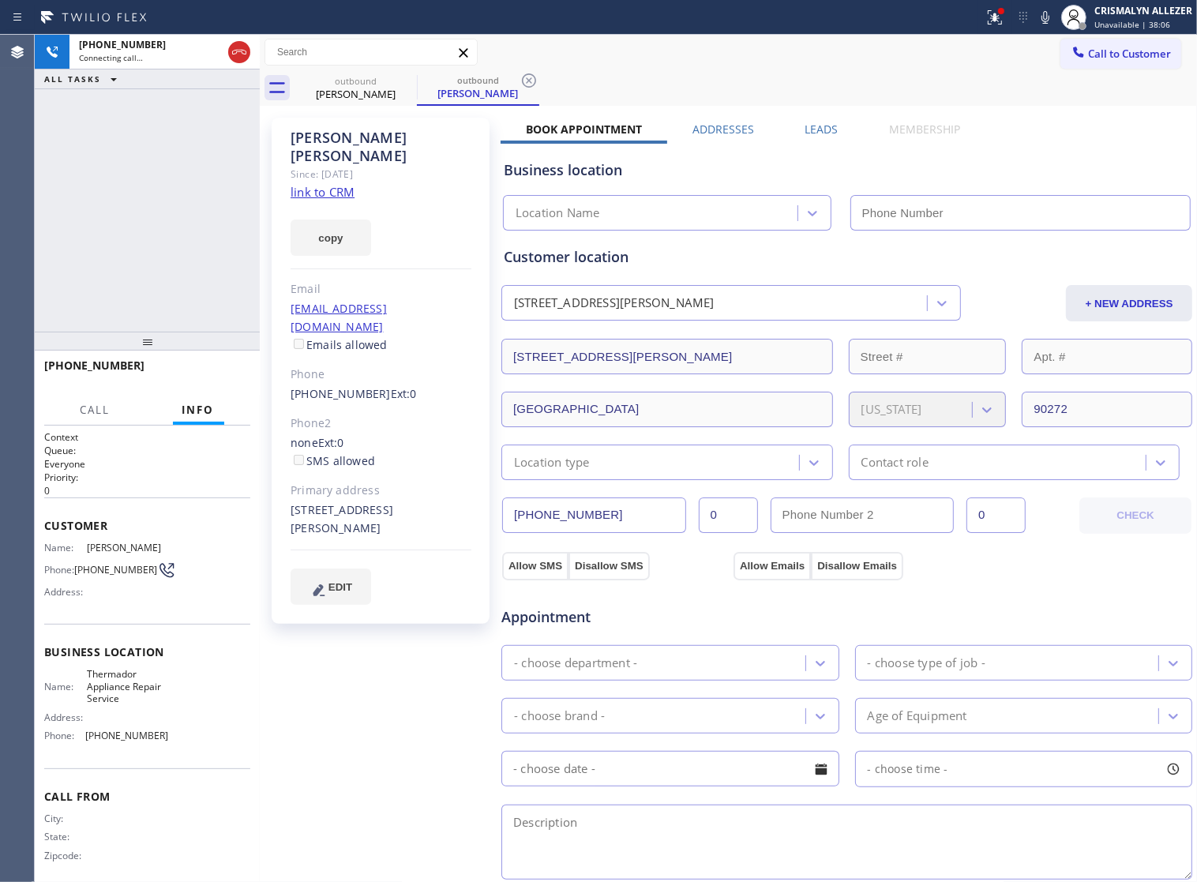
click at [338, 184] on link "link to CRM" at bounding box center [323, 192] width 64 height 16
type input "[PHONE_NUMBER]"
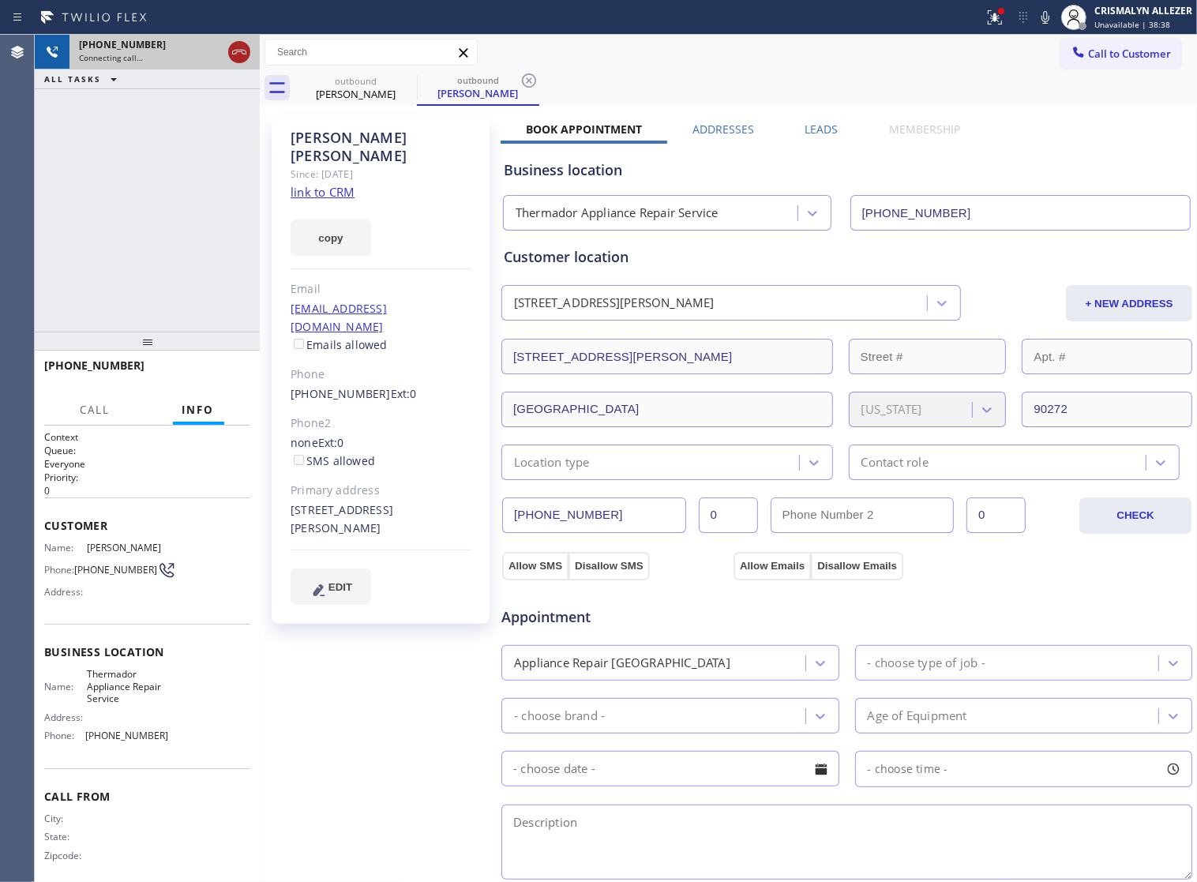
click at [242, 59] on icon at bounding box center [239, 52] width 19 height 19
click at [527, 80] on icon at bounding box center [528, 80] width 19 height 19
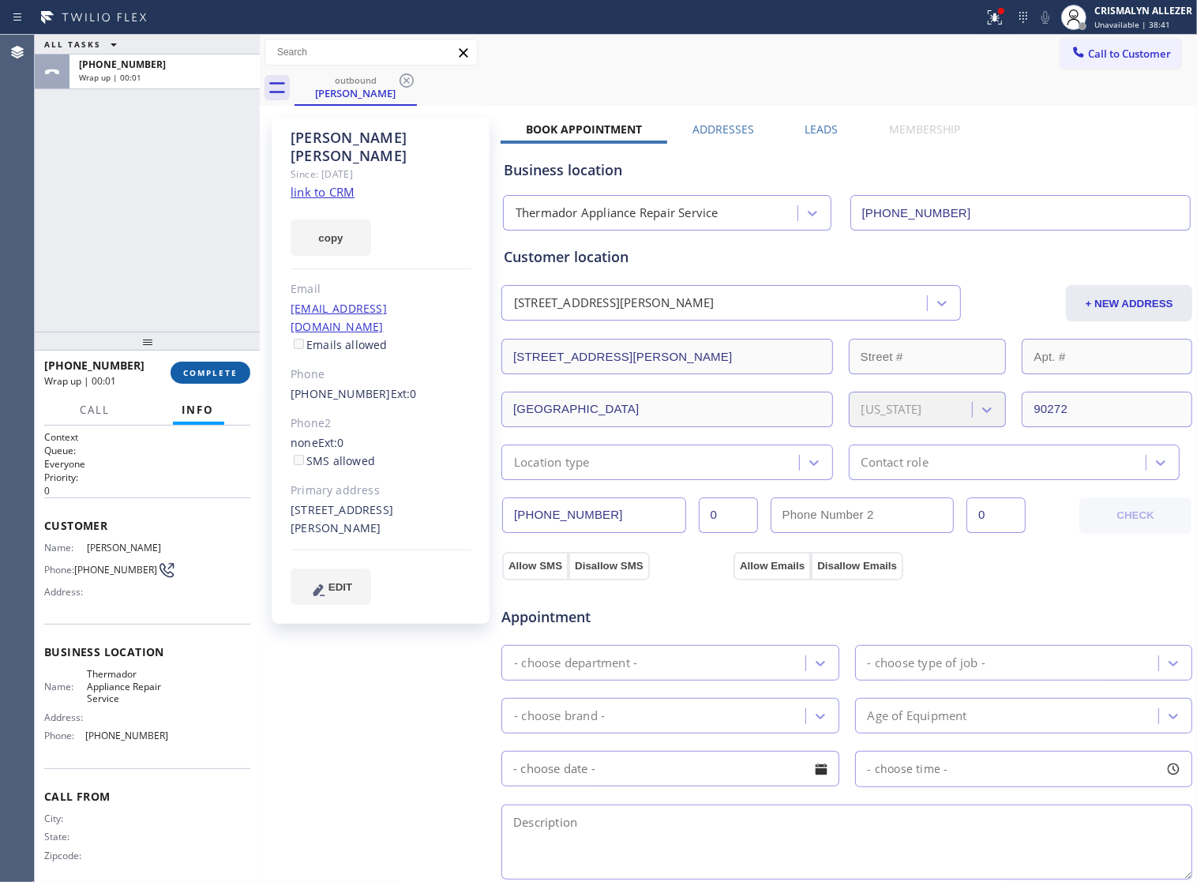
click at [200, 372] on span "COMPLETE" at bounding box center [210, 372] width 54 height 11
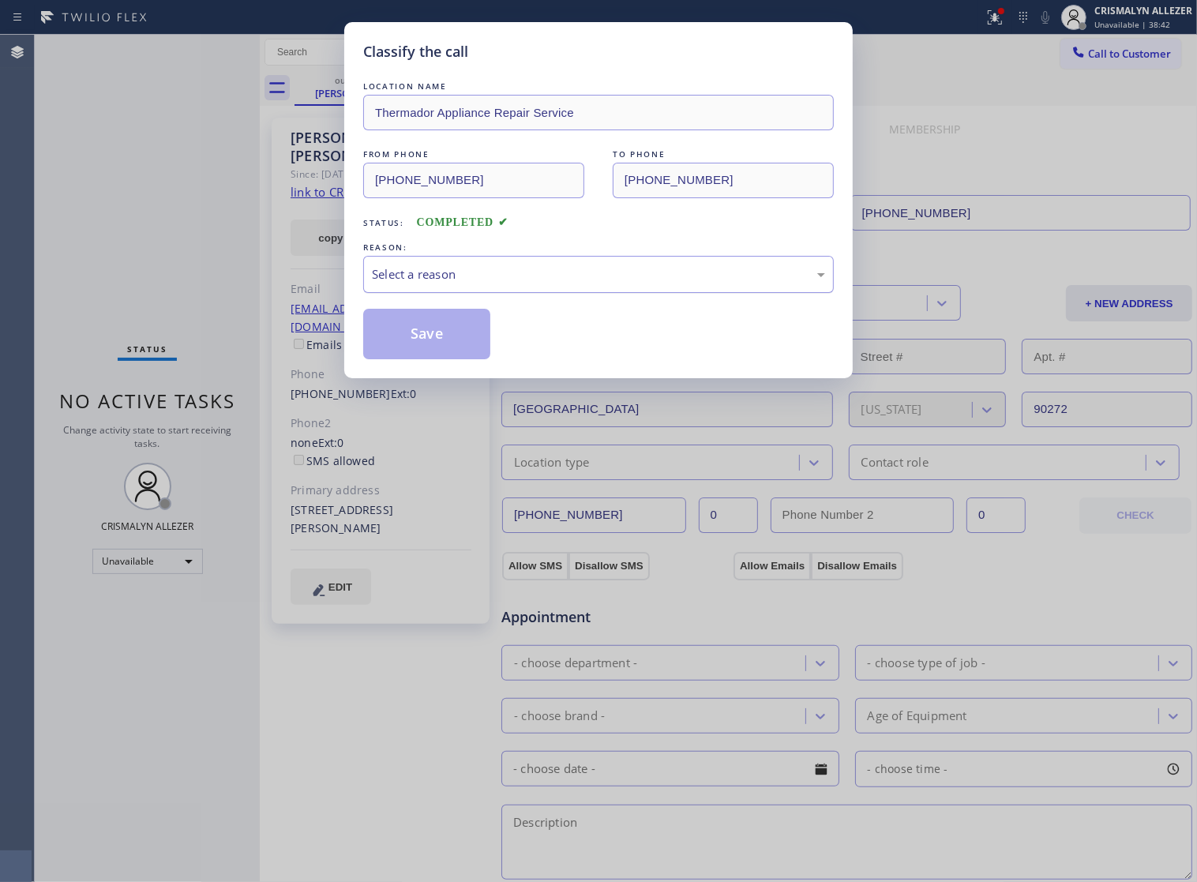
click at [594, 293] on div "Select a reason" at bounding box center [598, 274] width 471 height 37
click at [444, 358] on button "Save" at bounding box center [426, 334] width 127 height 51
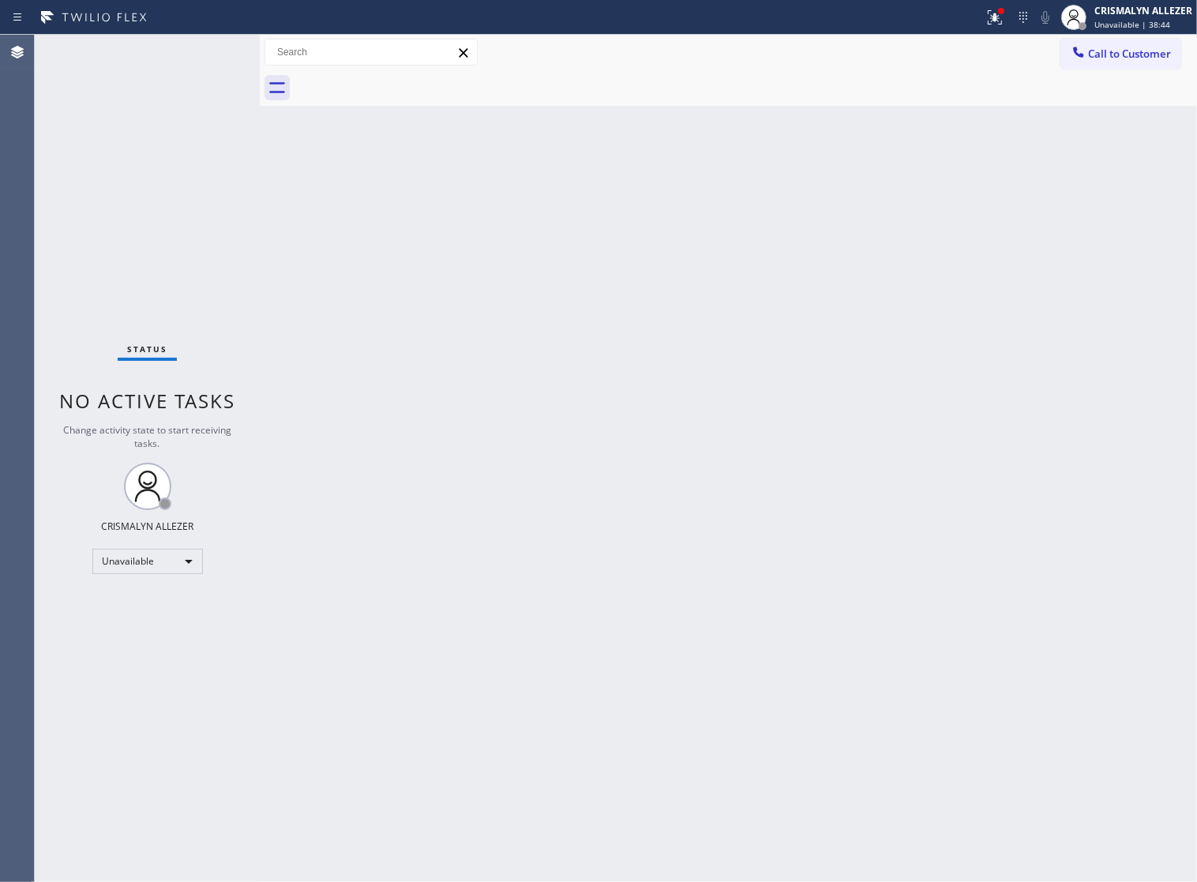
click at [1083, 70] on div at bounding box center [745, 88] width 902 height 36
click at [1155, 47] on span "Call to Customer" at bounding box center [1129, 54] width 83 height 14
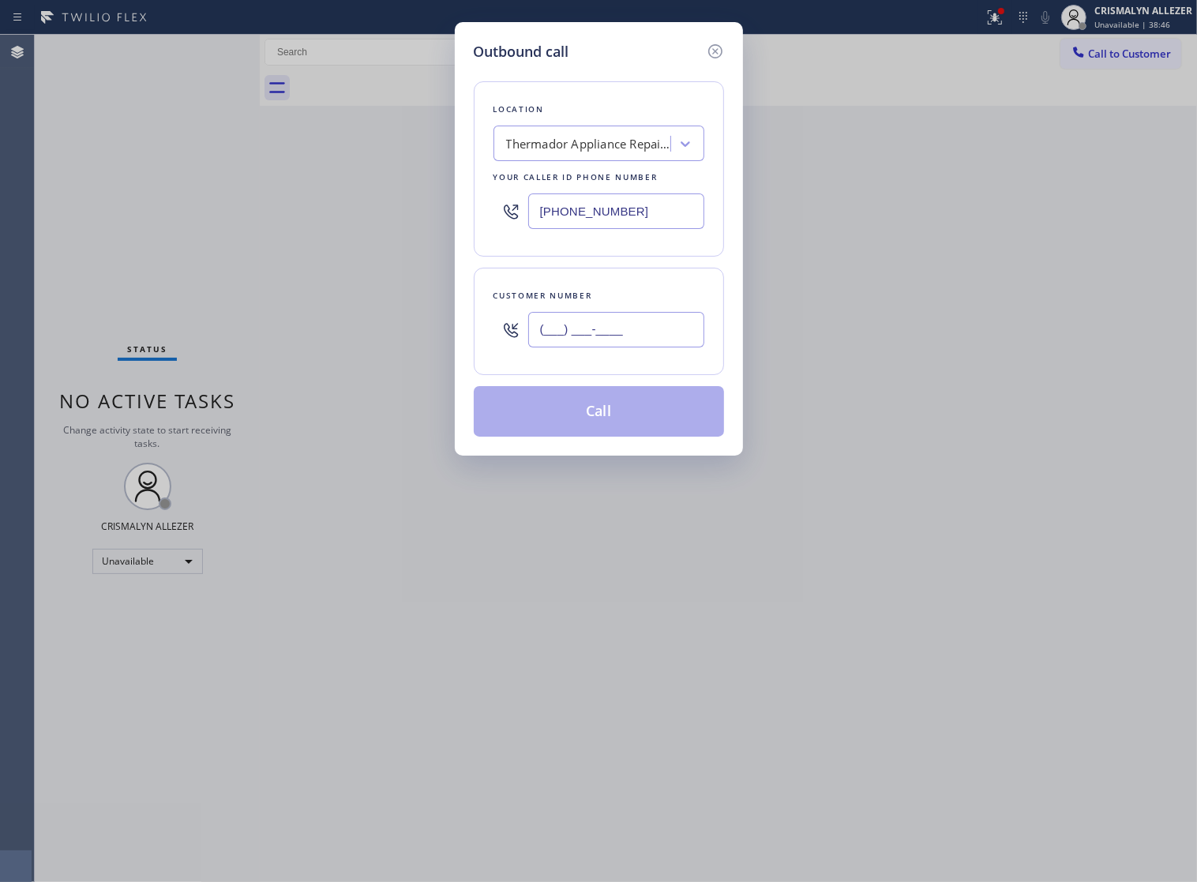
click at [667, 347] on input "(___) ___-____" at bounding box center [616, 330] width 176 height 36
paste input "text"
type input "(___) ___-____"
paste input "818) 388-1162"
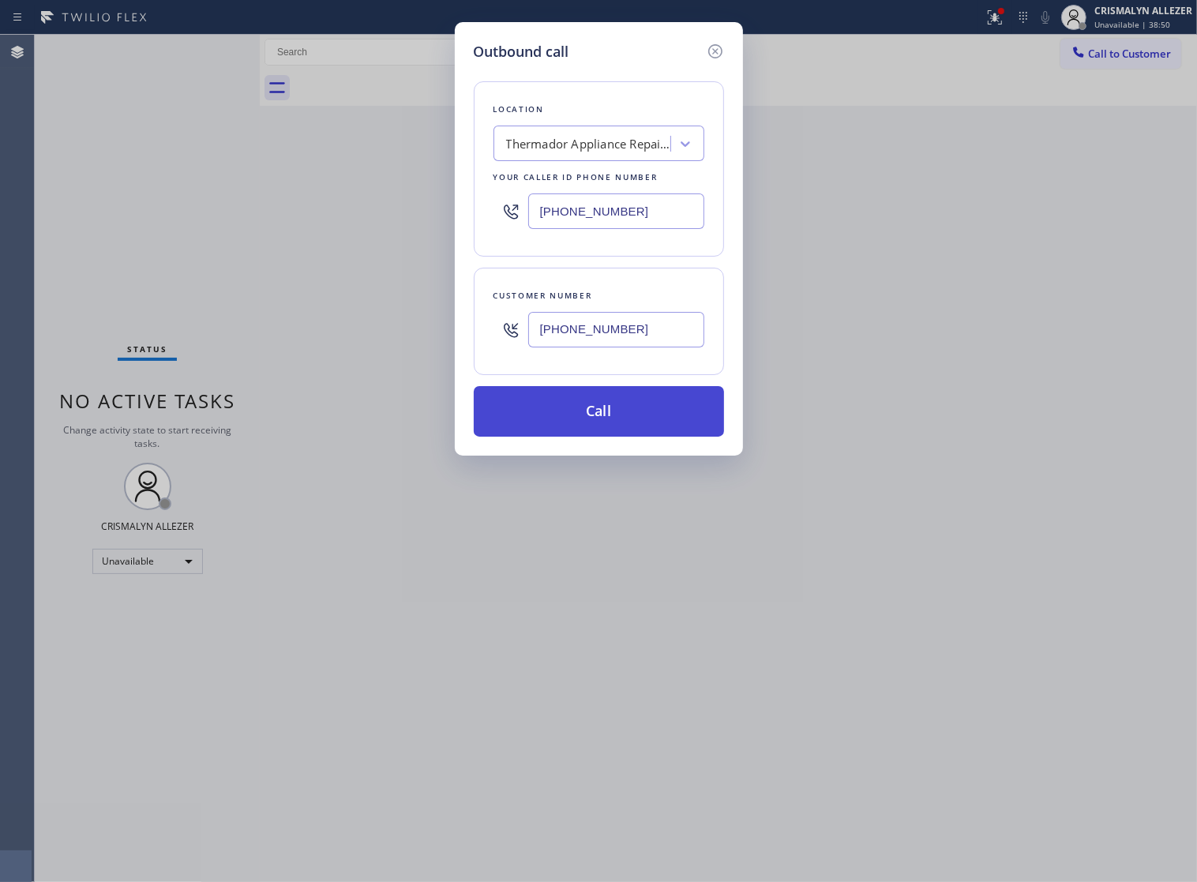
type input "(818) 388-1162"
click at [639, 422] on button "Call" at bounding box center [599, 411] width 250 height 51
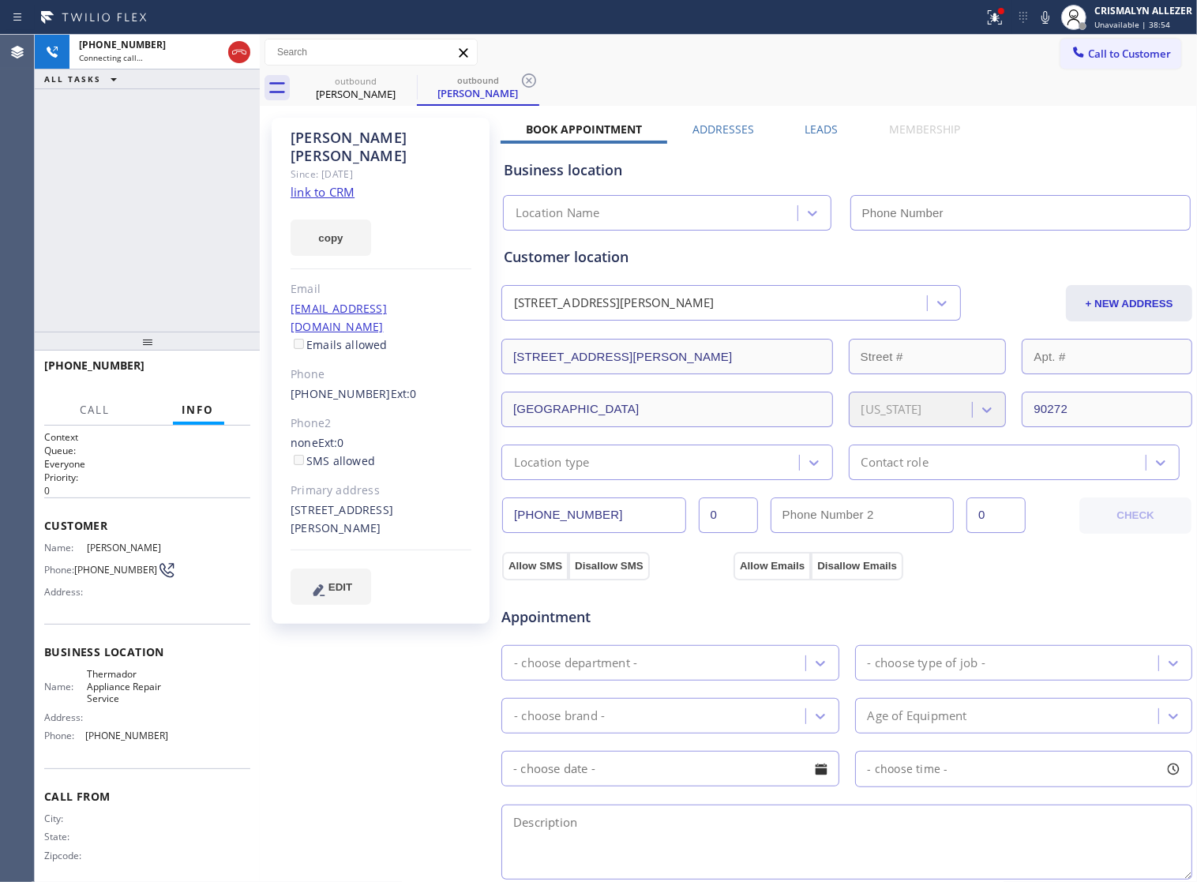
click at [808, 132] on label "Leads" at bounding box center [821, 129] width 33 height 15
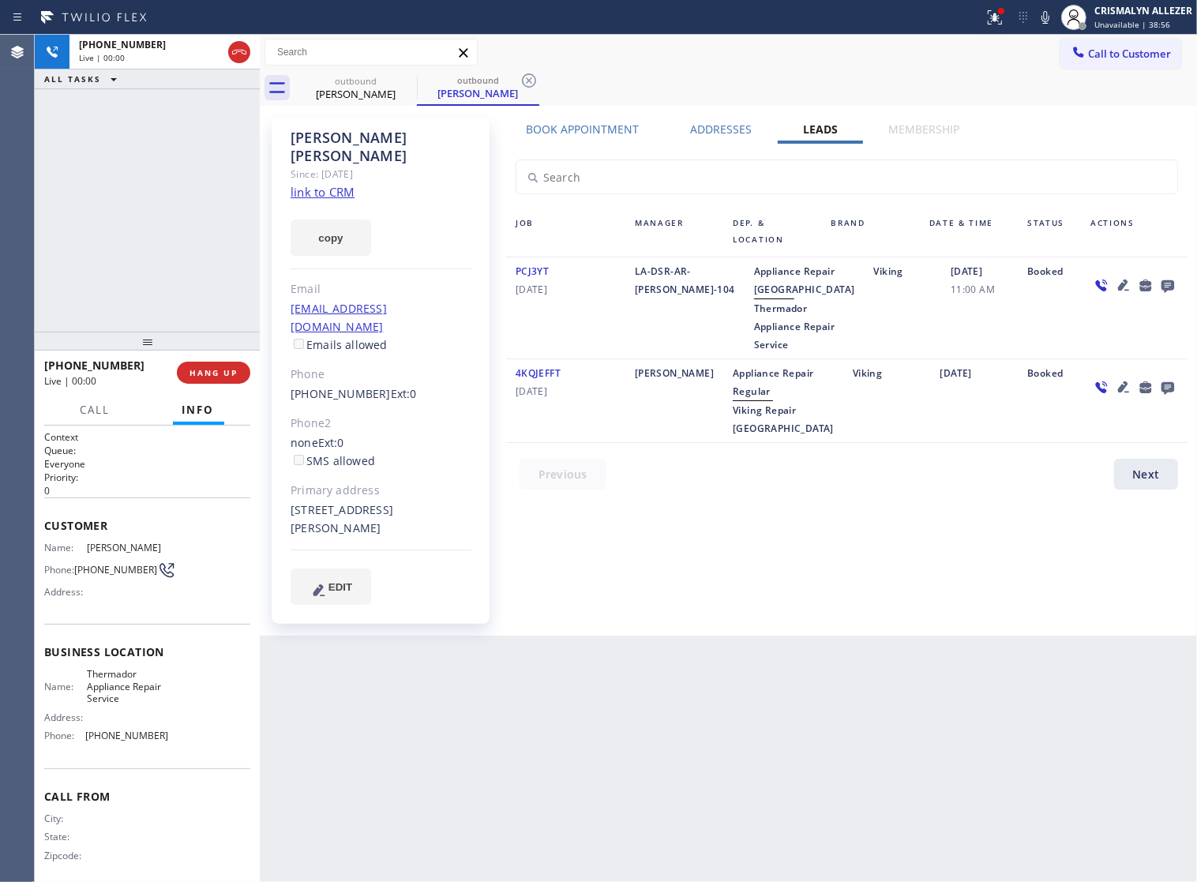
click at [1164, 285] on icon at bounding box center [1167, 286] width 13 height 13
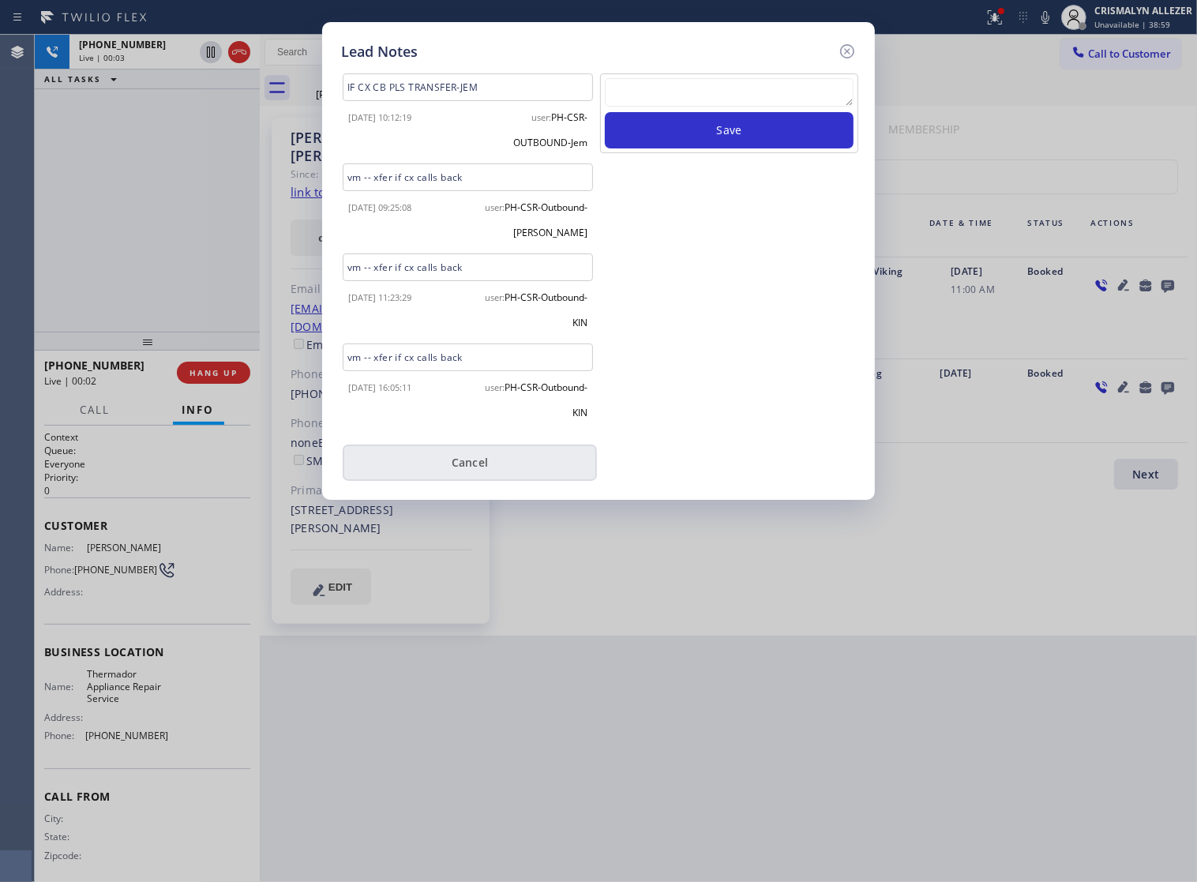
click at [482, 471] on button "Cancel" at bounding box center [470, 462] width 254 height 36
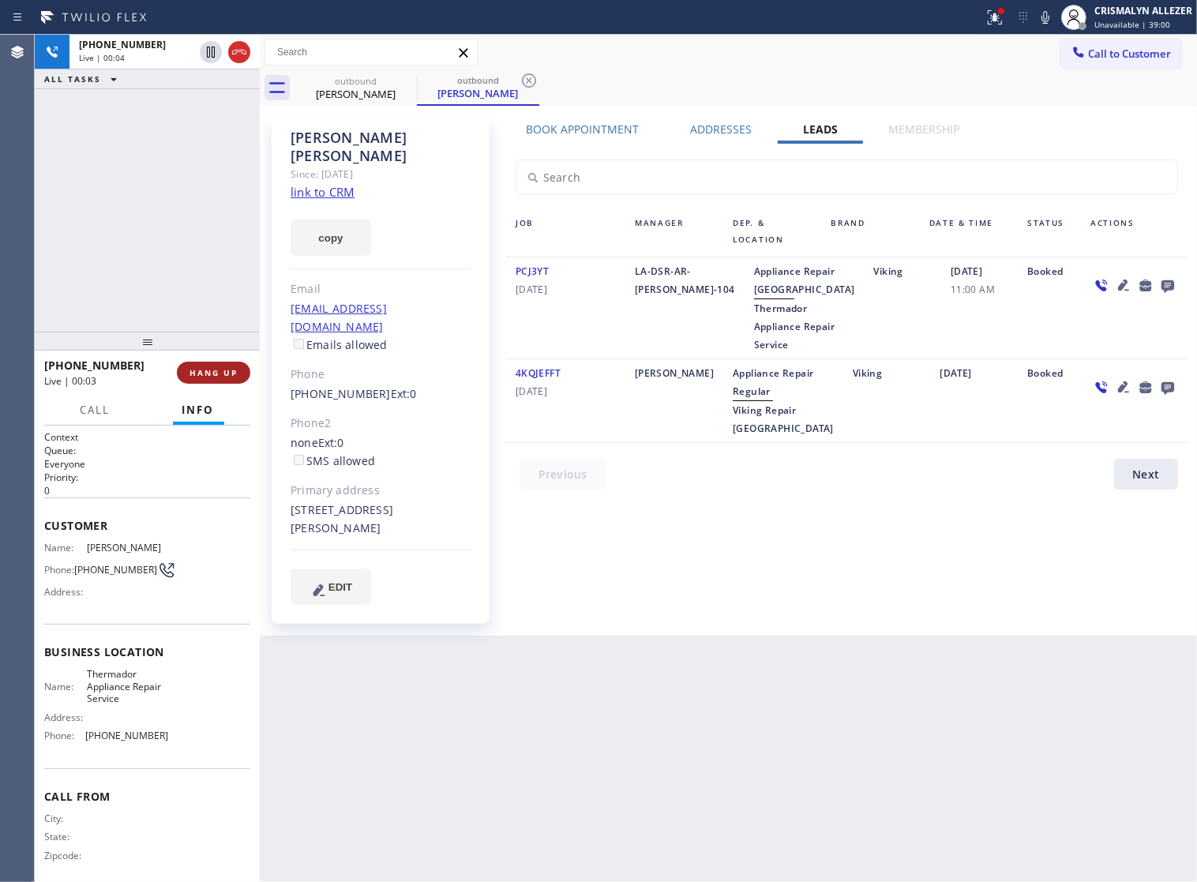
click at [195, 376] on span "HANG UP" at bounding box center [213, 372] width 48 height 11
click at [193, 377] on span "HANG UP" at bounding box center [213, 372] width 48 height 11
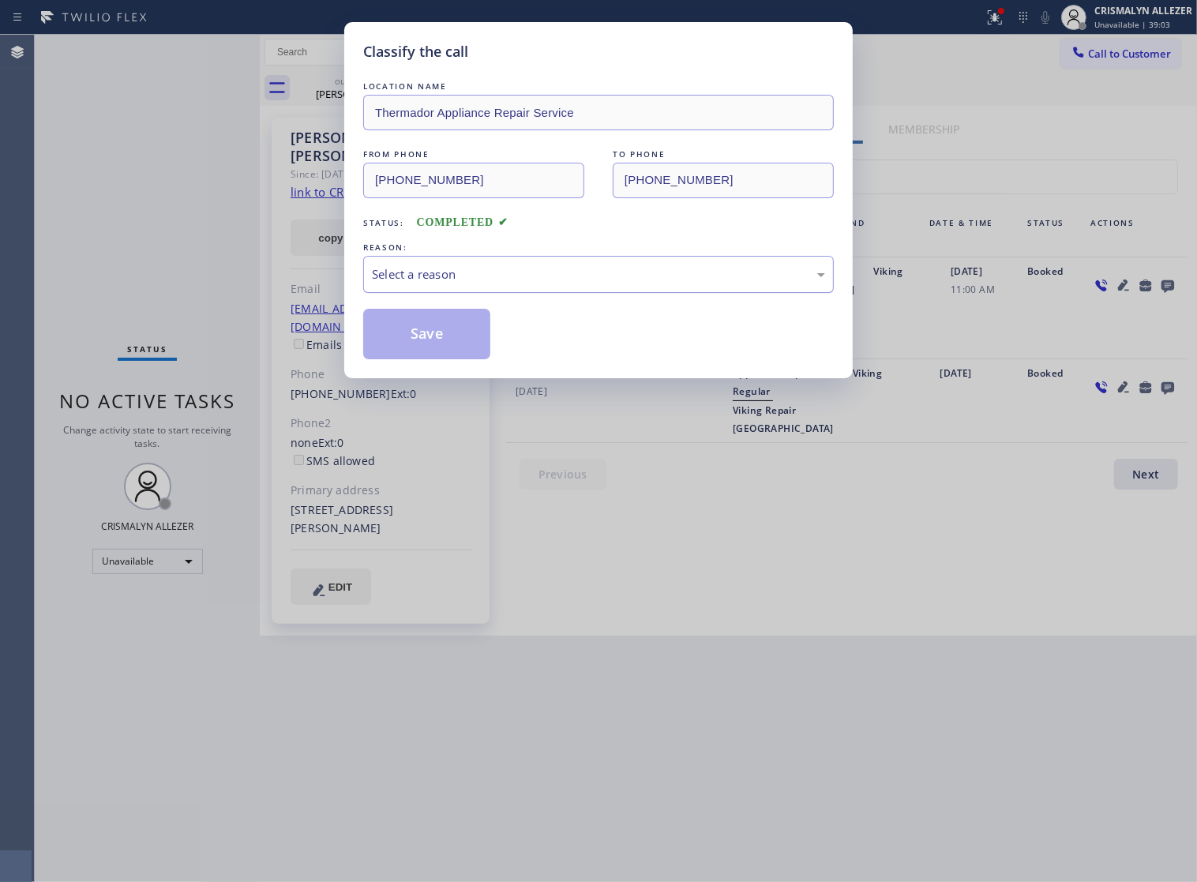
drag, startPoint x: 641, startPoint y: 288, endPoint x: 596, endPoint y: 306, distance: 48.2
click at [629, 283] on div "Select a reason" at bounding box center [598, 274] width 453 height 18
click at [452, 358] on button "Save" at bounding box center [426, 334] width 127 height 51
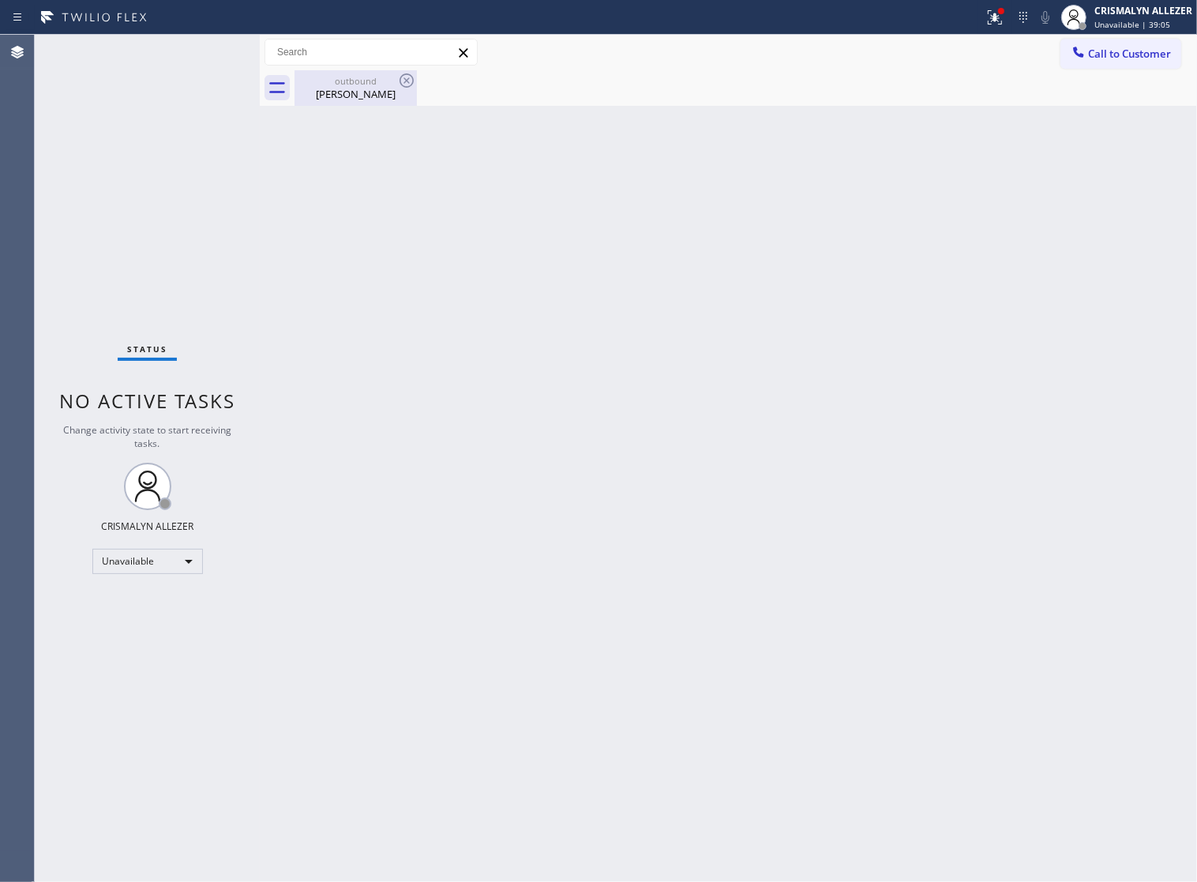
drag, startPoint x: 367, startPoint y: 92, endPoint x: 392, endPoint y: 81, distance: 27.6
click at [372, 91] on div "David Pelayo" at bounding box center [355, 94] width 119 height 14
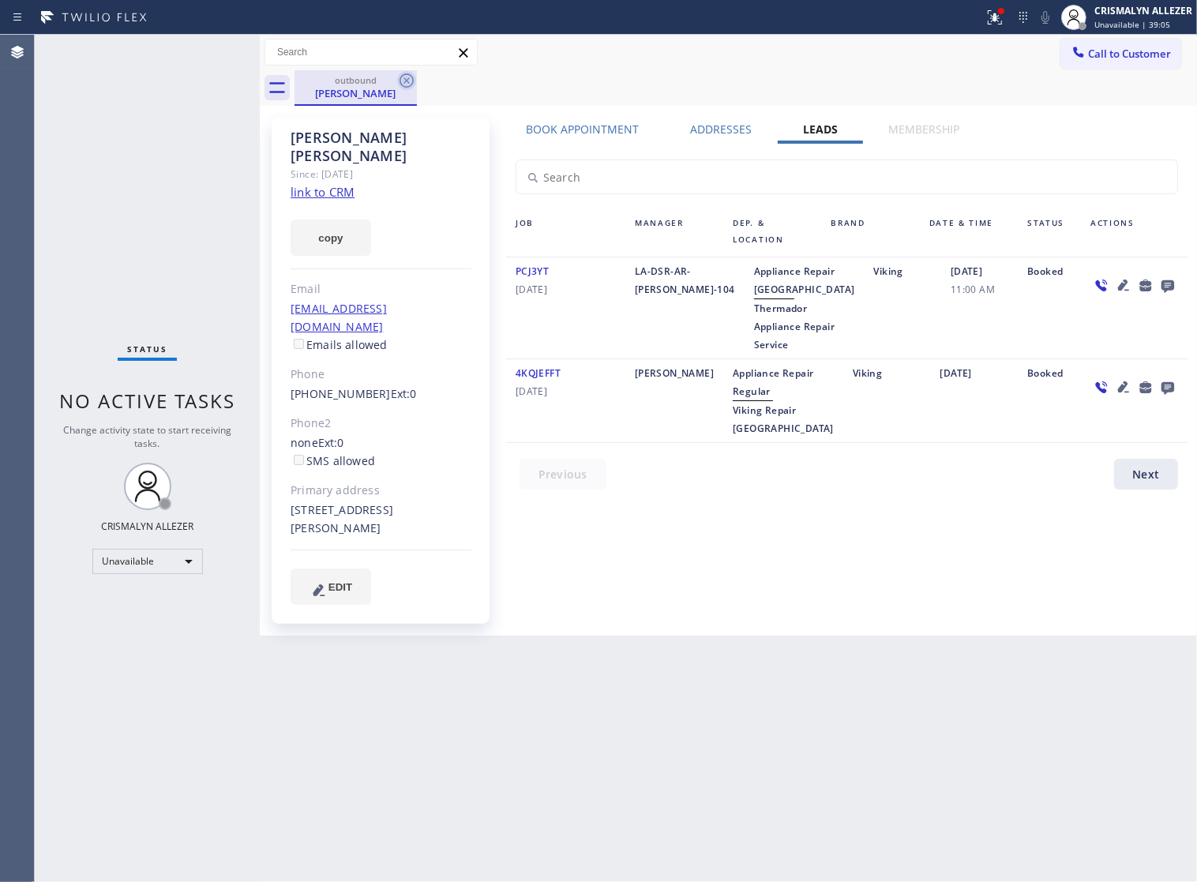
drag, startPoint x: 399, startPoint y: 76, endPoint x: 417, endPoint y: 43, distance: 37.1
click at [400, 73] on icon at bounding box center [406, 80] width 19 height 19
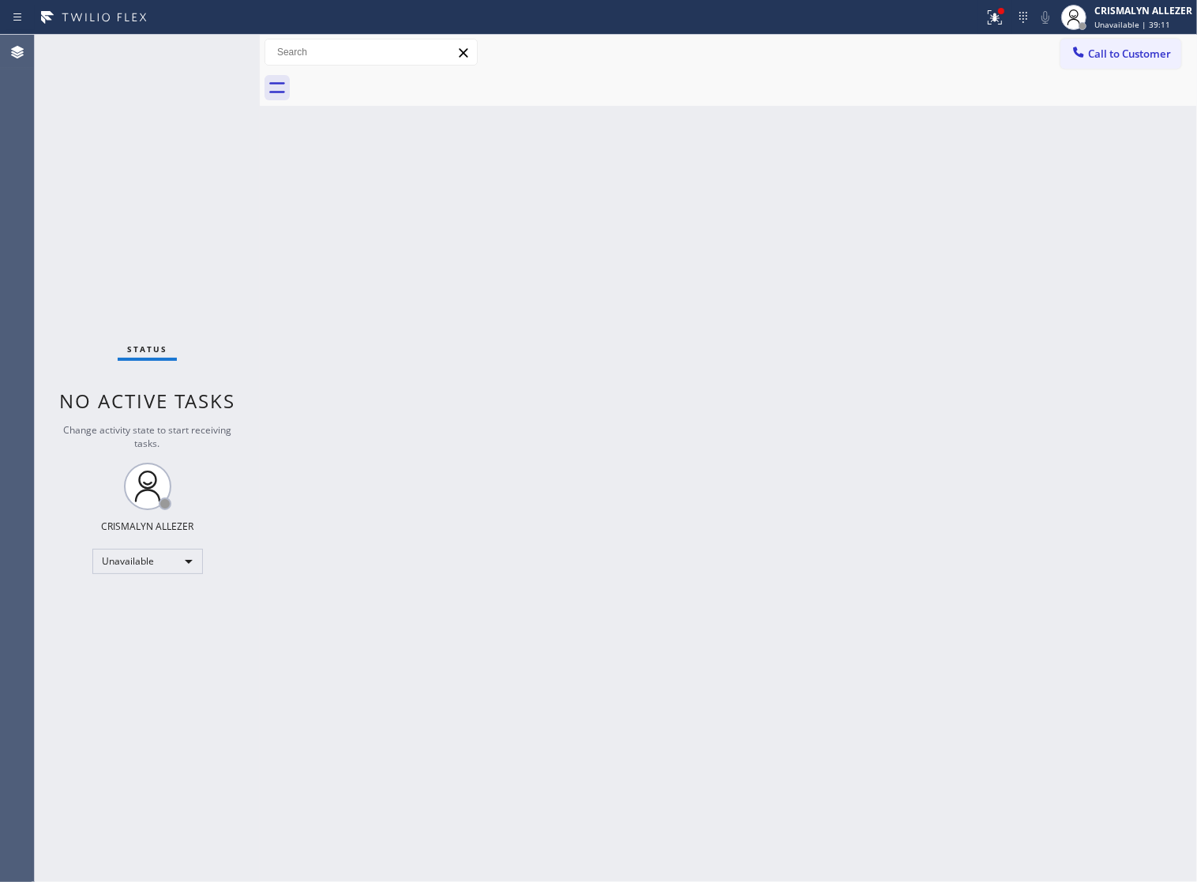
click at [1116, 49] on span "Call to Customer" at bounding box center [1129, 54] width 83 height 14
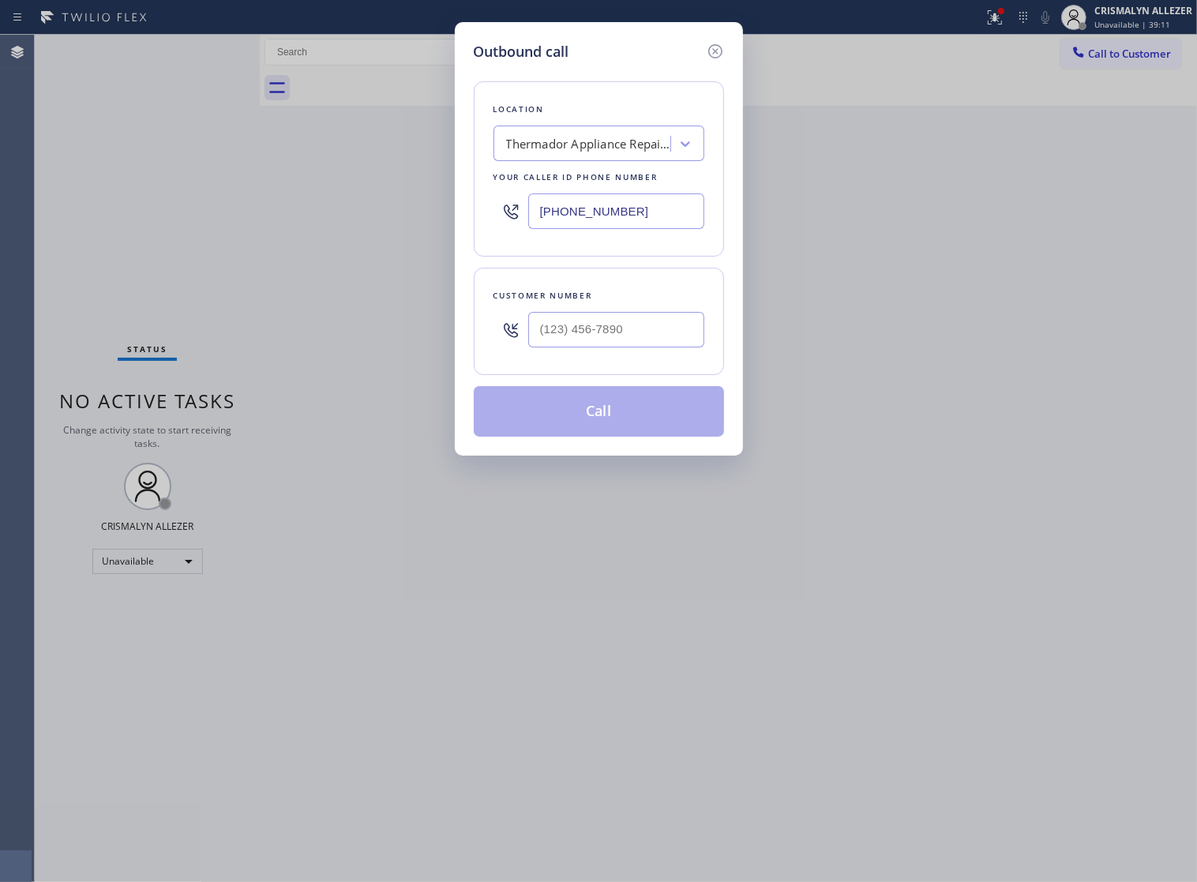
drag, startPoint x: 665, startPoint y: 226, endPoint x: 195, endPoint y: 227, distance: 469.7
click at [340, 227] on div "Outbound call Location Thermador Appliance Repair Service Your caller id phone …" at bounding box center [598, 441] width 1197 height 882
paste input "855) 731-4952"
type input "[PHONE_NUMBER]"
click at [636, 347] on input "(___) ___-____" at bounding box center [616, 330] width 176 height 36
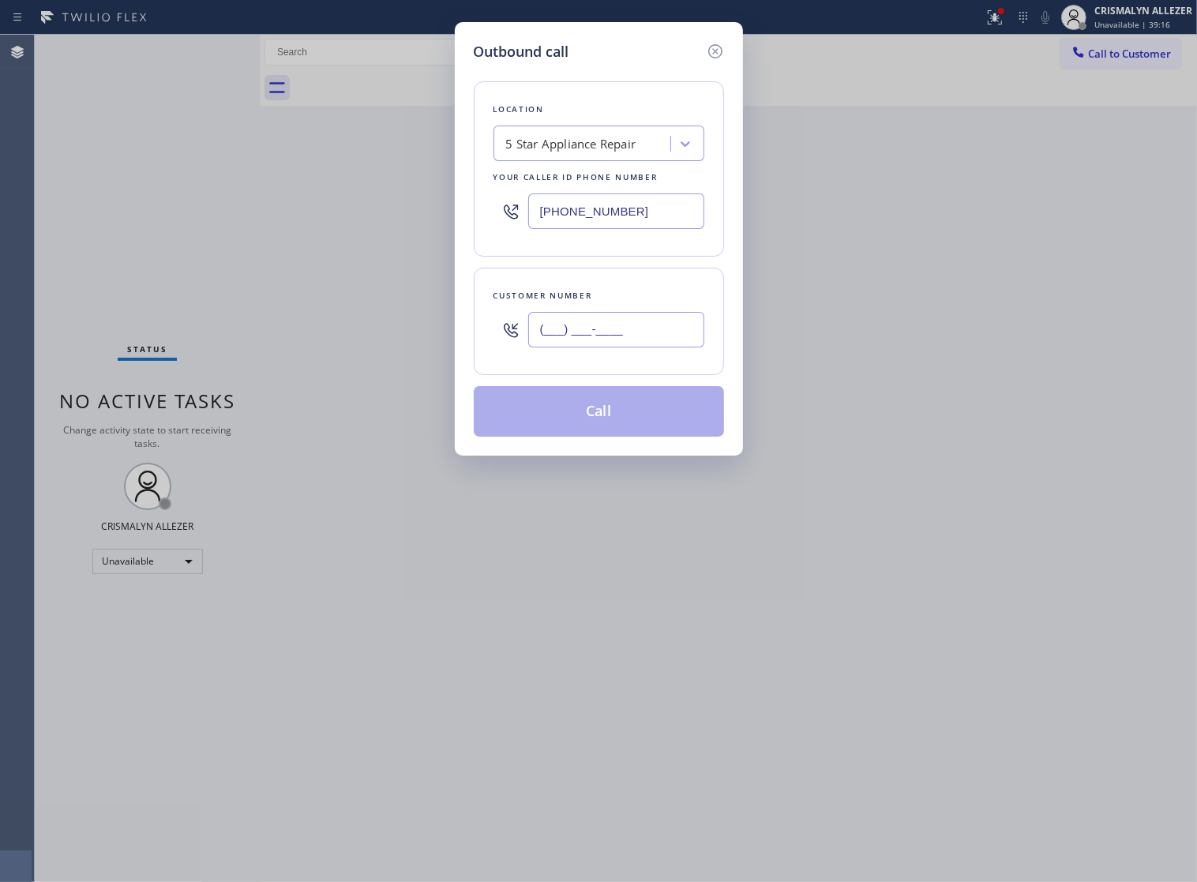
paste input "310) 836-5280"
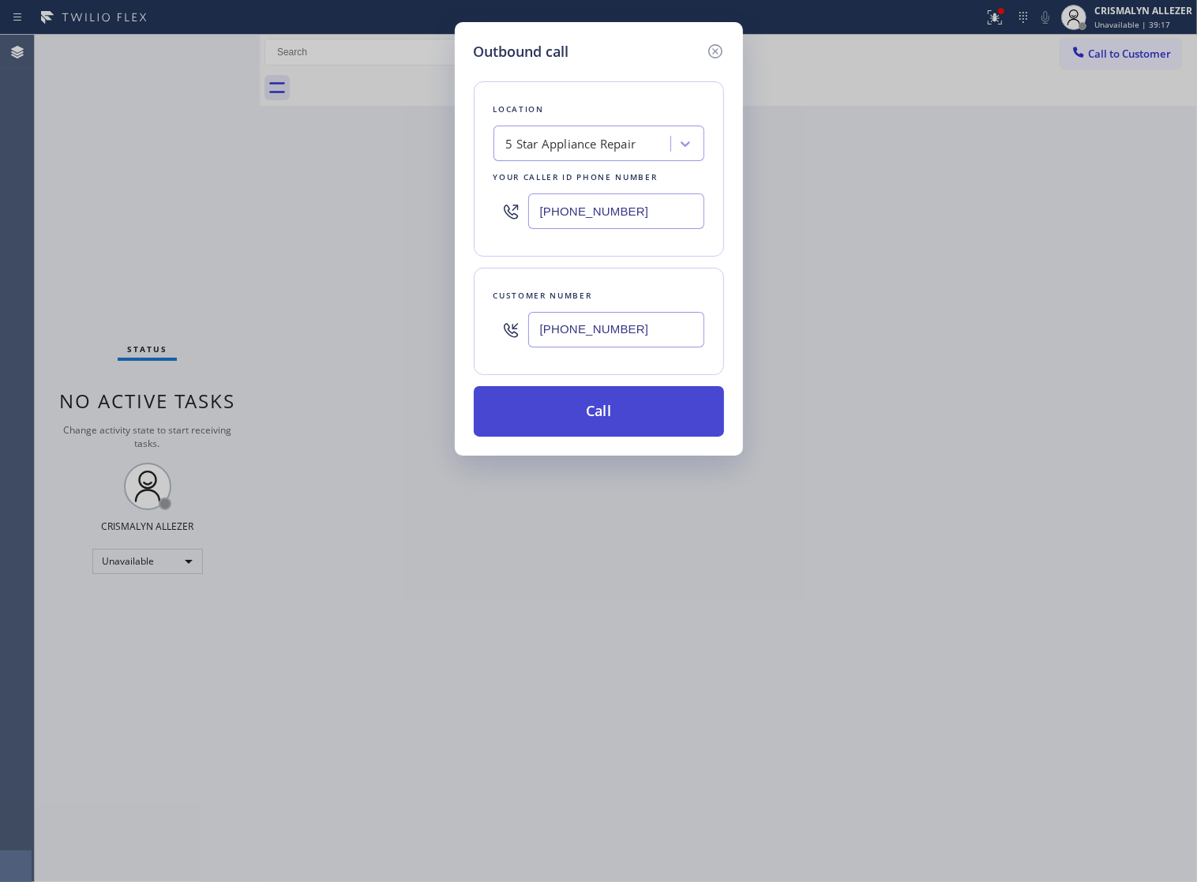
type input "(310) 836-5280"
click at [597, 437] on button "Call" at bounding box center [599, 411] width 250 height 51
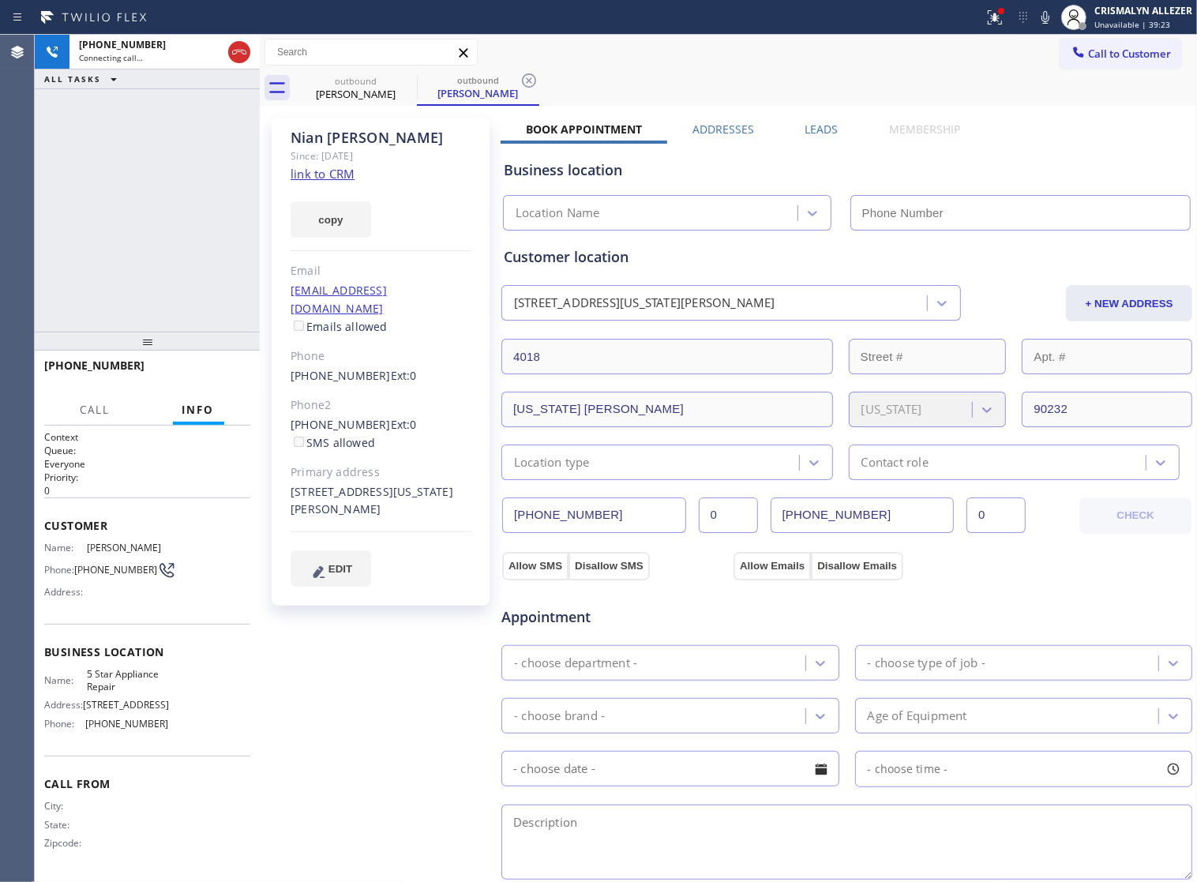
type input "[PHONE_NUMBER]"
drag, startPoint x: 283, startPoint y: 404, endPoint x: 369, endPoint y: 409, distance: 86.2
click at [369, 409] on div "Nian Goodman Since: 20 may 2020 link to CRM copy Email dogtchai@gmail.com Email…" at bounding box center [381, 362] width 218 height 488
copy link "(310) 713-9392"
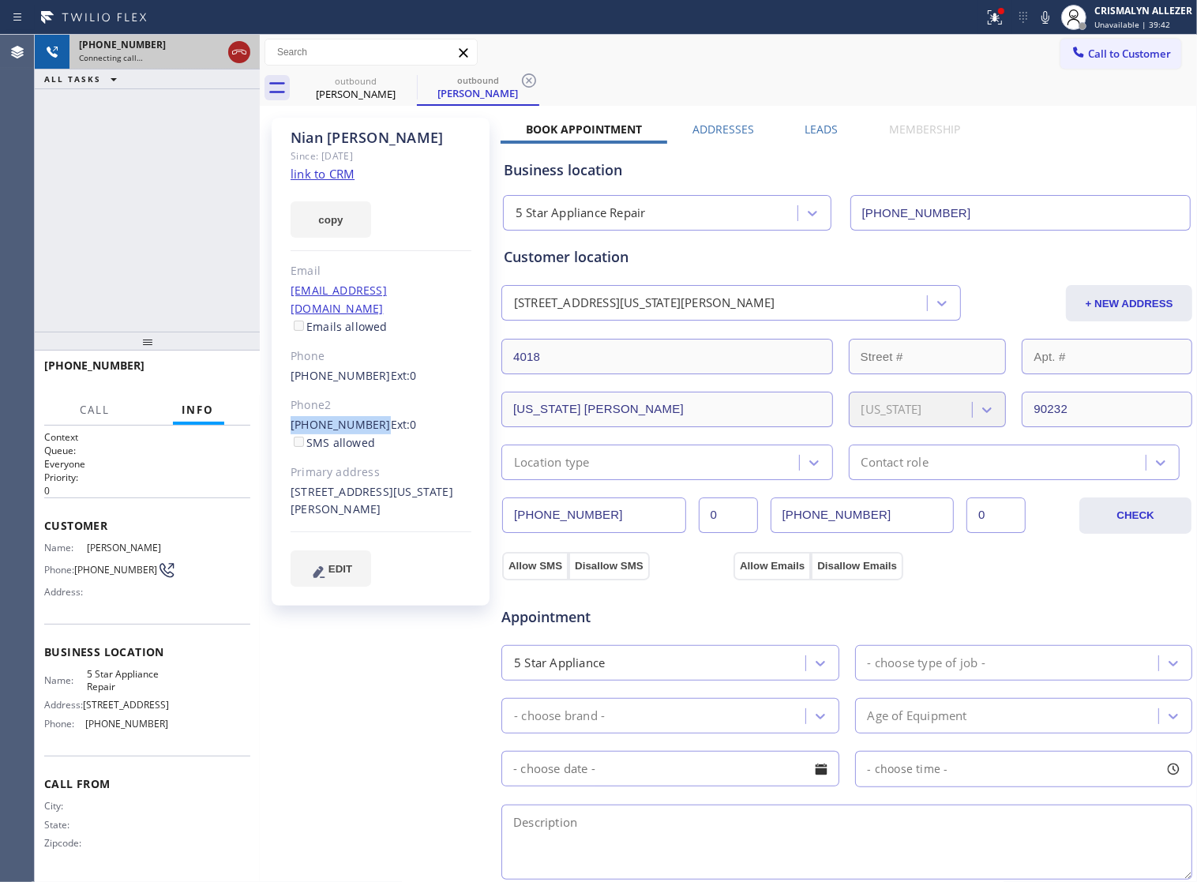
click at [231, 51] on icon at bounding box center [239, 52] width 19 height 19
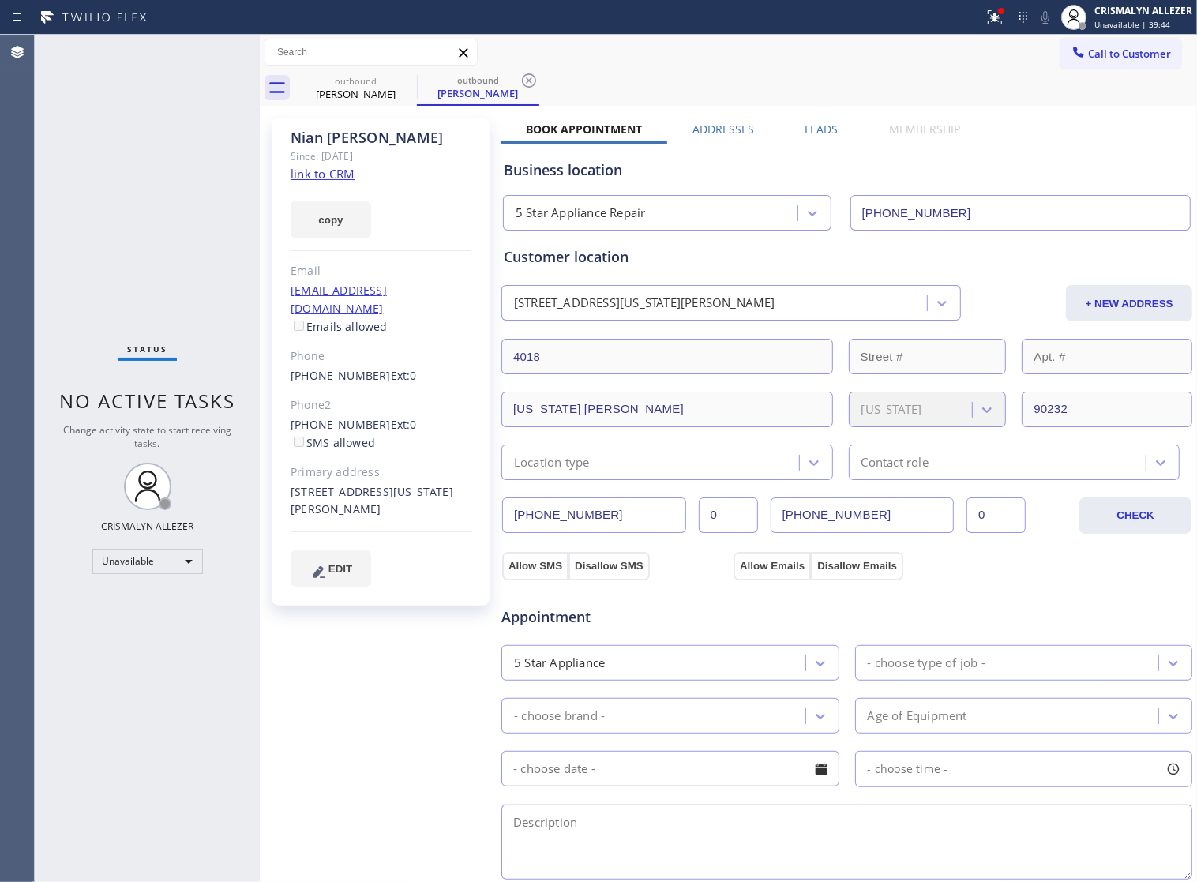
drag, startPoint x: 527, startPoint y: 81, endPoint x: 420, endPoint y: 88, distance: 106.9
click at [527, 81] on icon at bounding box center [528, 80] width 19 height 19
click at [400, 81] on icon at bounding box center [406, 80] width 14 height 14
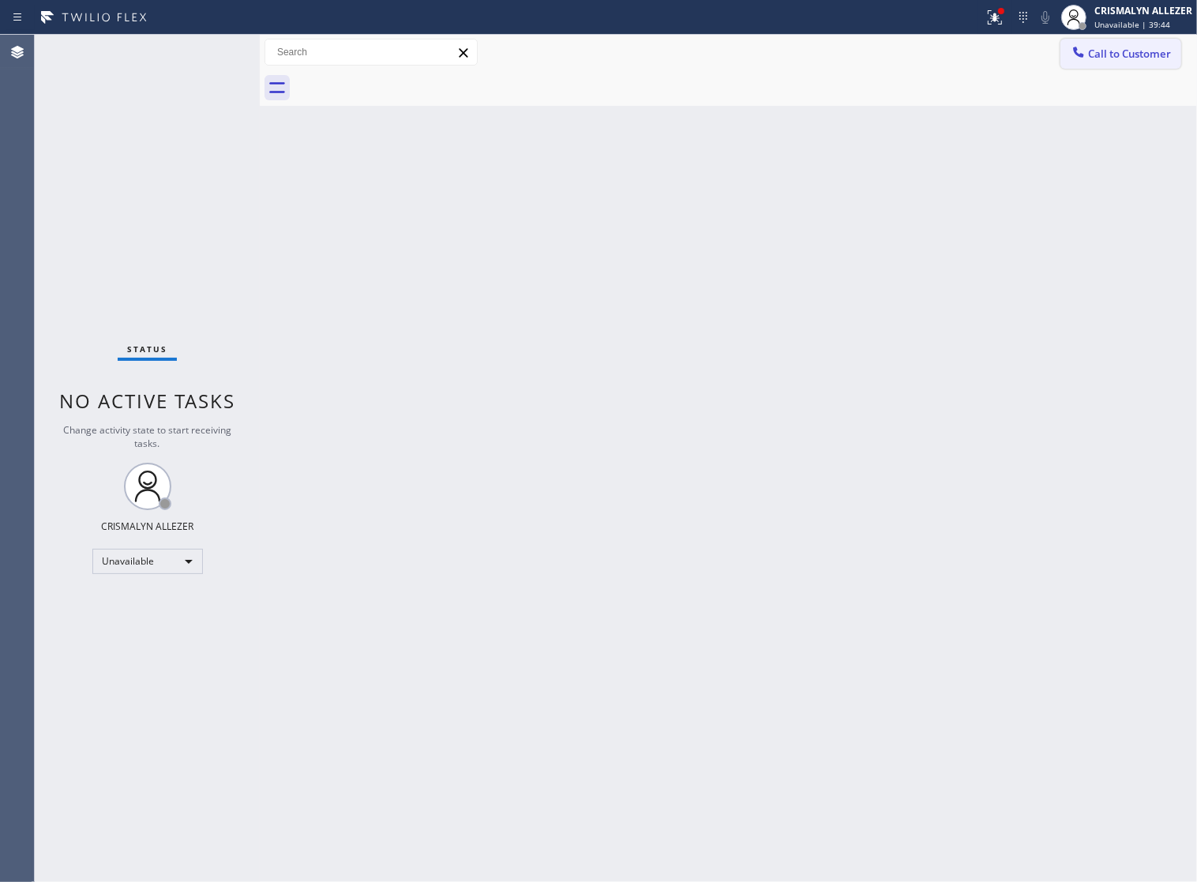
click at [1115, 55] on span "Call to Customer" at bounding box center [1129, 54] width 83 height 14
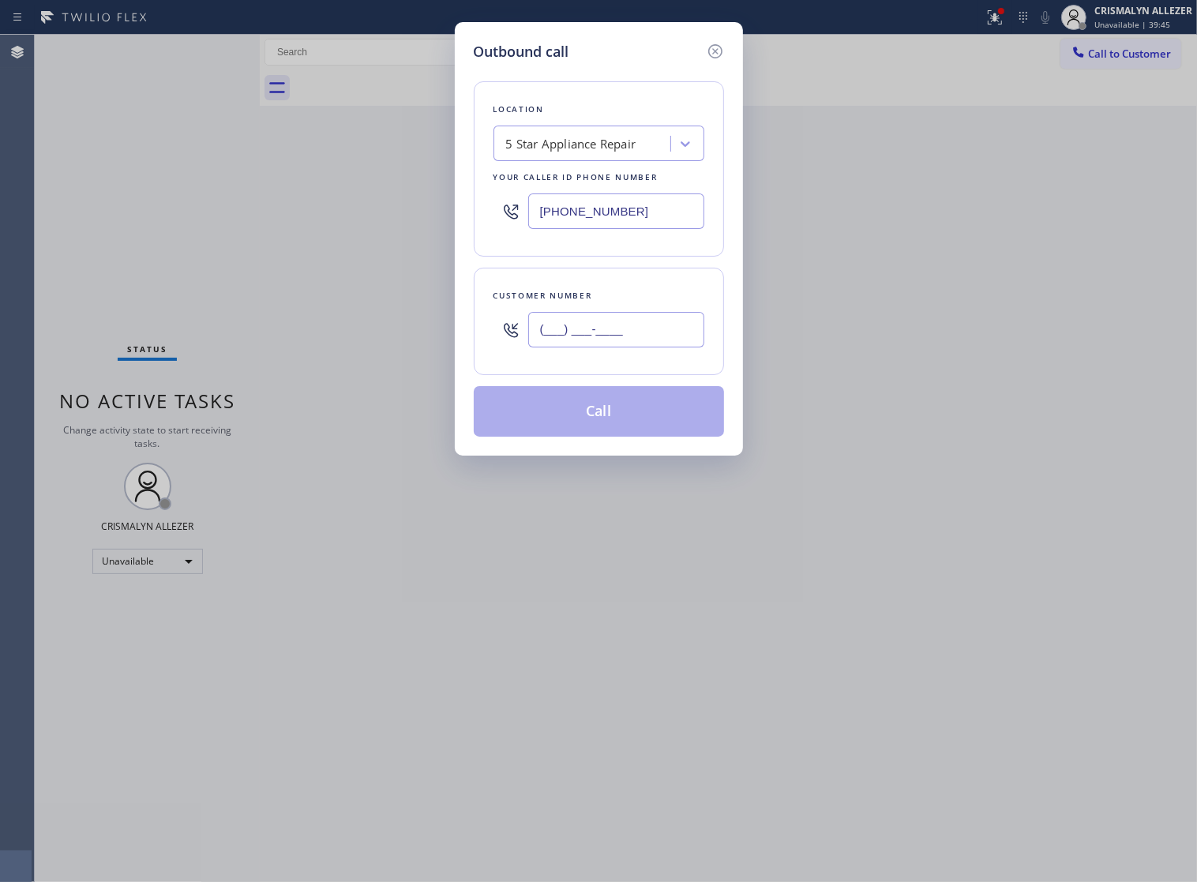
click at [662, 347] on input "(___) ___-____" at bounding box center [616, 330] width 176 height 36
paste input "310) 713-9392"
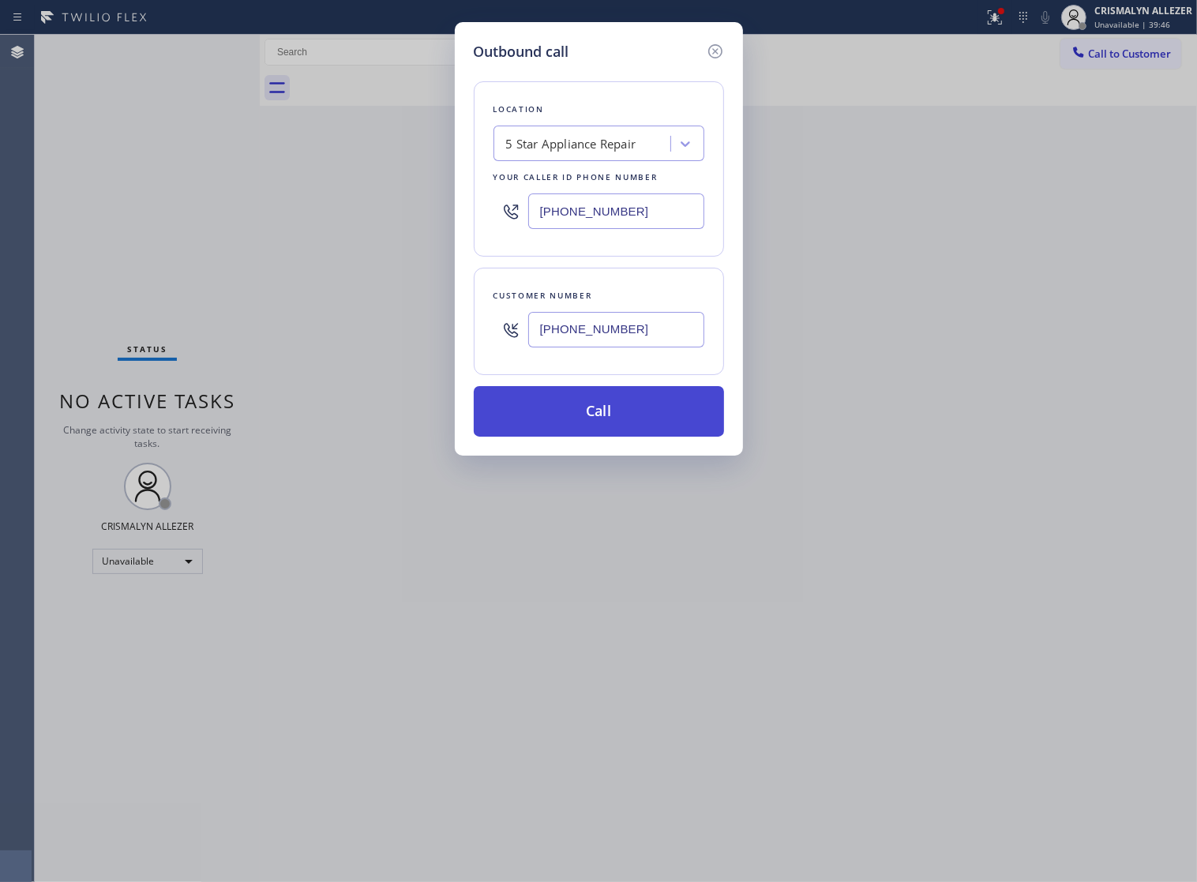
type input "(310) 713-9392"
click at [613, 435] on button "Call" at bounding box center [599, 411] width 250 height 51
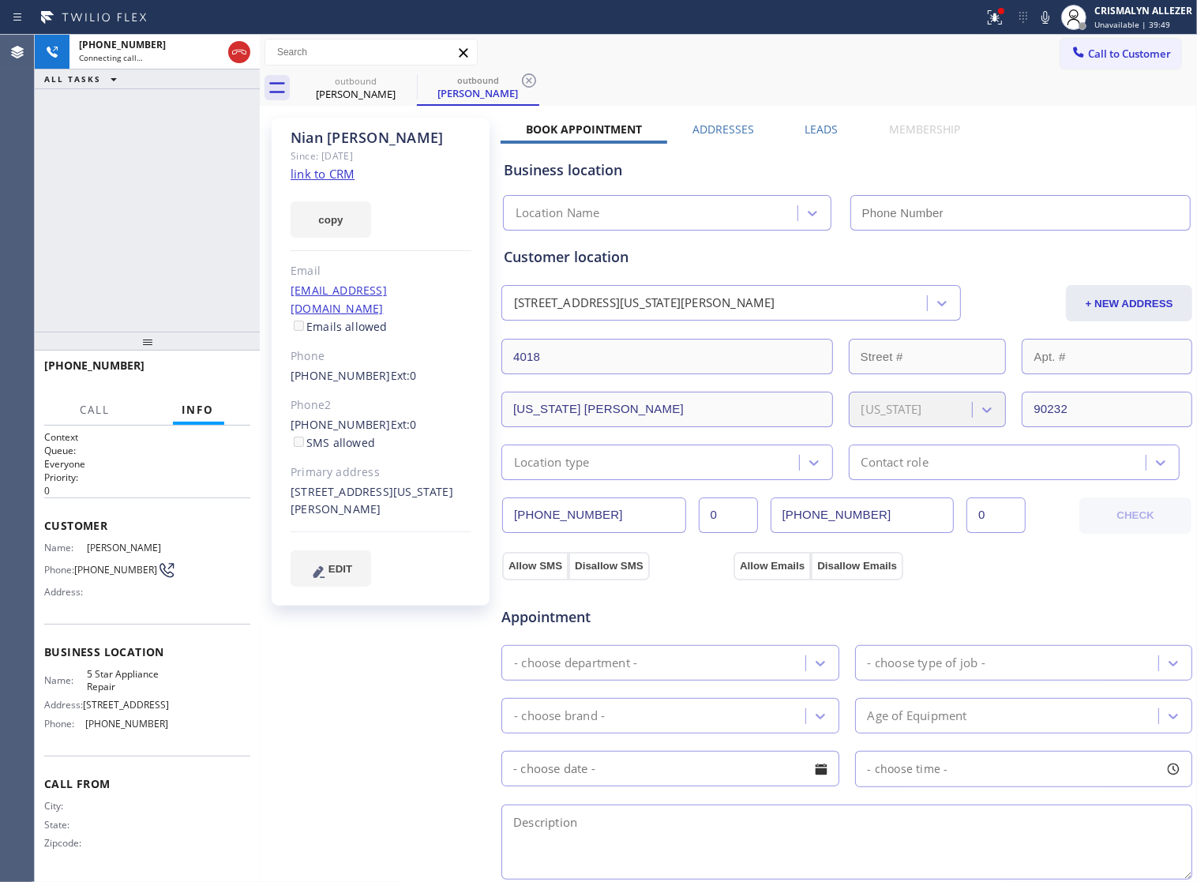
click at [318, 175] on link "link to CRM" at bounding box center [323, 174] width 64 height 16
type input "[PHONE_NUMBER]"
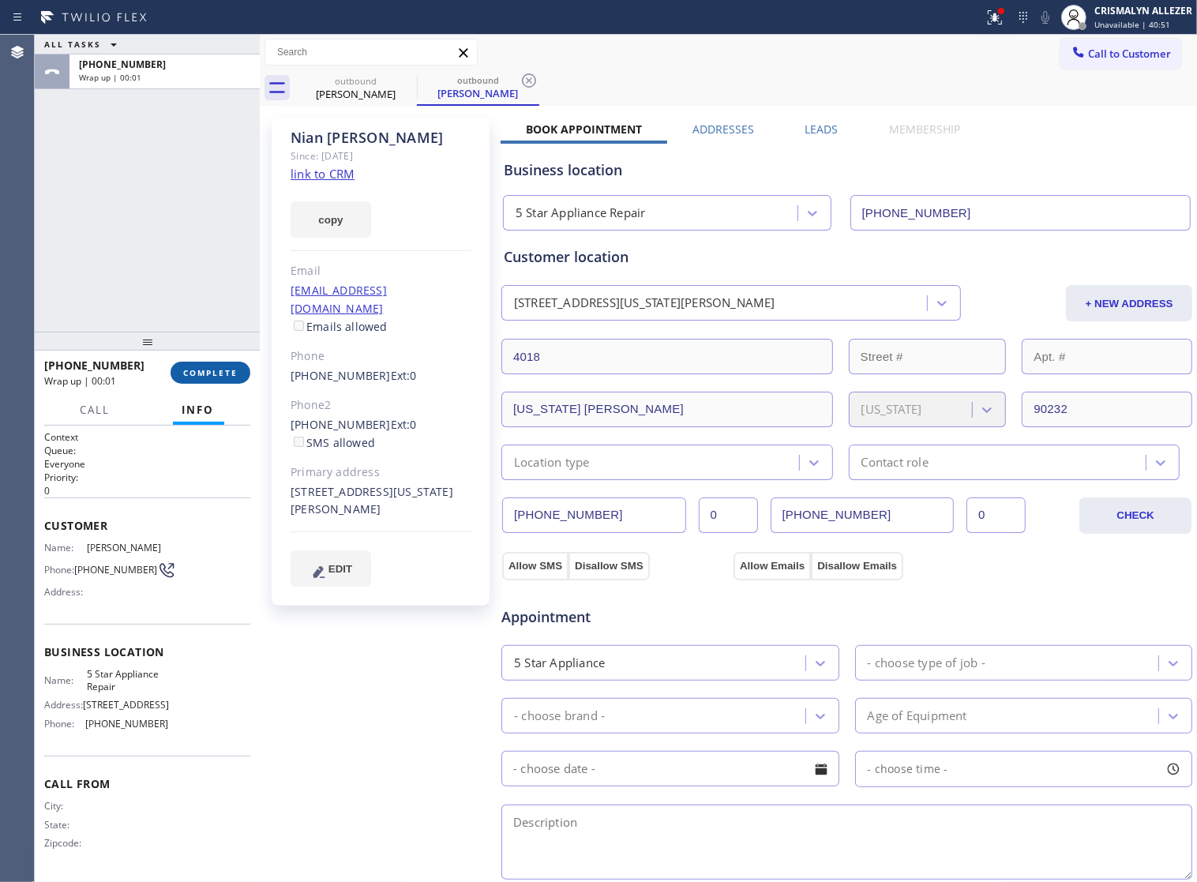
click at [218, 372] on span "COMPLETE" at bounding box center [210, 372] width 54 height 11
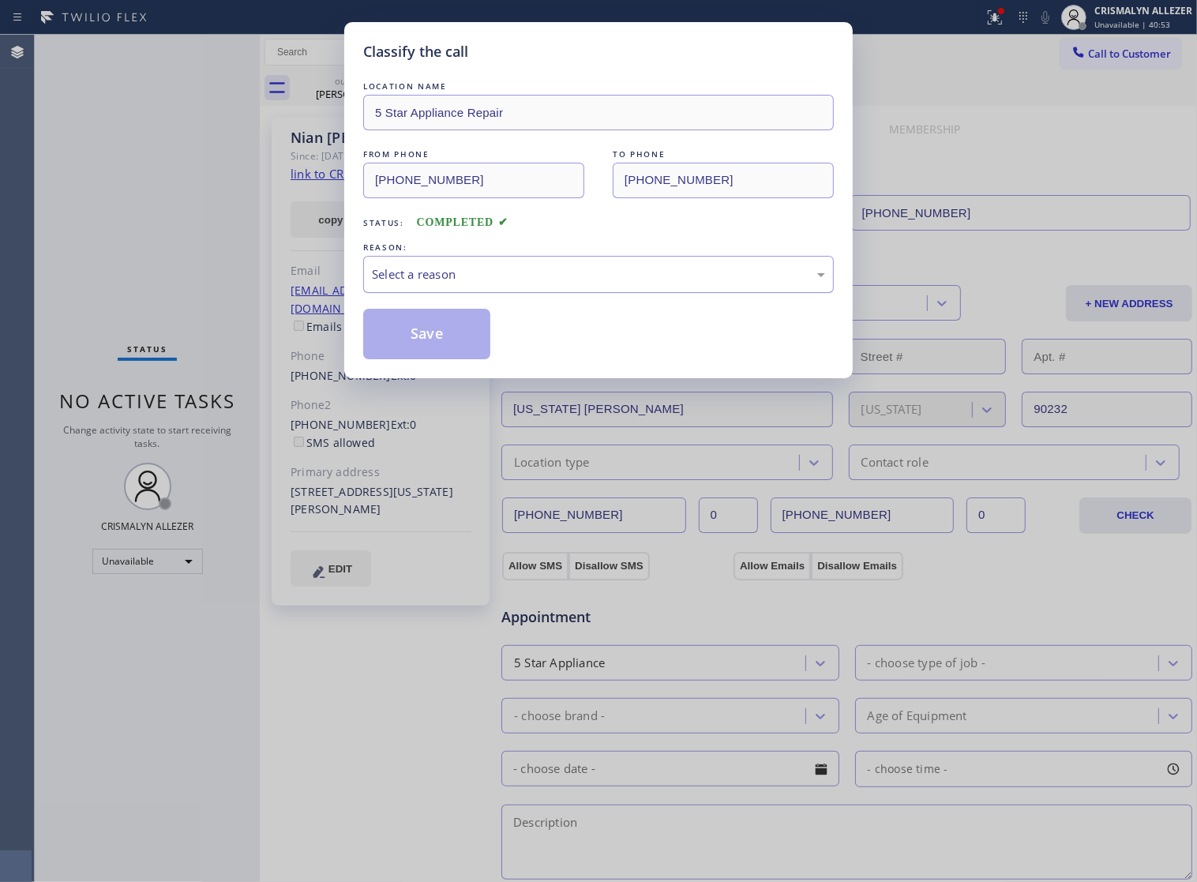
click at [598, 293] on div "Select a reason" at bounding box center [598, 274] width 471 height 37
click at [472, 350] on button "Save" at bounding box center [426, 334] width 127 height 51
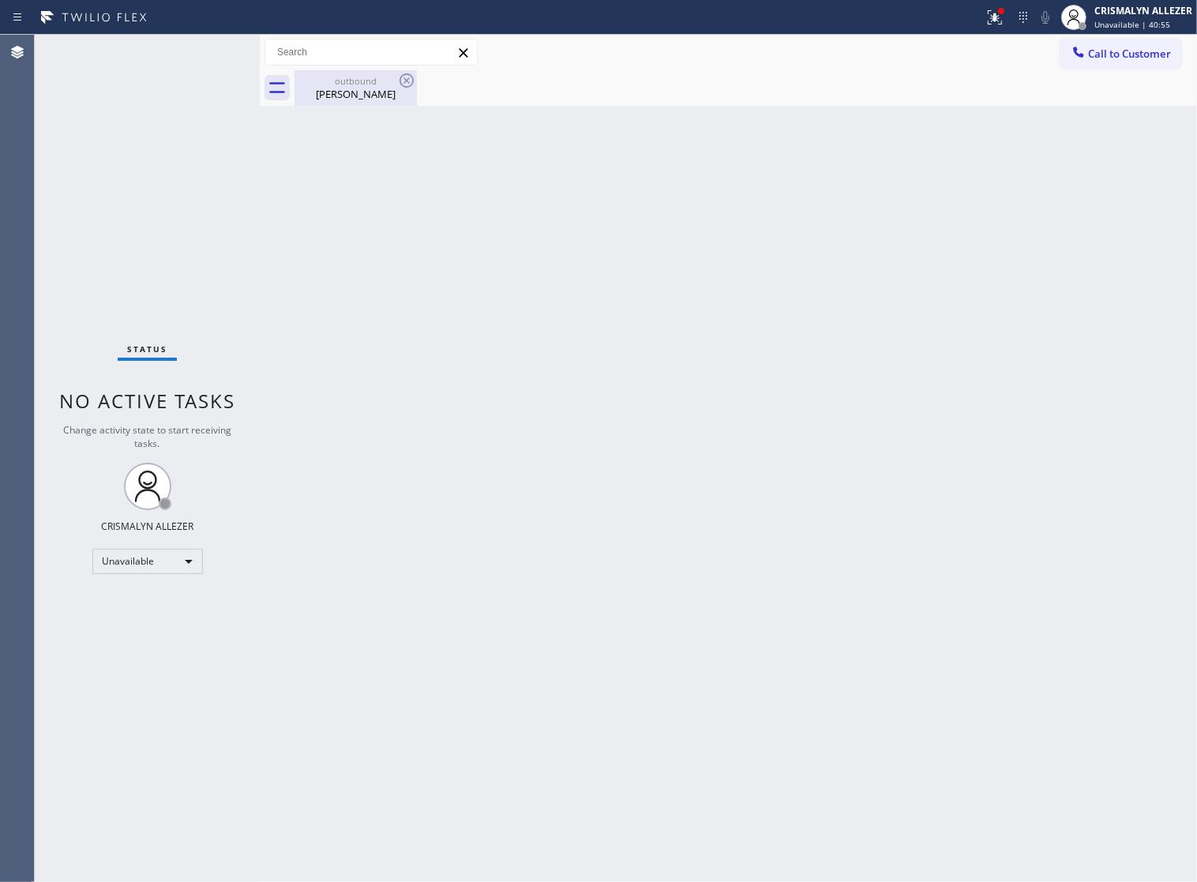
click at [356, 92] on div "Nian Goodman" at bounding box center [355, 94] width 119 height 14
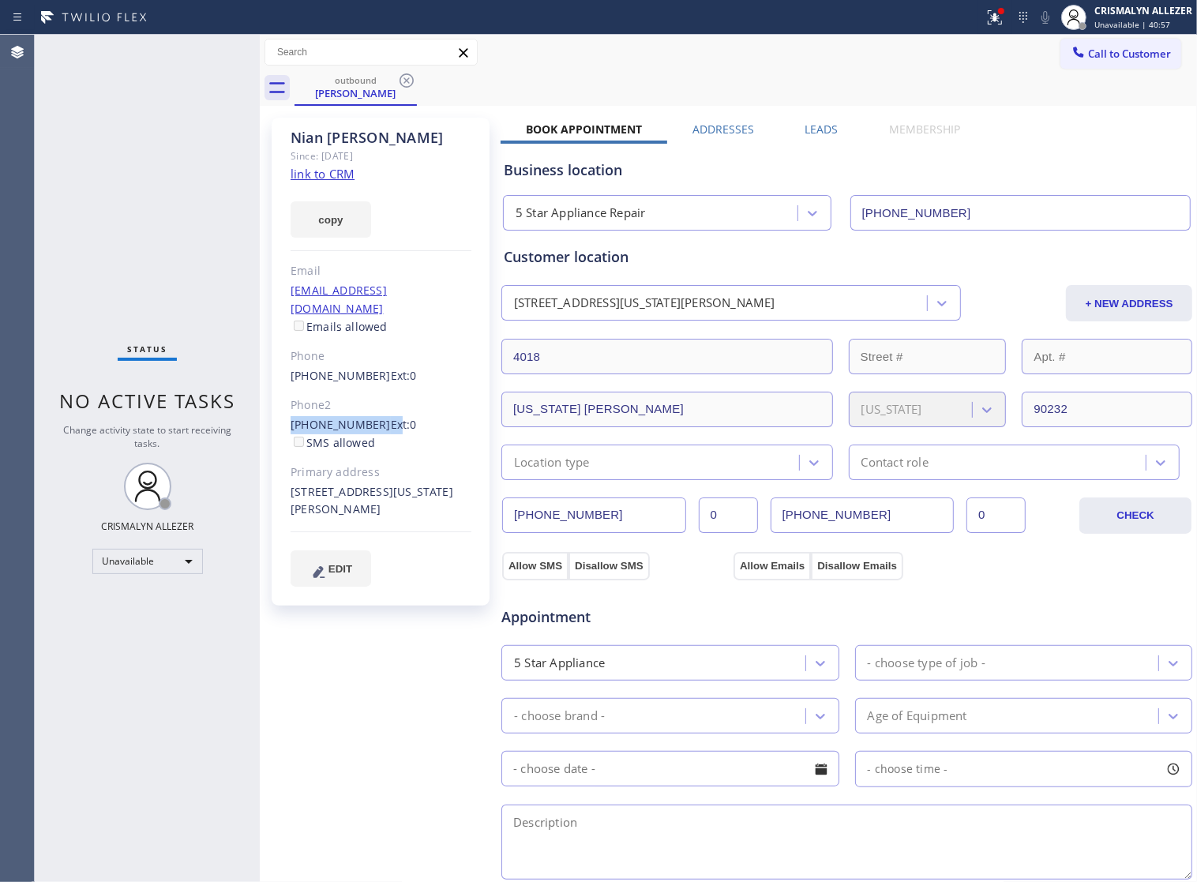
drag, startPoint x: 290, startPoint y: 399, endPoint x: 377, endPoint y: 409, distance: 87.4
click at [377, 409] on div "Nian Goodman Since: 20 may 2020 link to CRM copy Email dogtchai@gmail.com Email…" at bounding box center [381, 362] width 218 height 488
drag, startPoint x: 396, startPoint y: 431, endPoint x: 291, endPoint y: 417, distance: 106.0
click at [392, 428] on div "(310) 713-9392 Ext: 0 SMS allowed" at bounding box center [381, 434] width 181 height 36
drag, startPoint x: 284, startPoint y: 403, endPoint x: 372, endPoint y: 404, distance: 87.6
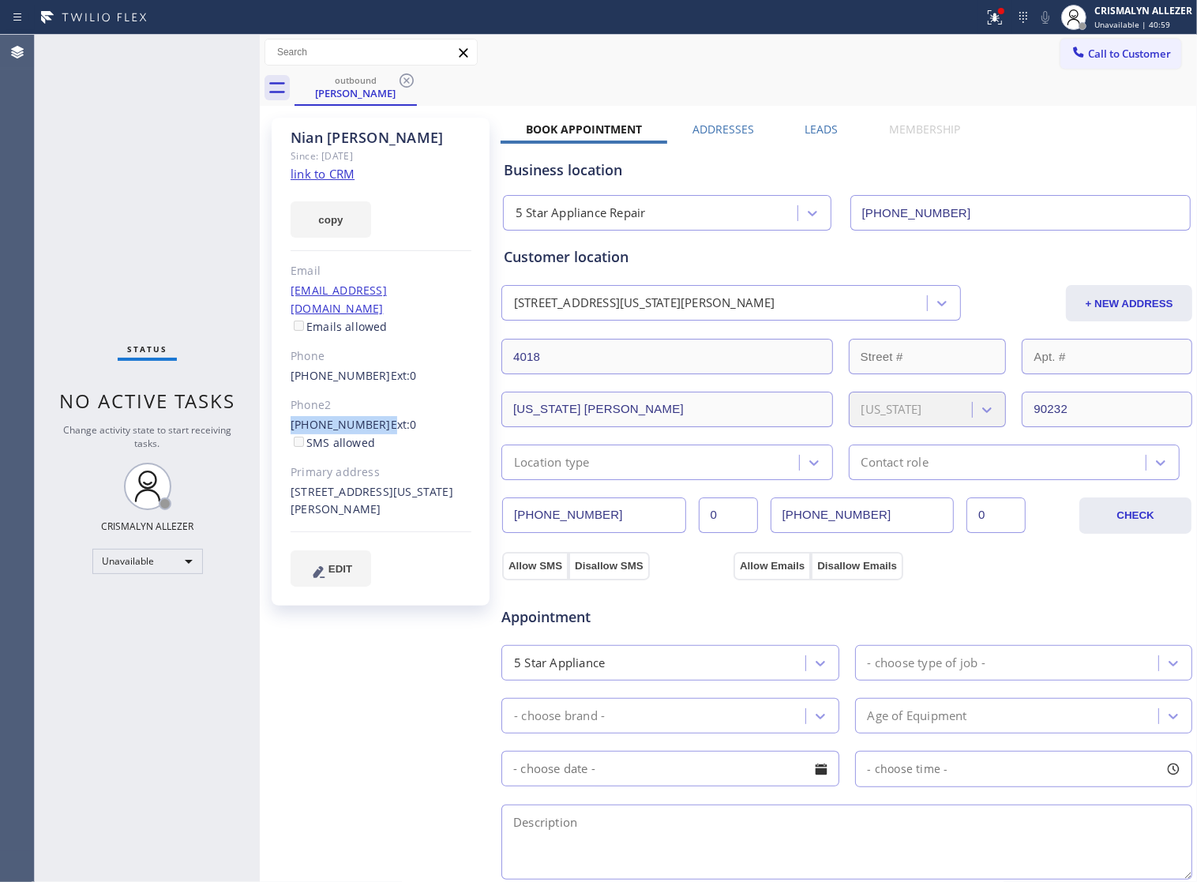
click at [372, 404] on div "Nian Goodman Since: 20 may 2020 link to CRM copy Email dogtchai@gmail.com Email…" at bounding box center [381, 362] width 218 height 488
copy div "(310) 713-9392"
click at [407, 80] on icon at bounding box center [406, 80] width 14 height 14
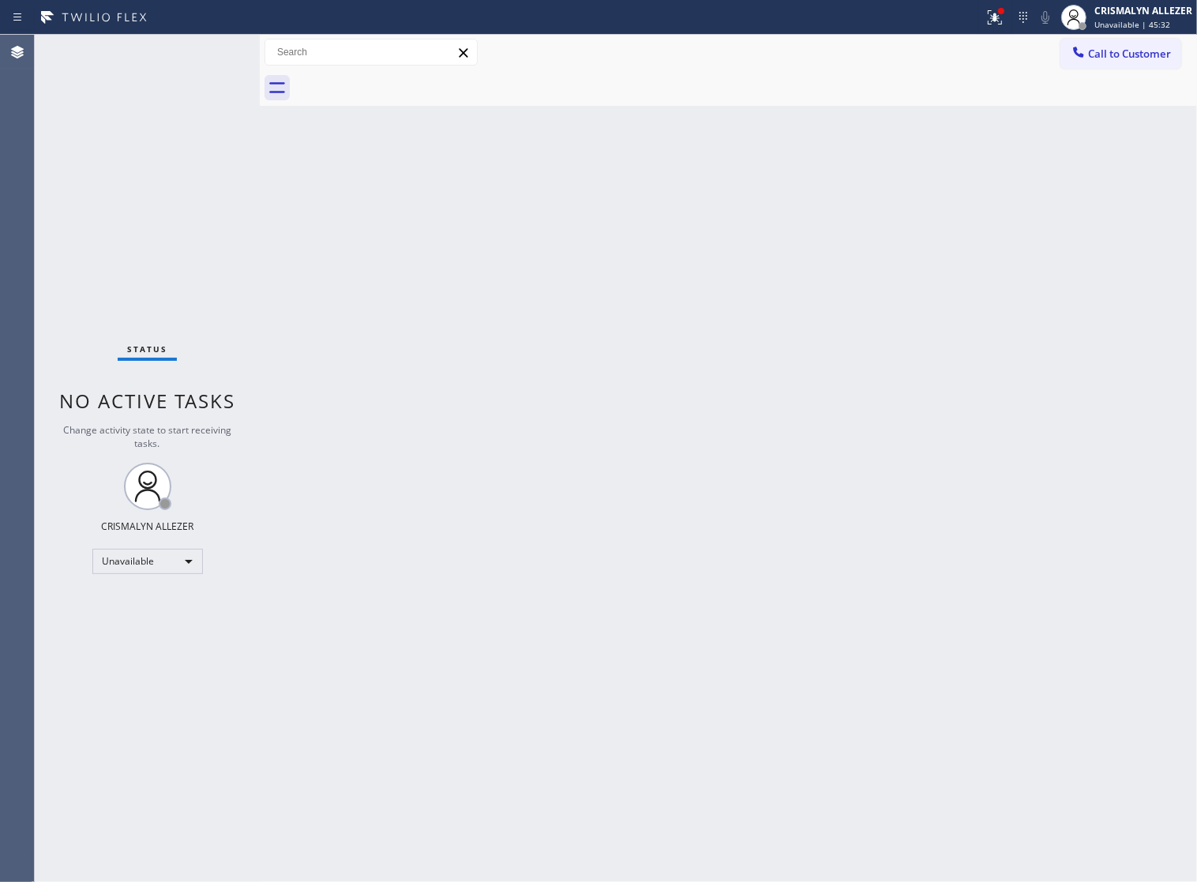
drag, startPoint x: 1103, startPoint y: 54, endPoint x: 874, endPoint y: 174, distance: 258.9
click at [1104, 54] on span "Call to Customer" at bounding box center [1129, 54] width 83 height 14
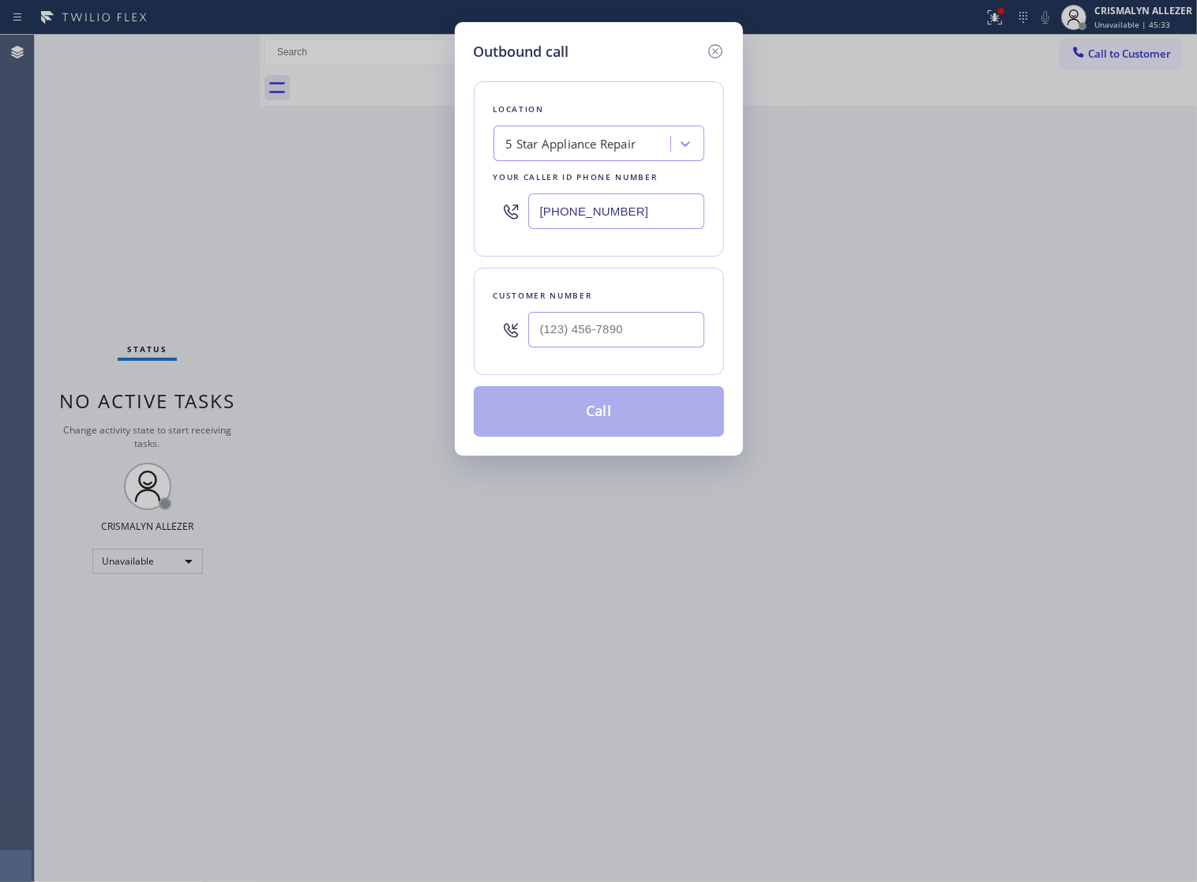
drag, startPoint x: 680, startPoint y: 221, endPoint x: 156, endPoint y: 234, distance: 524.4
click at [249, 234] on div "Outbound call Location 5 Star Appliance Repair Your caller id phone number [PHO…" at bounding box center [598, 441] width 1197 height 882
paste input "747) 233-1964"
type input "(747) 233-1964"
click at [683, 347] on input "(___) ___-____" at bounding box center [616, 330] width 176 height 36
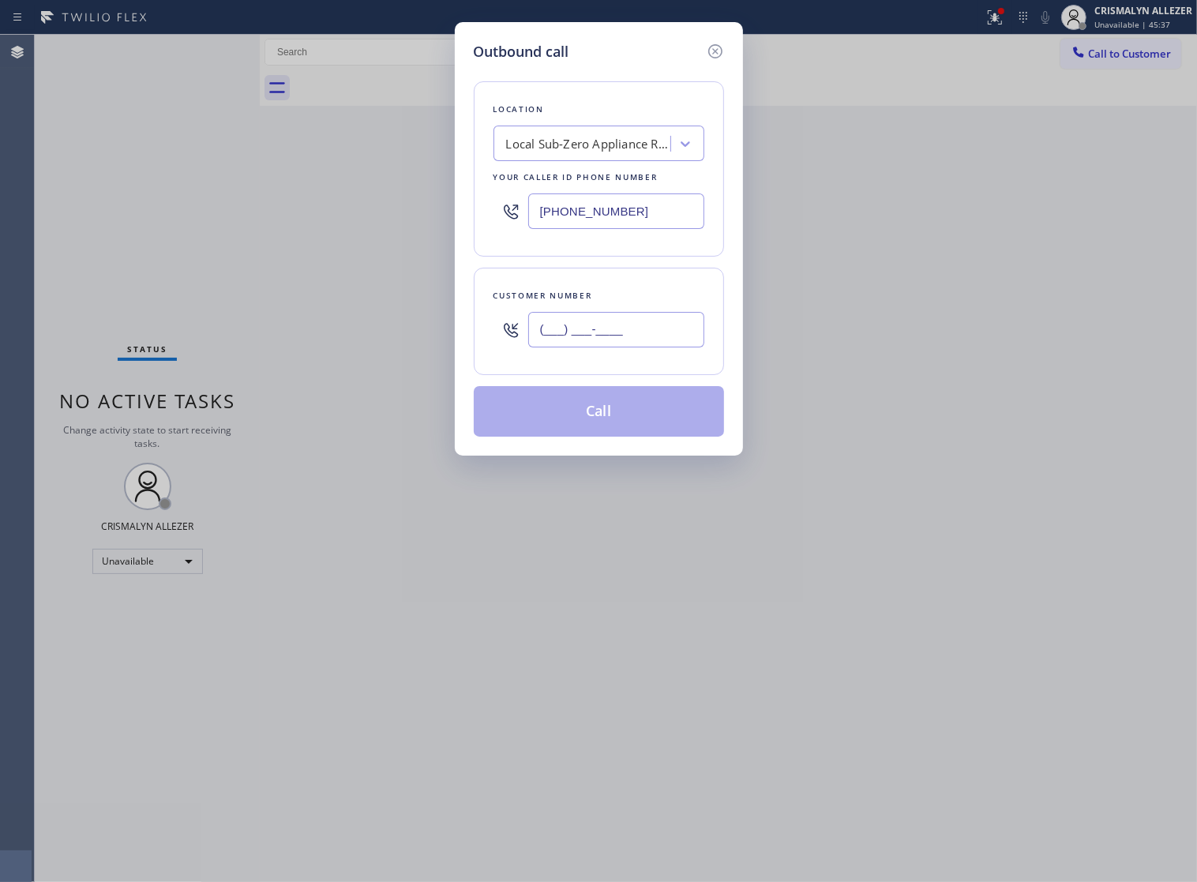
paste input "310) 927-4452"
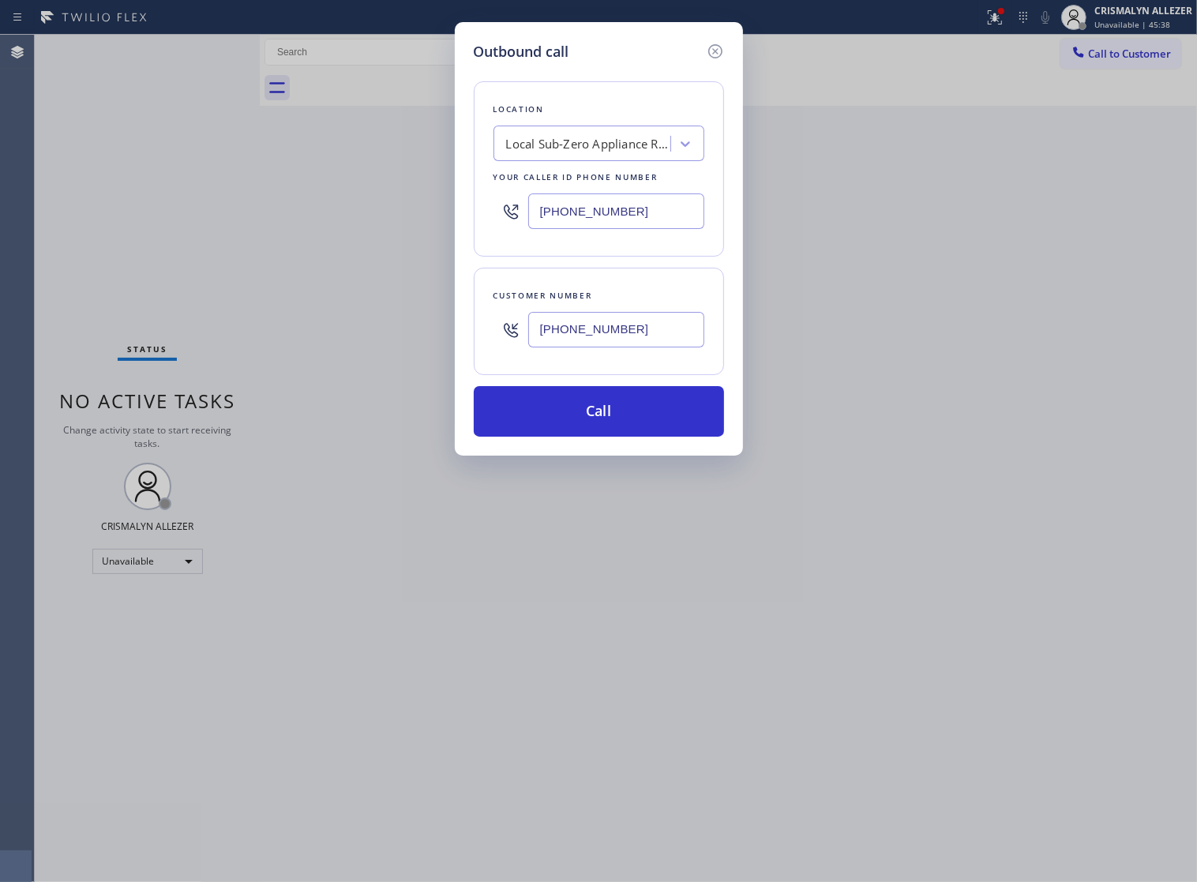
type input "(310) 927-4452"
click at [606, 456] on div "Outbound call Location Local Sub-Zero Appliance Repair Your caller id phone num…" at bounding box center [599, 238] width 288 height 433
click at [580, 435] on button "Call" at bounding box center [599, 411] width 250 height 51
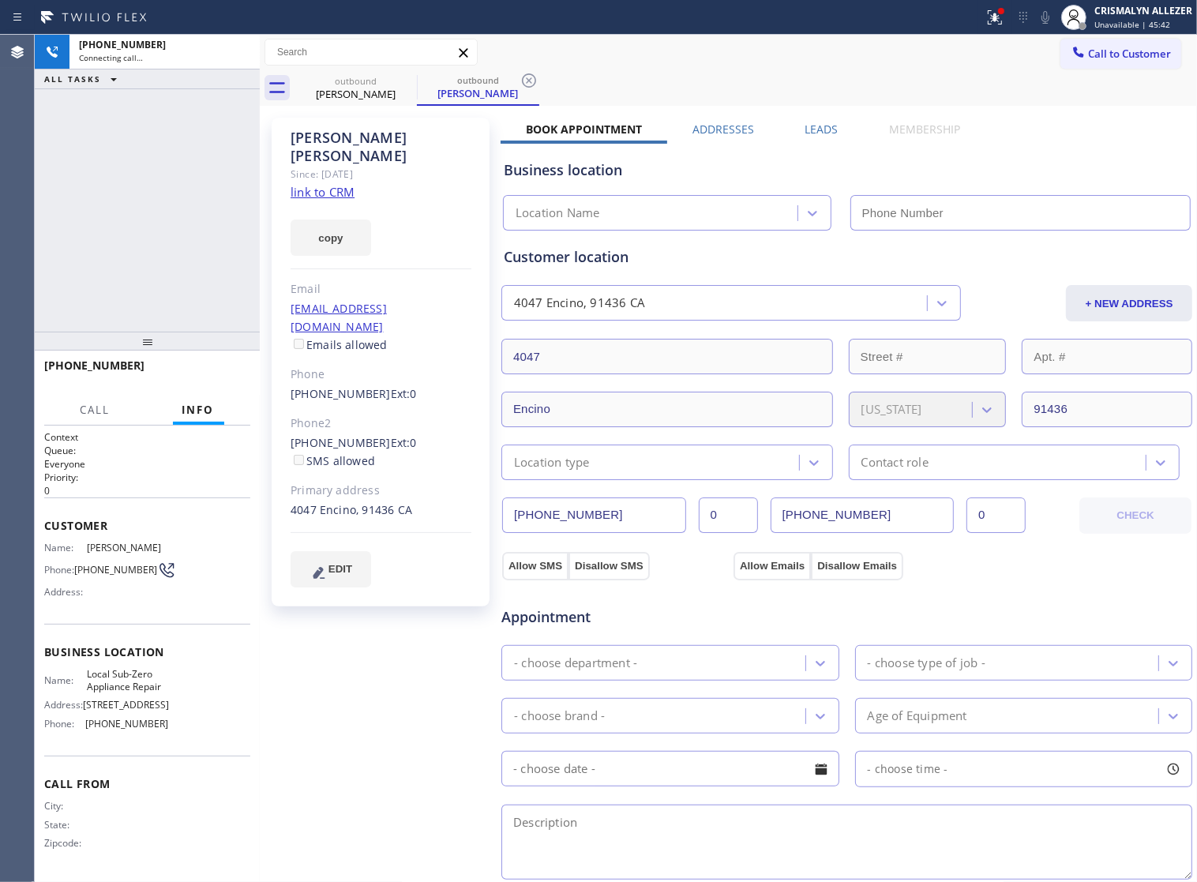
click at [324, 184] on link "link to CRM" at bounding box center [323, 192] width 64 height 16
type input "(747) 233-1964"
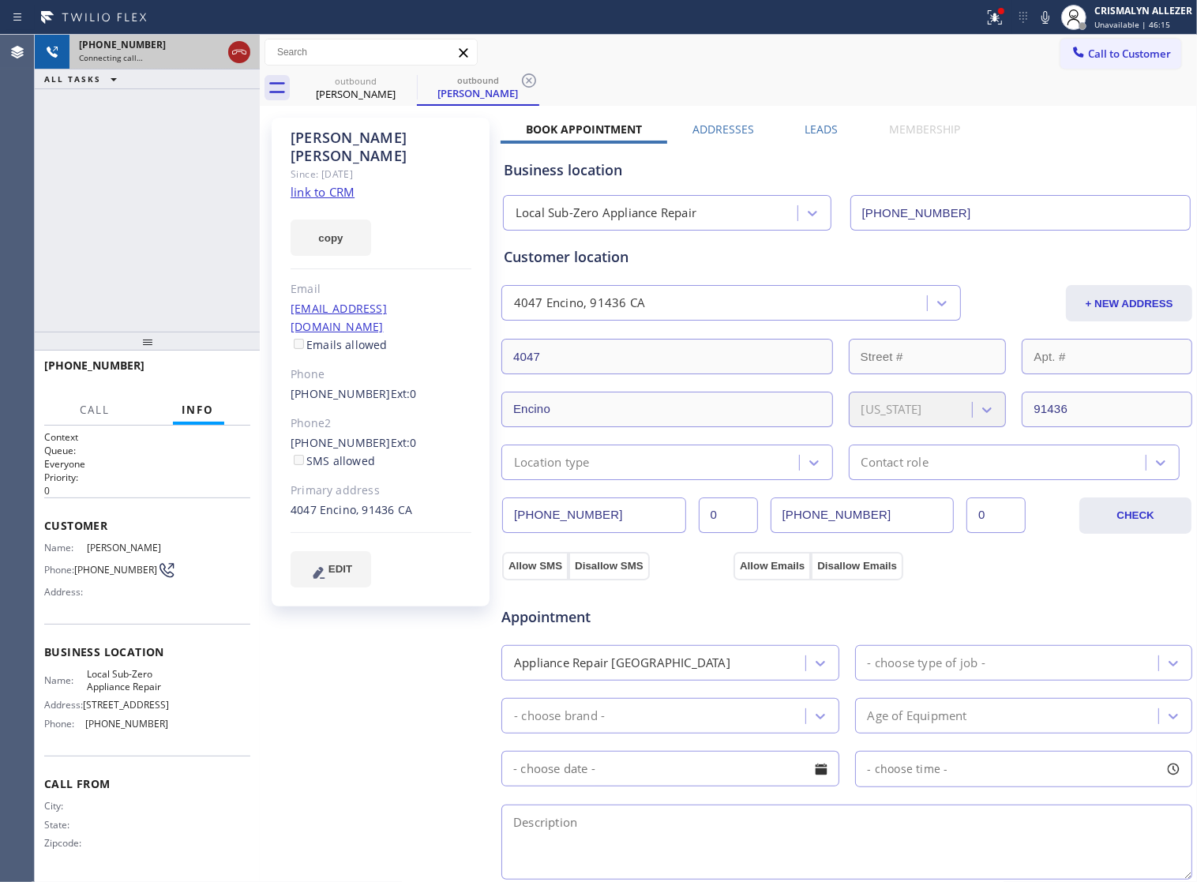
drag, startPoint x: 238, startPoint y: 47, endPoint x: 234, endPoint y: 72, distance: 24.9
click at [238, 49] on icon at bounding box center [239, 52] width 19 height 19
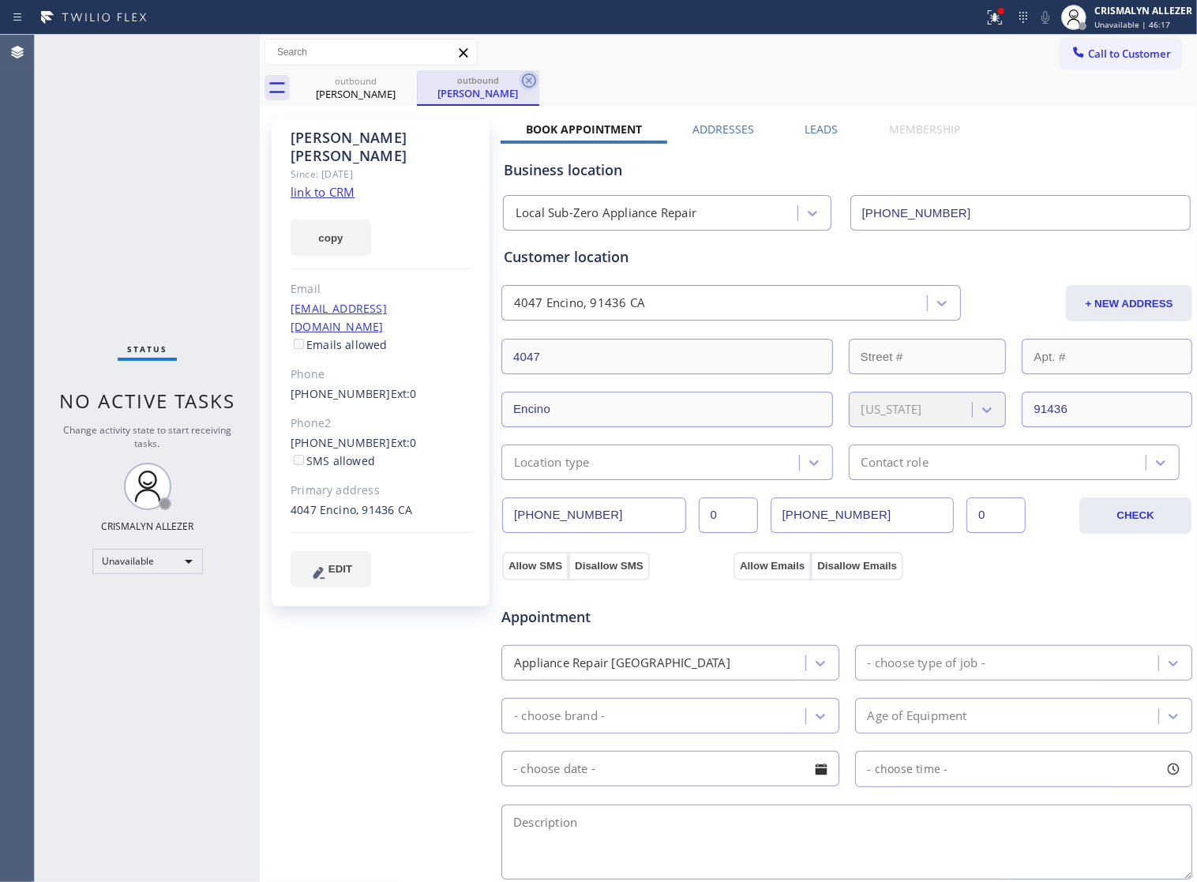
click at [529, 84] on icon at bounding box center [528, 80] width 19 height 19
click at [407, 81] on icon at bounding box center [406, 80] width 14 height 14
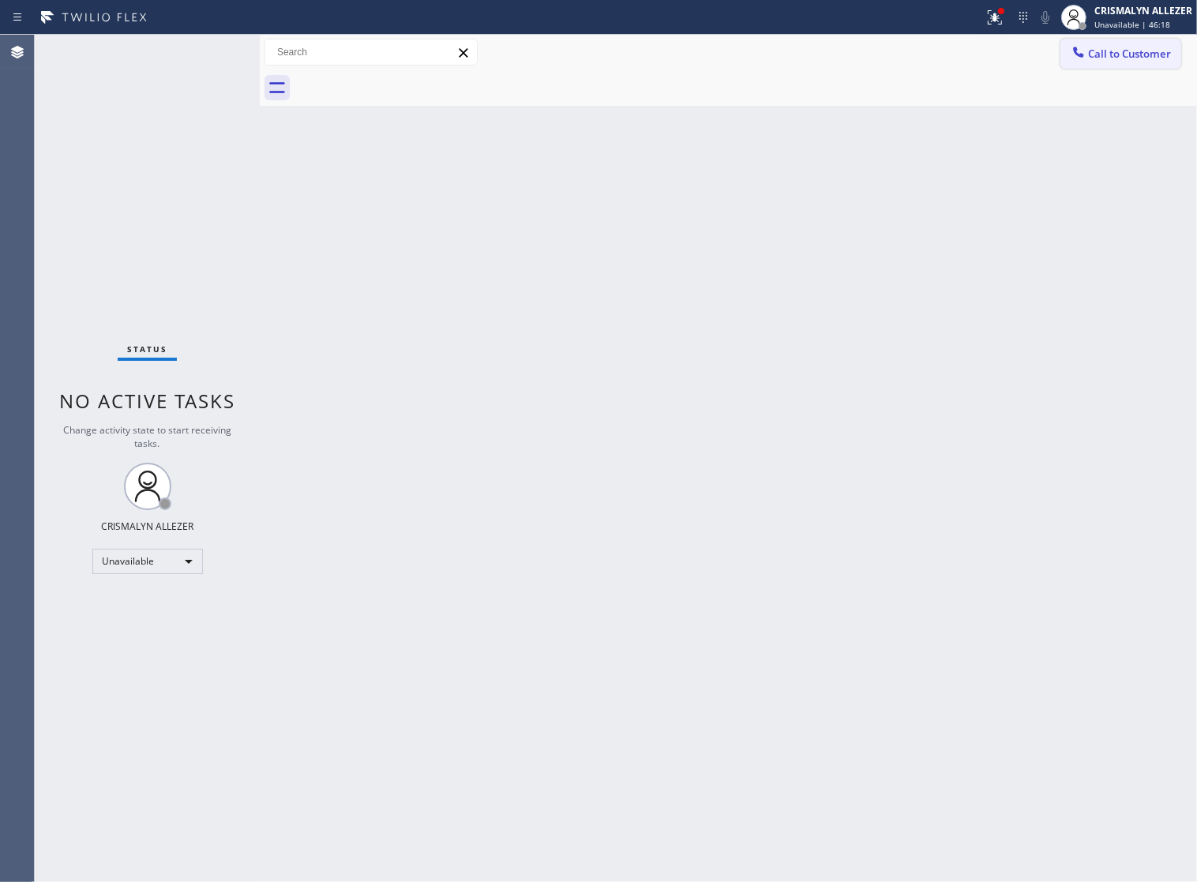
click at [1150, 51] on span "Call to Customer" at bounding box center [1129, 54] width 83 height 14
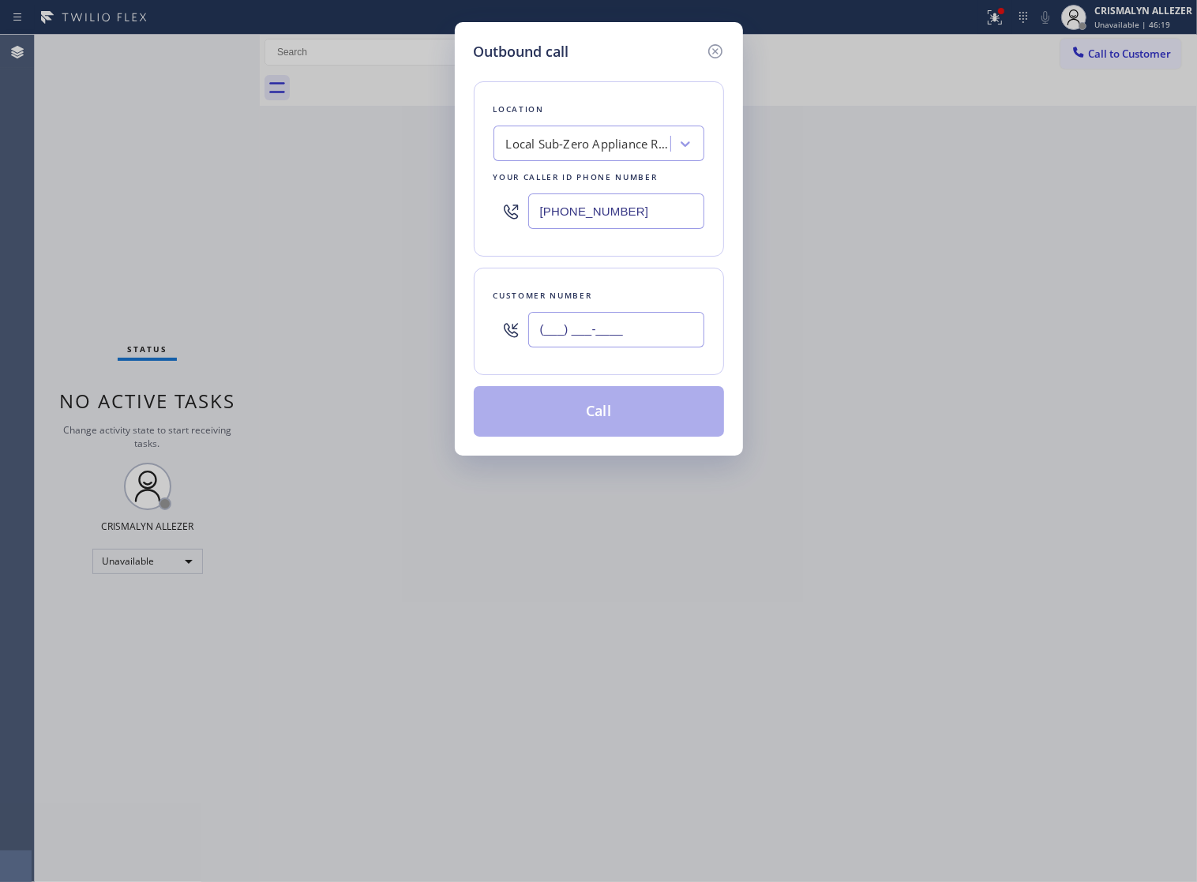
click at [679, 347] on input "(___) ___-____" at bounding box center [616, 330] width 176 height 36
paste input "818) 387-6176"
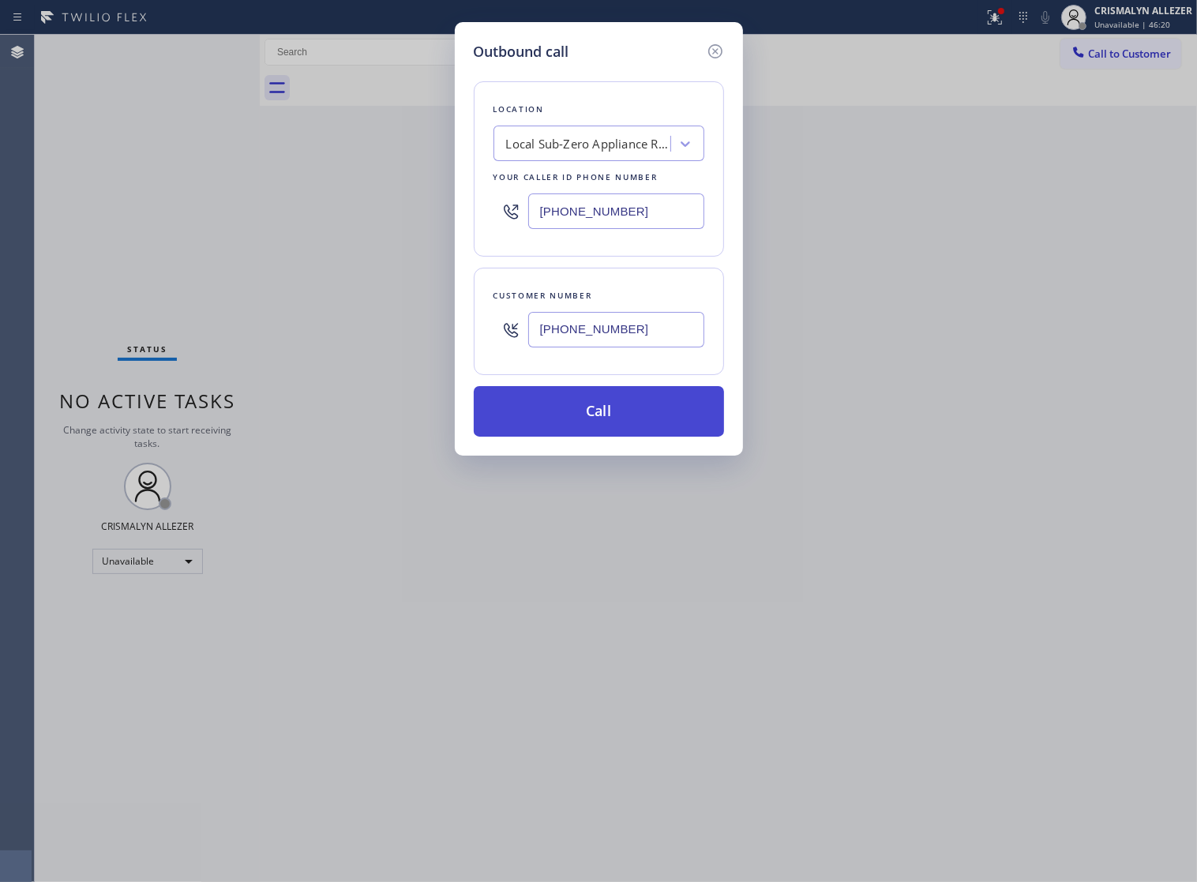
type input "(818) 387-6176"
click at [618, 422] on button "Call" at bounding box center [599, 411] width 250 height 51
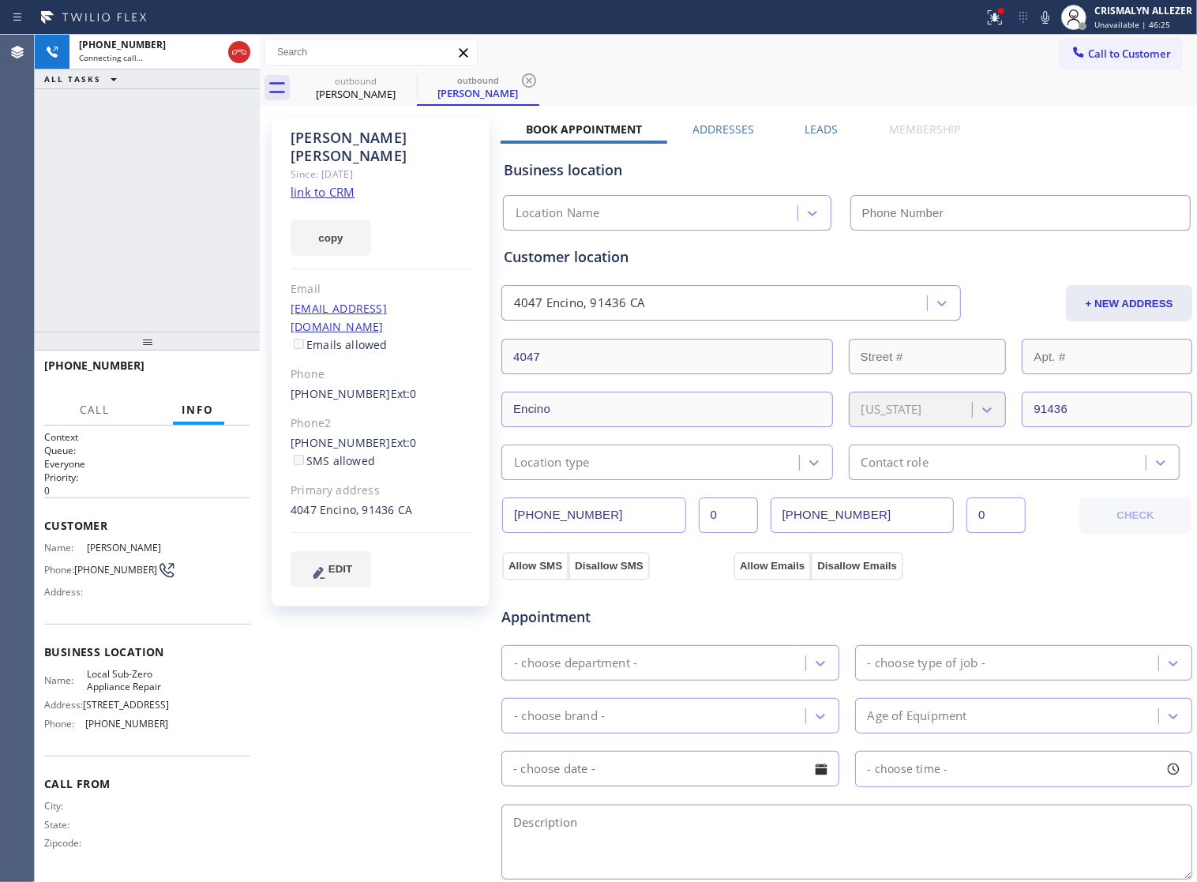
type input "(747) 233-1964"
click at [210, 367] on span "HANG UP" at bounding box center [213, 372] width 48 height 11
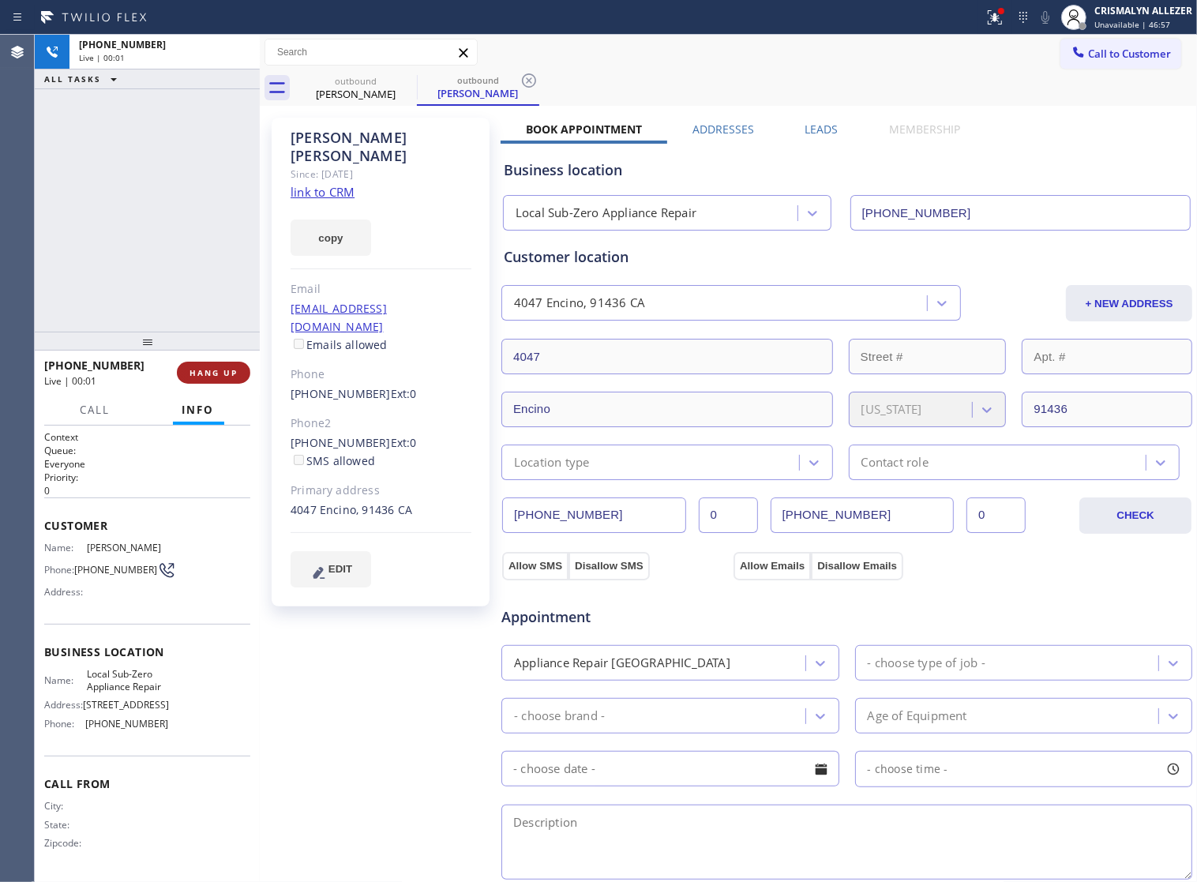
click at [215, 373] on span "HANG UP" at bounding box center [213, 372] width 48 height 11
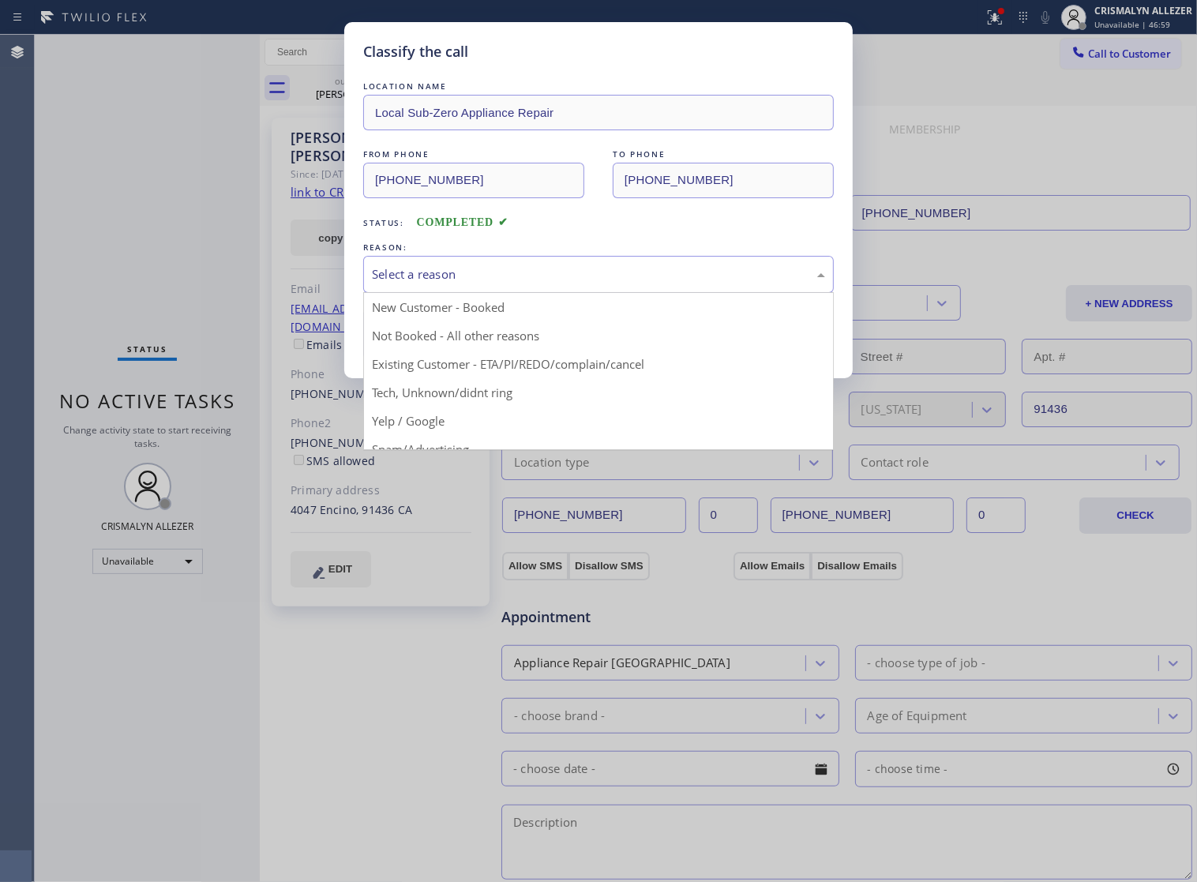
click at [505, 283] on div "Select a reason" at bounding box center [598, 274] width 453 height 18
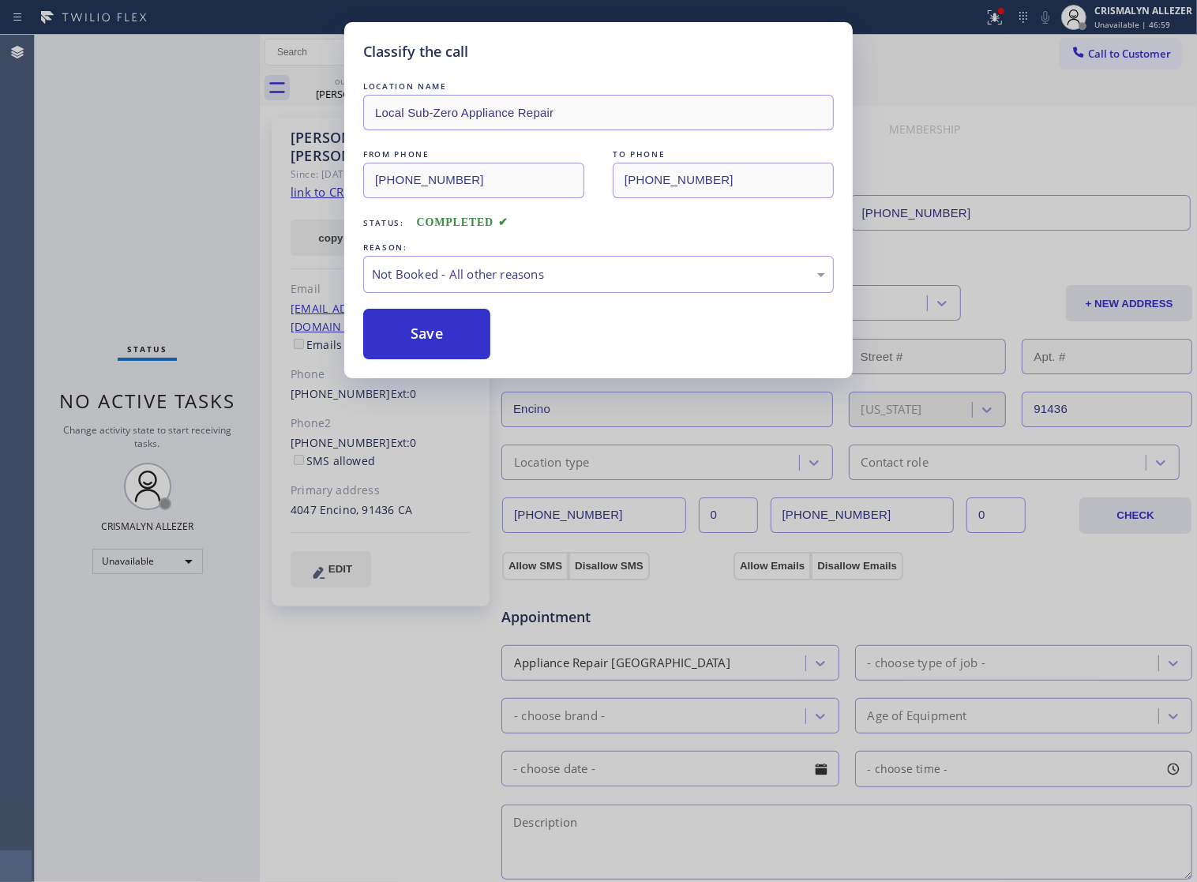
click at [459, 348] on button "Save" at bounding box center [426, 334] width 127 height 51
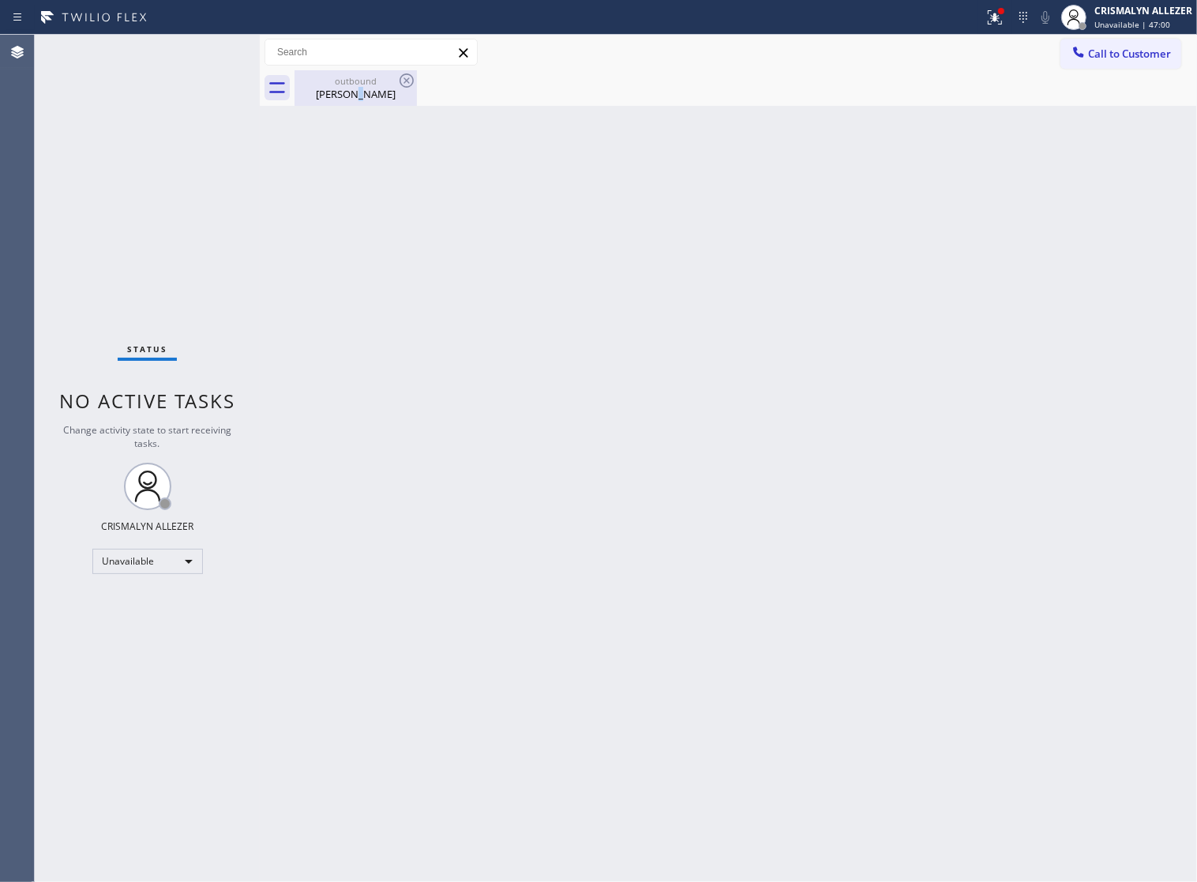
click at [364, 92] on div "Adam Frank" at bounding box center [355, 94] width 119 height 14
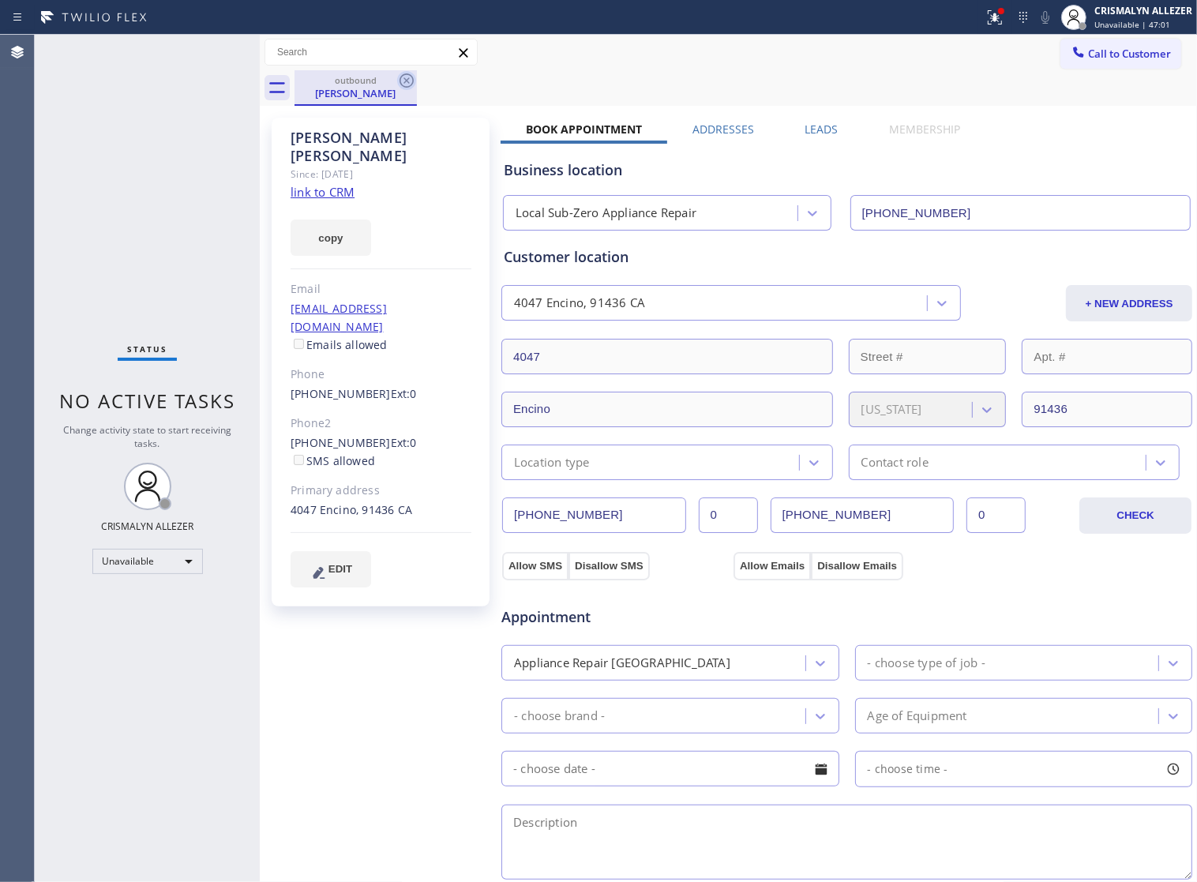
click at [405, 80] on icon at bounding box center [406, 80] width 14 height 14
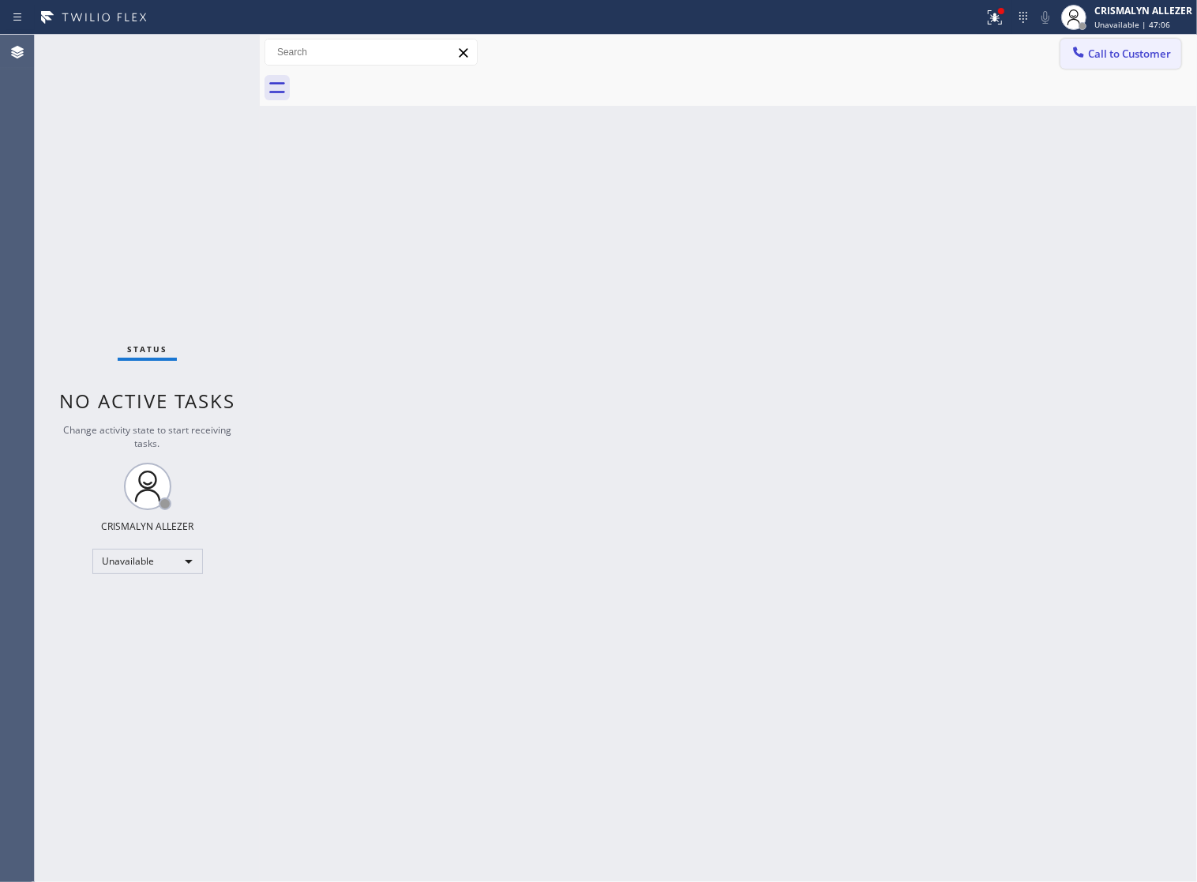
click at [1125, 58] on span "Call to Customer" at bounding box center [1129, 54] width 83 height 14
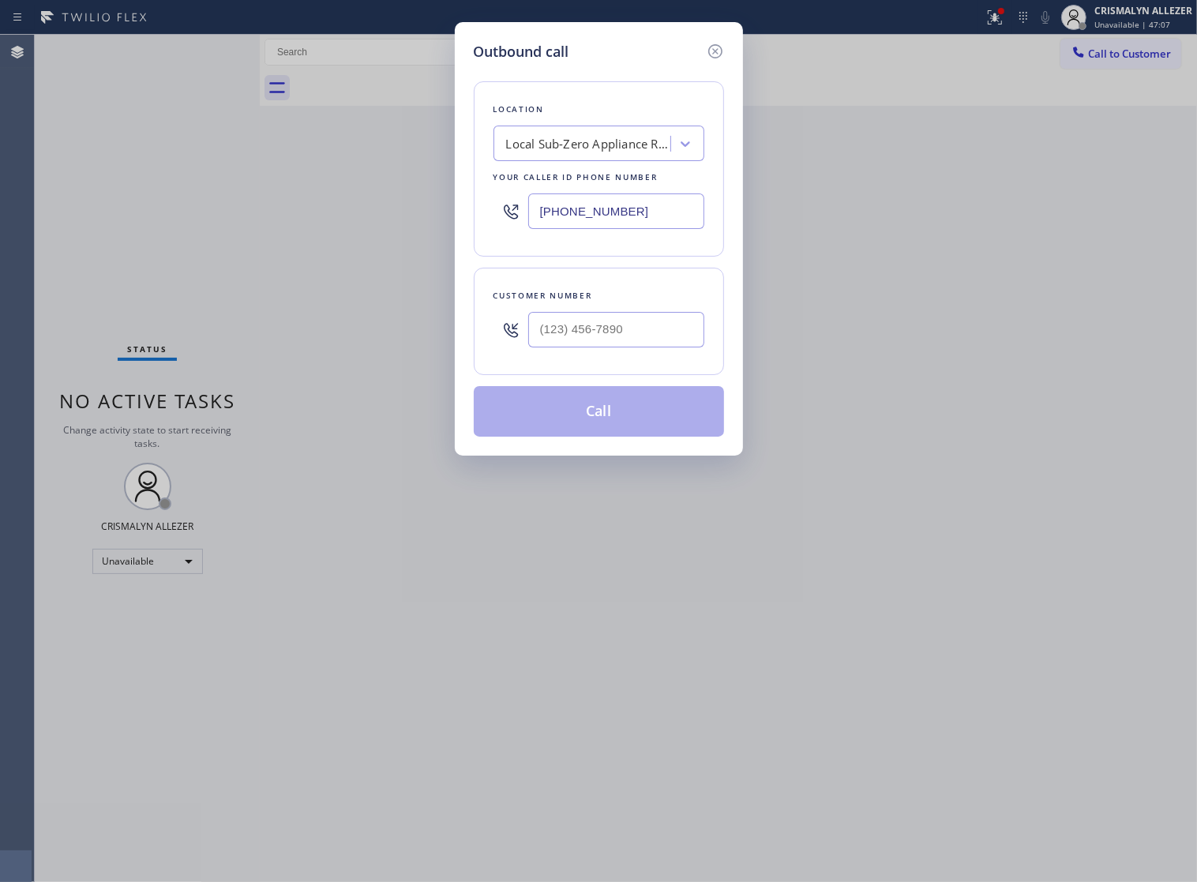
drag, startPoint x: 680, startPoint y: 217, endPoint x: 249, endPoint y: 219, distance: 430.3
click at [254, 219] on div "Outbound call Location Local Sub-Zero Appliance Repair Your caller id phone num…" at bounding box center [598, 441] width 1197 height 882
paste input "224) 302-659"
type input "(747) 233-1964"
click at [632, 347] on input "(___) ___-____" at bounding box center [616, 330] width 176 height 36
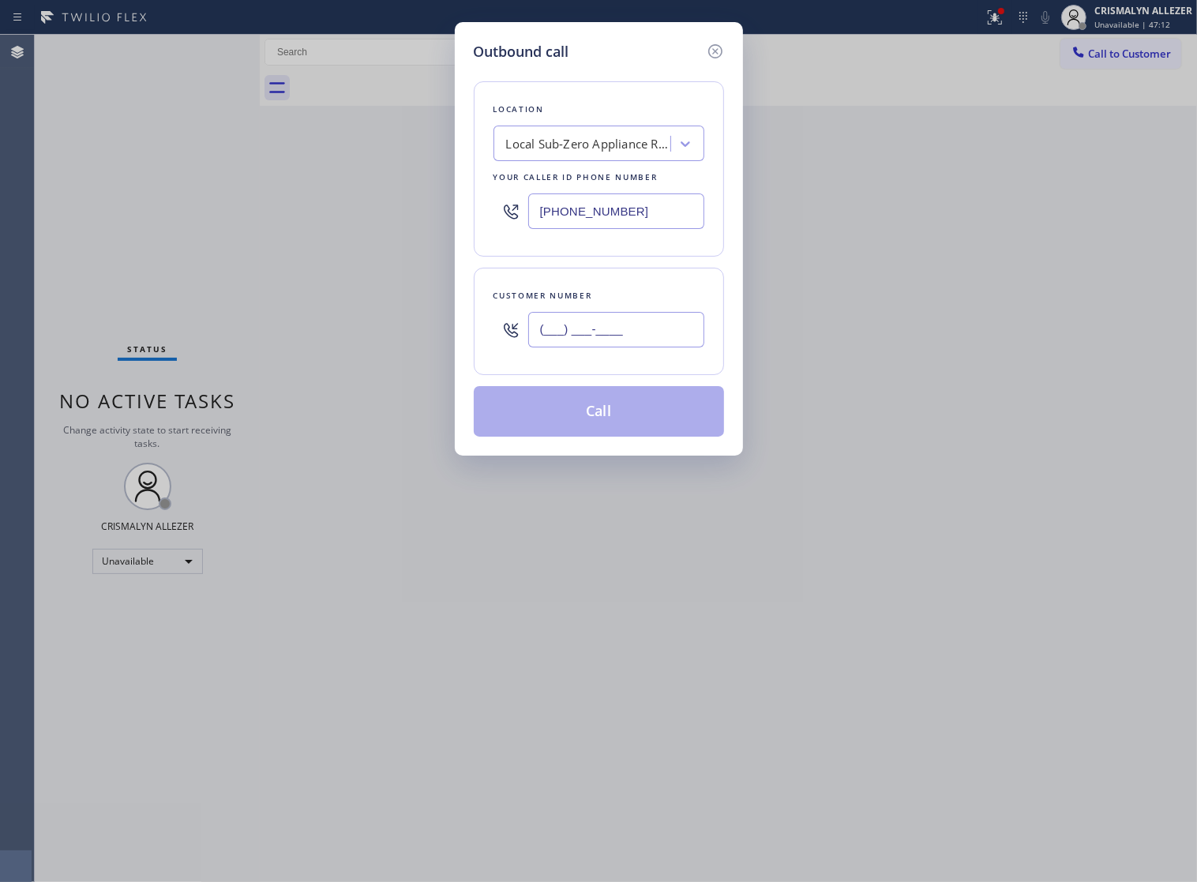
paste input "847) 401-7175"
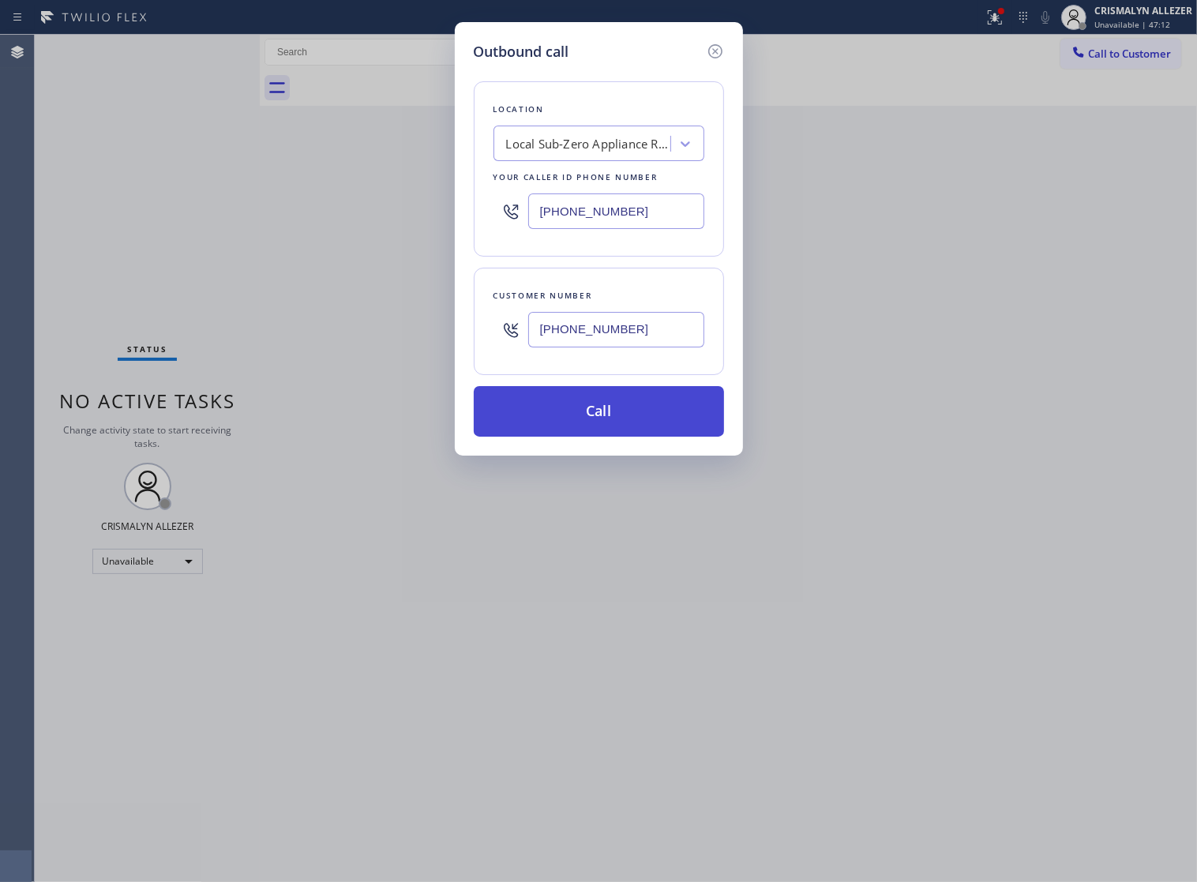
type input "(847) 401-7175"
click at [601, 437] on button "Call" at bounding box center [599, 411] width 250 height 51
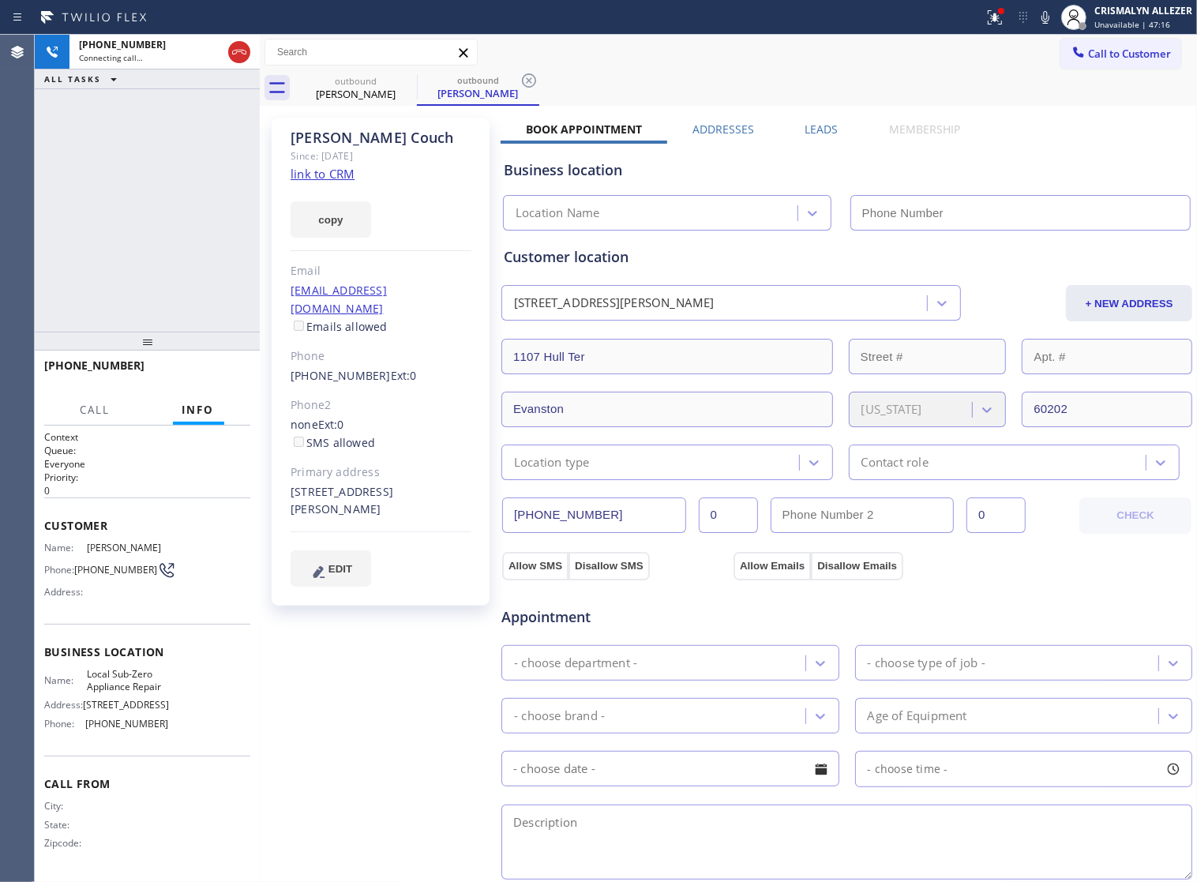
click at [339, 174] on link "link to CRM" at bounding box center [323, 174] width 64 height 16
type input "(747) 233-1964"
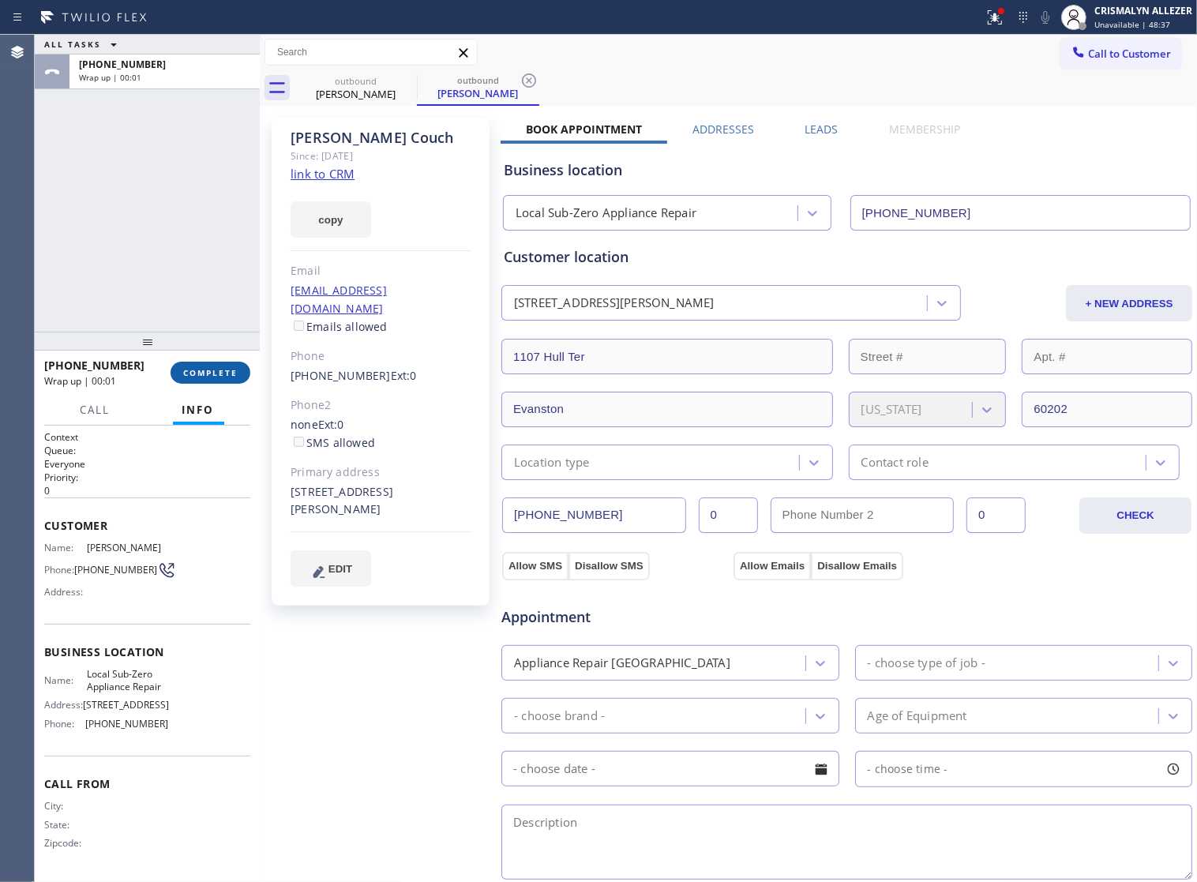
click at [195, 377] on span "COMPLETE" at bounding box center [210, 372] width 54 height 11
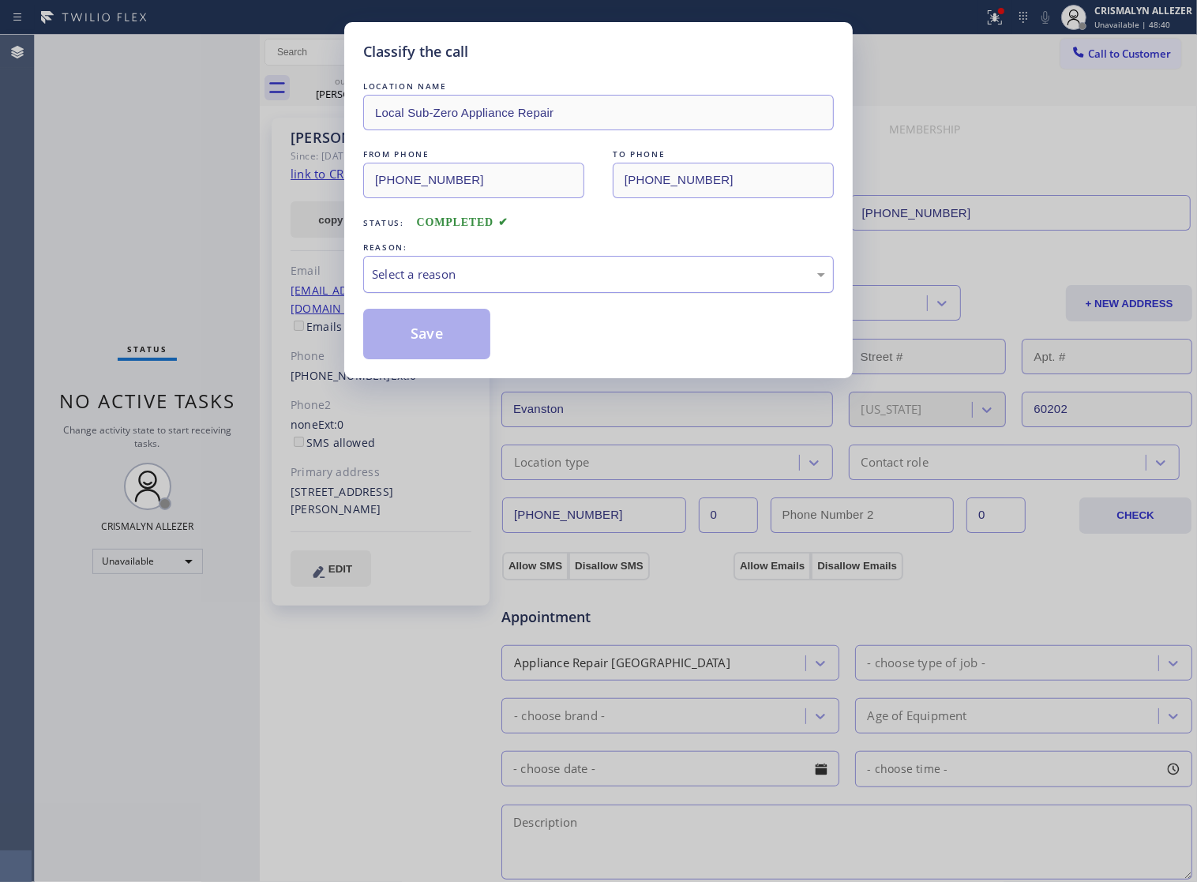
click at [586, 293] on div "Select a reason" at bounding box center [598, 274] width 471 height 37
click at [444, 357] on button "Save" at bounding box center [426, 334] width 127 height 51
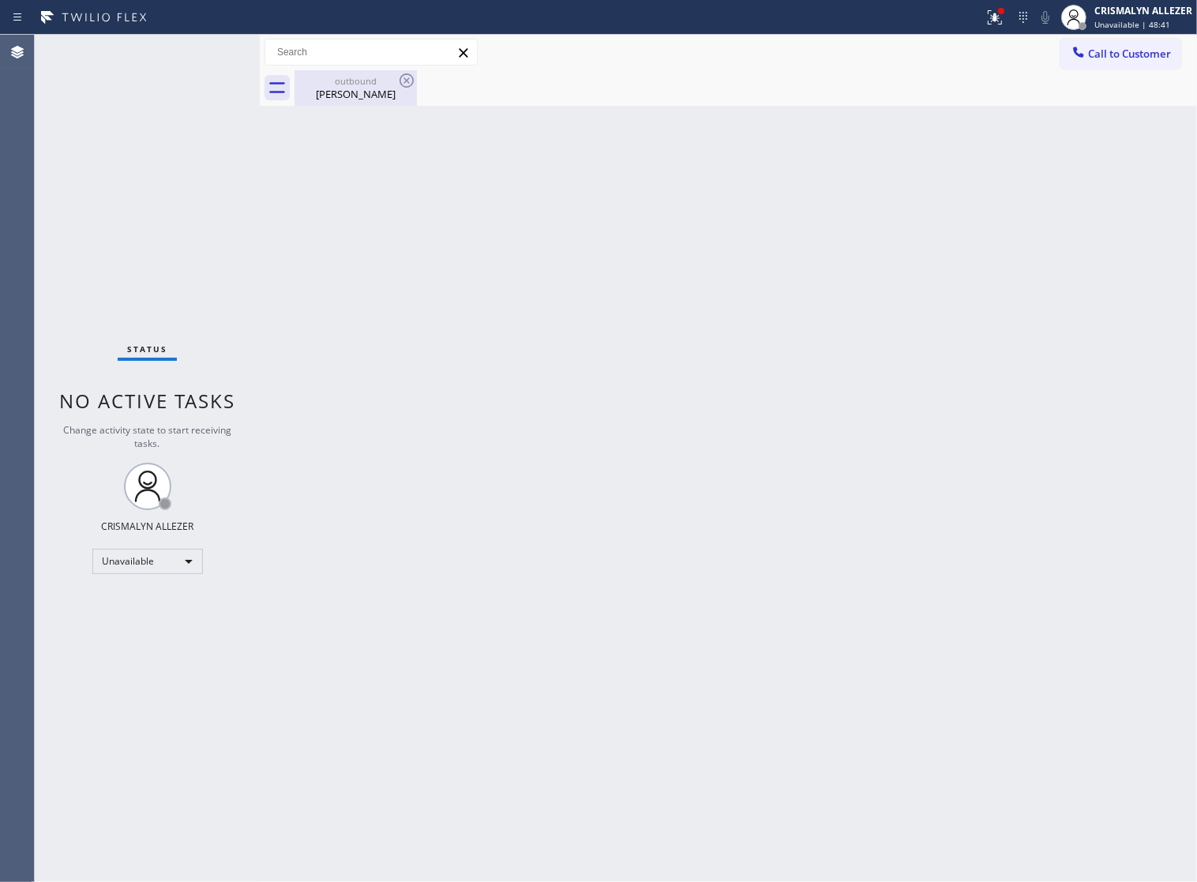
click at [342, 95] on div "Tom Couch" at bounding box center [355, 94] width 119 height 14
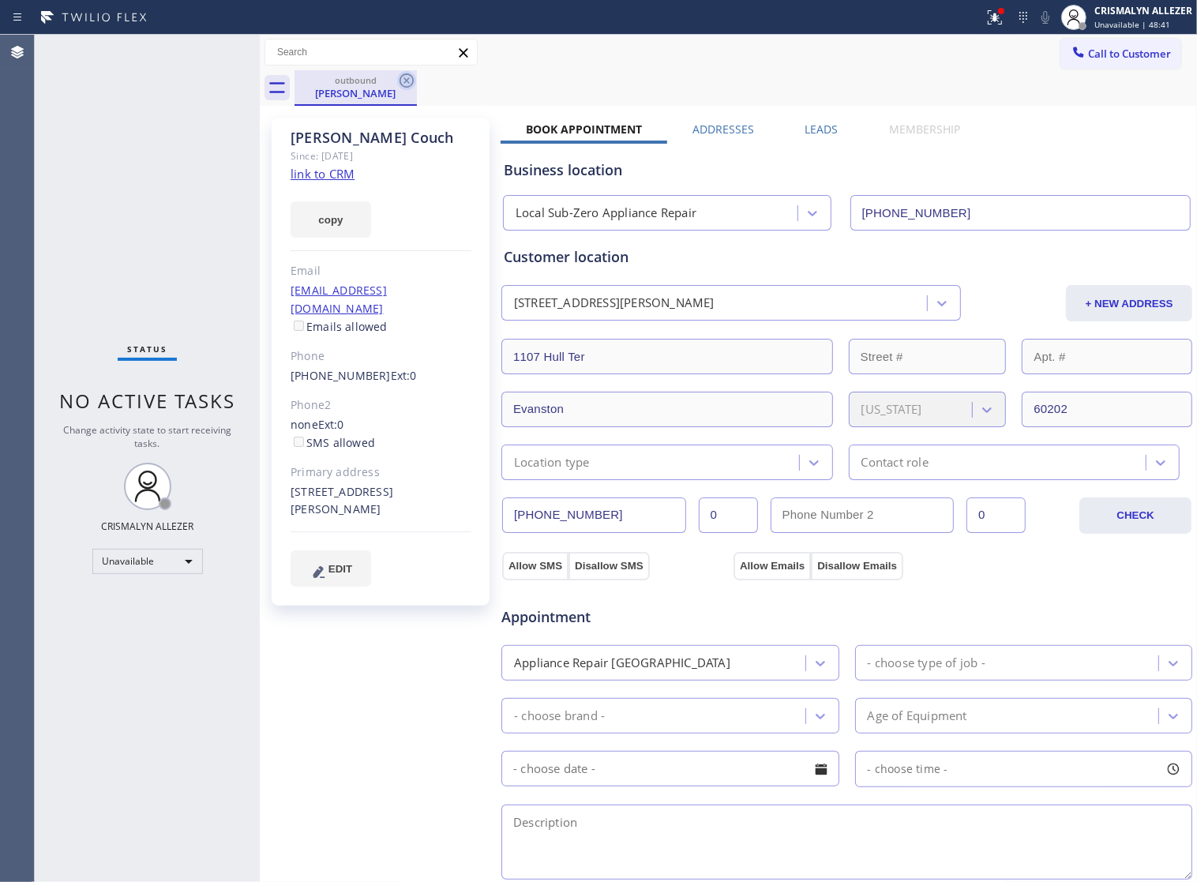
click at [411, 77] on icon at bounding box center [406, 80] width 19 height 19
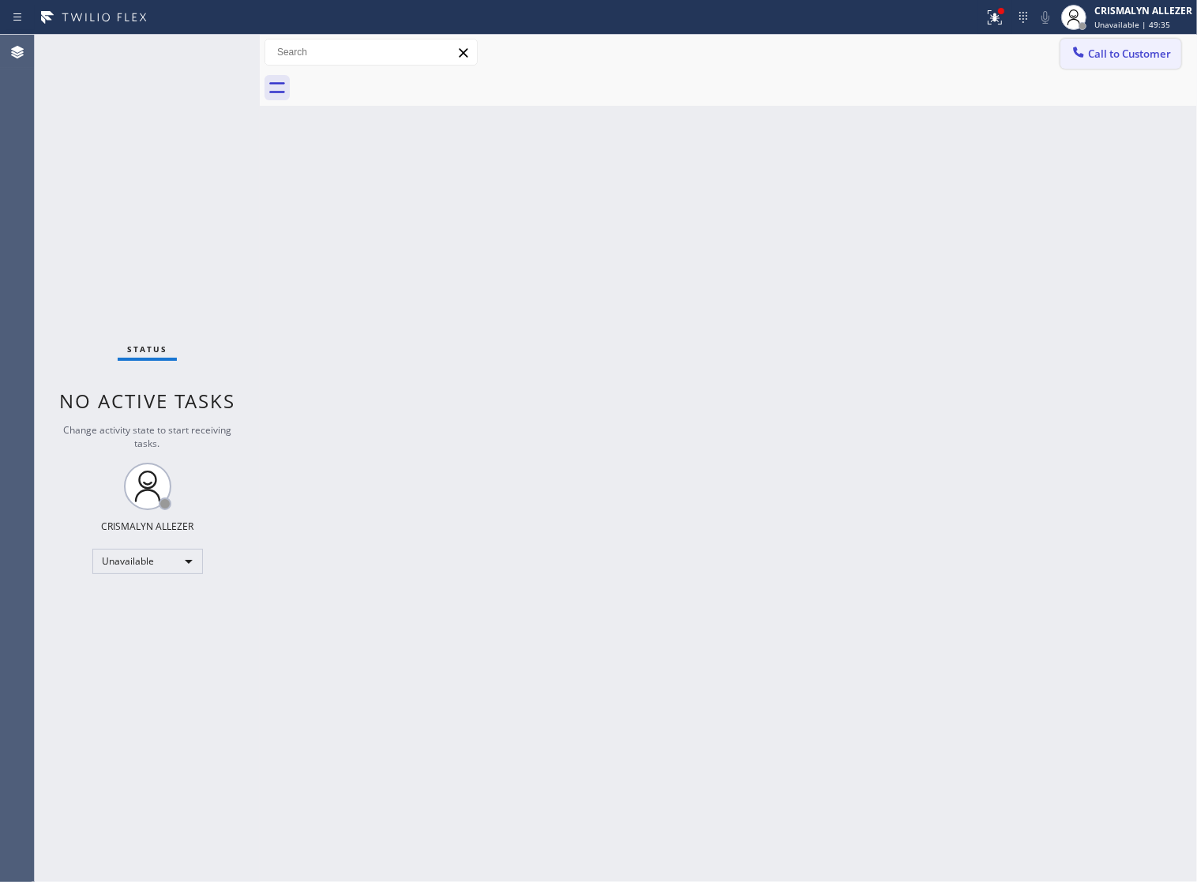
click at [1131, 53] on span "Call to Customer" at bounding box center [1129, 54] width 83 height 14
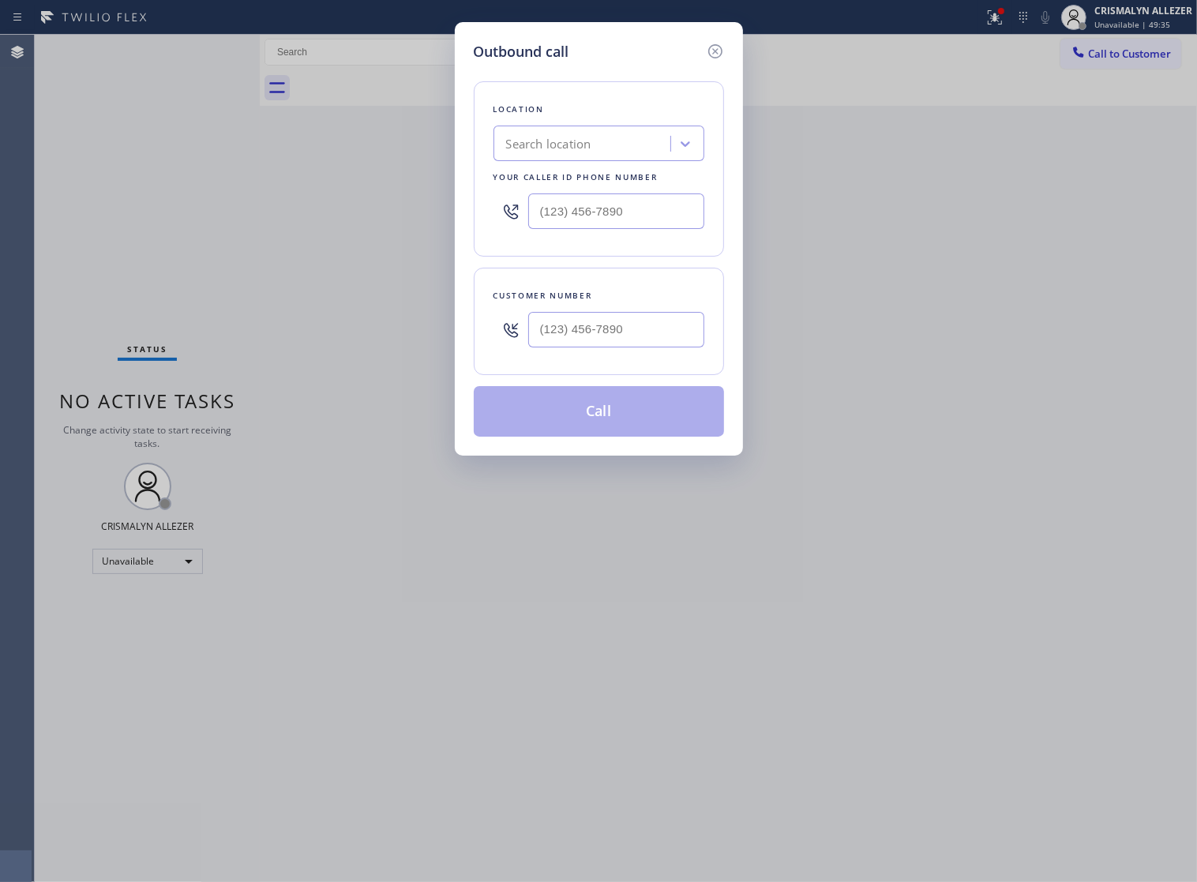
click at [630, 152] on div "Search location" at bounding box center [584, 144] width 172 height 28
click at [664, 229] on input "(___) ___-____" at bounding box center [616, 211] width 176 height 36
paste input "510) 851-8202"
type input "(510) 851-8202"
click at [647, 347] on input "(___) ___-____" at bounding box center [616, 330] width 176 height 36
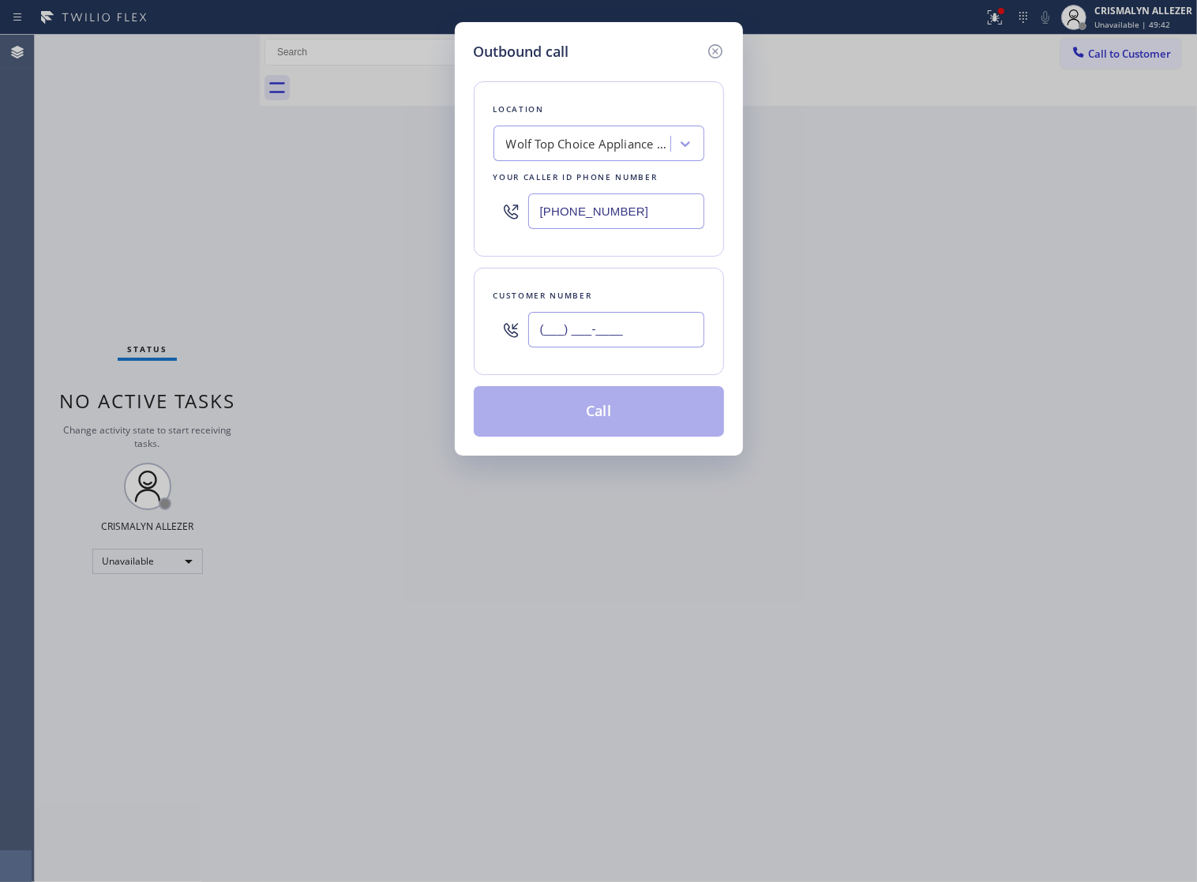
paste input "708) 491-0935"
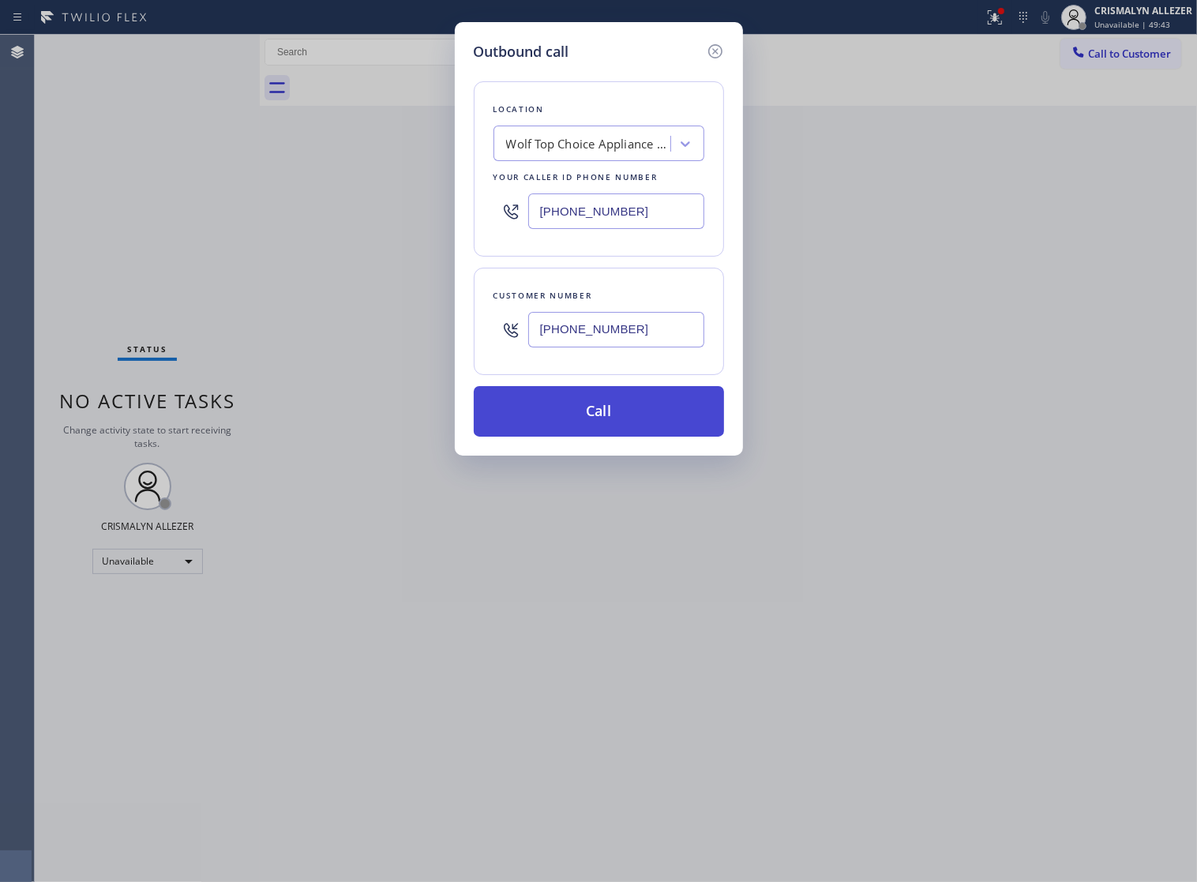
type input "(708) 491-0935"
click at [606, 433] on button "Call" at bounding box center [599, 411] width 250 height 51
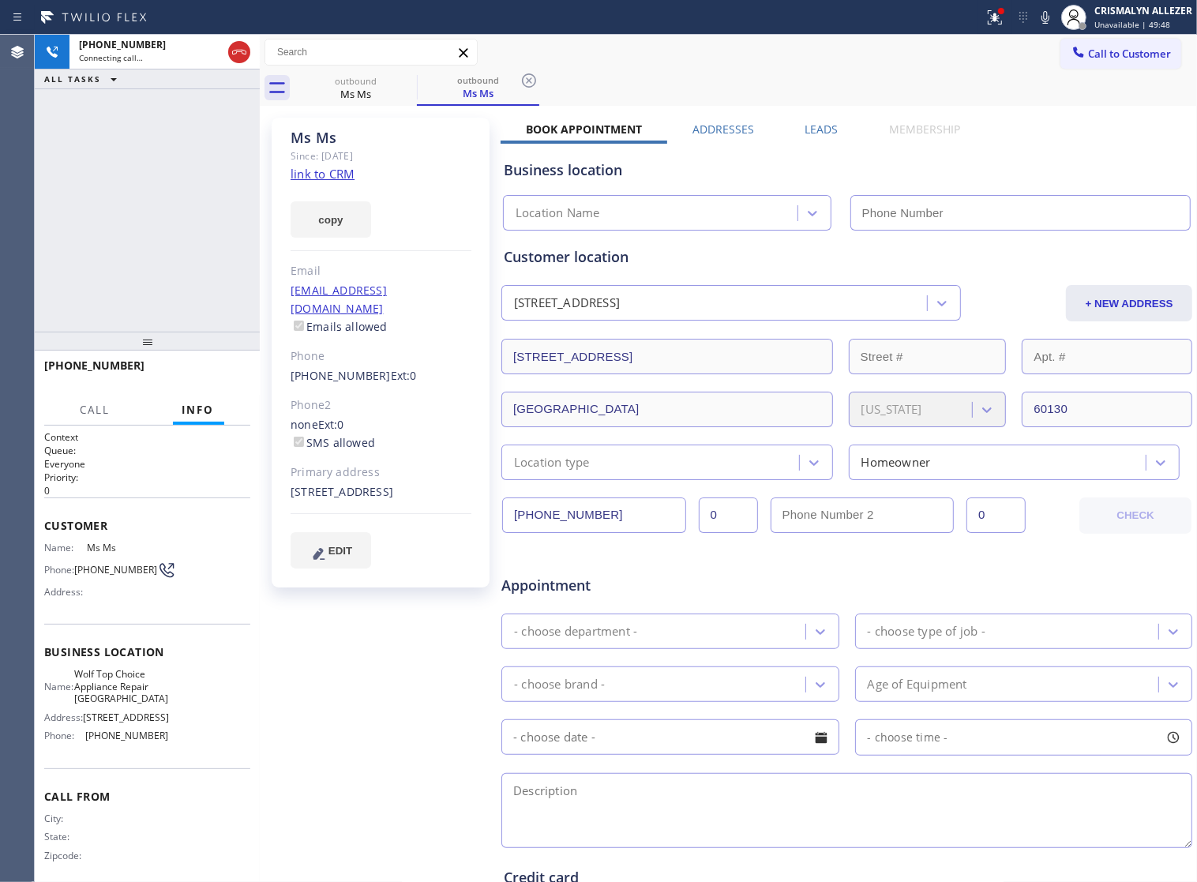
type input "(510) 851-8202"
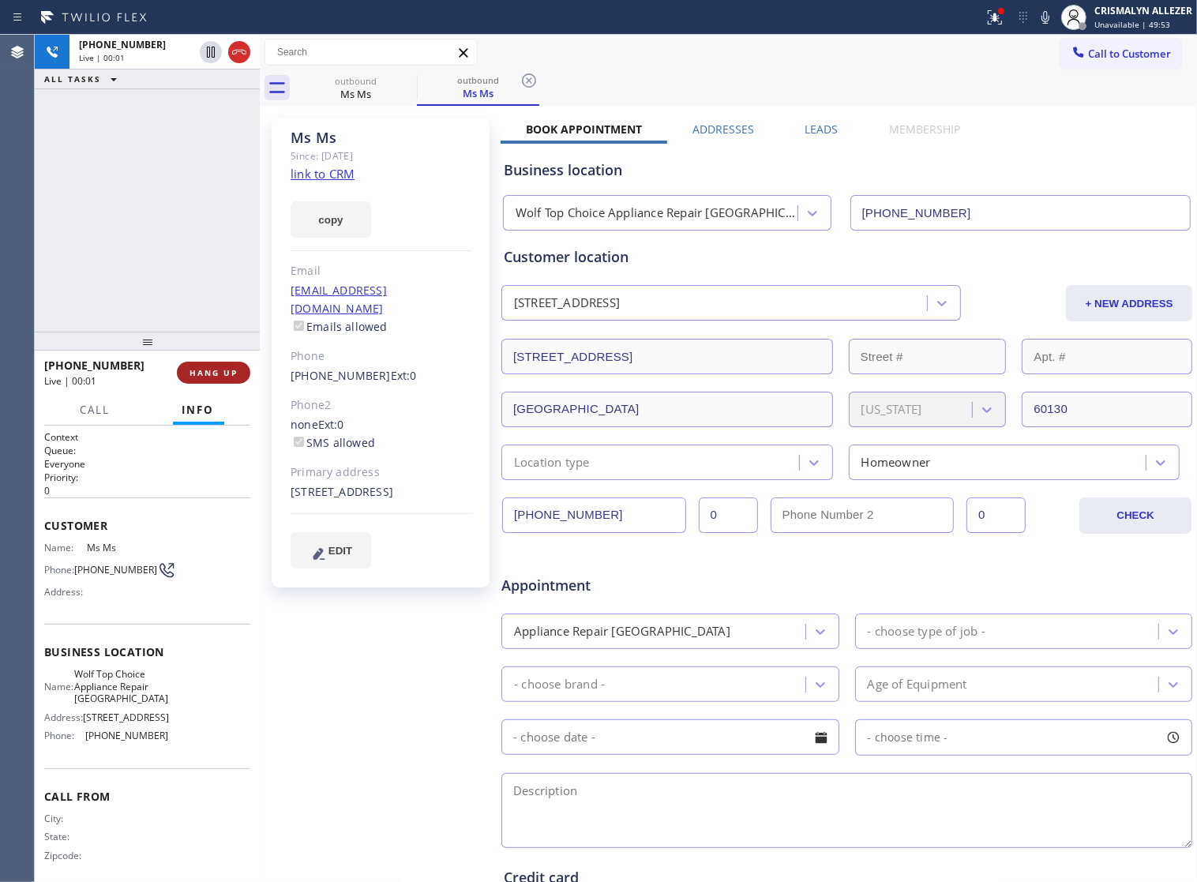
click at [203, 373] on span "HANG UP" at bounding box center [213, 372] width 48 height 11
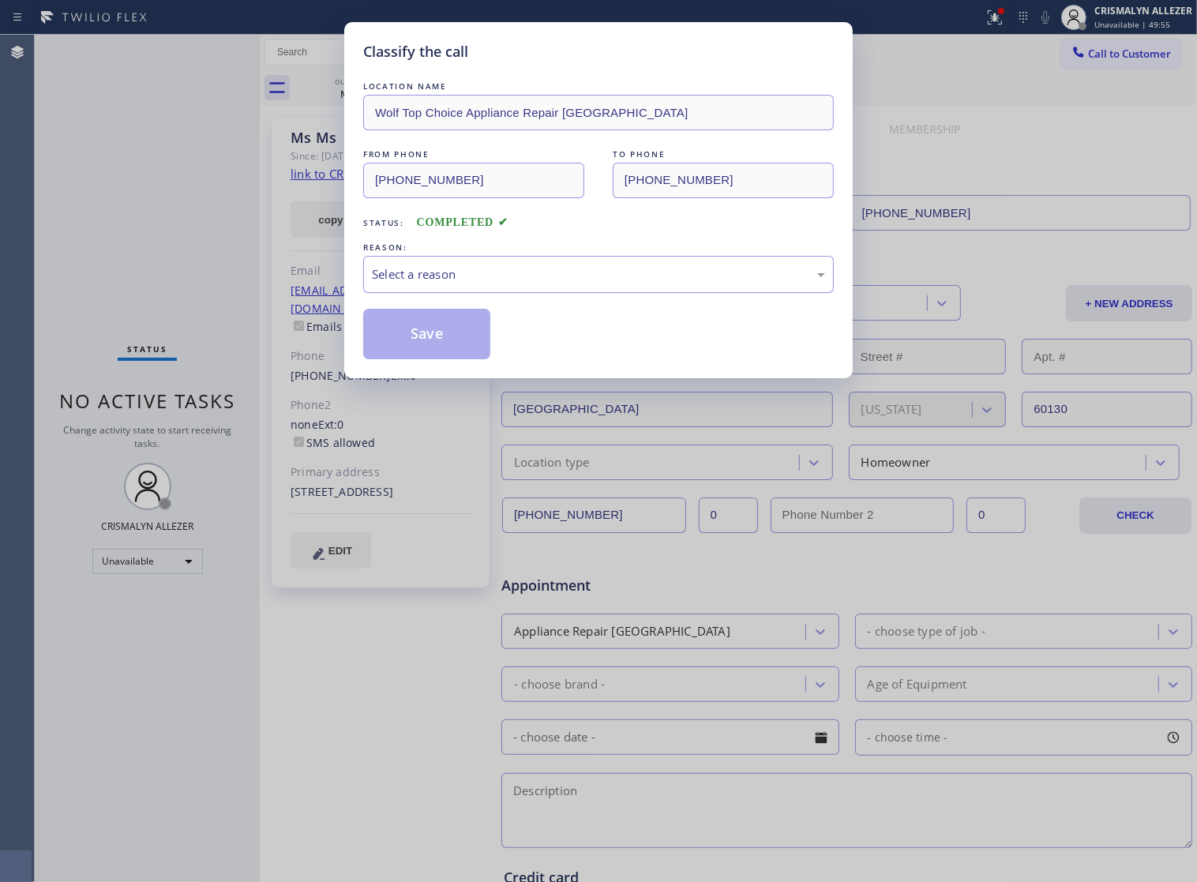
drag, startPoint x: 626, startPoint y: 296, endPoint x: 590, endPoint y: 306, distance: 37.7
click at [612, 283] on div "Select a reason" at bounding box center [598, 274] width 453 height 18
click at [417, 353] on button "Save" at bounding box center [426, 334] width 127 height 51
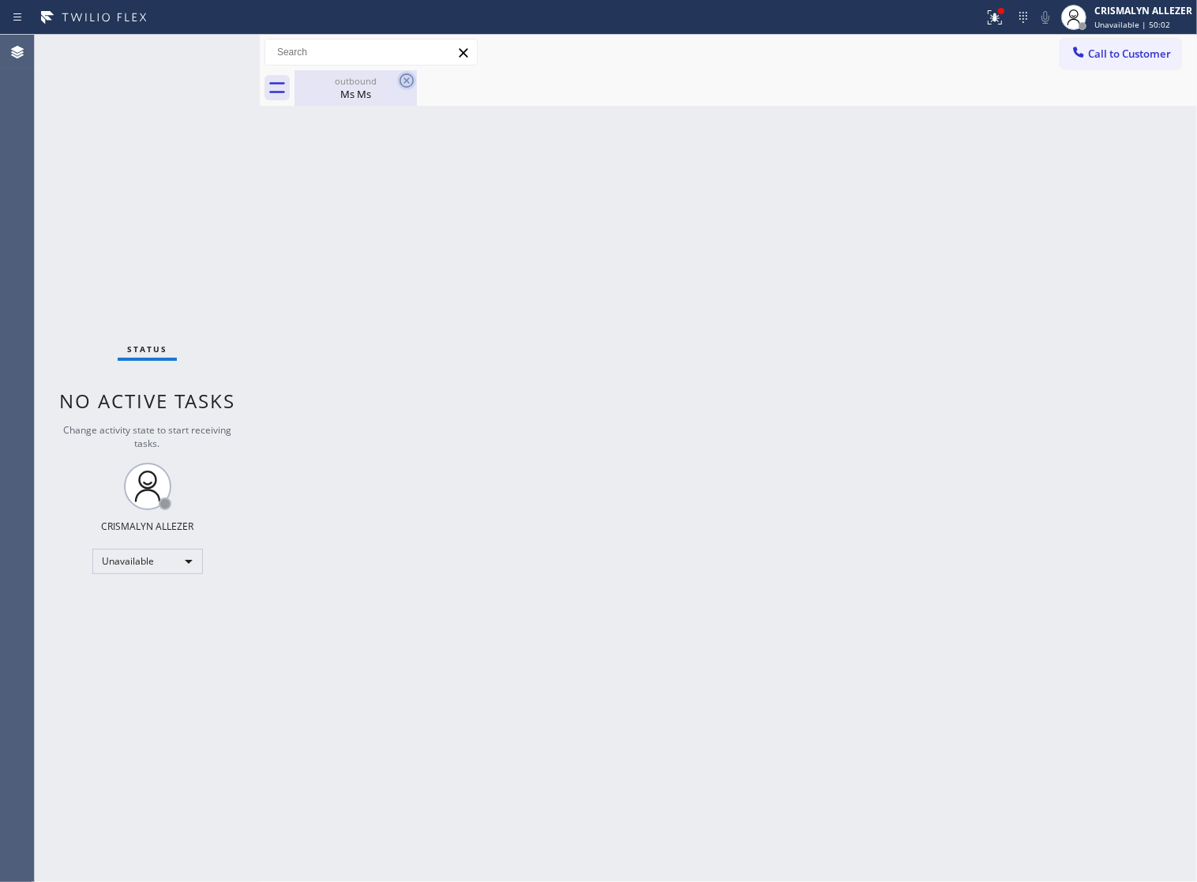
drag, startPoint x: 336, startPoint y: 97, endPoint x: 403, endPoint y: 79, distance: 69.5
click at [347, 96] on div "Ms Ms" at bounding box center [355, 94] width 119 height 14
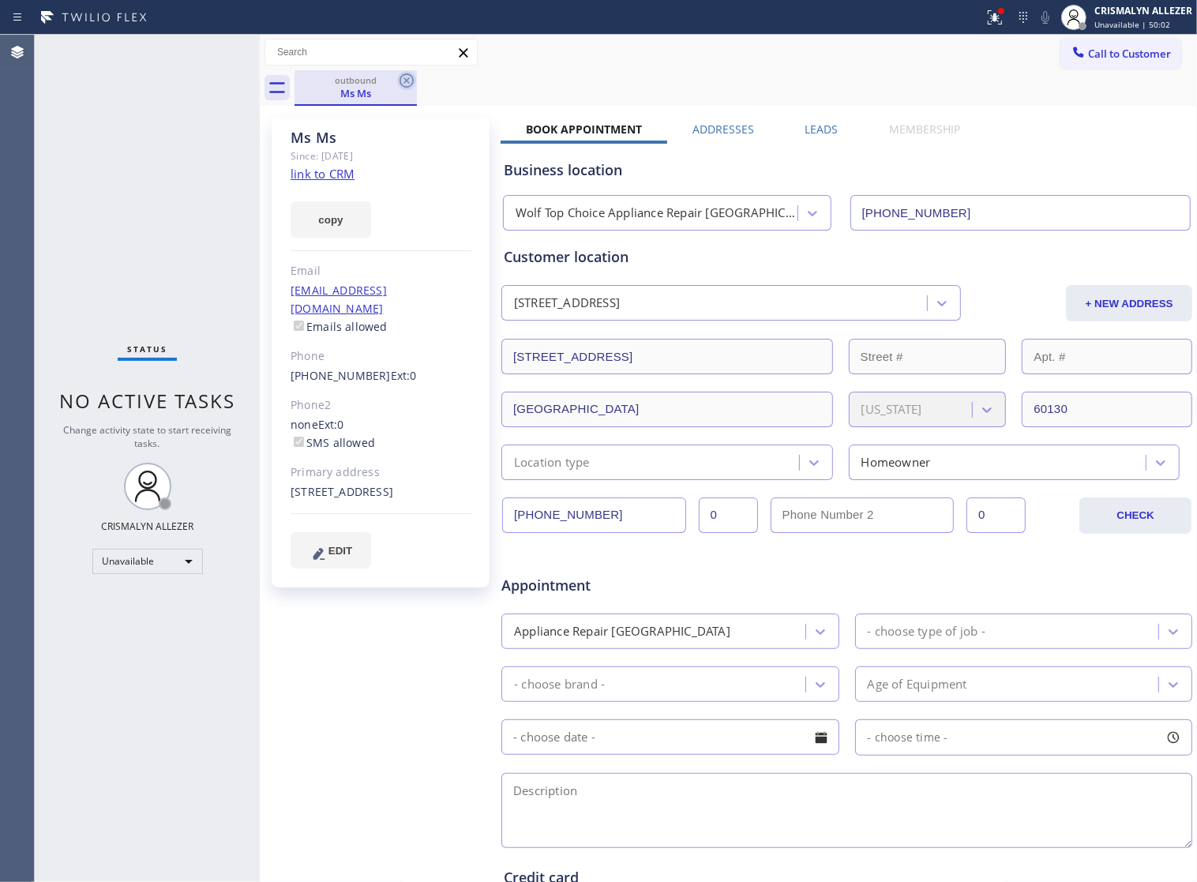
click at [403, 79] on icon at bounding box center [406, 80] width 19 height 19
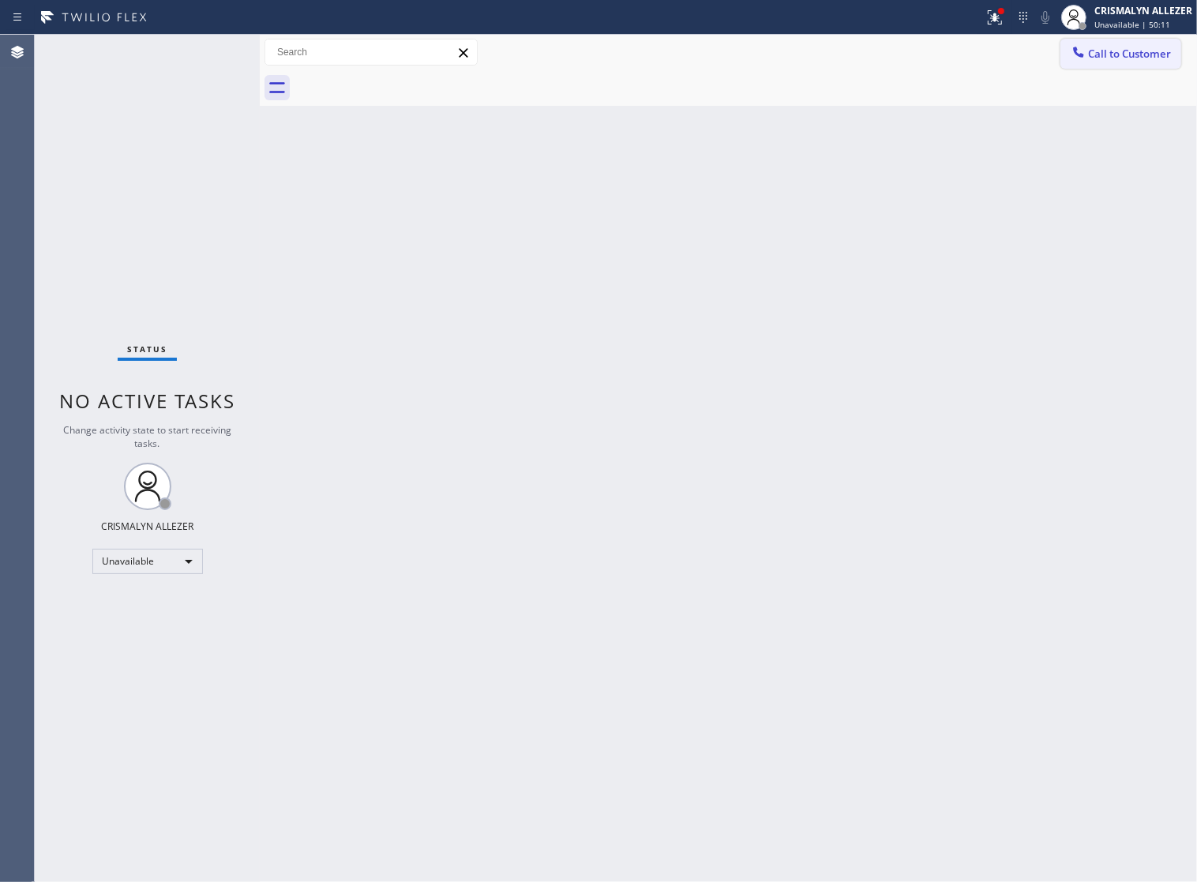
click at [1135, 60] on span "Call to Customer" at bounding box center [1129, 54] width 83 height 14
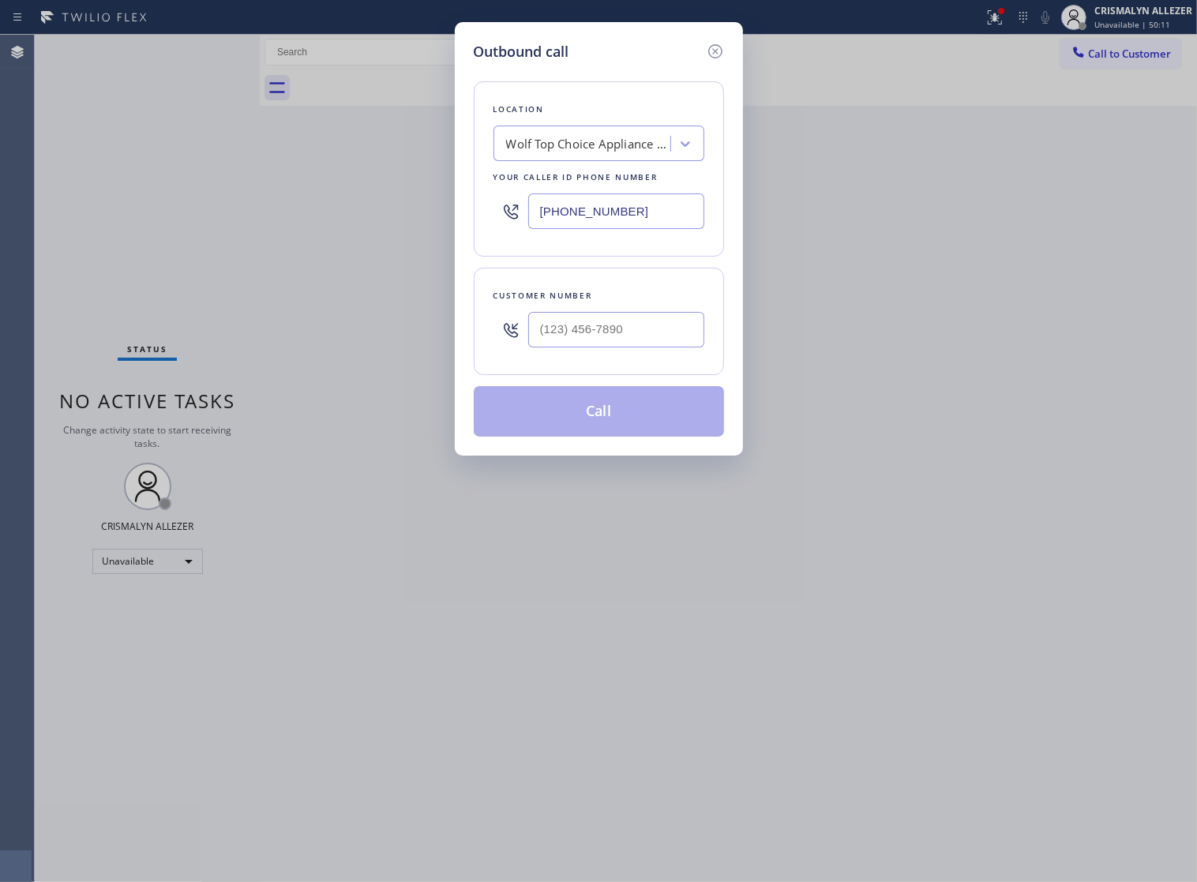
drag, startPoint x: 677, startPoint y: 217, endPoint x: 289, endPoint y: 226, distance: 387.7
click at [300, 226] on div "Outbound call Location Wolf Top Choice Appliance Repair Alameda Your caller id …" at bounding box center [598, 441] width 1197 height 882
paste input "855) 393-3634"
type input "(855) 393-3634"
click at [644, 347] on input "(___) ___-____" at bounding box center [616, 330] width 176 height 36
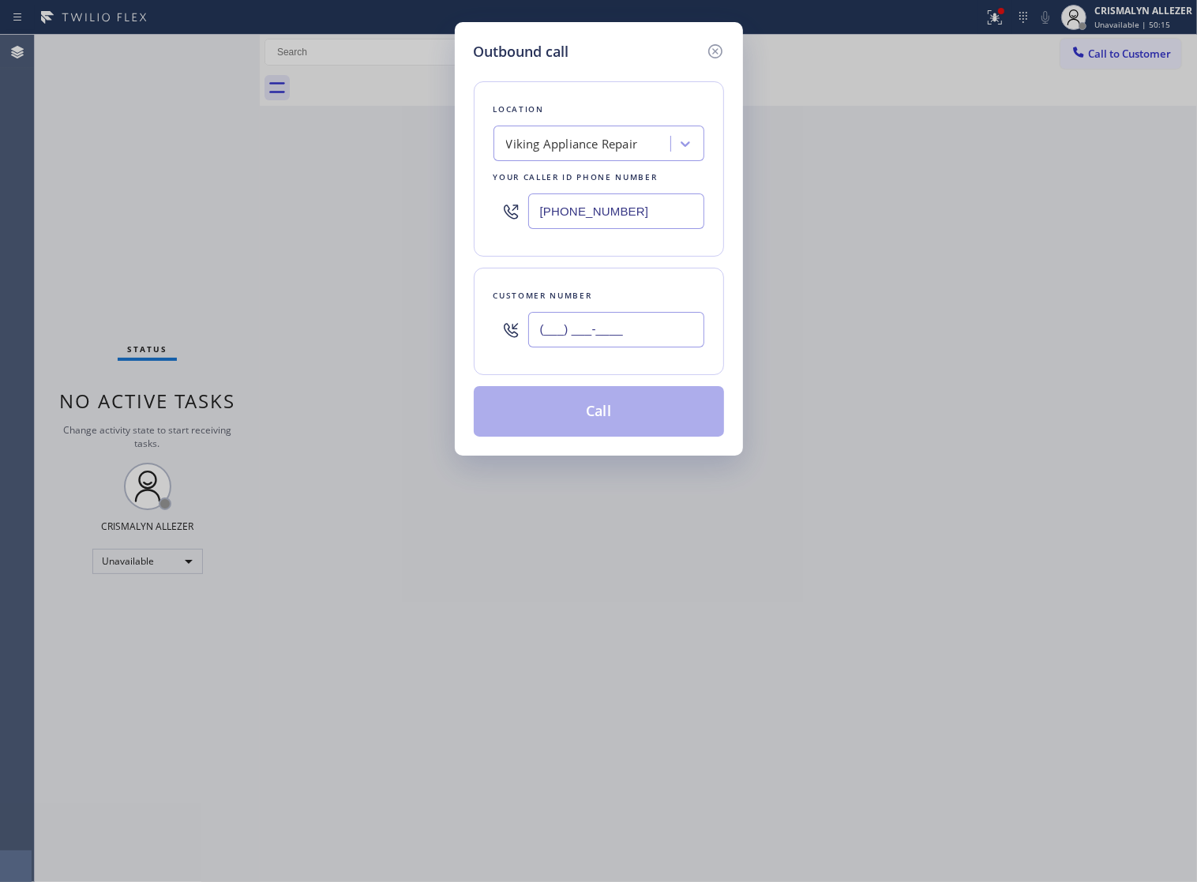
paste input "602) 573-2822"
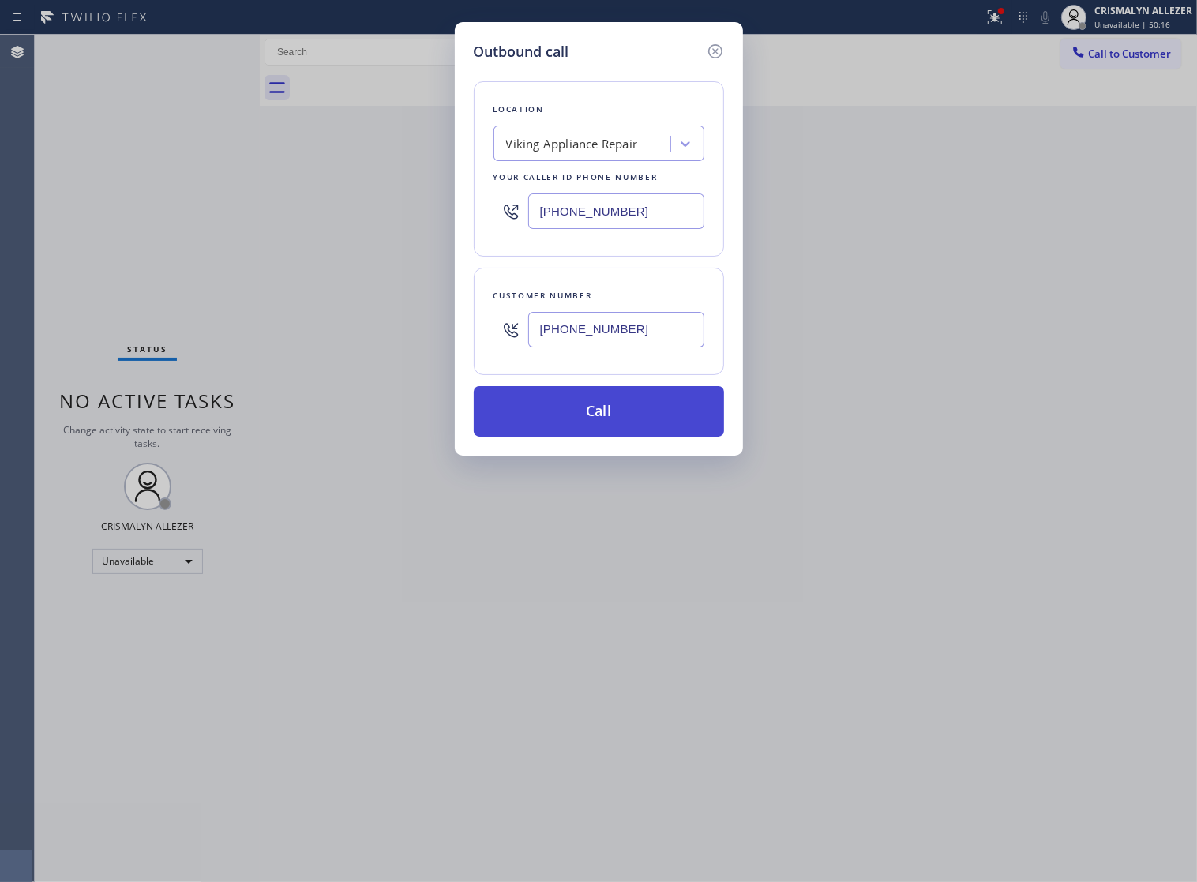
type input "(602) 573-2822"
click at [598, 431] on button "Call" at bounding box center [599, 411] width 250 height 51
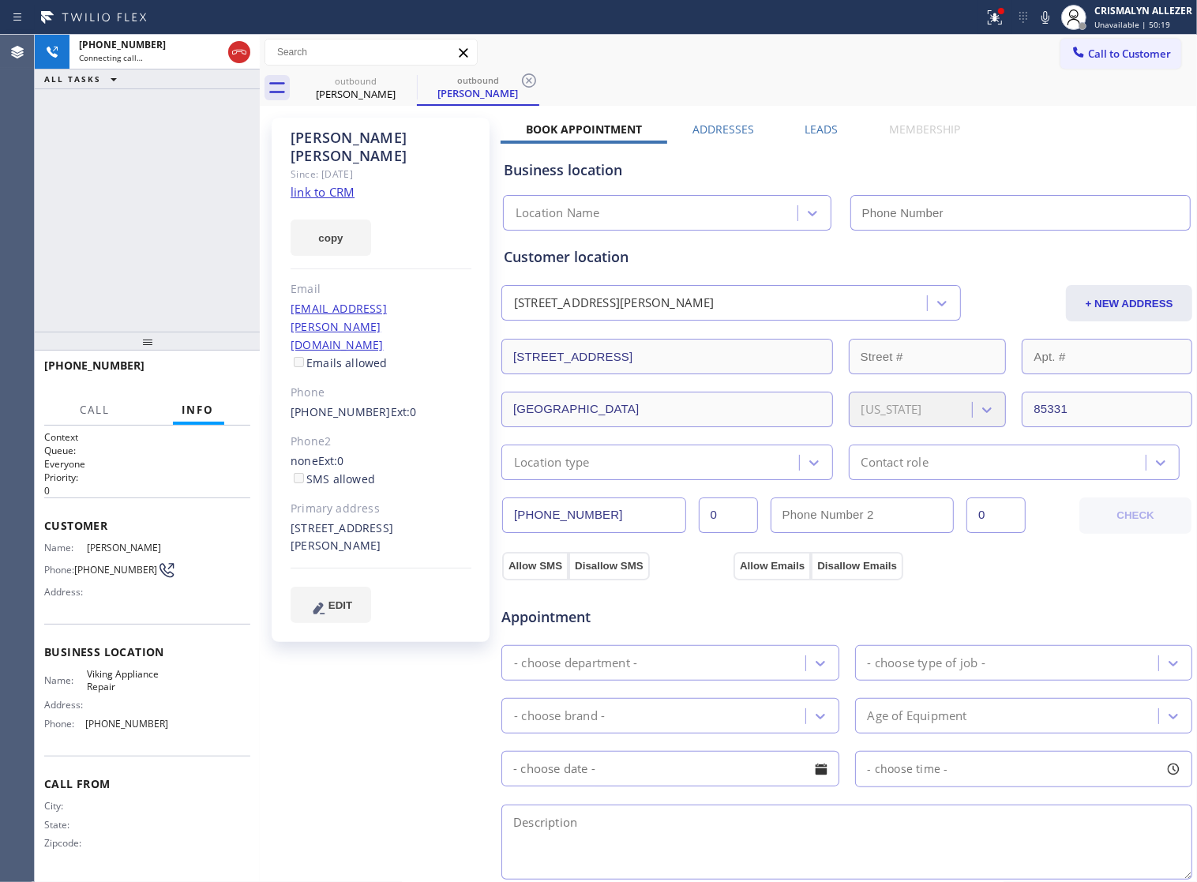
click at [328, 184] on link "link to CRM" at bounding box center [323, 192] width 64 height 16
type input "(855) 393-3634"
click at [827, 129] on label "Leads" at bounding box center [821, 129] width 33 height 15
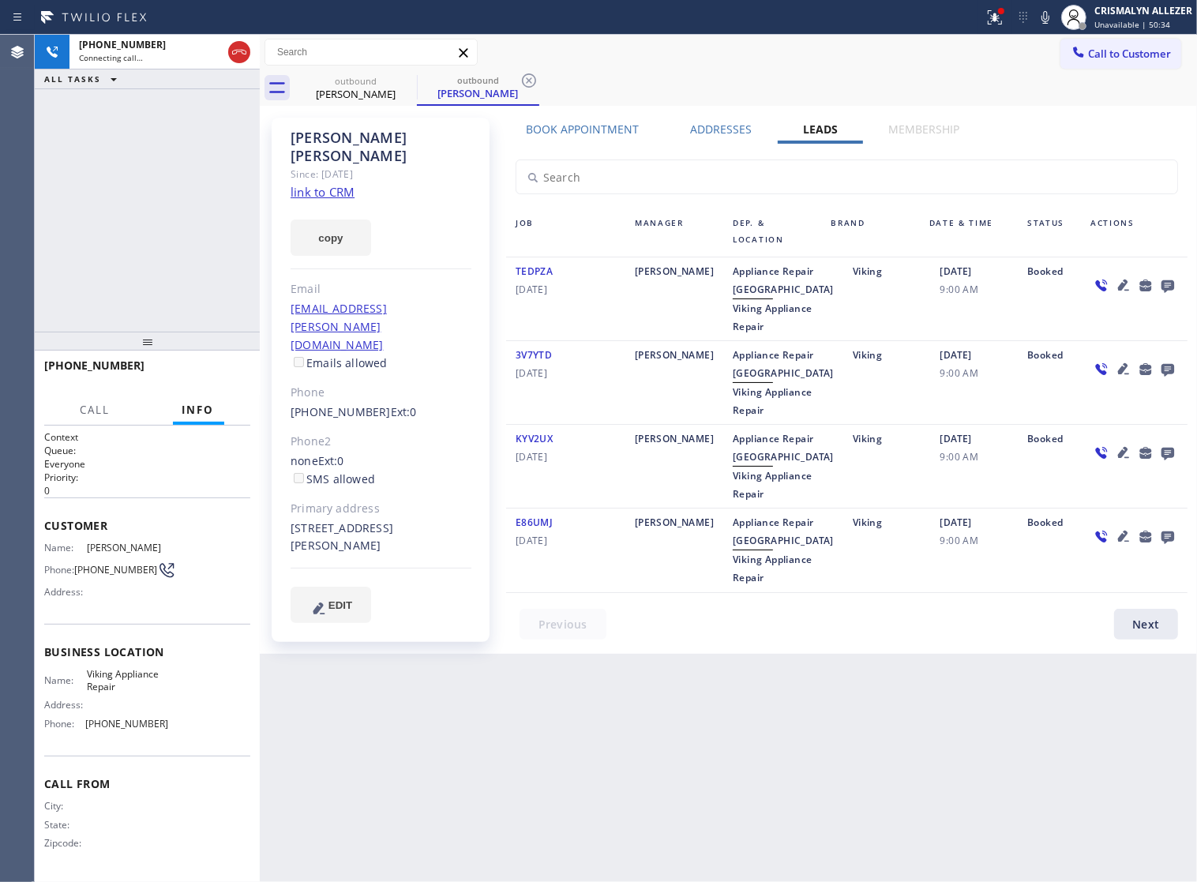
click at [1172, 285] on icon at bounding box center [1167, 286] width 13 height 13
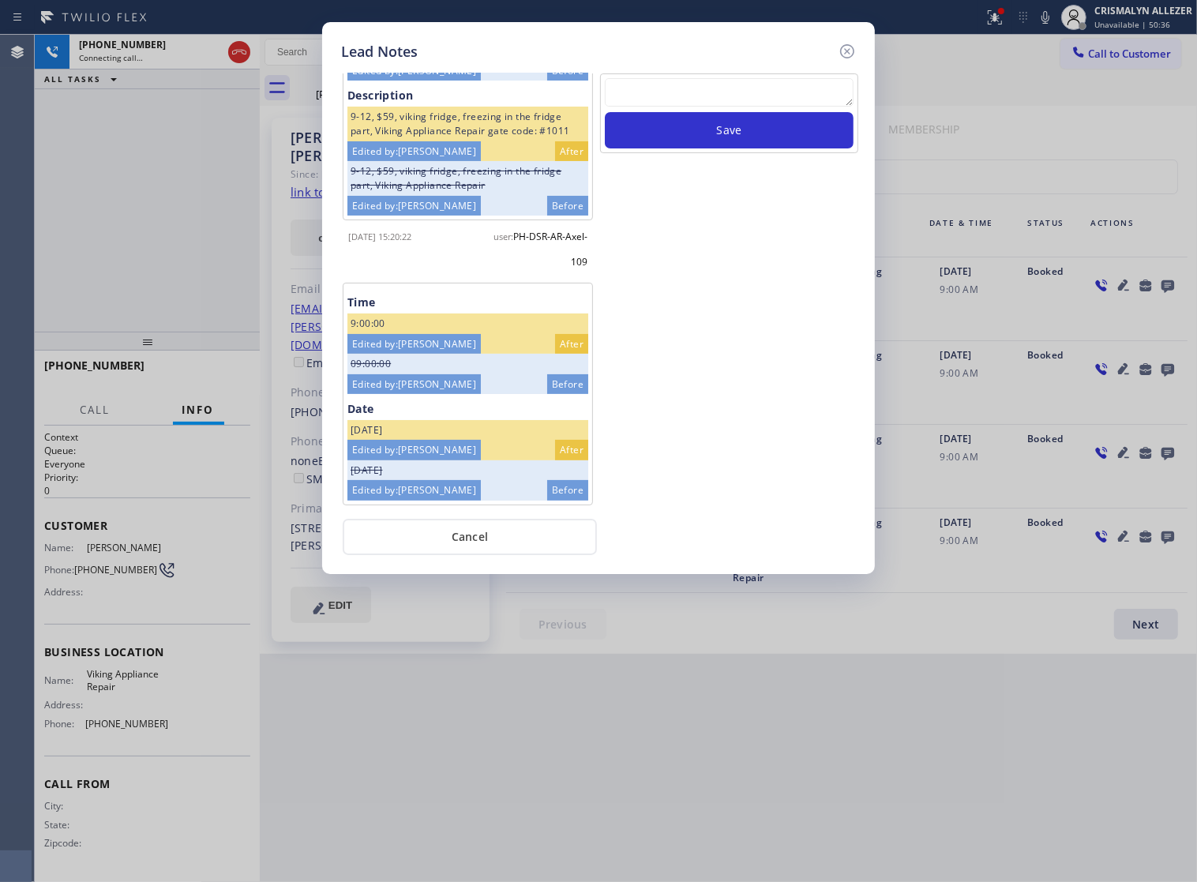
scroll to position [265, 0]
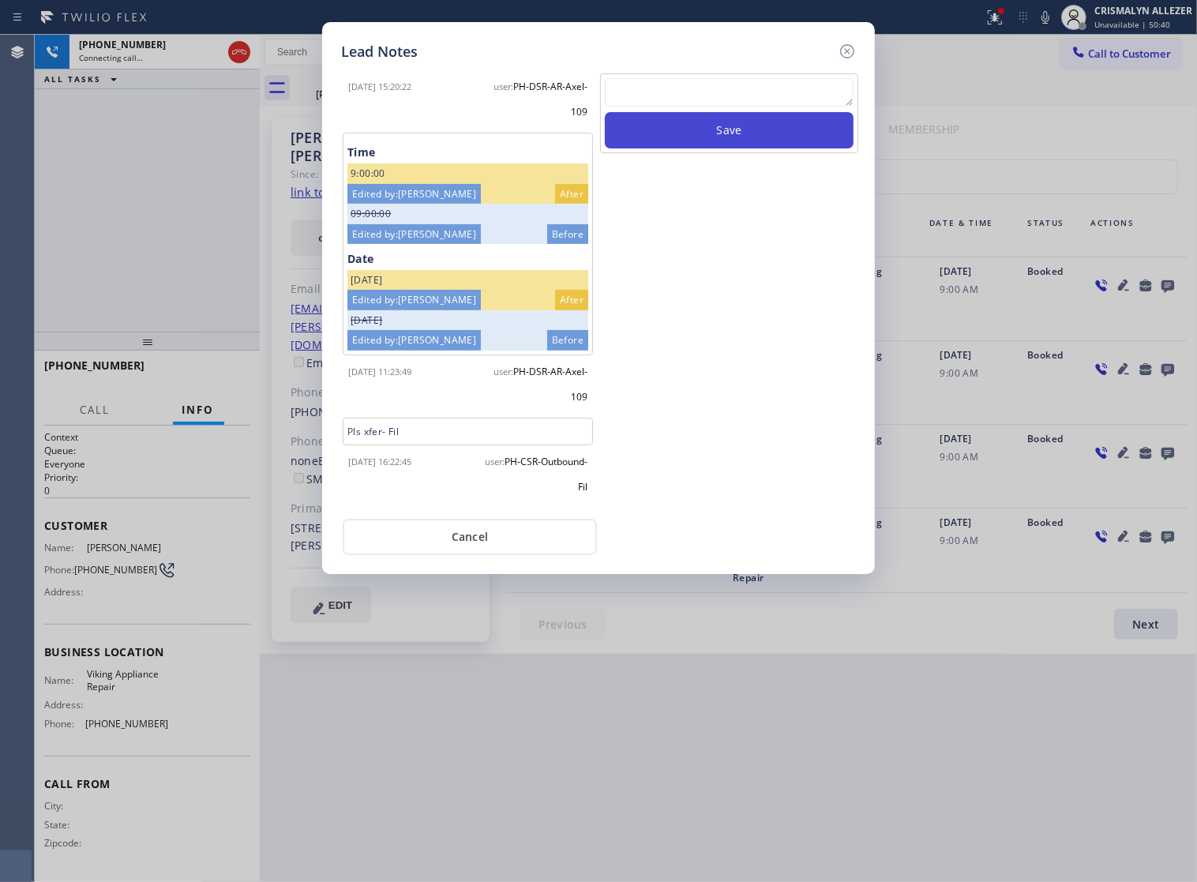
drag, startPoint x: 736, startPoint y: 105, endPoint x: 748, endPoint y: 135, distance: 32.6
click at [736, 105] on textarea at bounding box center [729, 92] width 249 height 28
click at [750, 135] on button "Save" at bounding box center [729, 130] width 249 height 36
click at [726, 107] on textarea "To enrich screen reader interactions, please activate Accessibility in Grammarl…" at bounding box center [729, 92] width 249 height 28
paste textarea "no answer | pls xfer if cx calls back"
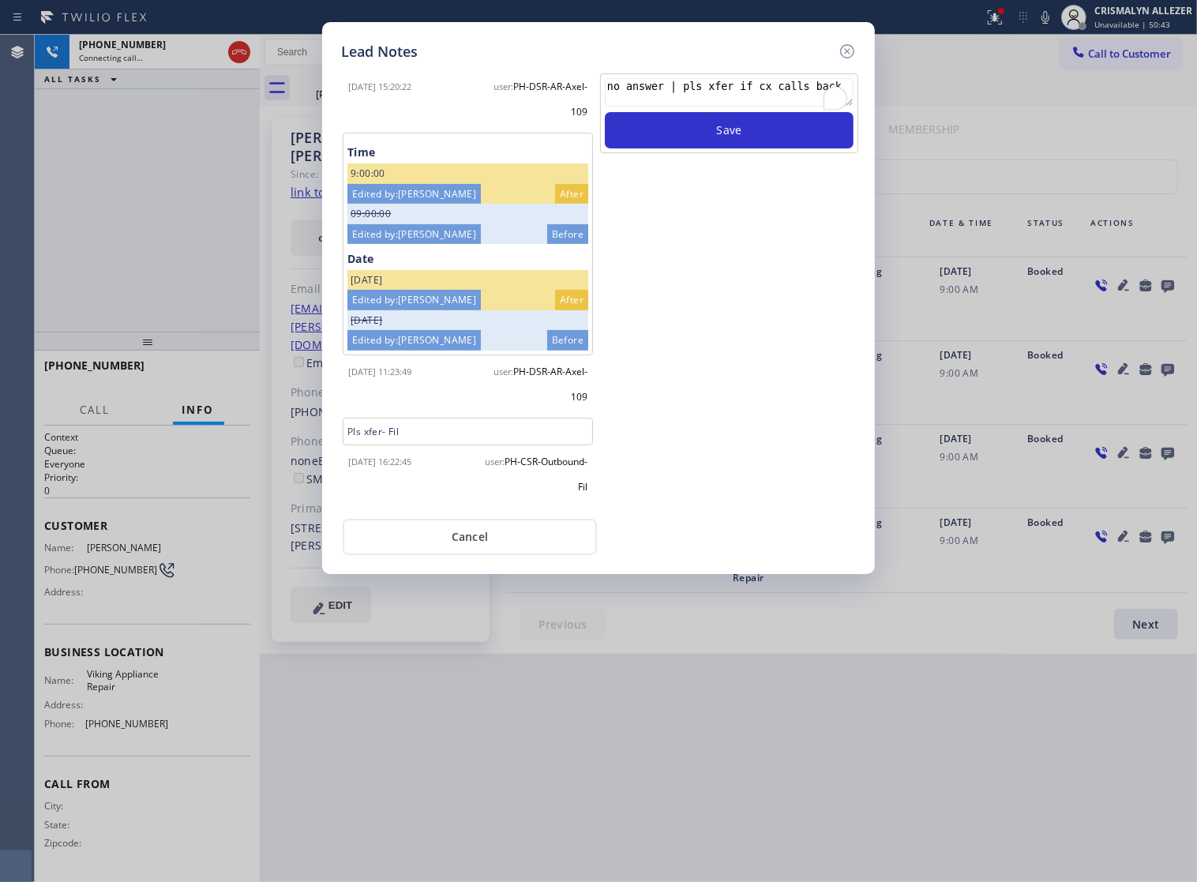
scroll to position [14, 0]
type textarea "no answer | pls xfer if cx calls back"
click at [741, 148] on button "Save" at bounding box center [729, 130] width 249 height 36
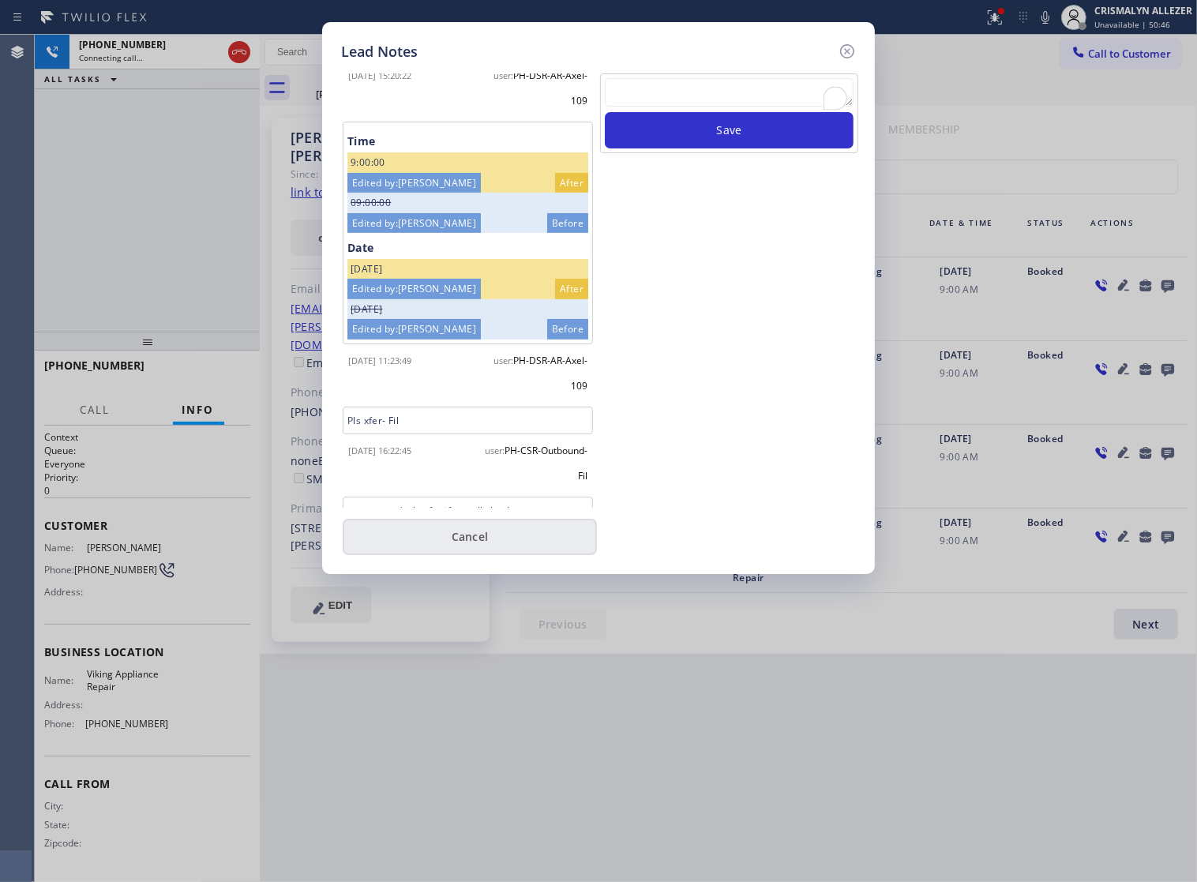
click at [491, 549] on button "Cancel" at bounding box center [470, 537] width 254 height 36
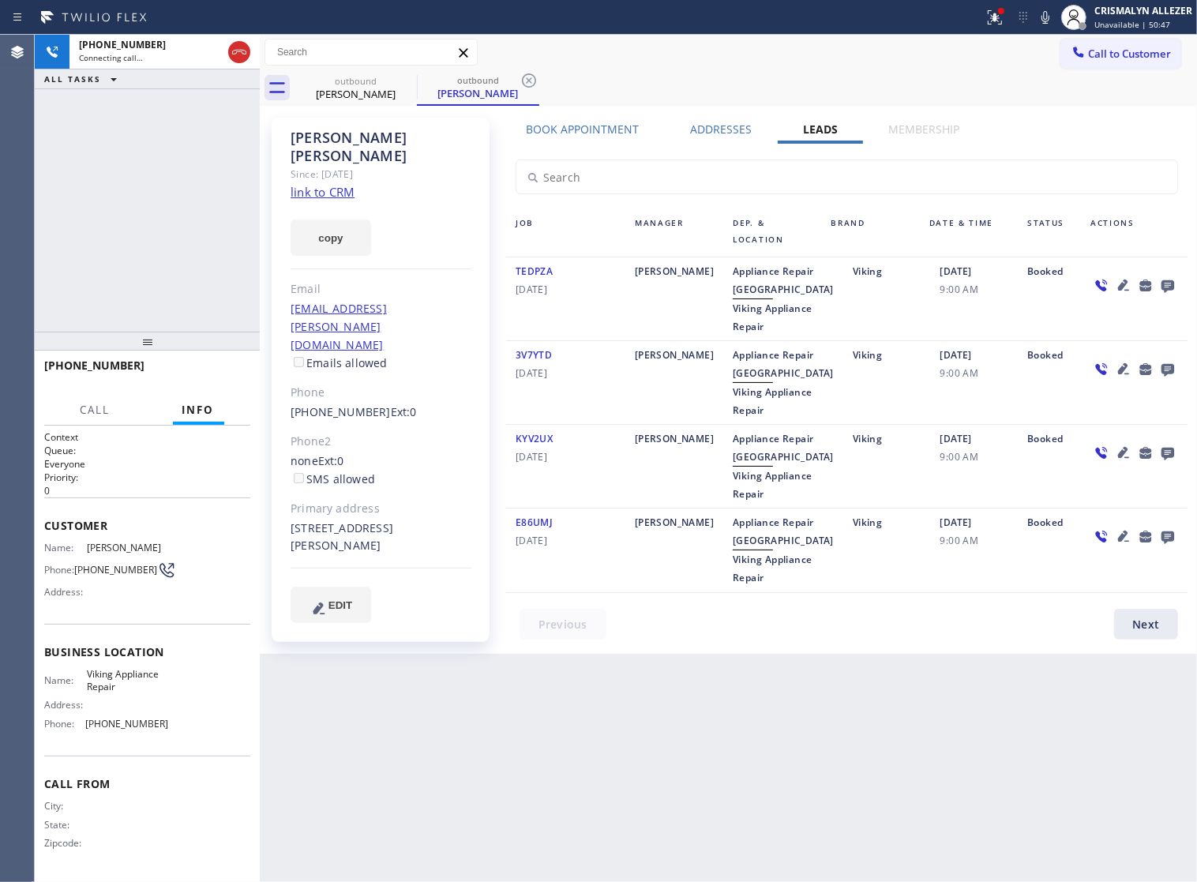
click at [598, 129] on label "Book Appointment" at bounding box center [582, 129] width 113 height 15
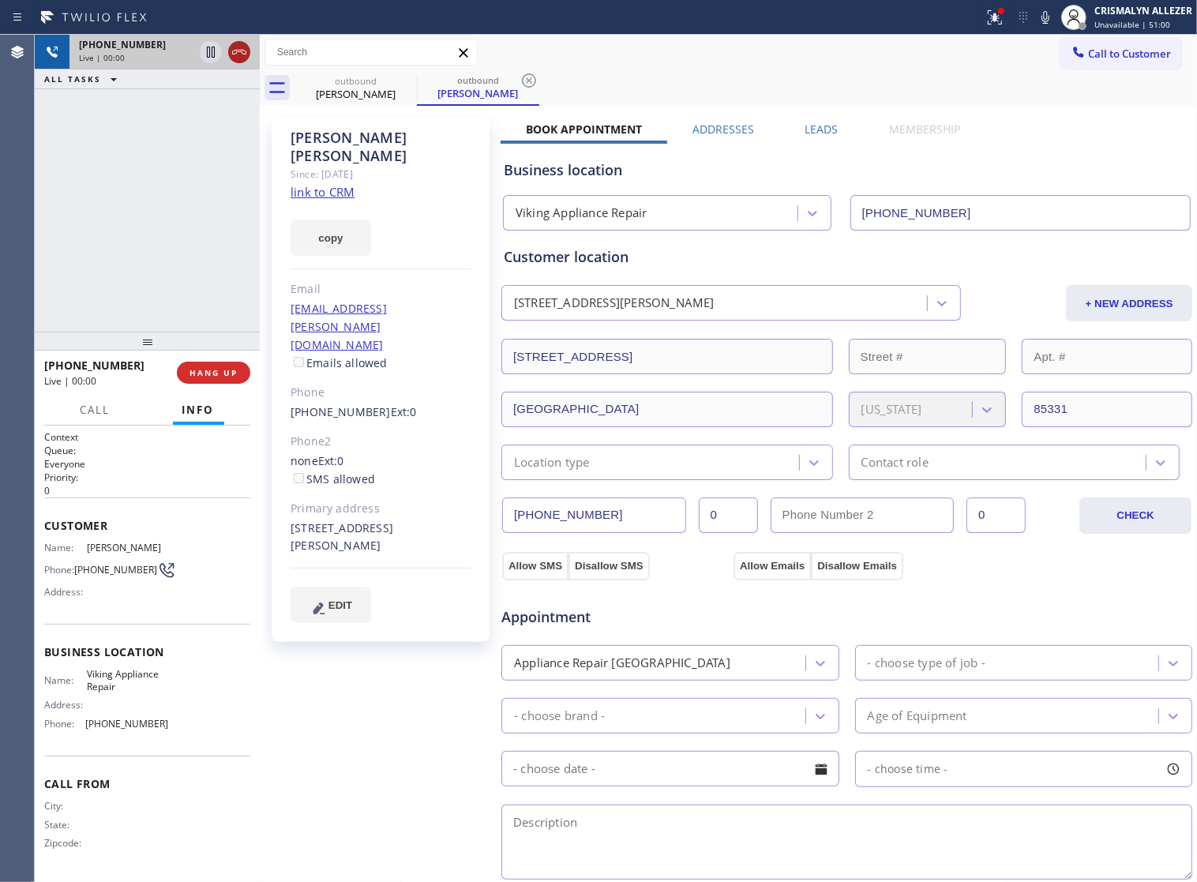
click at [237, 48] on icon at bounding box center [239, 52] width 19 height 19
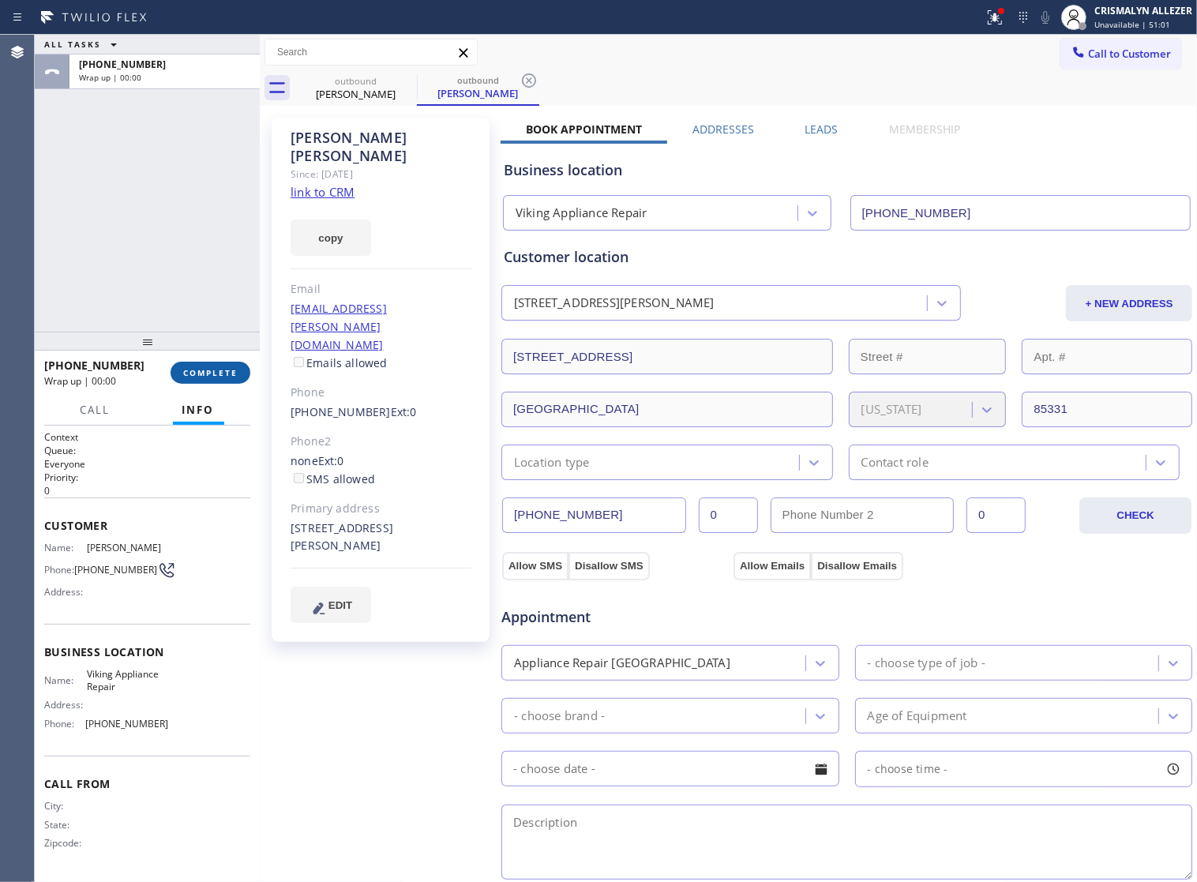
click at [213, 369] on span "COMPLETE" at bounding box center [210, 372] width 54 height 11
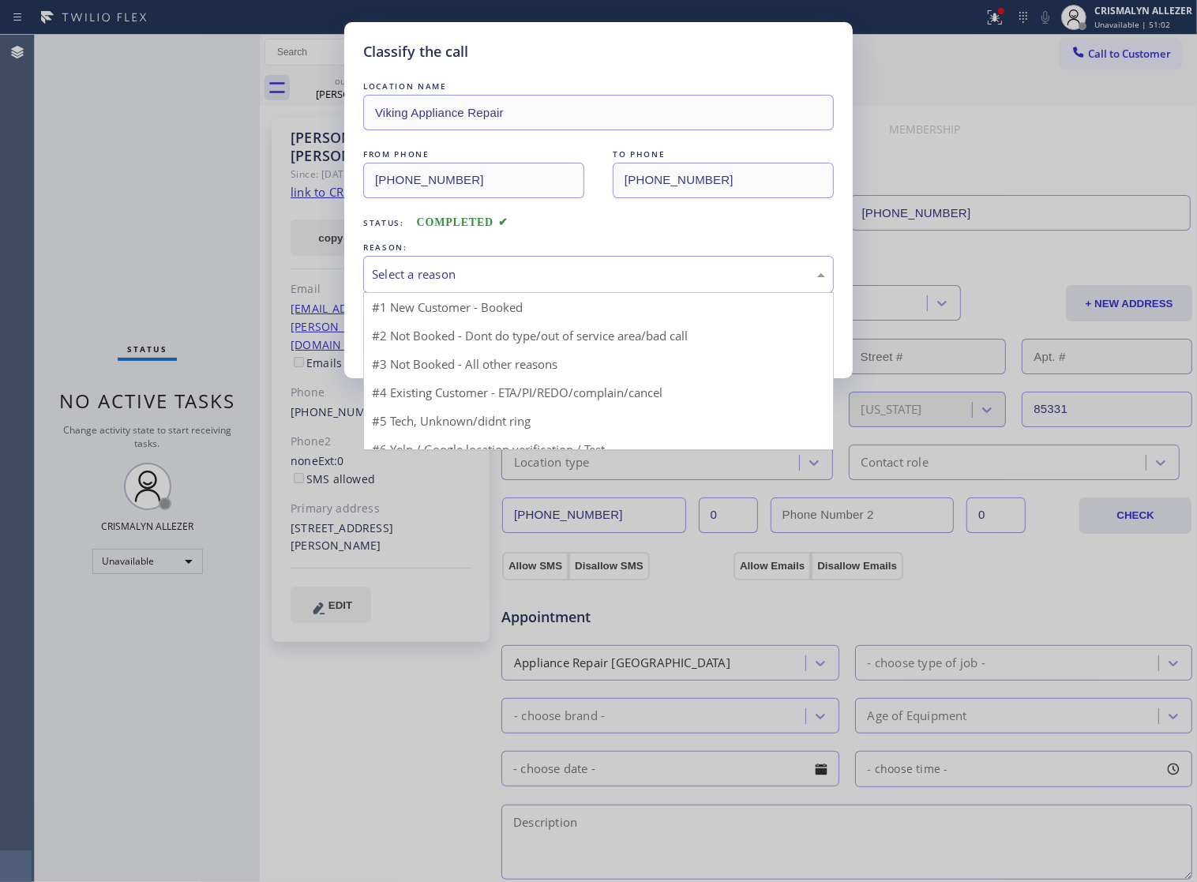
click at [632, 283] on div "Select a reason" at bounding box center [598, 274] width 453 height 18
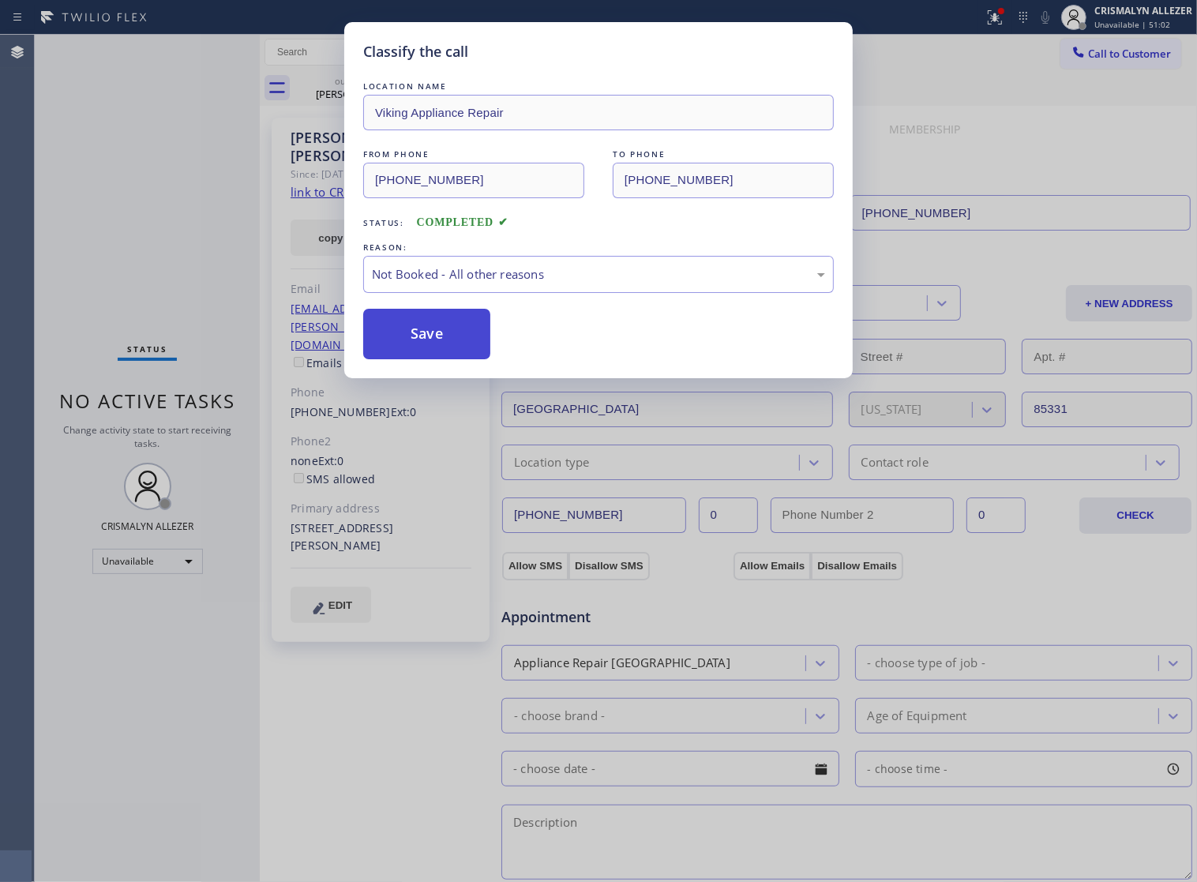
drag, startPoint x: 451, startPoint y: 368, endPoint x: 454, endPoint y: 354, distance: 14.6
click at [454, 354] on button "Save" at bounding box center [426, 334] width 127 height 51
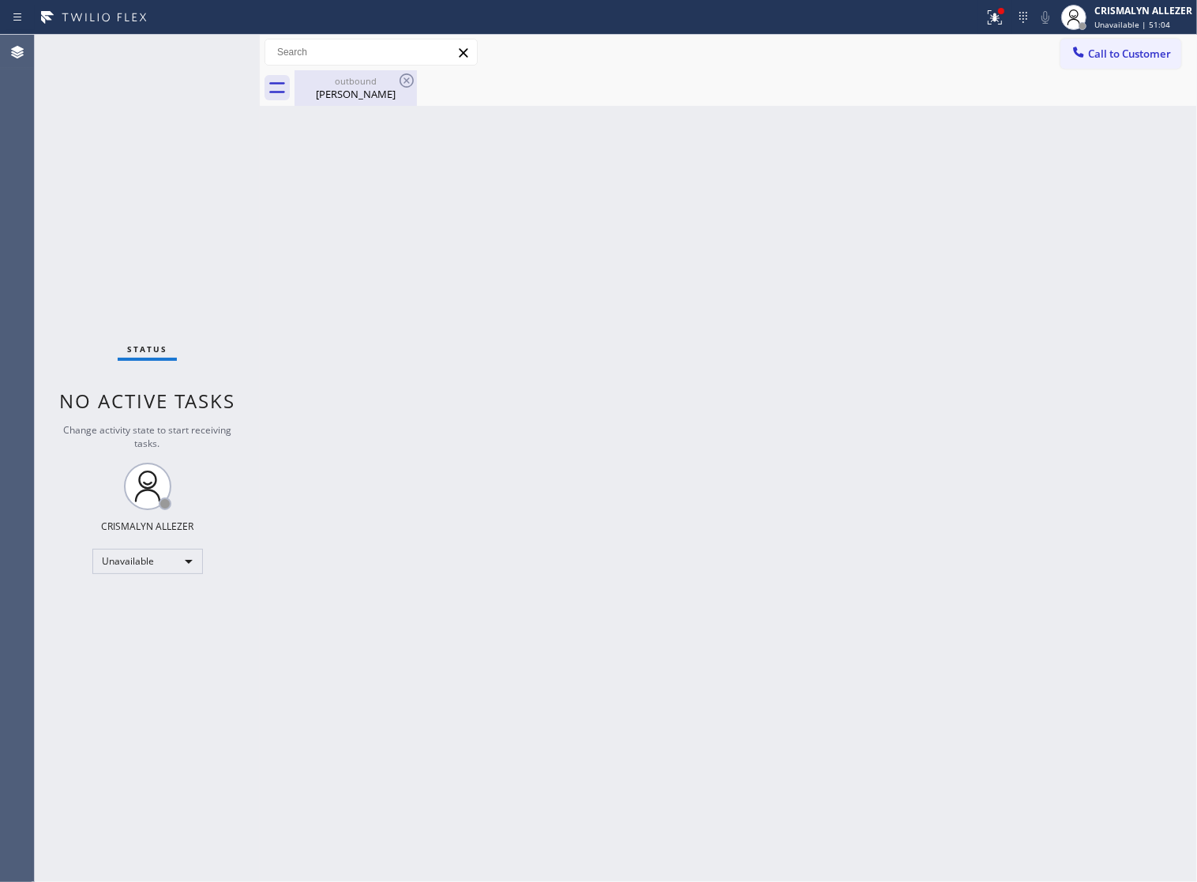
click at [340, 92] on div "Steve Gawlowski" at bounding box center [355, 94] width 119 height 14
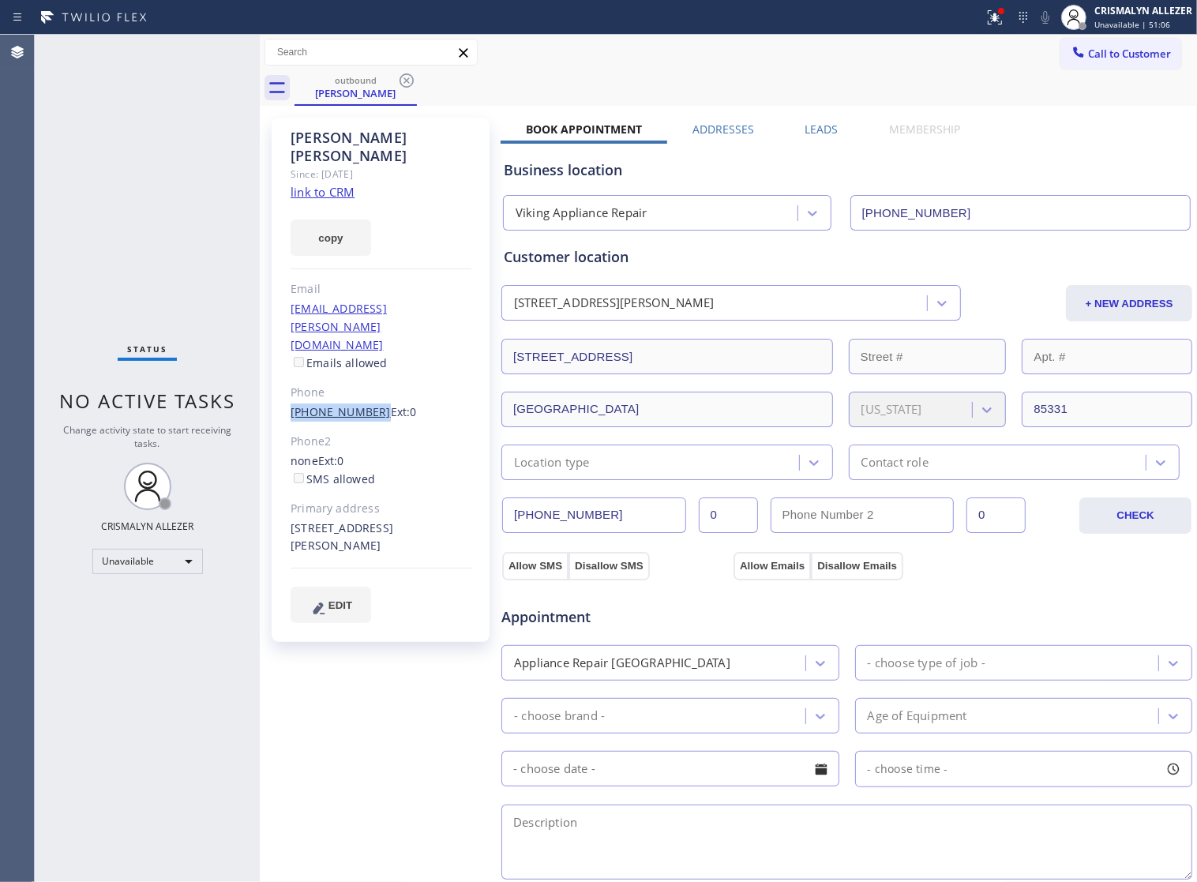
drag, startPoint x: 287, startPoint y: 349, endPoint x: 367, endPoint y: 364, distance: 81.9
click at [367, 364] on div "Steve Gawlowski Since: 20 may 2020 link to CRM copy Email xrstevieg@cox.net Ema…" at bounding box center [381, 380] width 218 height 524
copy link "(602) 573-2822"
click at [399, 80] on icon at bounding box center [406, 80] width 19 height 19
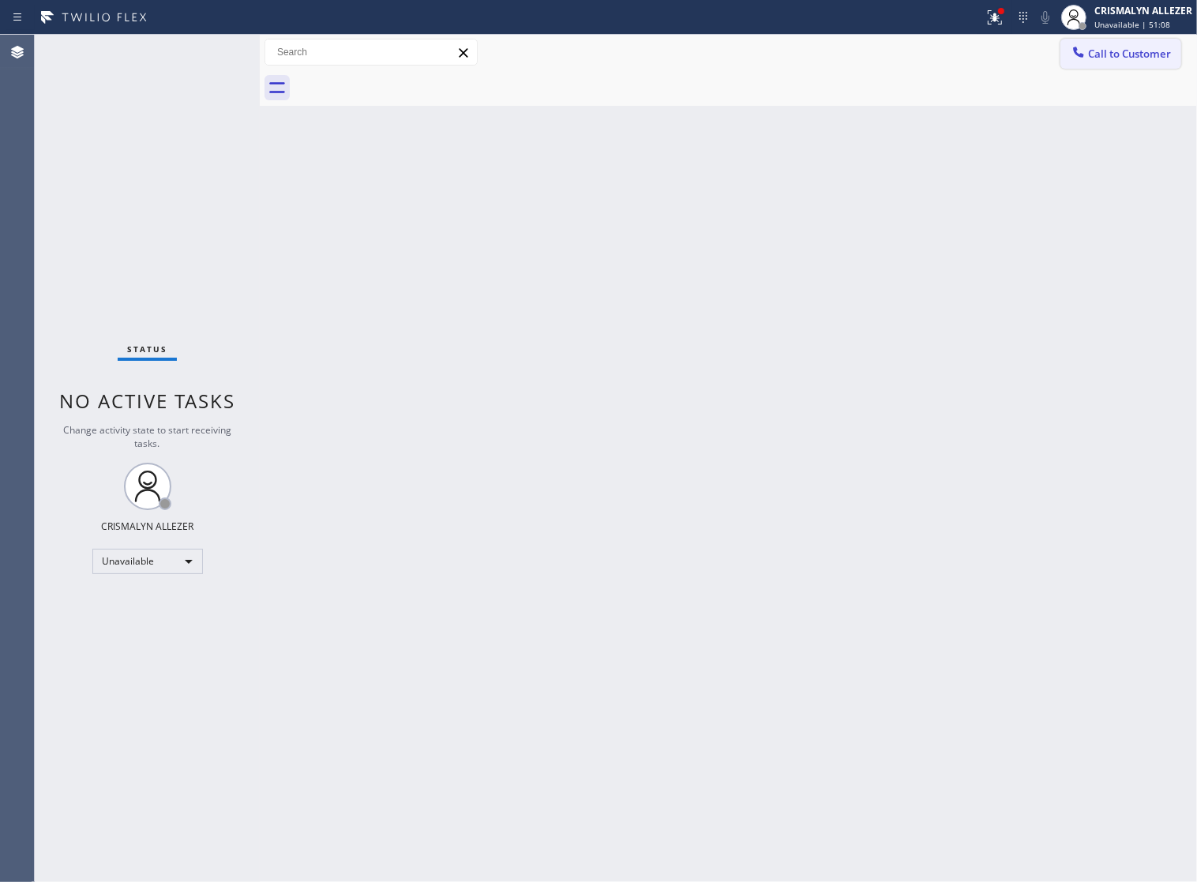
click at [1088, 58] on span "Call to Customer" at bounding box center [1129, 54] width 83 height 14
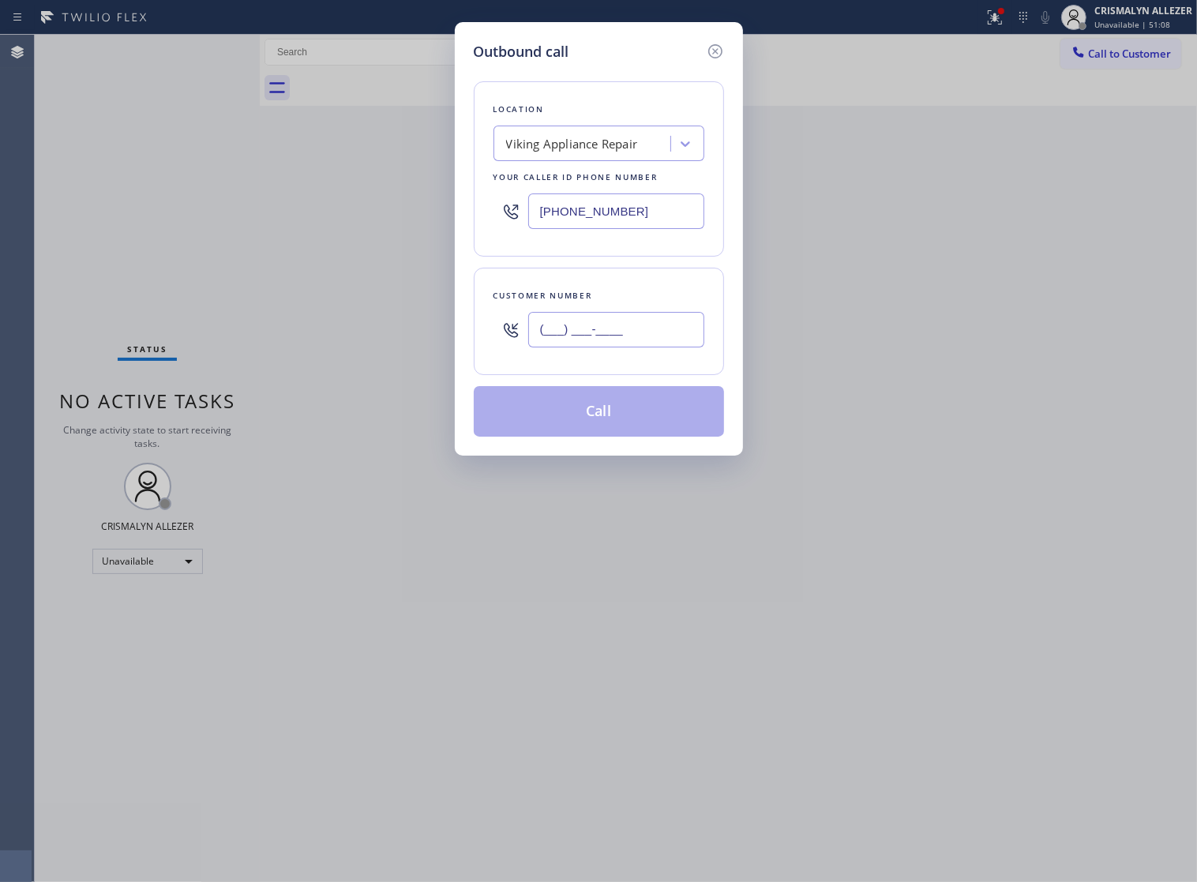
click at [677, 347] on input "(___) ___-____" at bounding box center [616, 330] width 176 height 36
paste input "602) 573-2822"
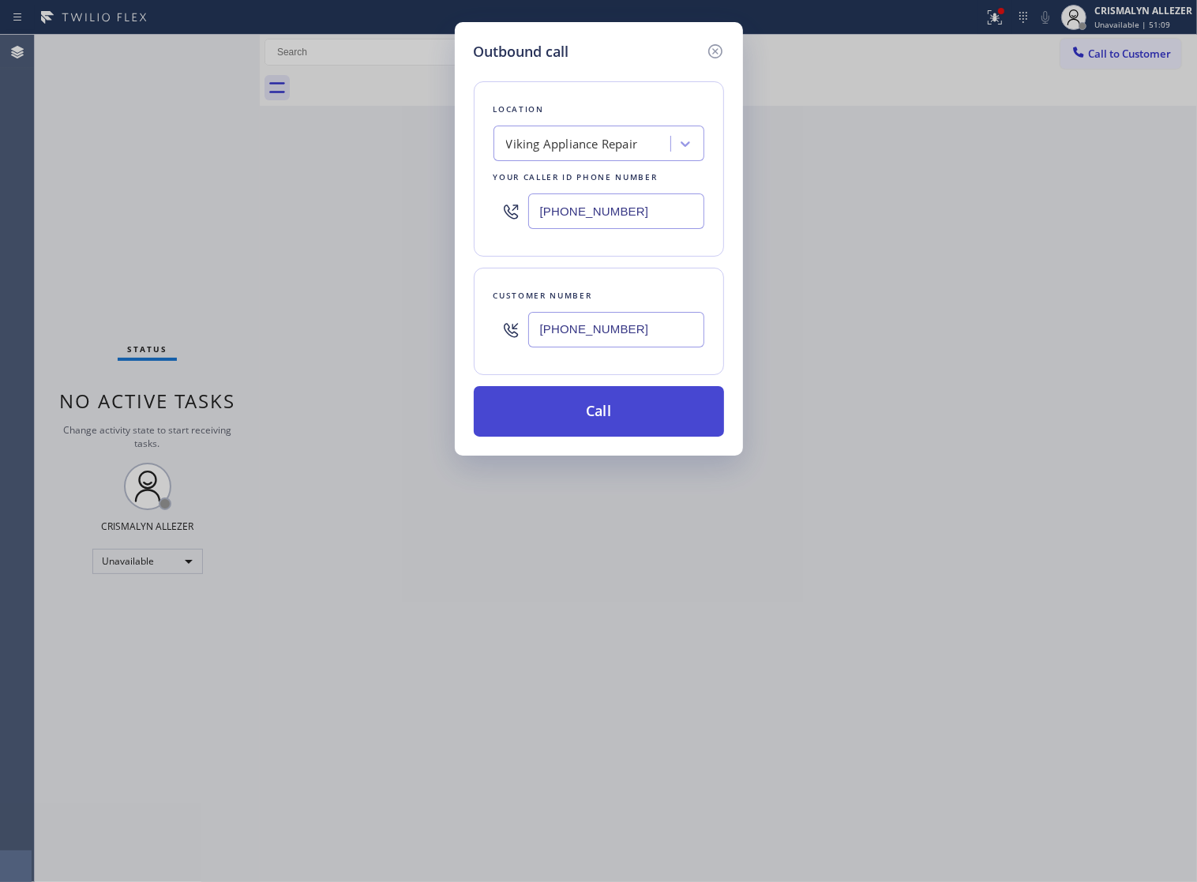
type input "(602) 573-2822"
click at [632, 437] on button "Call" at bounding box center [599, 411] width 250 height 51
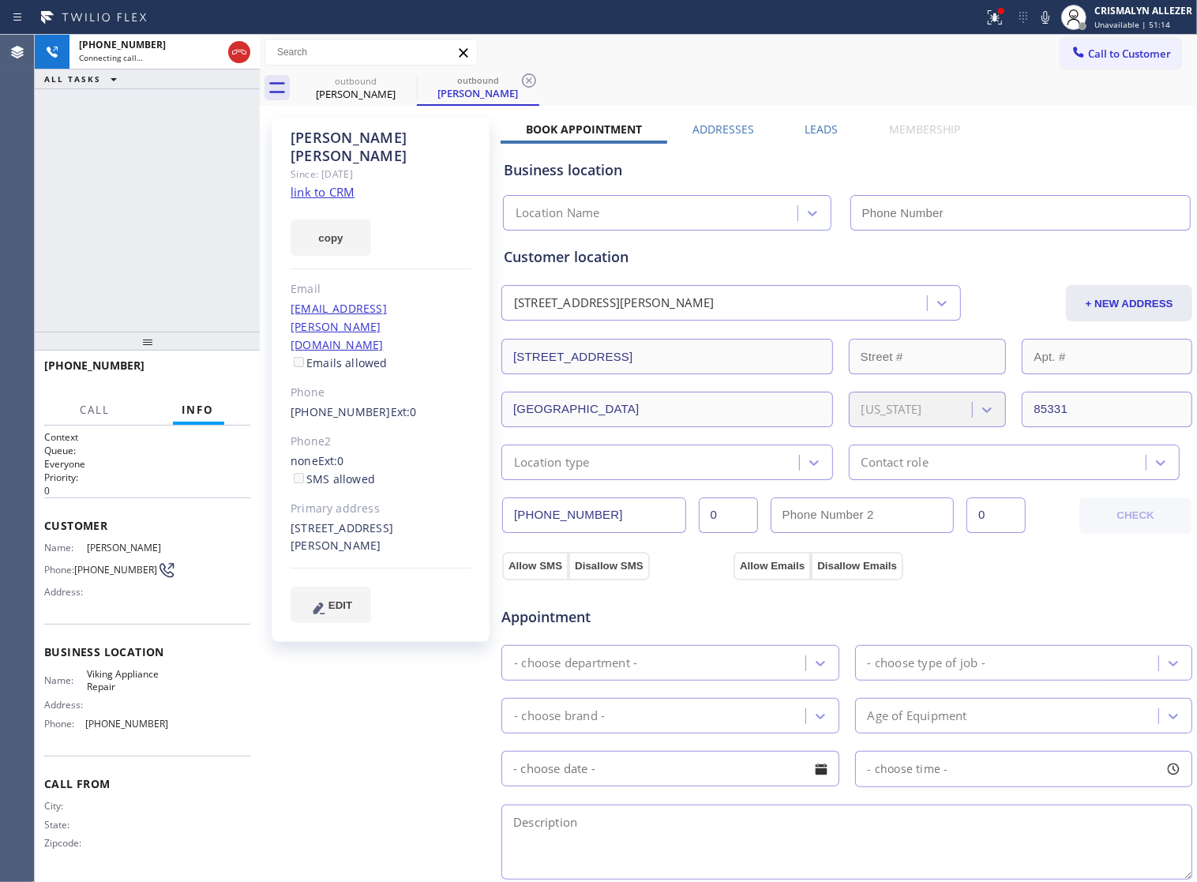
type input "(855) 393-3634"
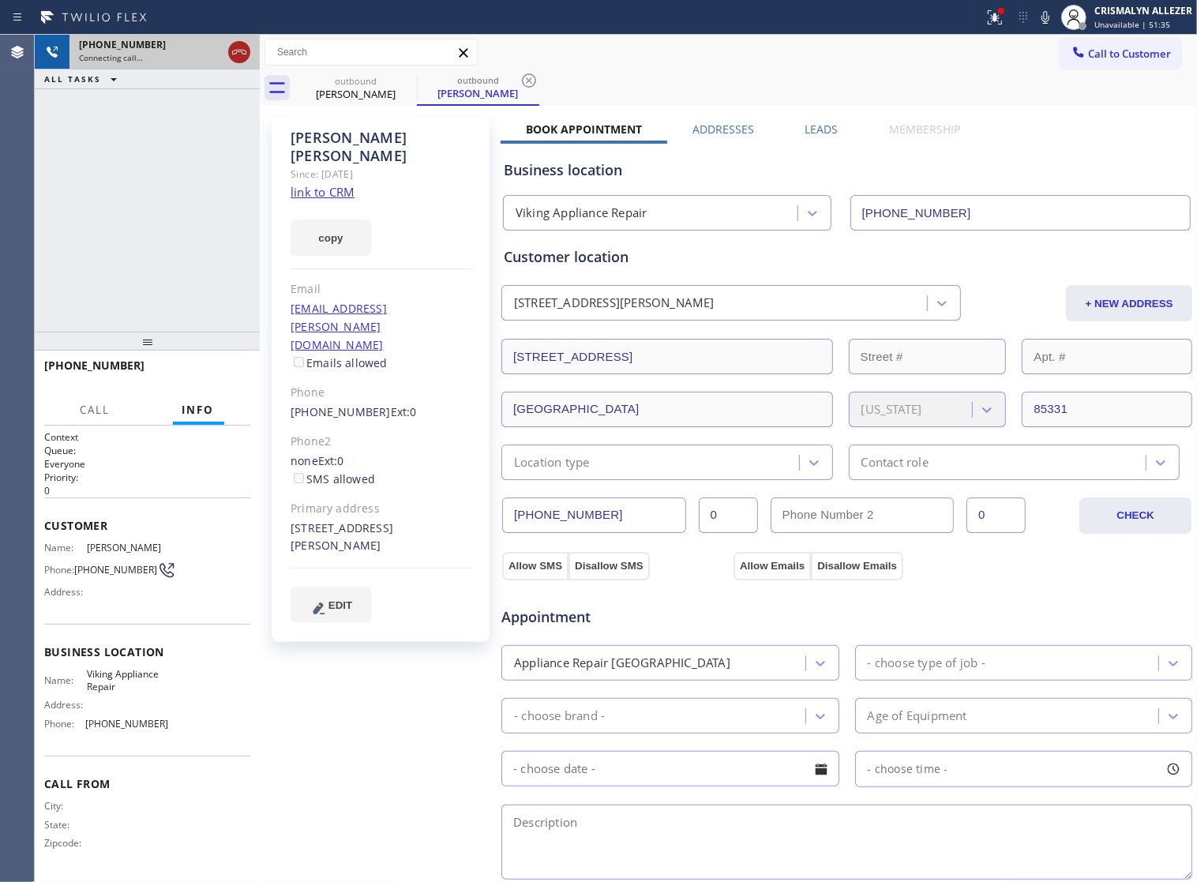
click at [238, 54] on icon at bounding box center [239, 52] width 19 height 19
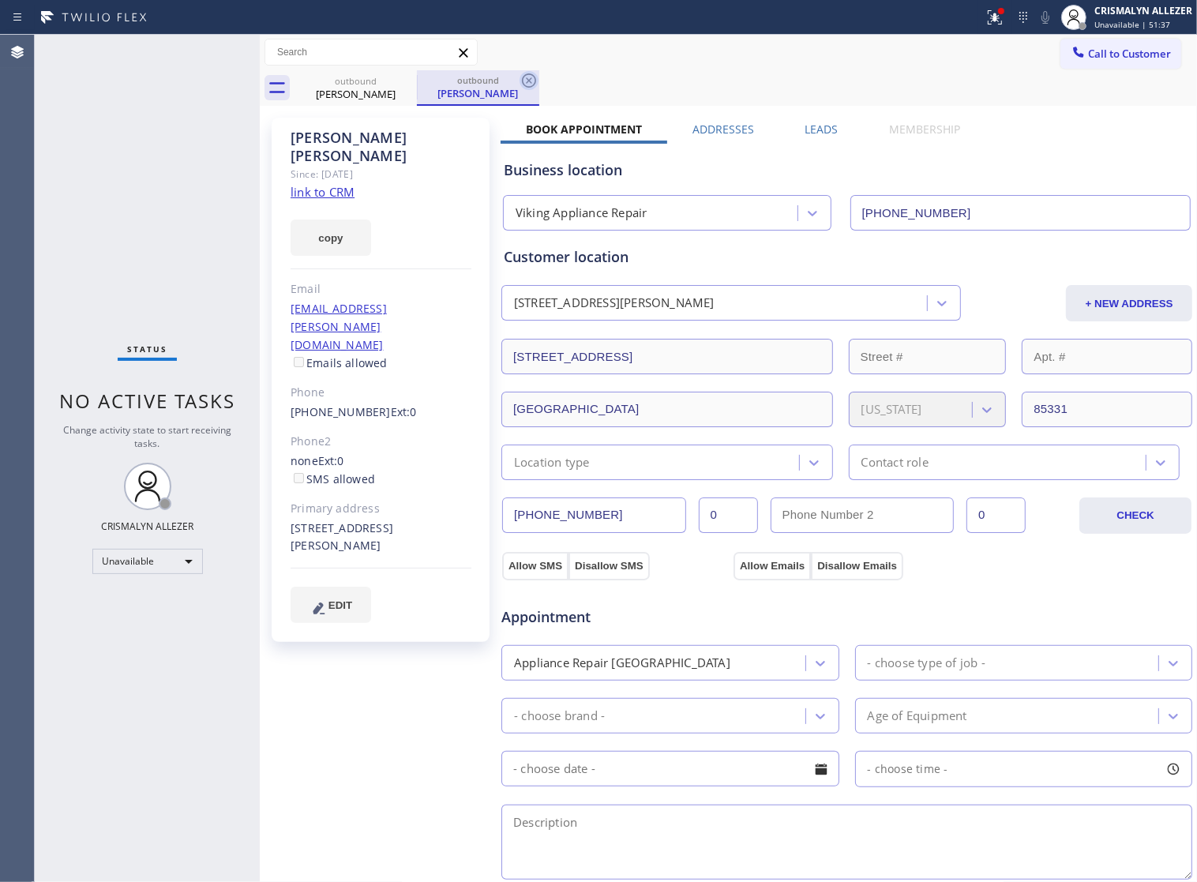
click at [530, 83] on icon at bounding box center [528, 80] width 19 height 19
click at [408, 83] on icon at bounding box center [406, 80] width 14 height 14
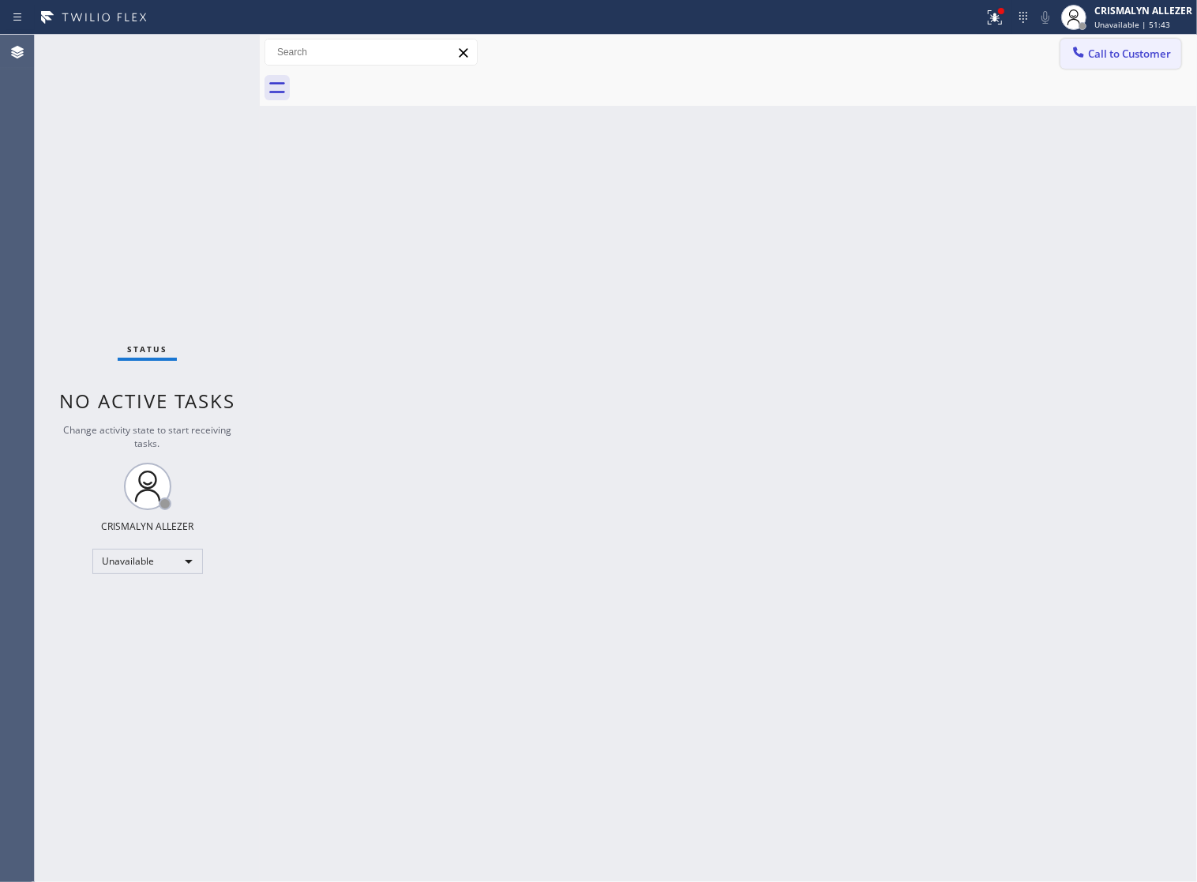
click at [1111, 53] on span "Call to Customer" at bounding box center [1129, 54] width 83 height 14
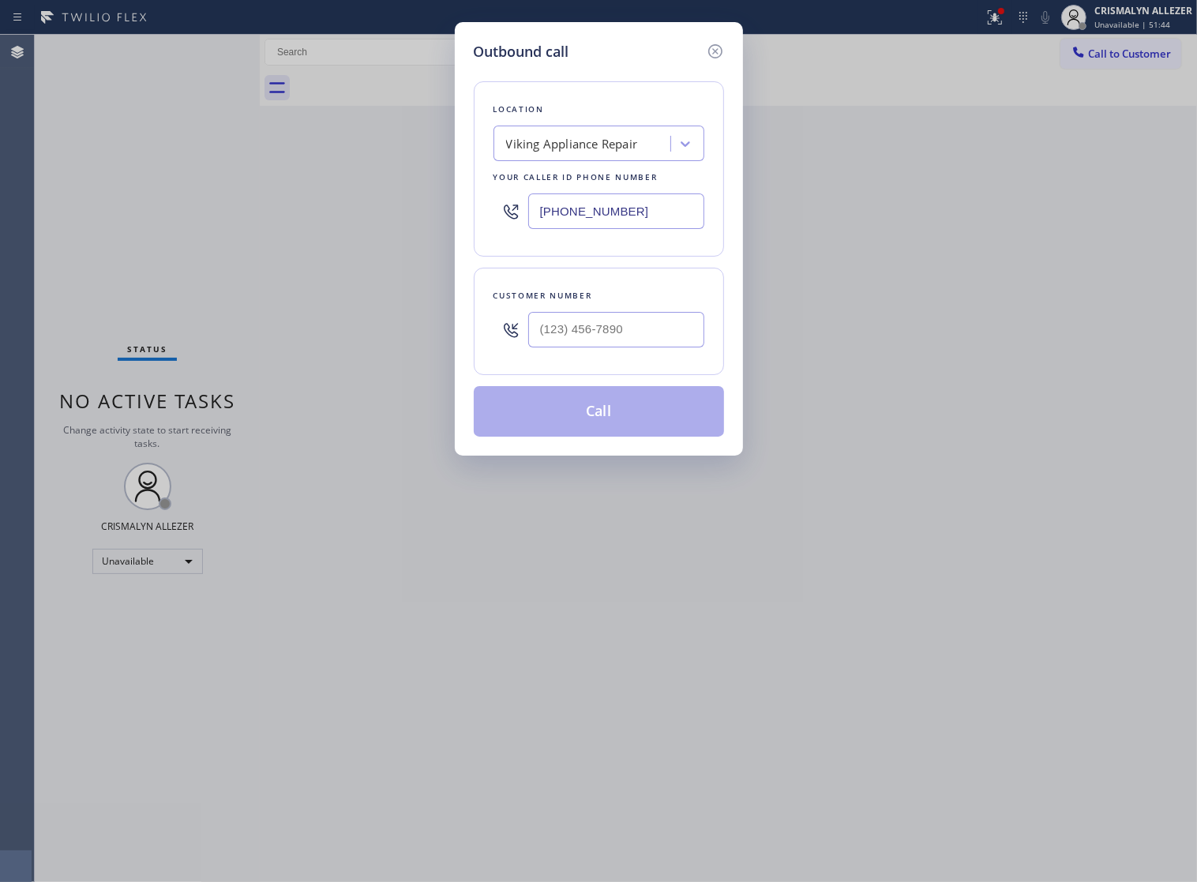
drag, startPoint x: 567, startPoint y: 223, endPoint x: 253, endPoint y: 211, distance: 314.5
click at [253, 211] on div "Outbound call Location Viking Appliance Repair Your caller id phone number (855…" at bounding box center [598, 441] width 1197 height 882
paste input "628) 300-3559"
type input "(628) 300-3559"
click at [612, 347] on input "(___) ___-____" at bounding box center [616, 330] width 176 height 36
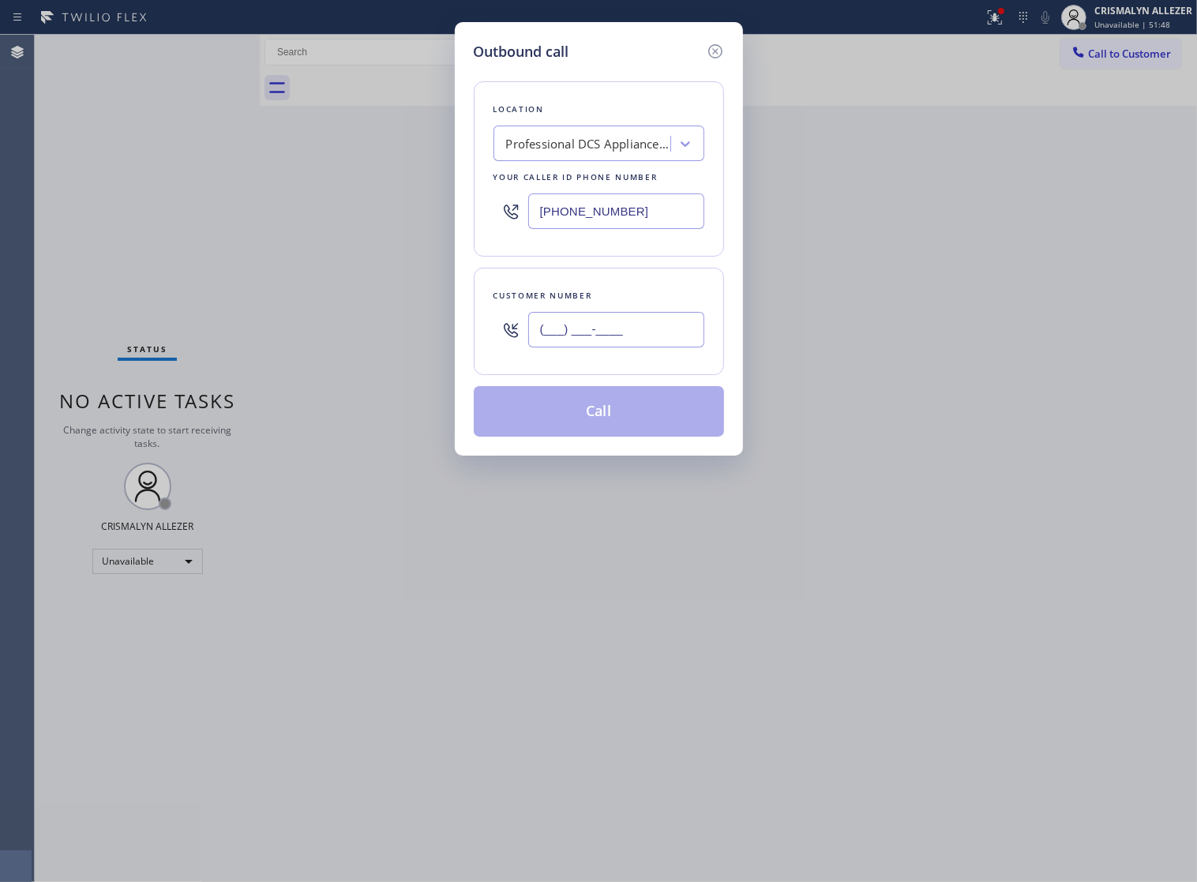
paste input "415) 346-1032"
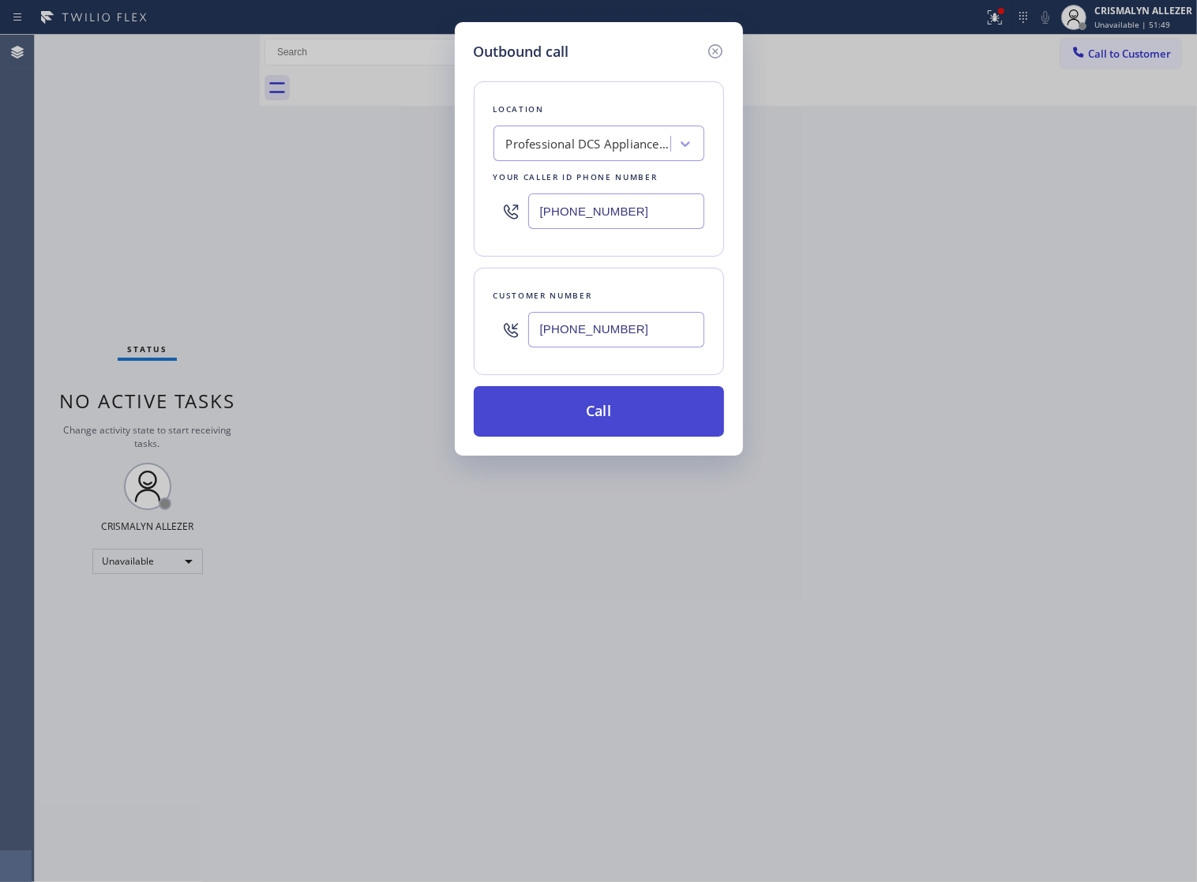
type input "(415) 346-1032"
click at [617, 429] on button "Call" at bounding box center [599, 411] width 250 height 51
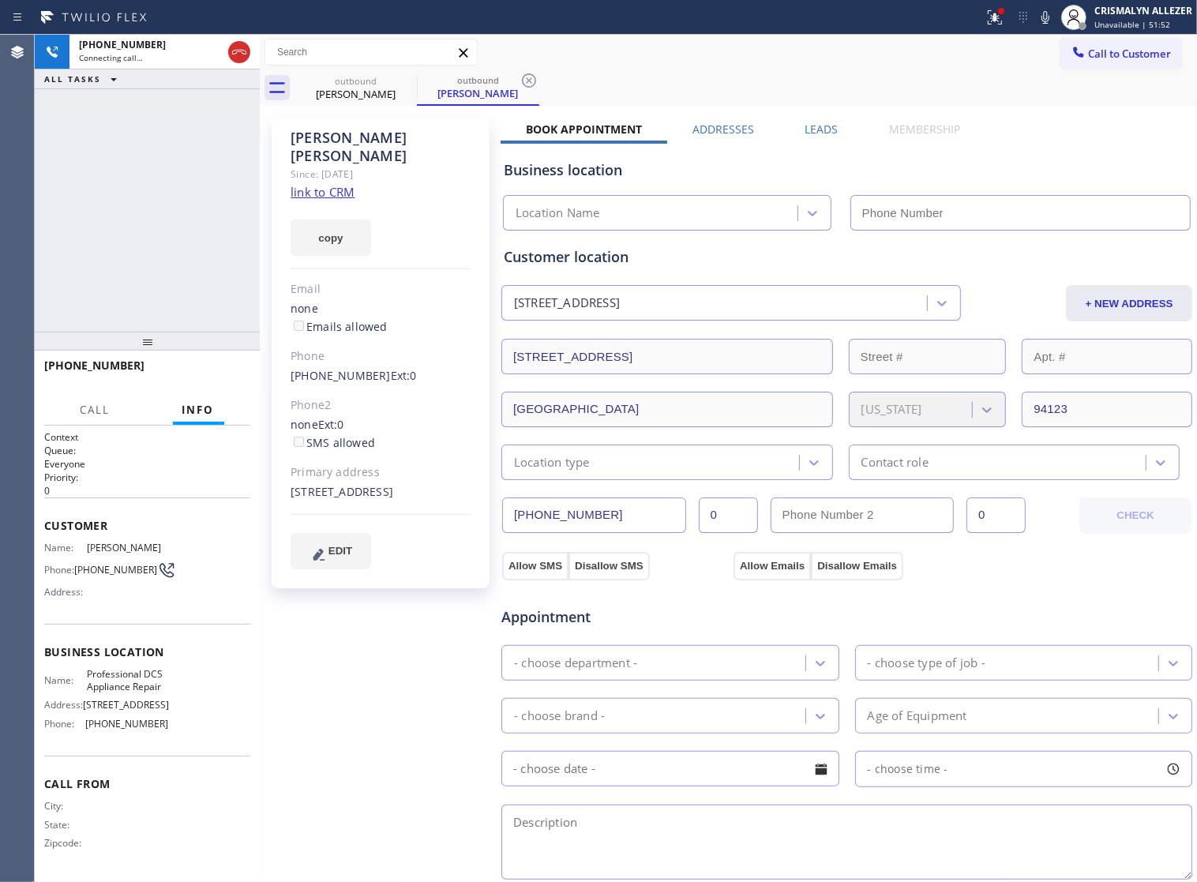
click at [337, 184] on link "link to CRM" at bounding box center [323, 192] width 64 height 16
type input "(628) 300-3559"
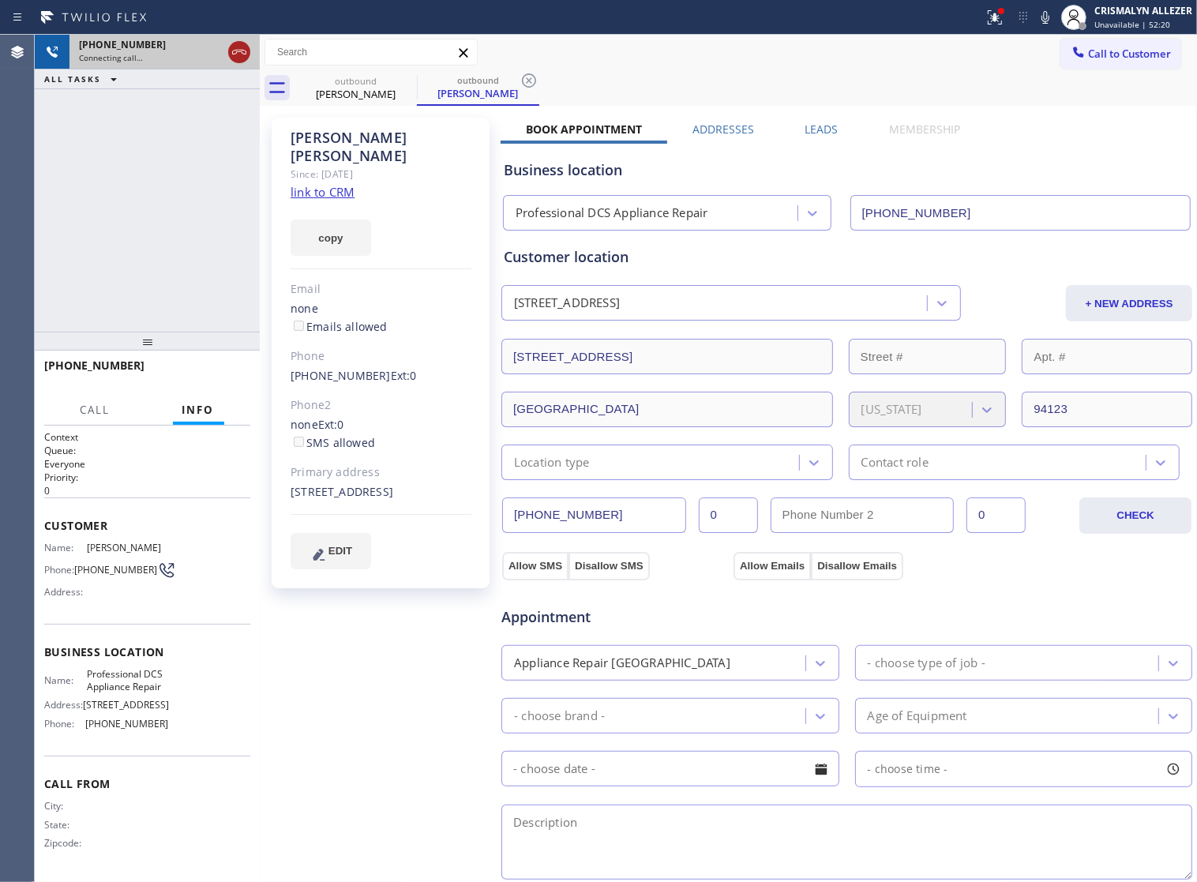
click at [241, 50] on icon at bounding box center [239, 52] width 19 height 19
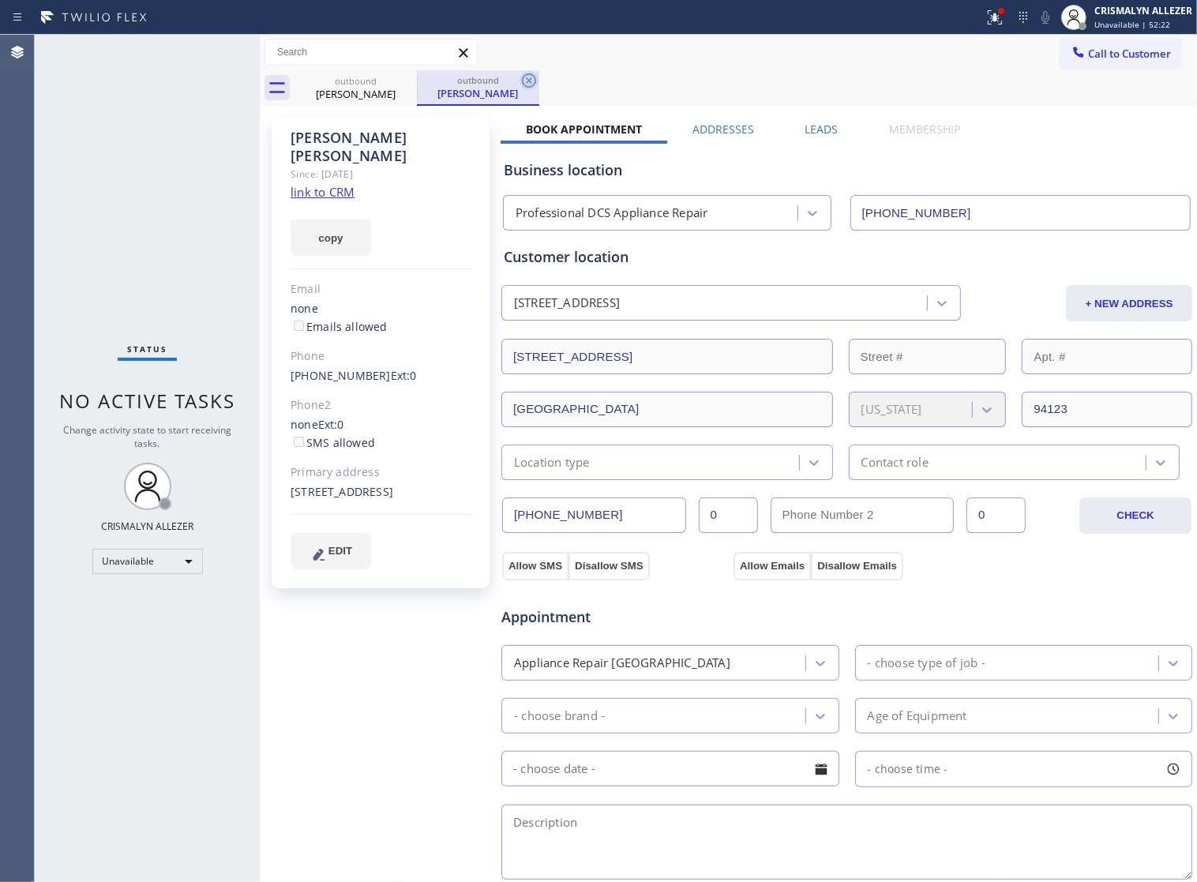
click at [531, 85] on icon at bounding box center [528, 80] width 19 height 19
click at [407, 79] on icon at bounding box center [406, 80] width 19 height 19
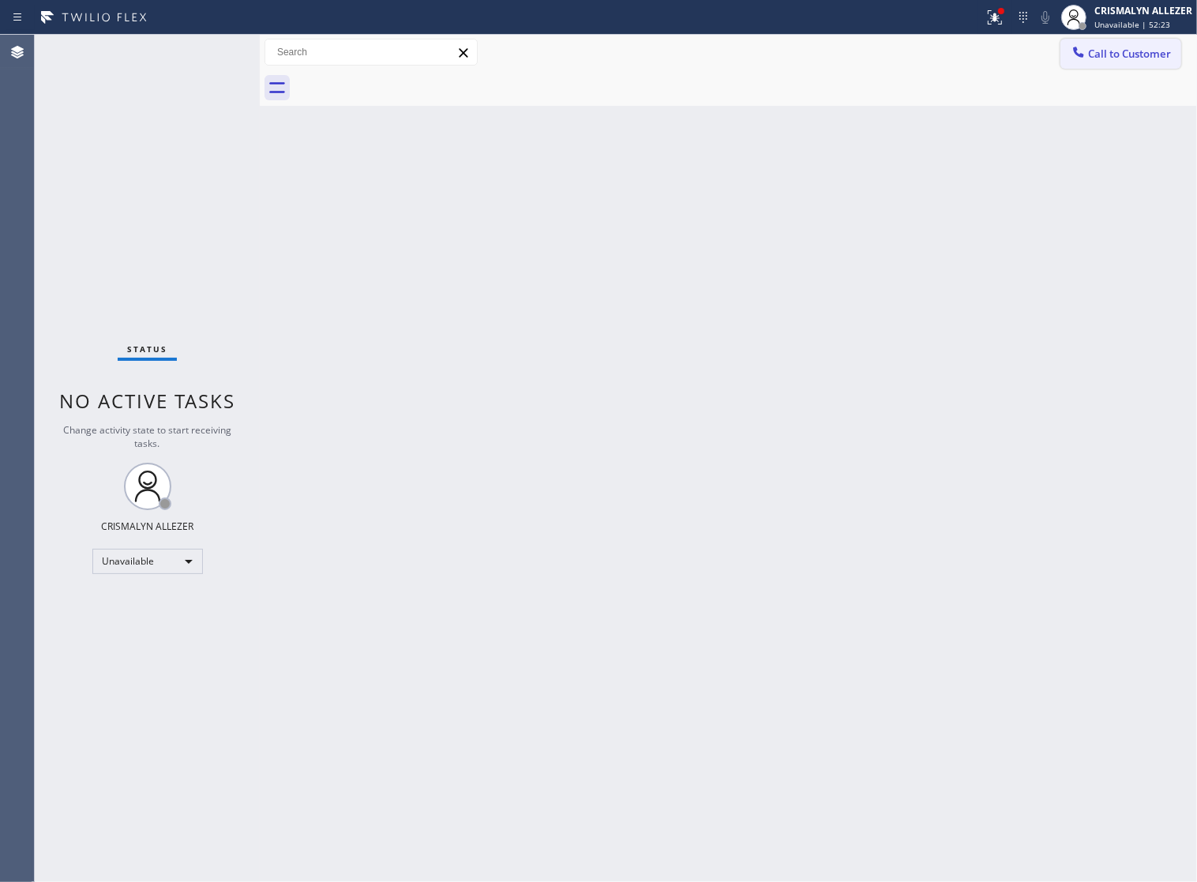
click at [1135, 52] on span "Call to Customer" at bounding box center [1129, 54] width 83 height 14
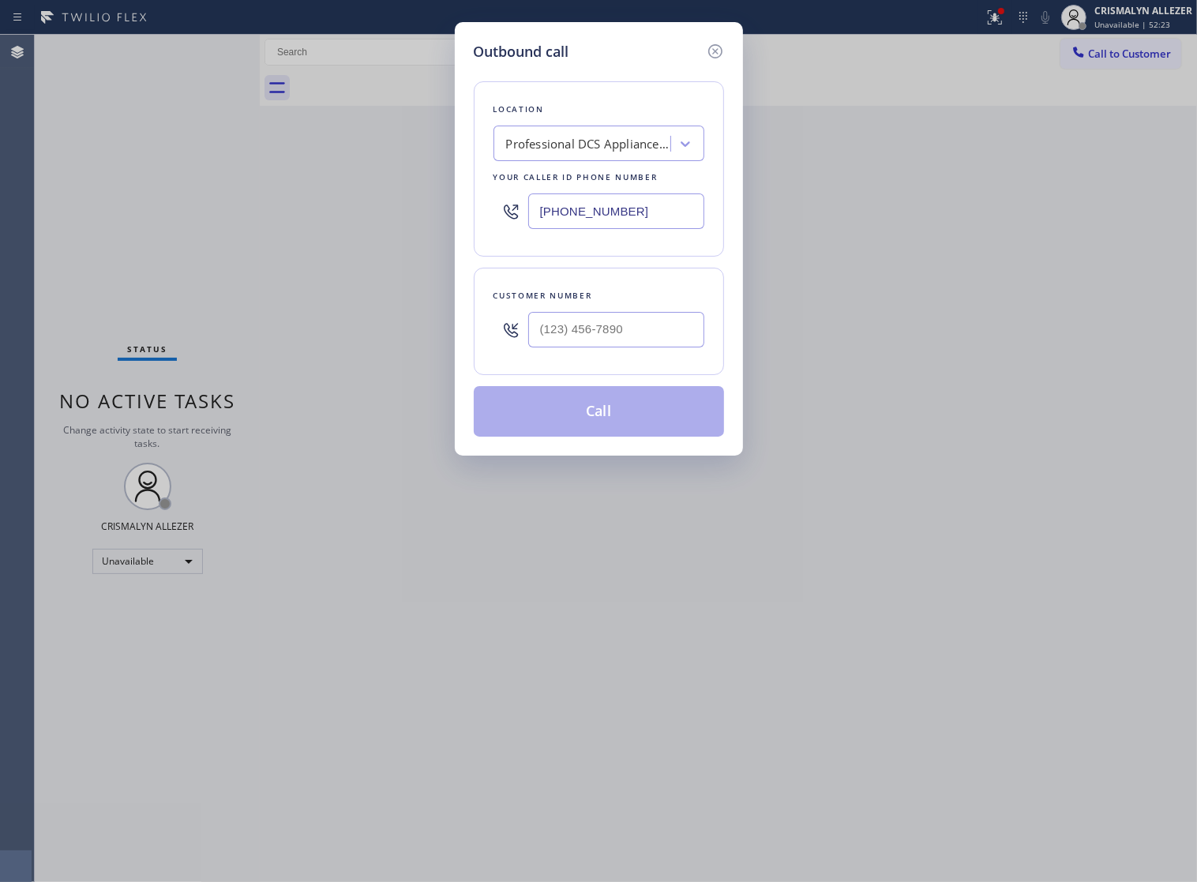
click at [693, 322] on div at bounding box center [616, 329] width 176 height 51
click at [680, 347] on input "(___) ___-____" at bounding box center [616, 330] width 176 height 36
paste input "text"
type input "(___) ___-____"
paste input "415) 346-1032"
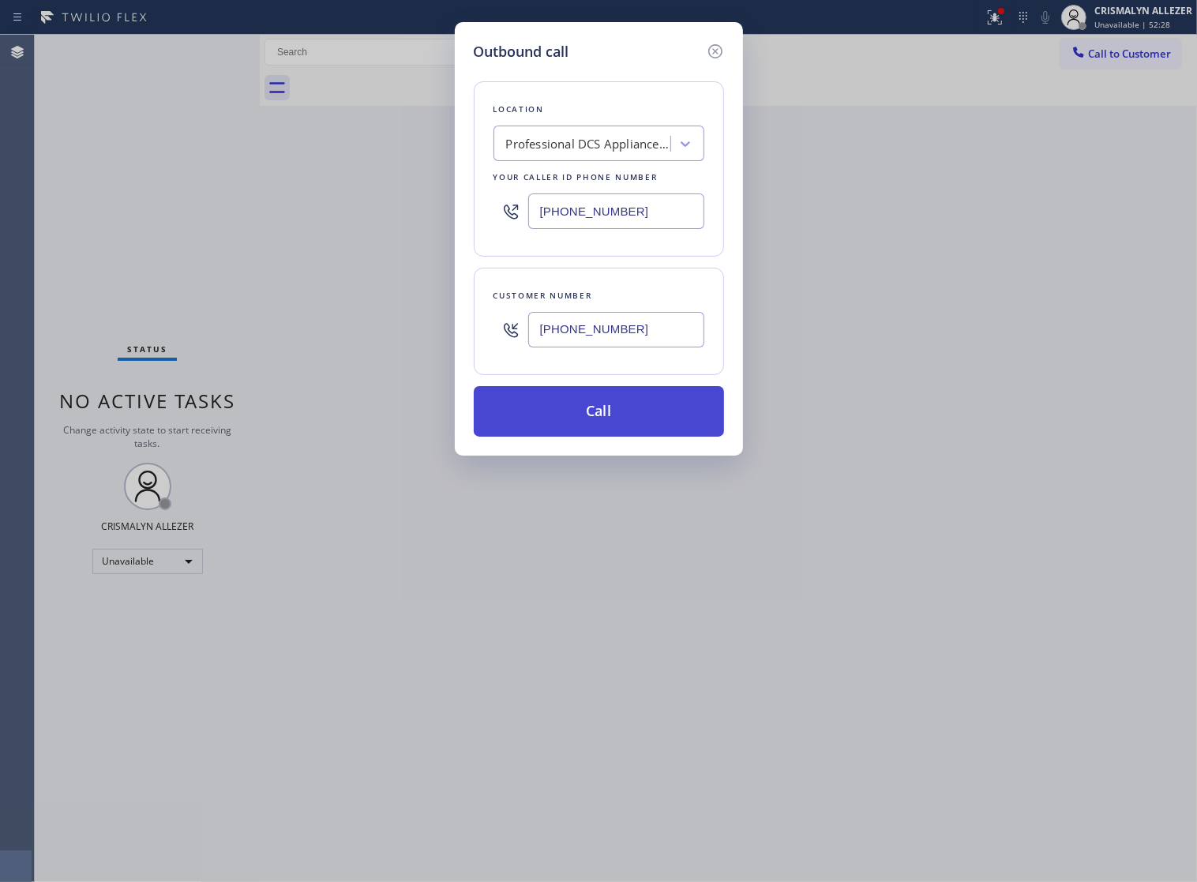
type input "(415) 346-1032"
click at [609, 436] on button "Call" at bounding box center [599, 411] width 250 height 51
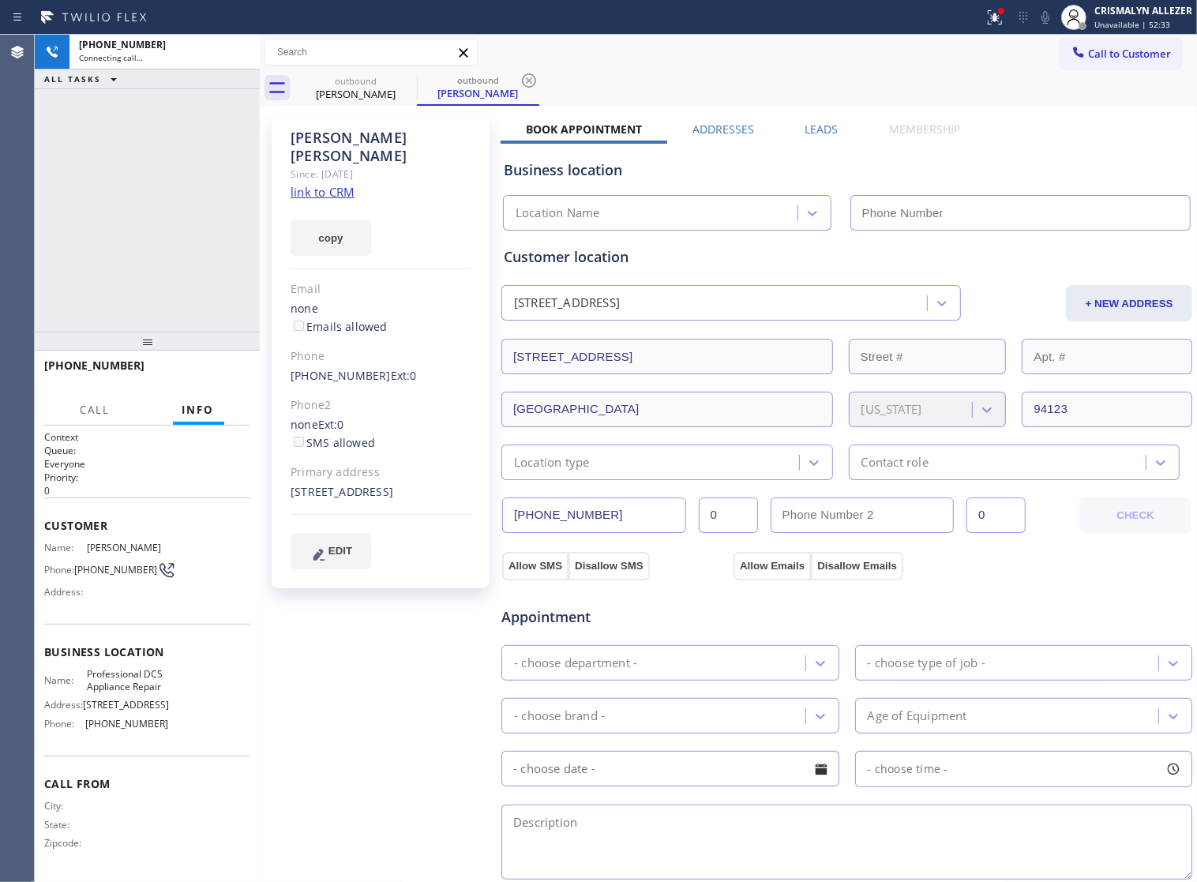
type input "(628) 300-3559"
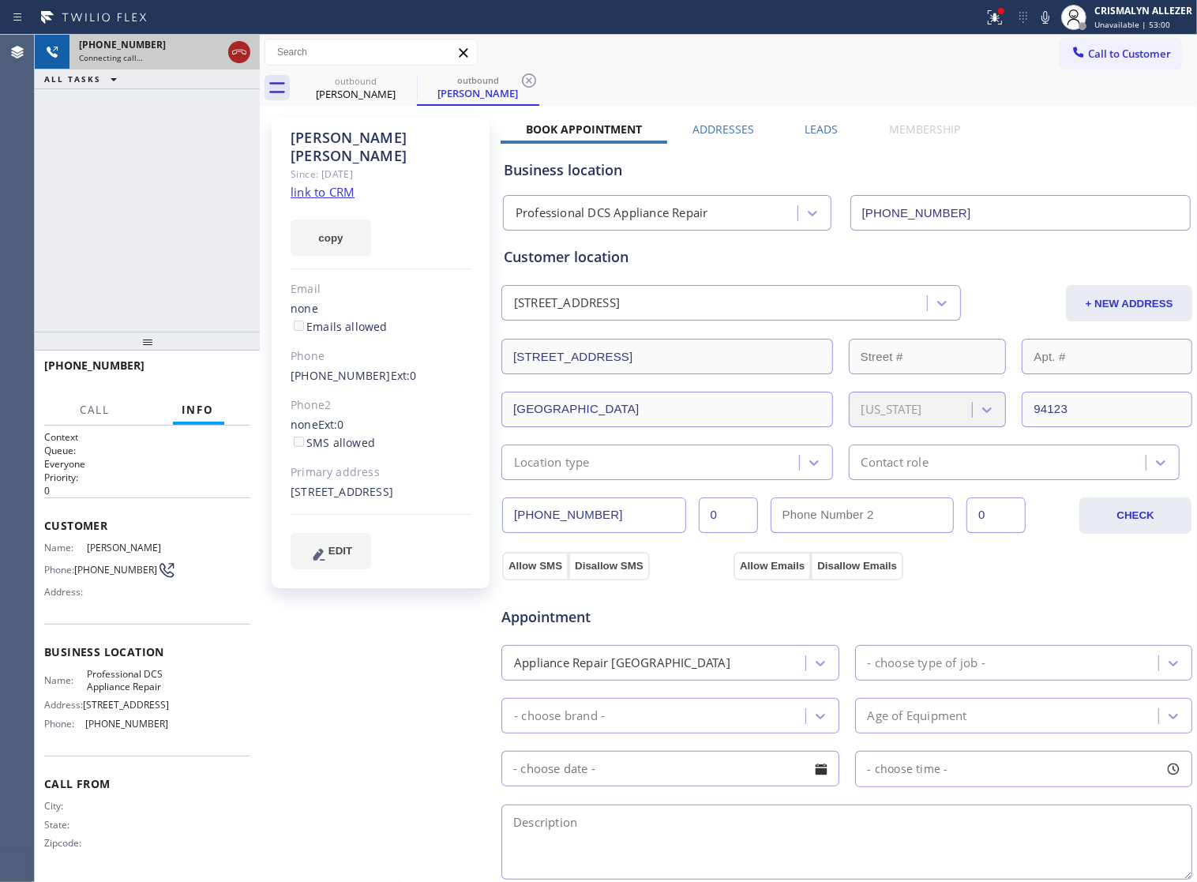
click at [238, 56] on icon at bounding box center [239, 52] width 19 height 19
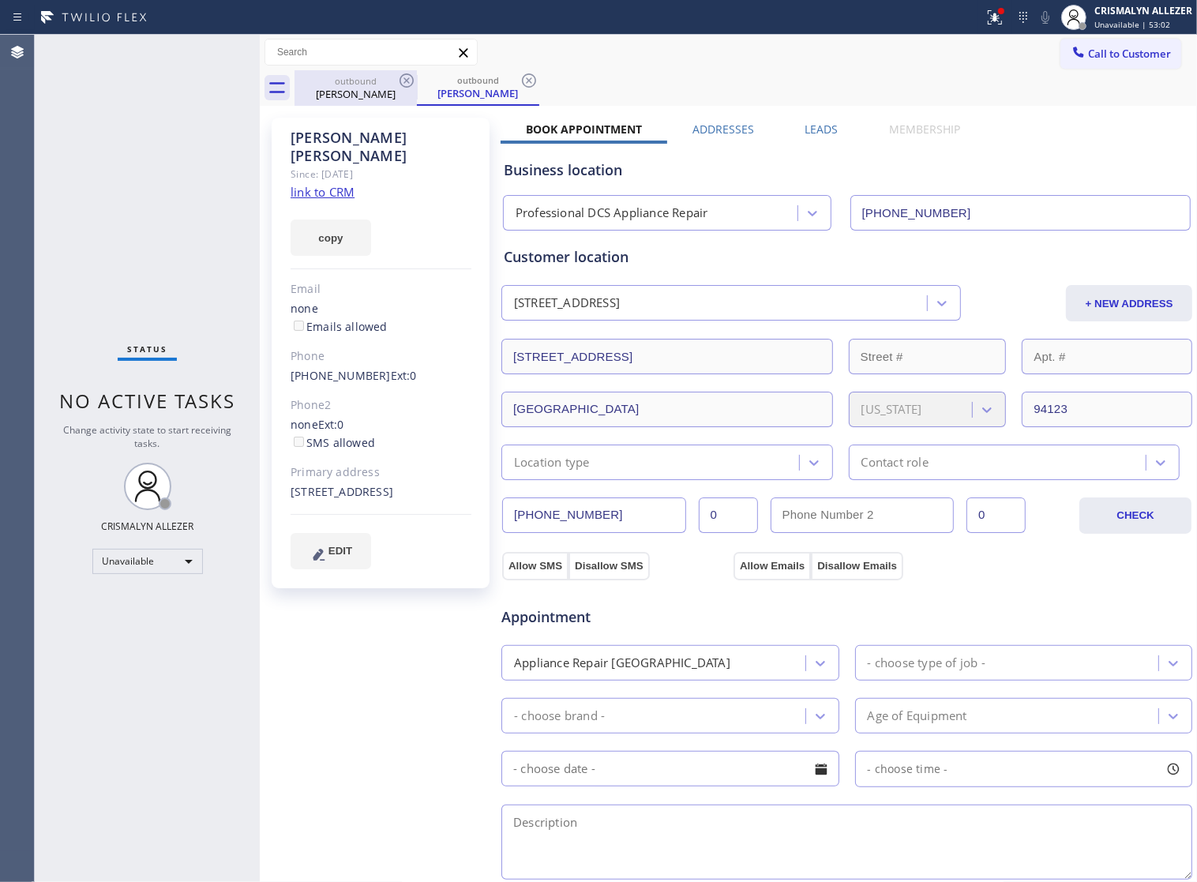
drag, startPoint x: 526, startPoint y: 81, endPoint x: 399, endPoint y: 93, distance: 127.7
click at [522, 81] on icon at bounding box center [528, 80] width 19 height 19
click at [408, 84] on icon at bounding box center [406, 80] width 19 height 19
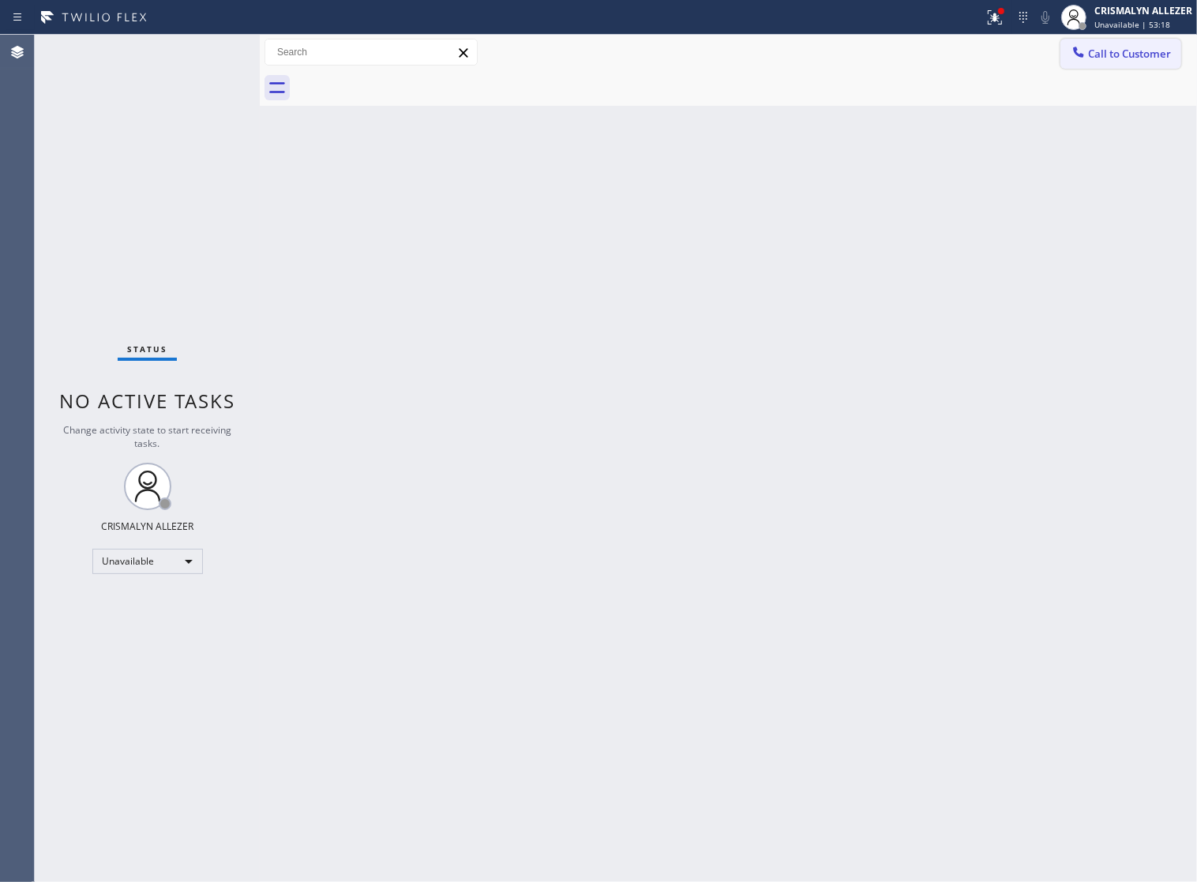
click at [1146, 60] on span "Call to Customer" at bounding box center [1129, 54] width 83 height 14
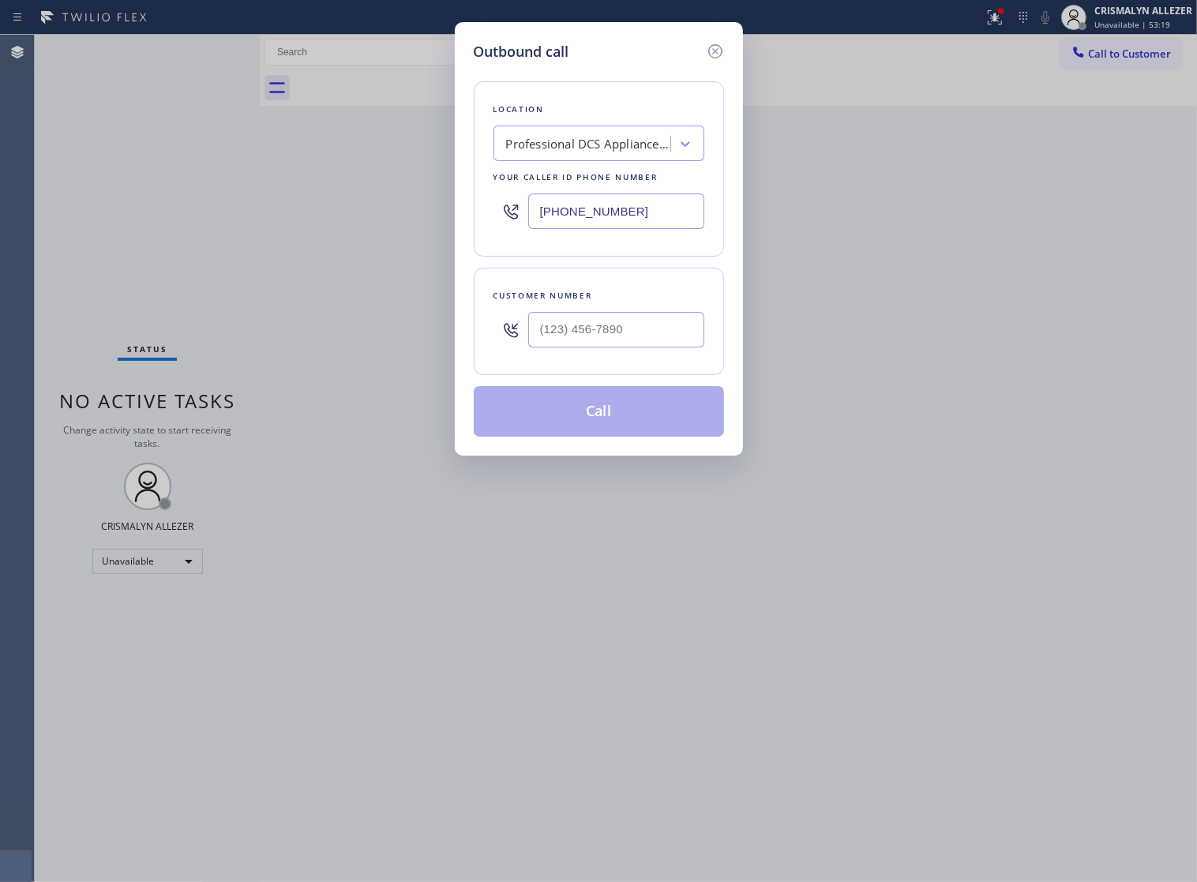
drag, startPoint x: 663, startPoint y: 219, endPoint x: 348, endPoint y: 163, distance: 320.1
click at [280, 199] on div "Outbound call Location Professional DCS Appliance Repair Your caller id phone n…" at bounding box center [598, 441] width 1197 height 882
paste input "855) 731-4952"
type input "[PHONE_NUMBER]"
click at [656, 347] on input "(___) ___-____" at bounding box center [616, 330] width 176 height 36
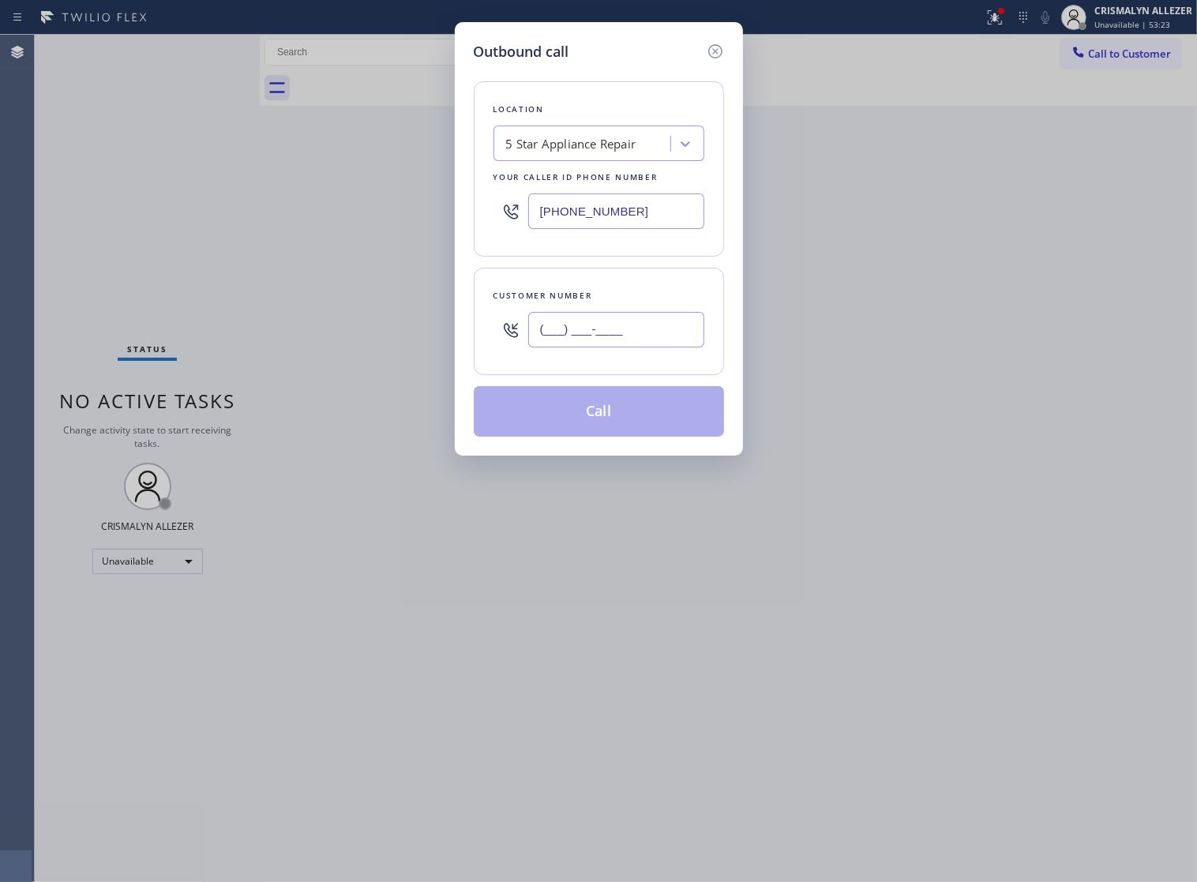
paste input "818) 633-1825"
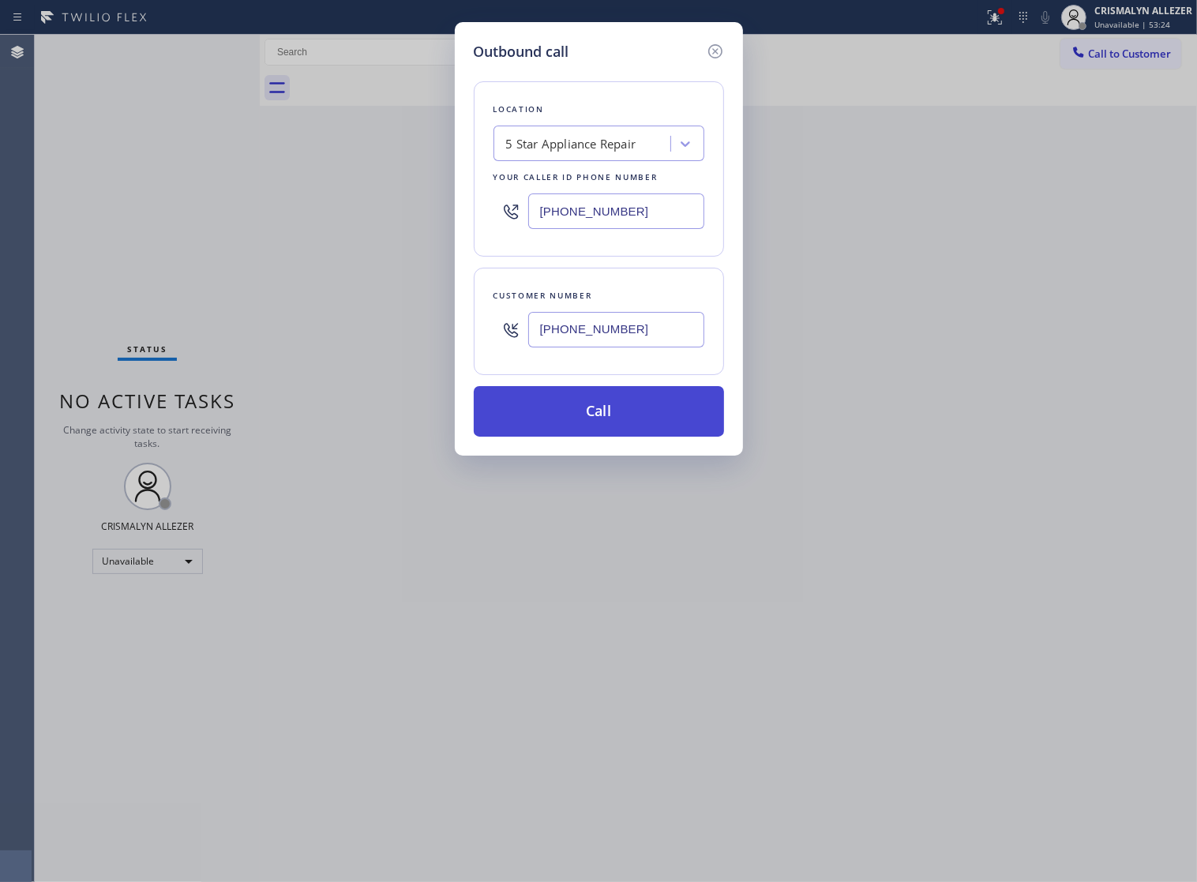
type input "(818) 633-1825"
click at [609, 426] on button "Call" at bounding box center [599, 411] width 250 height 51
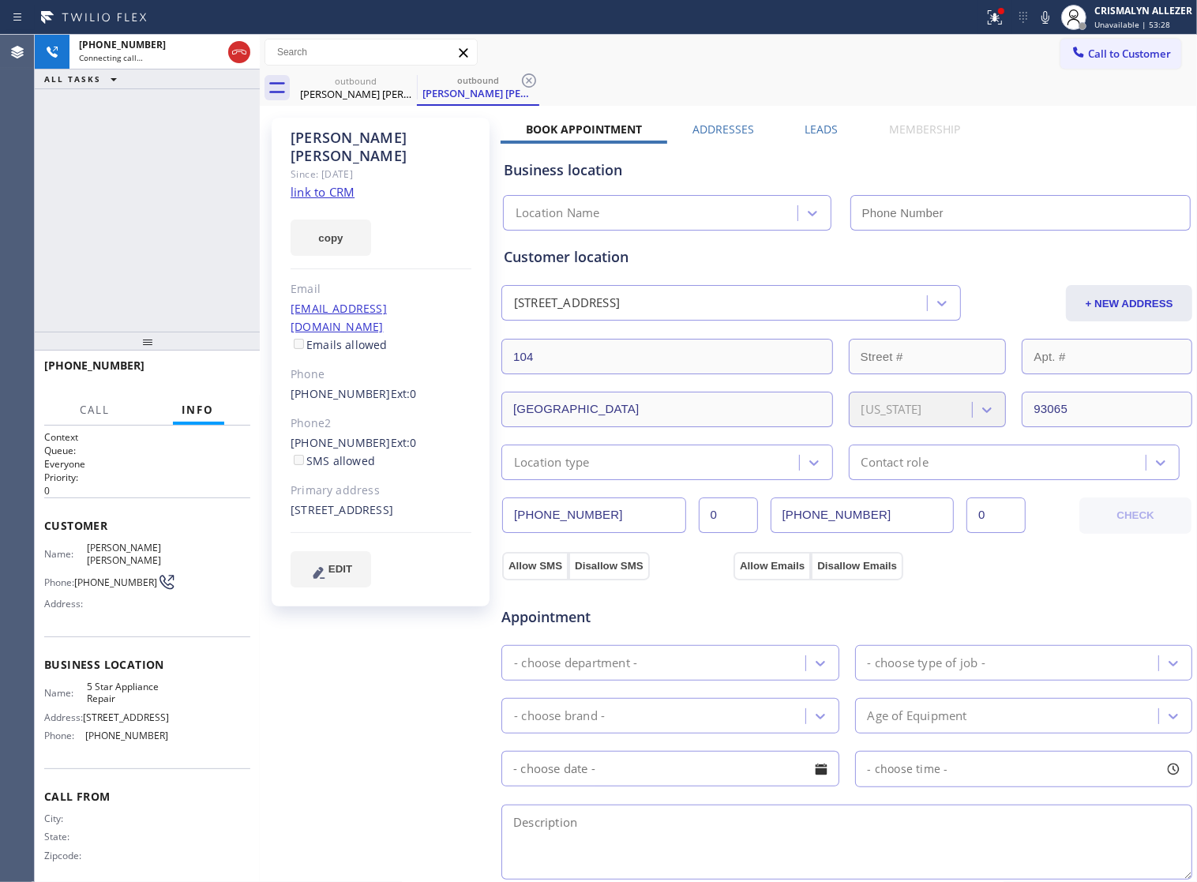
click at [346, 184] on link "link to CRM" at bounding box center [323, 192] width 64 height 16
type input "[PHONE_NUMBER]"
click at [211, 377] on span "HANG UP" at bounding box center [213, 372] width 48 height 11
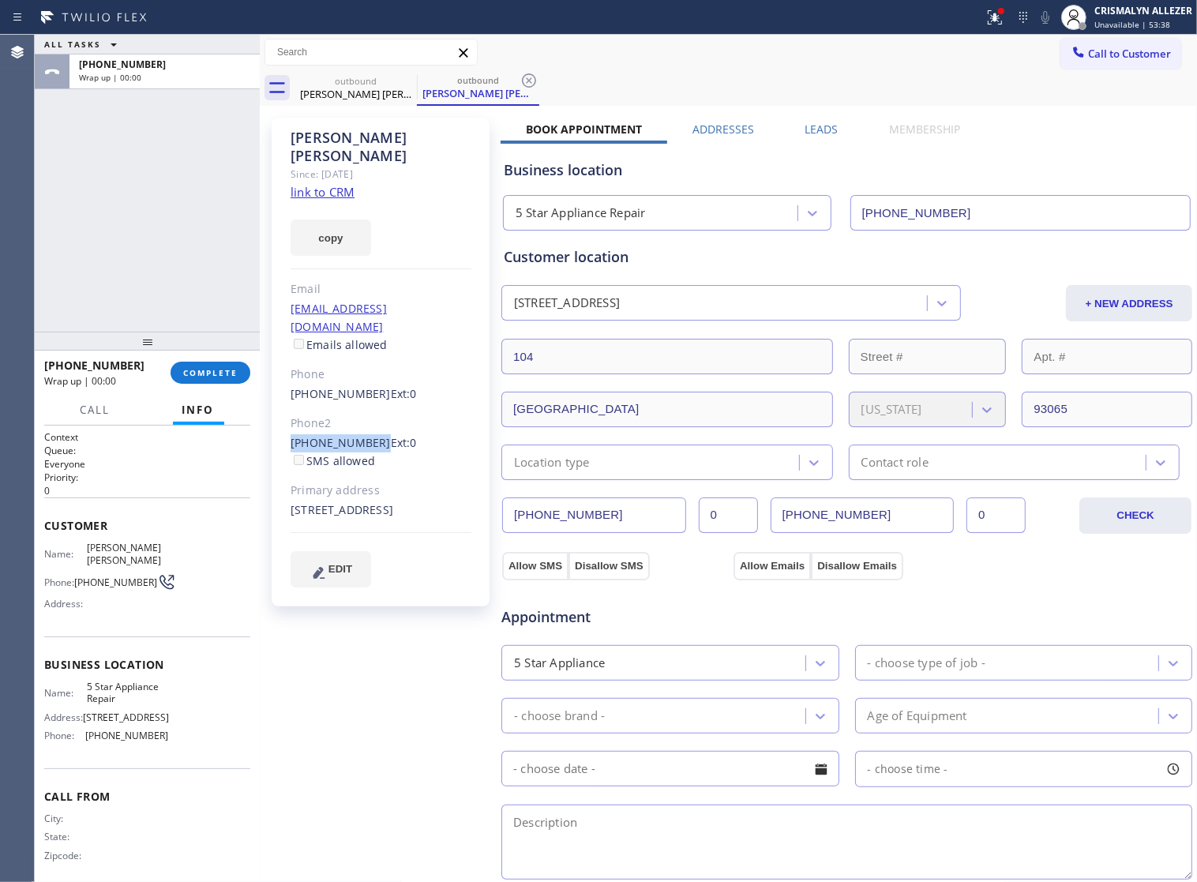
drag, startPoint x: 282, startPoint y: 407, endPoint x: 369, endPoint y: 407, distance: 87.6
click at [369, 407] on div "Janice Chuck Since: 20 may 2020 link to CRM copy Email cmchuck@hotmail.com Emai…" at bounding box center [381, 362] width 218 height 489
copy link "(818) 633-1827"
click at [207, 376] on span "COMPLETE" at bounding box center [210, 372] width 54 height 11
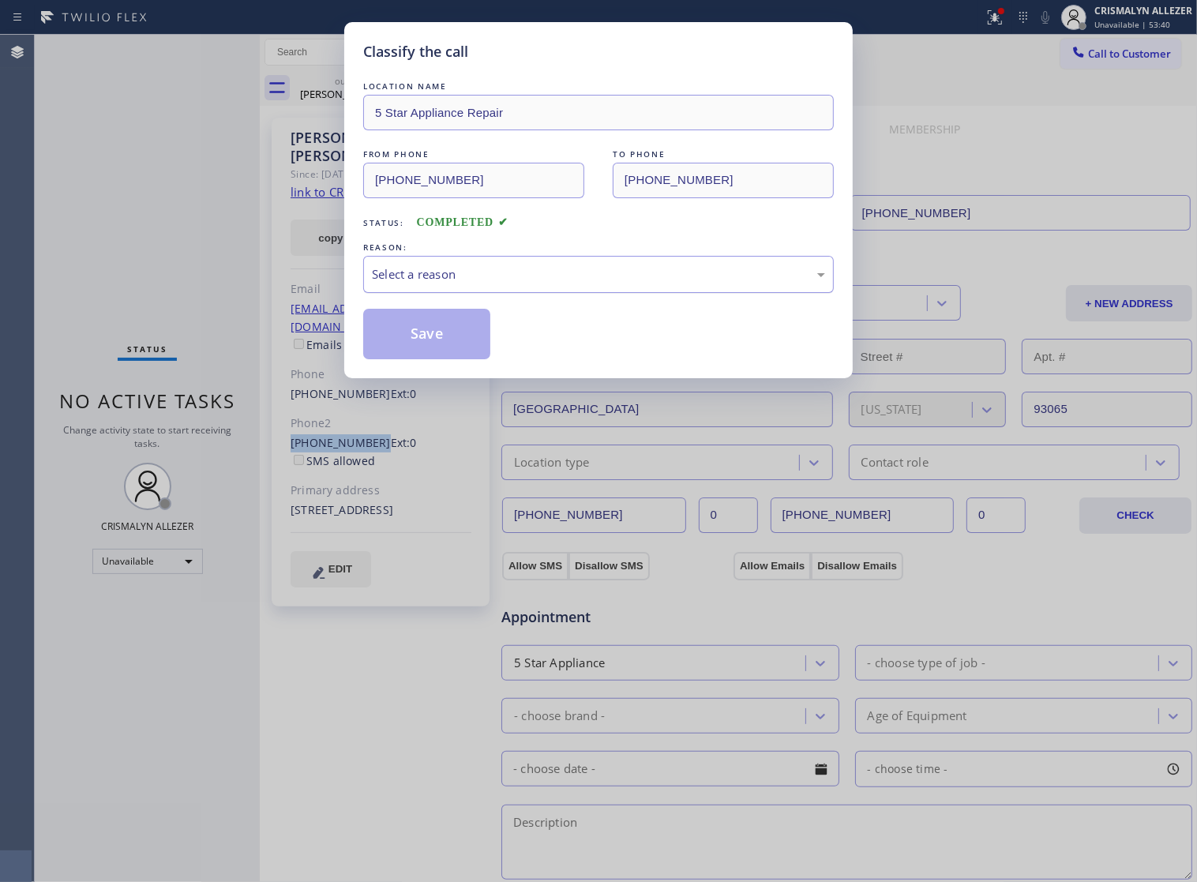
click at [625, 280] on div "Select a reason" at bounding box center [598, 274] width 471 height 37
click at [424, 356] on button "Save" at bounding box center [426, 334] width 127 height 51
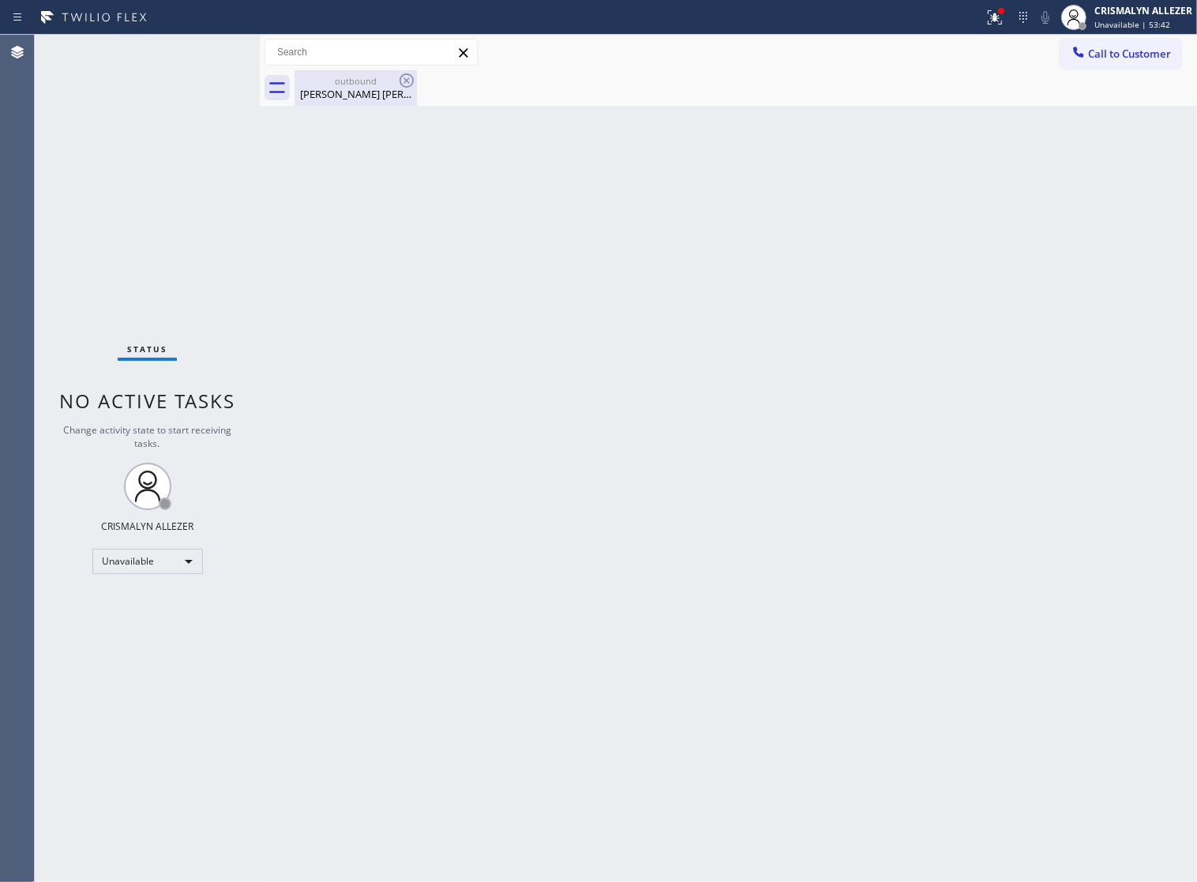
click at [356, 91] on div "Janice Chuck" at bounding box center [355, 94] width 119 height 14
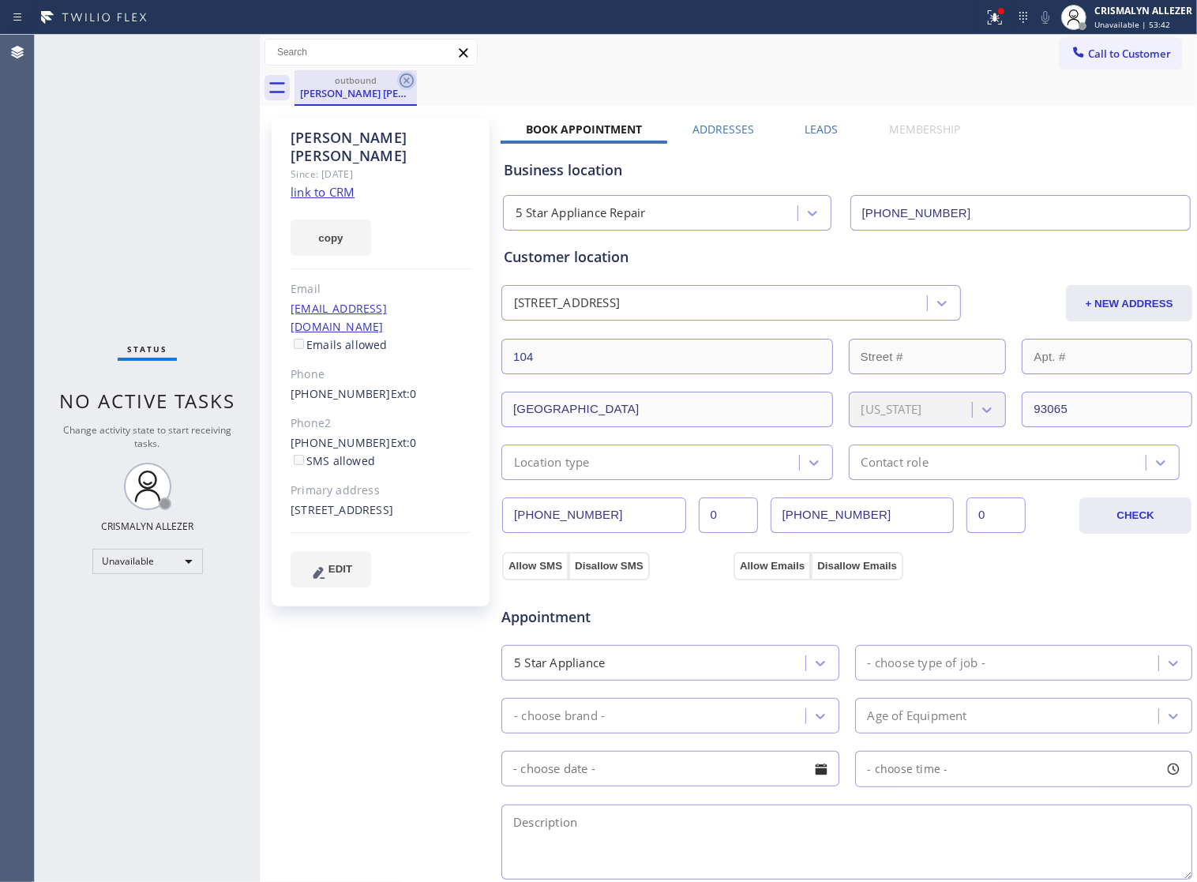
click at [401, 84] on icon at bounding box center [406, 80] width 14 height 14
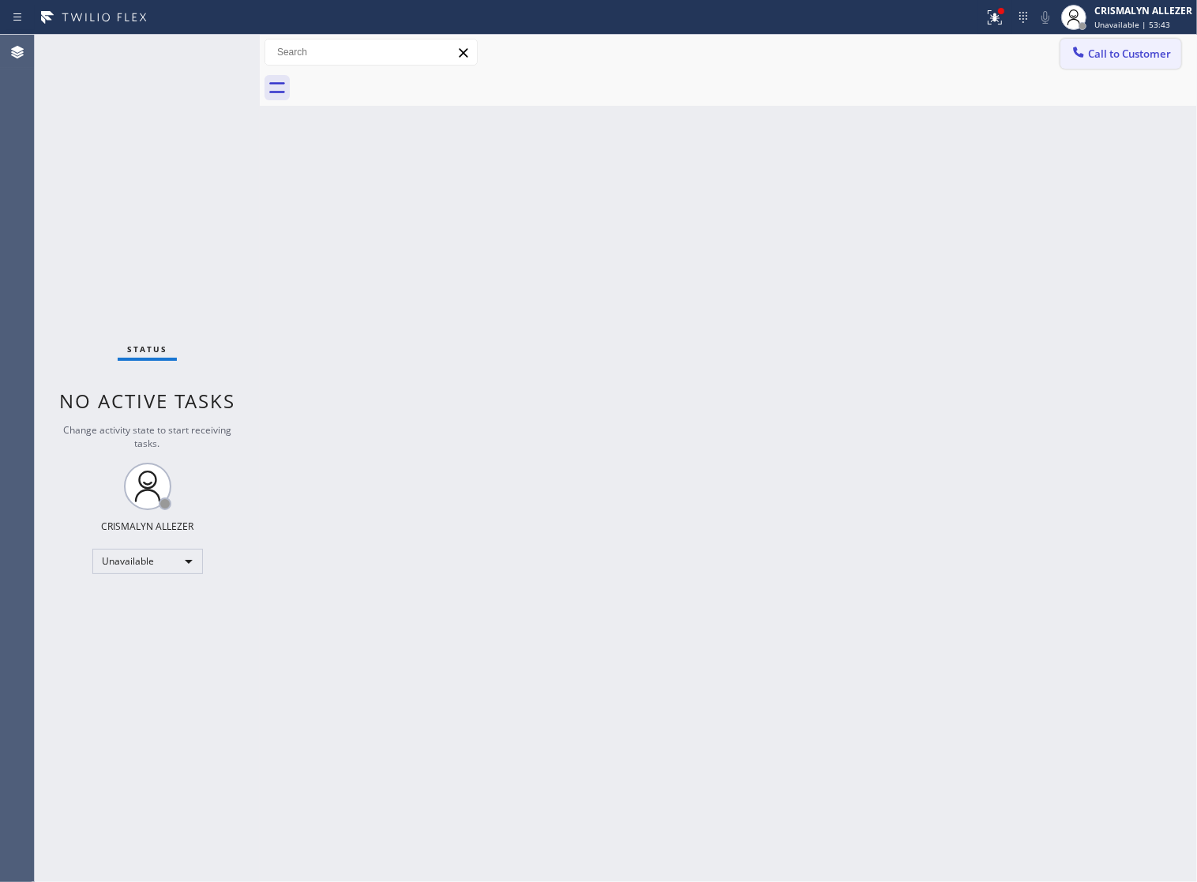
click at [1137, 50] on span "Call to Customer" at bounding box center [1129, 54] width 83 height 14
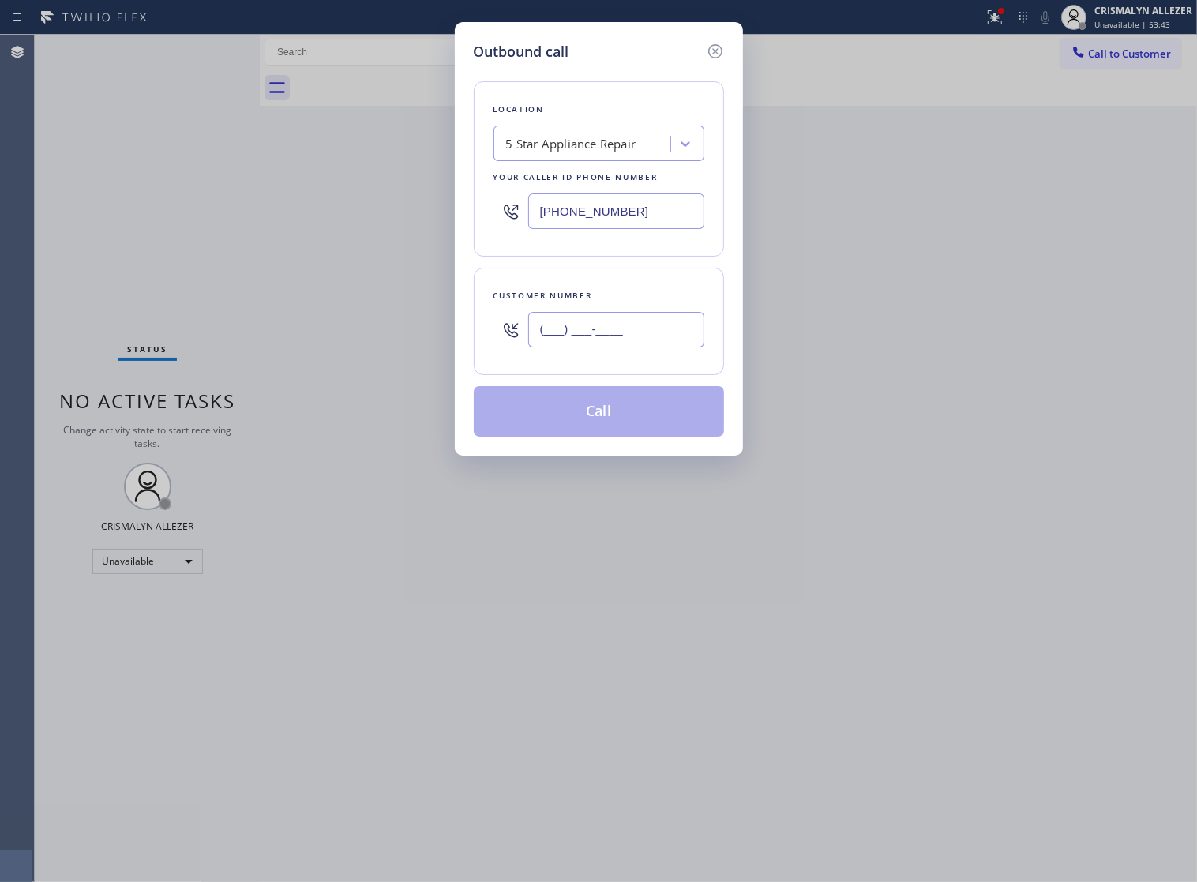
click at [669, 347] on input "(___) ___-____" at bounding box center [616, 330] width 176 height 36
paste input "818) 633-1827"
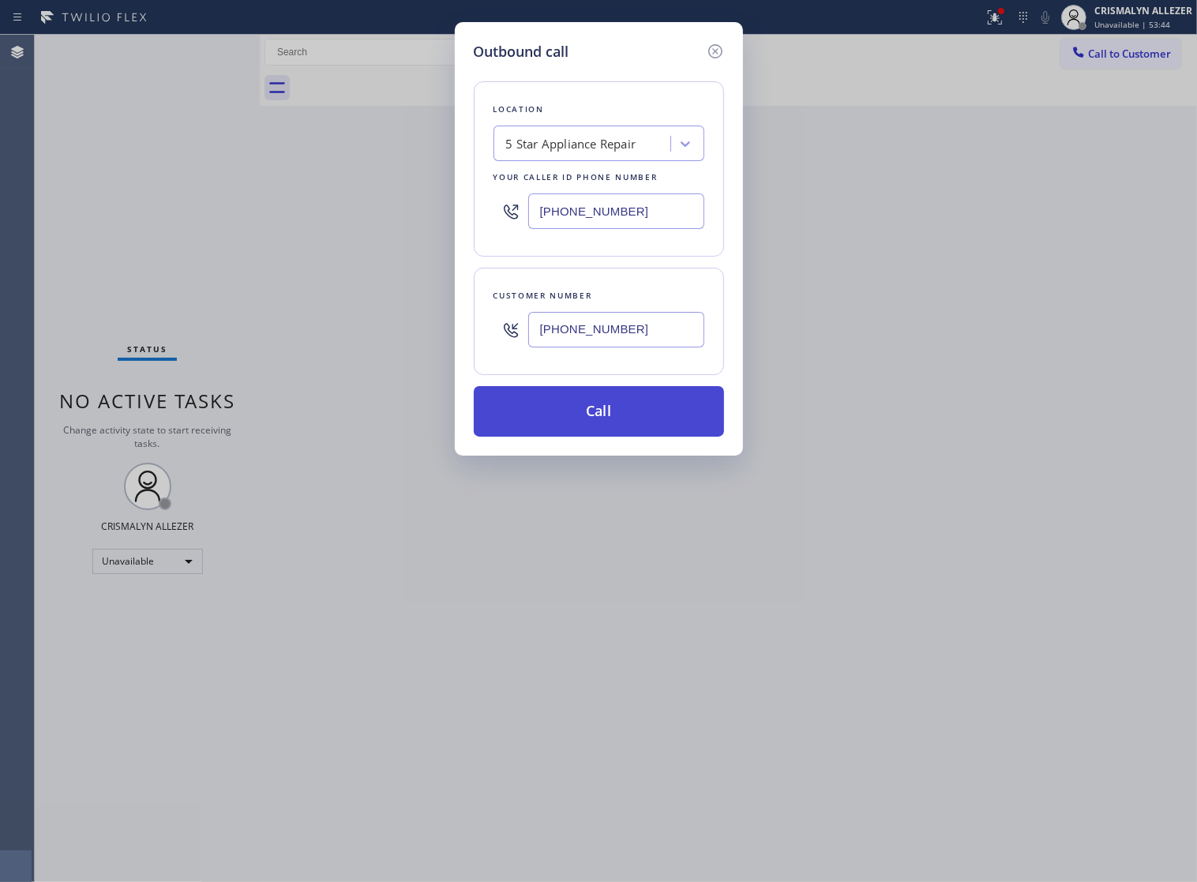
type input "(818) 633-1827"
click at [621, 424] on button "Call" at bounding box center [599, 411] width 250 height 51
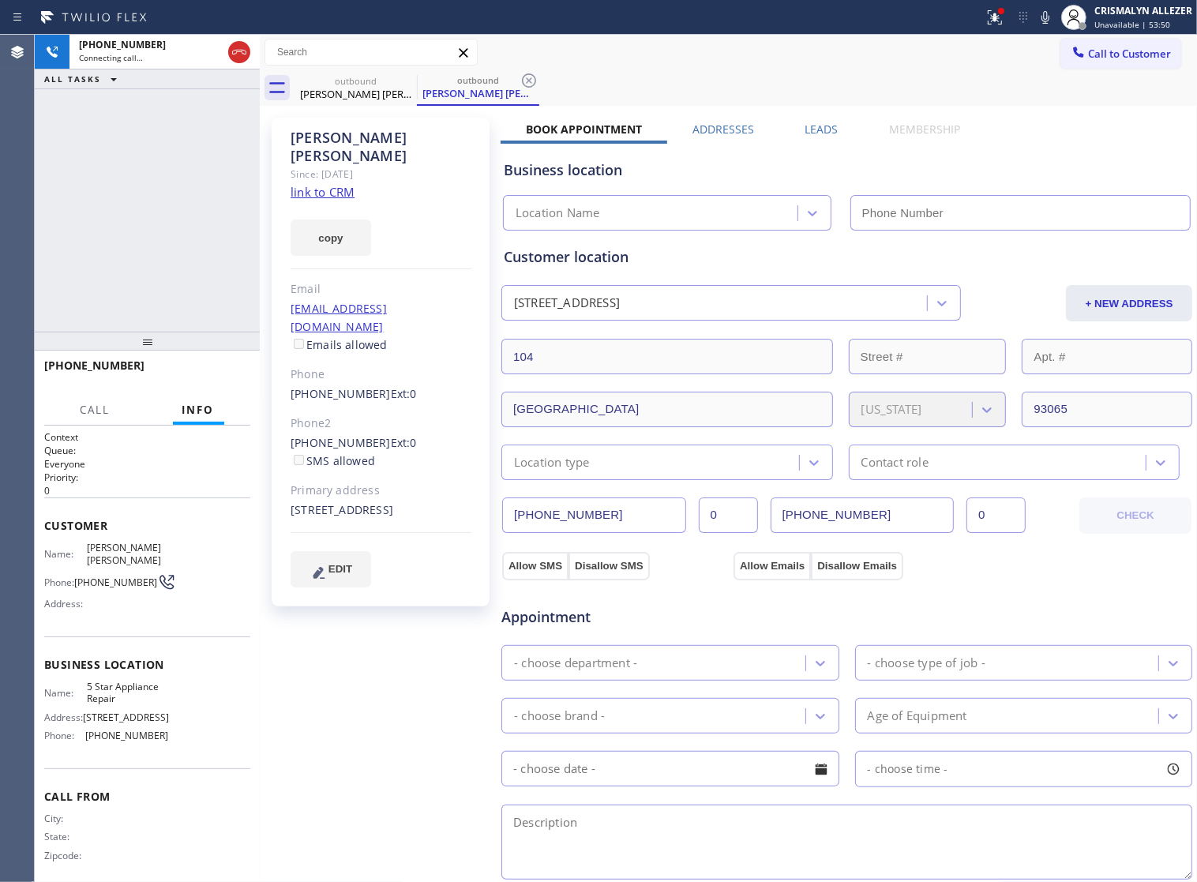
type input "[PHONE_NUMBER]"
drag, startPoint x: 815, startPoint y: 127, endPoint x: 918, endPoint y: 175, distance: 114.1
click at [815, 127] on label "Leads" at bounding box center [821, 129] width 33 height 15
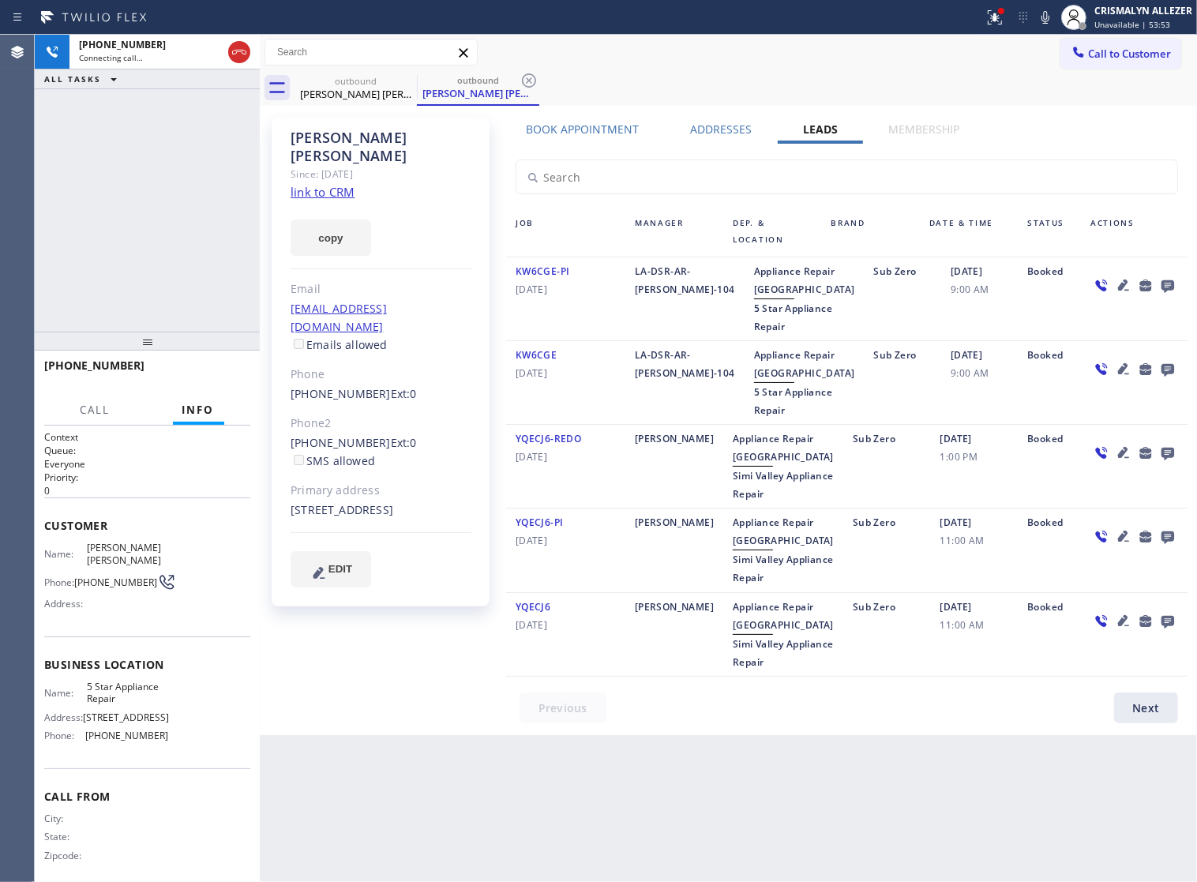
click at [1158, 282] on icon at bounding box center [1167, 286] width 19 height 20
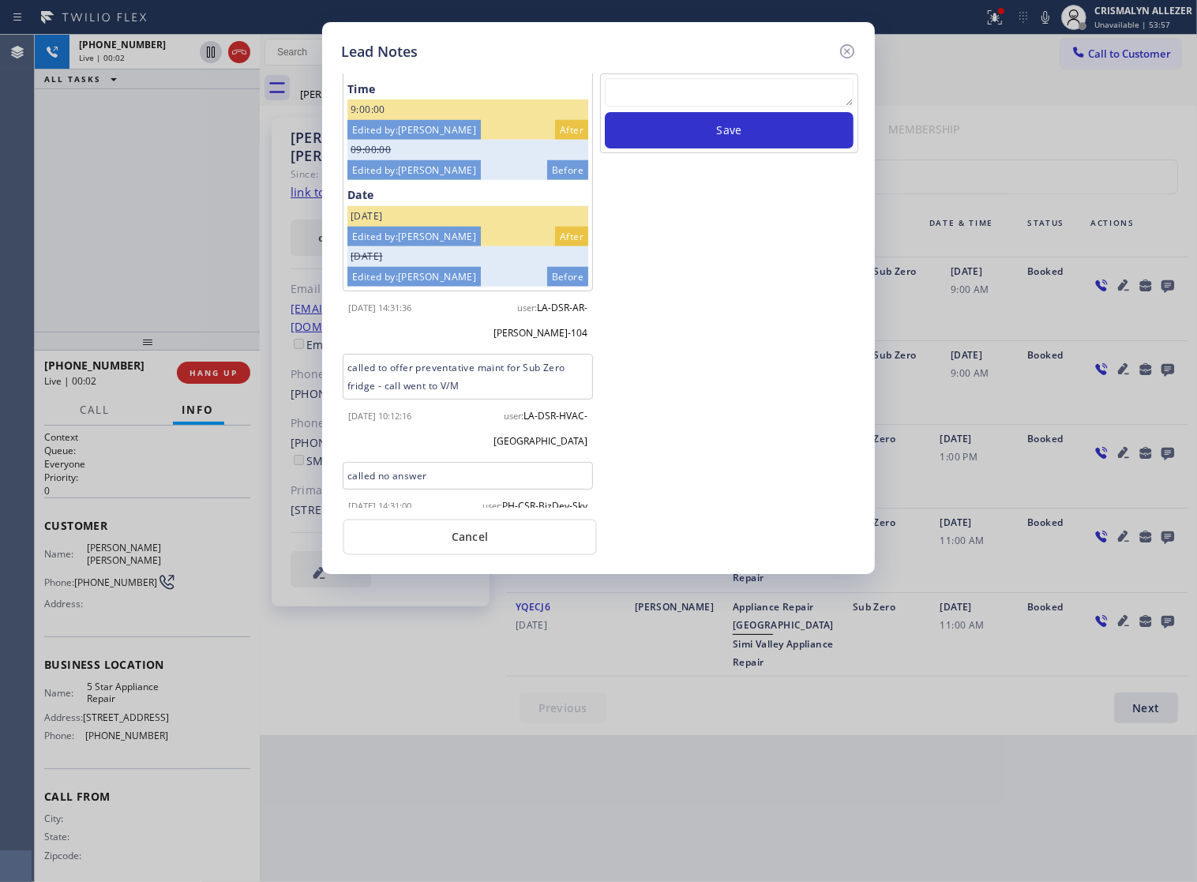
scroll to position [1359, 0]
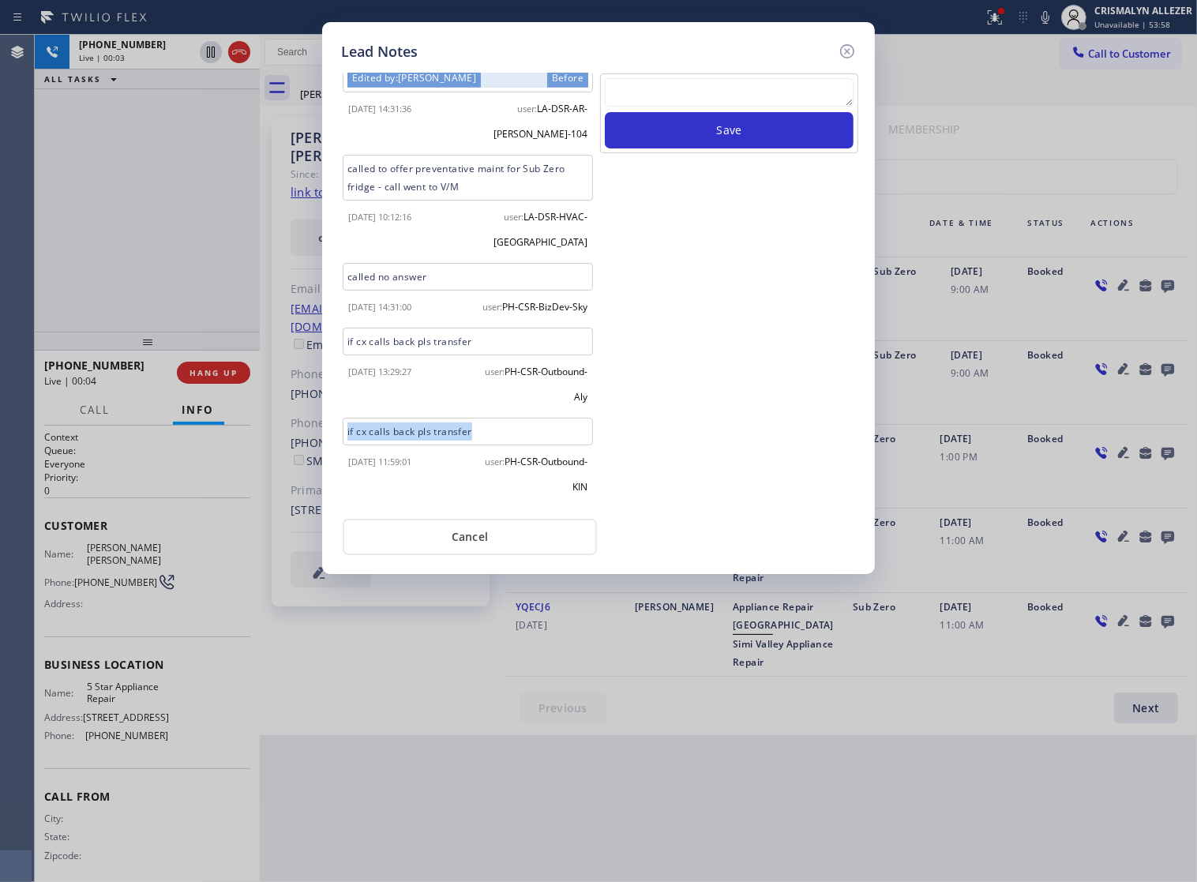
drag, startPoint x: 489, startPoint y: 430, endPoint x: 346, endPoint y: 433, distance: 143.7
click at [346, 433] on div "if cx calls back pls transfer" at bounding box center [468, 432] width 250 height 28
copy div "if cx calls back pls transfer"
click at [758, 91] on textarea at bounding box center [729, 92] width 249 height 28
paste textarea "if cx calls back pls transfer"
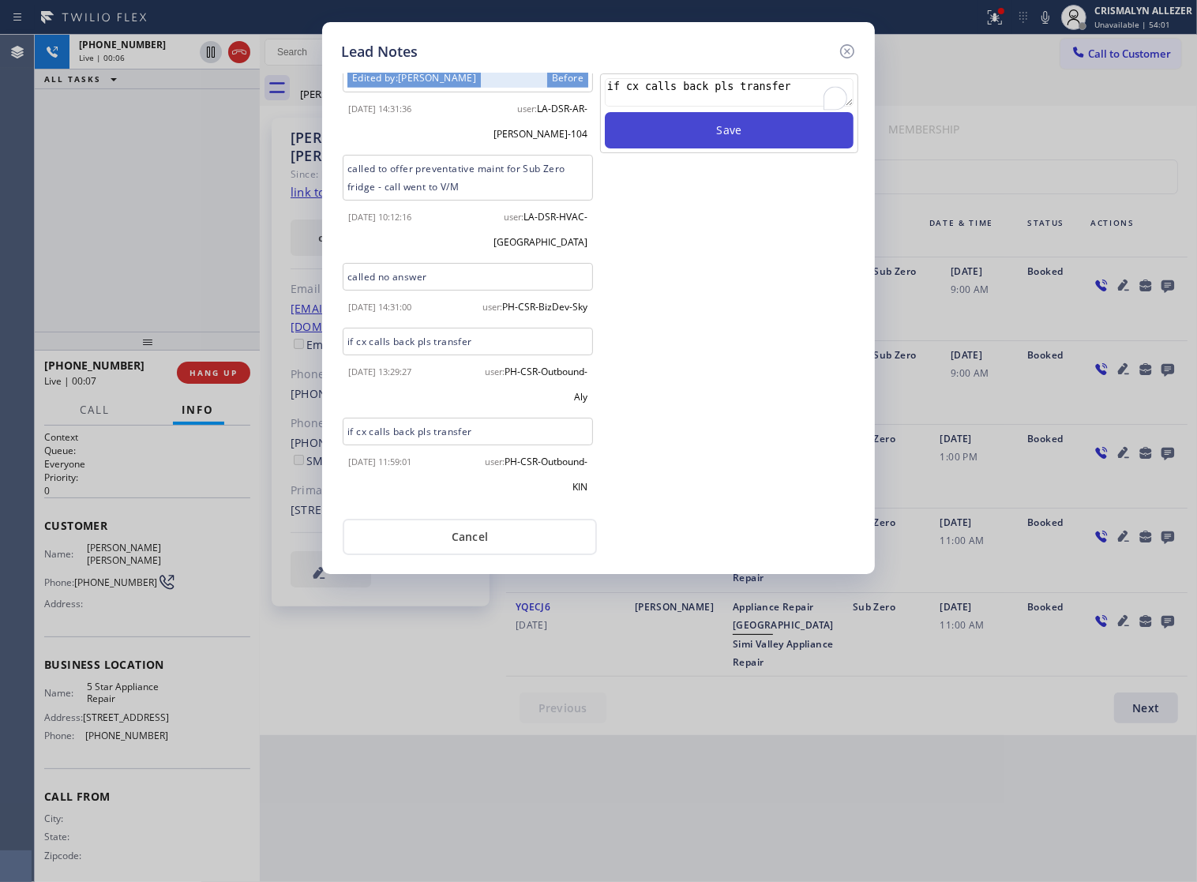
type textarea "if cx calls back pls transfer"
click at [751, 148] on button "Save" at bounding box center [729, 130] width 249 height 36
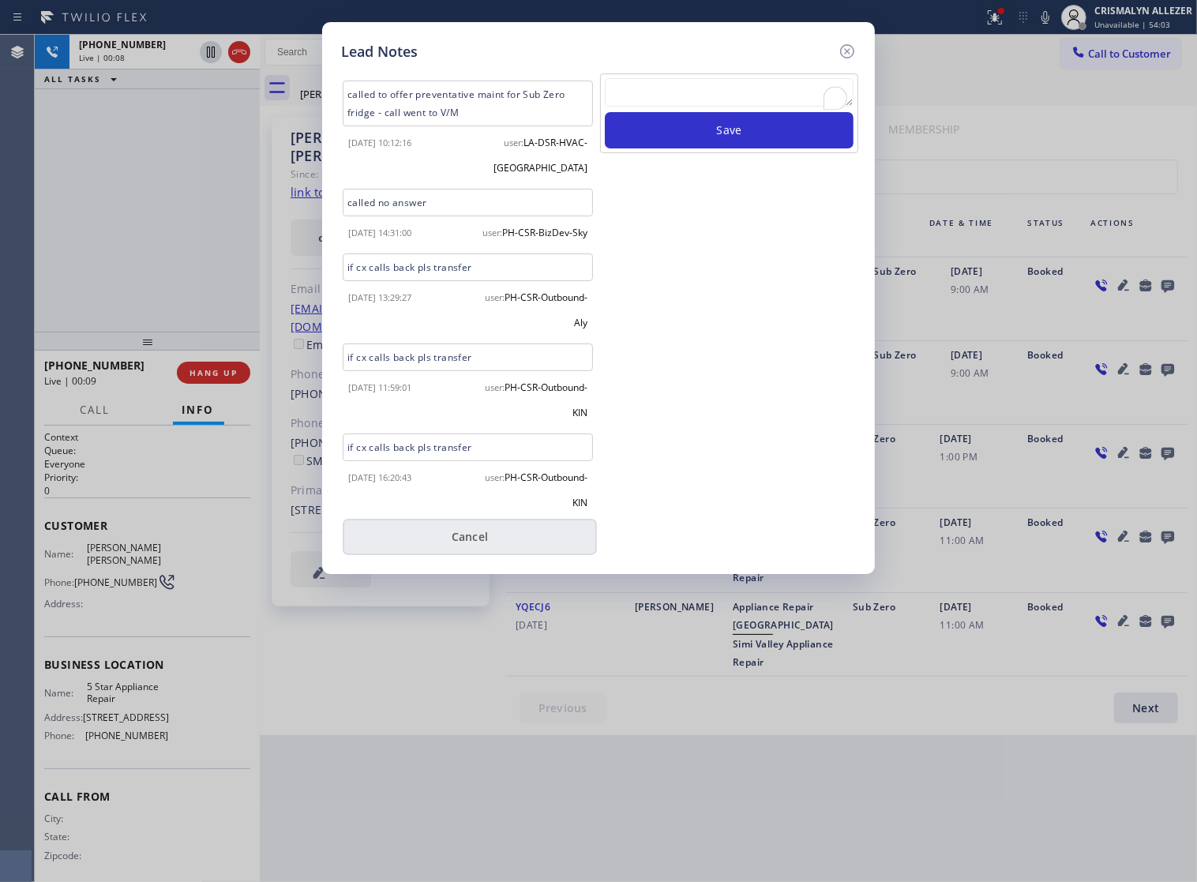
click at [467, 546] on button "Cancel" at bounding box center [470, 537] width 254 height 36
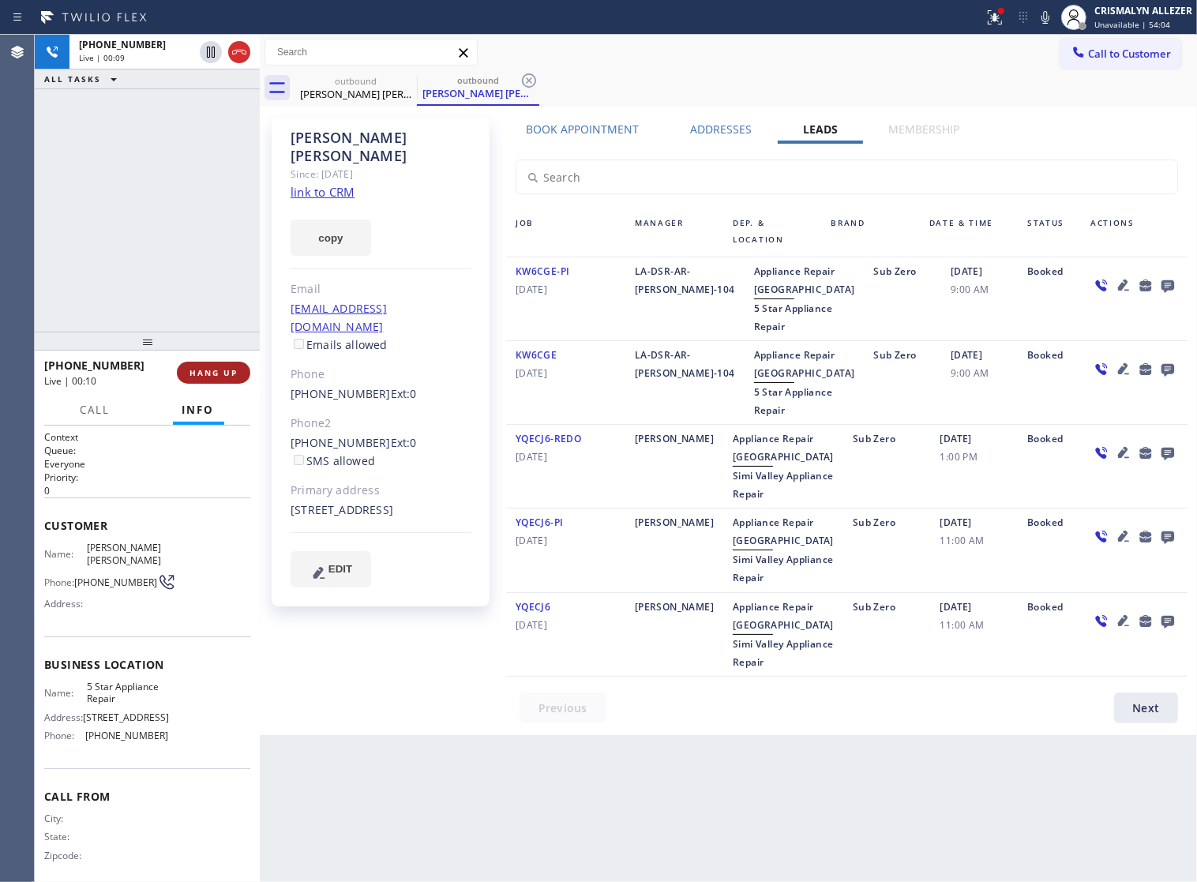
click at [204, 377] on span "HANG UP" at bounding box center [213, 372] width 48 height 11
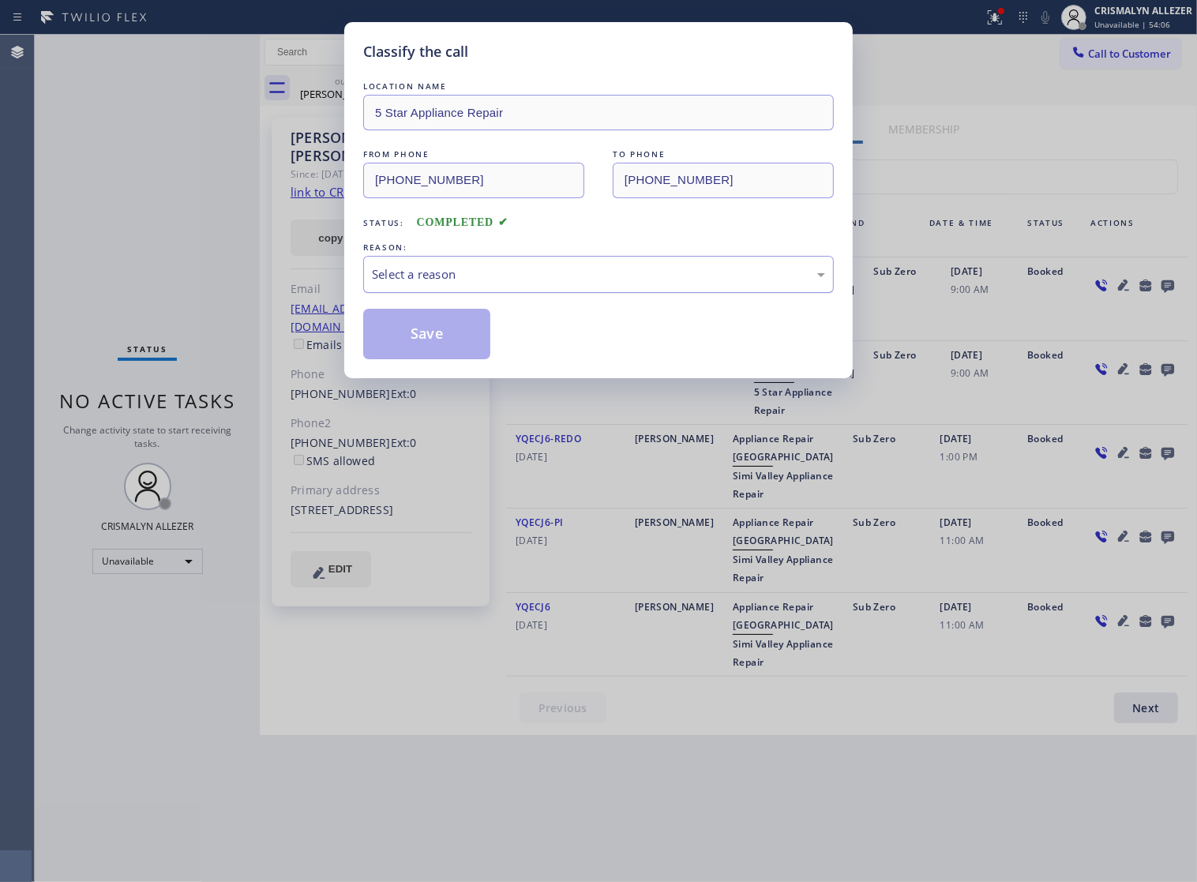
click at [630, 293] on div "Select a reason" at bounding box center [598, 274] width 471 height 37
click at [475, 352] on button "Save" at bounding box center [426, 334] width 127 height 51
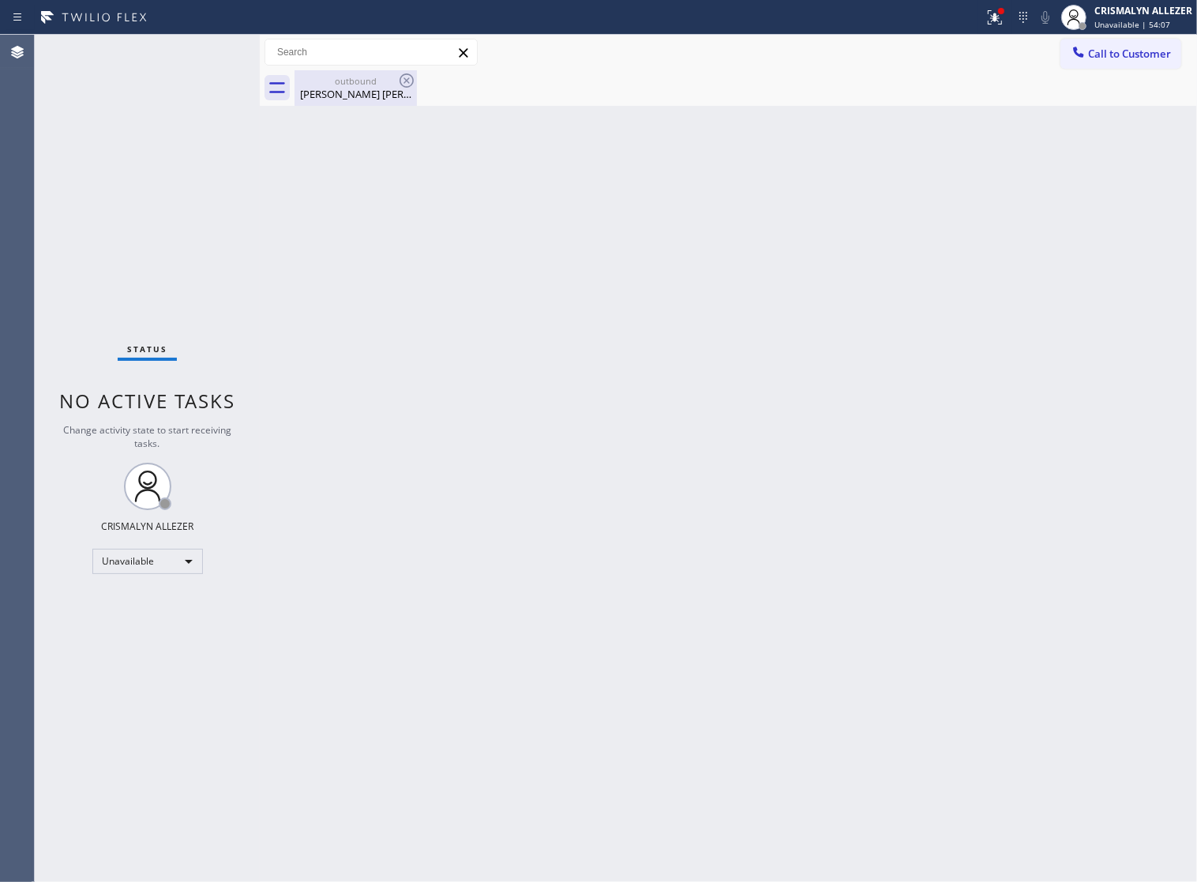
drag, startPoint x: 361, startPoint y: 79, endPoint x: 384, endPoint y: 73, distance: 23.6
click at [363, 77] on div "outbound" at bounding box center [355, 81] width 119 height 12
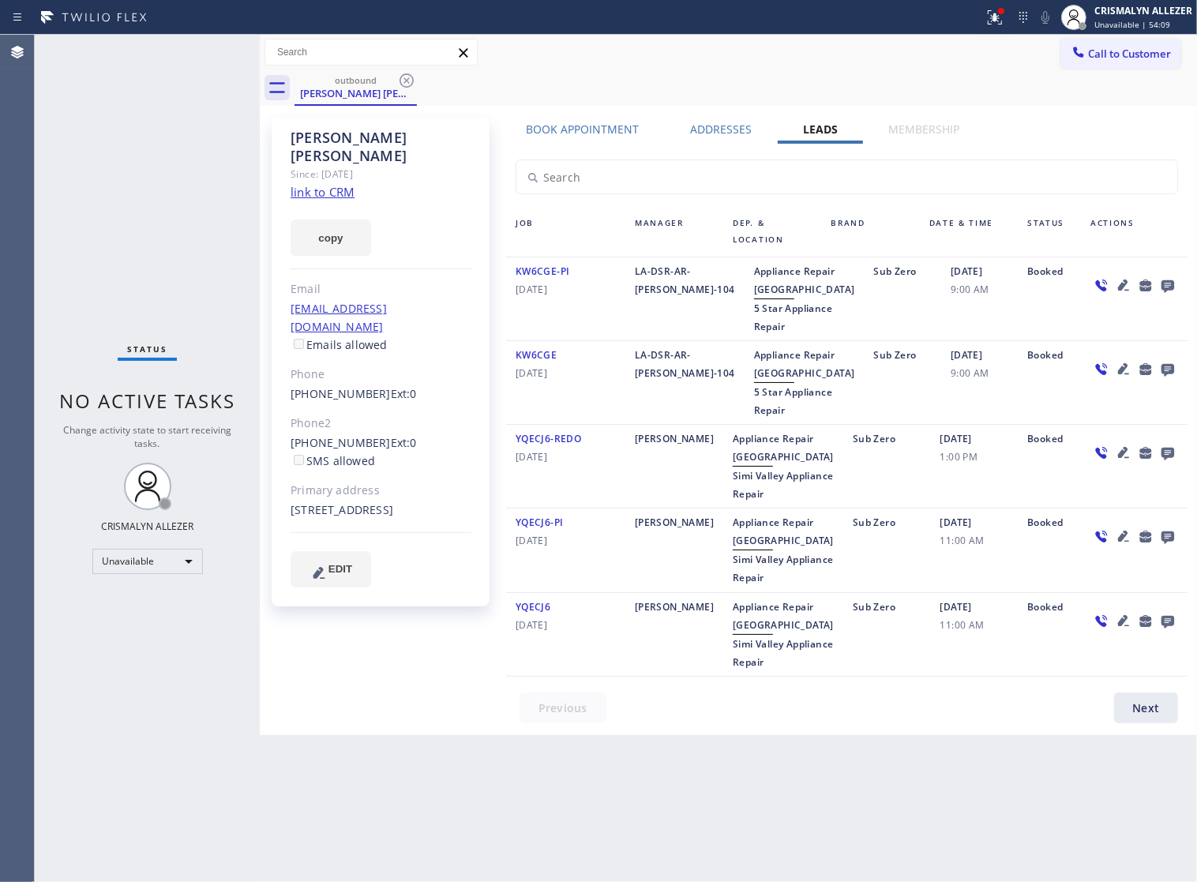
drag, startPoint x: 403, startPoint y: 84, endPoint x: 411, endPoint y: 52, distance: 33.3
click at [403, 81] on icon at bounding box center [406, 80] width 19 height 19
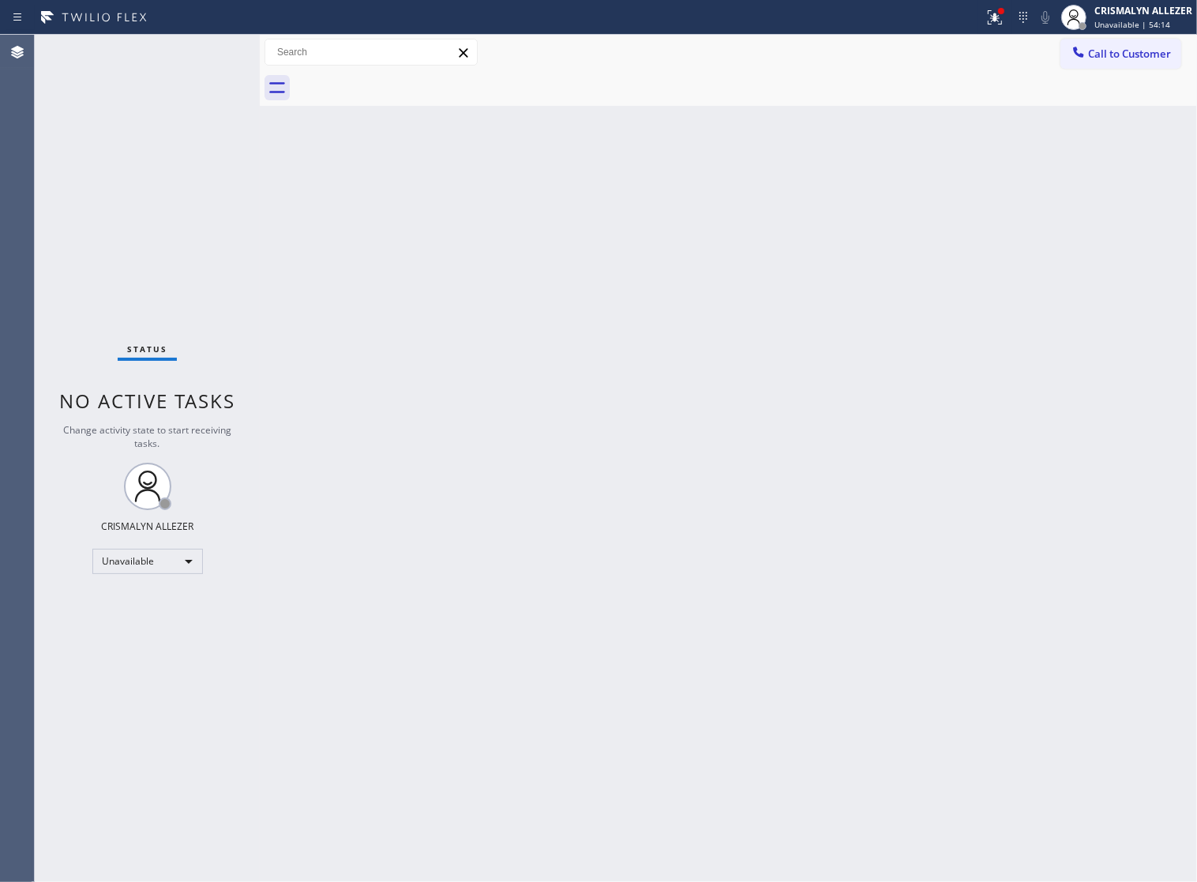
click at [1155, 57] on span "Call to Customer" at bounding box center [1129, 54] width 83 height 14
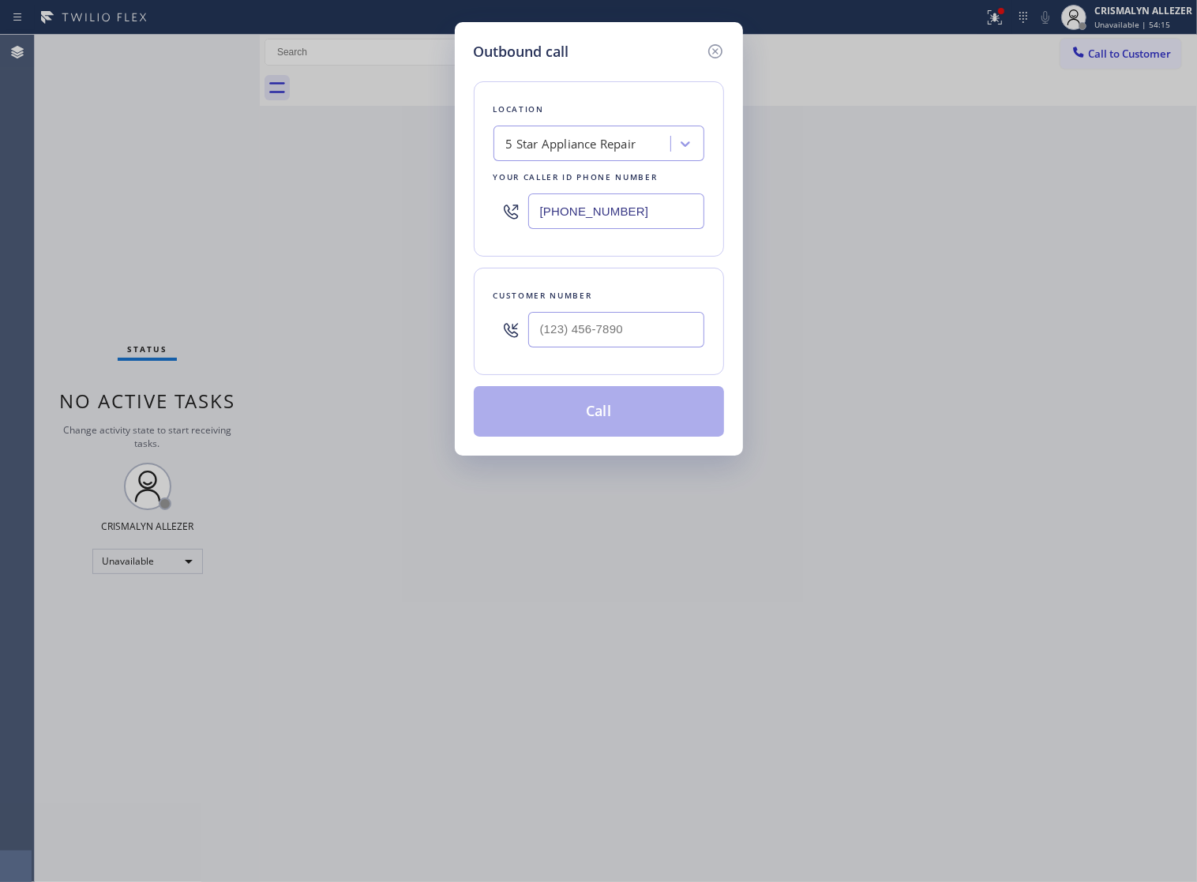
paste input "415) 744-1926"
click at [219, 212] on div "Outbound call Location 5 Star Appliance Repair Your caller id phone number (855…" at bounding box center [598, 441] width 1197 height 882
type input "(415) 744-1926"
click at [652, 347] on input "(___) ___-____" at bounding box center [616, 330] width 176 height 36
paste input "404) 210-2527"
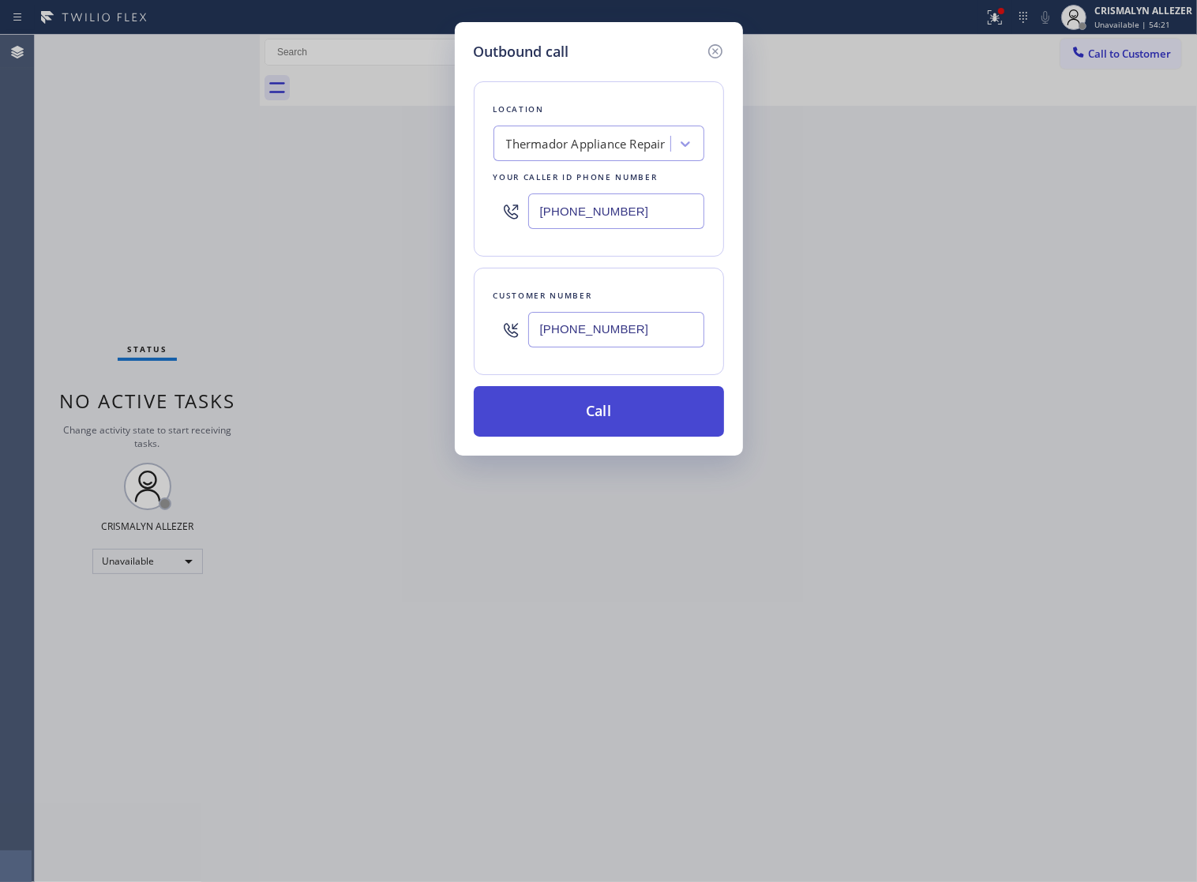
type input "(404) 210-2527"
click at [609, 423] on button "Call" at bounding box center [599, 411] width 250 height 51
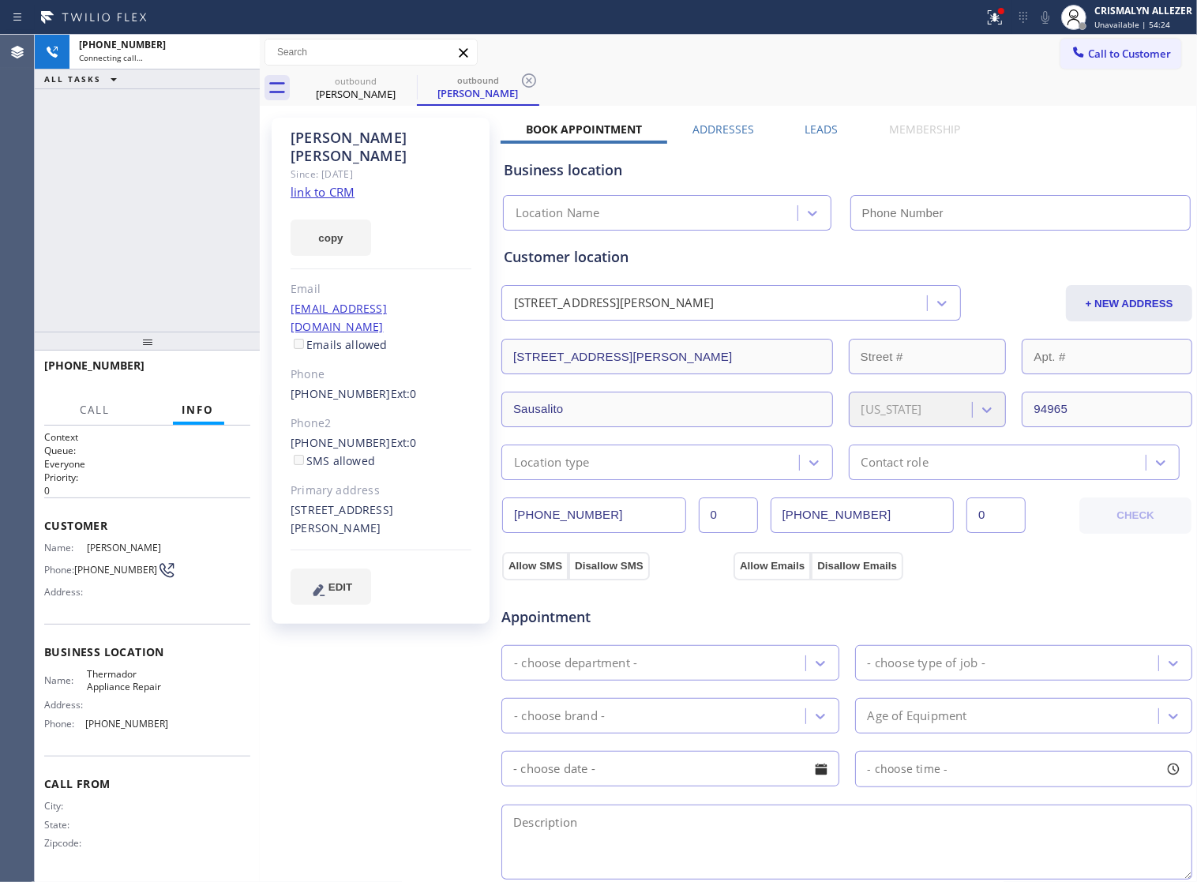
click at [302, 184] on link "link to CRM" at bounding box center [323, 192] width 64 height 16
type input "(415) 744-1926"
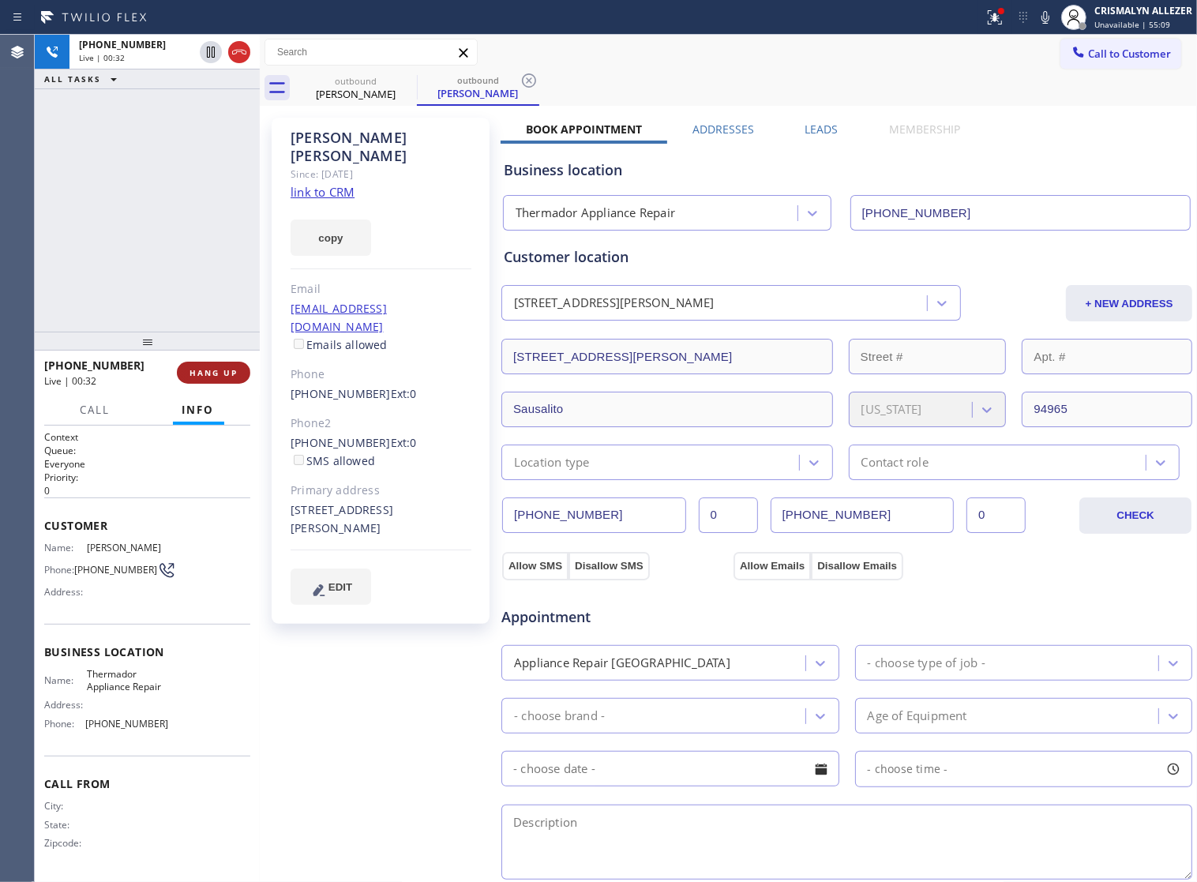
click at [202, 375] on span "HANG UP" at bounding box center [213, 372] width 48 height 11
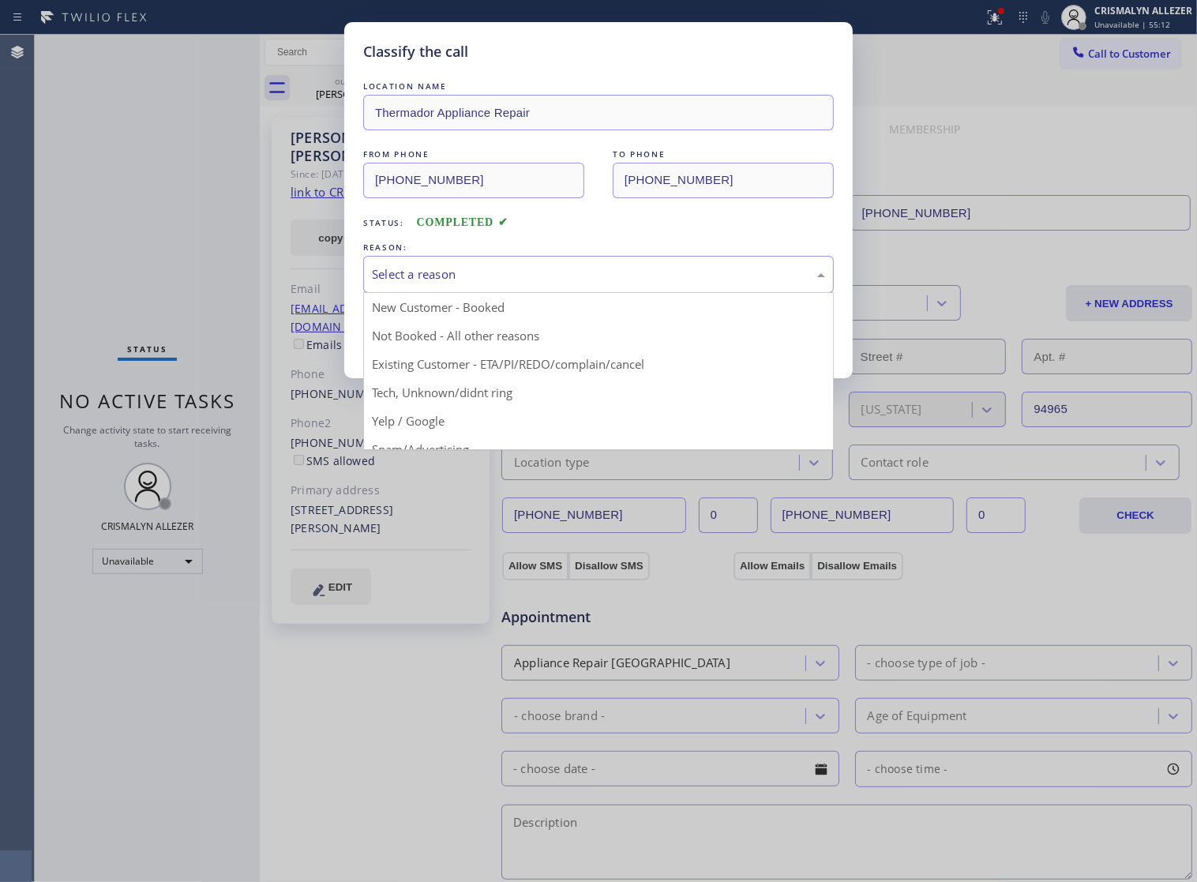
drag, startPoint x: 640, startPoint y: 287, endPoint x: 629, endPoint y: 291, distance: 11.7
click at [629, 283] on div "Select a reason" at bounding box center [598, 274] width 453 height 18
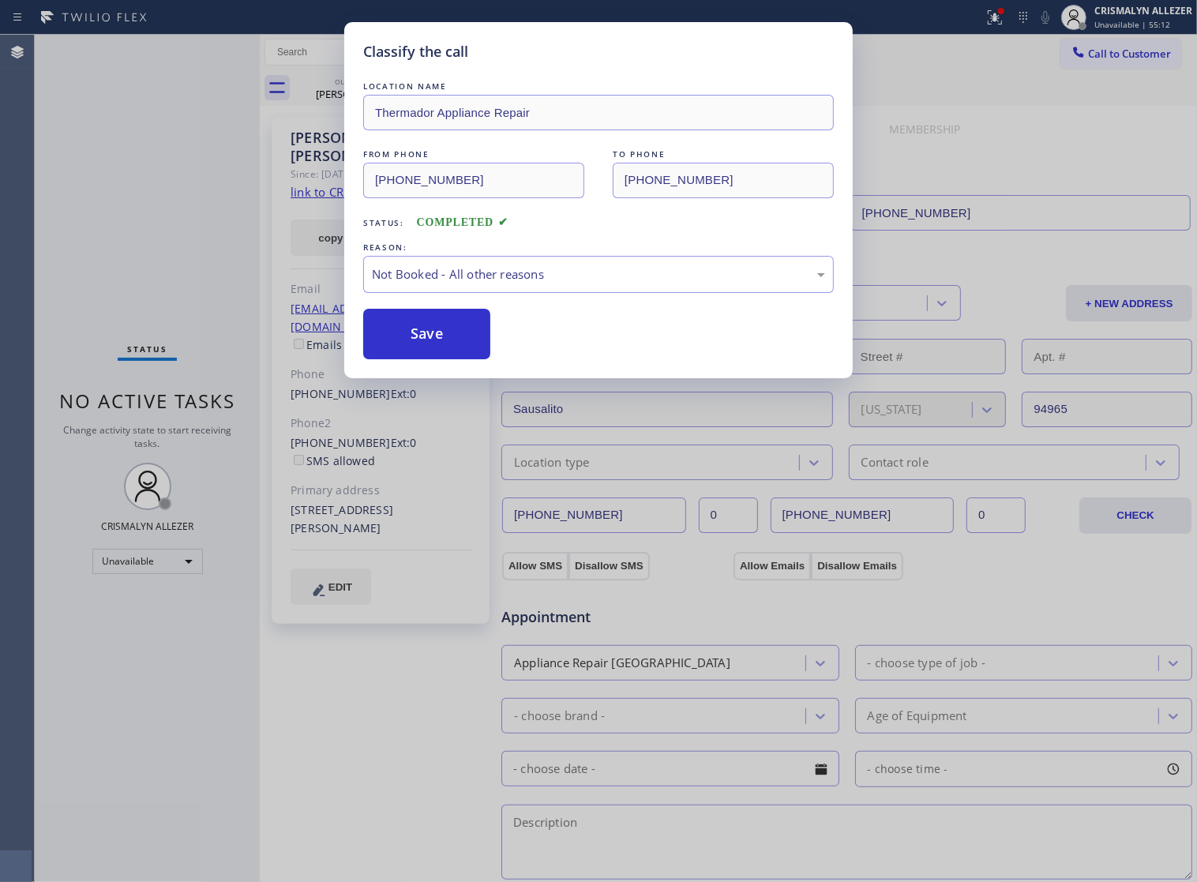
click at [444, 359] on button "Save" at bounding box center [426, 334] width 127 height 51
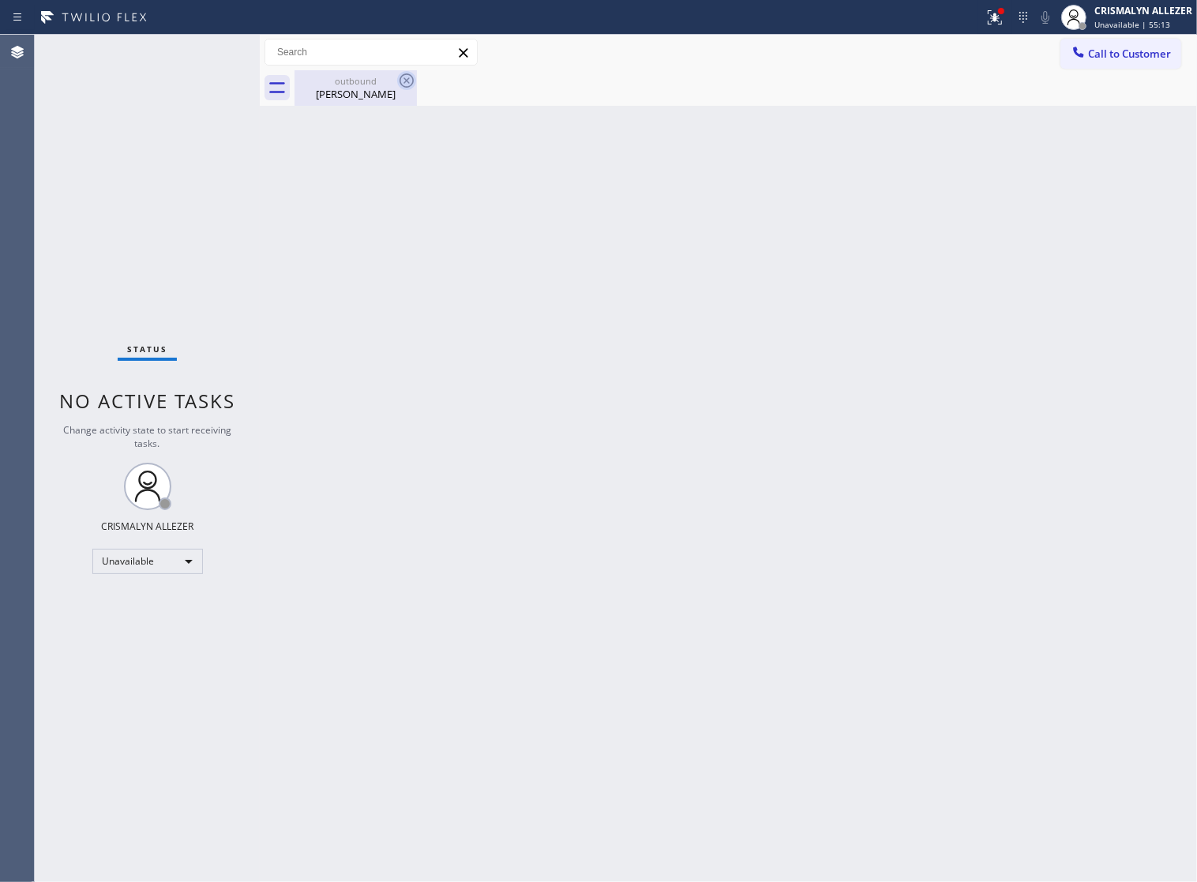
click at [366, 100] on div "Lucinda Chapman" at bounding box center [355, 94] width 119 height 14
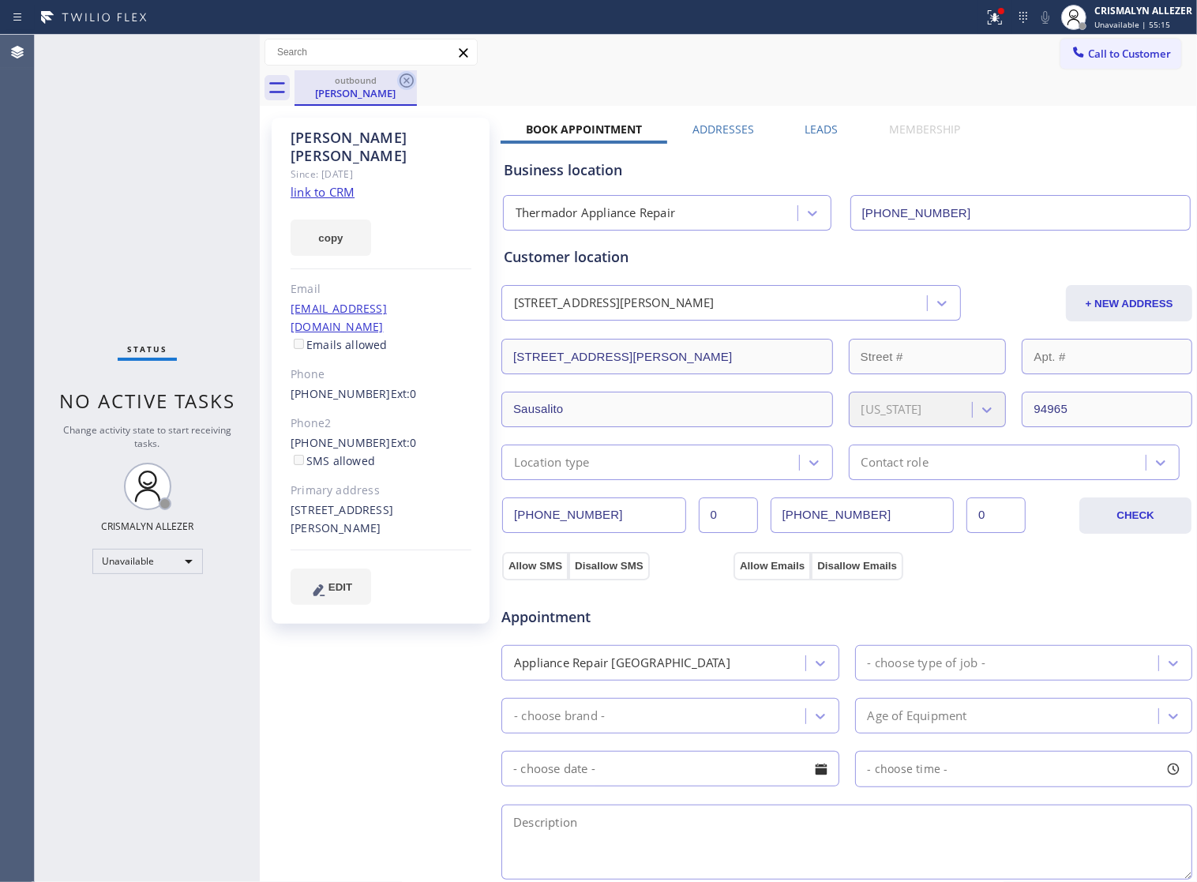
click at [403, 79] on icon at bounding box center [406, 80] width 19 height 19
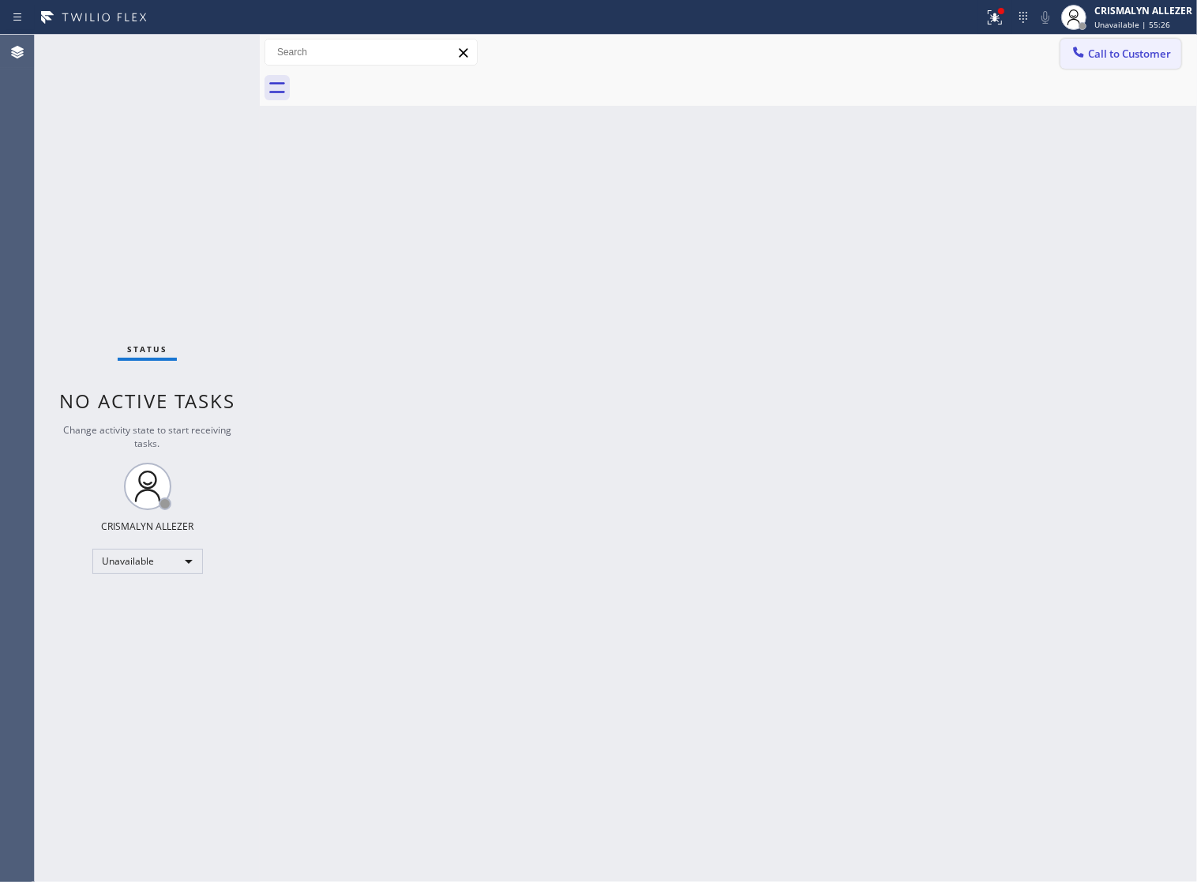
click at [1134, 67] on button "Call to Customer" at bounding box center [1120, 54] width 121 height 30
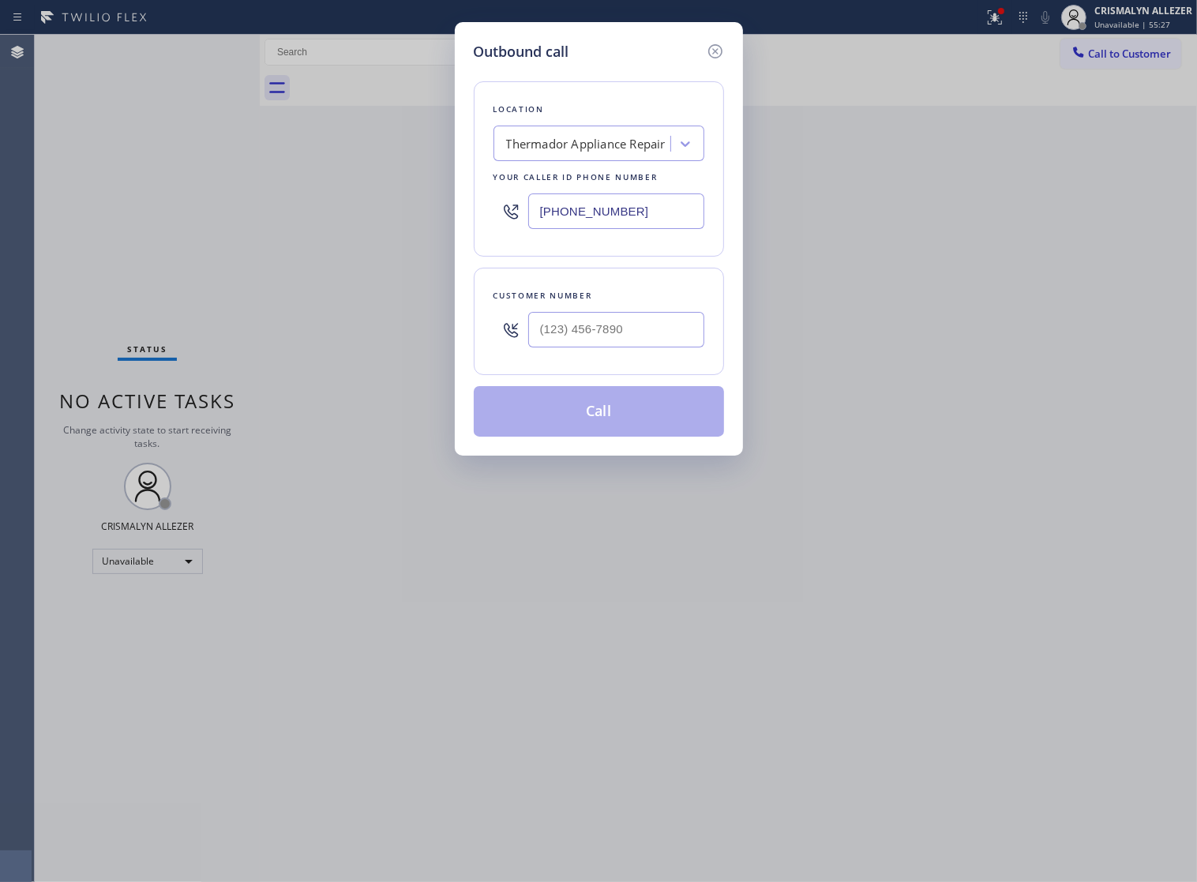
drag, startPoint x: 692, startPoint y: 214, endPoint x: 219, endPoint y: 219, distance: 472.9
click at [259, 221] on div "Outbound call Location Thermador Appliance Repair Your caller id phone number (…" at bounding box center [598, 441] width 1197 height 882
paste input "626) 376-4990"
type input "(626) 376-4990"
click at [628, 347] on input "(___) ___-____" at bounding box center [616, 330] width 176 height 36
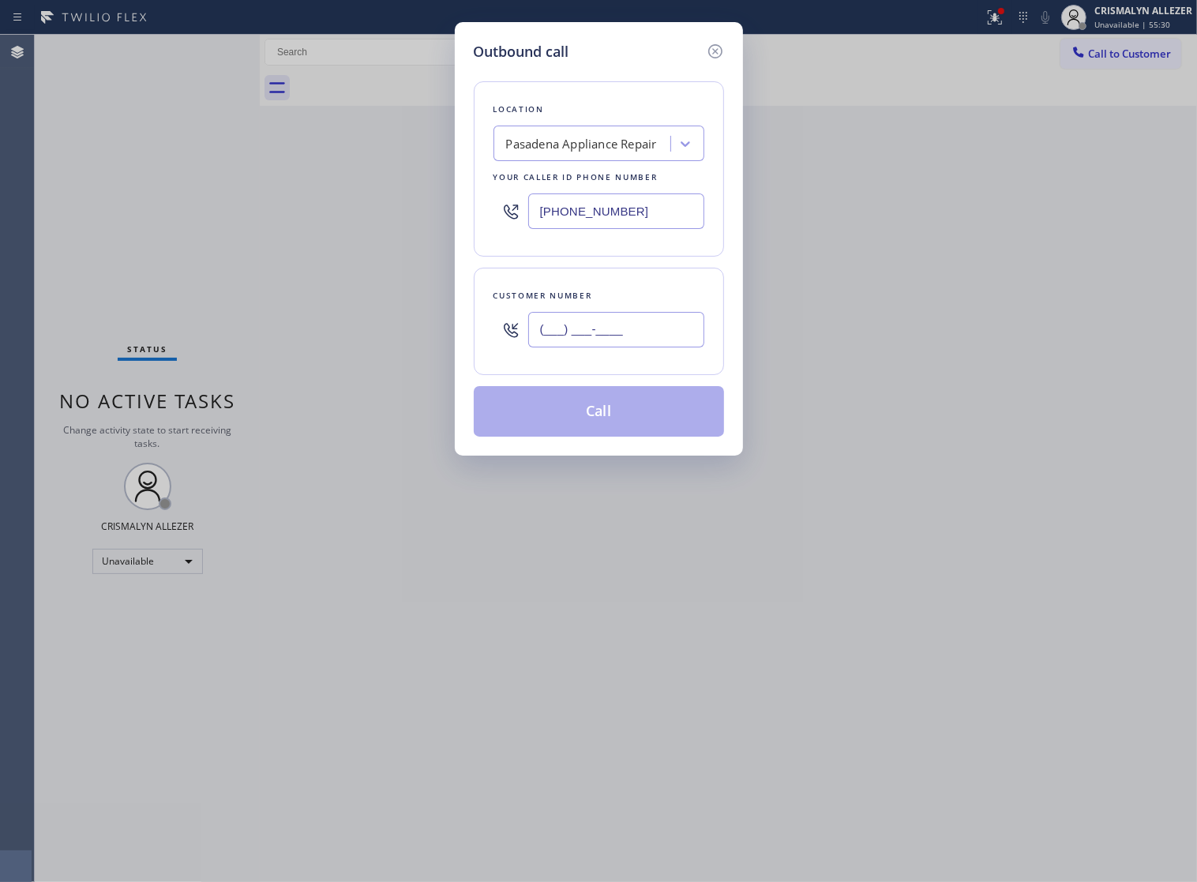
paste input "626) 765-6788"
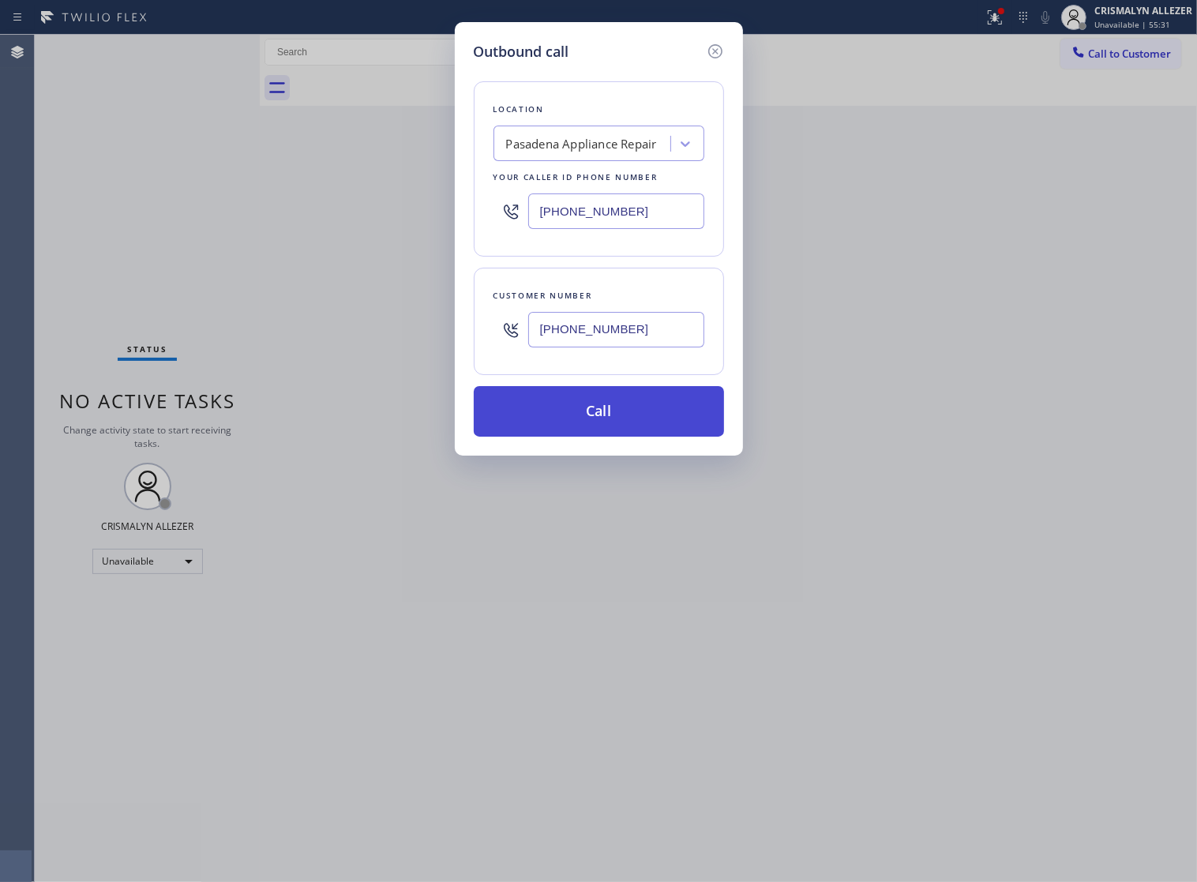
type input "(626) 765-6788"
click at [598, 437] on button "Call" at bounding box center [599, 411] width 250 height 51
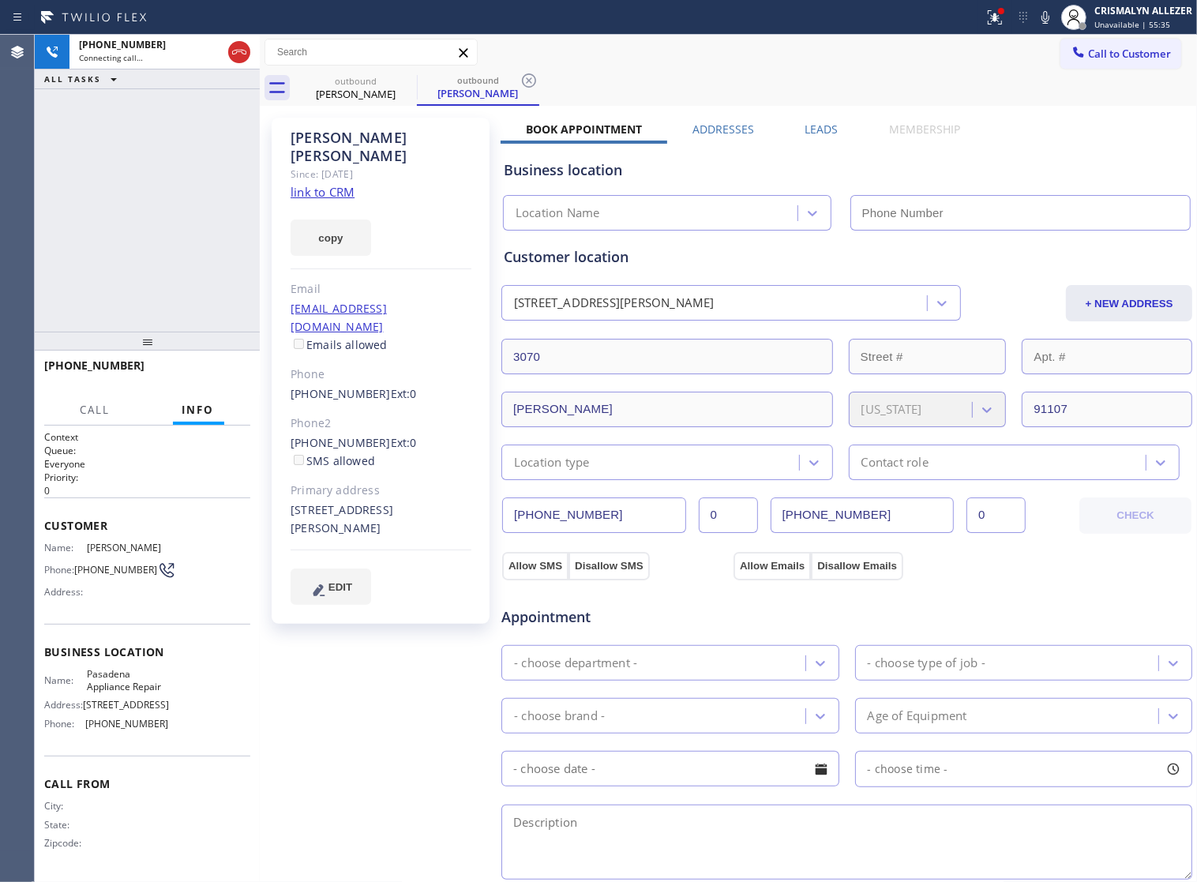
click at [339, 184] on link "link to CRM" at bounding box center [323, 192] width 64 height 16
type input "(626) 376-4990"
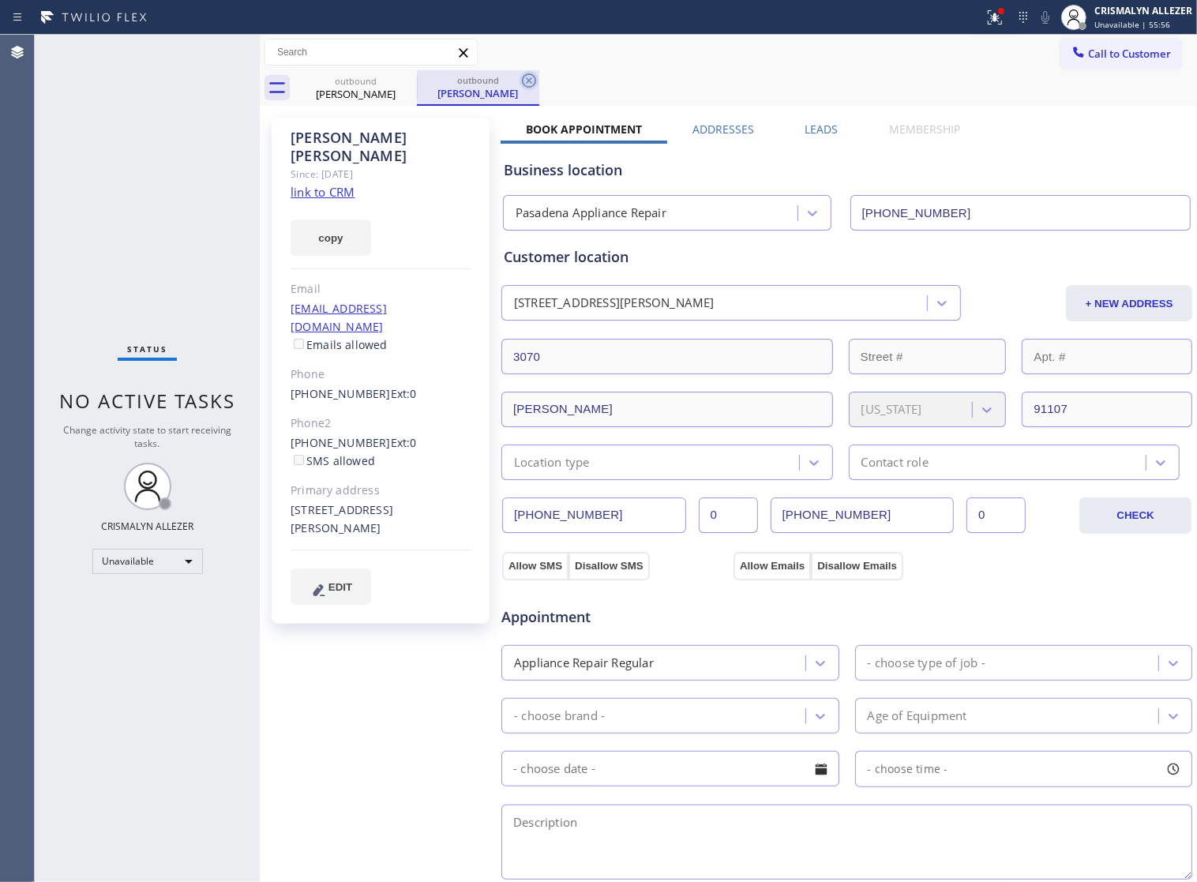
click at [525, 84] on icon at bounding box center [528, 80] width 19 height 19
click at [403, 81] on icon at bounding box center [406, 80] width 19 height 19
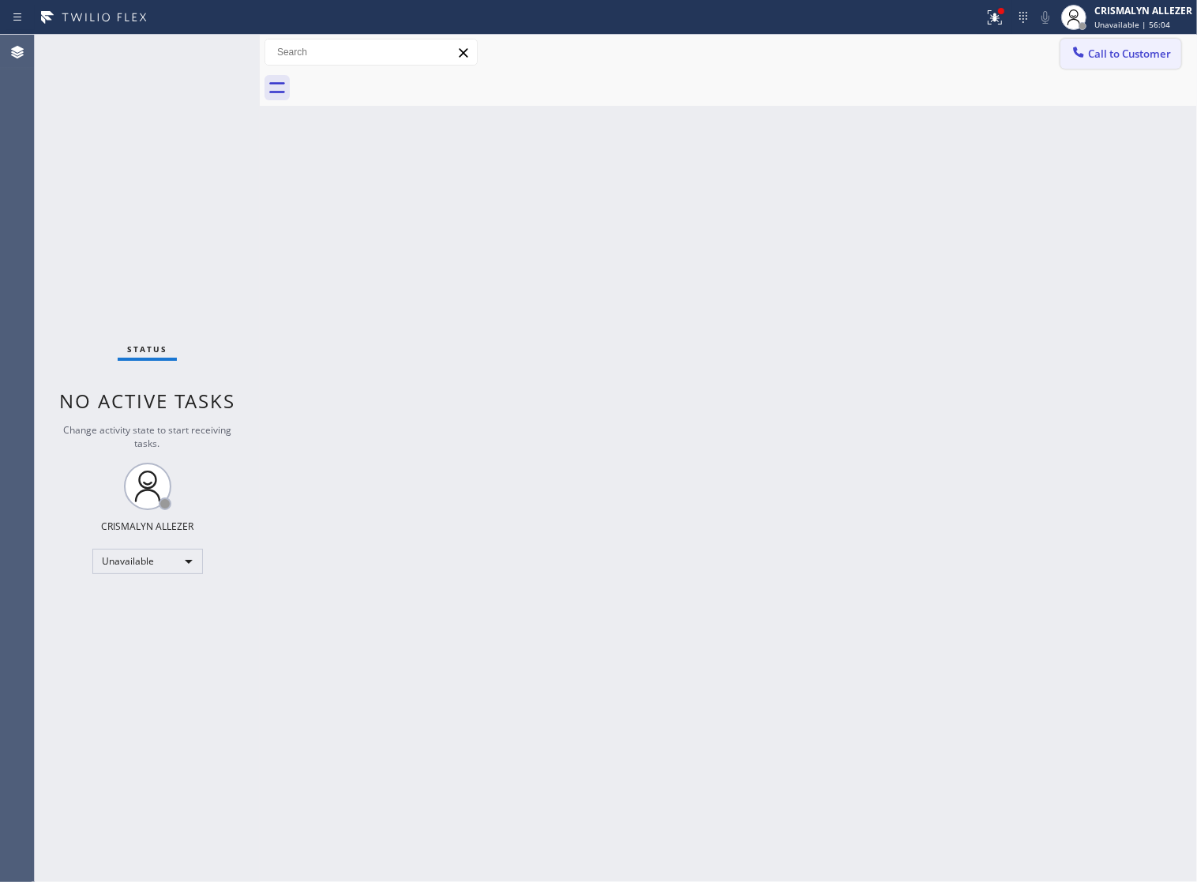
click at [1127, 52] on span "Call to Customer" at bounding box center [1129, 54] width 83 height 14
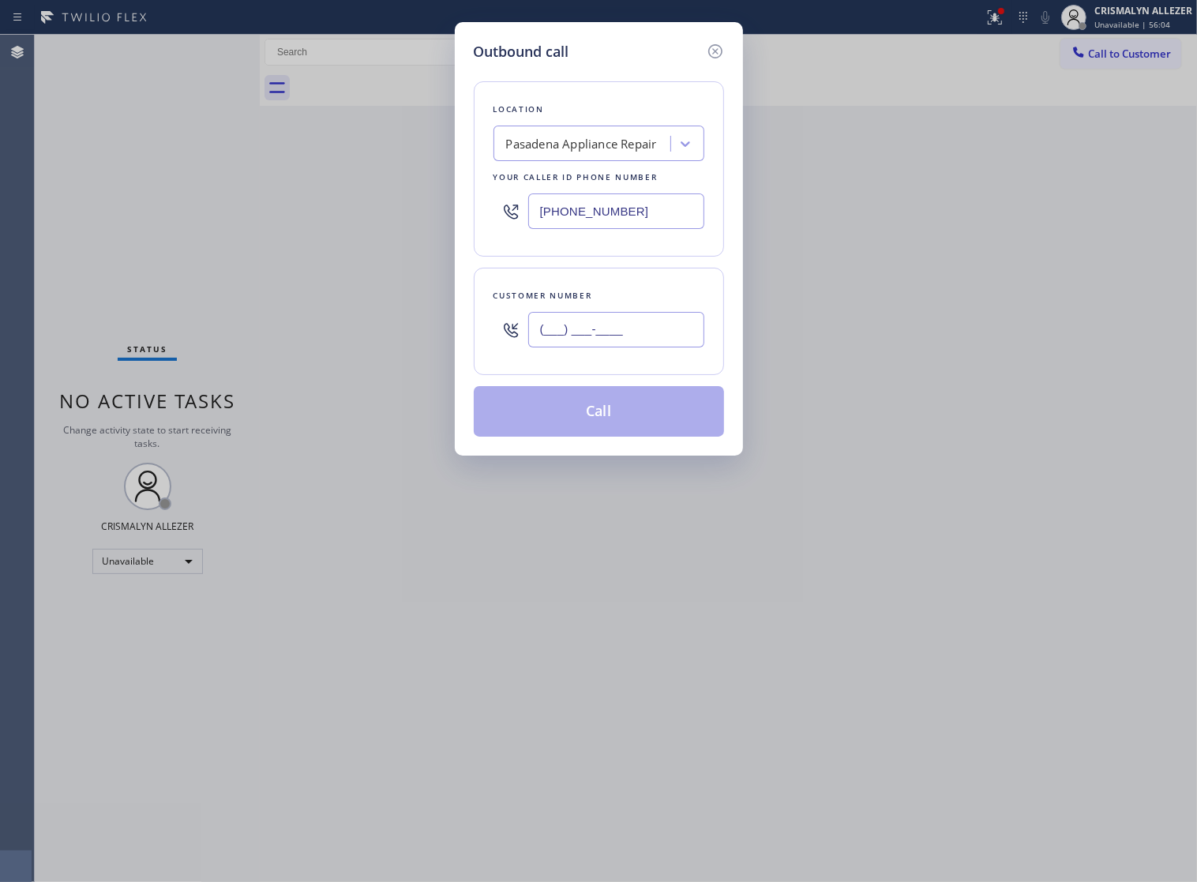
click at [626, 347] on input "(___) ___-____" at bounding box center [616, 330] width 176 height 36
paste input "626) 367-3516"
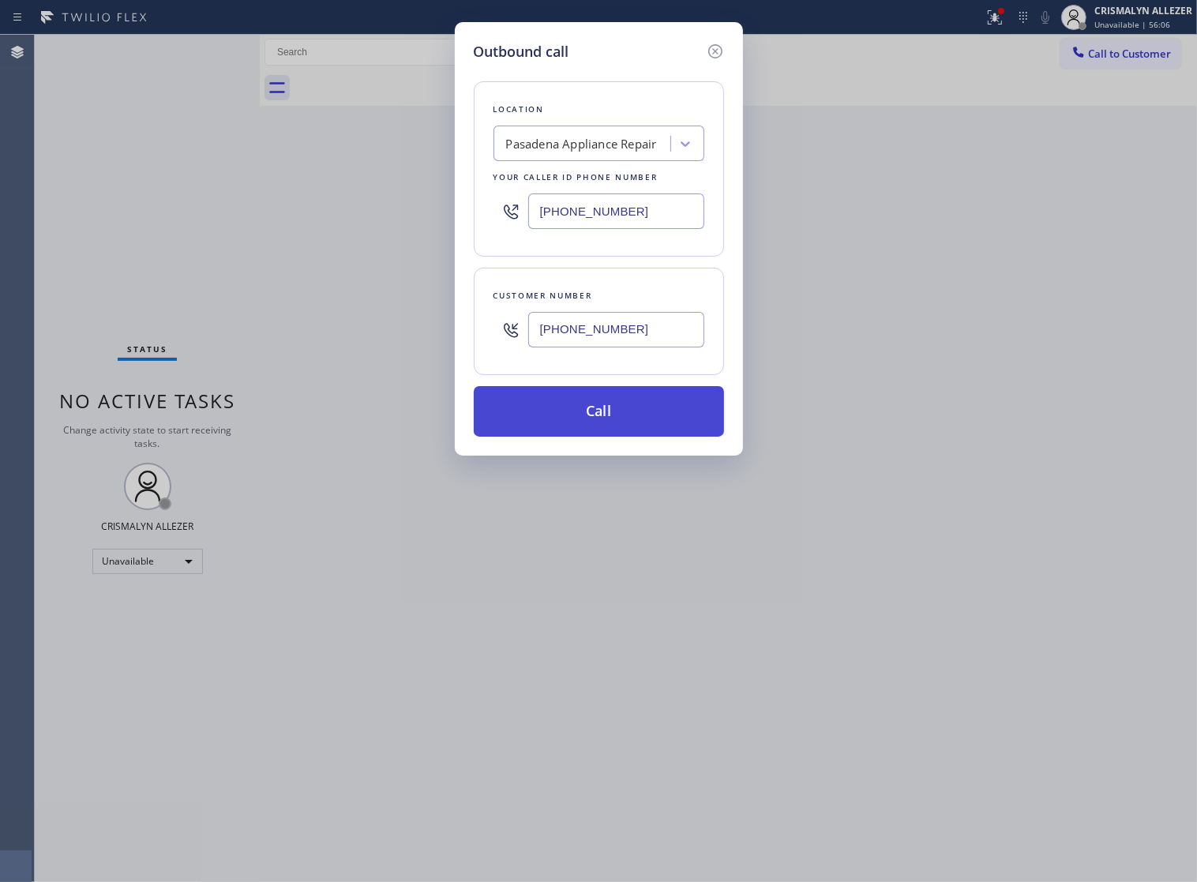
type input "(626) 367-3516"
click at [600, 436] on button "Call" at bounding box center [599, 411] width 250 height 51
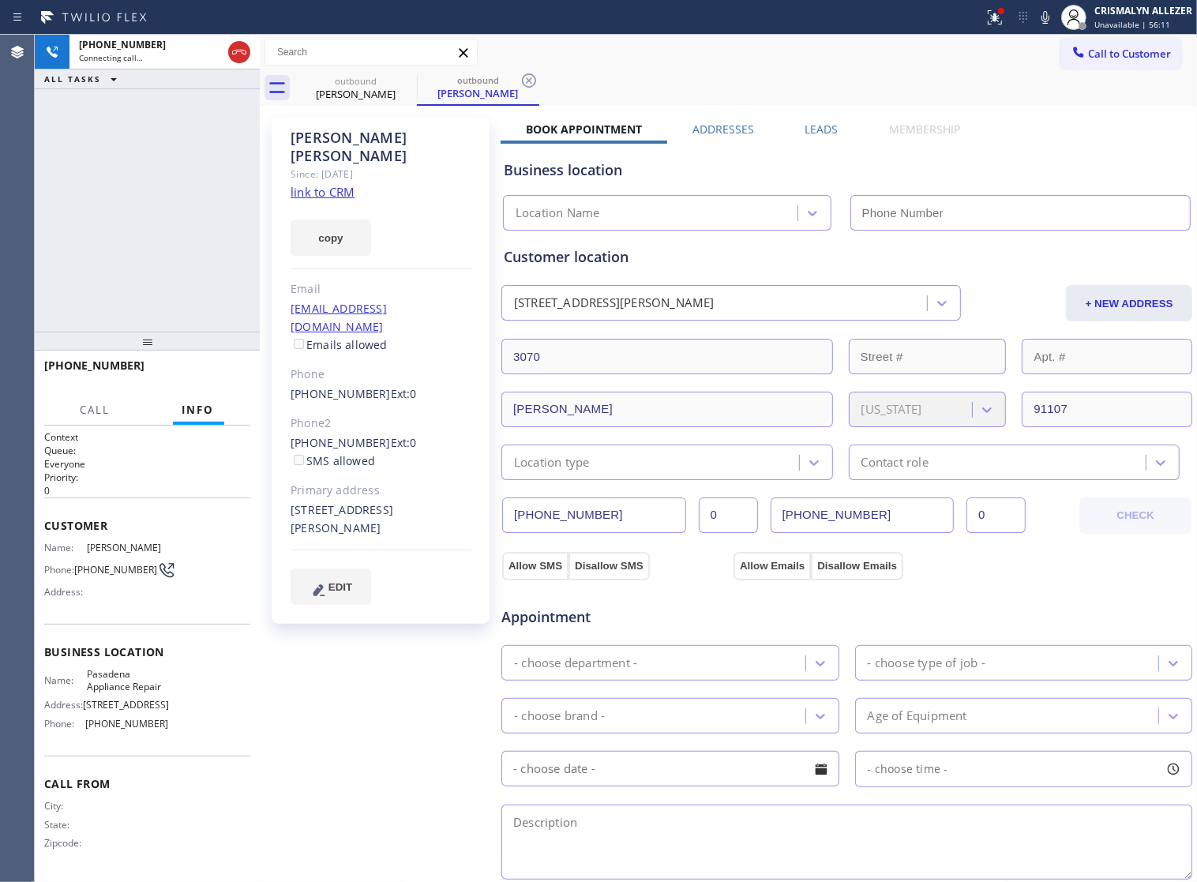
type input "(626) 376-4990"
click at [207, 377] on span "HANG UP" at bounding box center [213, 372] width 48 height 11
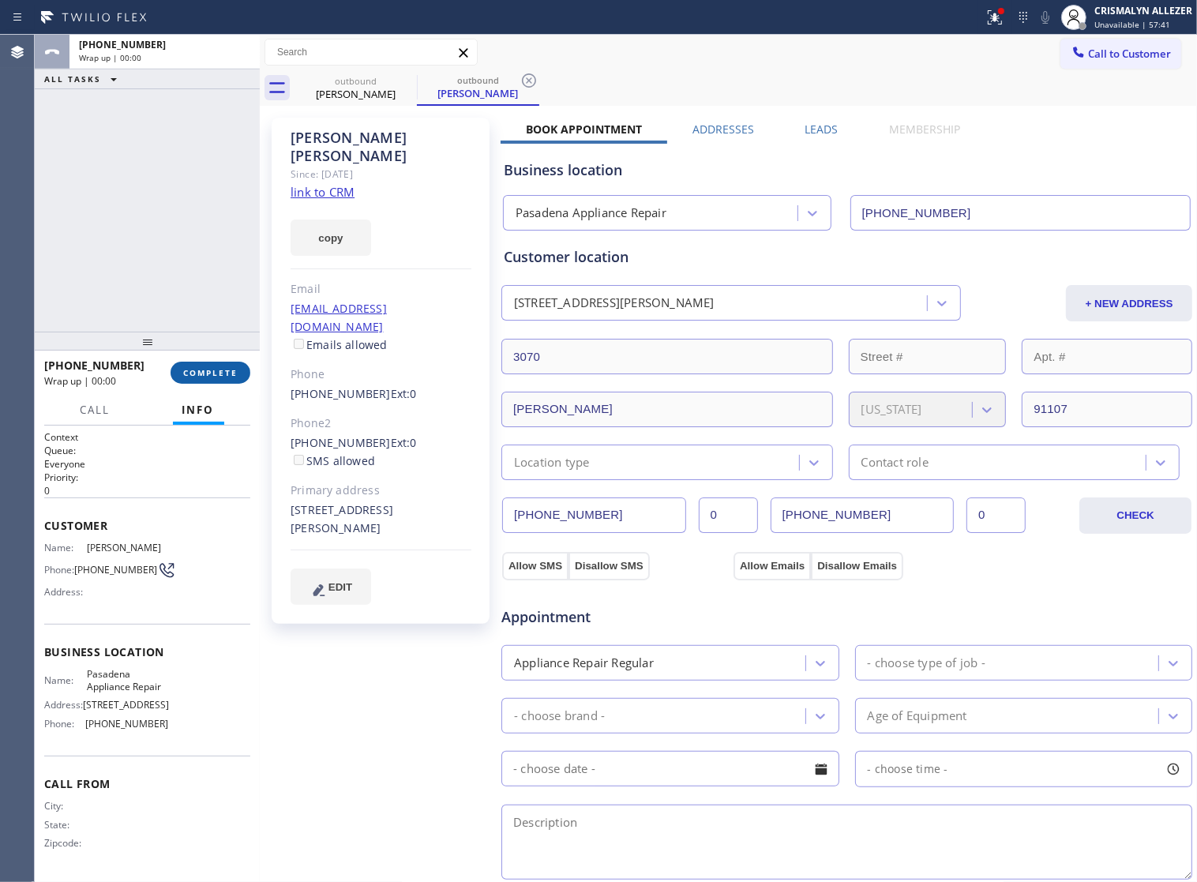
click at [207, 377] on span "COMPLETE" at bounding box center [210, 372] width 54 height 11
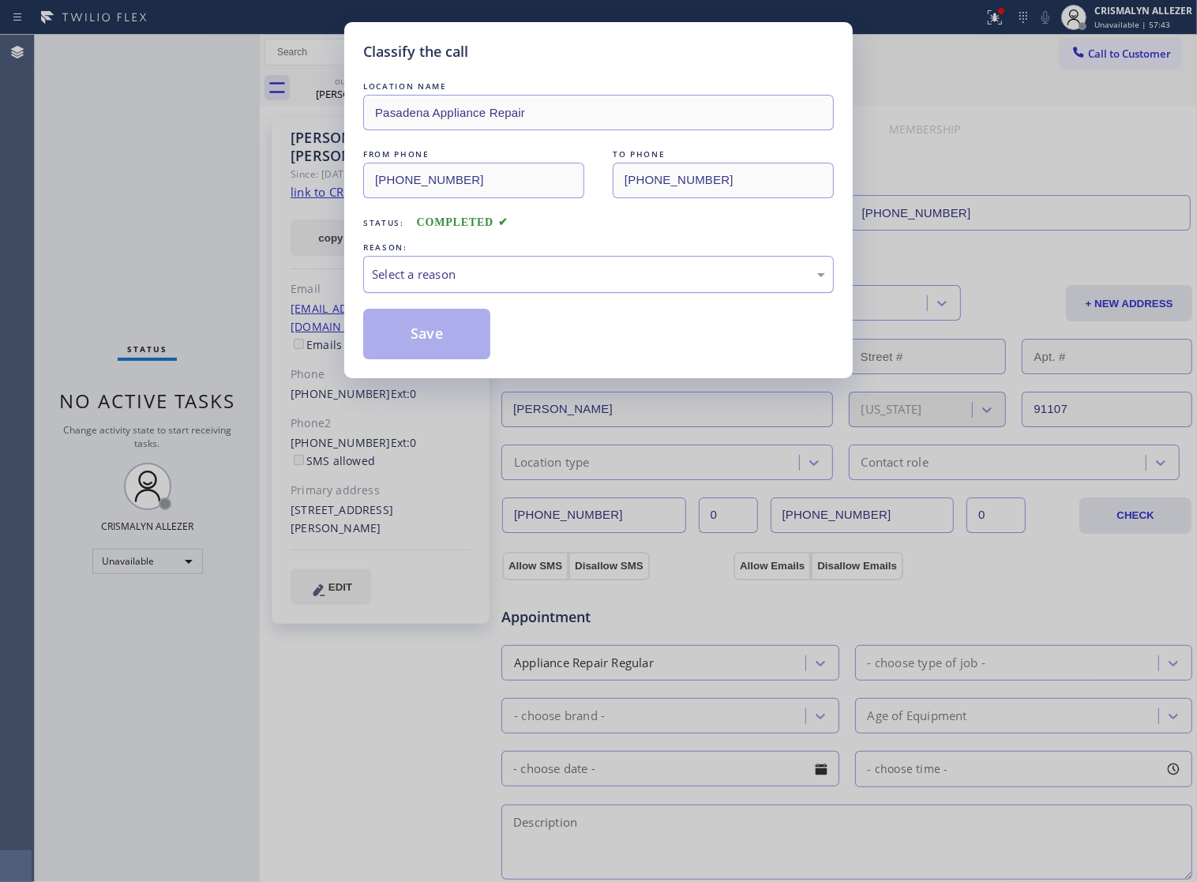
click at [634, 283] on div "Select a reason" at bounding box center [598, 274] width 453 height 18
click at [422, 351] on button "Save" at bounding box center [426, 334] width 127 height 51
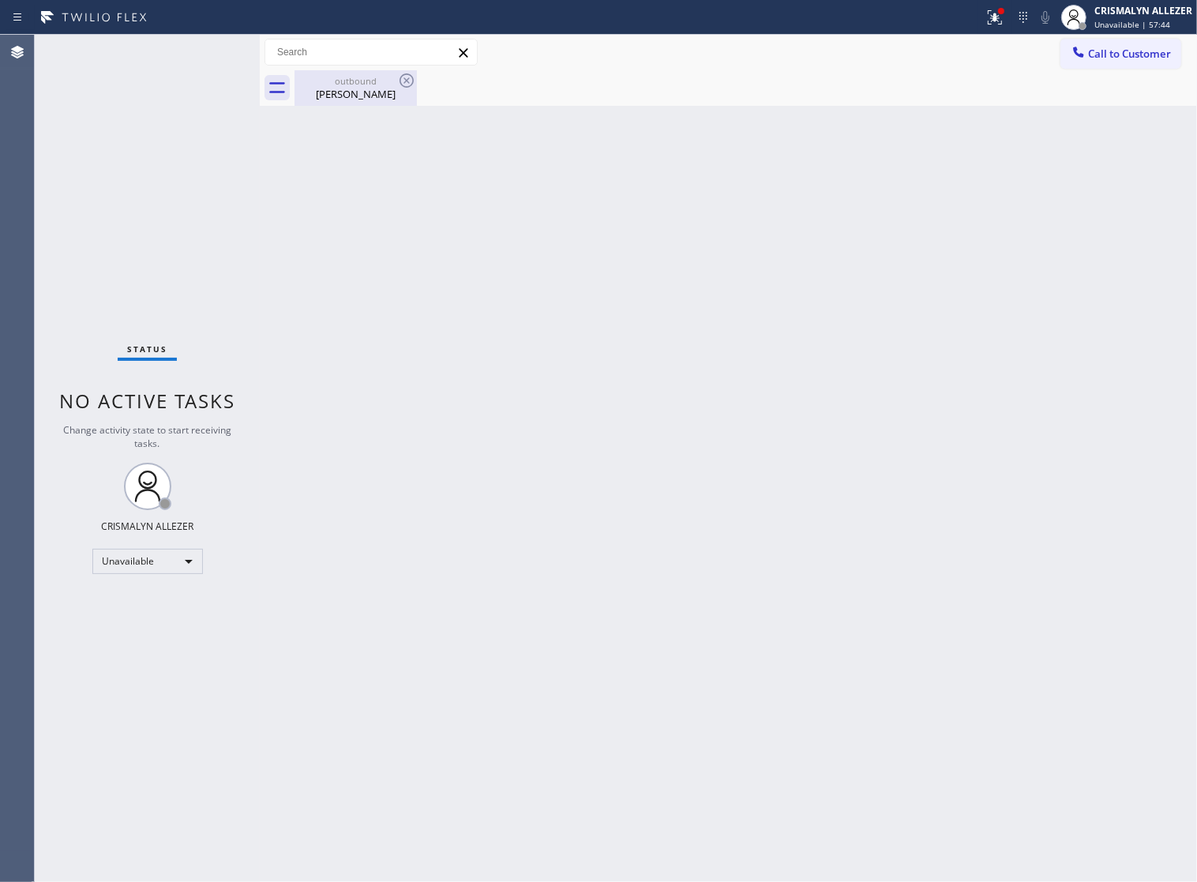
click at [346, 91] on div "Gloria Kwang" at bounding box center [355, 94] width 119 height 14
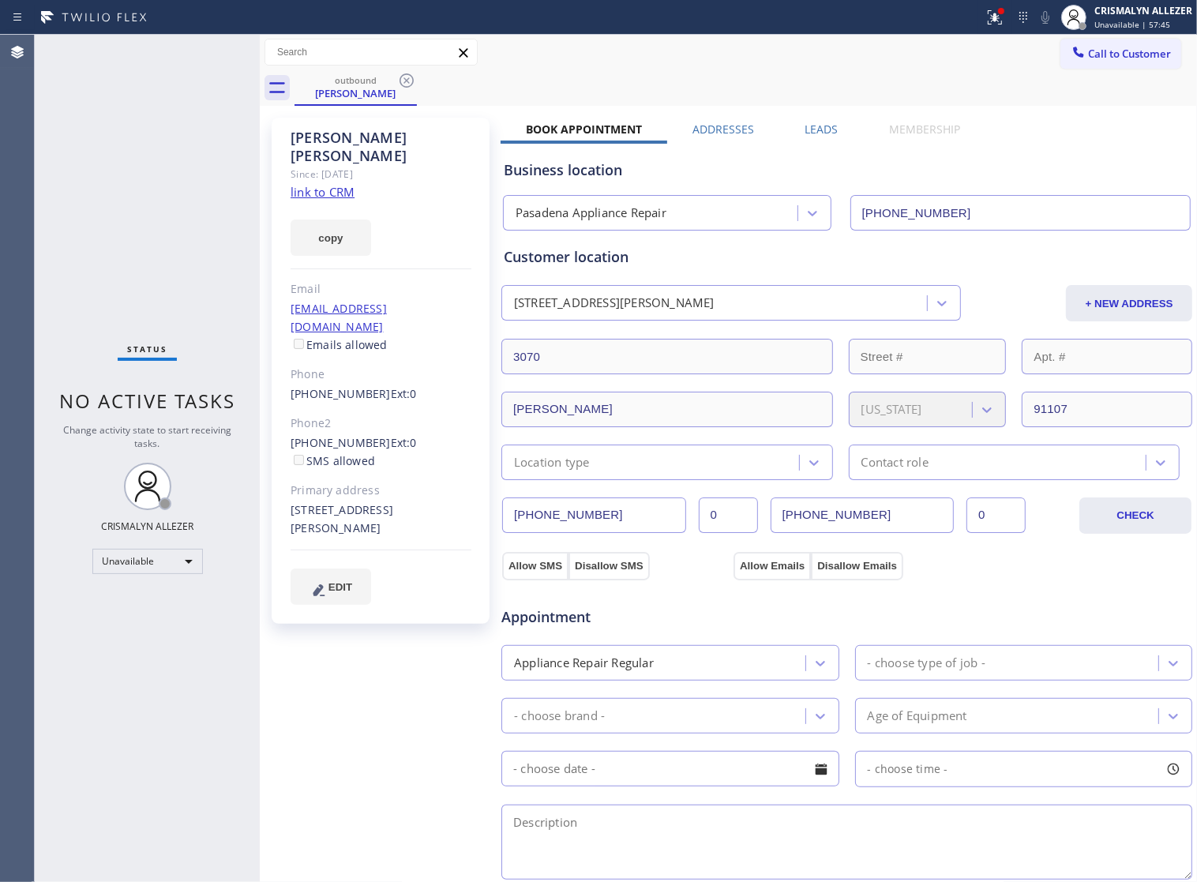
drag, startPoint x: 405, startPoint y: 81, endPoint x: 408, endPoint y: 32, distance: 49.0
click at [405, 79] on icon at bounding box center [406, 80] width 14 height 14
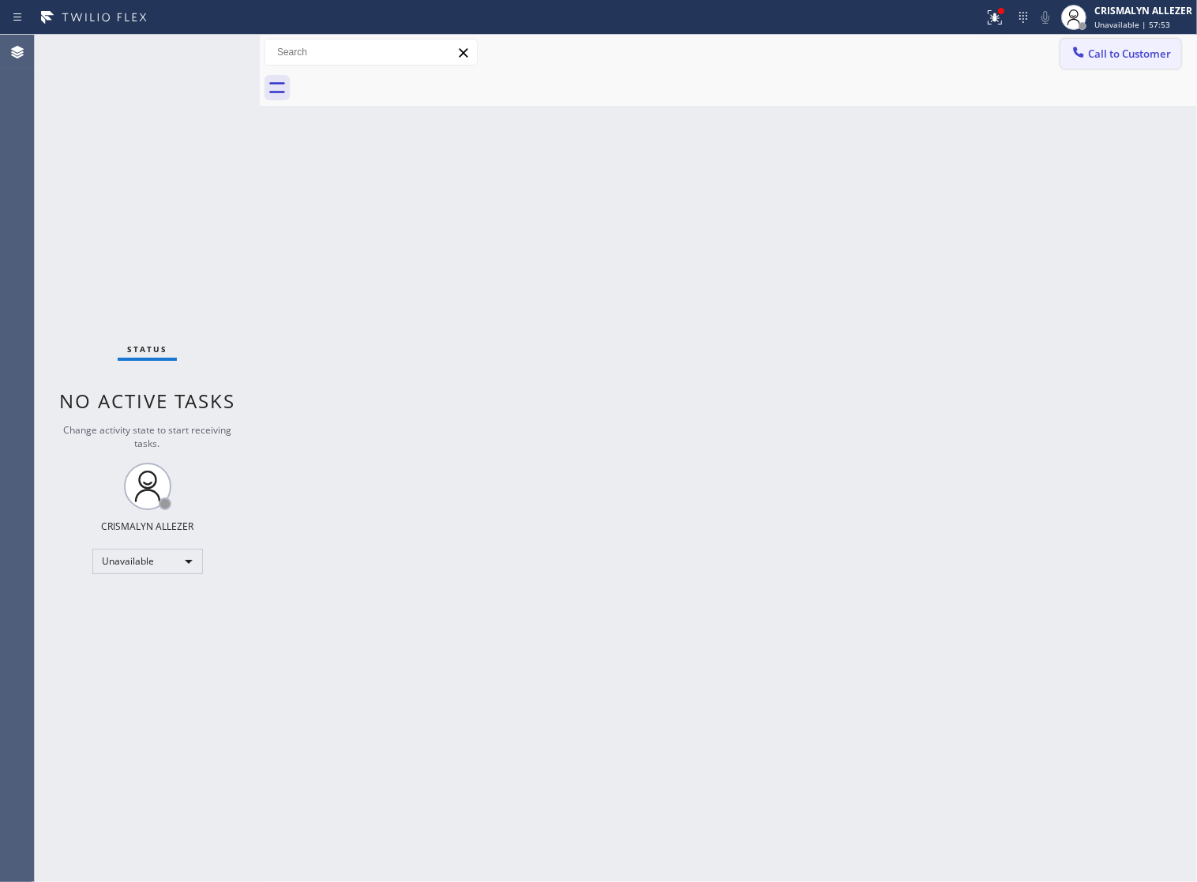
click at [1099, 58] on span "Call to Customer" at bounding box center [1129, 54] width 83 height 14
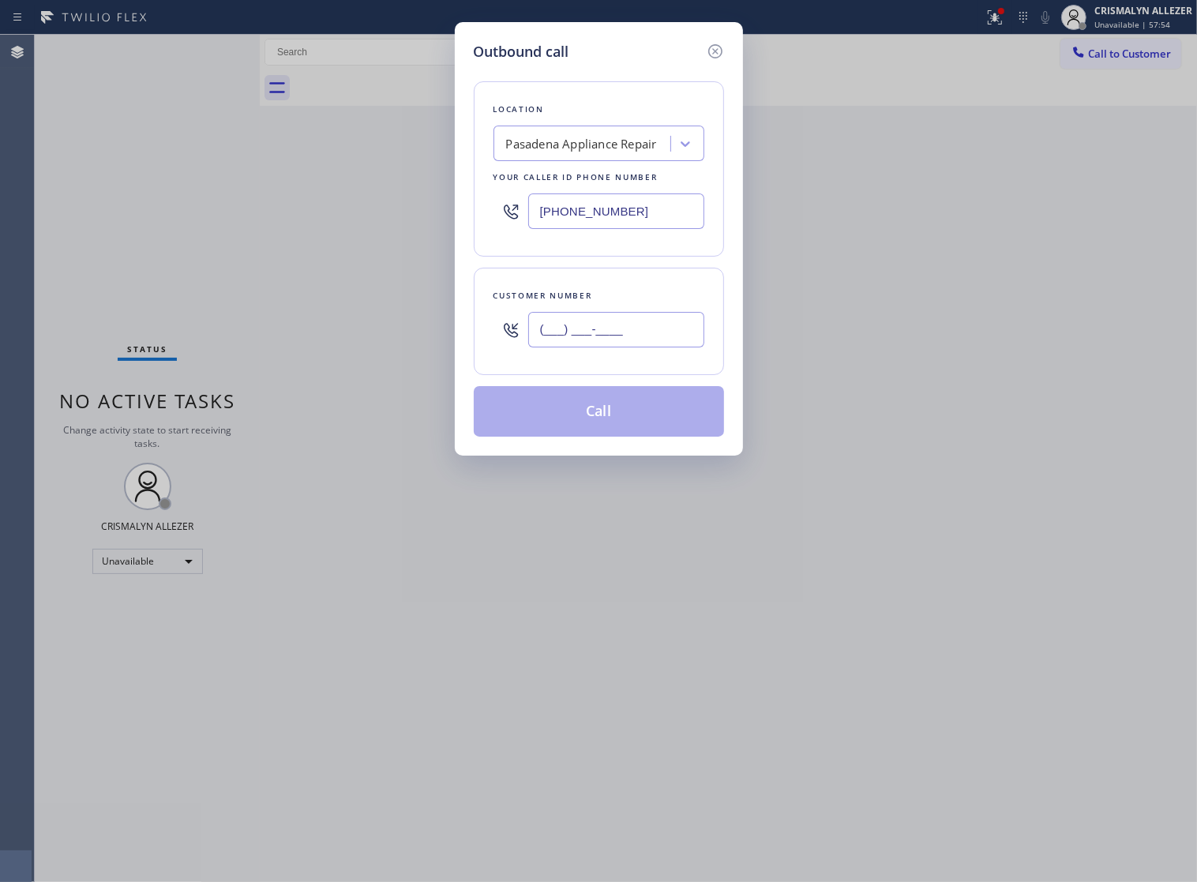
click at [657, 346] on input "(___) ___-____" at bounding box center [616, 330] width 176 height 36
paste input "626) 765-6788"
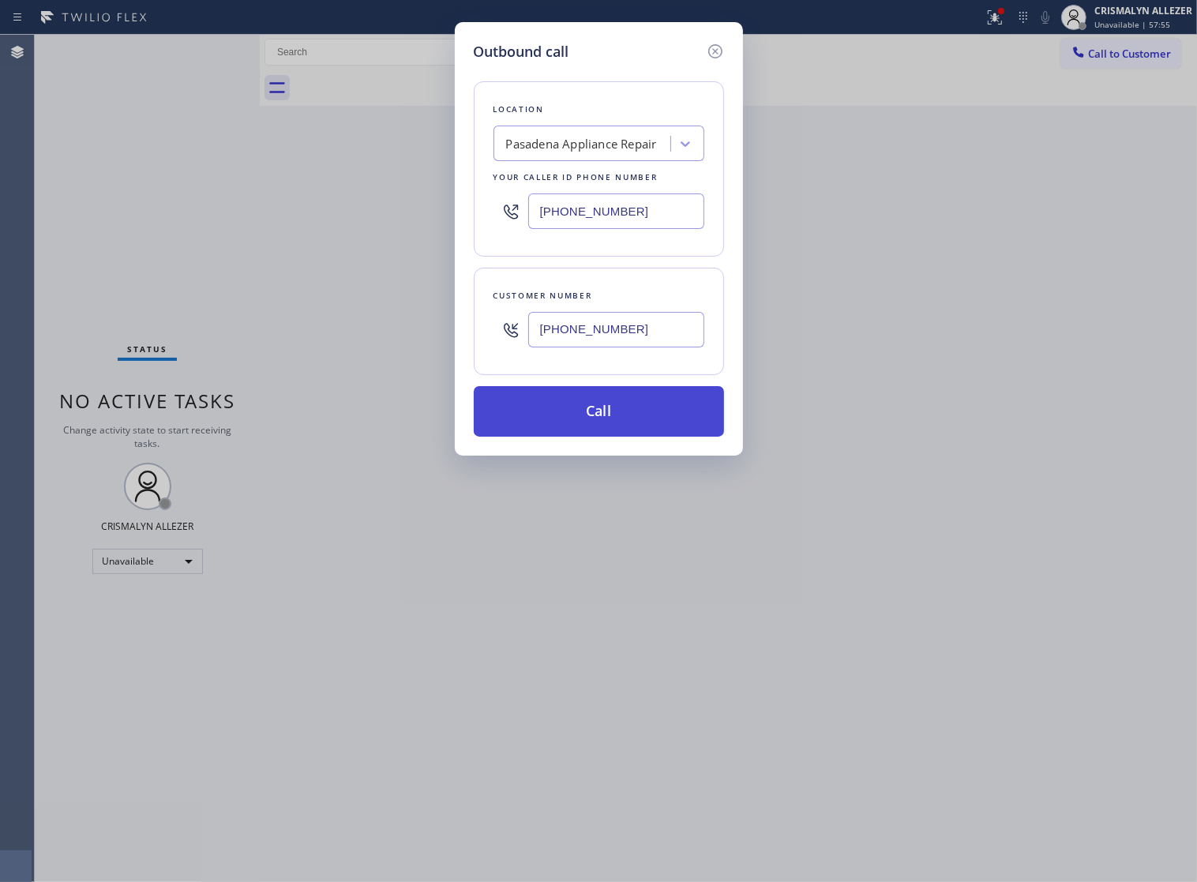
type input "(626) 765-6788"
click at [600, 437] on button "Call" at bounding box center [599, 411] width 250 height 51
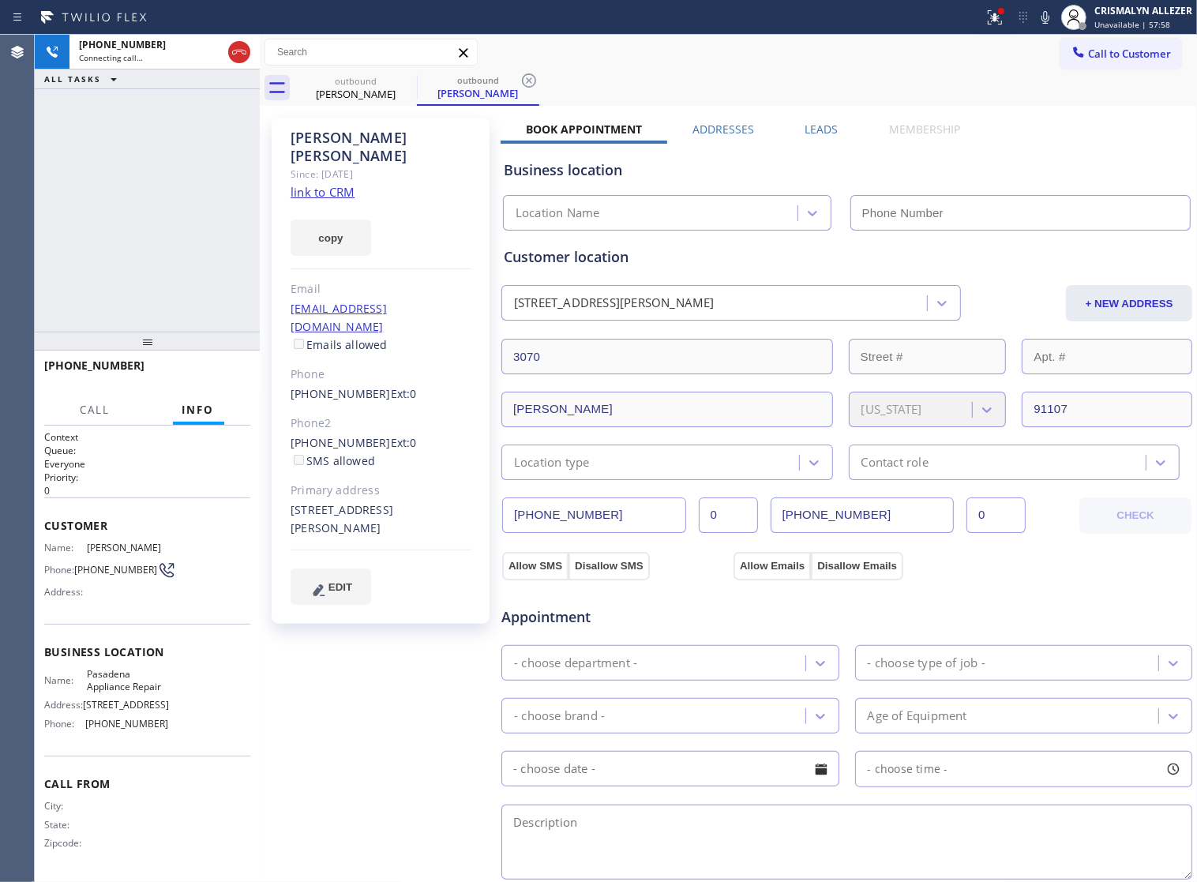
click at [237, 54] on icon at bounding box center [239, 52] width 19 height 19
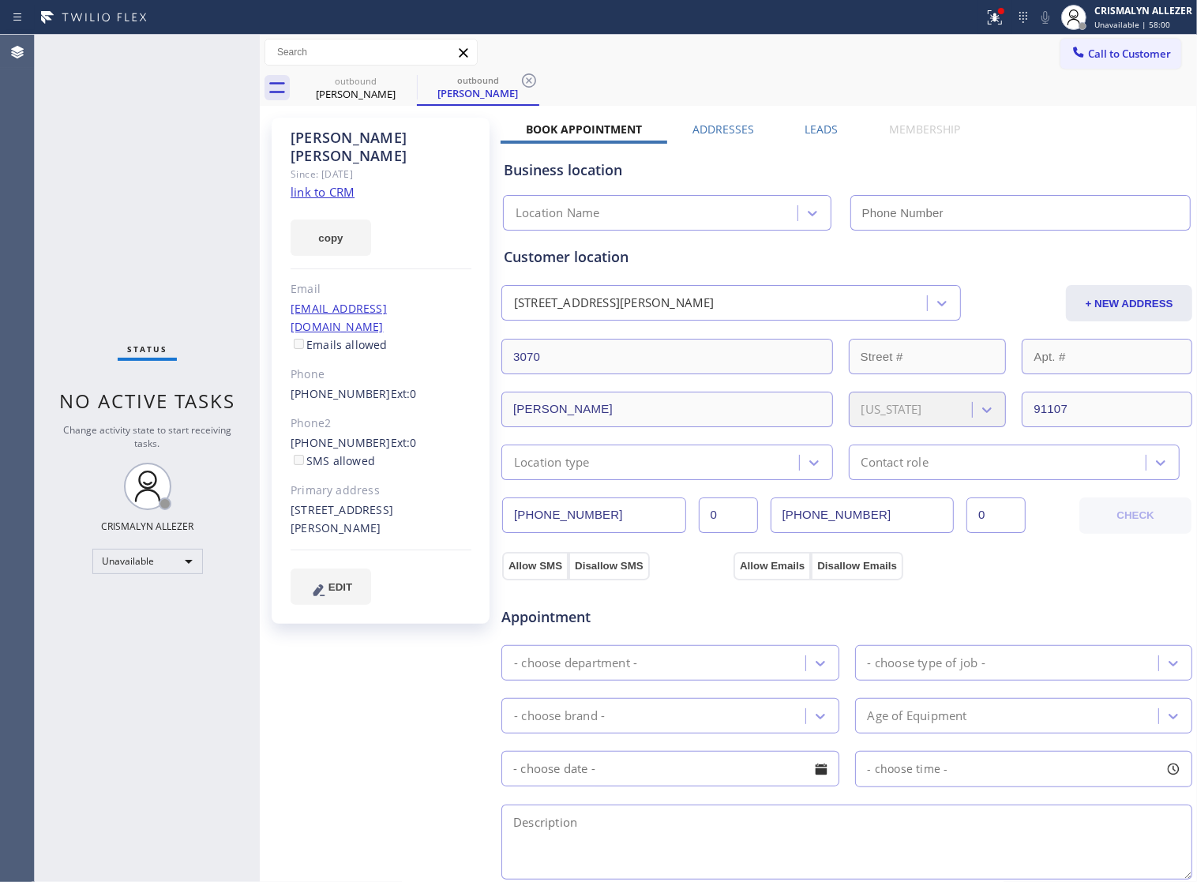
click at [334, 184] on link "link to CRM" at bounding box center [323, 192] width 64 height 16
type input "(626) 376-4990"
click at [529, 81] on icon at bounding box center [529, 80] width 14 height 14
click at [407, 83] on icon at bounding box center [406, 80] width 19 height 19
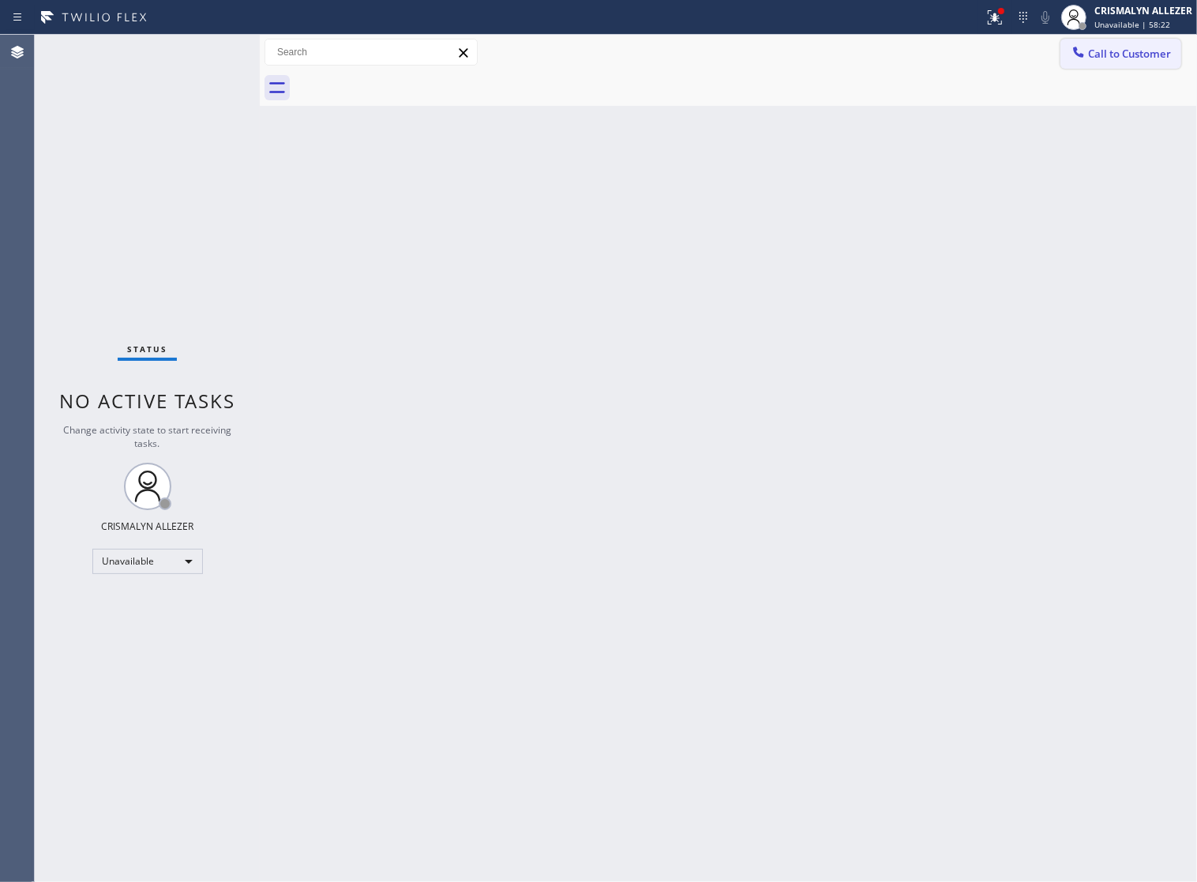
click at [1101, 53] on span "Call to Customer" at bounding box center [1129, 54] width 83 height 14
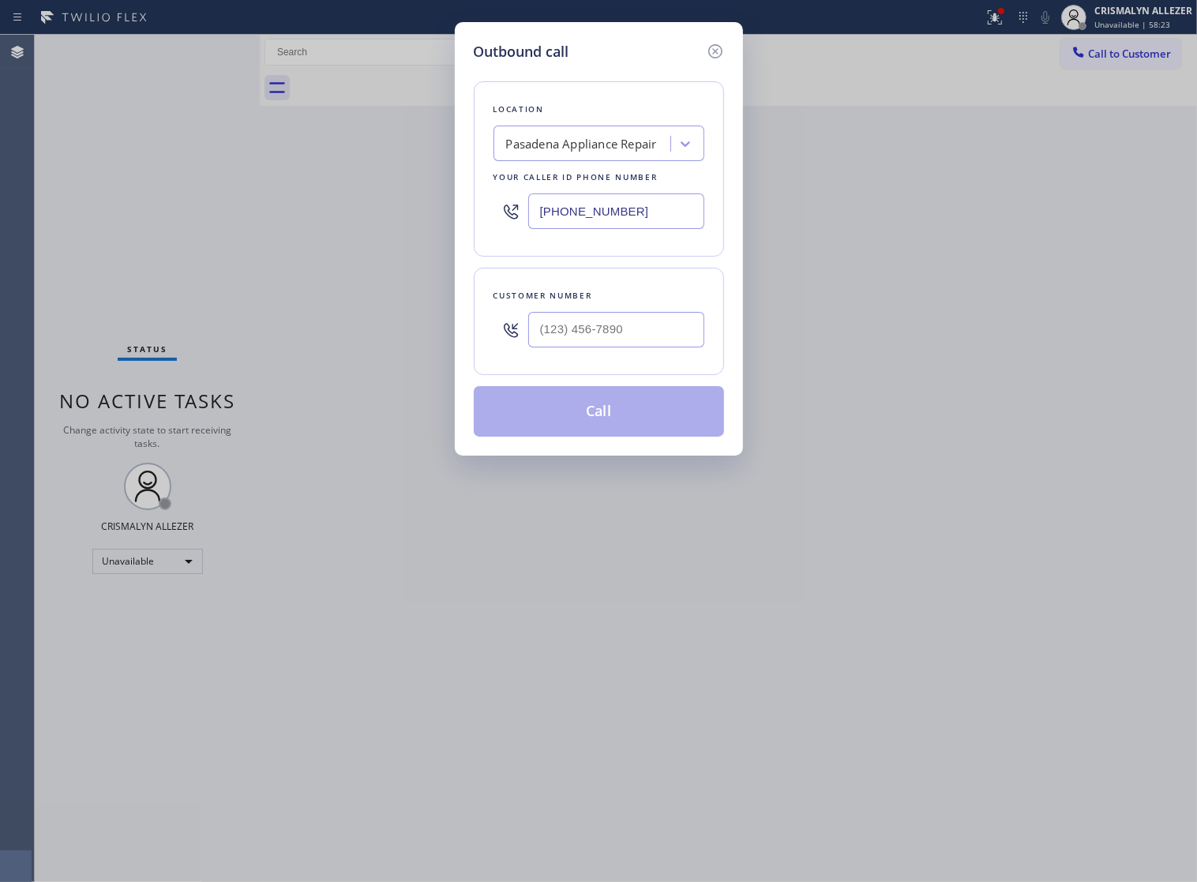
drag, startPoint x: 663, startPoint y: 219, endPoint x: 250, endPoint y: 200, distance: 413.3
click at [324, 205] on div "Outbound call Location Pasadena Appliance Repair Your caller id phone number (6…" at bounding box center [598, 441] width 1197 height 882
paste input "714) 855-4254"
type input "(714) 855-4254"
click at [664, 347] on input "(___) ___-____" at bounding box center [616, 330] width 176 height 36
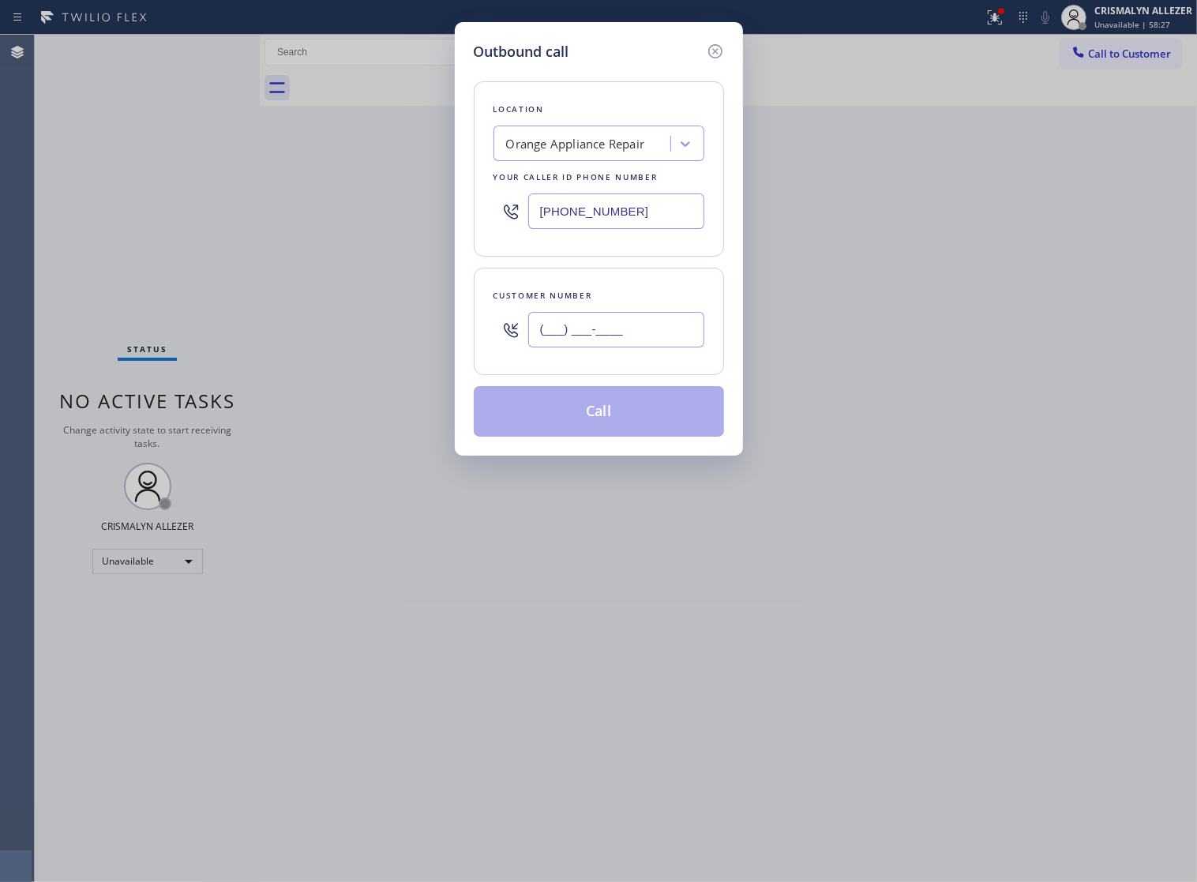
paste input "714) 996-0578"
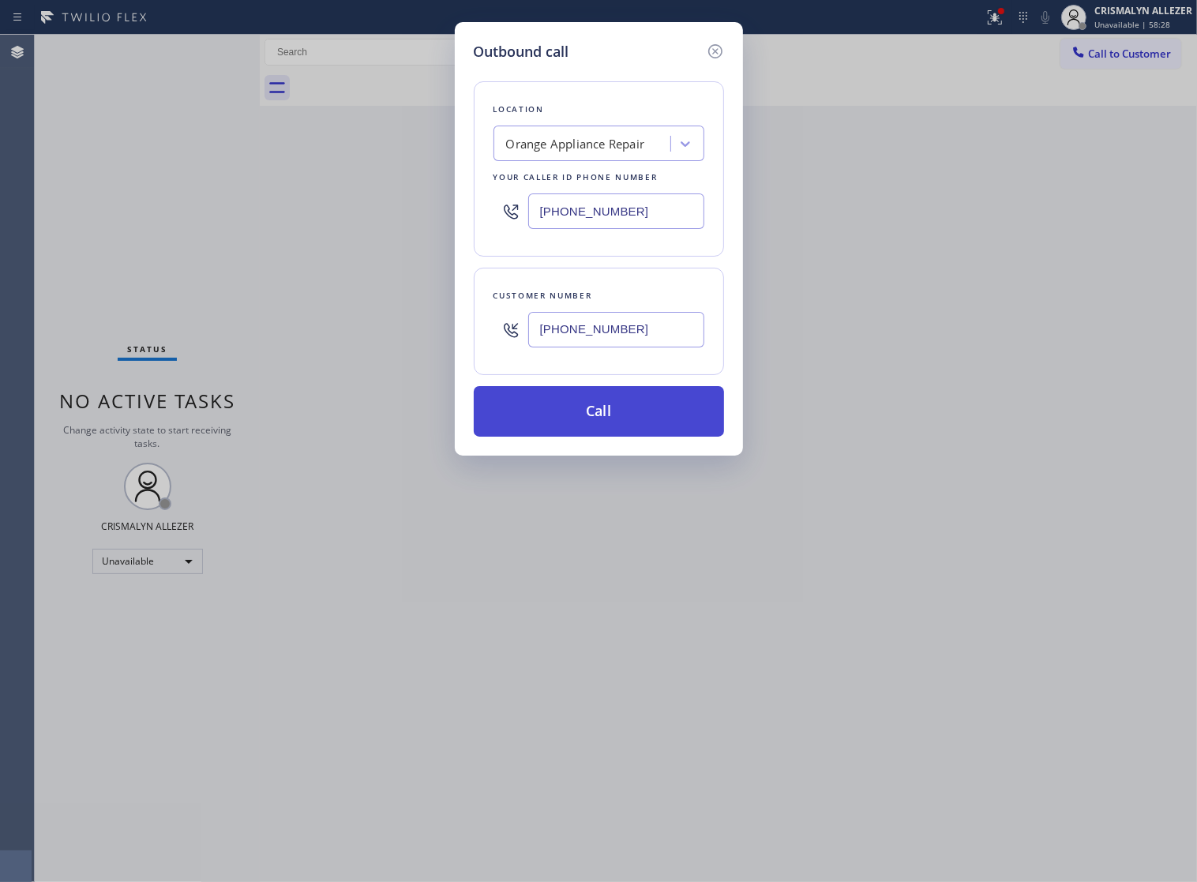
type input "(714) 996-0578"
click at [606, 432] on button "Call" at bounding box center [599, 411] width 250 height 51
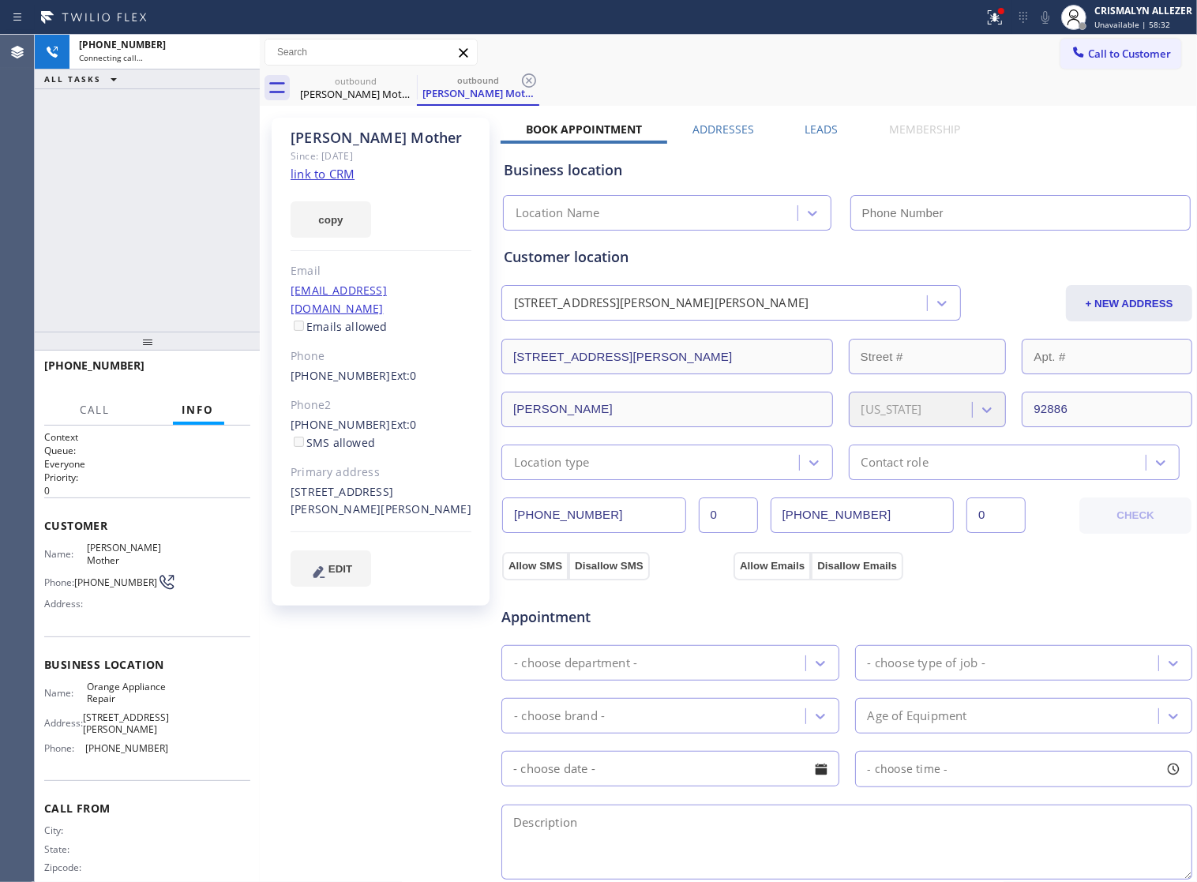
click at [329, 175] on link "link to CRM" at bounding box center [323, 174] width 64 height 16
type input "(714) 855-4254"
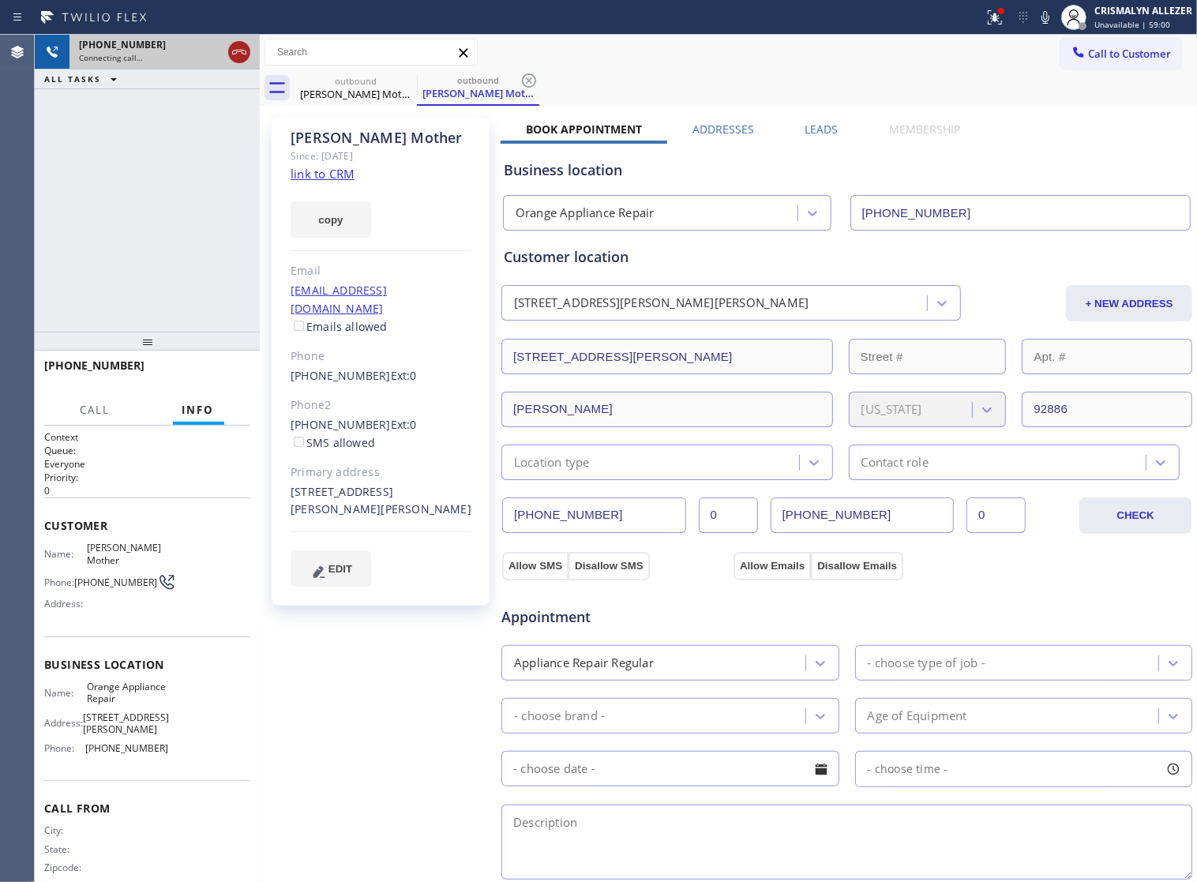
click at [238, 58] on icon at bounding box center [239, 52] width 19 height 19
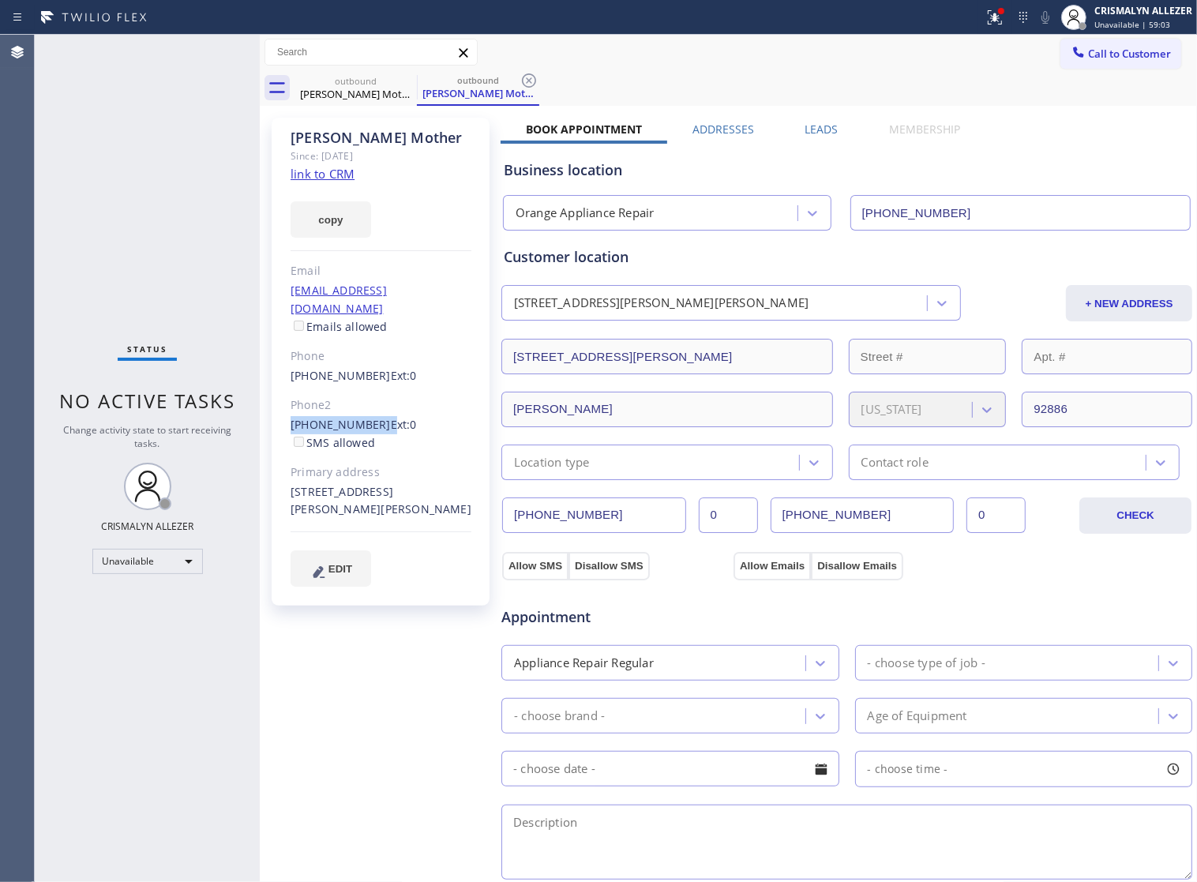
drag, startPoint x: 286, startPoint y: 400, endPoint x: 373, endPoint y: 407, distance: 87.1
click at [373, 407] on div "Alicia Mother Since: 20 may 2020 link to CRM copy Email robertog15@hotmail.com …" at bounding box center [381, 362] width 218 height 488
copy div "(626) 255-4334"
click at [523, 79] on icon at bounding box center [529, 80] width 14 height 14
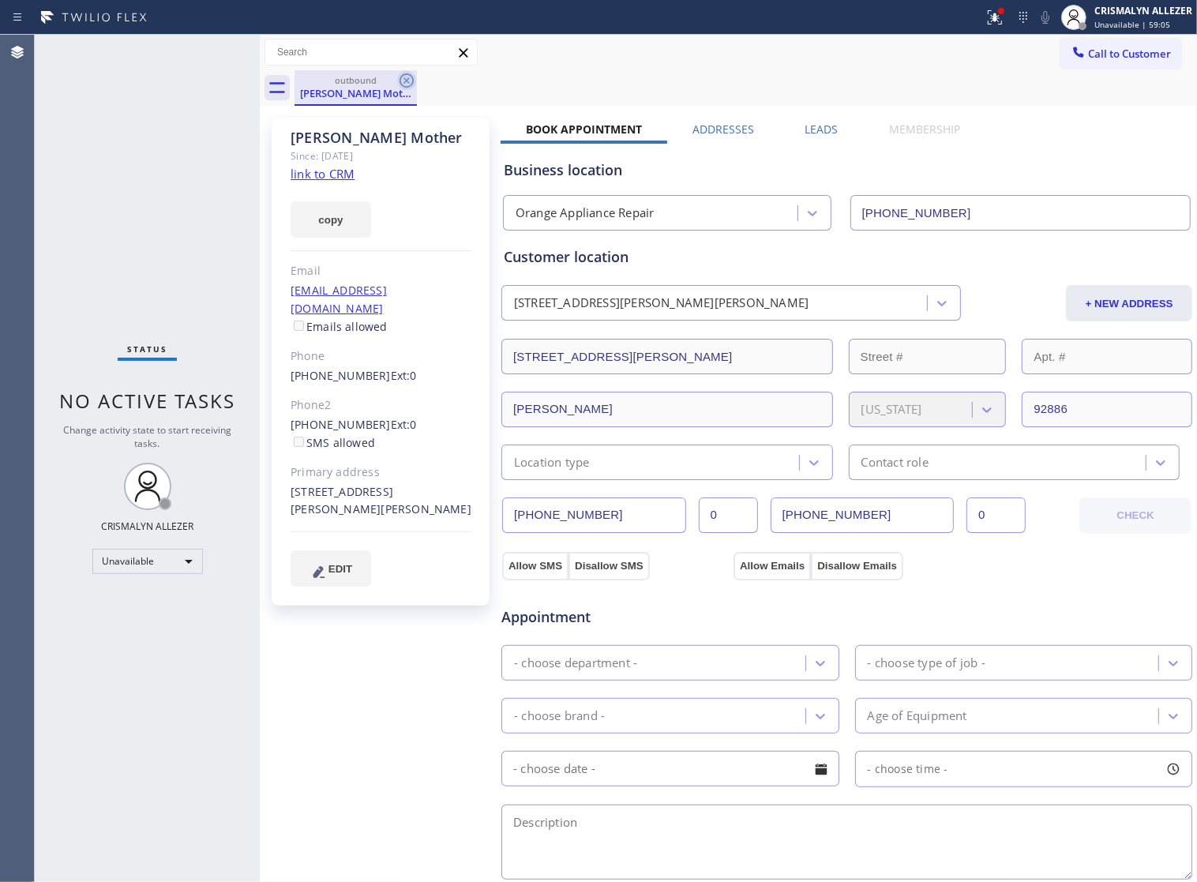
click at [411, 81] on icon at bounding box center [406, 80] width 19 height 19
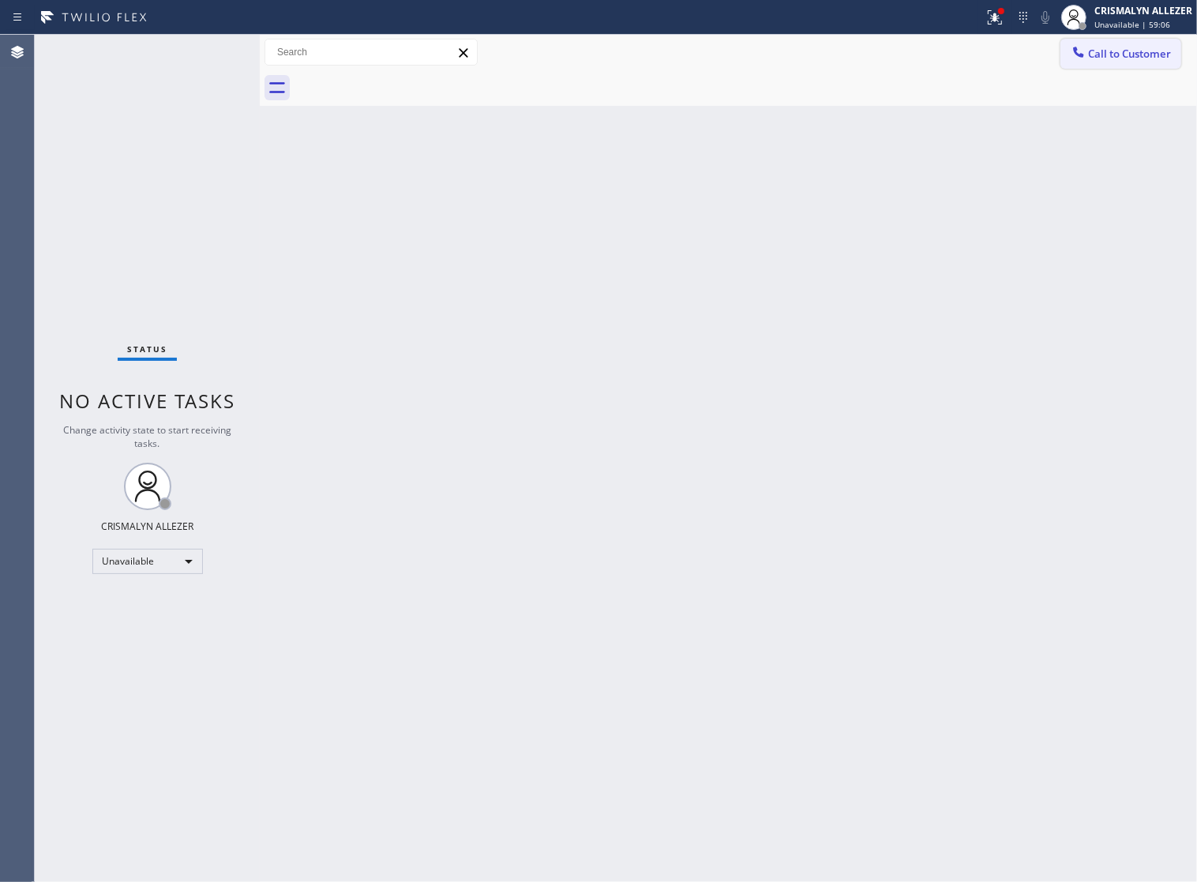
click at [1119, 61] on span "Call to Customer" at bounding box center [1129, 54] width 83 height 14
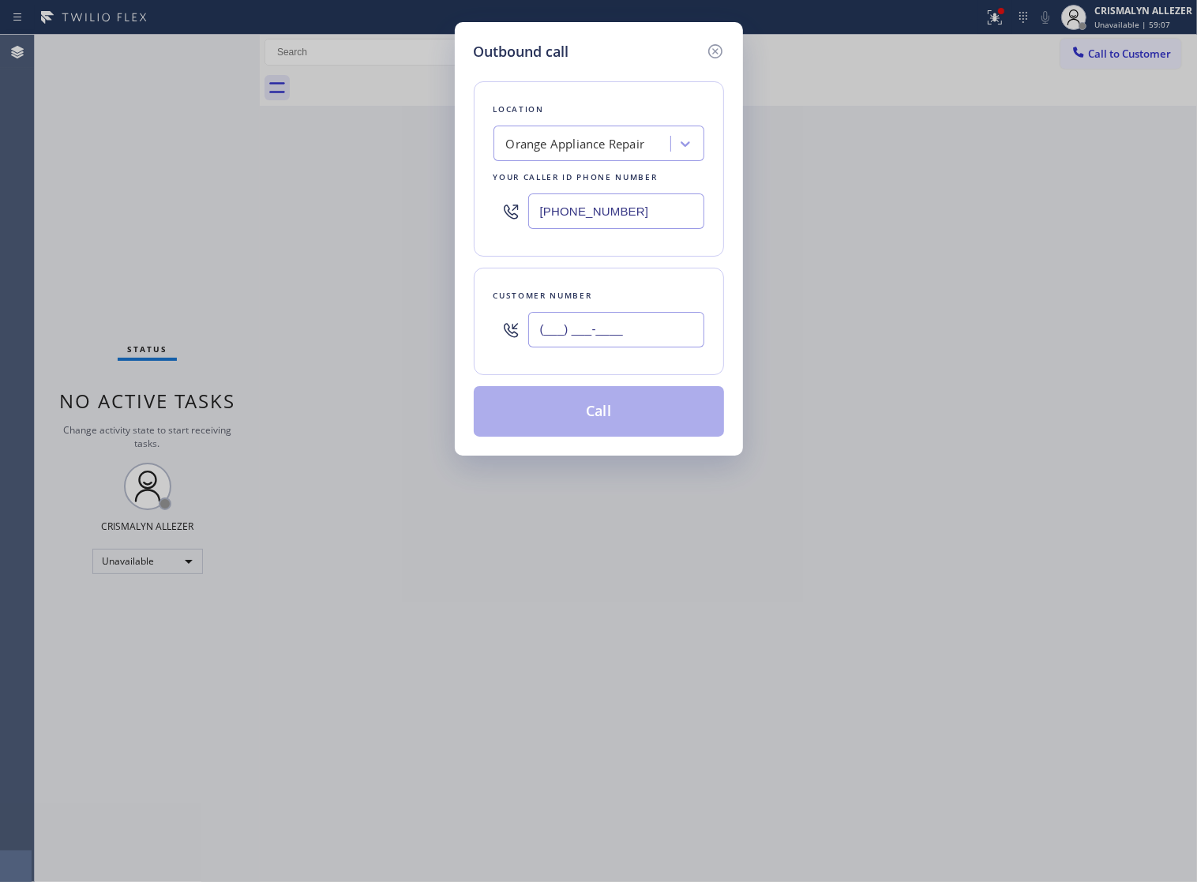
click at [644, 332] on input "(___) ___-____" at bounding box center [616, 330] width 176 height 36
paste input "626) 255-4334"
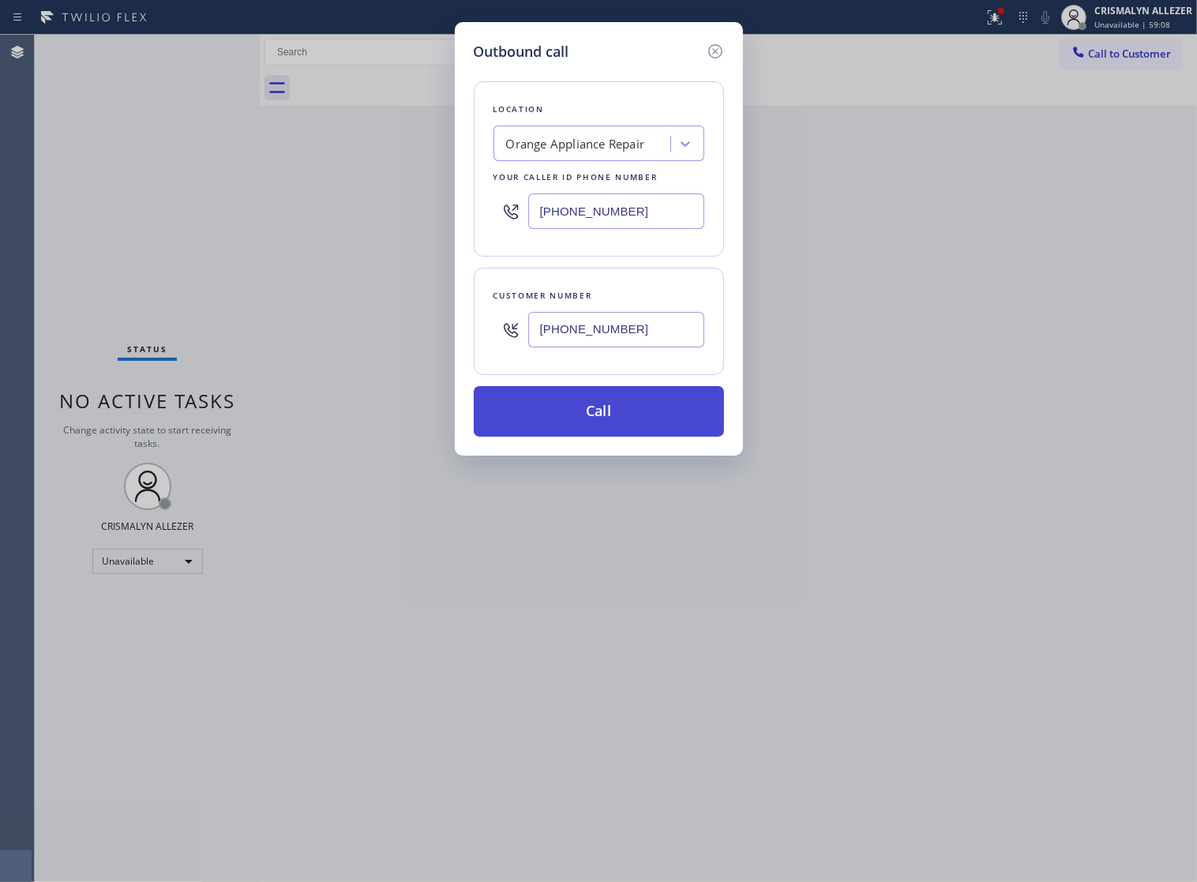
type input "(626) 255-4334"
click at [605, 435] on button "Call" at bounding box center [599, 411] width 250 height 51
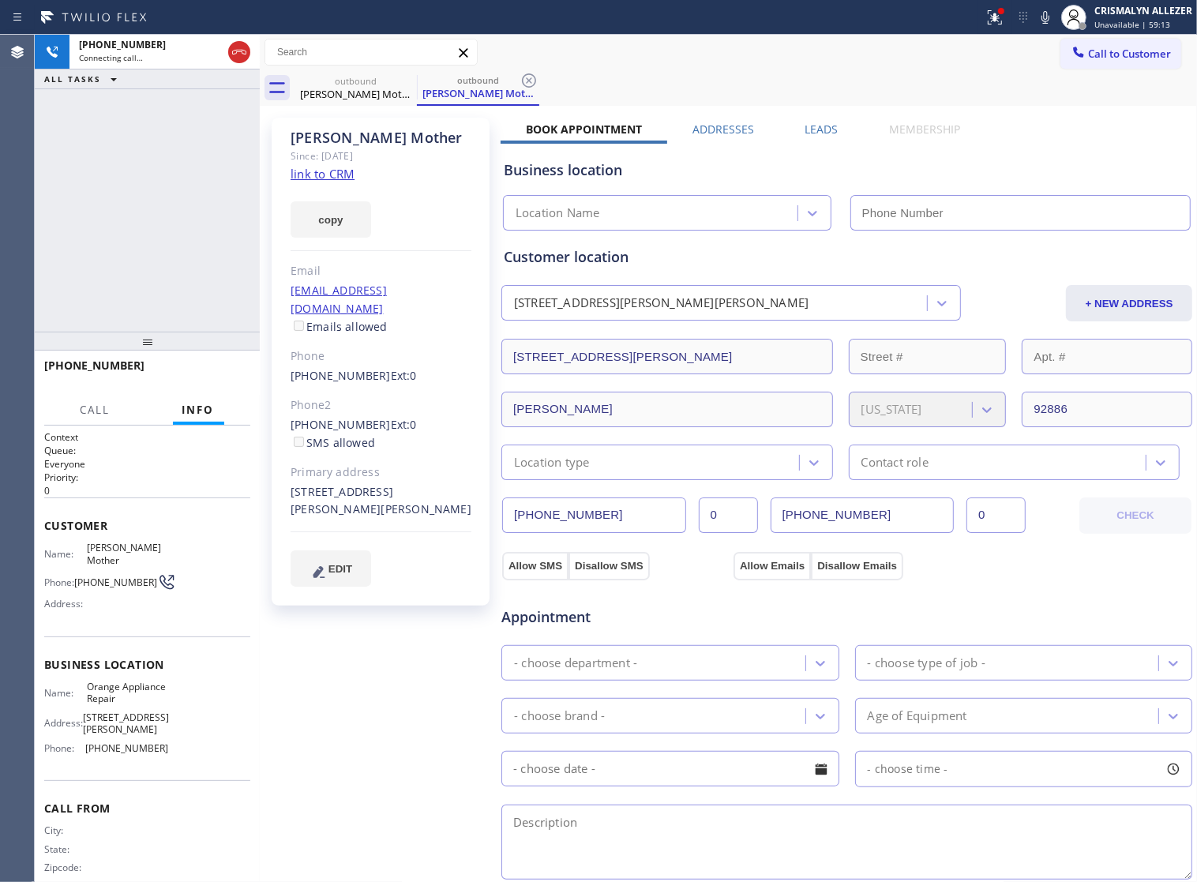
type input "(714) 855-4254"
click at [203, 376] on span "HANG UP" at bounding box center [213, 372] width 48 height 11
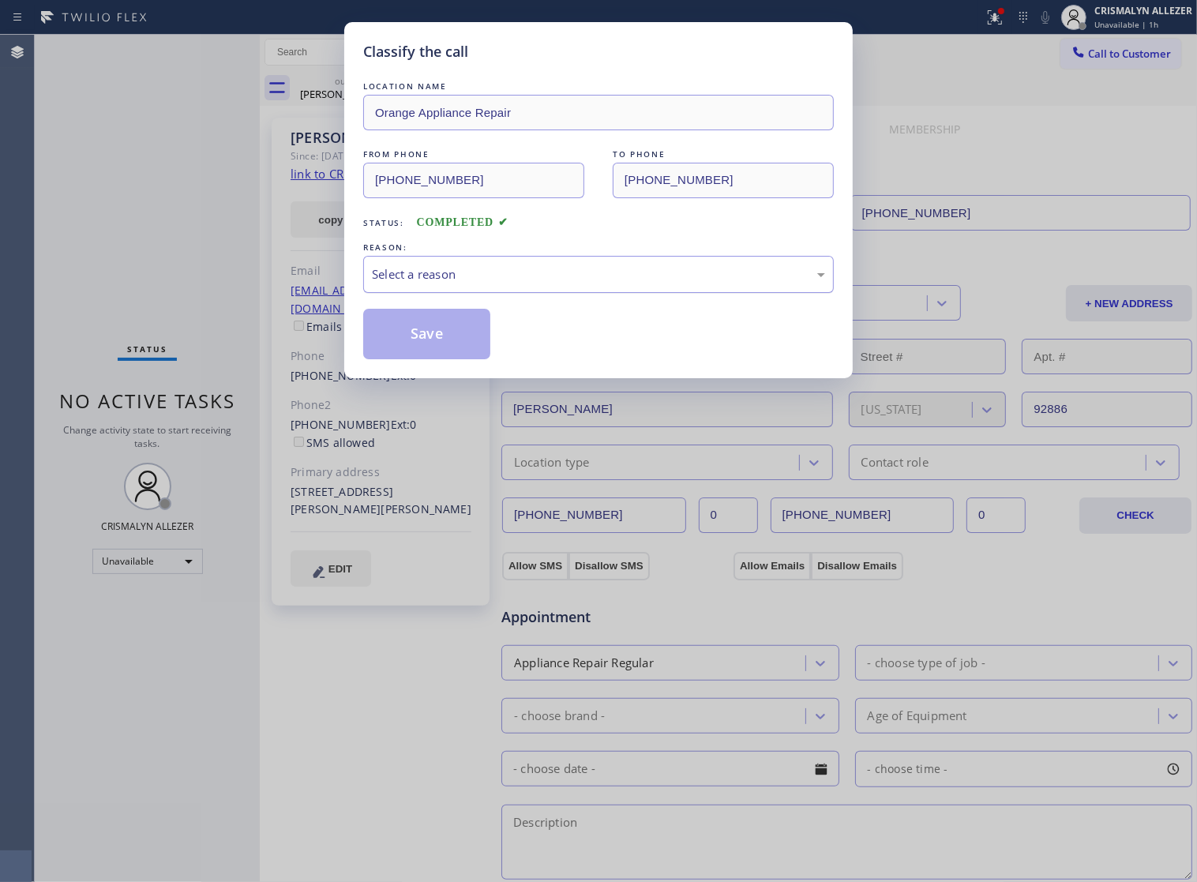
click at [568, 283] on div "Select a reason" at bounding box center [598, 274] width 453 height 18
click at [443, 353] on button "Save" at bounding box center [426, 334] width 127 height 51
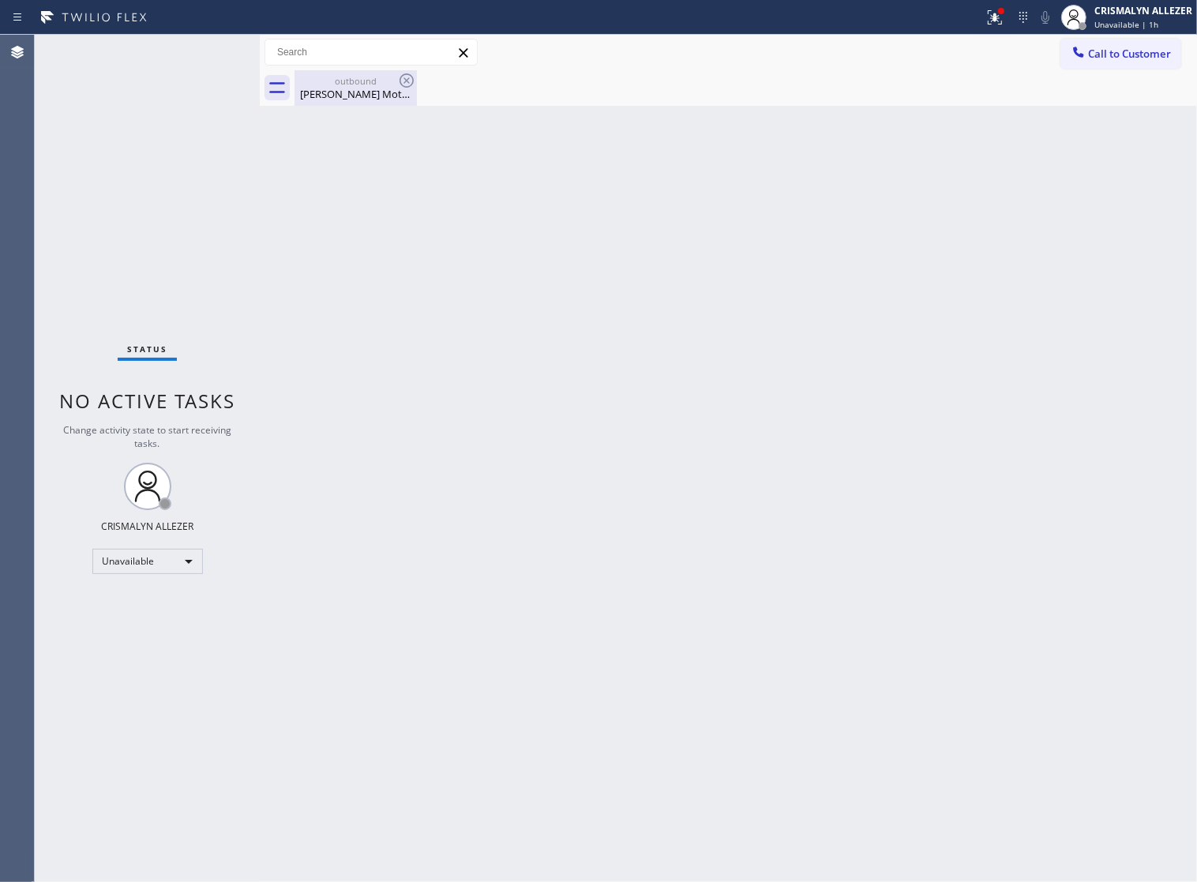
click at [360, 84] on div "outbound" at bounding box center [355, 81] width 119 height 12
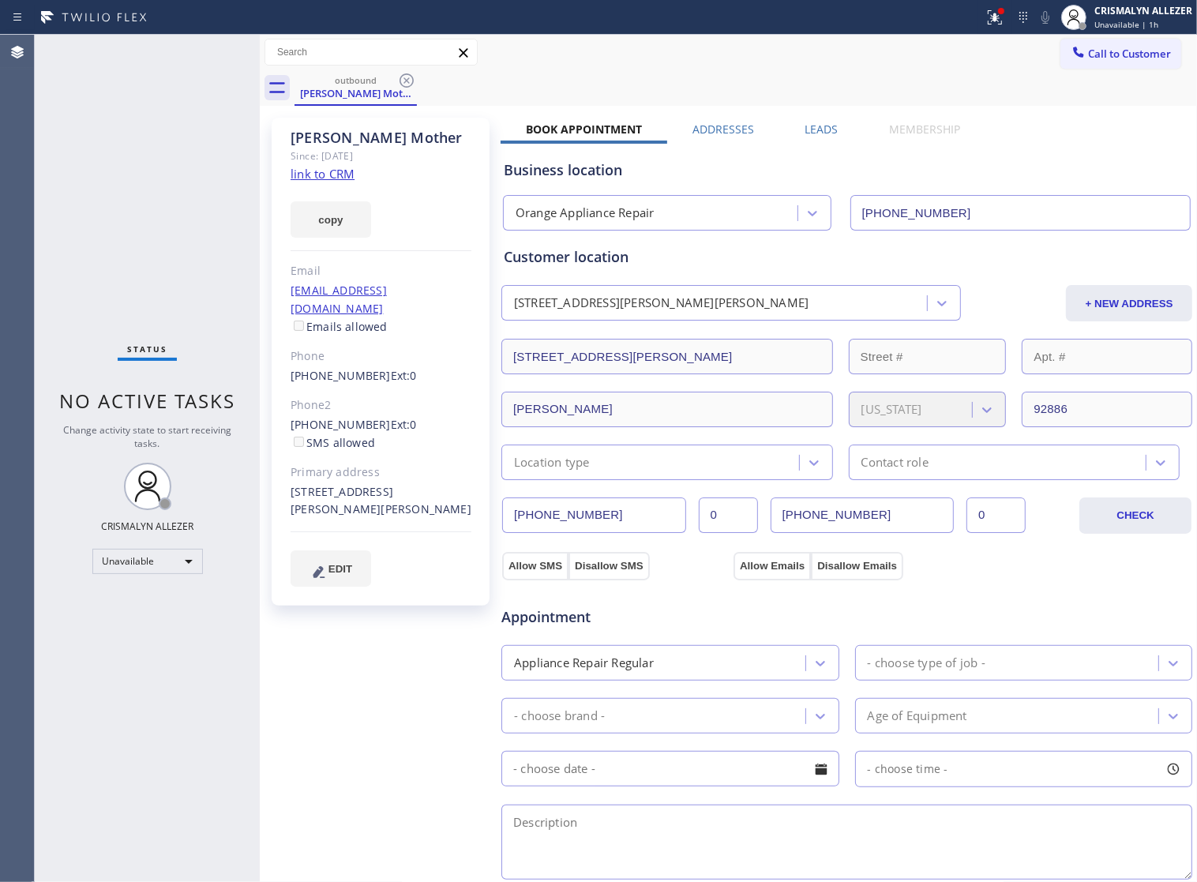
click at [814, 129] on label "Leads" at bounding box center [821, 129] width 33 height 15
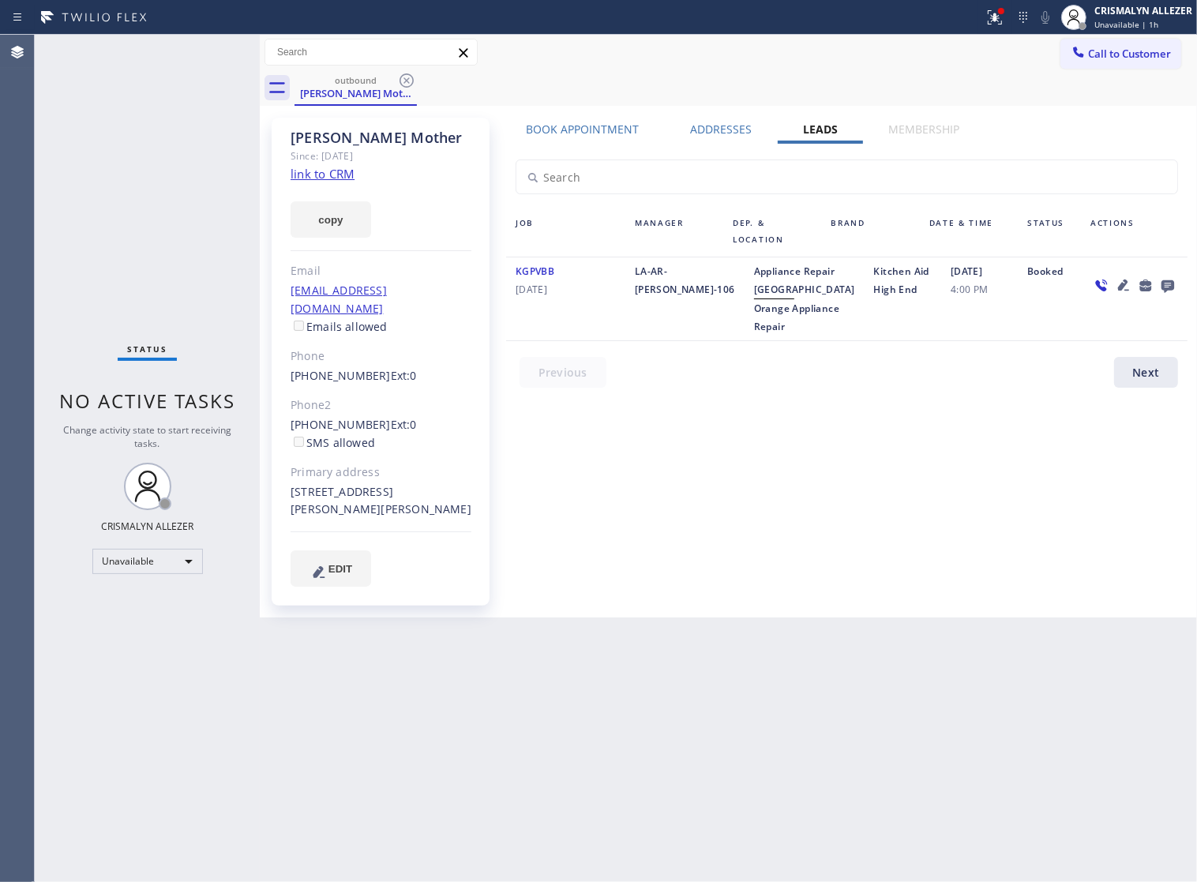
click at [1165, 285] on icon at bounding box center [1167, 286] width 13 height 13
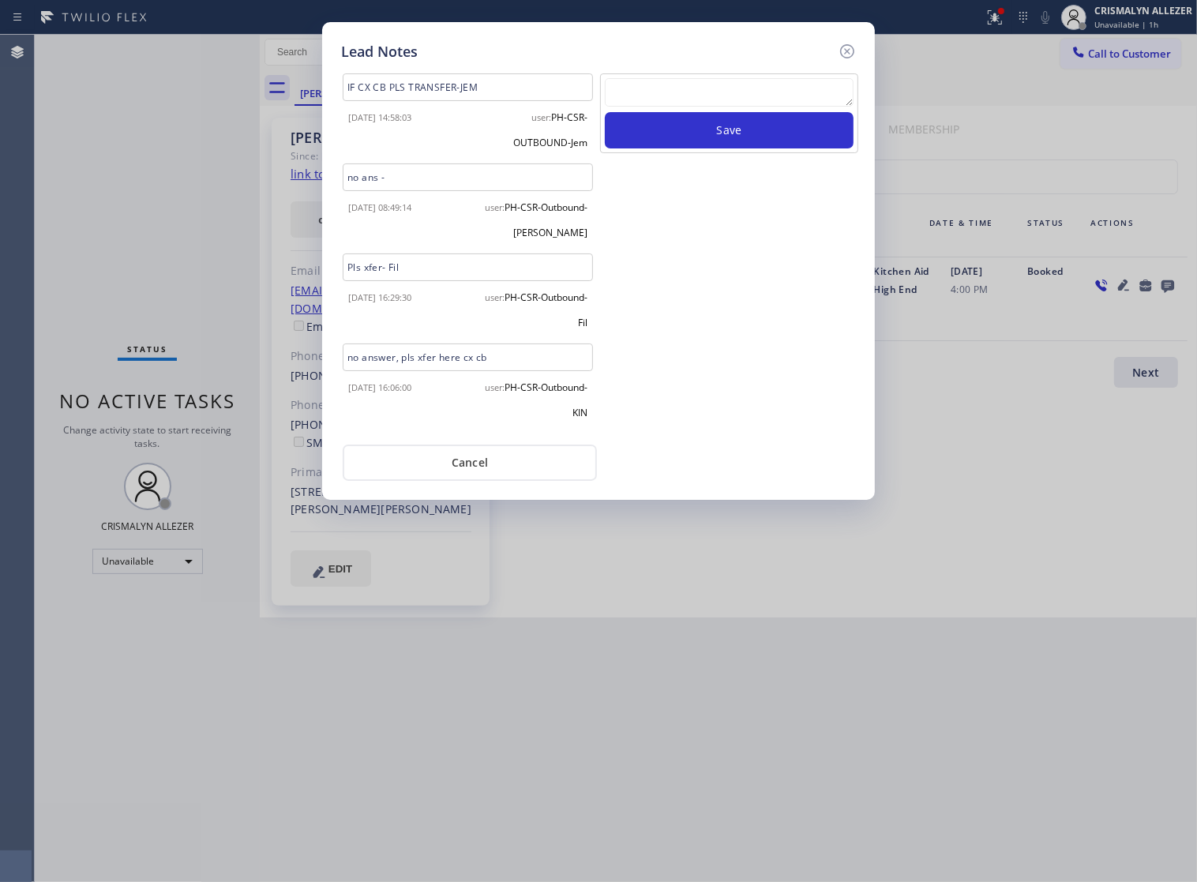
click at [667, 103] on textarea at bounding box center [729, 92] width 249 height 28
paste textarea "ALL ARE GOOD, but xfer cx cb"
type textarea "ALL ARE GOOD, but xfer cx cb"
click at [767, 148] on button "Save" at bounding box center [729, 130] width 249 height 36
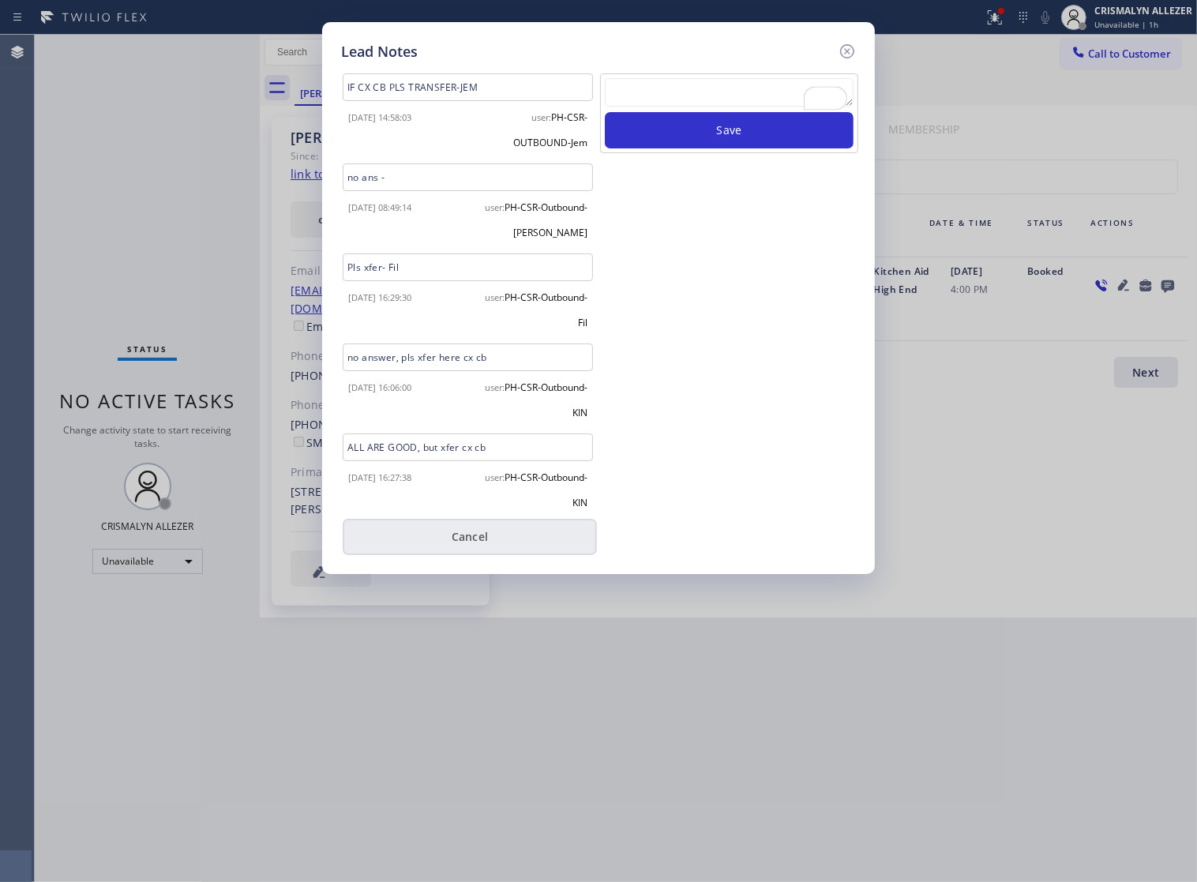
click at [468, 546] on button "Cancel" at bounding box center [470, 537] width 254 height 36
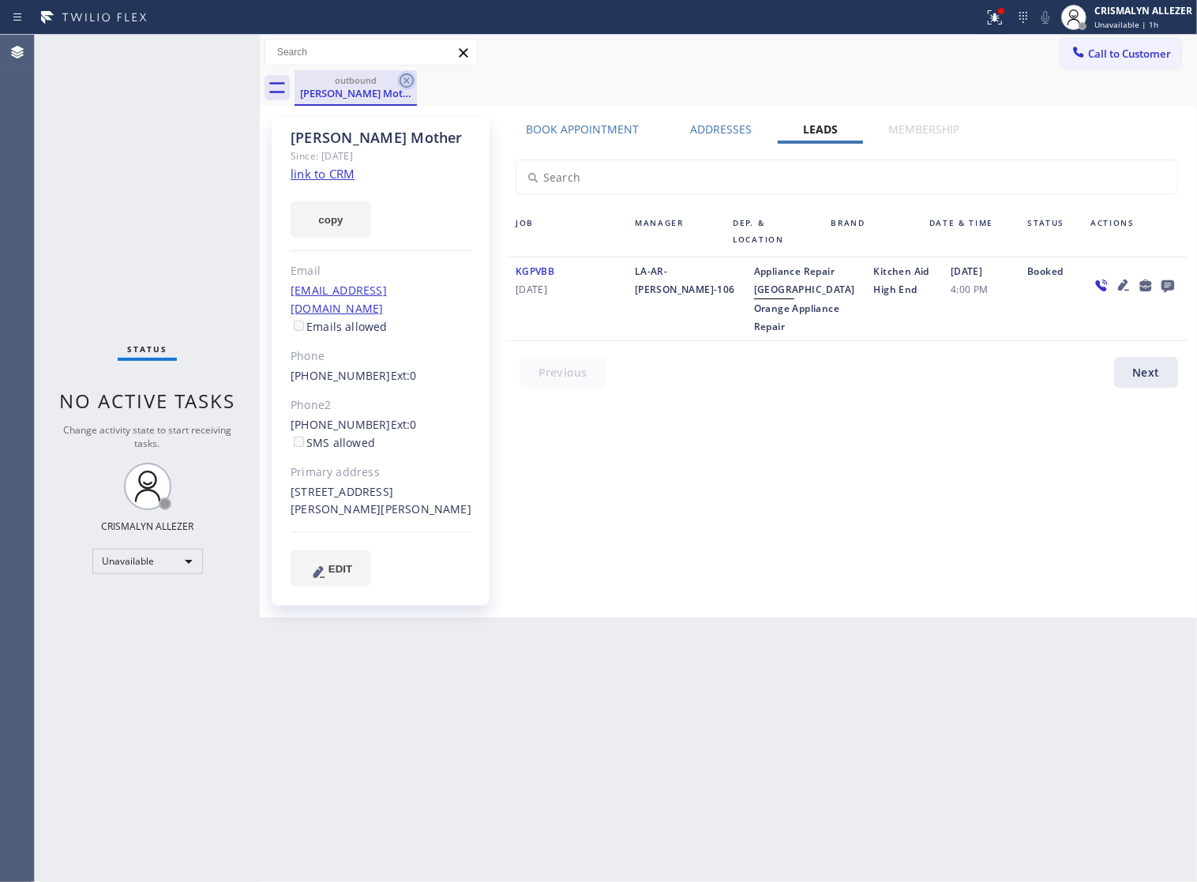
click at [407, 84] on icon at bounding box center [406, 80] width 19 height 19
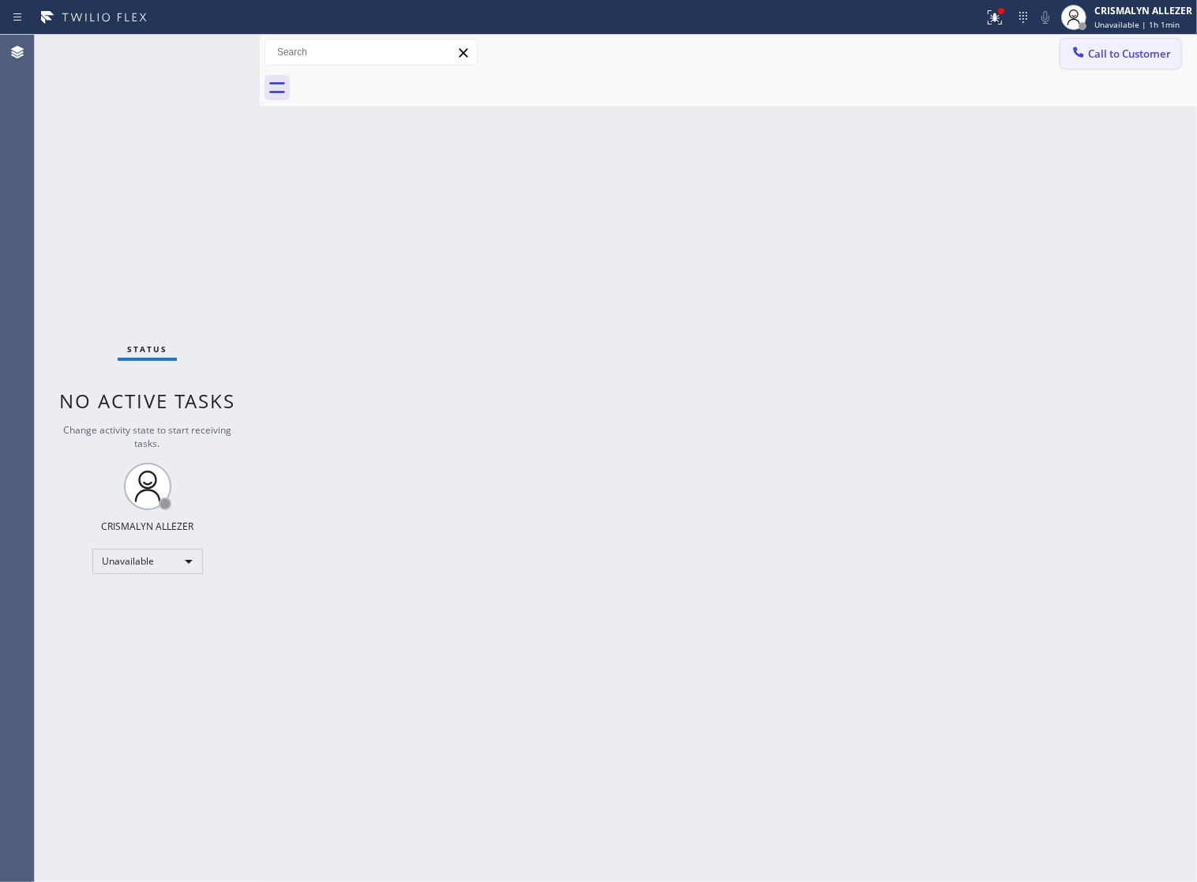
click at [1126, 55] on span "Call to Customer" at bounding box center [1129, 54] width 83 height 14
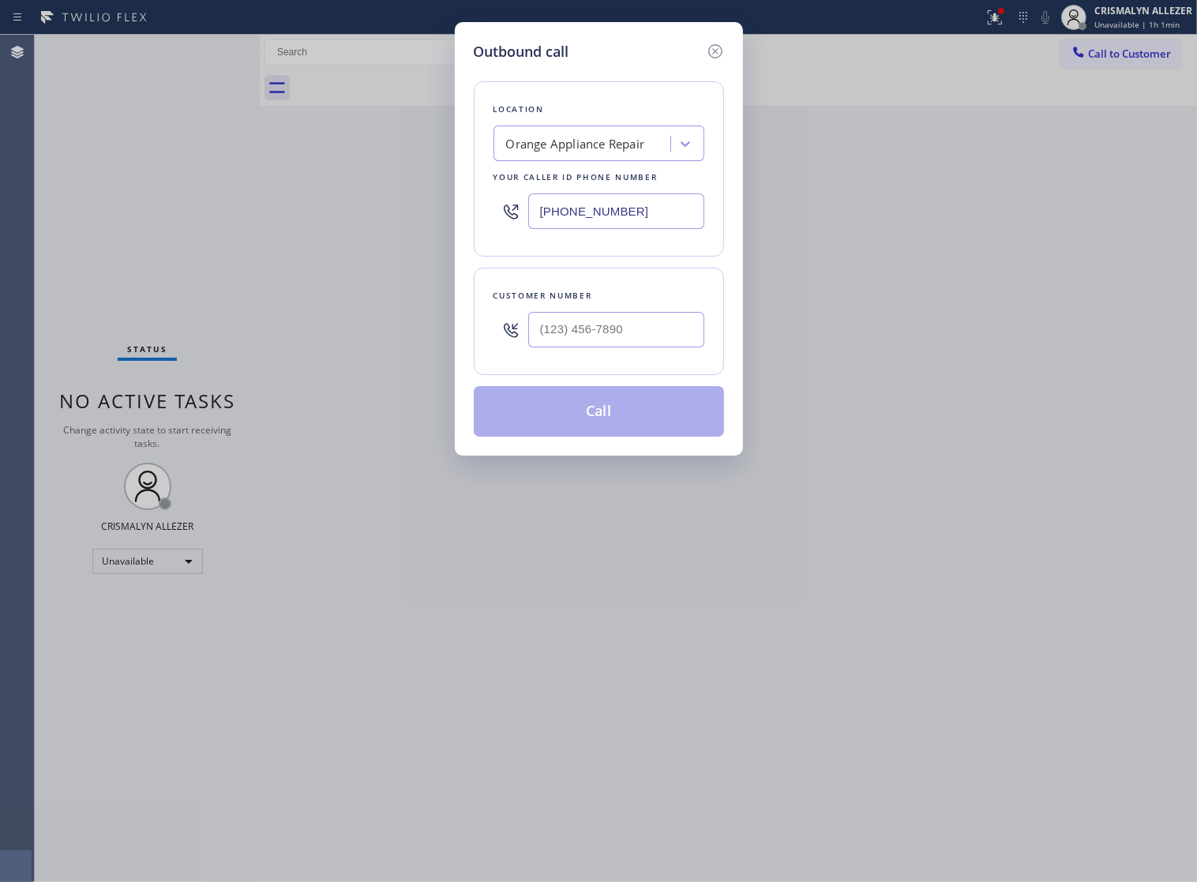
drag, startPoint x: 650, startPoint y: 212, endPoint x: 246, endPoint y: 212, distance: 403.4
click at [397, 212] on div "Outbound call Location Orange Appliance Repair Your caller id phone number (714…" at bounding box center [598, 441] width 1197 height 882
paste input "31-1170"
type input "(714) 831-1170"
click at [632, 355] on div at bounding box center [616, 329] width 176 height 51
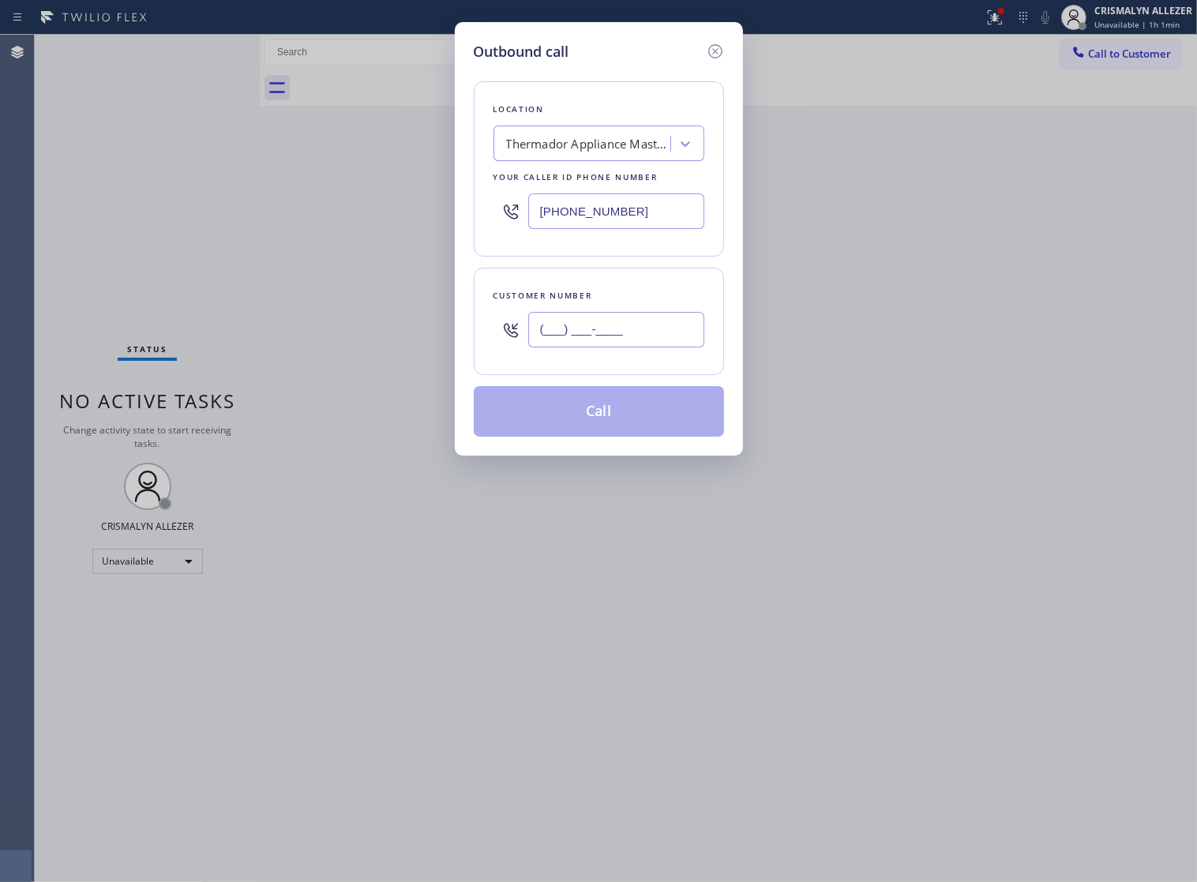
paste input "805) 708-3048"
click at [632, 347] on input "(805) 708-3048" at bounding box center [616, 330] width 176 height 36
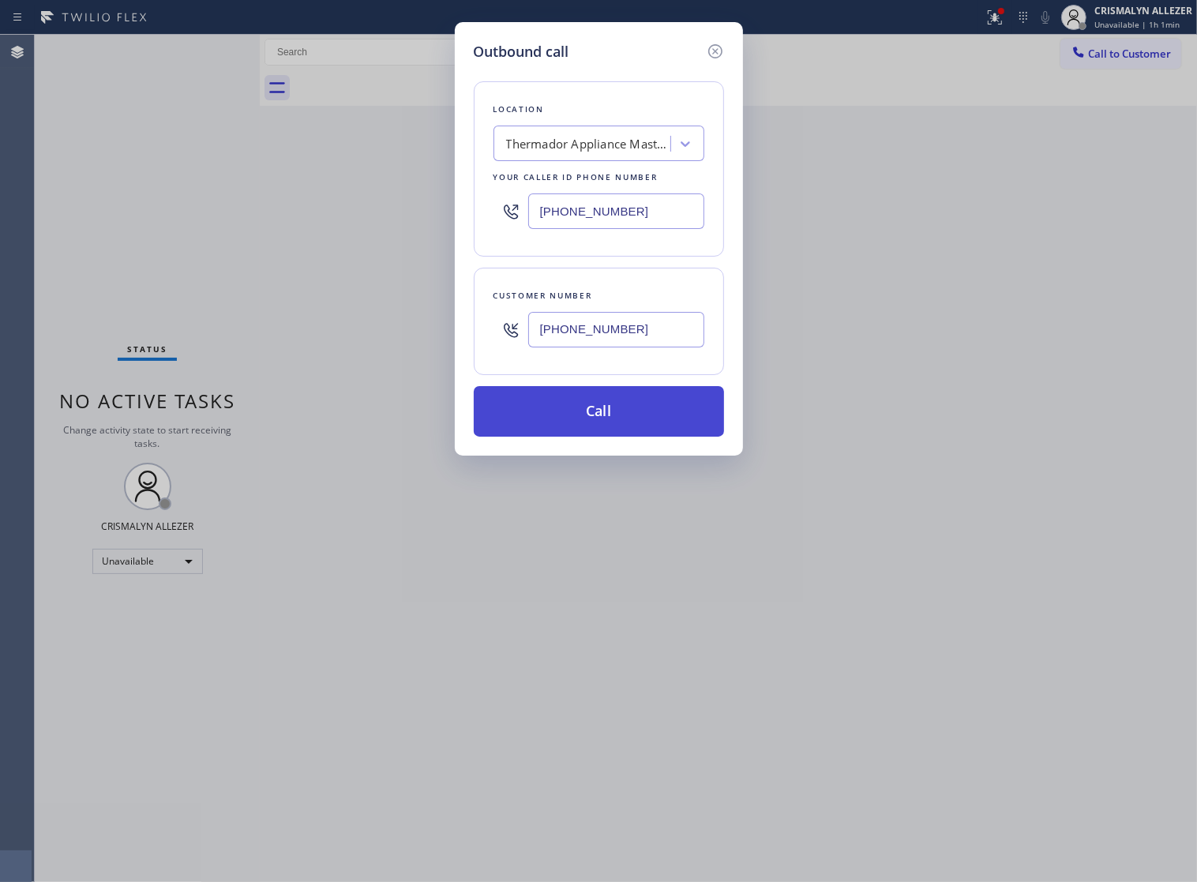
type input "(805) 708-3048"
click at [608, 423] on button "Call" at bounding box center [599, 411] width 250 height 51
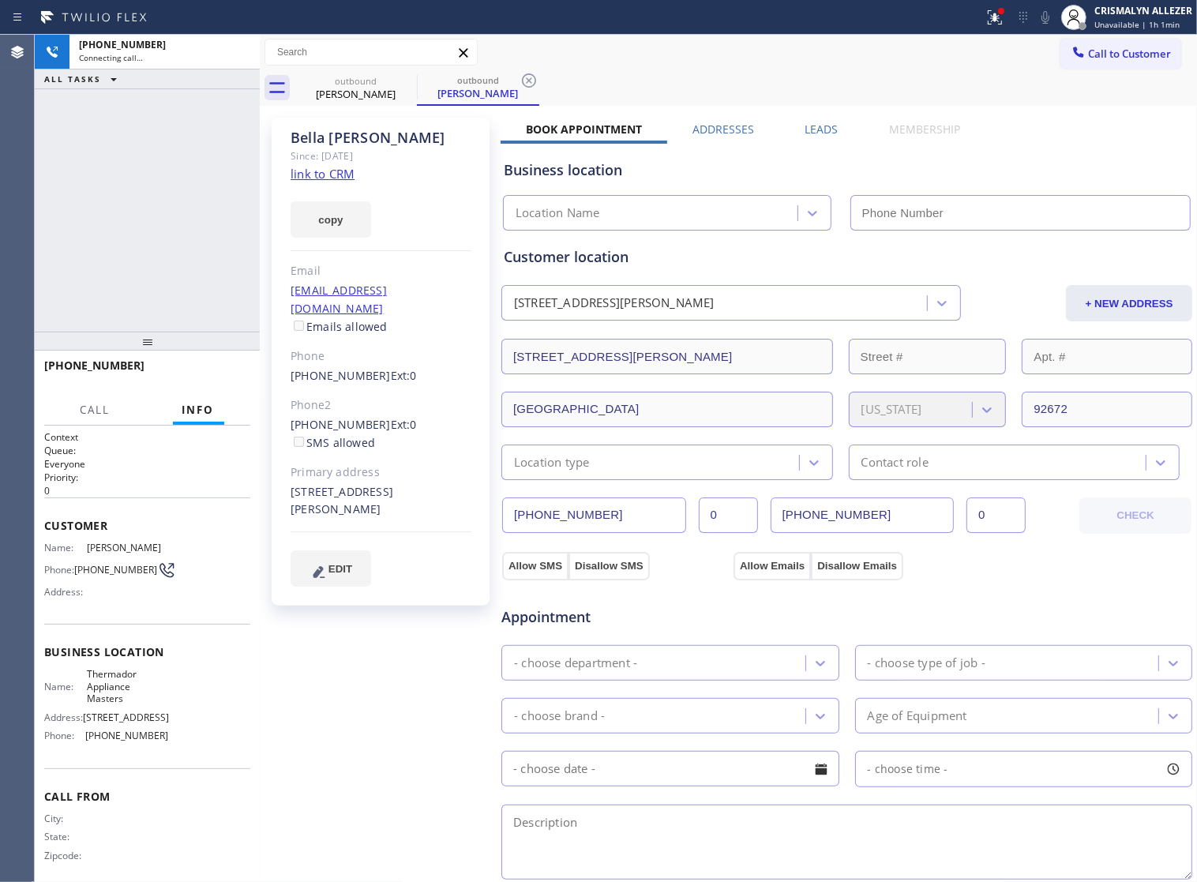
click at [337, 174] on link "link to CRM" at bounding box center [323, 174] width 64 height 16
type input "(714) 831-1170"
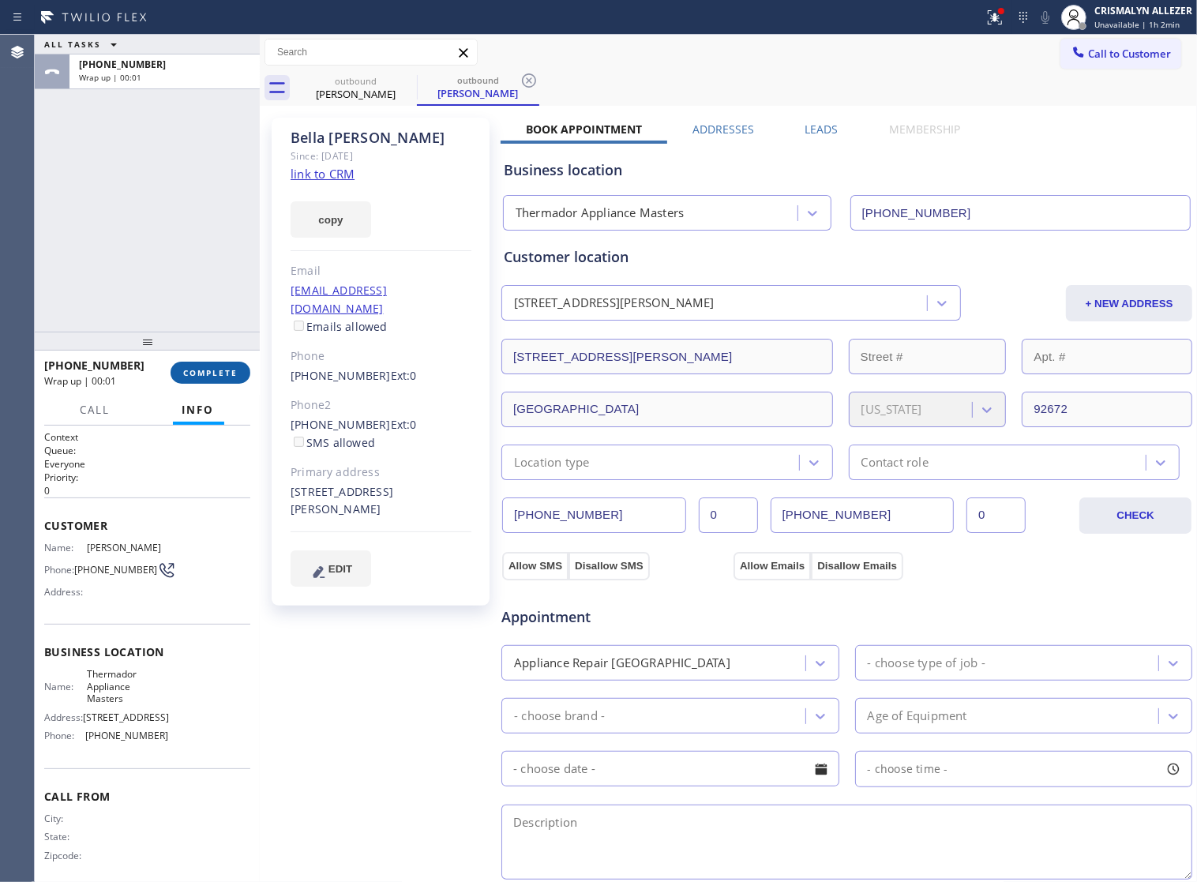
click at [205, 375] on span "COMPLETE" at bounding box center [210, 372] width 54 height 11
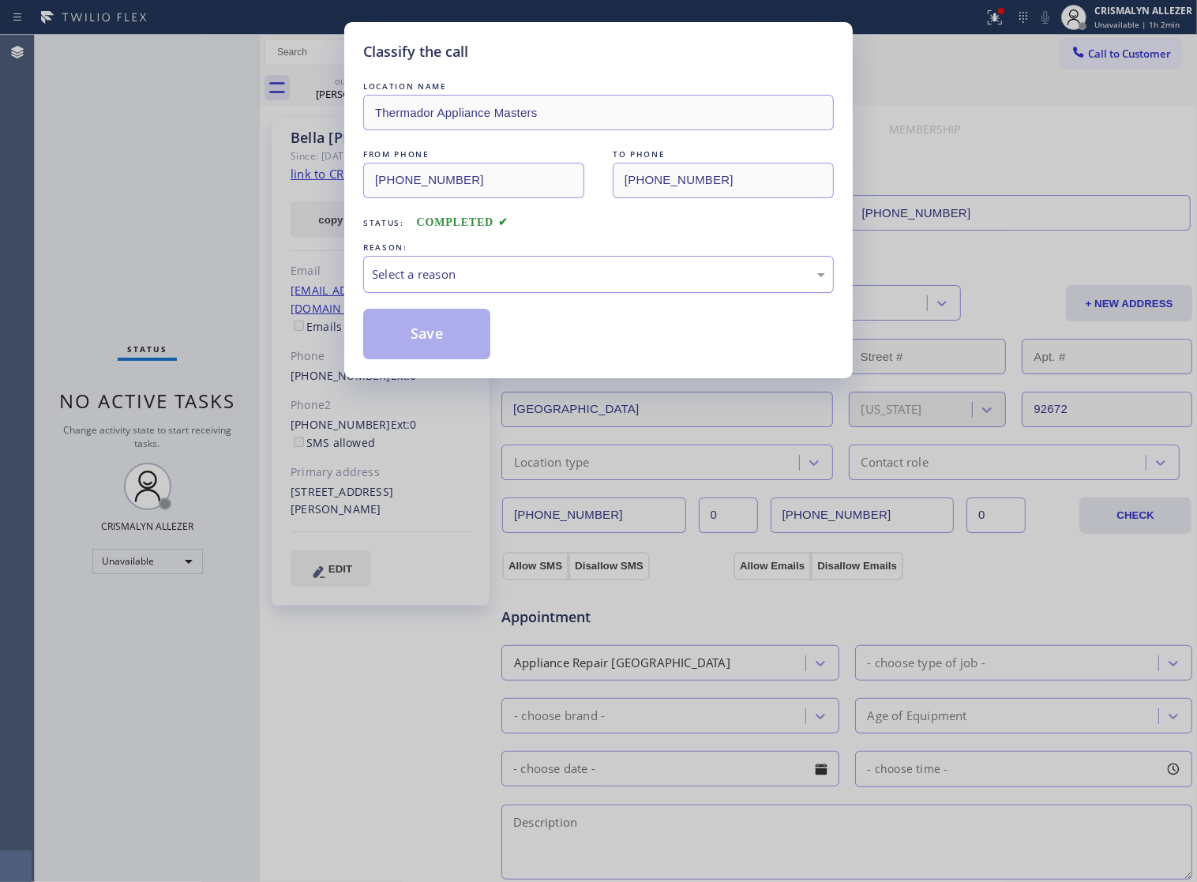
click at [606, 283] on div "Select a reason" at bounding box center [598, 274] width 453 height 18
click at [442, 356] on button "Save" at bounding box center [426, 334] width 127 height 51
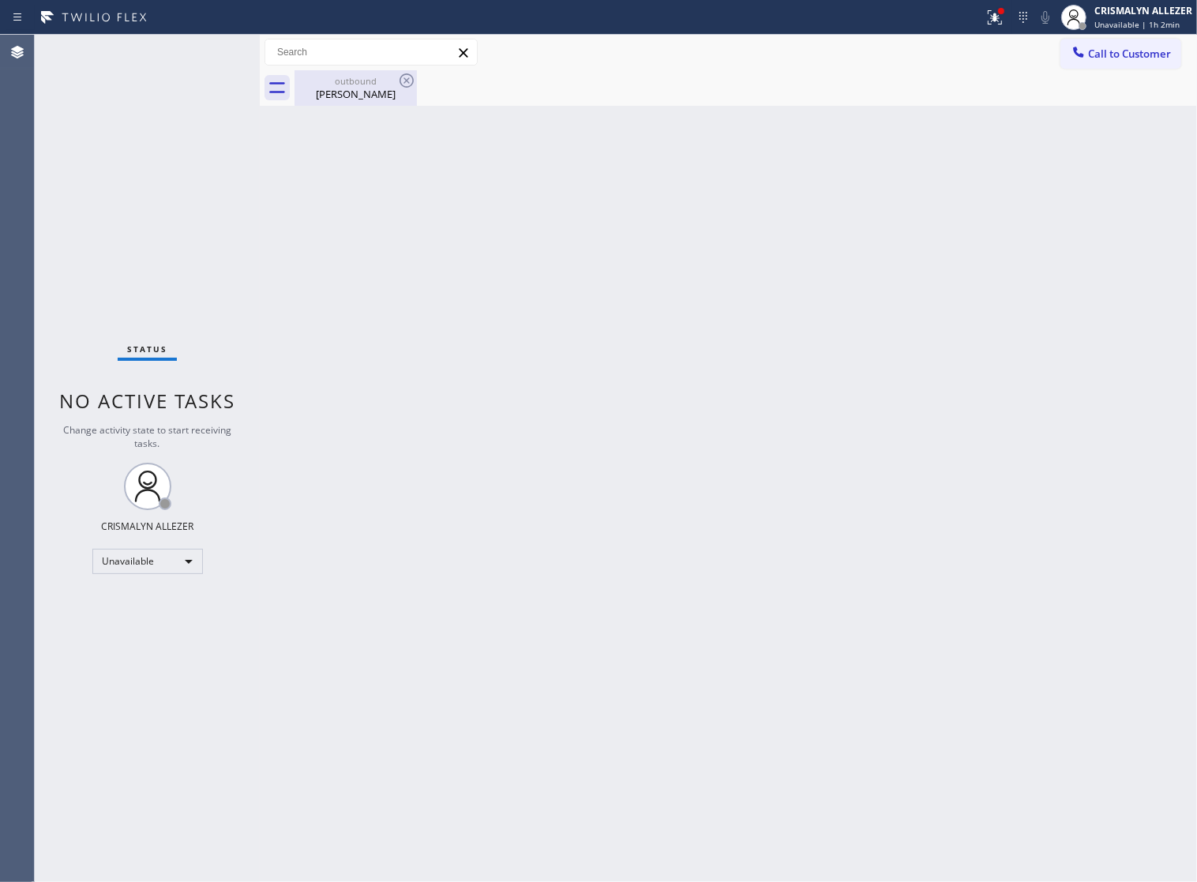
click at [343, 96] on div "Bella Nicol" at bounding box center [355, 94] width 119 height 14
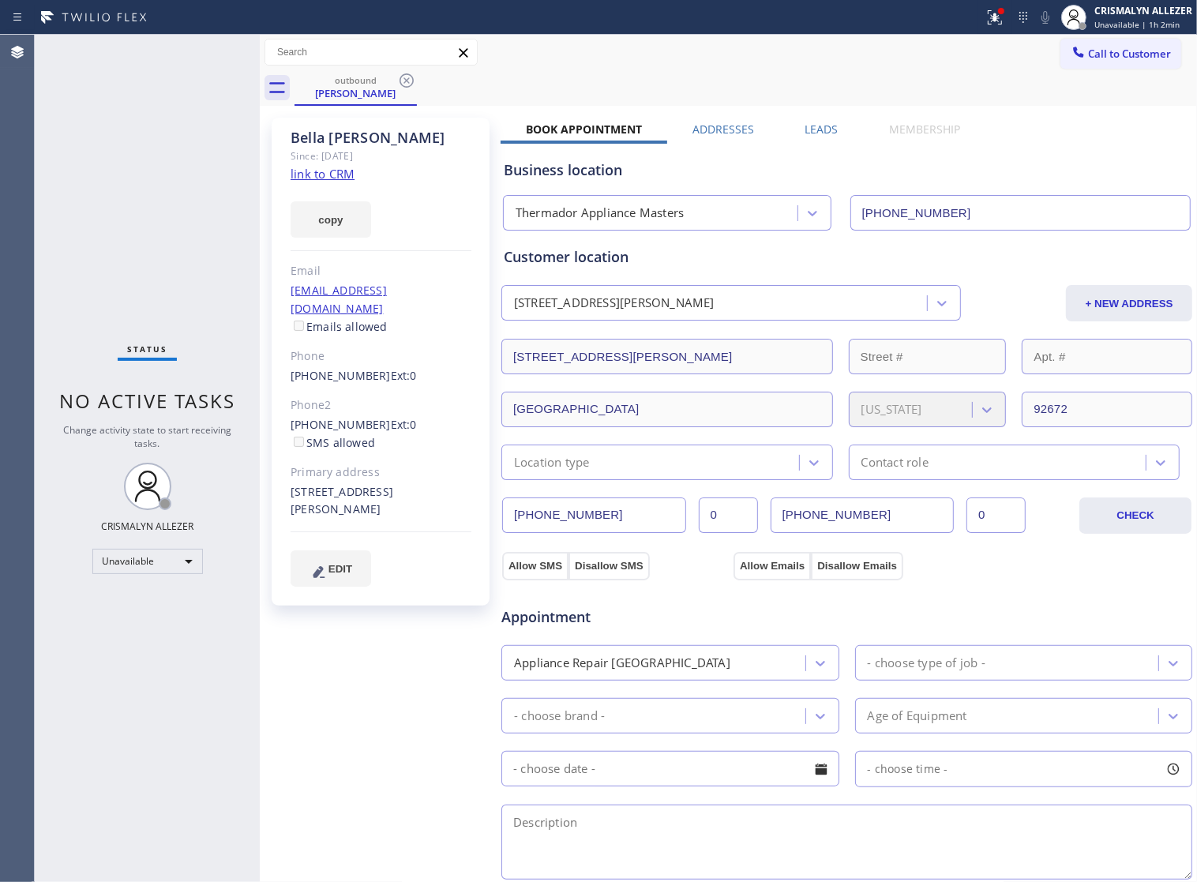
click at [794, 126] on div "Leads" at bounding box center [822, 133] width 84 height 22
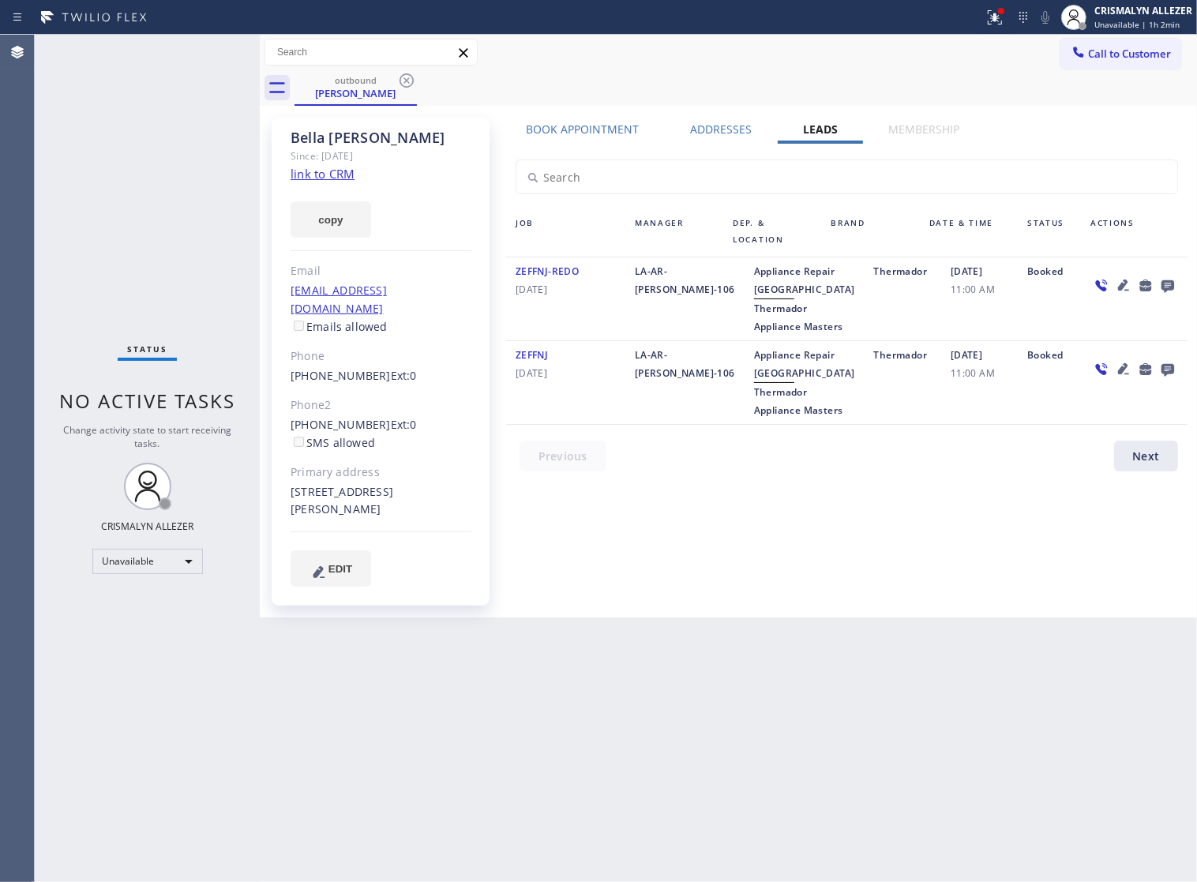
click at [1174, 282] on icon at bounding box center [1167, 286] width 19 height 20
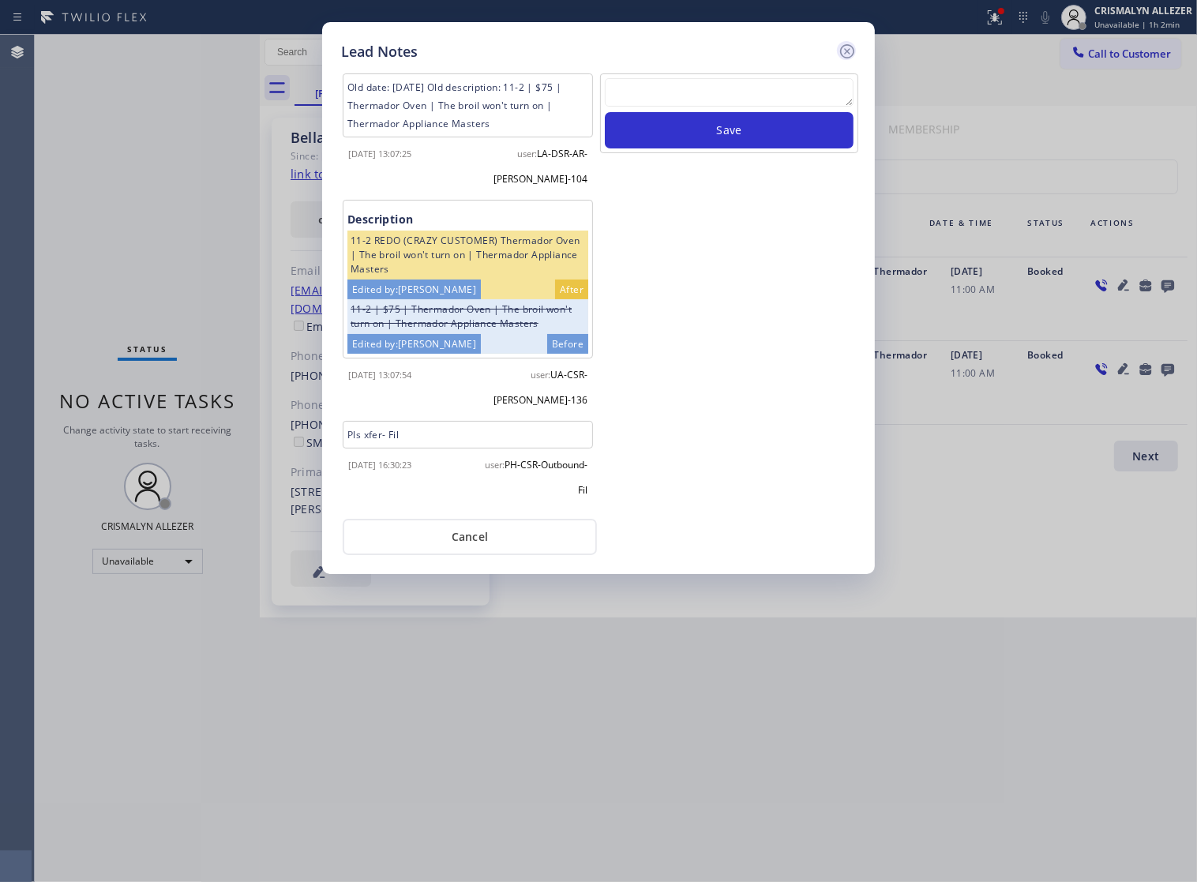
click at [847, 56] on icon at bounding box center [847, 51] width 14 height 14
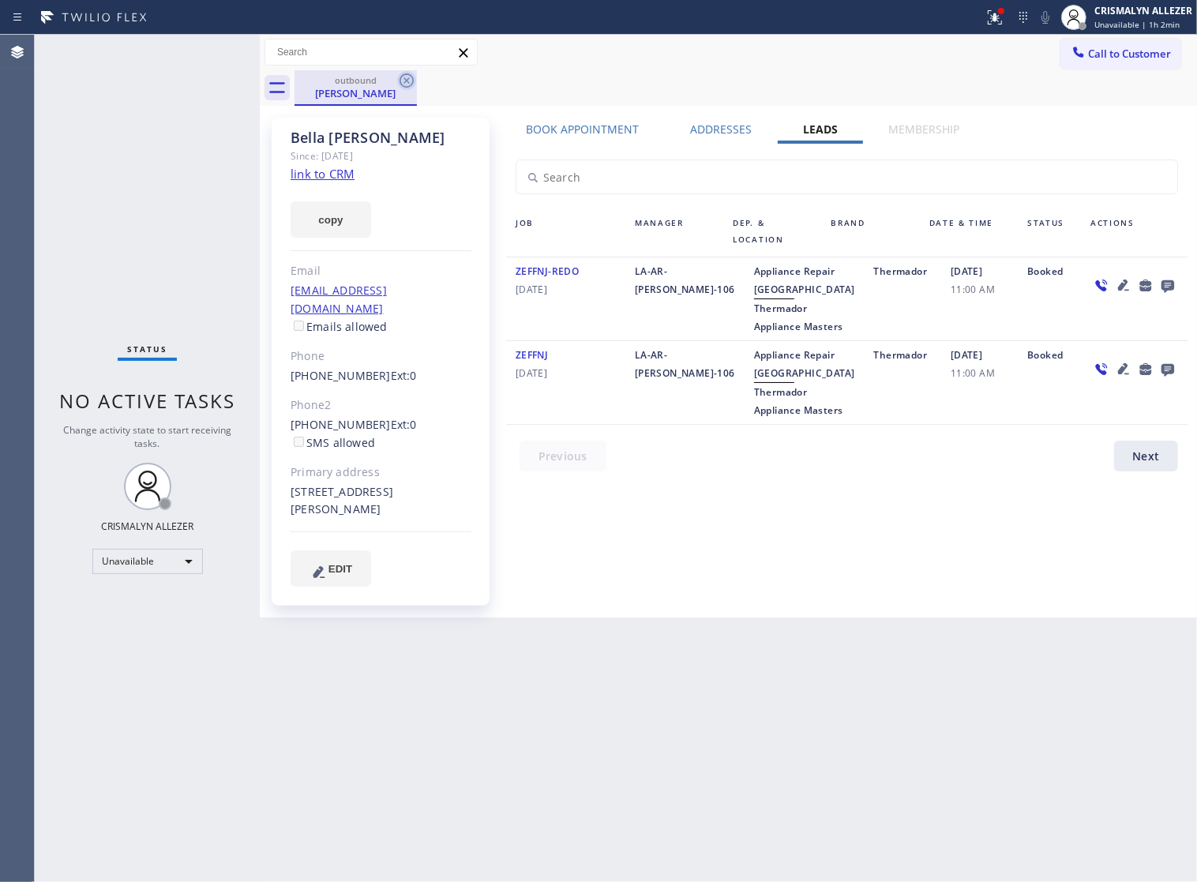
click at [411, 81] on icon at bounding box center [406, 80] width 19 height 19
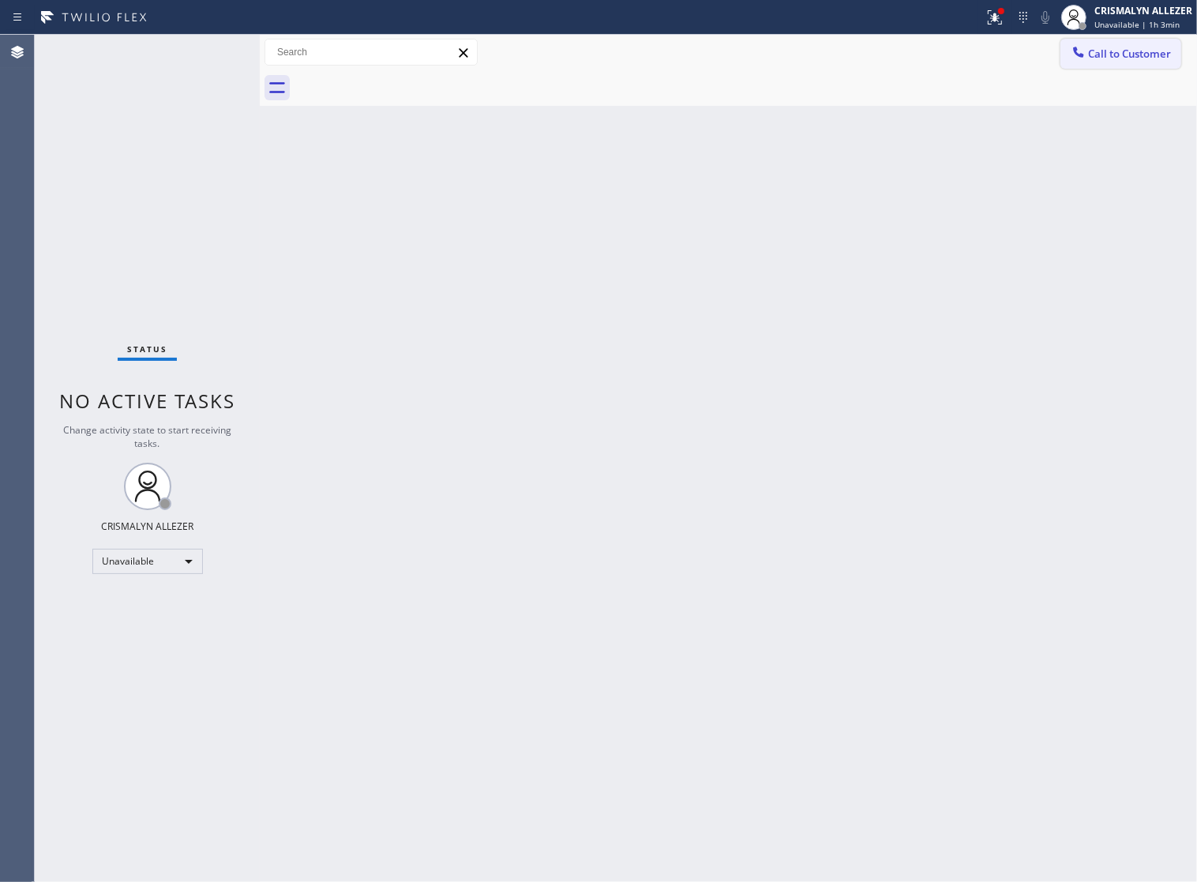
click at [1098, 66] on button "Call to Customer" at bounding box center [1120, 54] width 121 height 30
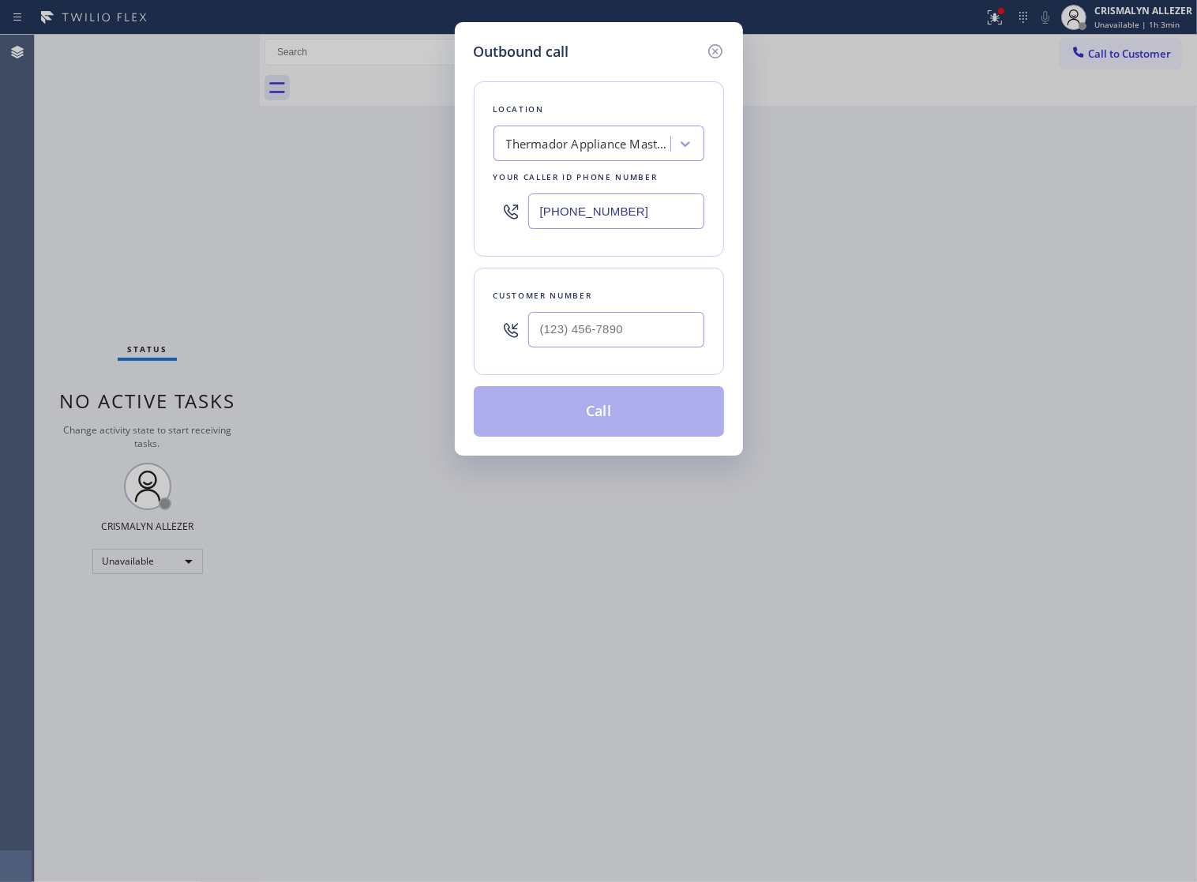
drag, startPoint x: 689, startPoint y: 226, endPoint x: 230, endPoint y: 239, distance: 459.7
click at [254, 238] on div "Outbound call Location Thermador Appliance Masters Your caller id phone number …" at bounding box center [598, 441] width 1197 height 882
paste input "310) 910-9445"
type input "[PHONE_NUMBER]"
click at [636, 345] on input "(___) ___-____" at bounding box center [616, 330] width 176 height 36
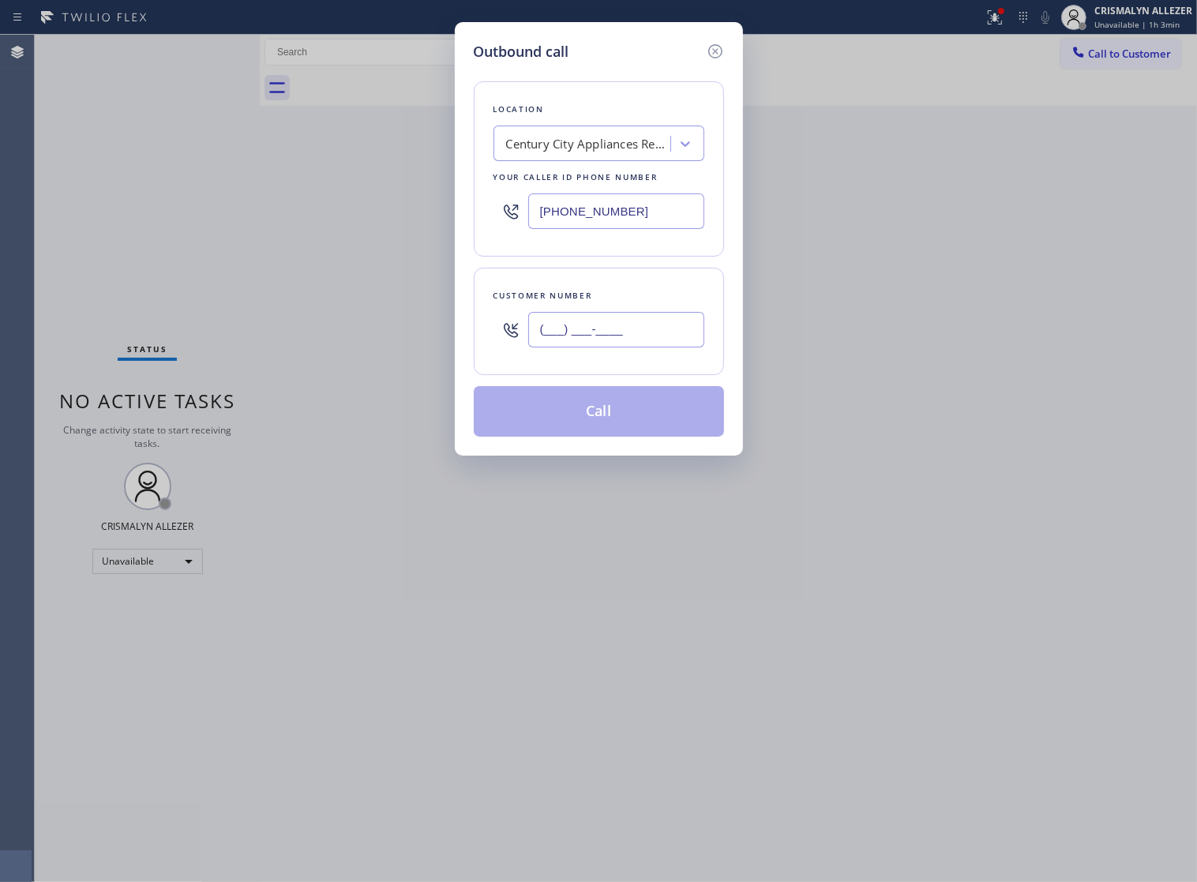
paste input "310) 613-2658"
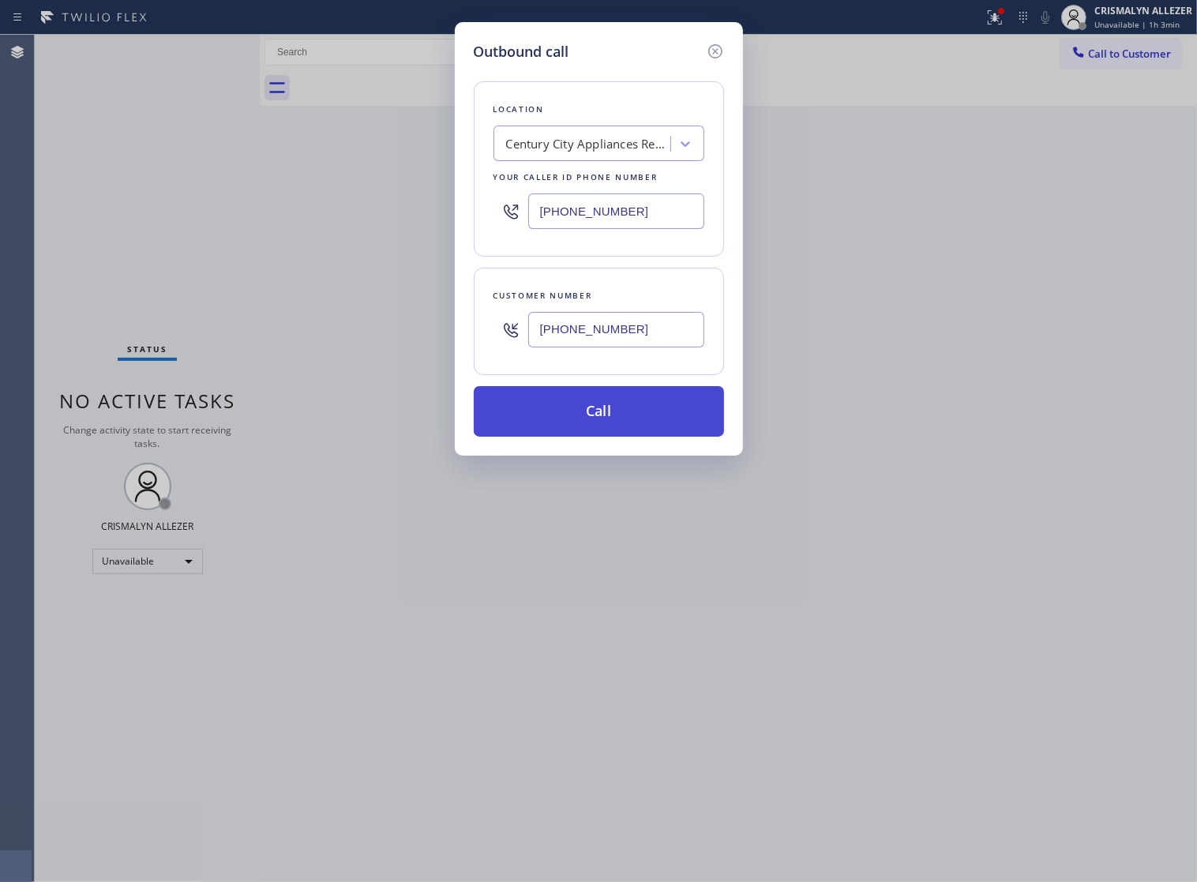
type input "[PHONE_NUMBER]"
click at [601, 422] on button "Call" at bounding box center [599, 411] width 250 height 51
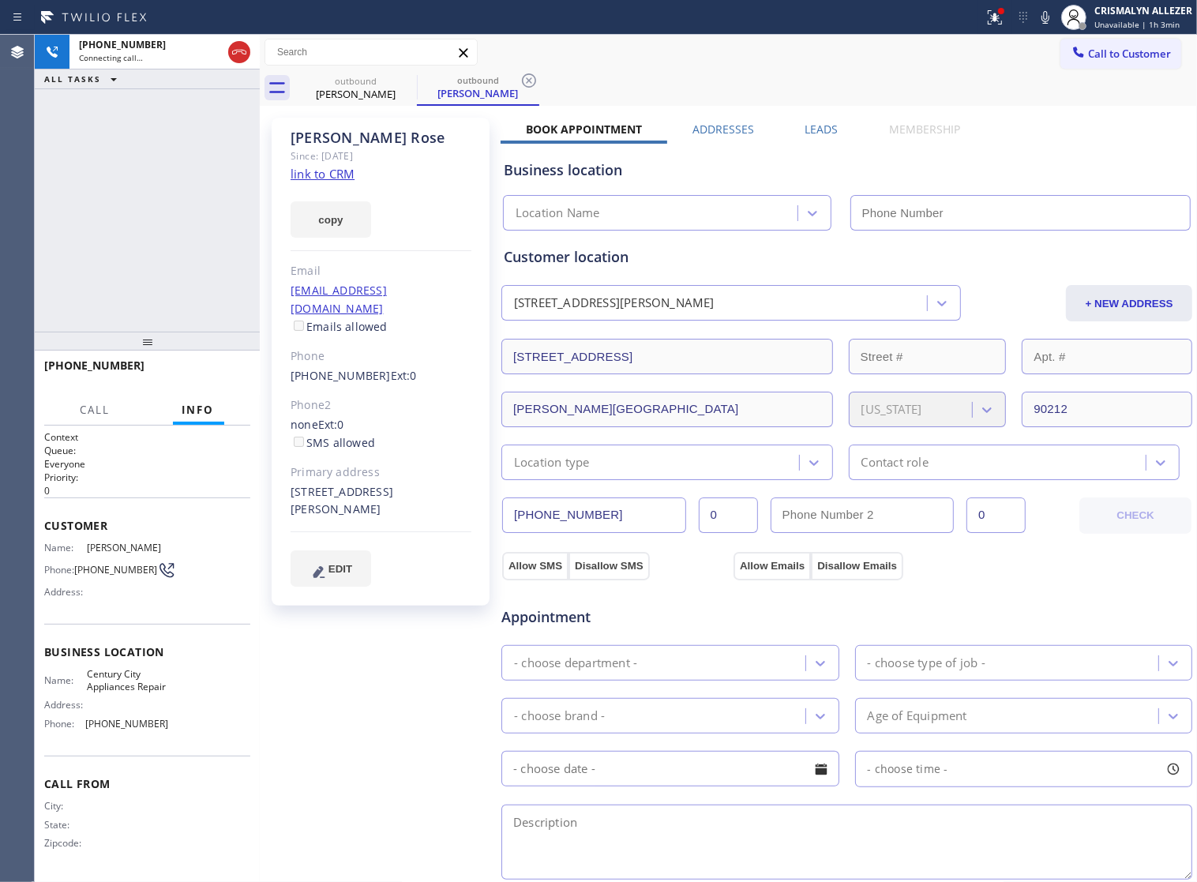
click at [322, 178] on link "link to CRM" at bounding box center [323, 174] width 64 height 16
type input "[PHONE_NUMBER]"
click at [193, 358] on div "+13106132658 Live | 00:03 HANG UP" at bounding box center [147, 372] width 206 height 41
click at [202, 373] on span "HANG UP" at bounding box center [213, 372] width 48 height 11
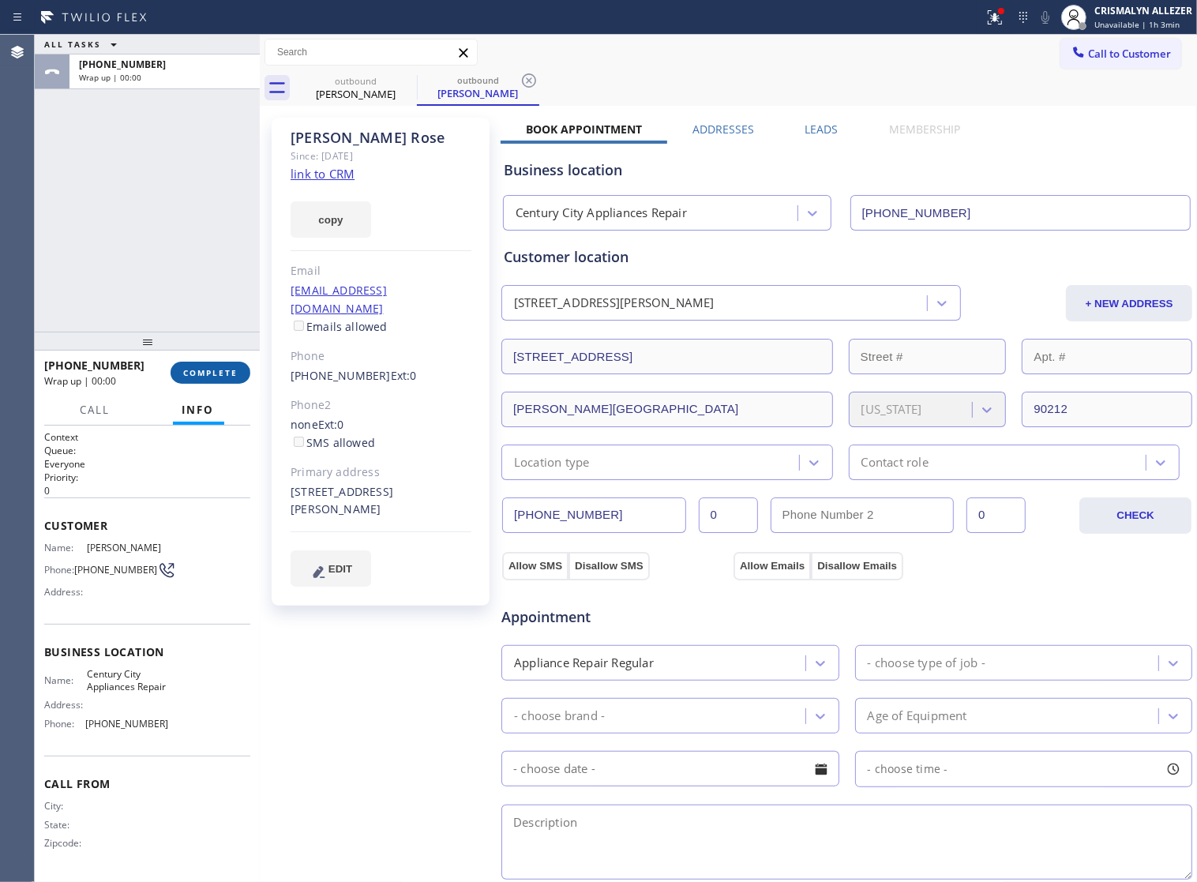
click at [202, 373] on span "COMPLETE" at bounding box center [210, 372] width 54 height 11
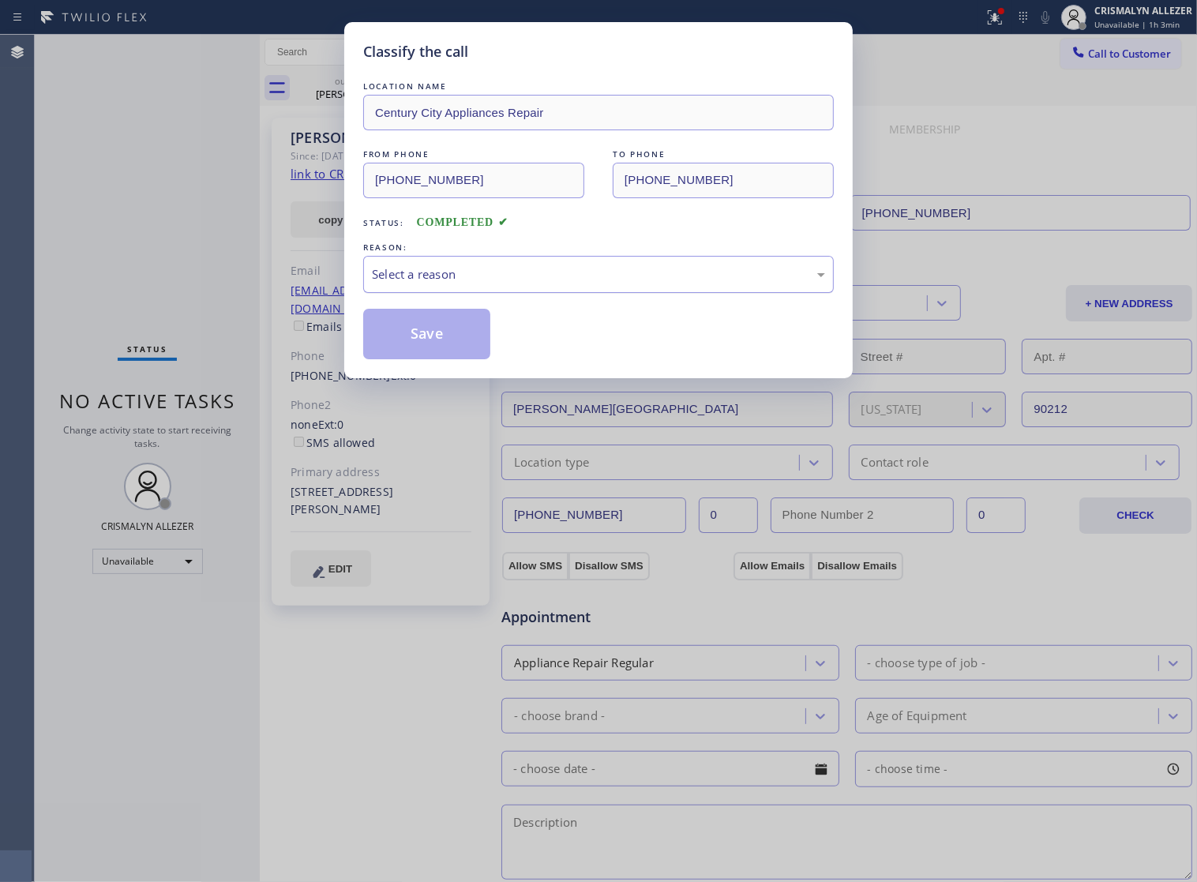
click at [617, 283] on div "Select a reason" at bounding box center [598, 274] width 453 height 18
click at [427, 359] on button "Save" at bounding box center [426, 334] width 127 height 51
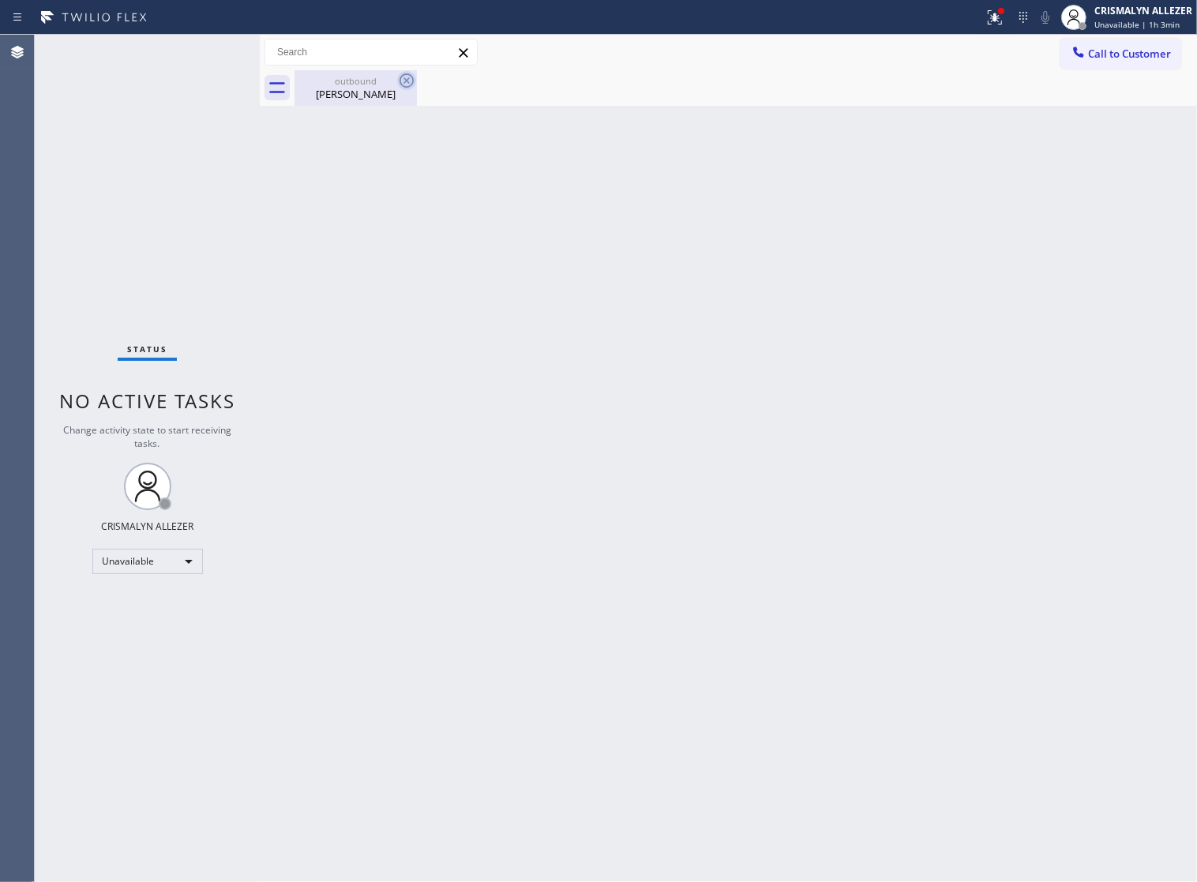
drag, startPoint x: 357, startPoint y: 99, endPoint x: 404, endPoint y: 81, distance: 50.5
click at [359, 97] on div "Cynthia Rose" at bounding box center [355, 94] width 119 height 14
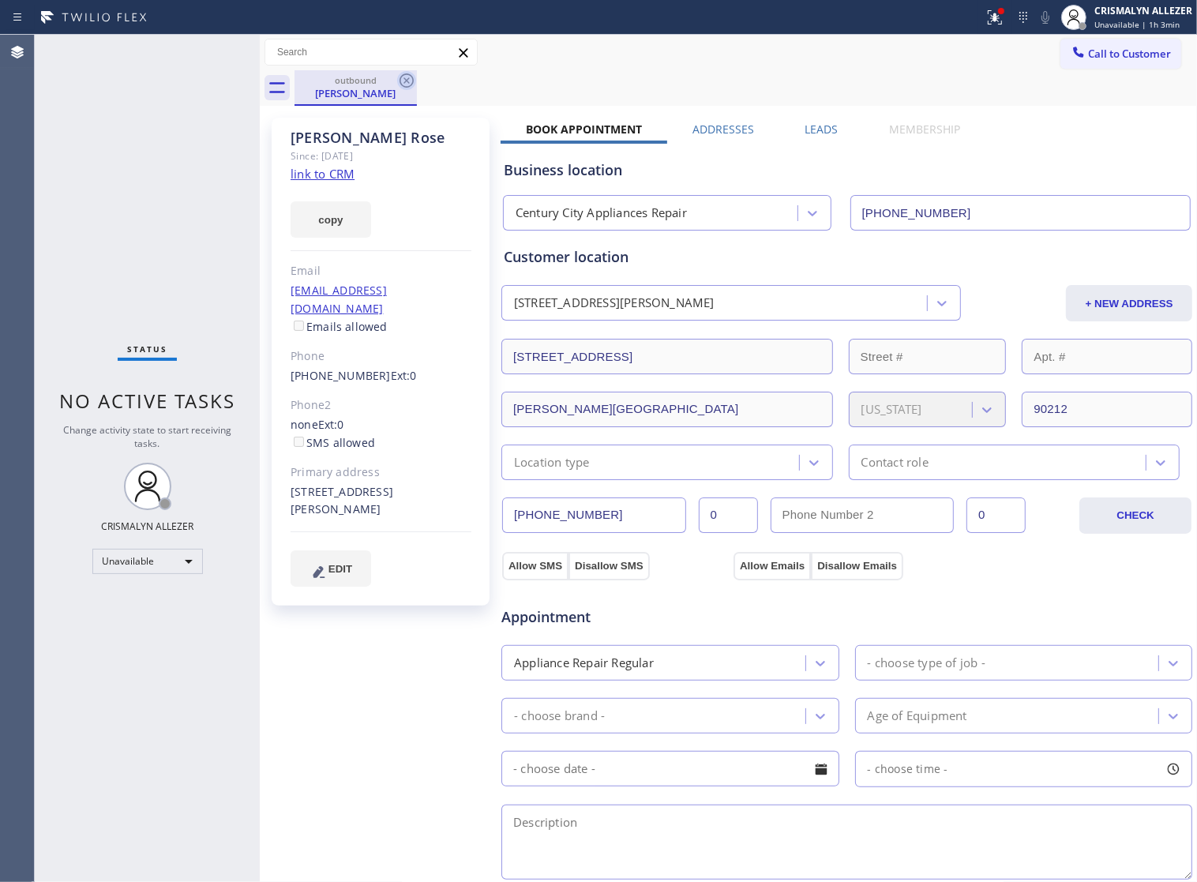
click at [404, 81] on icon at bounding box center [406, 80] width 14 height 14
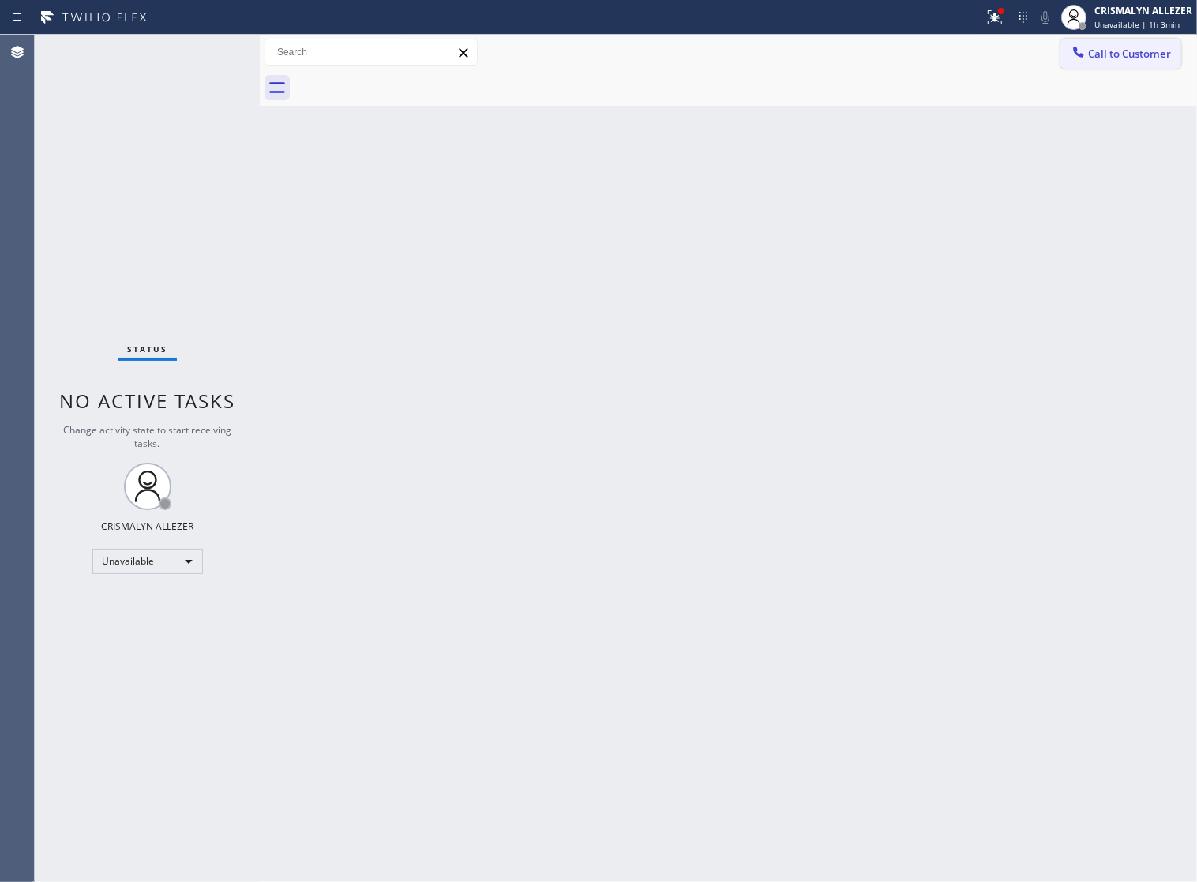
click at [1092, 54] on span "Call to Customer" at bounding box center [1129, 54] width 83 height 14
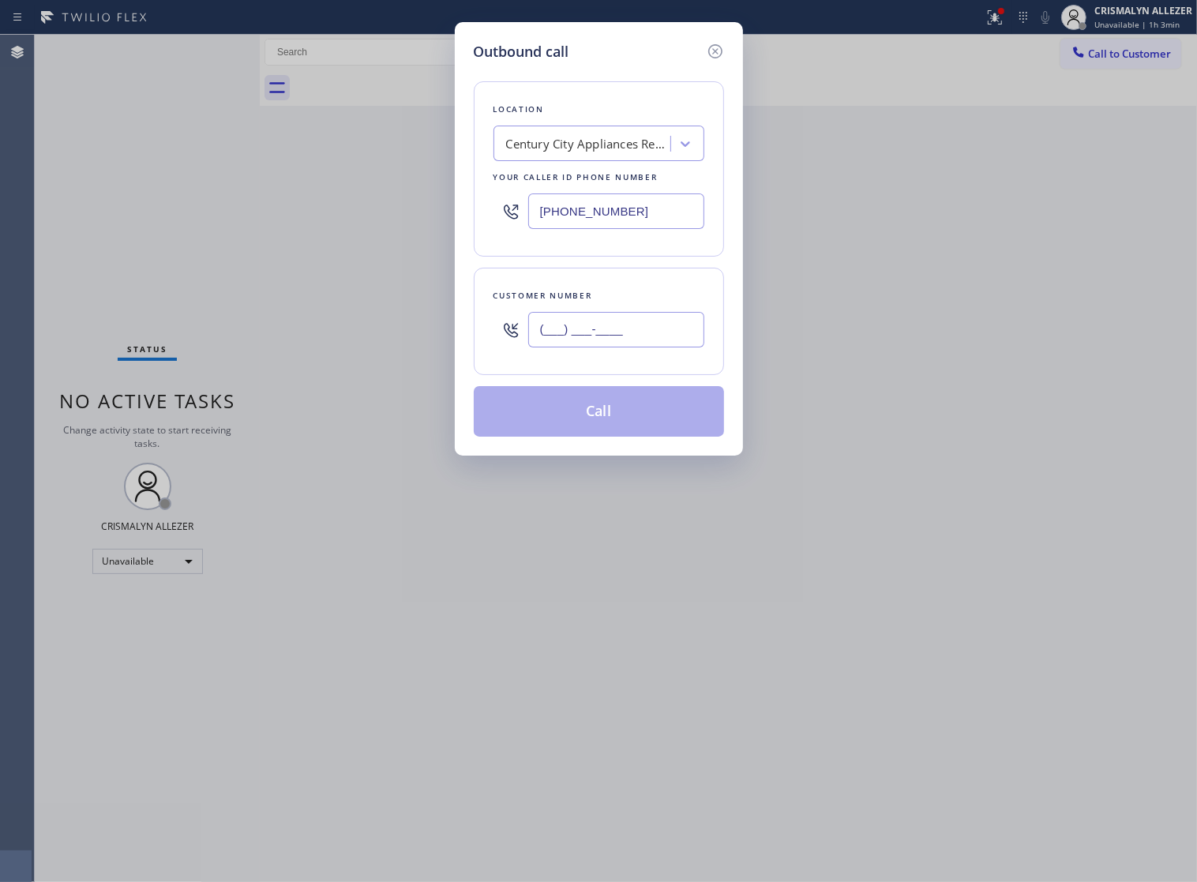
click at [668, 347] on input "(___) ___-____" at bounding box center [616, 330] width 176 height 36
paste input "310) 613-2658"
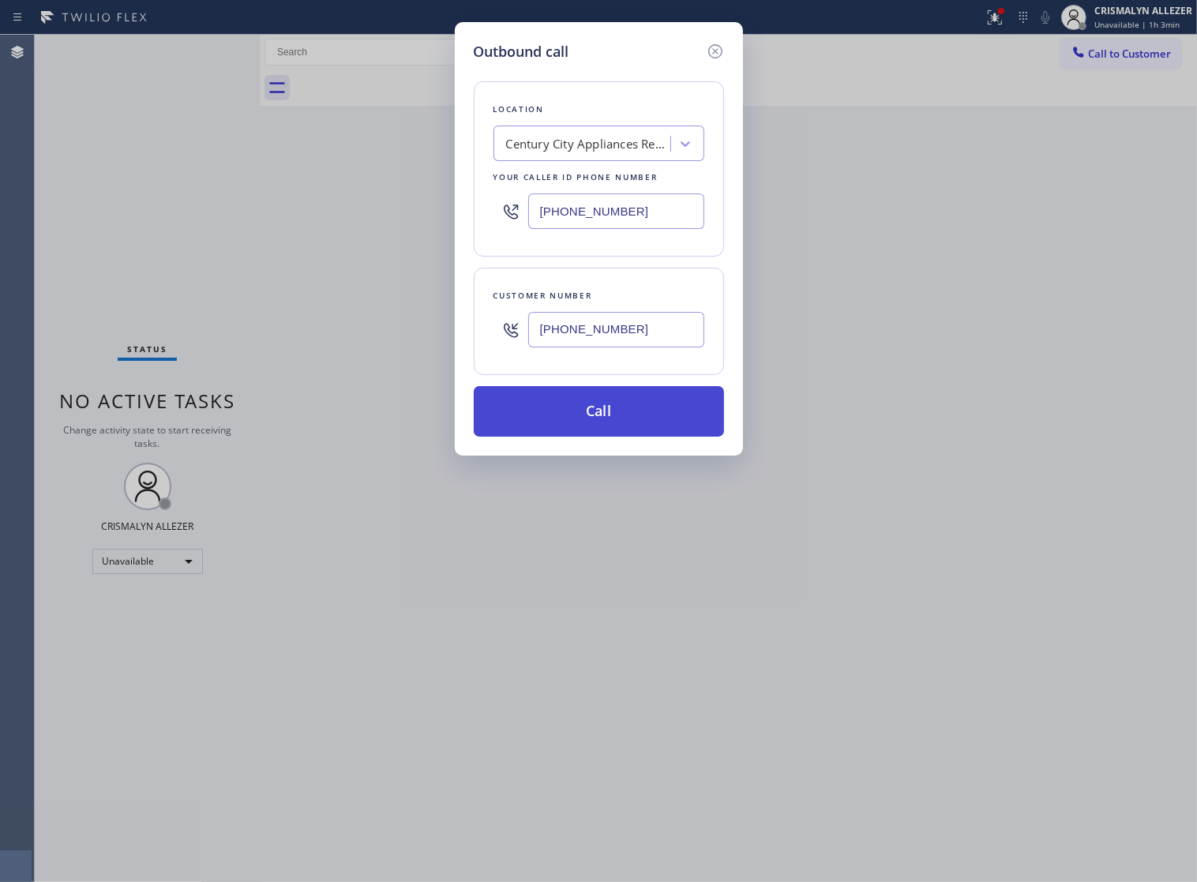
type input "[PHONE_NUMBER]"
click at [617, 427] on button "Call" at bounding box center [599, 411] width 250 height 51
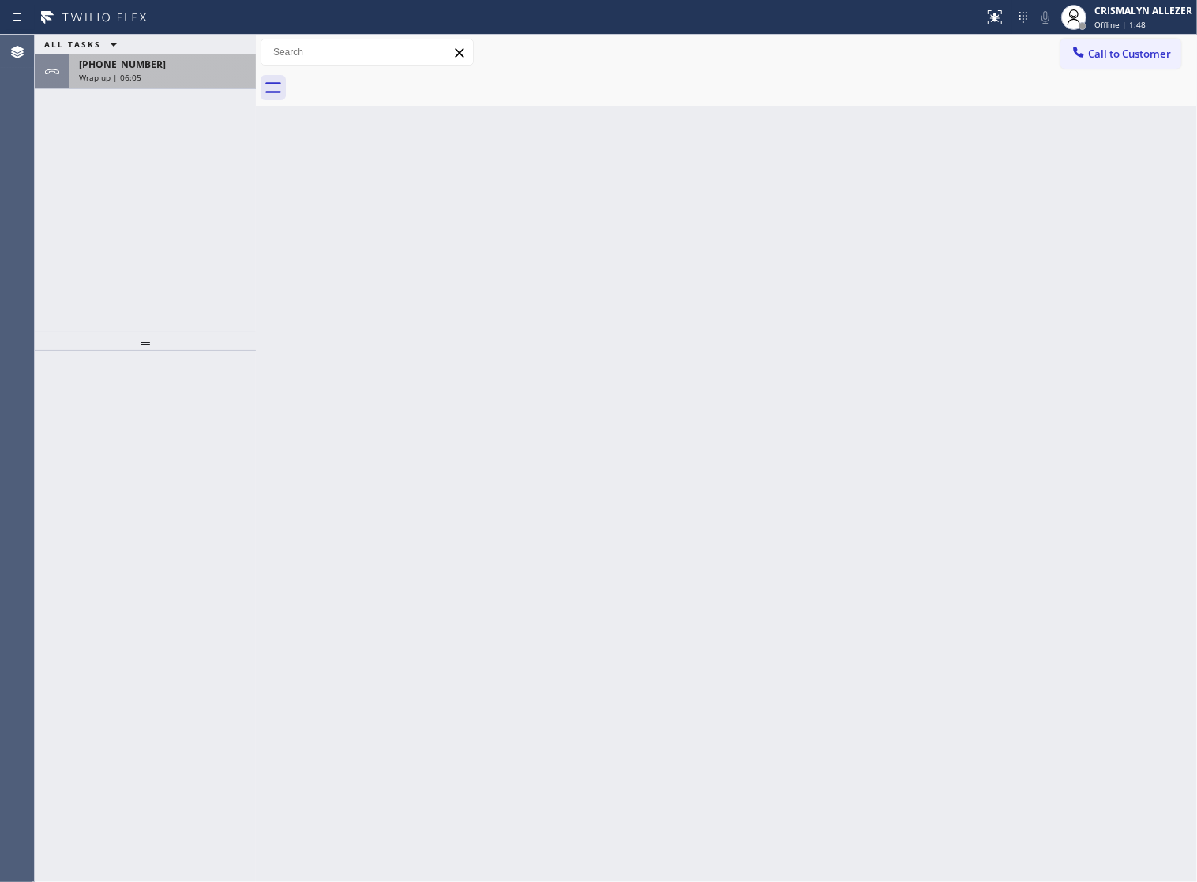
click at [225, 73] on div "Wrap up | 06:05" at bounding box center [162, 77] width 167 height 11
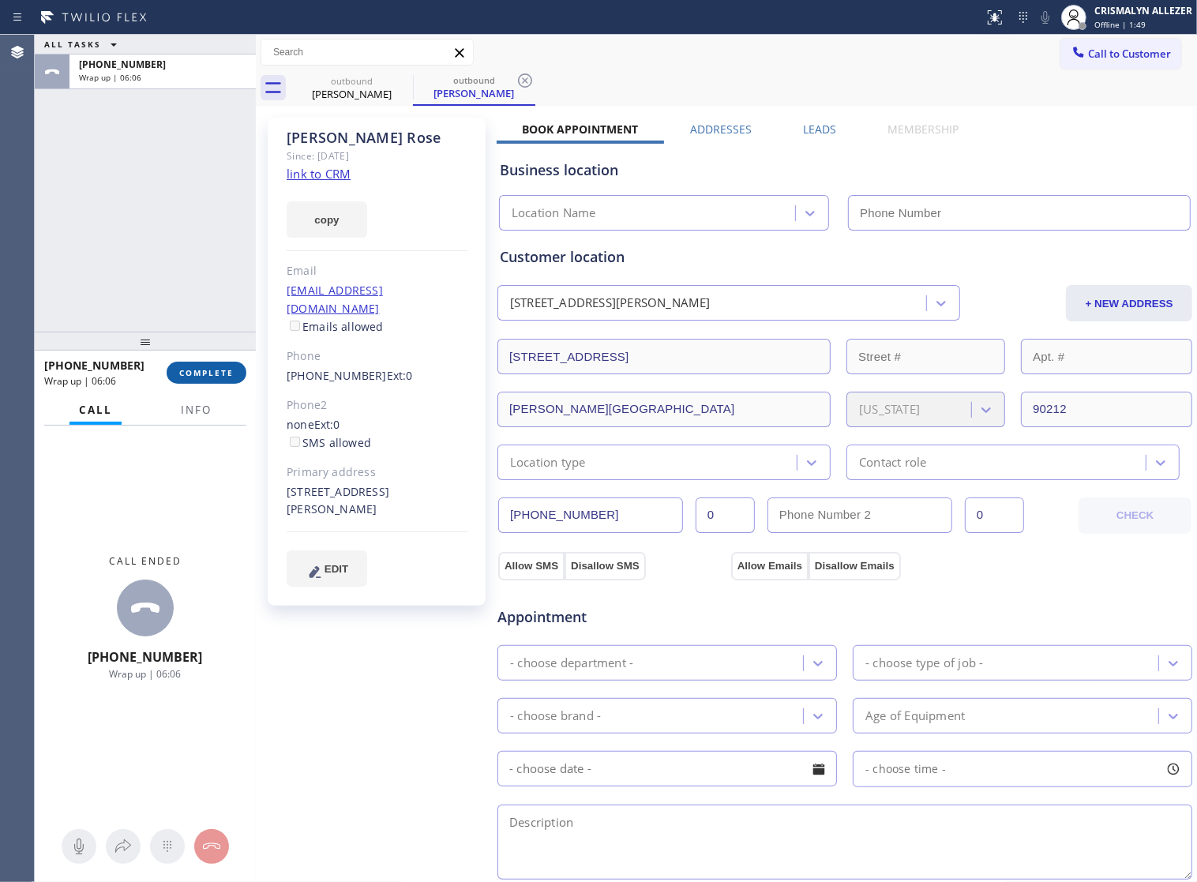
click at [207, 375] on span "COMPLETE" at bounding box center [206, 372] width 54 height 11
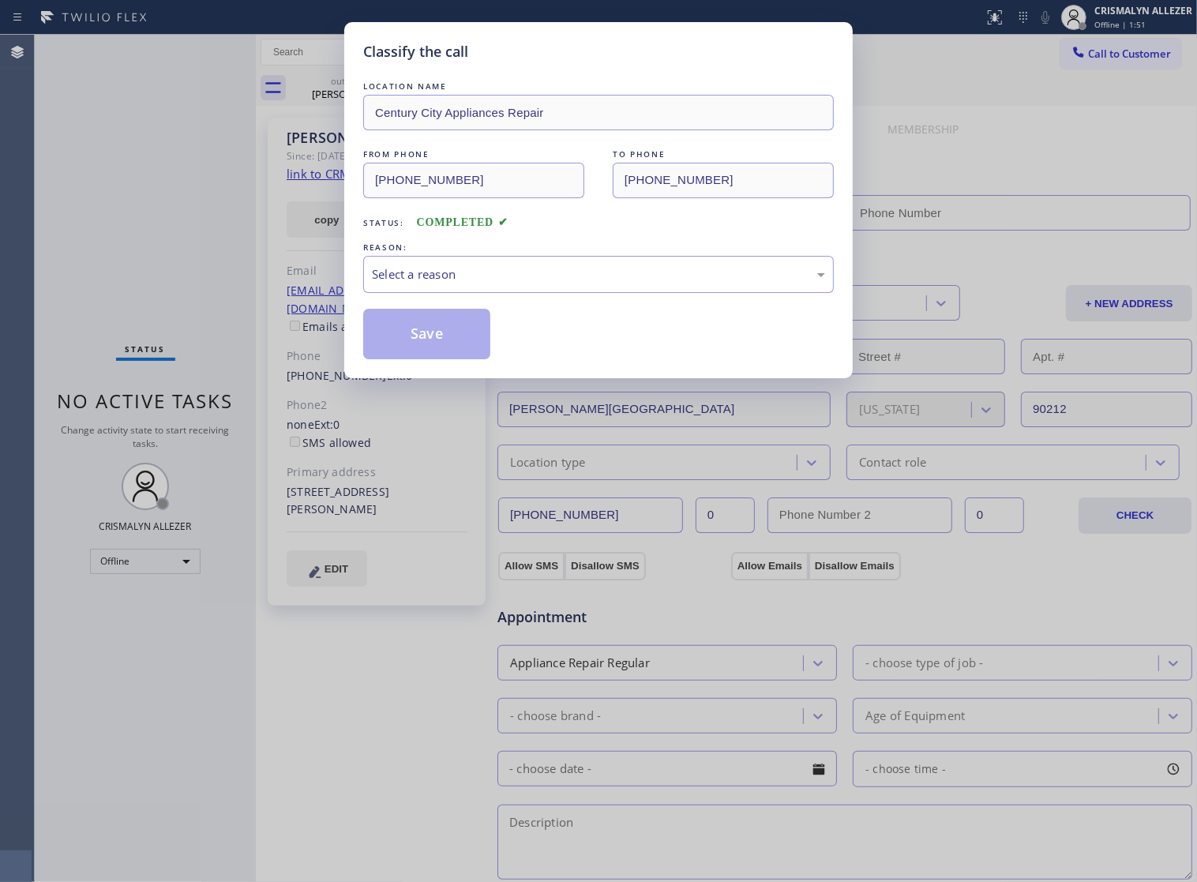
type input "[PHONE_NUMBER]"
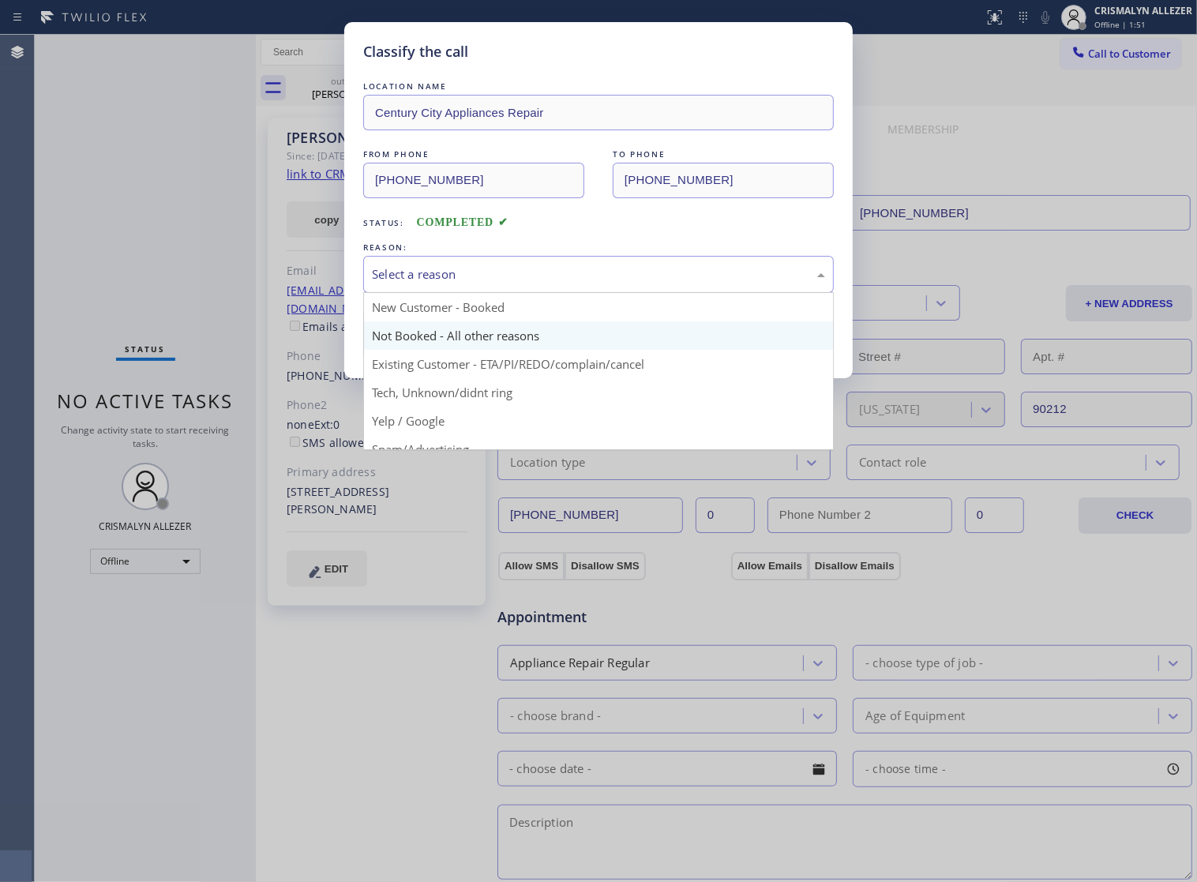
drag, startPoint x: 593, startPoint y: 294, endPoint x: 441, endPoint y: 343, distance: 160.3
click at [566, 293] on div "Select a reason" at bounding box center [598, 274] width 471 height 37
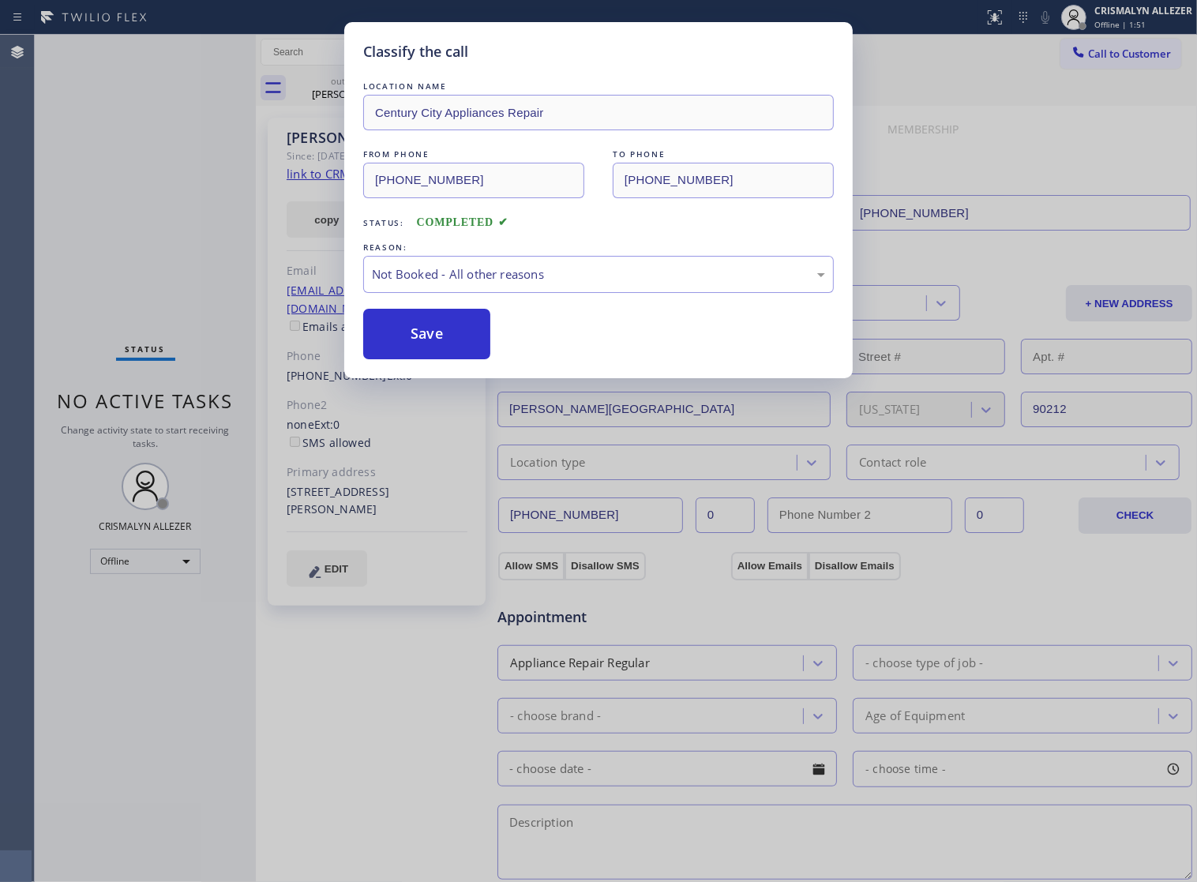
click at [403, 354] on button "Save" at bounding box center [426, 334] width 127 height 51
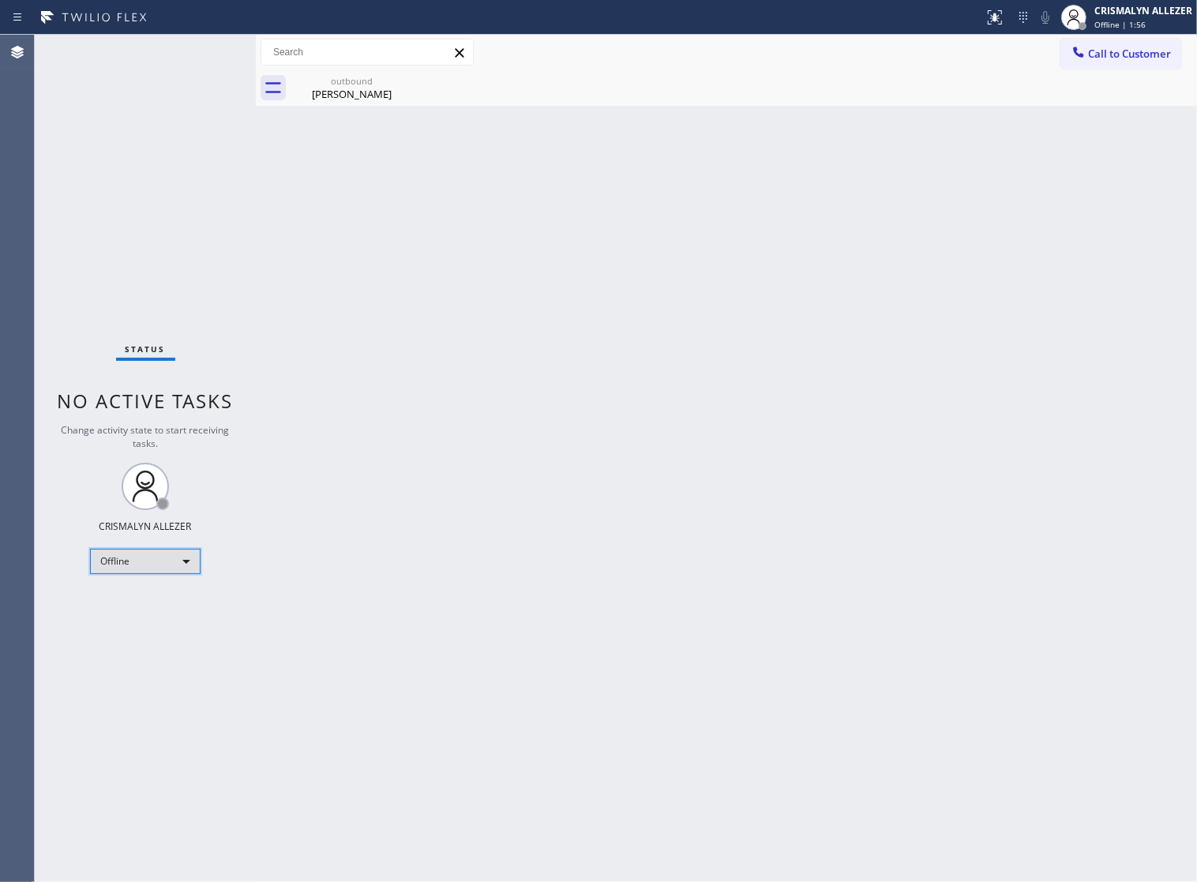
click at [184, 563] on div "Offline" at bounding box center [145, 561] width 111 height 25
click at [151, 626] on li "Unavailable" at bounding box center [144, 622] width 107 height 19
click at [355, 96] on div "Cynthia Rose" at bounding box center [351, 94] width 119 height 14
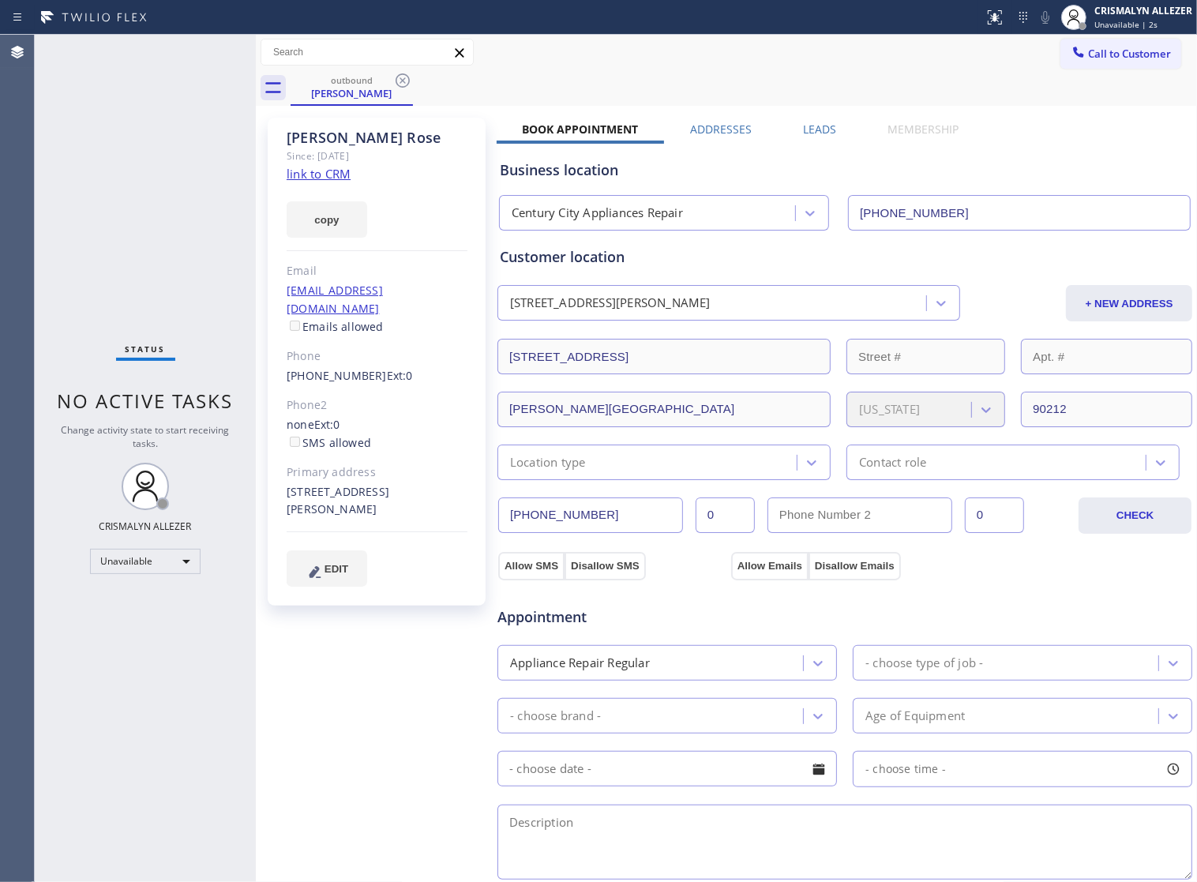
click at [403, 81] on icon at bounding box center [403, 80] width 14 height 14
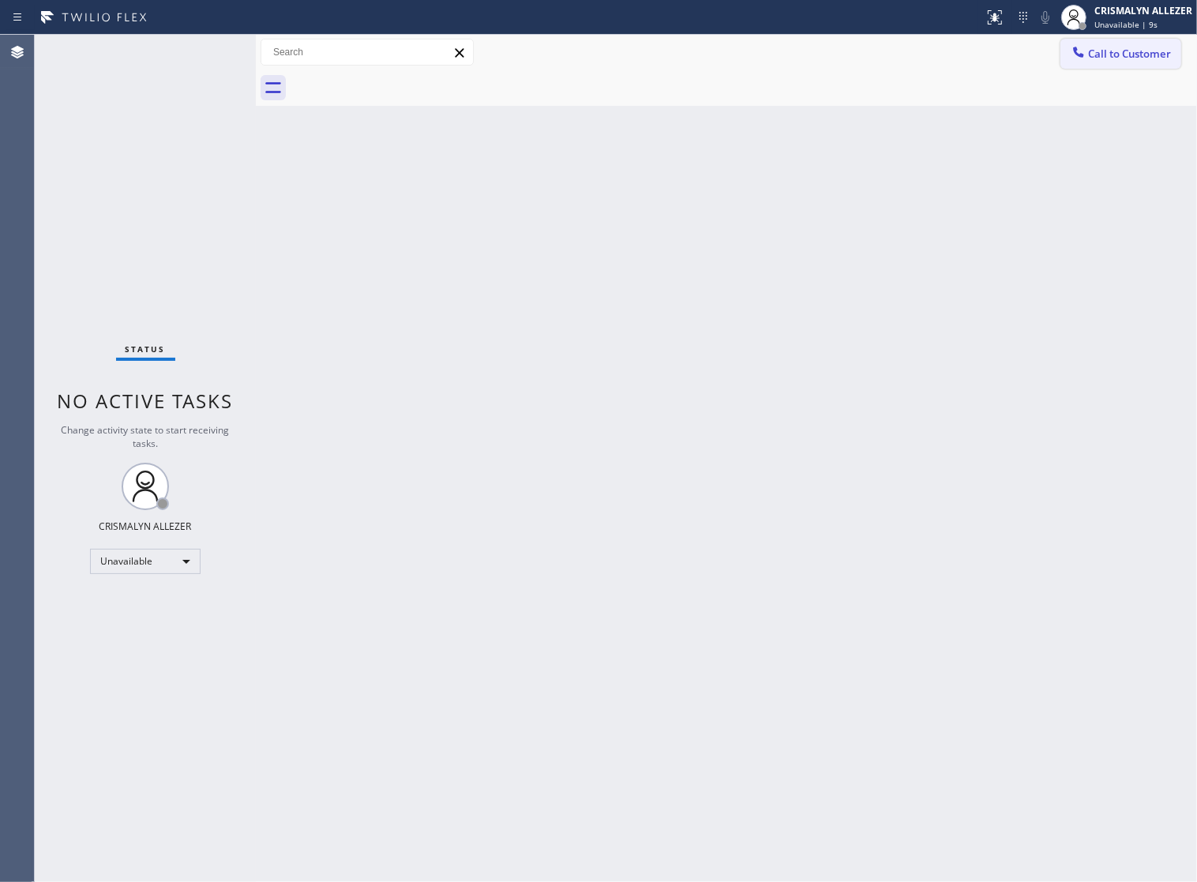
drag, startPoint x: 1145, startPoint y: 75, endPoint x: 1146, endPoint y: 65, distance: 10.3
click at [1145, 73] on div at bounding box center [744, 88] width 906 height 36
click at [1146, 65] on button "Call to Customer" at bounding box center [1120, 54] width 121 height 30
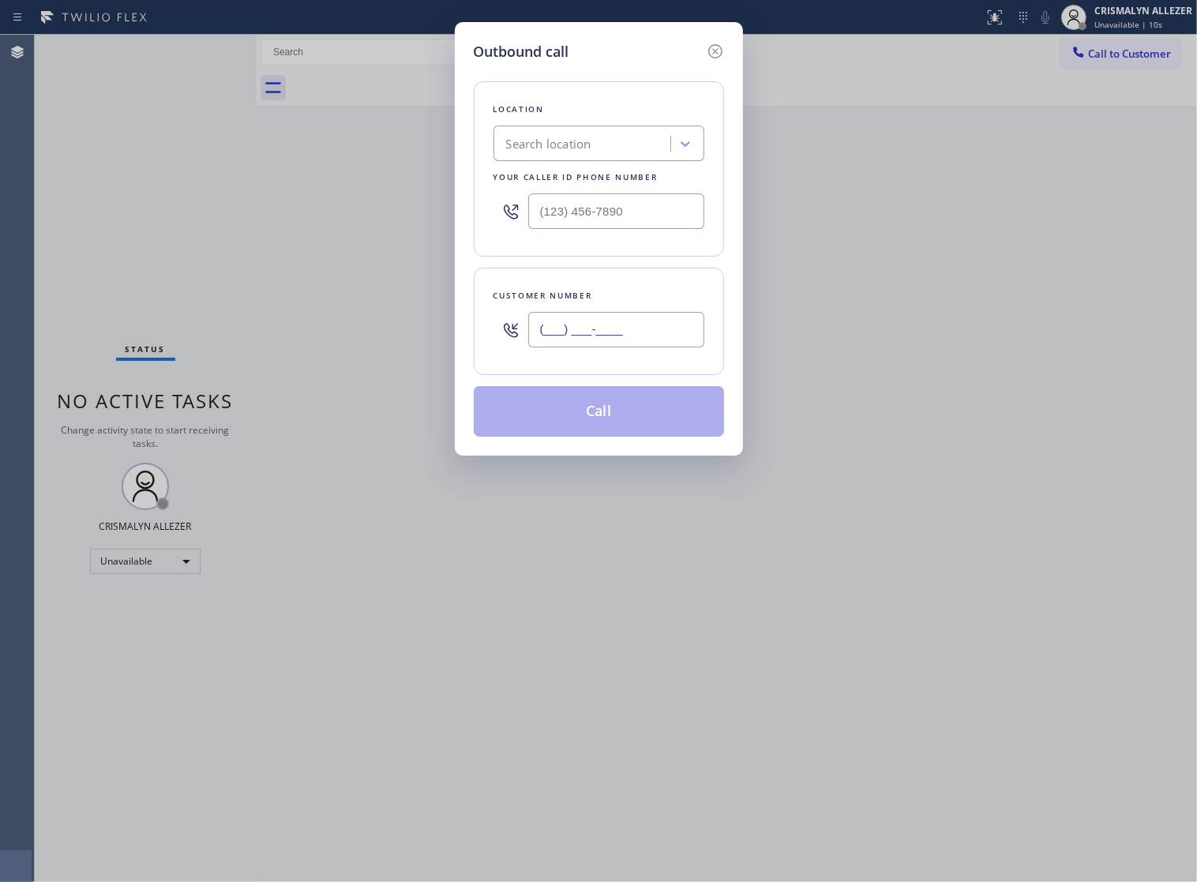
click at [663, 347] on input "(___) ___-____" at bounding box center [616, 330] width 176 height 36
paste input "310) 613-2658"
type input "(310) 613-2658"
click at [668, 227] on input "(___) ___-____" at bounding box center [616, 211] width 176 height 36
paste input "657) 218-2893"
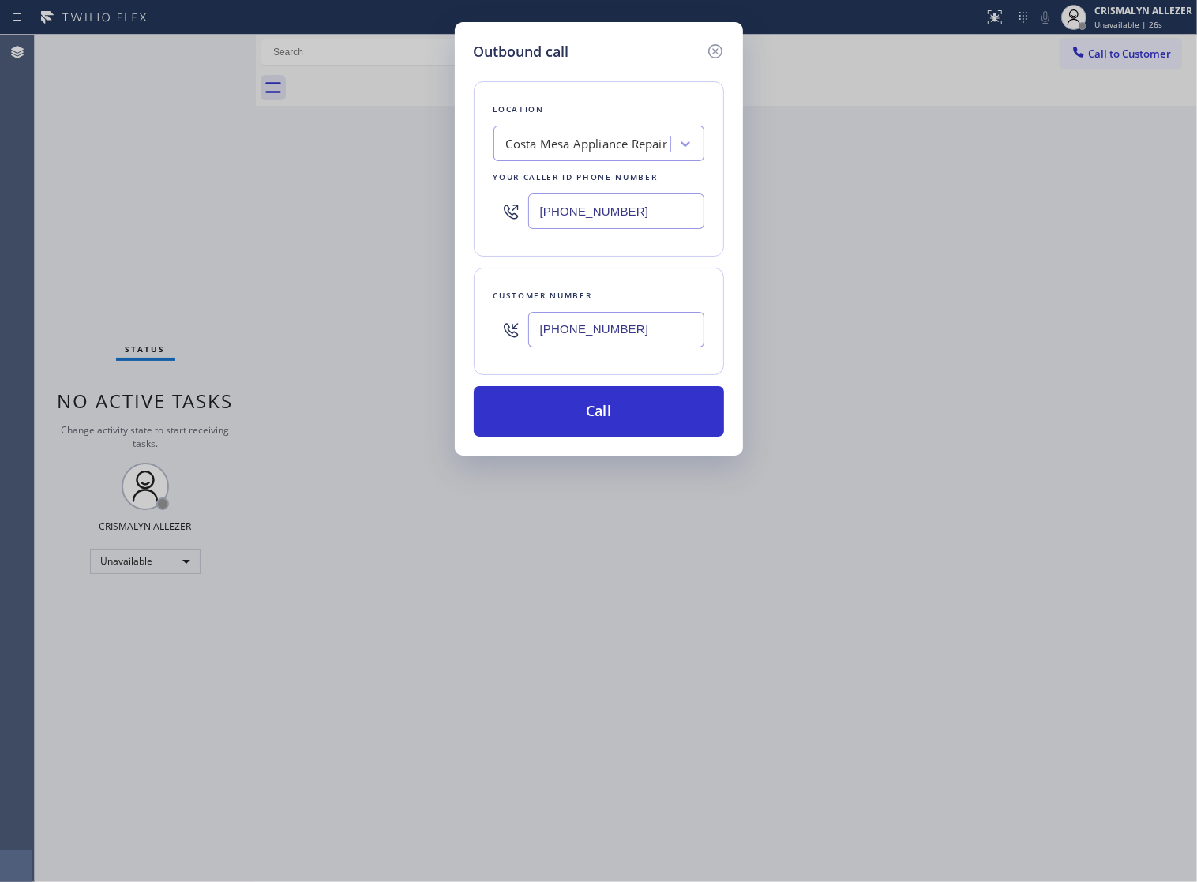
type input "(657) 218-2893"
click at [629, 347] on input "(310) 613-2658" at bounding box center [616, 330] width 176 height 36
paste input "text"
drag, startPoint x: 673, startPoint y: 344, endPoint x: 317, endPoint y: 337, distance: 356.1
click at [317, 337] on div "Outbound call Location Costa Mesa Appliance Repair Your caller id phone number …" at bounding box center [598, 441] width 1197 height 882
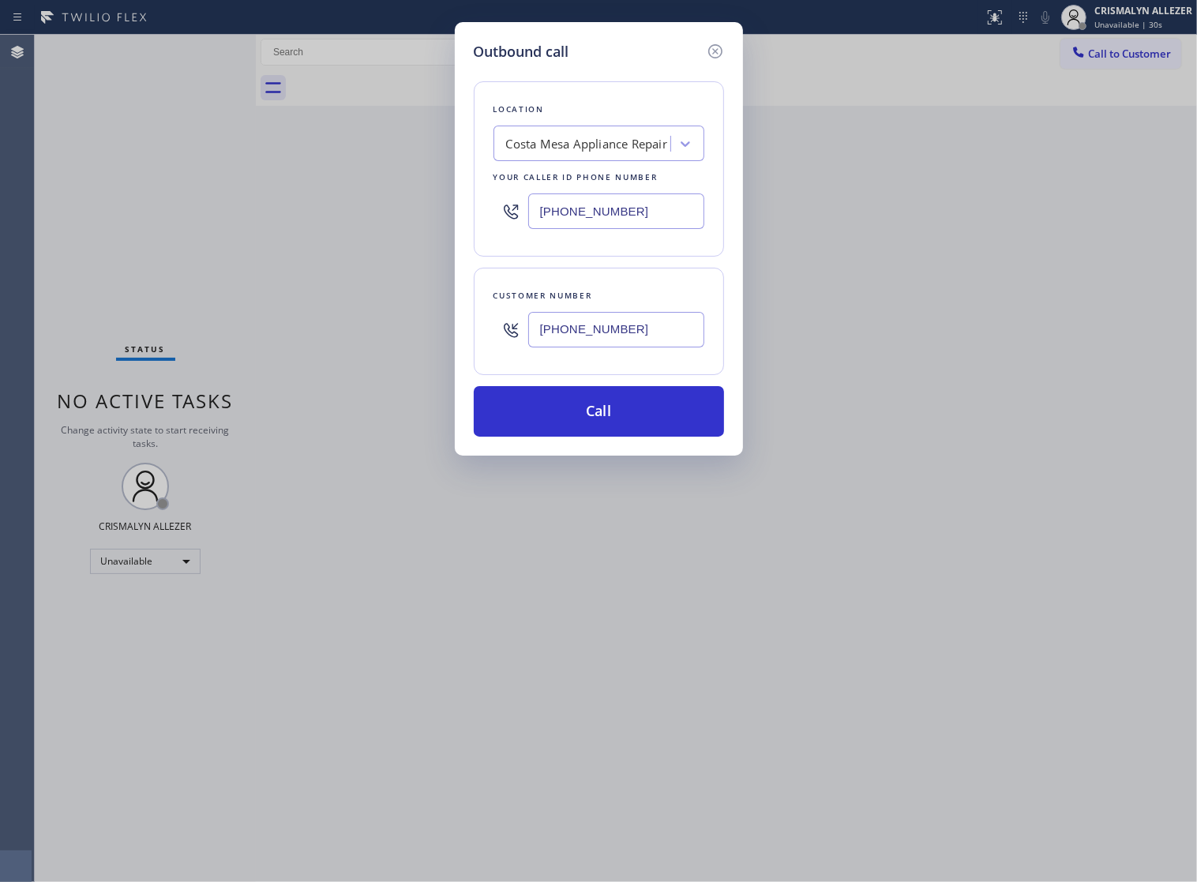
paste input "714) 401-4114"
type input "(714) 401-4114"
click at [621, 437] on button "Call" at bounding box center [599, 411] width 250 height 51
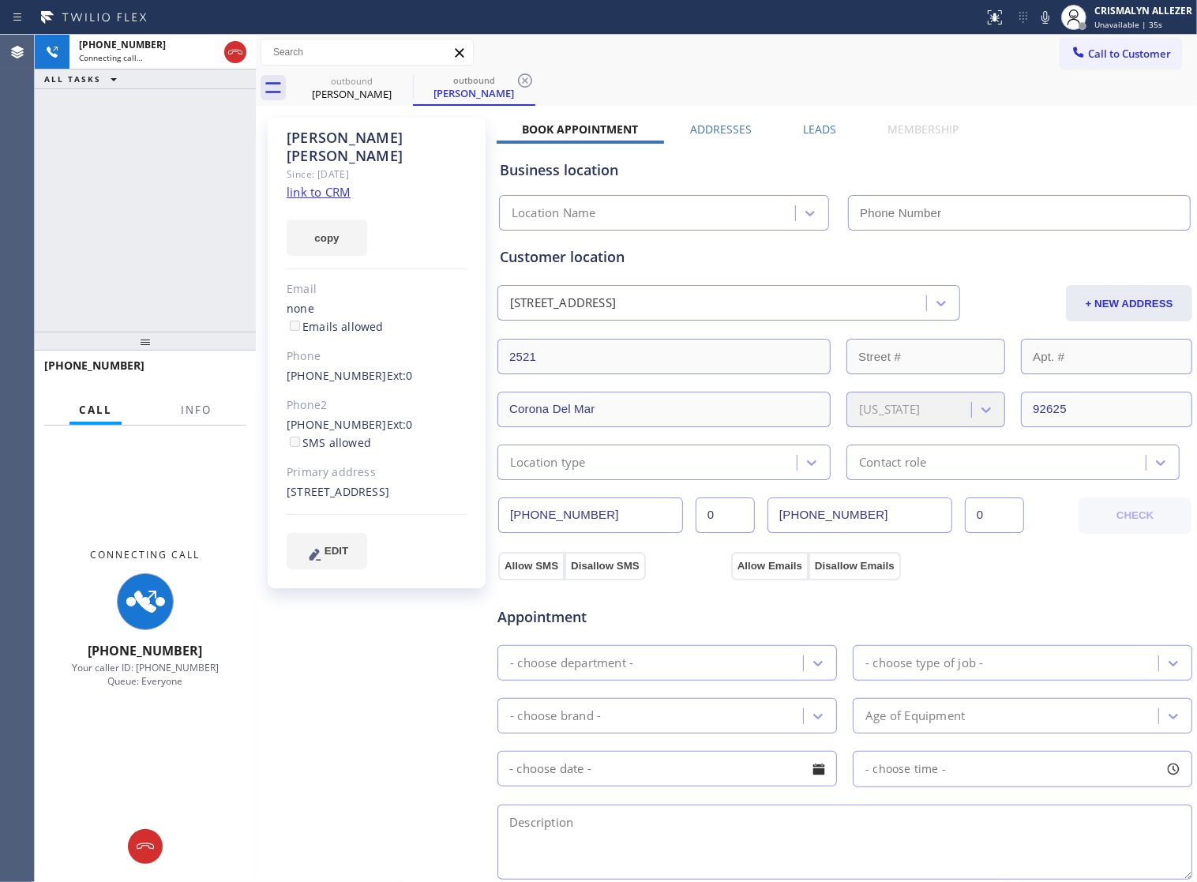
type input "(657) 218-2893"
click at [201, 415] on span "Info" at bounding box center [196, 410] width 31 height 14
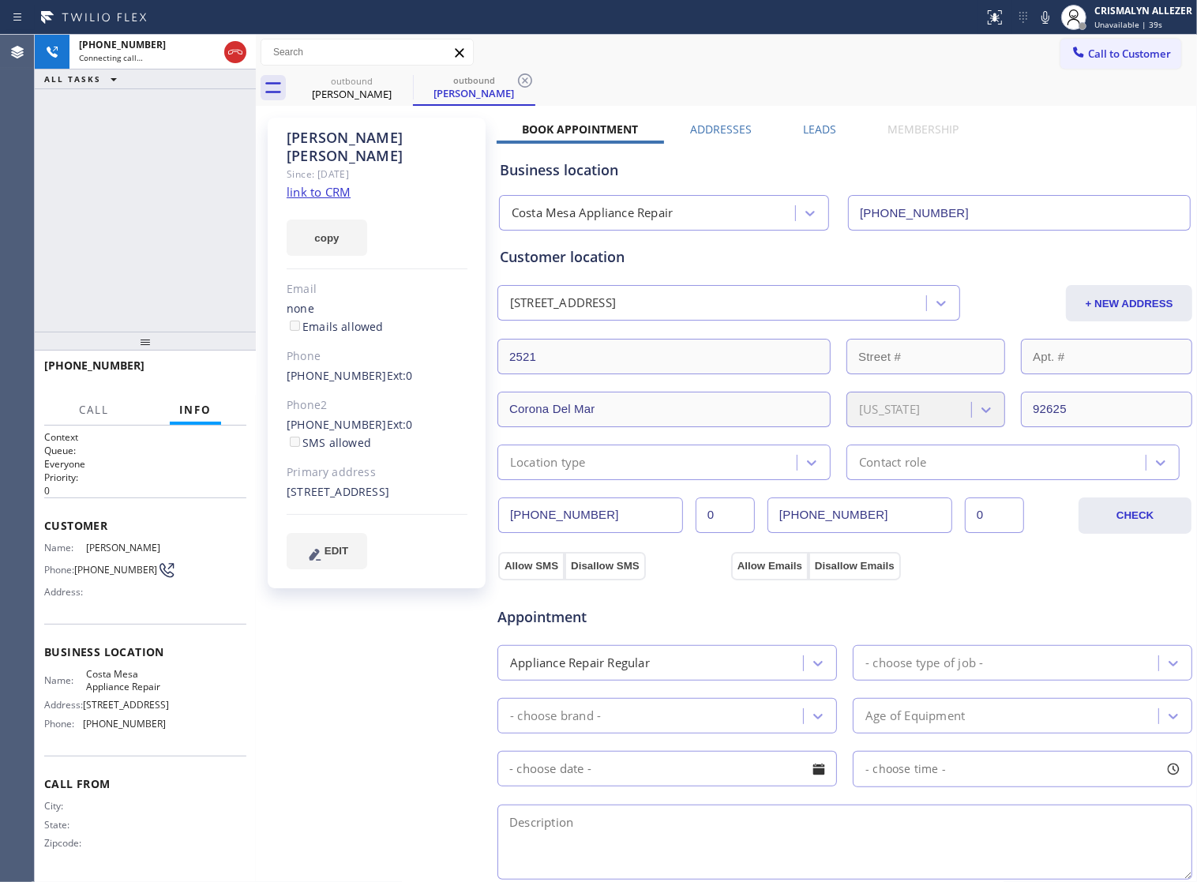
click at [347, 184] on link "link to CRM" at bounding box center [319, 192] width 64 height 16
click at [206, 381] on div "+17144014114 Live | 00:07 HANG UP" at bounding box center [145, 372] width 202 height 41
click at [206, 377] on span "HANG UP" at bounding box center [210, 372] width 48 height 11
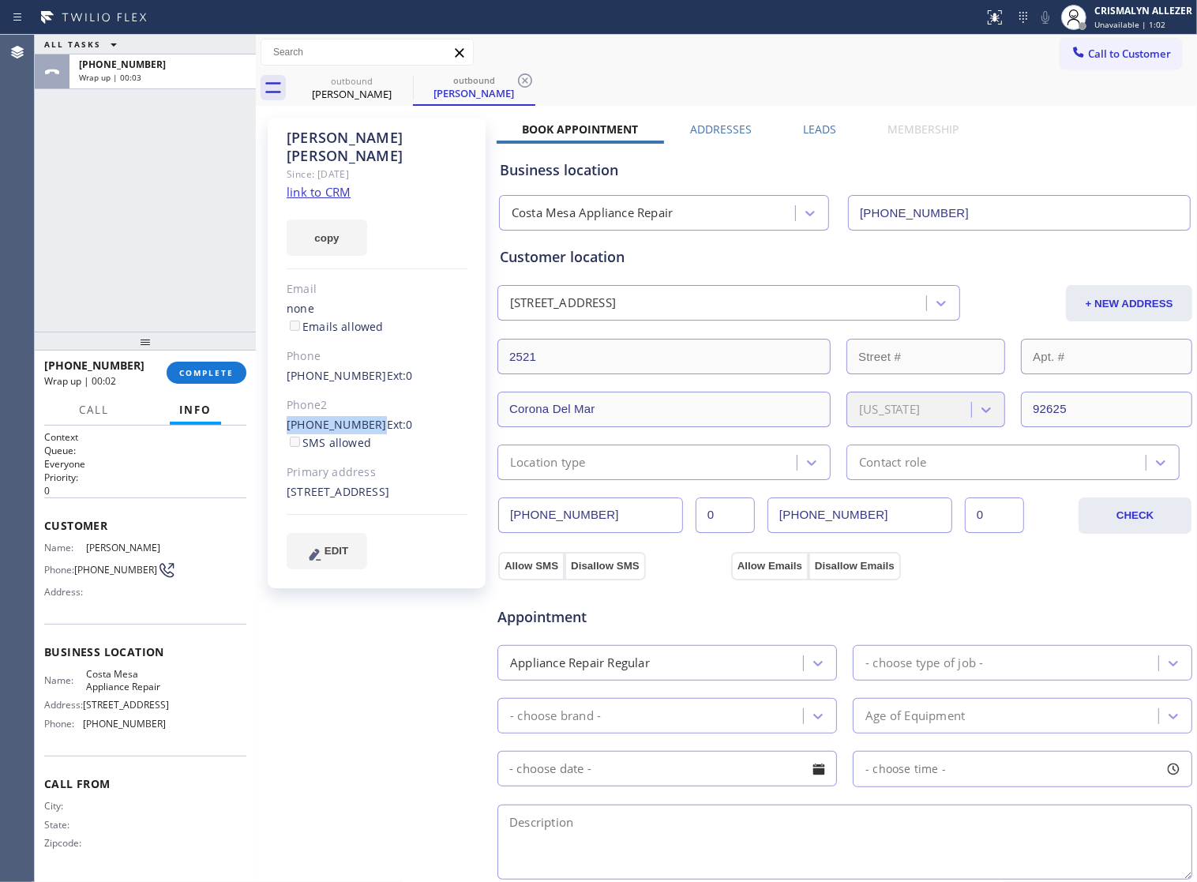
drag, startPoint x: 283, startPoint y: 403, endPoint x: 364, endPoint y: 409, distance: 81.5
click at [364, 409] on div "Tom Porter Since: 20 may 2020 link to CRM copy Email none Emails allowed Phone …" at bounding box center [377, 353] width 218 height 471
copy link "(949) 220-7614"
click at [189, 371] on span "COMPLETE" at bounding box center [206, 372] width 54 height 11
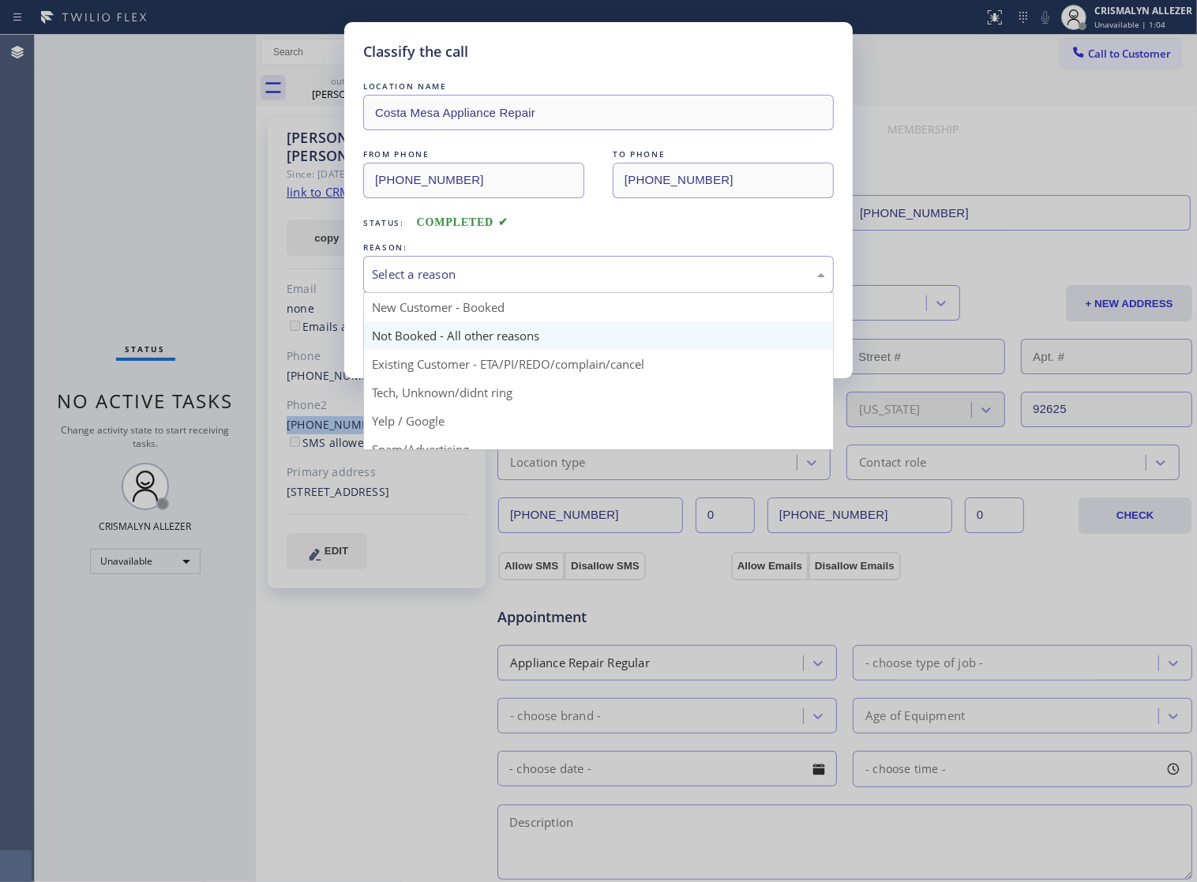
drag, startPoint x: 547, startPoint y: 289, endPoint x: 431, endPoint y: 341, distance: 127.2
click at [542, 283] on div "Select a reason" at bounding box center [598, 274] width 453 height 18
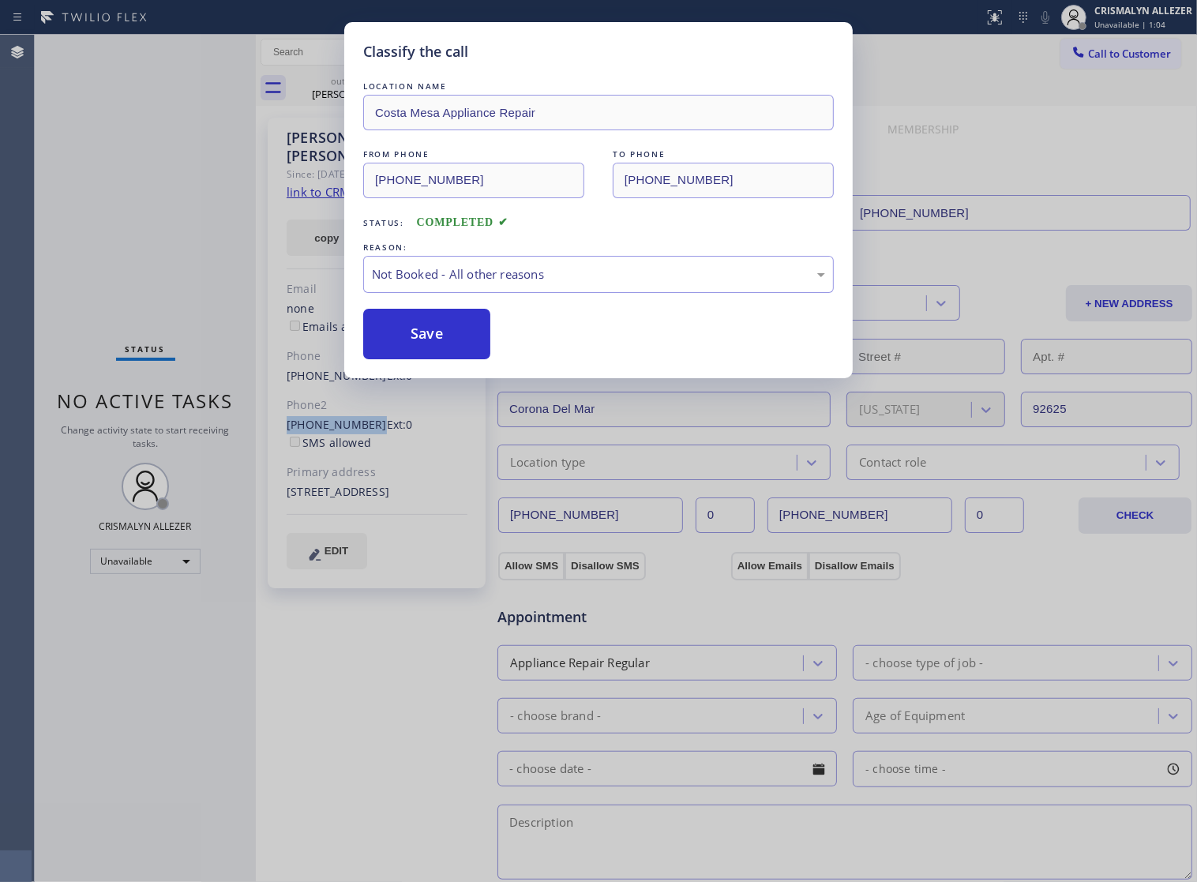
click at [422, 350] on button "Save" at bounding box center [426, 334] width 127 height 51
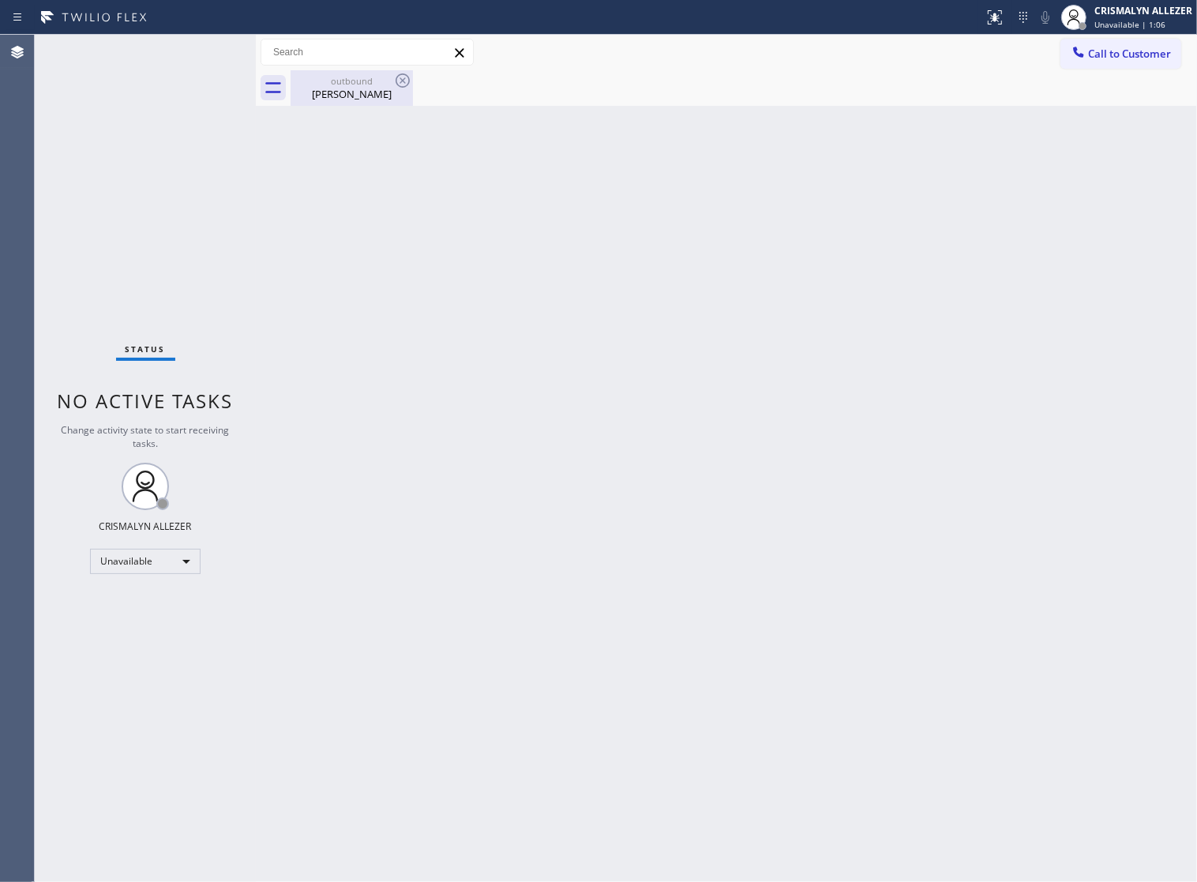
click at [356, 88] on div "Tom Porter" at bounding box center [351, 94] width 119 height 14
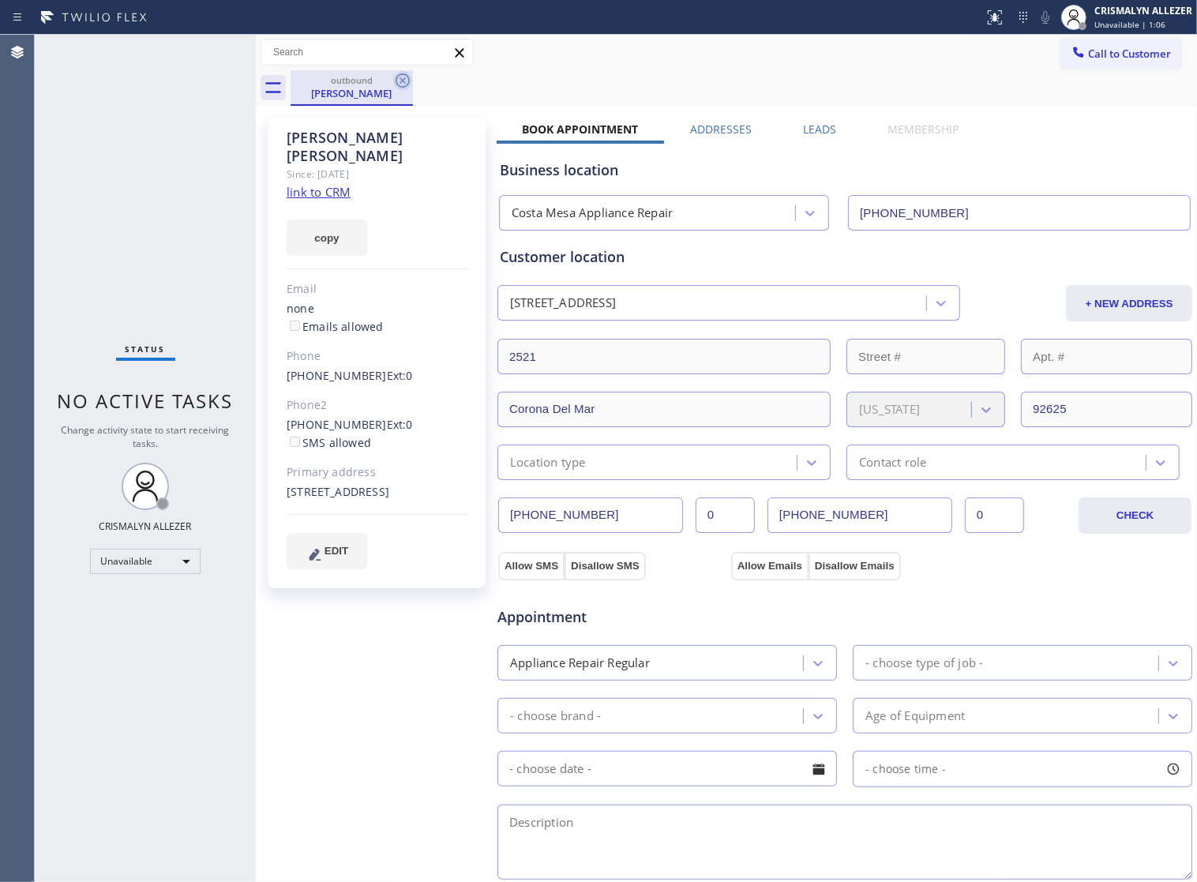
click at [404, 83] on icon at bounding box center [403, 80] width 14 height 14
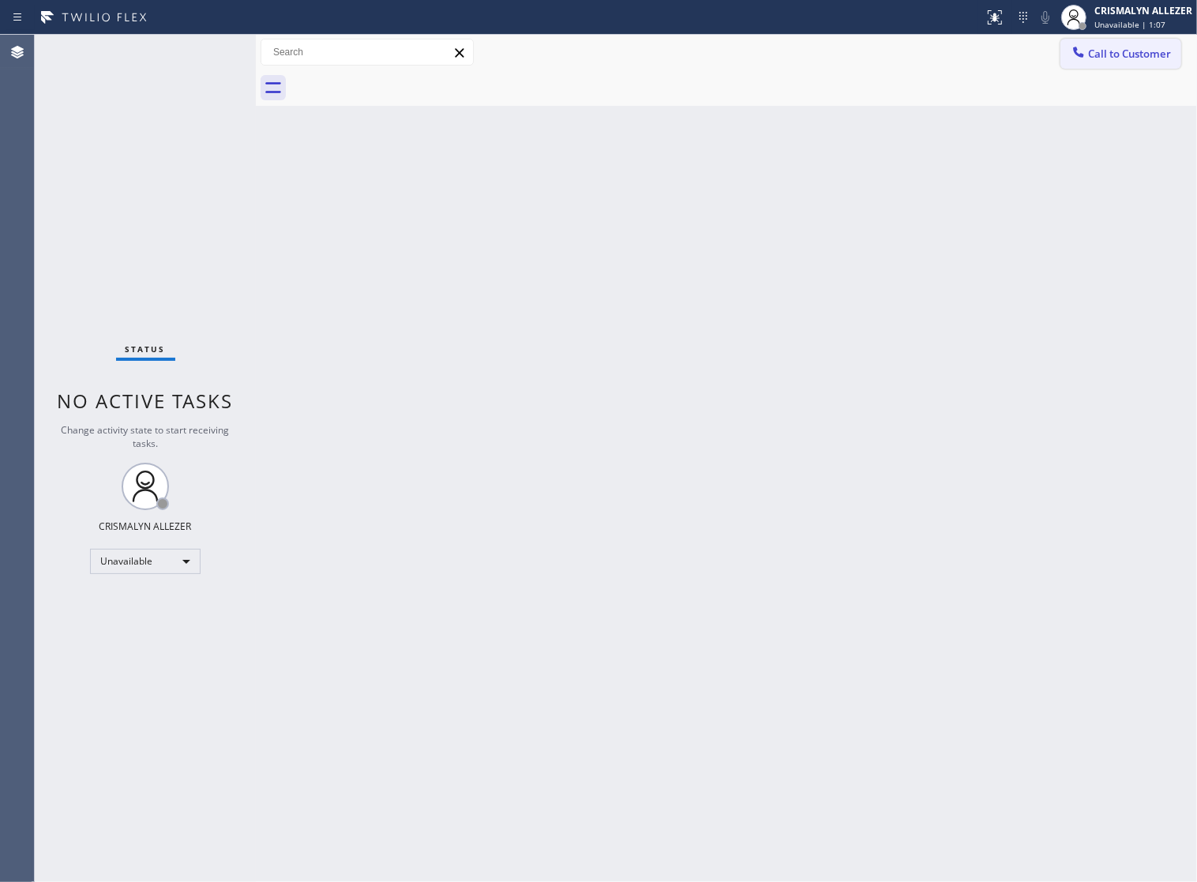
click at [1122, 47] on span "Call to Customer" at bounding box center [1129, 54] width 83 height 14
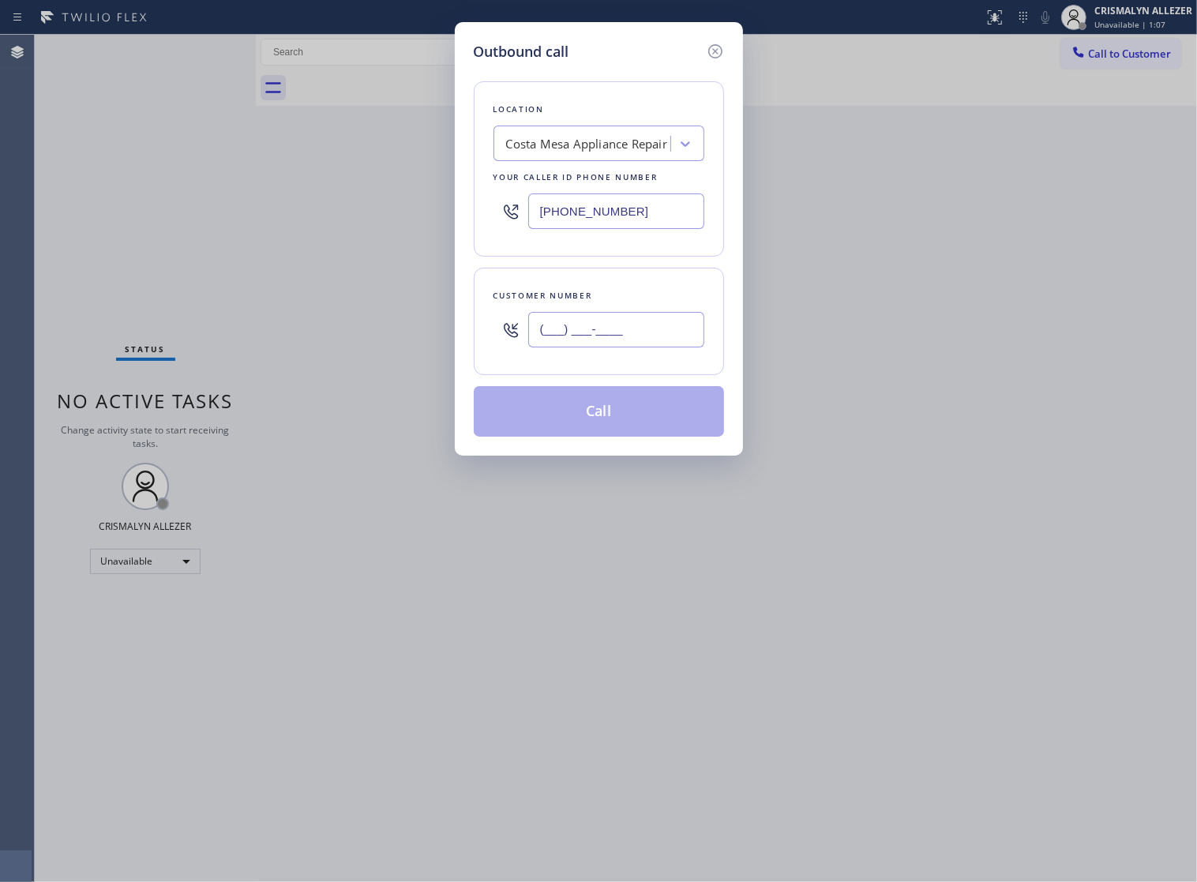
click at [655, 332] on input "(___) ___-____" at bounding box center [616, 330] width 176 height 36
paste input "949) 220-7614"
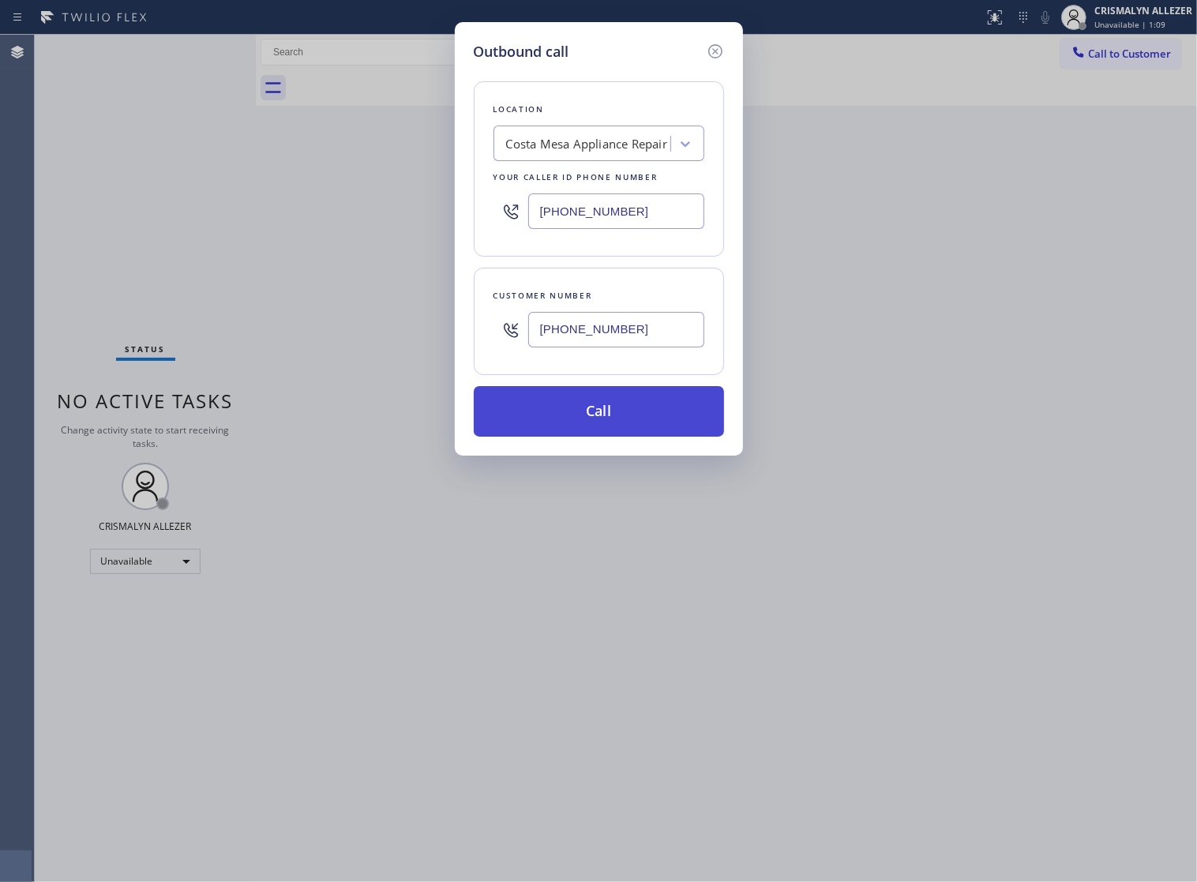
type input "(949) 220-7614"
click at [606, 437] on button "Call" at bounding box center [599, 411] width 250 height 51
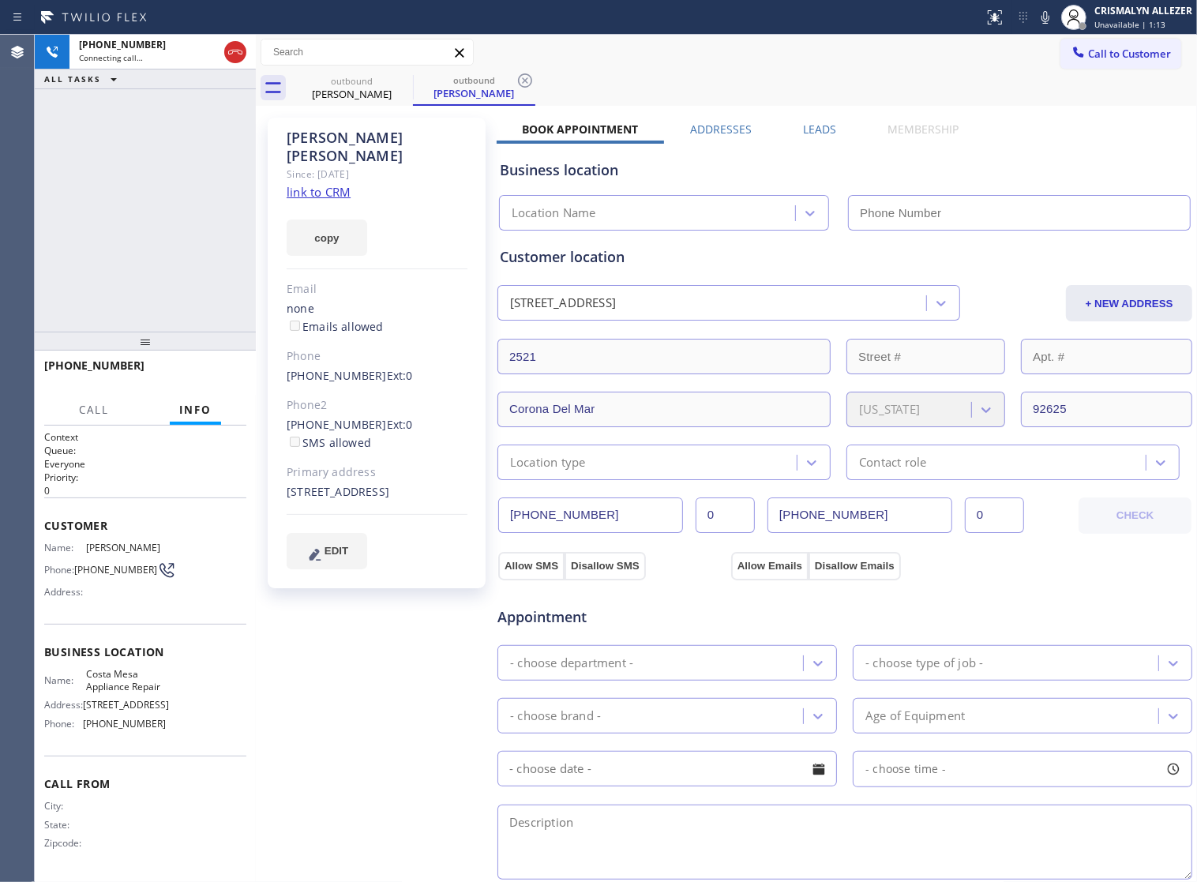
type input "(657) 218-2893"
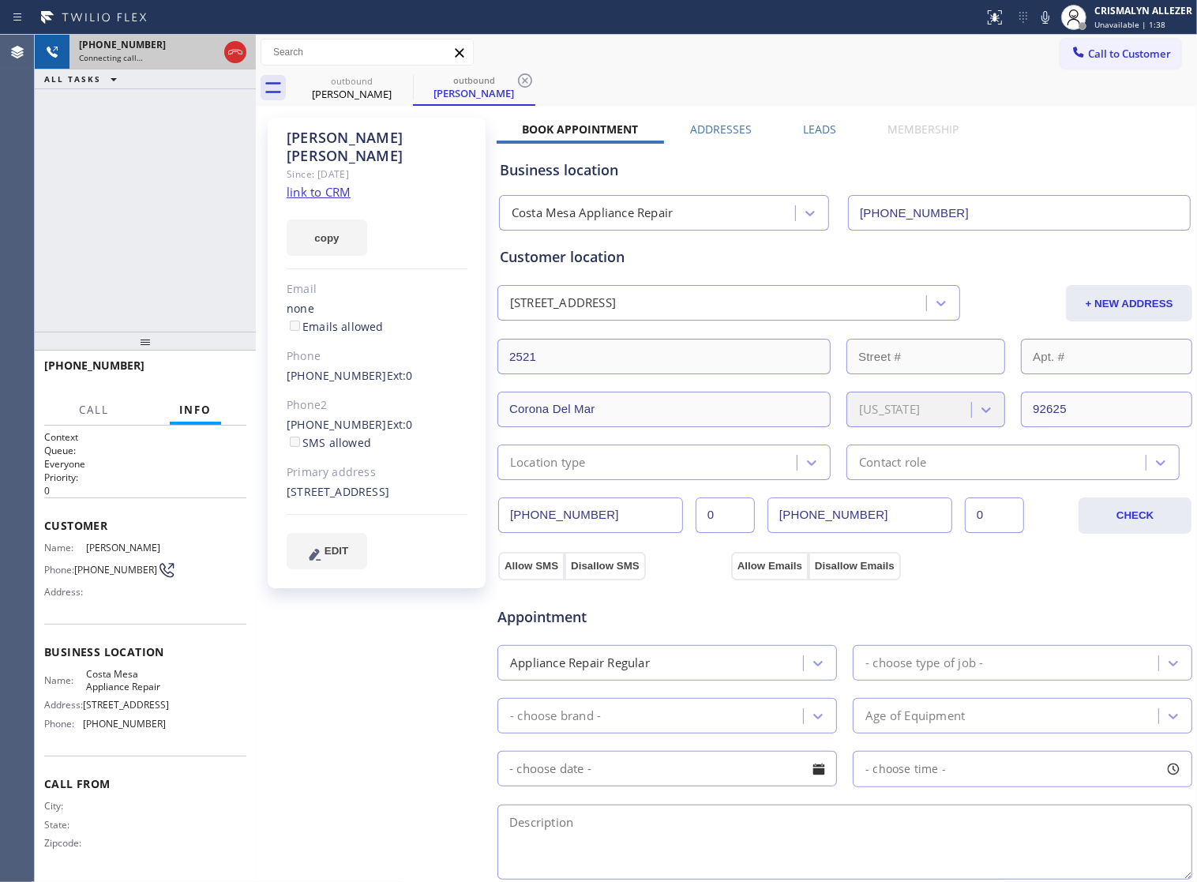
drag, startPoint x: 233, startPoint y: 51, endPoint x: 223, endPoint y: 66, distance: 17.1
click at [233, 51] on icon at bounding box center [235, 52] width 14 height 5
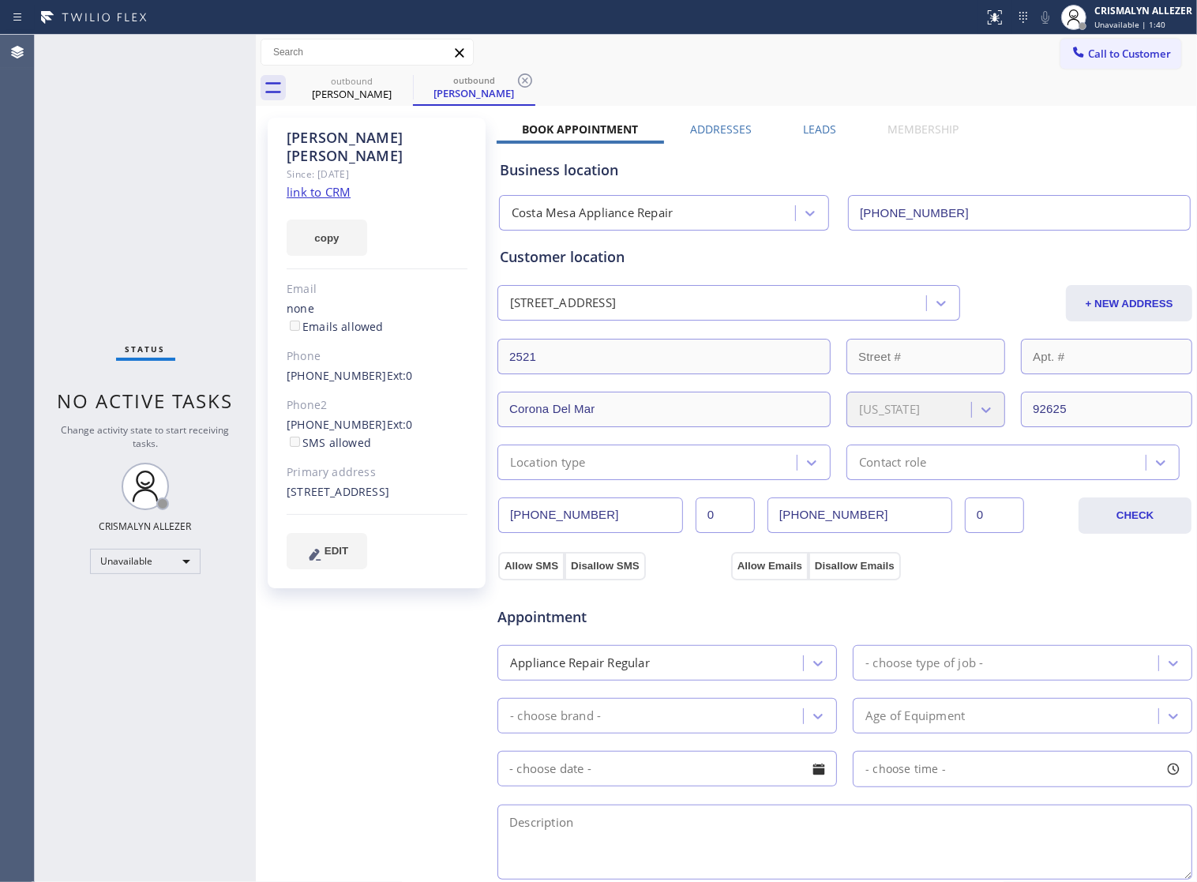
drag, startPoint x: 530, startPoint y: 79, endPoint x: 509, endPoint y: 92, distance: 24.5
click at [530, 79] on icon at bounding box center [525, 80] width 19 height 19
click at [822, 132] on label "Leads" at bounding box center [819, 129] width 33 height 15
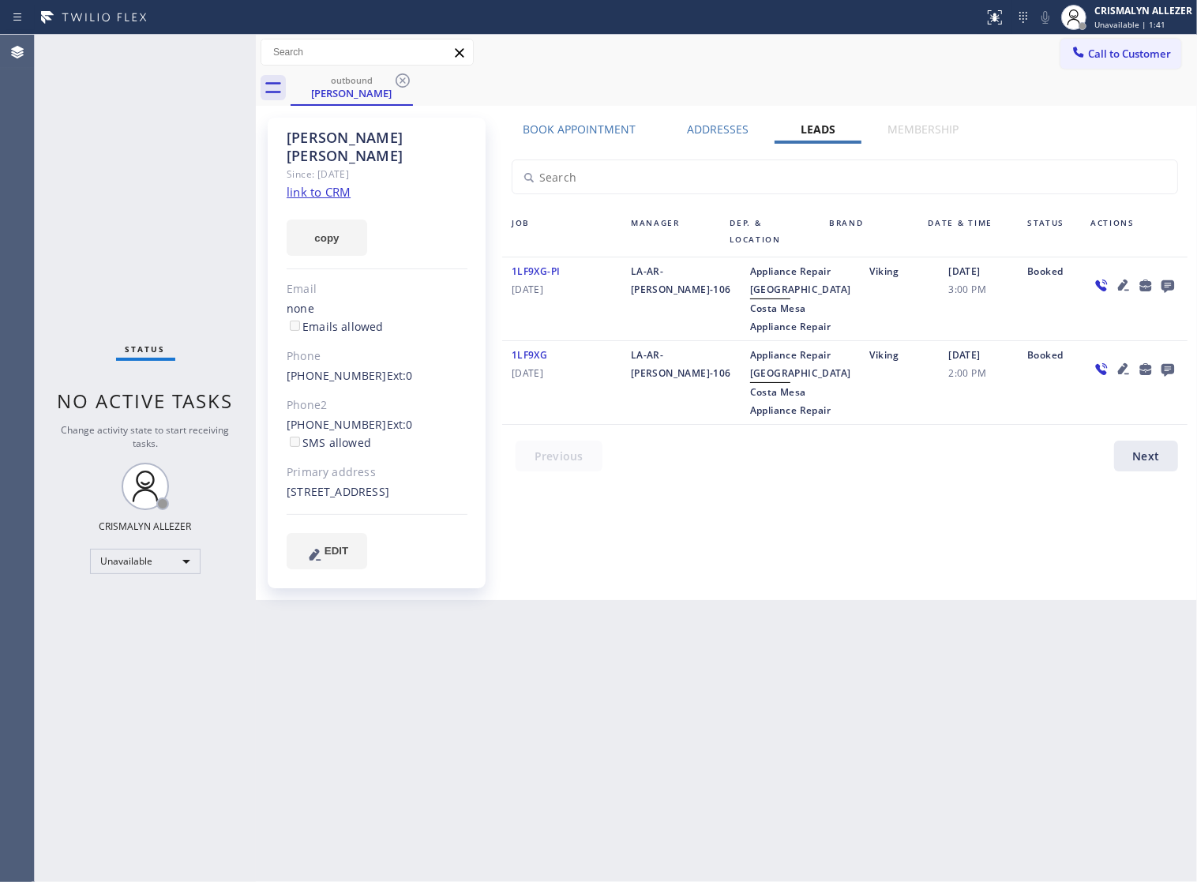
click at [1172, 291] on icon at bounding box center [1167, 286] width 13 height 13
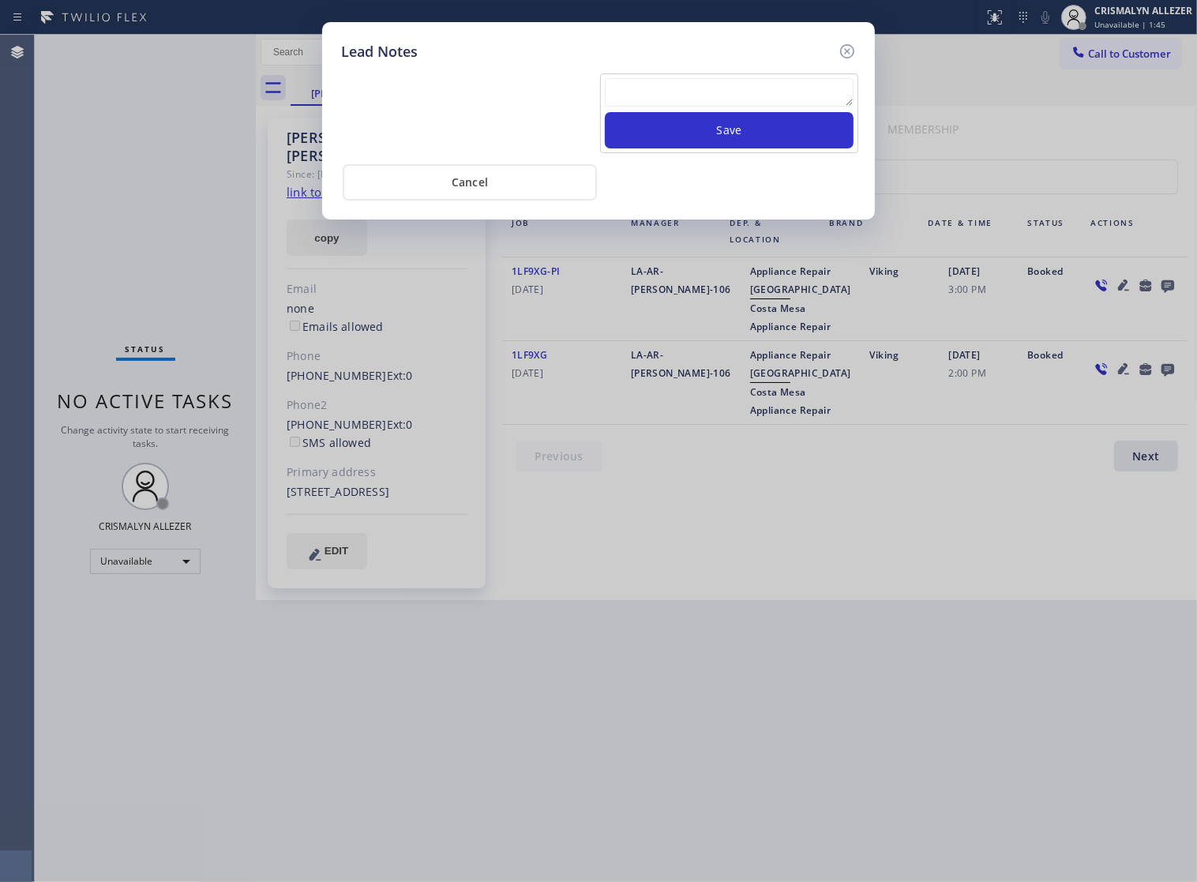
click at [748, 99] on textarea at bounding box center [729, 92] width 249 height 28
paste textarea "no answer | pls xfer if cx calls back"
type textarea "no answer | pls xfer if cx calls back"
click at [744, 148] on button "Save" at bounding box center [729, 130] width 249 height 36
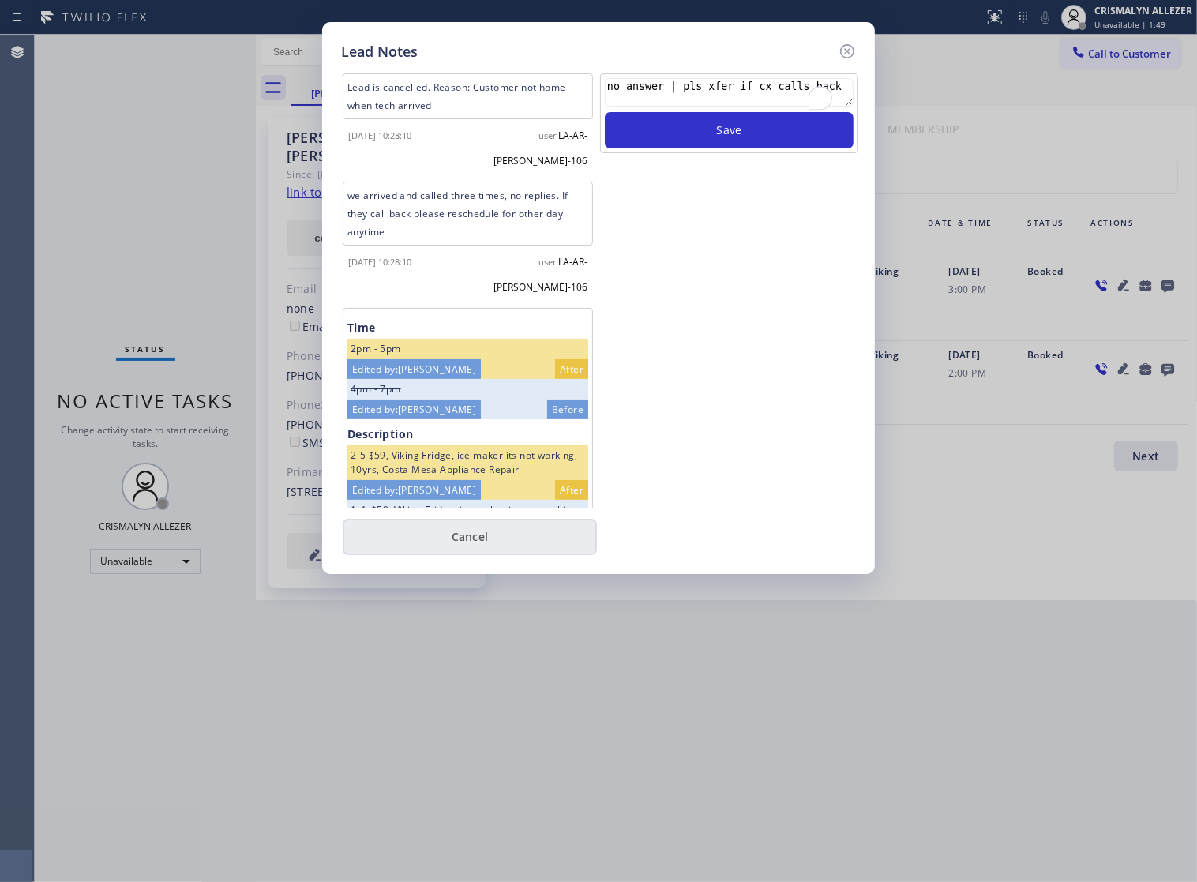
click at [486, 547] on button "Cancel" at bounding box center [470, 537] width 254 height 36
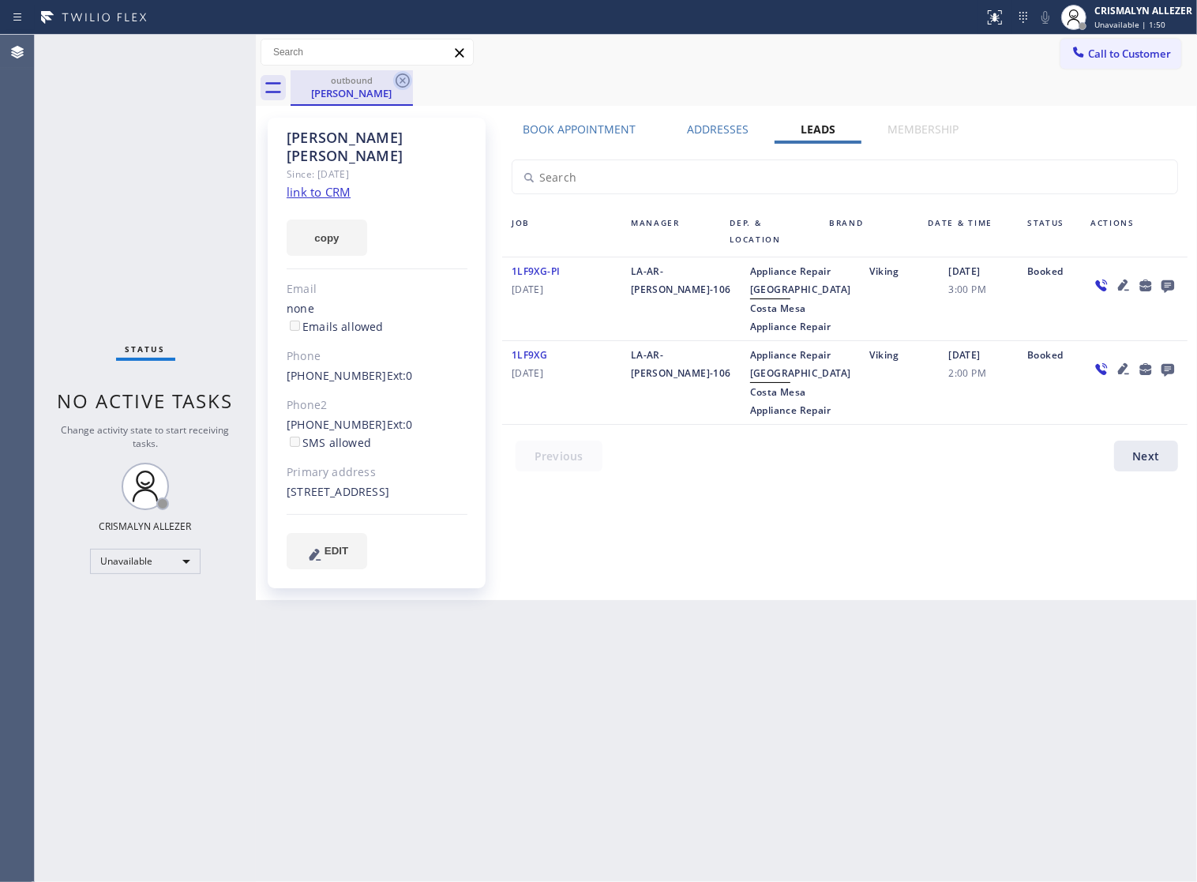
click at [400, 81] on icon at bounding box center [402, 80] width 19 height 19
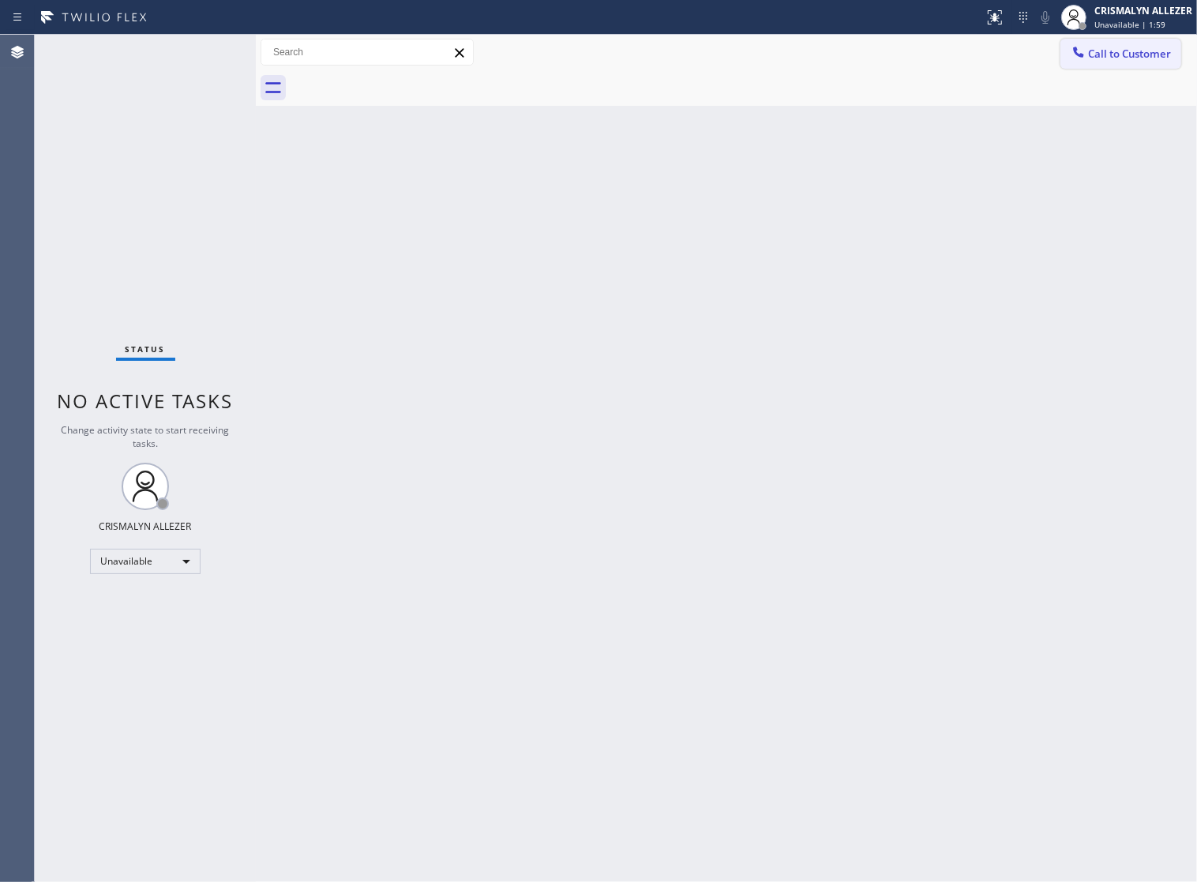
click at [1157, 56] on span "Call to Customer" at bounding box center [1129, 54] width 83 height 14
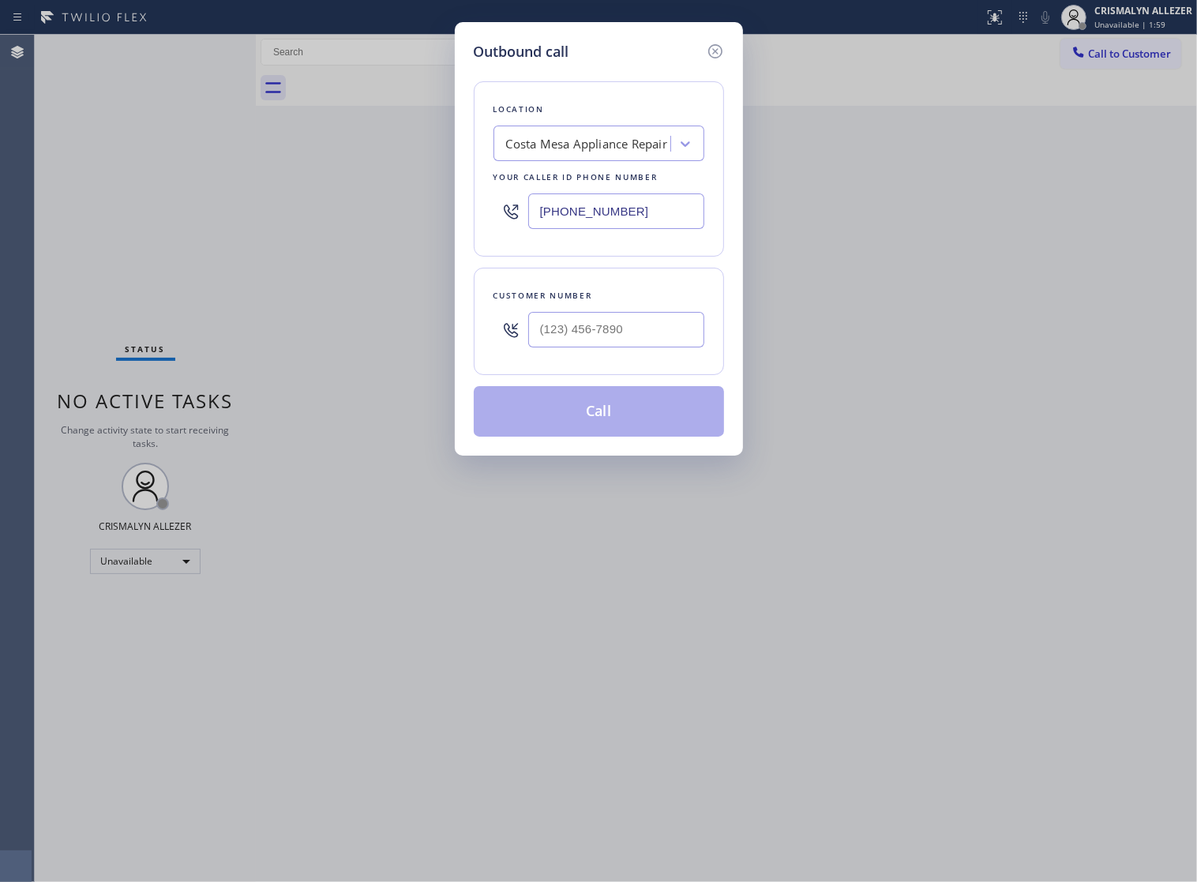
paste input "714) 855-4254"
drag, startPoint x: 677, startPoint y: 231, endPoint x: 243, endPoint y: 234, distance: 434.2
click at [76, 245] on div "Outbound call Location Costa Mesa Appliance Repair Your caller id phone number …" at bounding box center [598, 441] width 1197 height 882
click at [651, 227] on input "[PHONE_NUMBER]" at bounding box center [616, 211] width 176 height 36
drag, startPoint x: 658, startPoint y: 222, endPoint x: 363, endPoint y: 225, distance: 294.5
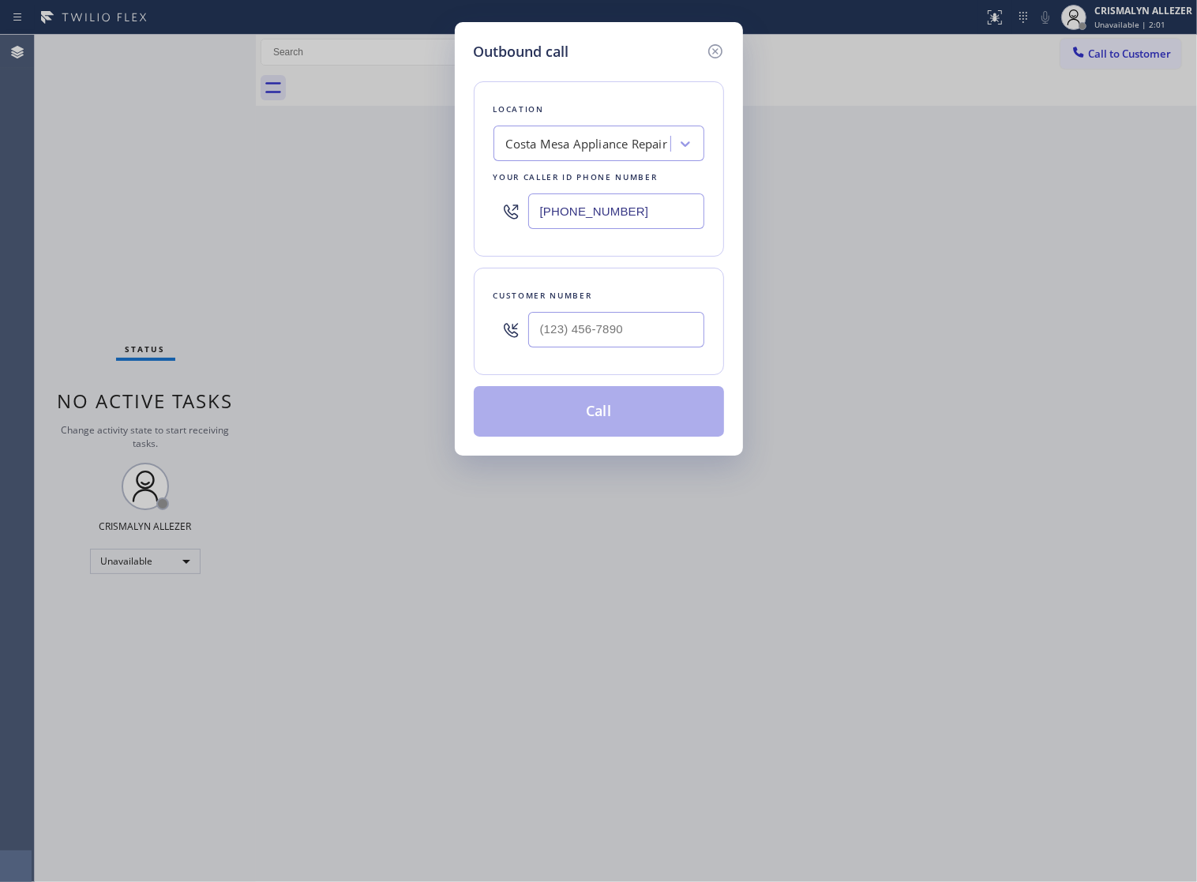
click at [363, 225] on div "Outbound call Location Costa Mesa Appliance Repair Your caller id phone number …" at bounding box center [598, 441] width 1197 height 882
paste input "text"
type input "[PHONE_NUMBER]"
click at [665, 346] on input "(___) ___-____" at bounding box center [616, 330] width 176 height 36
paste input "714) 996-0578"
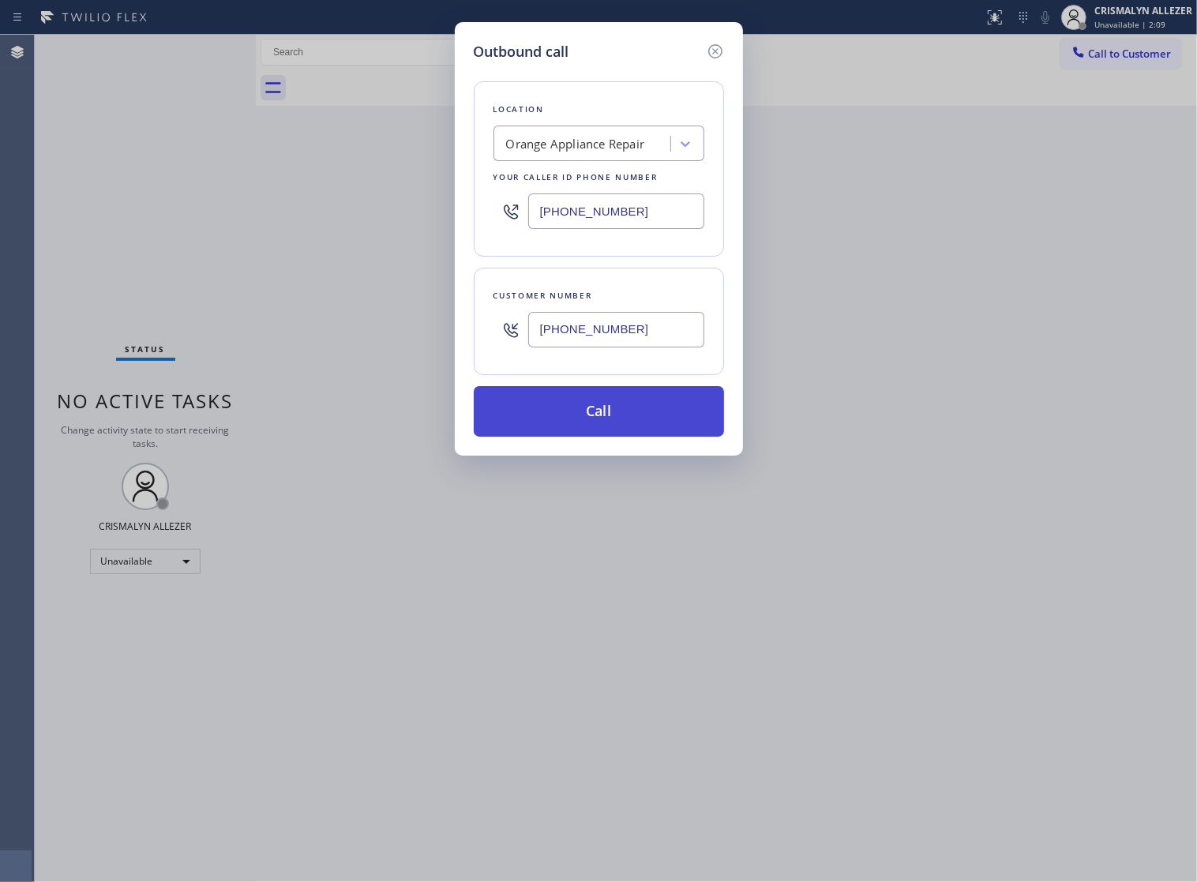
type input "(714) 996-0578"
click at [604, 437] on button "Call" at bounding box center [599, 411] width 250 height 51
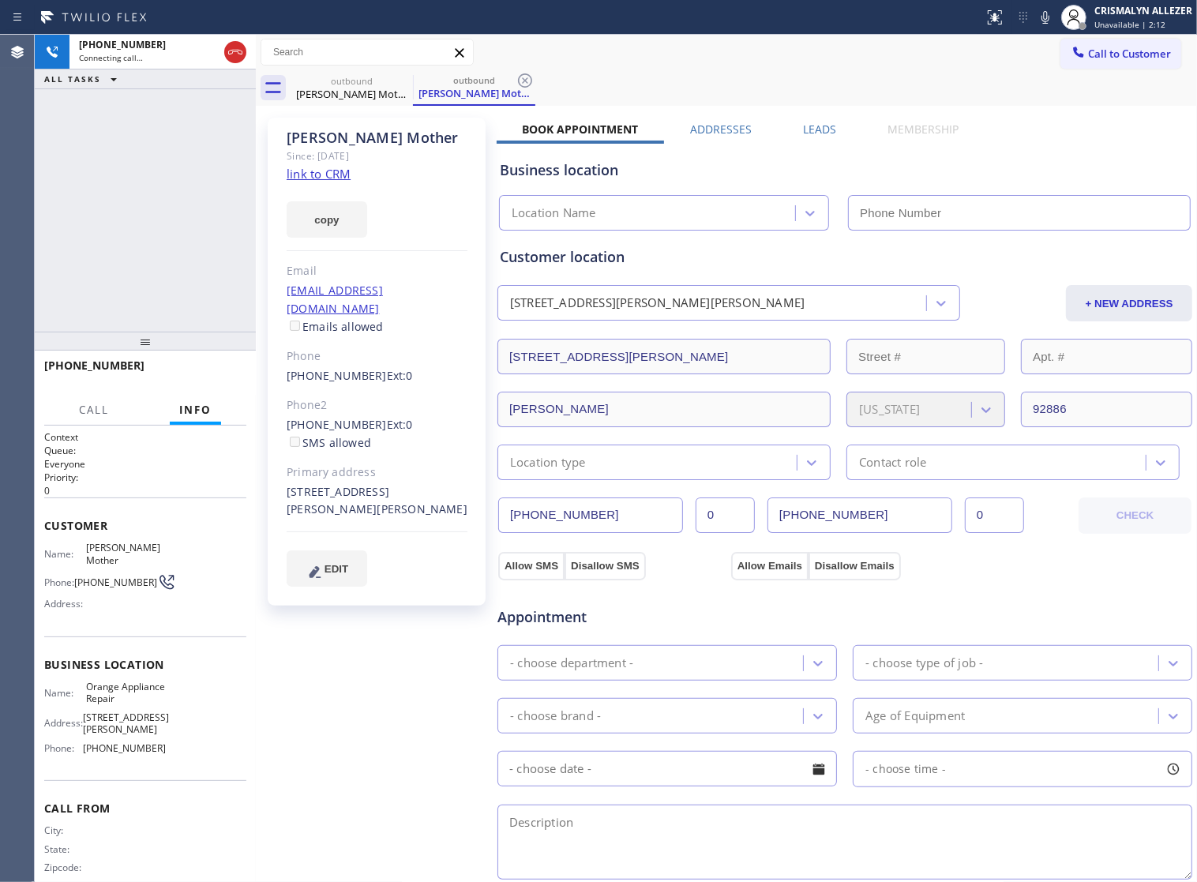
click at [294, 171] on link "link to CRM" at bounding box center [319, 174] width 64 height 16
type input "[PHONE_NUMBER]"
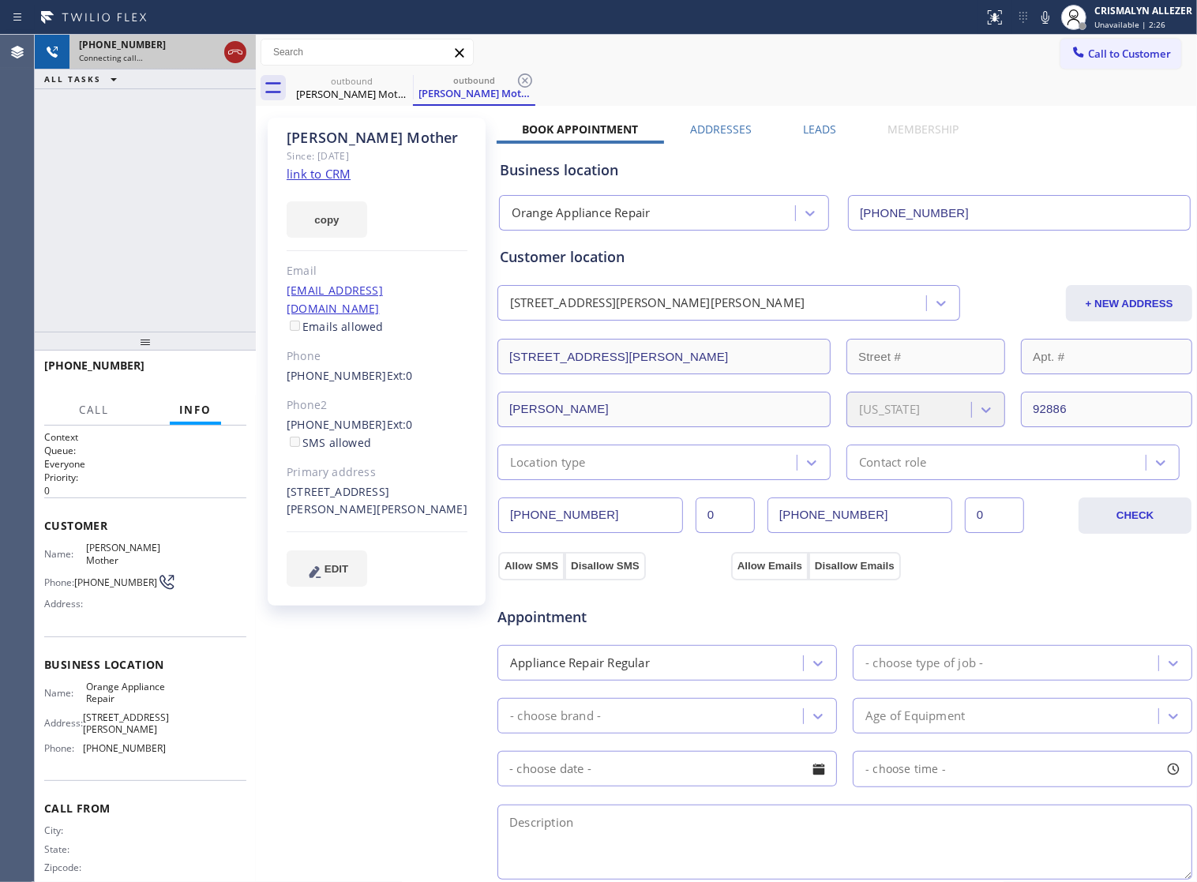
click at [231, 51] on icon at bounding box center [235, 52] width 19 height 19
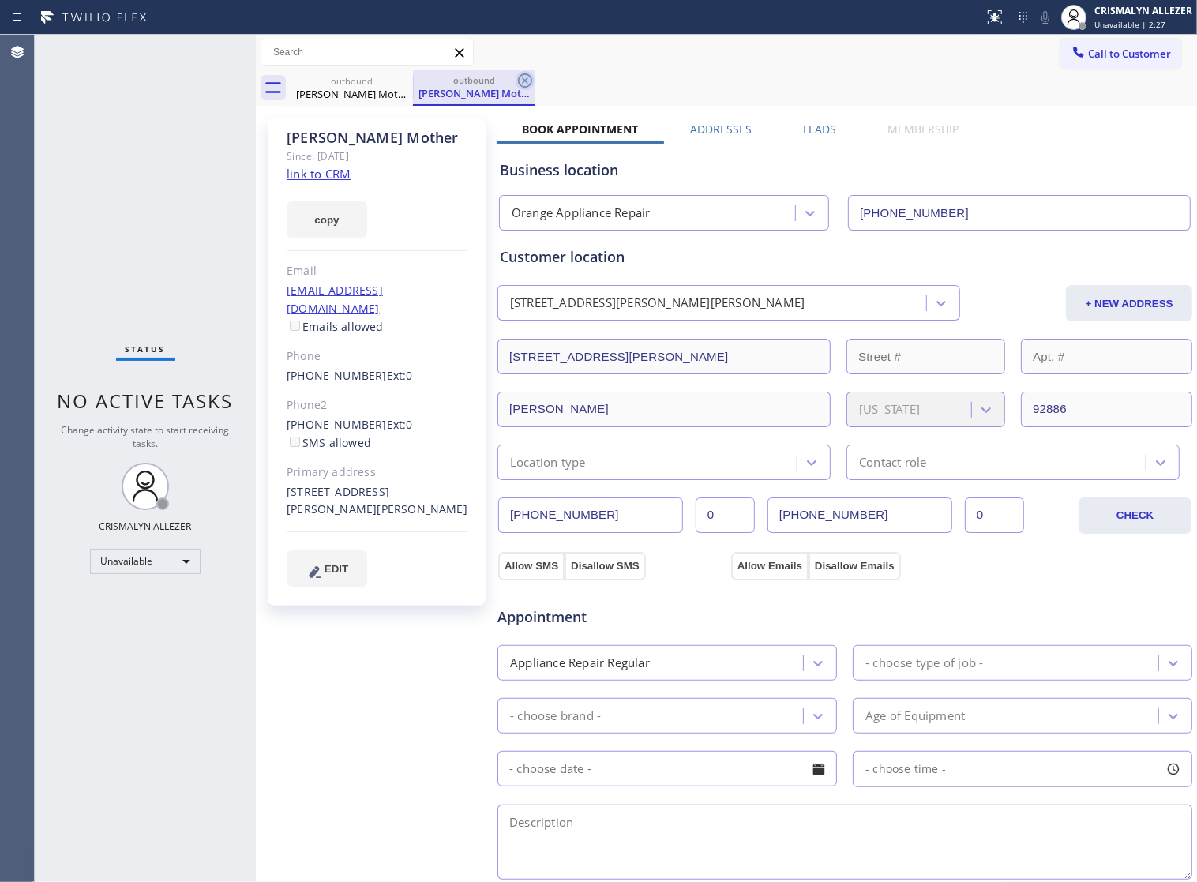
click at [527, 79] on icon at bounding box center [525, 80] width 14 height 14
click at [403, 80] on icon at bounding box center [403, 80] width 14 height 14
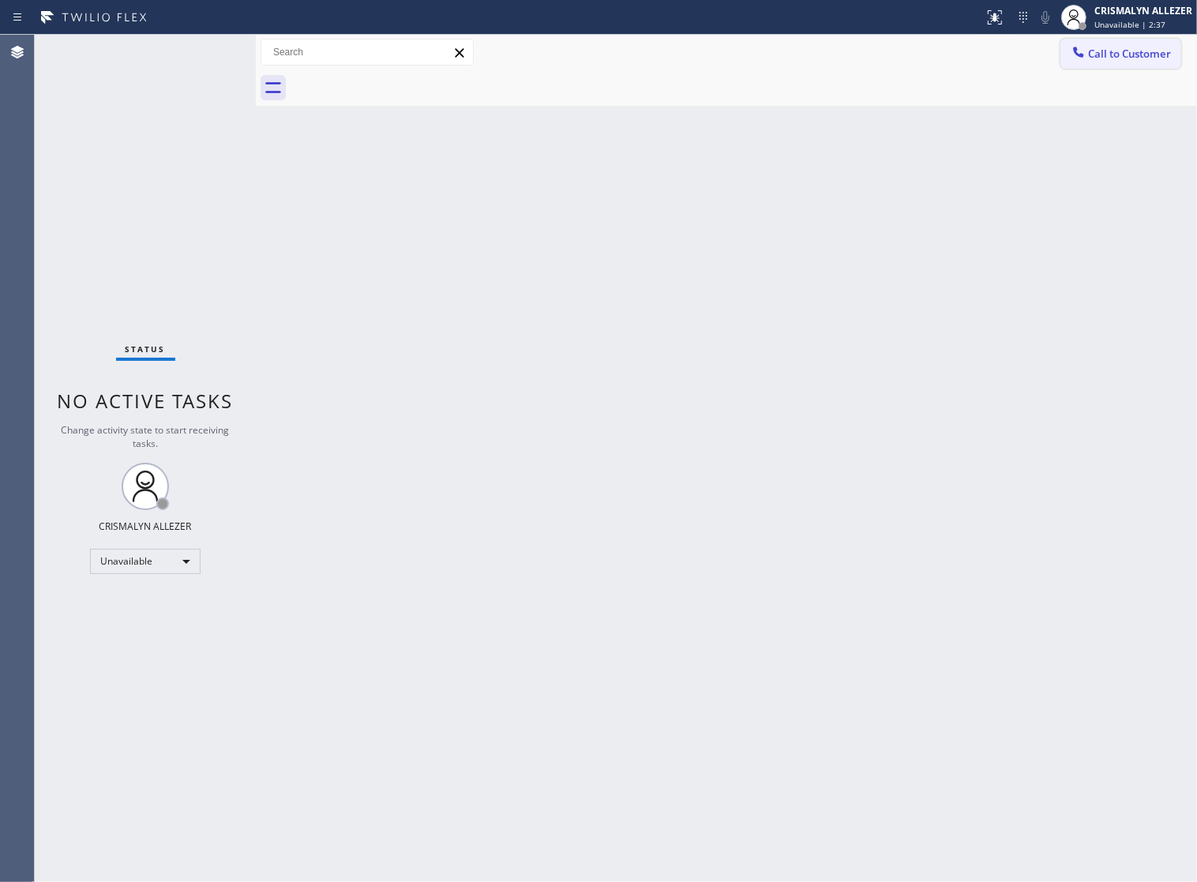
click at [1101, 47] on span "Call to Customer" at bounding box center [1129, 54] width 83 height 14
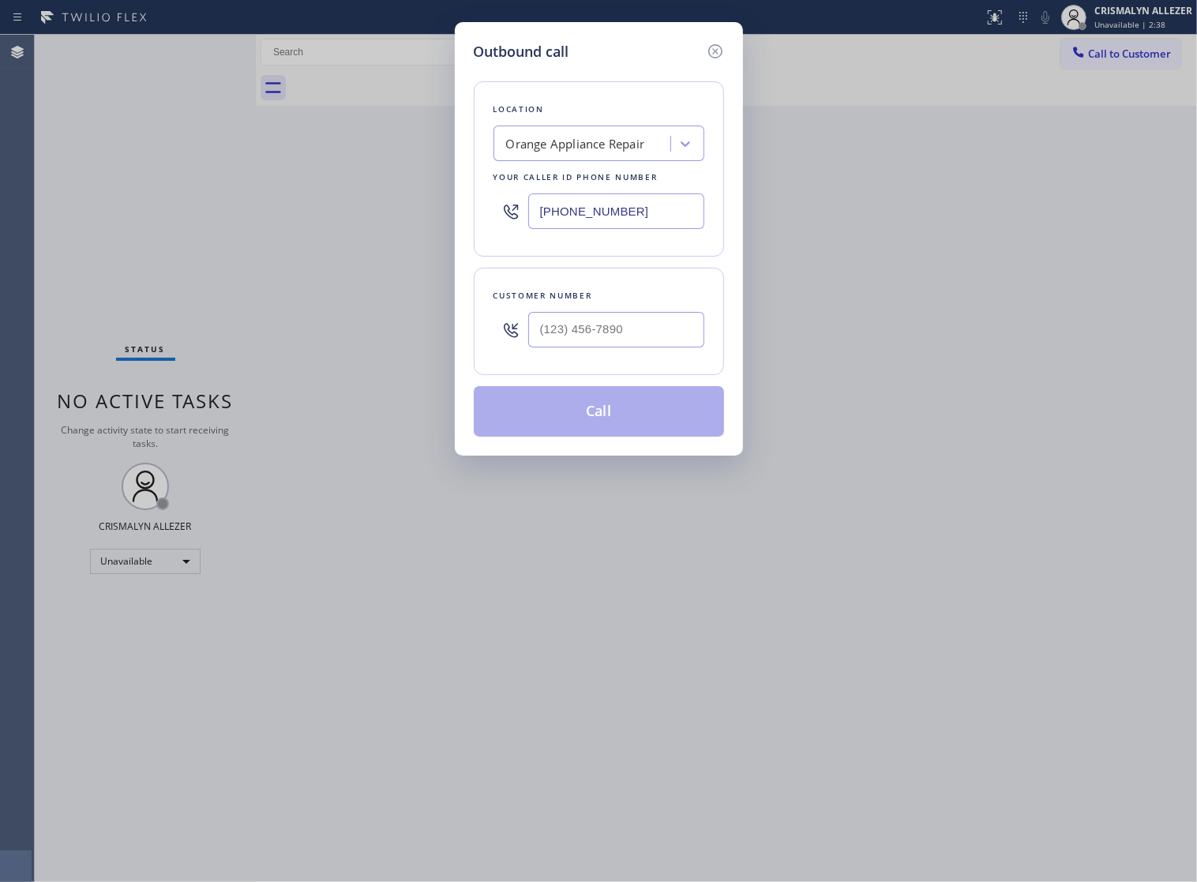
drag, startPoint x: 672, startPoint y: 229, endPoint x: 144, endPoint y: 194, distance: 529.3
click at [222, 201] on div "Outbound call Location Orange Appliance Repair Your caller id phone number [PHO…" at bounding box center [598, 441] width 1197 height 882
paste input "855) 731-4952"
type input "[PHONE_NUMBER]"
click at [649, 343] on input "(___) ___-____" at bounding box center [616, 330] width 176 height 36
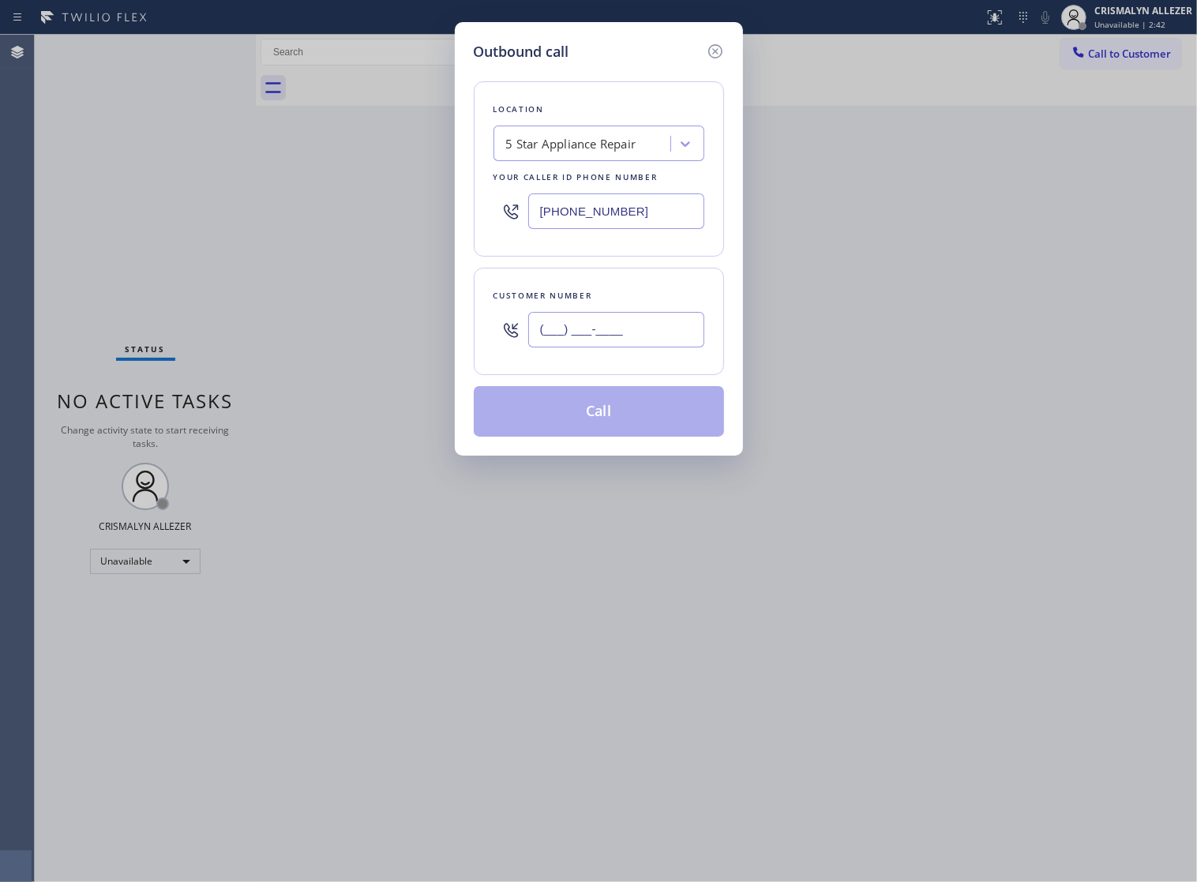
paste input "323) 363-7840"
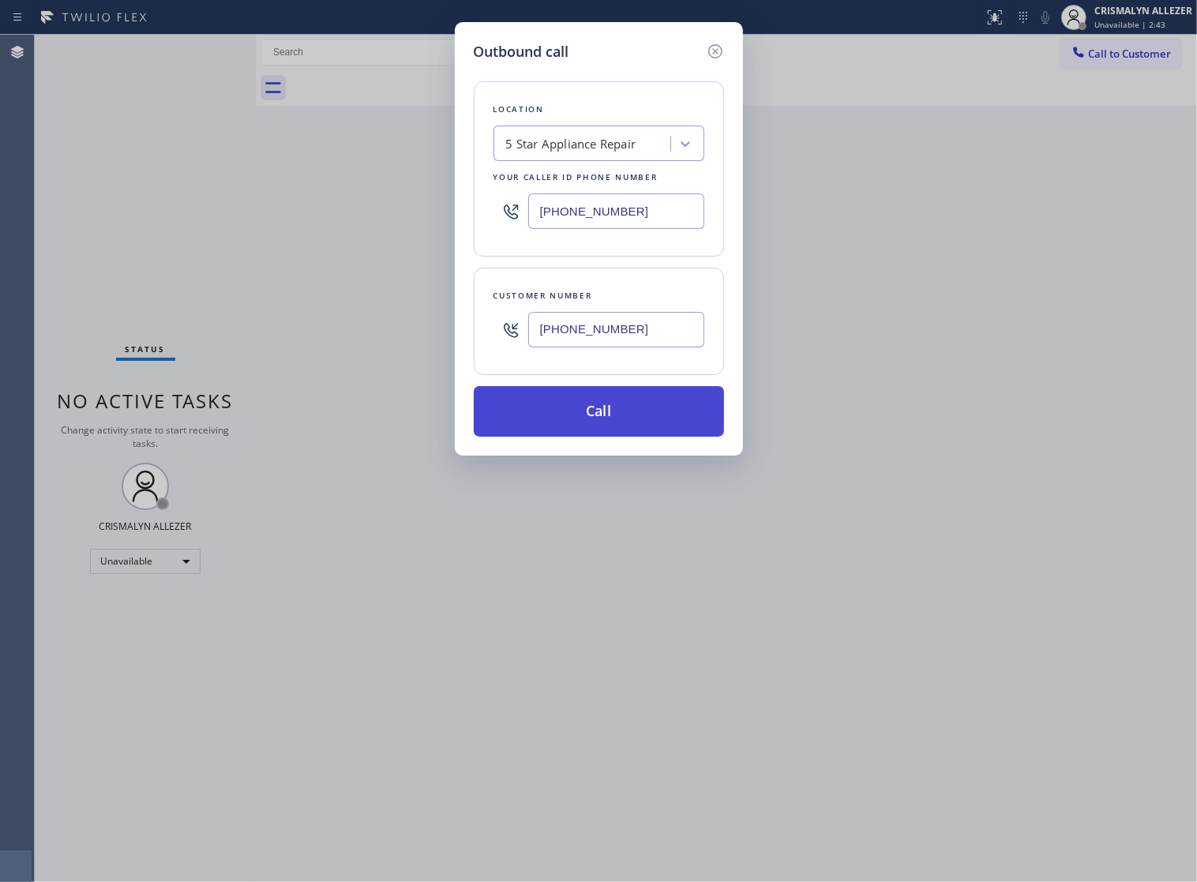
type input "(323) 363-7840"
click at [617, 428] on button "Call" at bounding box center [599, 411] width 250 height 51
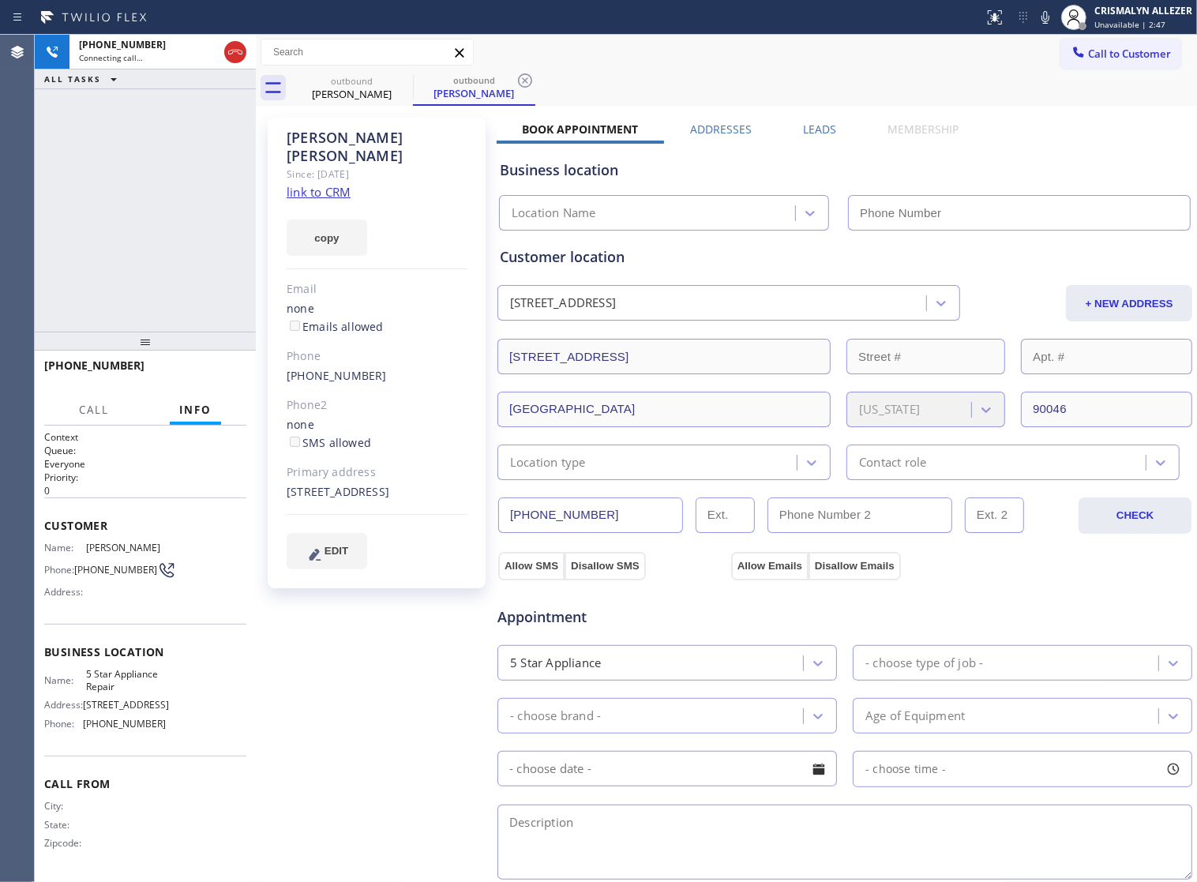
type input "[PHONE_NUMBER]"
click at [317, 184] on link "link to CRM" at bounding box center [319, 192] width 64 height 16
drag, startPoint x: 234, startPoint y: 49, endPoint x: 209, endPoint y: 116, distance: 71.7
click at [234, 50] on icon at bounding box center [235, 52] width 19 height 19
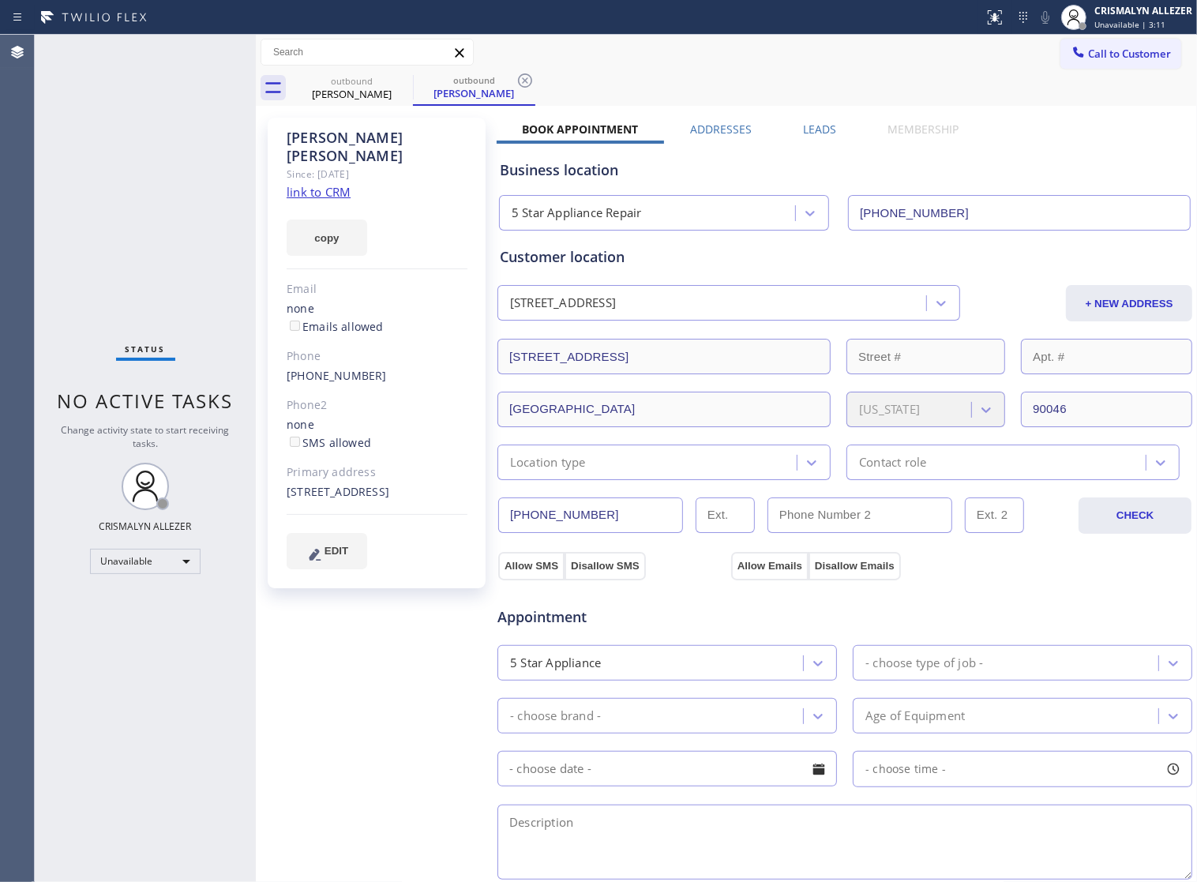
click at [823, 133] on label "Leads" at bounding box center [819, 129] width 33 height 15
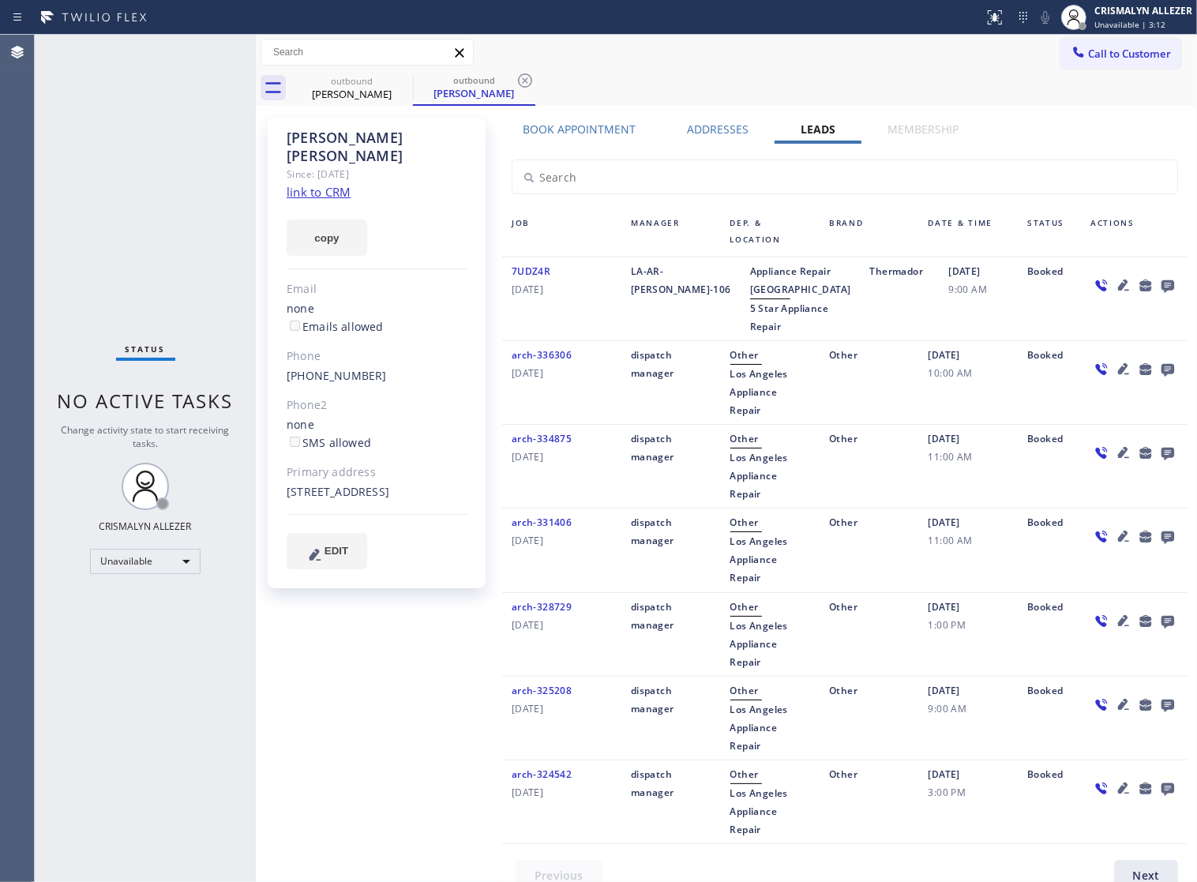
click at [1161, 286] on icon at bounding box center [1167, 286] width 13 height 13
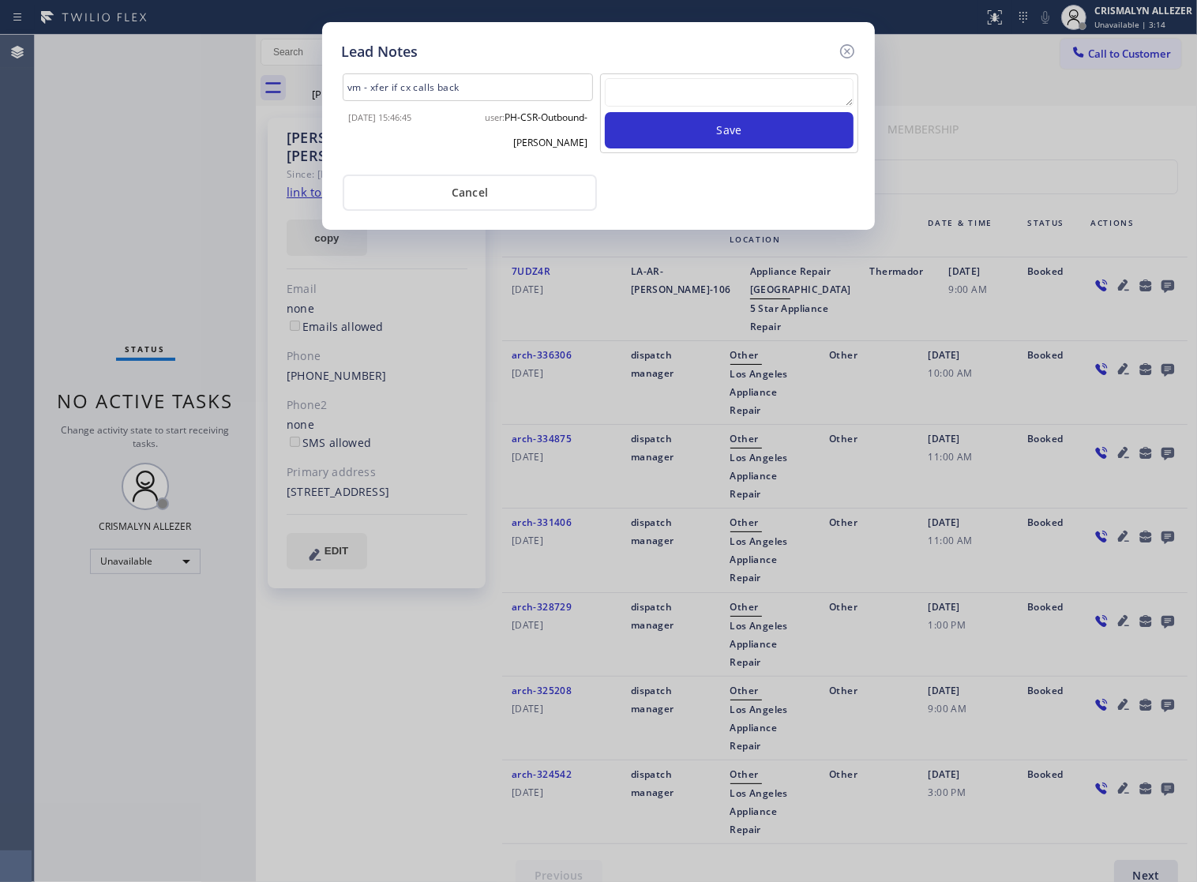
click at [644, 104] on textarea at bounding box center [729, 92] width 249 height 28
paste textarea "no answer | pls xfer if cx calls back"
type textarea "no answer | pls xfer if cx calls back"
click at [687, 126] on button "Save" at bounding box center [729, 130] width 249 height 36
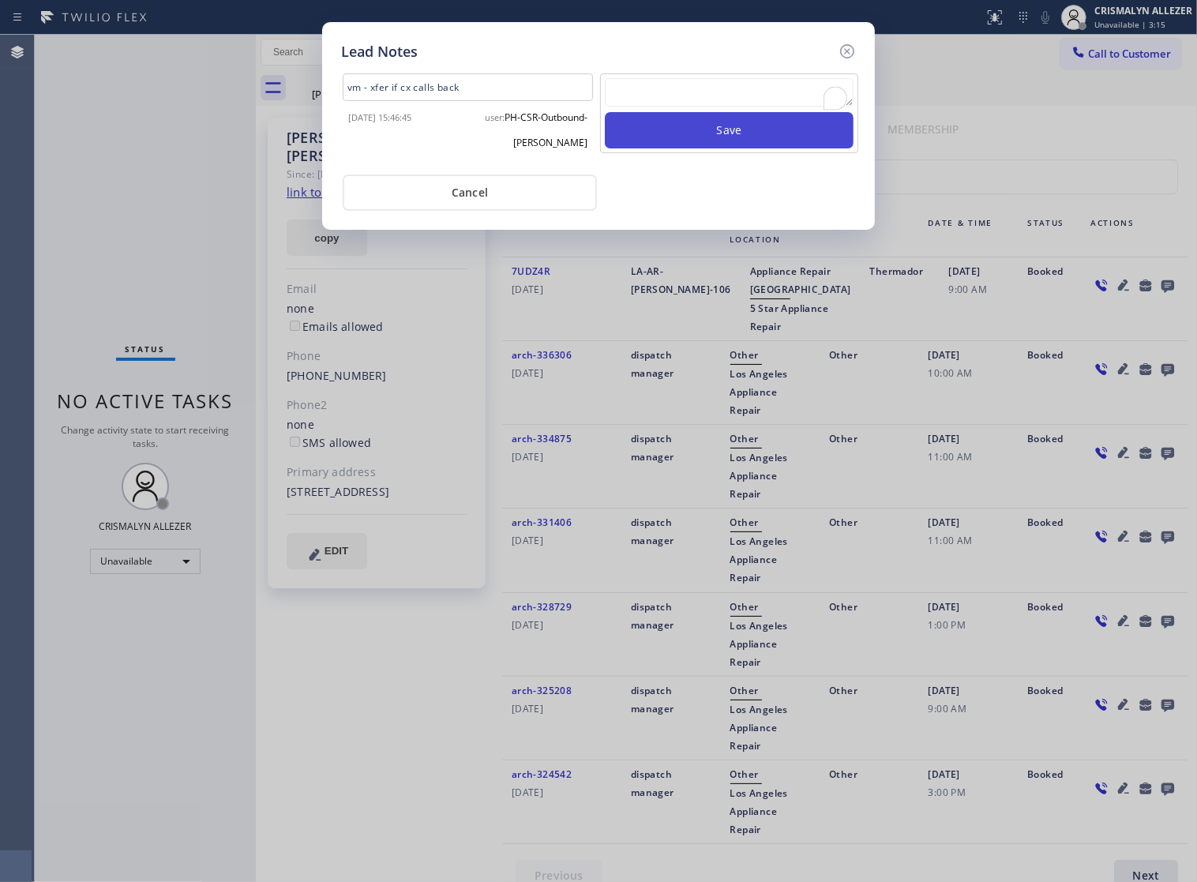
scroll to position [0, 0]
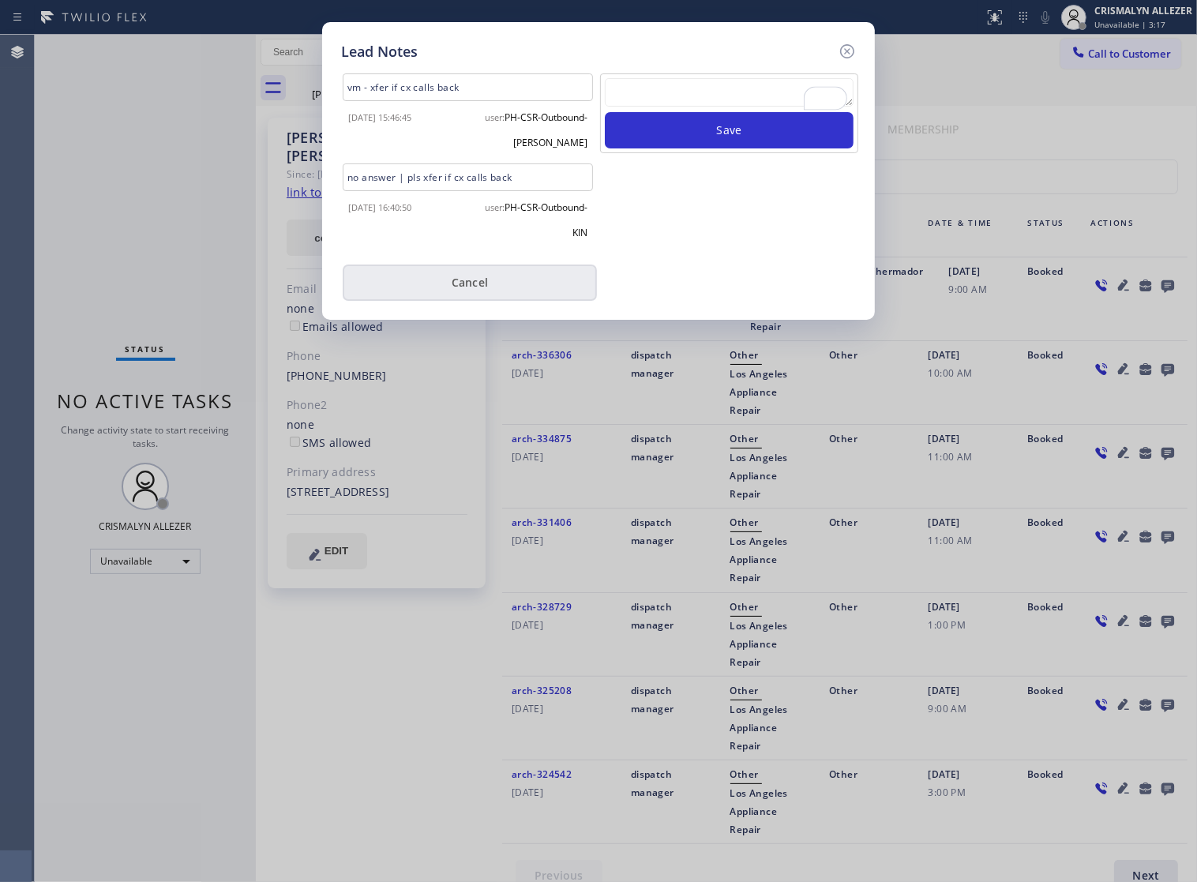
click at [462, 289] on button "Cancel" at bounding box center [470, 282] width 254 height 36
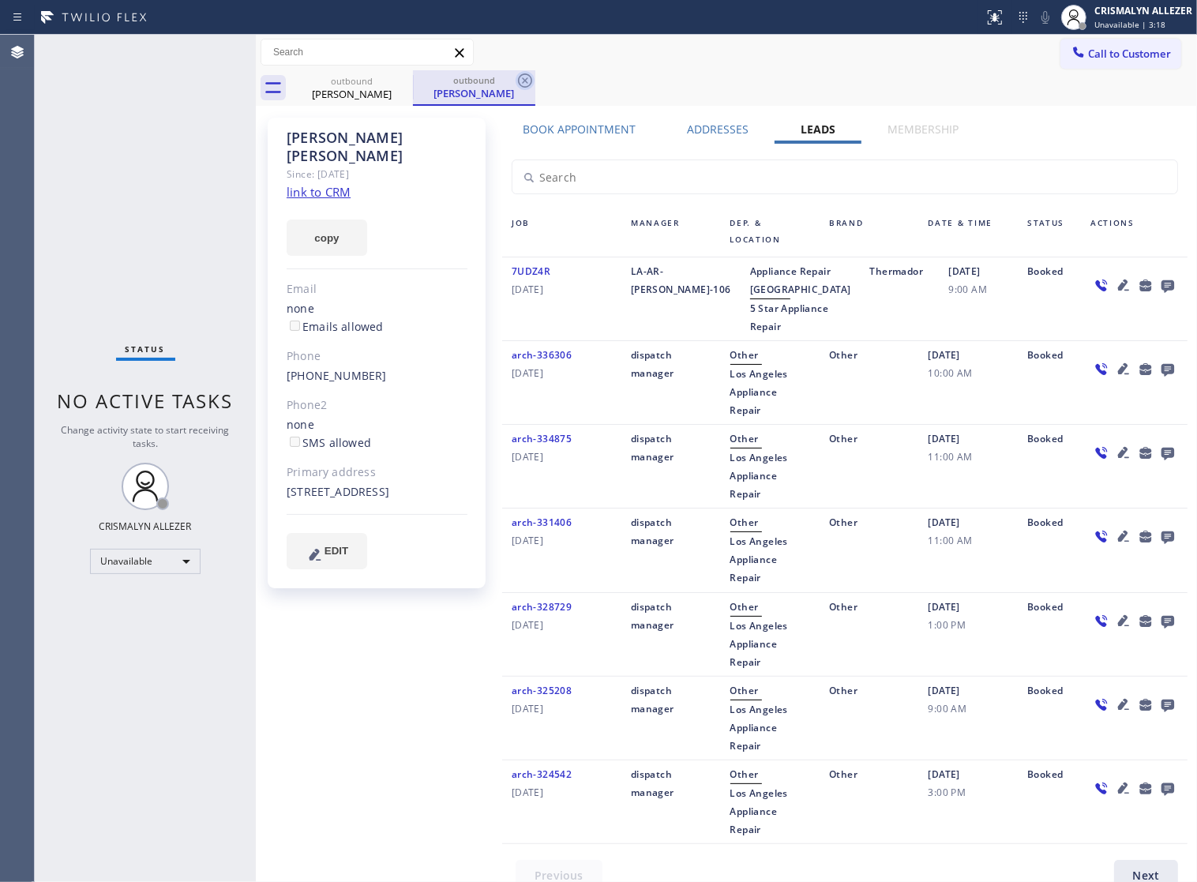
click at [523, 81] on icon at bounding box center [525, 80] width 19 height 19
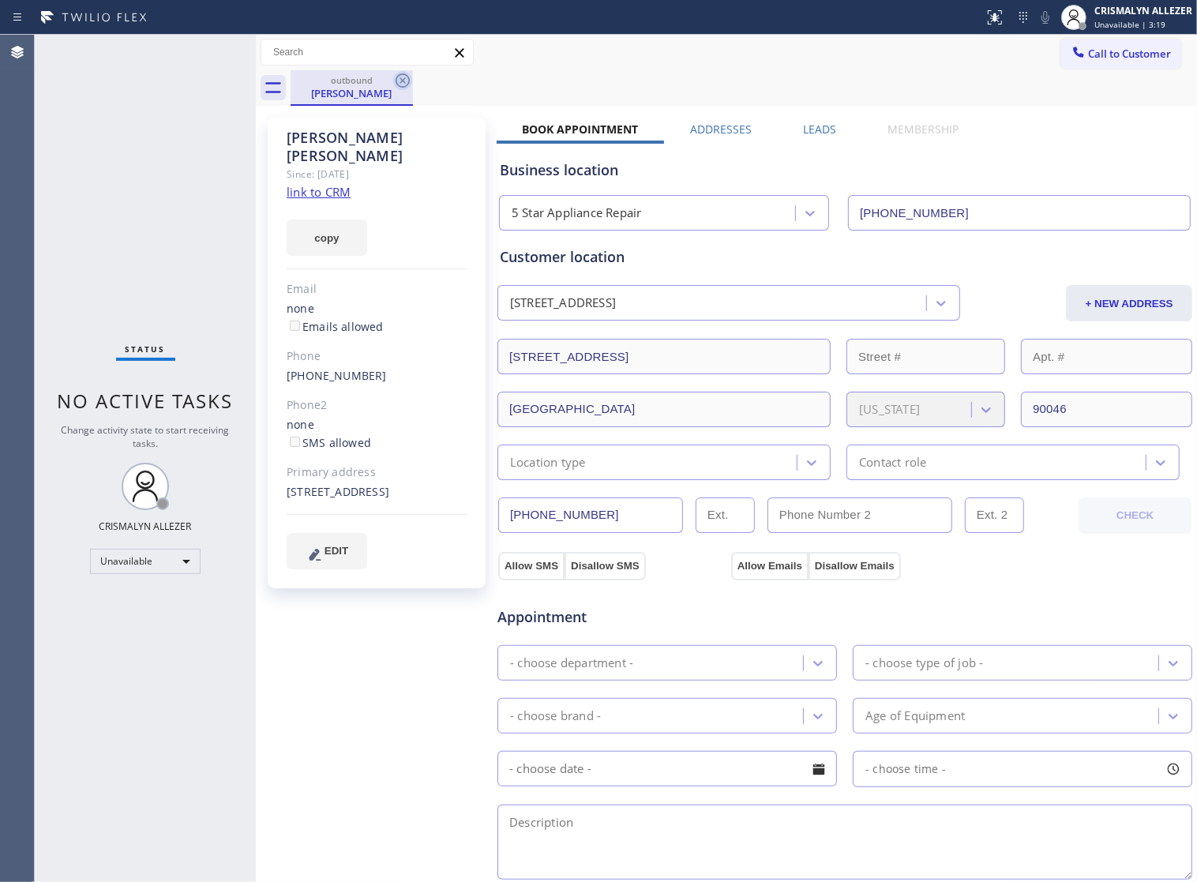
click at [397, 80] on icon at bounding box center [402, 80] width 19 height 19
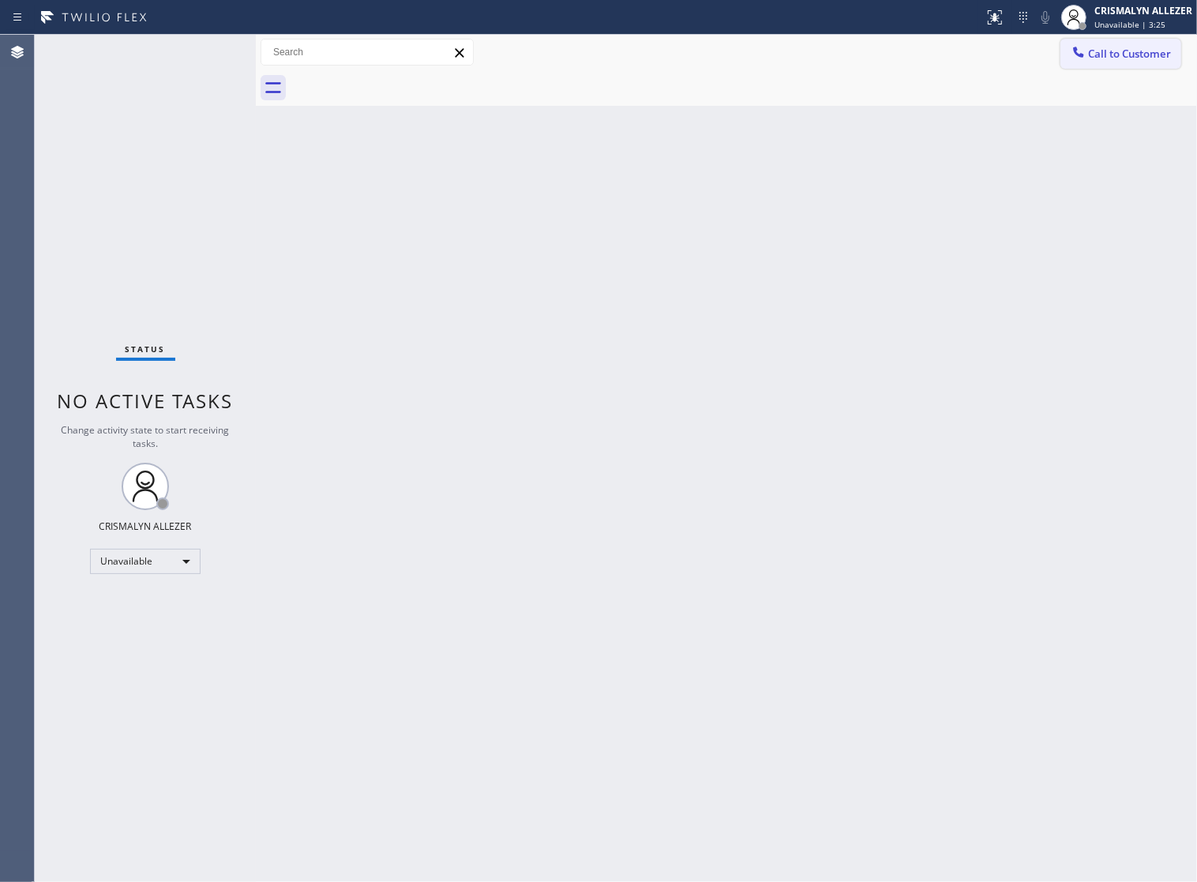
click at [1127, 55] on span "Call to Customer" at bounding box center [1129, 54] width 83 height 14
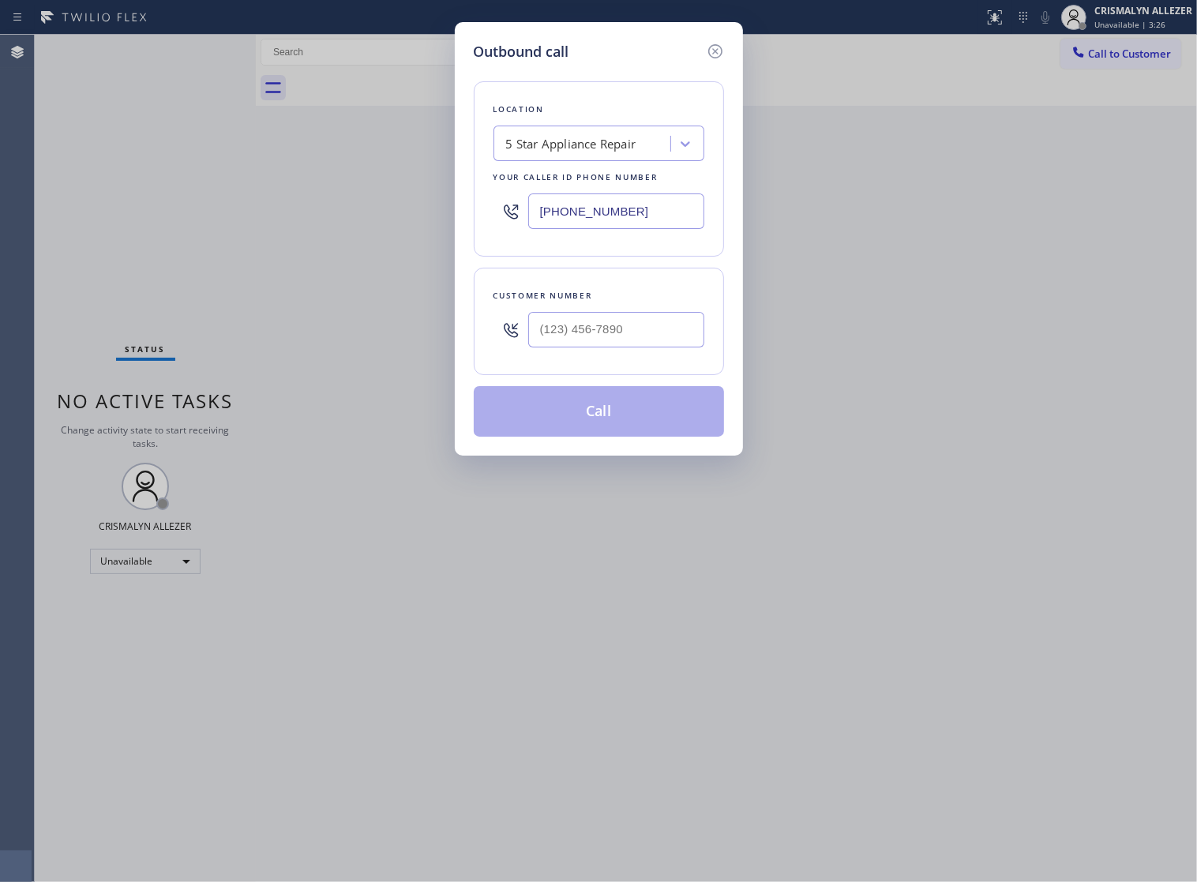
paste input "747) 322-4296"
drag, startPoint x: 649, startPoint y: 230, endPoint x: 253, endPoint y: 223, distance: 396.4
click at [288, 223] on div "Outbound call Location 5 Star Appliance Repair Your caller id phone number [PHO…" at bounding box center [598, 441] width 1197 height 882
type input "(747) 322-4296"
click at [629, 345] on input "(___) ___-____" at bounding box center [616, 330] width 176 height 36
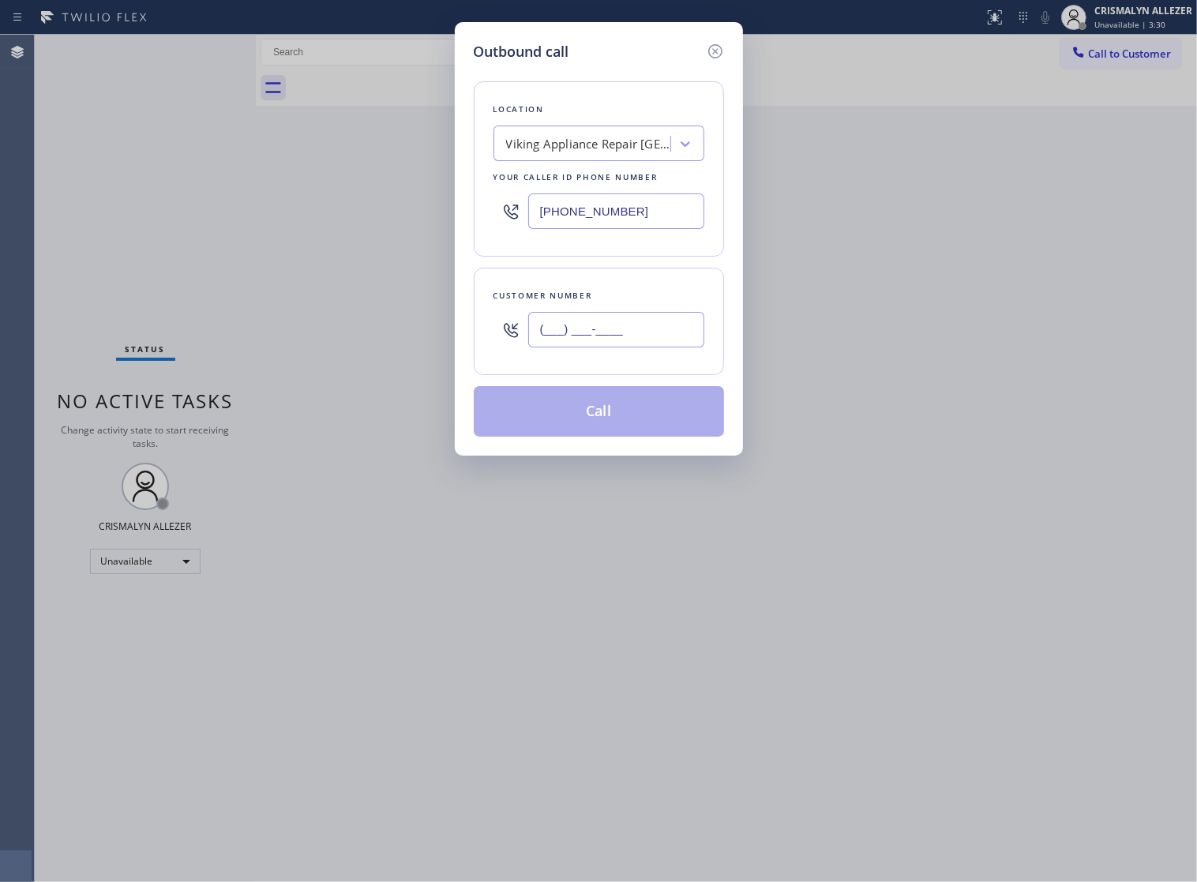
paste input "818) 325-7225"
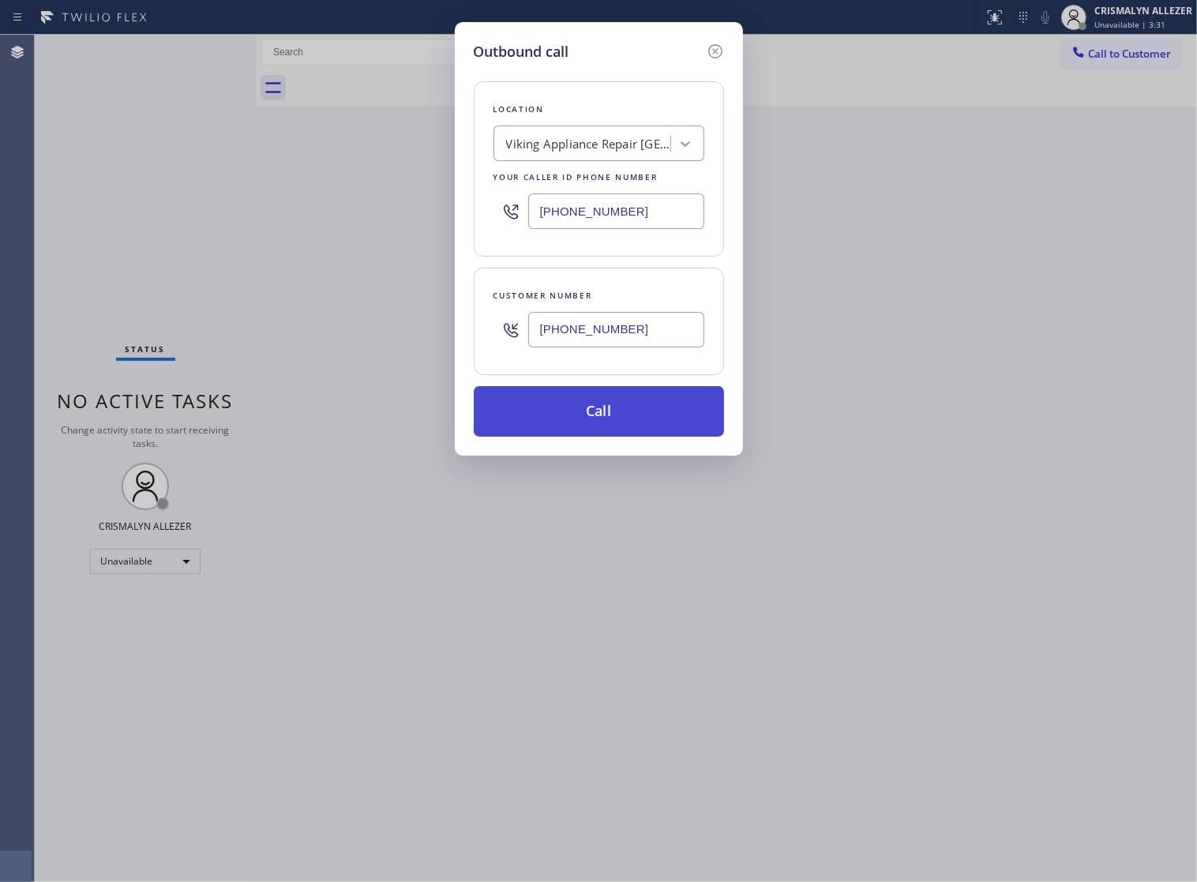
type input "(818) 325-7225"
click at [598, 437] on button "Call" at bounding box center [599, 411] width 250 height 51
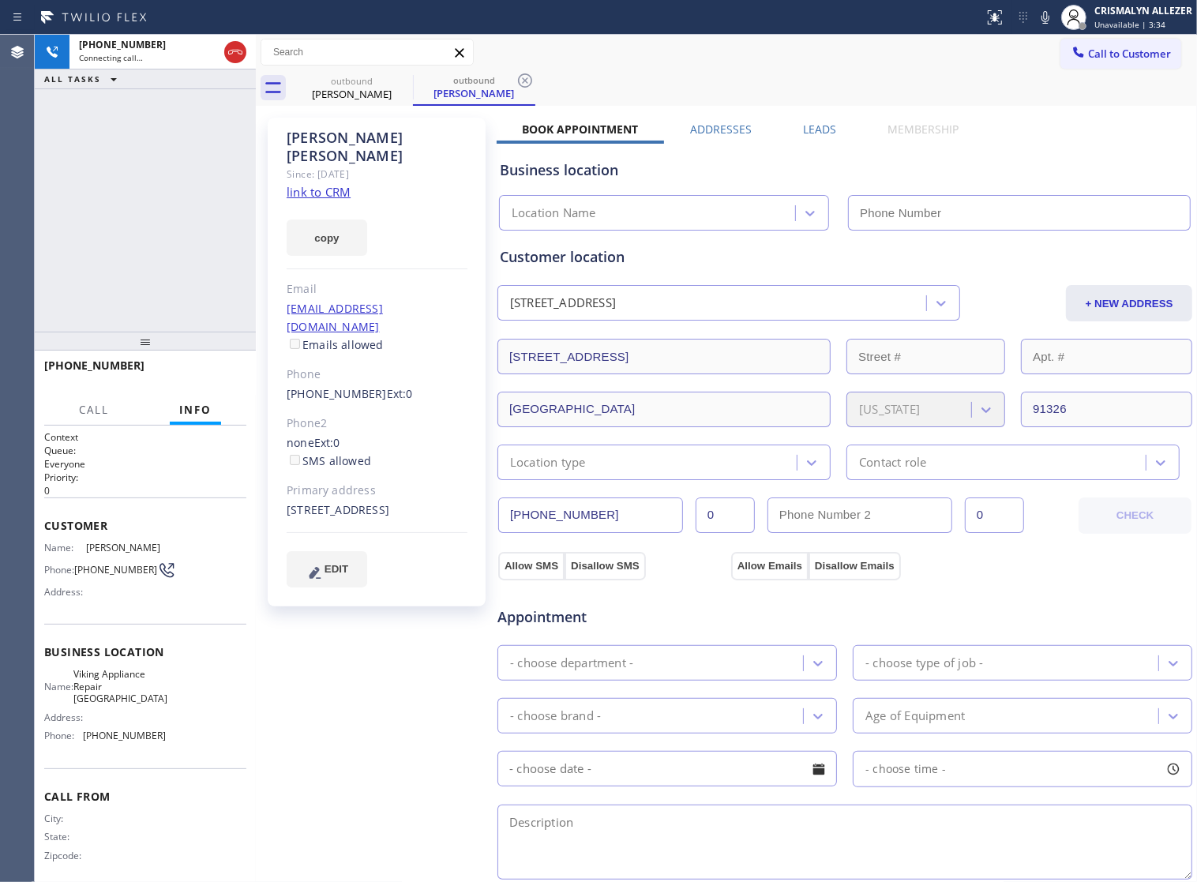
click at [341, 184] on link "link to CRM" at bounding box center [319, 192] width 64 height 16
type input "(747) 322-4296"
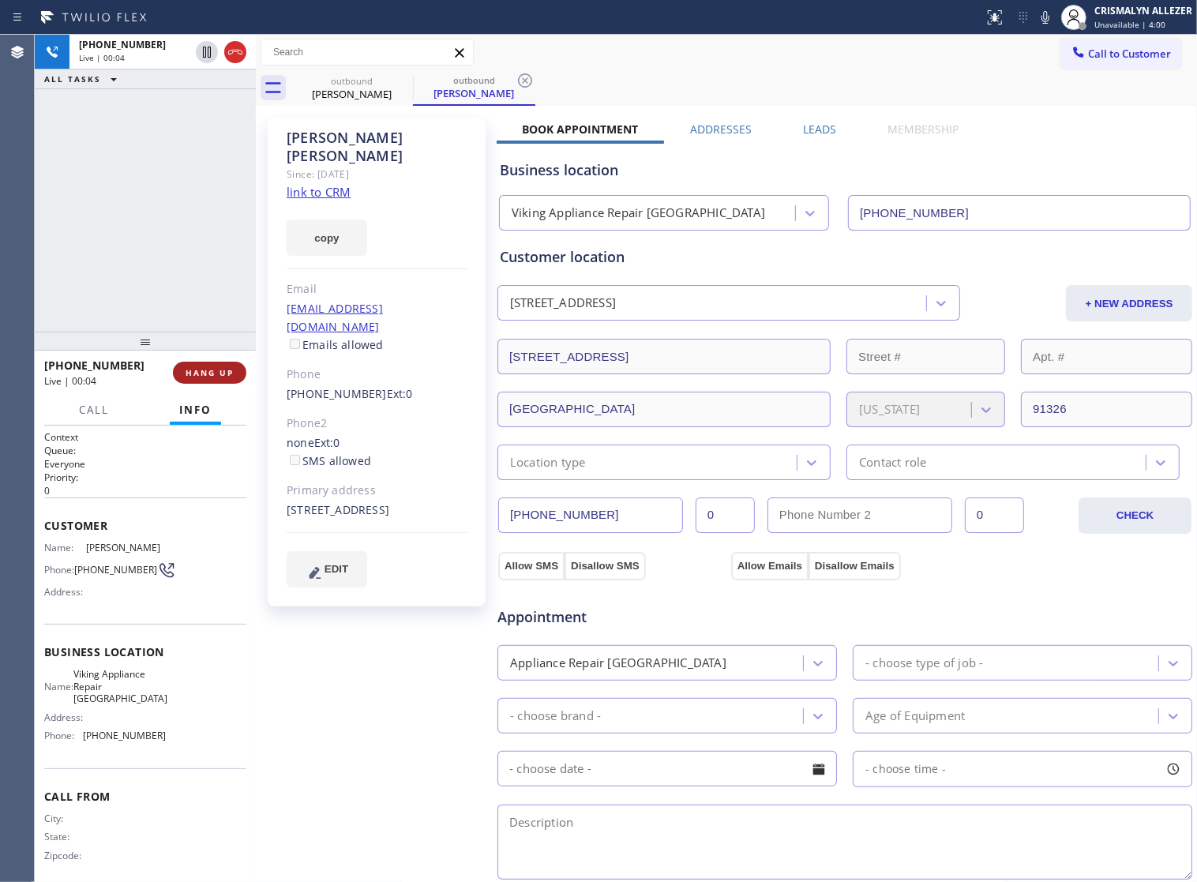
click at [194, 373] on span "HANG UP" at bounding box center [210, 372] width 48 height 11
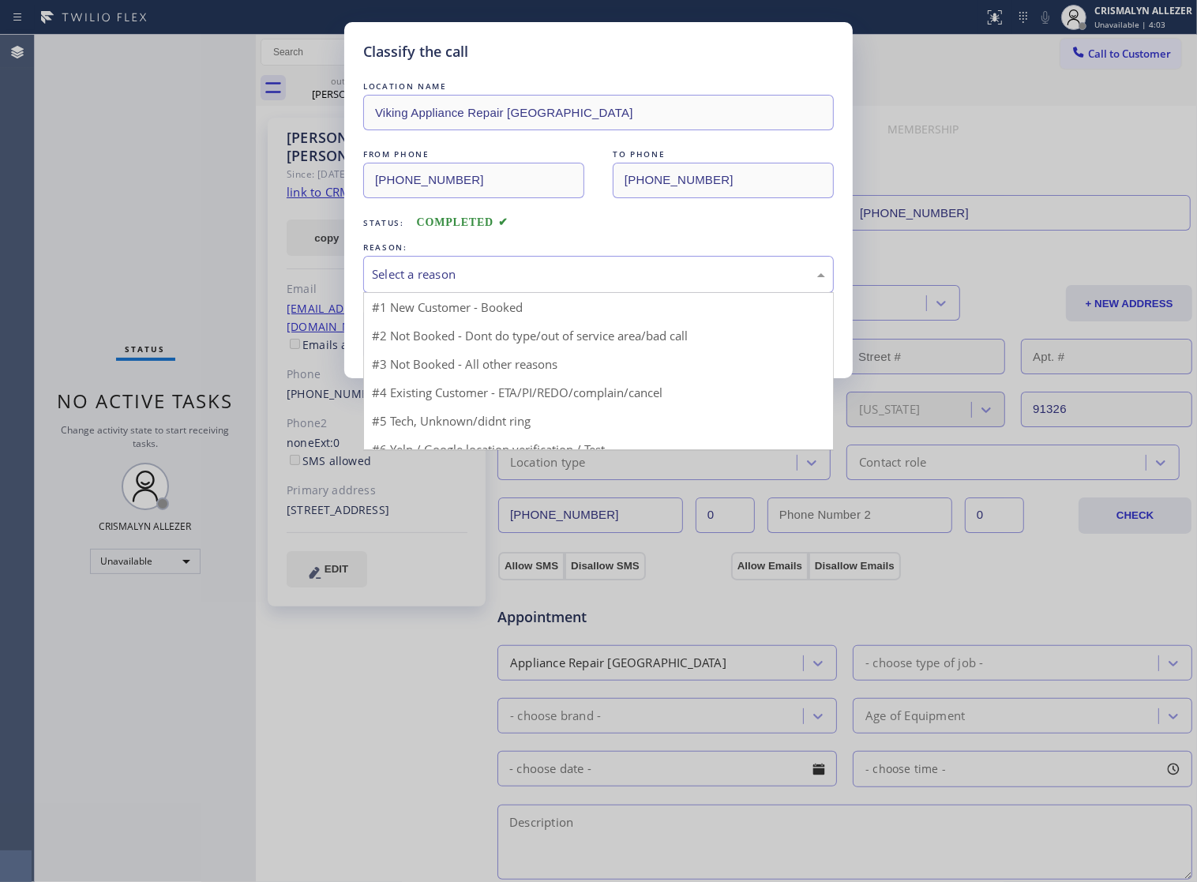
click at [594, 283] on div "Select a reason" at bounding box center [598, 274] width 453 height 18
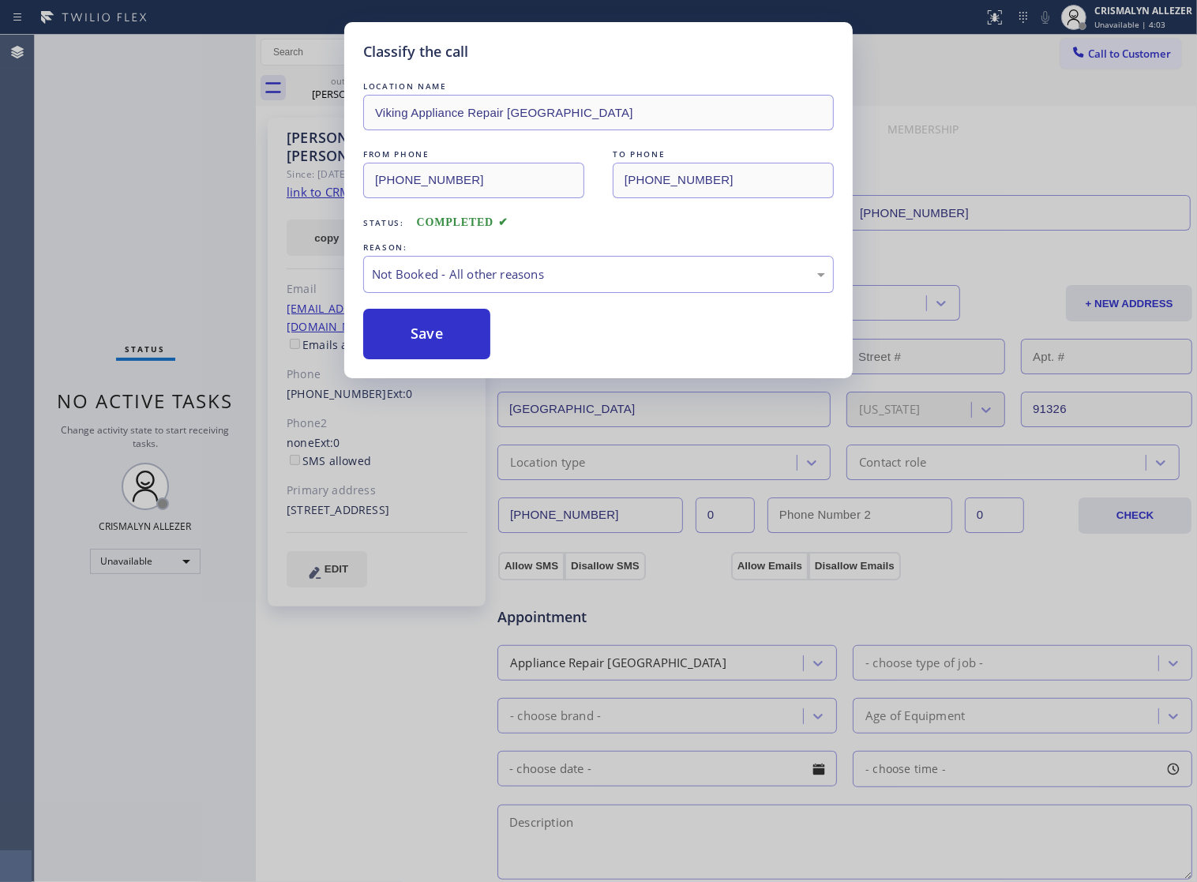
click at [409, 359] on button "Save" at bounding box center [426, 334] width 127 height 51
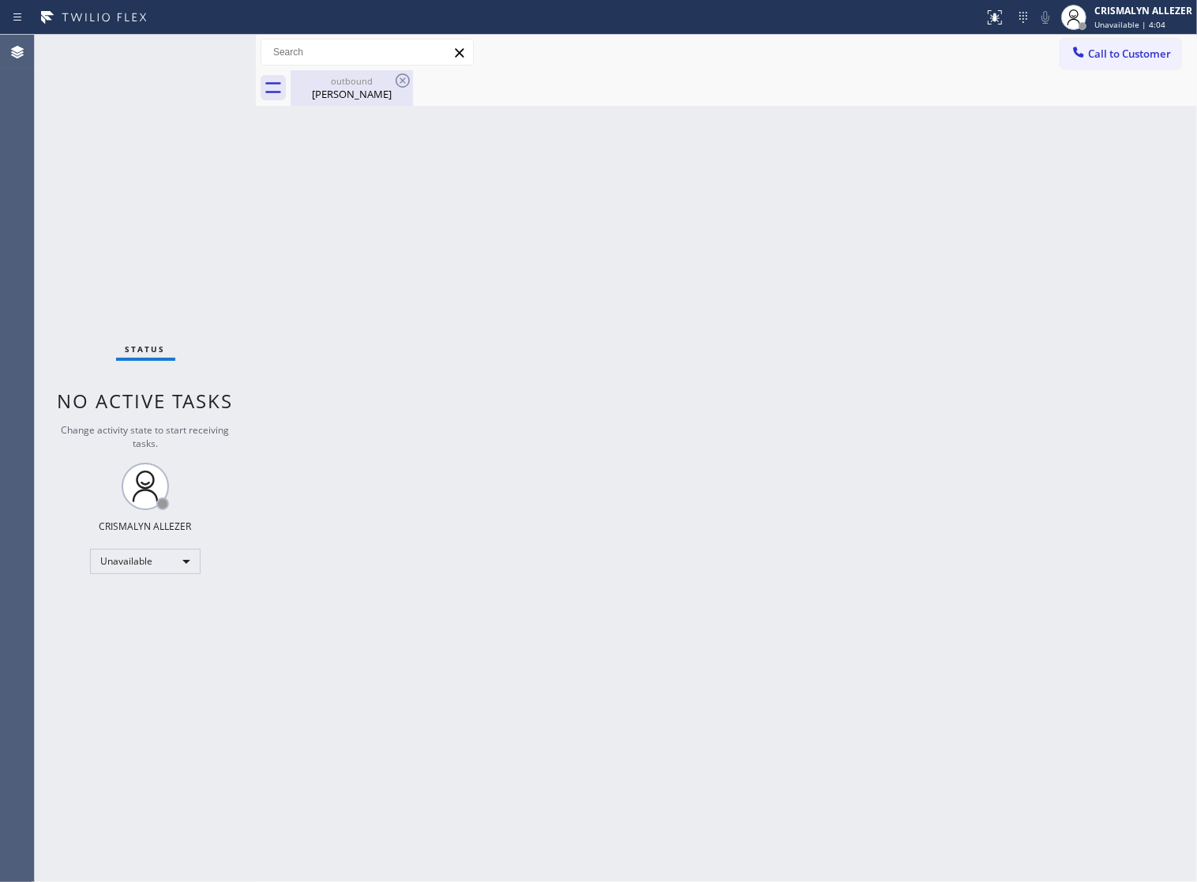
click at [344, 97] on div "Lisa Whiteman" at bounding box center [351, 94] width 119 height 14
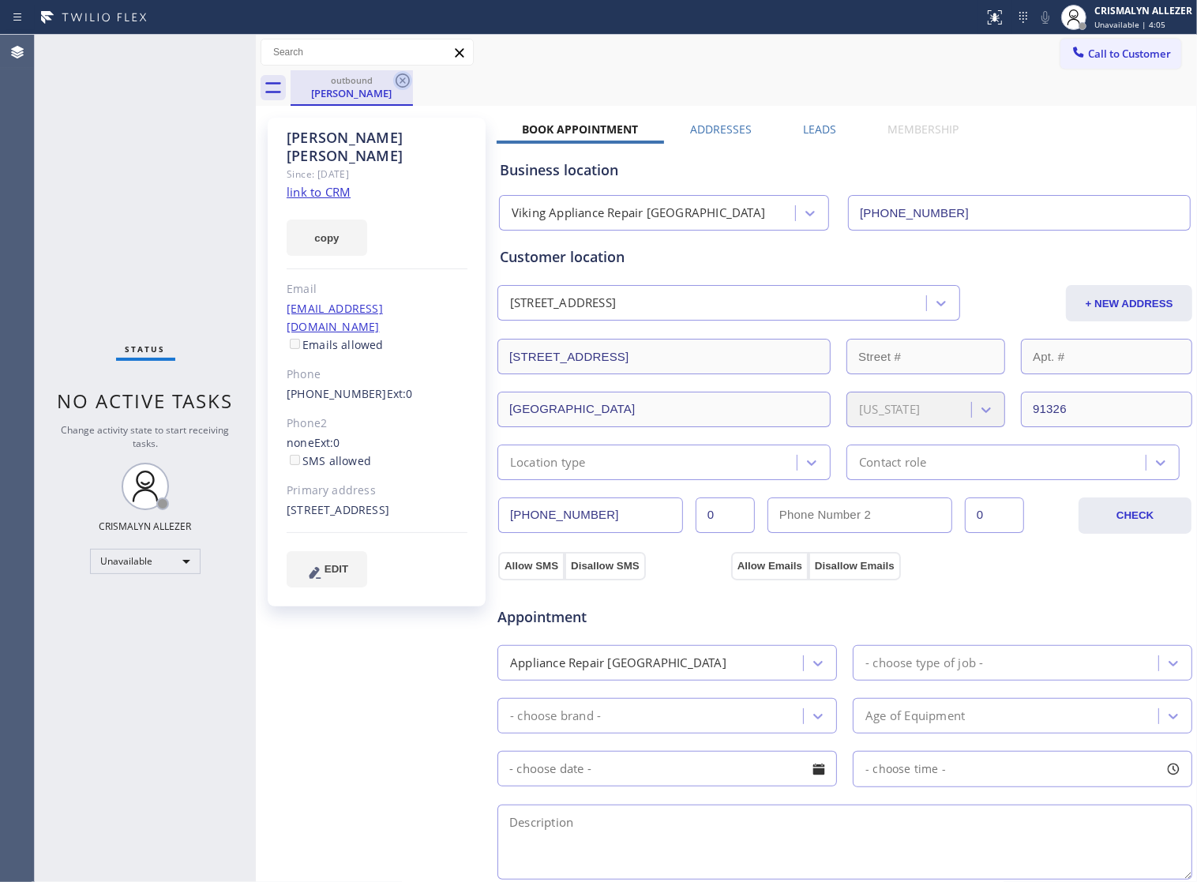
click at [411, 79] on icon at bounding box center [402, 80] width 19 height 19
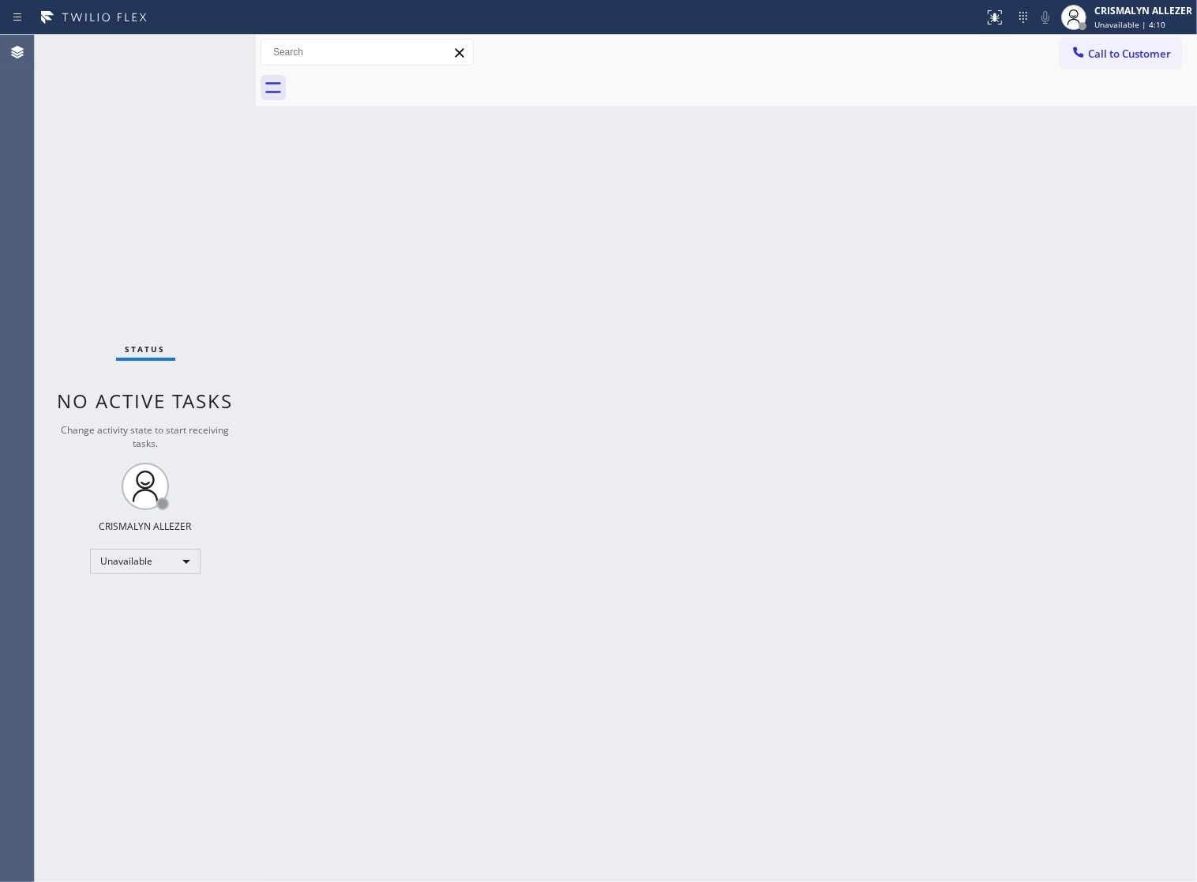
click at [1100, 42] on button "Call to Customer" at bounding box center [1120, 54] width 121 height 30
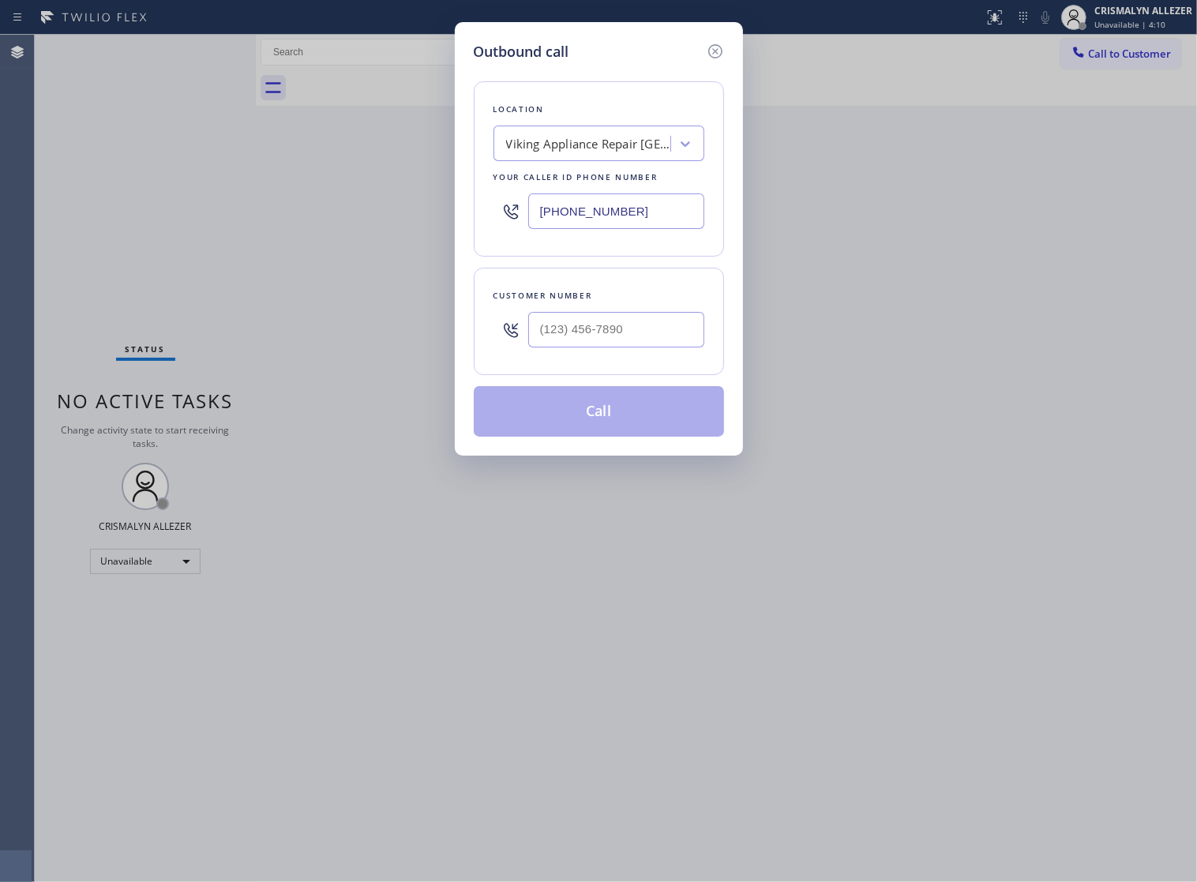
drag, startPoint x: 677, startPoint y: 222, endPoint x: 225, endPoint y: 221, distance: 451.6
click at [231, 222] on div "Outbound call Location Viking Appliance Repair Granada Hills Your caller id pho…" at bounding box center [598, 441] width 1197 height 882
paste input "213) 296-1029"
type input "(213) 296-1029"
click at [663, 347] on input "(___) ___-____" at bounding box center [616, 330] width 176 height 36
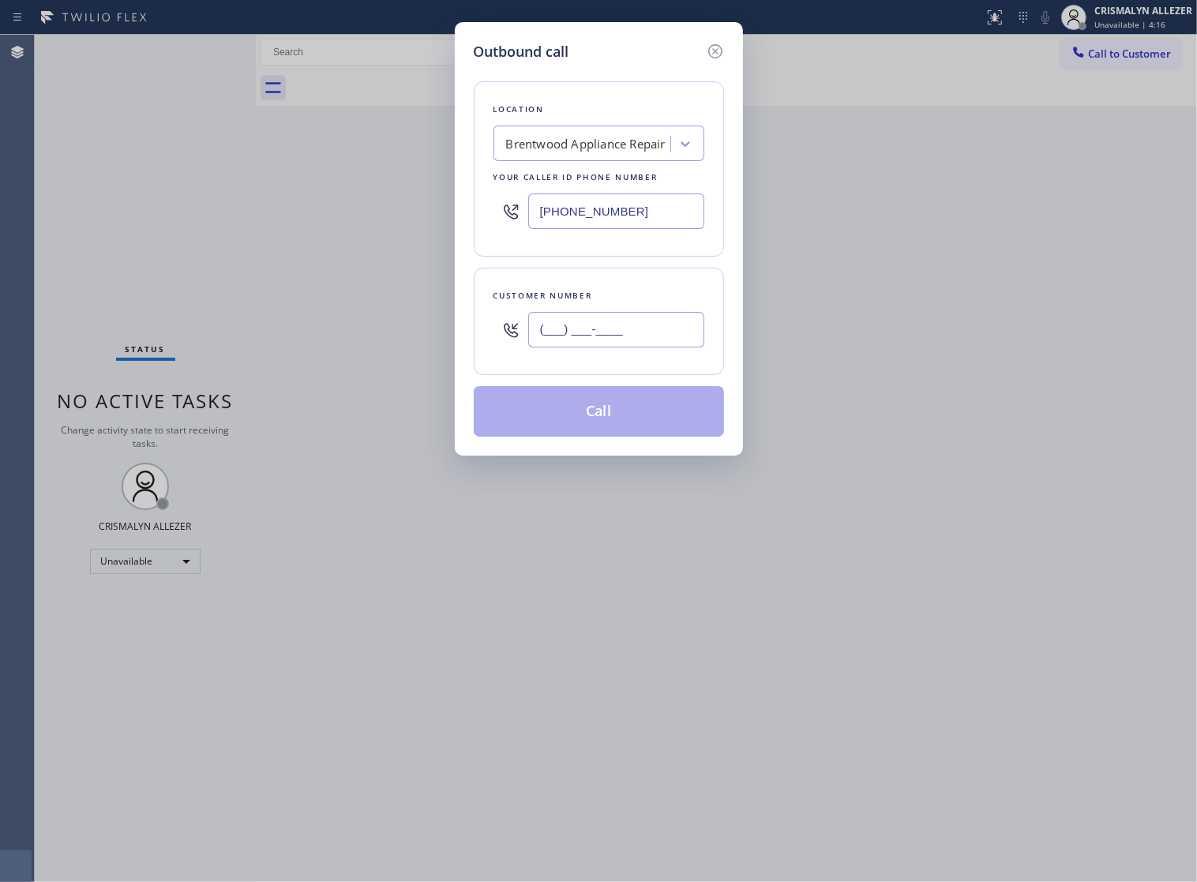
paste input "818) 439-1220"
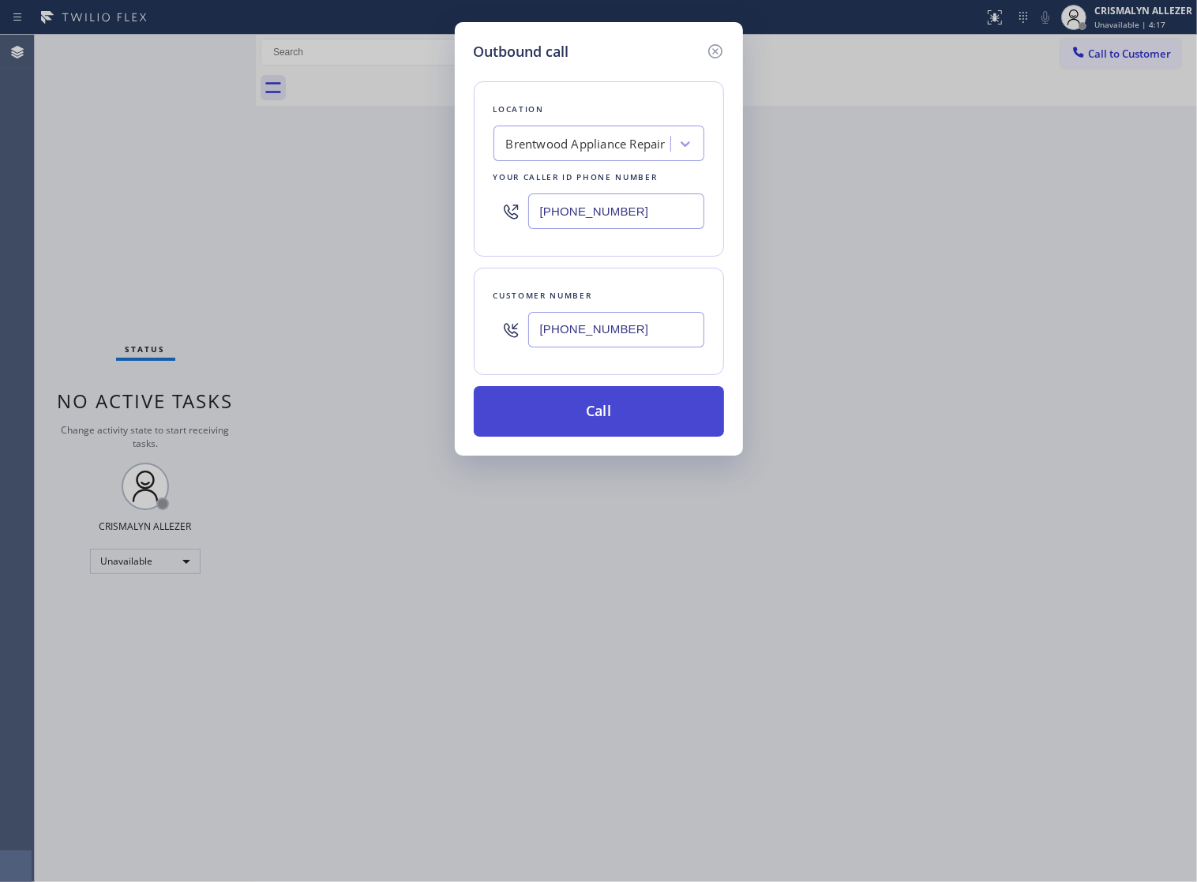
type input "(818) 439-1220"
click at [610, 423] on button "Call" at bounding box center [599, 411] width 250 height 51
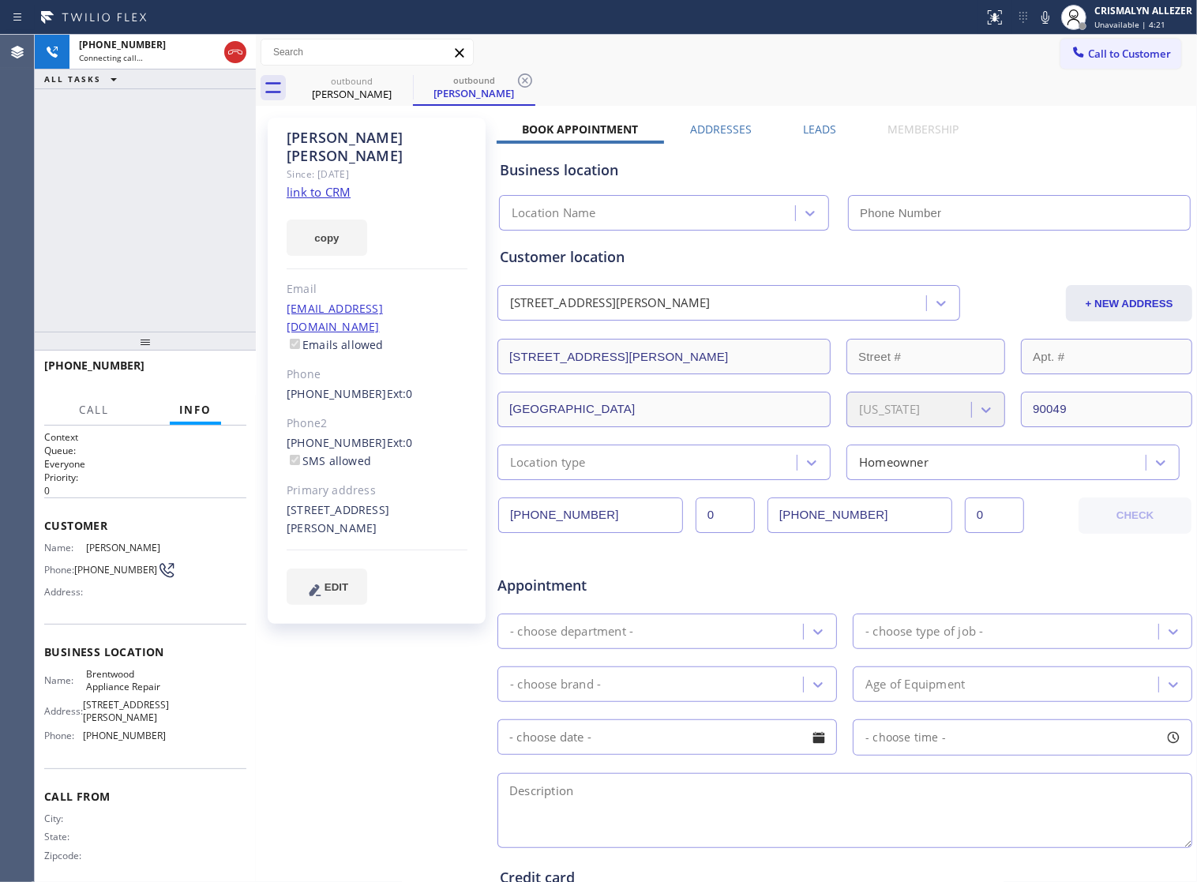
click at [332, 184] on link "link to CRM" at bounding box center [319, 192] width 64 height 16
type input "(213) 296-1029"
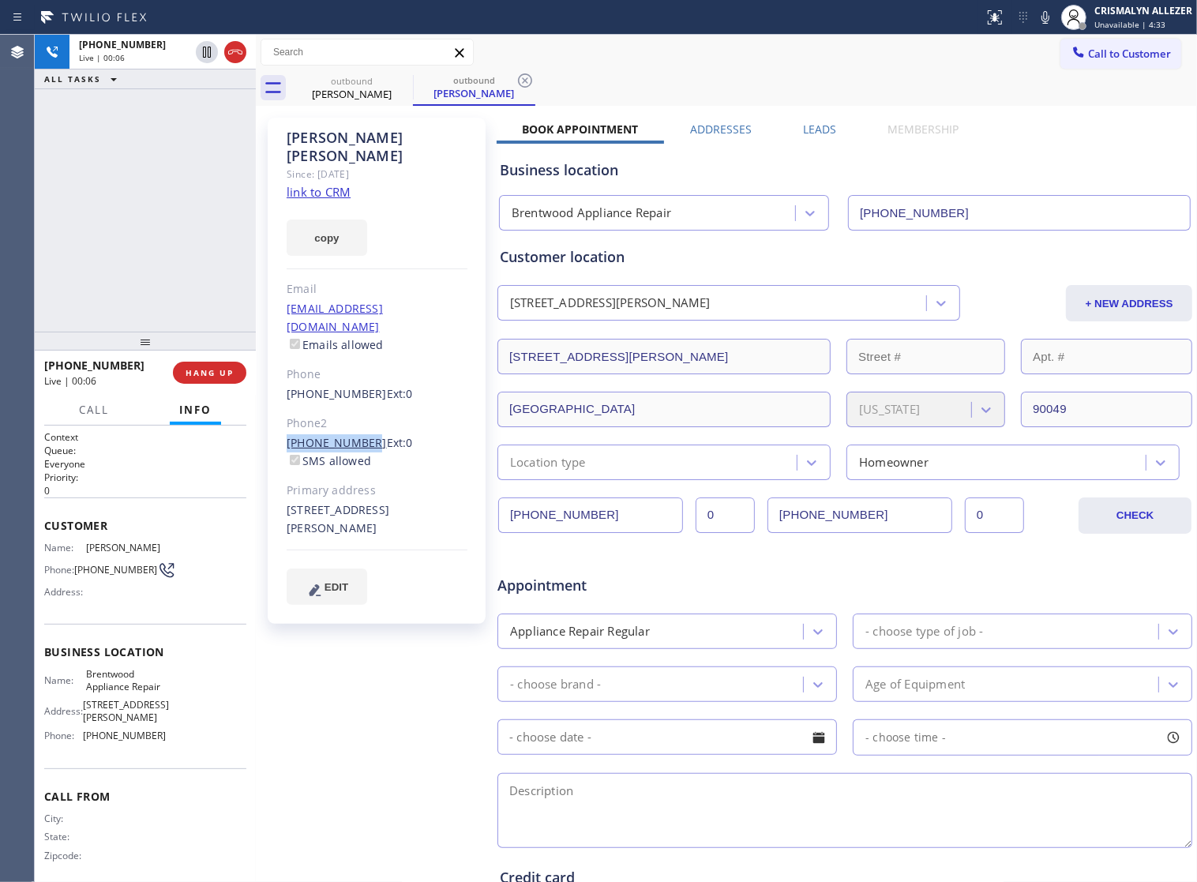
drag, startPoint x: 279, startPoint y: 401, endPoint x: 359, endPoint y: 405, distance: 80.6
click at [359, 405] on div "Sandy Woods Since: 20 may 2020 link to CRM copy Email swoods718@aol.com Emails …" at bounding box center [377, 371] width 218 height 506
click at [219, 372] on span "HANG UP" at bounding box center [210, 372] width 48 height 11
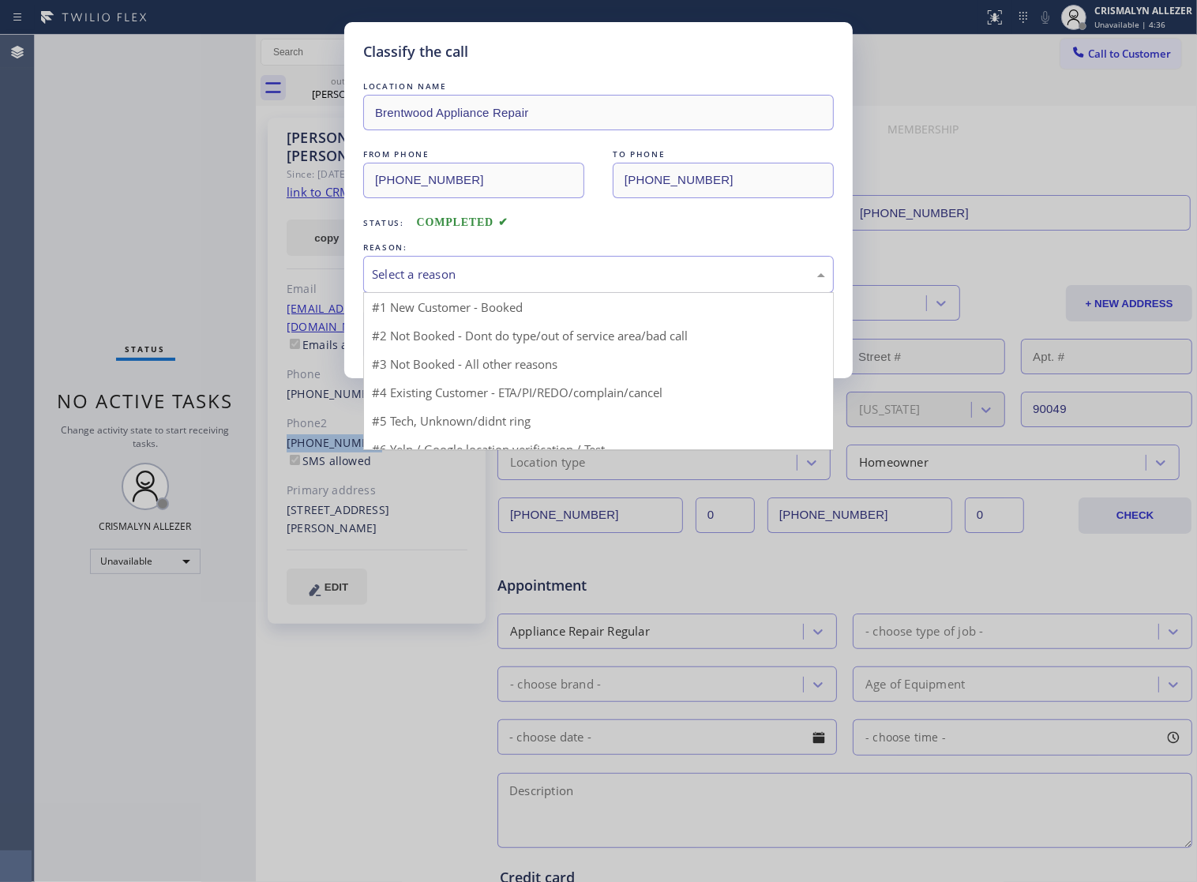
click at [598, 283] on div "Select a reason" at bounding box center [598, 274] width 453 height 18
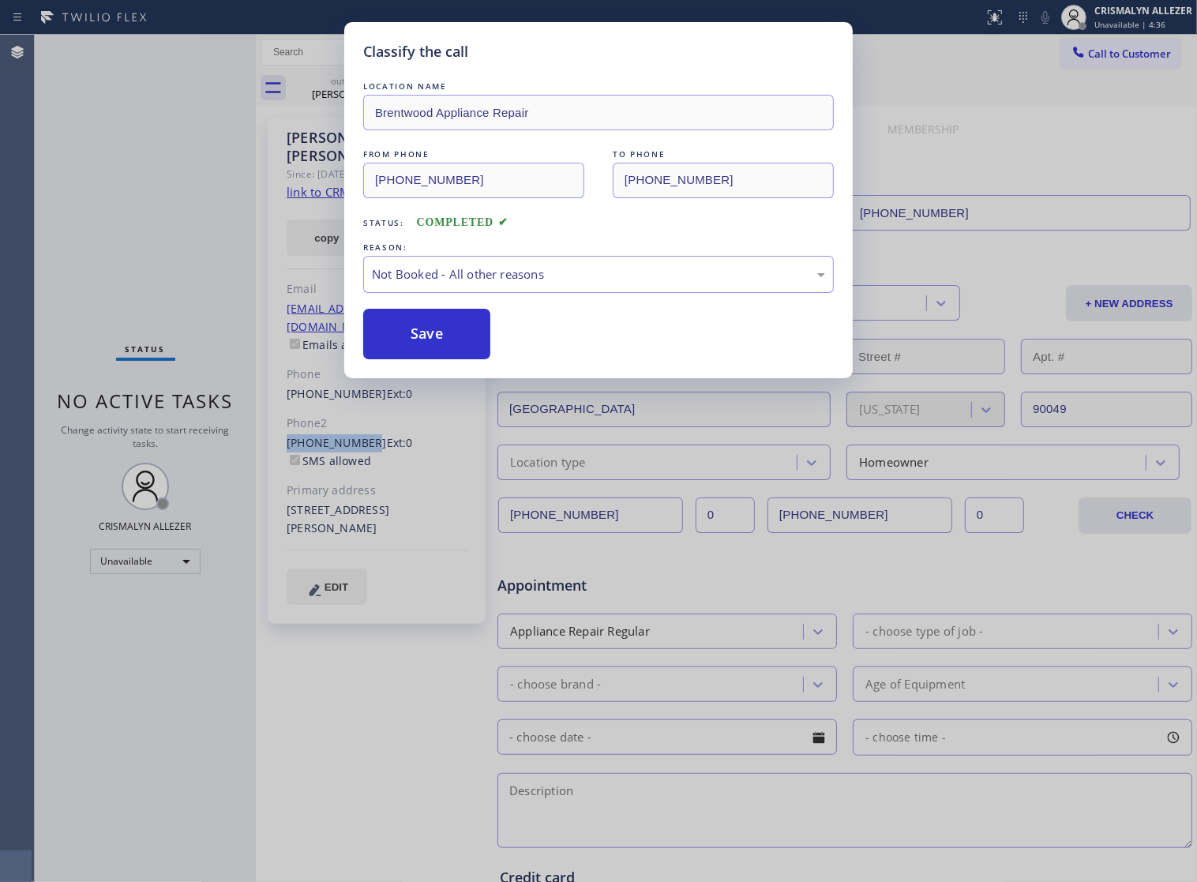
click at [409, 353] on button "Save" at bounding box center [426, 334] width 127 height 51
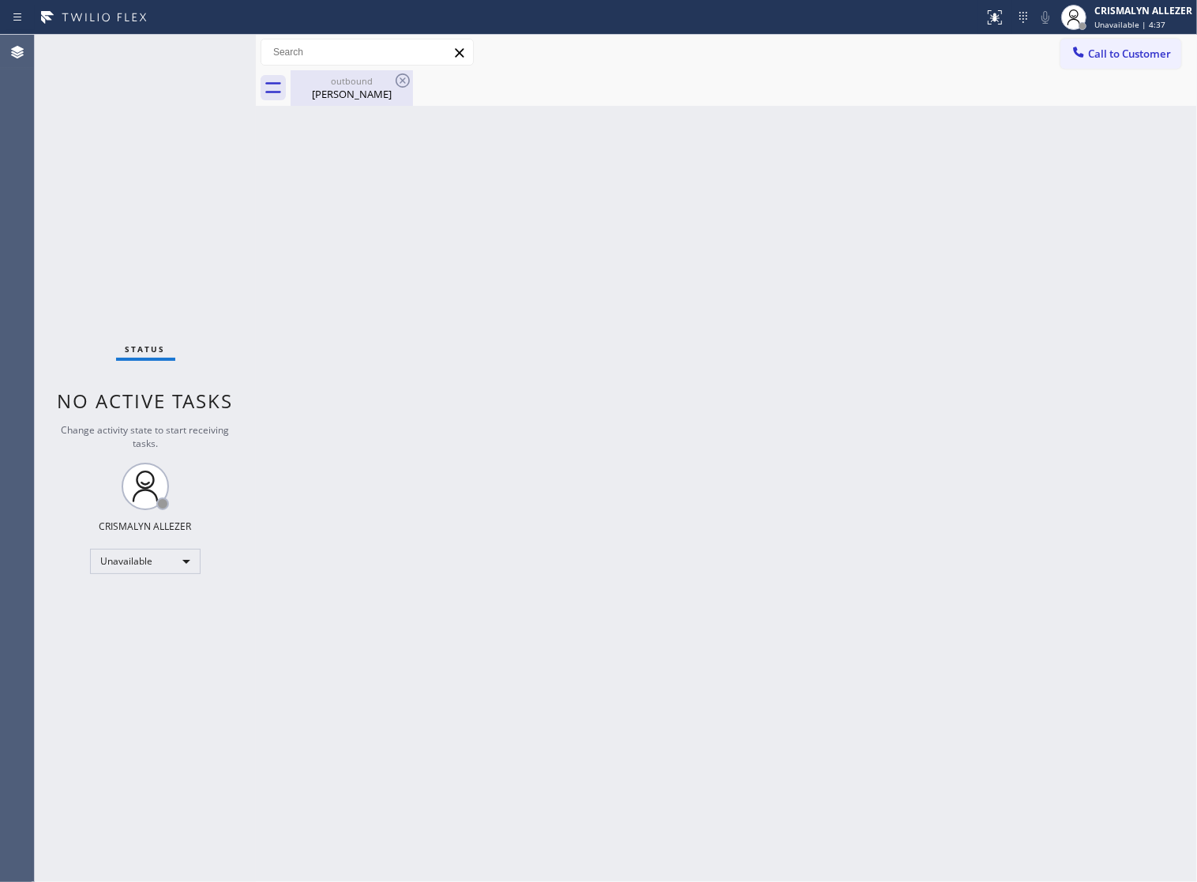
click at [334, 88] on div "Sandy Woods" at bounding box center [351, 94] width 119 height 14
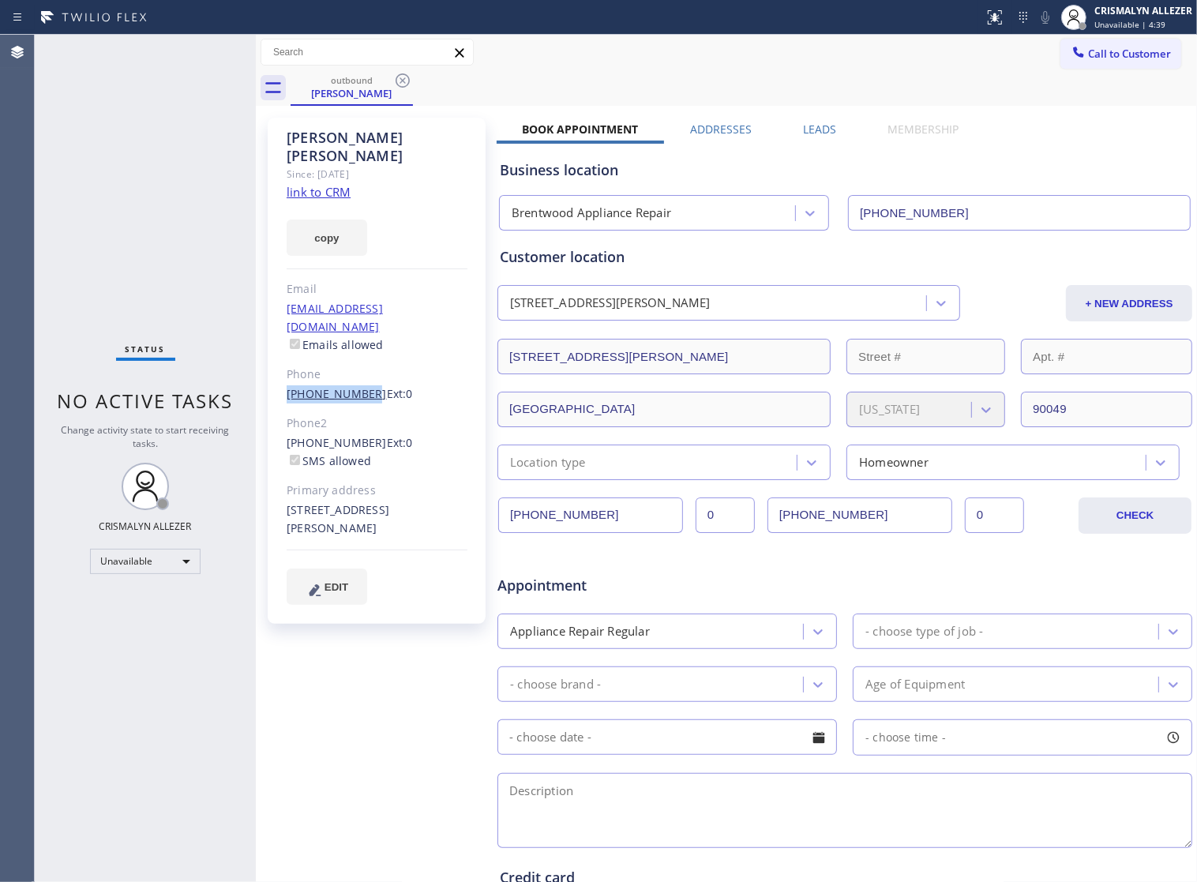
drag, startPoint x: 281, startPoint y: 353, endPoint x: 361, endPoint y: 352, distance: 79.7
click at [361, 352] on div "Sandy Woods Since: 20 may 2020 link to CRM copy Email swoods718@aol.com Emails …" at bounding box center [377, 371] width 218 height 506
copy link "(818) 321-209"
click at [400, 84] on icon at bounding box center [402, 80] width 19 height 19
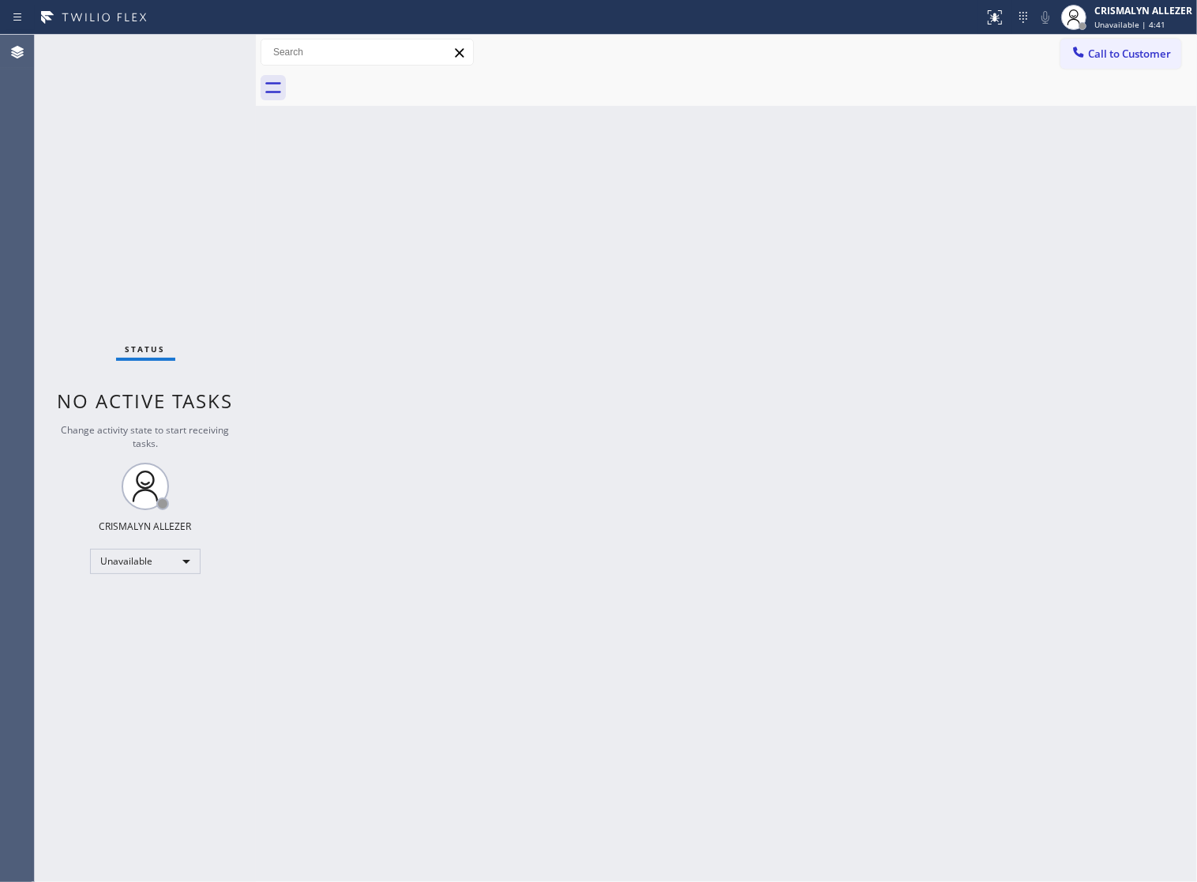
drag, startPoint x: 1097, startPoint y: 58, endPoint x: 1042, endPoint y: 69, distance: 56.5
click at [1098, 57] on span "Call to Customer" at bounding box center [1129, 54] width 83 height 14
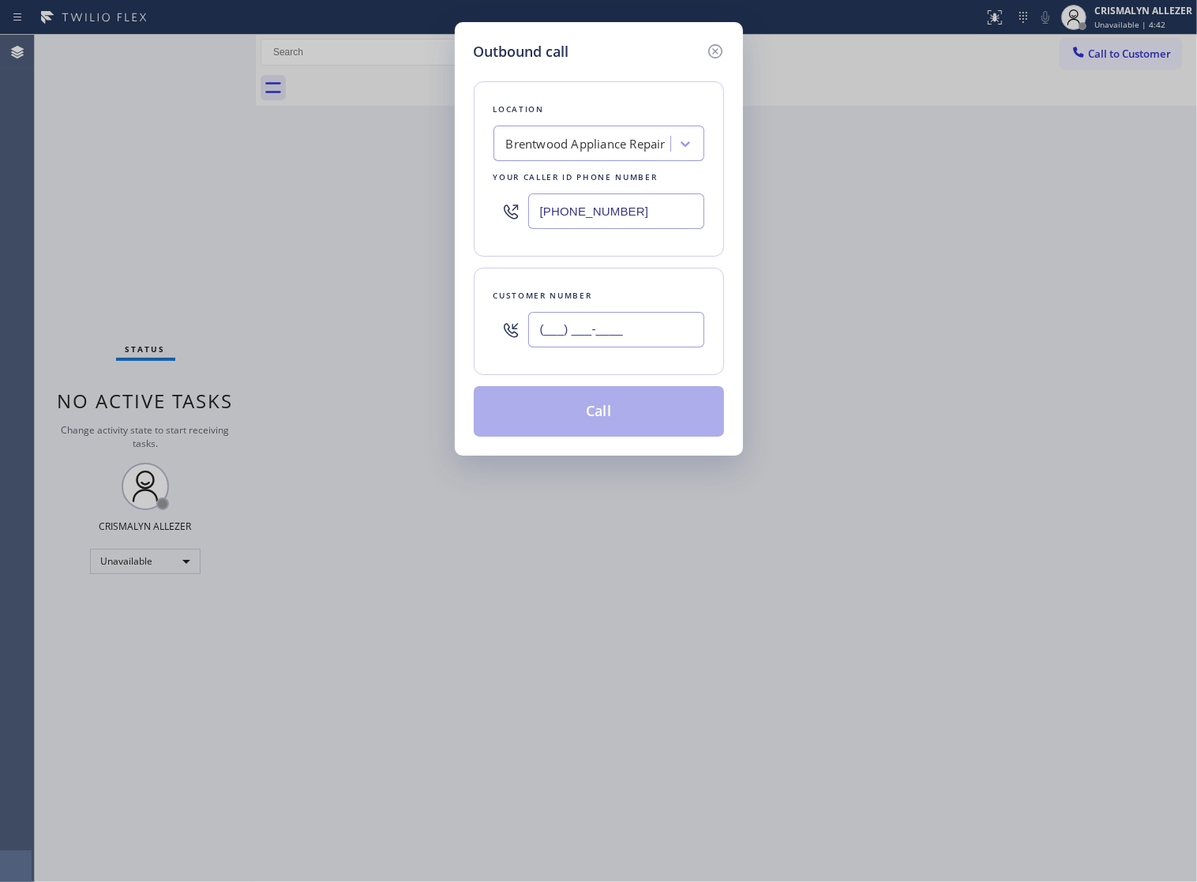
click at [673, 340] on input "(___) ___-____" at bounding box center [616, 330] width 176 height 36
paste input "818) 321-209"
drag, startPoint x: 673, startPoint y: 344, endPoint x: 238, endPoint y: 344, distance: 434.2
click at [238, 344] on div "Outbound call Location Brentwood Appliance Repair Your caller id phone number (…" at bounding box center [598, 441] width 1197 height 882
paste input "1"
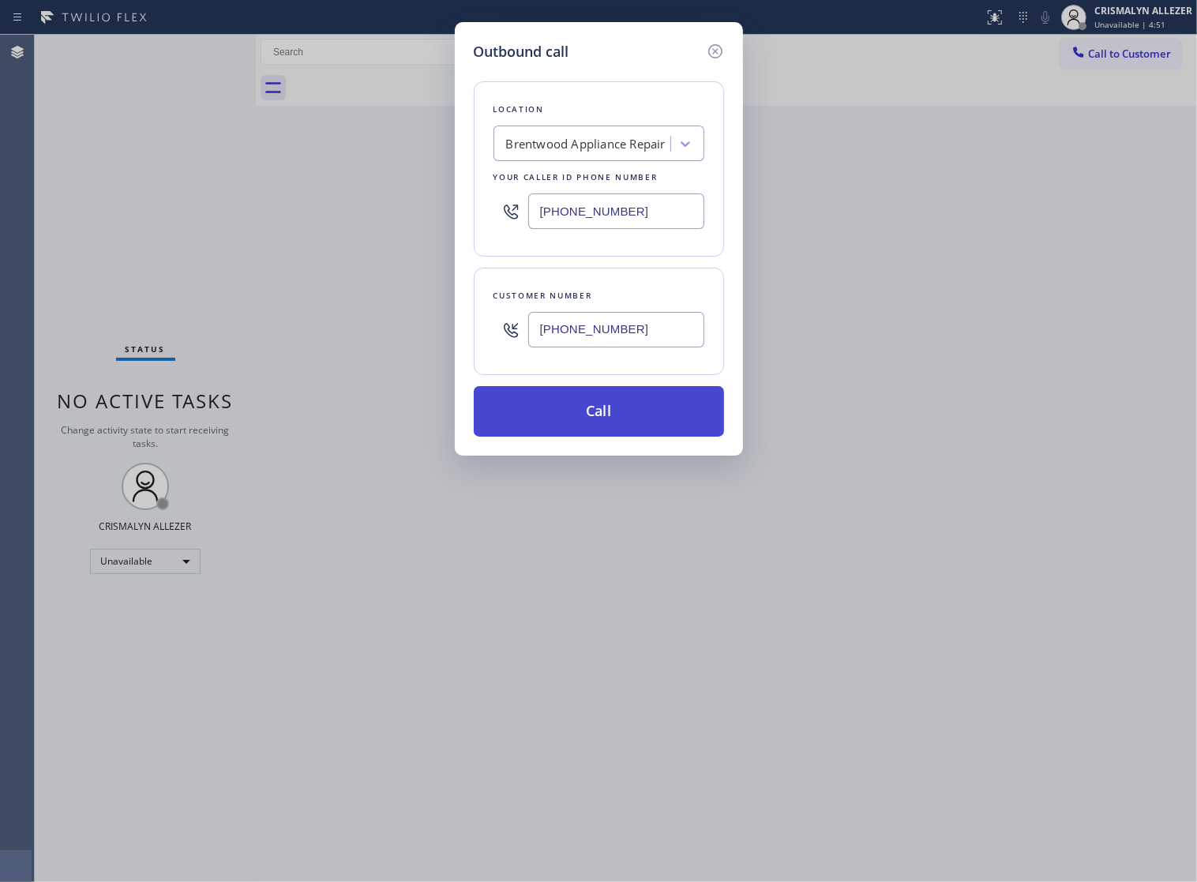
type input "(818) 321-2091"
click at [608, 437] on button "Call" at bounding box center [599, 411] width 250 height 51
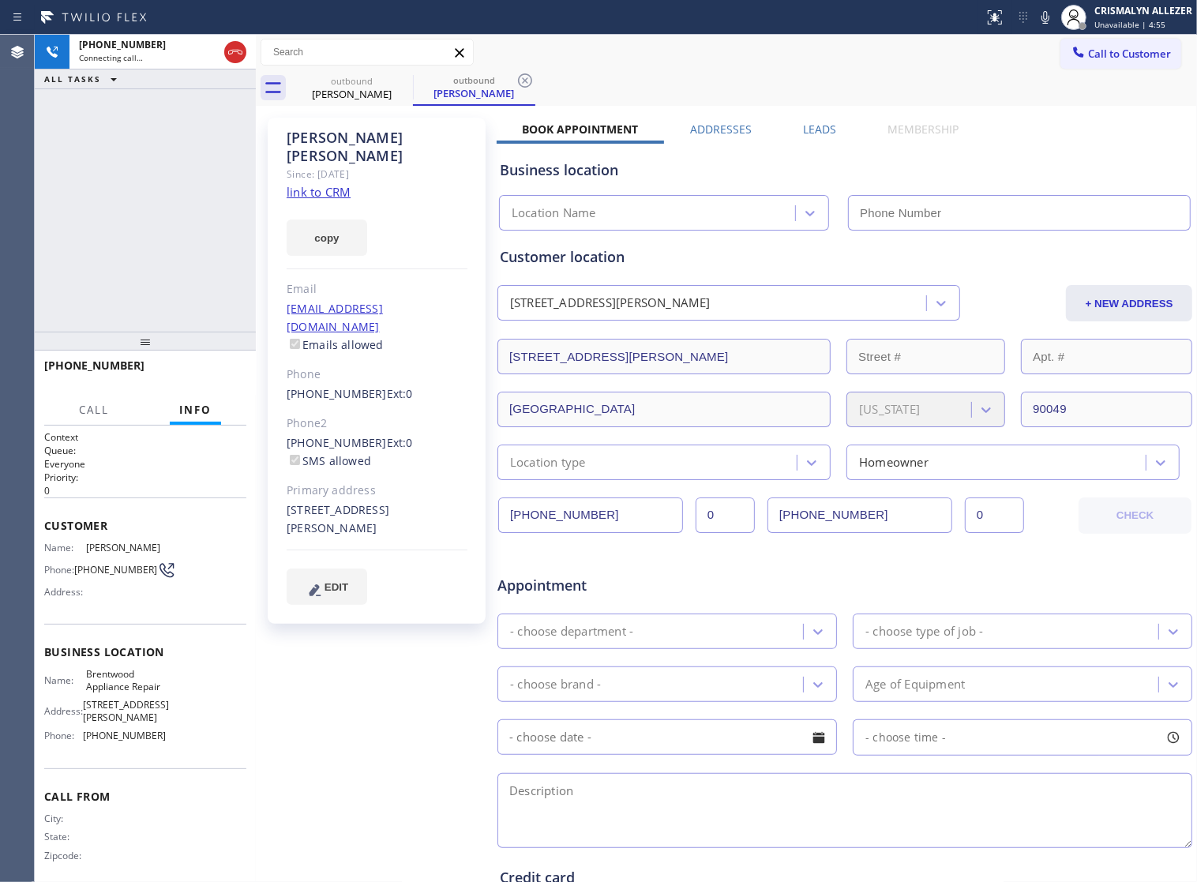
click at [822, 131] on label "Leads" at bounding box center [819, 129] width 33 height 15
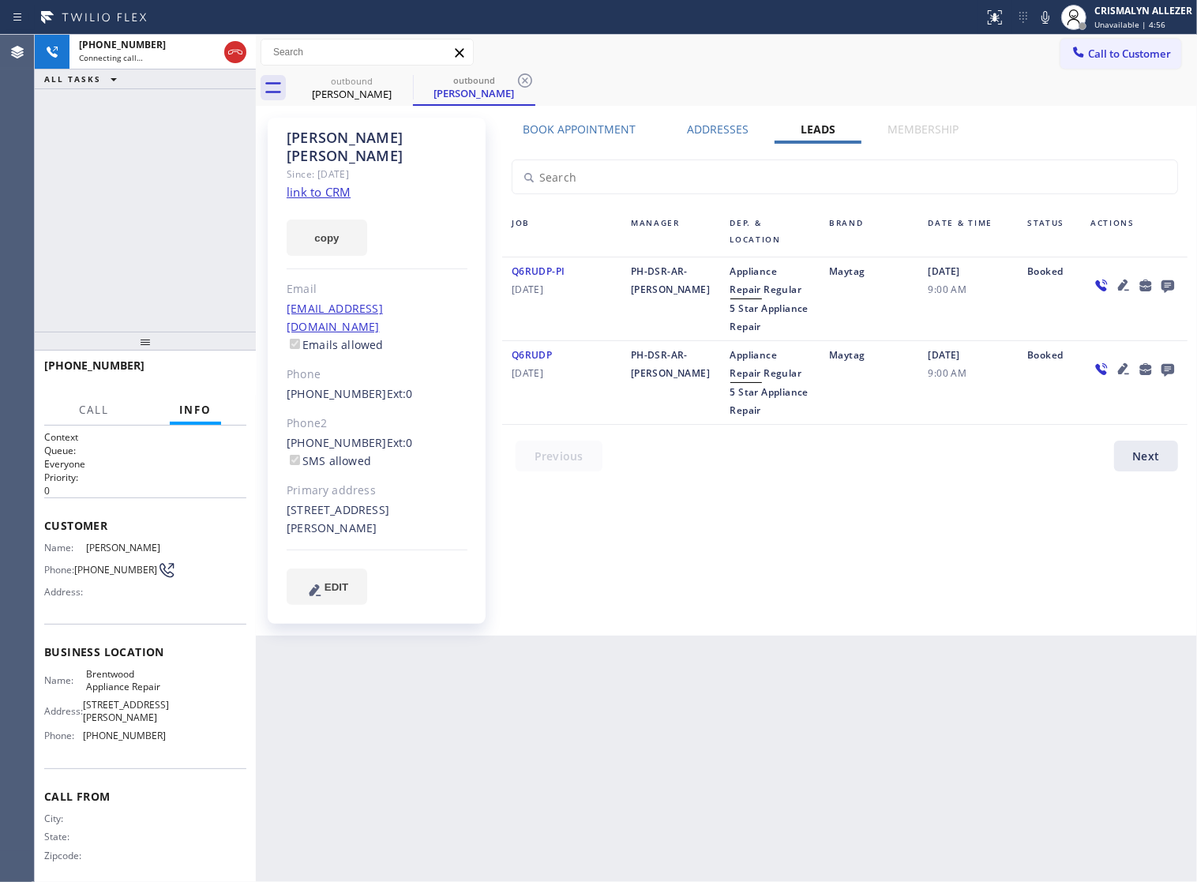
click at [1167, 289] on icon at bounding box center [1167, 286] width 19 height 20
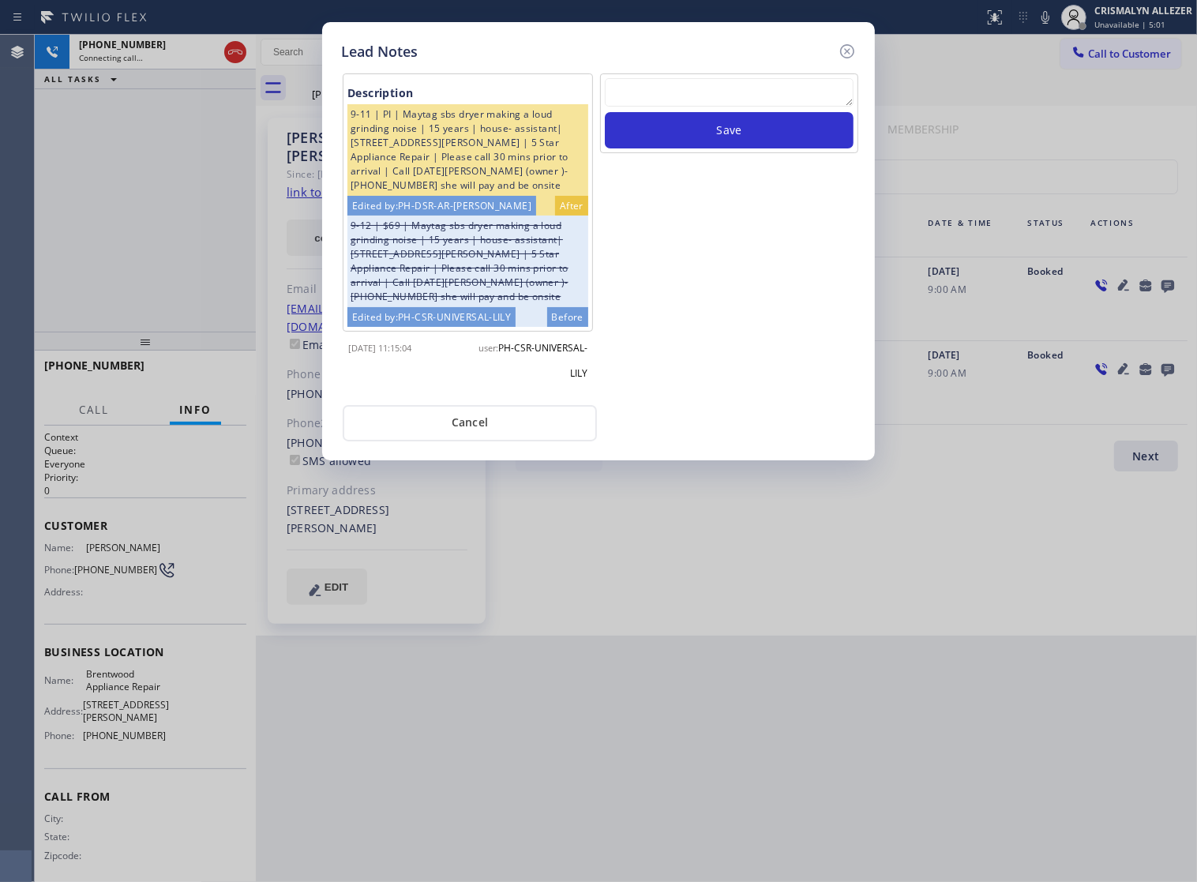
click at [768, 99] on textarea at bounding box center [729, 92] width 249 height 28
paste textarea "no answer | pls xfer if cx calls back"
type textarea "no answer | pls xfer if cx calls back"
click at [748, 148] on button "Save" at bounding box center [729, 130] width 249 height 36
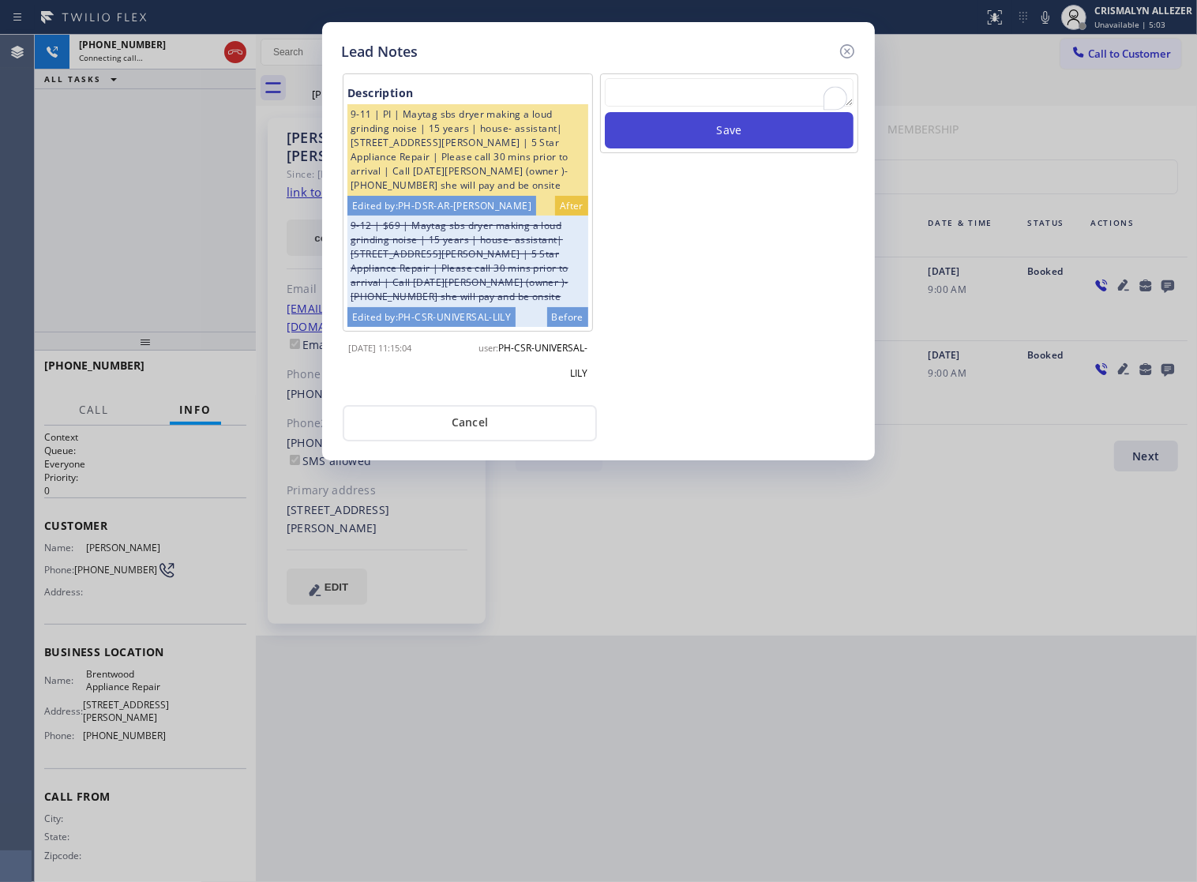
scroll to position [0, 0]
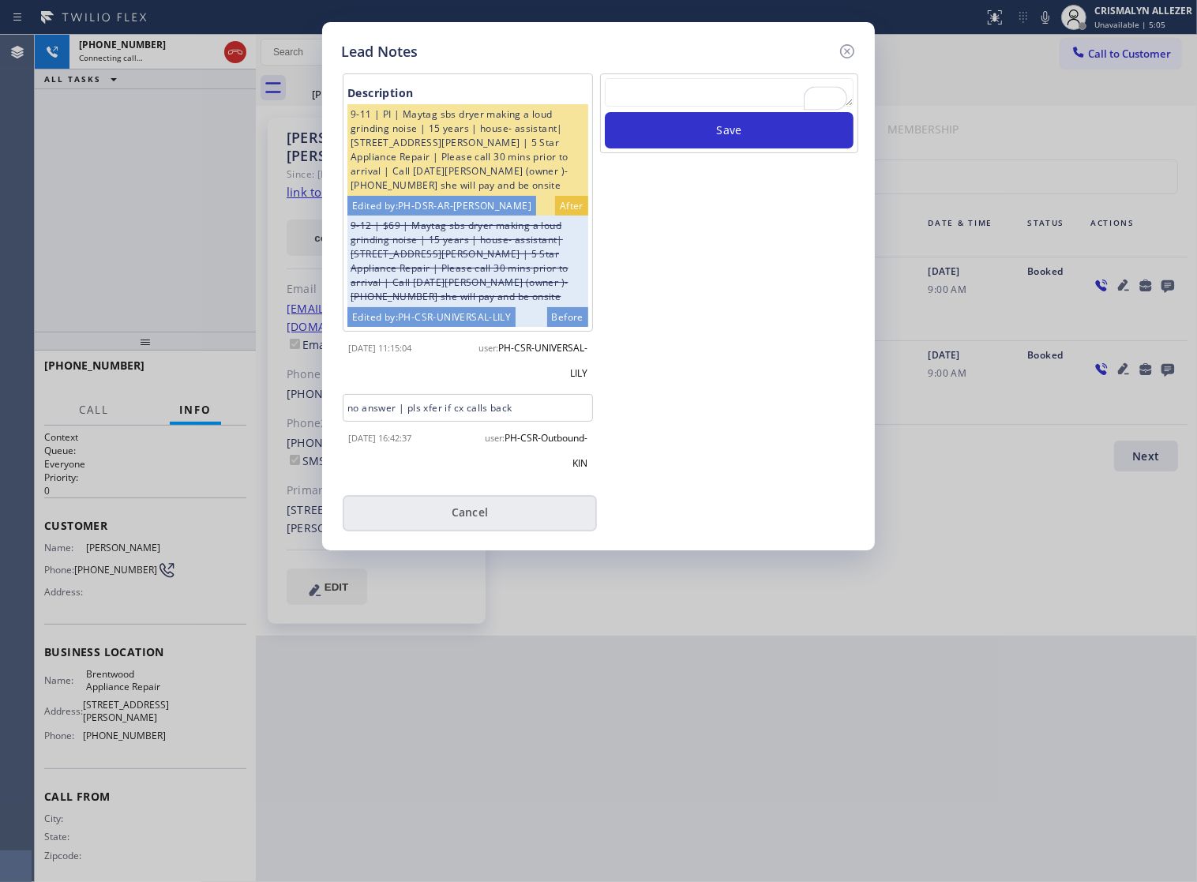
click at [455, 531] on button "Cancel" at bounding box center [470, 513] width 254 height 36
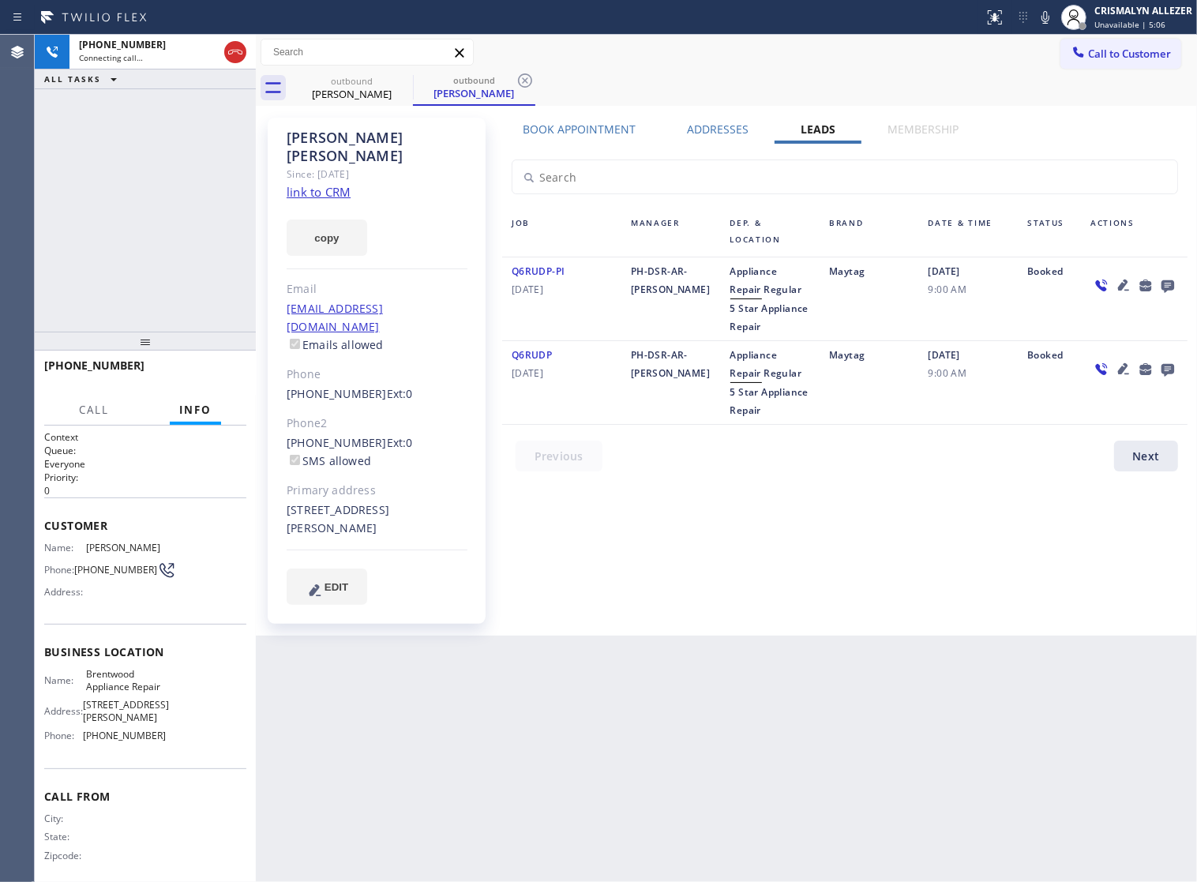
click at [579, 124] on label "Book Appointment" at bounding box center [579, 129] width 113 height 15
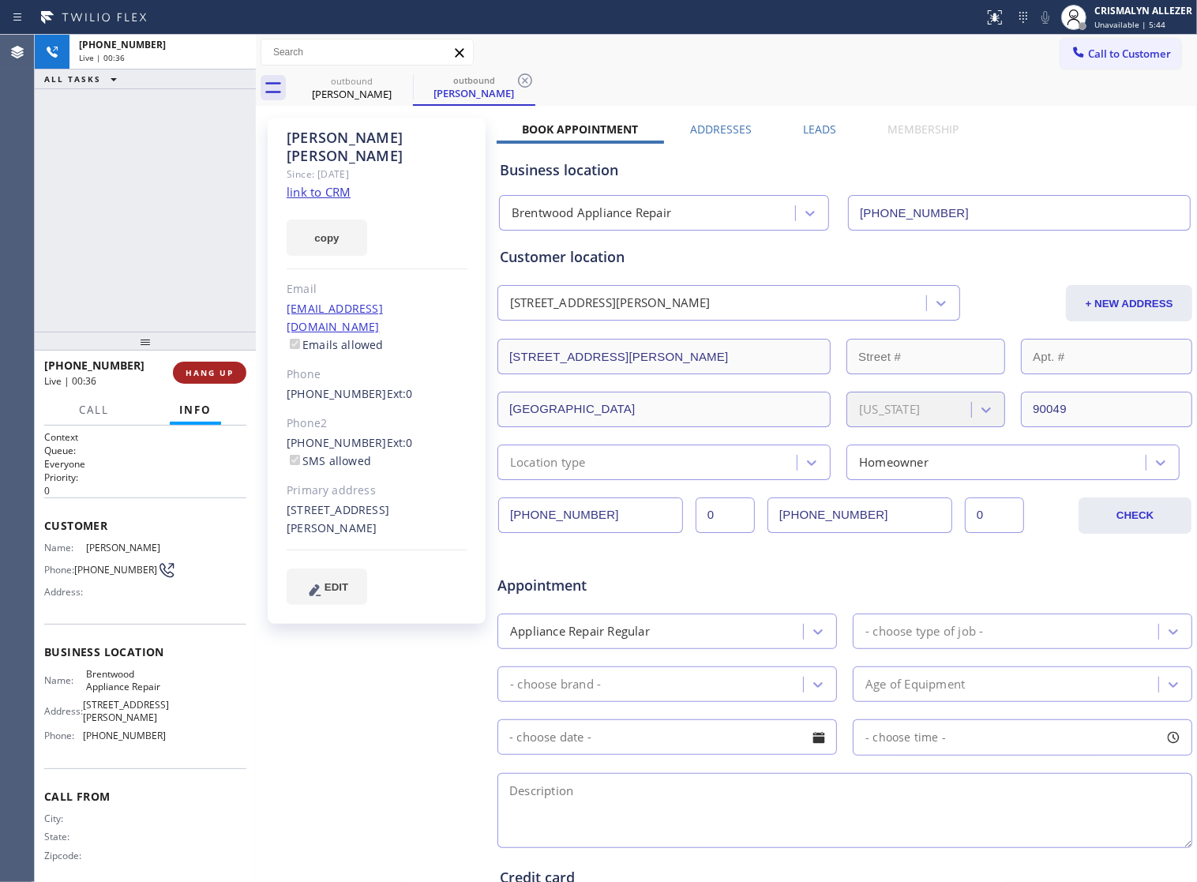
click at [194, 377] on span "HANG UP" at bounding box center [210, 372] width 48 height 11
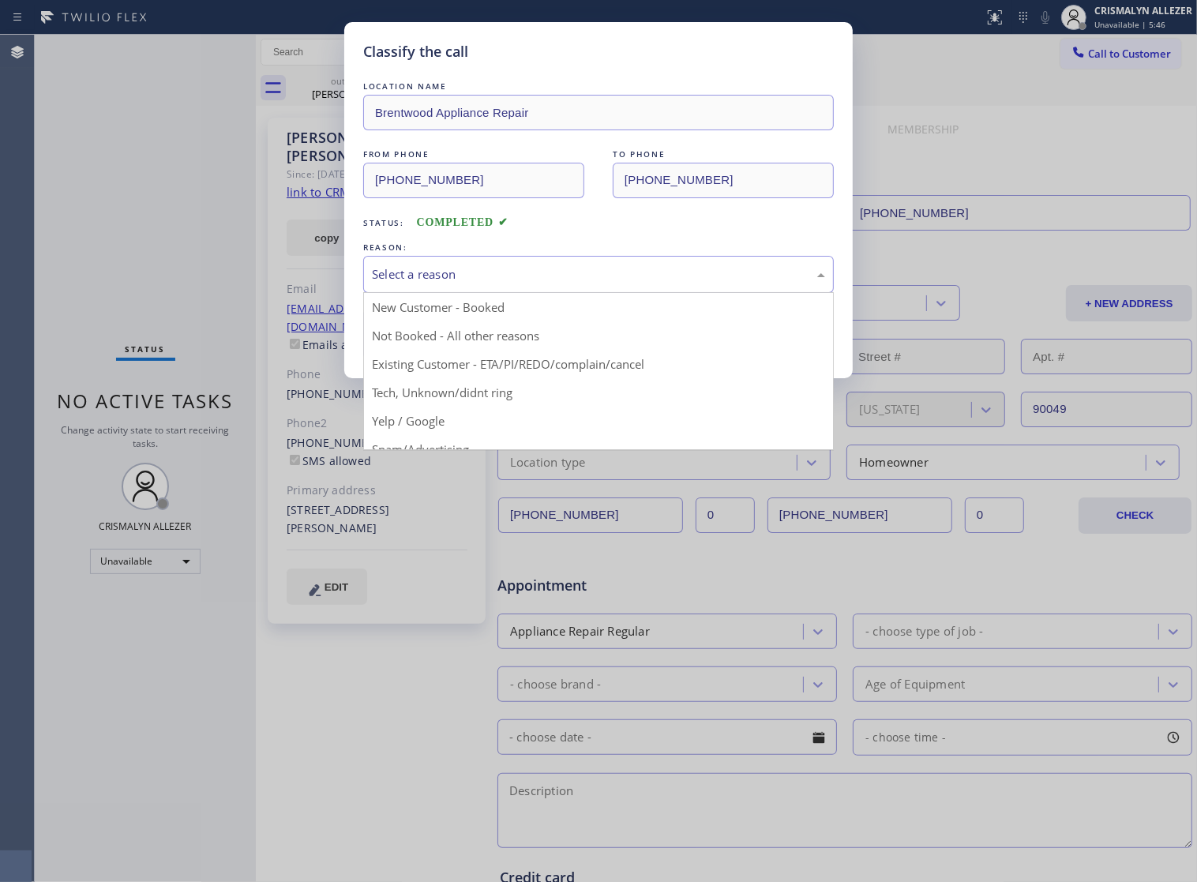
click at [639, 283] on div "Select a reason" at bounding box center [598, 274] width 453 height 18
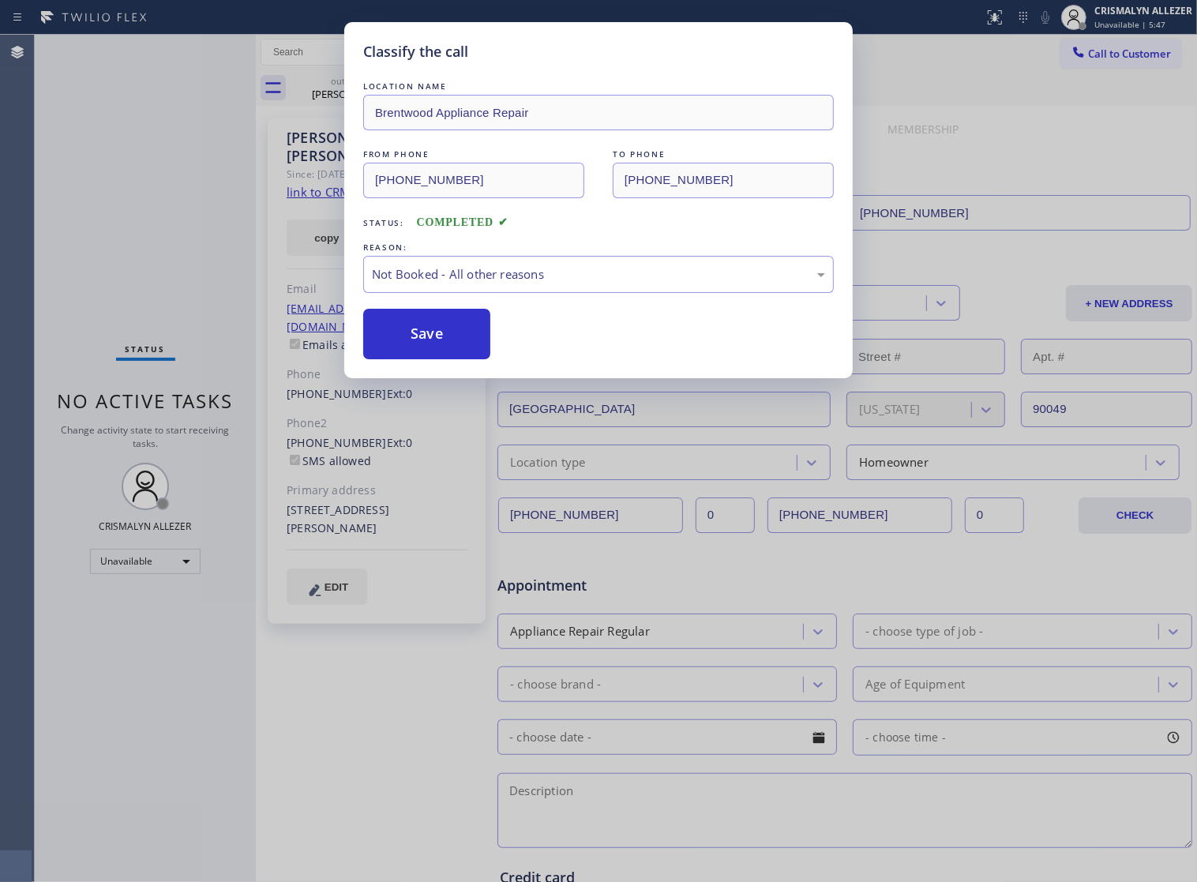
click at [434, 359] on button "Save" at bounding box center [426, 334] width 127 height 51
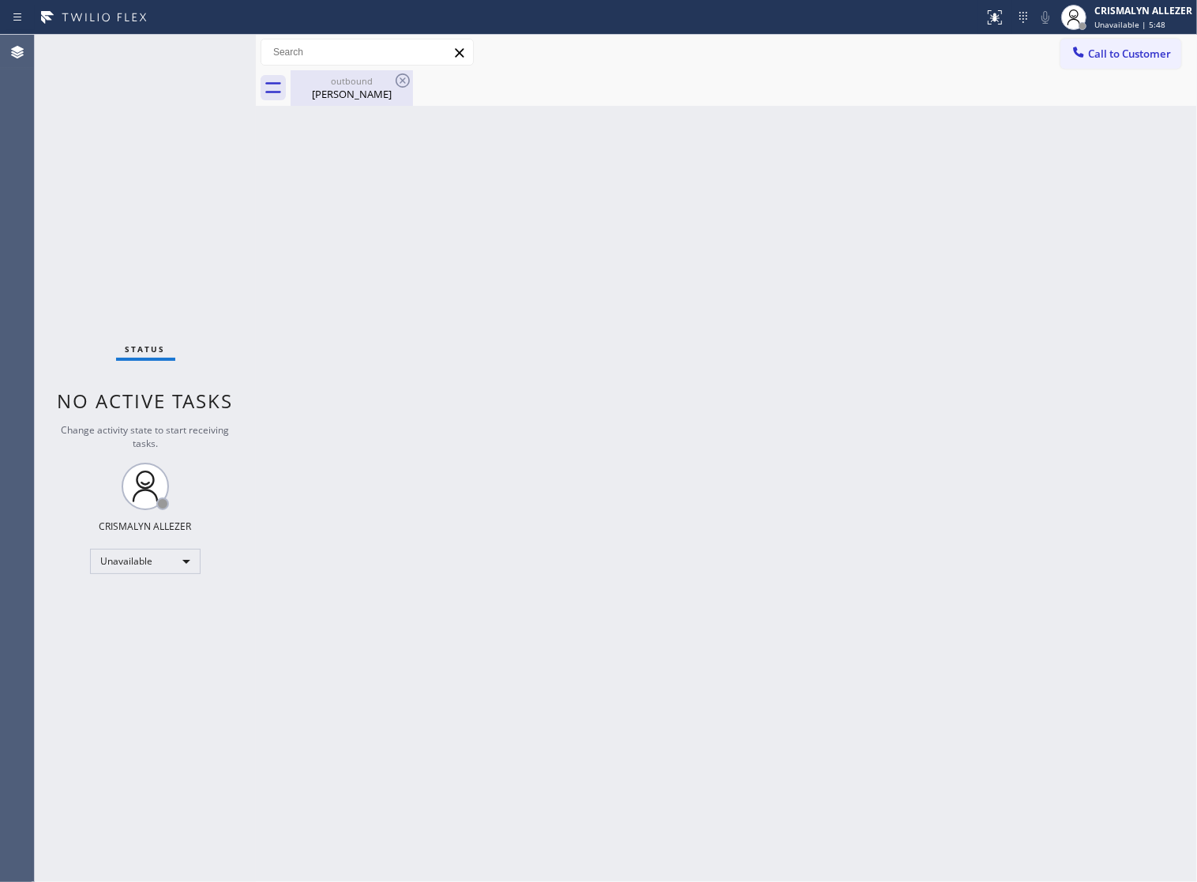
click at [337, 96] on div "Sandy Woods" at bounding box center [351, 94] width 119 height 14
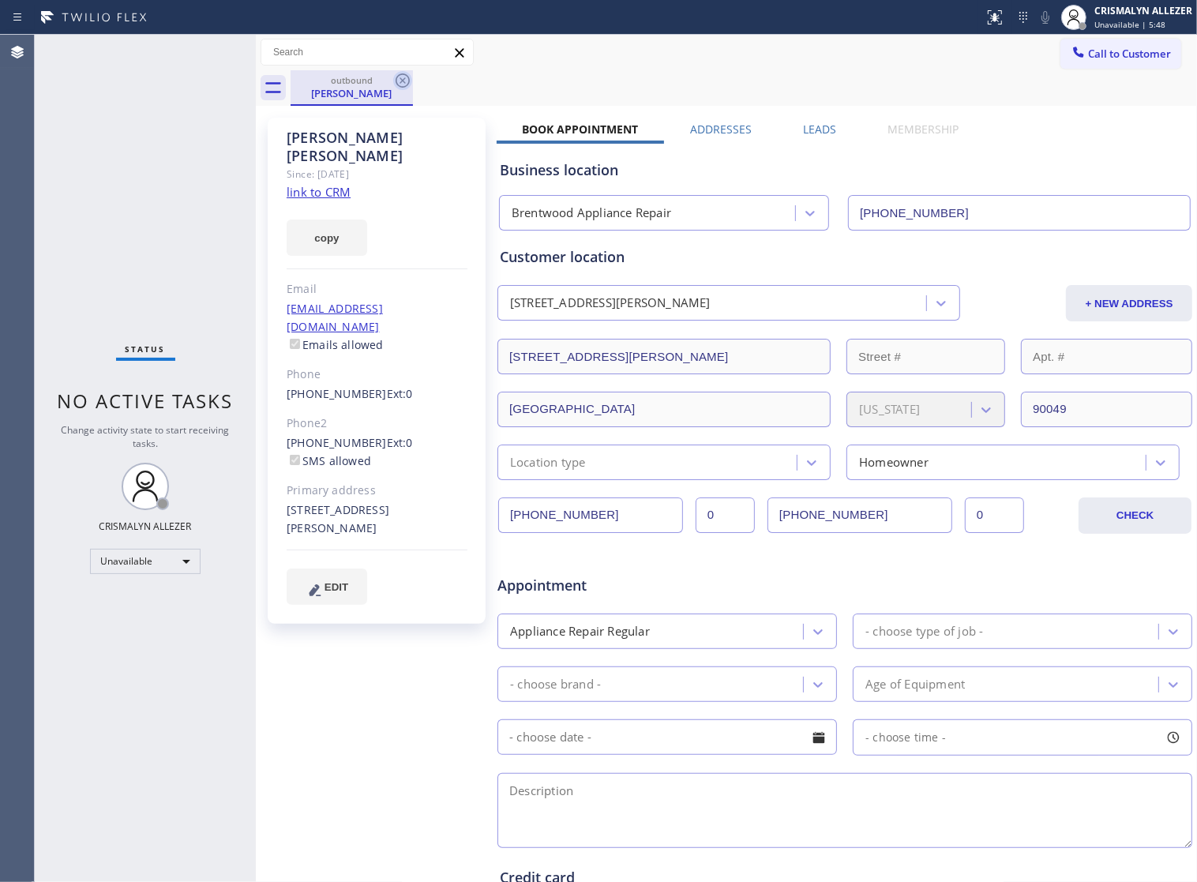
click at [400, 81] on icon at bounding box center [403, 80] width 14 height 14
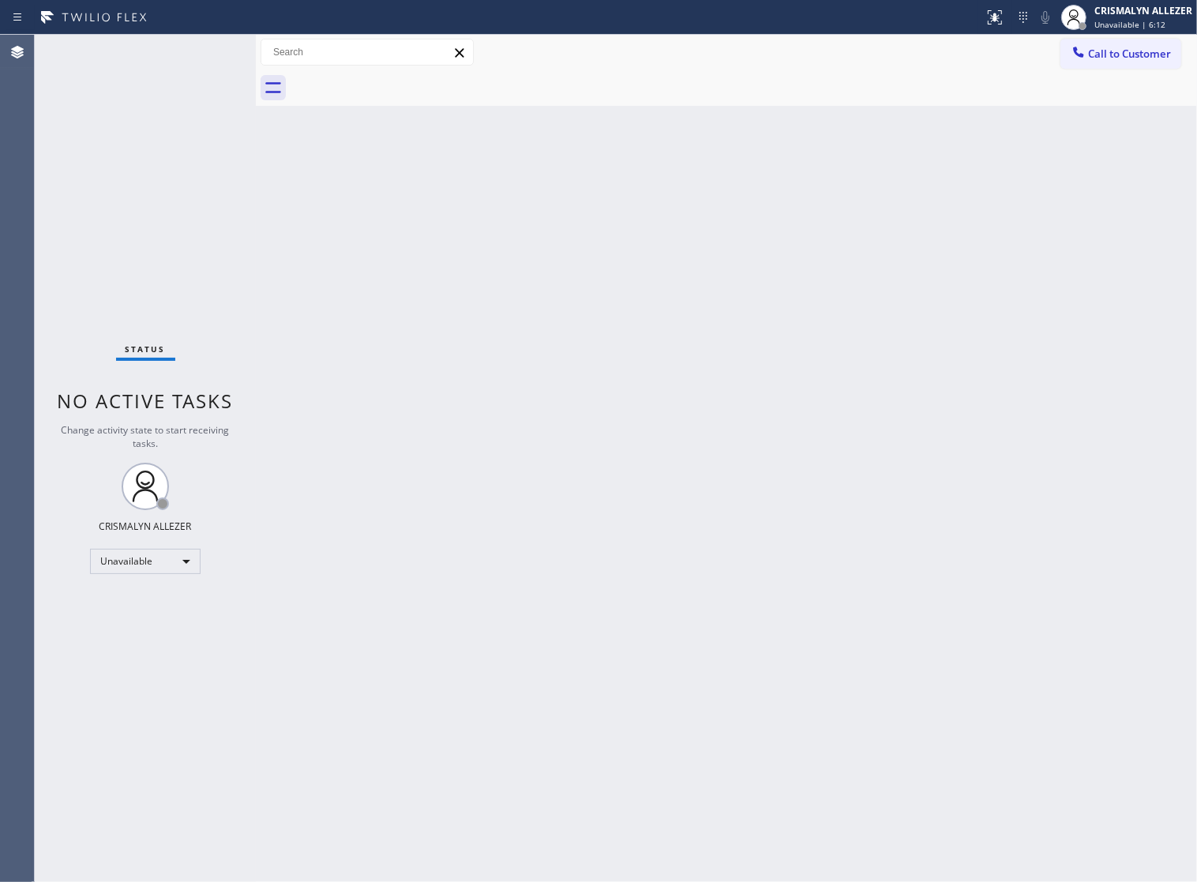
drag, startPoint x: 1115, startPoint y: 43, endPoint x: 1111, endPoint y: 53, distance: 10.3
click at [1115, 47] on span "Call to Customer" at bounding box center [1129, 54] width 83 height 14
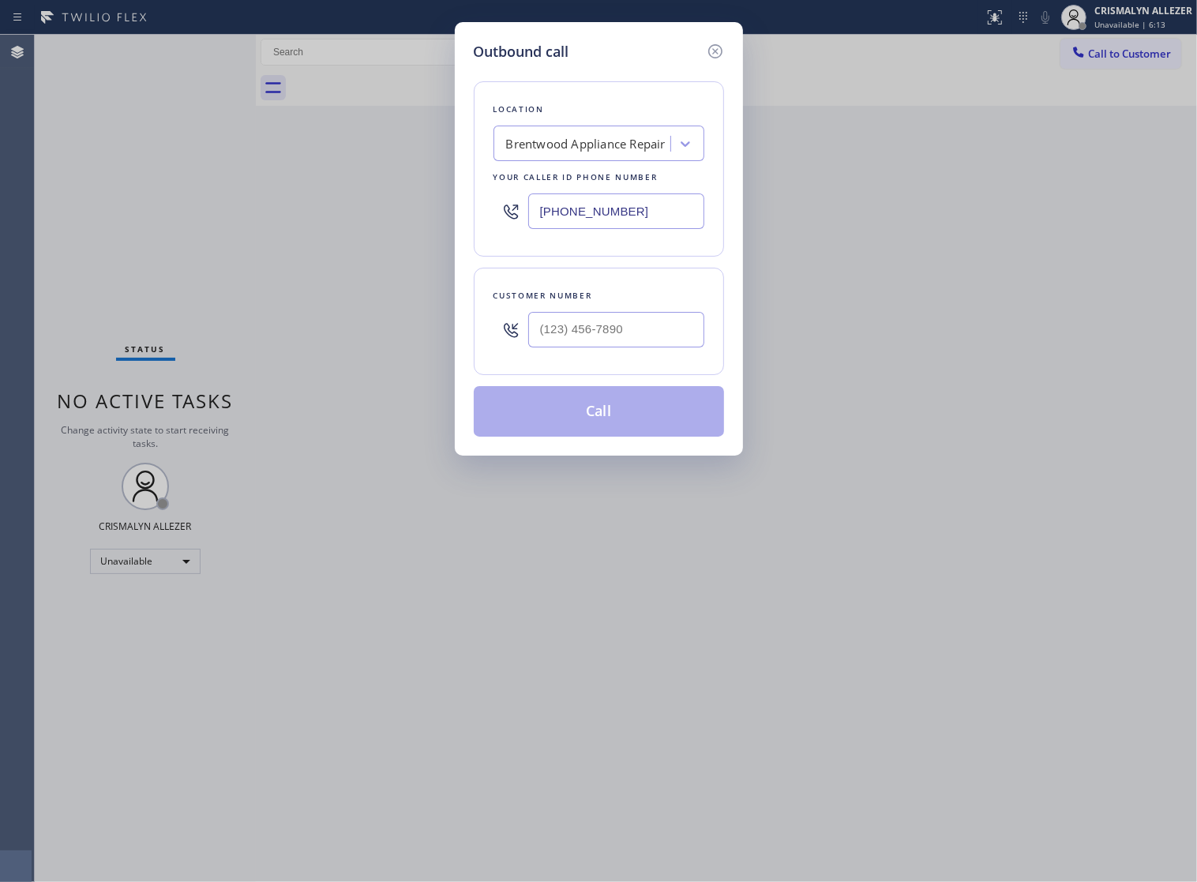
drag, startPoint x: 654, startPoint y: 206, endPoint x: 207, endPoint y: 239, distance: 448.1
click at [257, 242] on div "Outbound call Location Brentwood Appliance Repair Your caller id phone number (…" at bounding box center [598, 441] width 1197 height 882
paste input "480) 771-285"
type input "(480) 771-2859"
click at [668, 347] on input "(___) ___-____" at bounding box center [616, 330] width 176 height 36
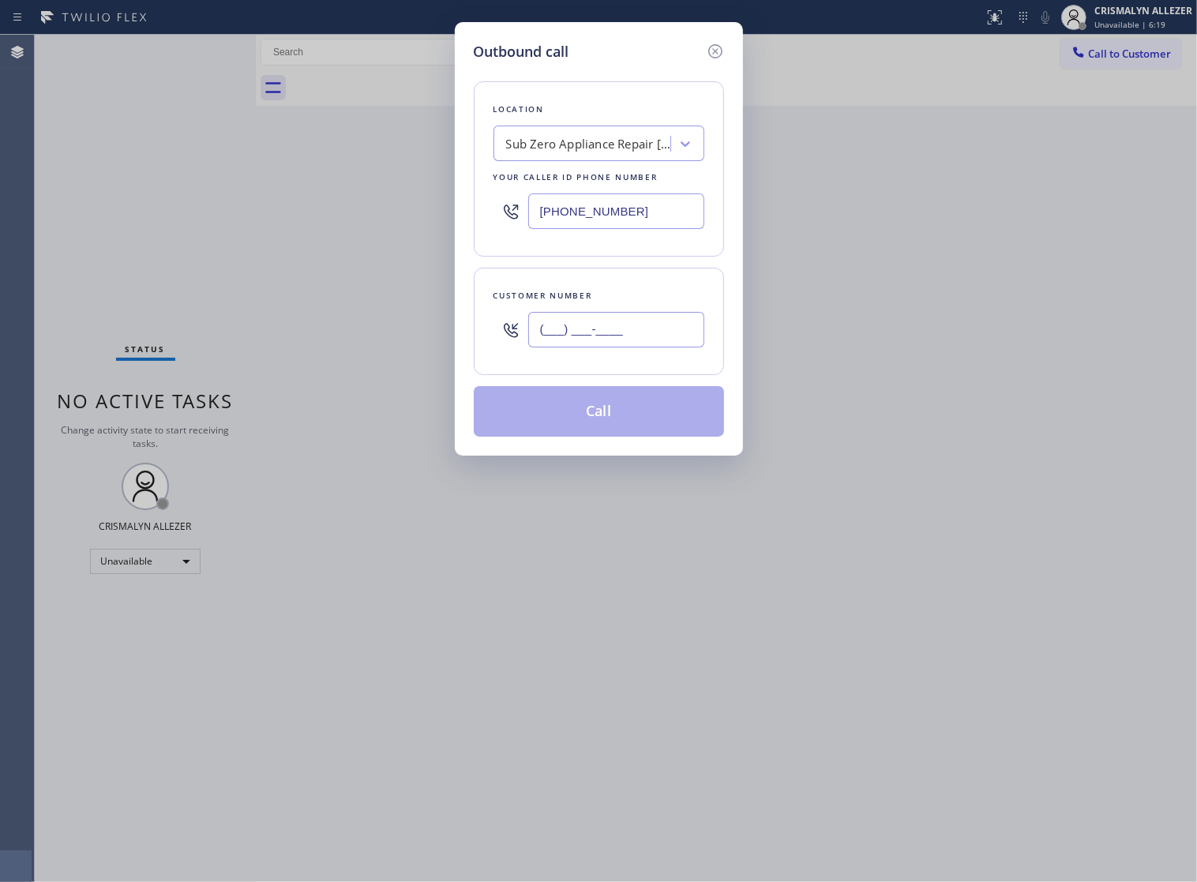
paste input "928) 853-0855"
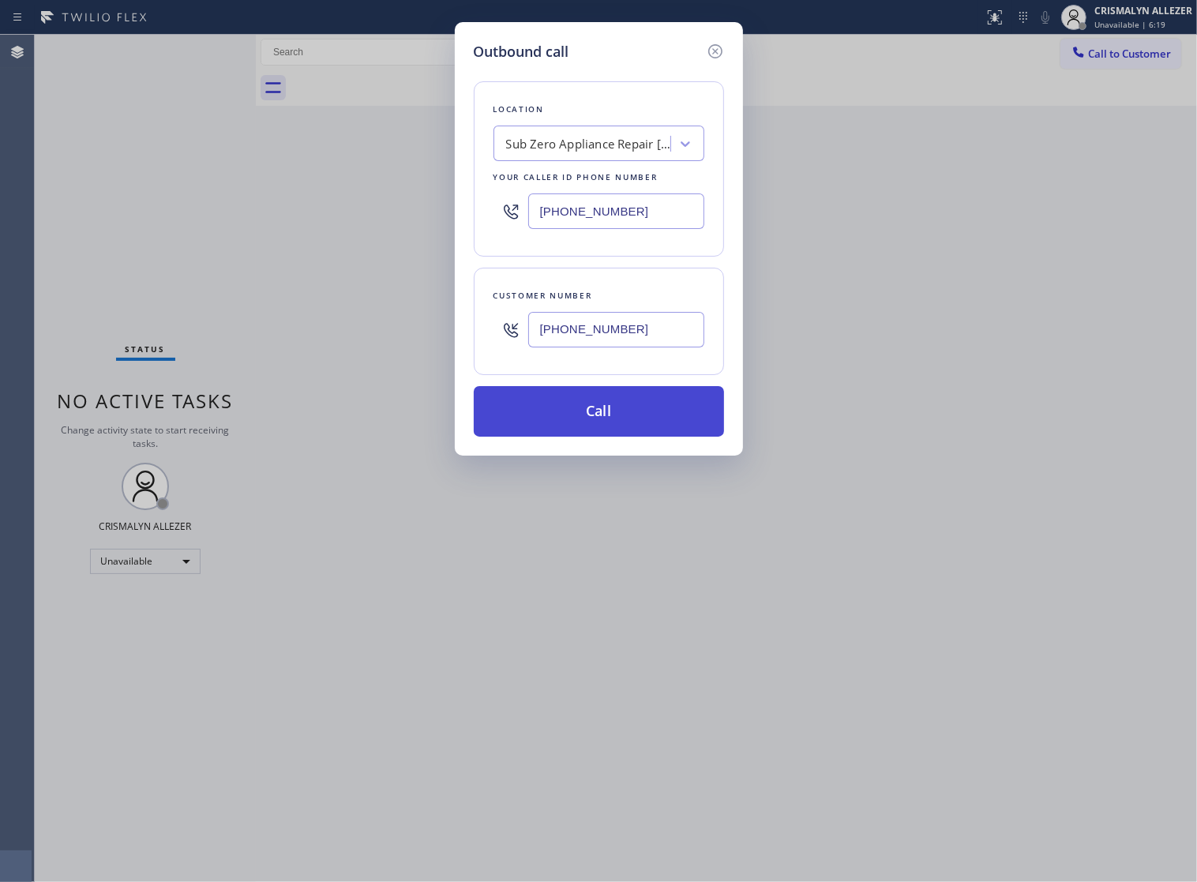
type input "(928) 853-0855"
click at [604, 437] on button "Call" at bounding box center [599, 411] width 250 height 51
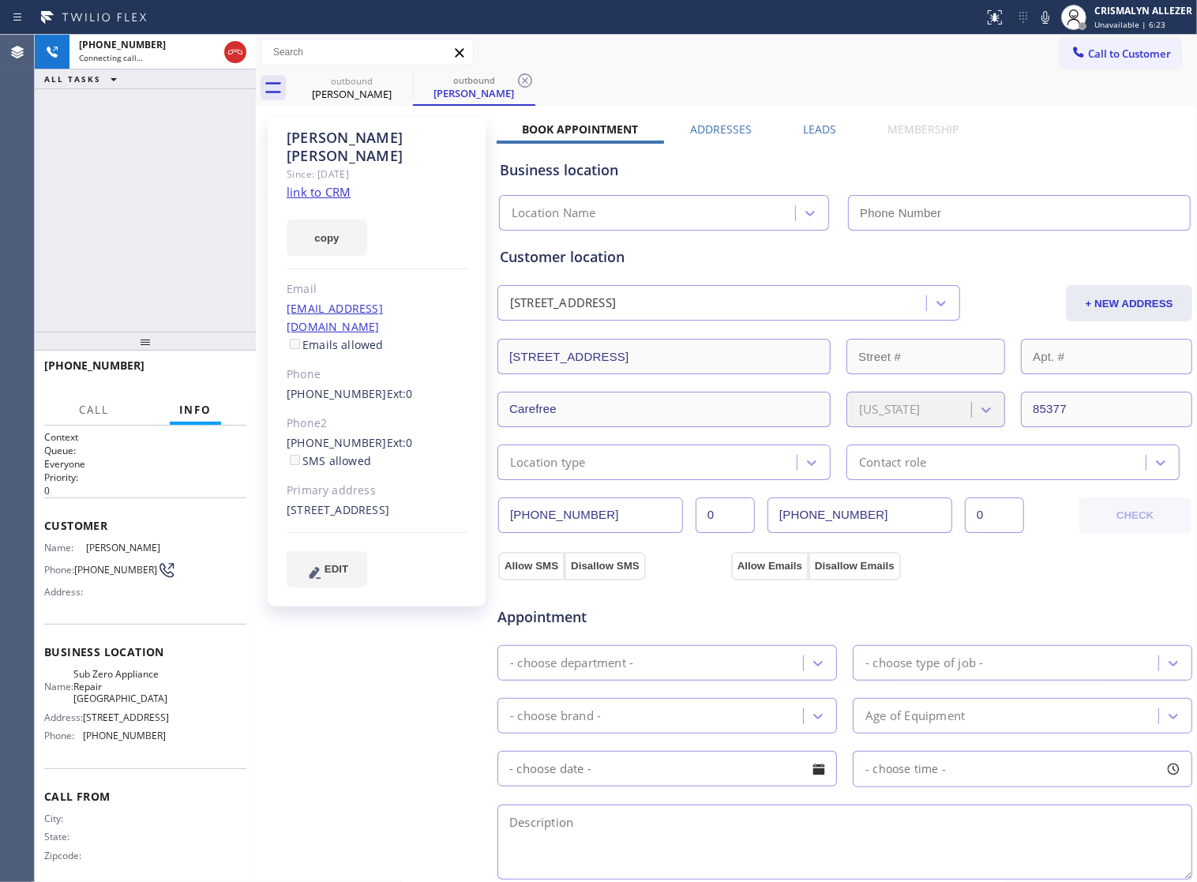
click at [328, 184] on link "link to CRM" at bounding box center [319, 192] width 64 height 16
type input "(480) 771-2859"
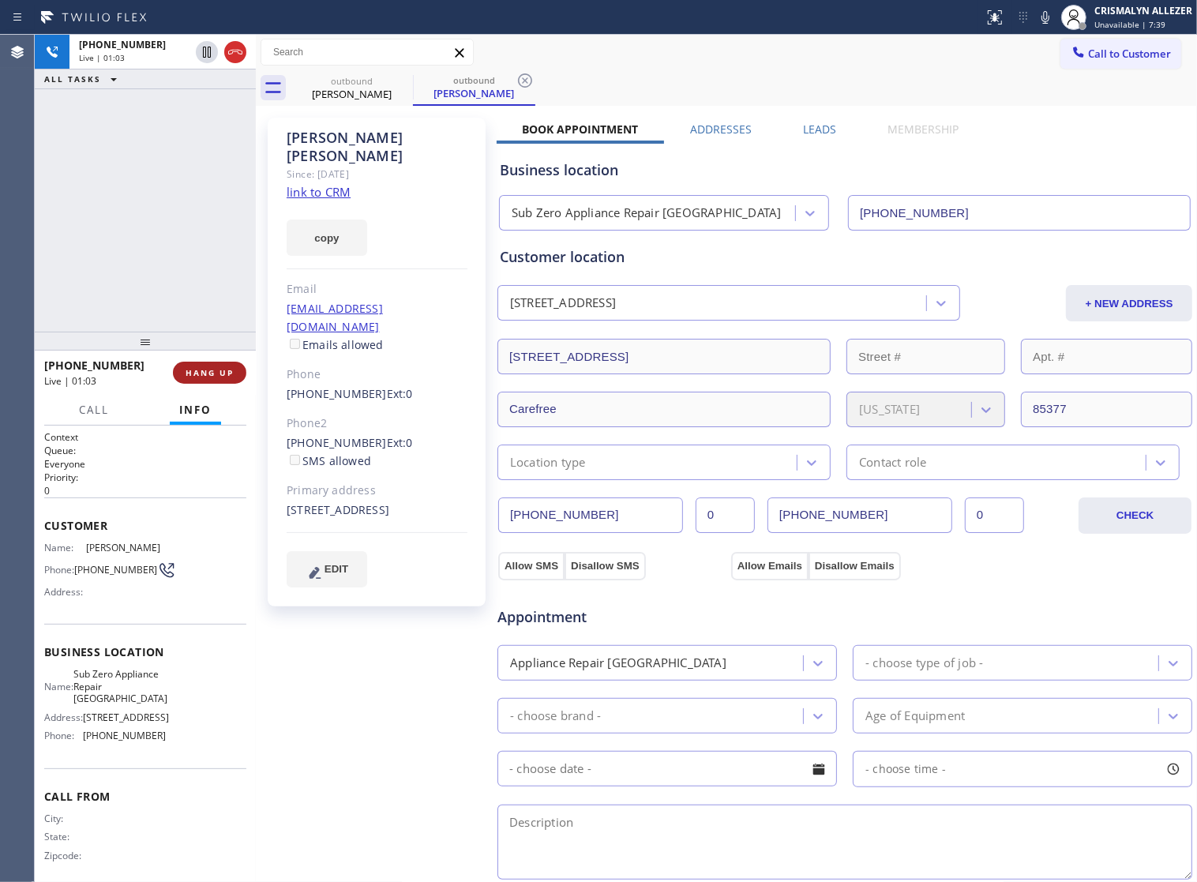
click at [210, 375] on span "HANG UP" at bounding box center [210, 372] width 48 height 11
click at [210, 375] on span "COMPLETE" at bounding box center [206, 372] width 54 height 11
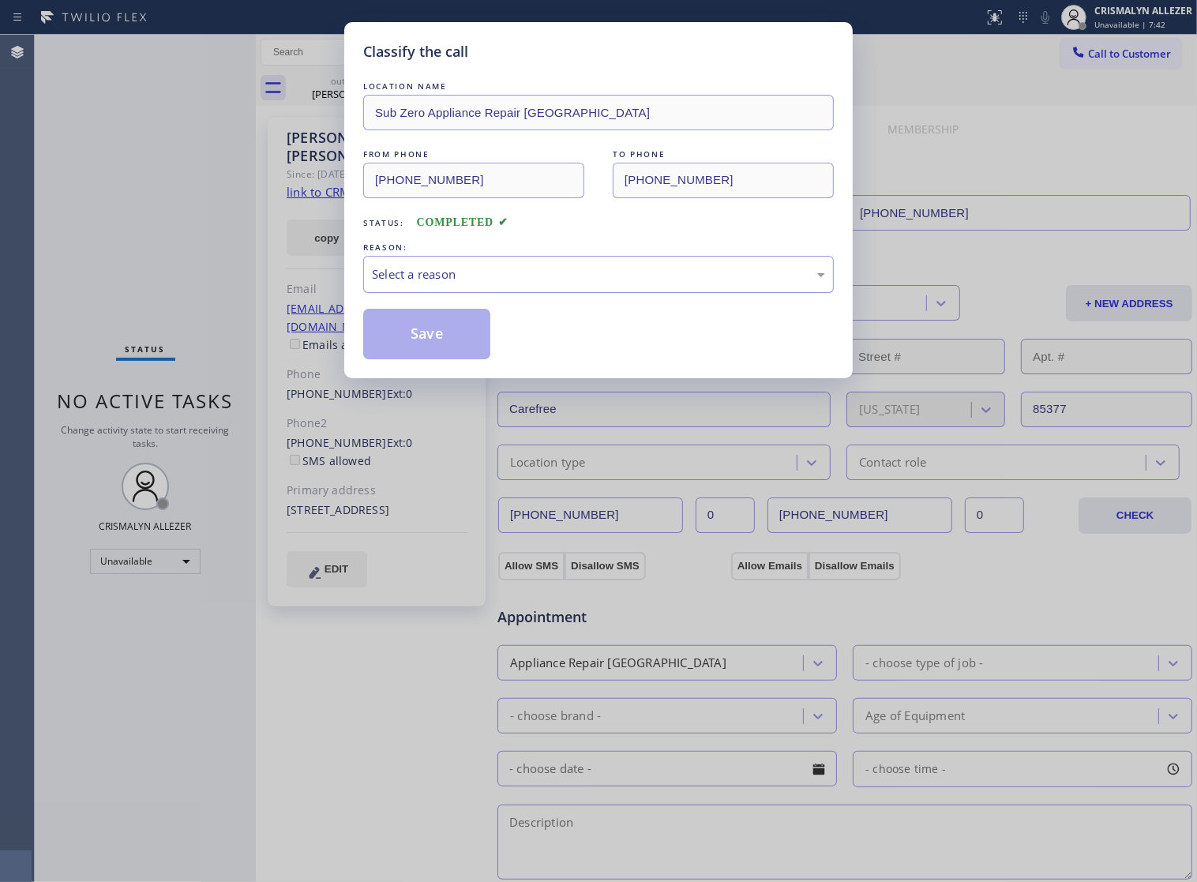
click at [610, 293] on div "Select a reason" at bounding box center [598, 274] width 471 height 37
click at [425, 342] on button "Save" at bounding box center [426, 334] width 127 height 51
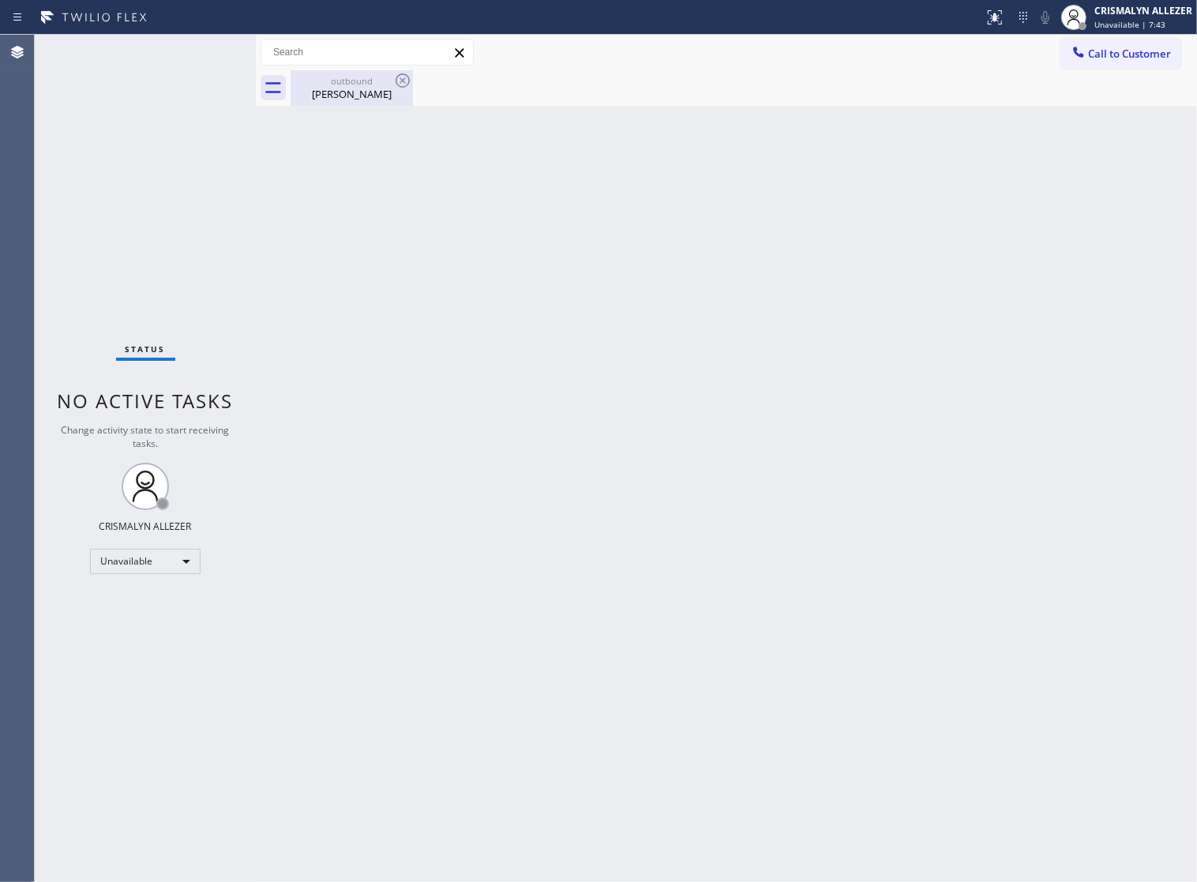
drag, startPoint x: 347, startPoint y: 99, endPoint x: 392, endPoint y: 84, distance: 46.7
click at [349, 99] on div "Gregory Paulin" at bounding box center [351, 94] width 119 height 14
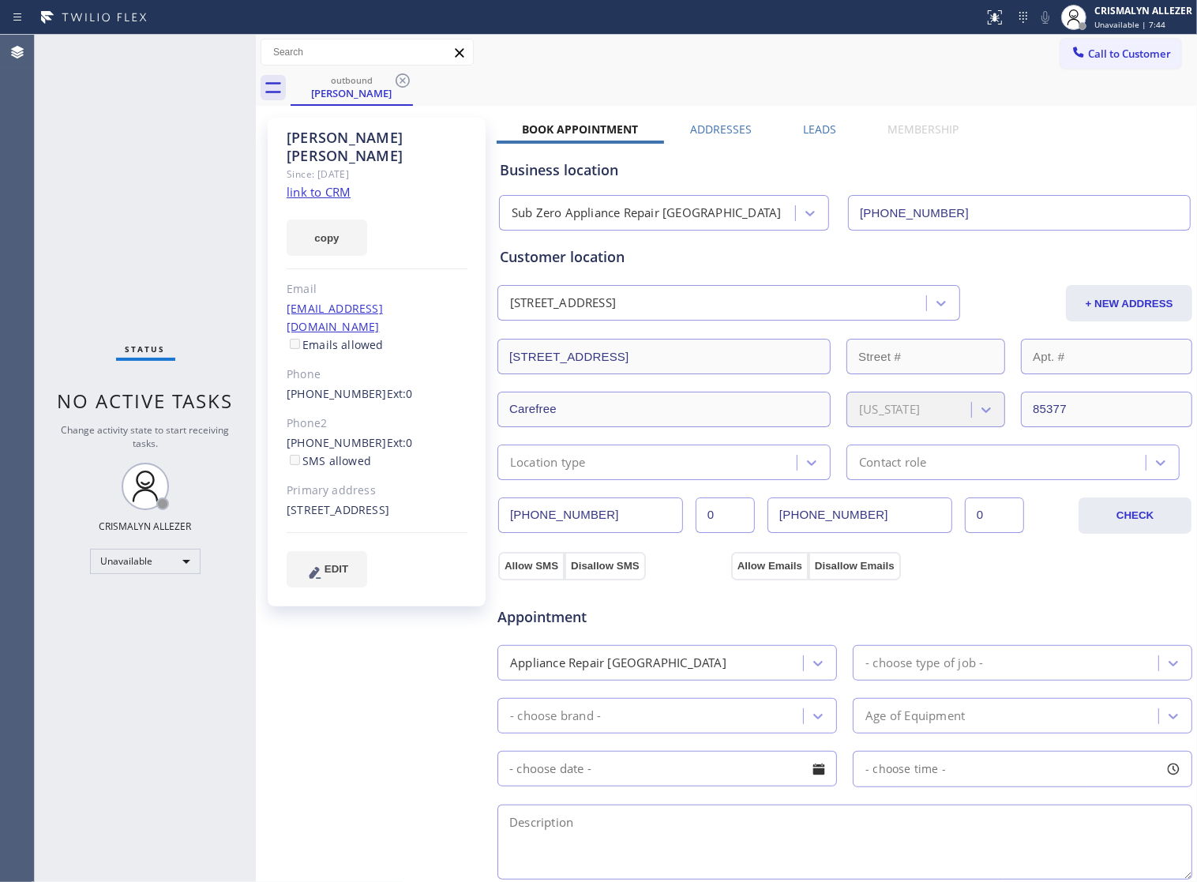
click at [817, 132] on label "Leads" at bounding box center [819, 129] width 33 height 15
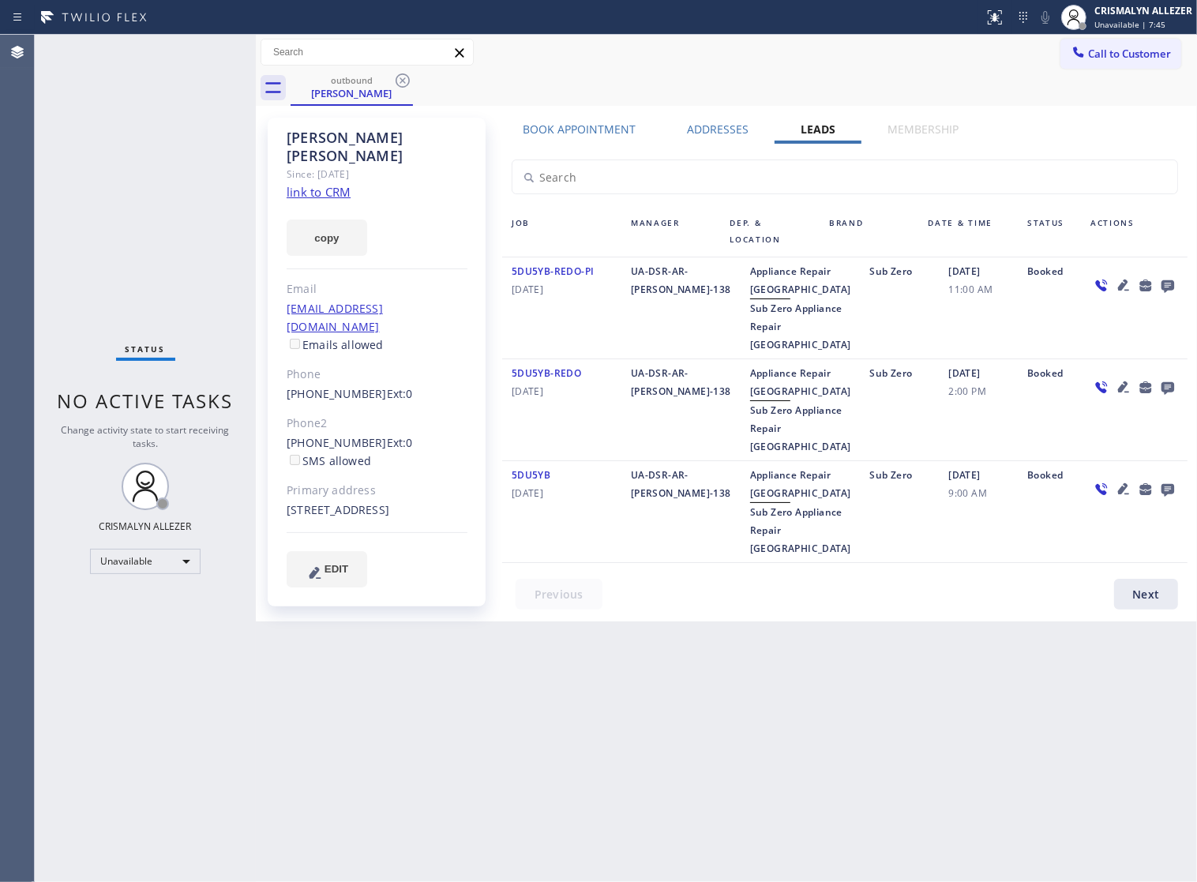
click at [1171, 288] on icon at bounding box center [1167, 286] width 13 height 13
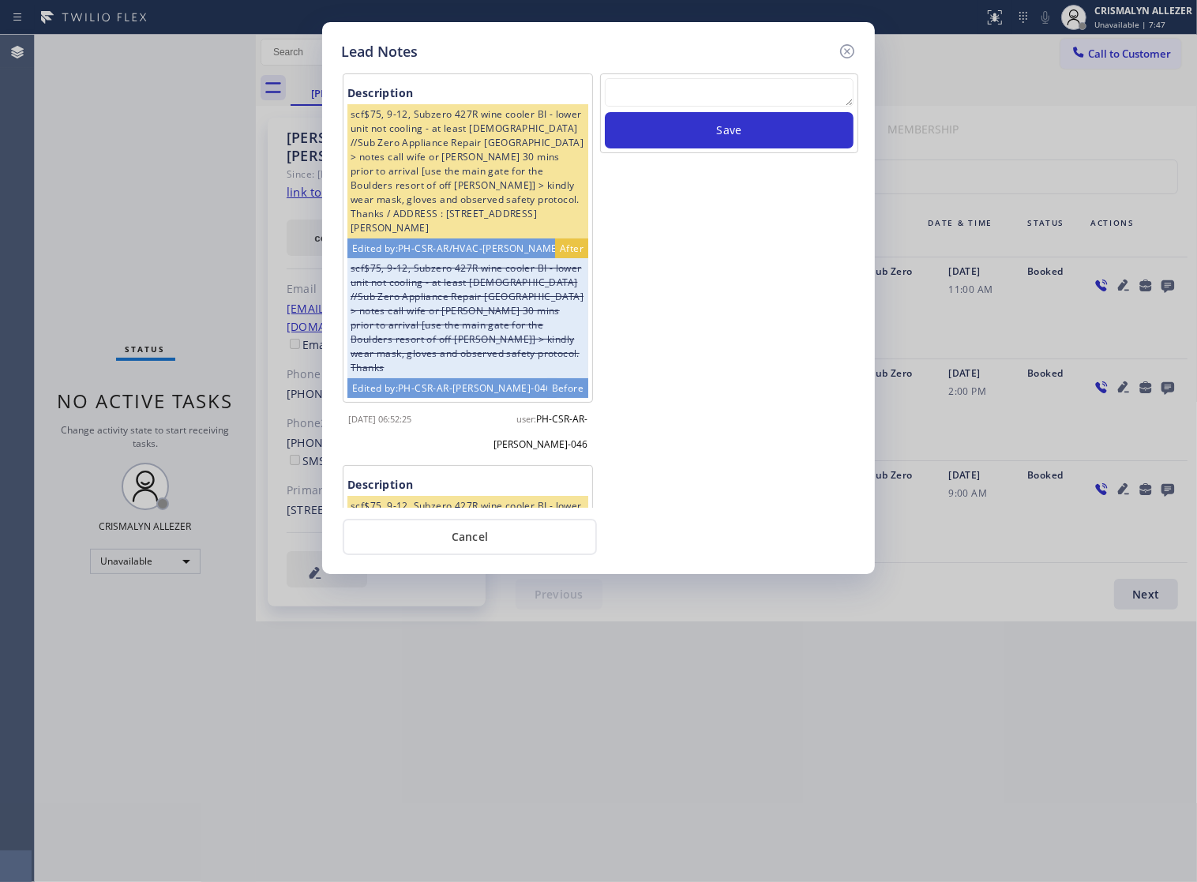
click at [707, 107] on textarea at bounding box center [729, 92] width 249 height 28
paste textarea "ALL ARE GOOD, but xfer cx cb"
type textarea "ALL ARE GOOD, but xfer cx cb"
click at [730, 148] on button "Save" at bounding box center [729, 130] width 249 height 36
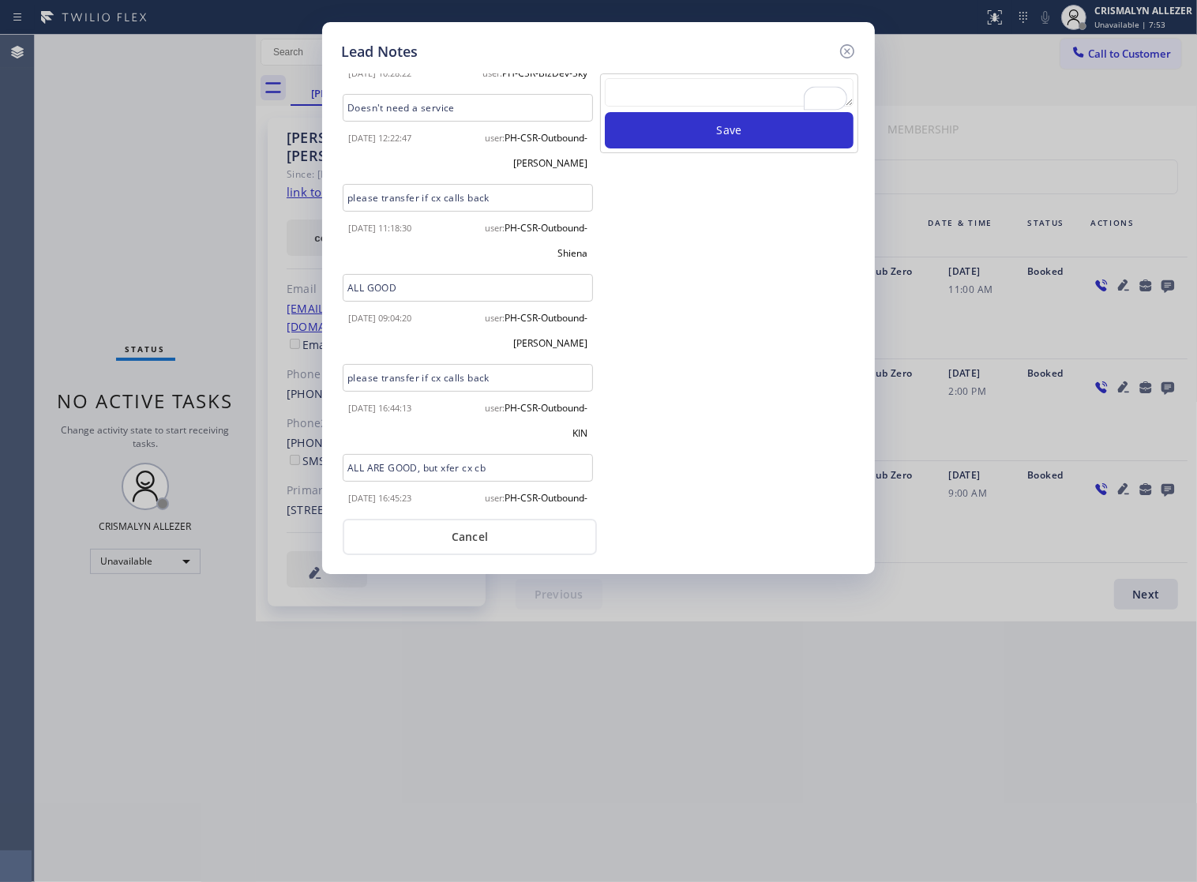
scroll to position [3700, 0]
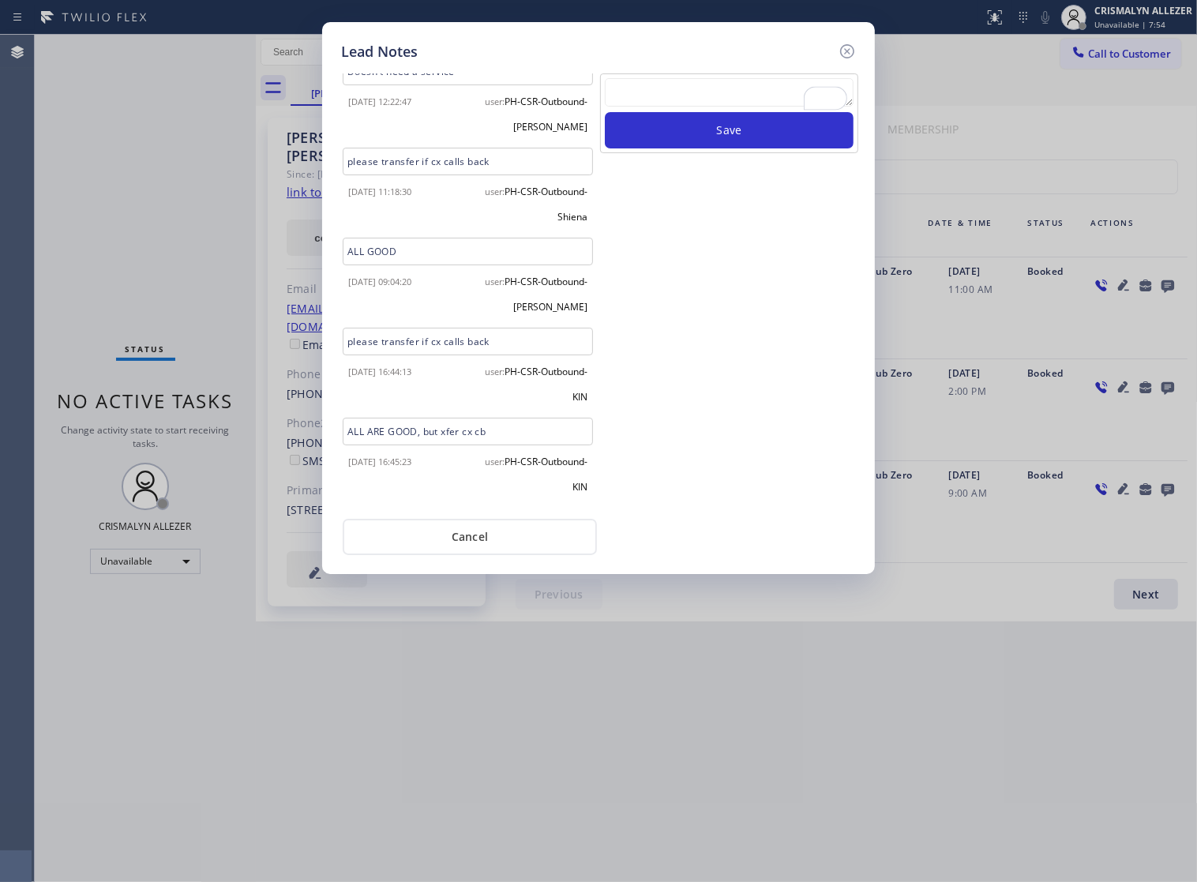
drag, startPoint x: 478, startPoint y: 554, endPoint x: 479, endPoint y: 546, distance: 8.1
click at [478, 553] on button "Cancel" at bounding box center [470, 537] width 254 height 36
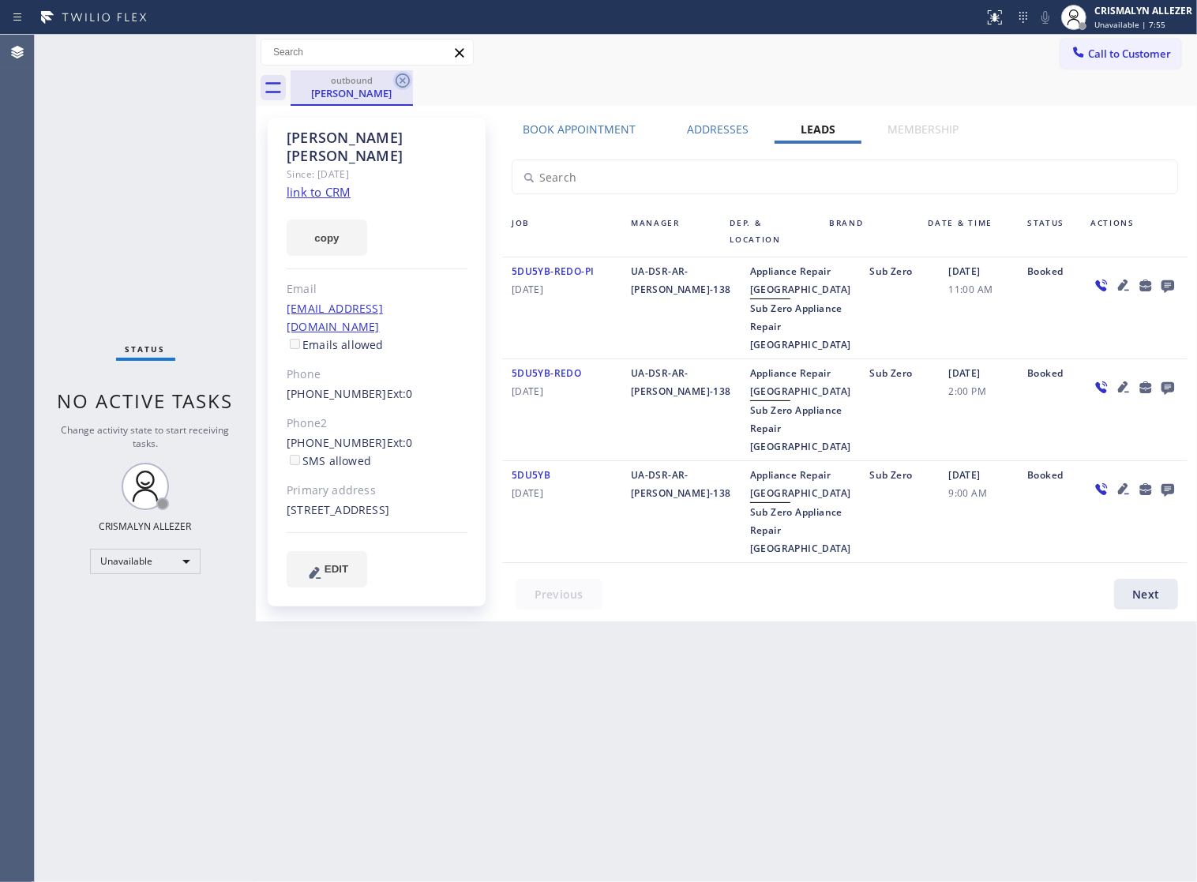
click at [397, 76] on icon at bounding box center [403, 80] width 14 height 14
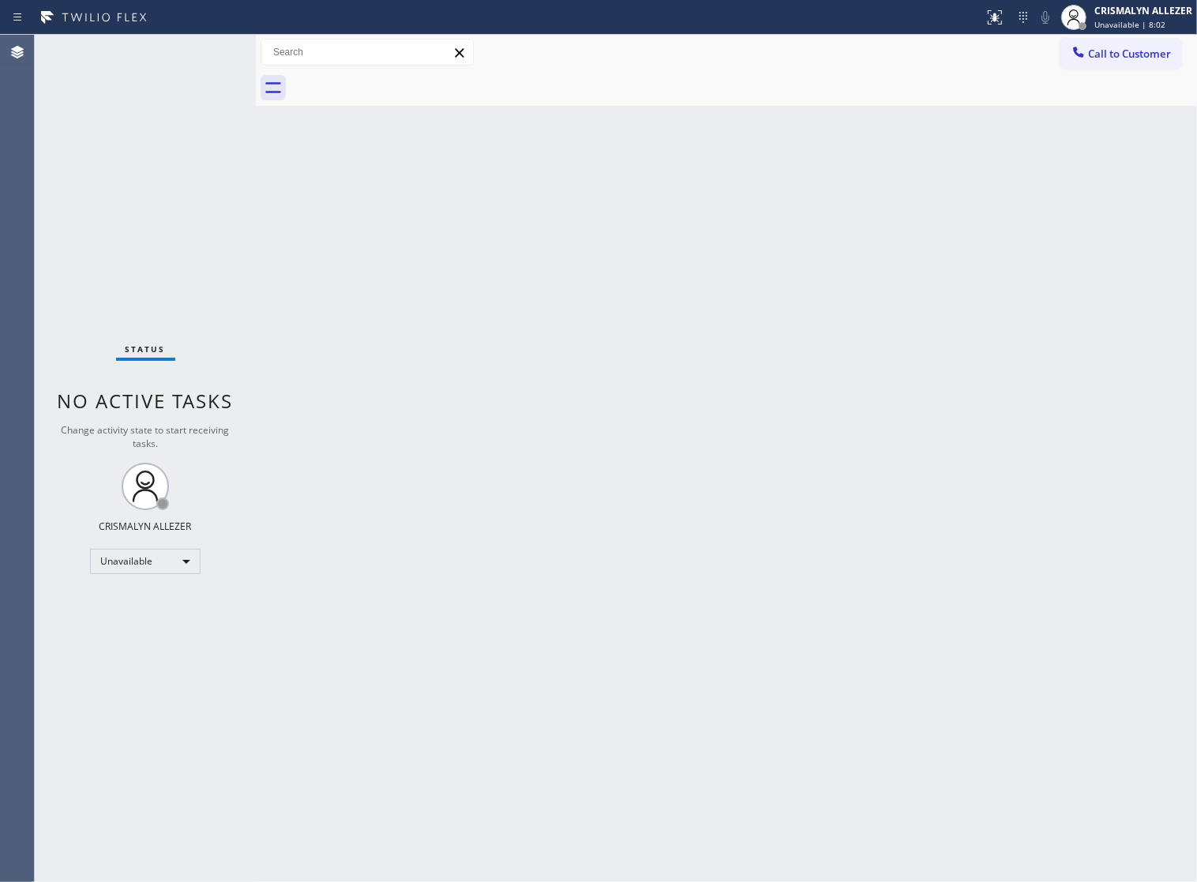
click at [1127, 60] on span "Call to Customer" at bounding box center [1129, 54] width 83 height 14
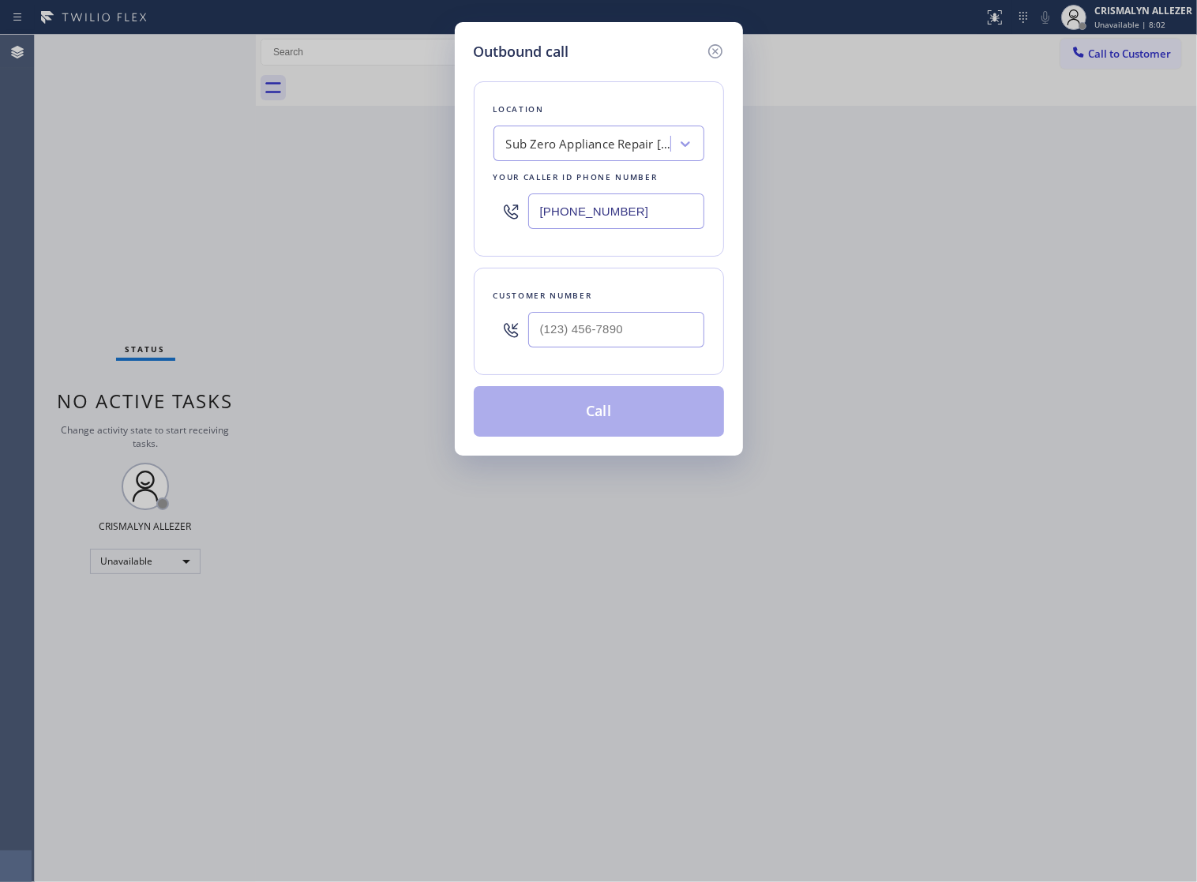
drag, startPoint x: 681, startPoint y: 223, endPoint x: 356, endPoint y: 219, distance: 325.3
click at [381, 219] on div "Outbound call Location Sub Zero Appliance Repair Scottsdale Your caller id phon…" at bounding box center [598, 441] width 1197 height 882
paste input "855) 731-4952"
type input "[PHONE_NUMBER]"
click at [647, 341] on input "(___) ___-____" at bounding box center [616, 330] width 176 height 36
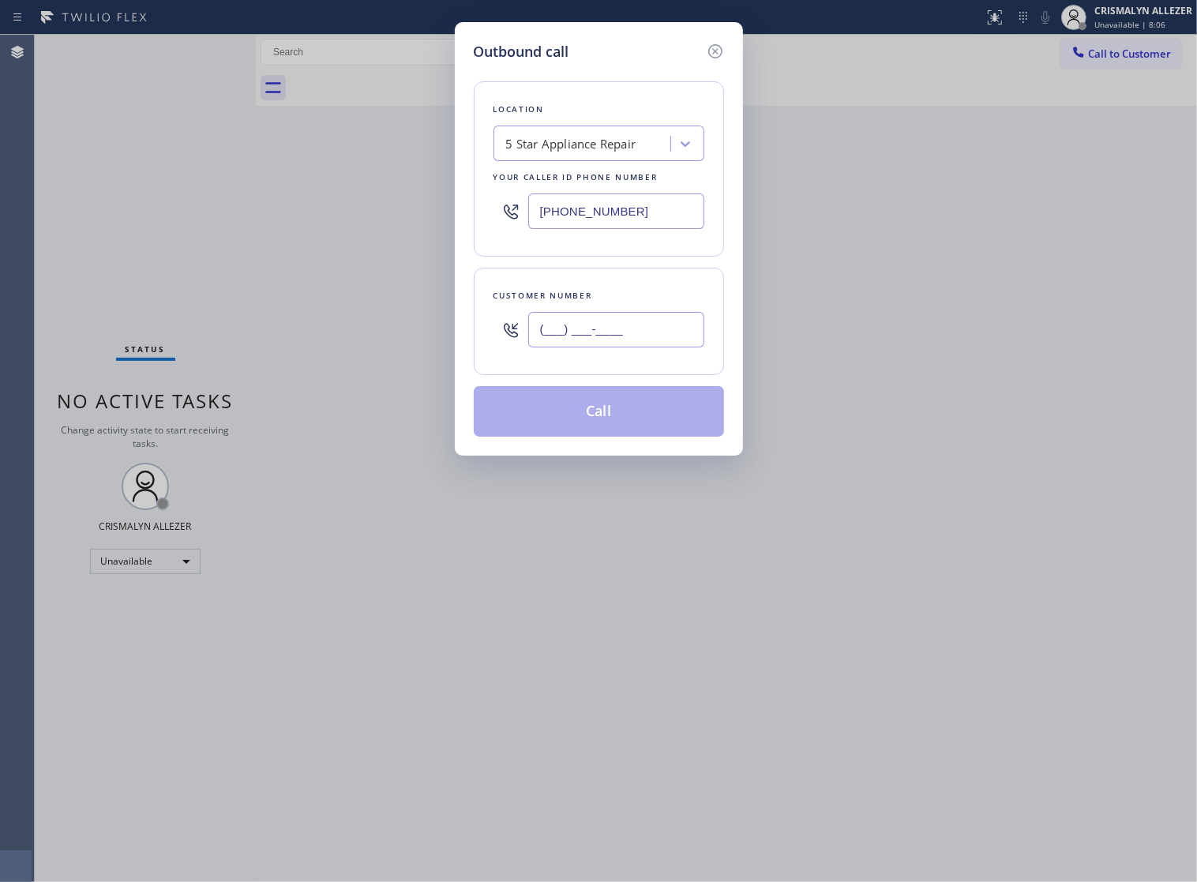
paste input "203) 219-4331"
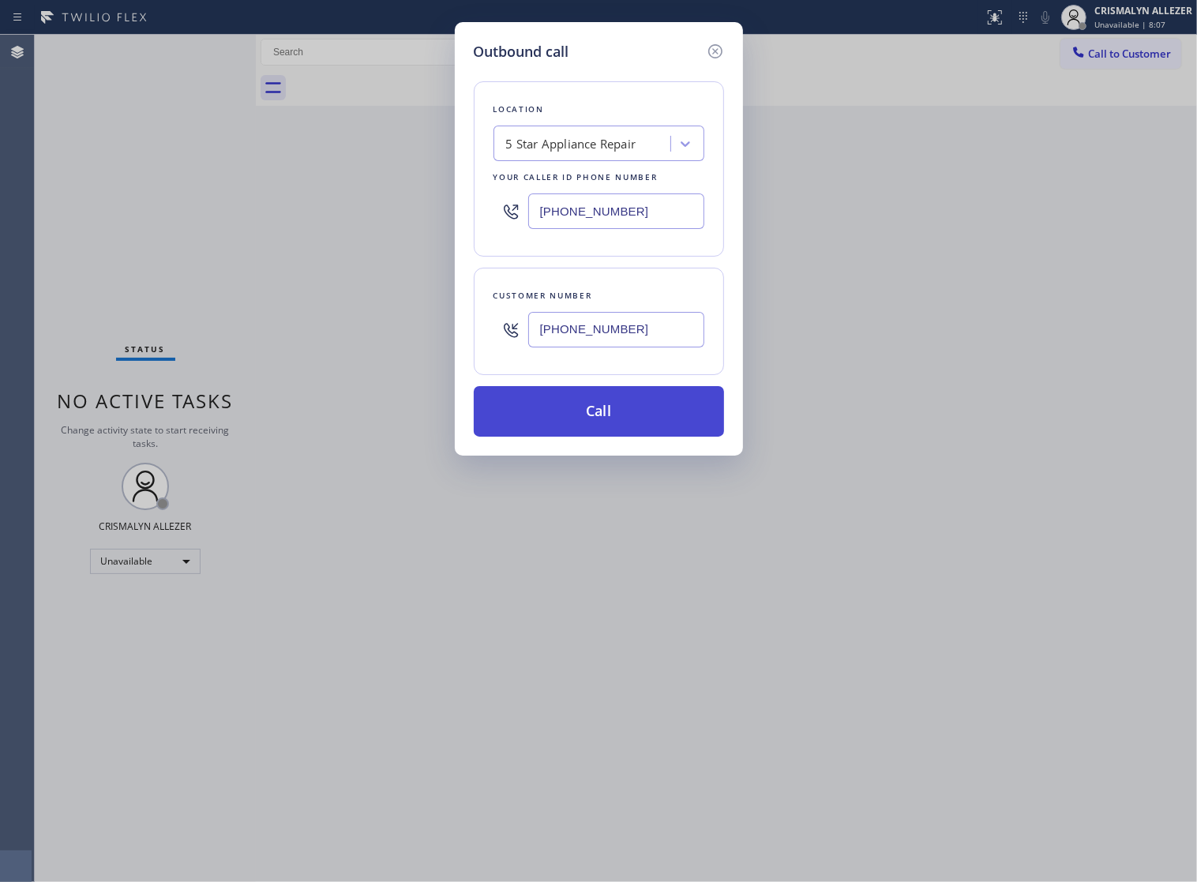
type input "(203) 219-4331"
click at [609, 435] on button "Call" at bounding box center [599, 411] width 250 height 51
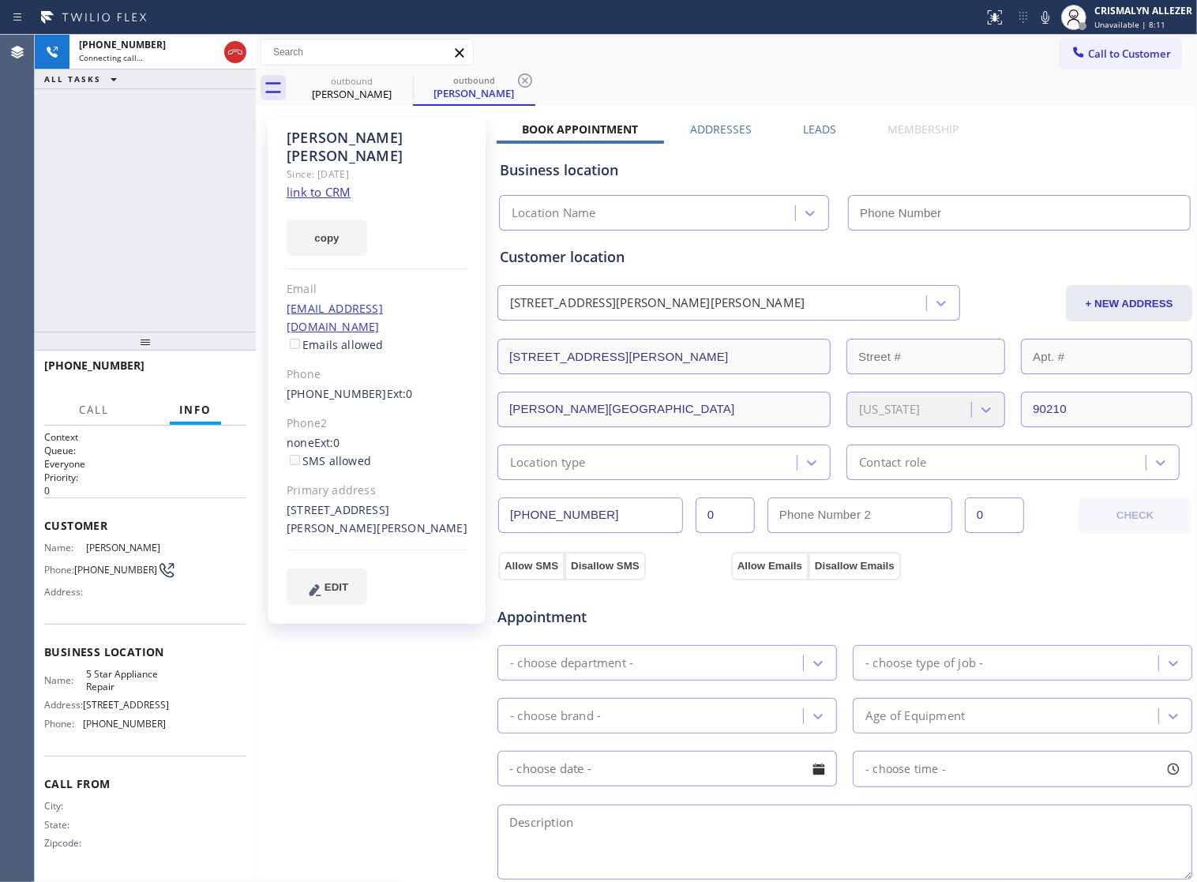
click at [339, 184] on link "link to CRM" at bounding box center [319, 192] width 64 height 16
type input "[PHONE_NUMBER]"
click at [207, 377] on span "HANG UP" at bounding box center [210, 372] width 48 height 11
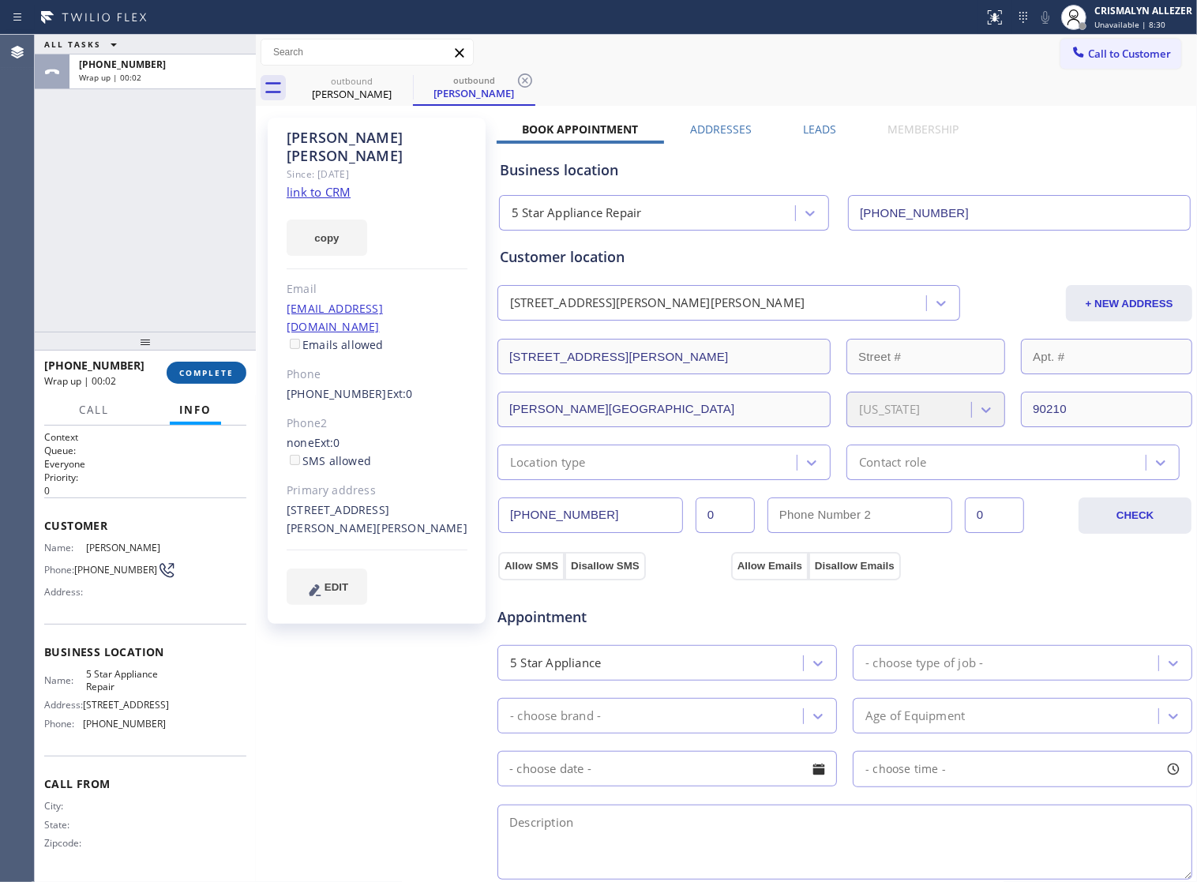
click at [207, 377] on span "COMPLETE" at bounding box center [206, 372] width 54 height 11
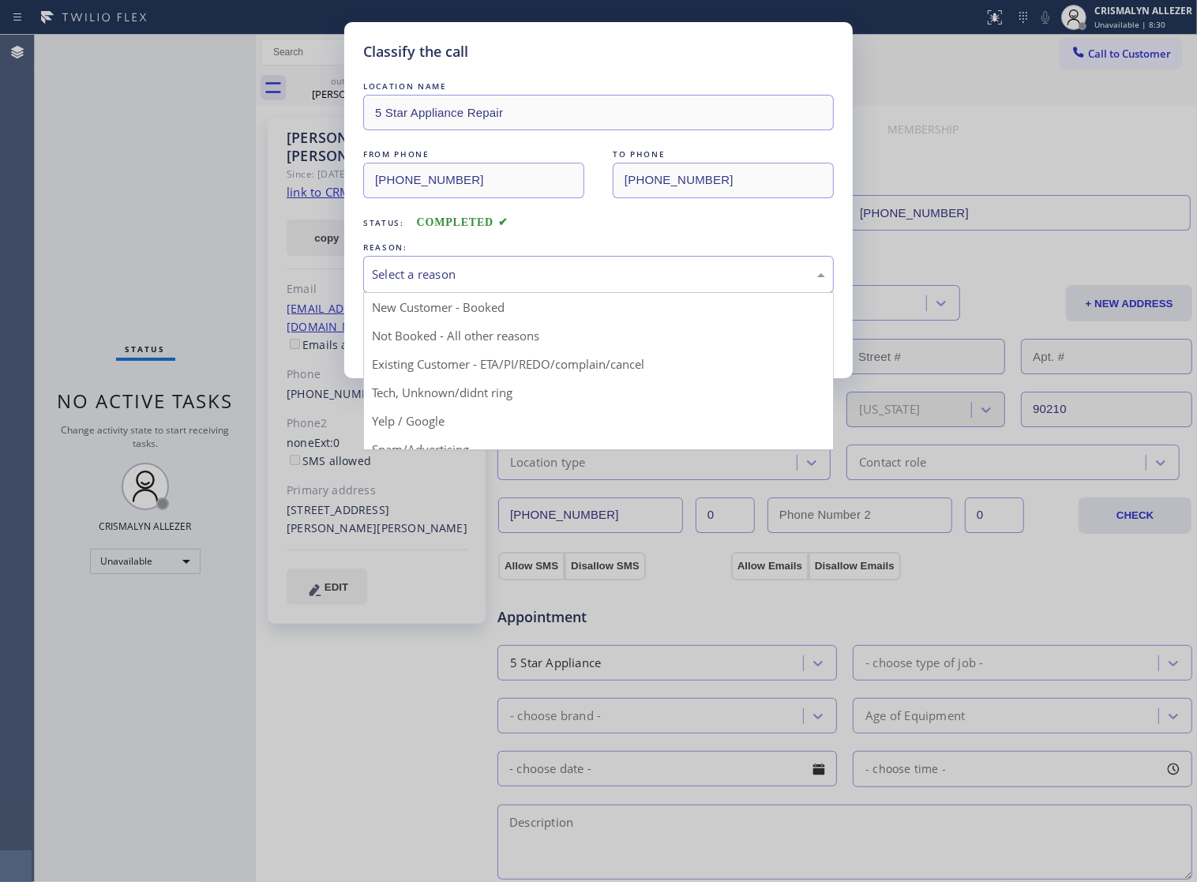
click at [553, 283] on div "Select a reason" at bounding box center [598, 274] width 453 height 18
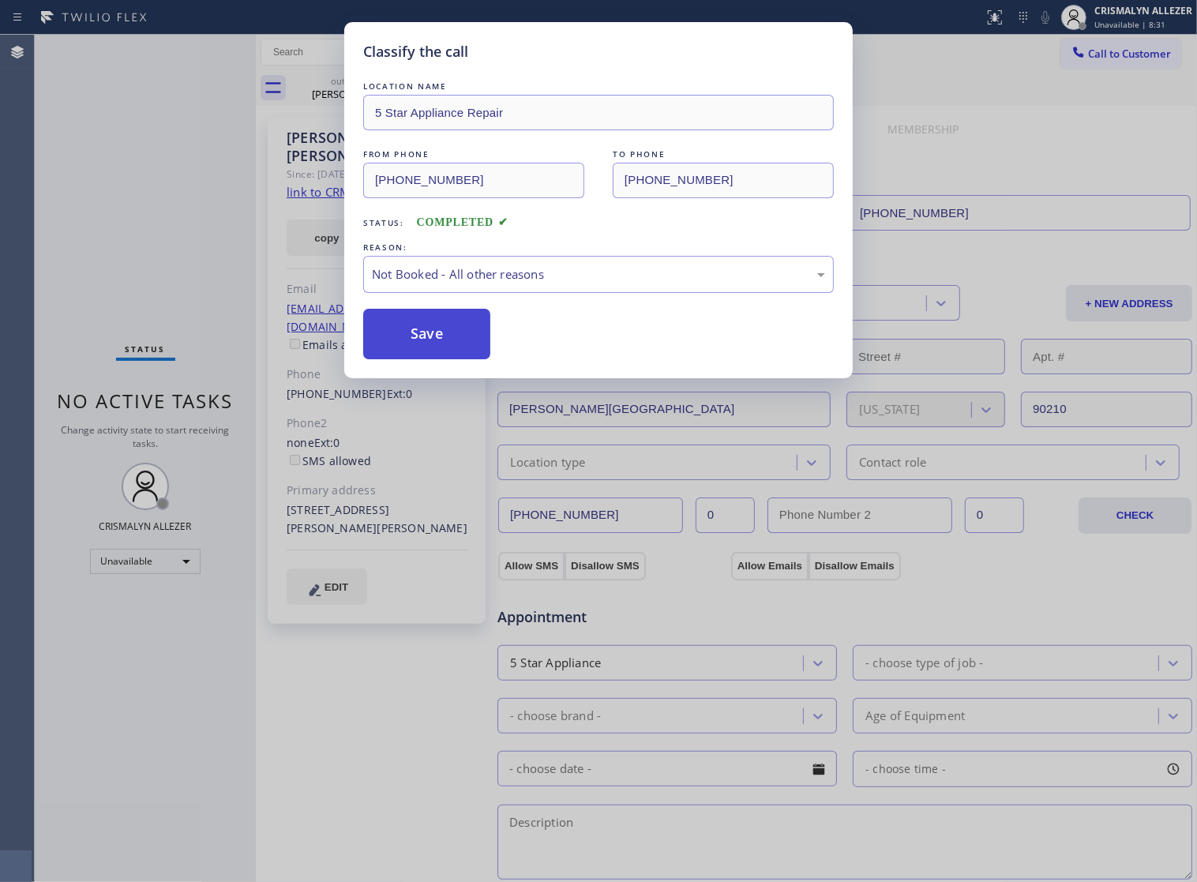
click at [428, 359] on button "Save" at bounding box center [426, 334] width 127 height 51
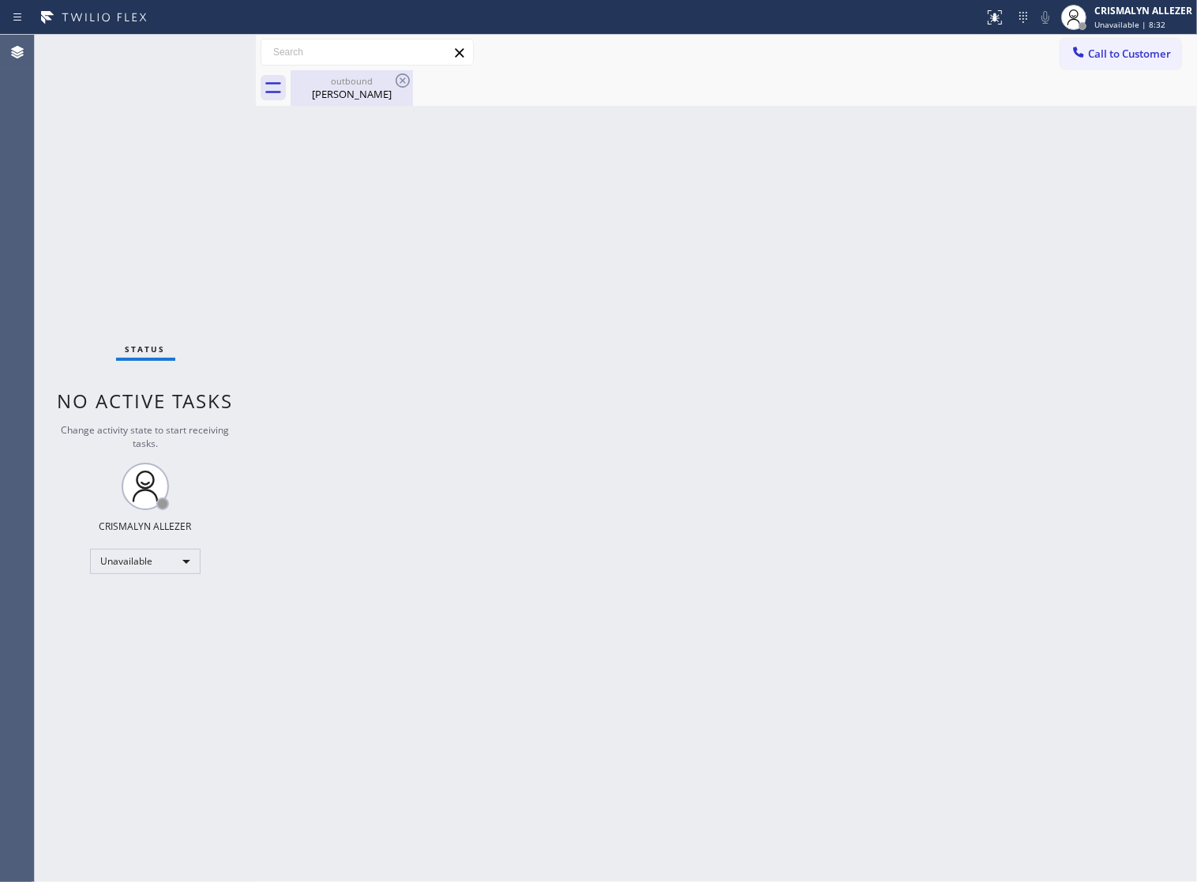
drag, startPoint x: 309, startPoint y: 61, endPoint x: 337, endPoint y: 96, distance: 44.4
click at [324, 77] on div "Call to Customer Outbound call Location 5 Star Appliance Repair Your caller id …" at bounding box center [726, 70] width 941 height 71
drag, startPoint x: 337, startPoint y: 96, endPoint x: 380, endPoint y: 100, distance: 42.9
click at [338, 96] on div "Susan Corson" at bounding box center [351, 94] width 119 height 14
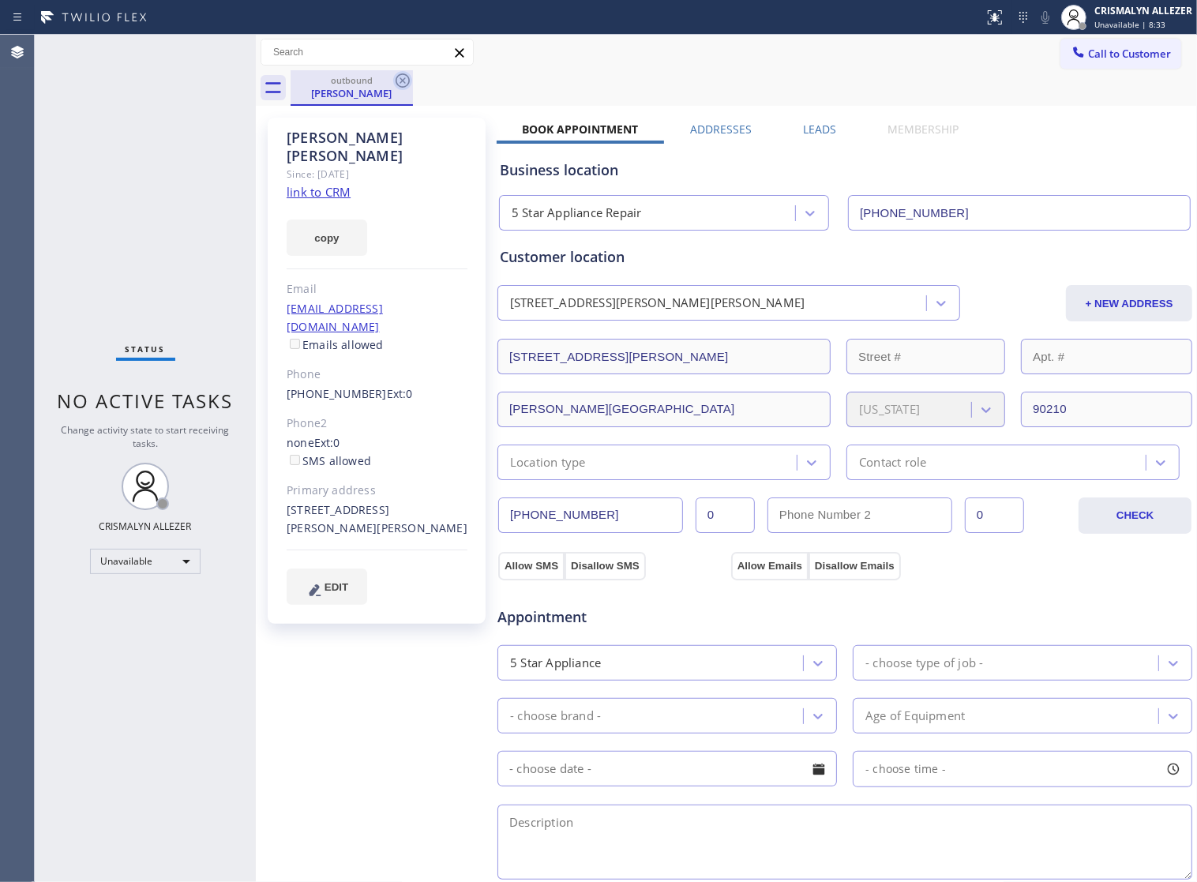
click at [396, 88] on icon at bounding box center [402, 80] width 19 height 19
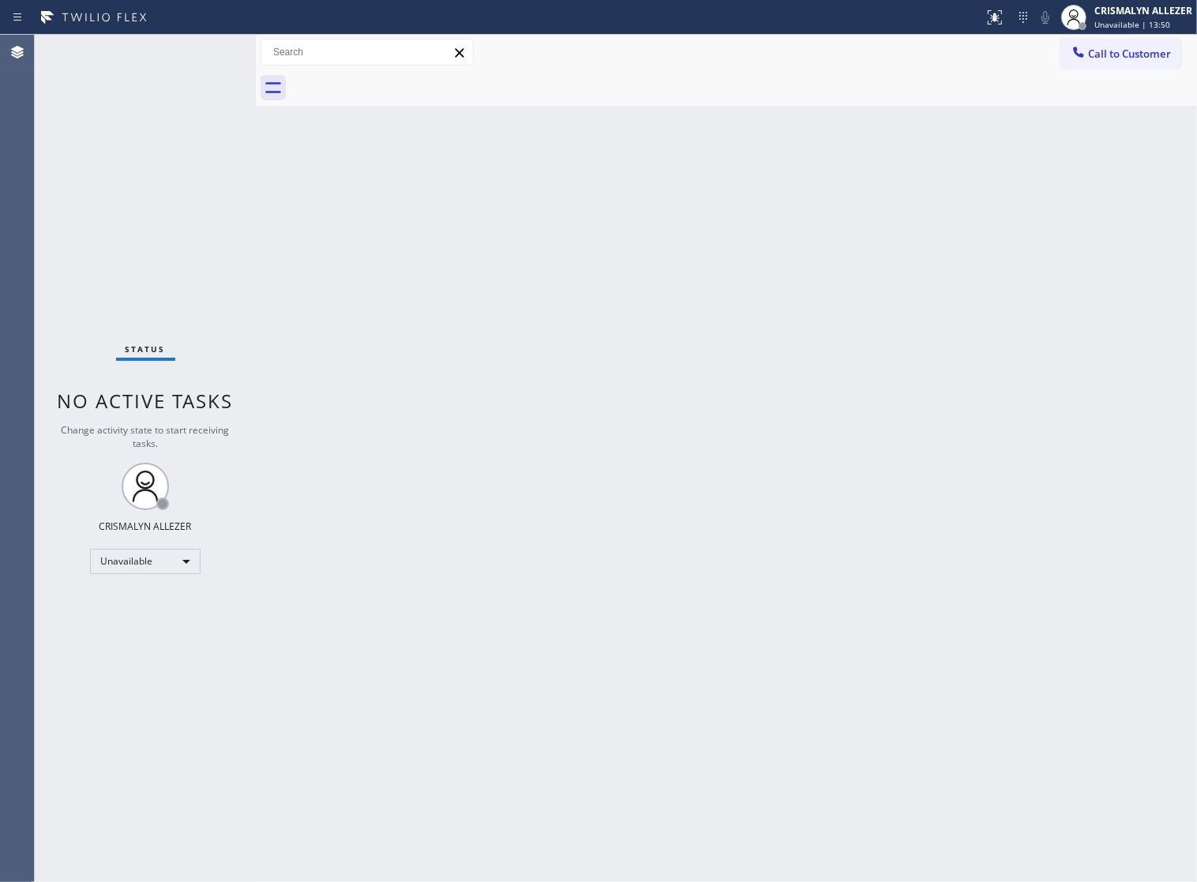
drag, startPoint x: 632, startPoint y: 446, endPoint x: 671, endPoint y: 404, distance: 57.5
click at [655, 426] on div "Back to Dashboard Change Sender ID Customers Technicians Select a contact Outbo…" at bounding box center [726, 458] width 941 height 847
click at [1088, 61] on span "Call to Customer" at bounding box center [1129, 54] width 83 height 14
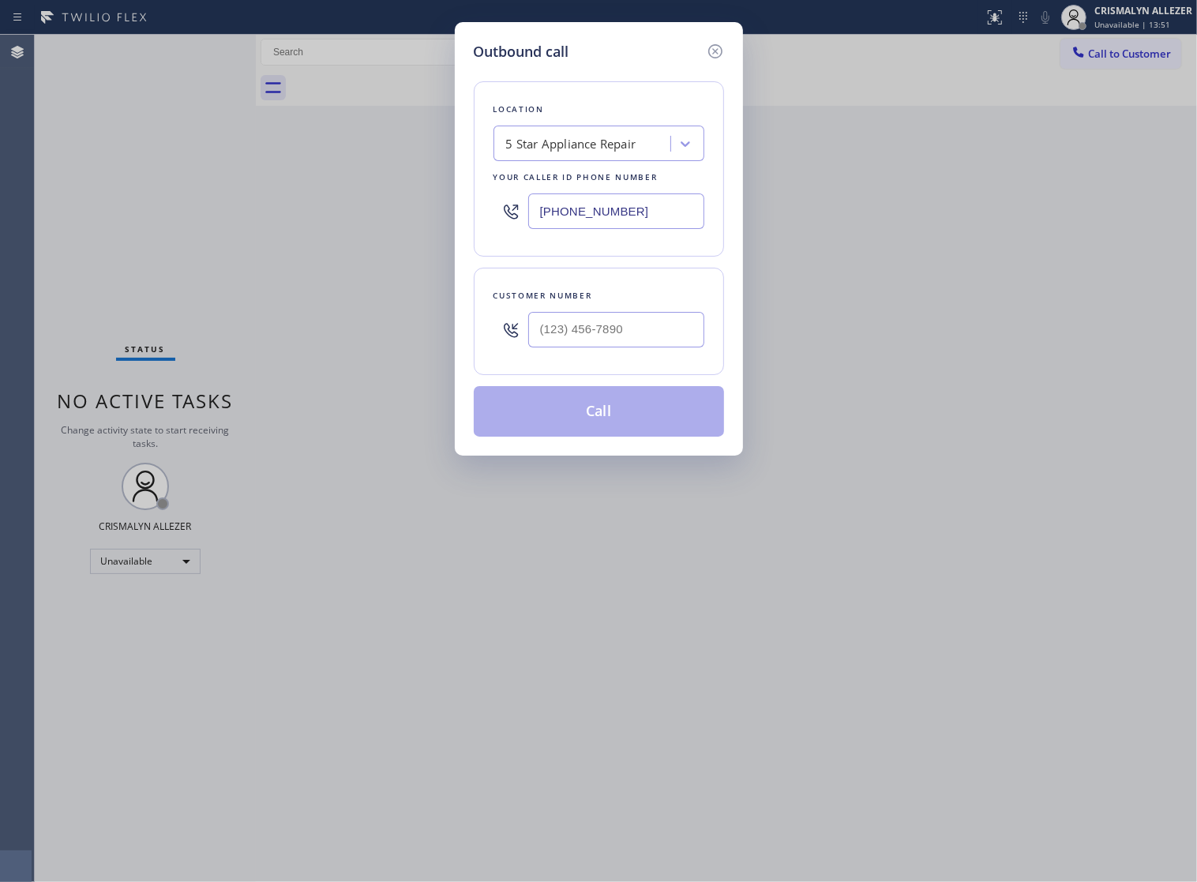
paste input "213) 572-6479"
drag, startPoint x: 641, startPoint y: 219, endPoint x: 306, endPoint y: 238, distance: 335.3
click at [298, 238] on div "Outbound call Location 5 Star Appliance Repair Your caller id phone number [PHO…" at bounding box center [598, 441] width 1197 height 882
type input "(213) 572-6479"
click at [664, 347] on input "(___) ___-____" at bounding box center [616, 330] width 176 height 36
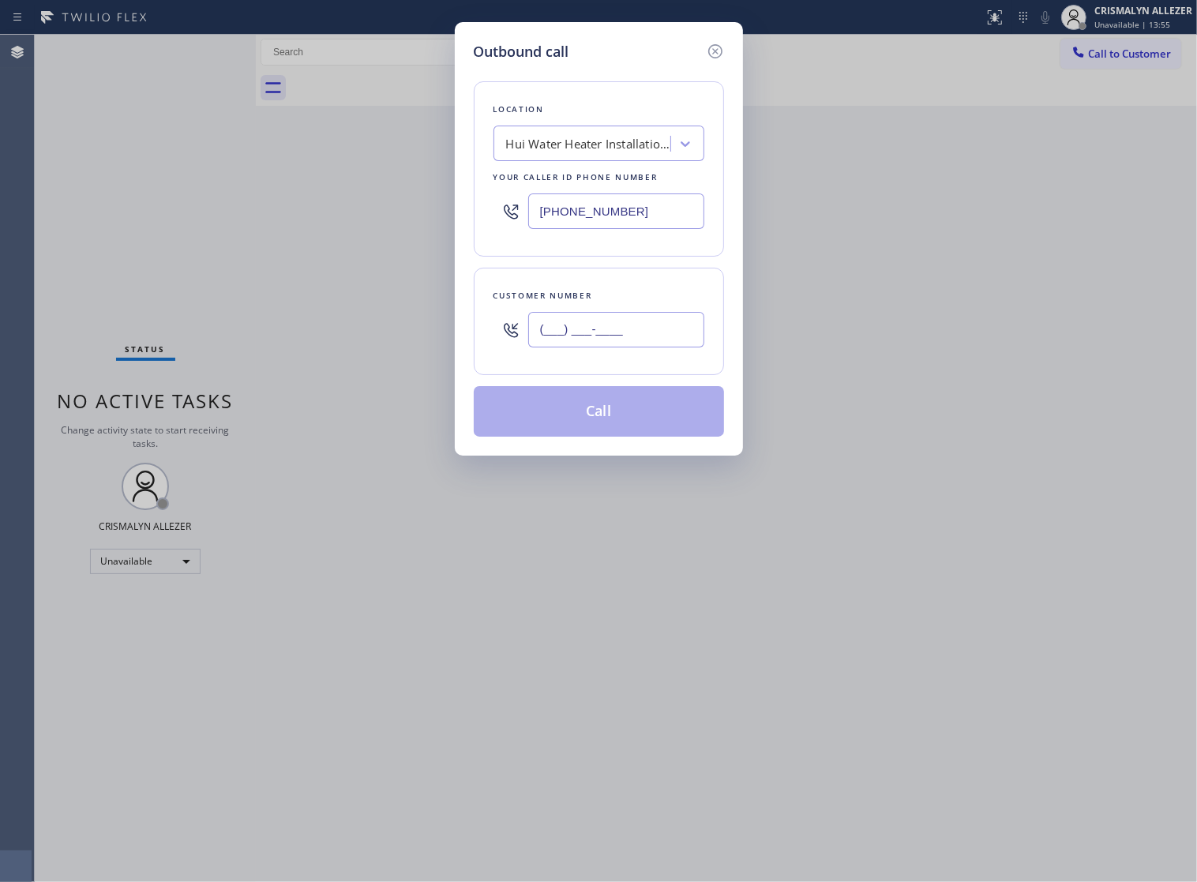
paste input "323) 997-1426"
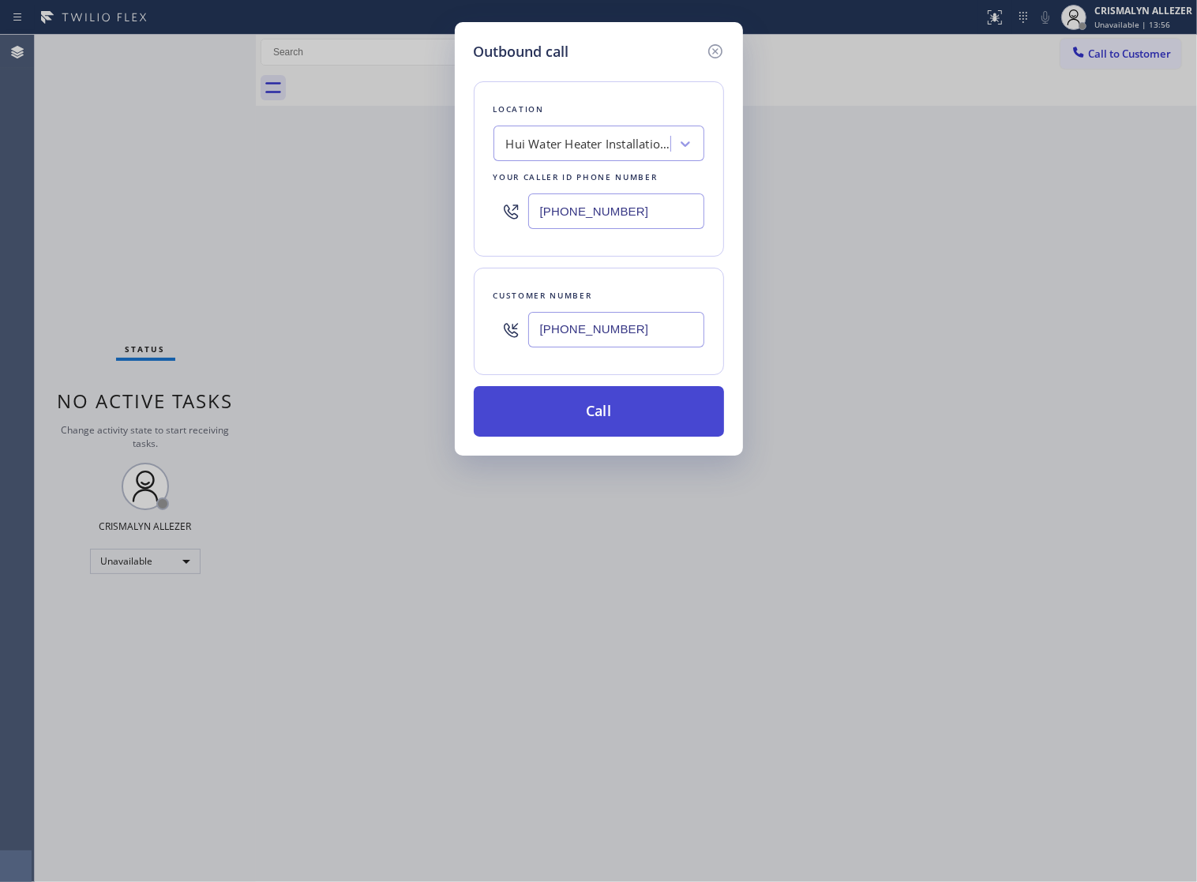
type input "(323) 997-1426"
click at [608, 437] on button "Call" at bounding box center [599, 411] width 250 height 51
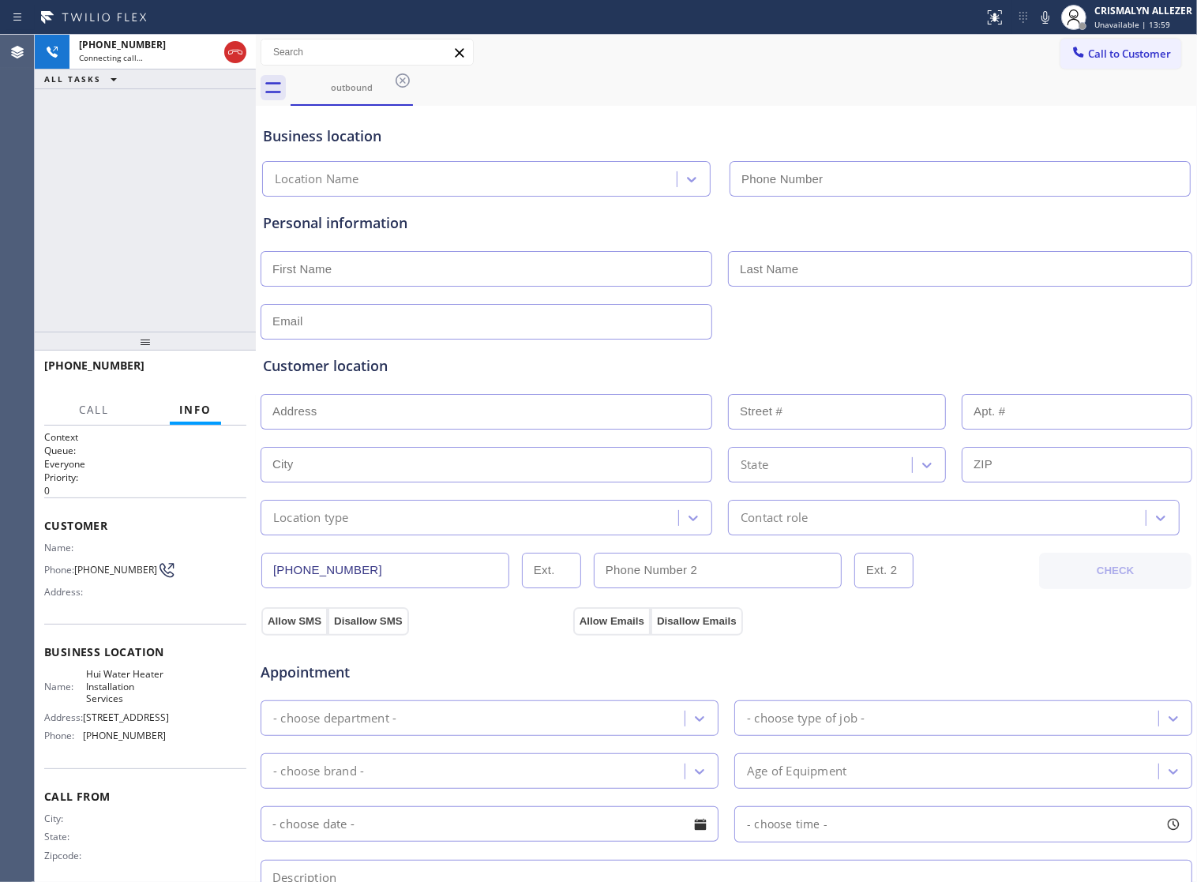
type input "(213) 572-6479"
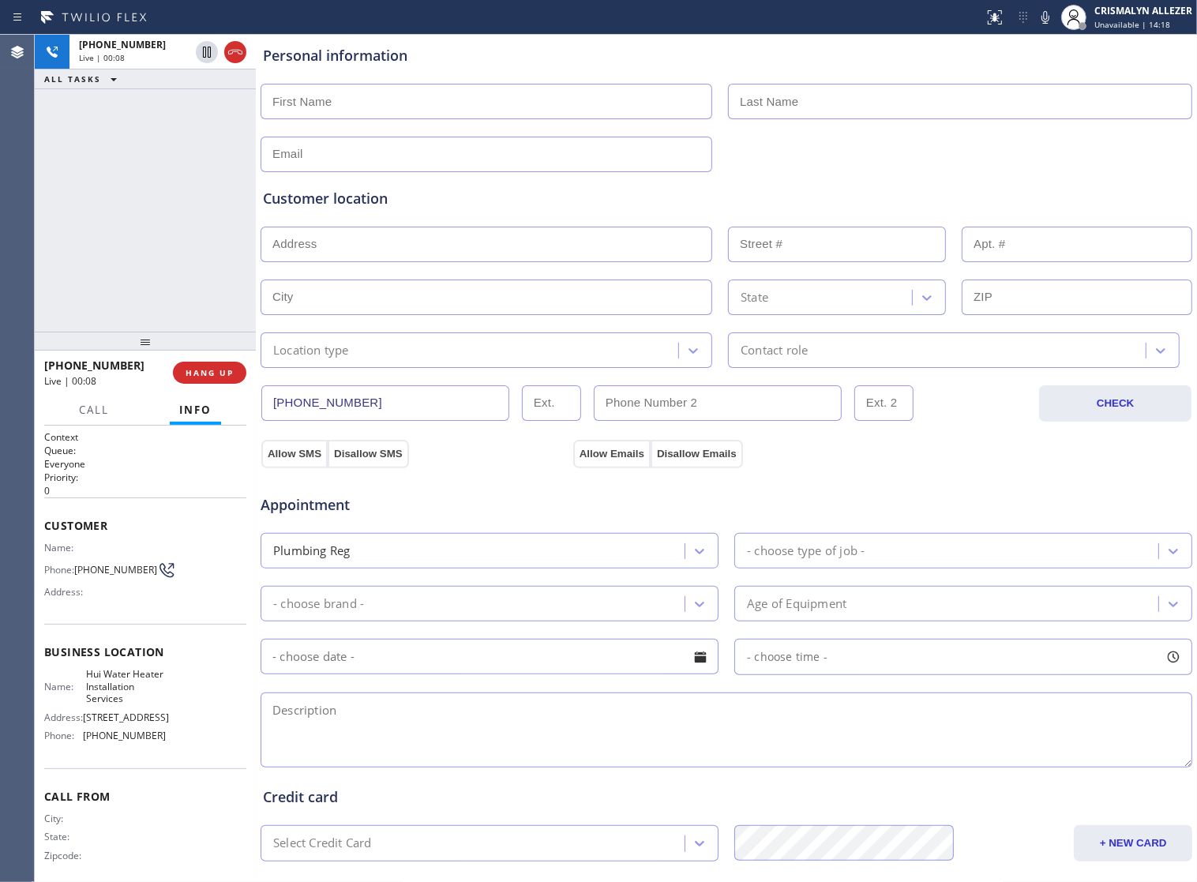
scroll to position [296, 0]
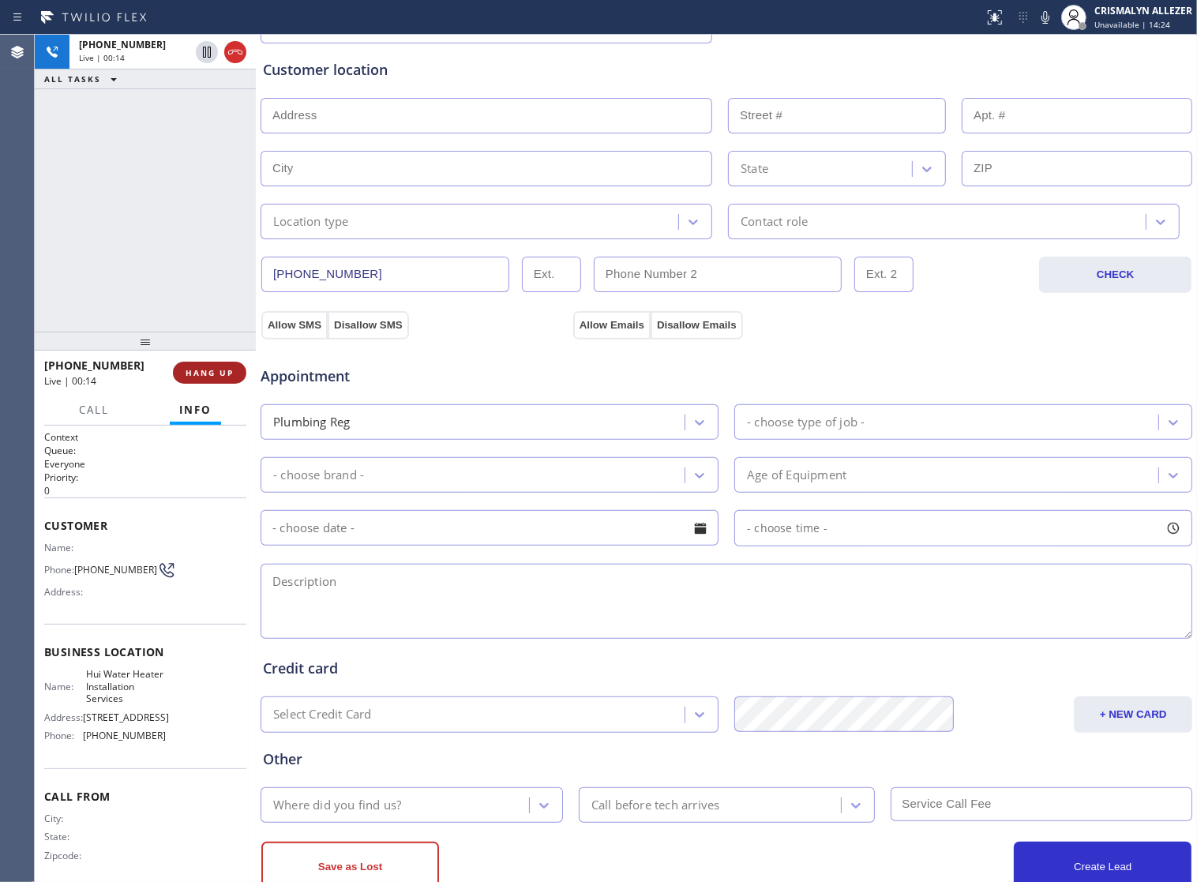
click at [190, 372] on span "HANG UP" at bounding box center [210, 372] width 48 height 11
click at [190, 372] on span "COMPLETE" at bounding box center [206, 372] width 54 height 11
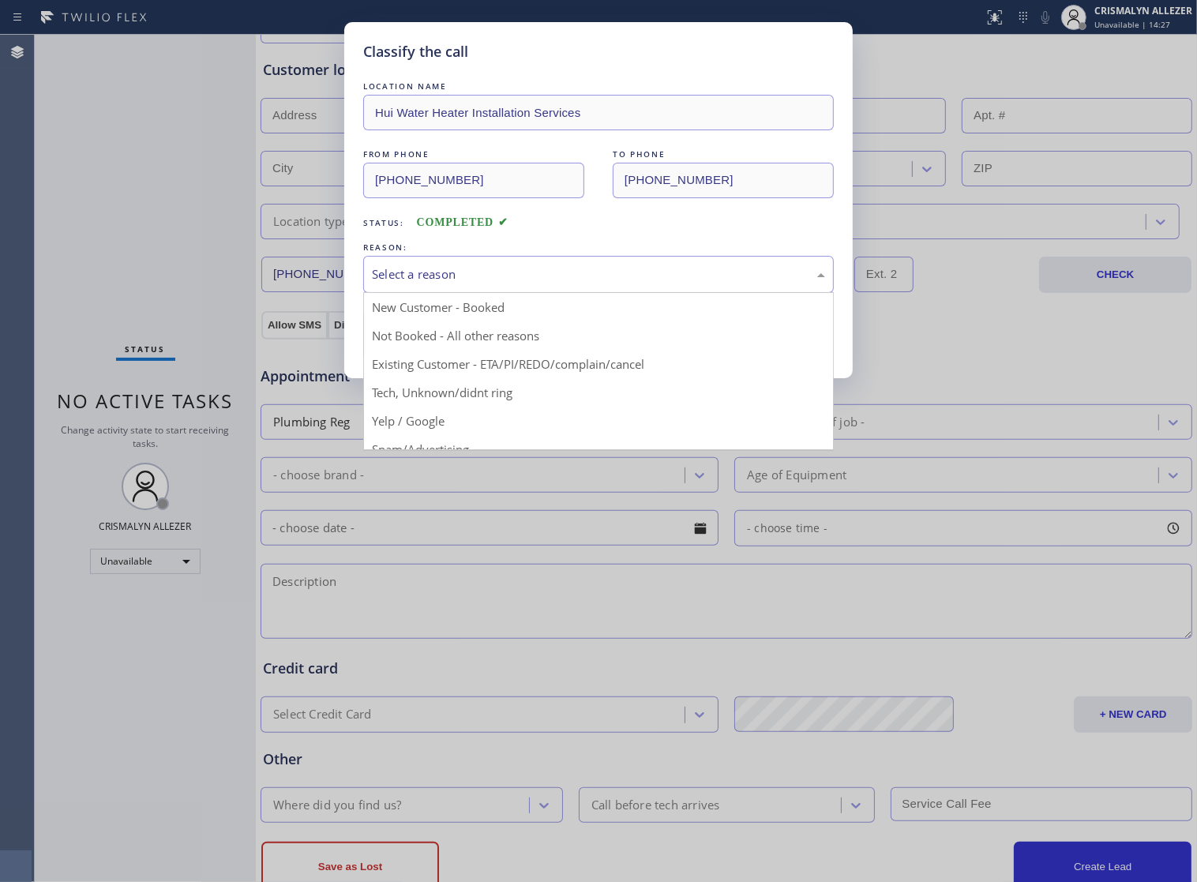
click at [602, 283] on div "Select a reason" at bounding box center [598, 274] width 453 height 18
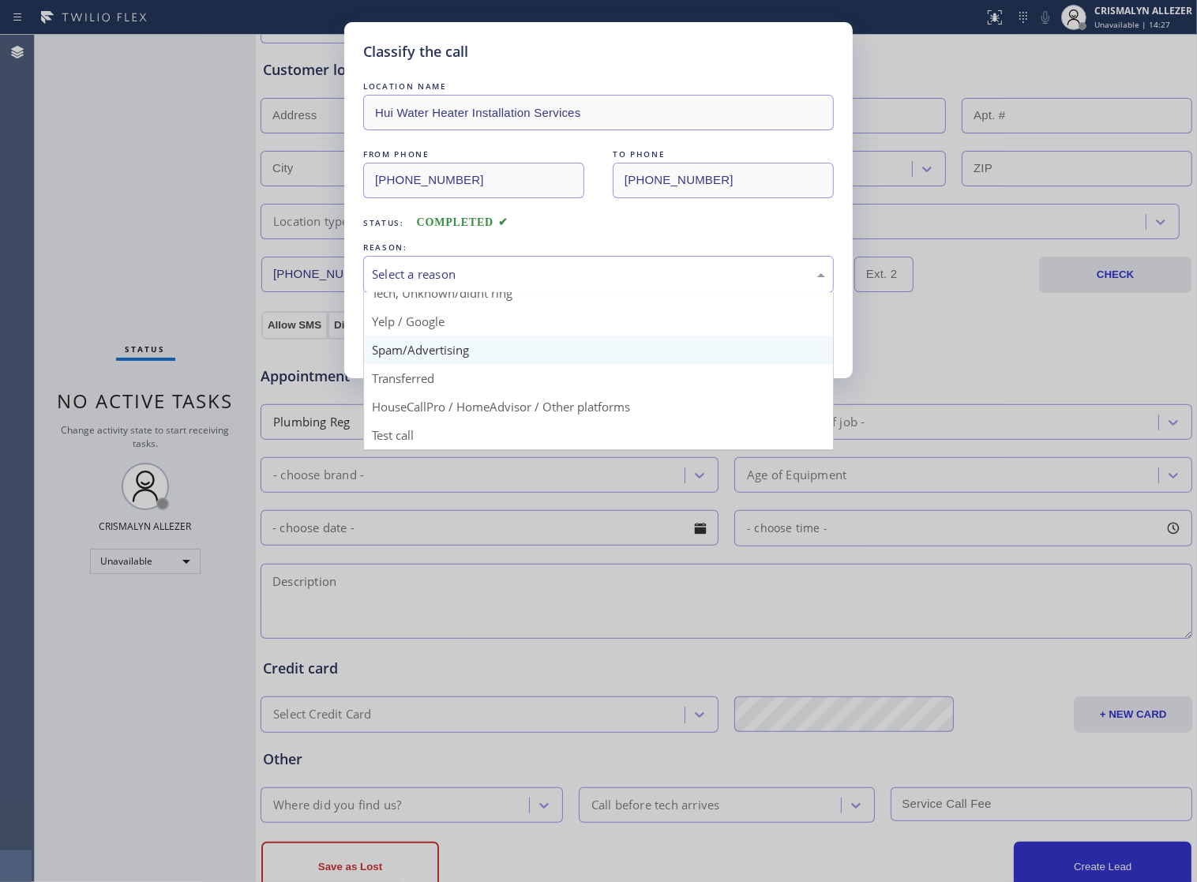
scroll to position [108, 0]
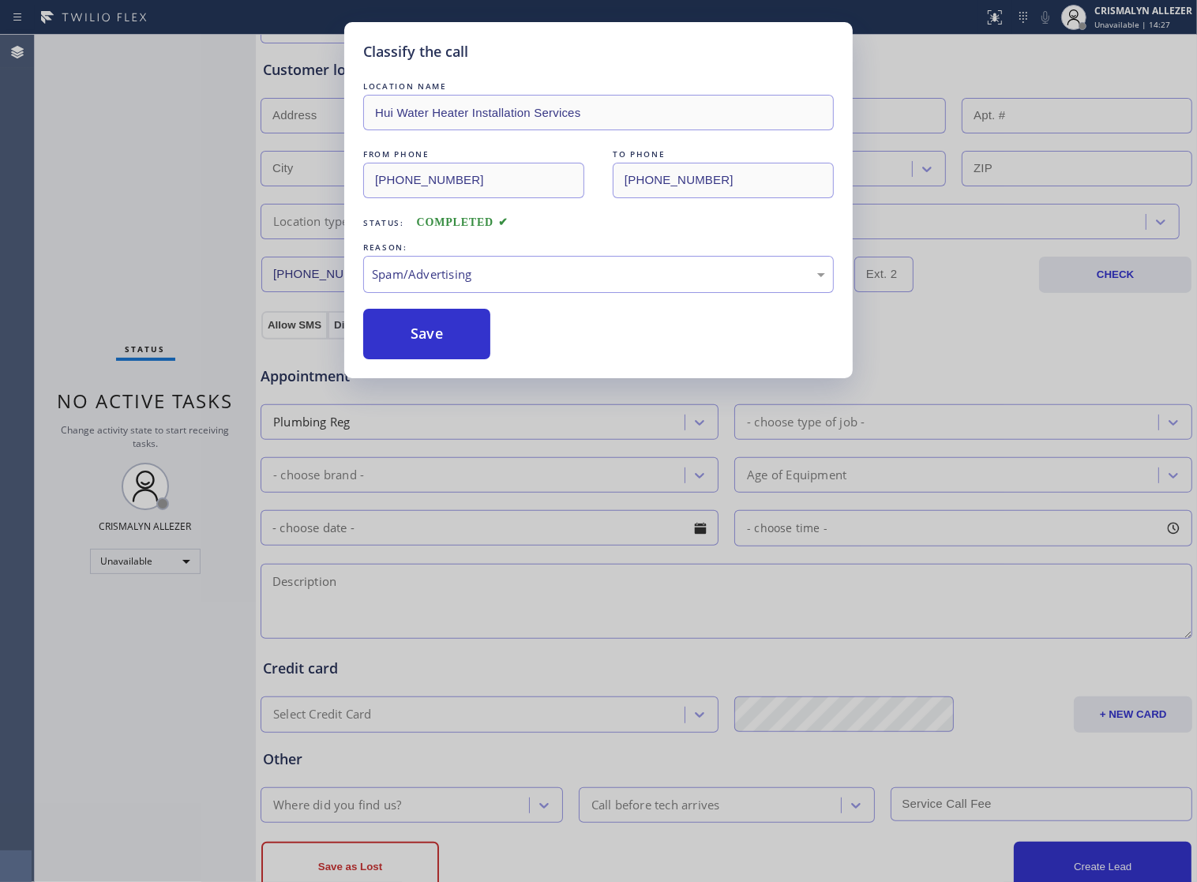
click at [433, 359] on button "Save" at bounding box center [426, 334] width 127 height 51
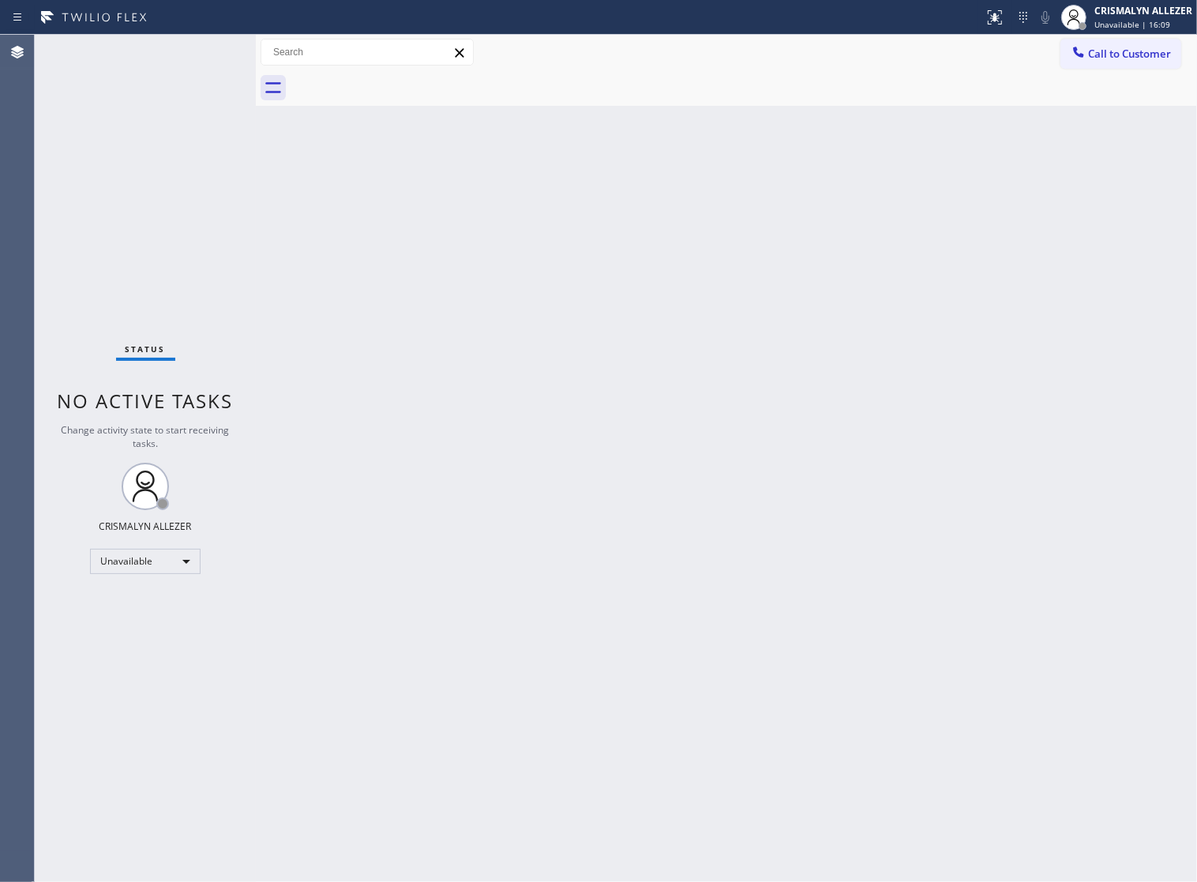
click at [1130, 69] on div "Call to Customer Outbound call Location Hui Water Heater Installation Services …" at bounding box center [726, 53] width 941 height 36
drag, startPoint x: 1143, startPoint y: 36, endPoint x: 962, endPoint y: 148, distance: 213.0
click at [1133, 44] on div "Call to Customer Outbound call Location Hui Water Heater Installation Services …" at bounding box center [726, 53] width 941 height 36
click at [1113, 63] on button "Call to Customer" at bounding box center [1120, 54] width 121 height 30
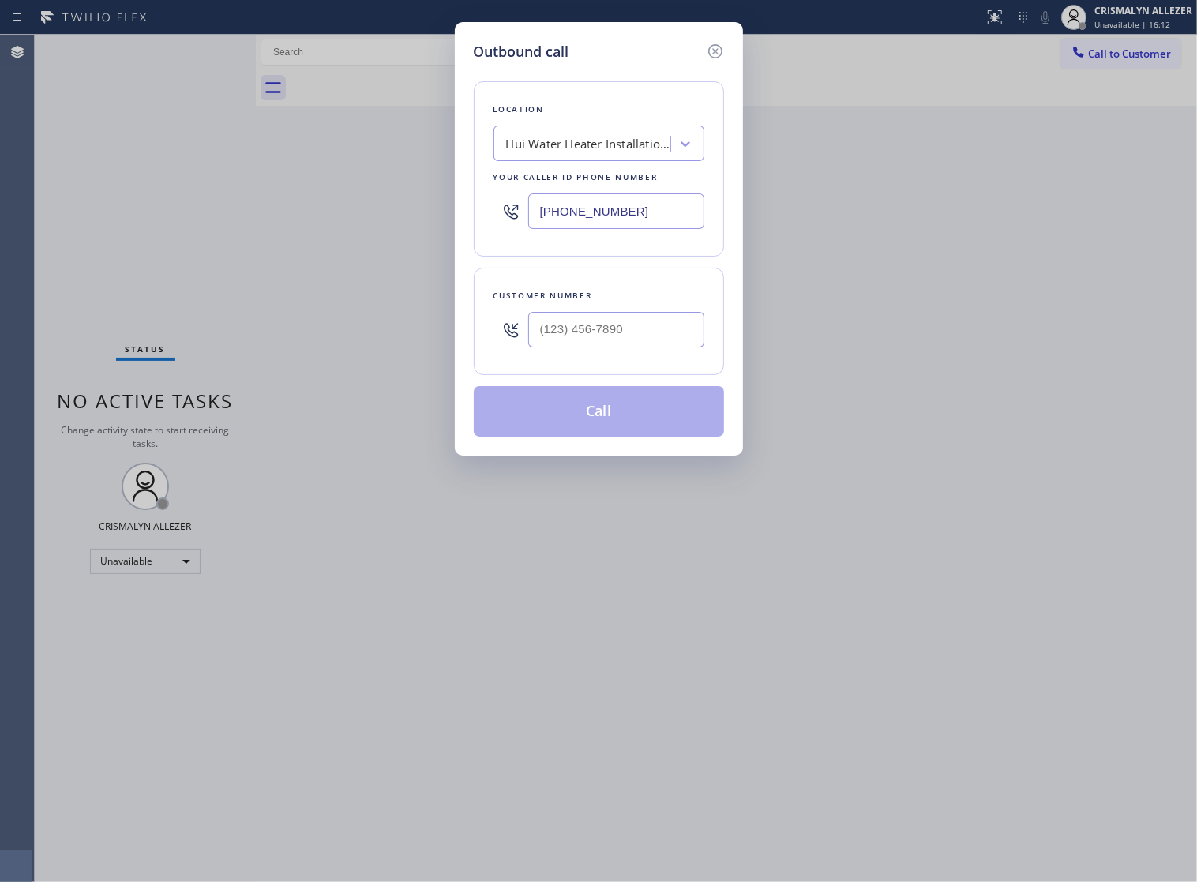
drag, startPoint x: 672, startPoint y: 231, endPoint x: 328, endPoint y: 208, distance: 345.0
click at [328, 208] on div "Outbound call Location Hui Water Heater Installation Services Your caller id ph…" at bounding box center [598, 441] width 1197 height 882
paste input "347) 215-328"
type input "(213) 572-6479"
click at [632, 347] on input "(___) ___-____" at bounding box center [616, 330] width 176 height 36
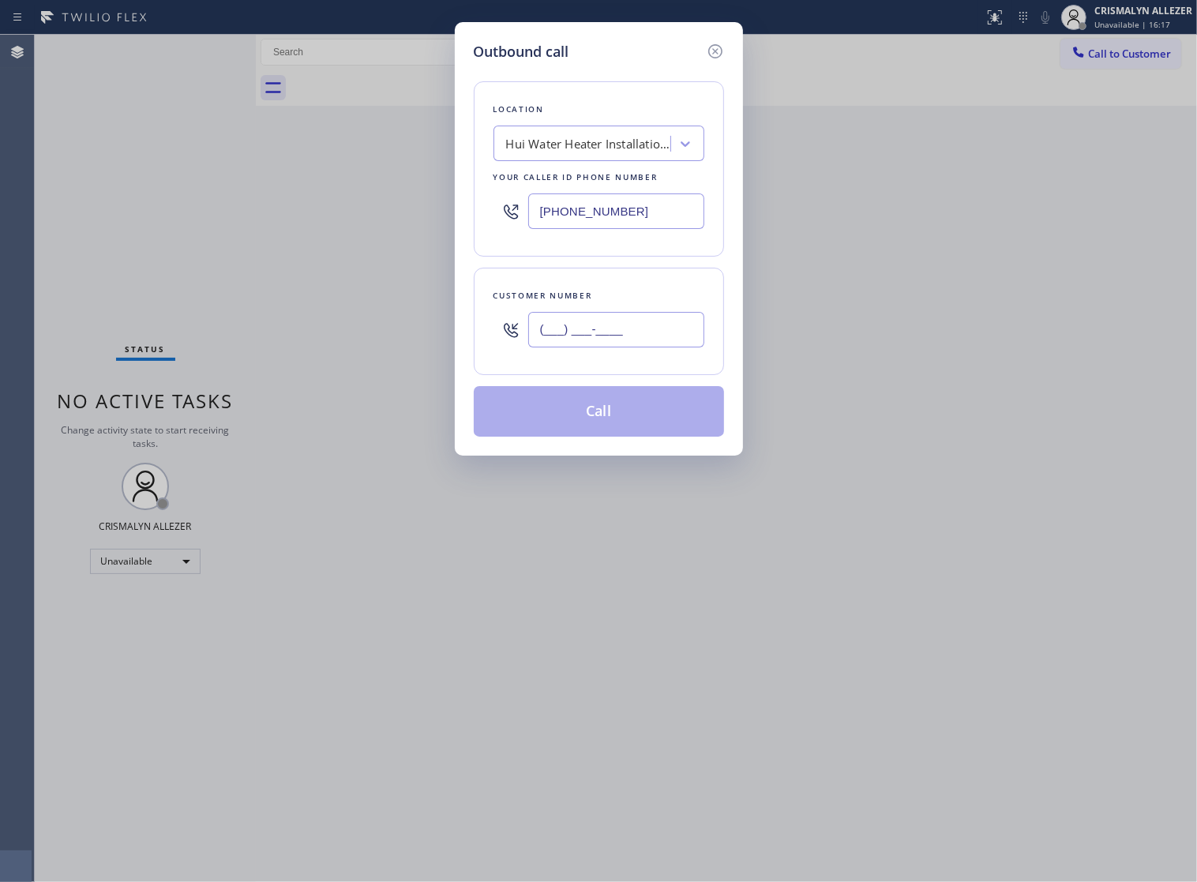
paste input "203) 219-4331"
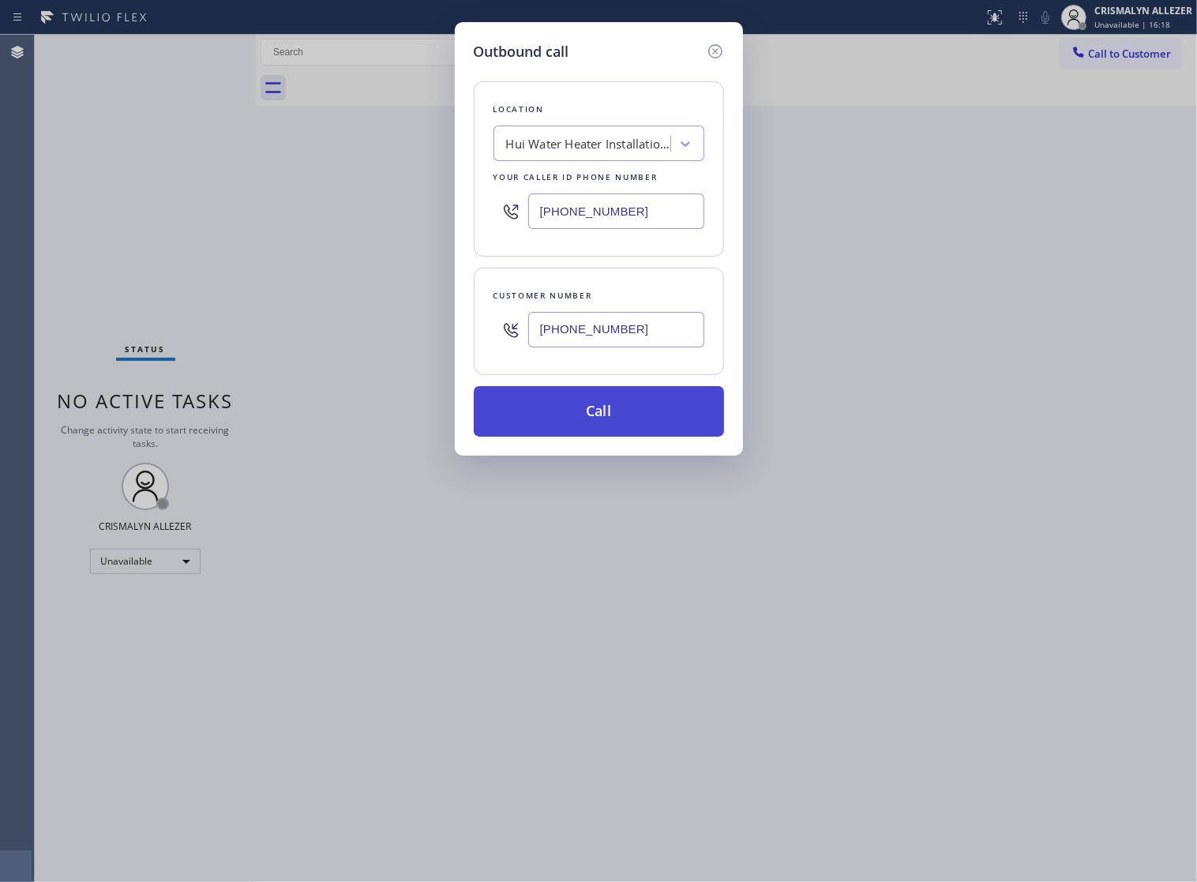
type input "(203) 219-4331"
click at [605, 437] on button "Call" at bounding box center [599, 411] width 250 height 51
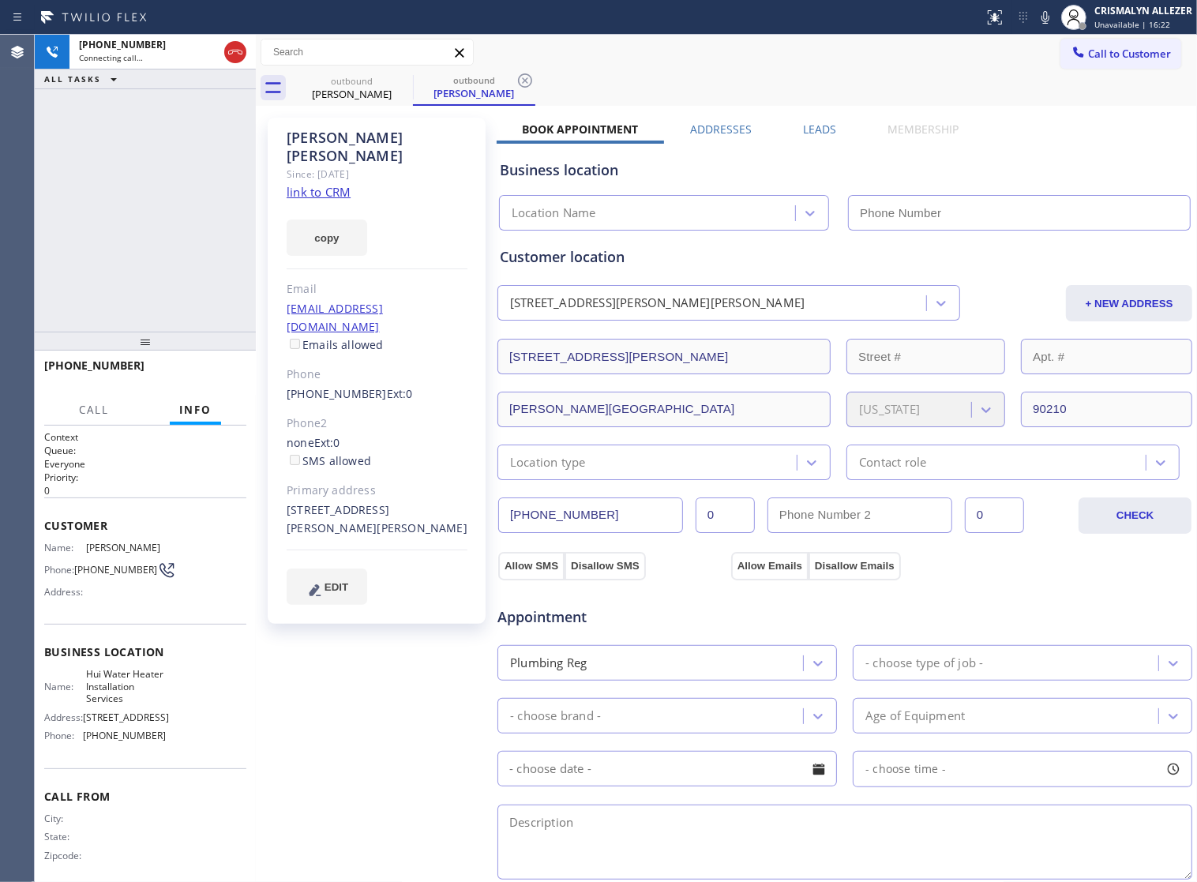
type input "(213) 572-6479"
click at [218, 364] on button "HANG UP" at bounding box center [209, 373] width 73 height 22
click at [218, 367] on span "HANG UP" at bounding box center [210, 372] width 48 height 11
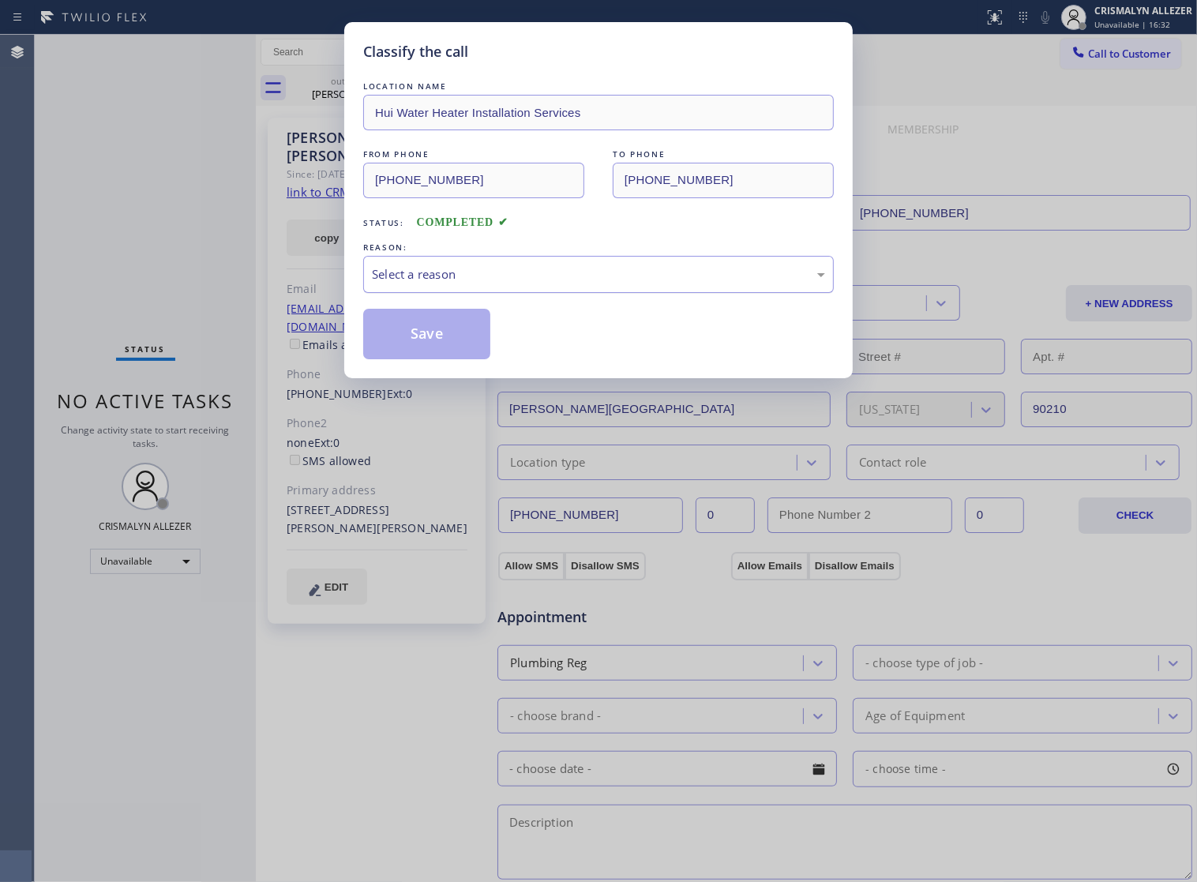
click at [673, 283] on div "Select a reason" at bounding box center [598, 274] width 453 height 18
click at [411, 359] on button "Save" at bounding box center [426, 334] width 127 height 51
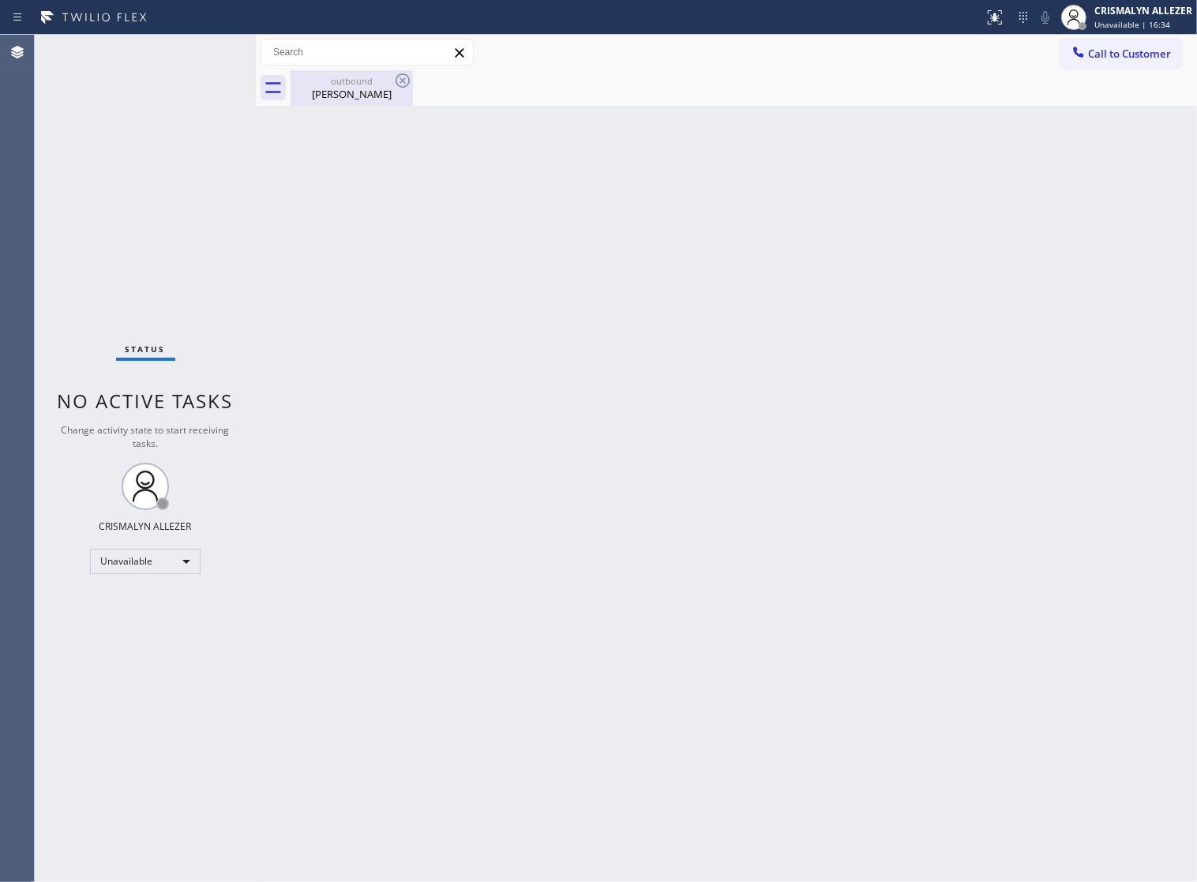
click at [385, 84] on div "outbound" at bounding box center [351, 81] width 119 height 12
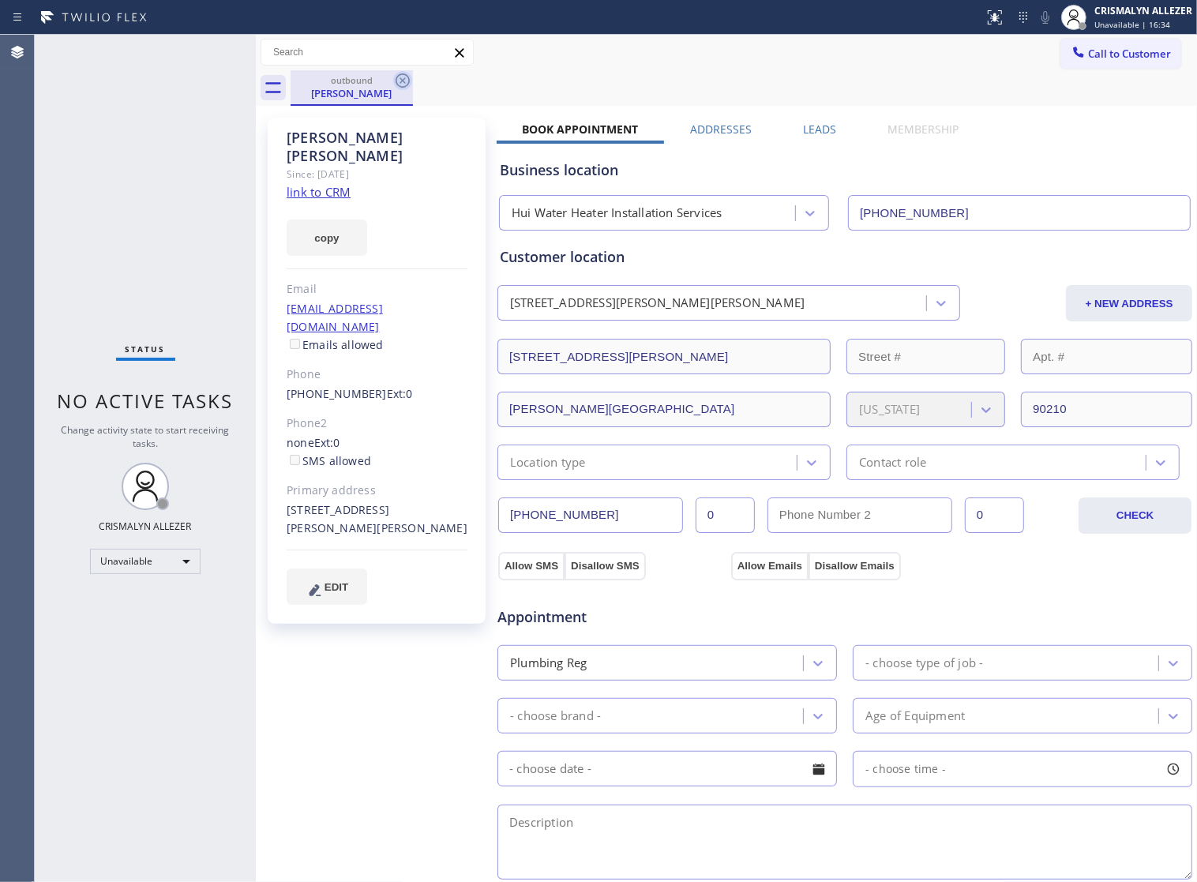
drag, startPoint x: 399, startPoint y: 80, endPoint x: 411, endPoint y: 46, distance: 36.0
click at [399, 77] on icon at bounding box center [402, 80] width 19 height 19
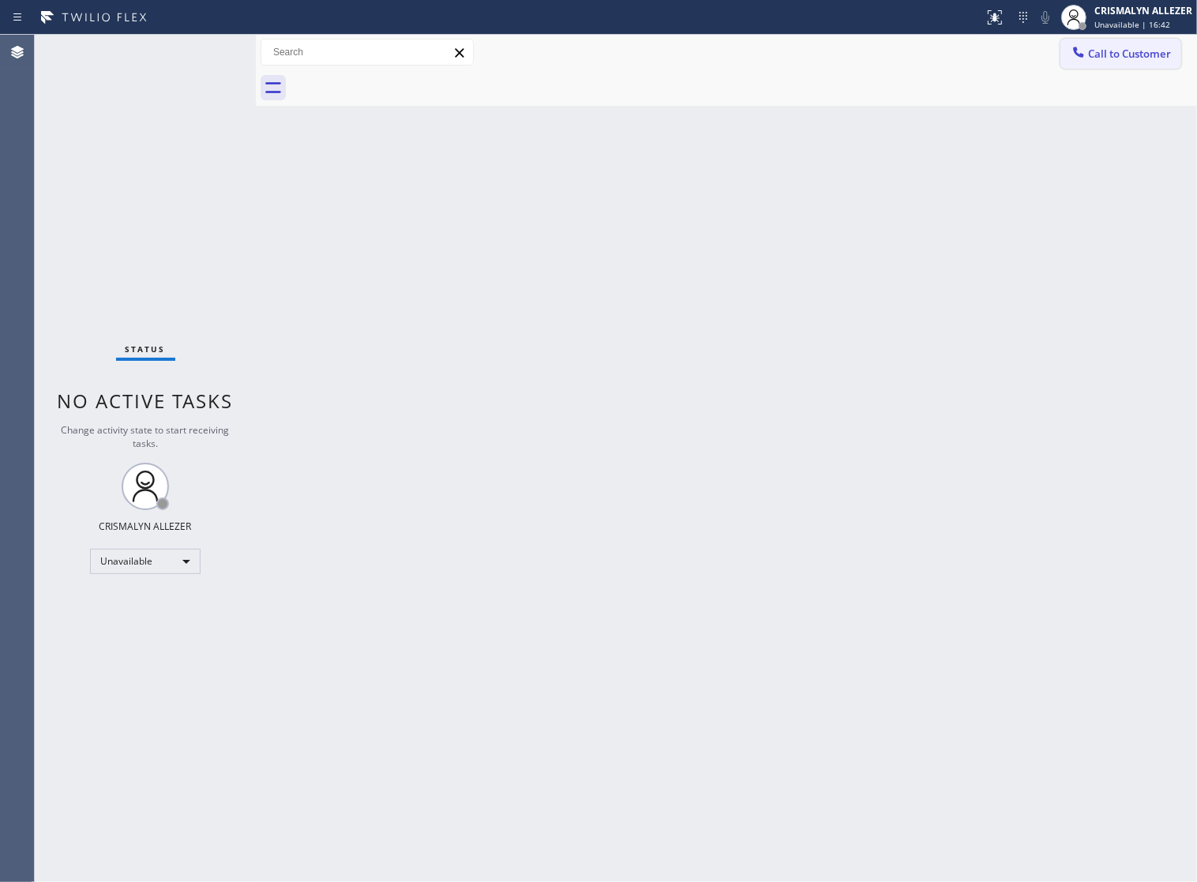
click at [1137, 58] on span "Call to Customer" at bounding box center [1129, 54] width 83 height 14
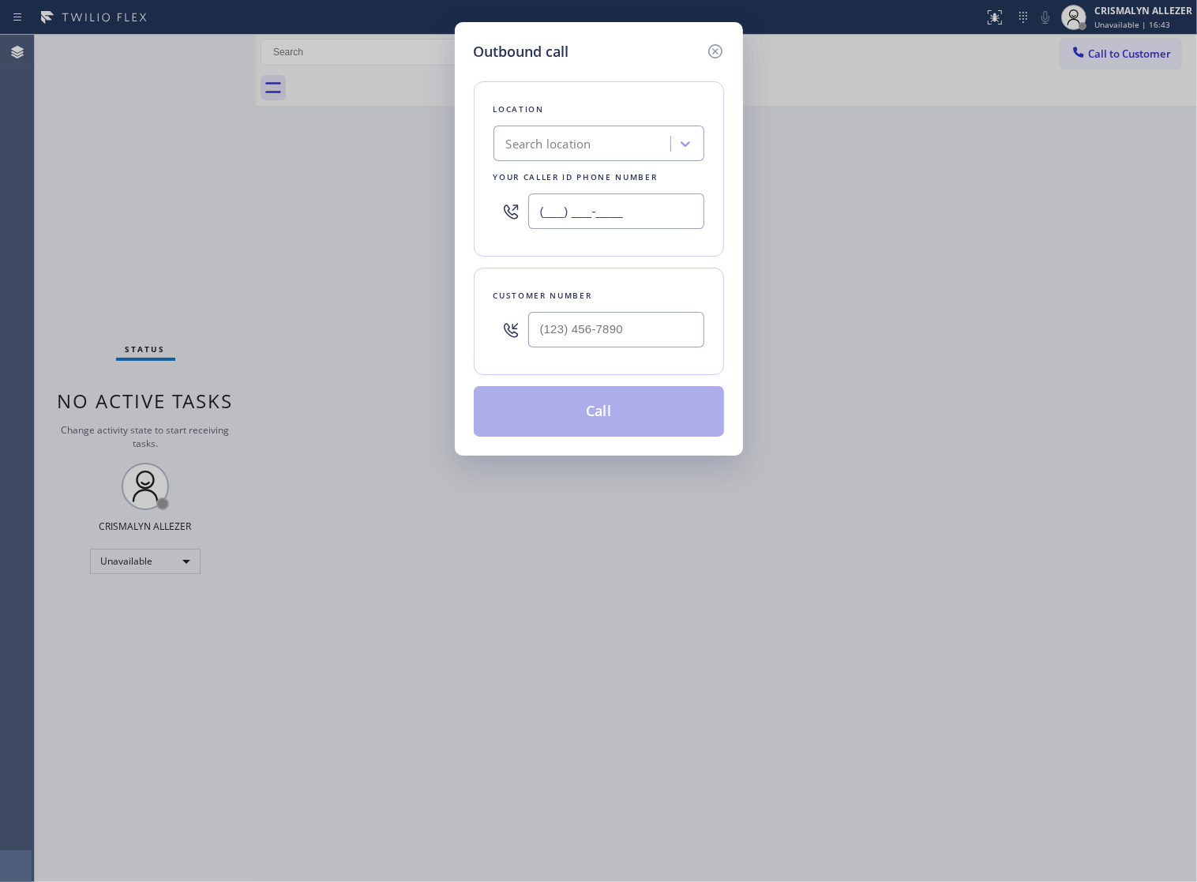
drag, startPoint x: 681, startPoint y: 226, endPoint x: 343, endPoint y: 217, distance: 337.2
click at [365, 217] on div "Outbound call Location Search location Your caller id phone number (___) ___-__…" at bounding box center [598, 441] width 1197 height 882
paste input "949) 734-7320"
type input "(949) 734-7320"
click at [689, 346] on input "(___) ___-____" at bounding box center [616, 330] width 176 height 36
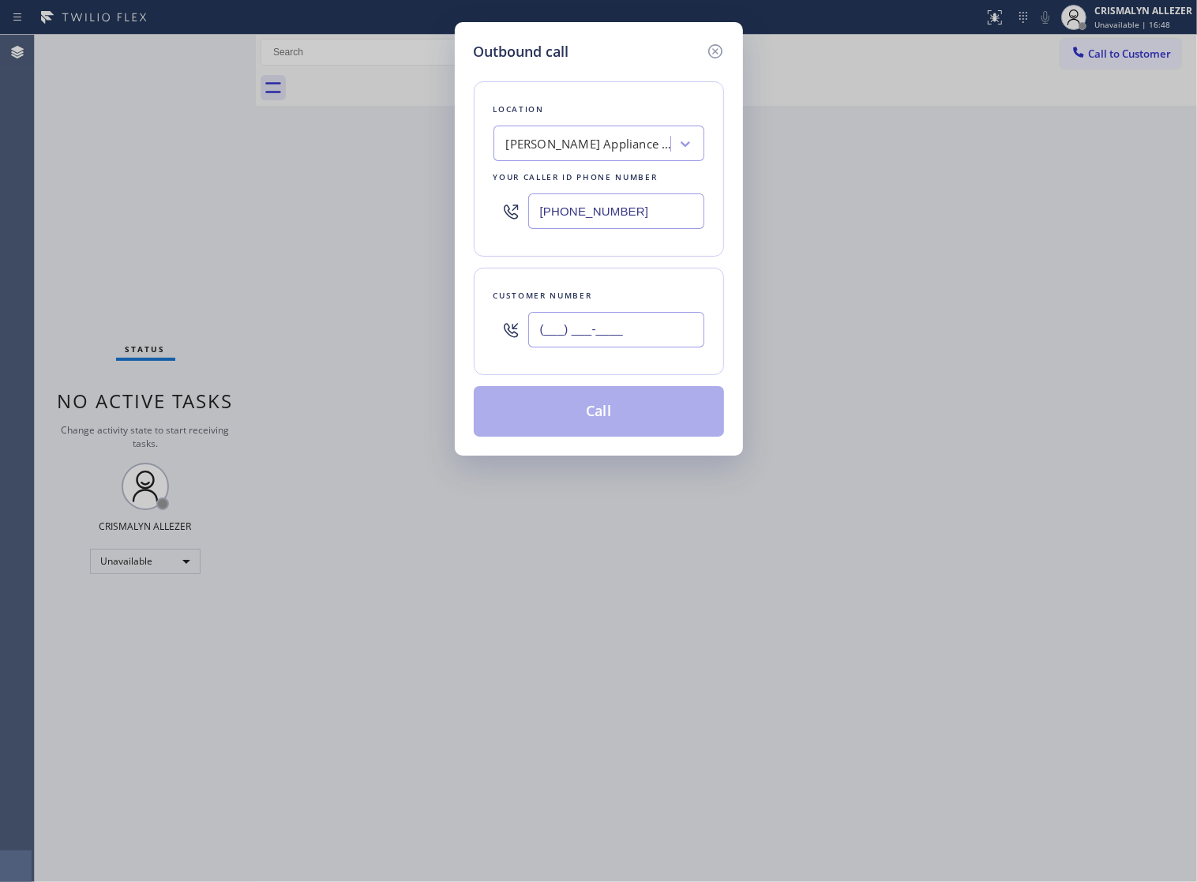
paste input "714) 745-5381"
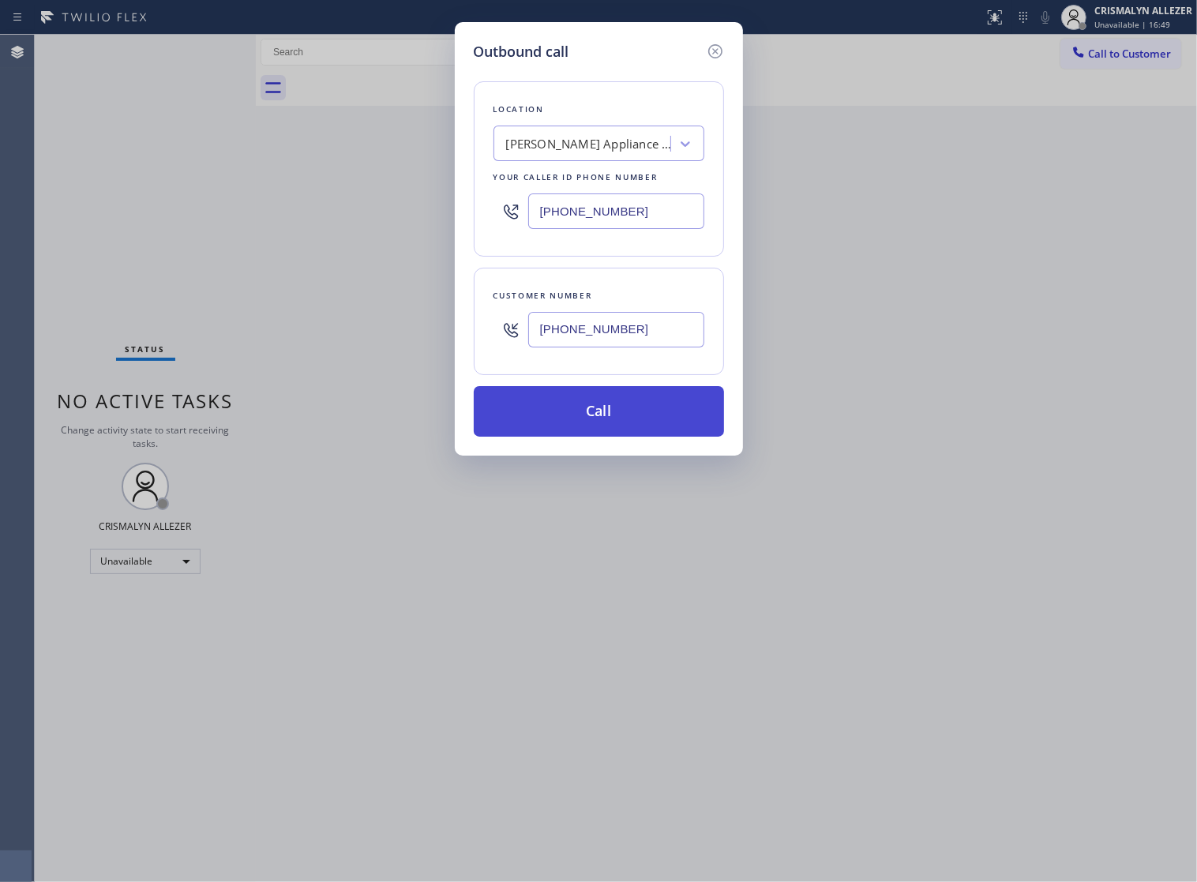
type input "(714) 745-5381"
click at [602, 434] on button "Call" at bounding box center [599, 411] width 250 height 51
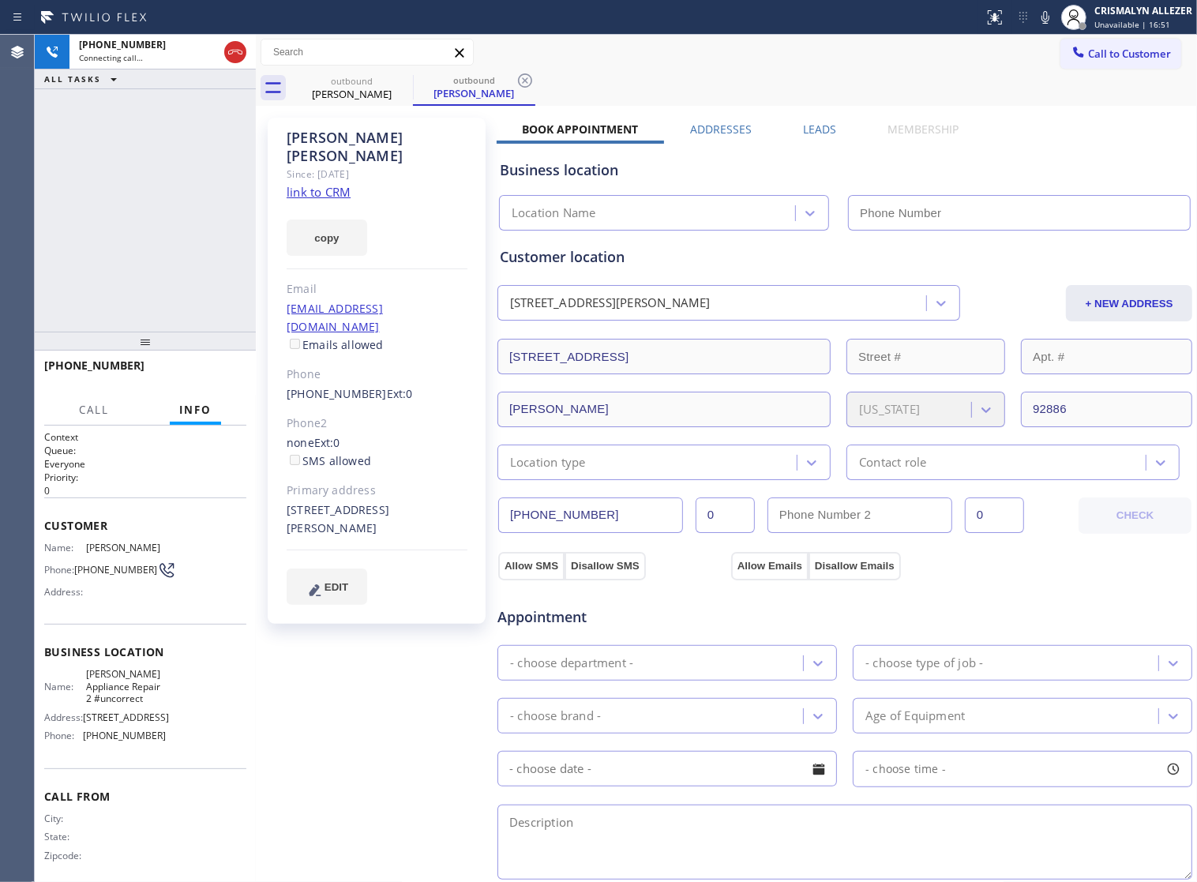
click at [322, 184] on link "link to CRM" at bounding box center [319, 192] width 64 height 16
type input "(949) 734-7320"
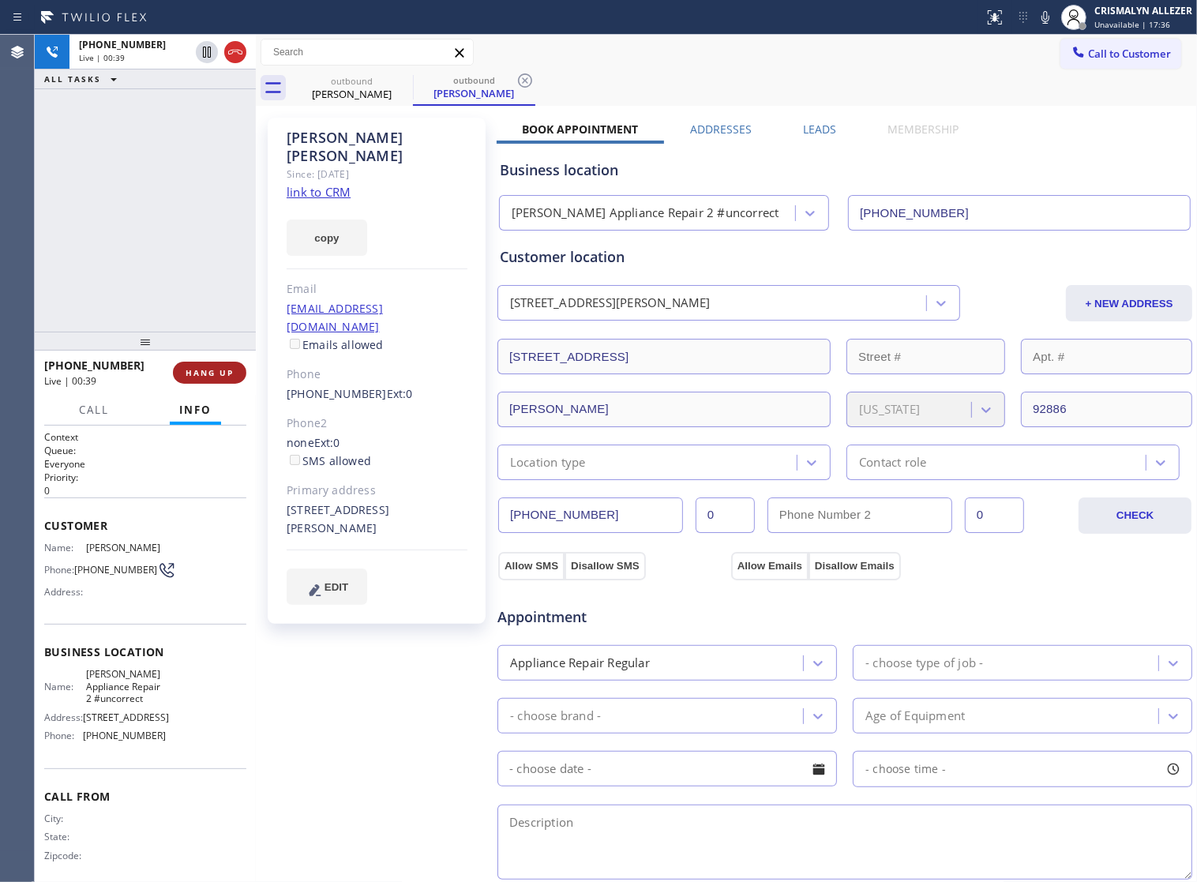
click at [206, 379] on button "HANG UP" at bounding box center [209, 373] width 73 height 22
click at [206, 377] on span "COMPLETE" at bounding box center [206, 372] width 54 height 11
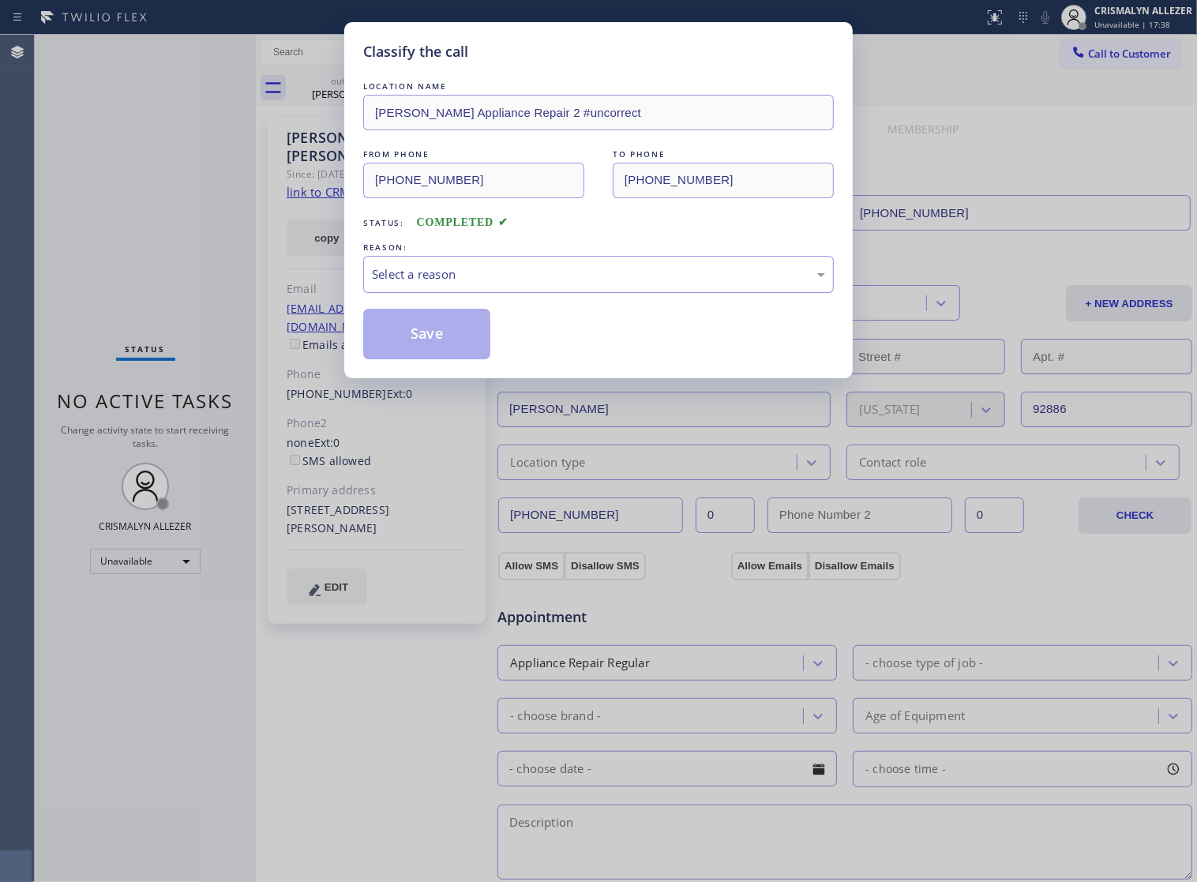
click at [622, 283] on div "Select a reason" at bounding box center [598, 274] width 453 height 18
click at [432, 358] on button "Save" at bounding box center [426, 334] width 127 height 51
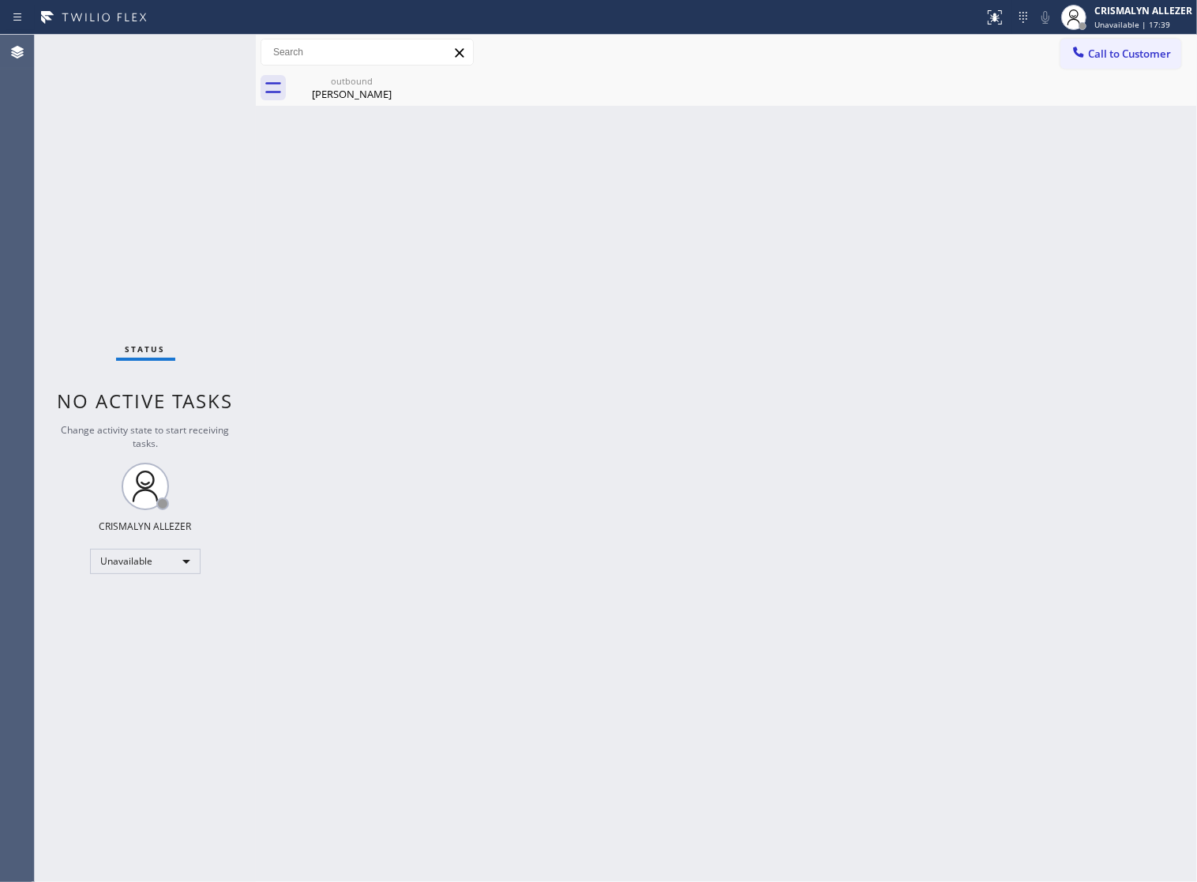
click at [349, 109] on div "Back to Dashboard Change Sender ID Customers Technicians Select a contact Outbo…" at bounding box center [726, 458] width 941 height 847
drag, startPoint x: 344, startPoint y: 85, endPoint x: 538, endPoint y: 103, distance: 195.1
click at [345, 85] on div "outbound" at bounding box center [351, 81] width 119 height 12
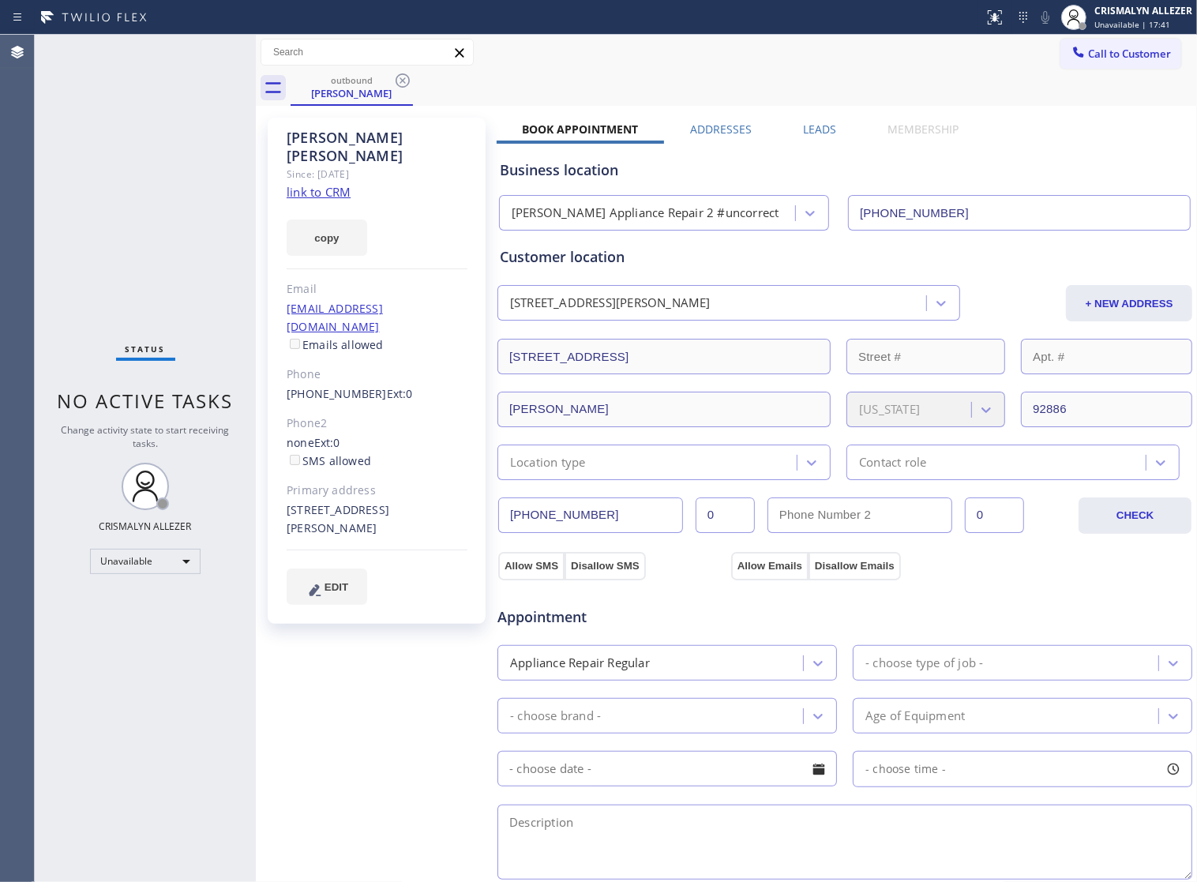
click at [803, 127] on label "Leads" at bounding box center [819, 129] width 33 height 15
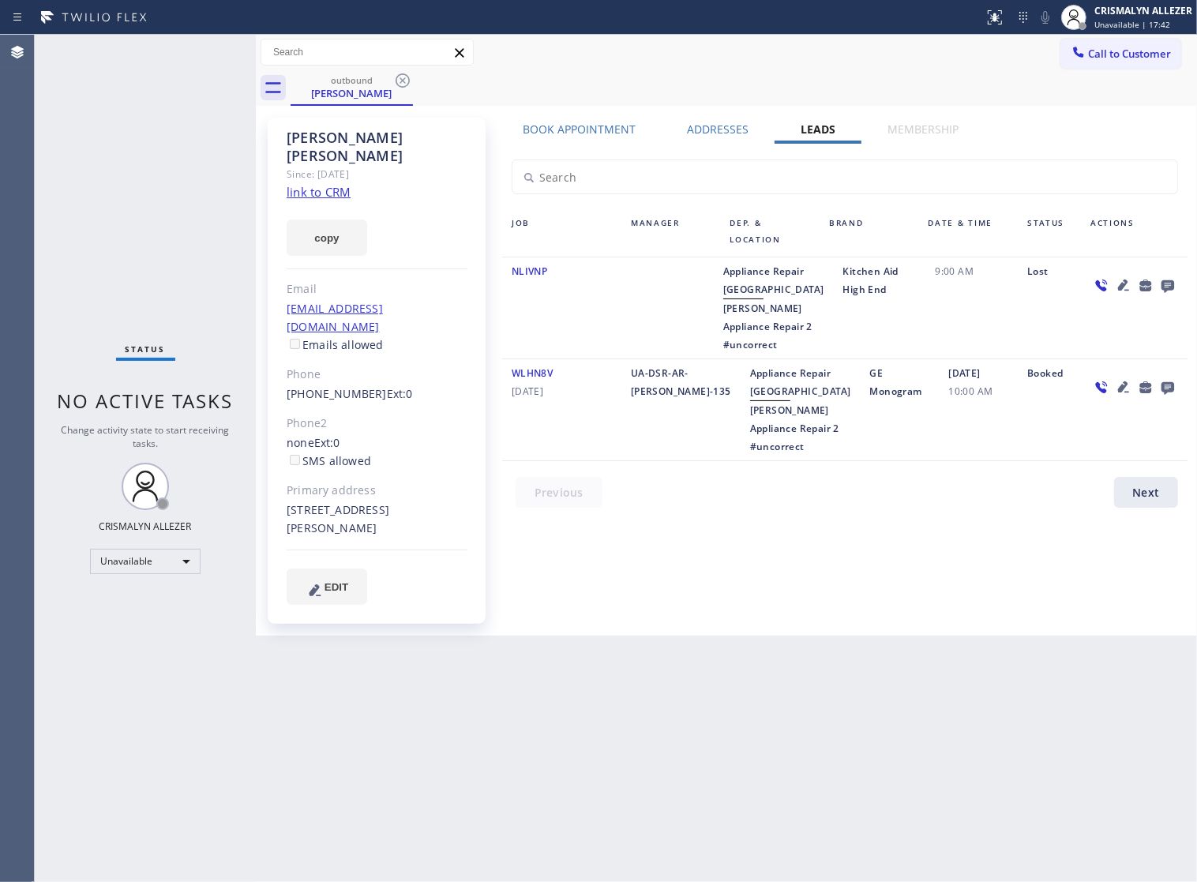
click at [1163, 285] on icon at bounding box center [1167, 286] width 13 height 13
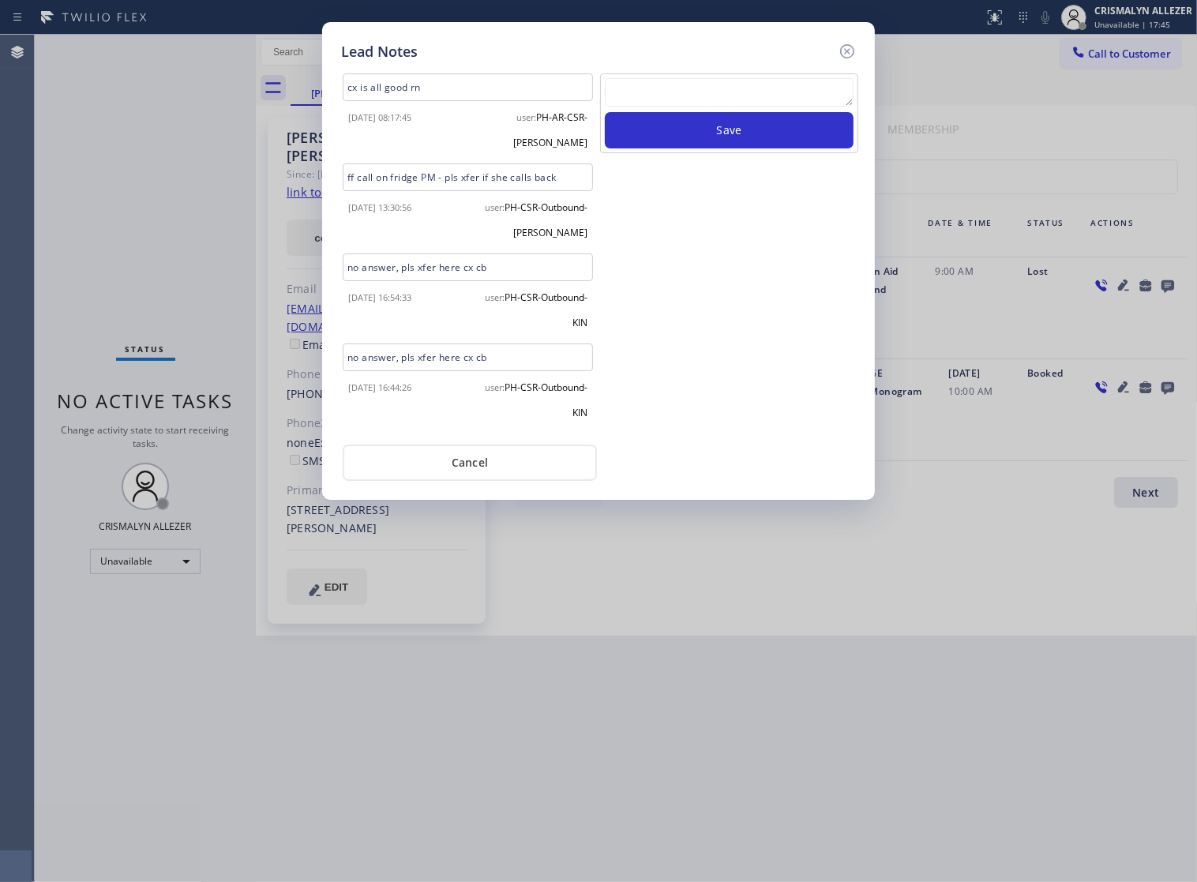
click at [716, 97] on textarea at bounding box center [729, 92] width 249 height 28
paste textarea "ALL ARE GOOD, but xfer cx cb"
type textarea "ALL ARE GOOD, but xfer cx cb"
click at [722, 148] on button "Save" at bounding box center [729, 130] width 249 height 36
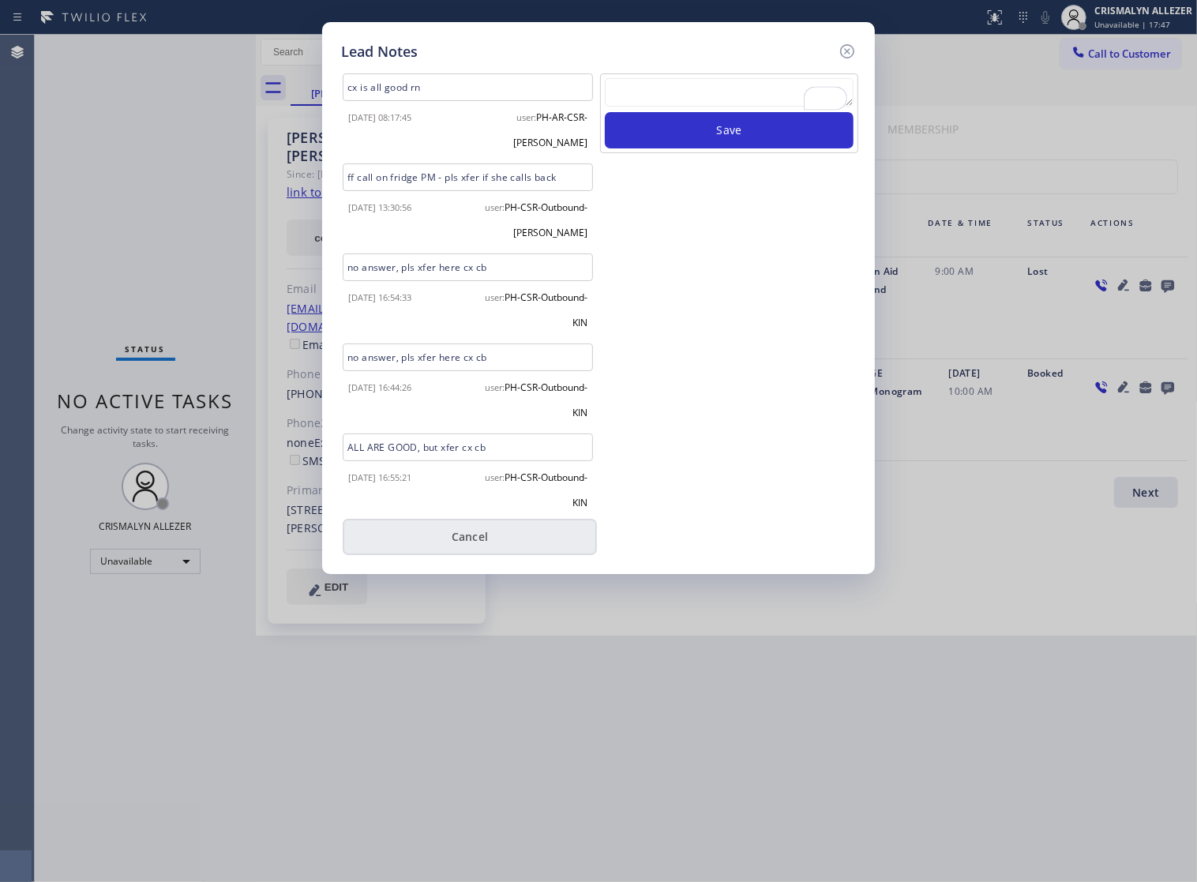
click at [467, 546] on button "Cancel" at bounding box center [470, 537] width 254 height 36
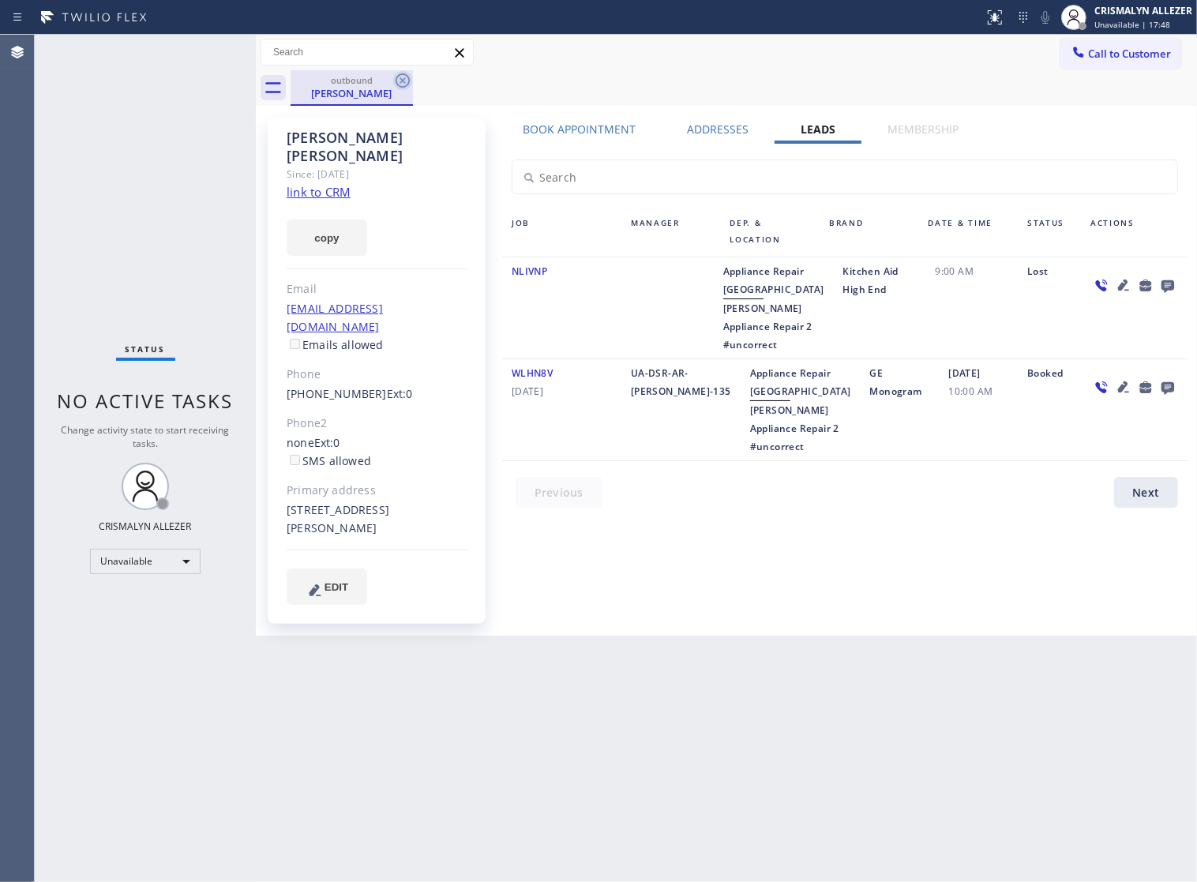
click at [395, 80] on icon at bounding box center [402, 80] width 19 height 19
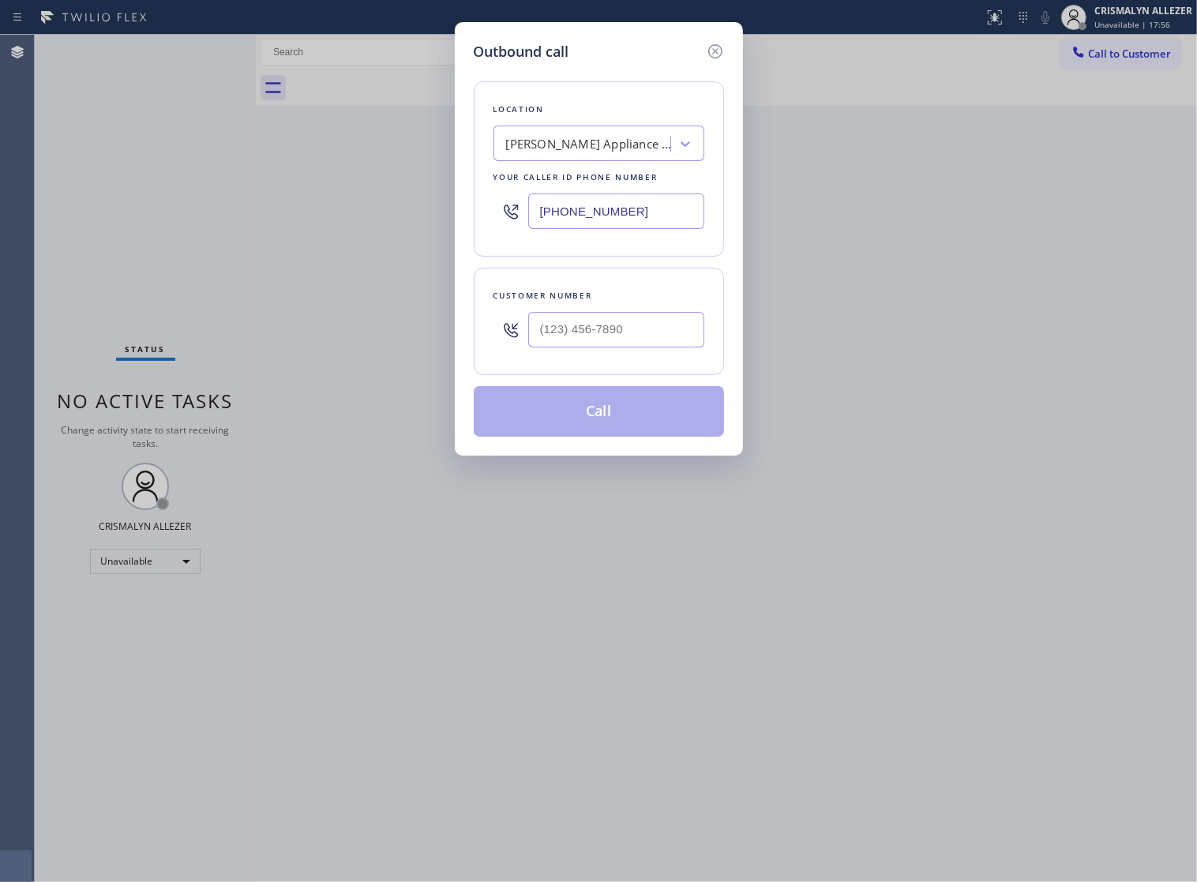
paste input "424) 348-4819"
drag, startPoint x: 546, startPoint y: 229, endPoint x: 287, endPoint y: 227, distance: 259.7
click at [287, 227] on div "Outbound call Location [PERSON_NAME] Appliance Repair 2 #uncorrect Your caller …" at bounding box center [598, 441] width 1197 height 882
type input "[PHONE_NUMBER]"
click at [654, 337] on input "(___) ___-____" at bounding box center [616, 330] width 176 height 36
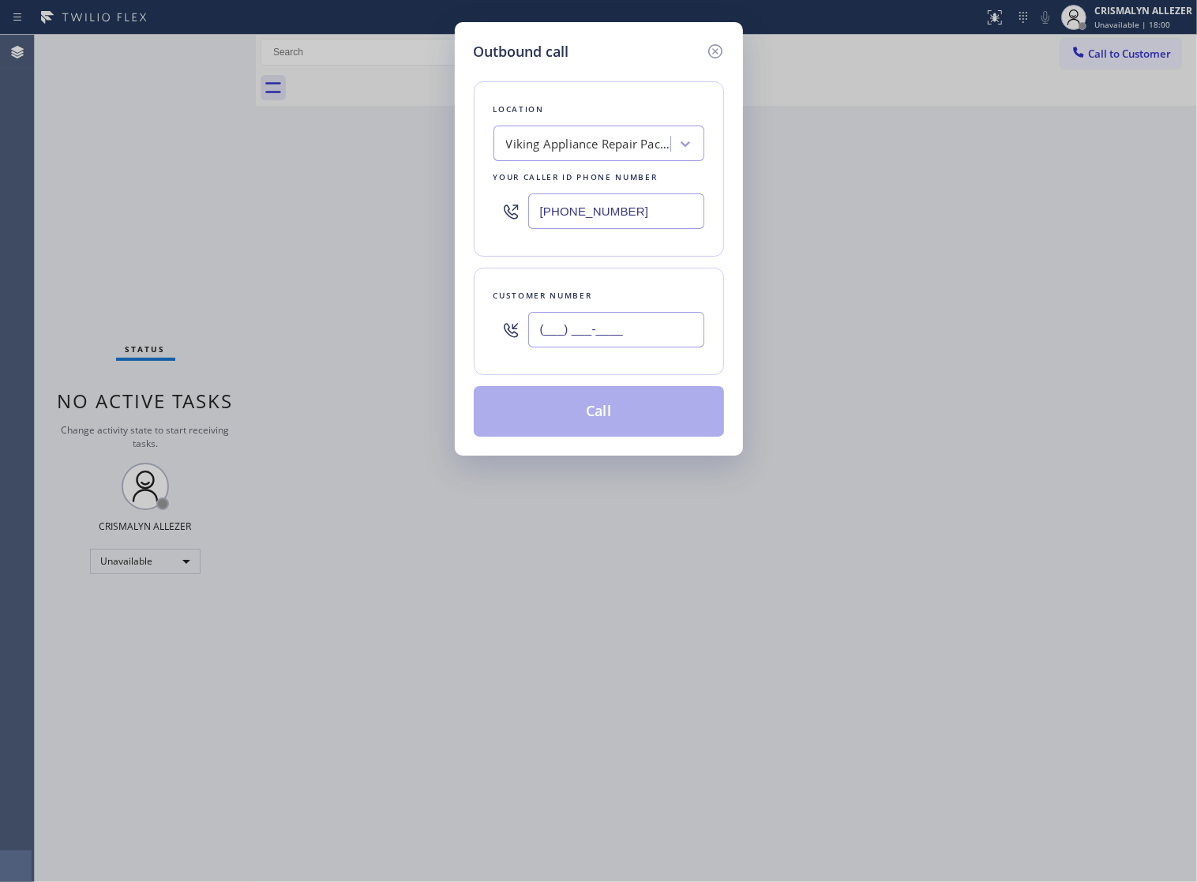
paste input "310) 801-8518"
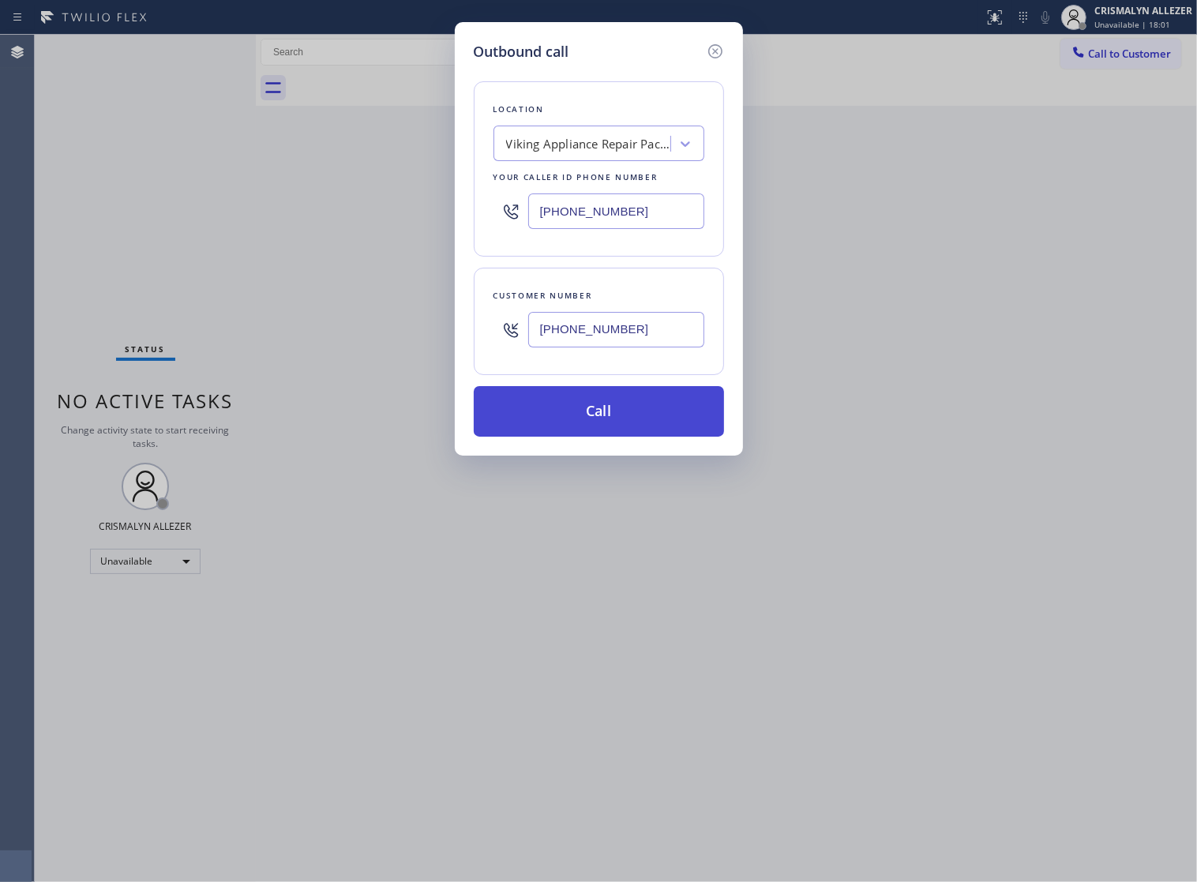
type input "[PHONE_NUMBER]"
click at [609, 436] on button "Call" at bounding box center [599, 411] width 250 height 51
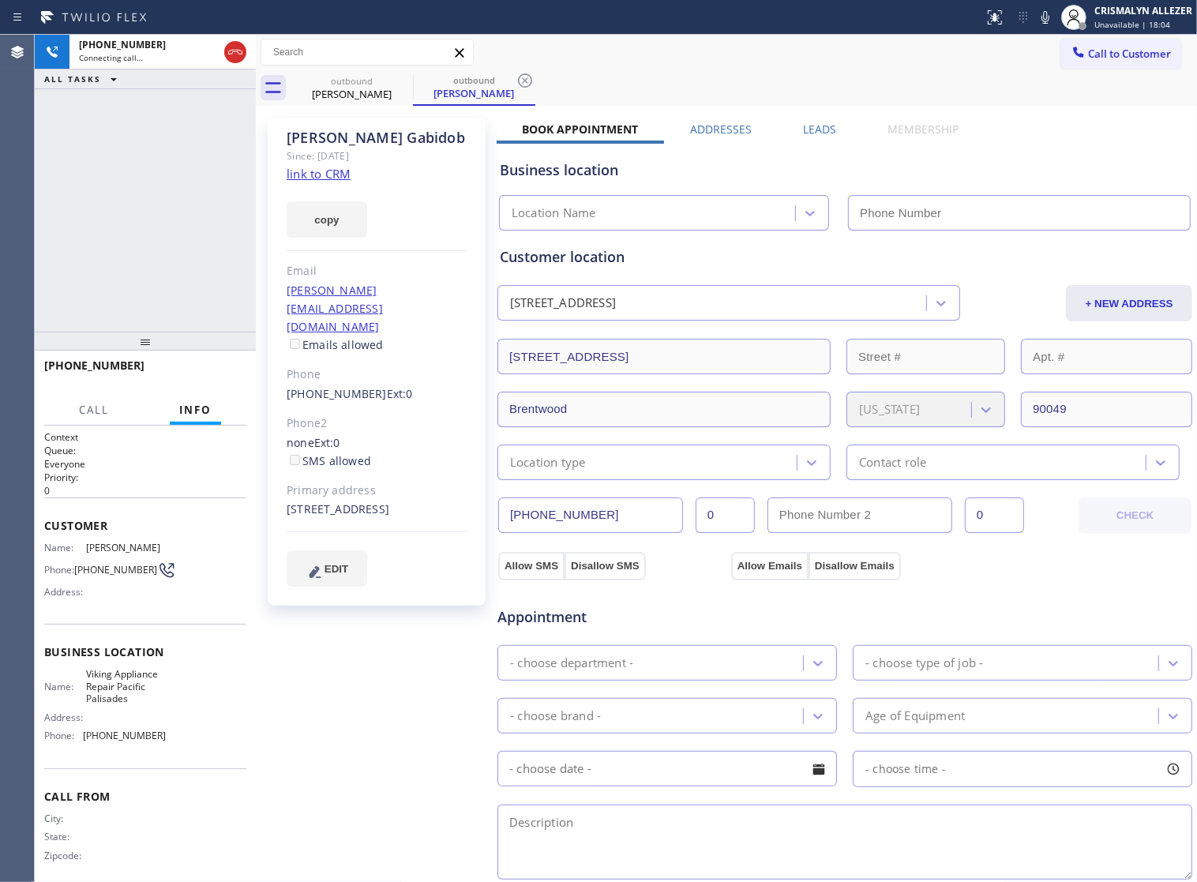
click at [310, 174] on link "link to CRM" at bounding box center [319, 174] width 64 height 16
type input "[PHONE_NUMBER]"
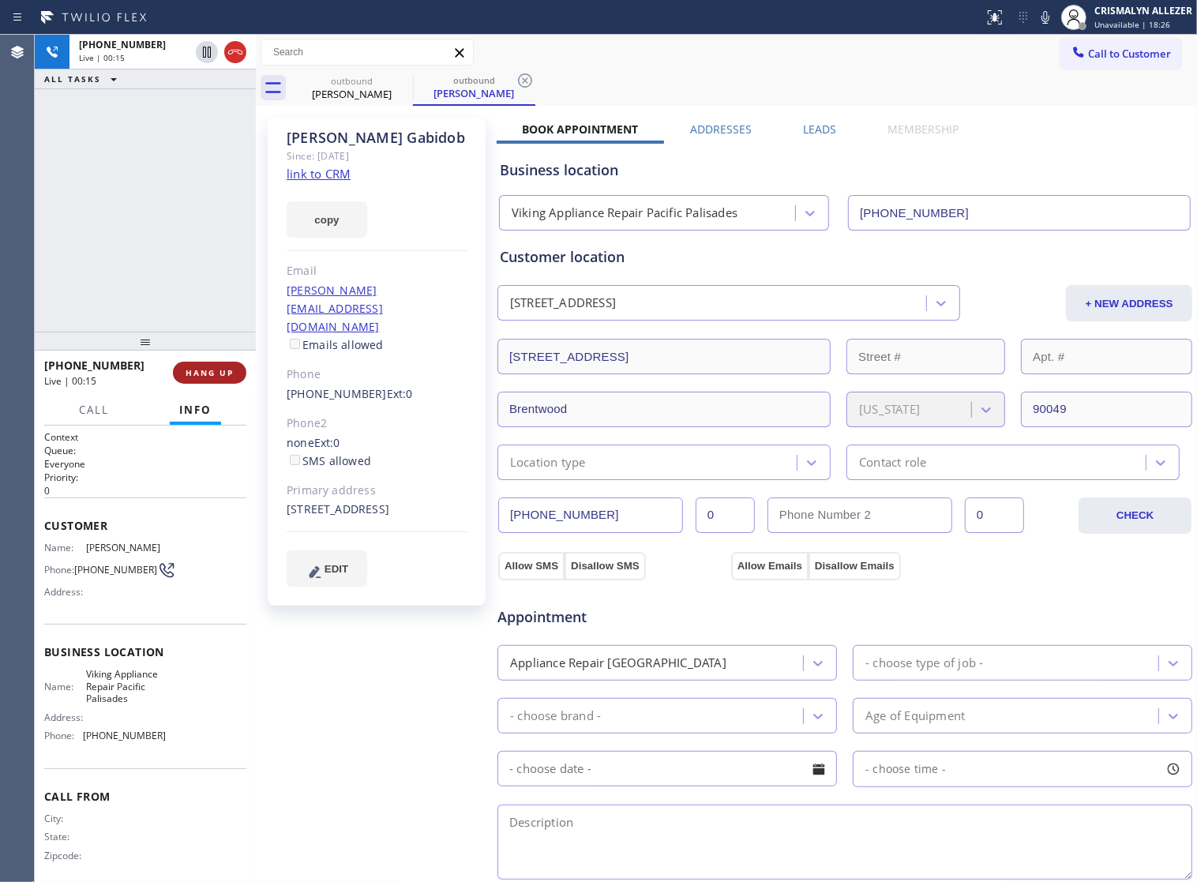
click at [194, 367] on span "HANG UP" at bounding box center [210, 372] width 48 height 11
click at [198, 375] on span "COMPLETE" at bounding box center [206, 372] width 54 height 11
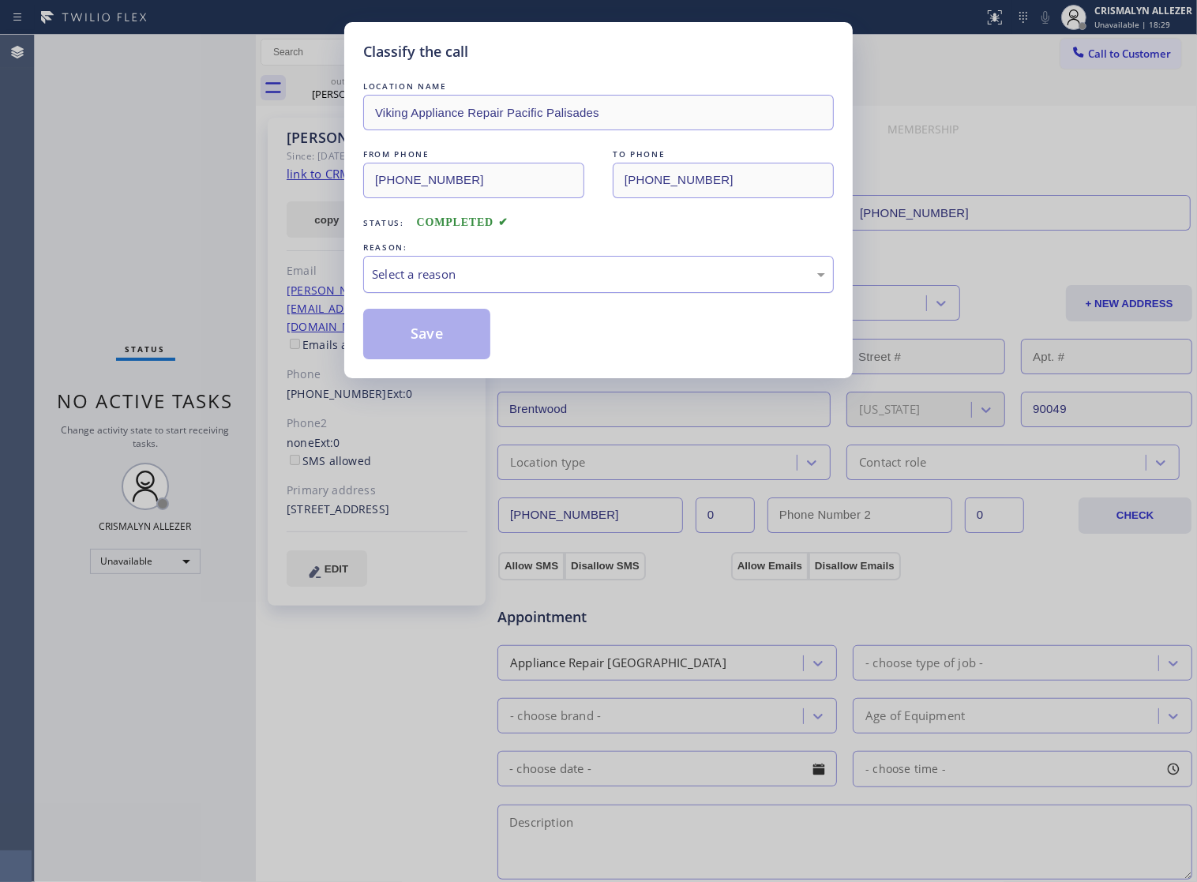
click at [624, 293] on div "Select a reason" at bounding box center [598, 274] width 471 height 37
click at [439, 353] on button "Save" at bounding box center [426, 334] width 127 height 51
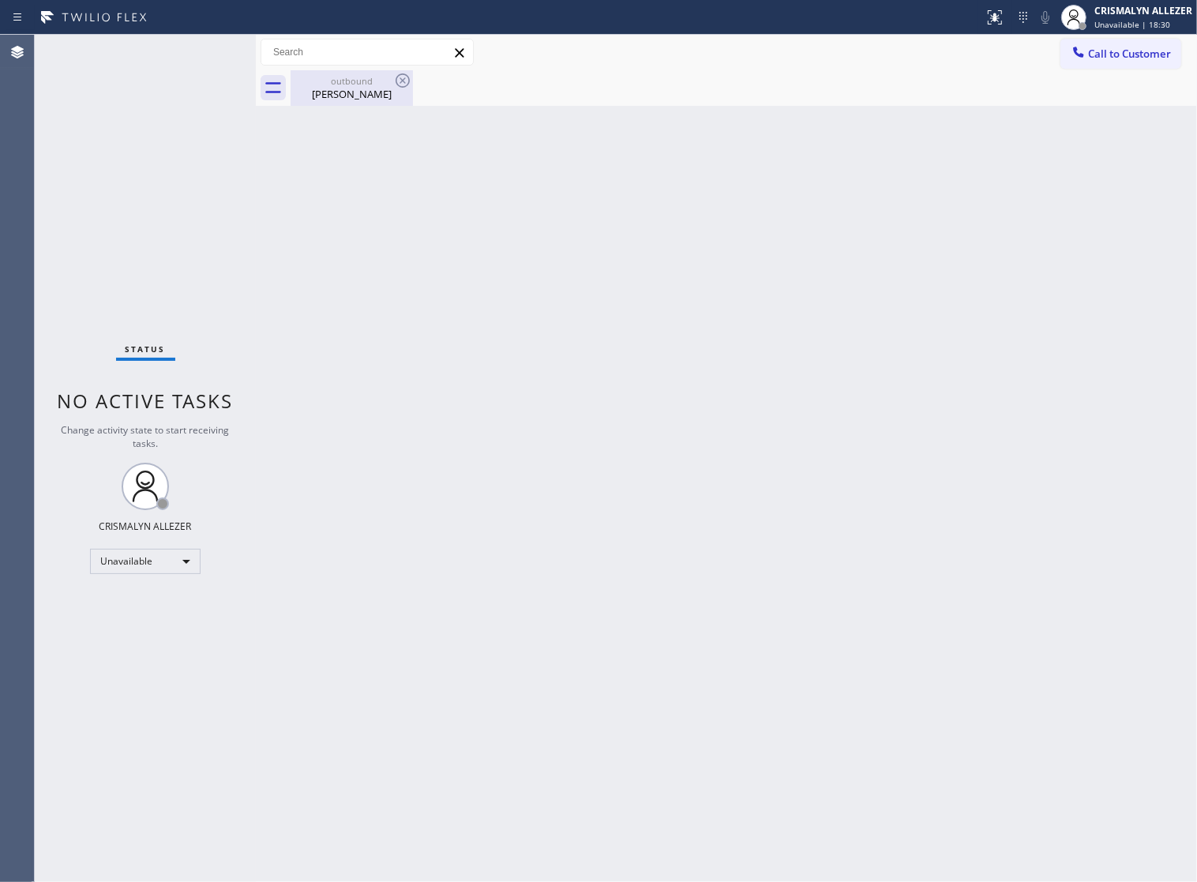
click at [341, 92] on div "[PERSON_NAME]" at bounding box center [351, 94] width 119 height 14
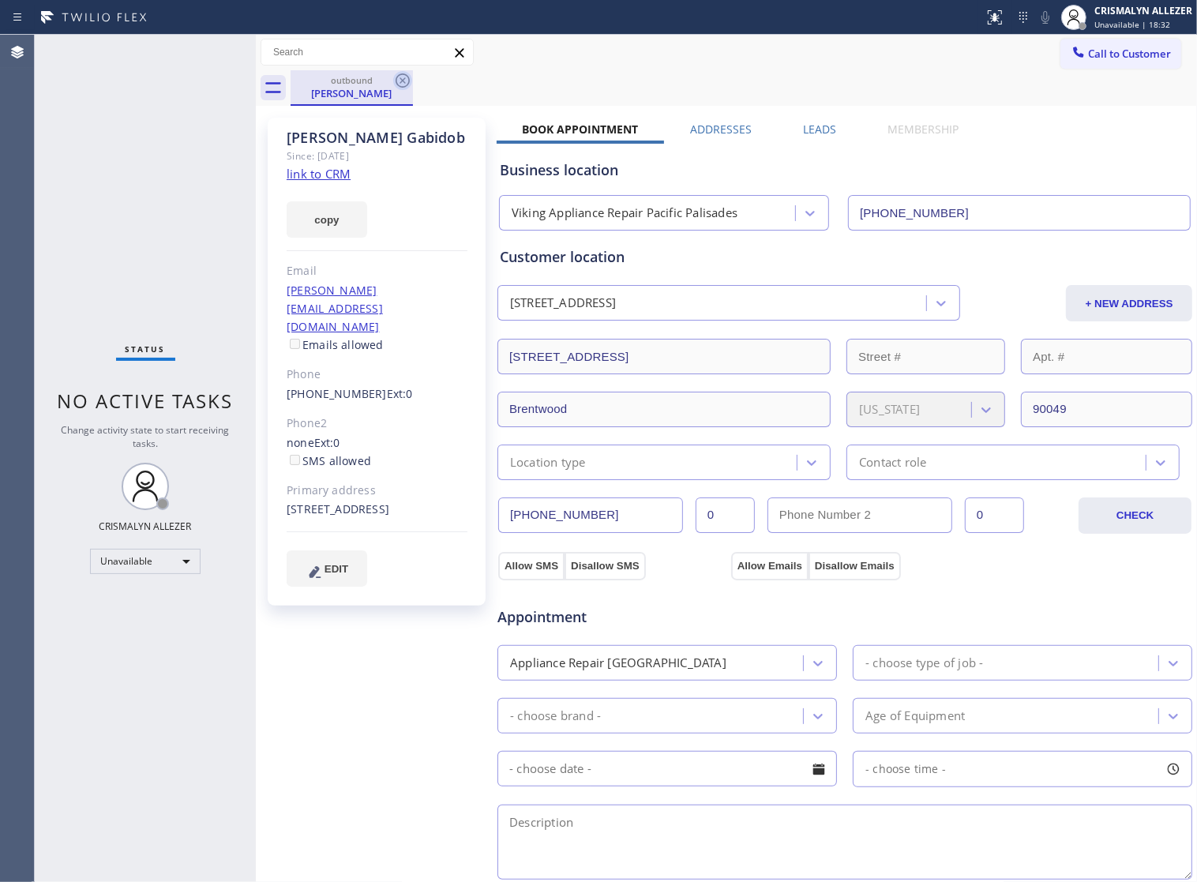
click at [399, 84] on icon at bounding box center [402, 80] width 19 height 19
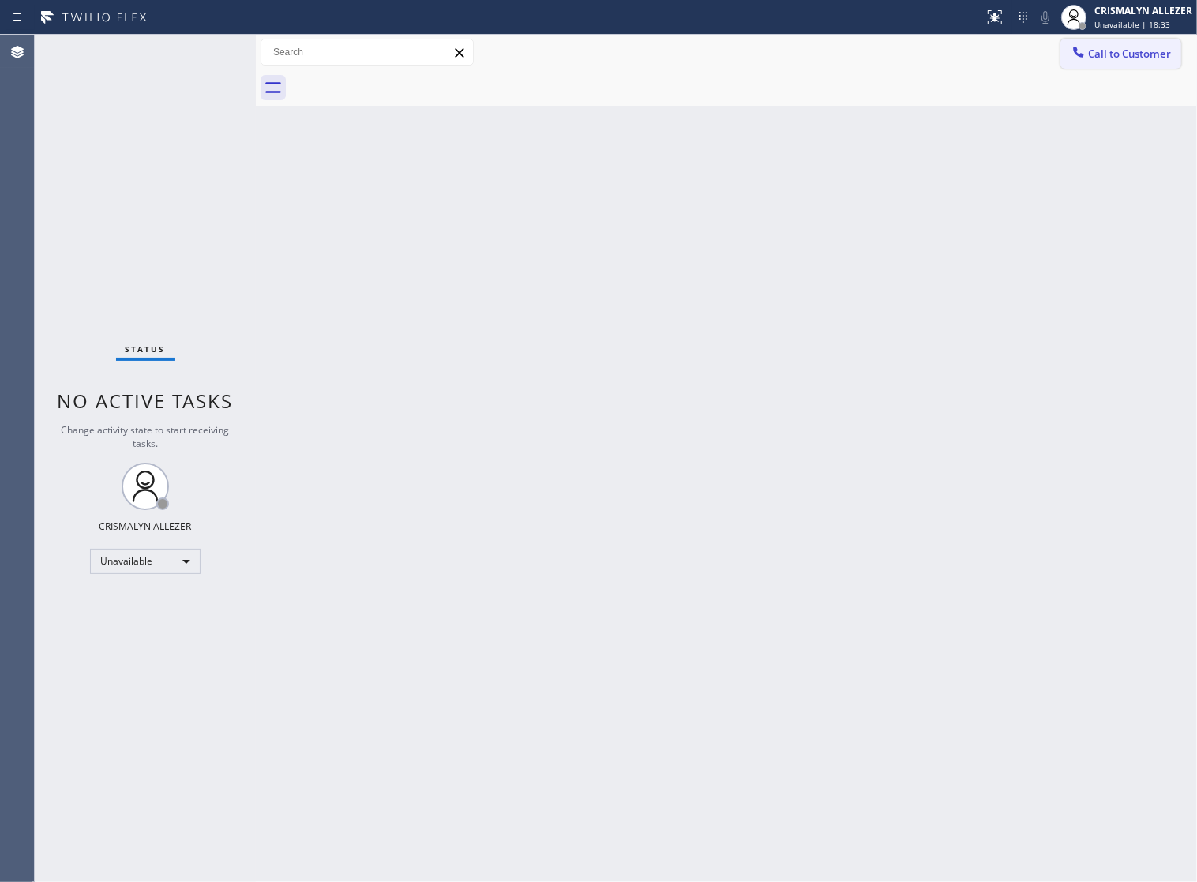
click at [1143, 56] on span "Call to Customer" at bounding box center [1129, 54] width 83 height 14
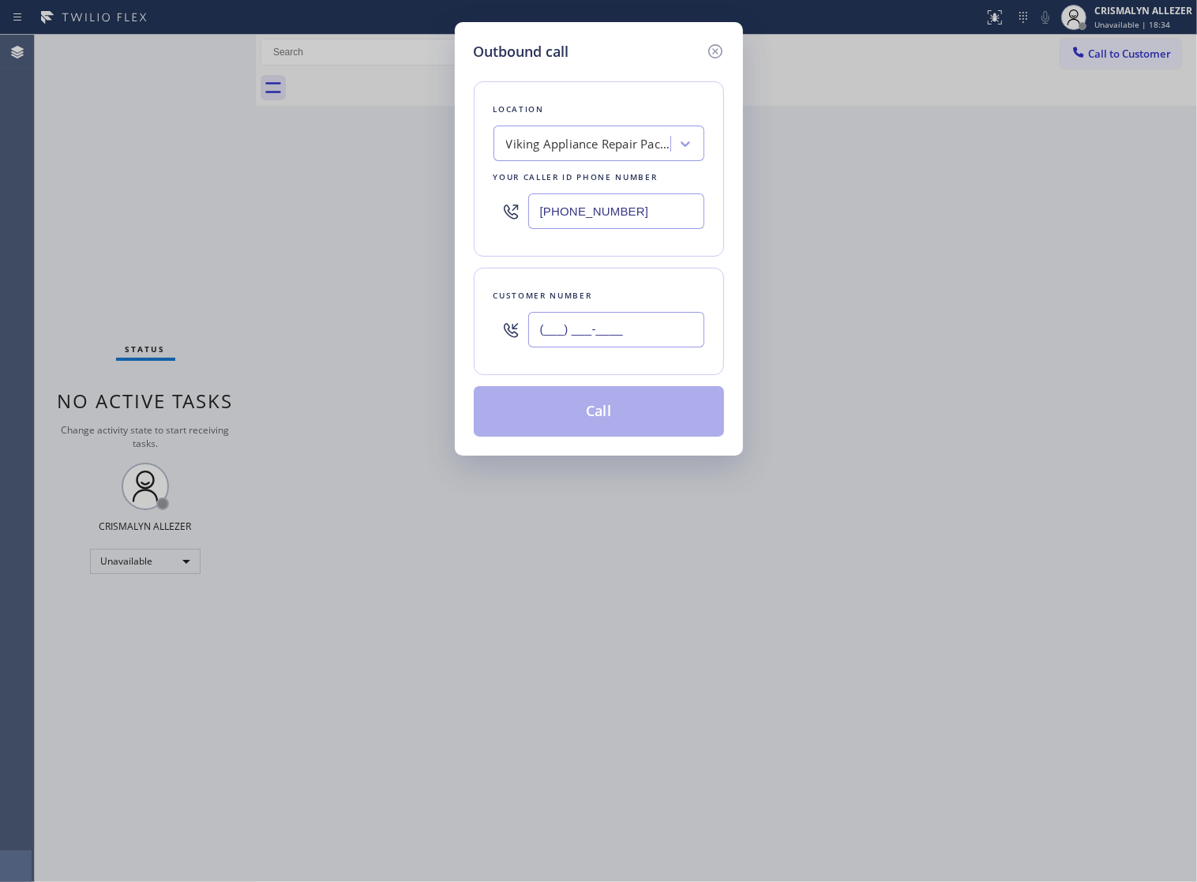
click at [673, 347] on input "(___) ___-____" at bounding box center [616, 330] width 176 height 36
paste input "310) 801-8518"
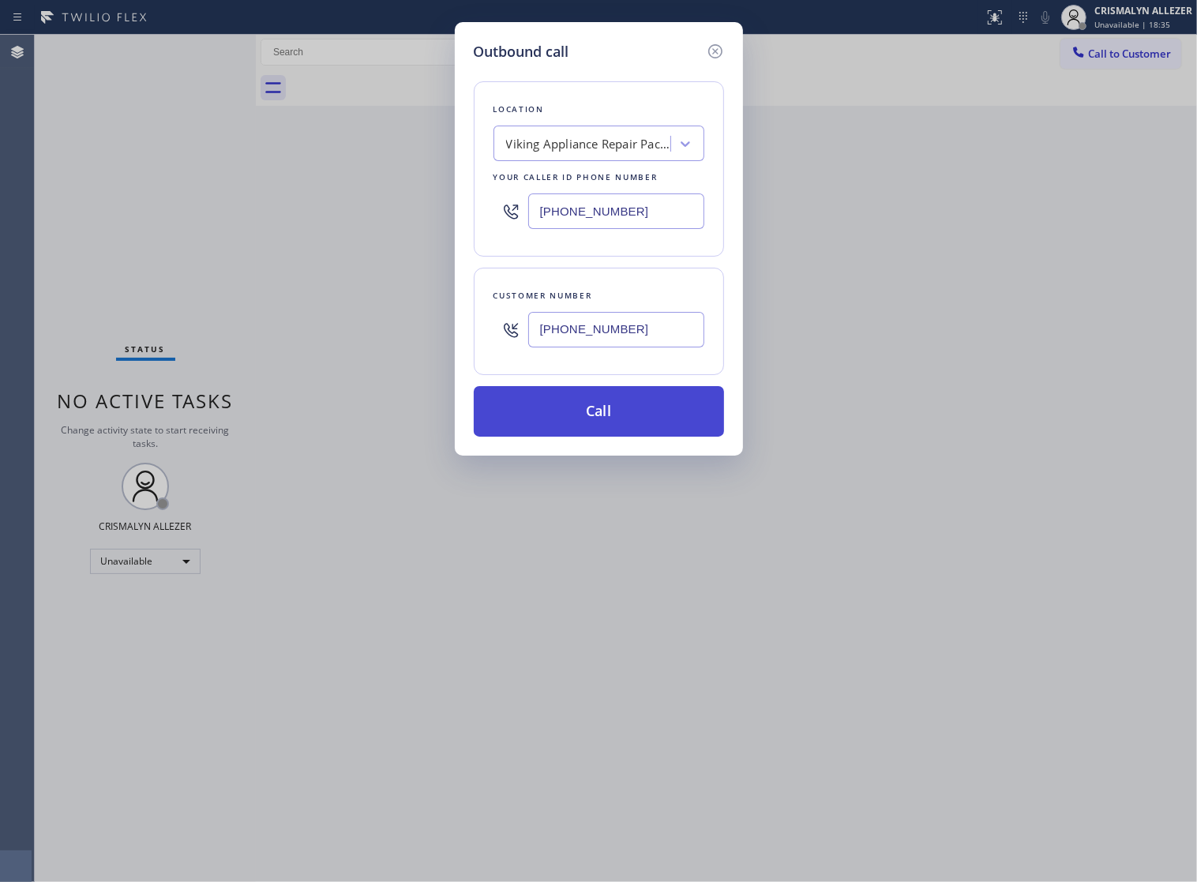
type input "[PHONE_NUMBER]"
click at [600, 437] on button "Call" at bounding box center [599, 411] width 250 height 51
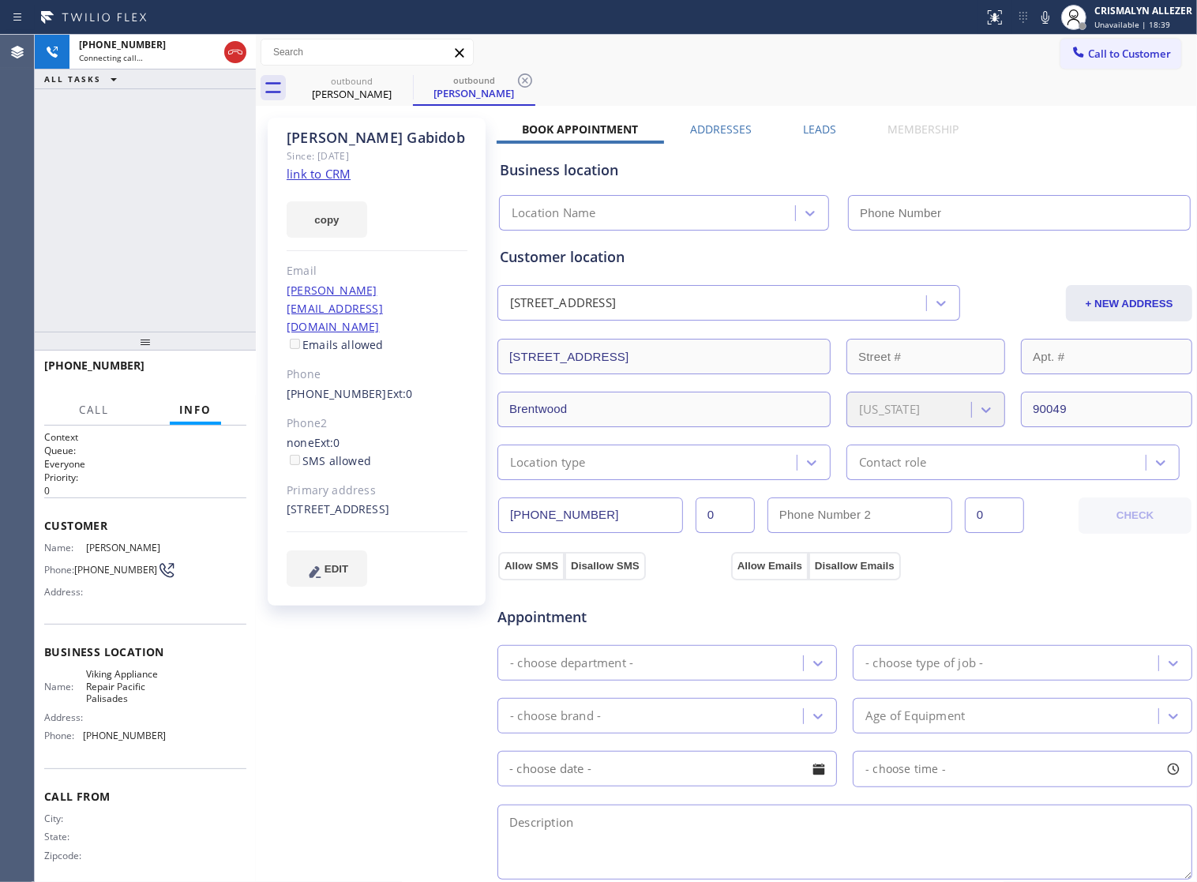
type input "[PHONE_NUMBER]"
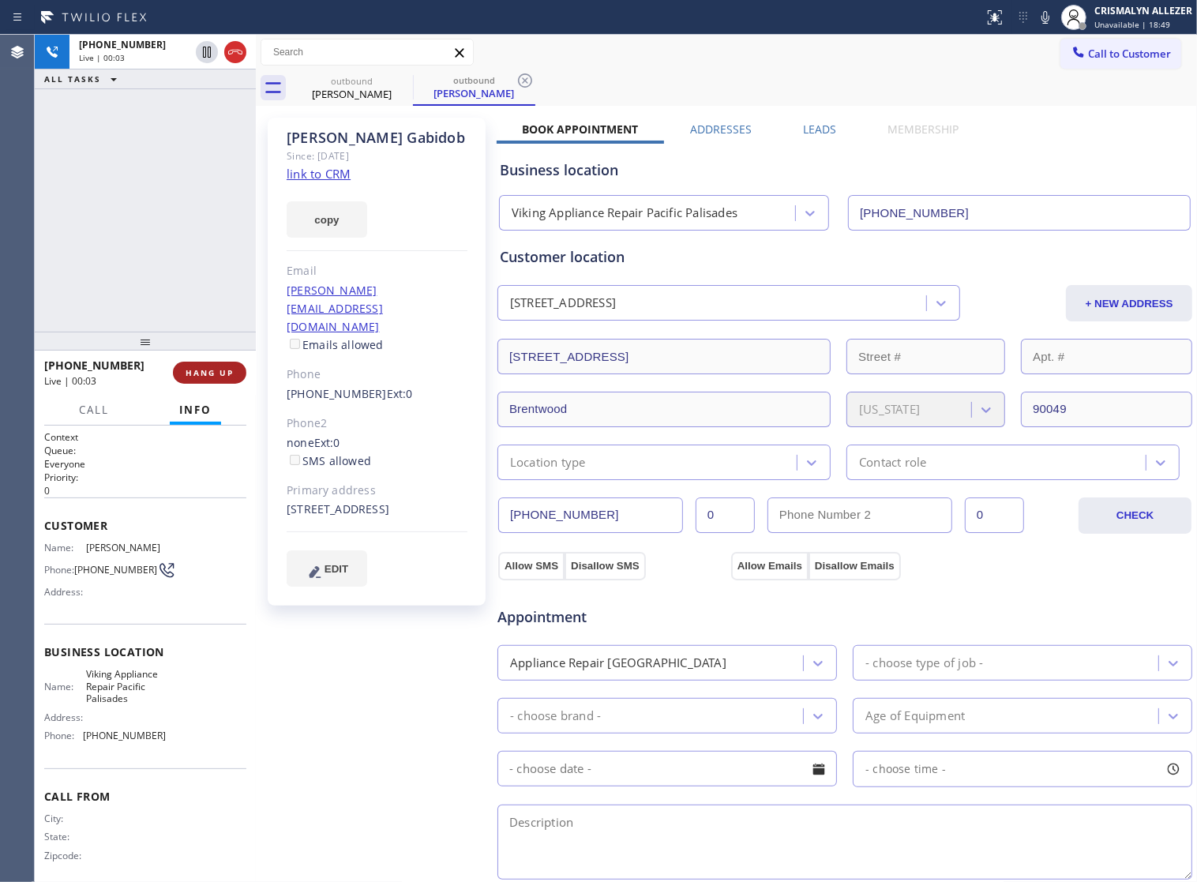
click at [196, 372] on span "HANG UP" at bounding box center [210, 372] width 48 height 11
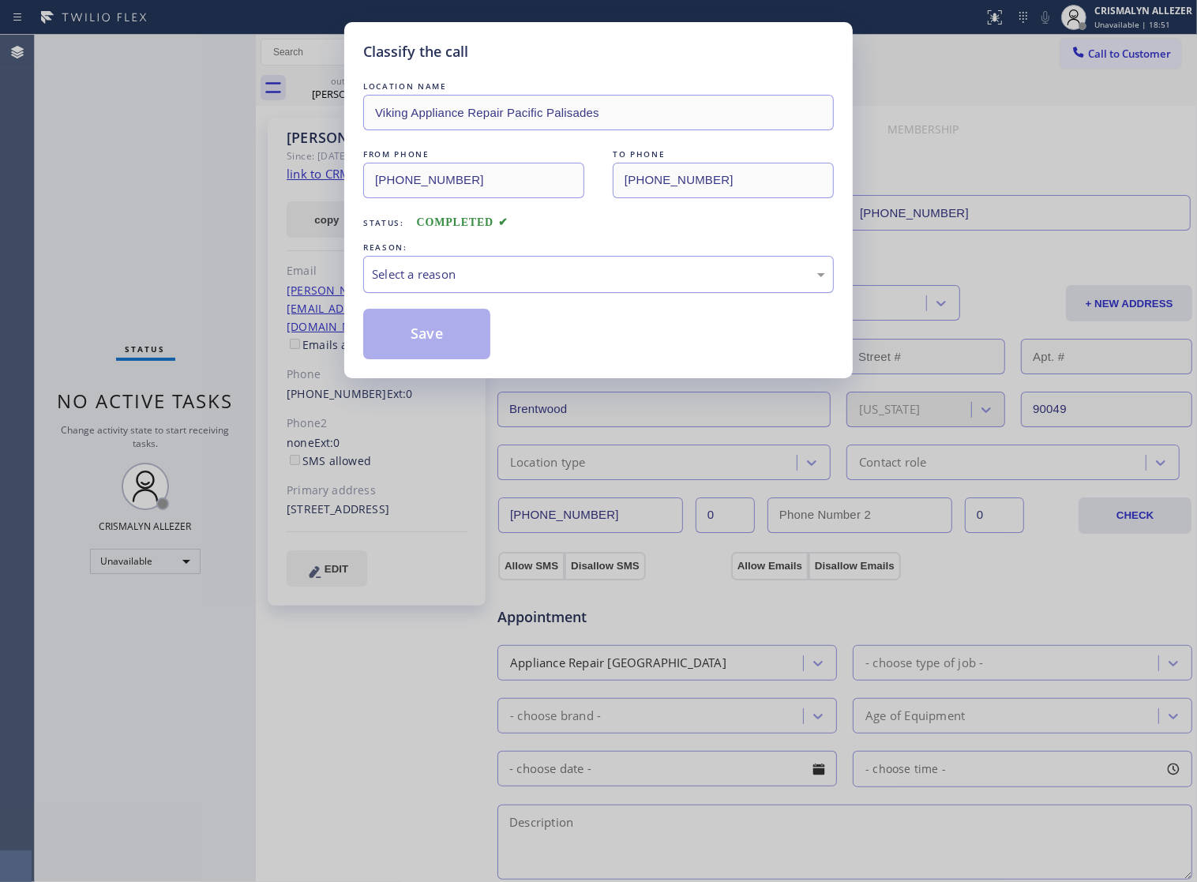
drag, startPoint x: 620, startPoint y: 294, endPoint x: 583, endPoint y: 304, distance: 38.5
click at [605, 283] on div "Select a reason" at bounding box center [598, 274] width 453 height 18
click at [375, 356] on button "Save" at bounding box center [426, 334] width 127 height 51
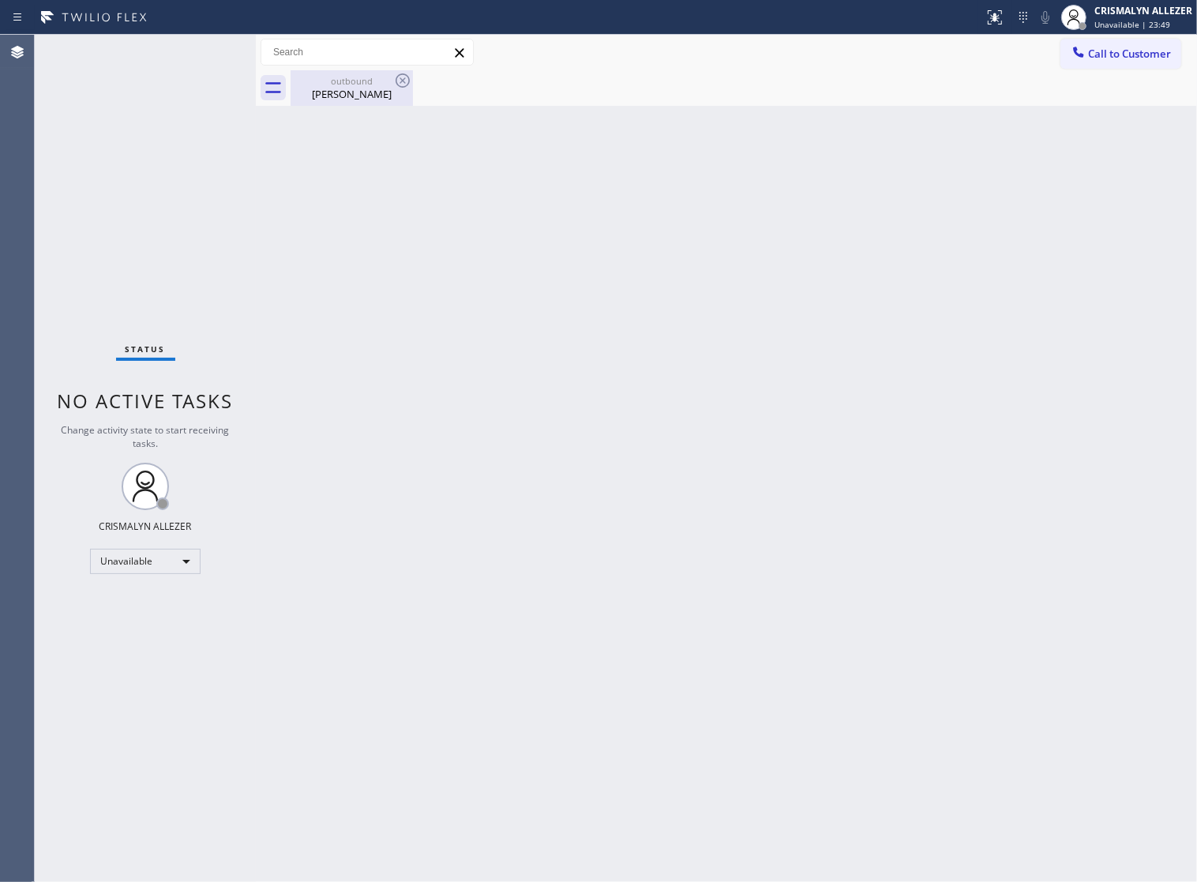
click at [336, 103] on div "outbound [PERSON_NAME]" at bounding box center [351, 88] width 119 height 36
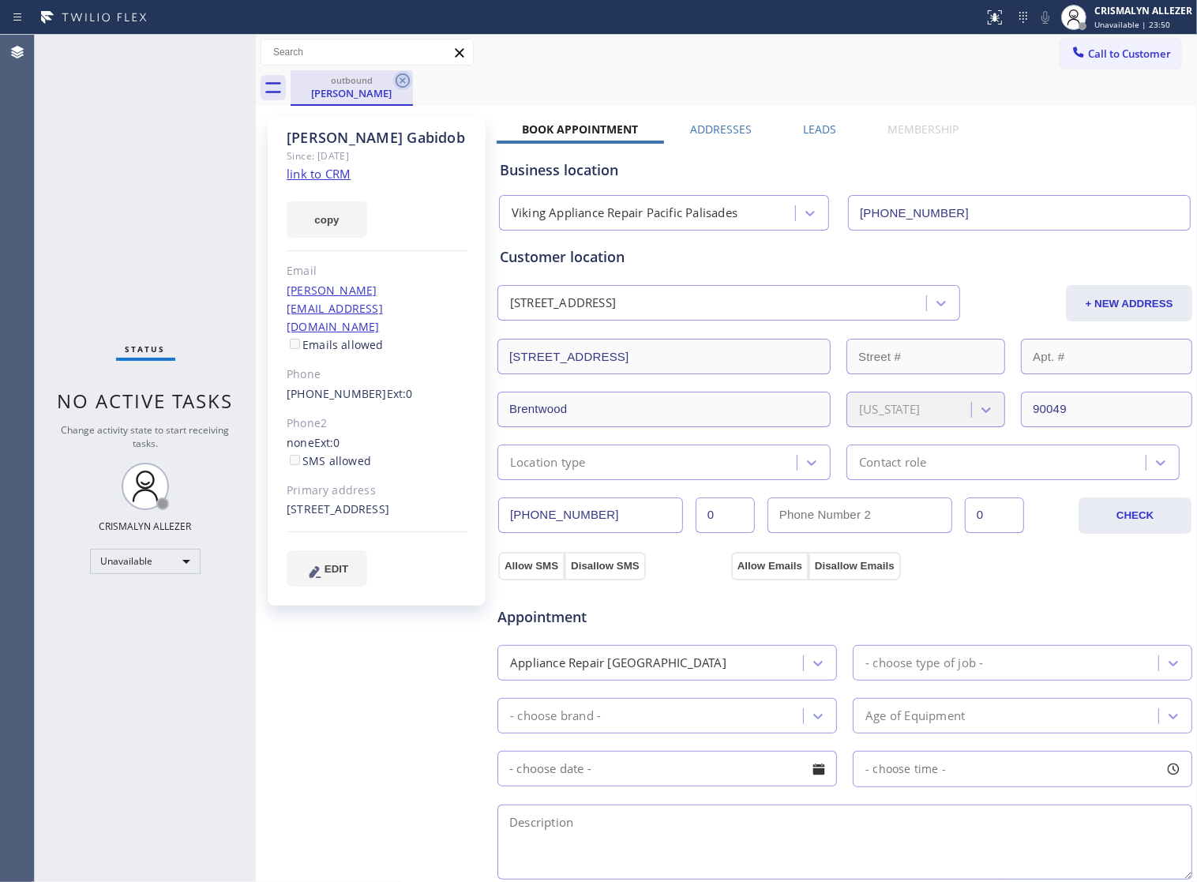
click at [399, 81] on icon at bounding box center [402, 80] width 19 height 19
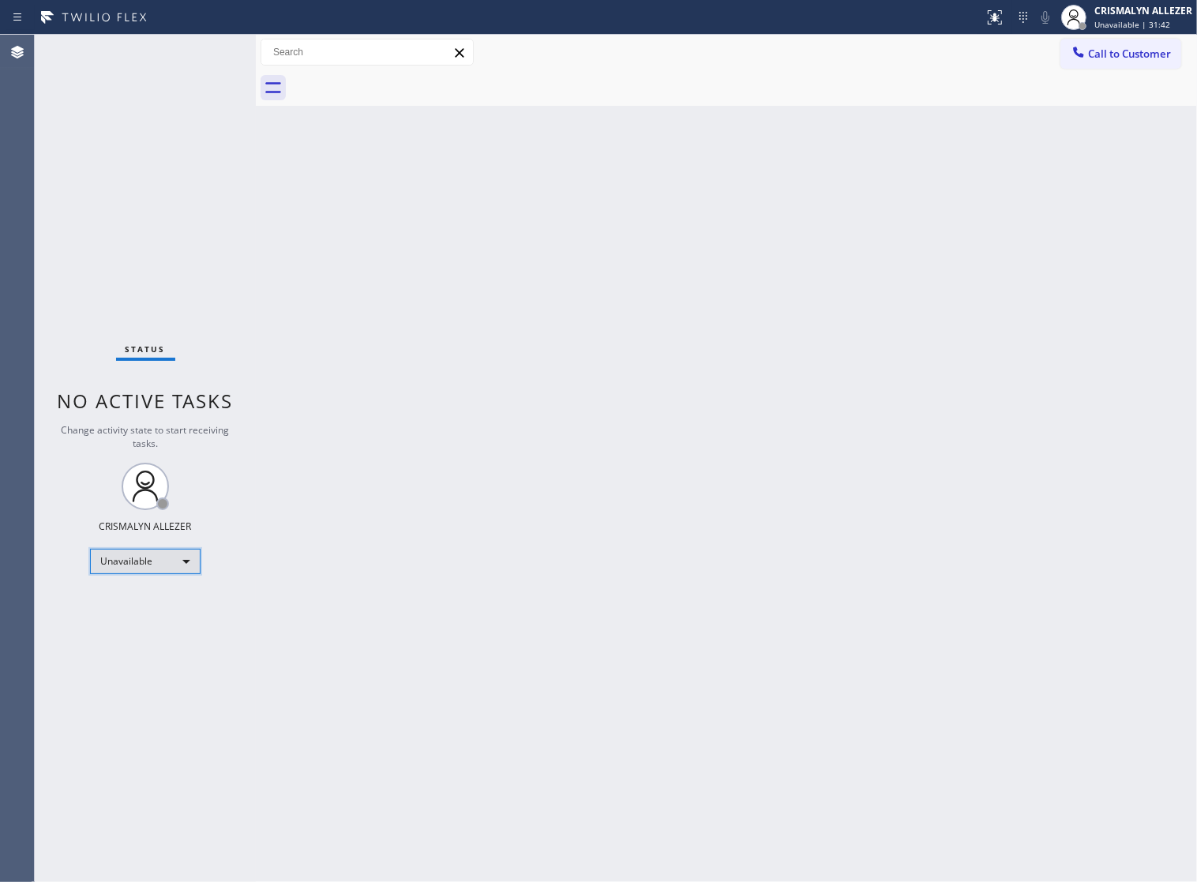
click at [191, 562] on div "Unavailable" at bounding box center [145, 561] width 111 height 25
click at [156, 586] on li "Offline" at bounding box center [144, 583] width 107 height 19
click at [1168, 25] on div "Offline | 2s" at bounding box center [1143, 24] width 98 height 11
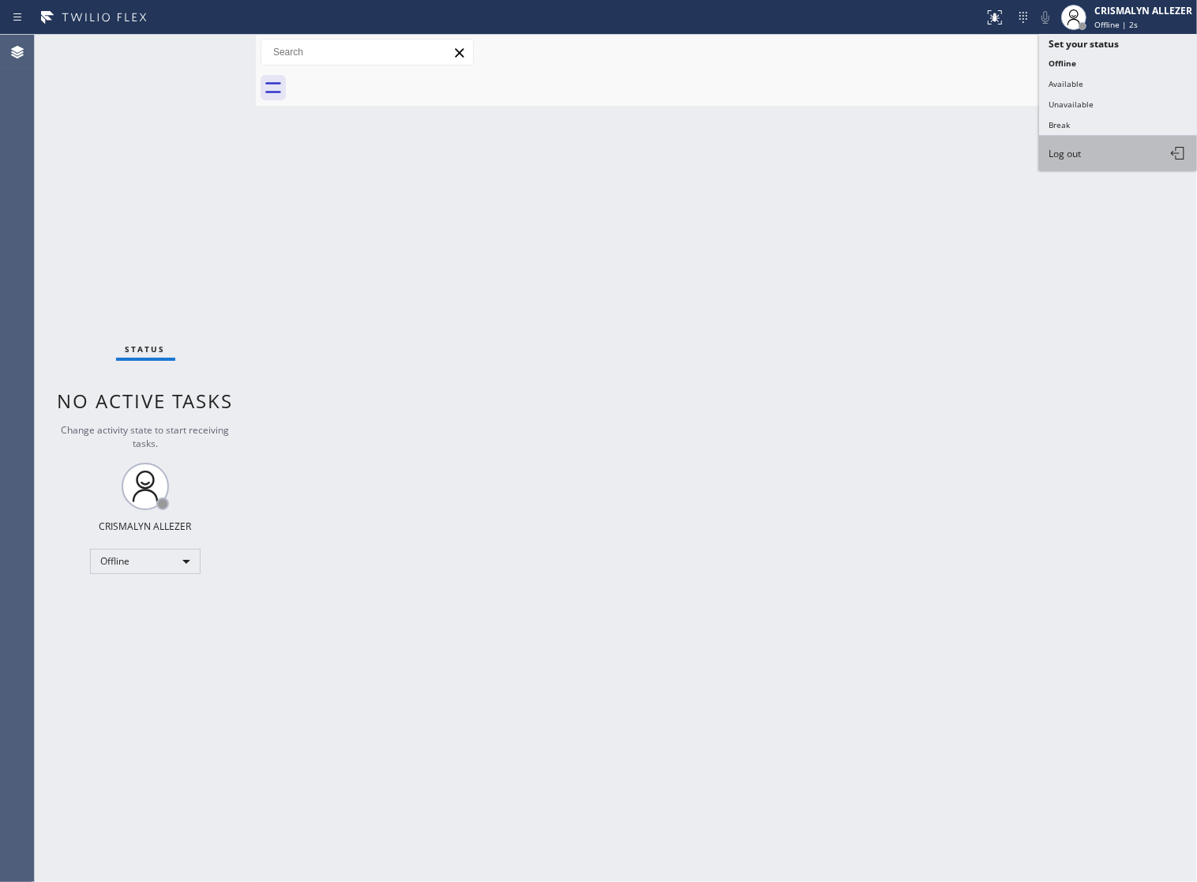
click at [1103, 159] on button "Log out" at bounding box center [1118, 153] width 158 height 35
